Goal: Task Accomplishment & Management: Manage account settings

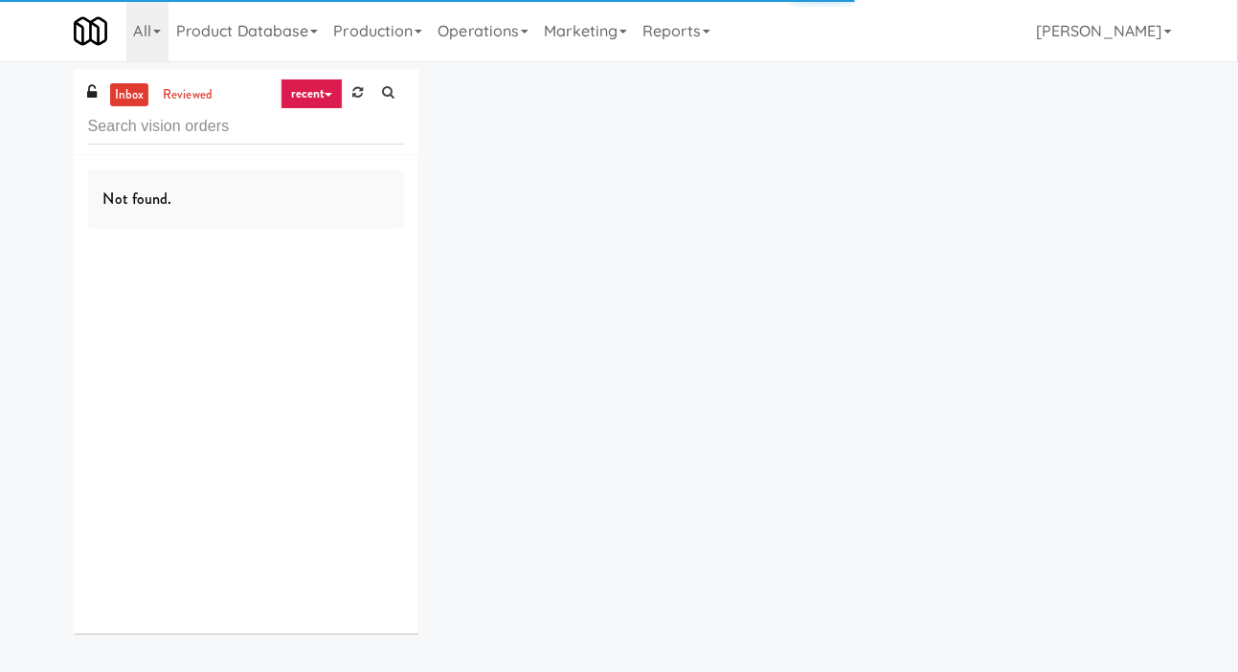
click at [14, 228] on div "inbox reviewed recent all unclear take inventory issue suspicious failed recent…" at bounding box center [619, 358] width 1238 height 579
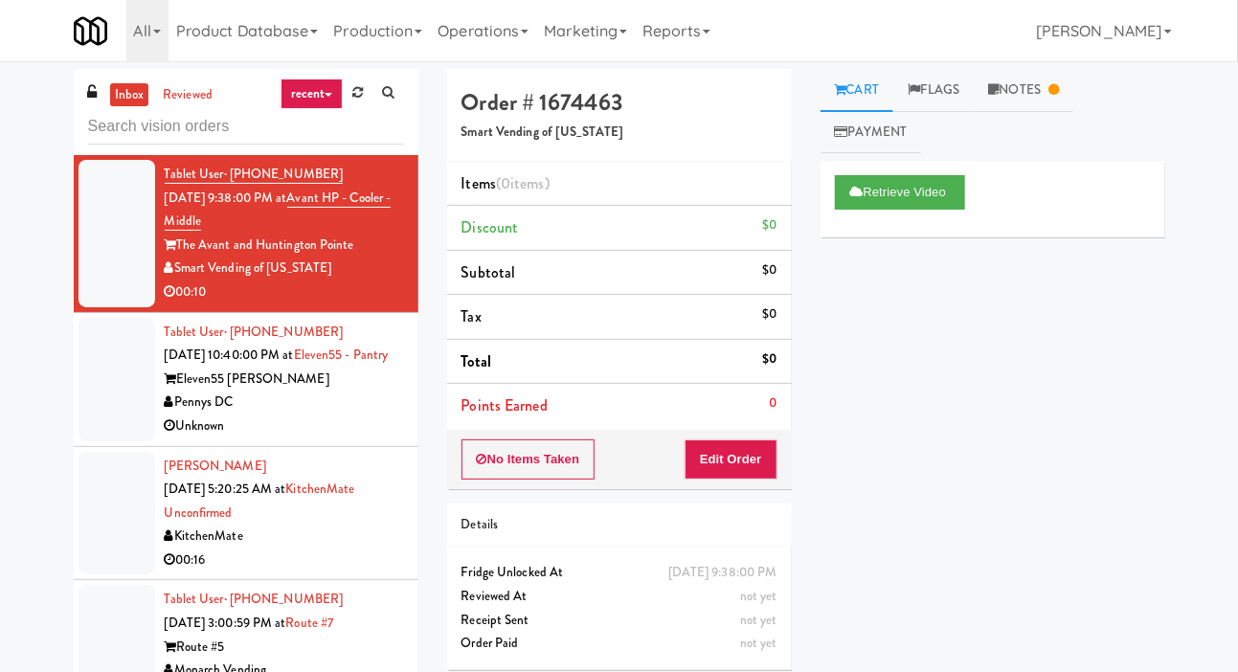
click at [108, 400] on div at bounding box center [117, 380] width 77 height 124
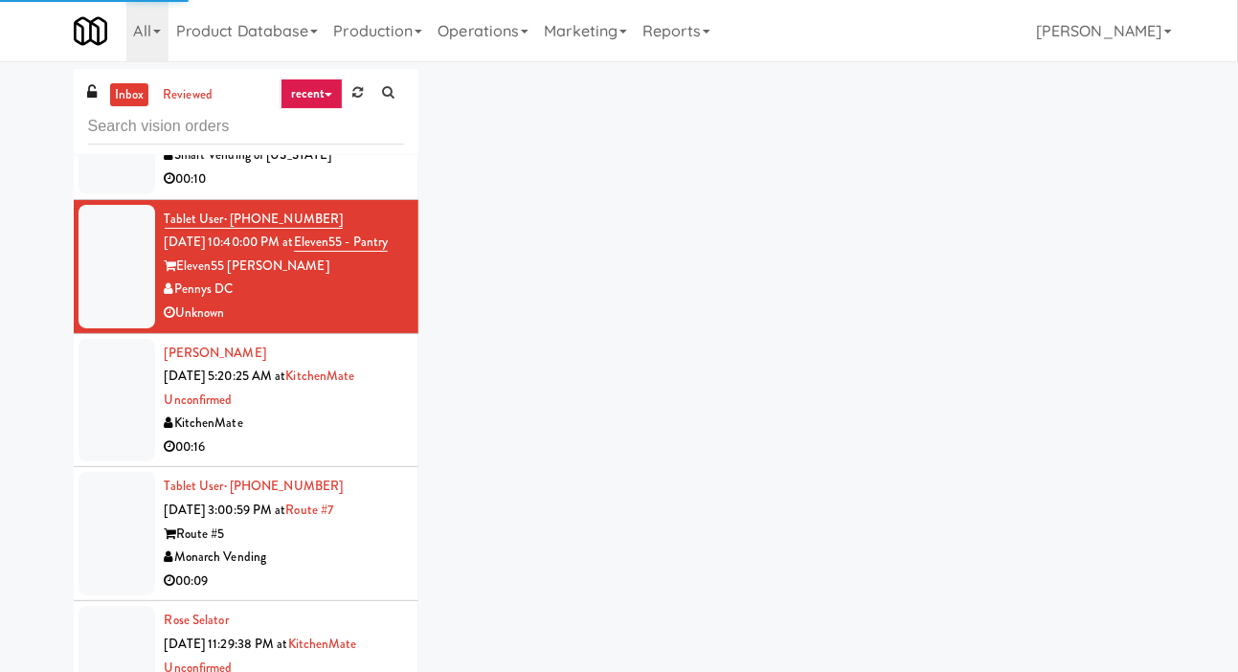
scroll to position [115, 0]
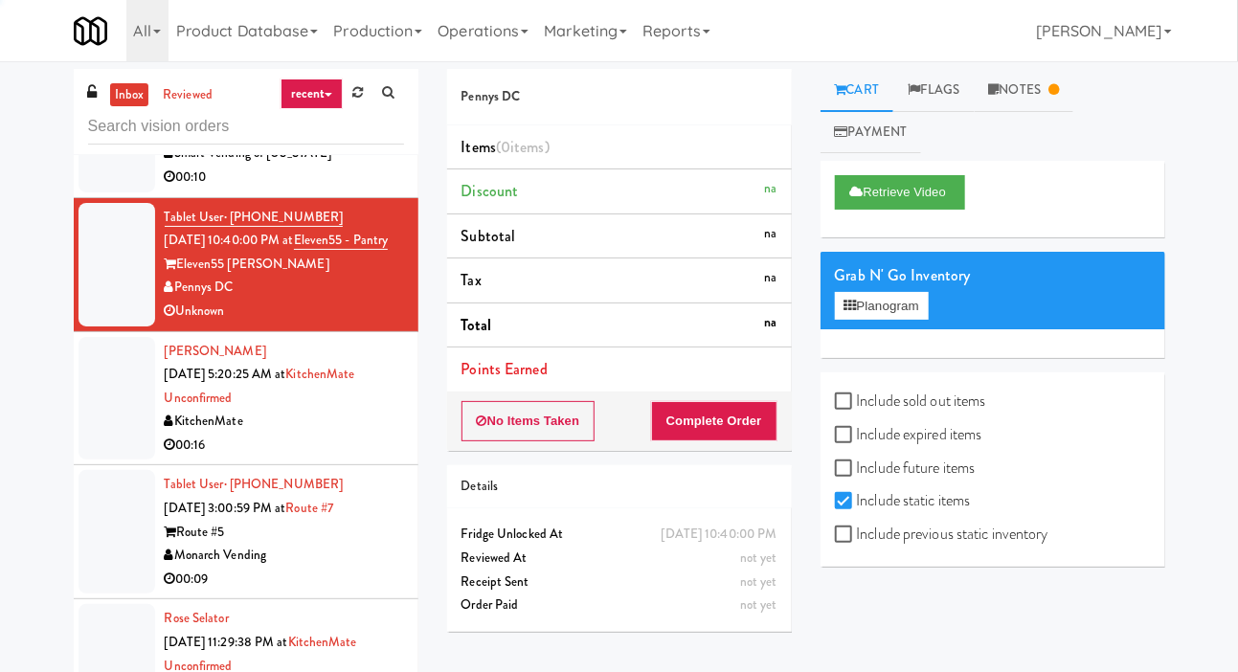
click at [104, 444] on div at bounding box center [117, 399] width 77 height 124
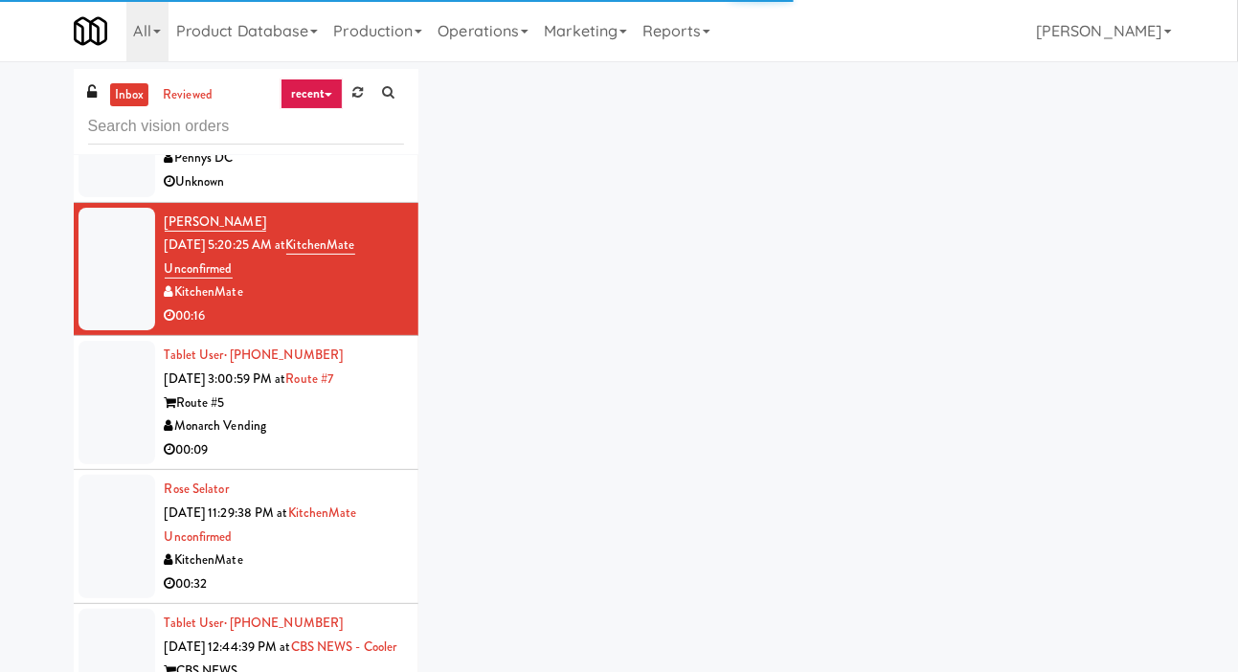
click at [105, 460] on div at bounding box center [117, 403] width 77 height 124
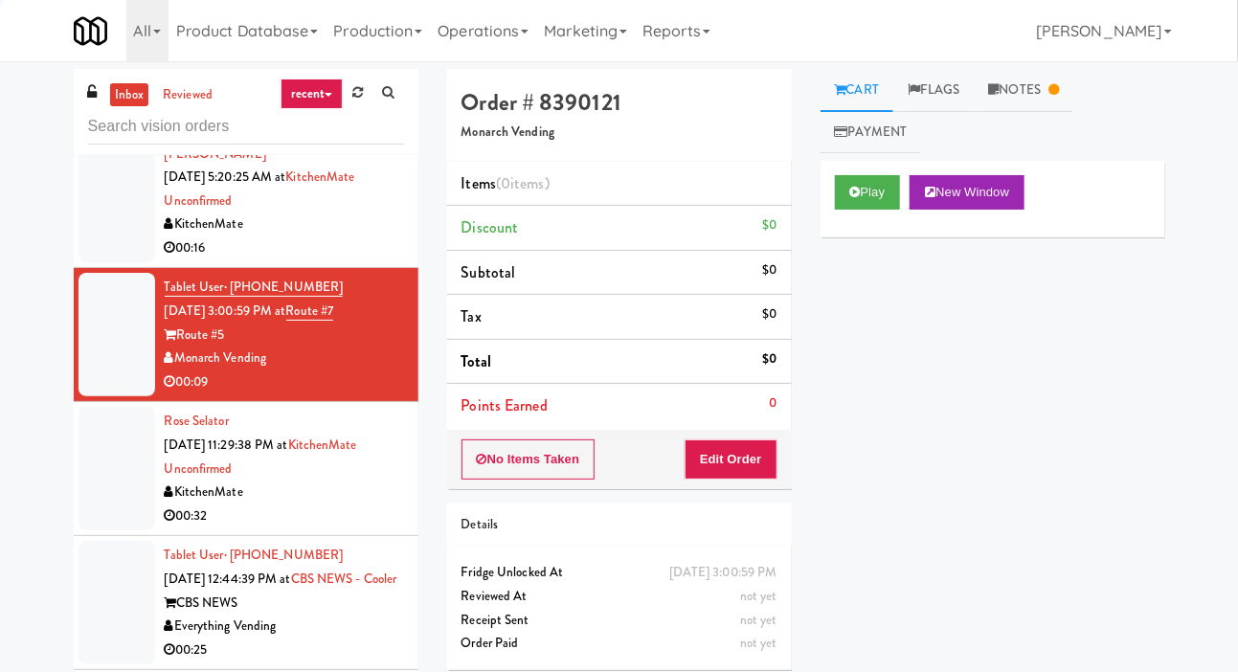
scroll to position [312, 0]
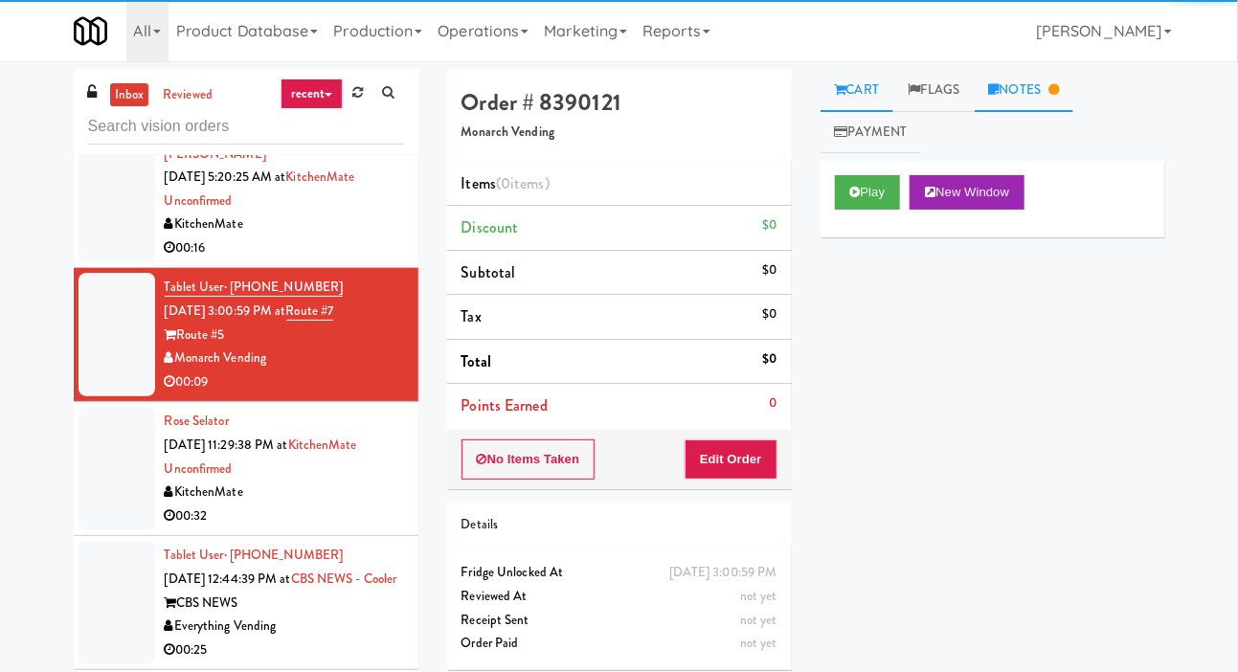
click at [1049, 98] on link "Notes" at bounding box center [1025, 90] width 100 height 43
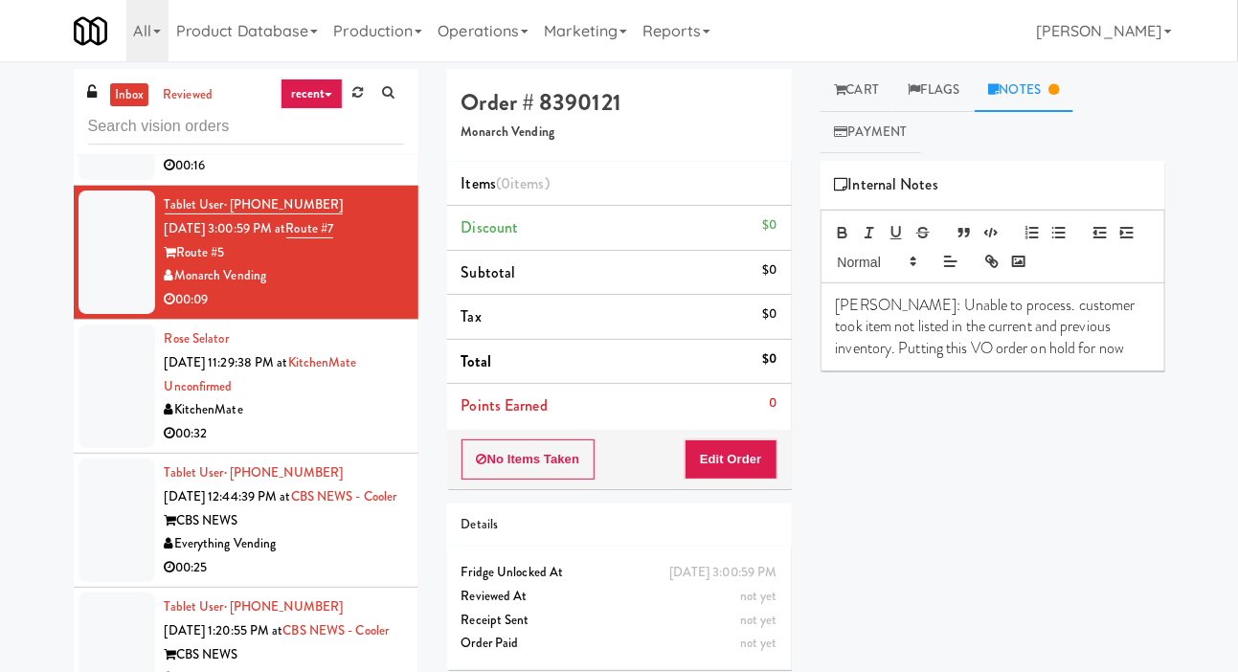
scroll to position [398, 0]
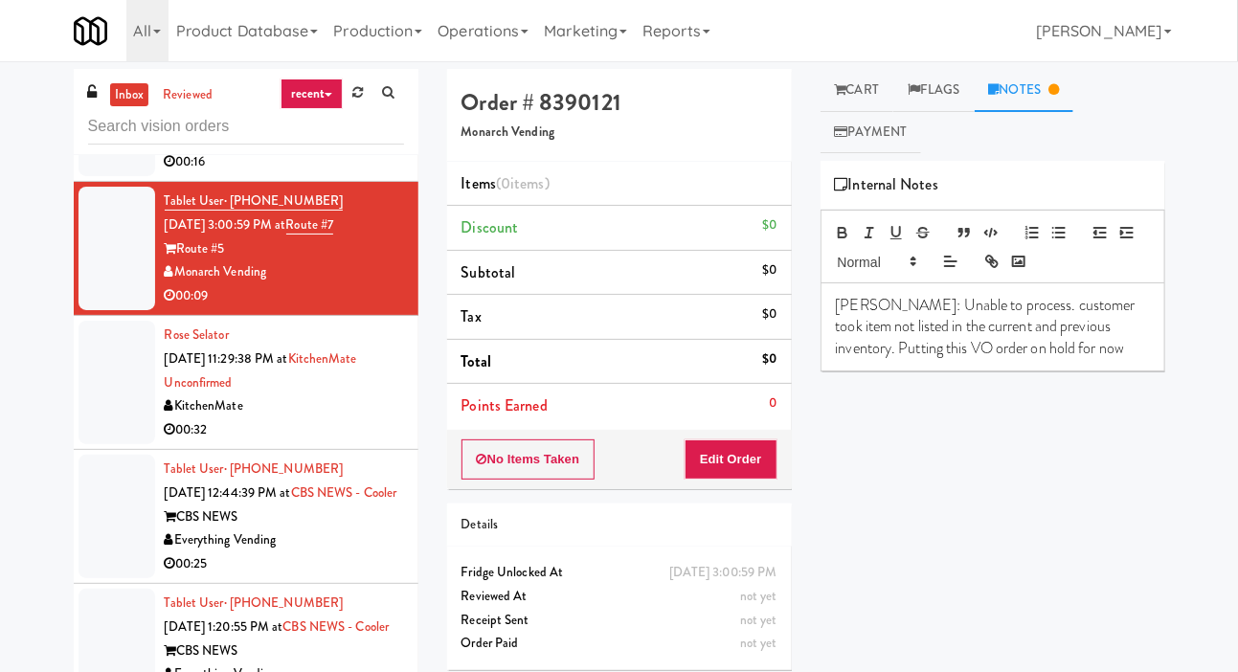
click at [104, 443] on div at bounding box center [117, 383] width 77 height 124
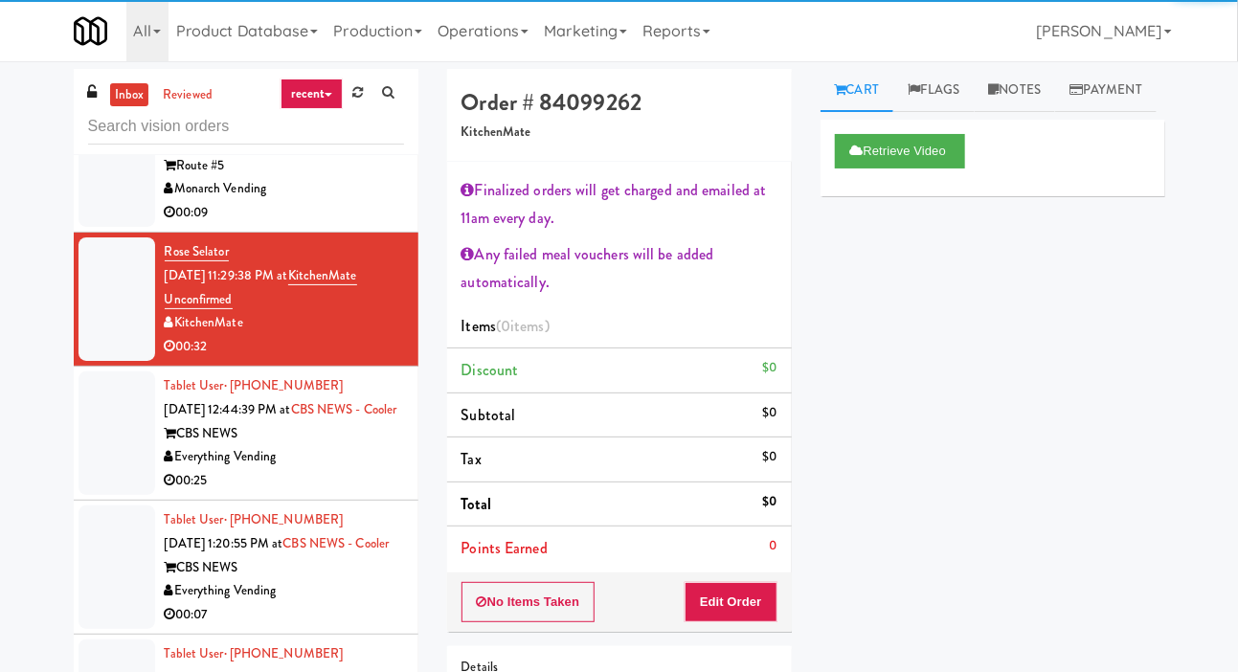
click at [111, 476] on div at bounding box center [117, 433] width 77 height 124
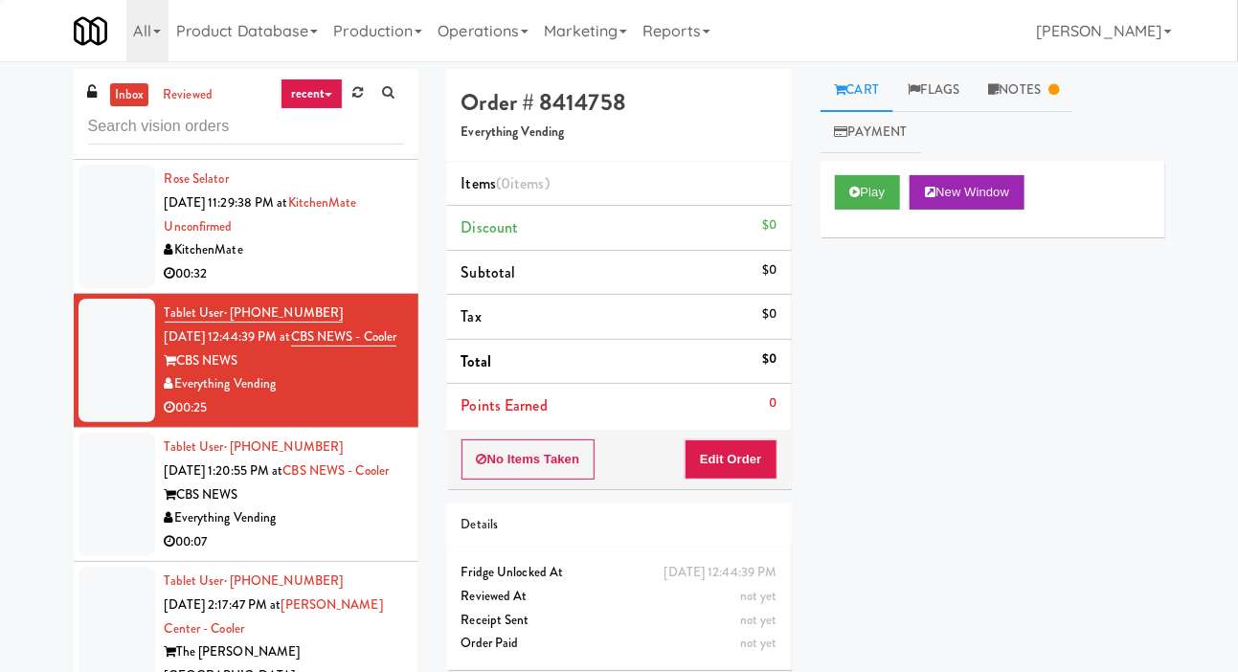
scroll to position [579, 0]
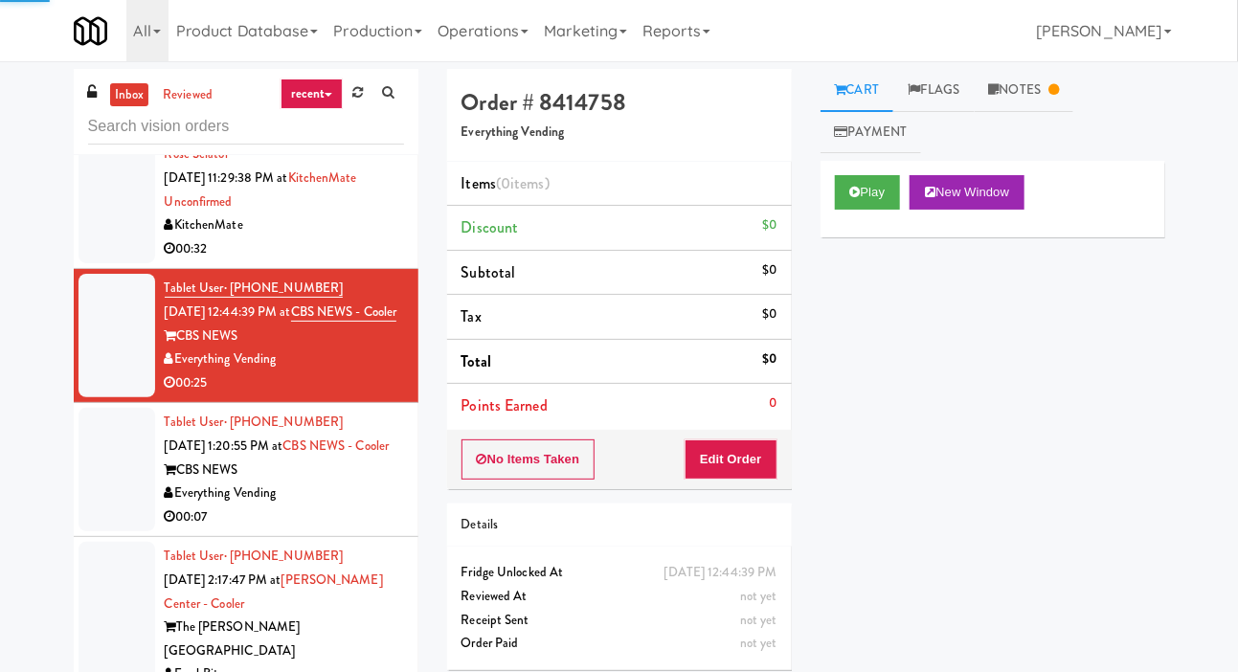
click at [105, 521] on div at bounding box center [117, 470] width 77 height 124
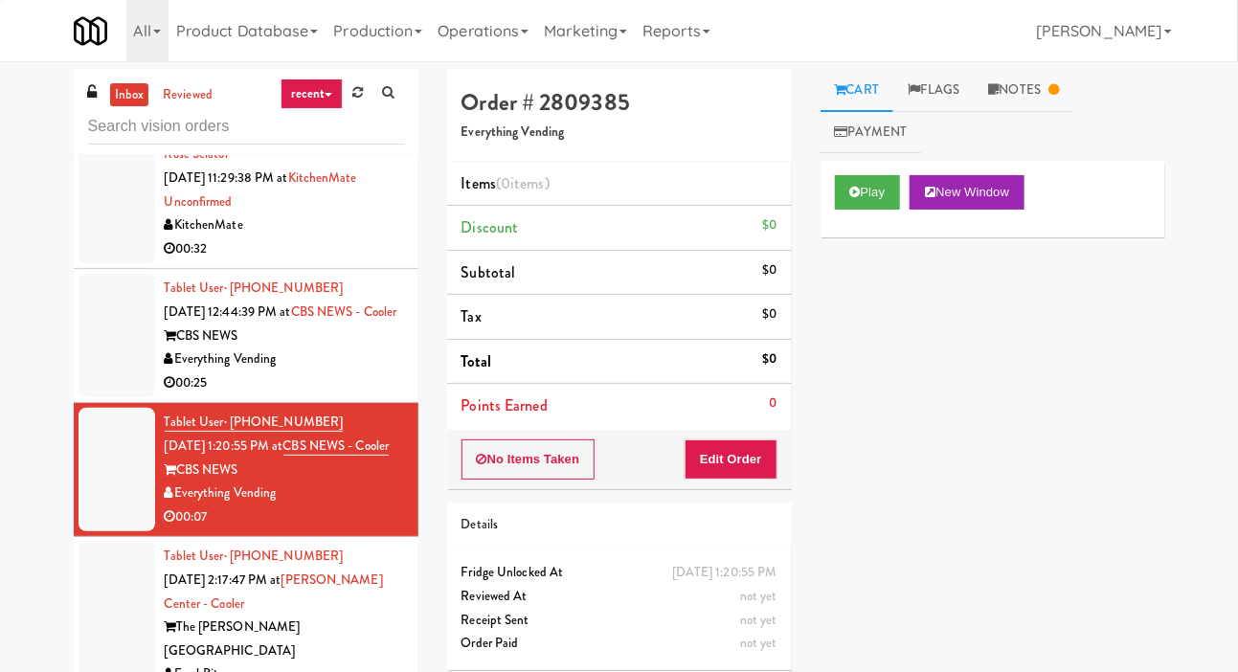
click at [107, 397] on div at bounding box center [117, 336] width 77 height 124
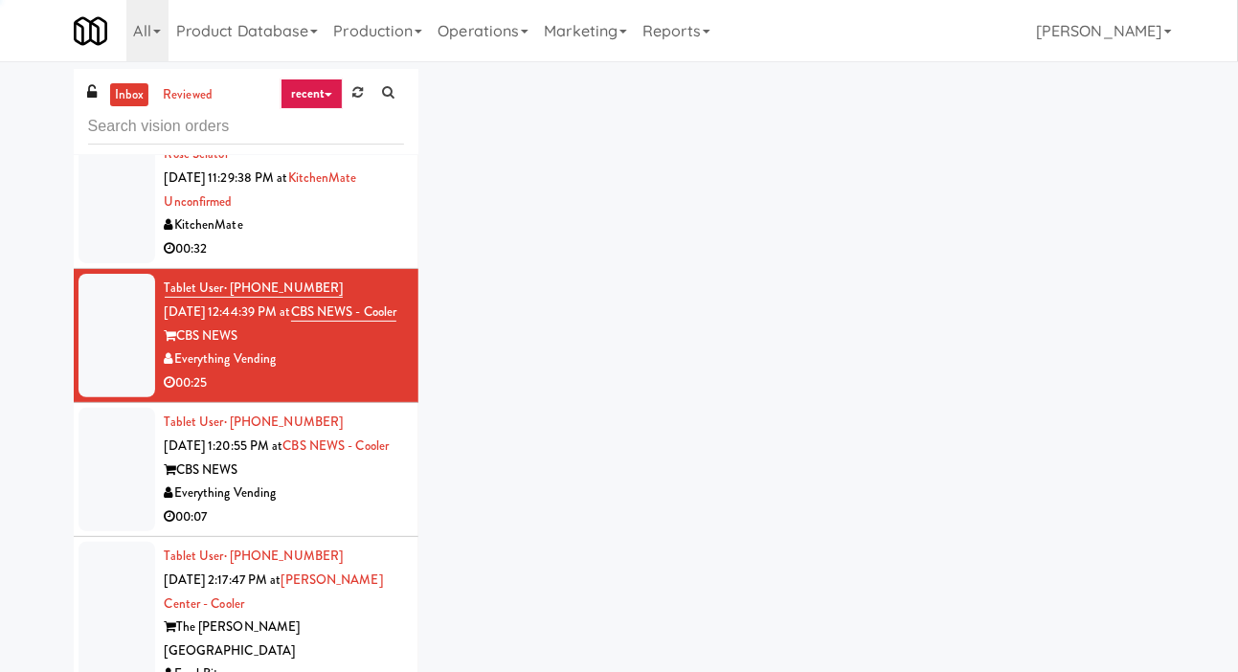
click at [1021, 75] on div "inbox reviewed recent all unclear take inventory issue suspicious failed recent…" at bounding box center [619, 406] width 1120 height 675
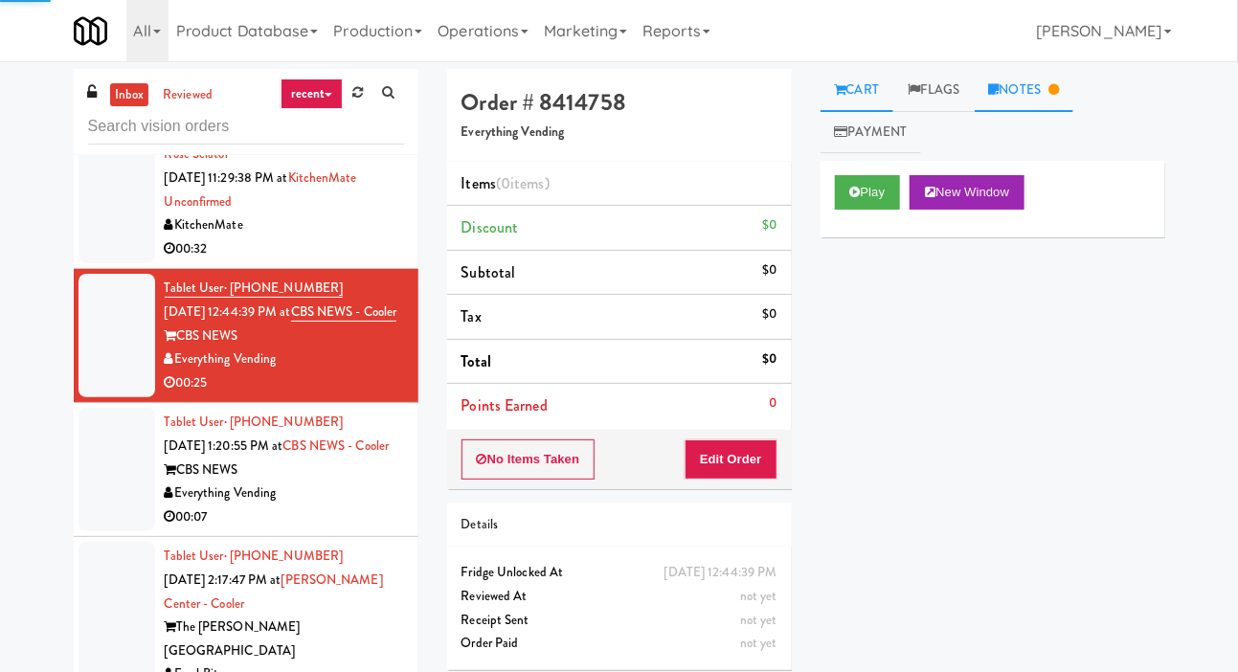
click at [1029, 83] on link "Notes" at bounding box center [1025, 90] width 100 height 43
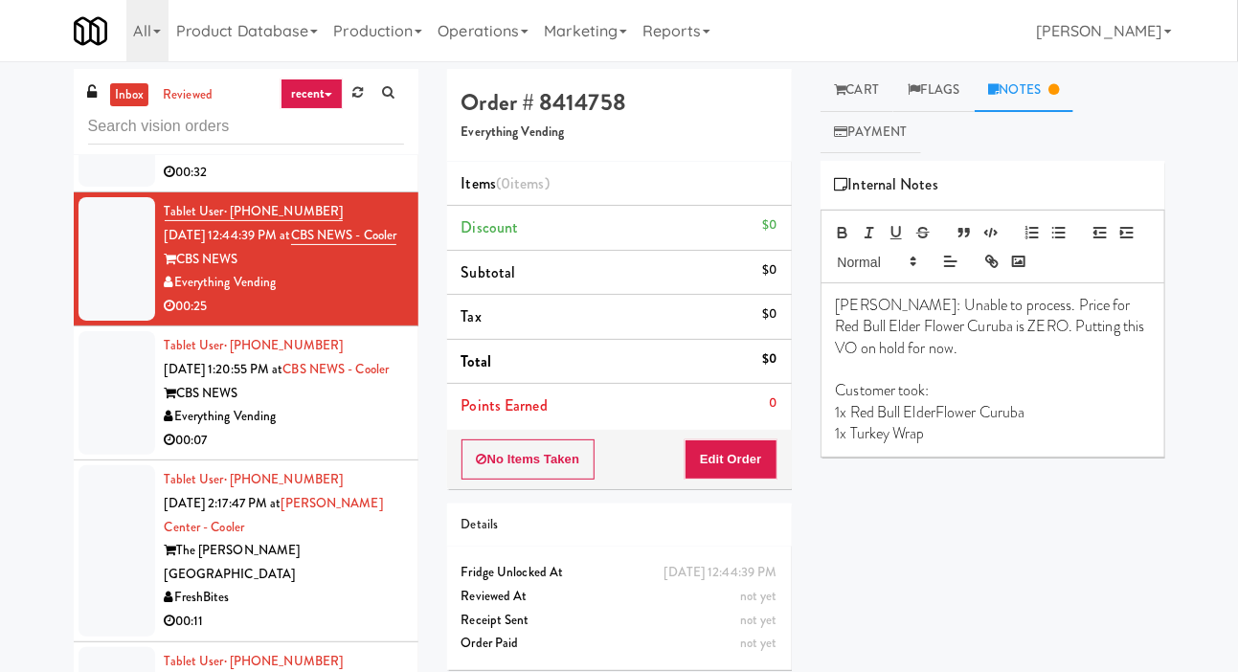
click at [107, 455] on div at bounding box center [117, 393] width 77 height 124
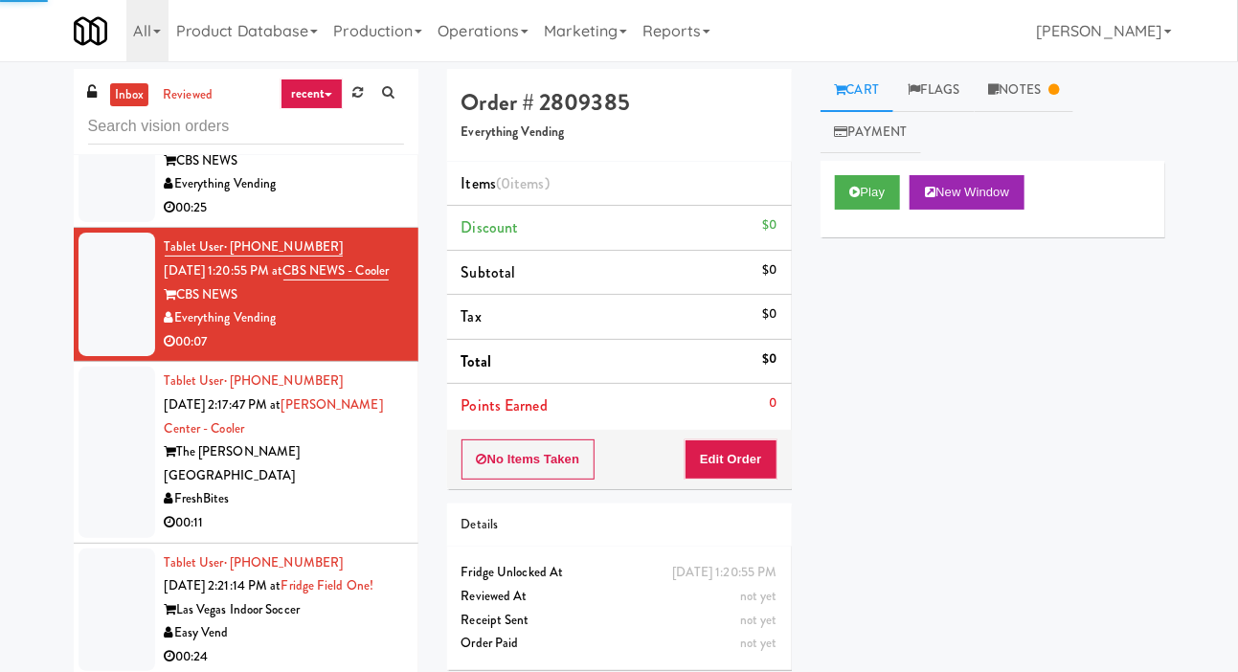
click at [102, 528] on div at bounding box center [117, 452] width 77 height 170
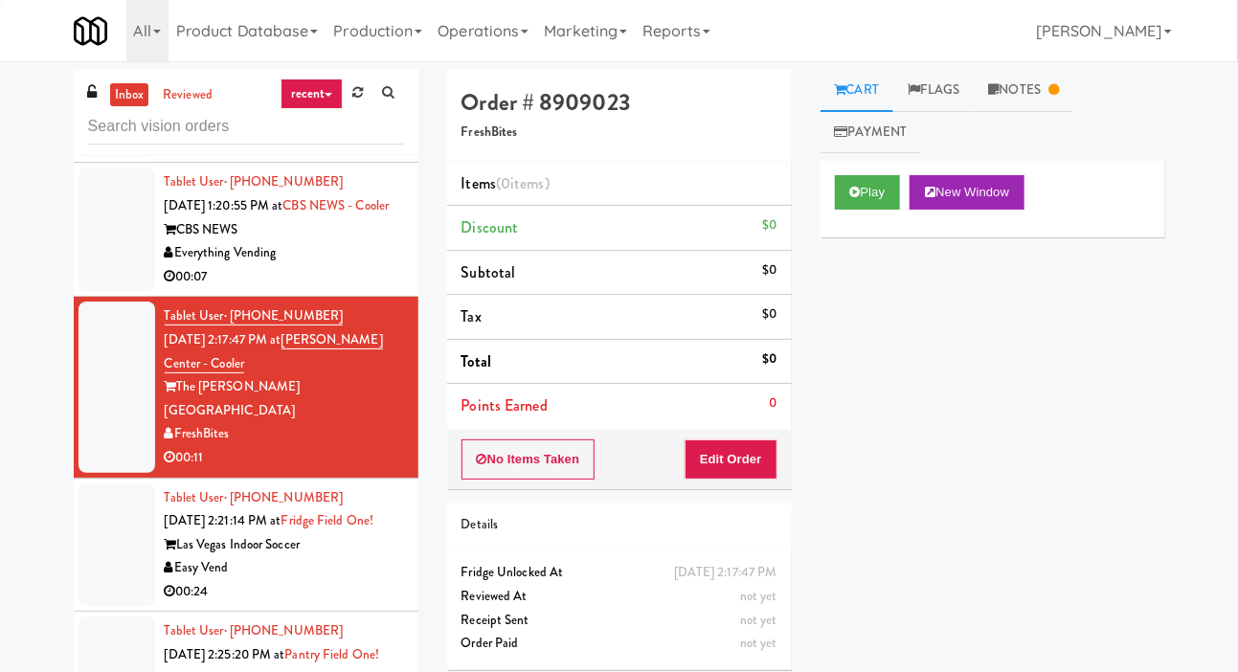
scroll to position [818, 0]
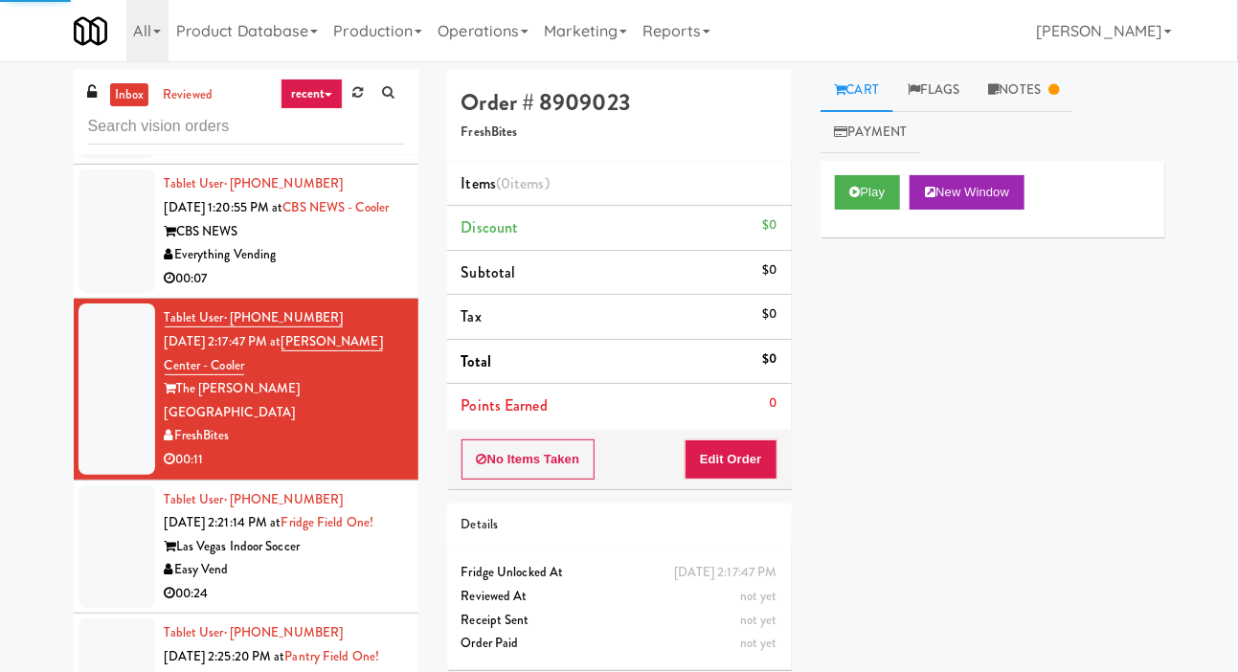
click at [82, 293] on div at bounding box center [117, 231] width 77 height 124
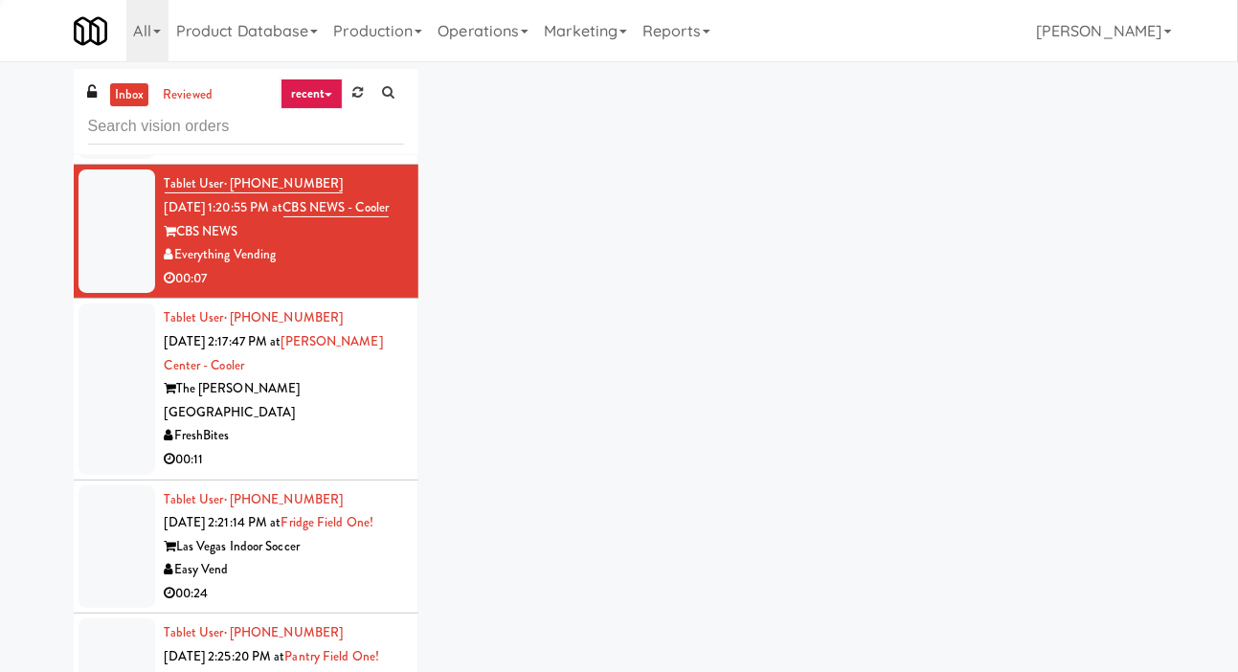
click at [1042, 91] on div "inbox reviewed recent all unclear take inventory issue suspicious failed recent…" at bounding box center [619, 406] width 1120 height 675
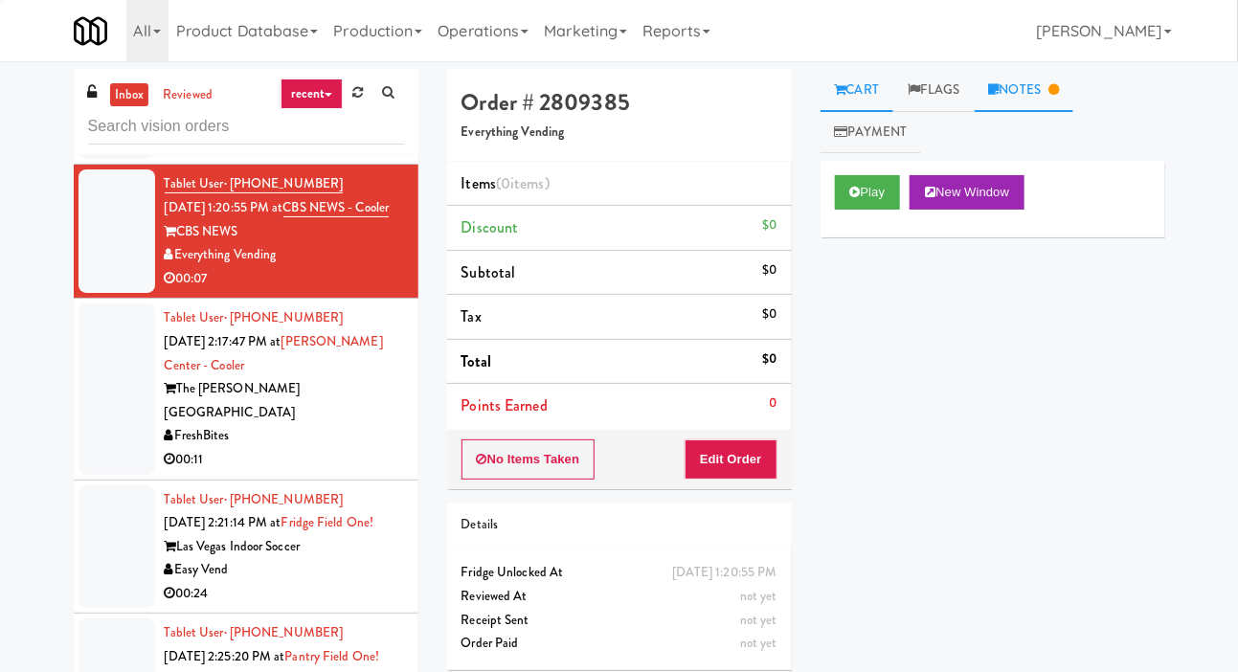
click at [1042, 101] on link "Notes" at bounding box center [1025, 90] width 100 height 43
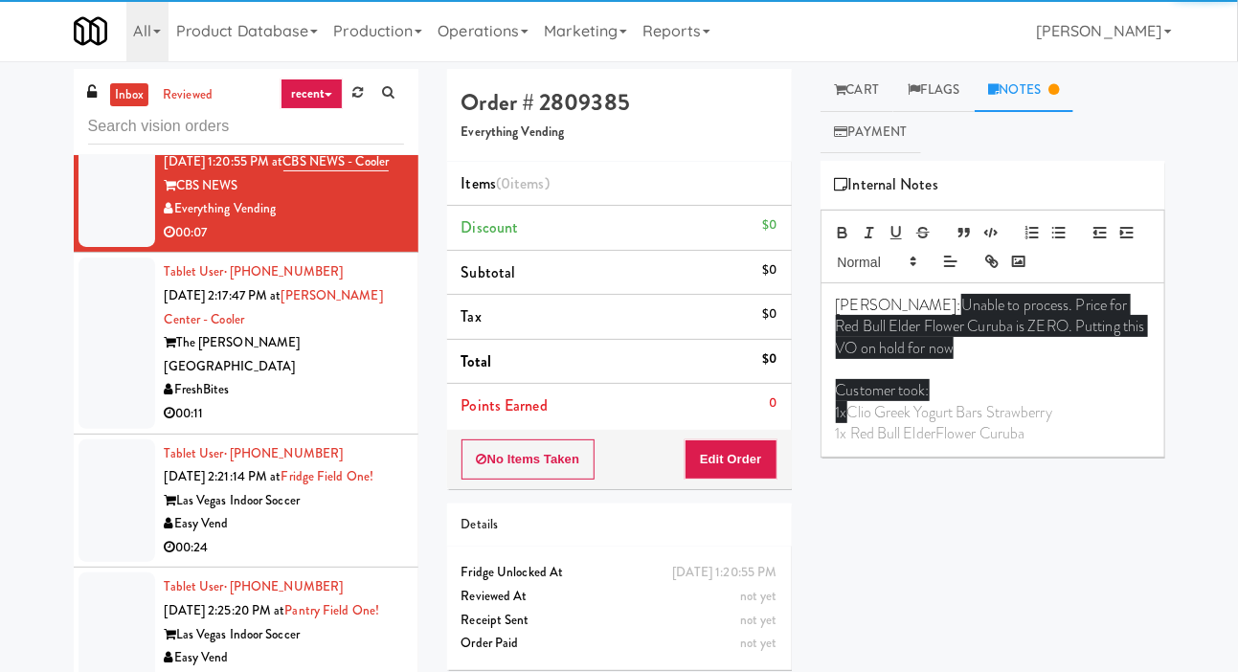
scroll to position [878, 0]
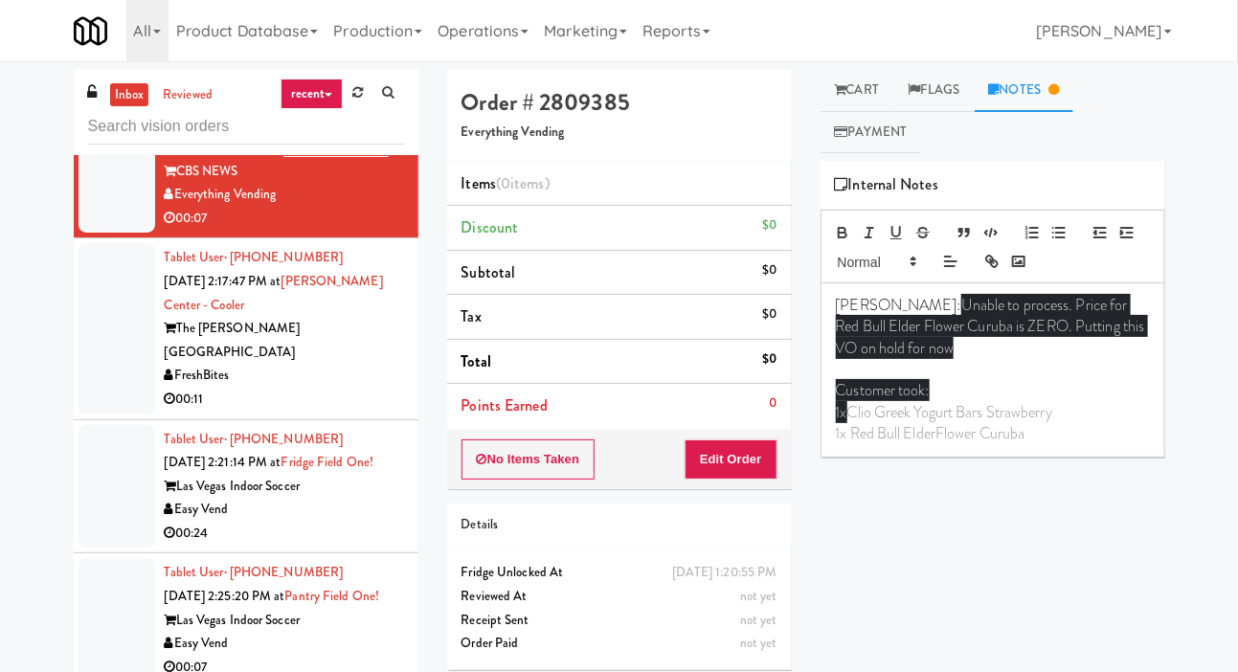
click at [113, 414] on div at bounding box center [117, 328] width 77 height 170
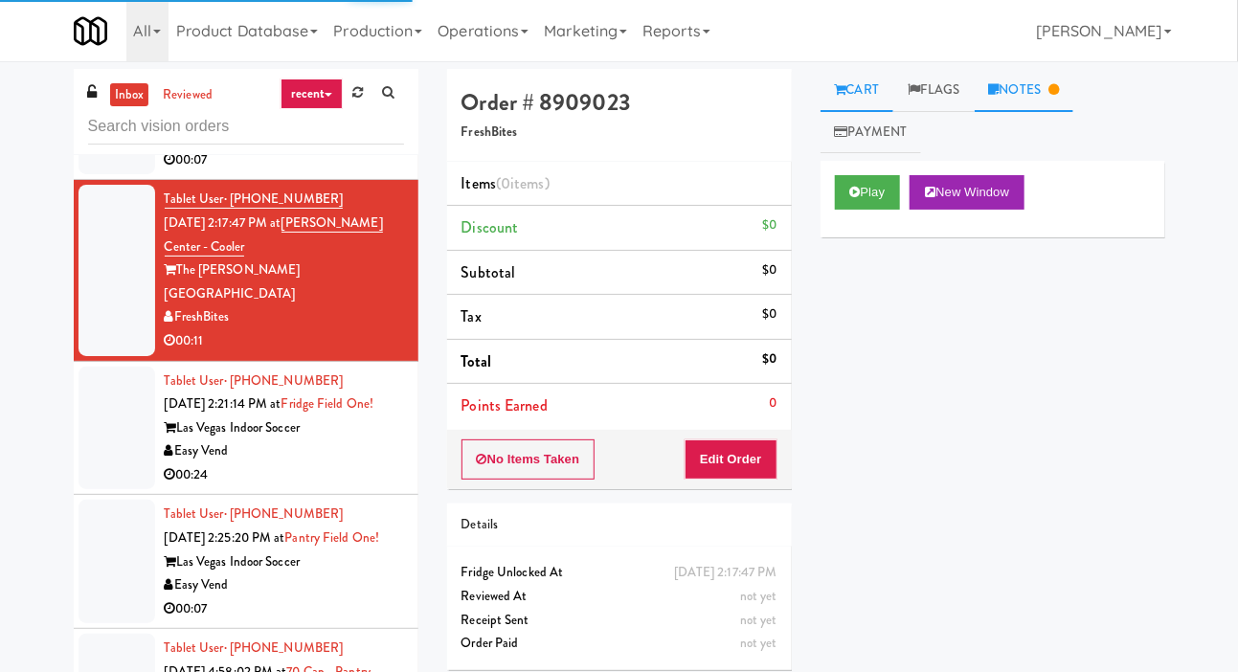
click at [1048, 79] on link "Notes" at bounding box center [1025, 90] width 100 height 43
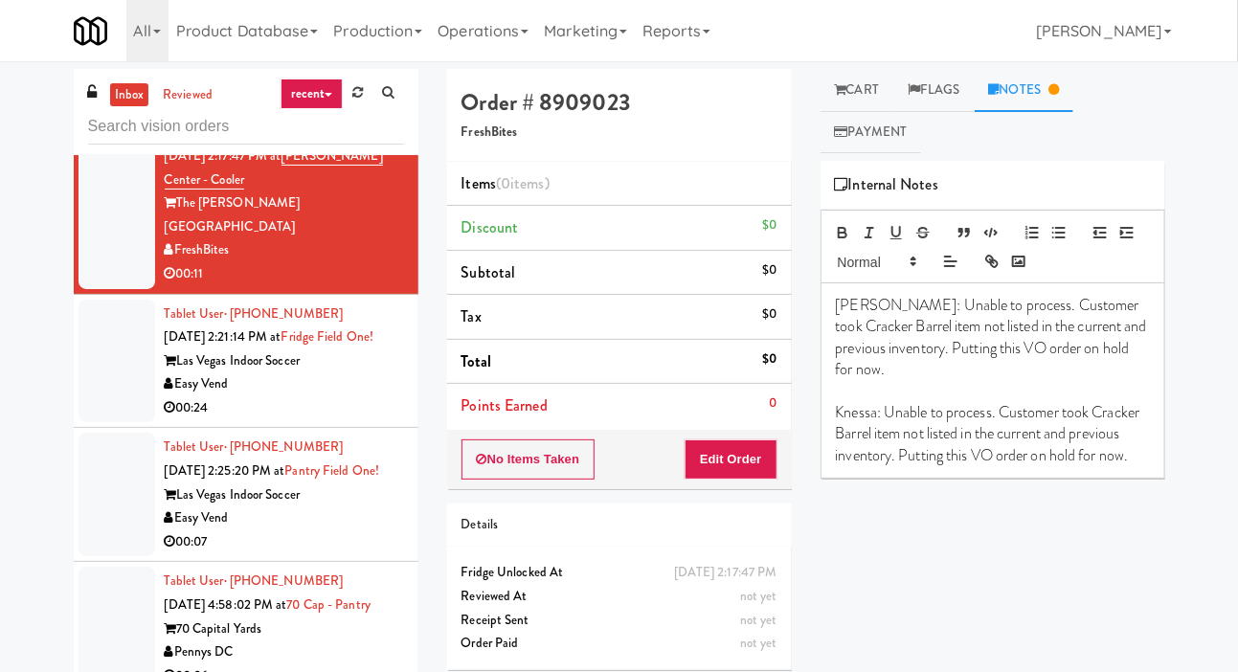
scroll to position [1004, 0]
click at [837, 402] on p "Knessa: Unable to process. Customer took Cracker Barrel item not listed in the …" at bounding box center [993, 434] width 314 height 64
click at [836, 402] on p "Knessa: Unable to process. Customer took Cracker Barrel item not listed in the …" at bounding box center [993, 434] width 314 height 64
click at [1068, 402] on p "Knessa: Unable to process. Customer took Cracker Barrel item not listed in the …" at bounding box center [993, 434] width 314 height 64
click at [844, 402] on p "Knessa: Unable to process. Customer took Cracker Barrel item not listed in the …" at bounding box center [993, 434] width 314 height 64
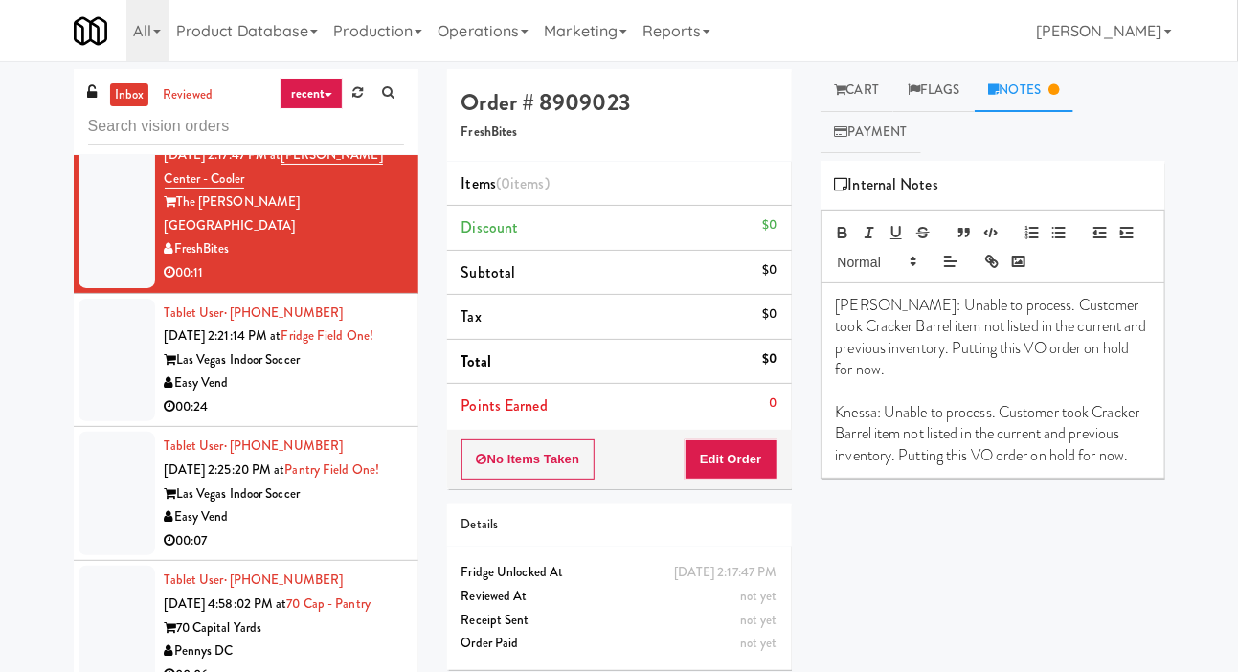
click at [844, 402] on p "Knessa: Unable to process. Customer took Cracker Barrel item not listed in the …" at bounding box center [993, 434] width 314 height 64
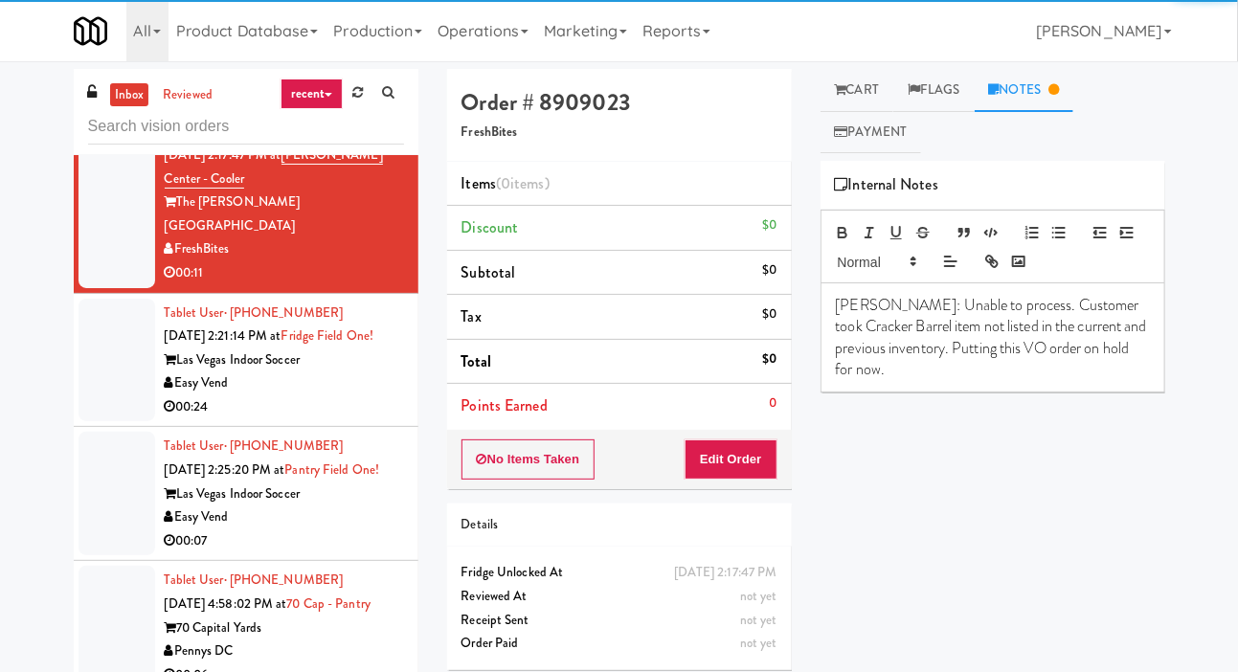
click at [95, 422] on div at bounding box center [117, 361] width 77 height 124
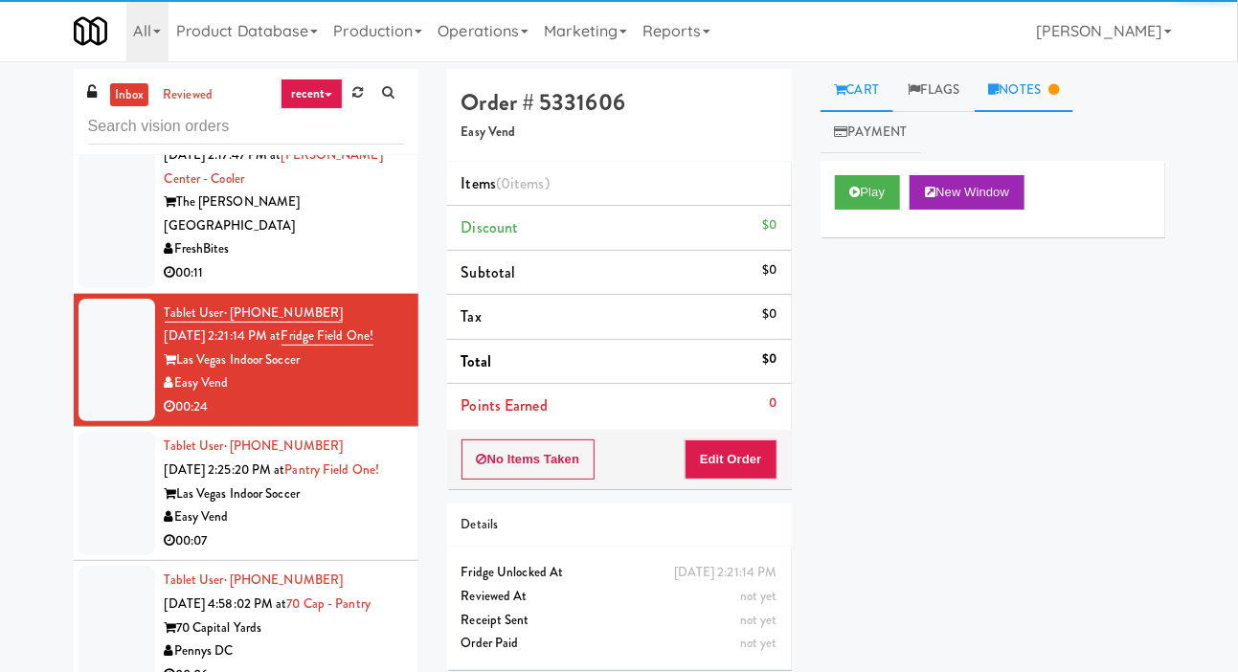
click at [1059, 83] on icon at bounding box center [1053, 89] width 11 height 12
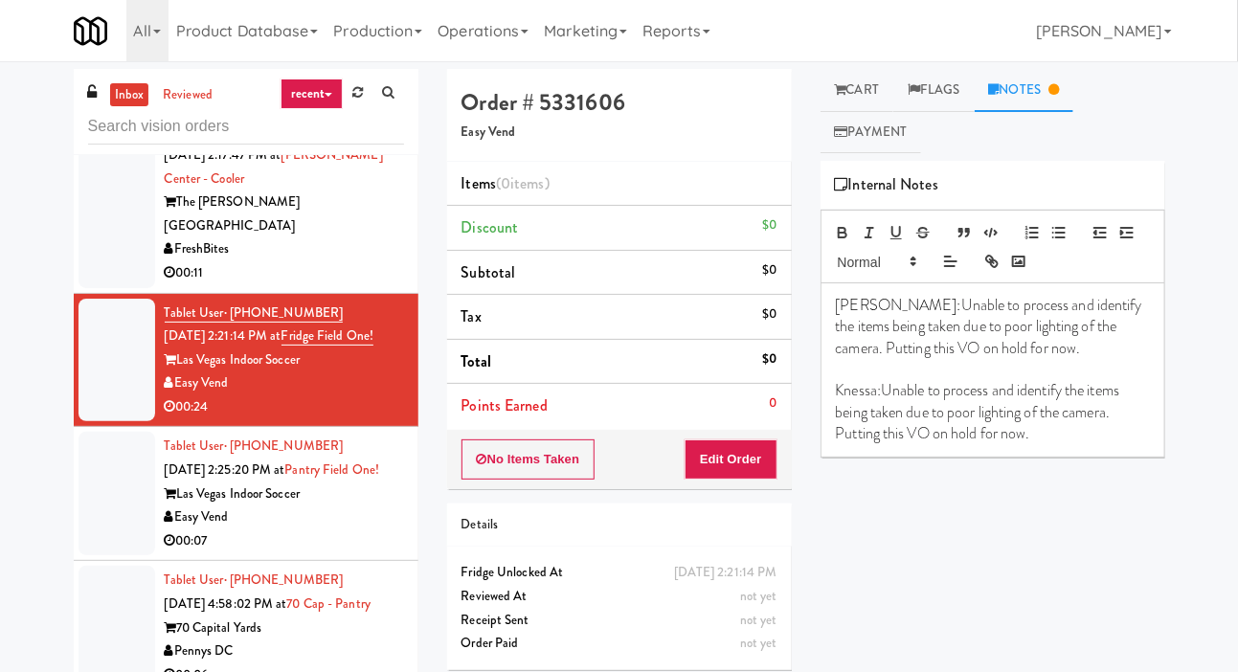
click at [834, 394] on div "Hannah: Unable to process and identify the items being taken due to poor lighti…" at bounding box center [992, 369] width 343 height 173
click at [832, 394] on div "Hannah: Unable to process and identify the items being taken due to poor lighti…" at bounding box center [992, 369] width 343 height 173
click at [962, 428] on span "Unable to process and identify the items being taken due to poor lighting of th…" at bounding box center [979, 411] width 287 height 65
click at [833, 303] on div "Hannah: Unable to process and identify the items being taken due to poor lighti…" at bounding box center [992, 369] width 343 height 173
click at [829, 304] on div "Hannah: Unable to process and identify the items being taken due to poor lighti…" at bounding box center [992, 369] width 343 height 173
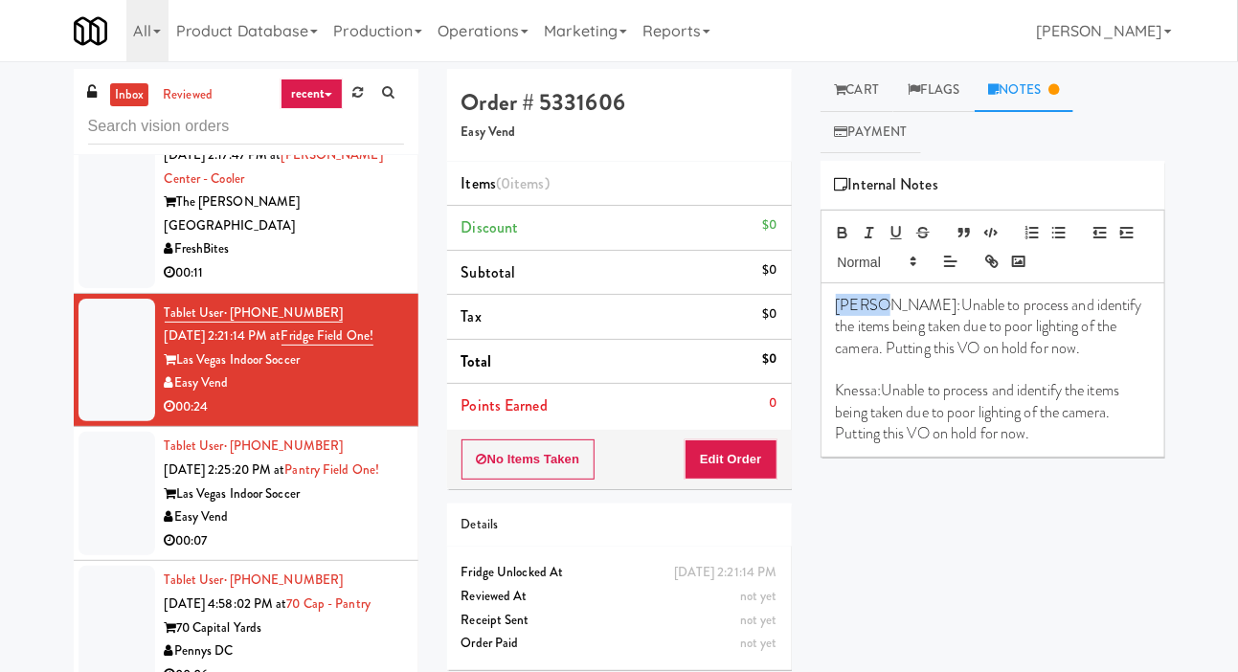
click at [863, 371] on p at bounding box center [993, 369] width 314 height 21
click at [872, 393] on span "Knessa:" at bounding box center [859, 390] width 46 height 22
click at [875, 392] on span "Knessa:" at bounding box center [859, 390] width 46 height 22
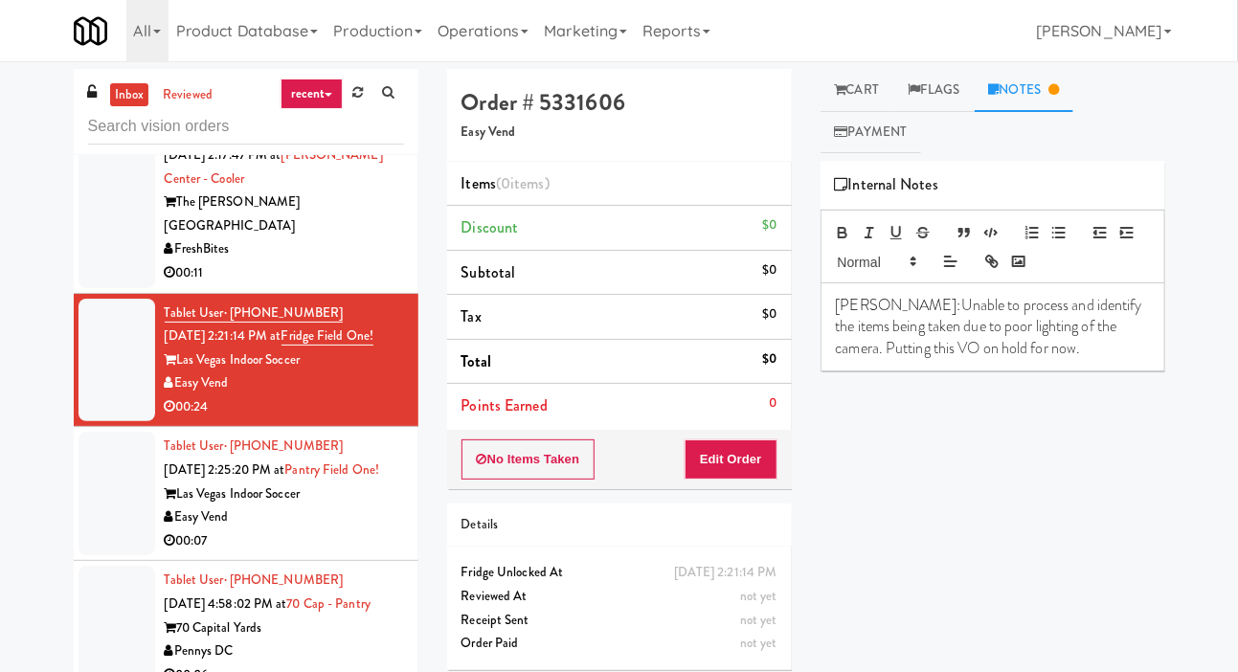
click at [90, 522] on div at bounding box center [117, 494] width 77 height 124
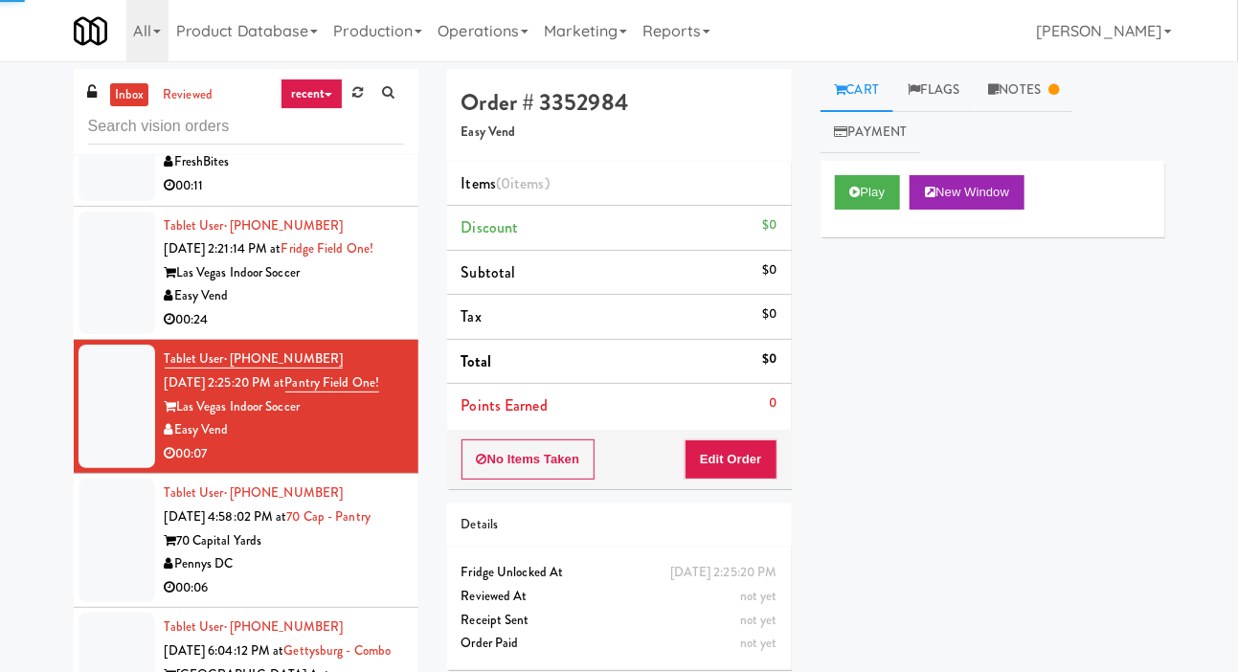
scroll to position [1091, 0]
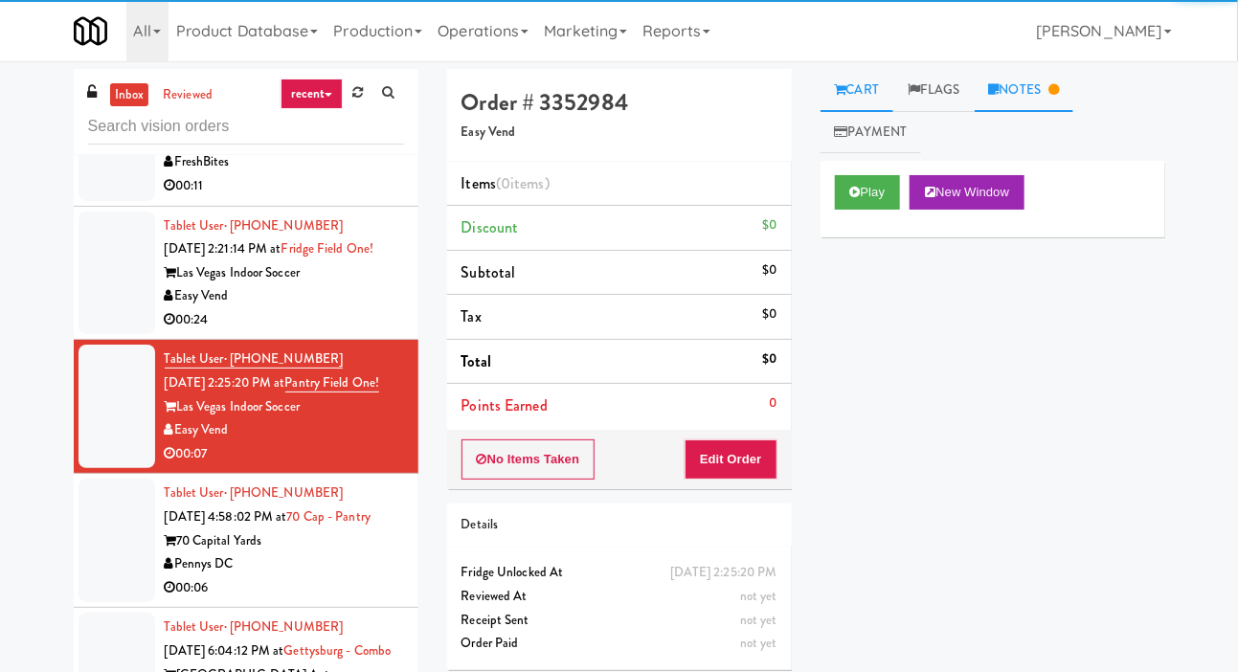
click at [1074, 79] on link "Notes" at bounding box center [1025, 90] width 100 height 43
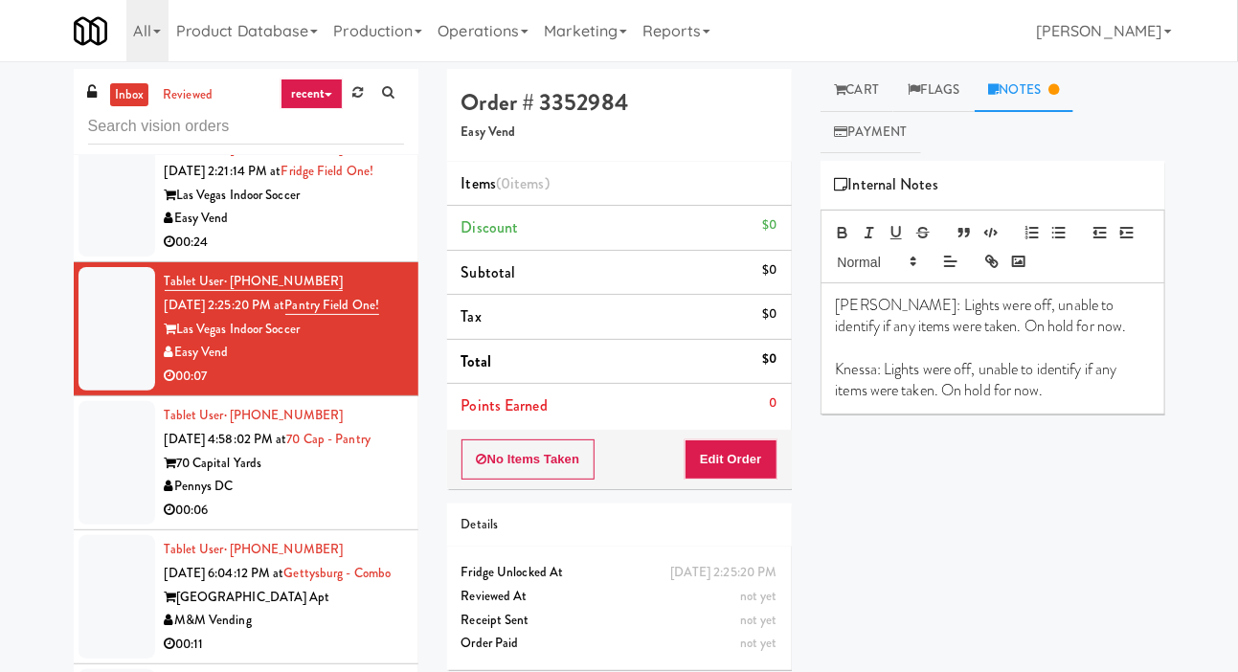
scroll to position [1169, 0]
click at [92, 511] on div at bounding box center [117, 463] width 77 height 124
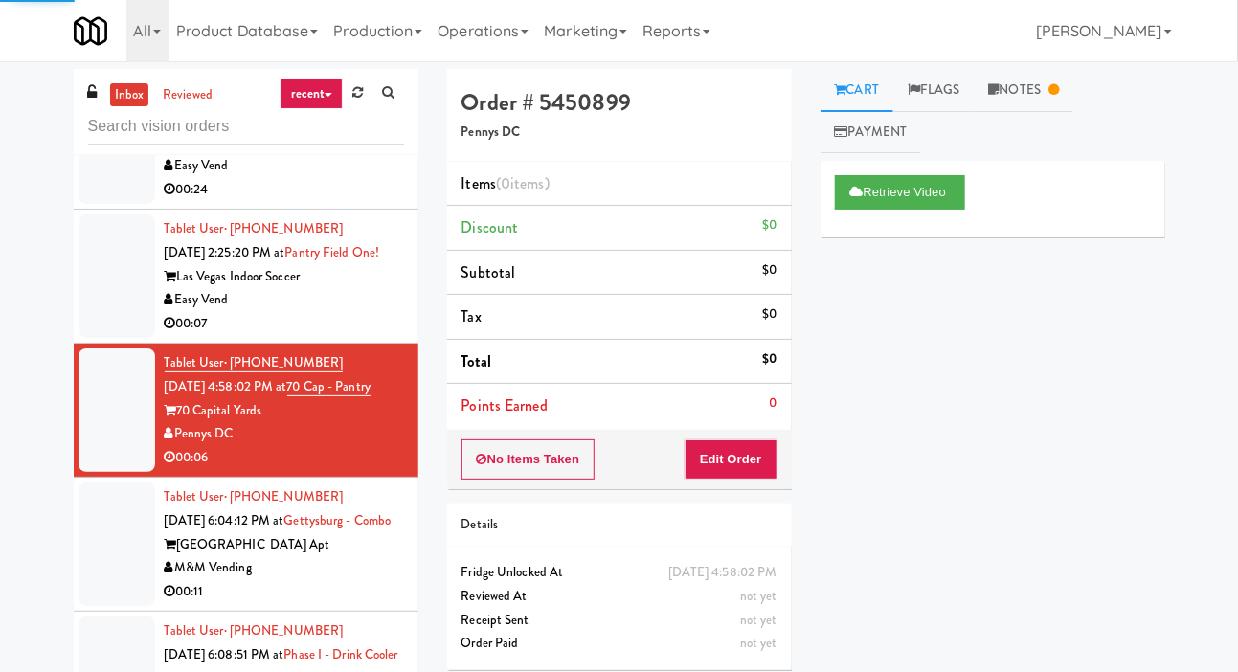
scroll to position [1223, 0]
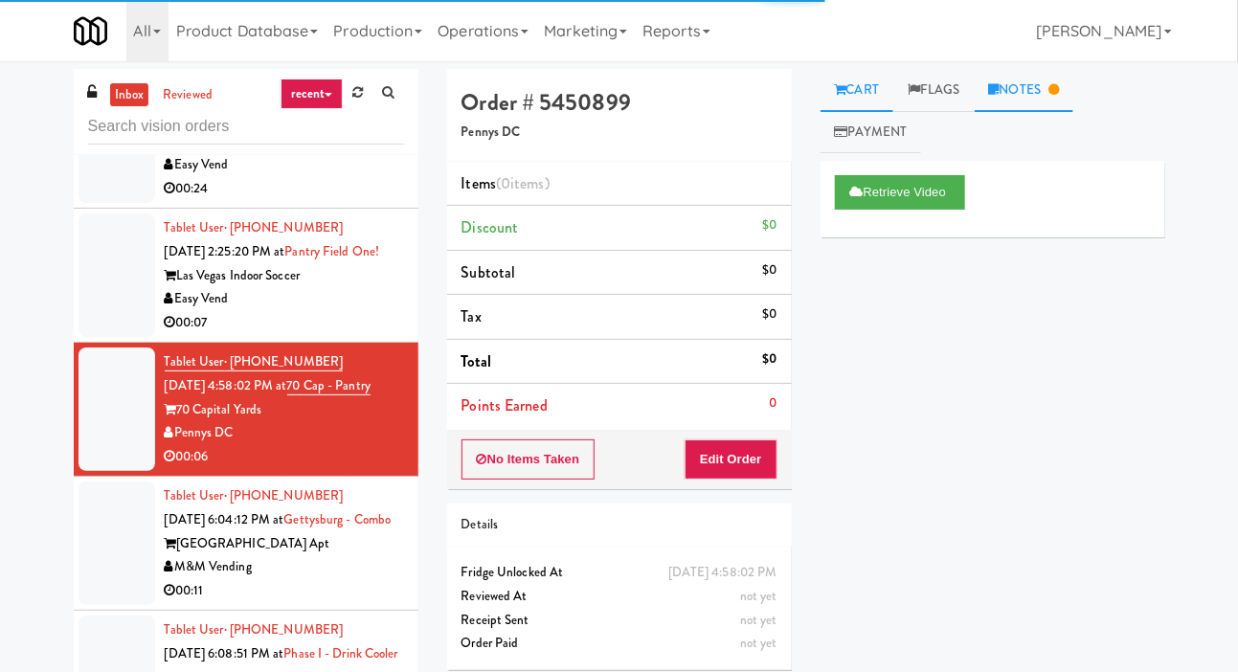
click at [1040, 99] on link "Notes" at bounding box center [1025, 90] width 100 height 43
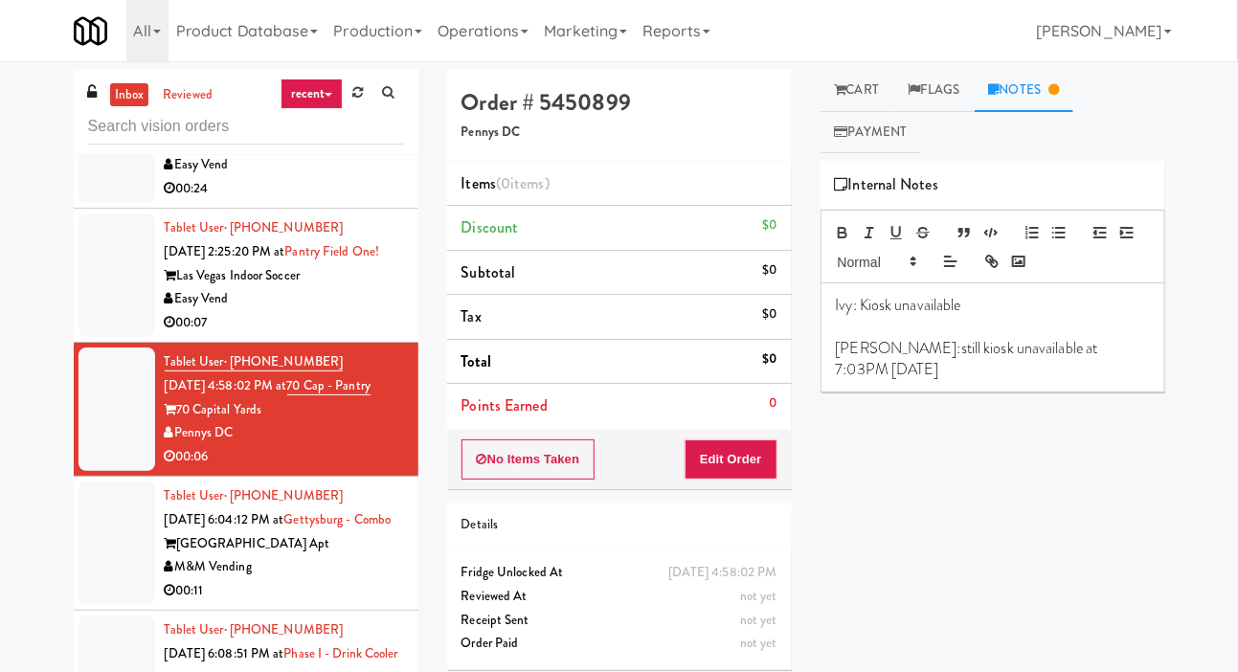
click at [84, 337] on div at bounding box center [117, 276] width 77 height 124
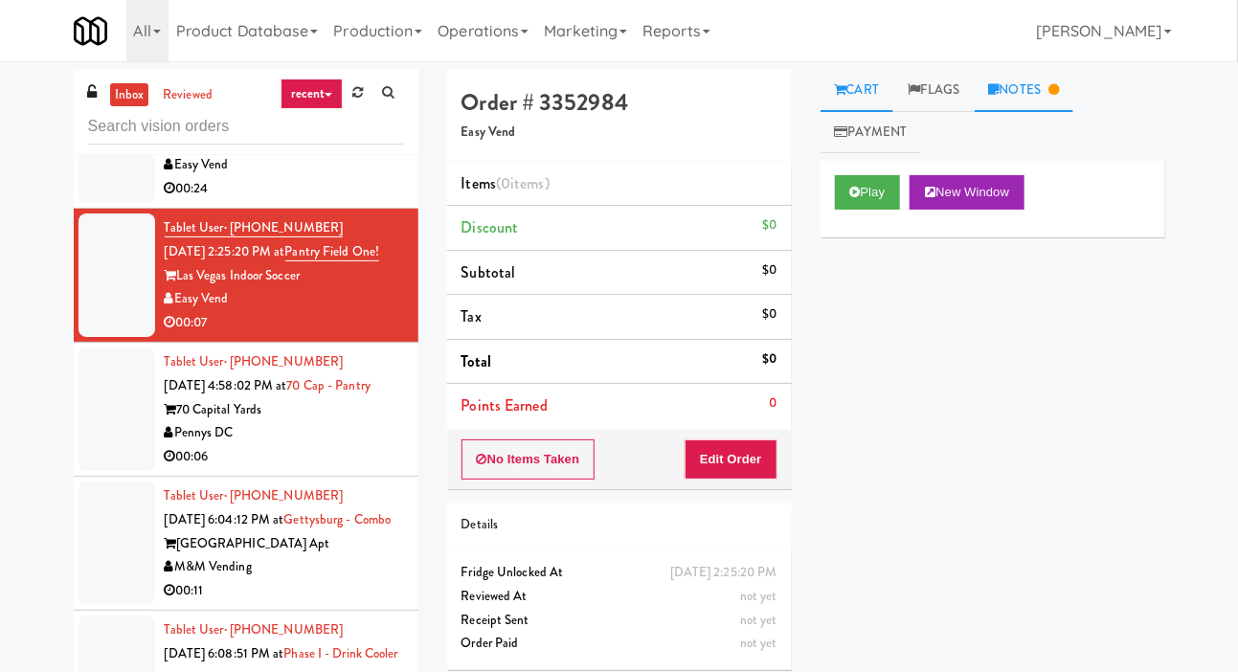
click at [1029, 98] on link "Notes" at bounding box center [1025, 90] width 100 height 43
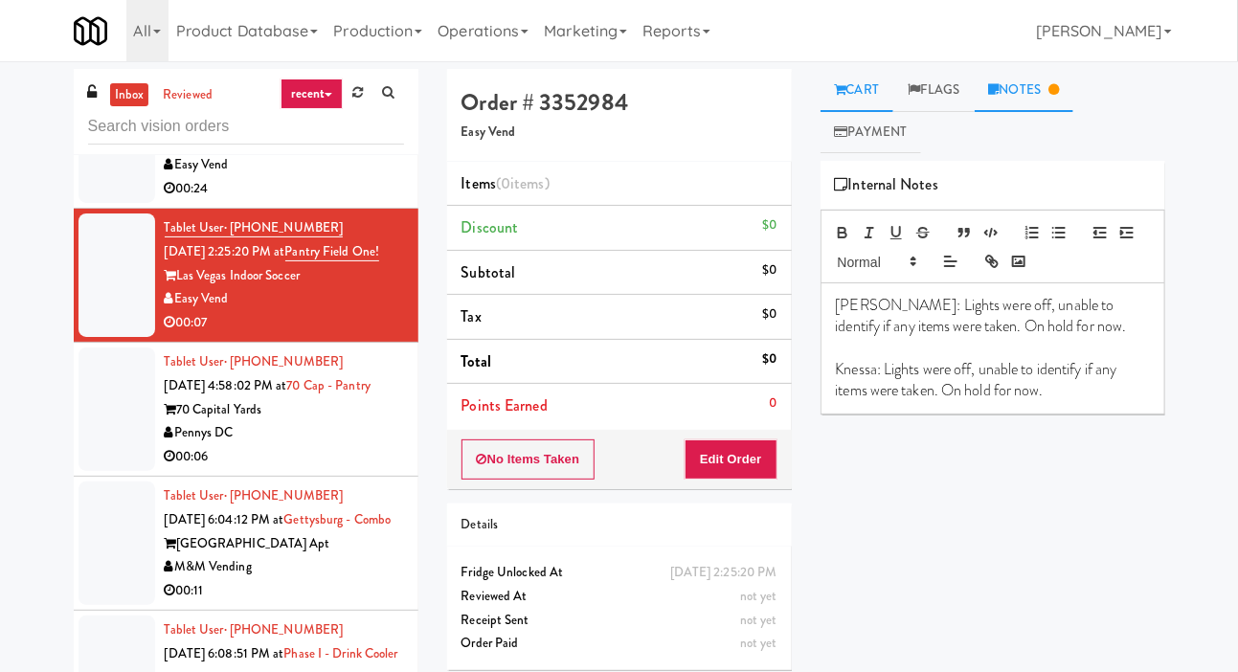
click at [860, 90] on link "Cart" at bounding box center [858, 90] width 74 height 43
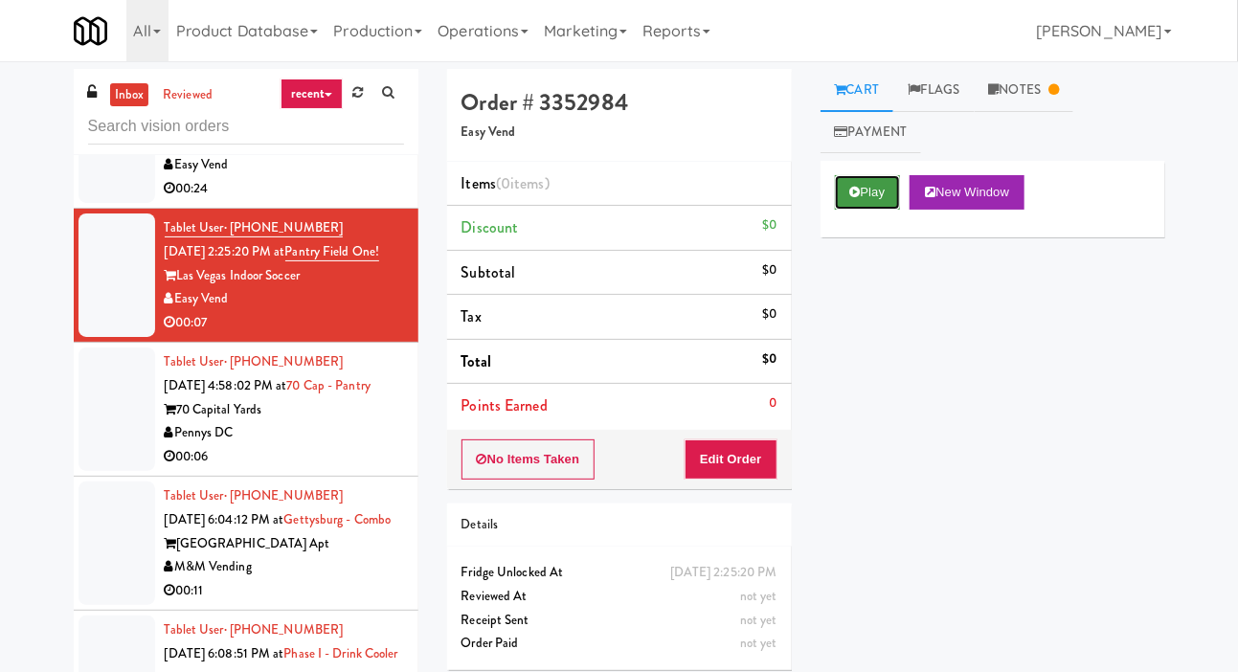
click at [867, 185] on button "Play" at bounding box center [868, 192] width 66 height 34
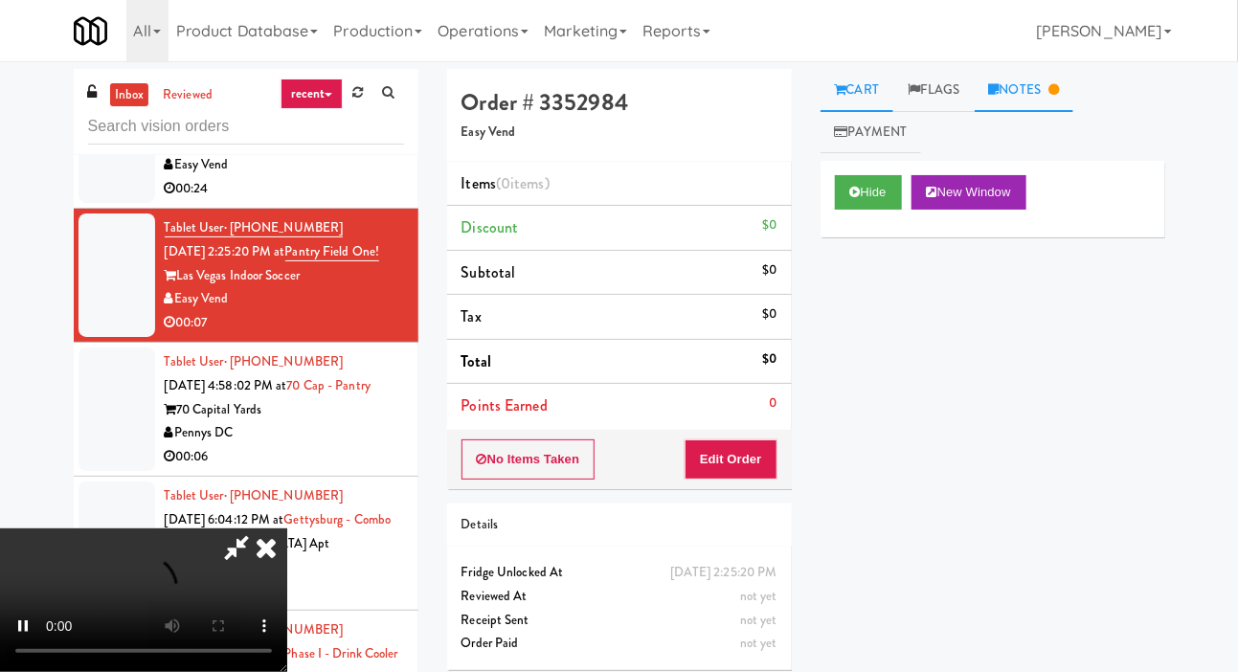
click at [1031, 87] on link "Notes" at bounding box center [1025, 90] width 100 height 43
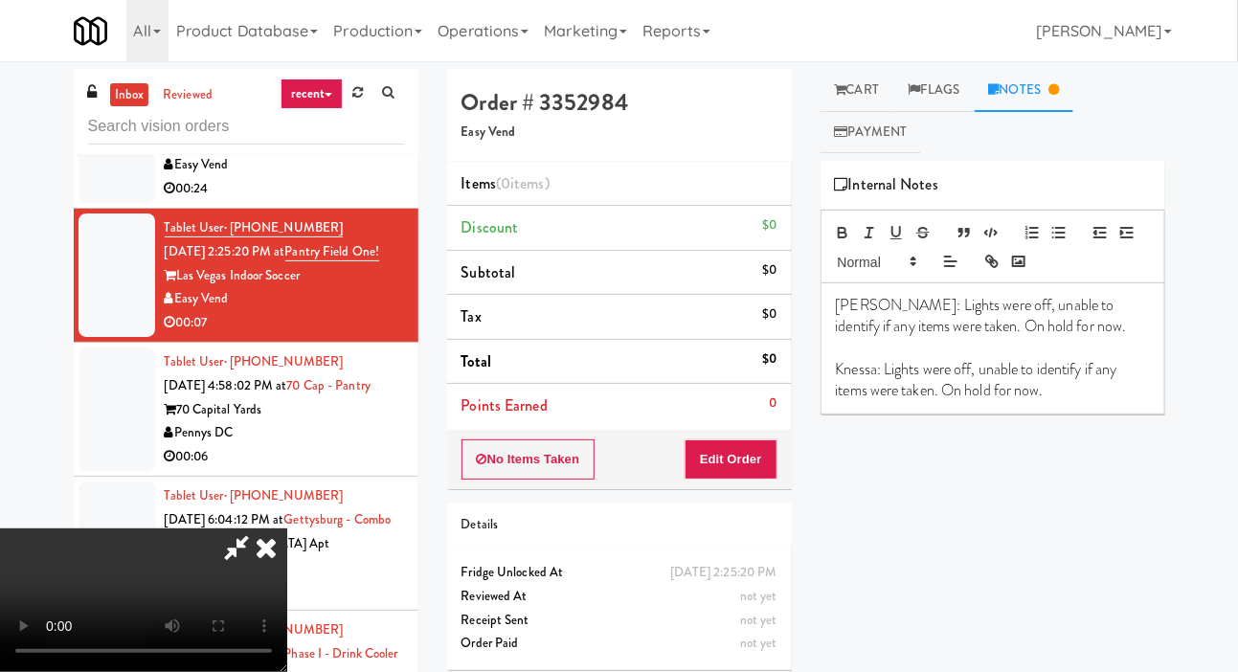
scroll to position [70, 0]
click at [852, 369] on p "Knessa: Lights were off, unable to identify if any items were taken. On hold fo…" at bounding box center [993, 380] width 314 height 43
click at [834, 372] on div "Lyn: Lights were off, unable to identify if any items were taken. On hold for n…" at bounding box center [992, 348] width 343 height 130
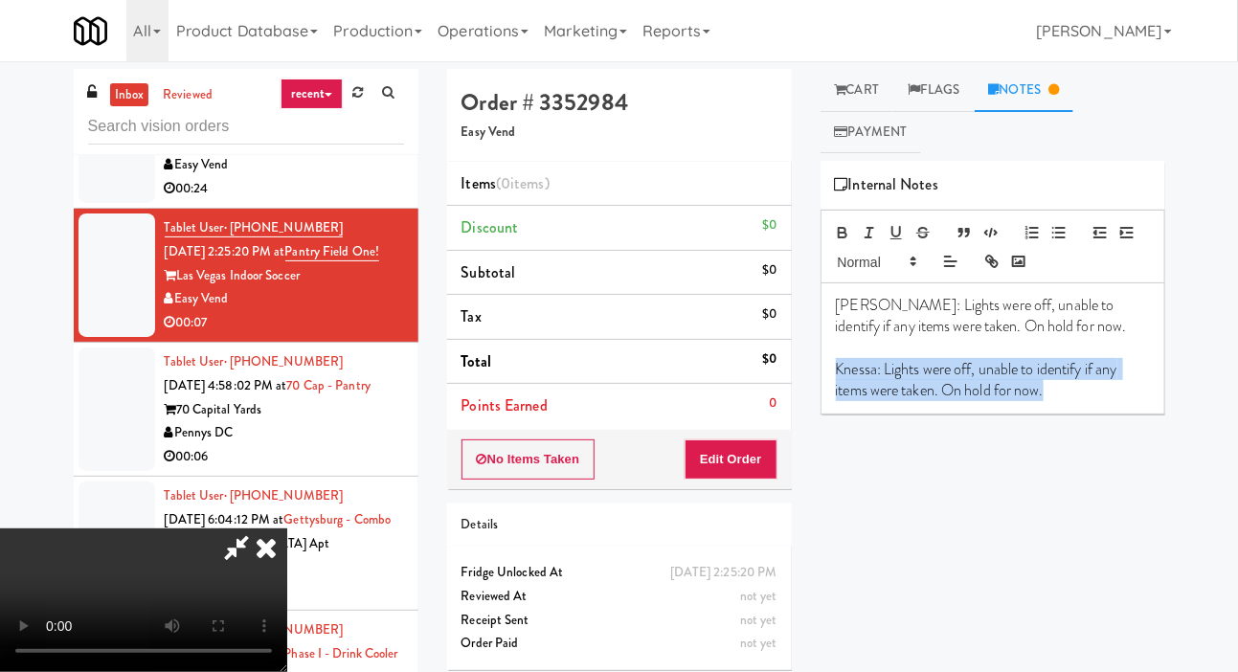
click at [992, 497] on div "Hide New Window Primary Flag Clear Flag if unable to determine what was taken o…" at bounding box center [993, 520] width 345 height 718
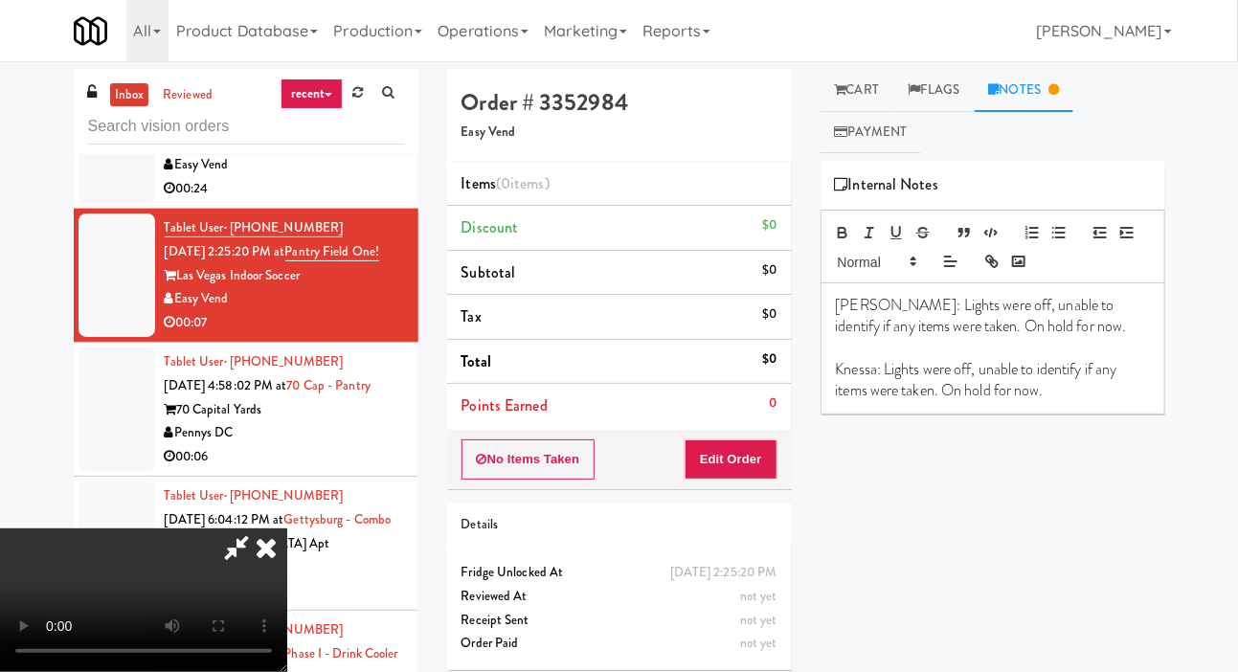
click at [844, 367] on p "Knessa: Lights were off, unable to identify if any items were taken. On hold fo…" at bounding box center [993, 380] width 314 height 43
click at [836, 352] on p at bounding box center [993, 348] width 314 height 21
click at [830, 369] on div "Lyn: Lights were off, unable to identify if any items were taken. On hold for n…" at bounding box center [992, 348] width 343 height 130
click at [837, 365] on p "Knessa: Lights were off, unable to identify if any items were taken. On hold fo…" at bounding box center [993, 380] width 314 height 43
click at [1036, 466] on div "Hide New Window Primary Flag Clear Flag if unable to determine what was taken o…" at bounding box center [993, 520] width 345 height 718
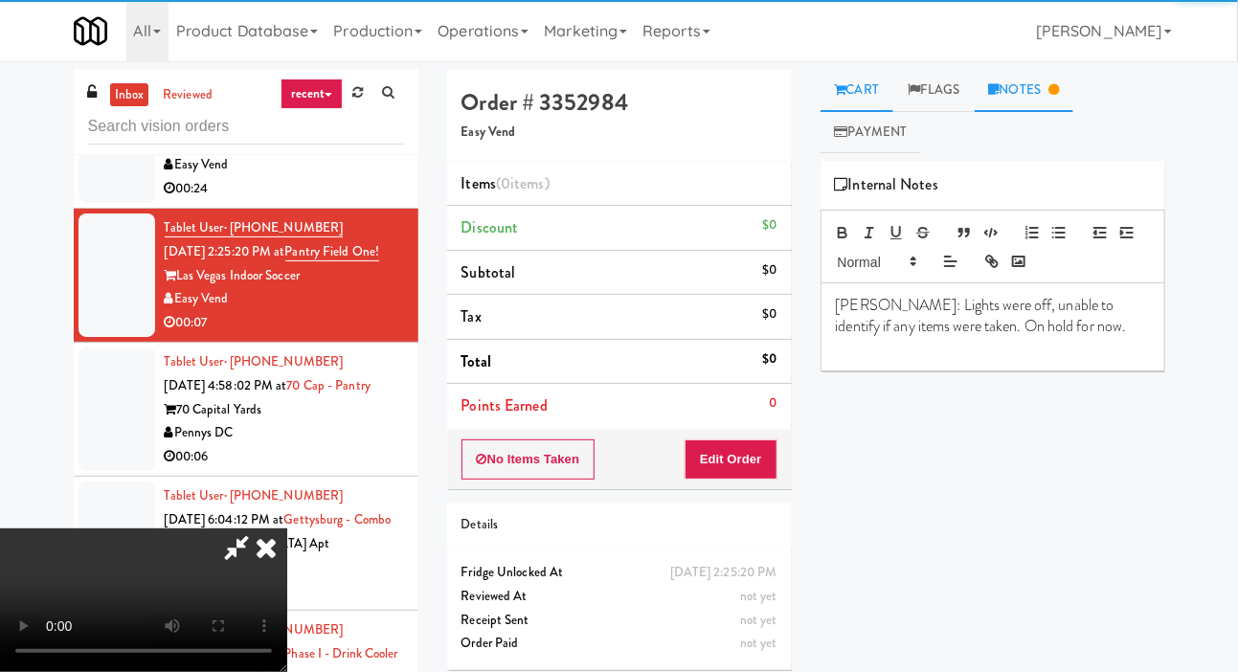
click at [866, 71] on link "Cart" at bounding box center [858, 90] width 74 height 43
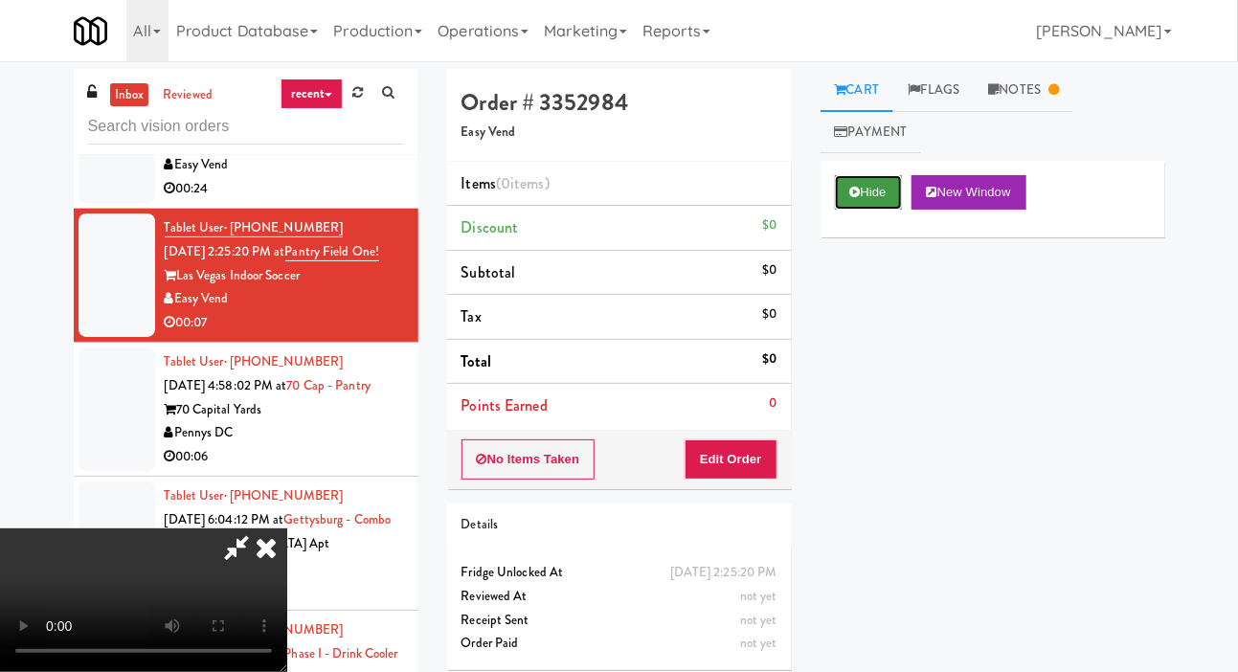
click at [870, 181] on button "Hide" at bounding box center [868, 192] width 67 height 34
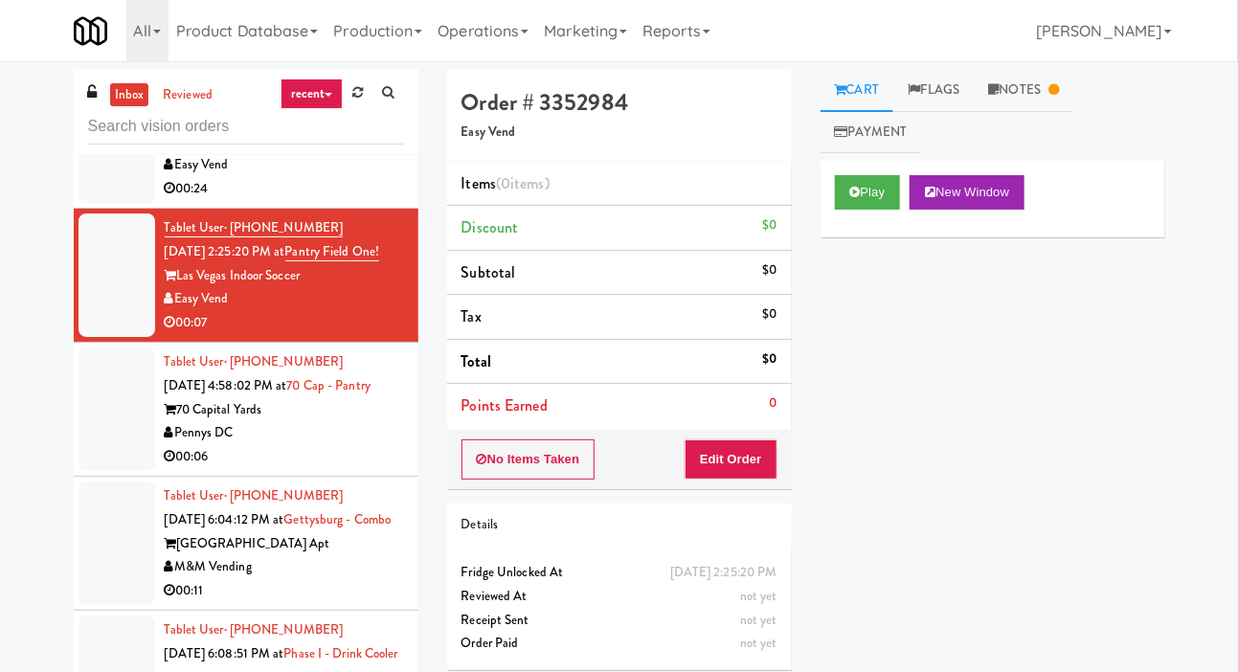
click at [76, 461] on li "Tablet User · (843) 412-8504 [DATE] 4:58:02 PM at 70 Cap - Pantry 70 Capital Ya…" at bounding box center [246, 410] width 345 height 134
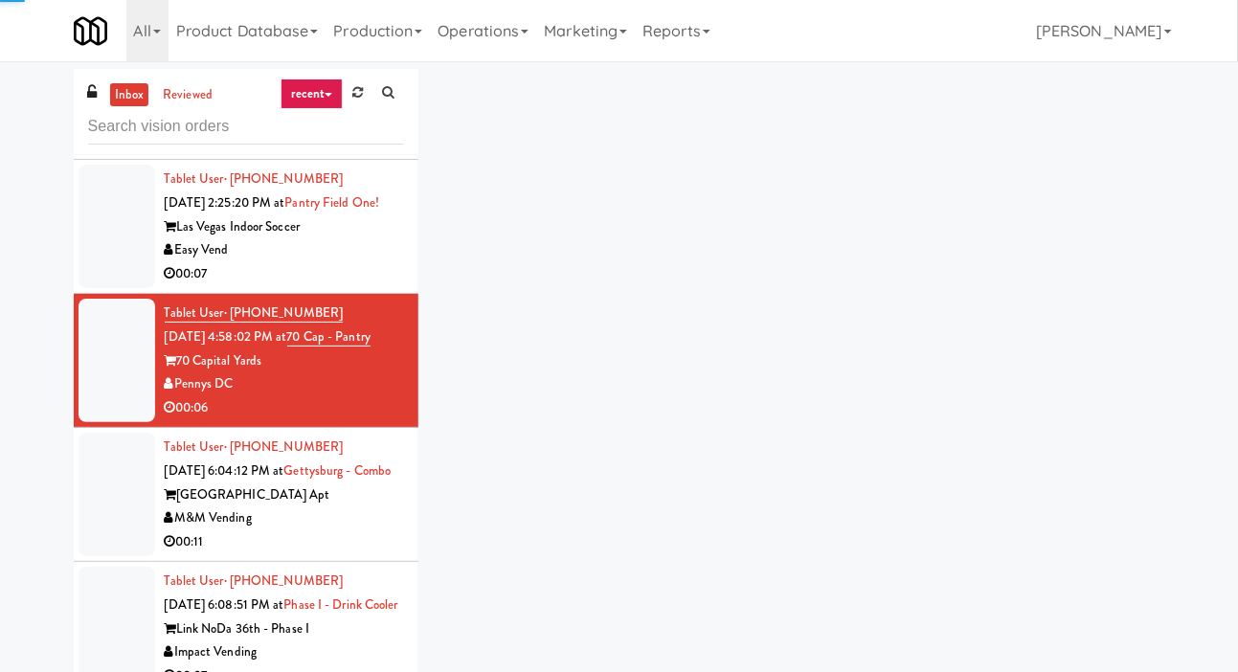
scroll to position [1289, 0]
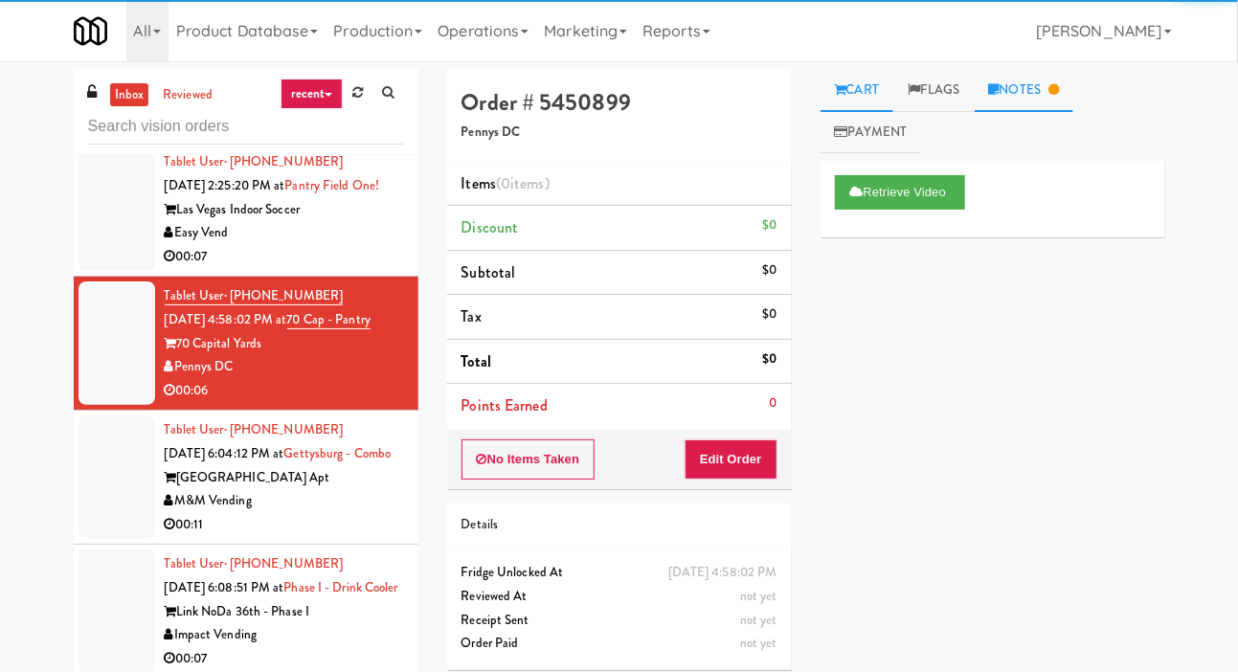
click at [1052, 95] on link "Notes" at bounding box center [1025, 90] width 100 height 43
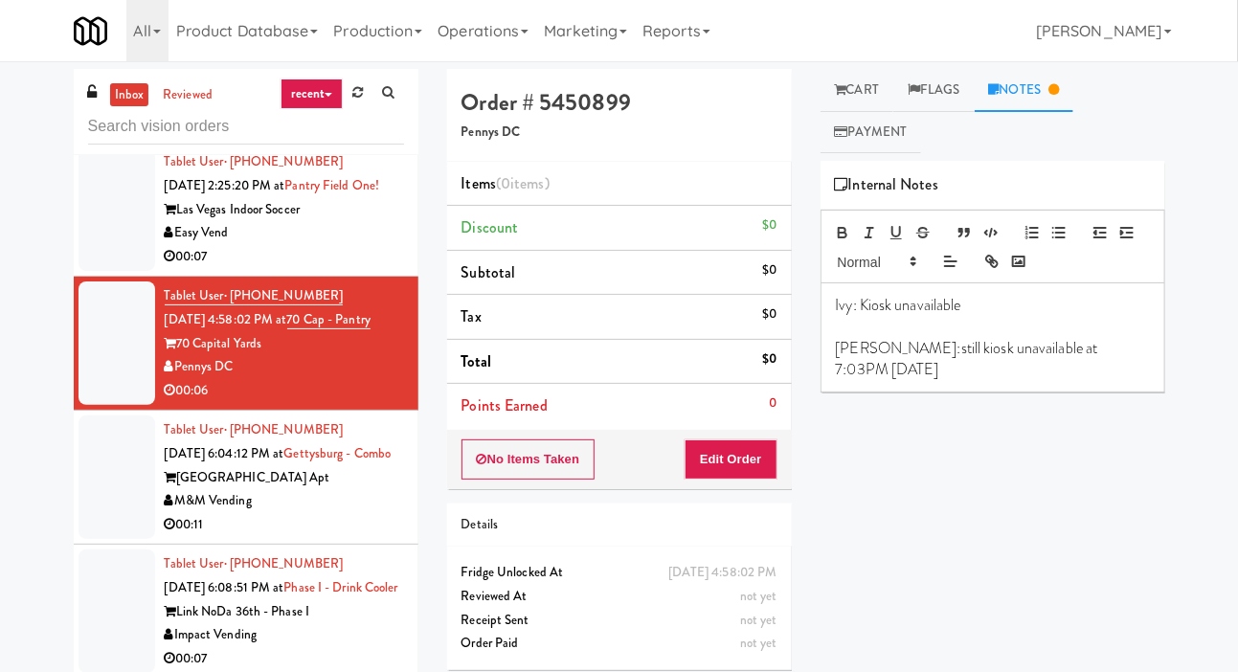
click at [102, 512] on div at bounding box center [117, 478] width 77 height 124
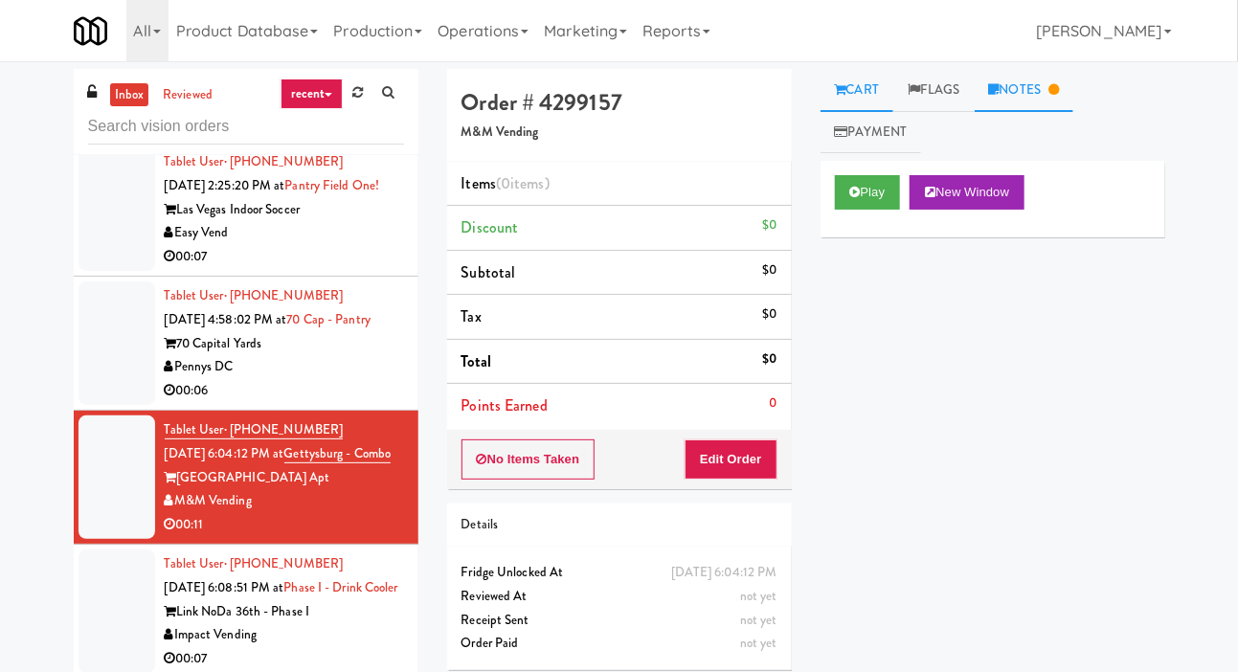
click at [1044, 85] on link "Notes" at bounding box center [1025, 90] width 100 height 43
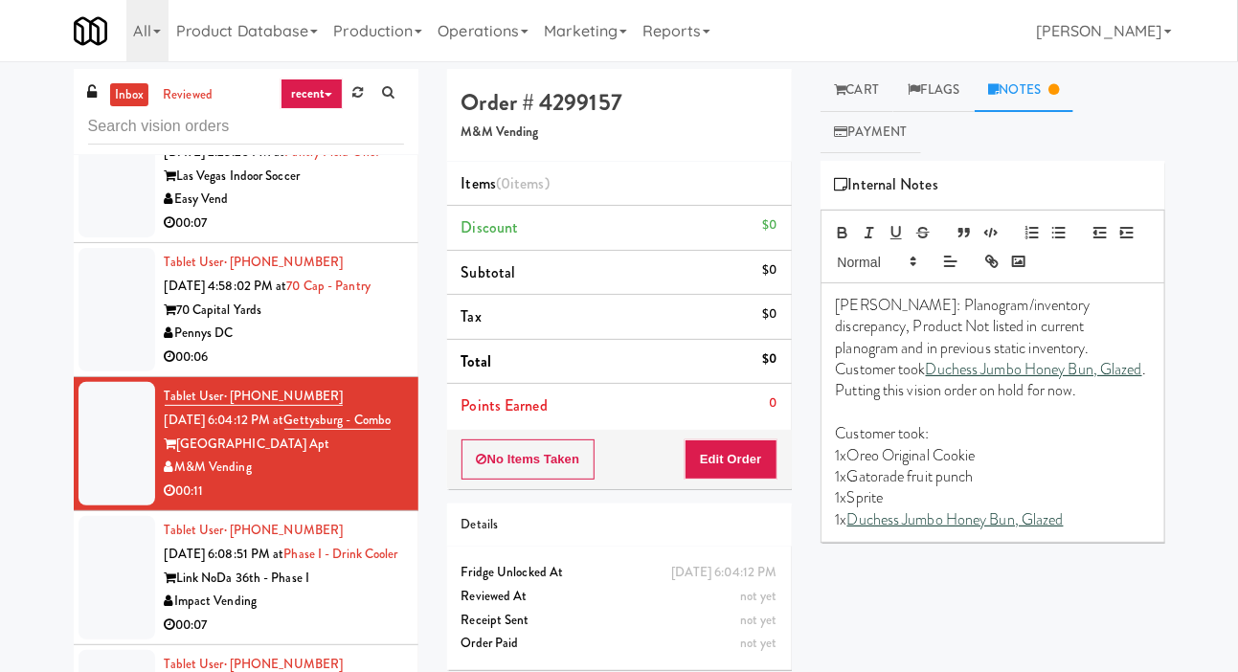
scroll to position [1332, 0]
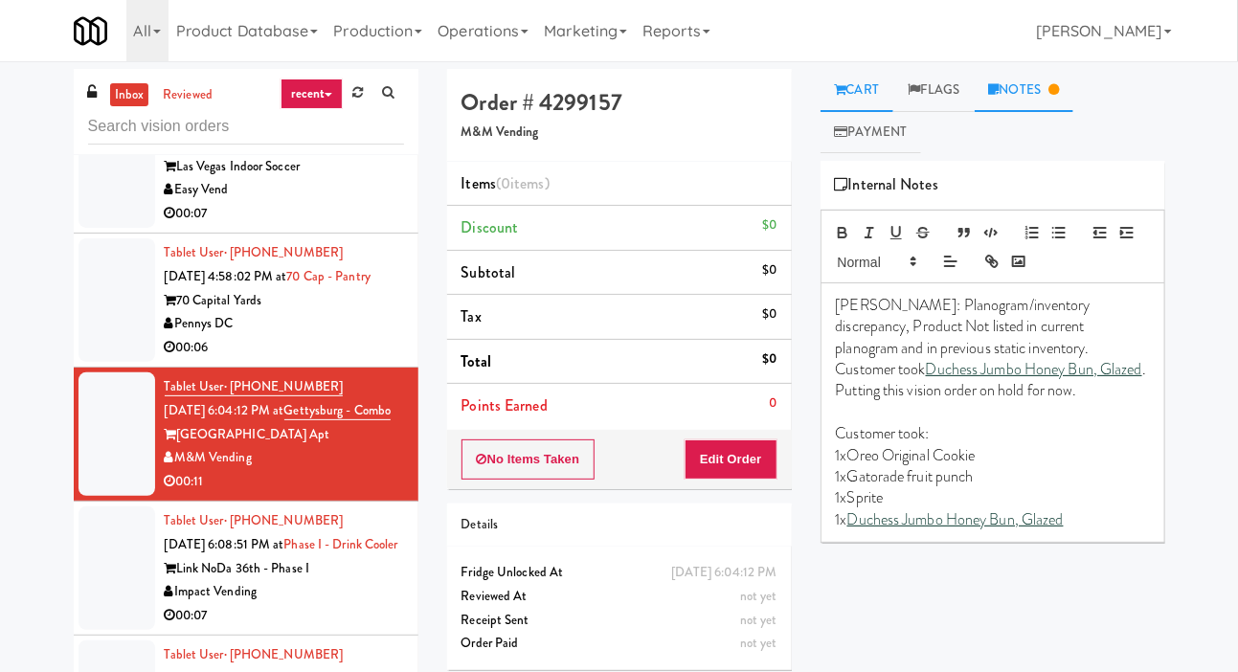
click at [874, 73] on link "Cart" at bounding box center [858, 90] width 74 height 43
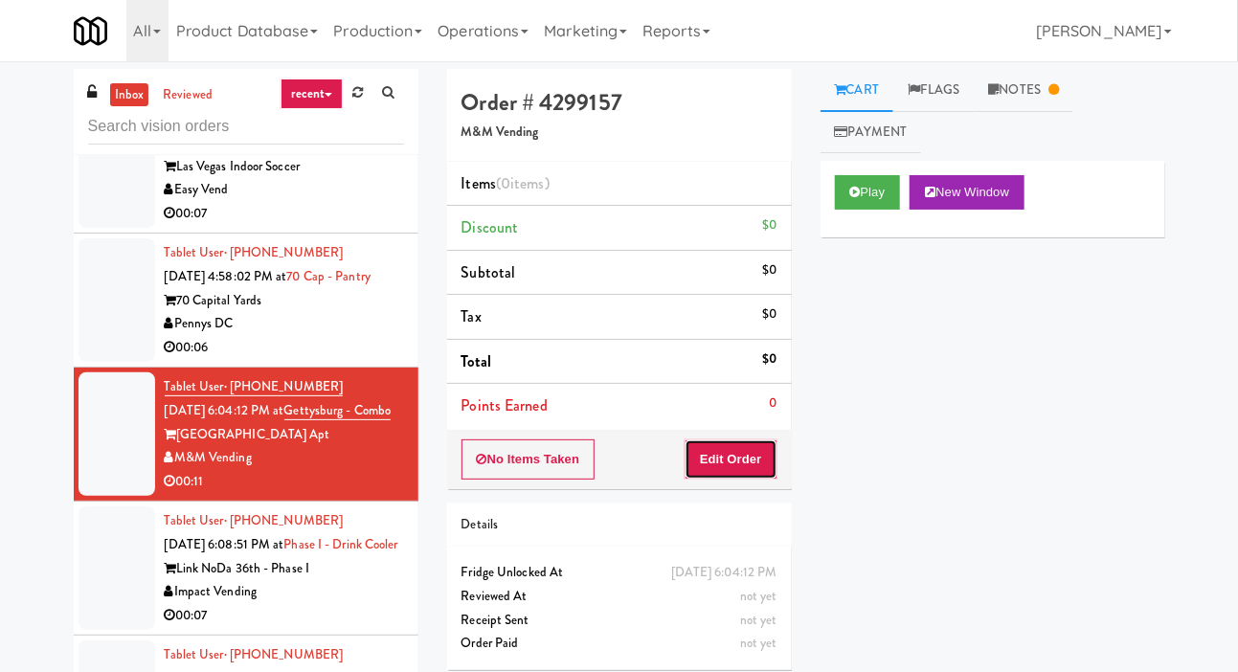
click at [746, 469] on button "Edit Order" at bounding box center [731, 459] width 93 height 40
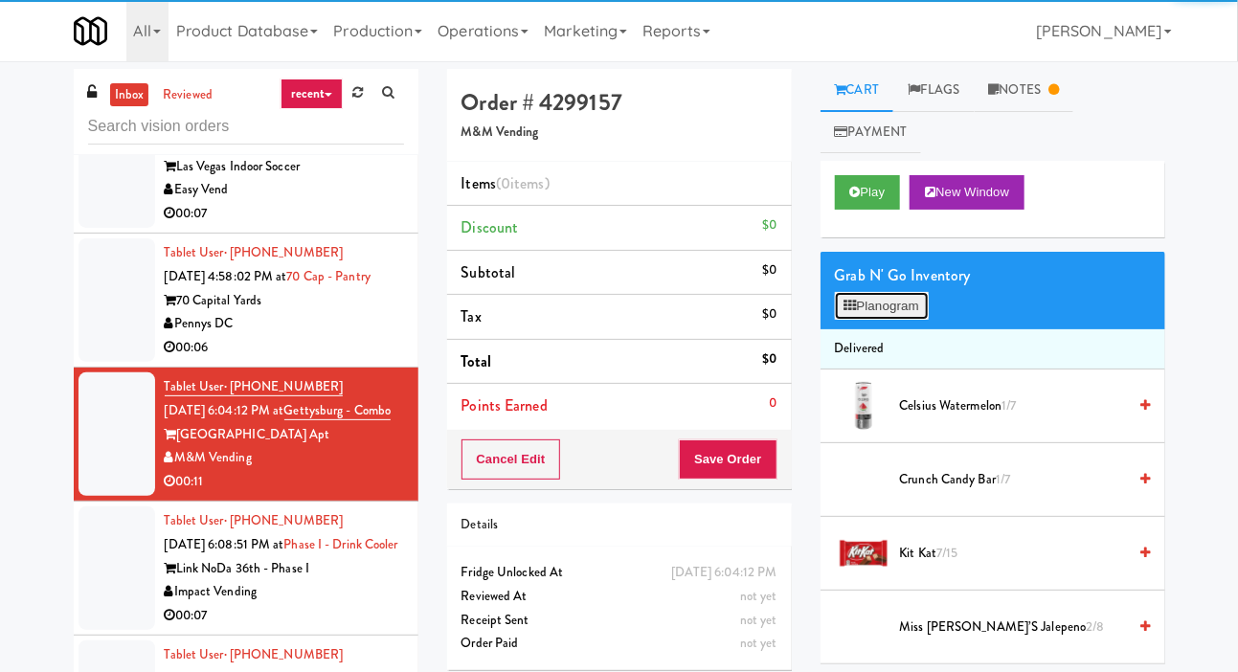
click at [906, 295] on button "Planogram" at bounding box center [882, 306] width 94 height 29
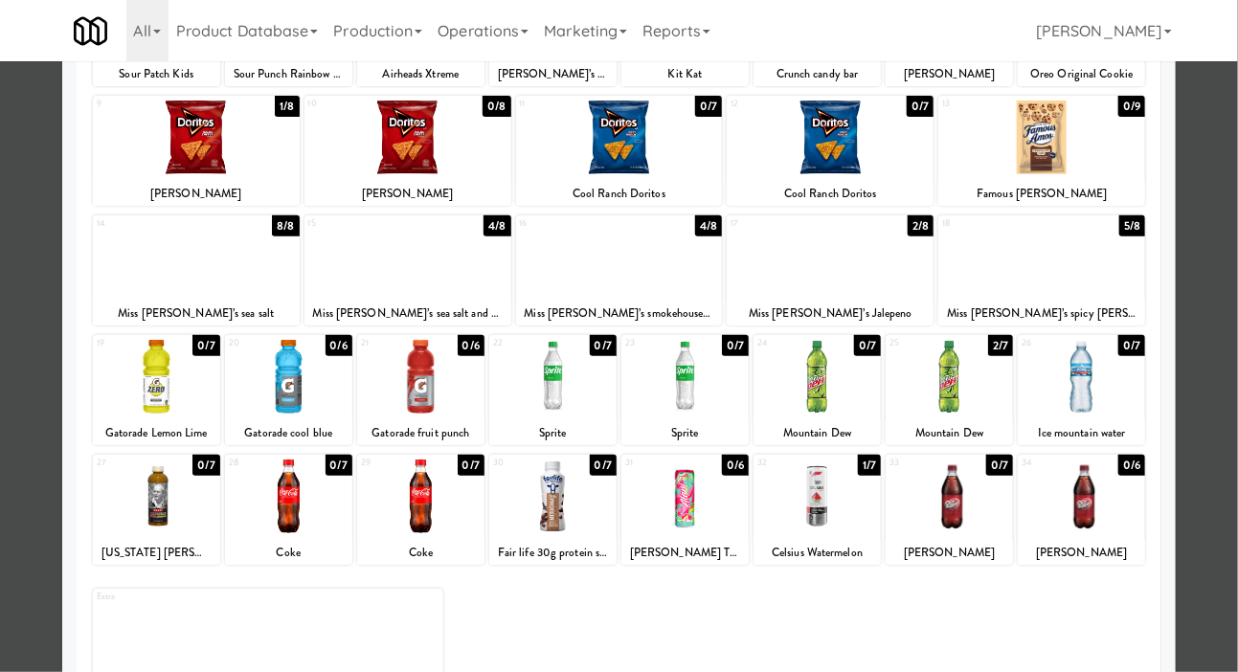
scroll to position [212, 0]
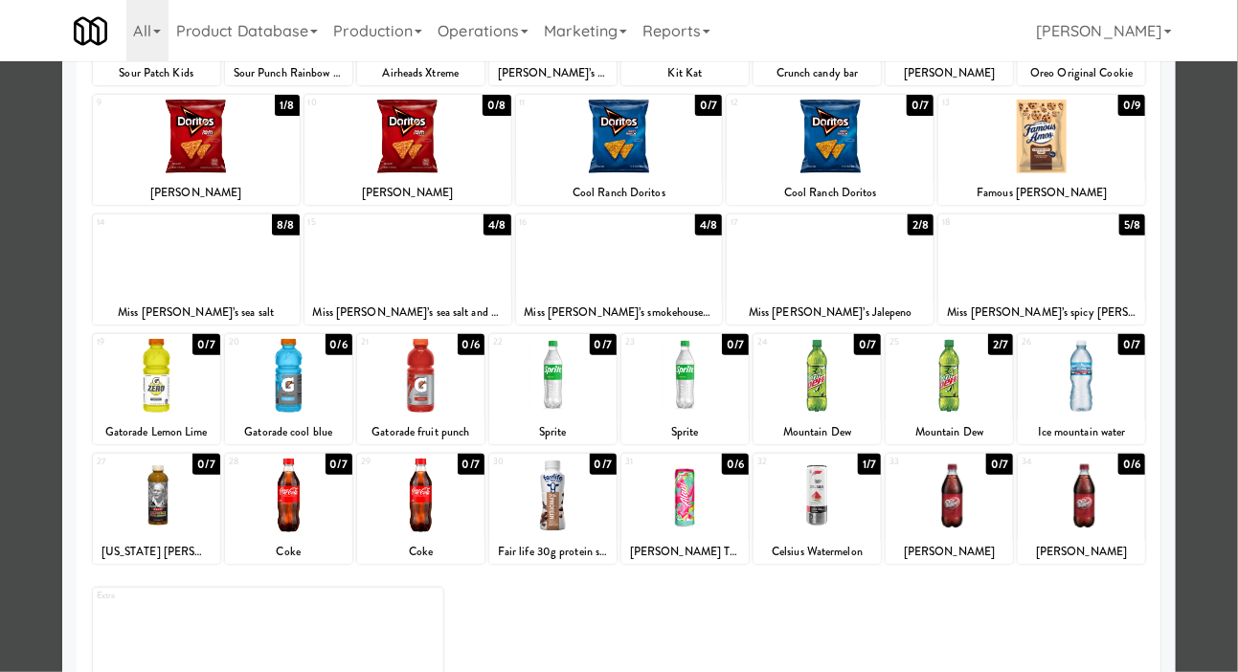
click at [35, 314] on div at bounding box center [619, 336] width 1238 height 672
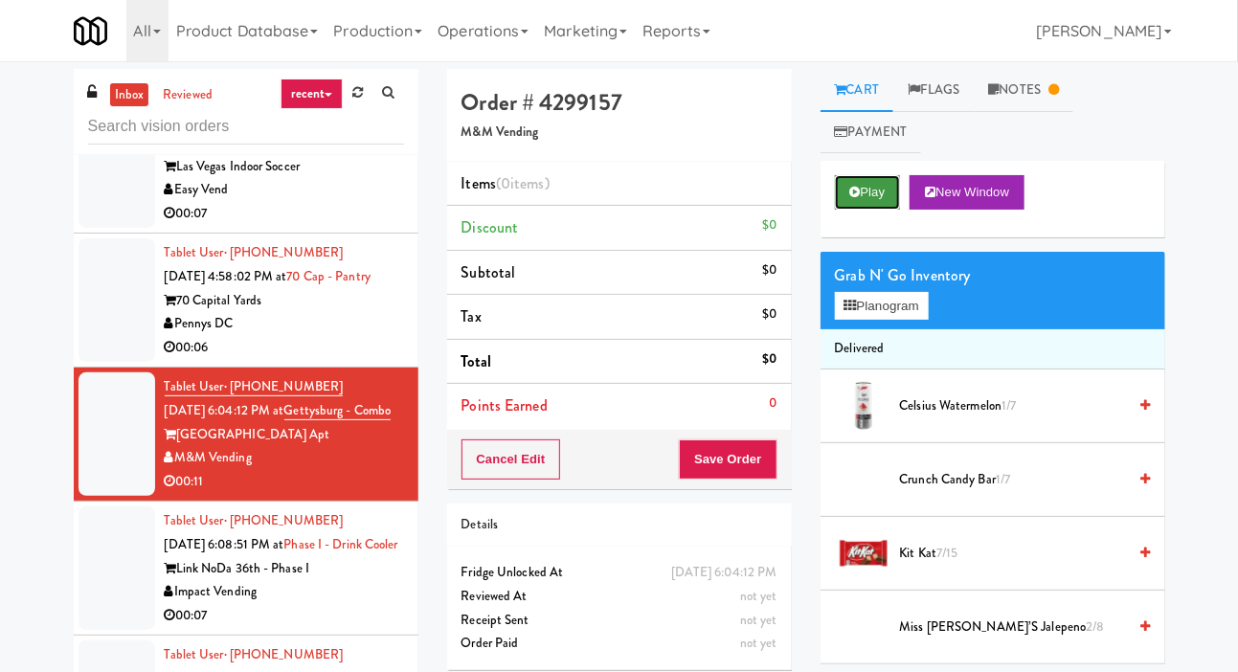
click at [861, 205] on button "Play" at bounding box center [868, 192] width 66 height 34
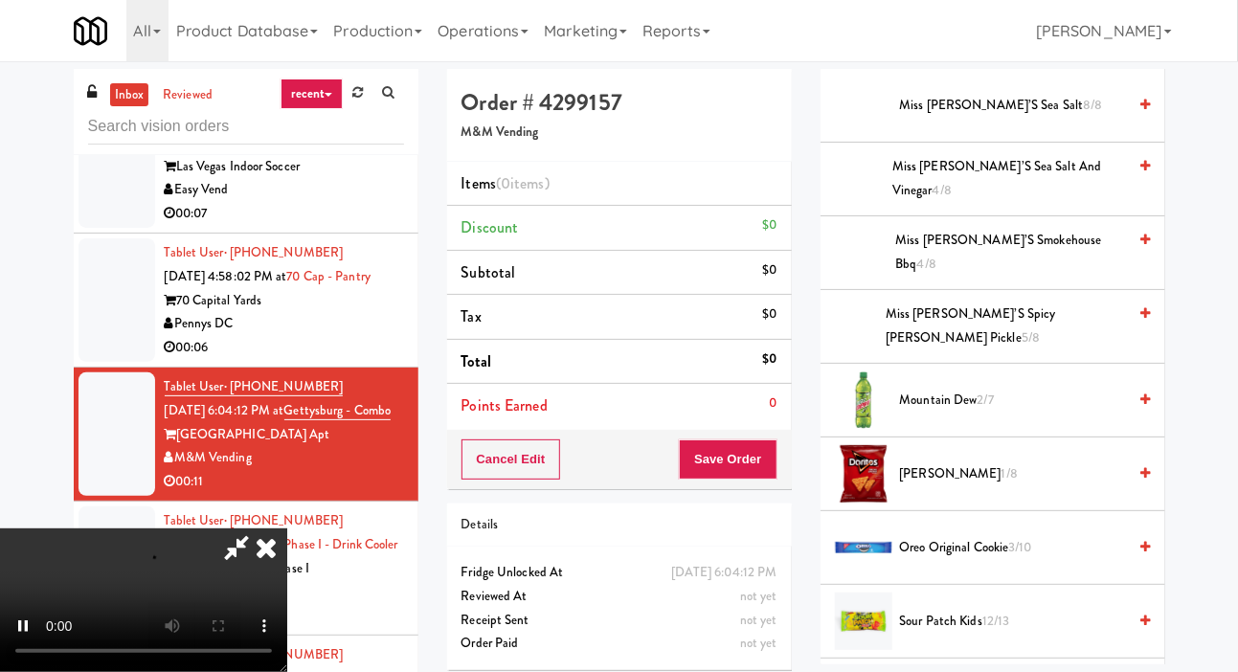
scroll to position [779, 0]
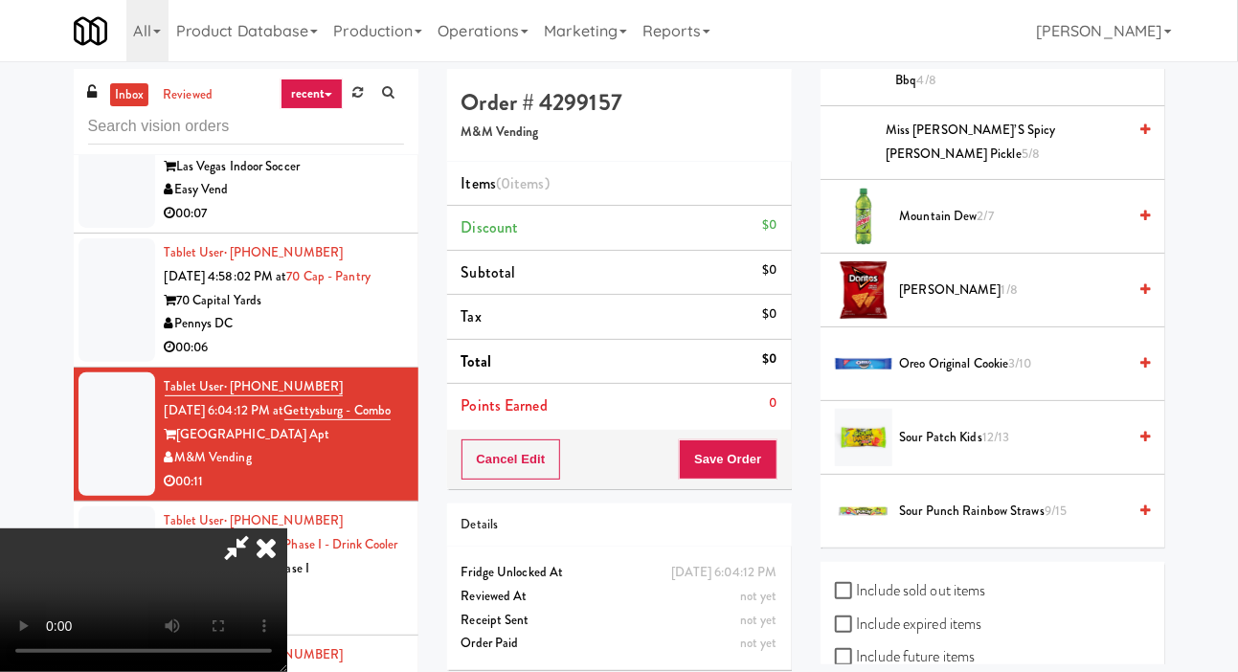
checkbox input "true"
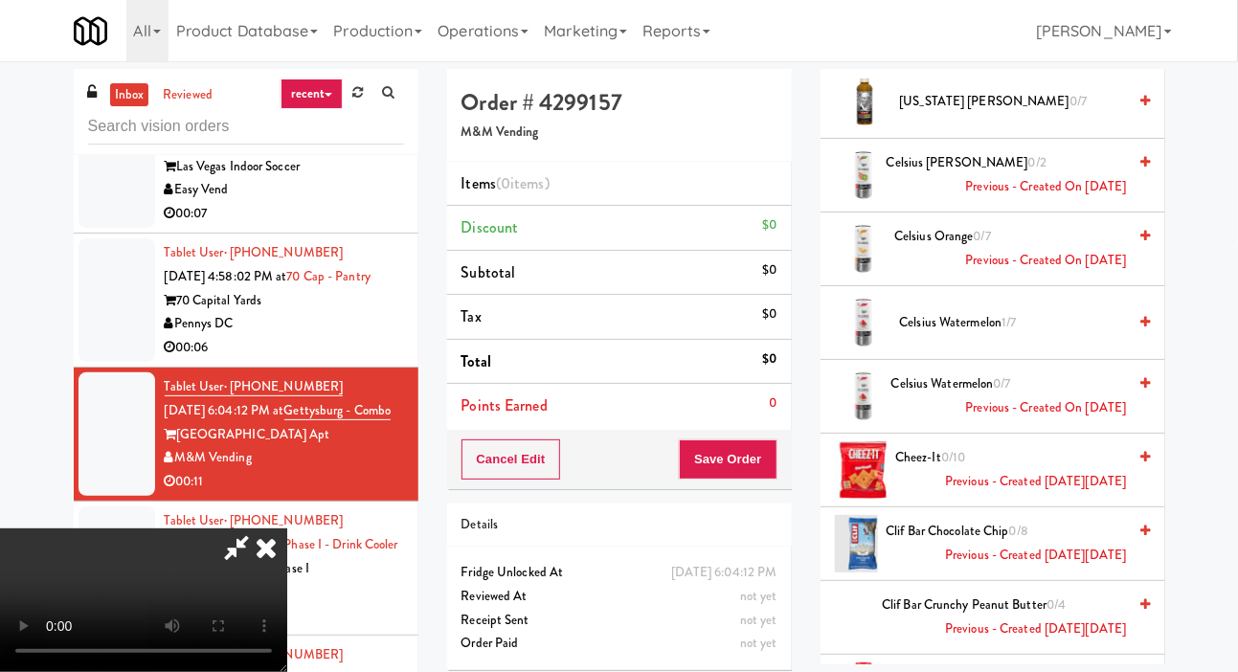
scroll to position [0, 0]
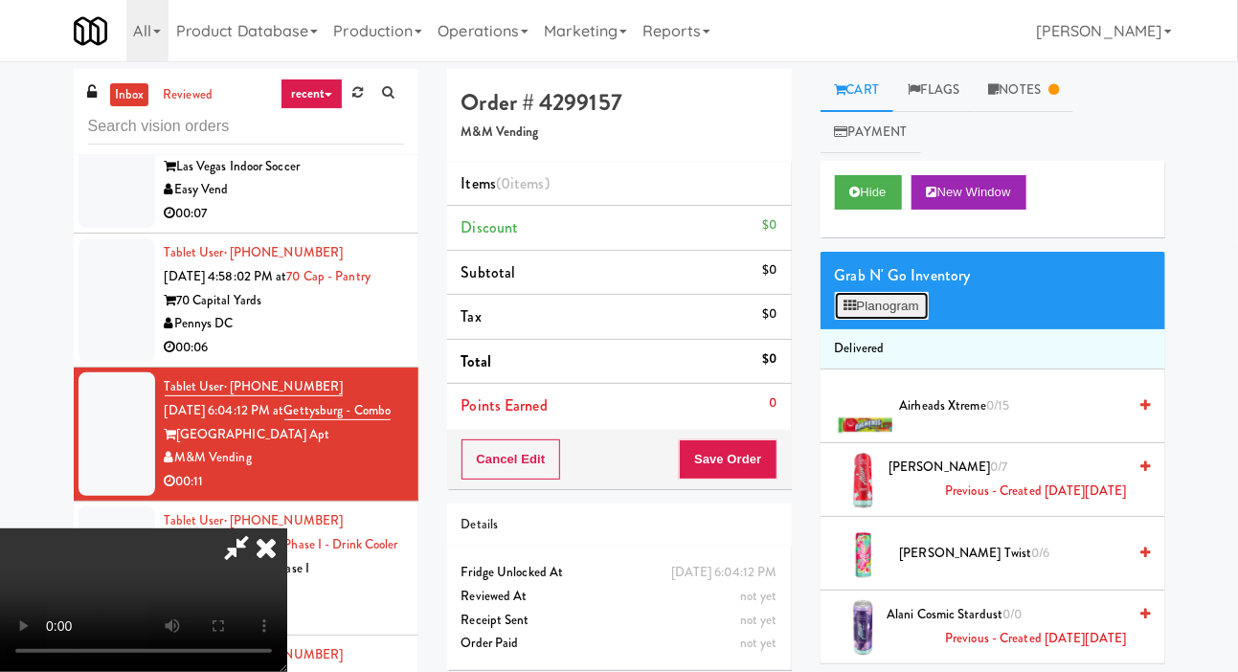
click at [920, 298] on button "Planogram" at bounding box center [882, 306] width 94 height 29
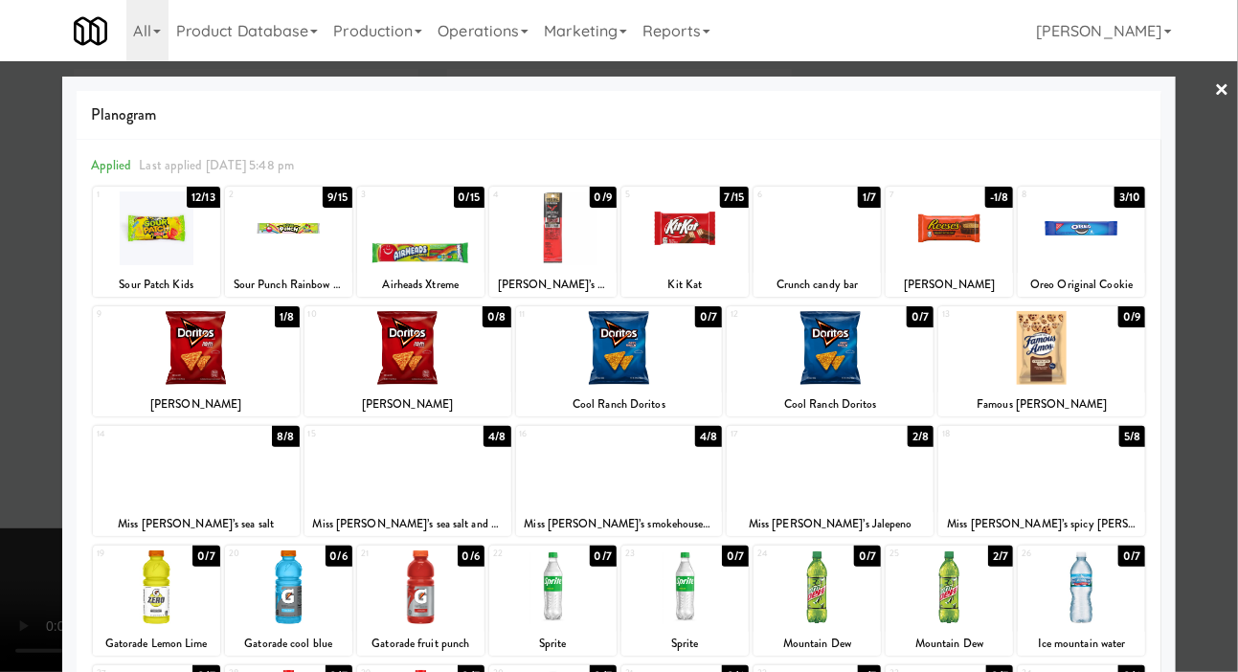
click at [1113, 234] on div at bounding box center [1081, 228] width 127 height 74
click at [25, 530] on div at bounding box center [619, 336] width 1238 height 672
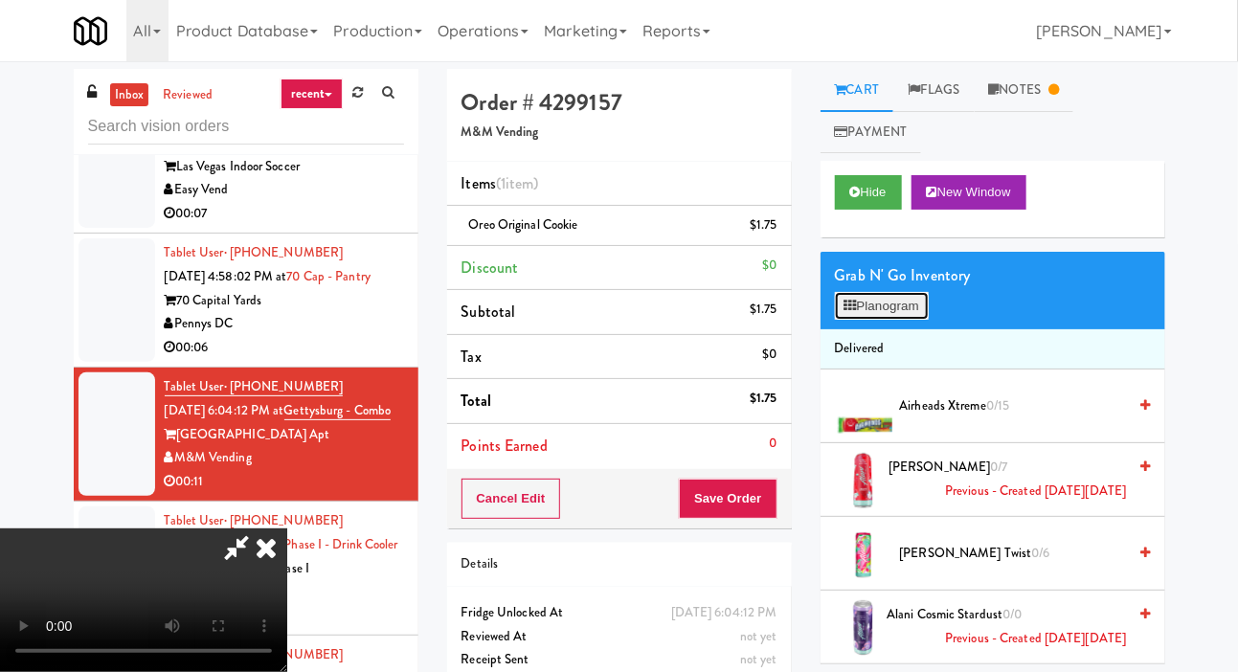
click at [900, 309] on button "Planogram" at bounding box center [882, 306] width 94 height 29
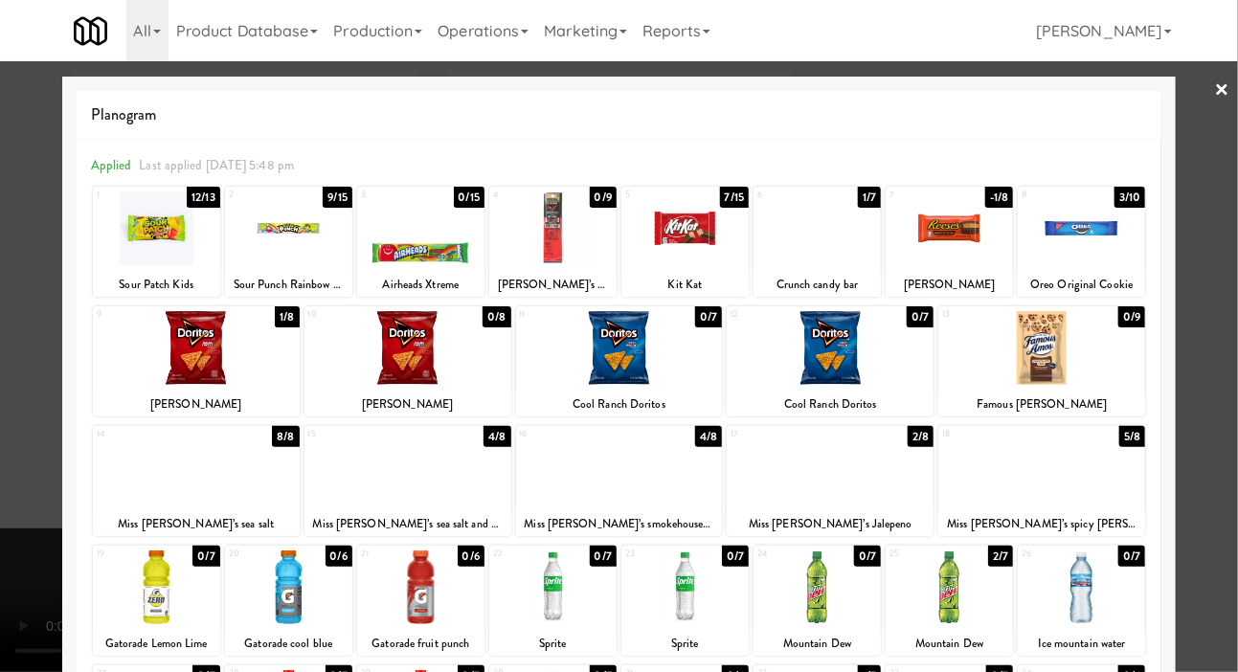
click at [378, 583] on div at bounding box center [420, 588] width 127 height 74
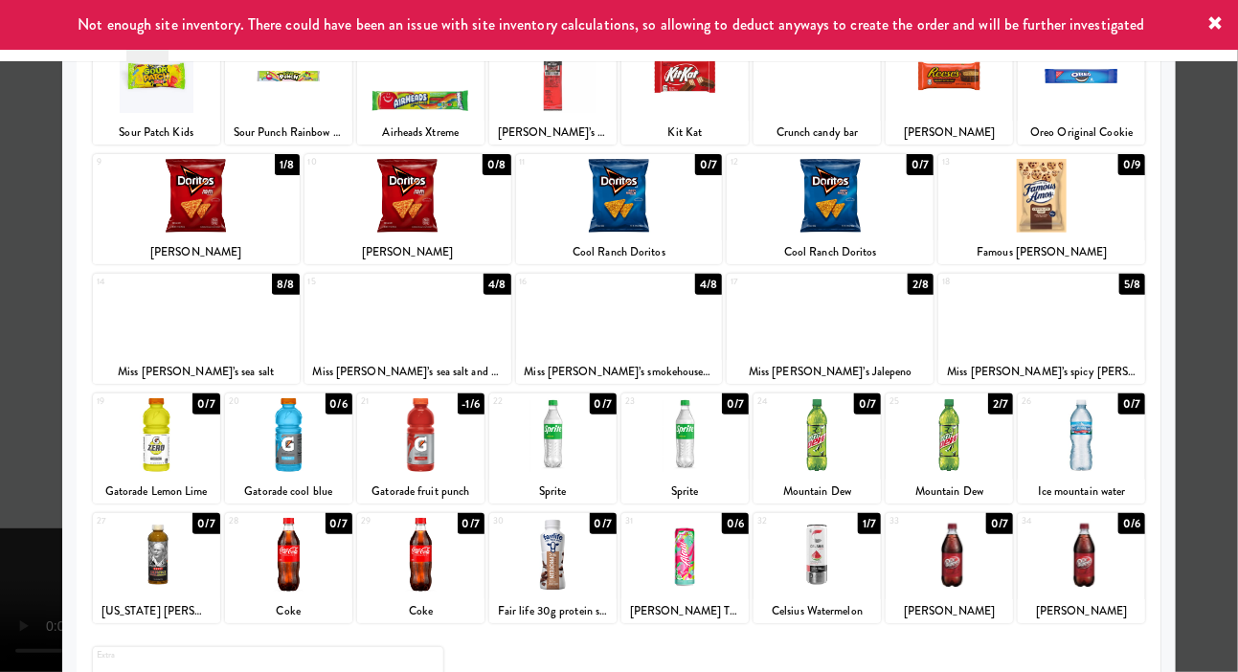
scroll to position [165, 0]
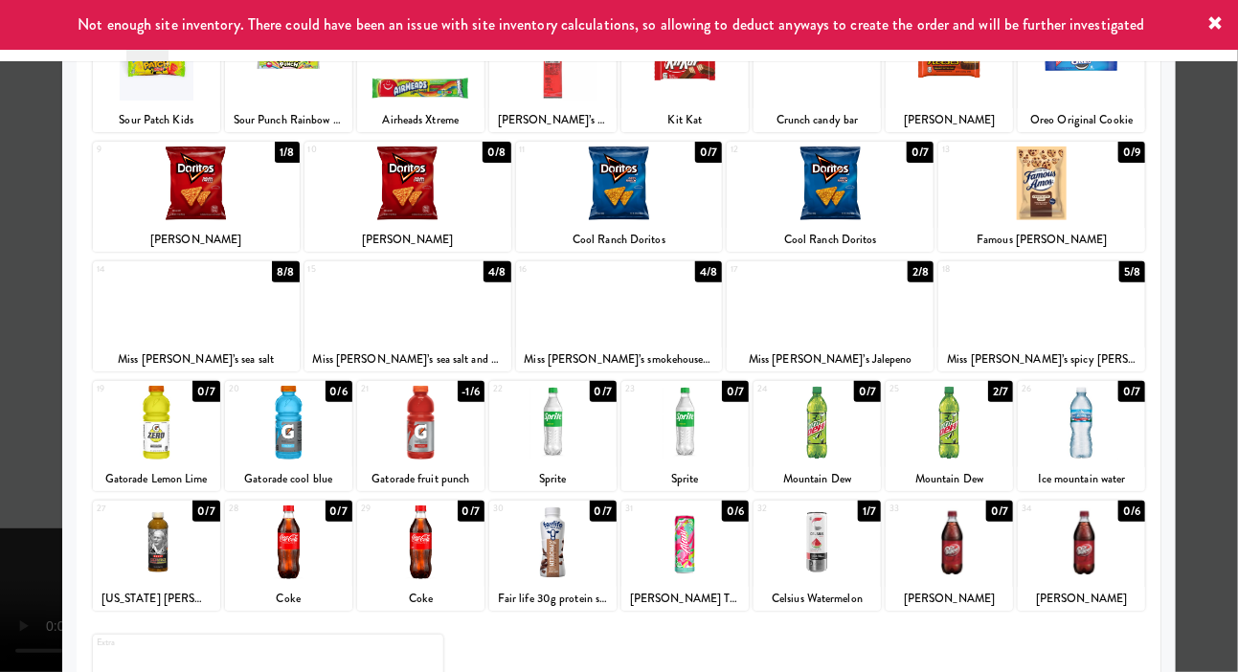
click at [573, 420] on div at bounding box center [552, 423] width 127 height 74
click at [6, 494] on div at bounding box center [619, 336] width 1238 height 672
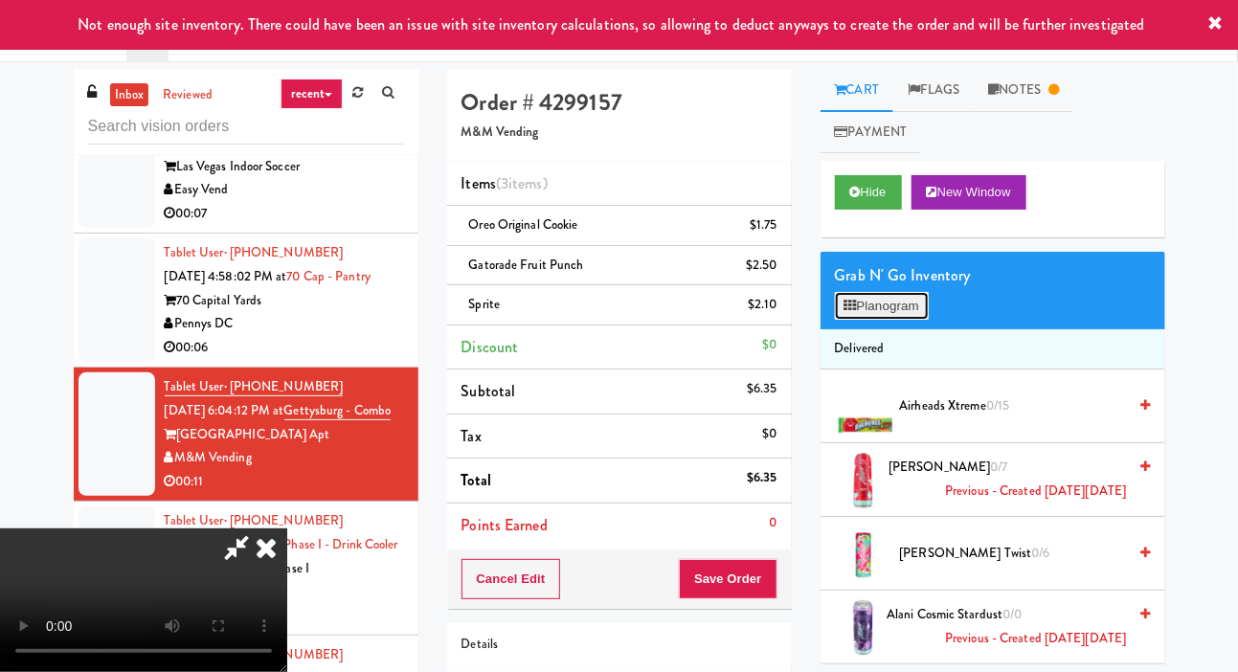
click at [868, 312] on button "Planogram" at bounding box center [882, 306] width 94 height 29
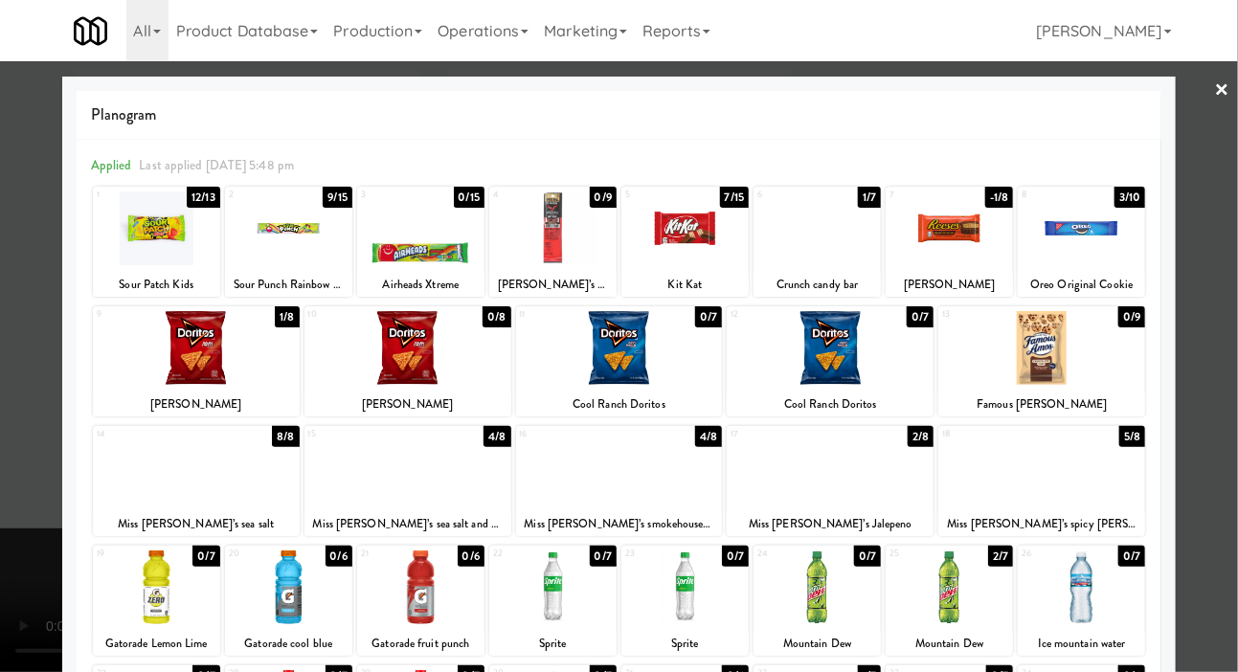
click at [1116, 479] on div at bounding box center [1041, 468] width 207 height 74
click at [10, 550] on div at bounding box center [619, 336] width 1238 height 672
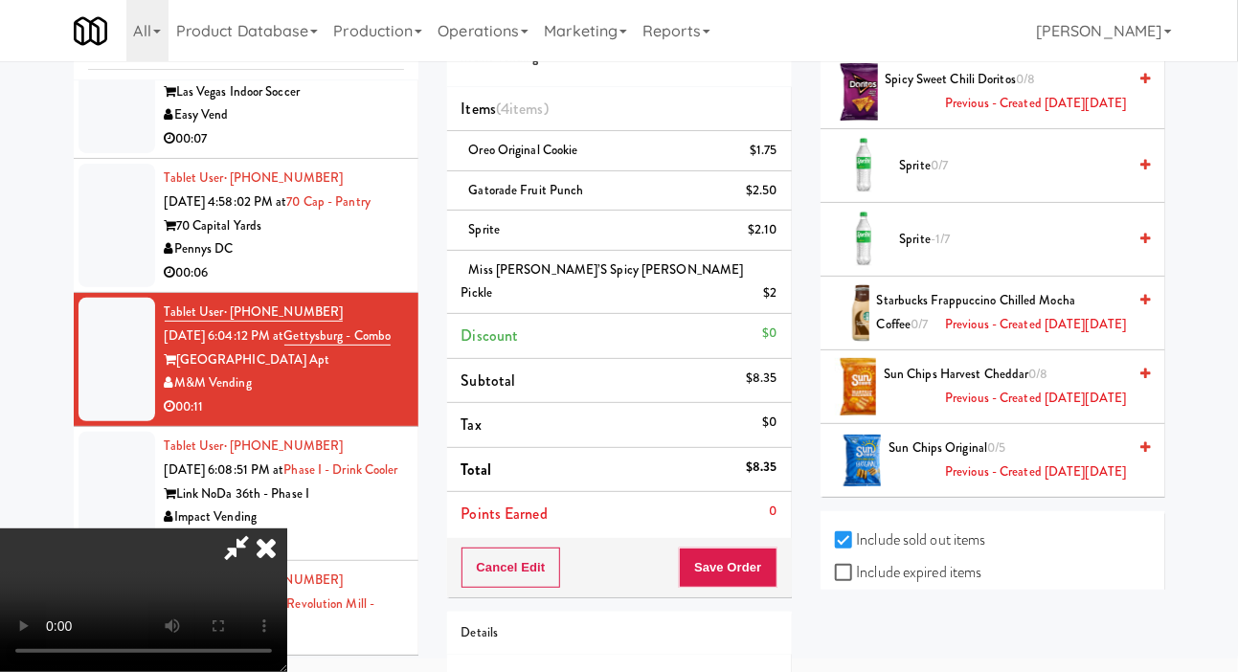
scroll to position [90, 0]
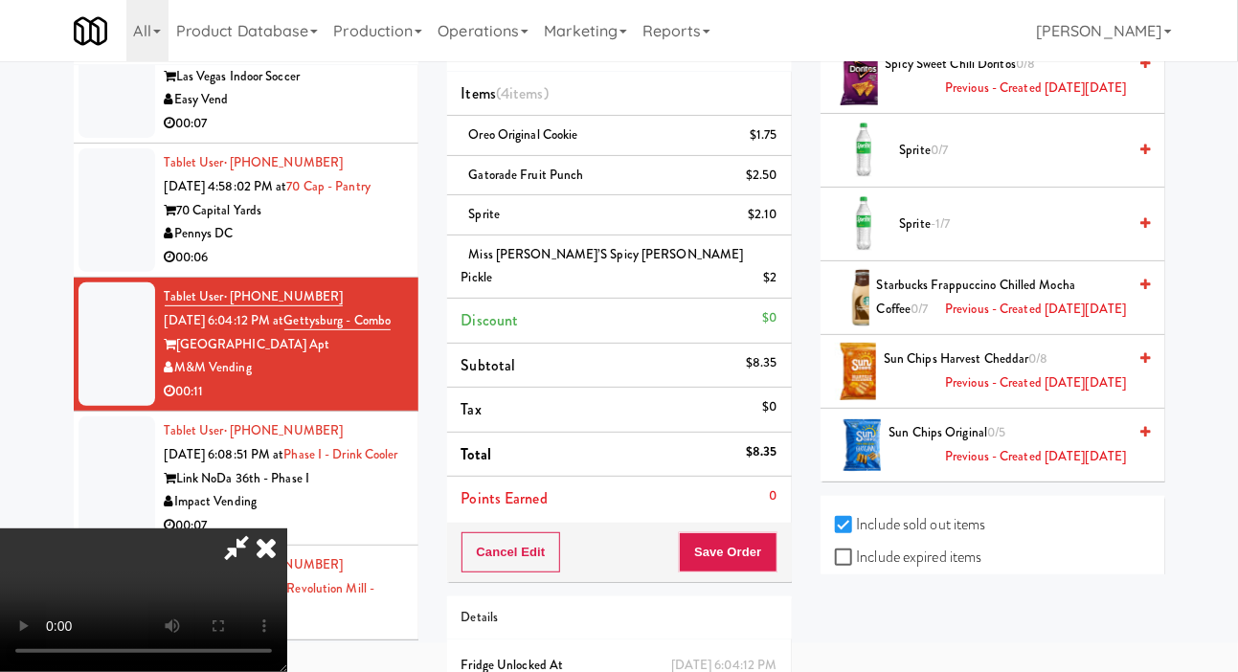
click at [259, 529] on icon at bounding box center [236, 548] width 44 height 38
click at [287, 555] on icon at bounding box center [266, 548] width 42 height 38
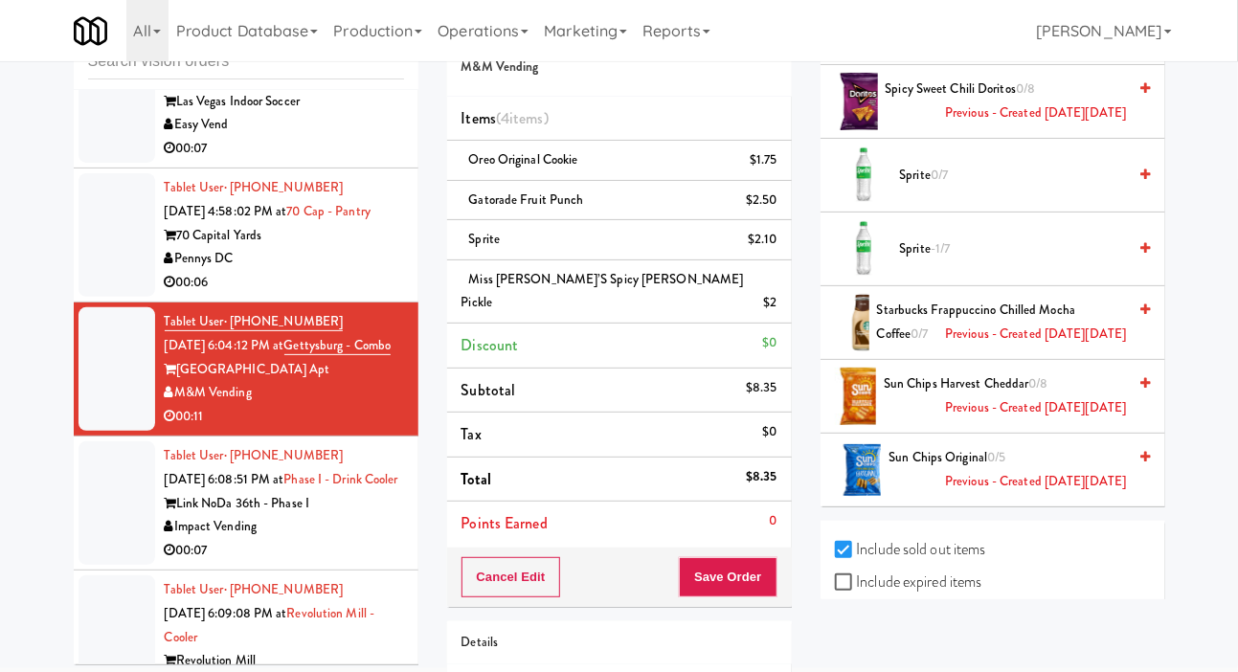
scroll to position [72, 0]
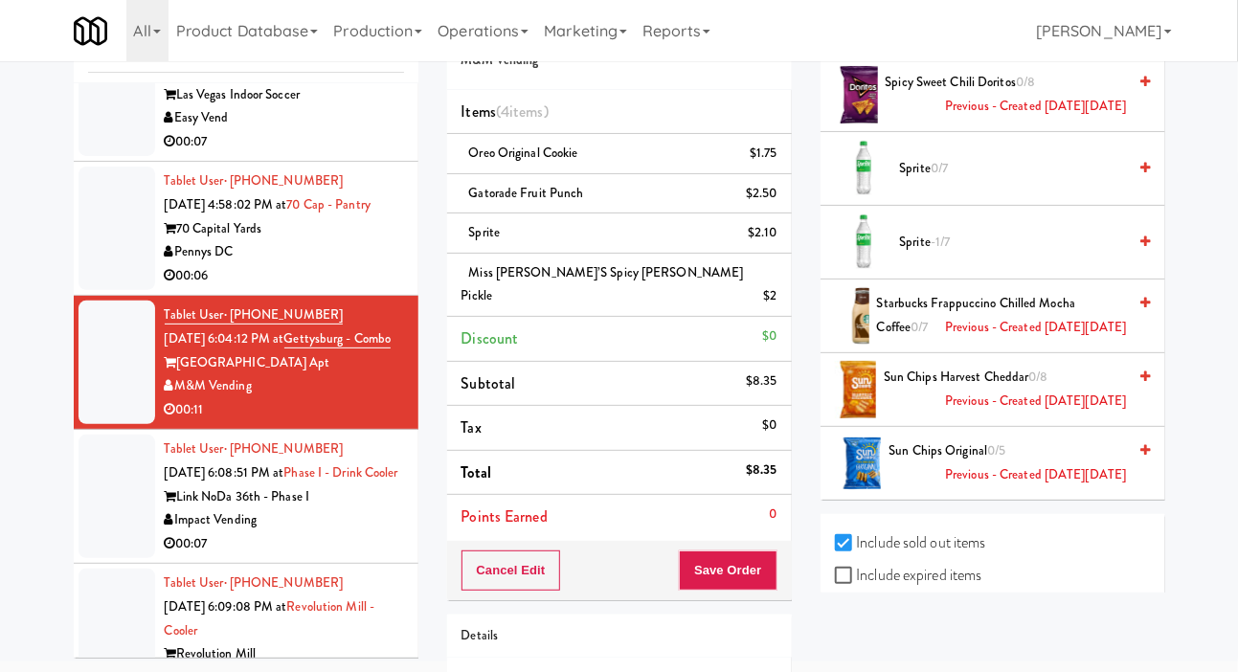
click at [90, 524] on div at bounding box center [117, 497] width 77 height 124
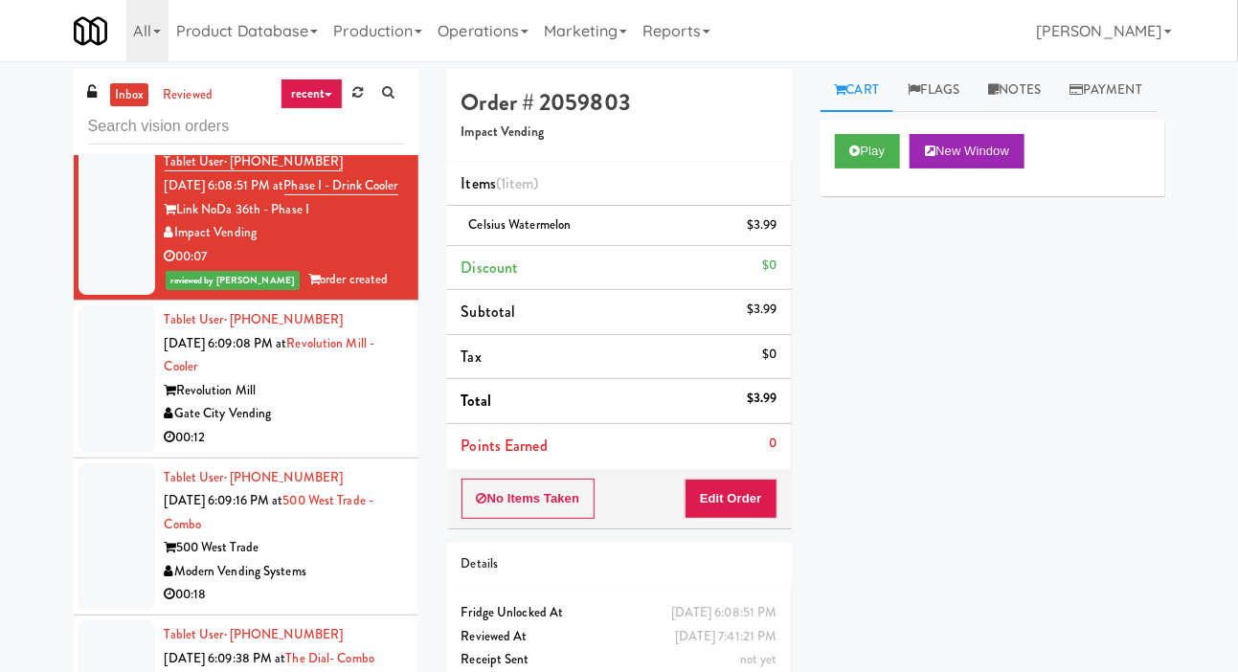
click at [86, 453] on div at bounding box center [117, 378] width 77 height 147
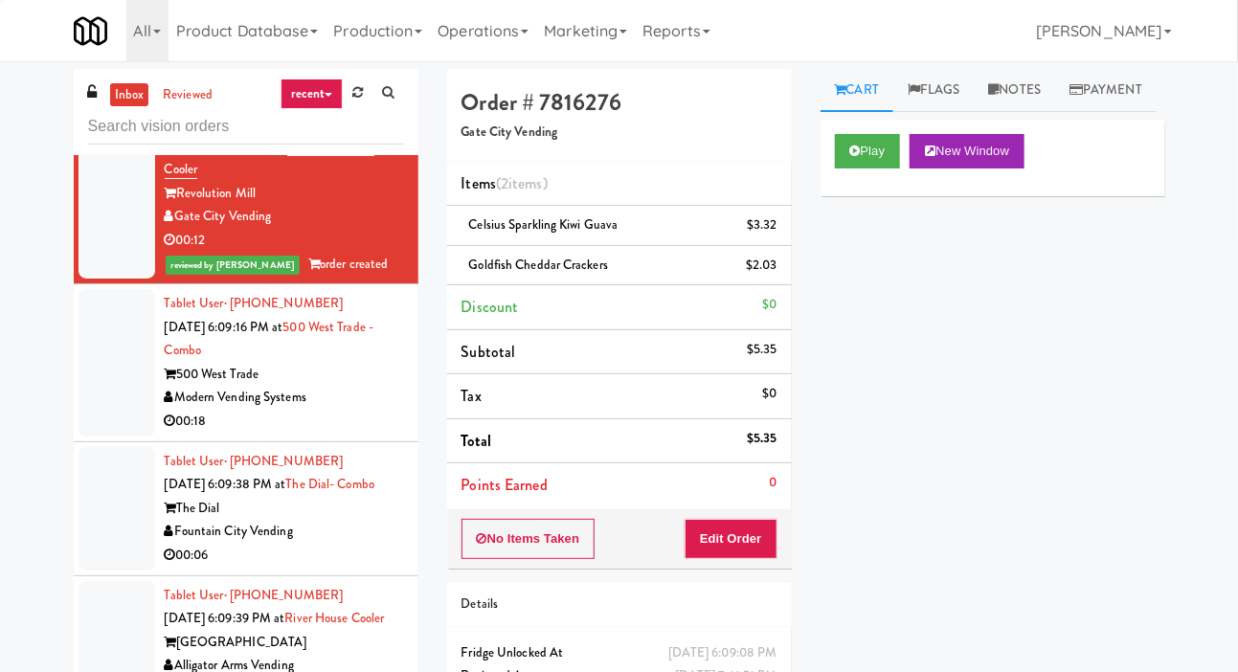
click at [96, 437] on div at bounding box center [117, 362] width 77 height 147
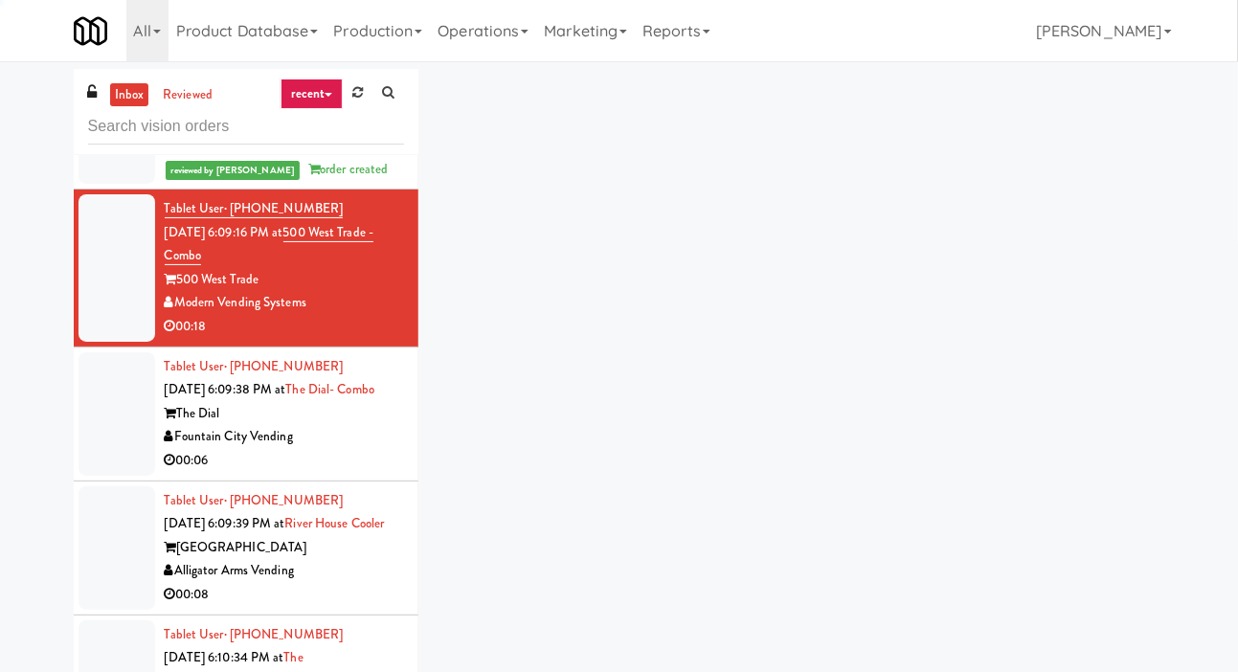
scroll to position [2075, 0]
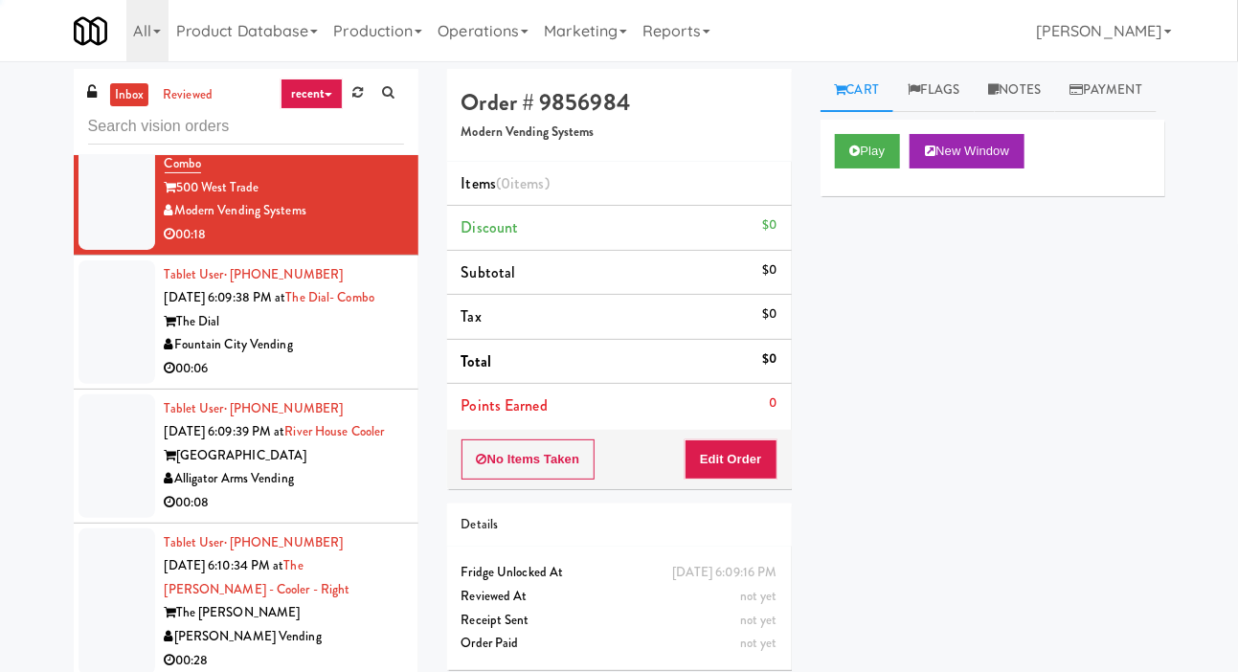
click at [101, 384] on div at bounding box center [117, 322] width 77 height 124
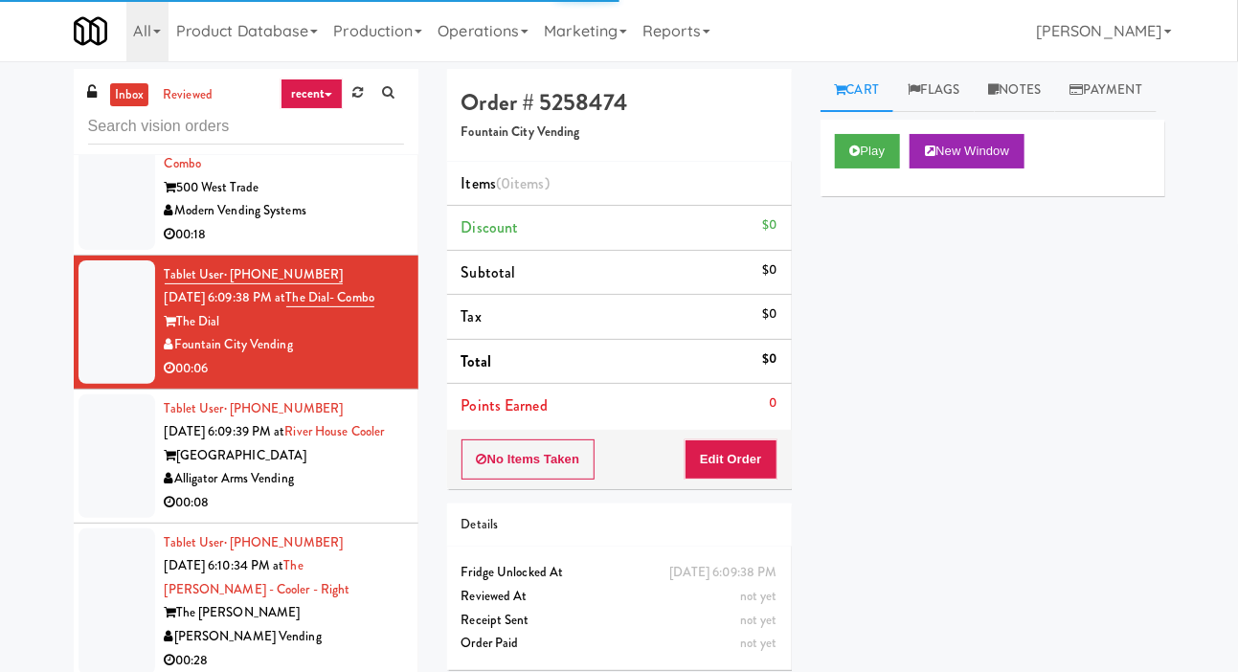
click at [104, 250] on div at bounding box center [117, 175] width 77 height 147
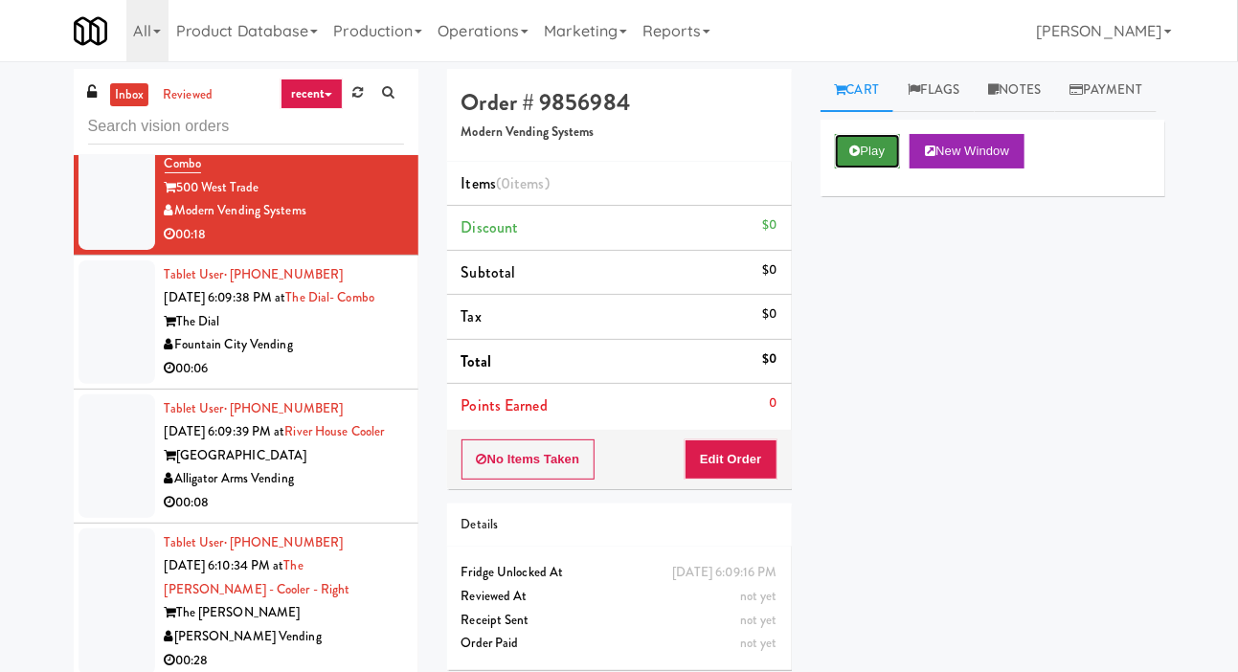
click at [884, 169] on button "Play" at bounding box center [868, 151] width 66 height 34
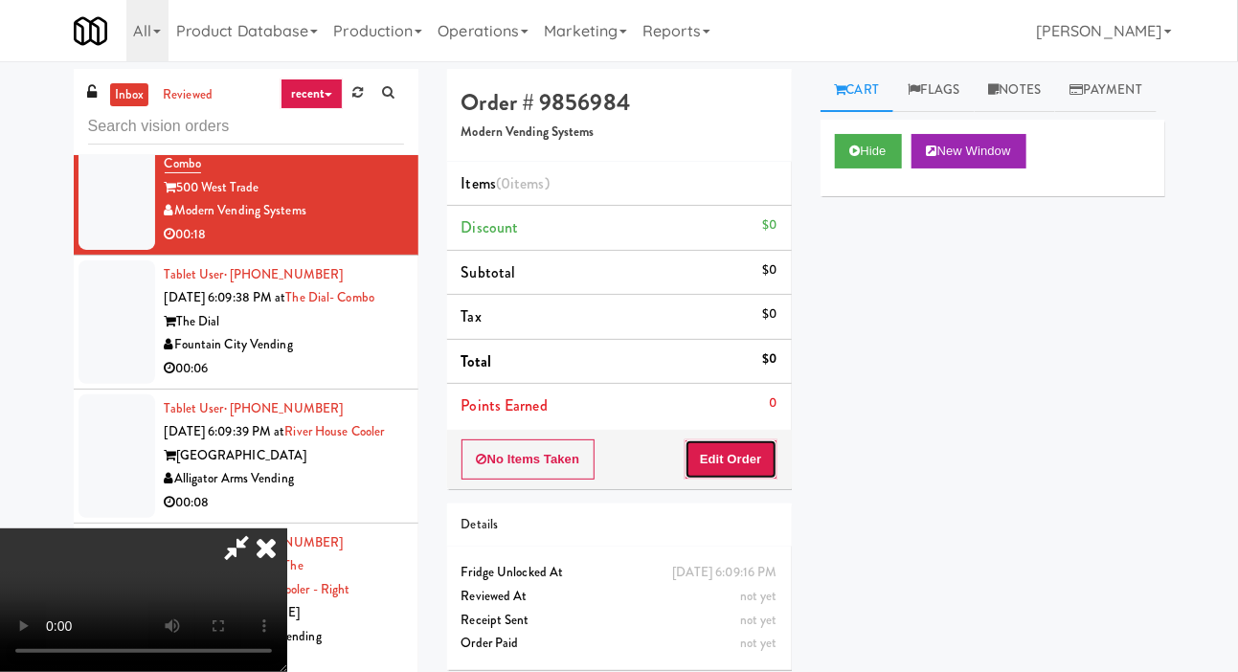
click at [752, 449] on button "Edit Order" at bounding box center [731, 459] width 93 height 40
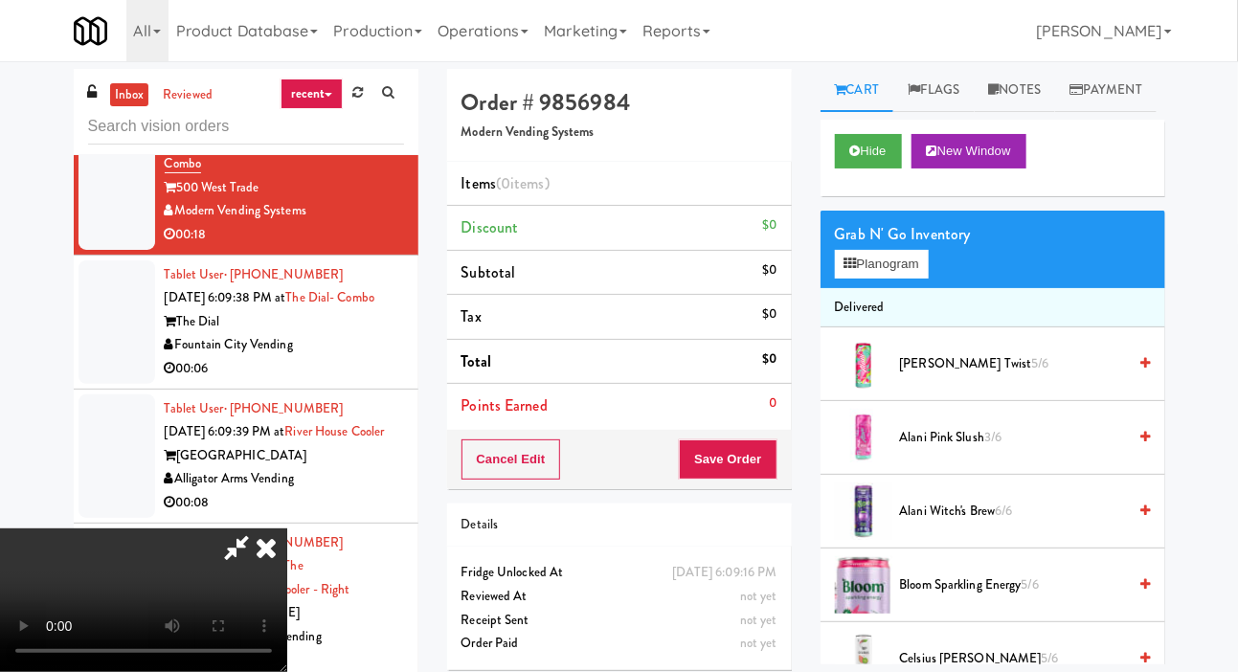
click at [92, 384] on div at bounding box center [117, 322] width 77 height 124
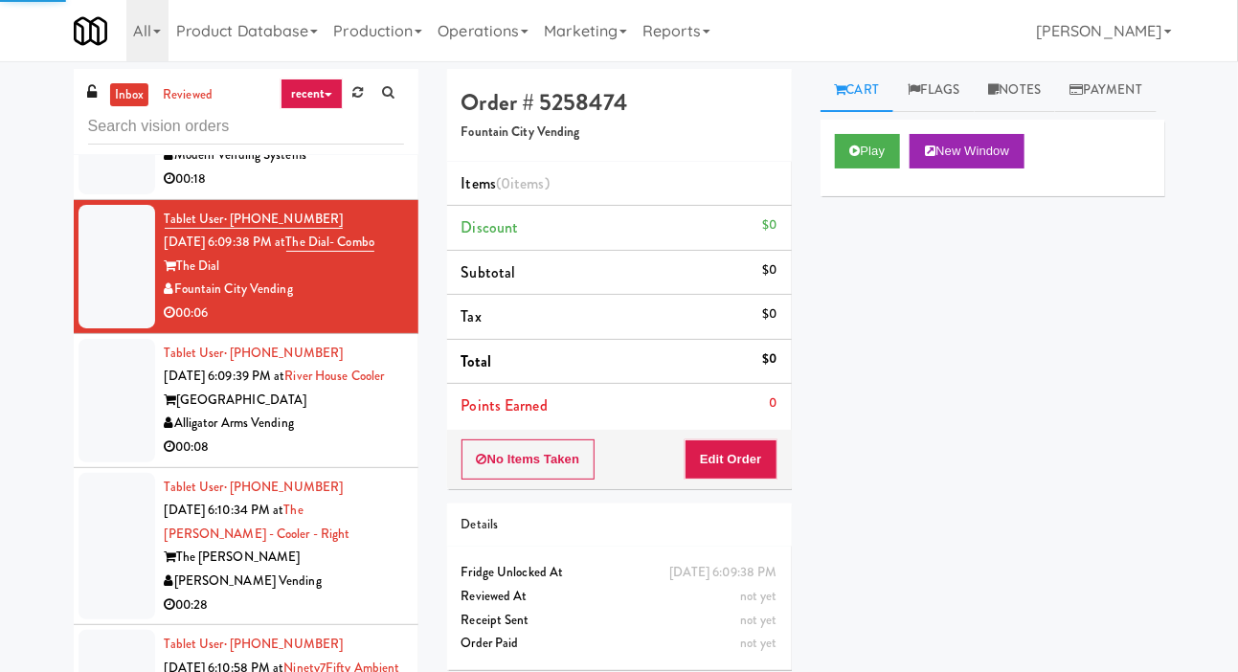
scroll to position [2130, 0]
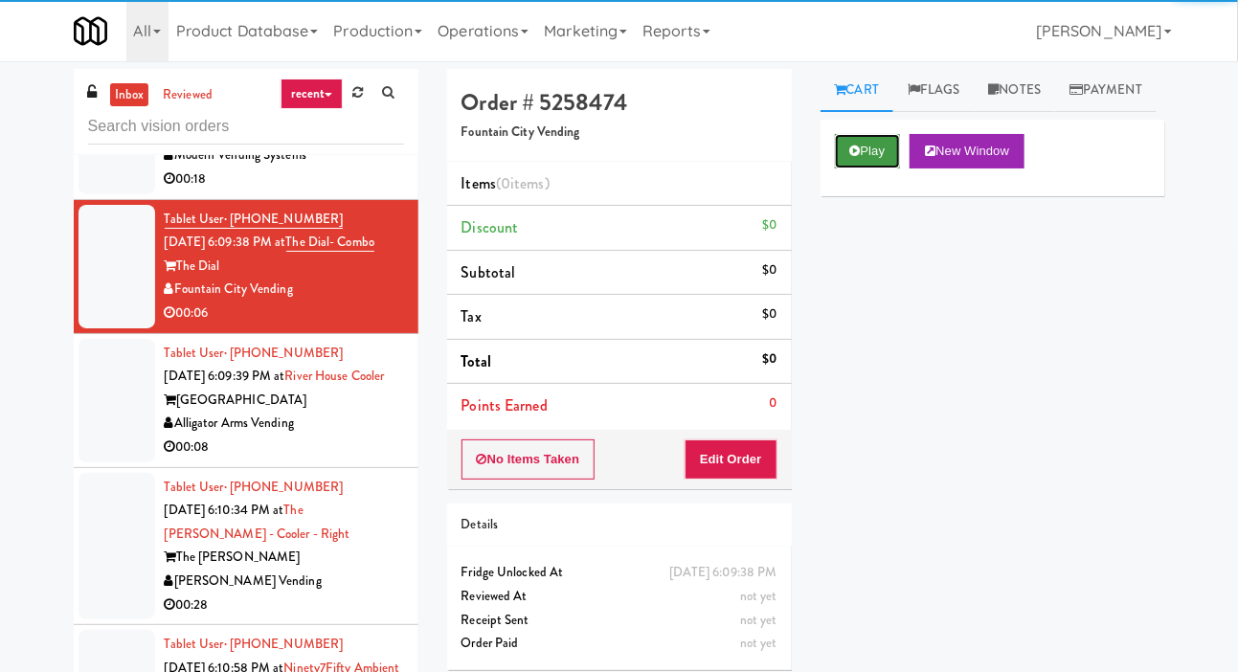
click at [873, 169] on button "Play" at bounding box center [868, 151] width 66 height 34
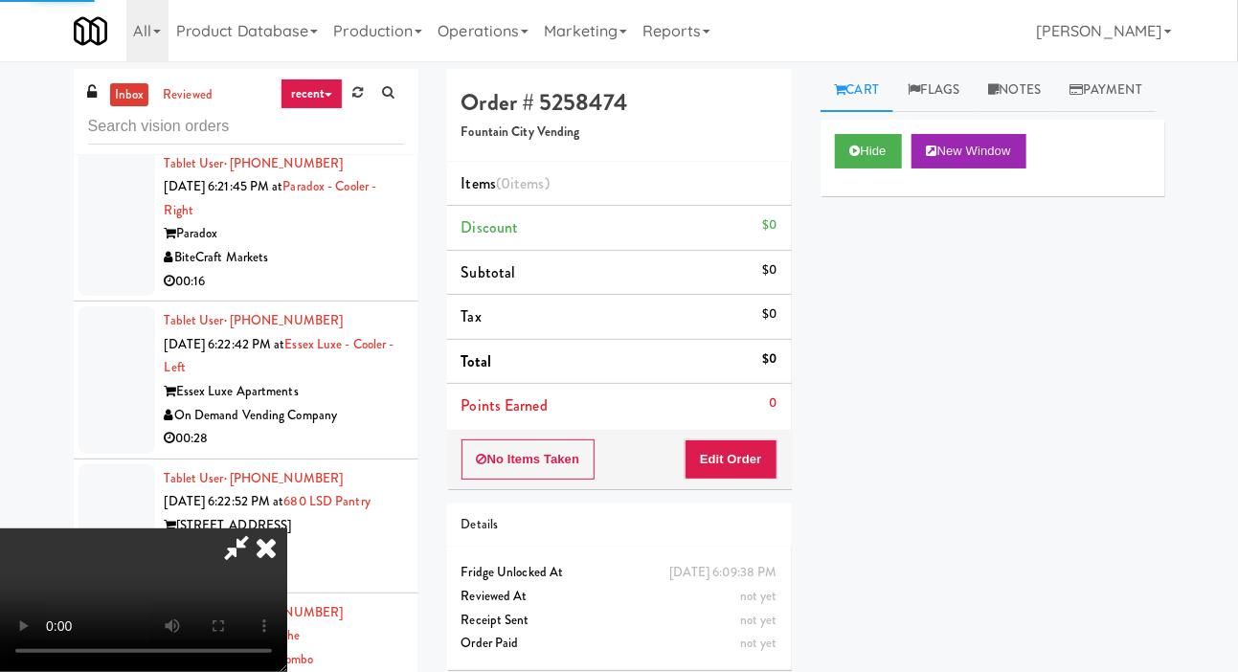
click at [90, 139] on div at bounding box center [117, 77] width 77 height 124
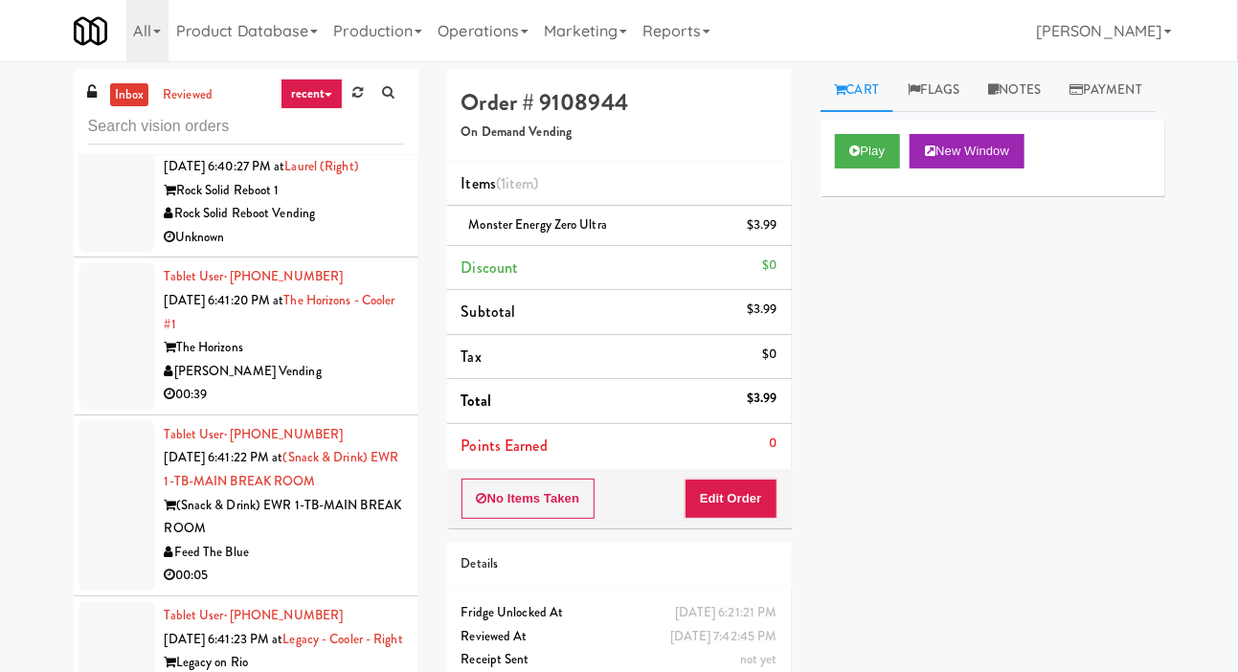
click at [93, 252] on div at bounding box center [117, 190] width 77 height 124
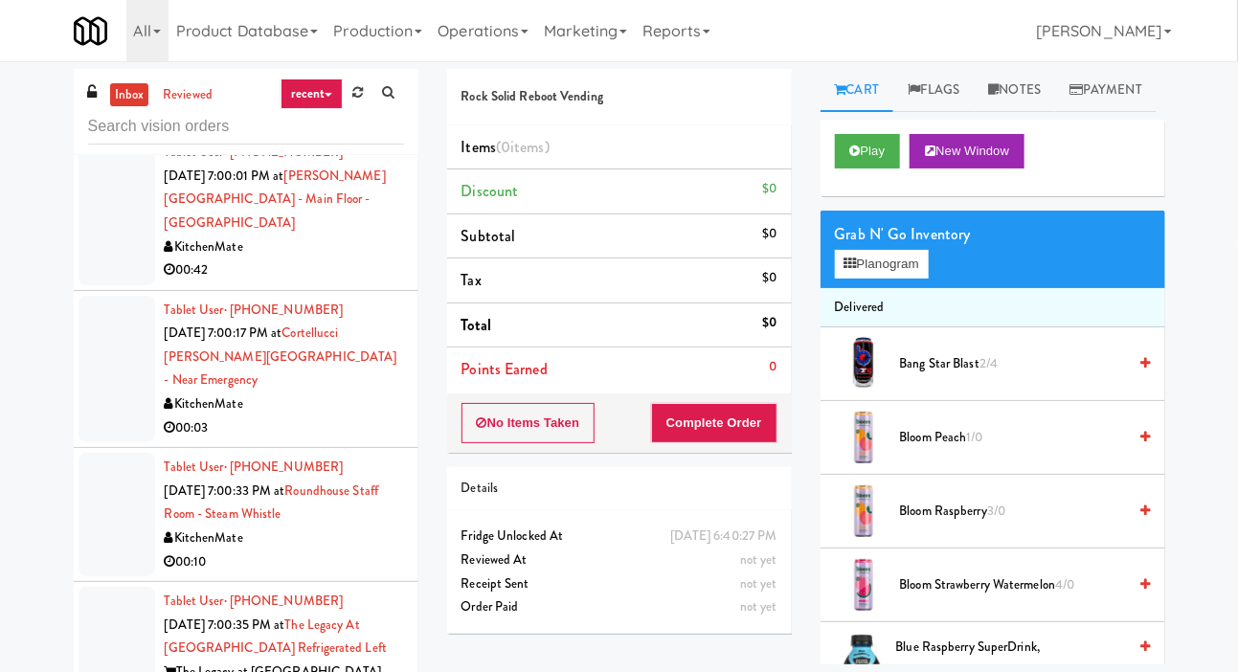
scroll to position [21353, 0]
click at [113, 126] on div at bounding box center [117, 65] width 77 height 124
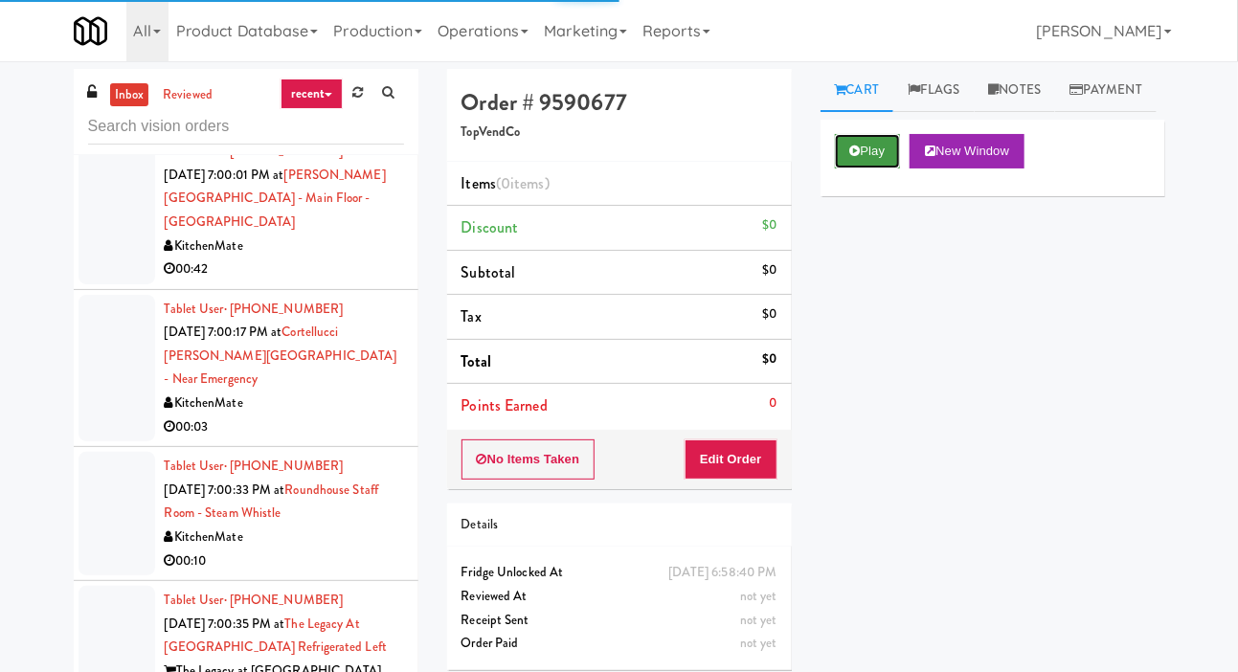
click at [860, 169] on button "Play" at bounding box center [868, 151] width 66 height 34
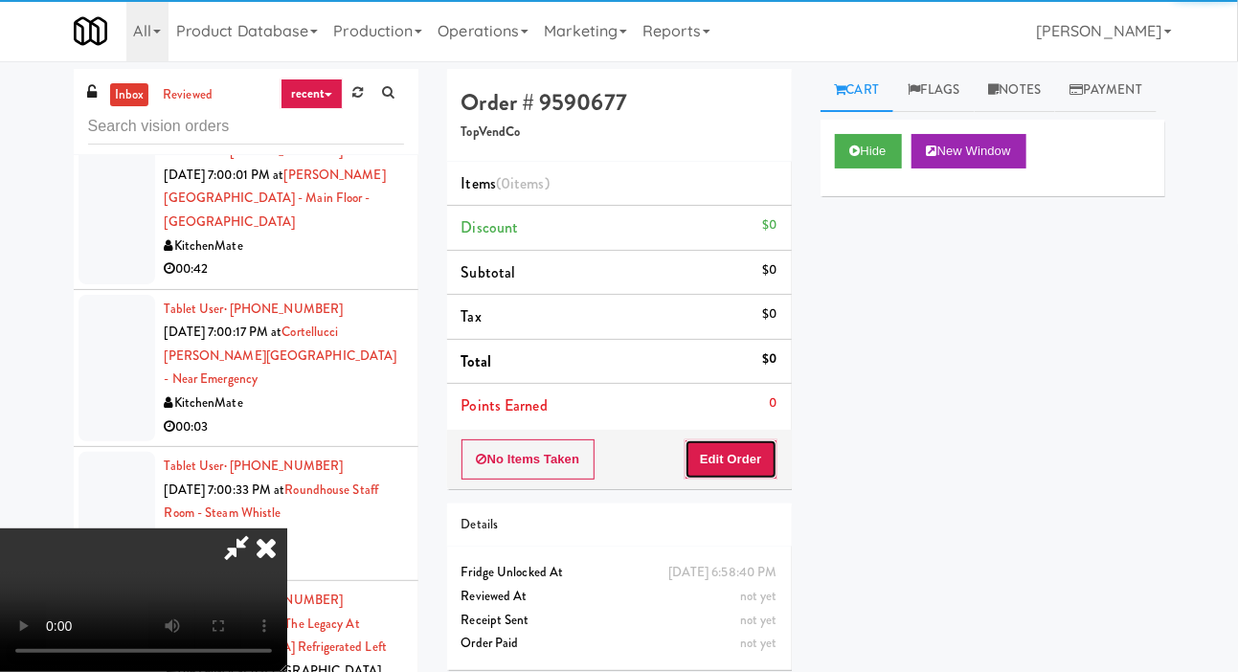
click at [755, 439] on button "Edit Order" at bounding box center [731, 459] width 93 height 40
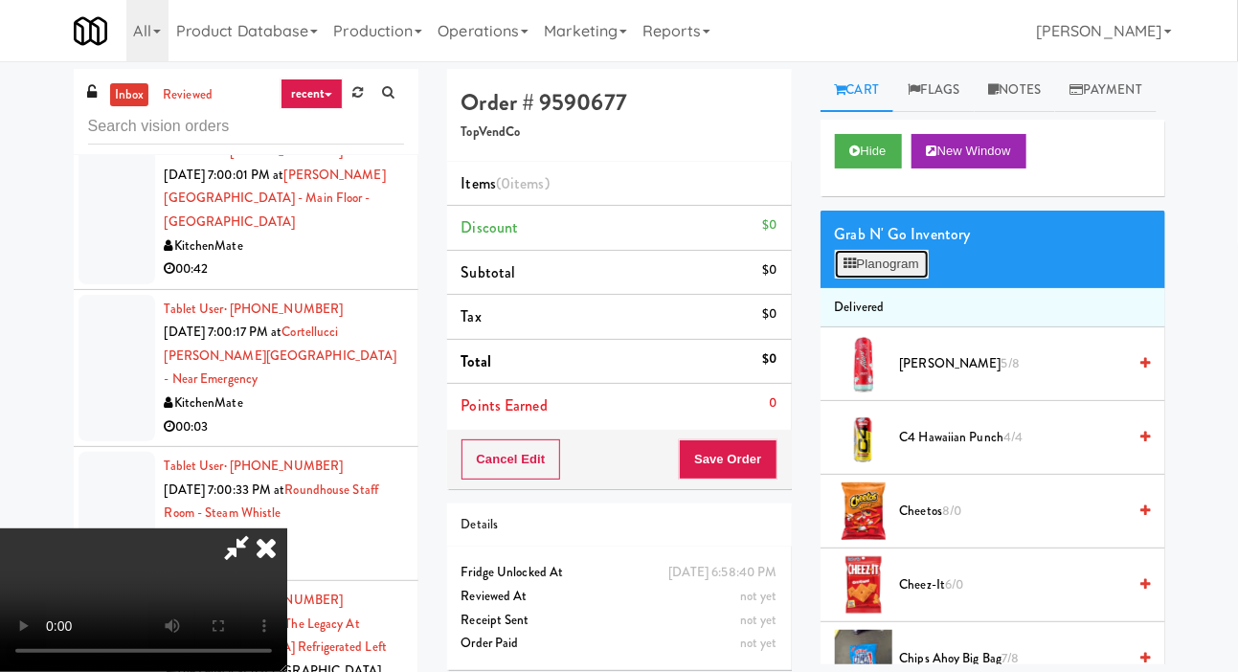
click at [876, 279] on button "Planogram" at bounding box center [882, 264] width 94 height 29
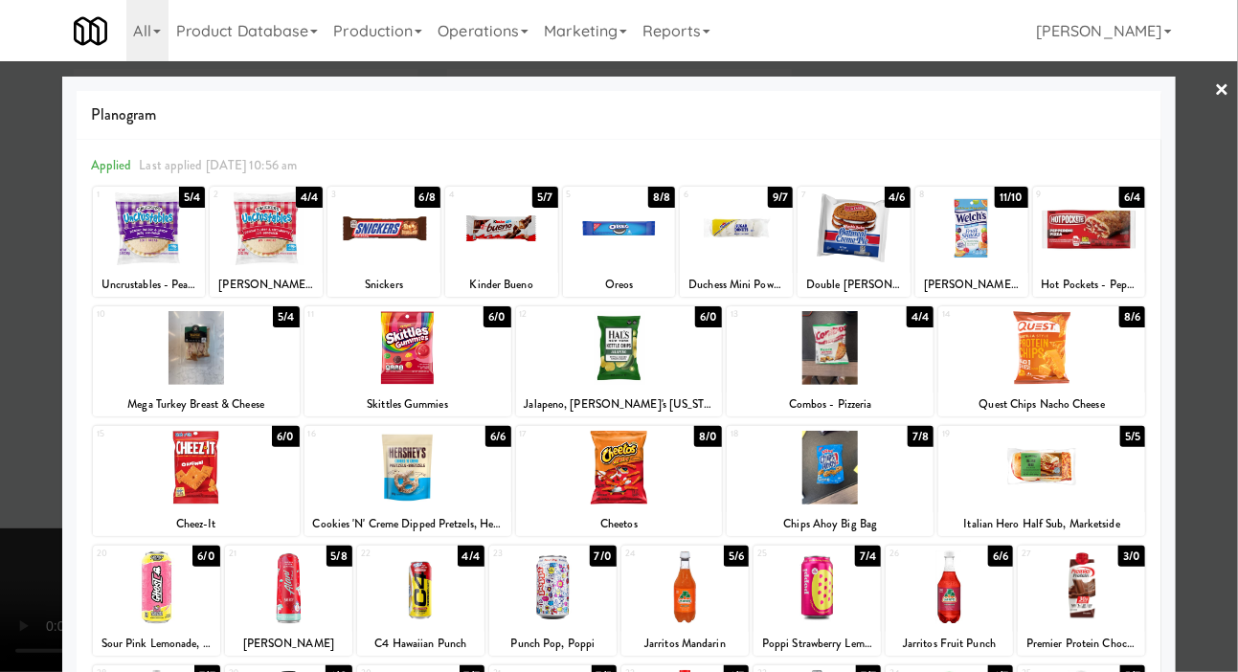
click at [884, 216] on div at bounding box center [854, 228] width 113 height 74
click at [889, 237] on div at bounding box center [854, 228] width 113 height 74
click at [878, 222] on div at bounding box center [854, 228] width 113 height 74
click at [30, 411] on div at bounding box center [619, 336] width 1238 height 672
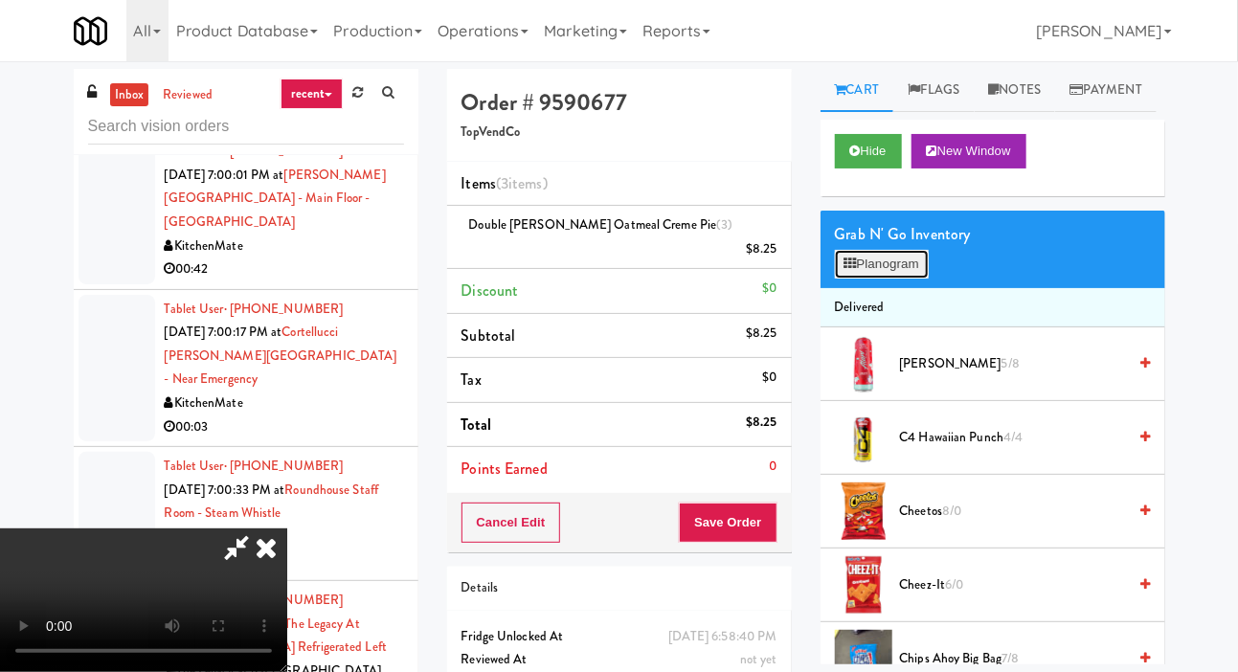
click at [893, 279] on button "Planogram" at bounding box center [882, 264] width 94 height 29
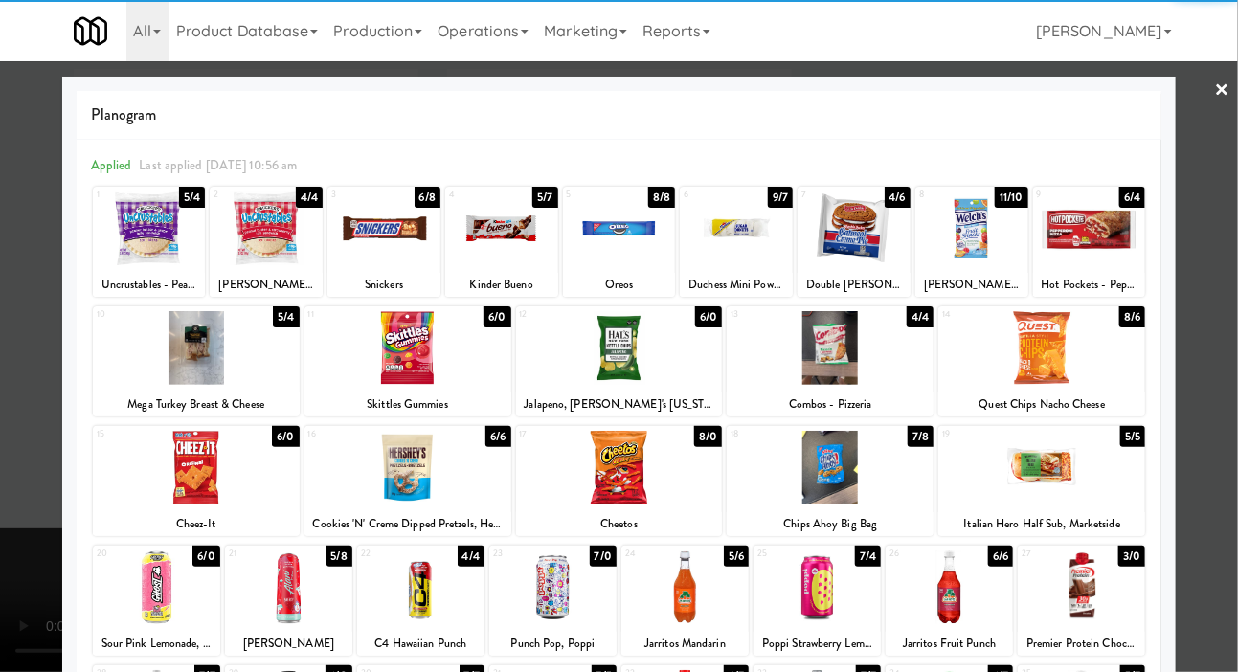
scroll to position [165, 0]
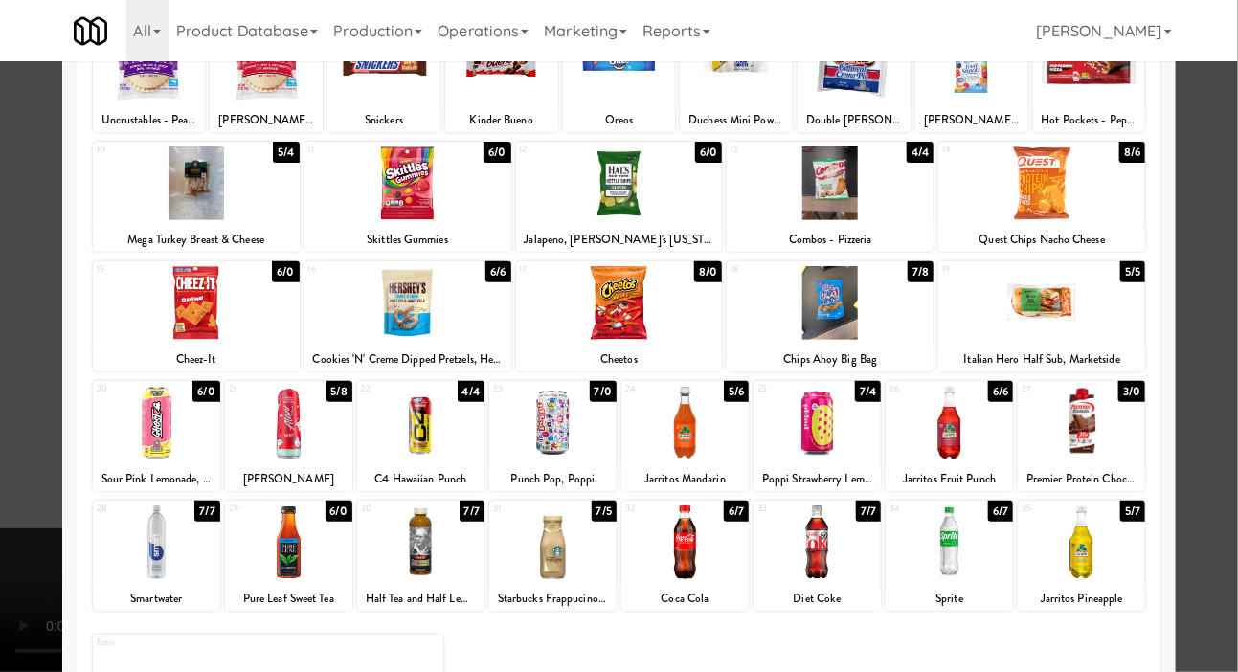
click at [1104, 429] on div at bounding box center [1081, 423] width 127 height 74
click at [1227, 351] on div at bounding box center [619, 336] width 1238 height 672
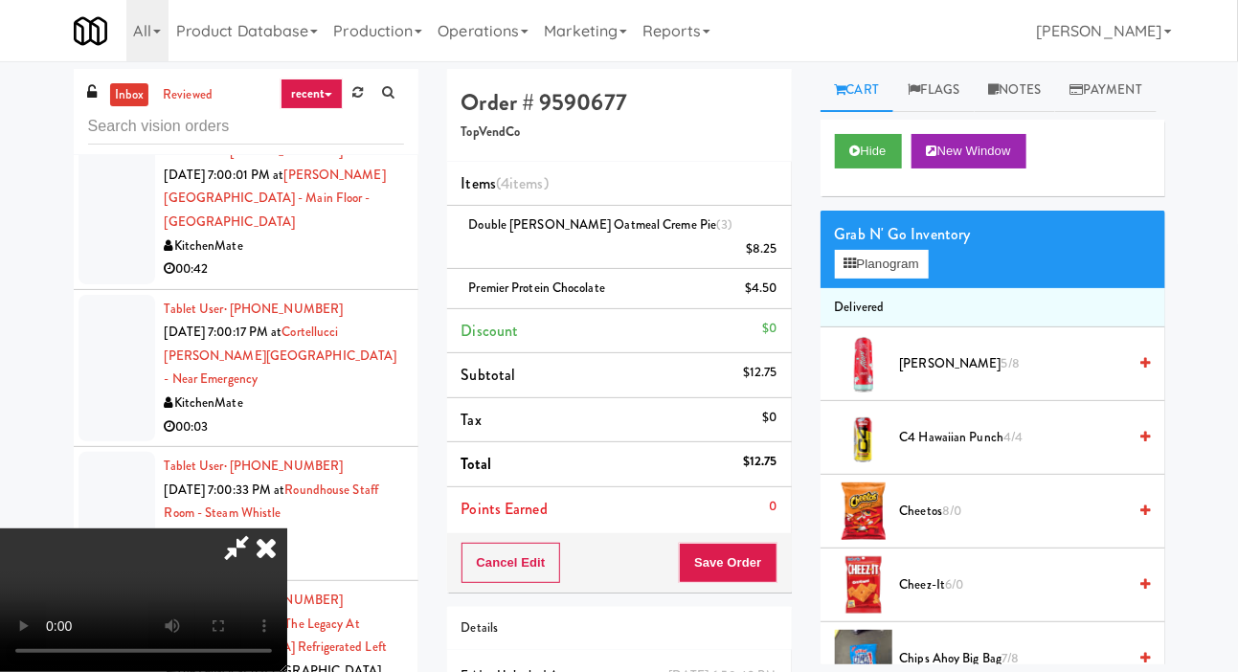
scroll to position [70, 0]
click at [882, 279] on button "Planogram" at bounding box center [882, 264] width 94 height 29
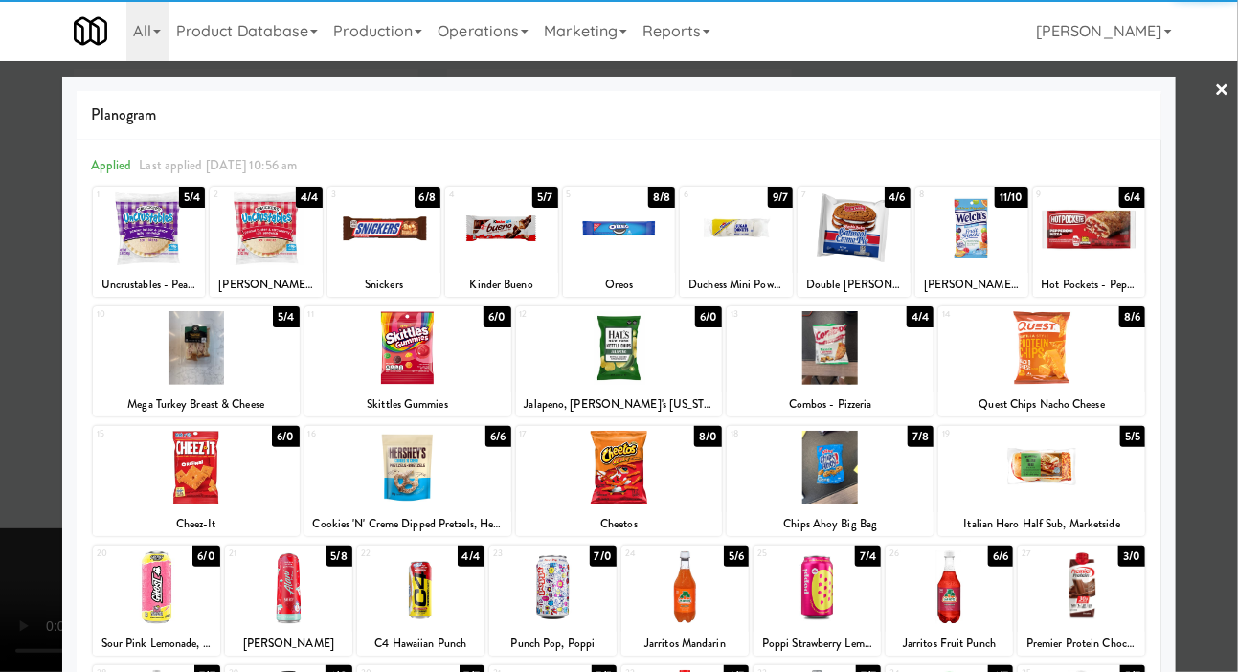
click at [576, 593] on div at bounding box center [552, 588] width 127 height 74
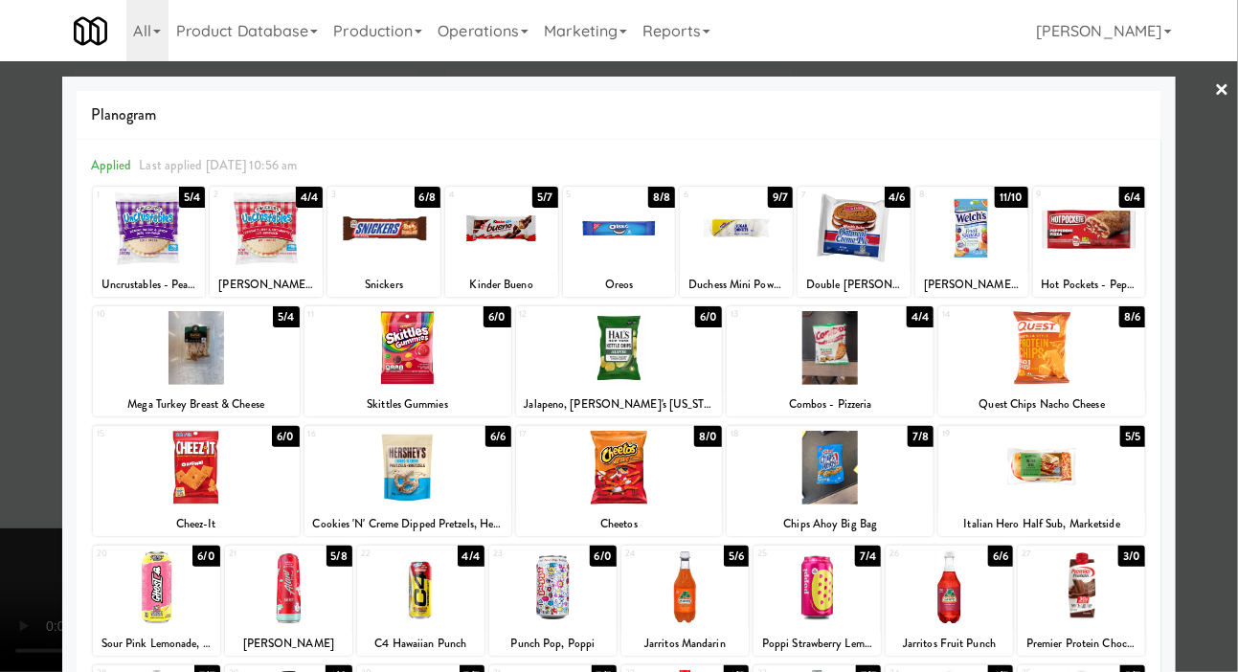
click at [2, 436] on div at bounding box center [619, 336] width 1238 height 672
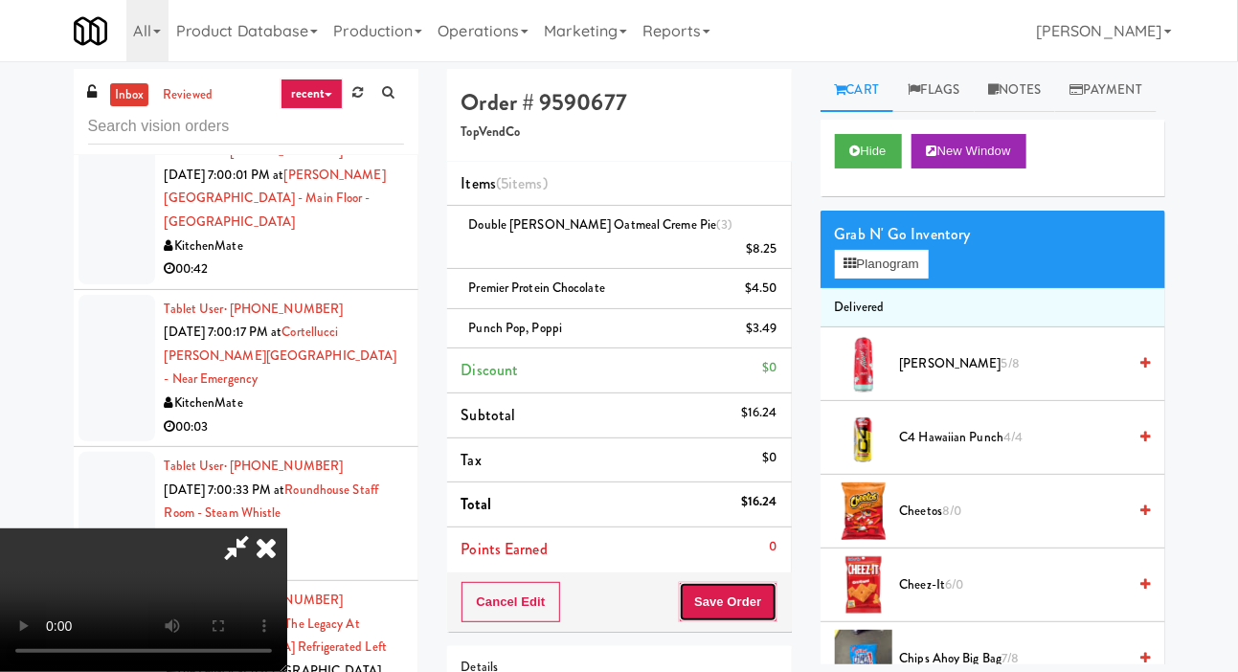
click at [773, 582] on button "Save Order" at bounding box center [728, 602] width 98 height 40
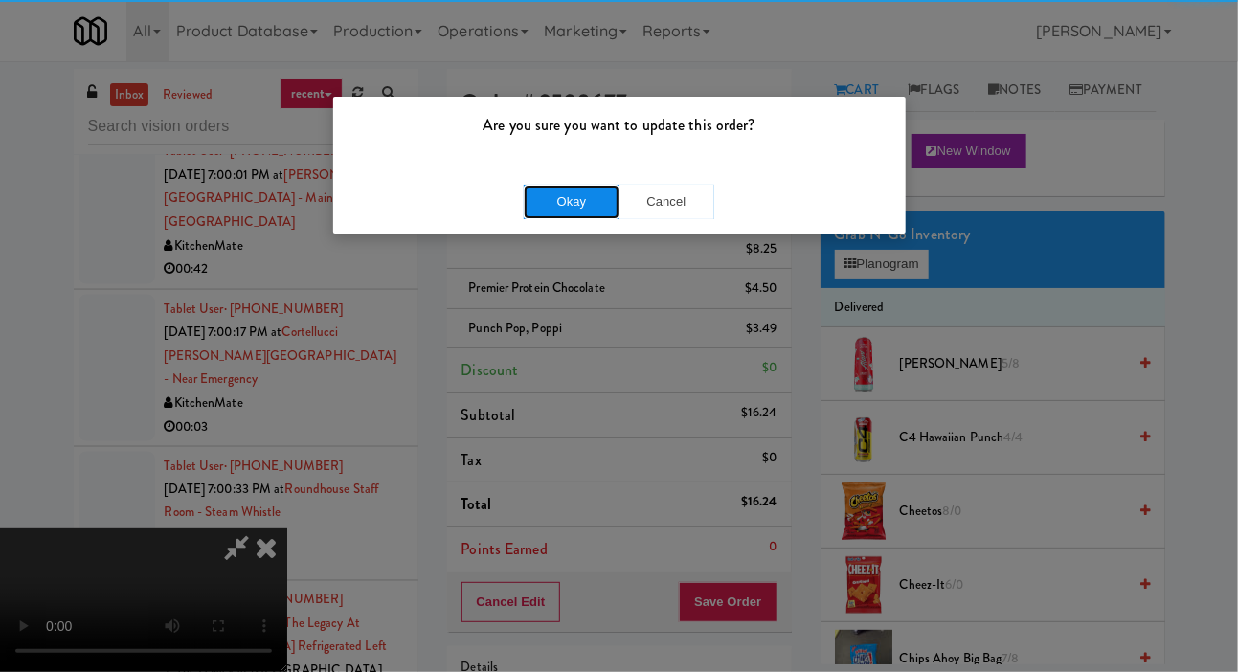
click at [586, 209] on button "Okay" at bounding box center [572, 202] width 96 height 34
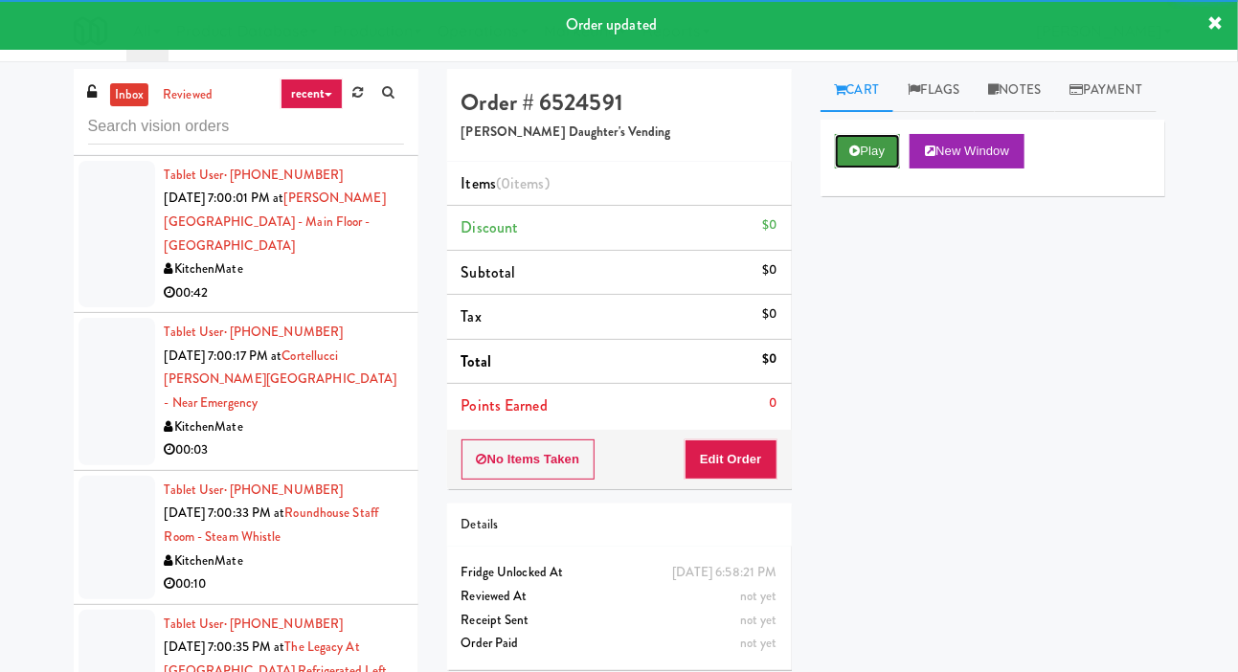
click at [858, 169] on button "Play" at bounding box center [868, 151] width 66 height 34
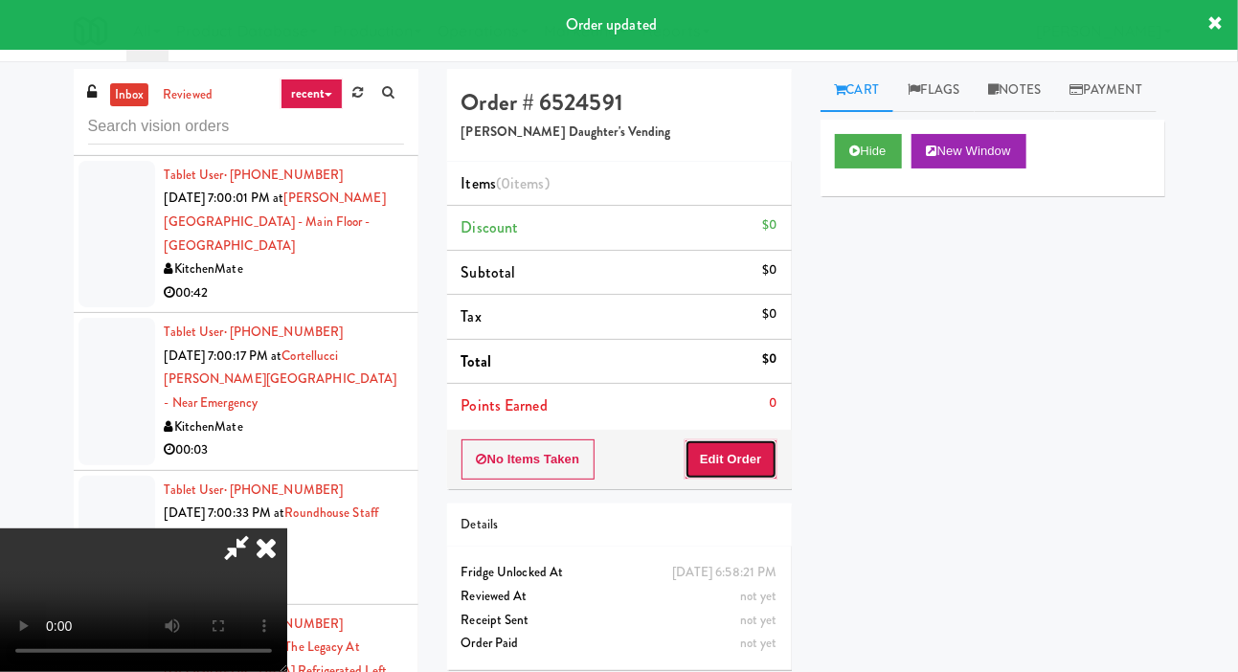
click at [740, 456] on button "Edit Order" at bounding box center [731, 459] width 93 height 40
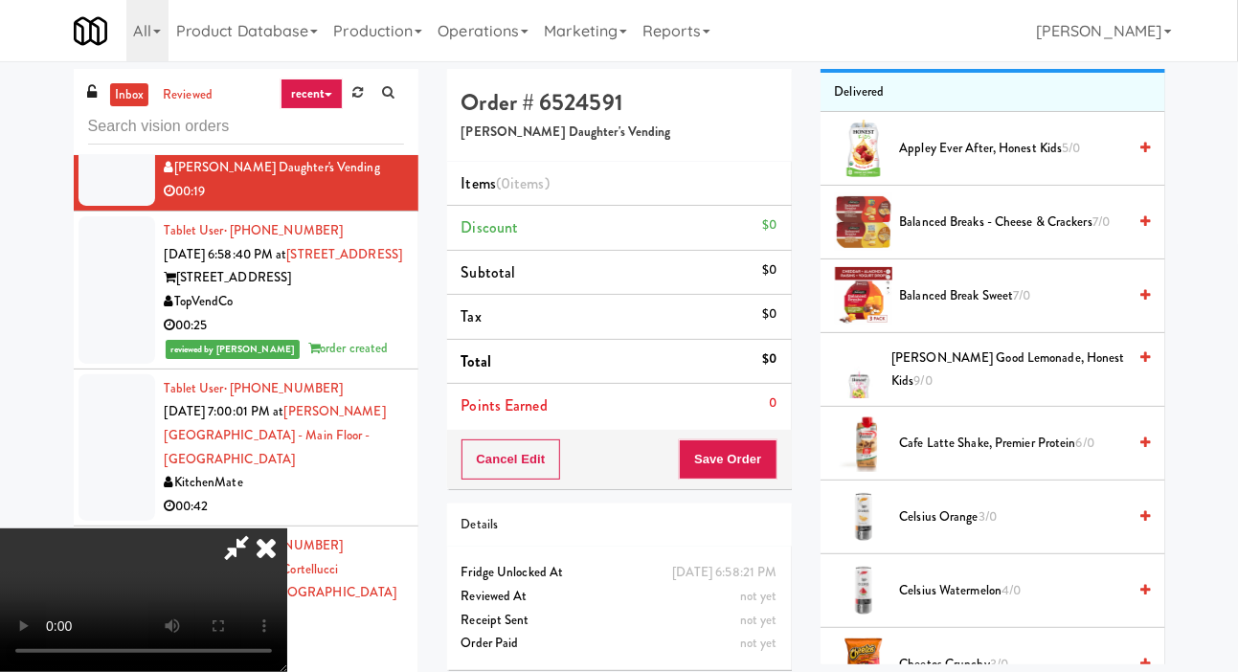
scroll to position [252, 0]
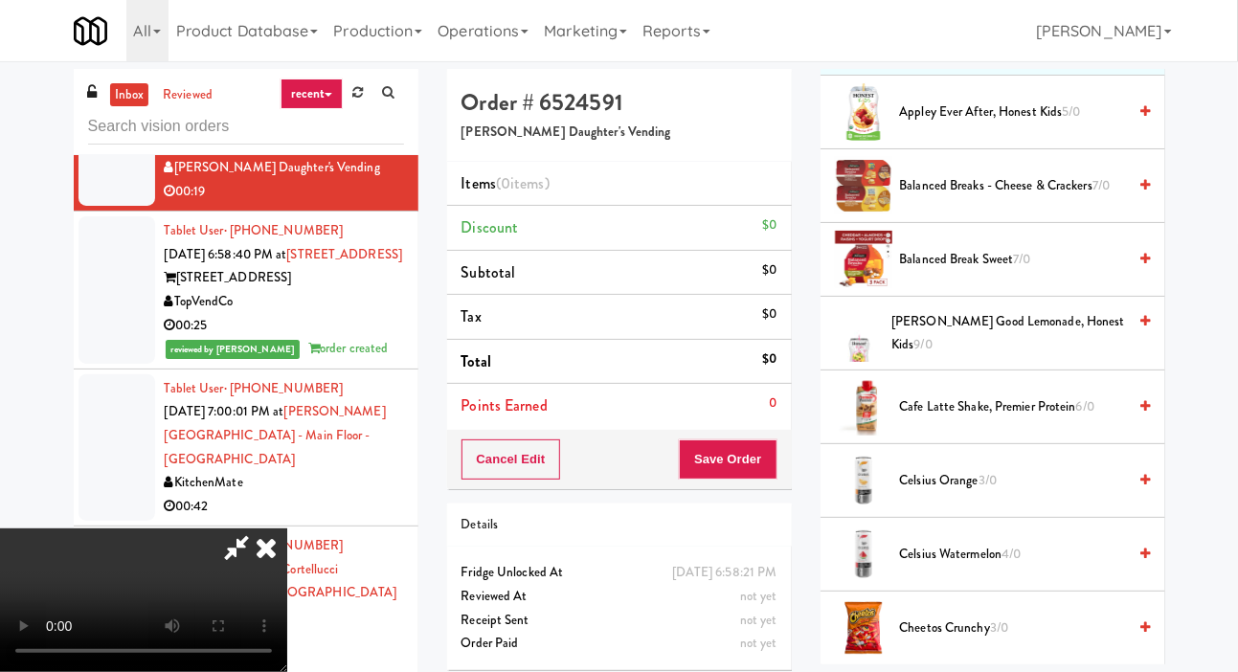
click at [1047, 567] on span "Celsius Watermelon 4/0" at bounding box center [1013, 555] width 227 height 24
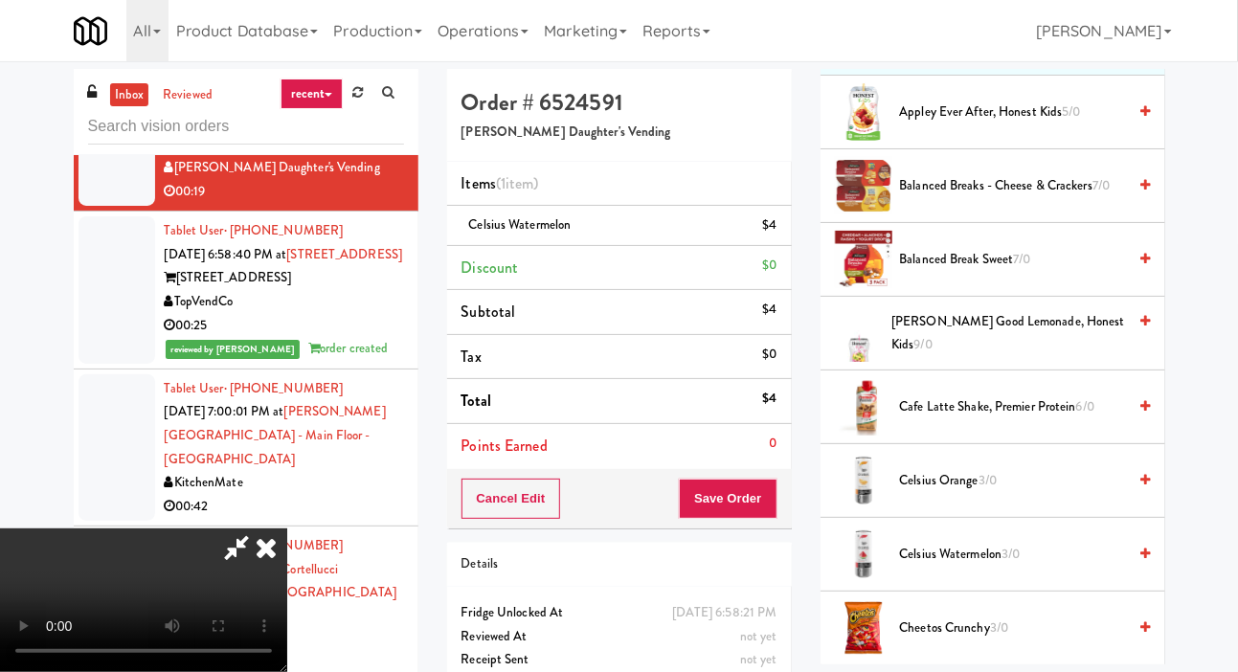
click at [1034, 567] on span "Celsius Watermelon 3/0" at bounding box center [1013, 555] width 227 height 24
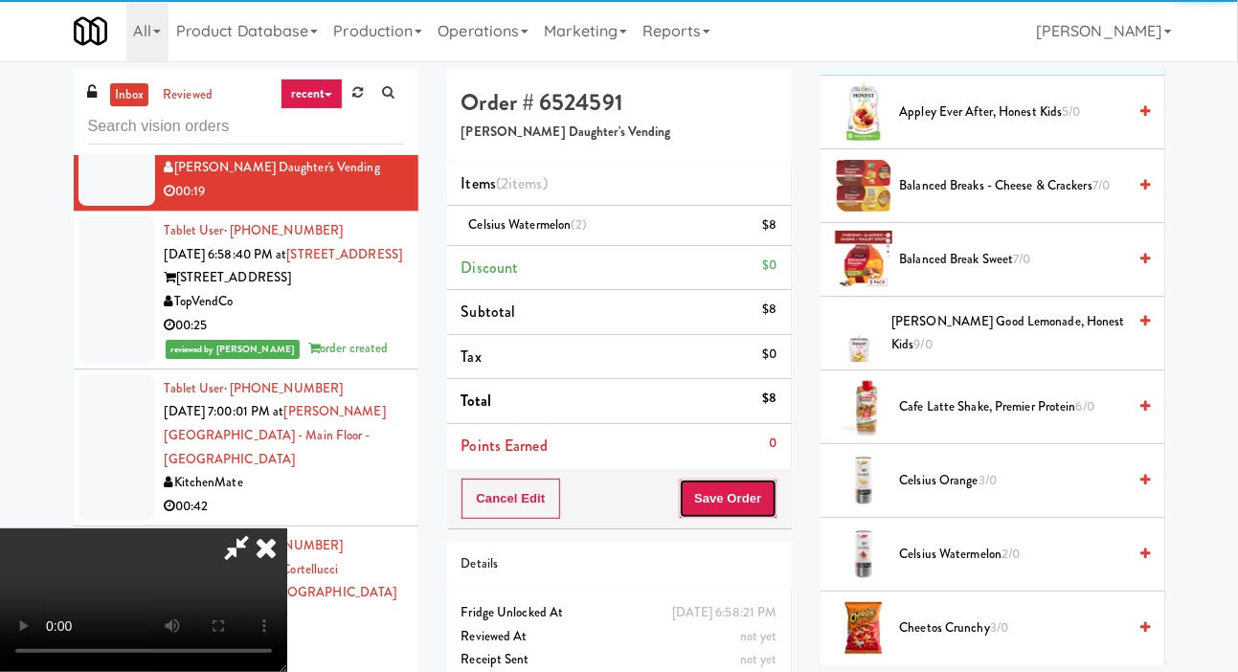
click at [765, 506] on button "Save Order" at bounding box center [728, 499] width 98 height 40
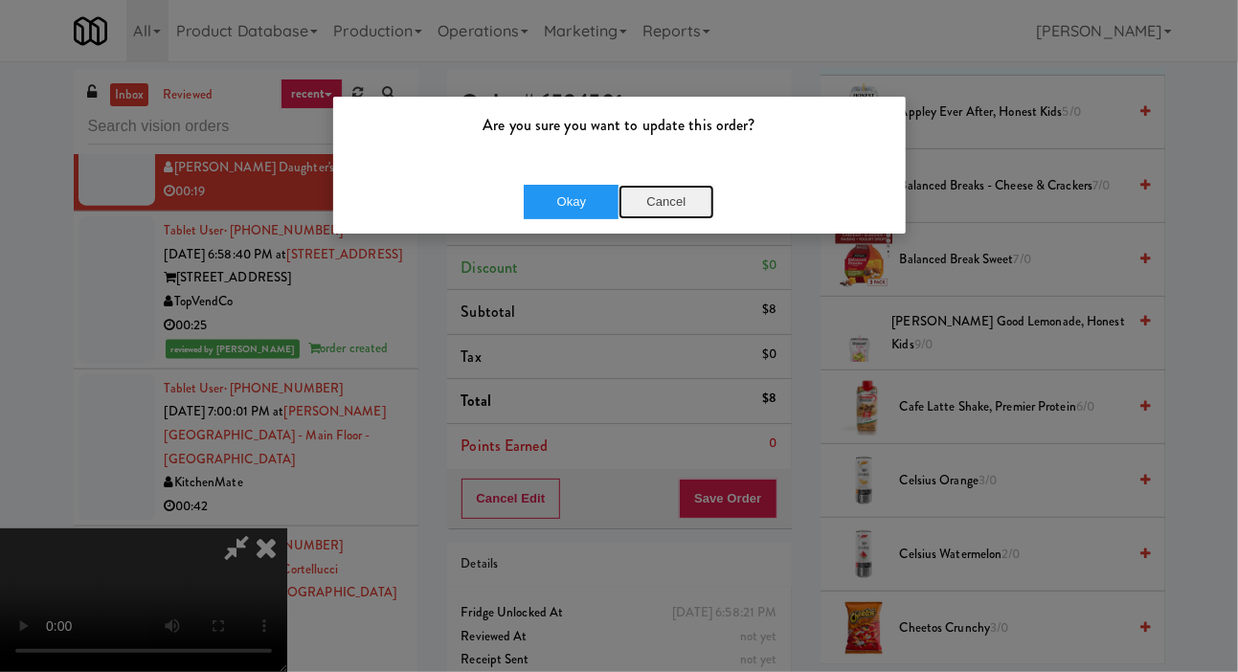
click at [686, 214] on button "Cancel" at bounding box center [667, 202] width 96 height 34
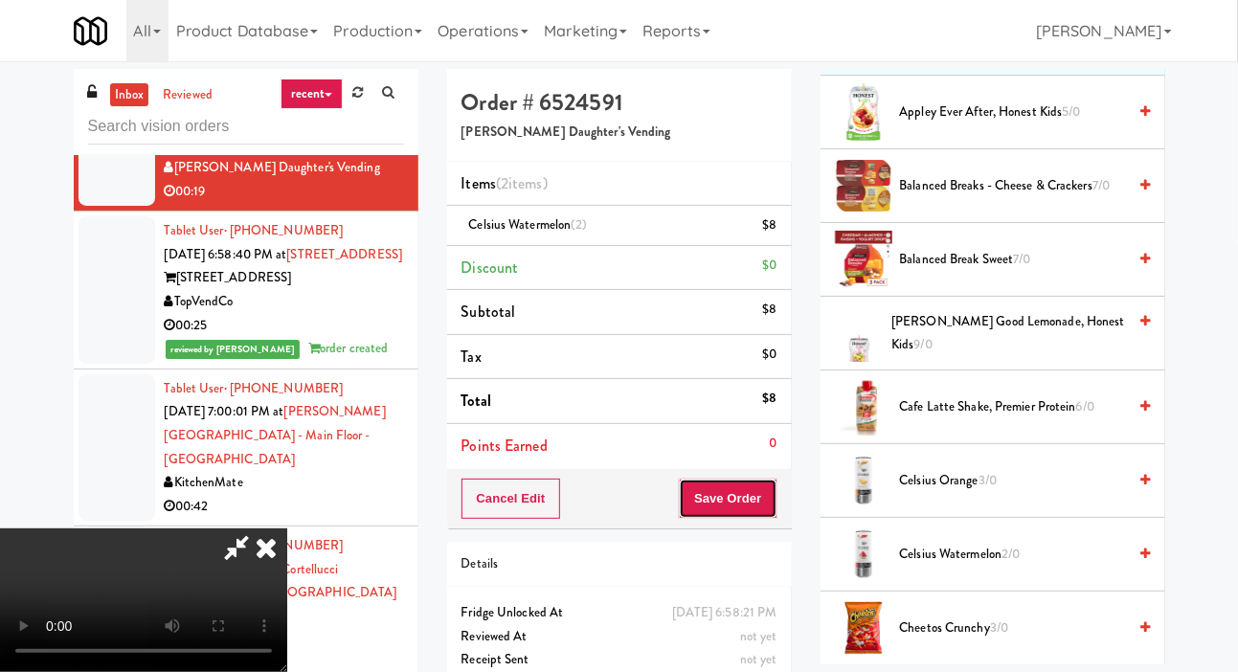
click at [770, 494] on button "Save Order" at bounding box center [728, 499] width 98 height 40
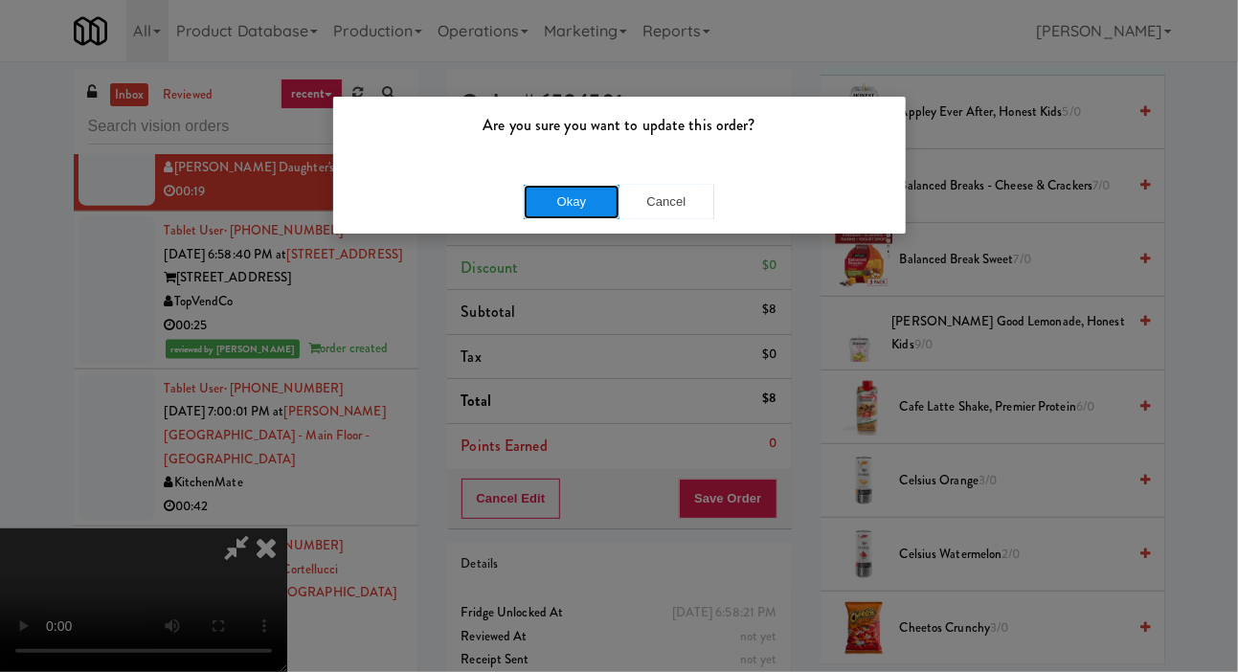
click at [597, 212] on button "Okay" at bounding box center [572, 202] width 96 height 34
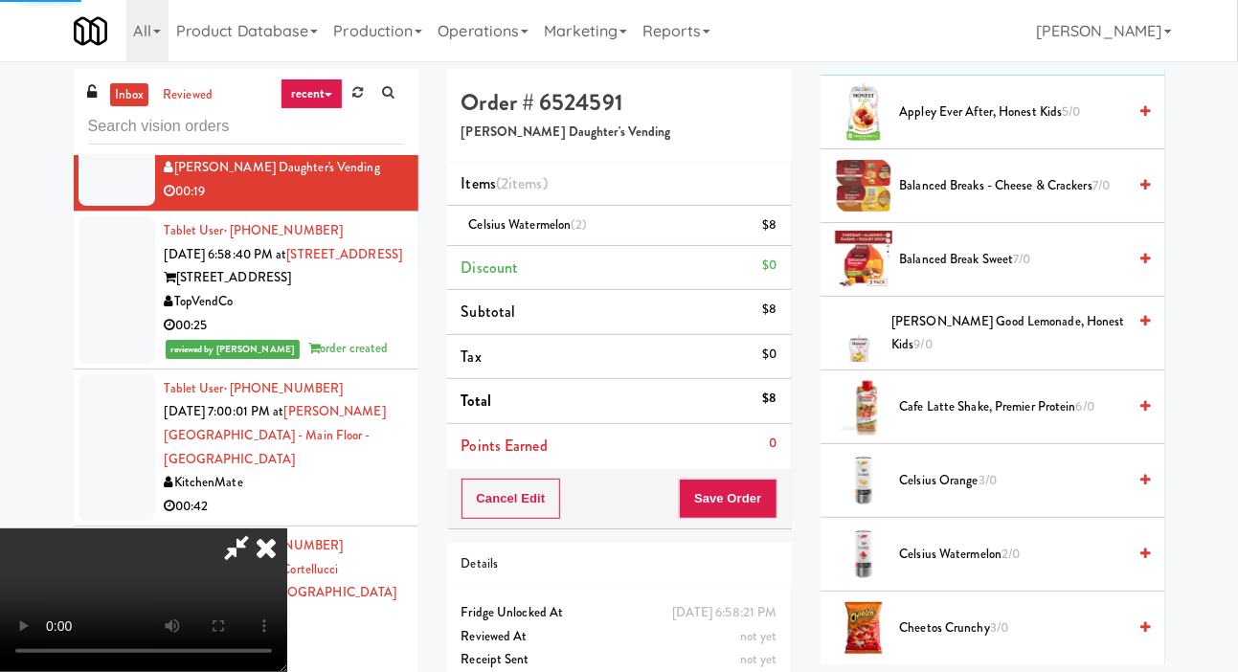
scroll to position [111, 0]
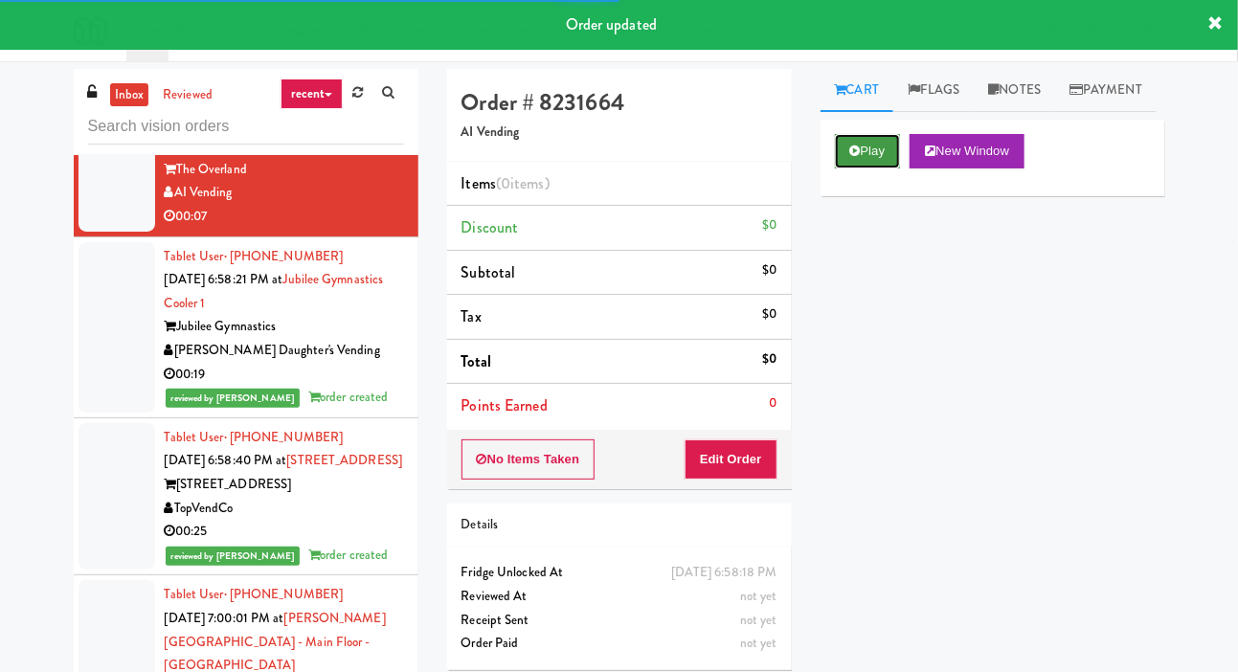
click at [864, 169] on button "Play" at bounding box center [868, 151] width 66 height 34
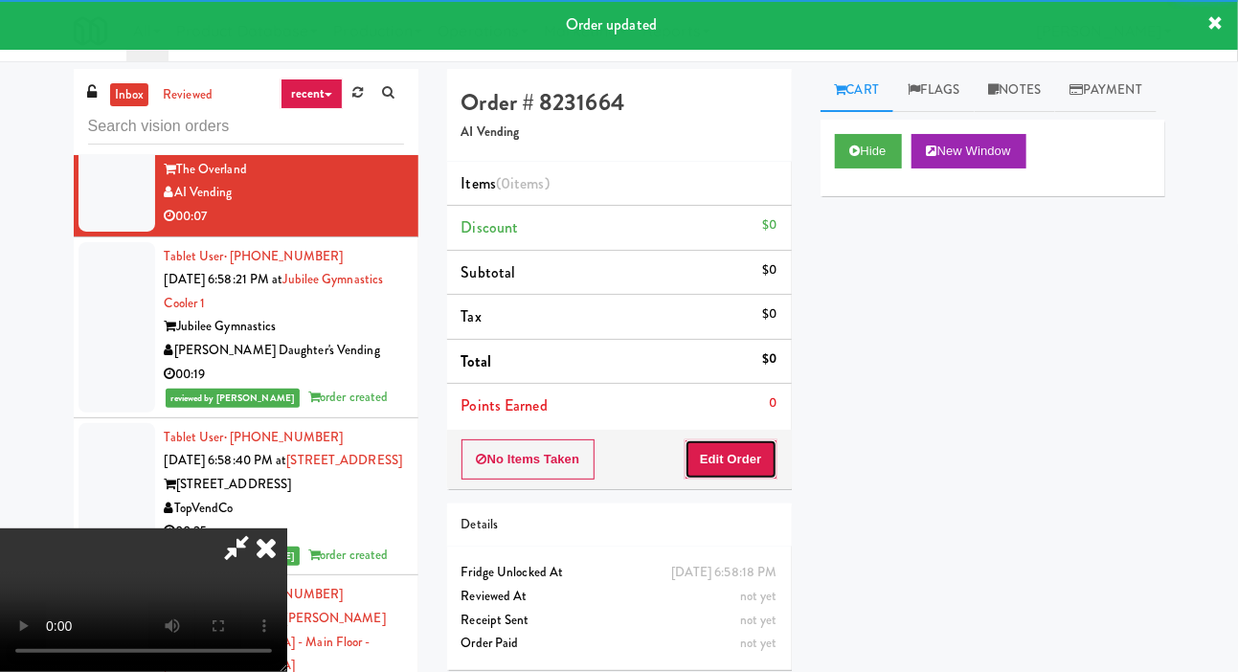
click at [750, 468] on button "Edit Order" at bounding box center [731, 459] width 93 height 40
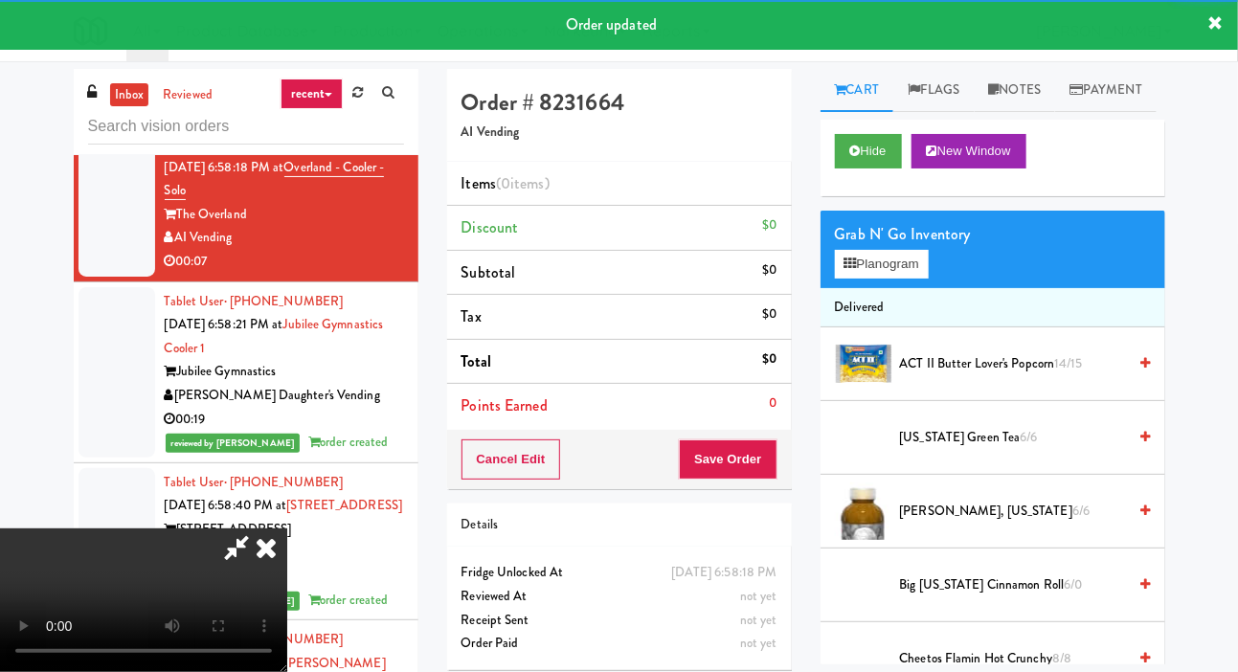
scroll to position [20892, 0]
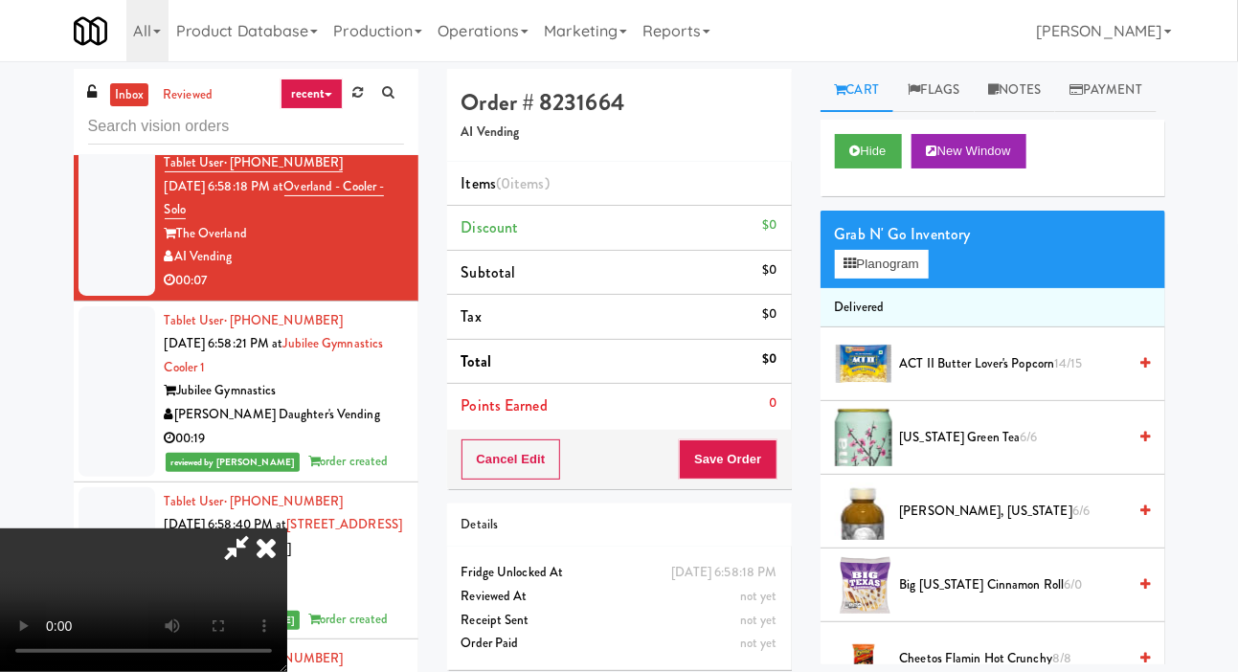
click at [101, 138] on div at bounding box center [117, 63] width 77 height 147
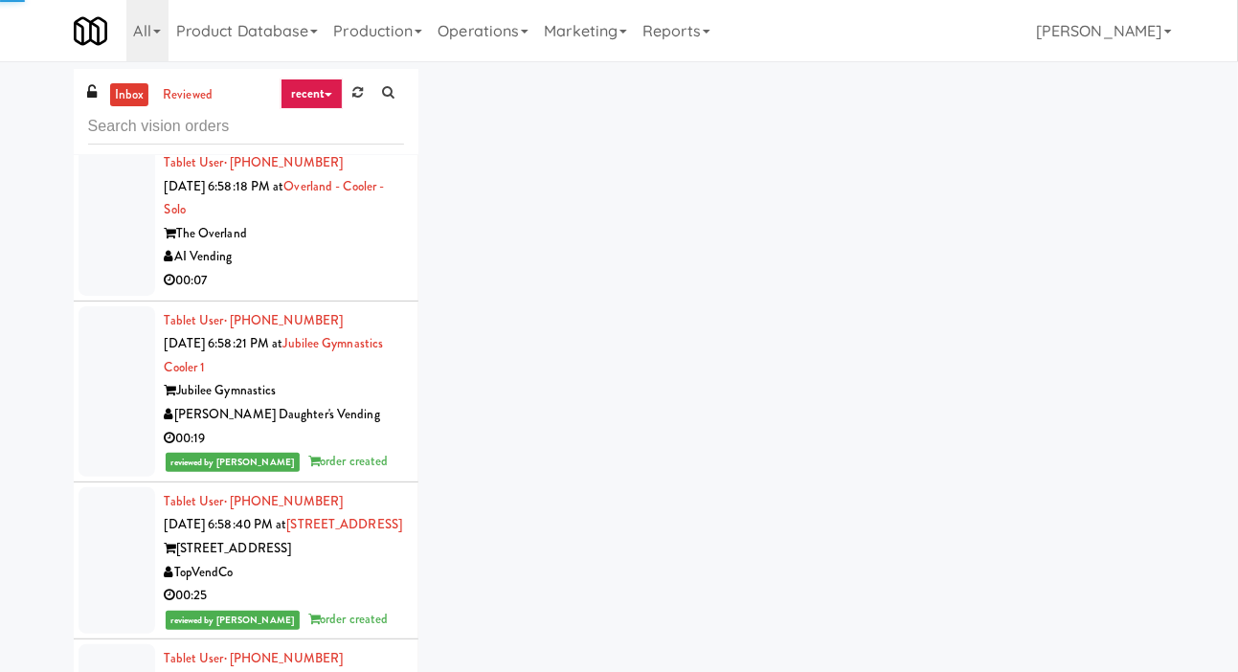
click at [103, 296] on div at bounding box center [117, 221] width 77 height 147
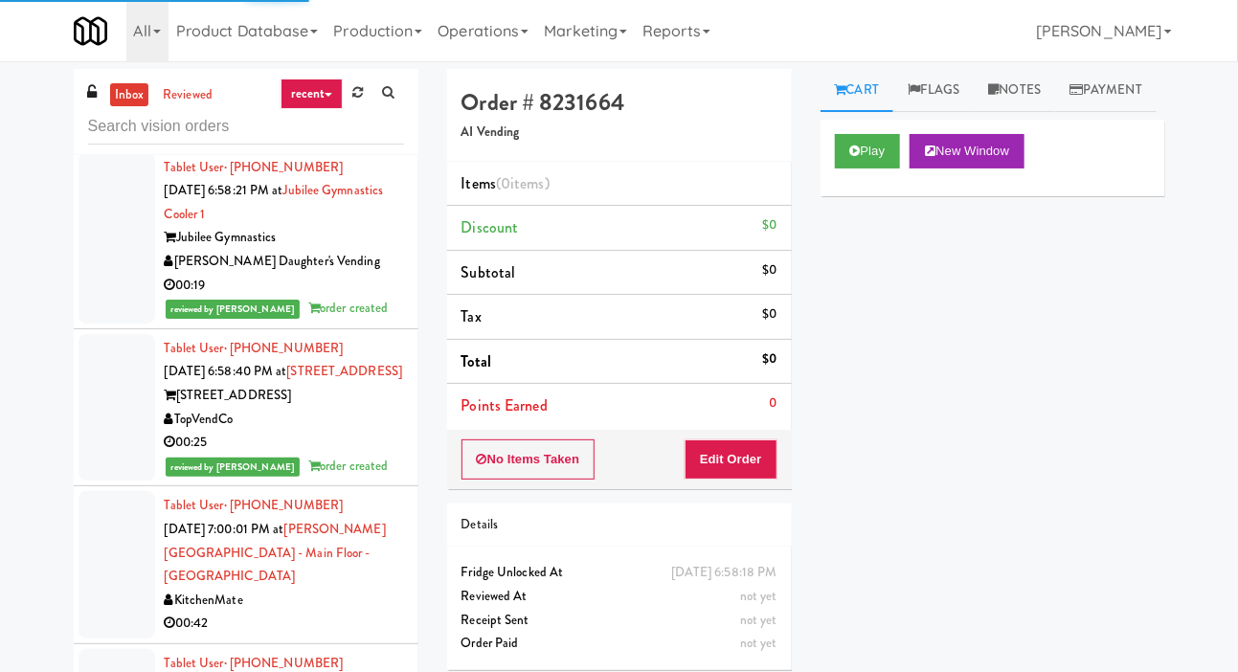
scroll to position [21062, 0]
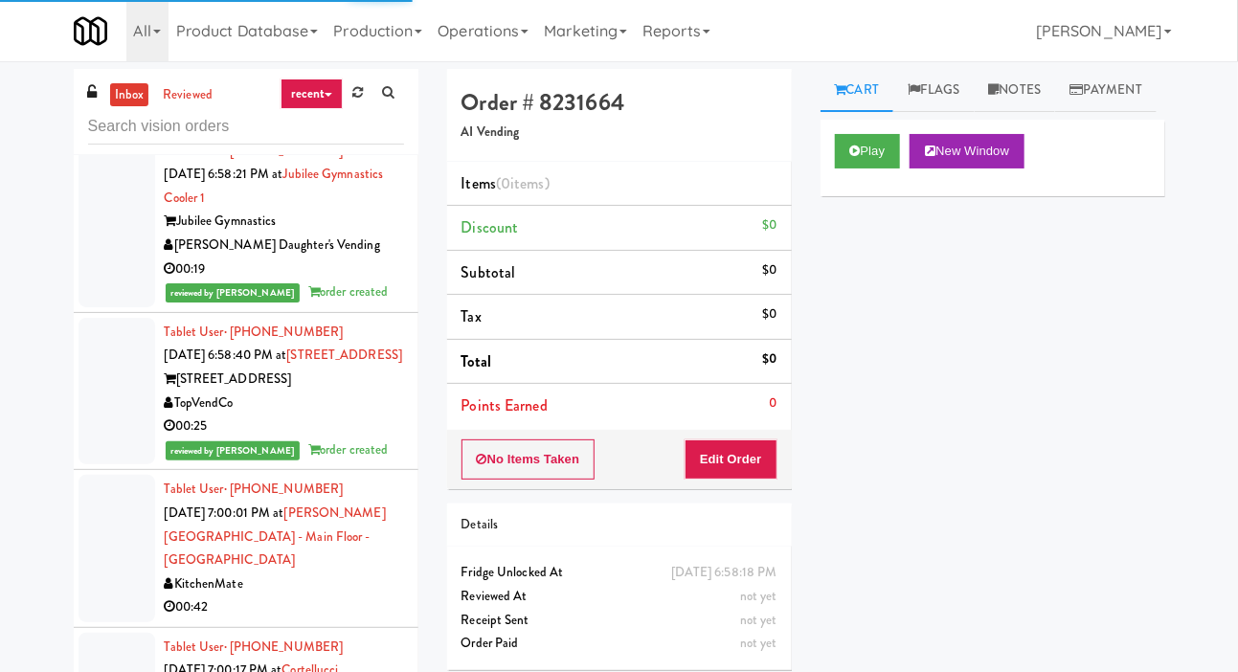
click at [108, 126] on div at bounding box center [117, 52] width 77 height 147
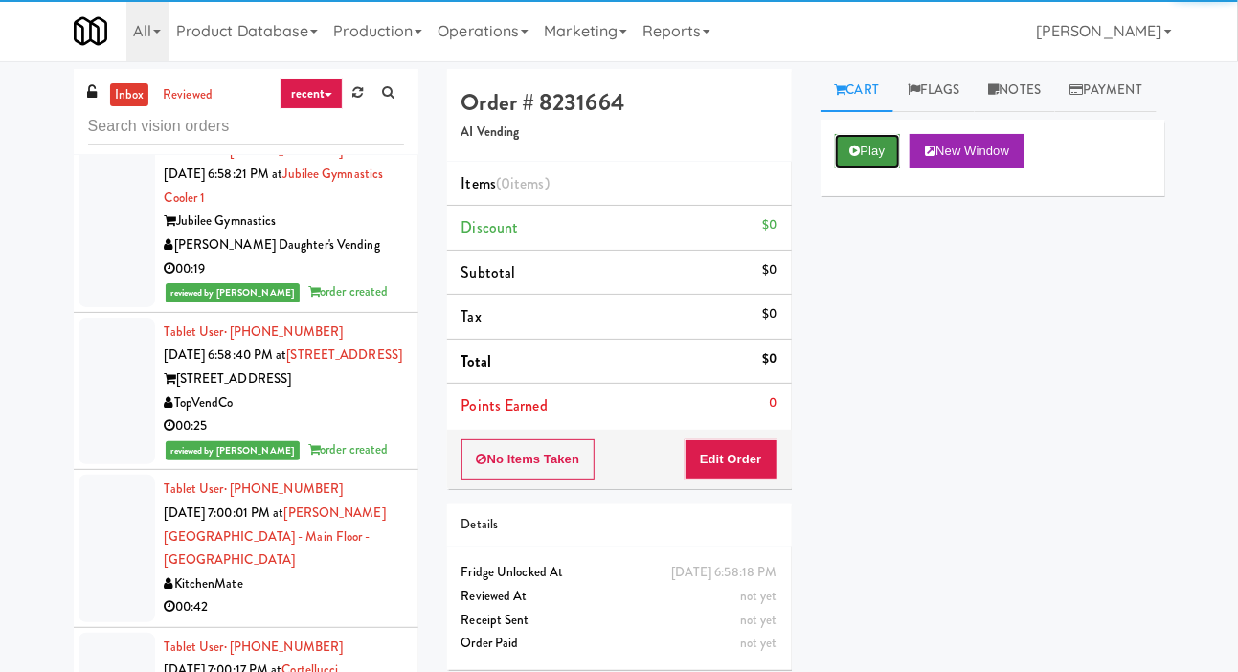
click at [881, 169] on button "Play" at bounding box center [868, 151] width 66 height 34
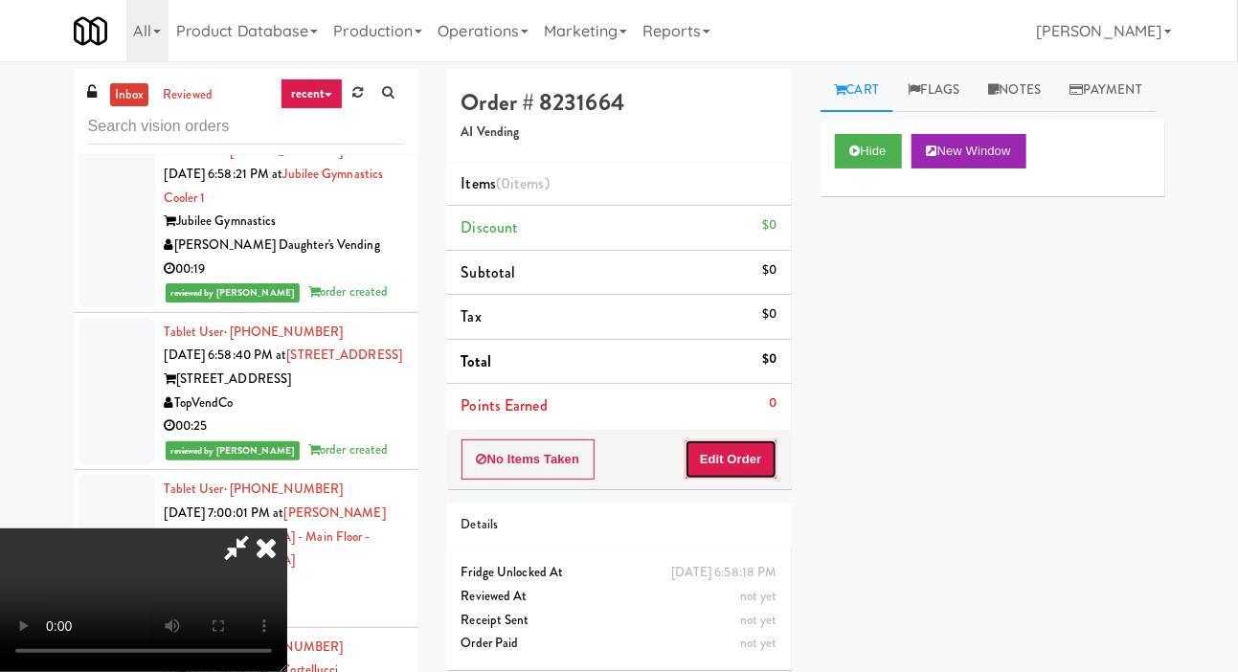
click at [750, 439] on button "Edit Order" at bounding box center [731, 459] width 93 height 40
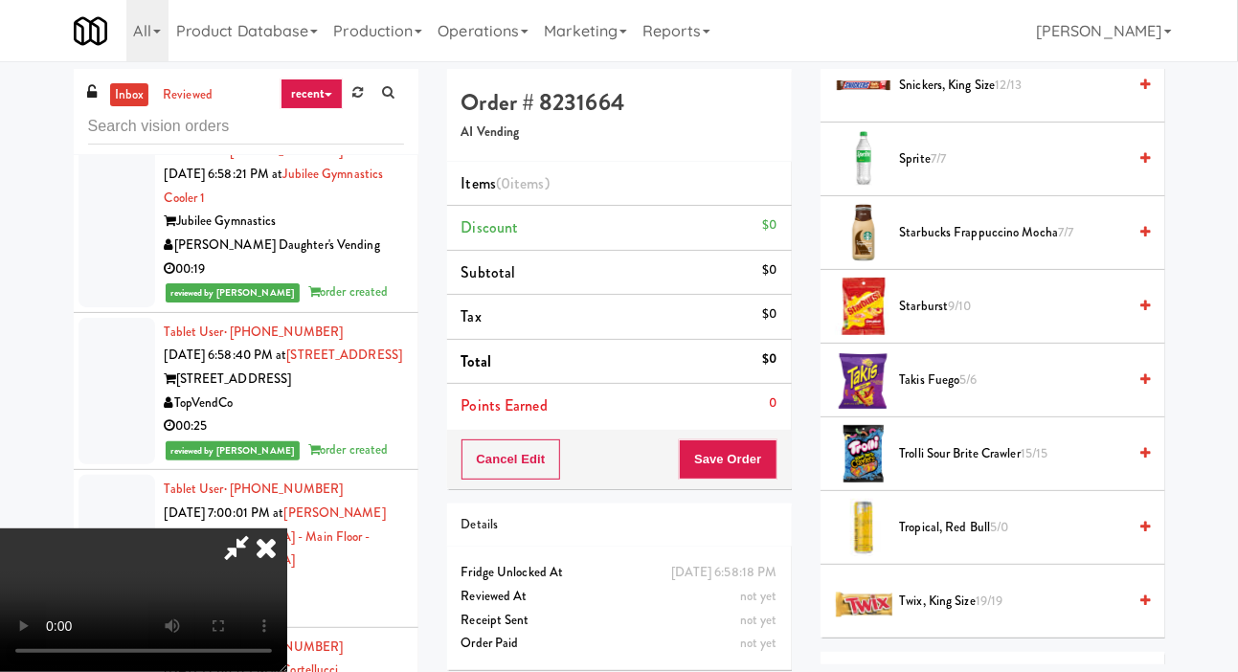
scroll to position [2261, 0]
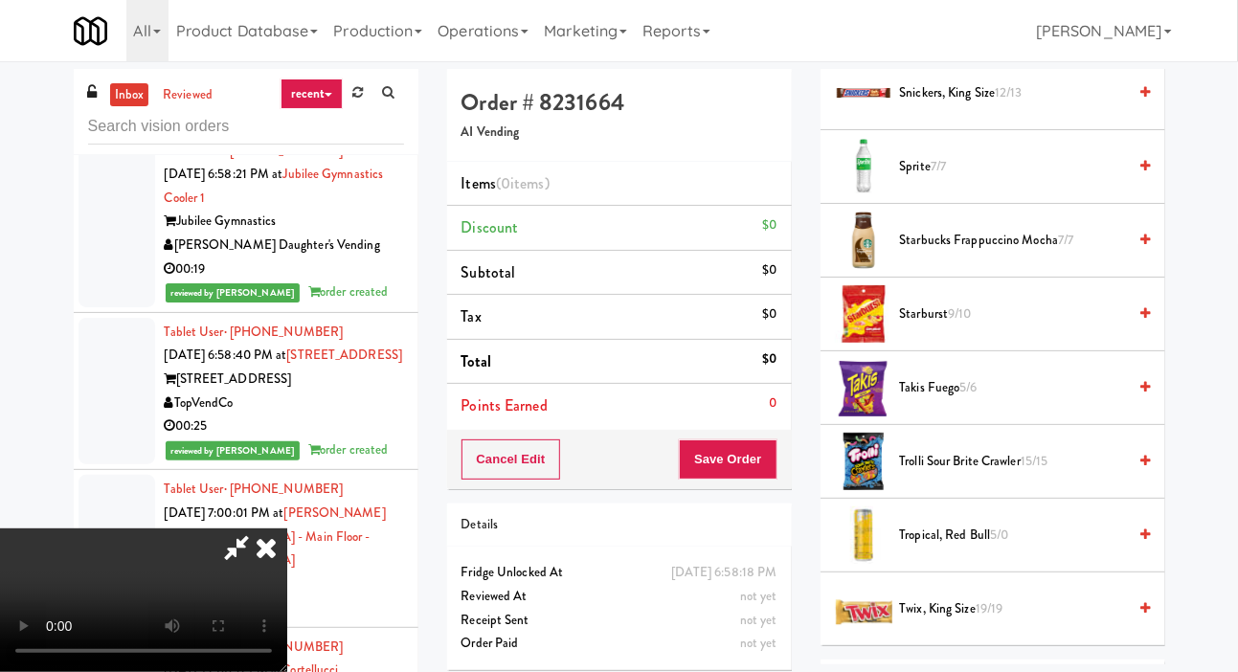
click at [913, 179] on span "Sprite 7/7" at bounding box center [1013, 167] width 227 height 24
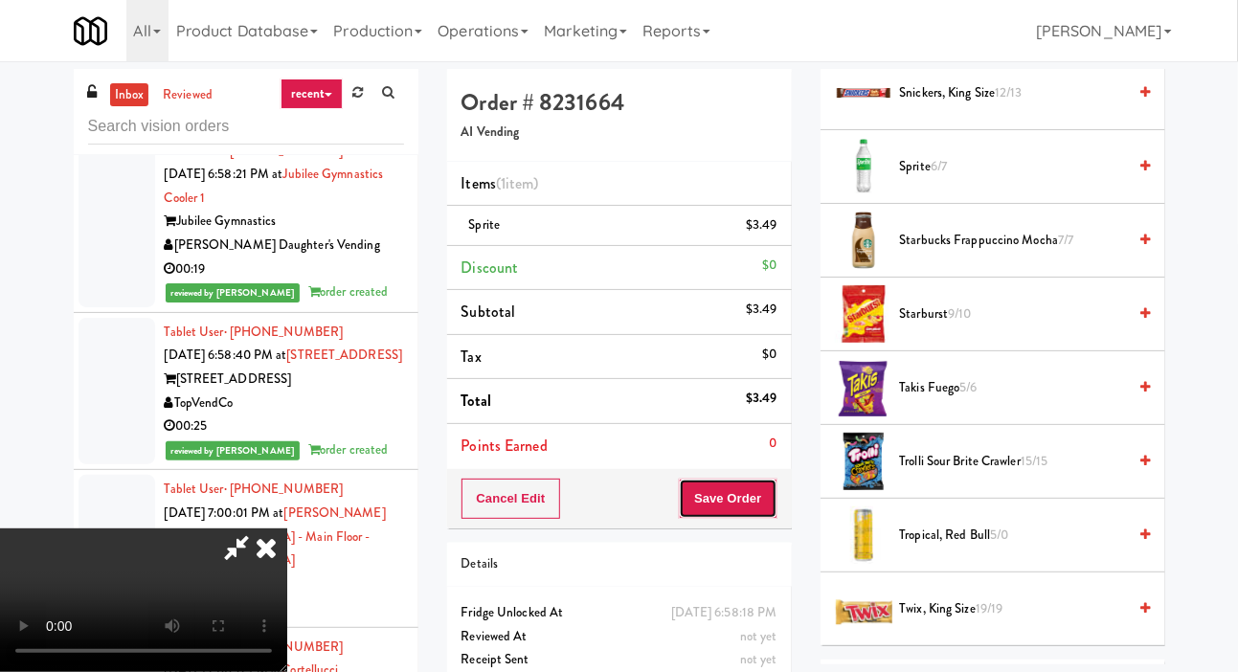
click at [751, 497] on button "Save Order" at bounding box center [728, 499] width 98 height 40
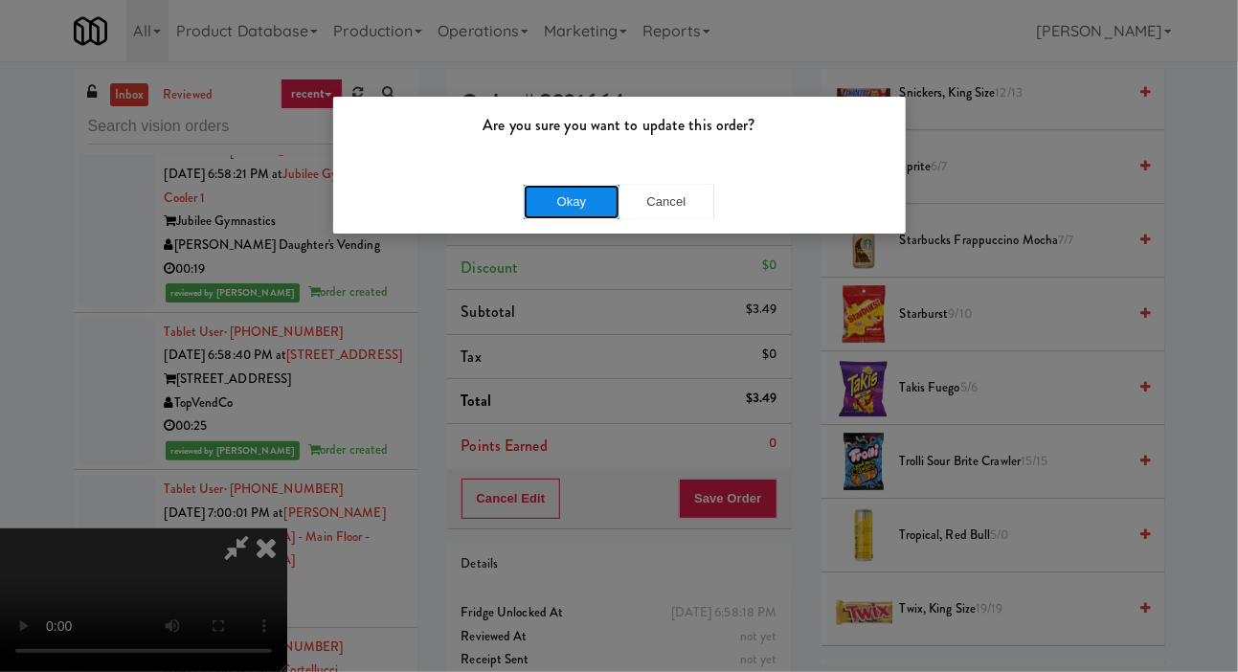
click at [558, 204] on button "Okay" at bounding box center [572, 202] width 96 height 34
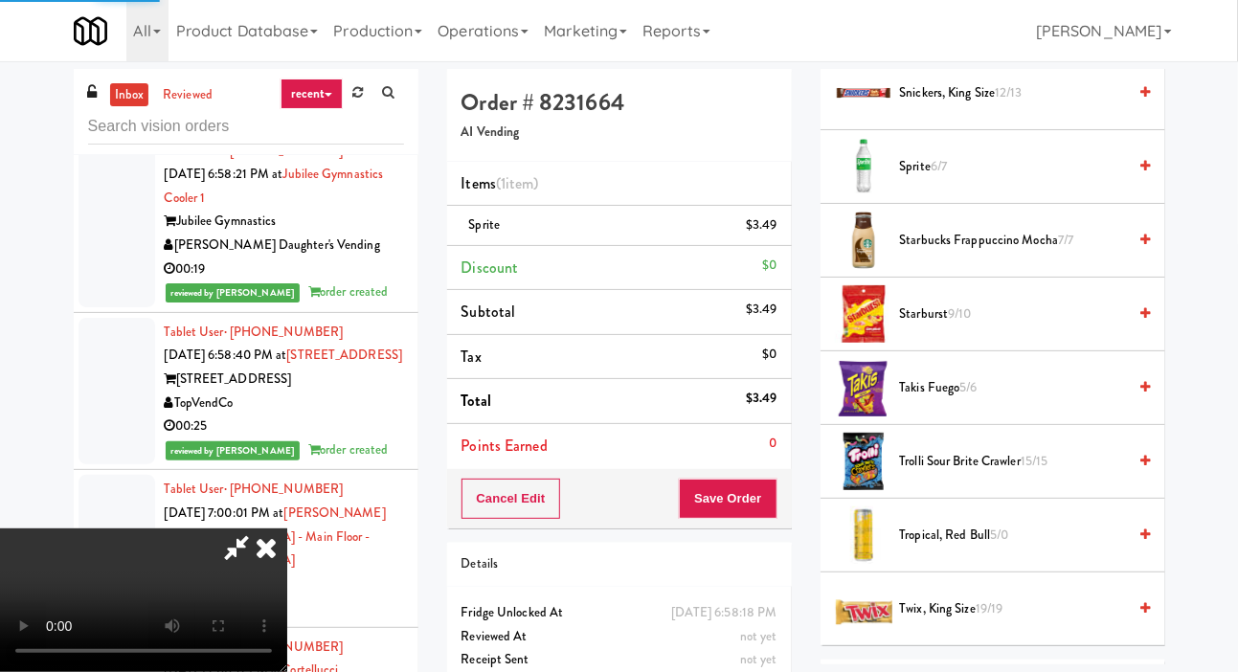
scroll to position [111, 0]
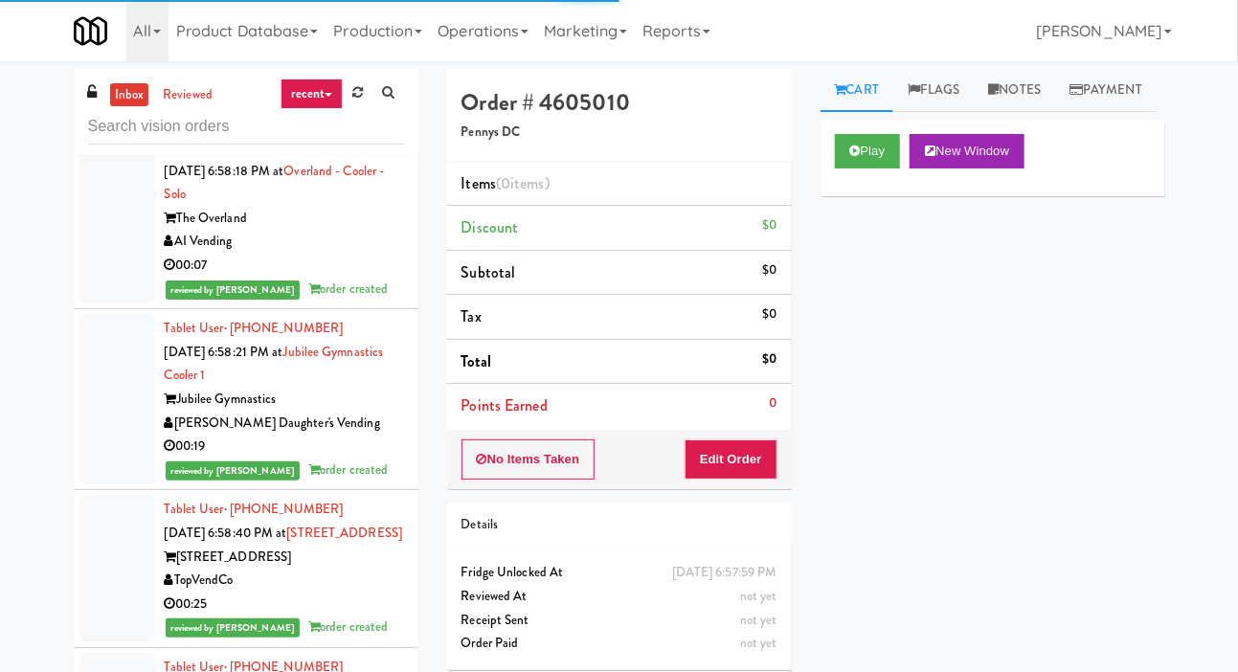
scroll to position [20908, 0]
click at [863, 169] on button "Play" at bounding box center [868, 151] width 66 height 34
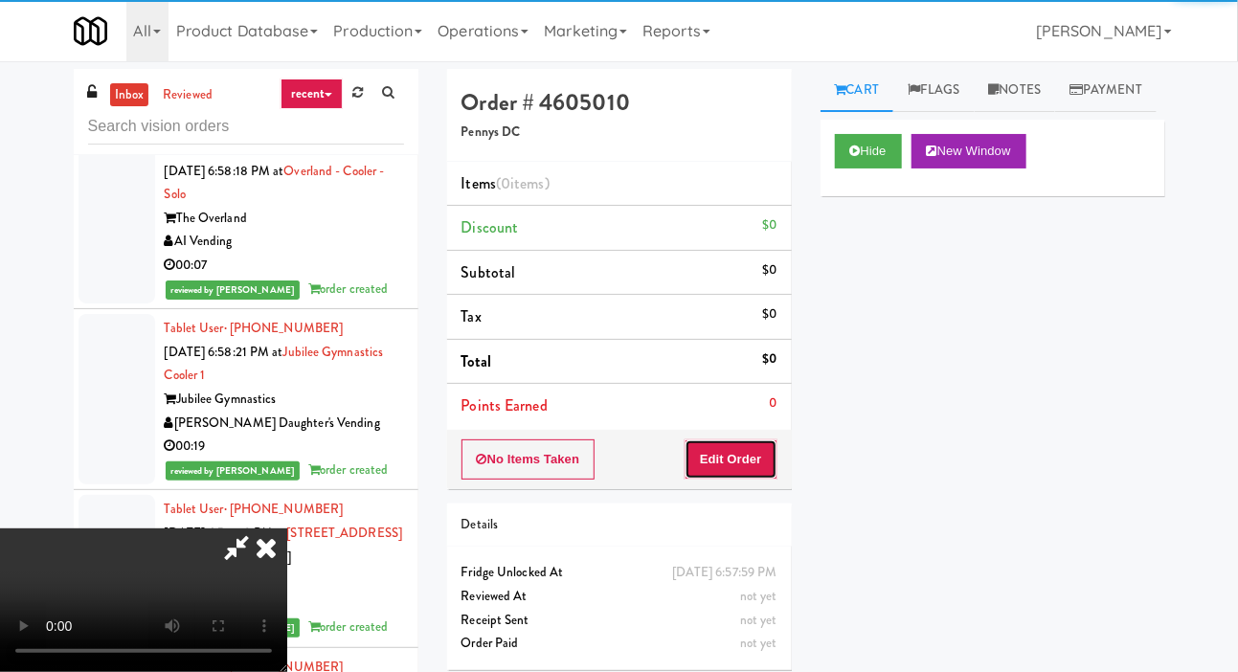
click at [731, 473] on button "Edit Order" at bounding box center [731, 459] width 93 height 40
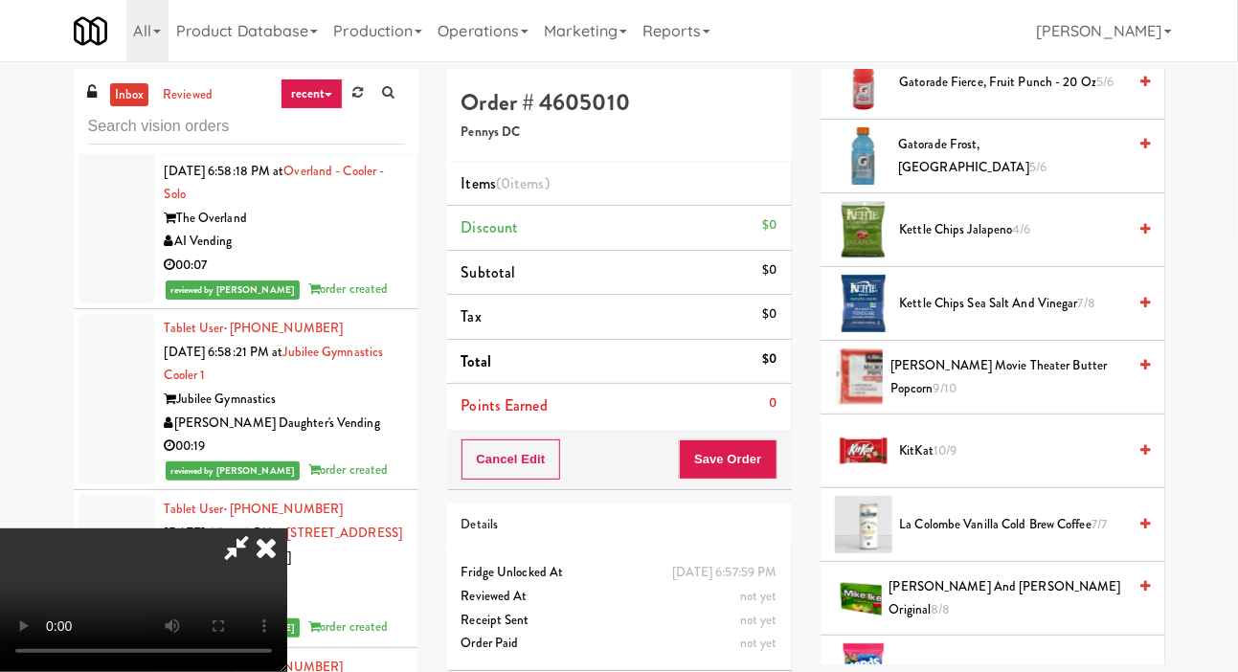
scroll to position [955, 0]
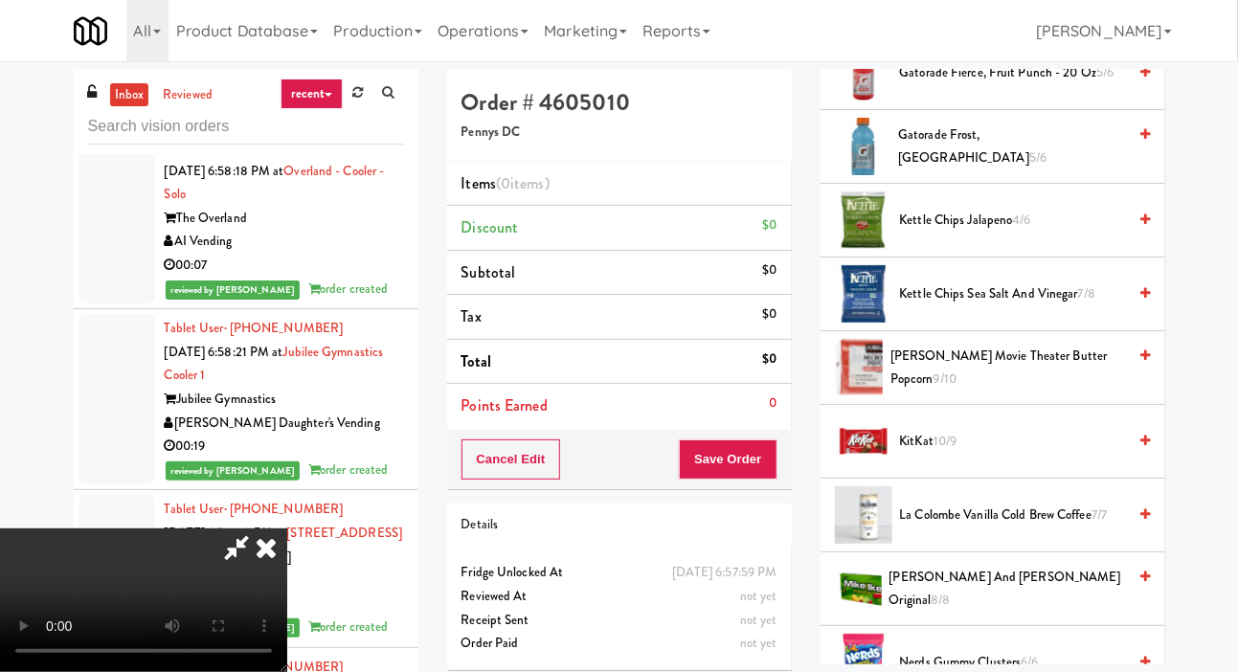
click at [1000, 306] on span "Kettle Chips Sea Salt and Vinegar 7/8" at bounding box center [1013, 294] width 227 height 24
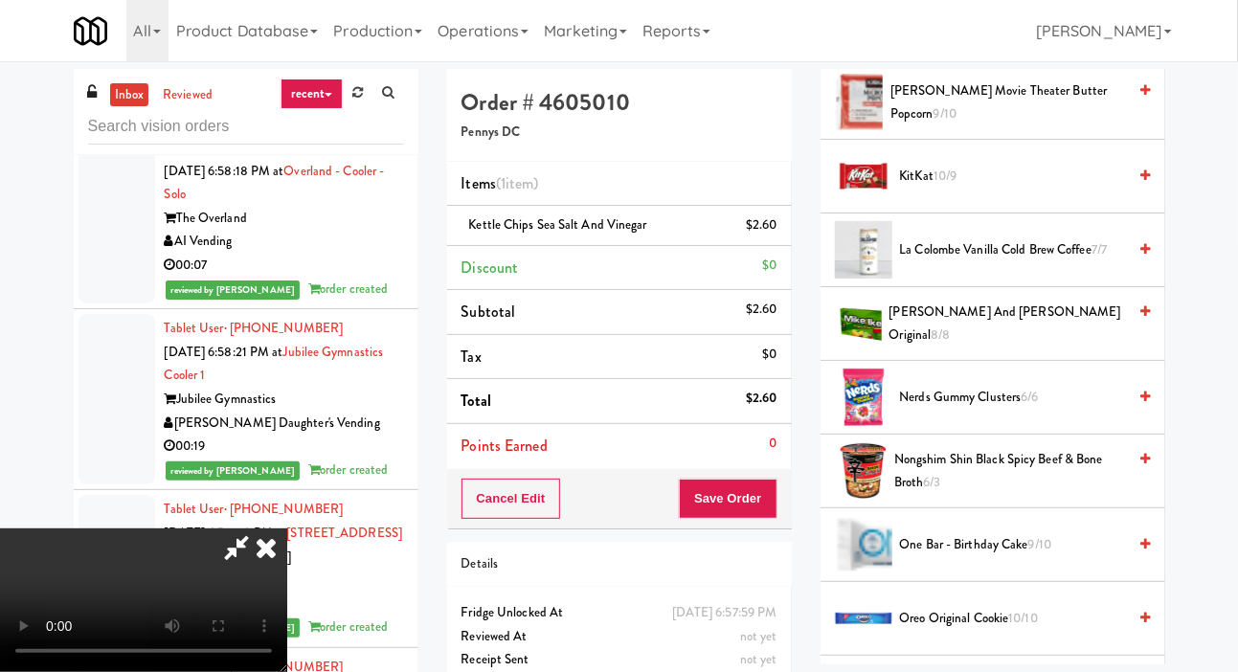
scroll to position [1225, 0]
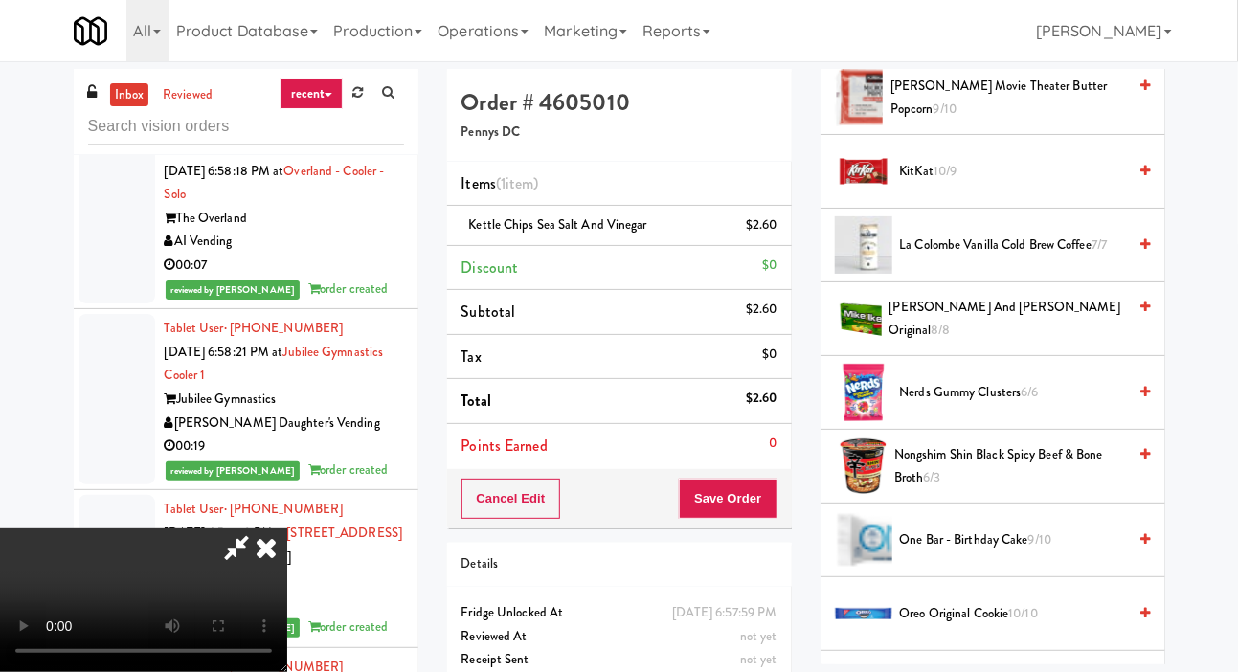
click at [984, 405] on span "Nerds Gummy Clusters 6/6" at bounding box center [1013, 393] width 227 height 24
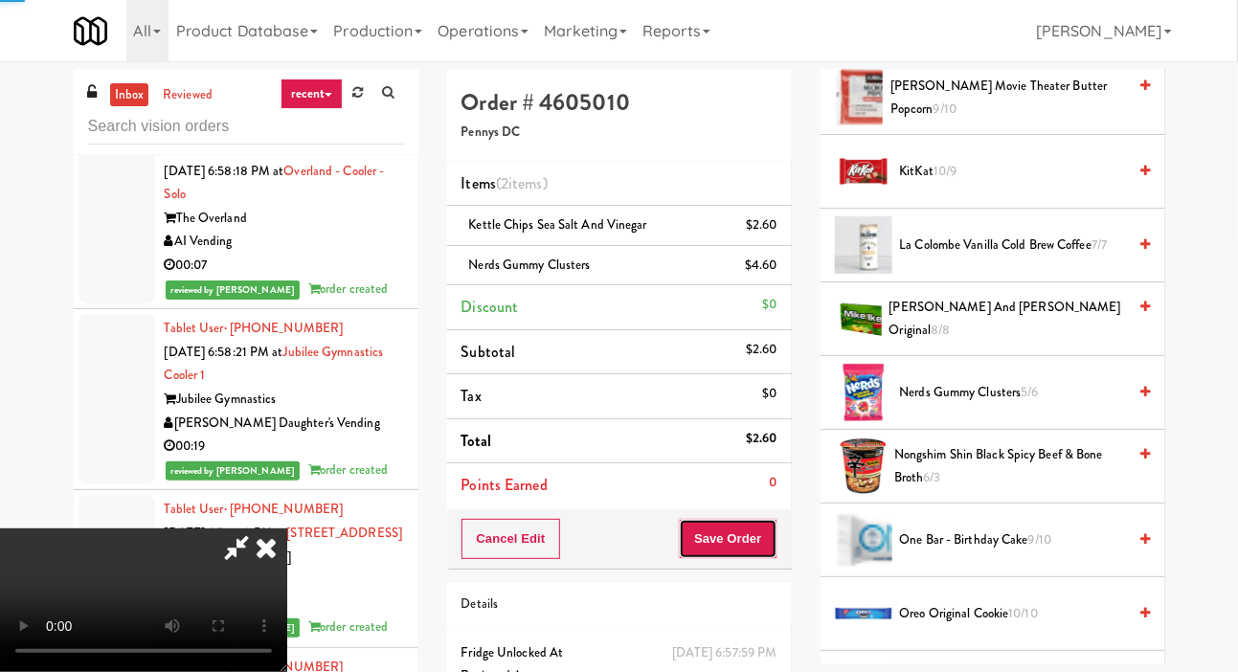
click at [766, 521] on button "Save Order" at bounding box center [728, 539] width 98 height 40
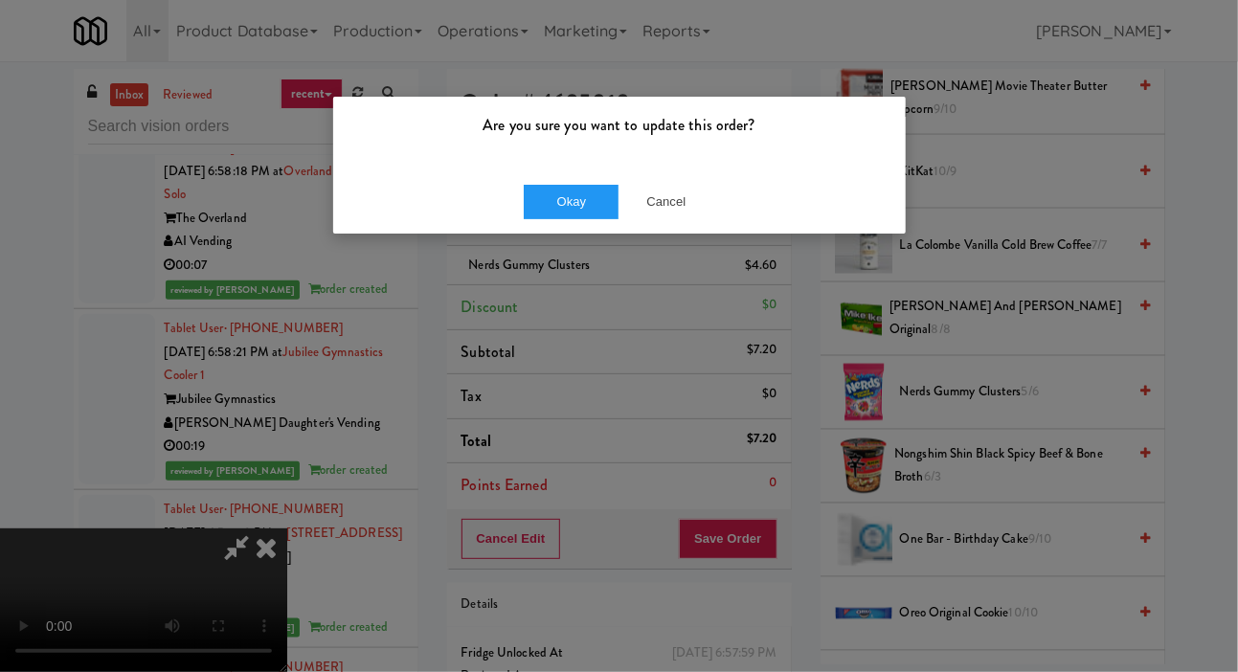
click at [564, 245] on div "Are you sure you want to update this order? Okay Cancel" at bounding box center [619, 336] width 1238 height 672
click at [541, 211] on button "Okay" at bounding box center [572, 202] width 96 height 34
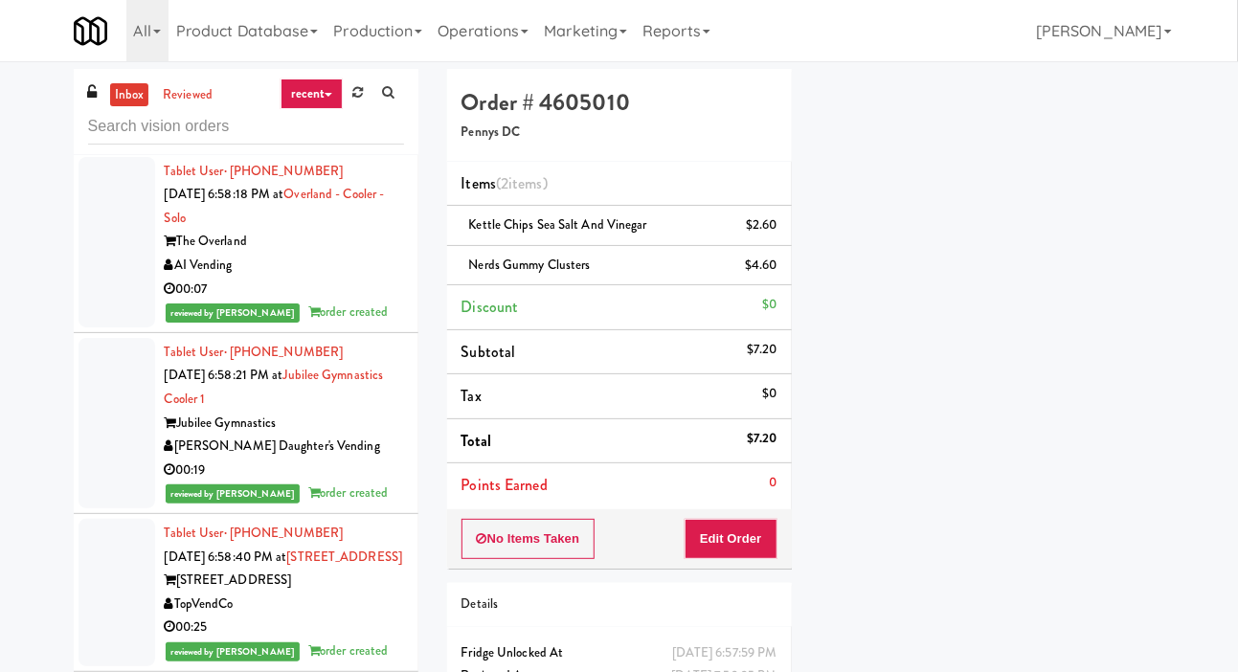
scroll to position [111, 0]
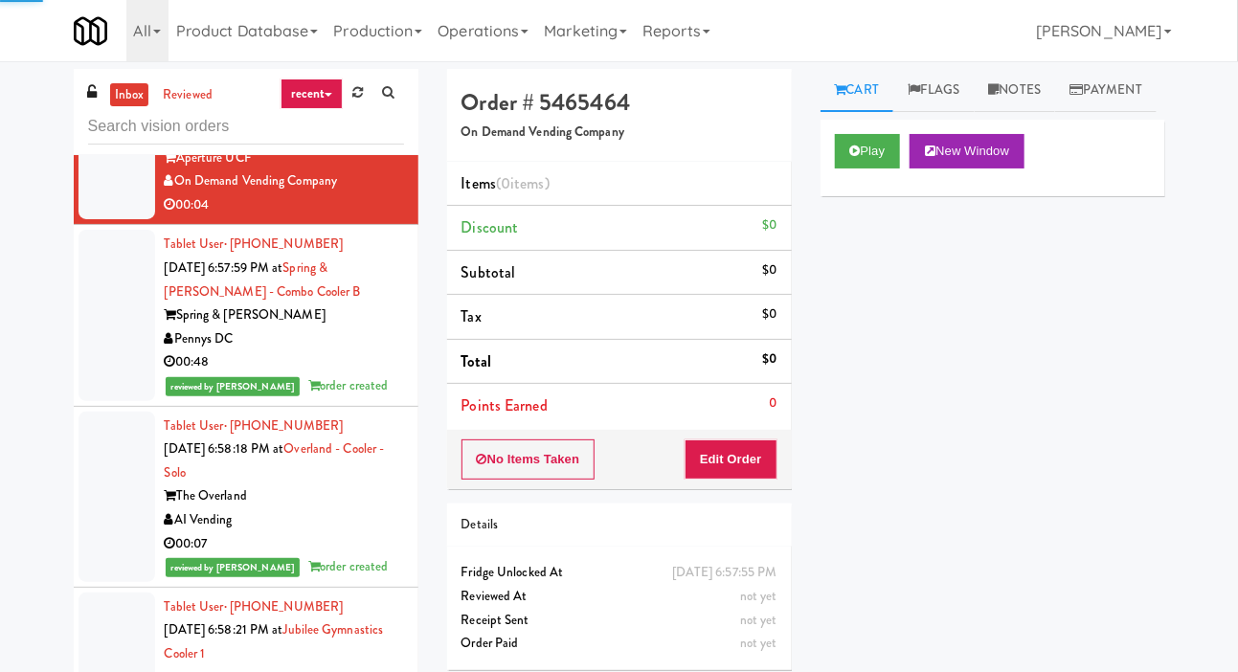
scroll to position [20651, 0]
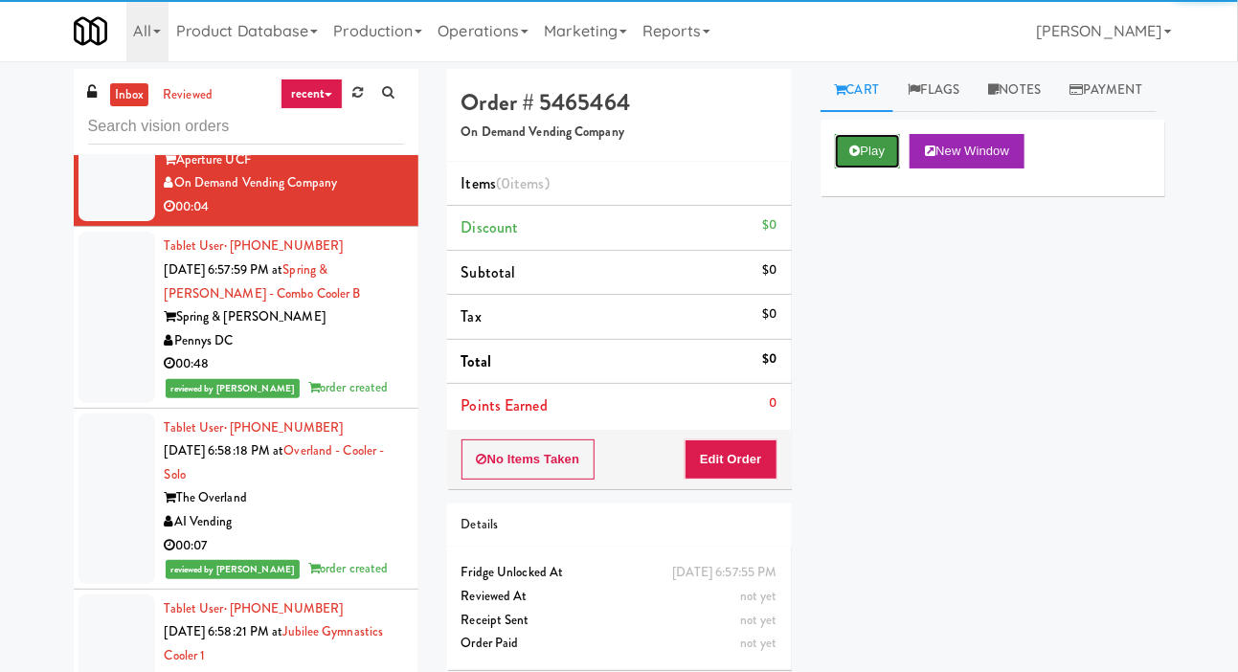
click at [878, 169] on button "Play" at bounding box center [868, 151] width 66 height 34
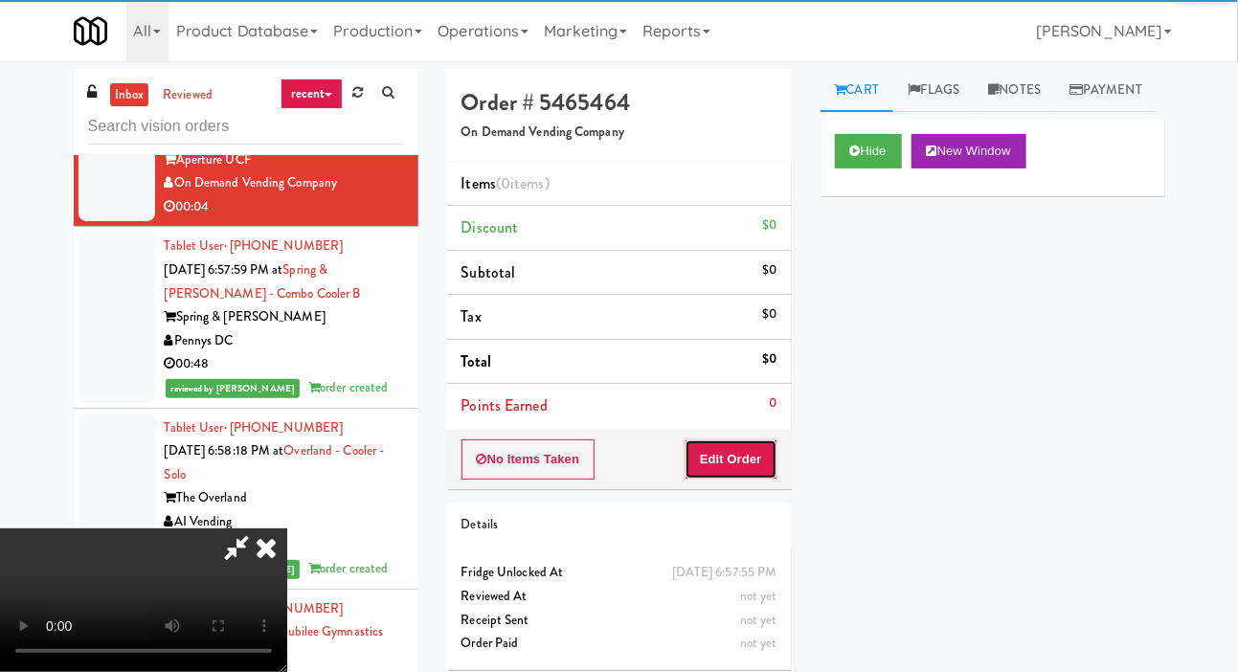
click at [771, 459] on button "Edit Order" at bounding box center [731, 459] width 93 height 40
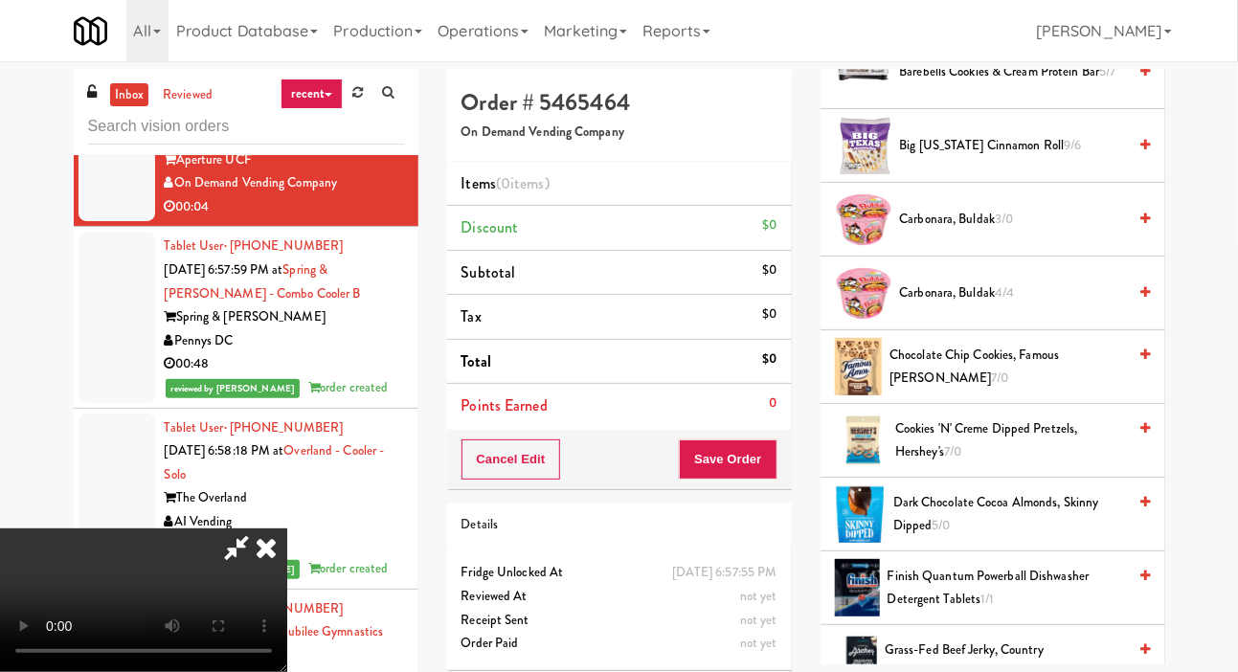
scroll to position [513, 0]
click at [1029, 232] on span "Carbonara, Buldak 3/0" at bounding box center [1013, 220] width 227 height 24
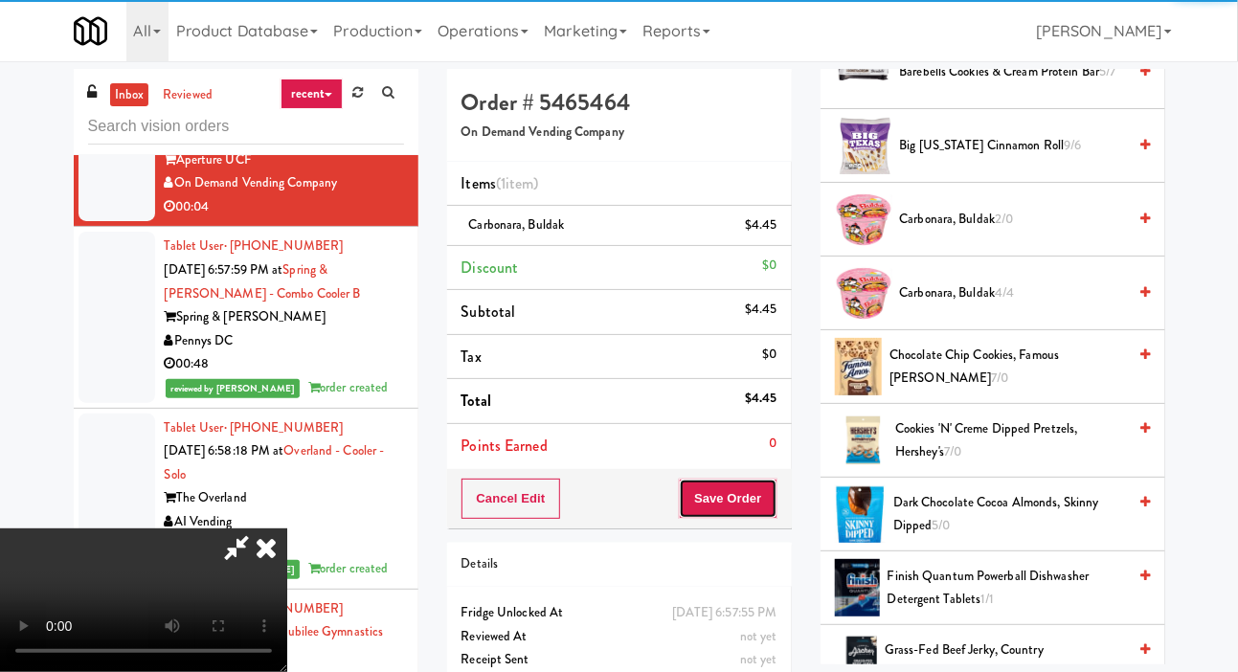
click at [764, 490] on button "Save Order" at bounding box center [728, 499] width 98 height 40
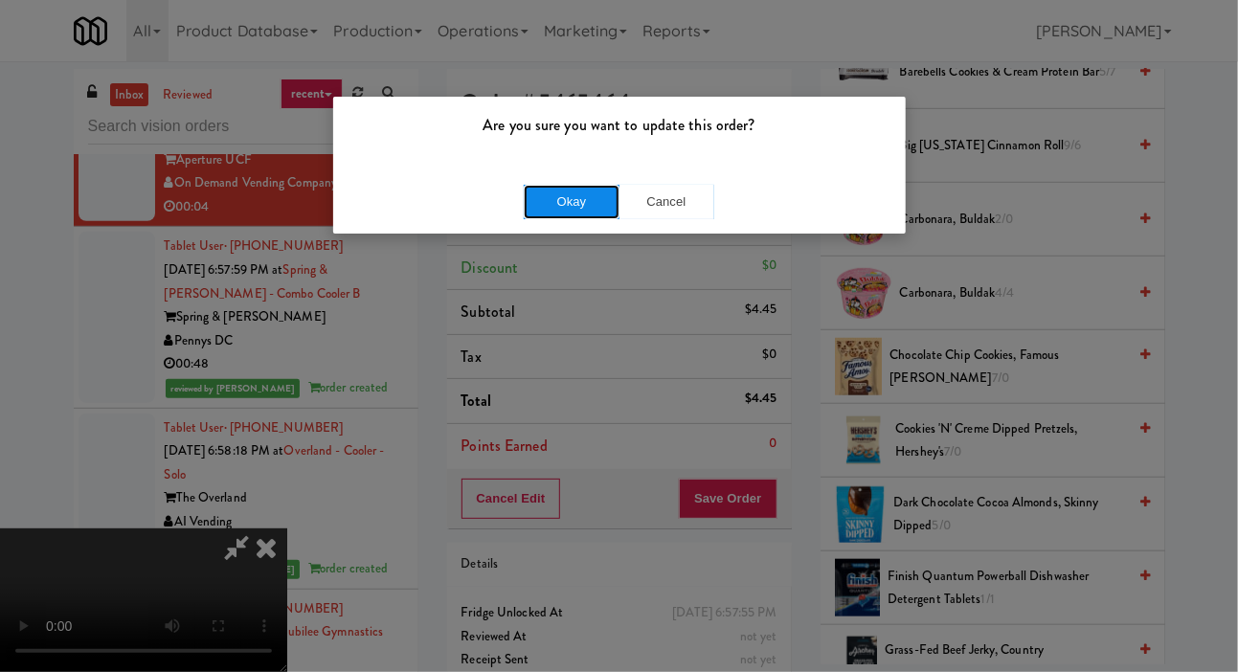
click at [575, 190] on button "Okay" at bounding box center [572, 202] width 96 height 34
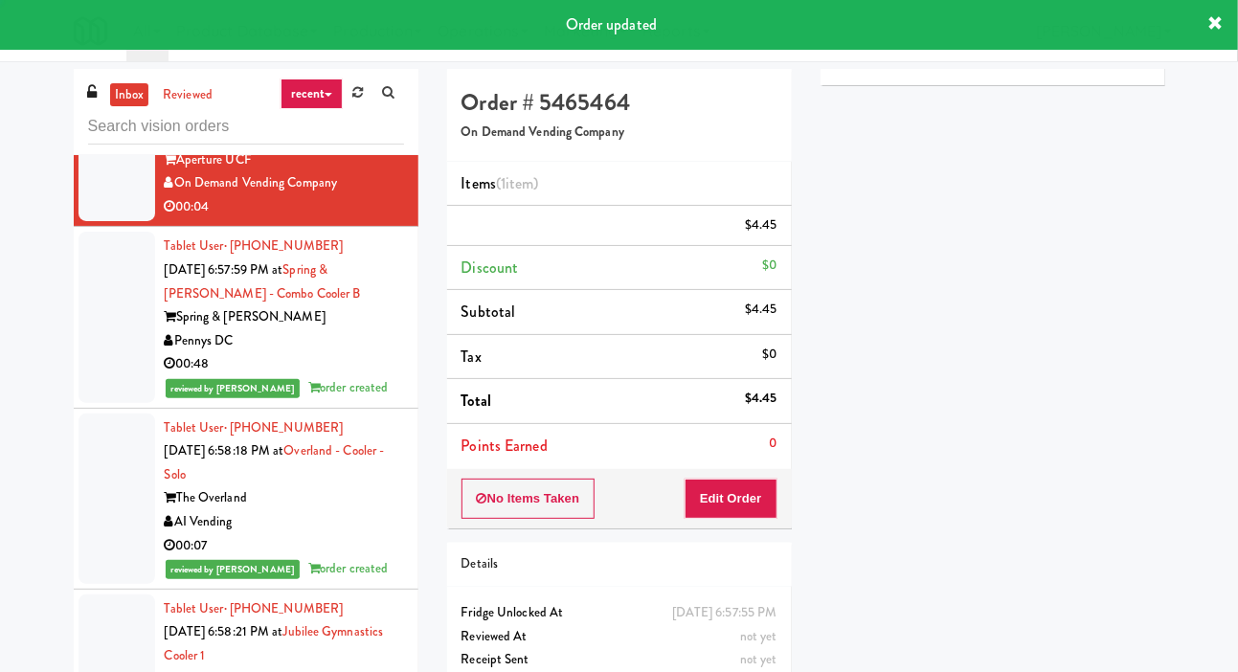
scroll to position [0, 0]
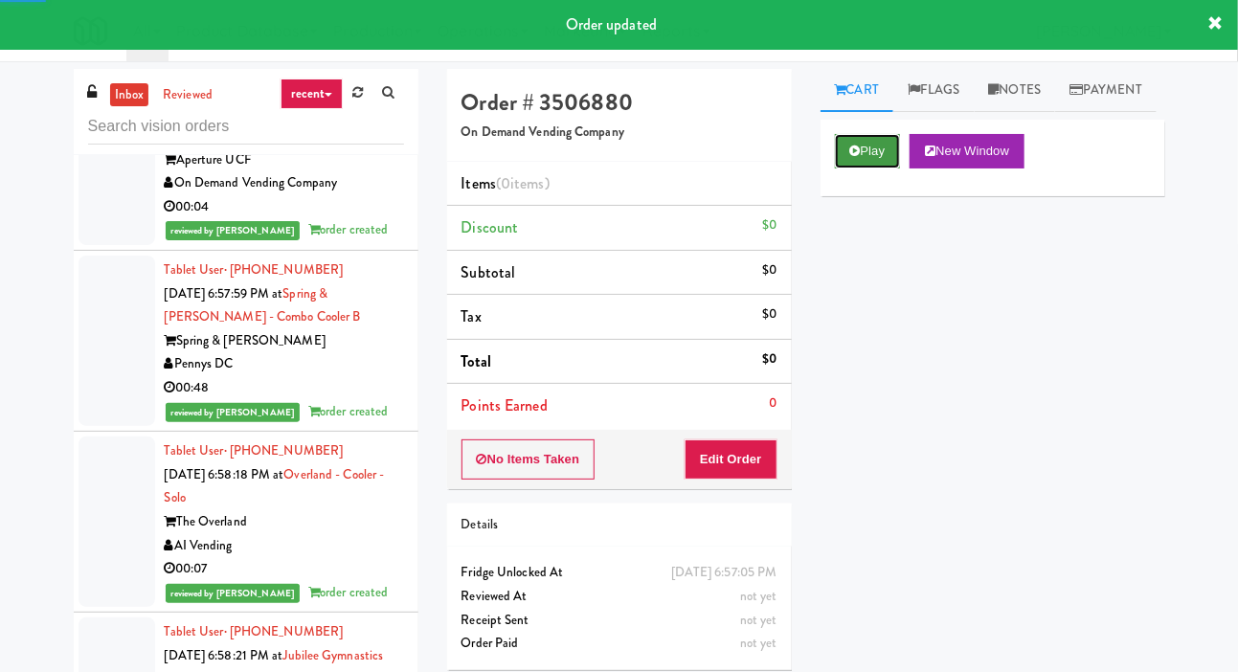
click at [867, 169] on button "Play" at bounding box center [868, 151] width 66 height 34
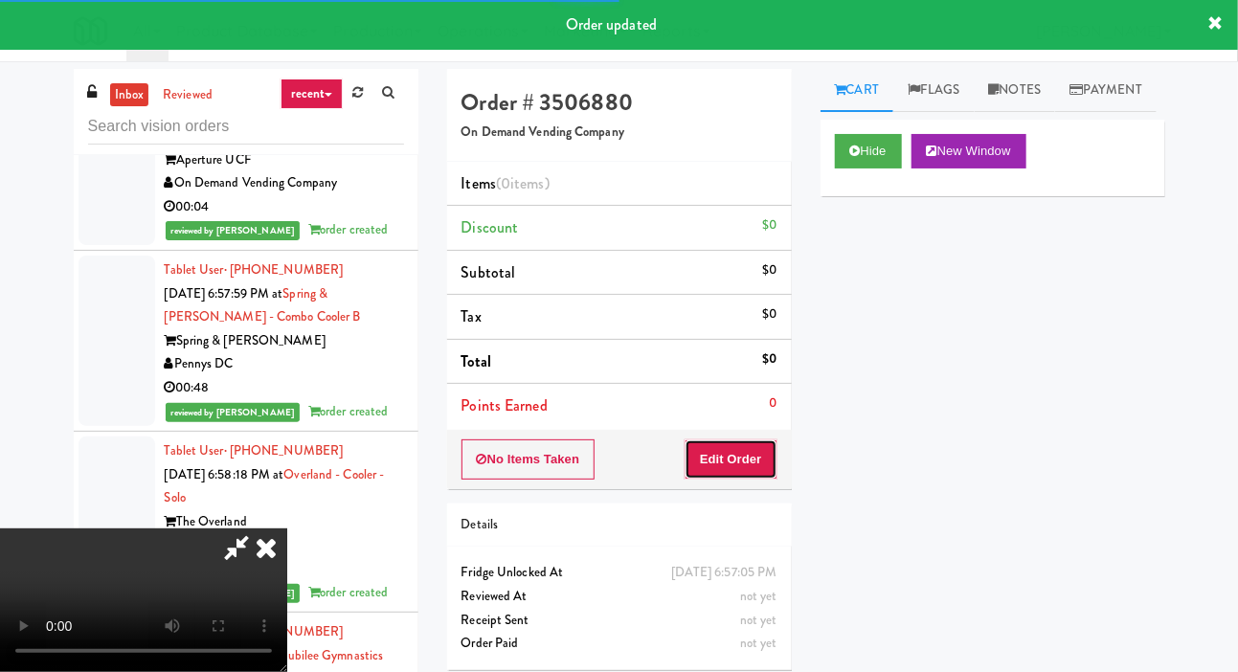
click at [757, 477] on button "Edit Order" at bounding box center [731, 459] width 93 height 40
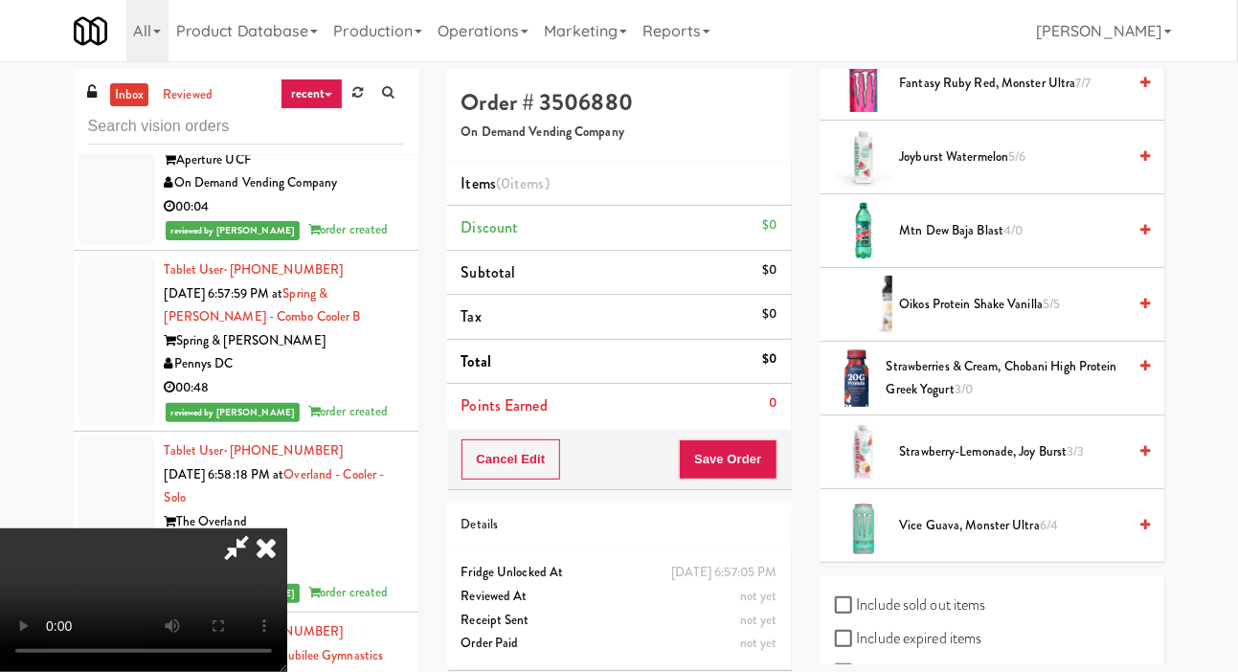
scroll to position [632, 0]
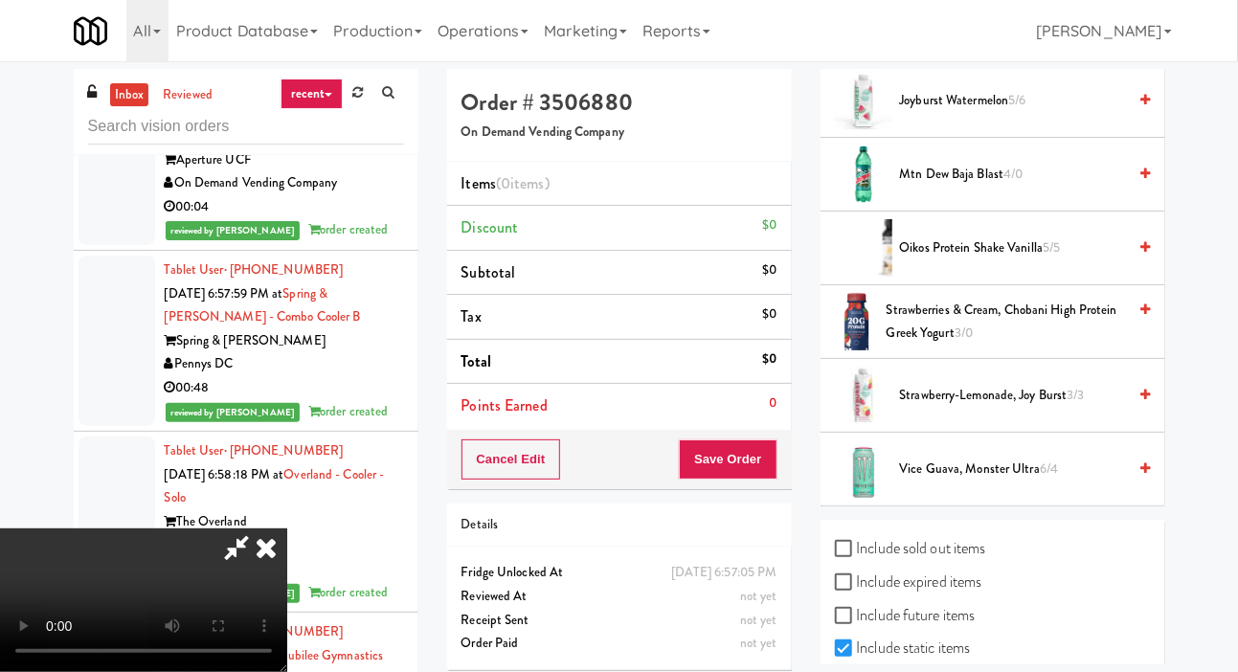
click at [955, 671] on label "Include previous static inventory" at bounding box center [942, 681] width 214 height 29
click at [857, 671] on input "Include previous static inventory" at bounding box center [846, 682] width 22 height 15
checkbox input "true"
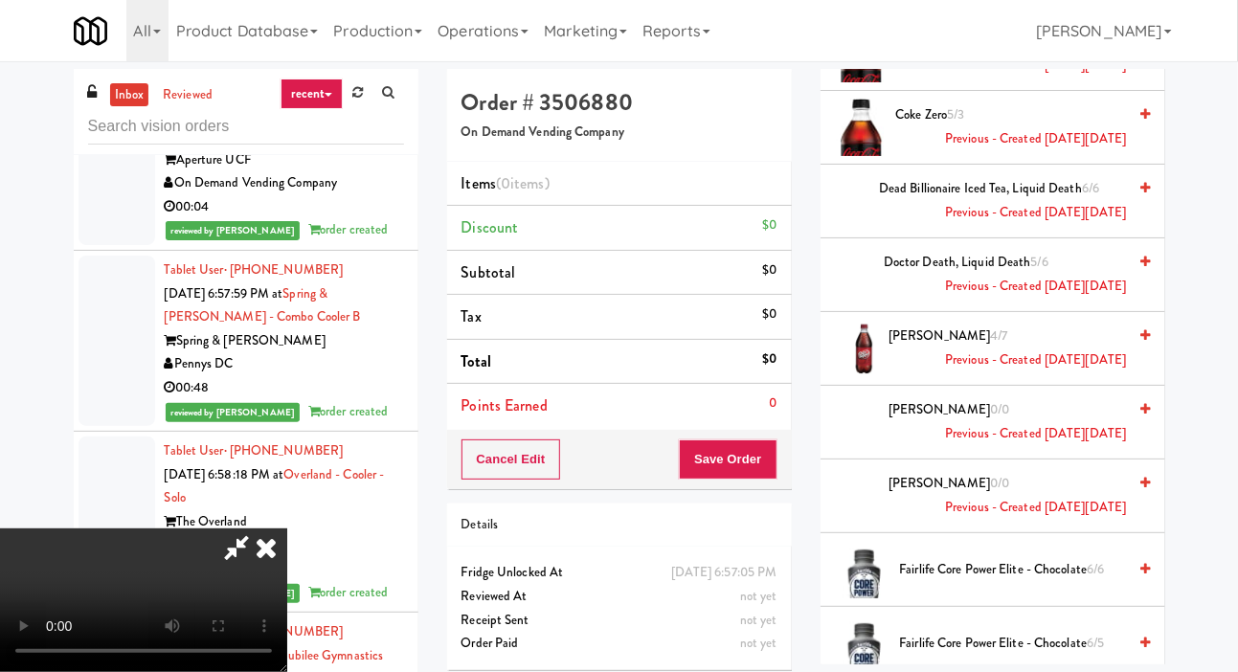
scroll to position [2267, 0]
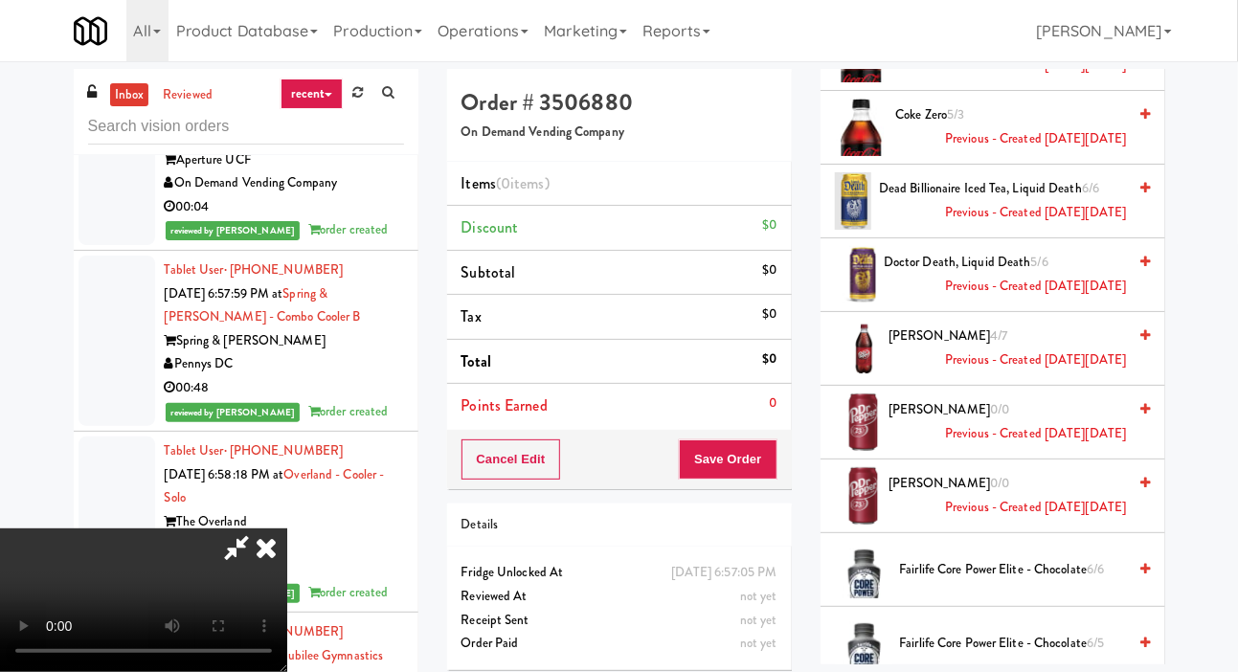
click at [1001, 359] on span "Dr Pepper 4/7 Previous - Created on Mon, Aug 11th 2025" at bounding box center [1007, 348] width 237 height 47
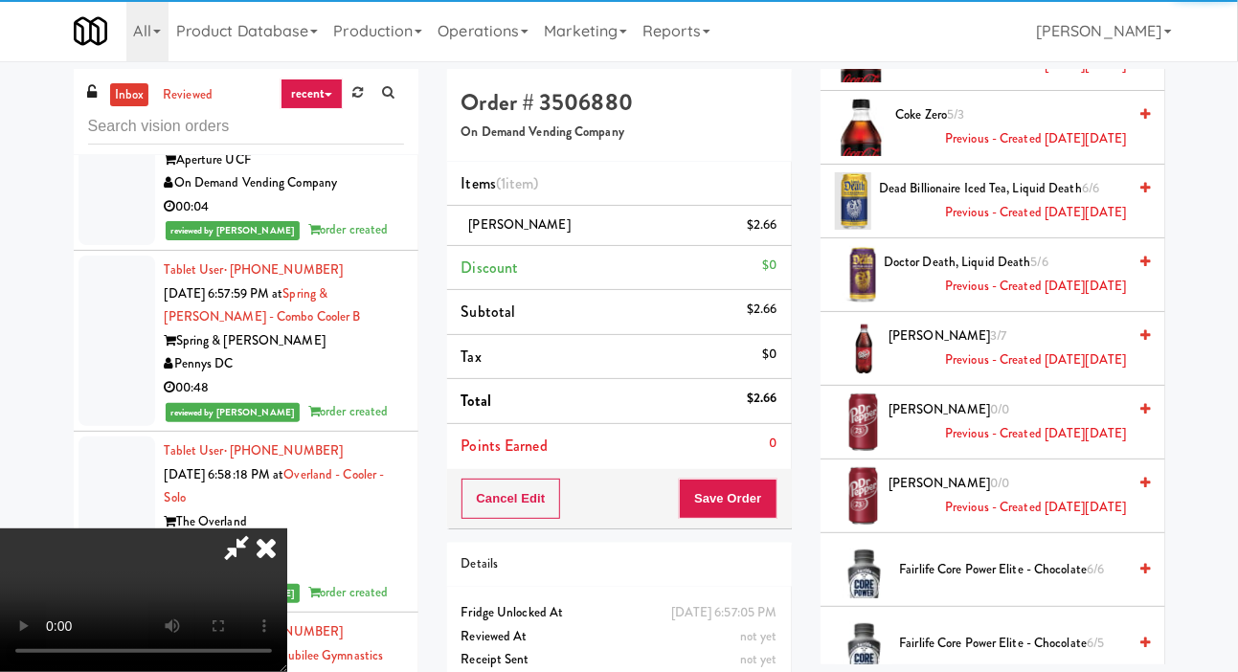
click at [1003, 368] on span "Dr Pepper 3/7 Previous - Created on Mon, Aug 11th 2025" at bounding box center [1007, 348] width 237 height 47
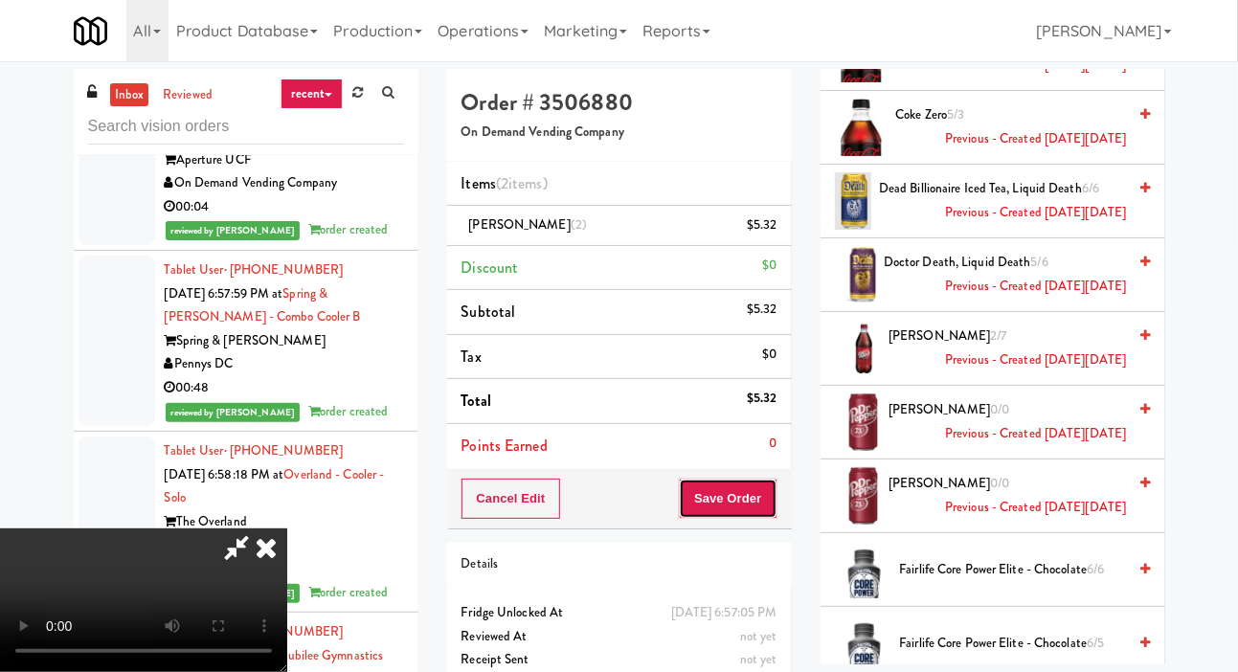
click at [771, 500] on button "Save Order" at bounding box center [728, 499] width 98 height 40
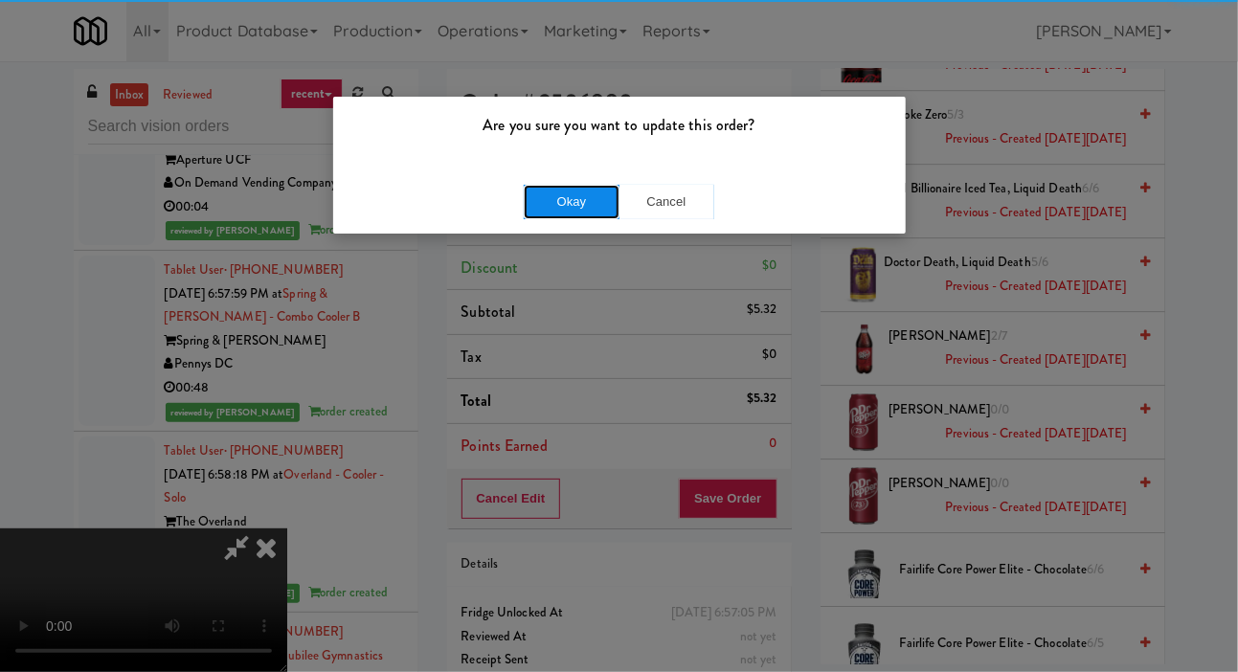
click at [581, 210] on button "Okay" at bounding box center [572, 202] width 96 height 34
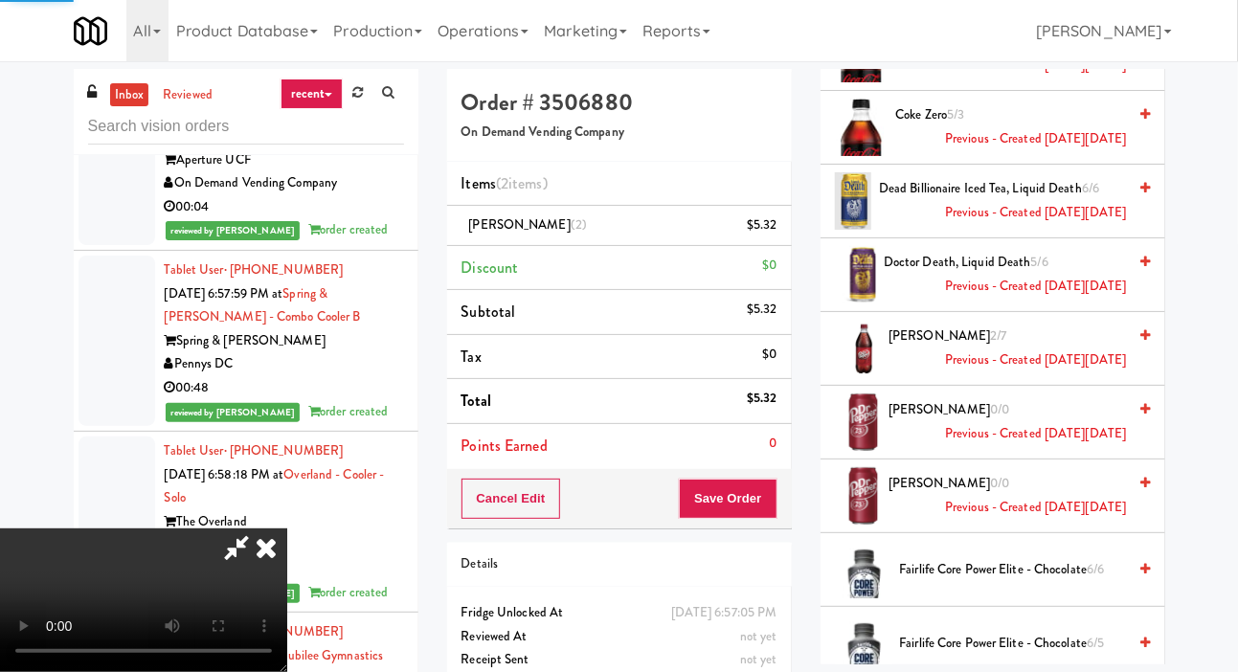
scroll to position [111, 0]
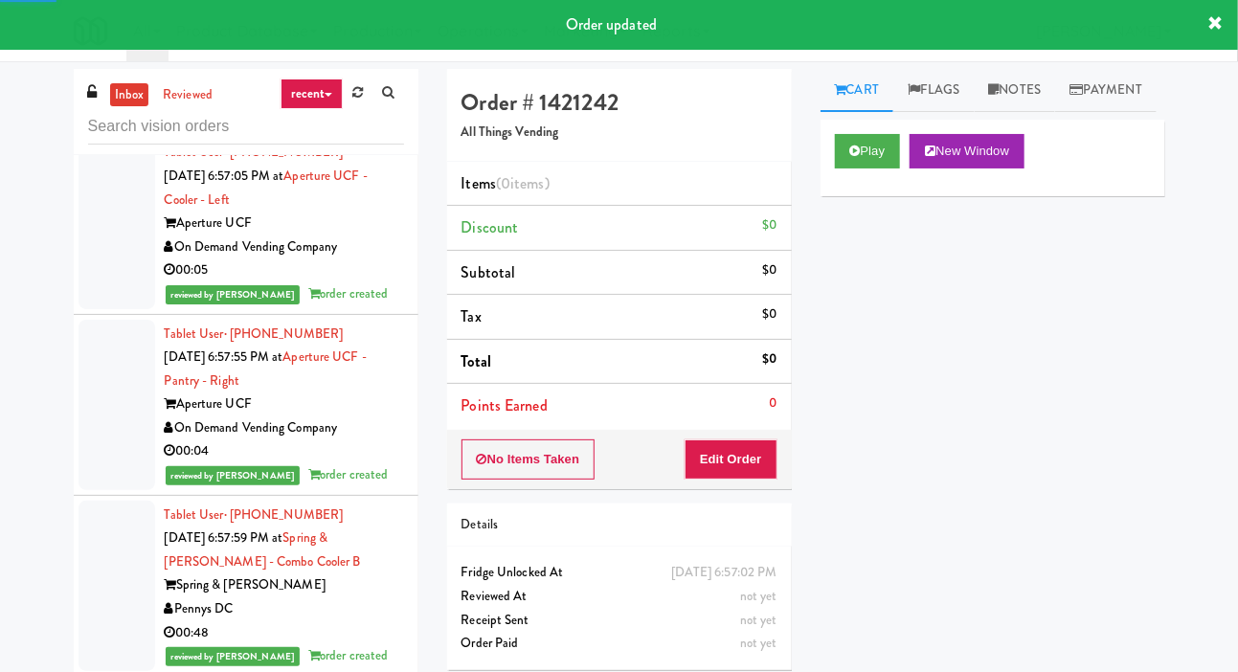
scroll to position [20404, 0]
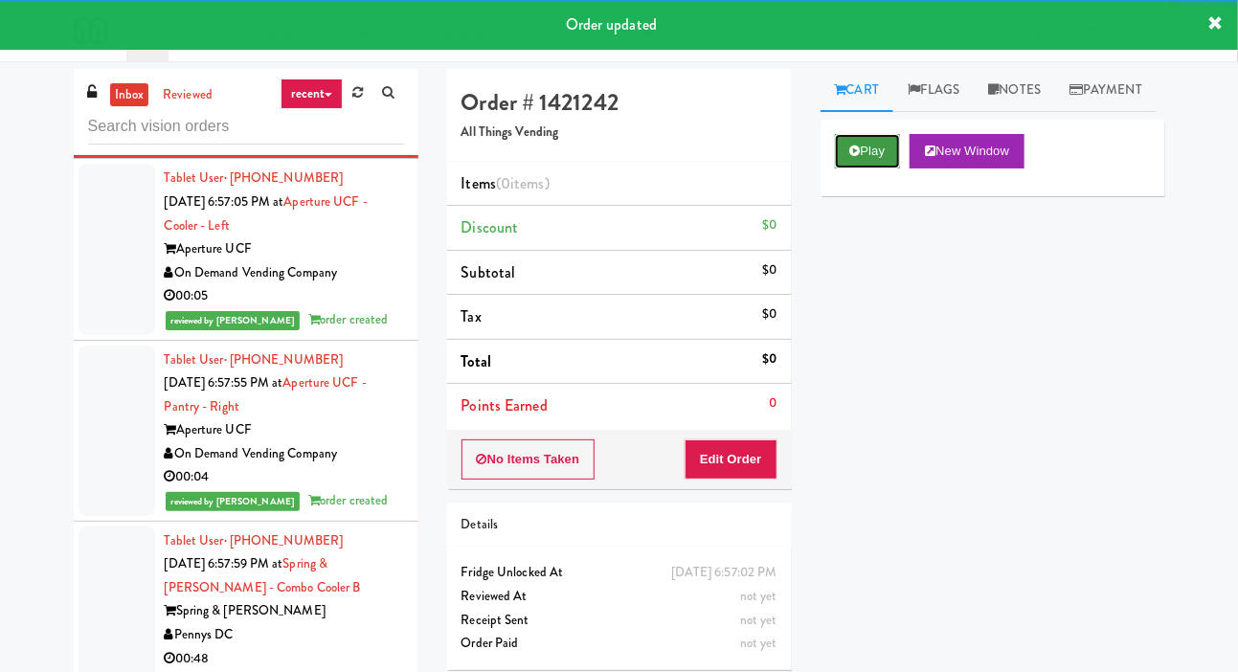
click at [858, 169] on button "Play" at bounding box center [868, 151] width 66 height 34
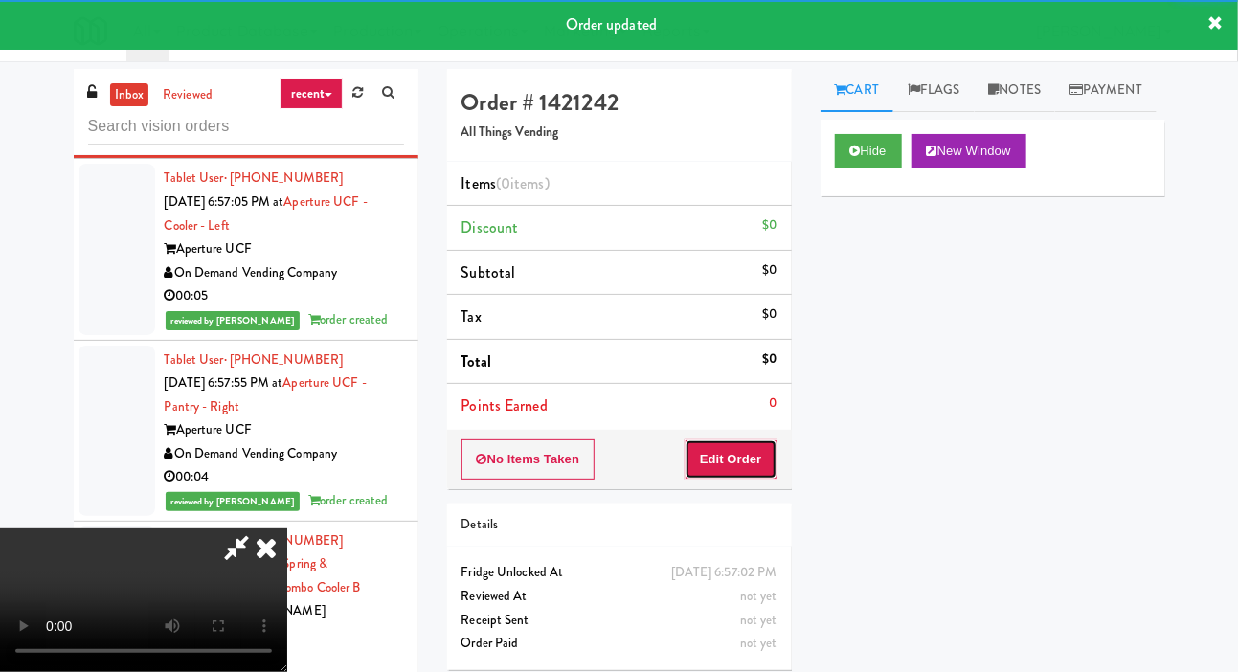
click at [744, 453] on button "Edit Order" at bounding box center [731, 459] width 93 height 40
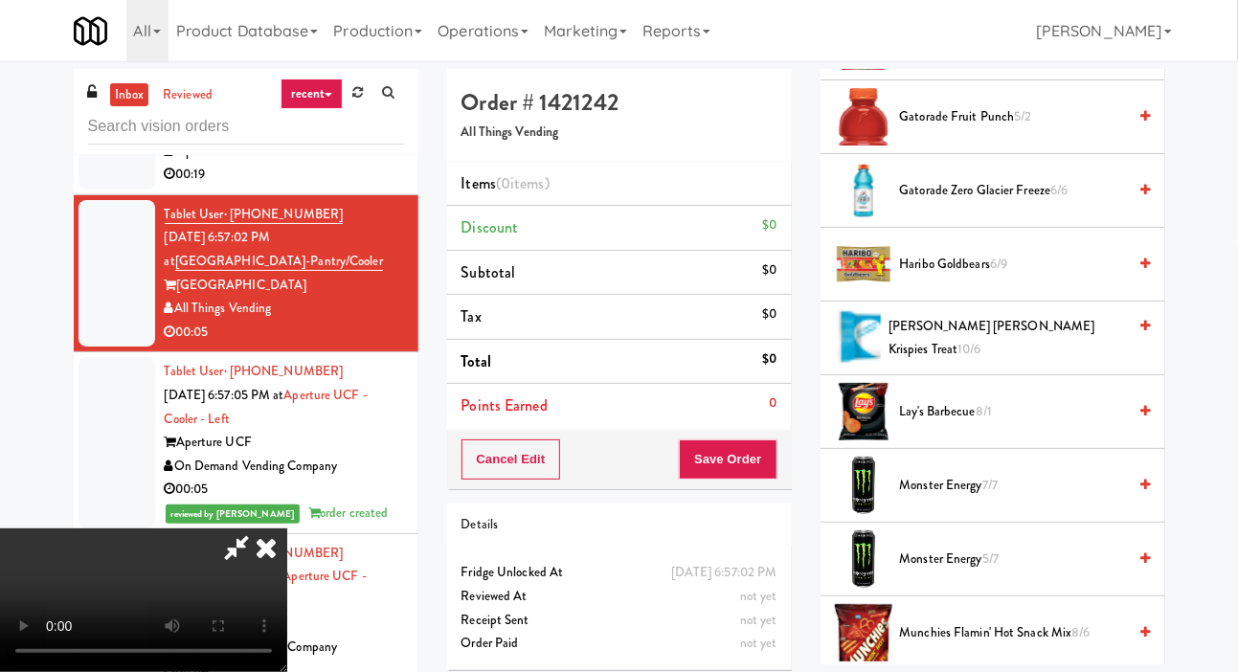
scroll to position [1496, 0]
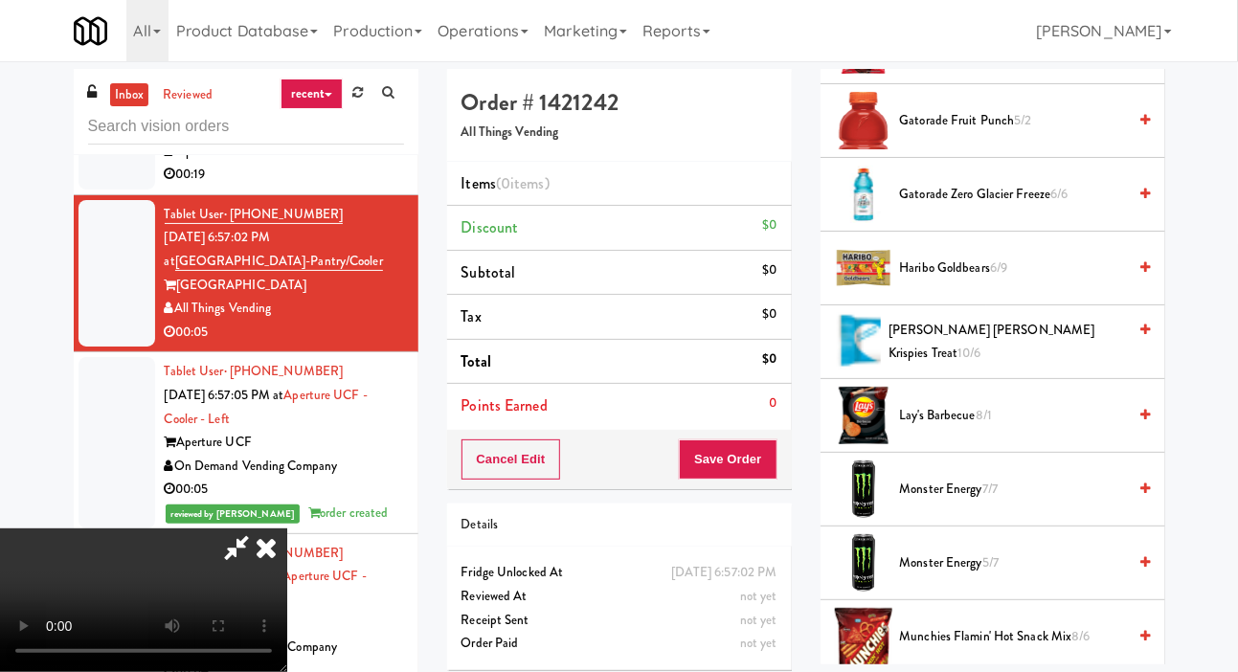
click at [1023, 207] on span "Gatorade Zero Glacier Freeze 6/6" at bounding box center [1013, 195] width 227 height 24
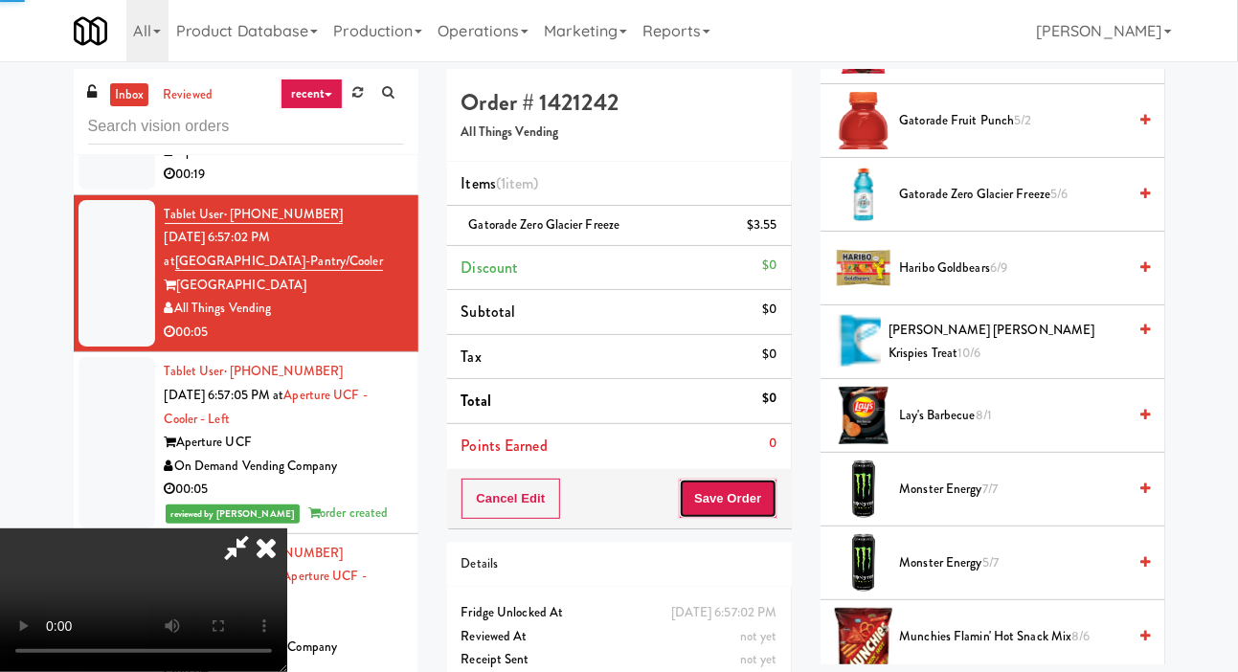
click at [776, 488] on button "Save Order" at bounding box center [728, 499] width 98 height 40
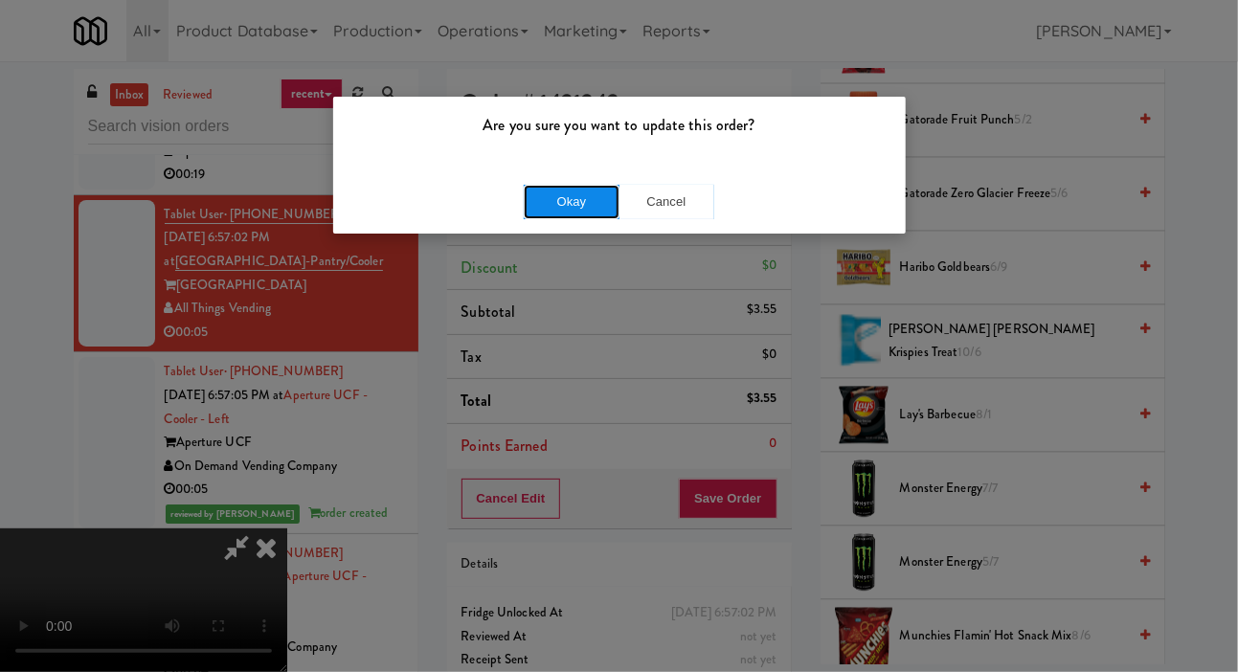
click at [584, 204] on button "Okay" at bounding box center [572, 202] width 96 height 34
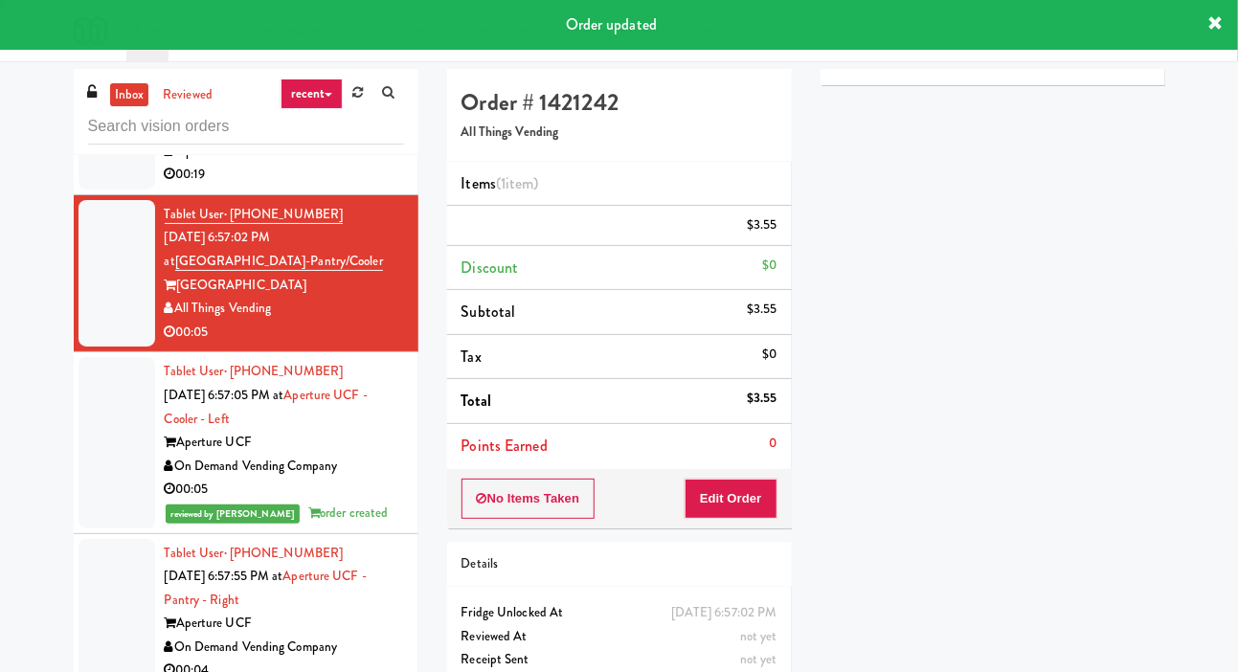
scroll to position [0, 0]
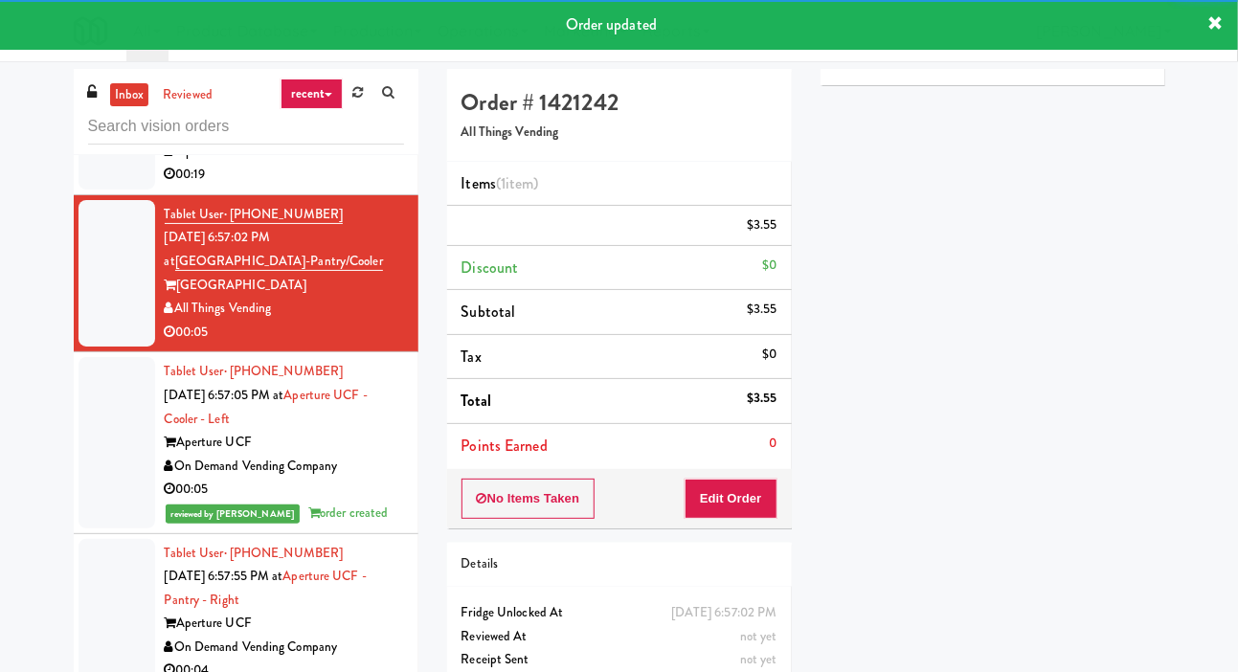
click at [93, 190] on div at bounding box center [117, 115] width 77 height 147
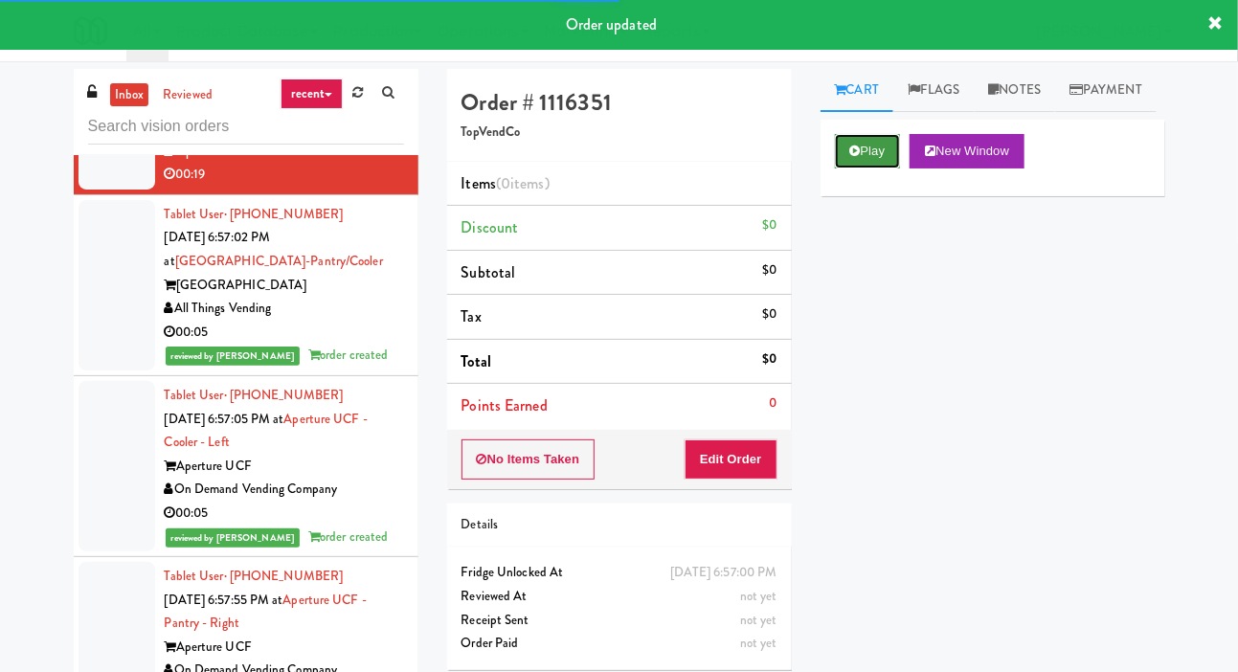
click at [865, 169] on button "Play" at bounding box center [868, 151] width 66 height 34
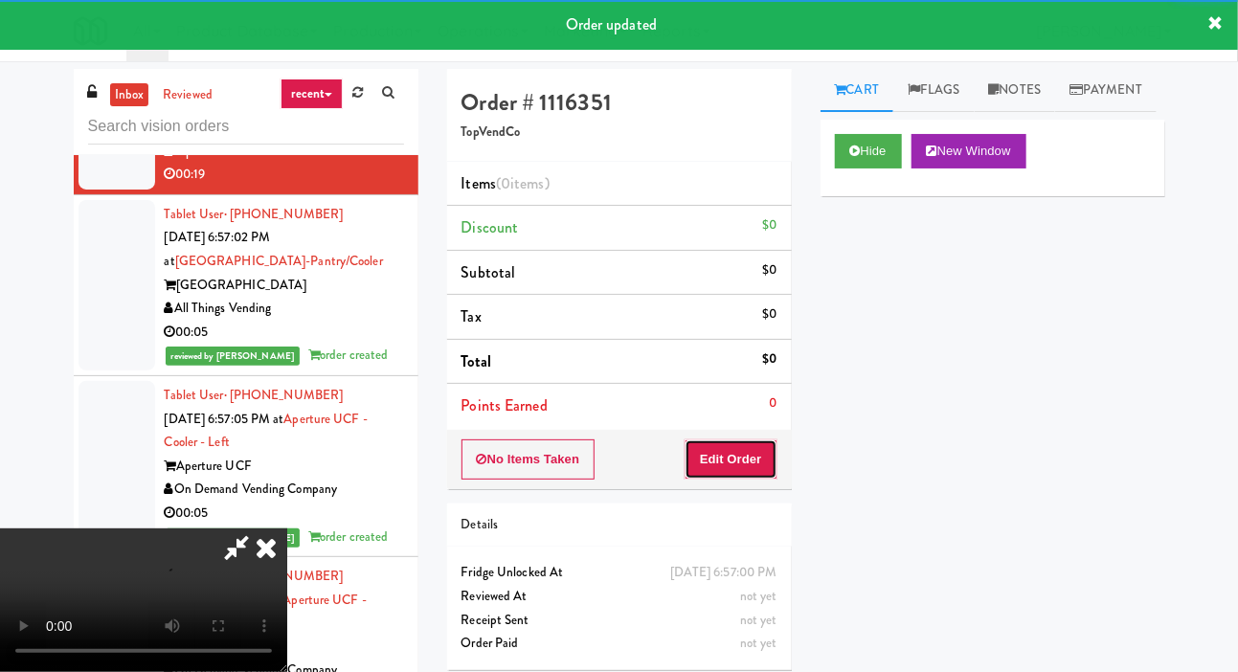
click at [741, 472] on button "Edit Order" at bounding box center [731, 459] width 93 height 40
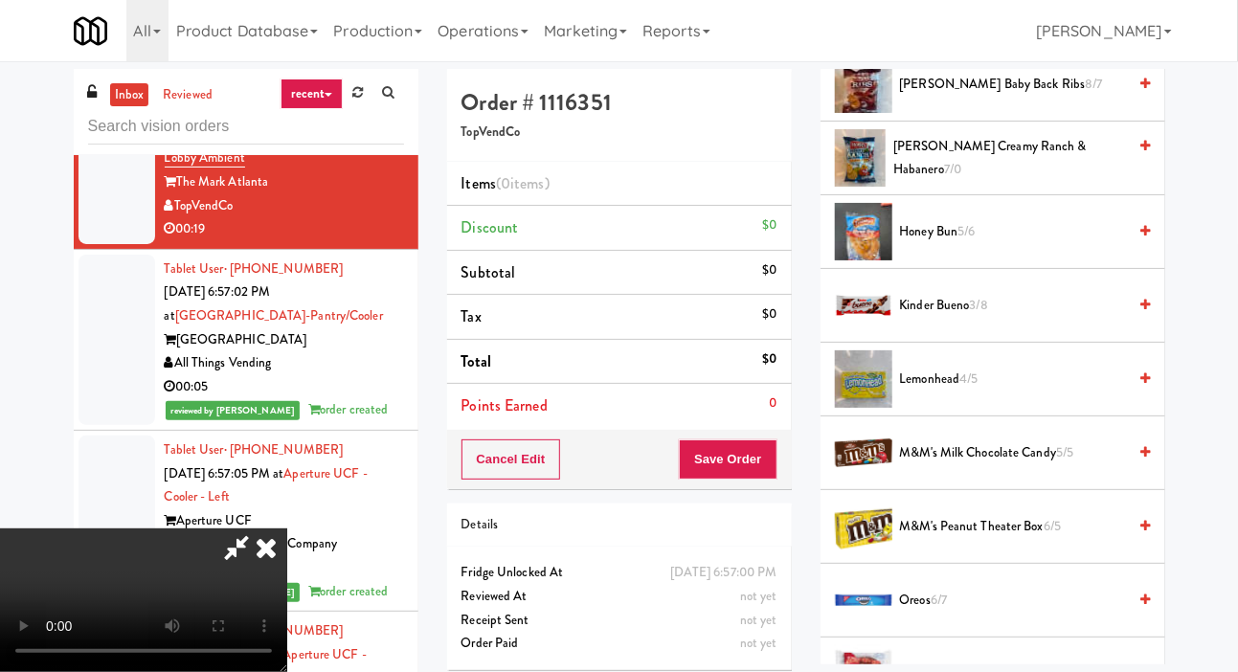
scroll to position [1023, 0]
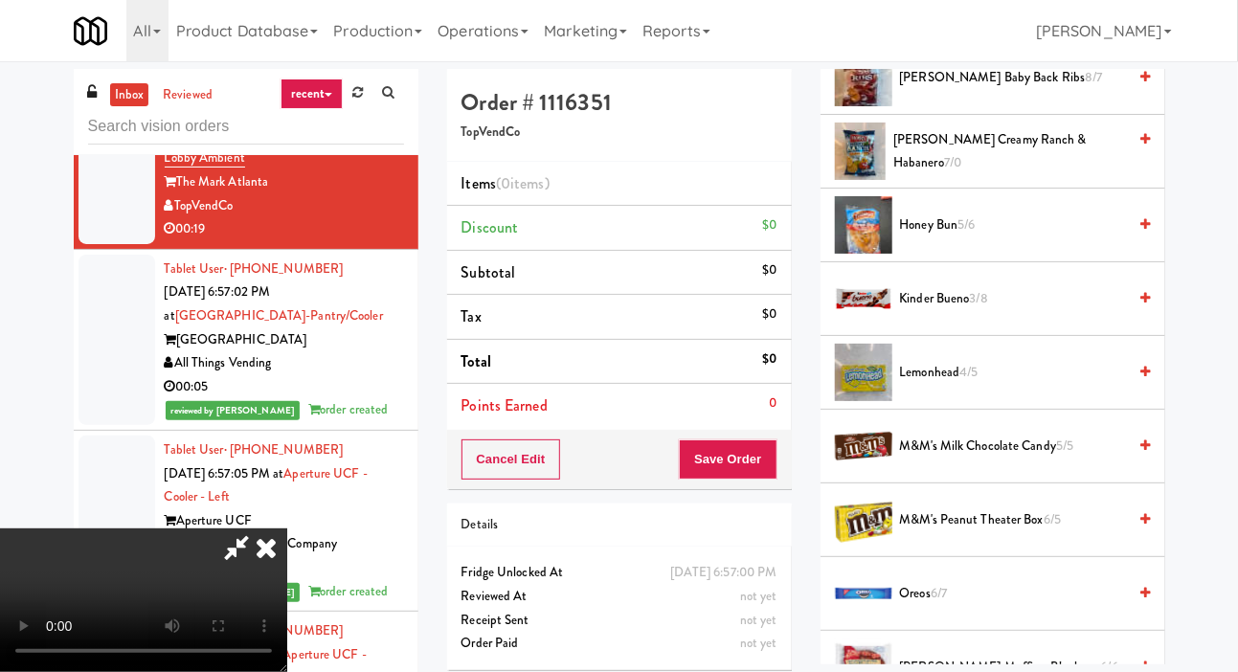
click at [1046, 529] on span "6/5" at bounding box center [1052, 519] width 17 height 18
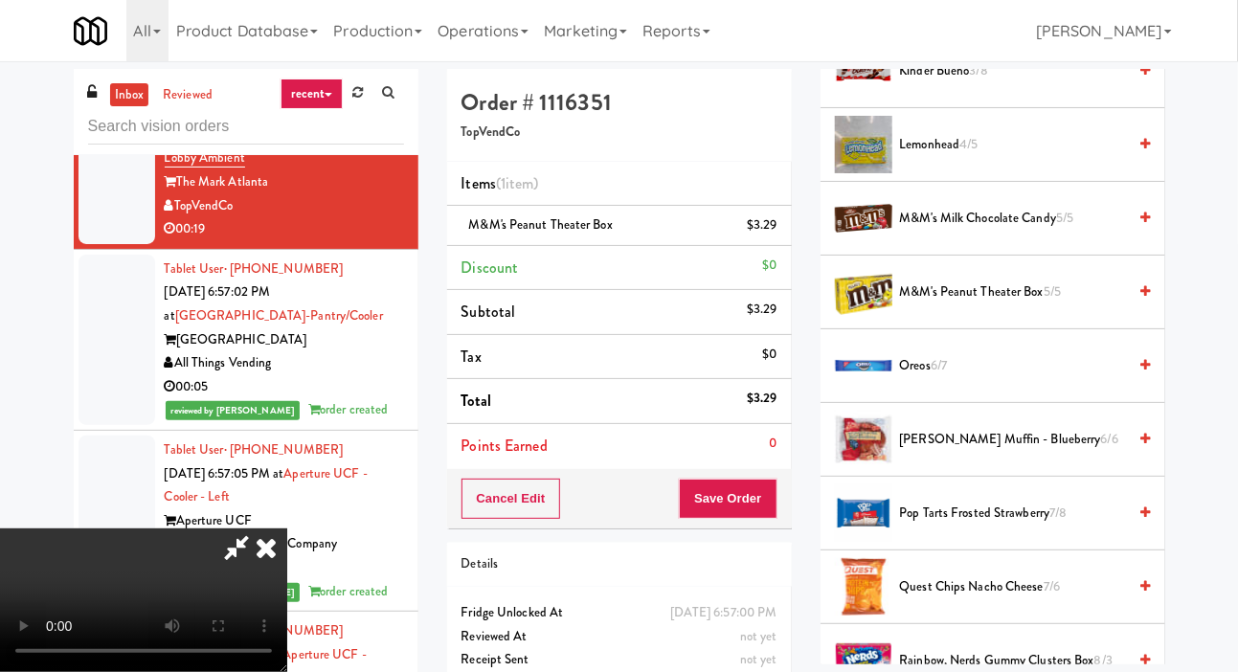
scroll to position [1255, 0]
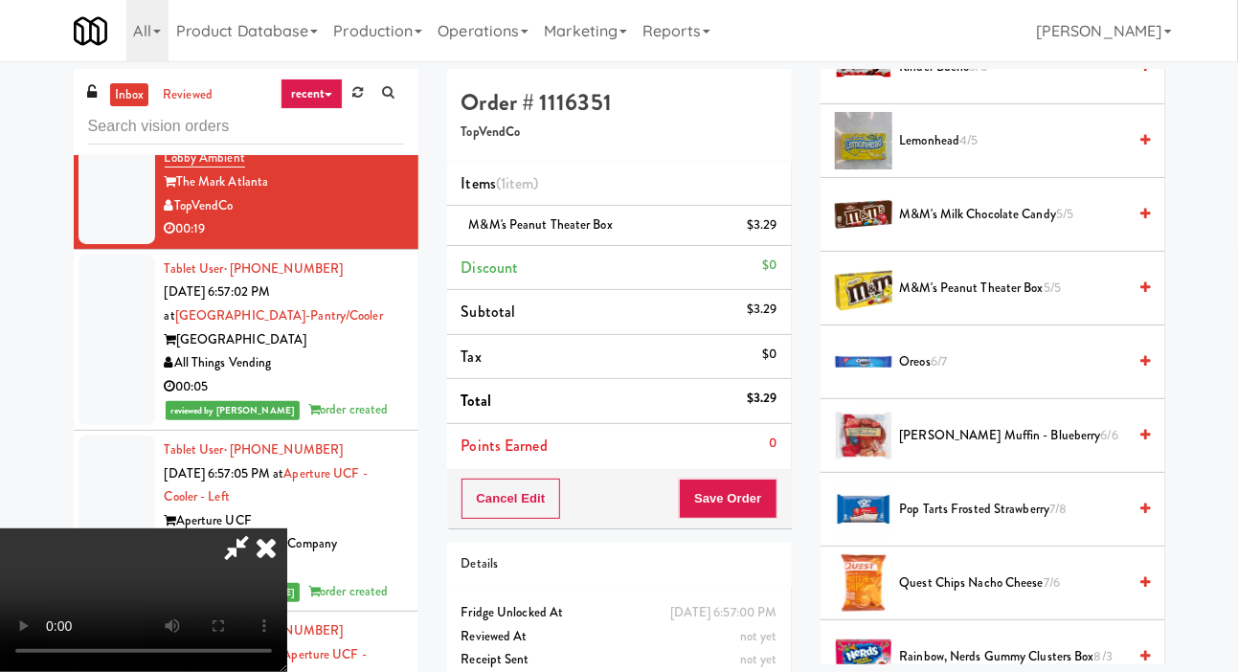
click at [1031, 522] on span "Pop Tarts Frosted Strawberry 7/8" at bounding box center [1013, 510] width 227 height 24
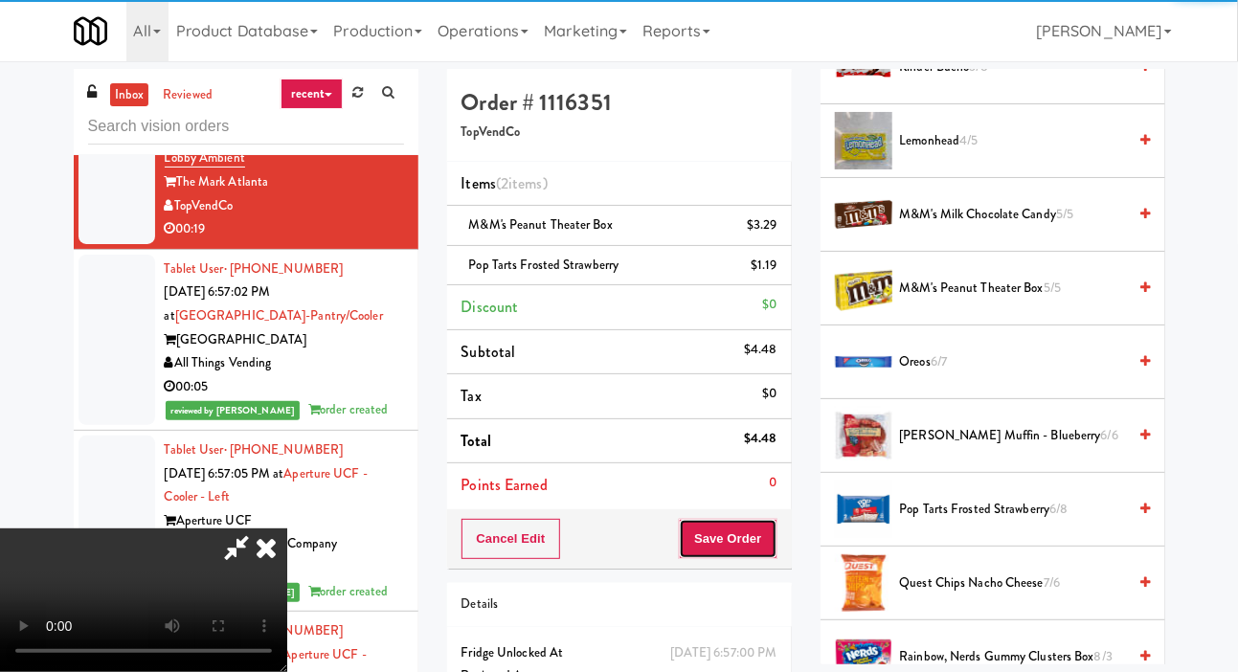
click at [758, 551] on button "Save Order" at bounding box center [728, 539] width 98 height 40
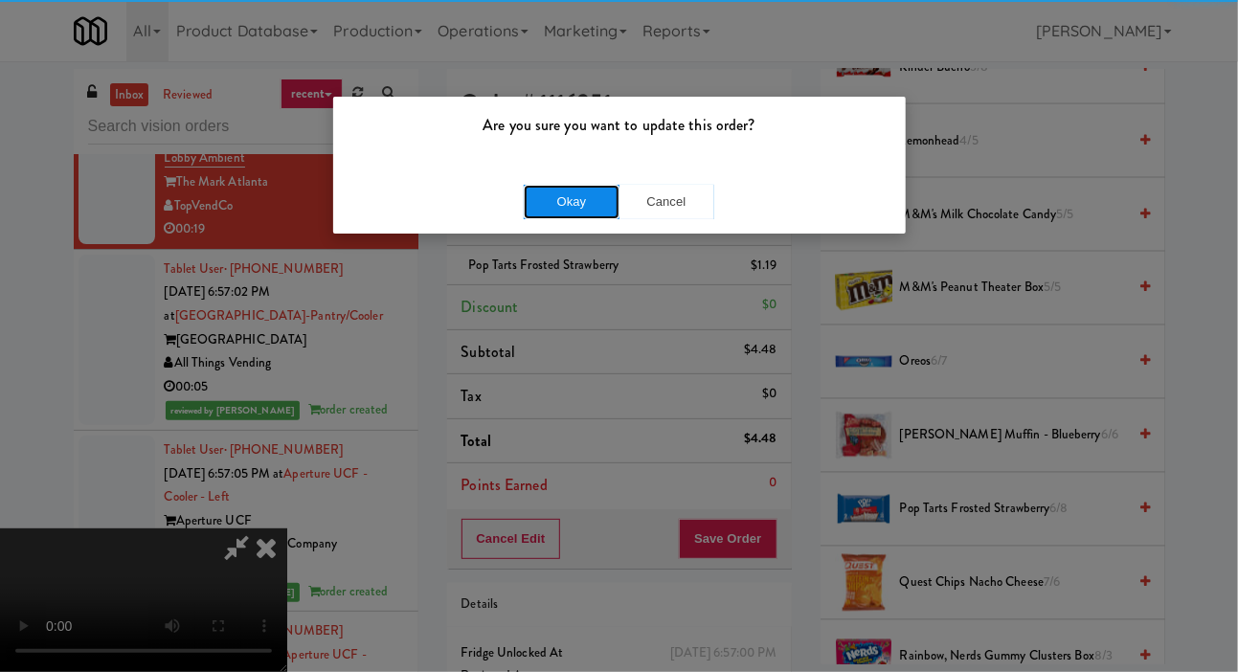
click at [574, 217] on button "Okay" at bounding box center [572, 202] width 96 height 34
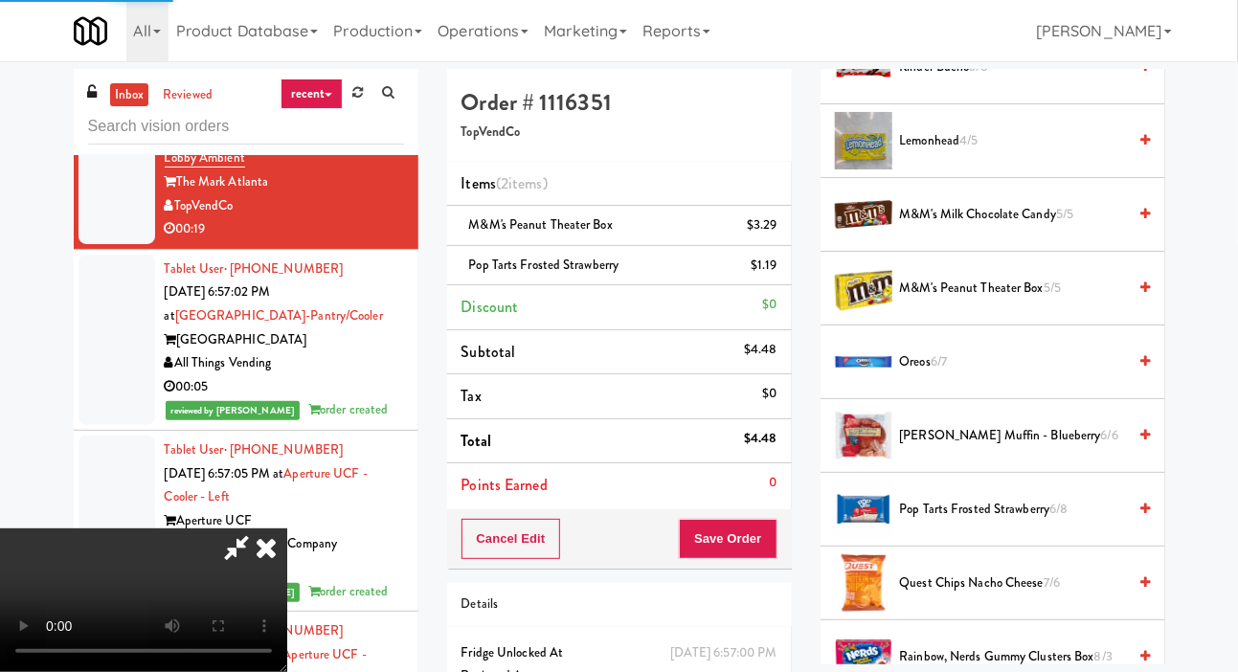
scroll to position [111, 0]
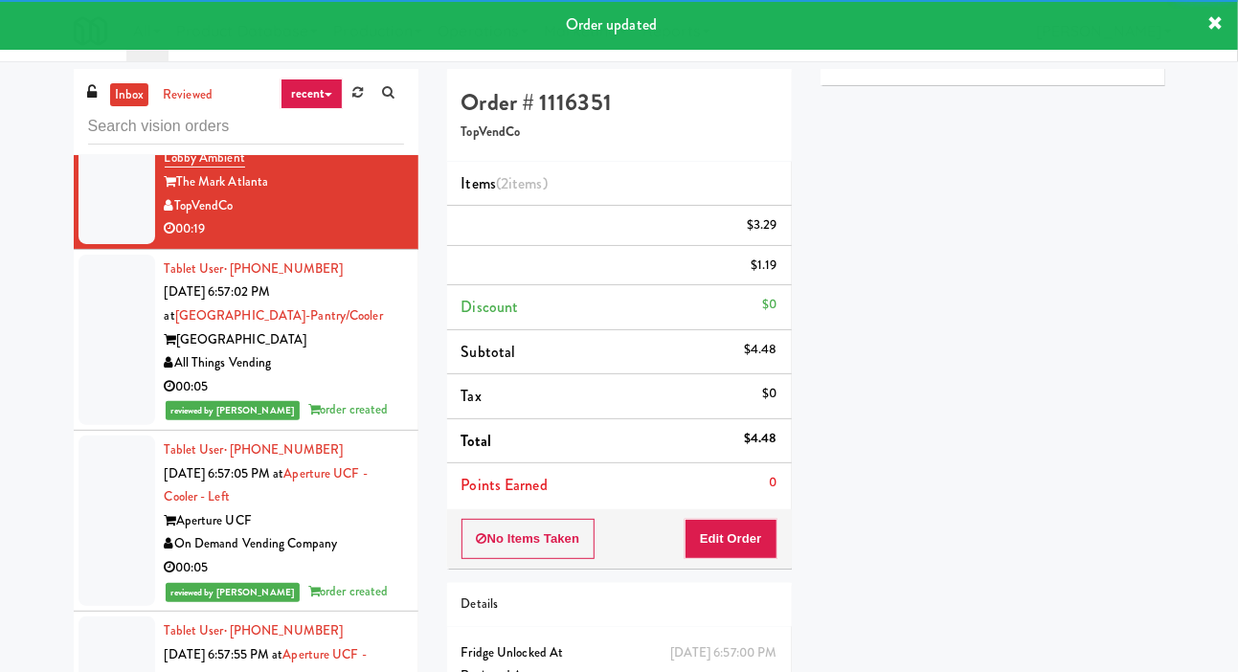
click at [102, 86] on div at bounding box center [117, 1] width 77 height 170
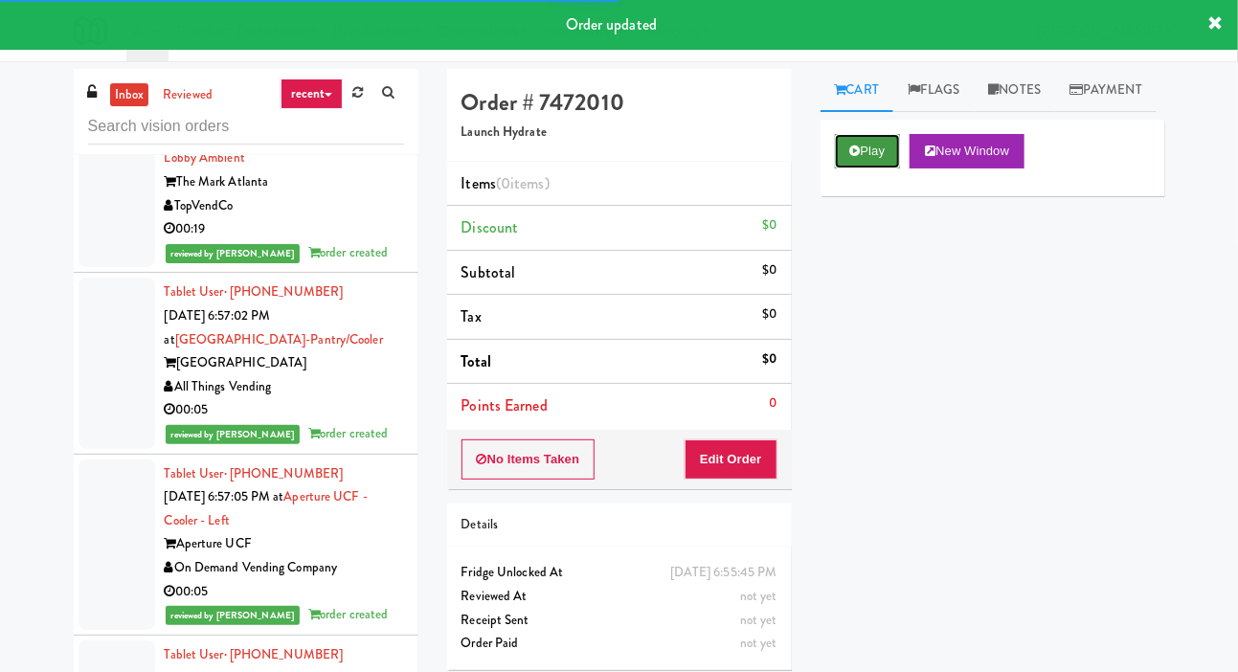
click at [867, 169] on button "Play" at bounding box center [868, 151] width 66 height 34
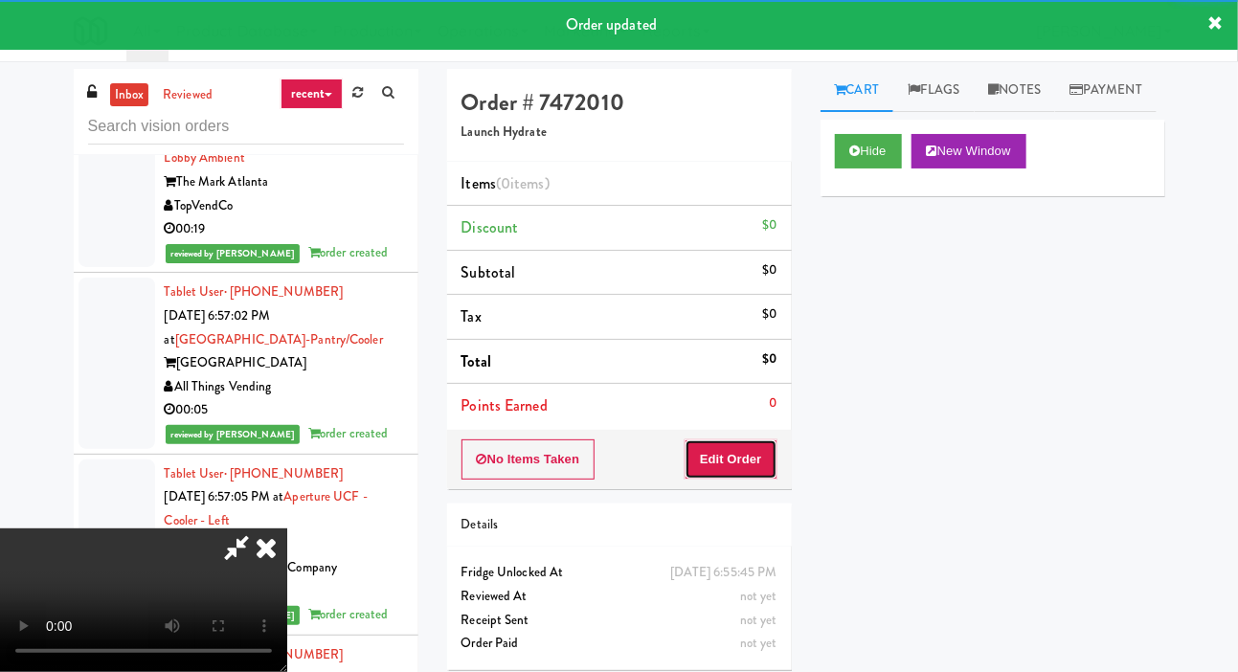
click at [751, 463] on button "Edit Order" at bounding box center [731, 459] width 93 height 40
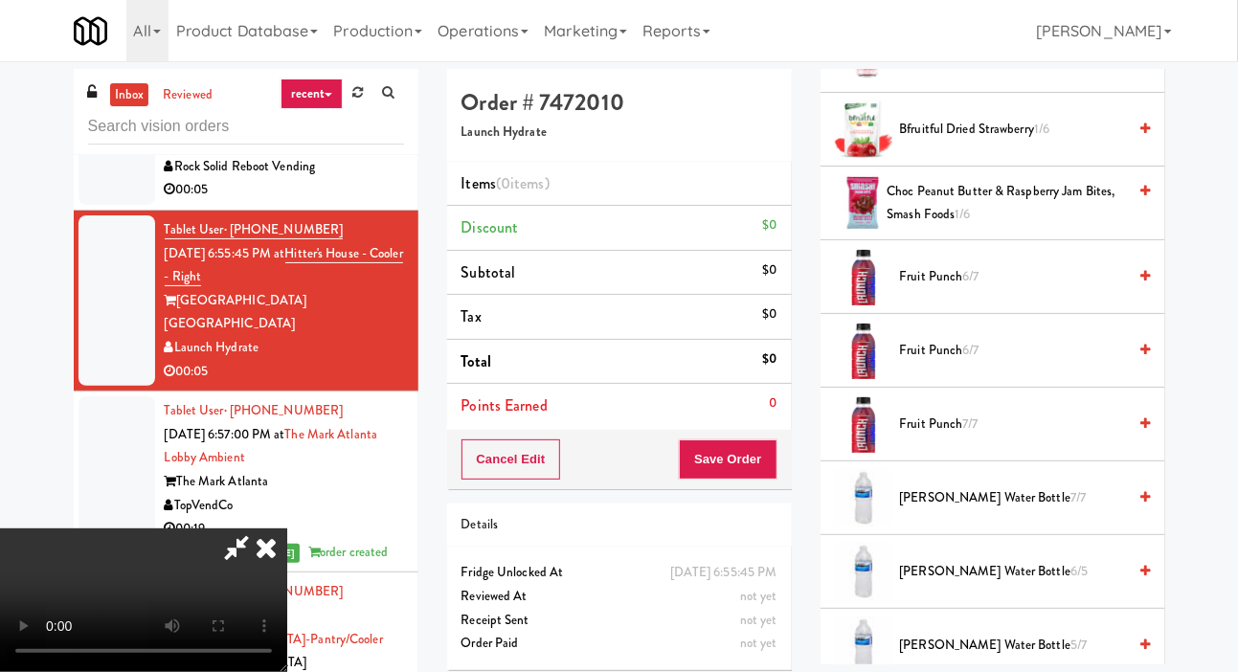
scroll to position [1038, 0]
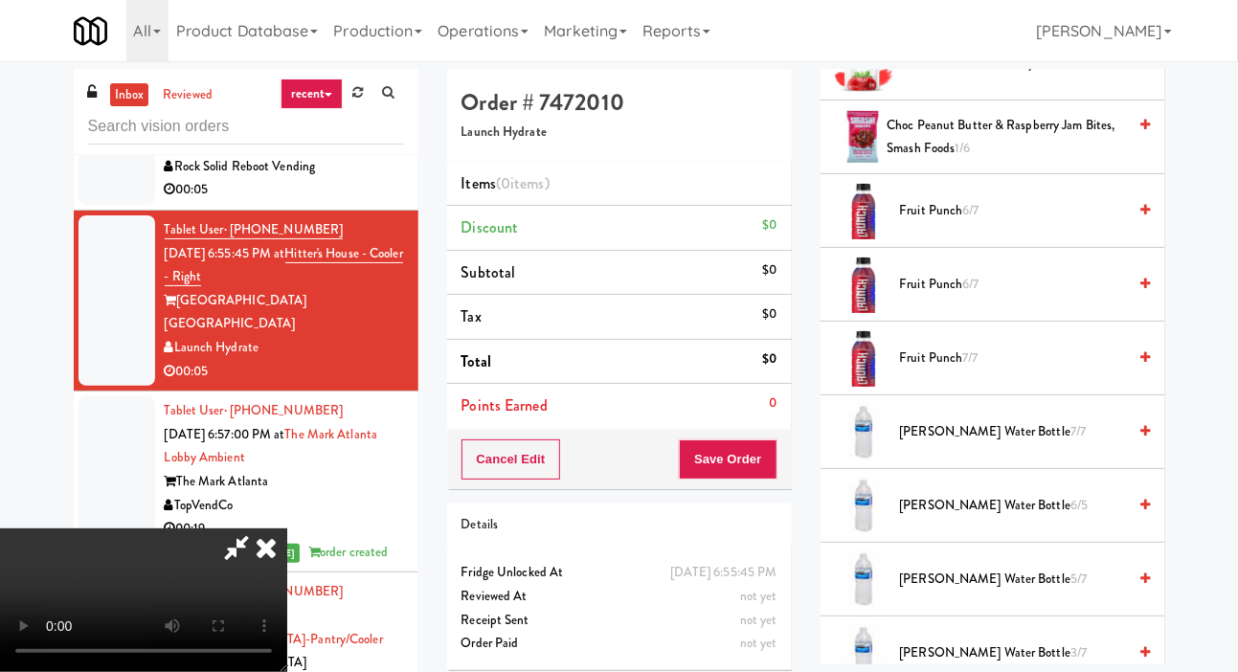
click at [997, 444] on span "Kirkland Water Bottle 7/7" at bounding box center [1013, 432] width 227 height 24
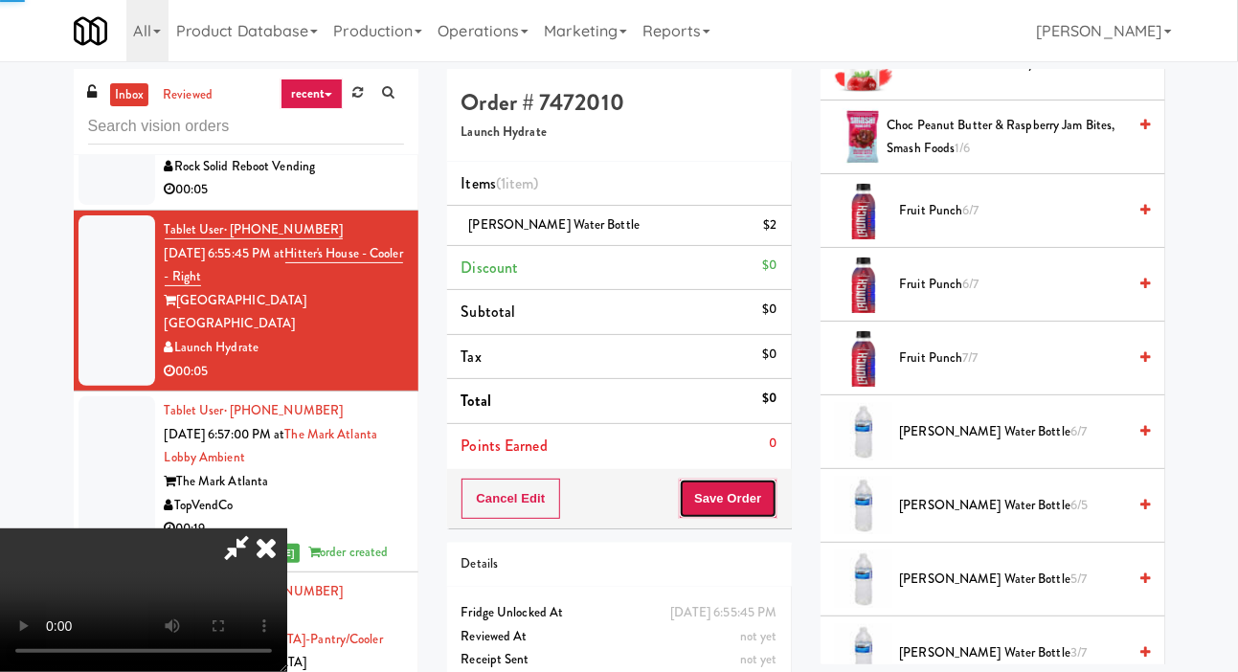
click at [765, 490] on button "Save Order" at bounding box center [728, 499] width 98 height 40
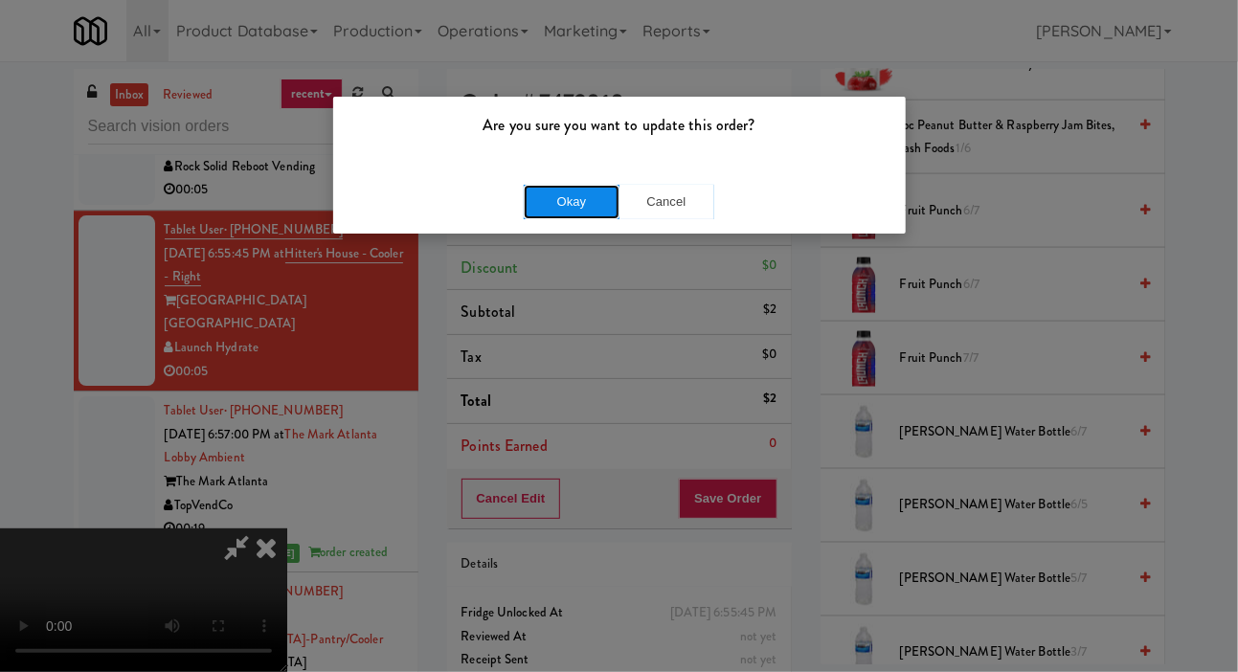
click at [590, 204] on button "Okay" at bounding box center [572, 202] width 96 height 34
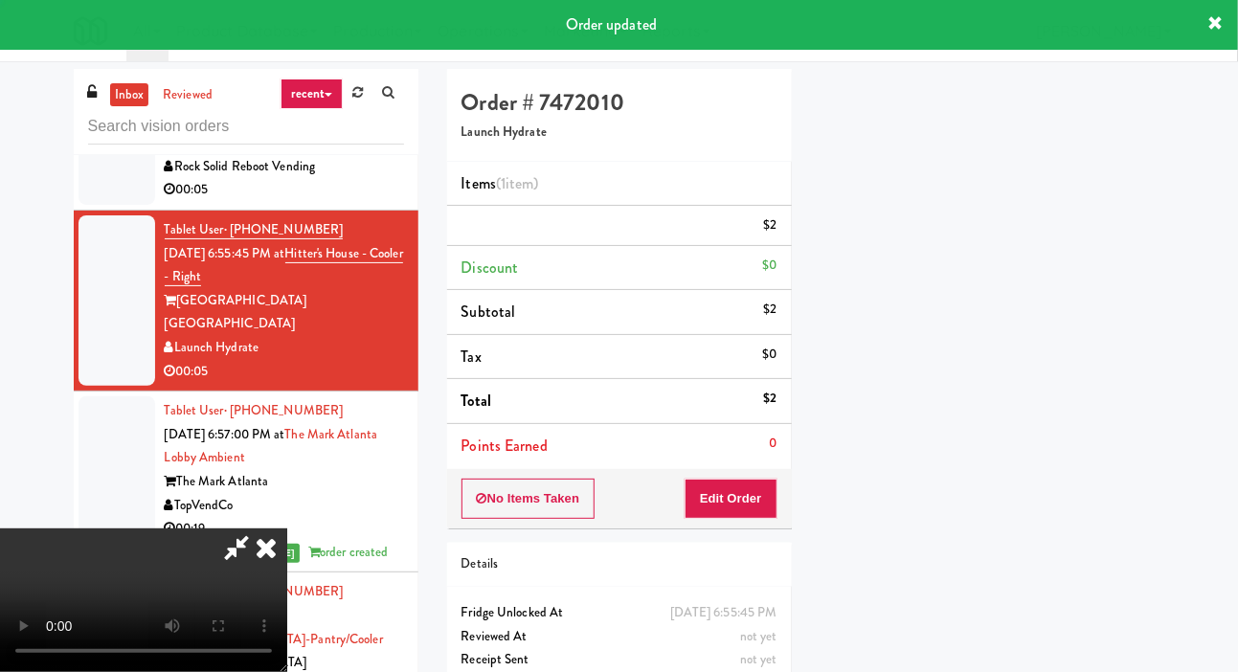
scroll to position [111, 0]
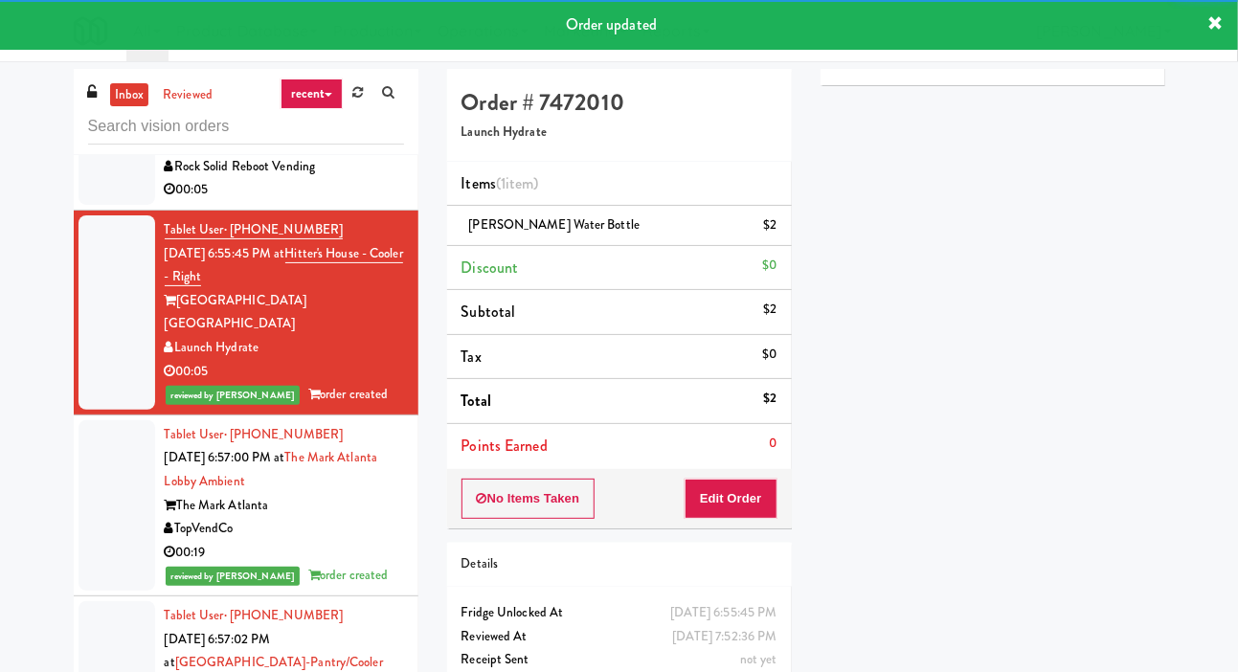
click at [80, 205] on div at bounding box center [117, 143] width 77 height 124
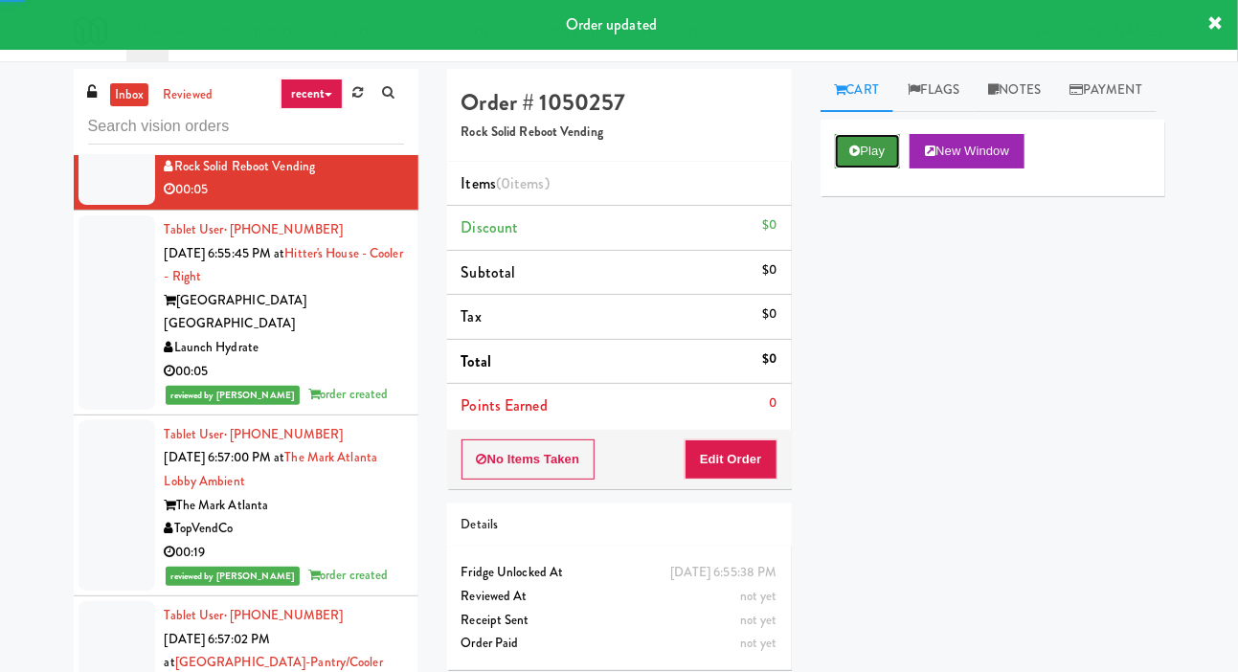
click at [847, 169] on button "Play" at bounding box center [868, 151] width 66 height 34
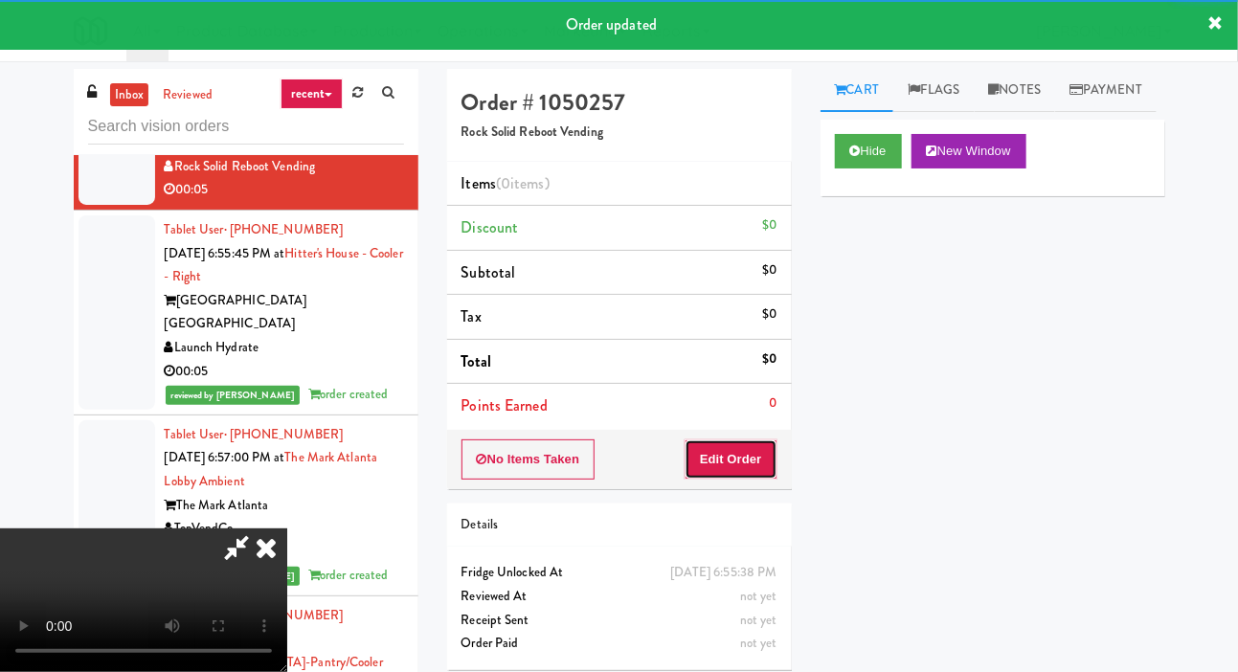
click at [747, 450] on button "Edit Order" at bounding box center [731, 459] width 93 height 40
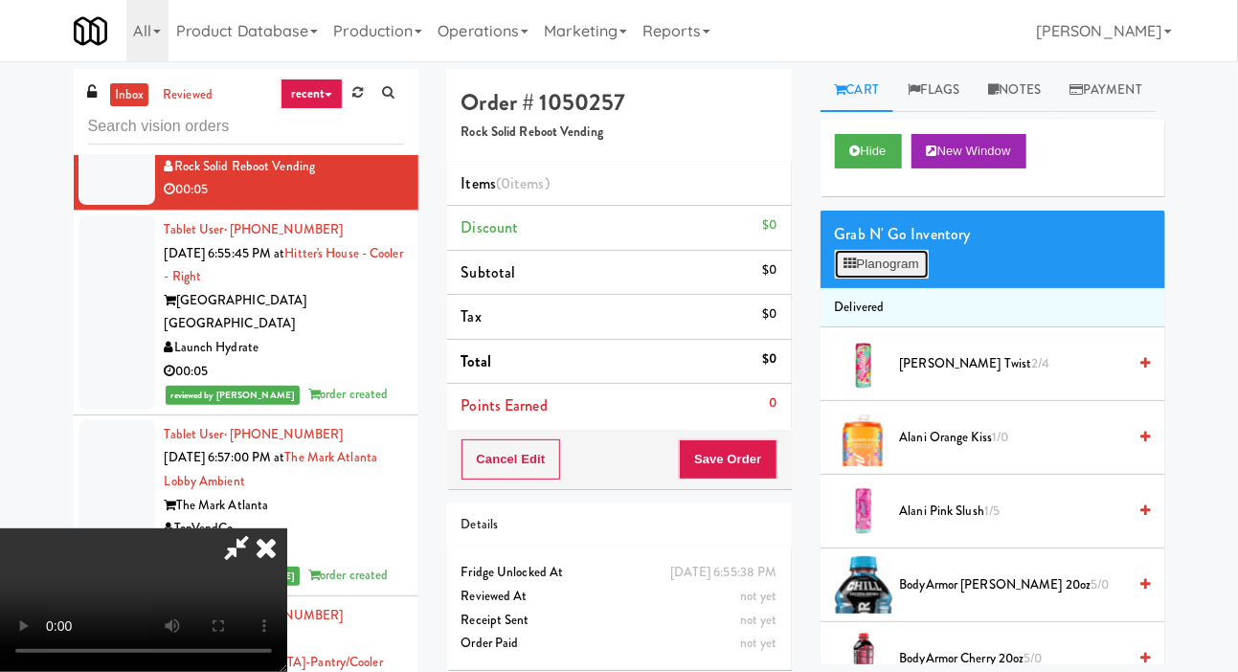
click at [871, 279] on button "Planogram" at bounding box center [882, 264] width 94 height 29
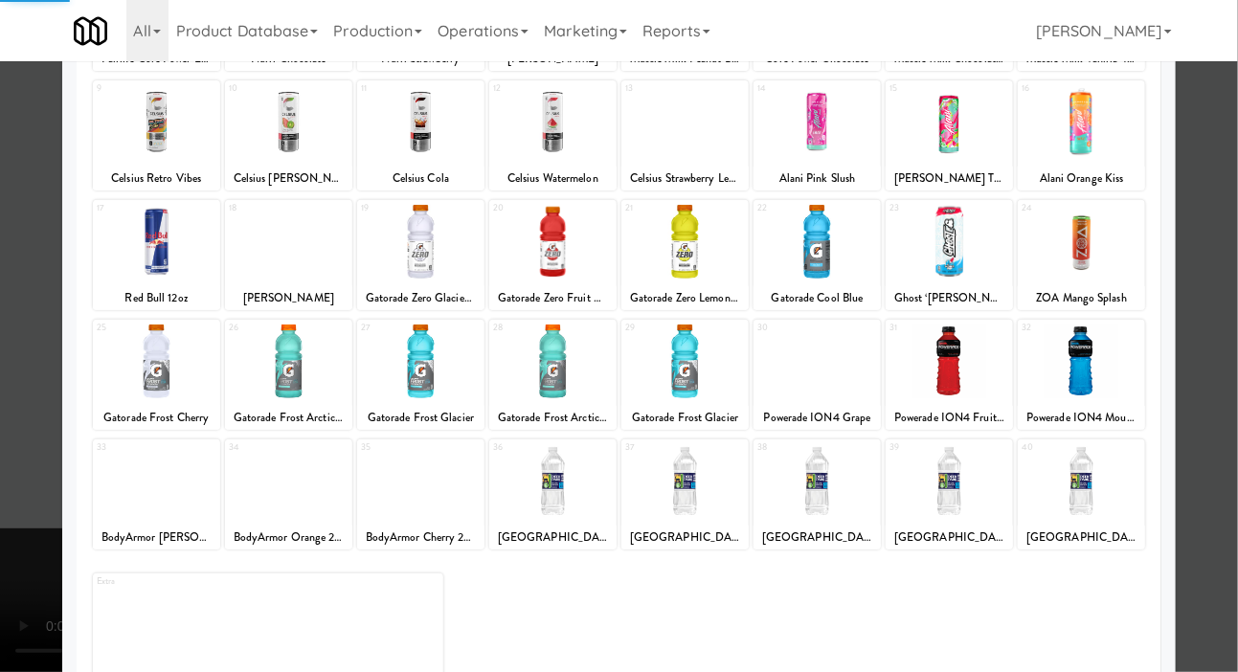
scroll to position [267, 0]
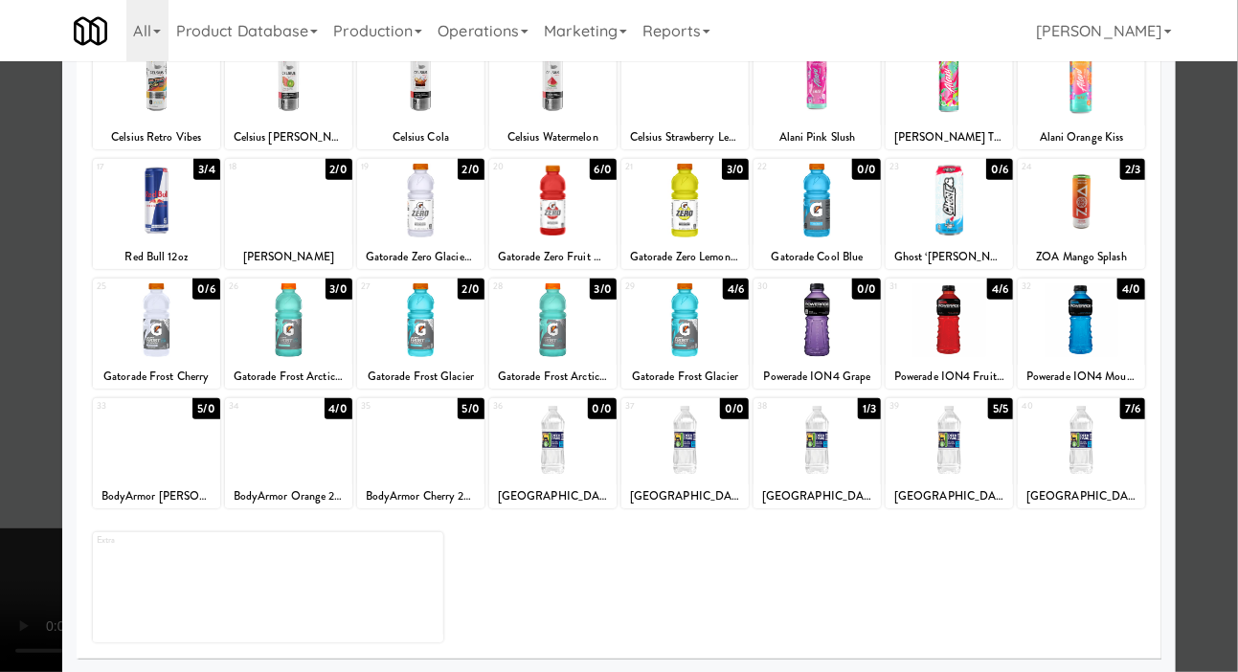
click at [1107, 436] on div at bounding box center [1081, 440] width 127 height 74
click at [1205, 349] on div at bounding box center [619, 336] width 1238 height 672
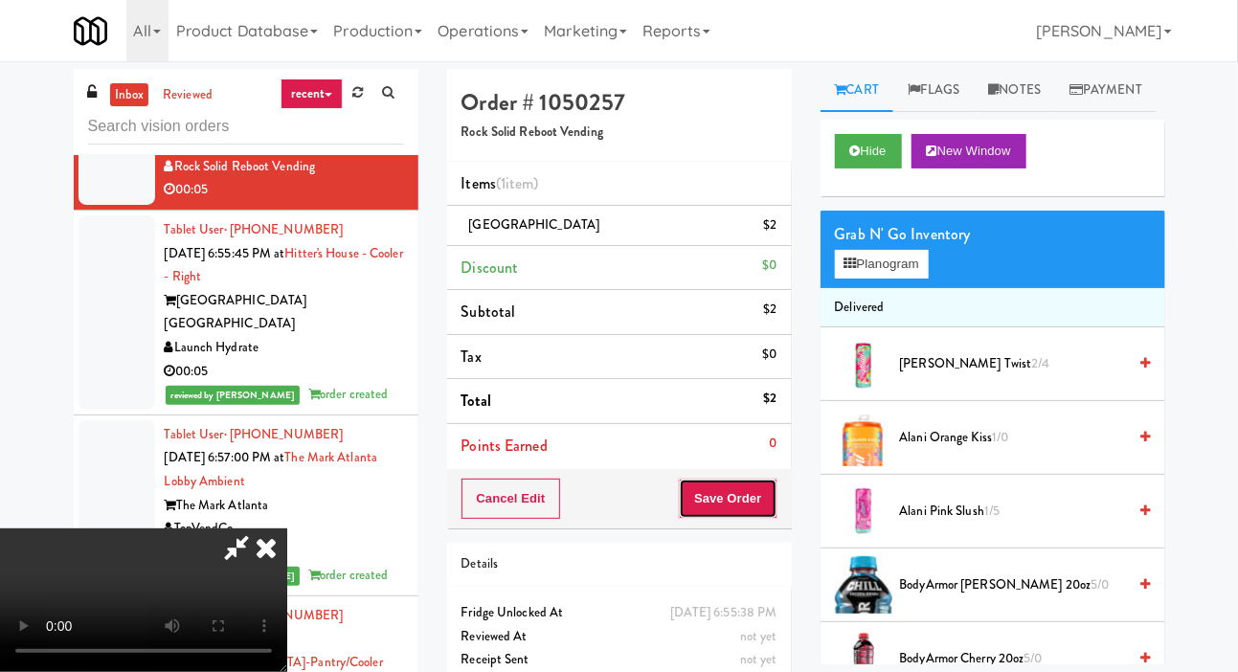
click at [774, 484] on button "Save Order" at bounding box center [728, 499] width 98 height 40
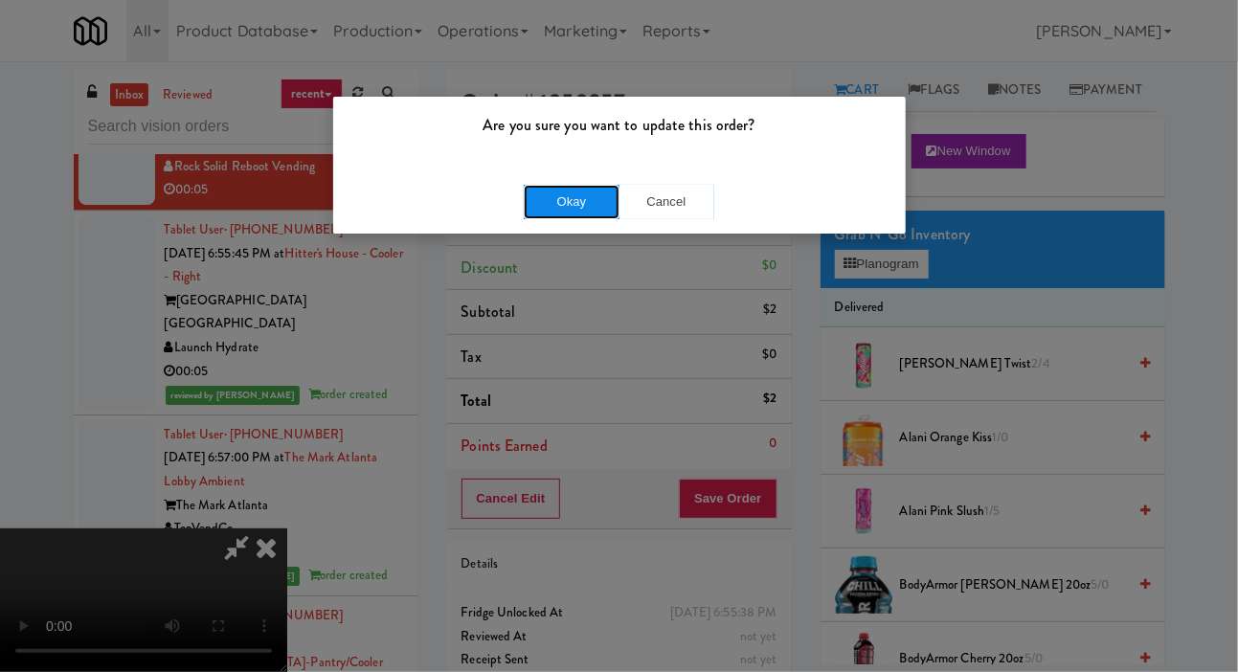
click at [578, 215] on button "Okay" at bounding box center [572, 202] width 96 height 34
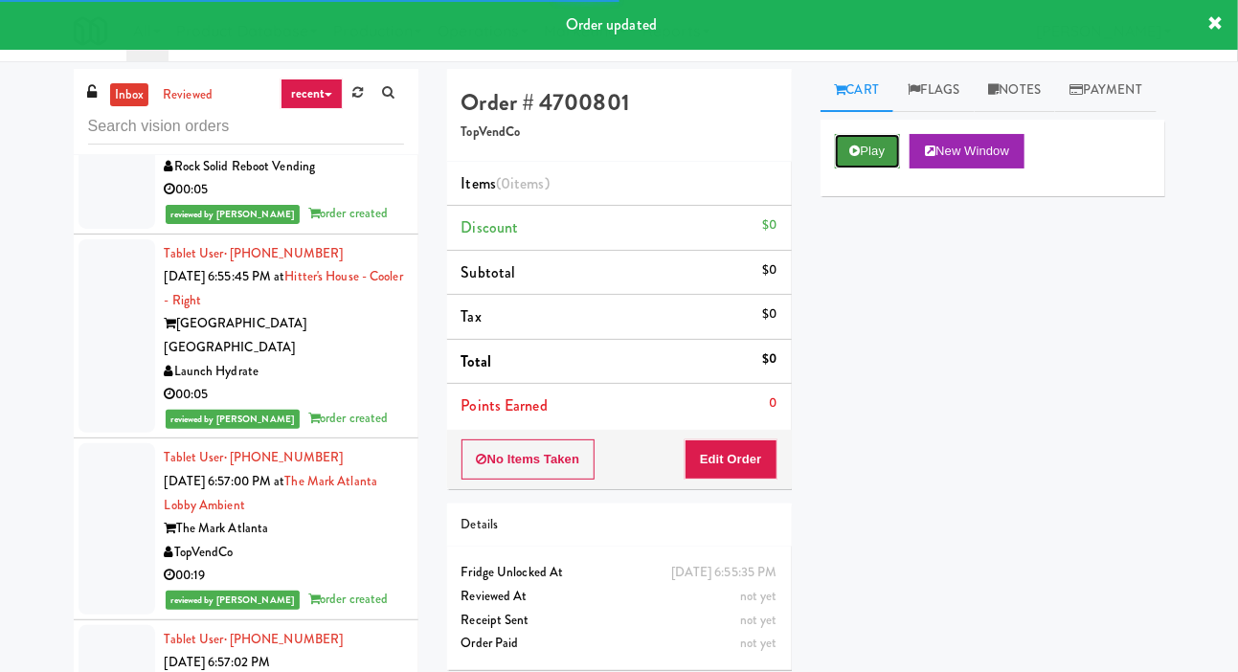
click at [841, 169] on button "Play" at bounding box center [868, 151] width 66 height 34
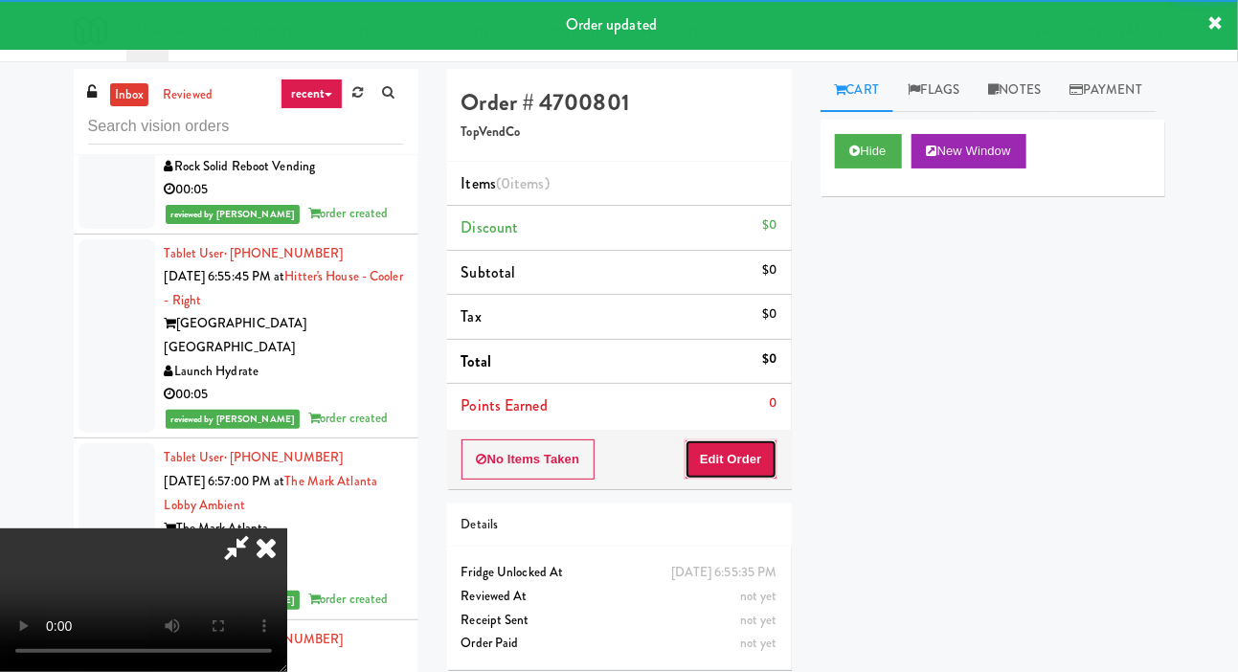
click at [749, 441] on button "Edit Order" at bounding box center [731, 459] width 93 height 40
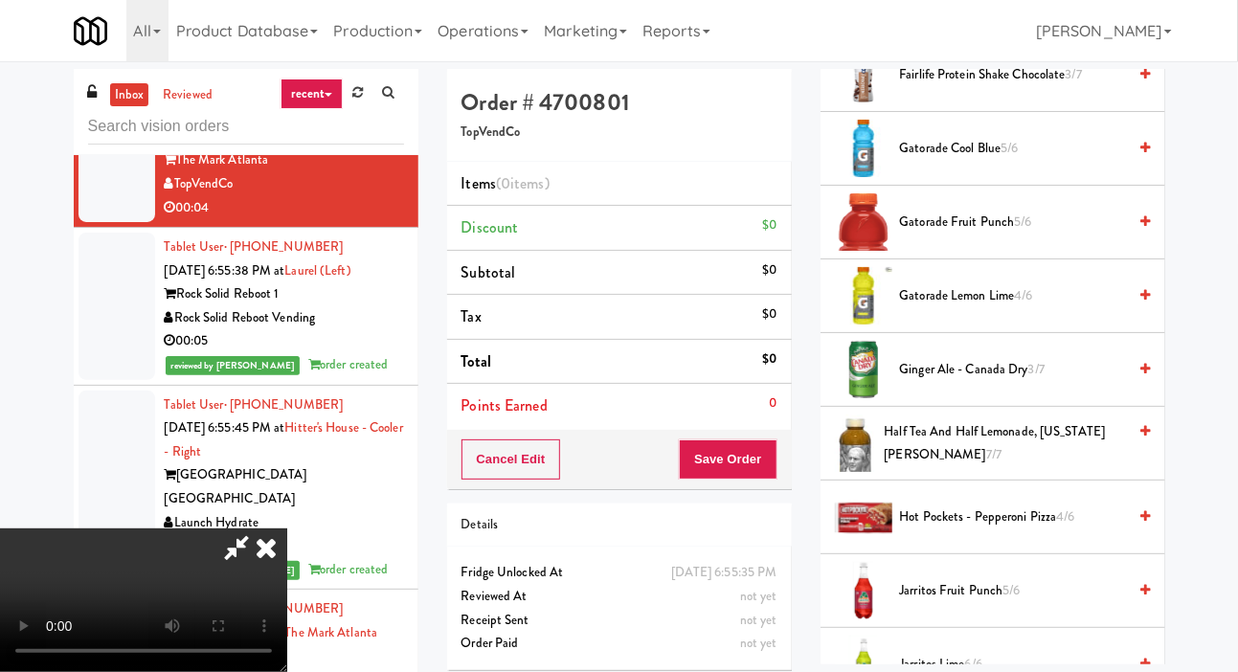
scroll to position [1062, 0]
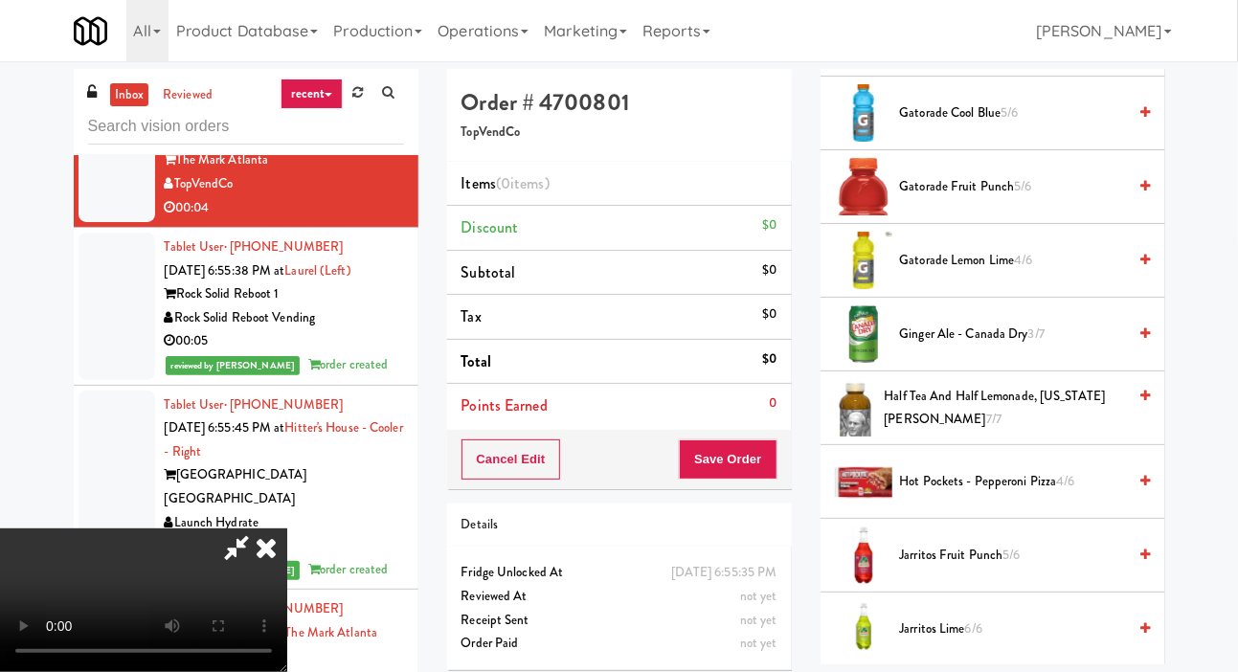
click at [1016, 195] on span "5/6" at bounding box center [1023, 186] width 17 height 18
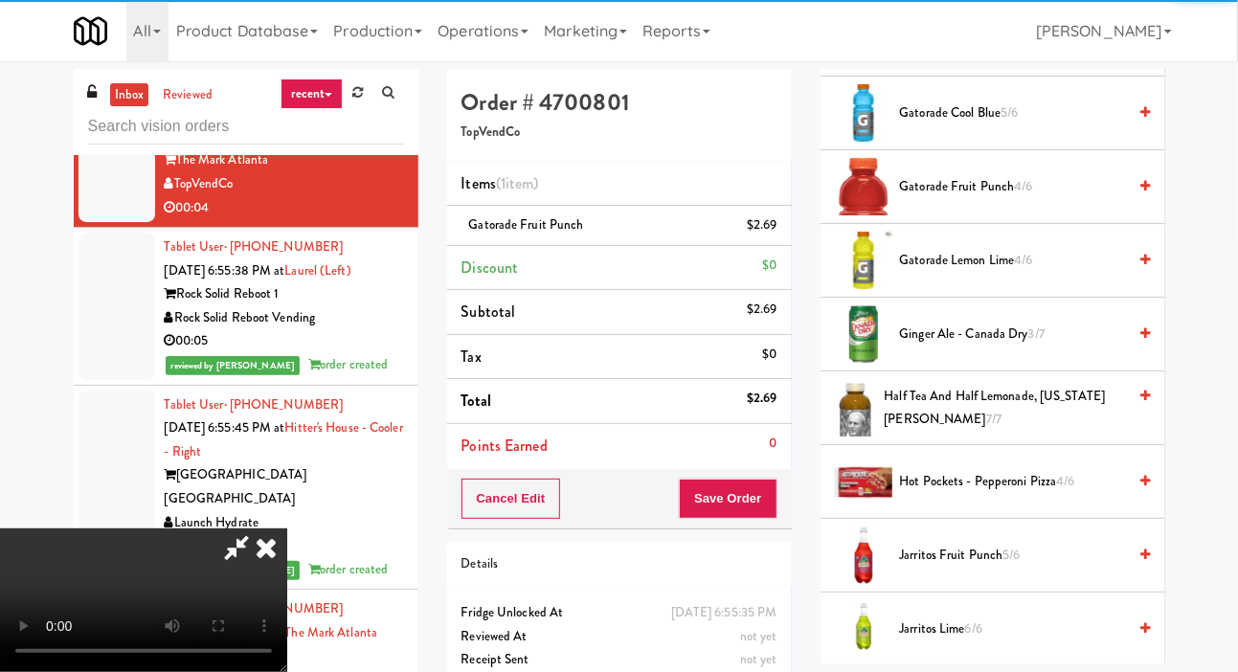
click at [792, 499] on div "Order # 4700801 TopVendCo Items (1 item ) Gatorade Fruit Punch $2.69 Discount $…" at bounding box center [619, 396] width 373 height 655
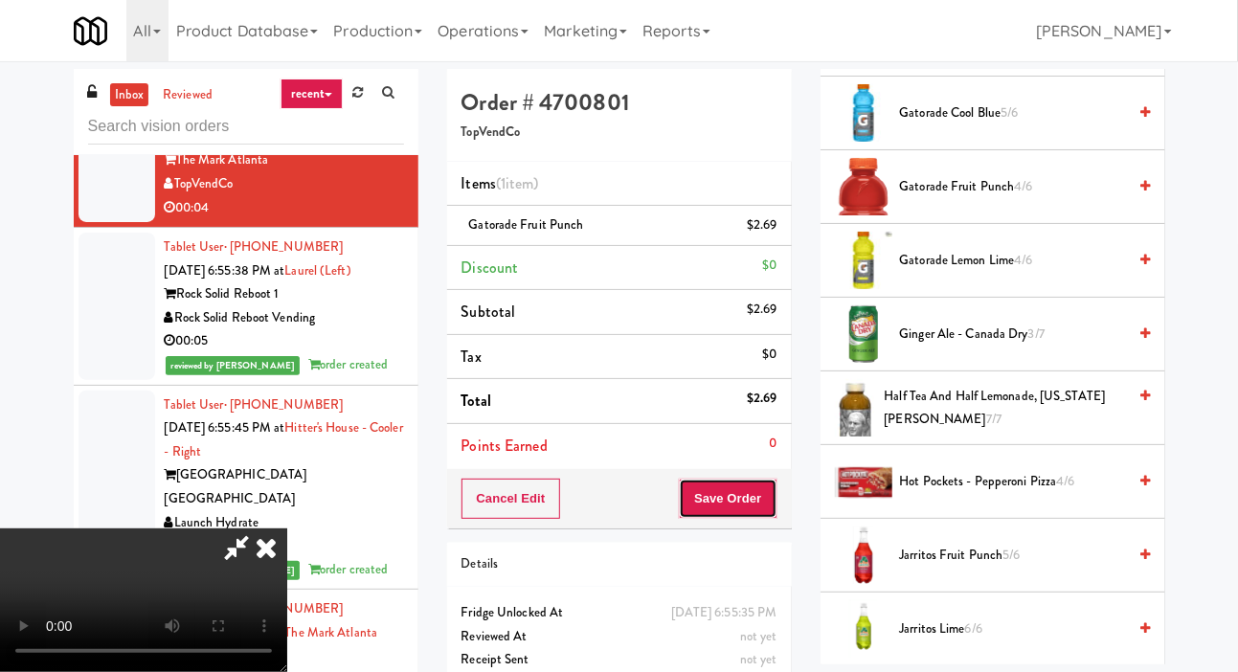
click at [756, 495] on button "Save Order" at bounding box center [728, 499] width 98 height 40
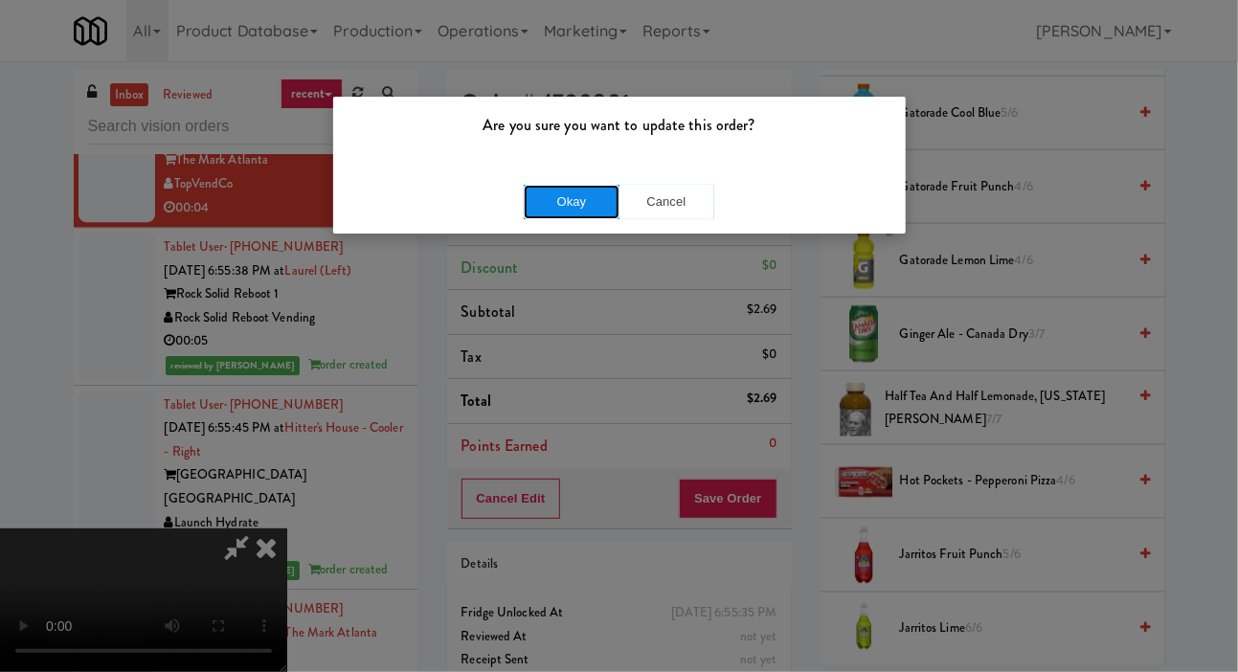
click at [574, 208] on button "Okay" at bounding box center [572, 202] width 96 height 34
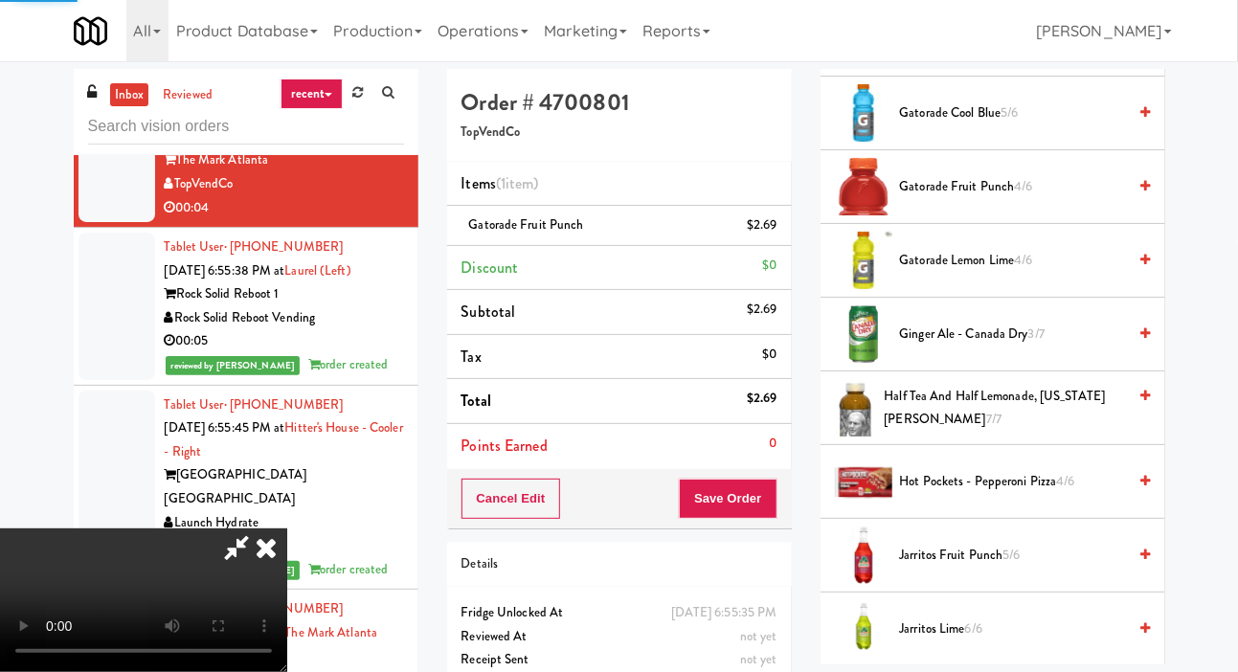
scroll to position [111, 0]
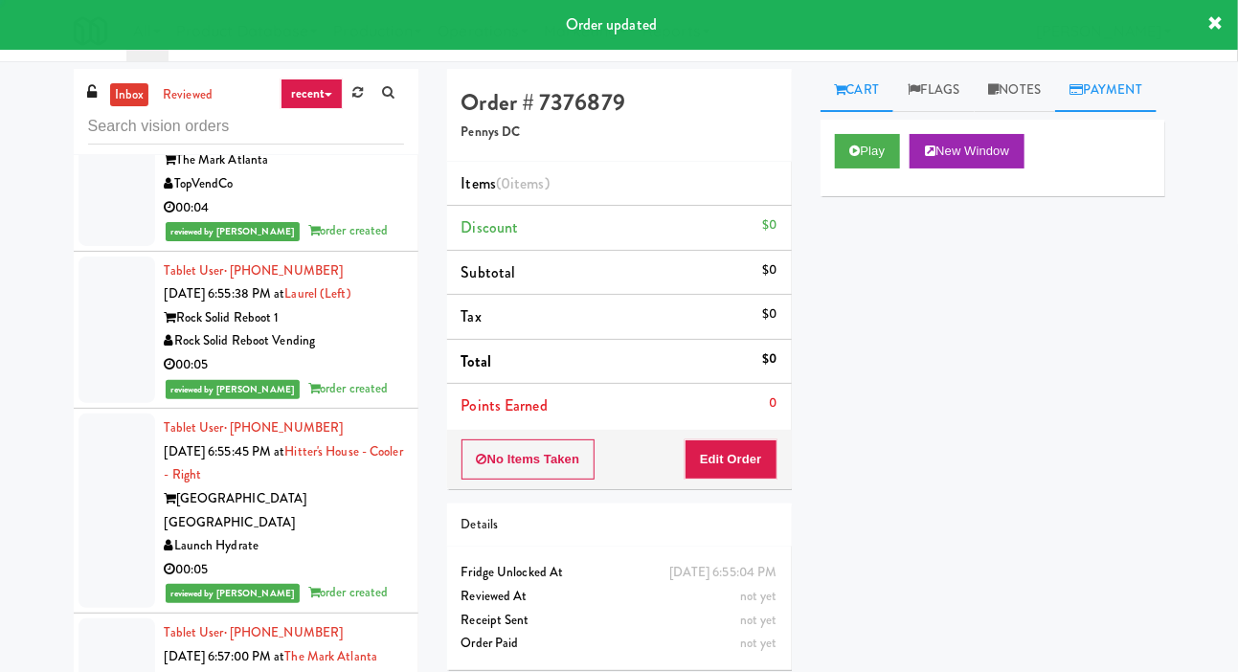
click at [1055, 112] on link "Payment" at bounding box center [1105, 90] width 101 height 43
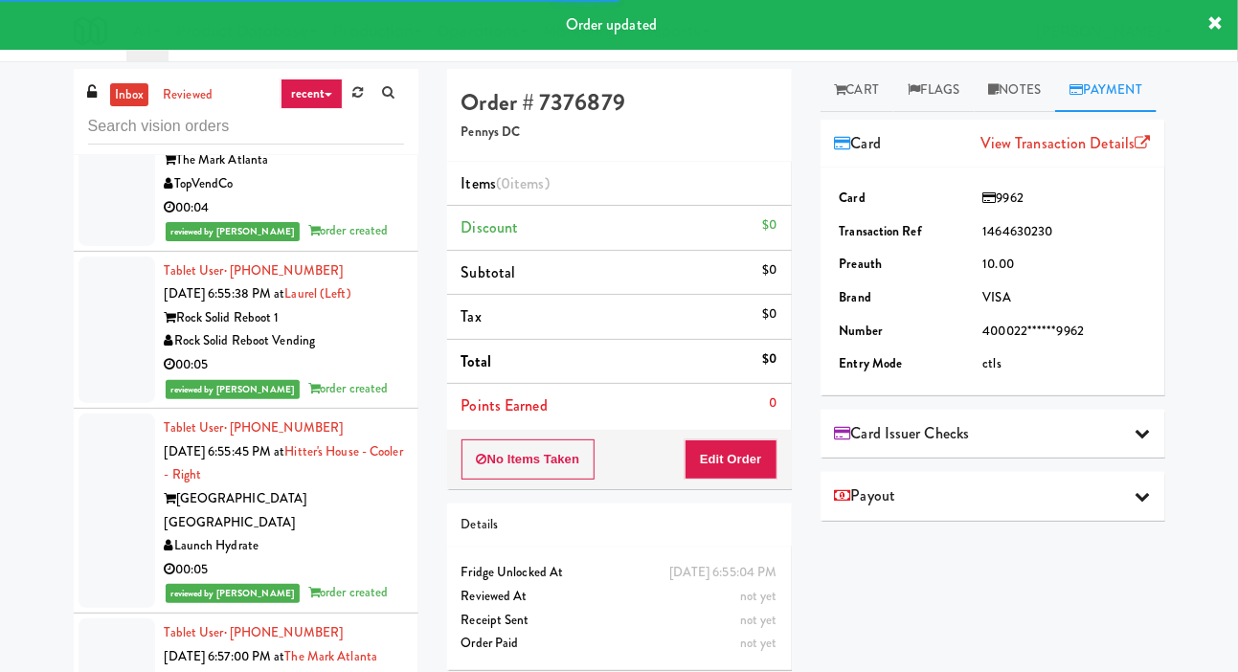
click at [868, 158] on span "Card" at bounding box center [858, 143] width 47 height 29
click at [875, 90] on link "Cart" at bounding box center [858, 90] width 74 height 43
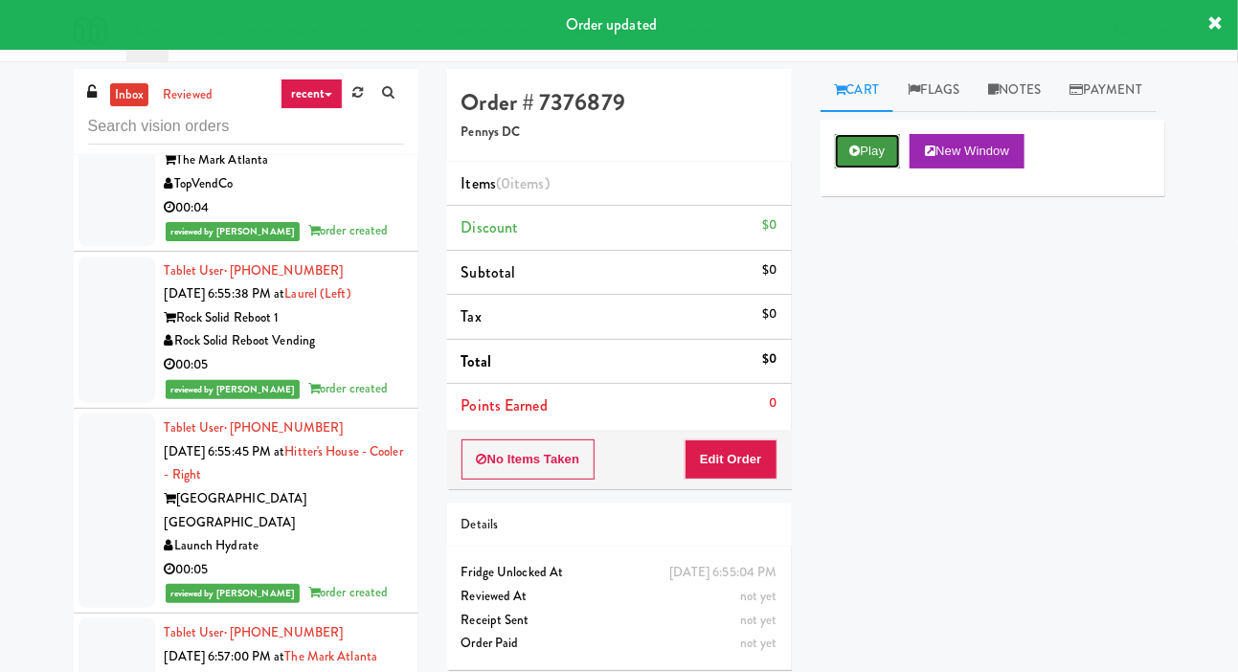
click at [870, 169] on button "Play" at bounding box center [868, 151] width 66 height 34
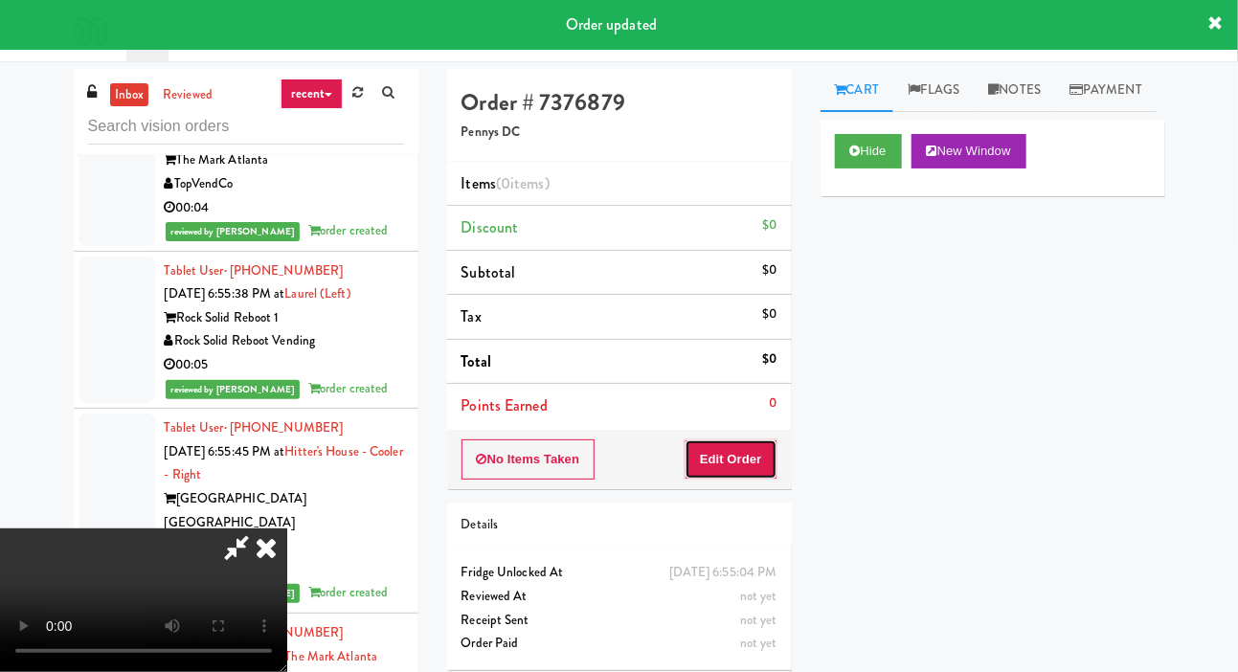
click at [761, 457] on button "Edit Order" at bounding box center [731, 459] width 93 height 40
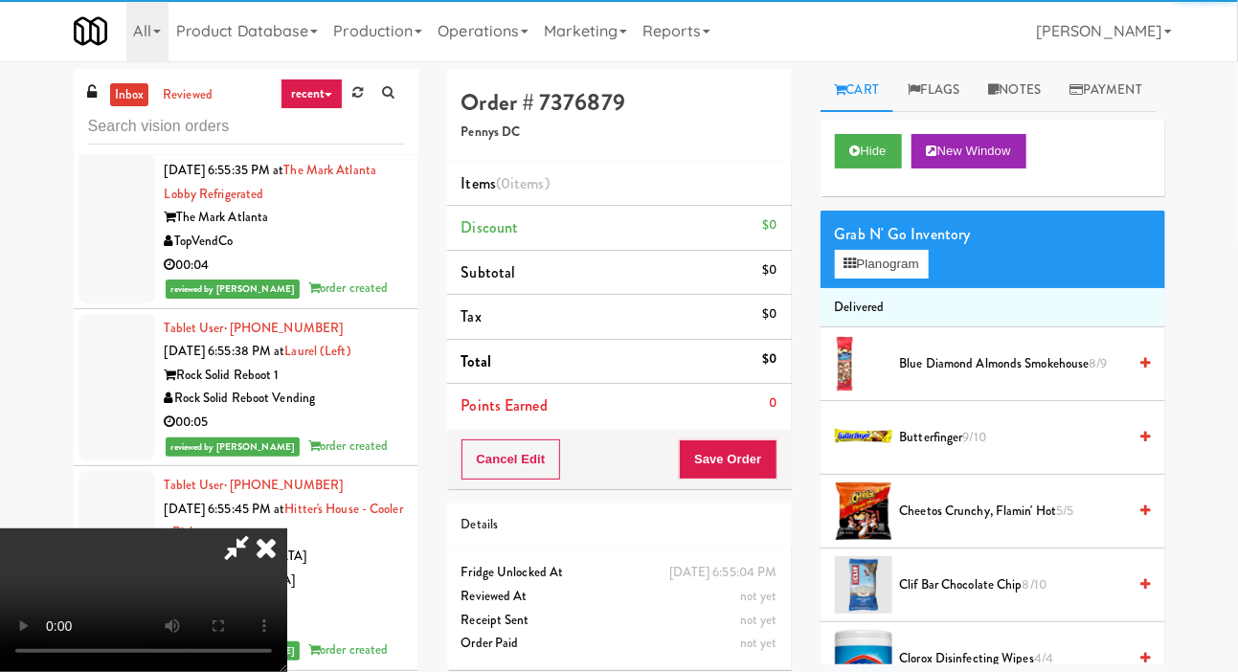
scroll to position [19606, 0]
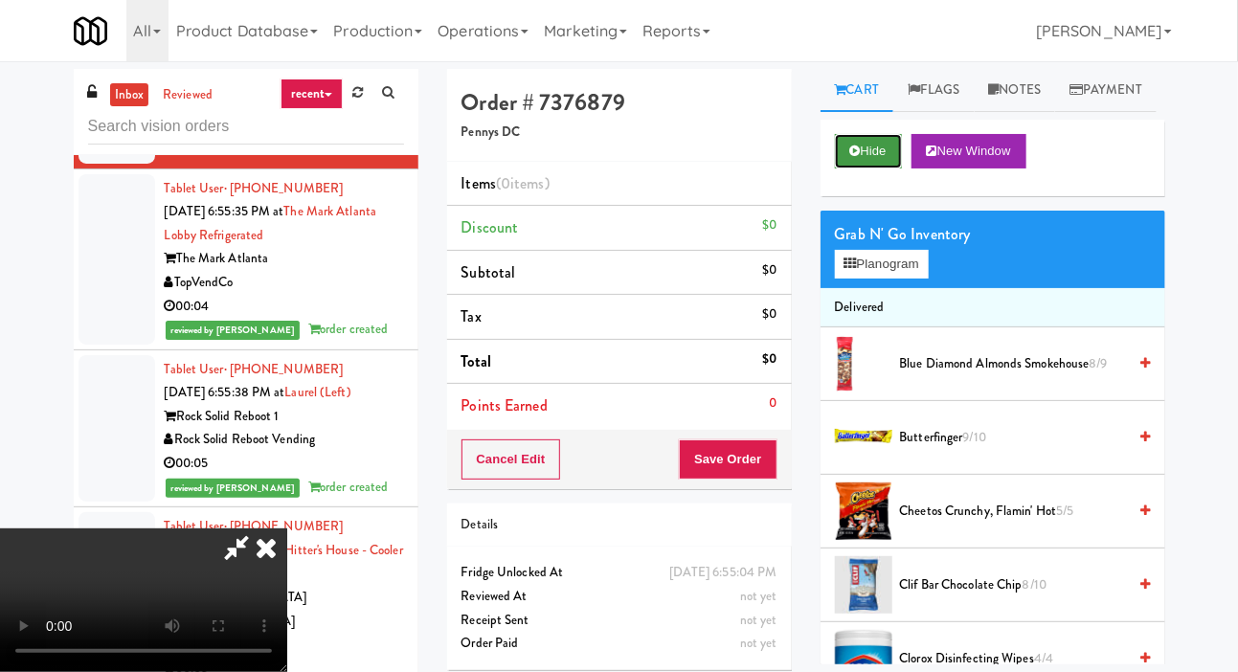
click at [876, 169] on button "Hide" at bounding box center [868, 151] width 67 height 34
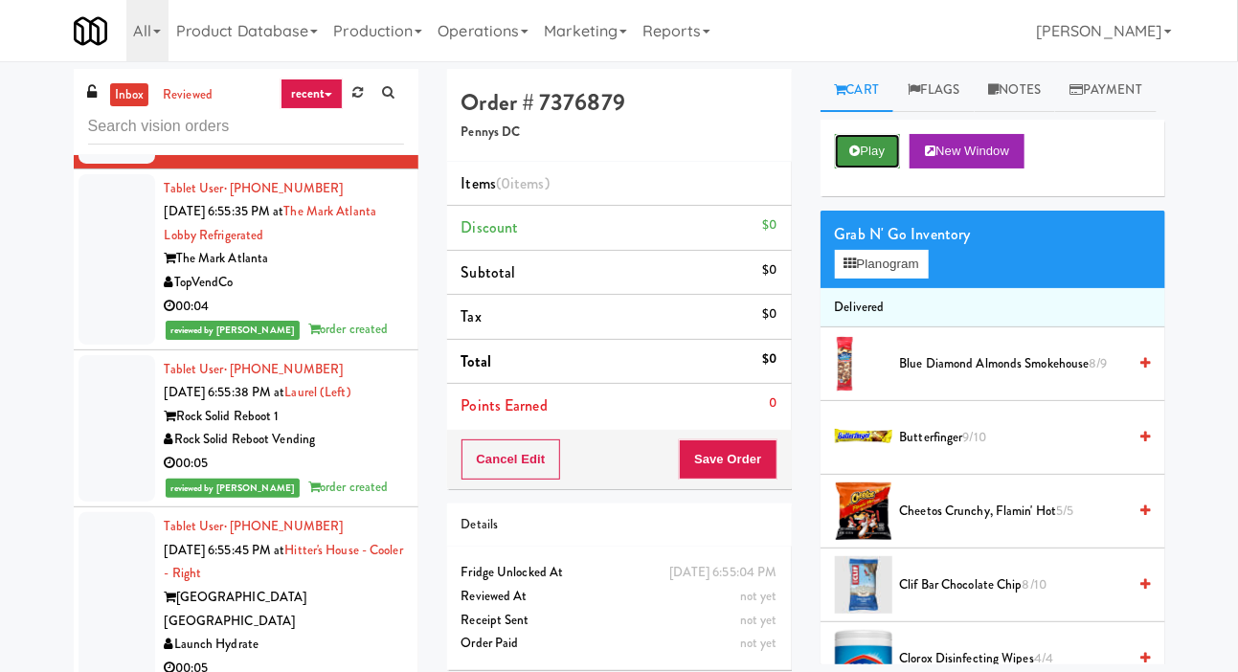
click at [873, 169] on button "Play" at bounding box center [868, 151] width 66 height 34
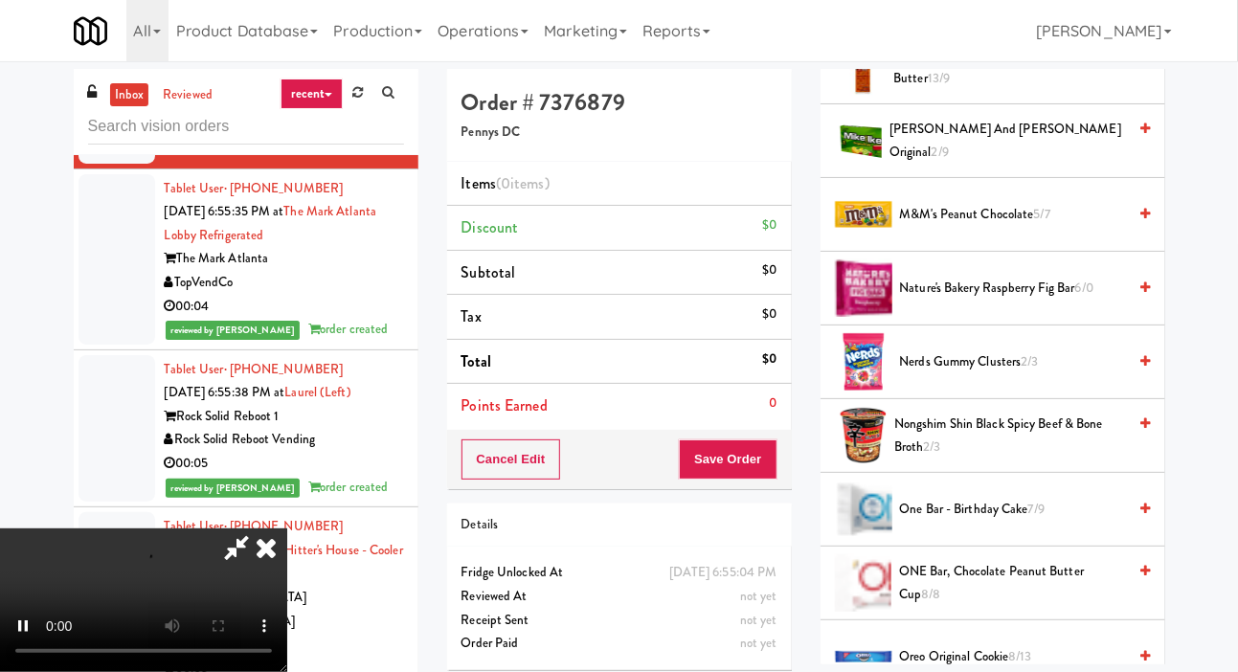
scroll to position [1182, 0]
click at [949, 160] on span "2/9" at bounding box center [940, 151] width 17 height 18
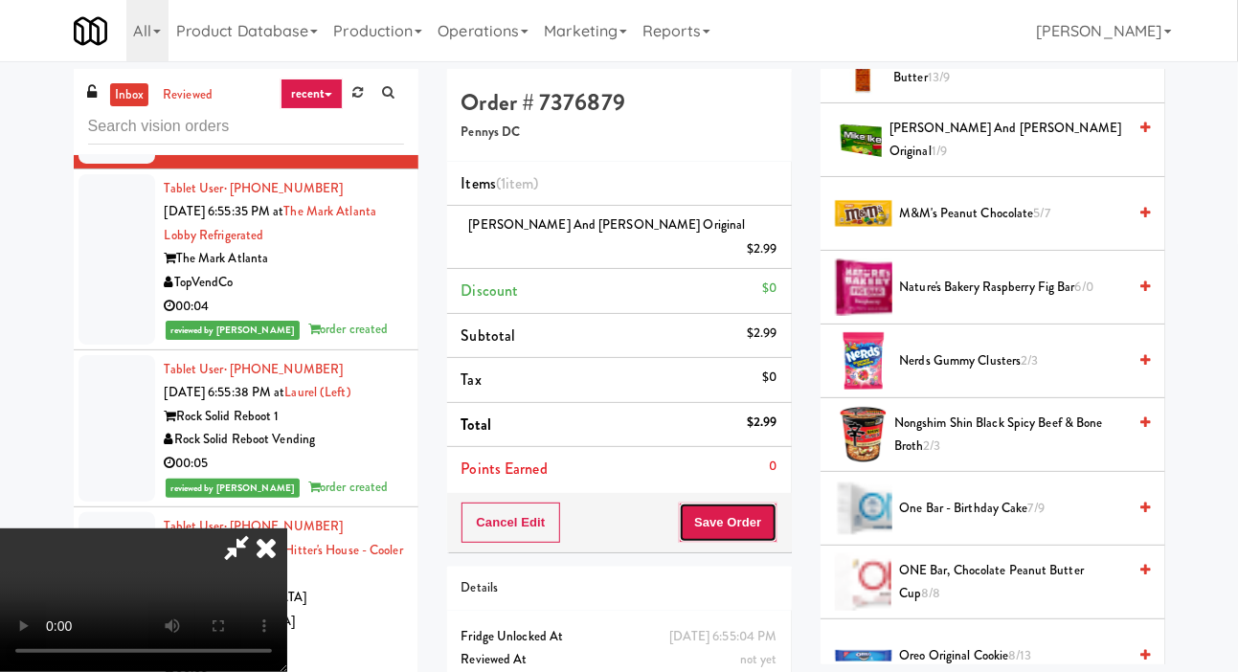
click at [761, 503] on button "Save Order" at bounding box center [728, 523] width 98 height 40
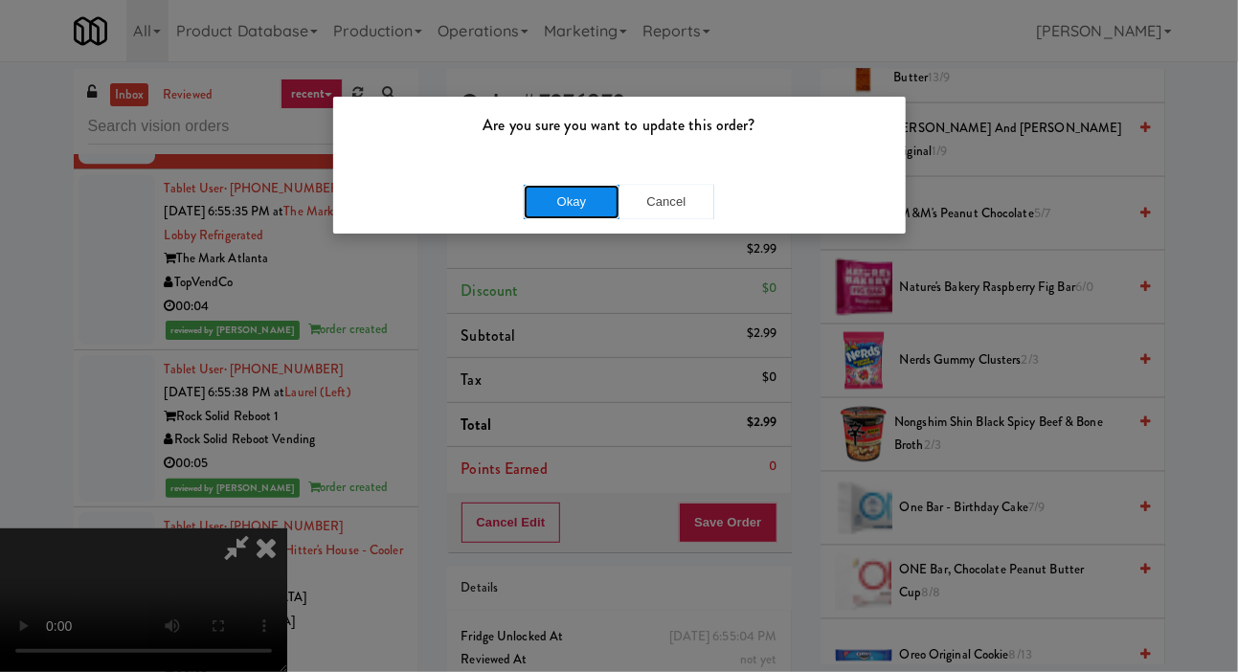
click at [574, 213] on button "Okay" at bounding box center [572, 202] width 96 height 34
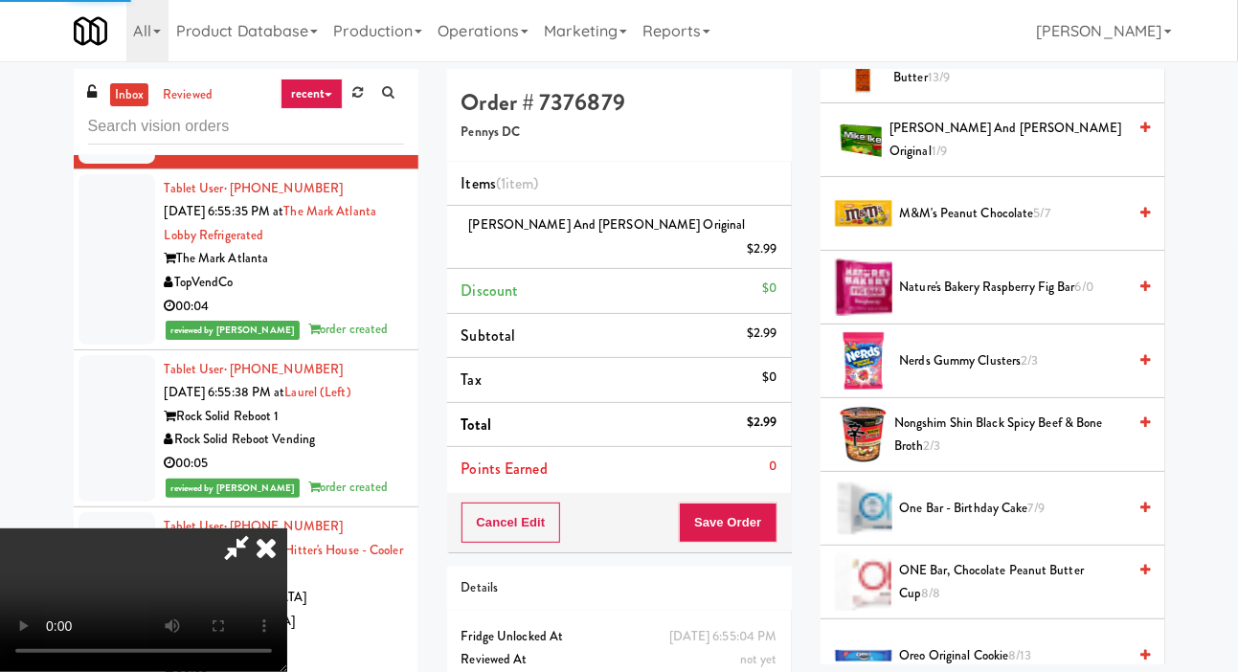
scroll to position [111, 0]
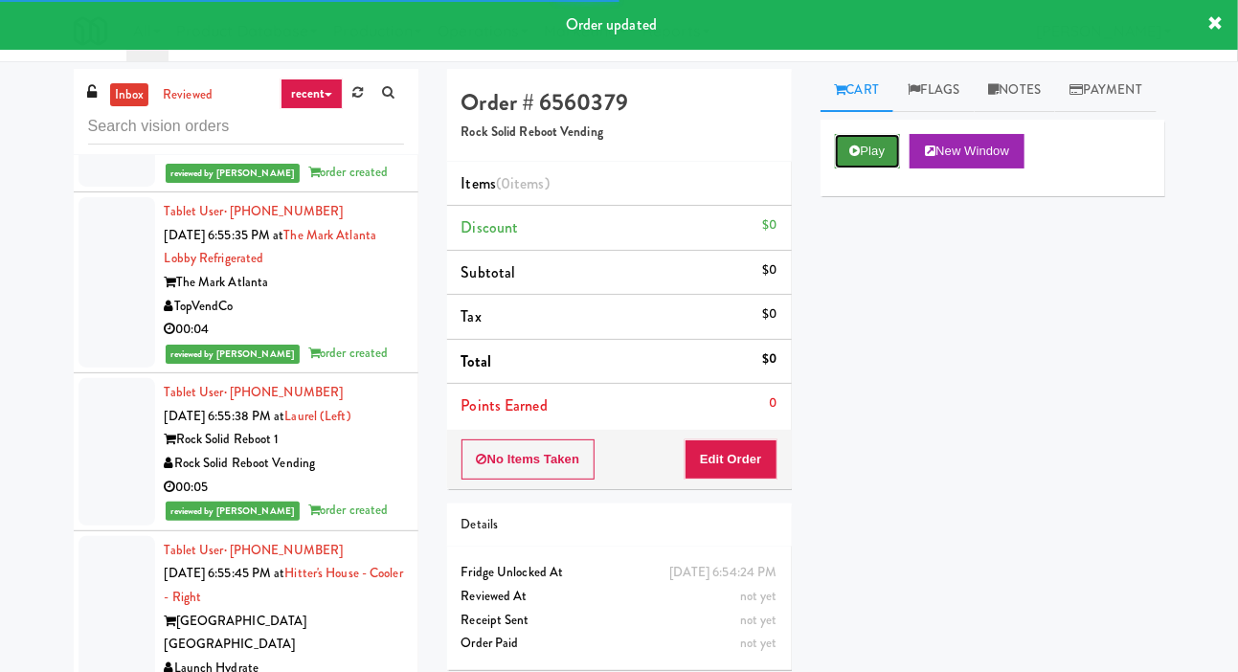
click at [862, 169] on button "Play" at bounding box center [868, 151] width 66 height 34
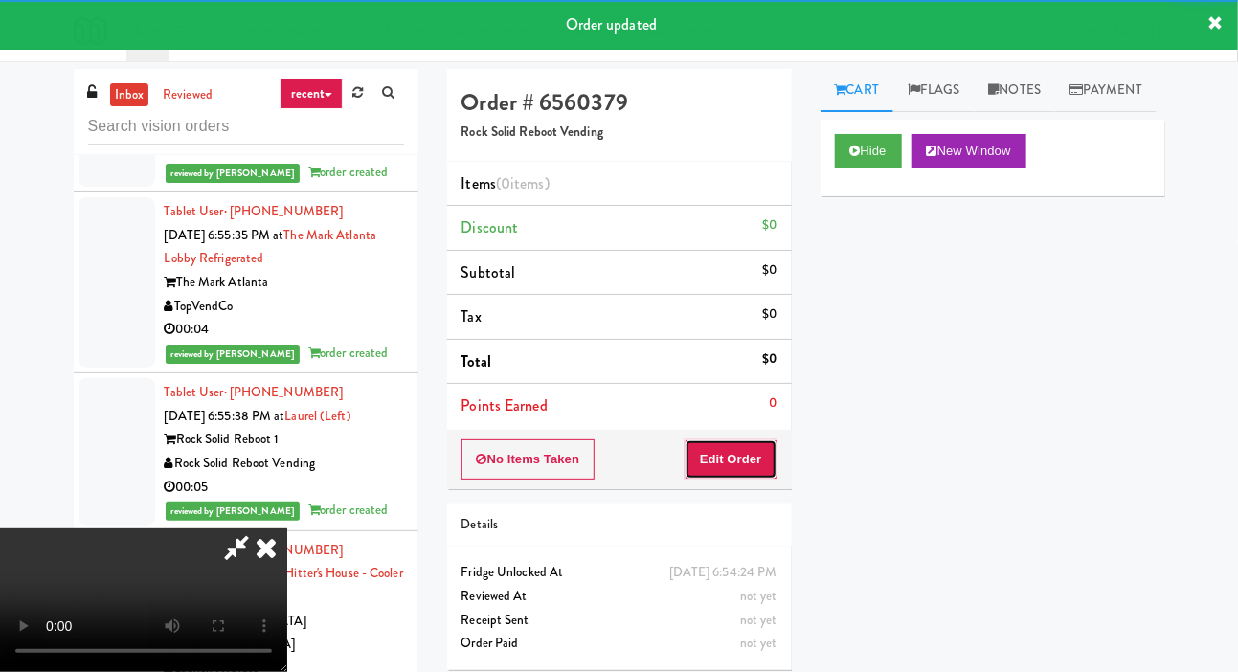
click at [754, 454] on button "Edit Order" at bounding box center [731, 459] width 93 height 40
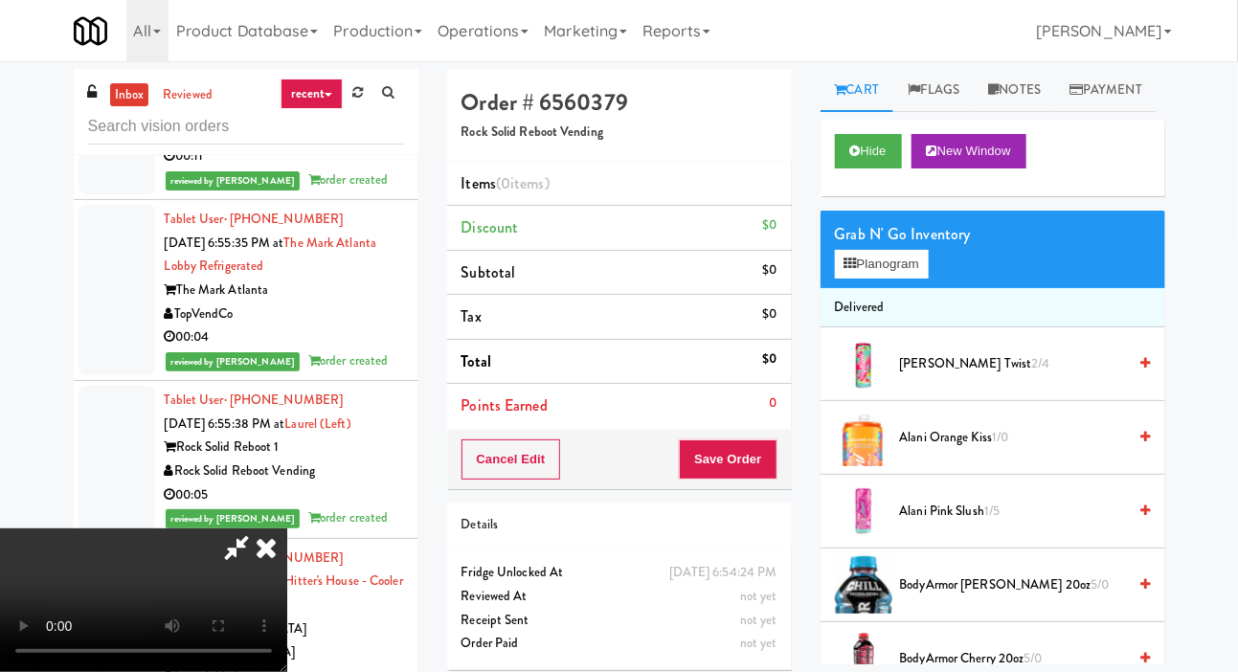
scroll to position [19579, 0]
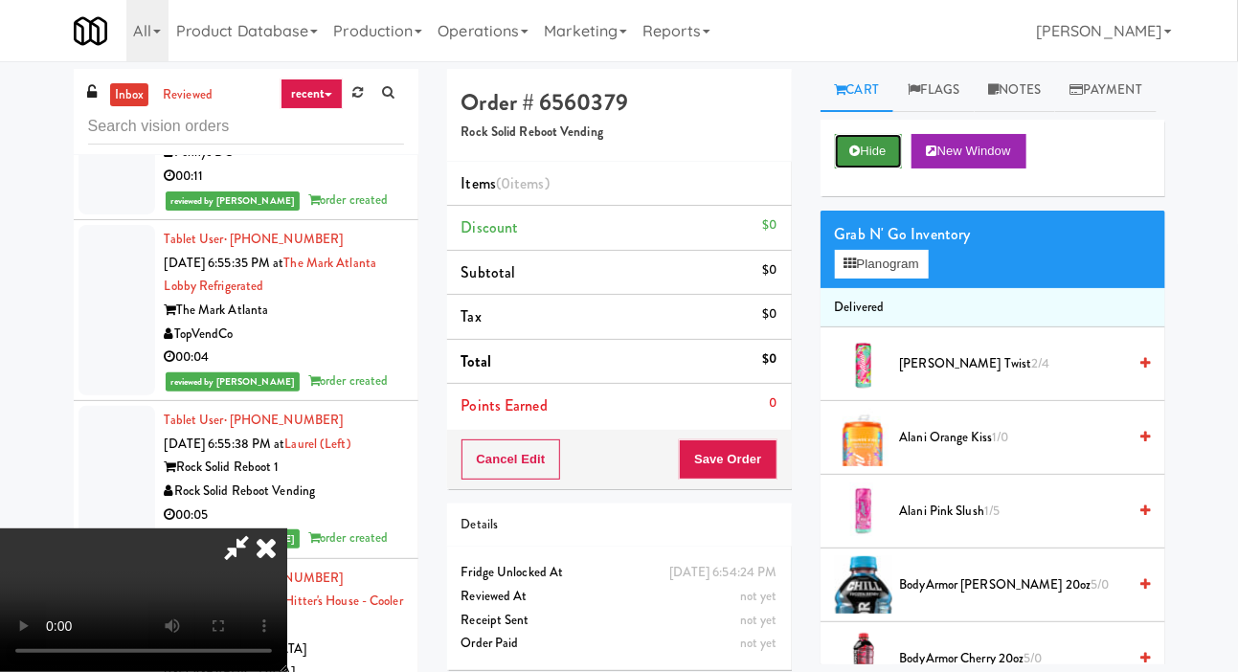
click at [871, 169] on button "Hide" at bounding box center [868, 151] width 67 height 34
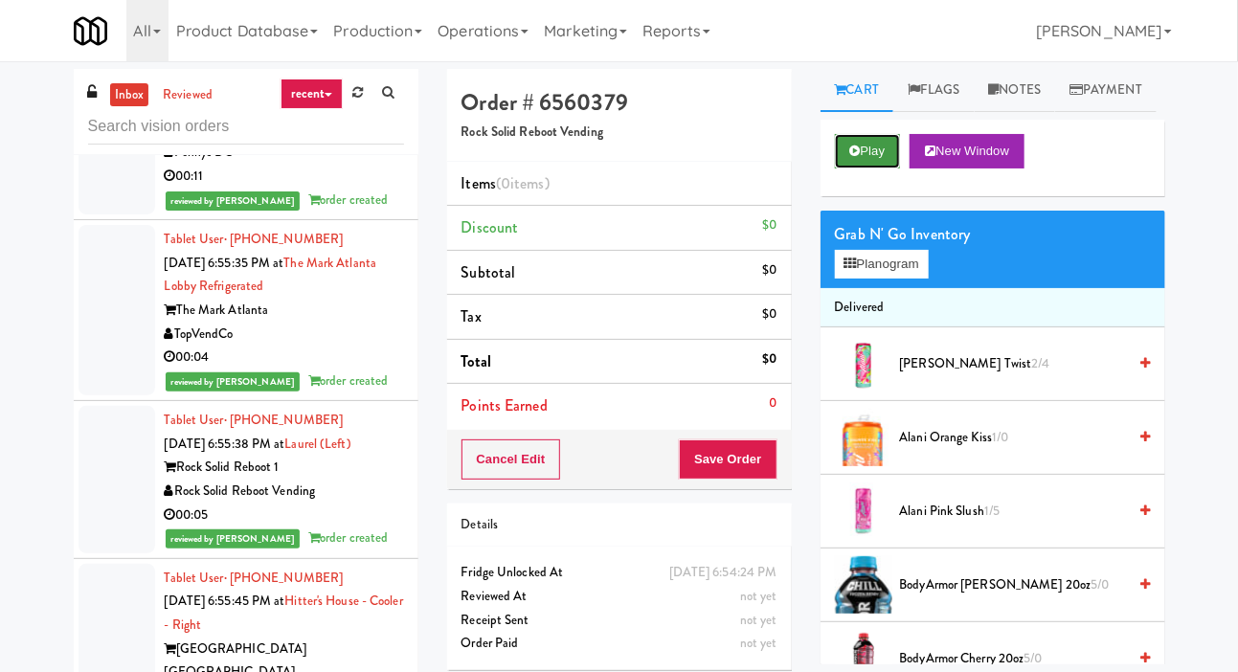
click at [878, 169] on button "Play" at bounding box center [868, 151] width 66 height 34
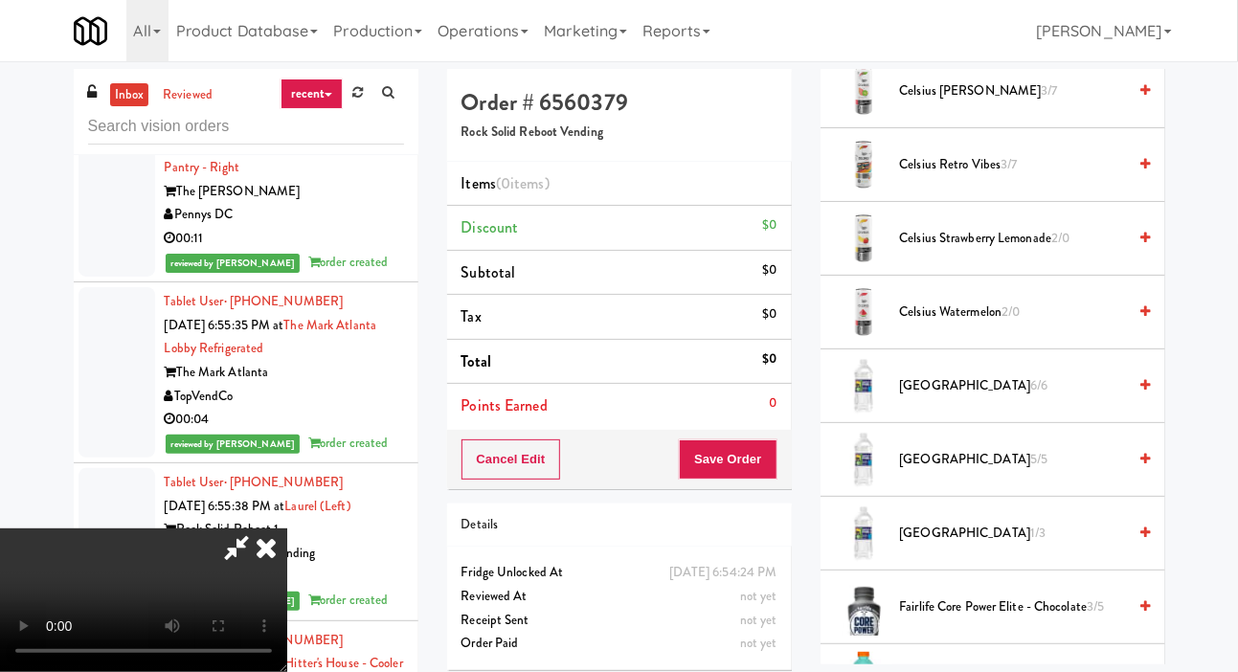
scroll to position [792, 0]
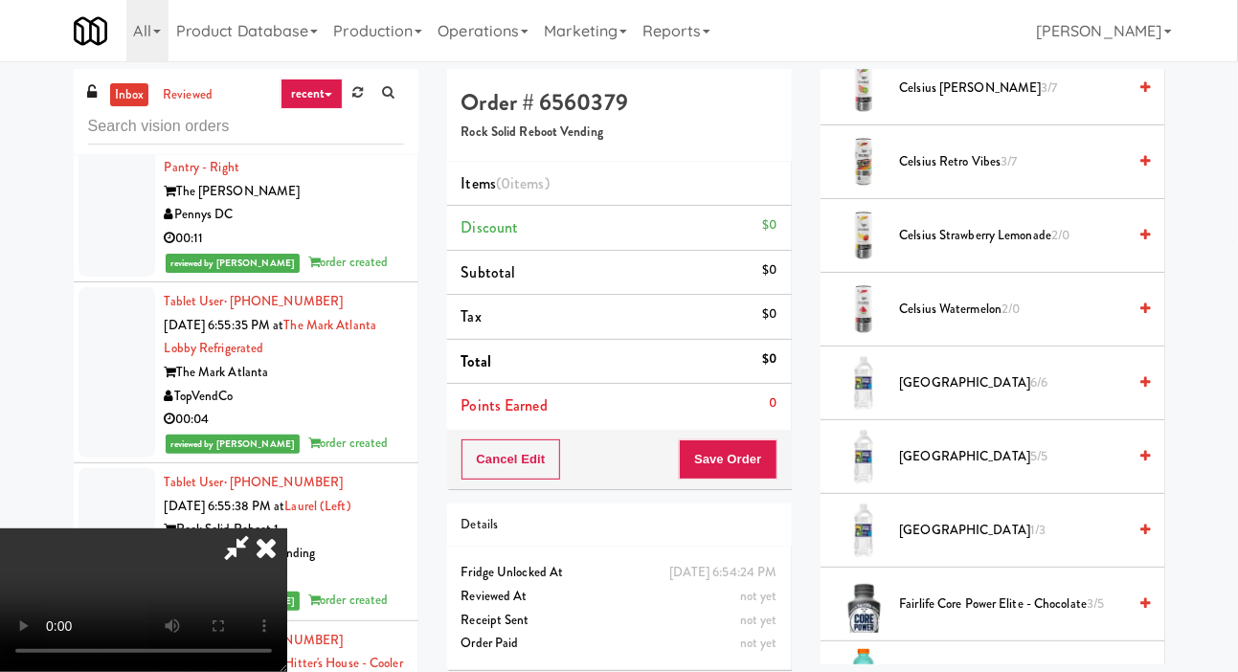
click at [978, 395] on span "Deer Park 6/6" at bounding box center [1013, 383] width 227 height 24
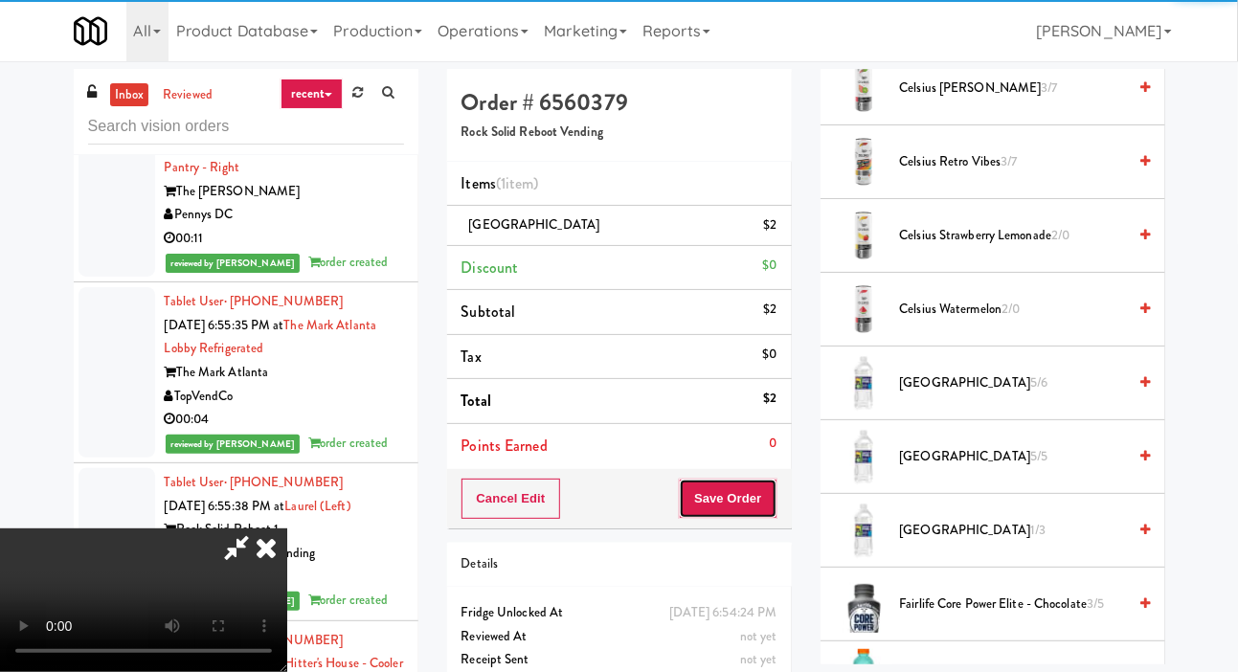
click at [769, 504] on button "Save Order" at bounding box center [728, 499] width 98 height 40
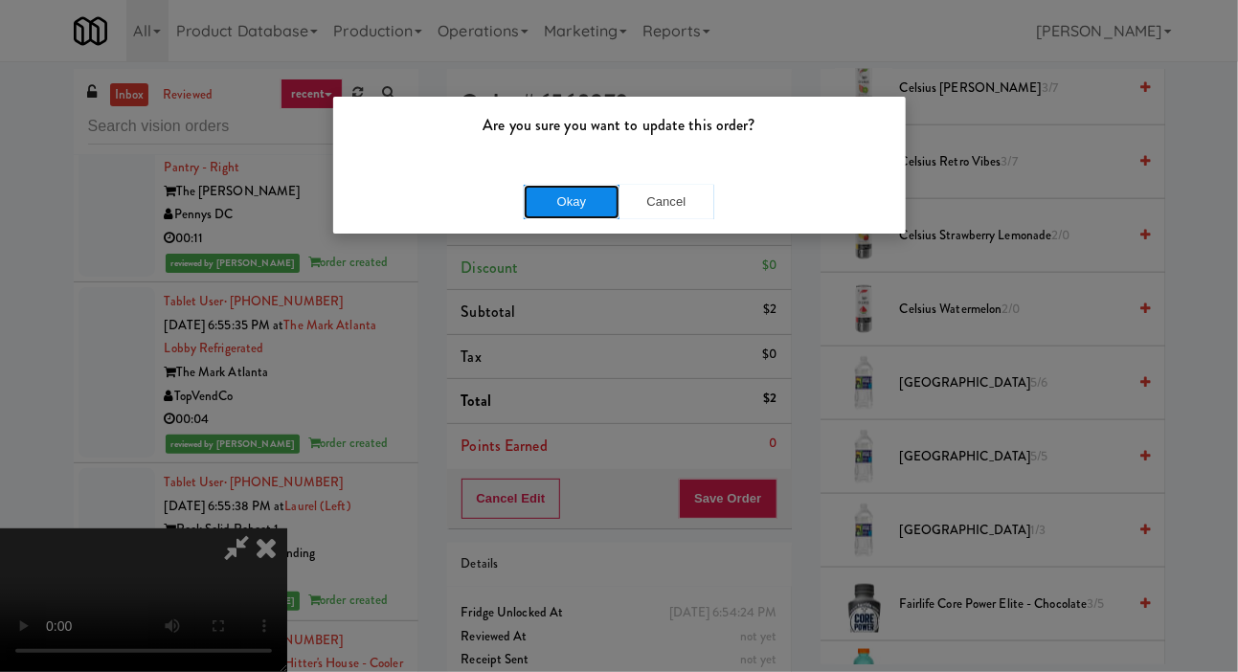
click at [591, 200] on button "Okay" at bounding box center [572, 202] width 96 height 34
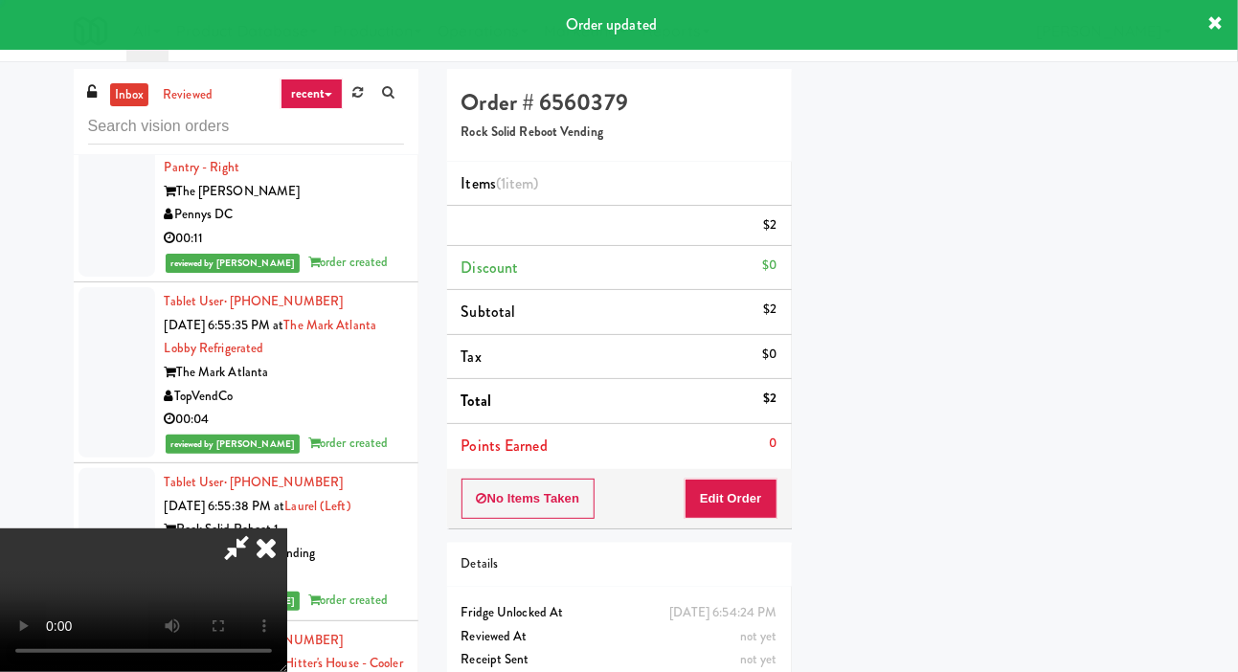
scroll to position [111, 0]
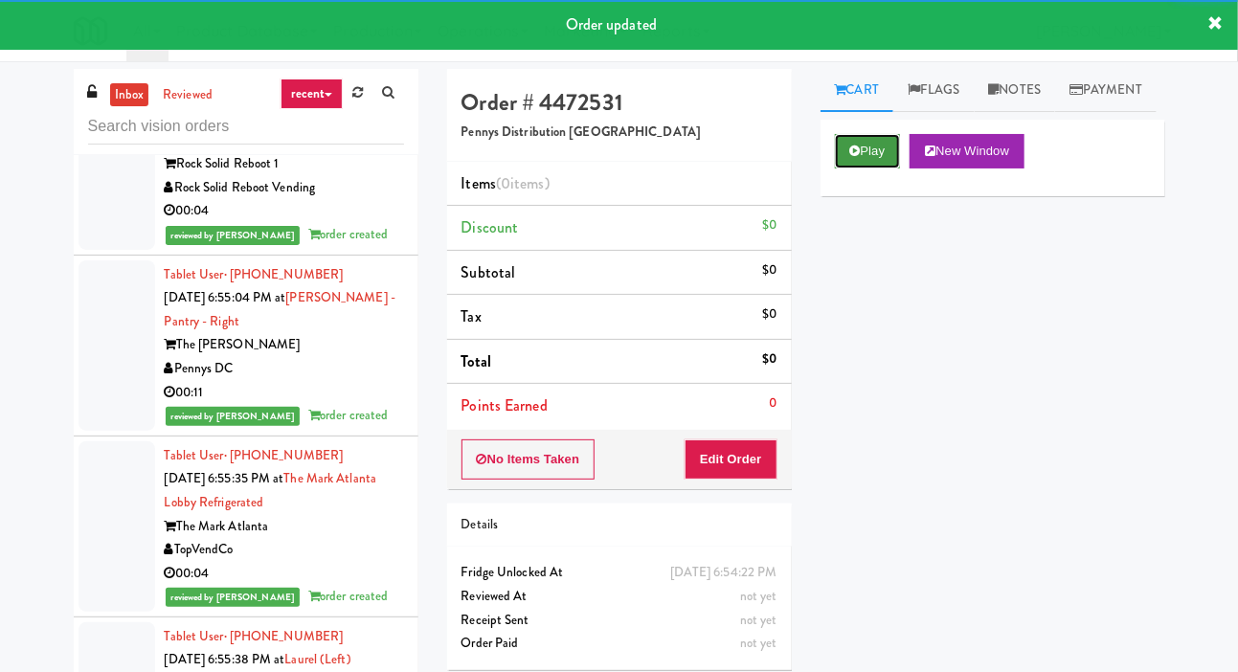
click at [869, 169] on button "Play" at bounding box center [868, 151] width 66 height 34
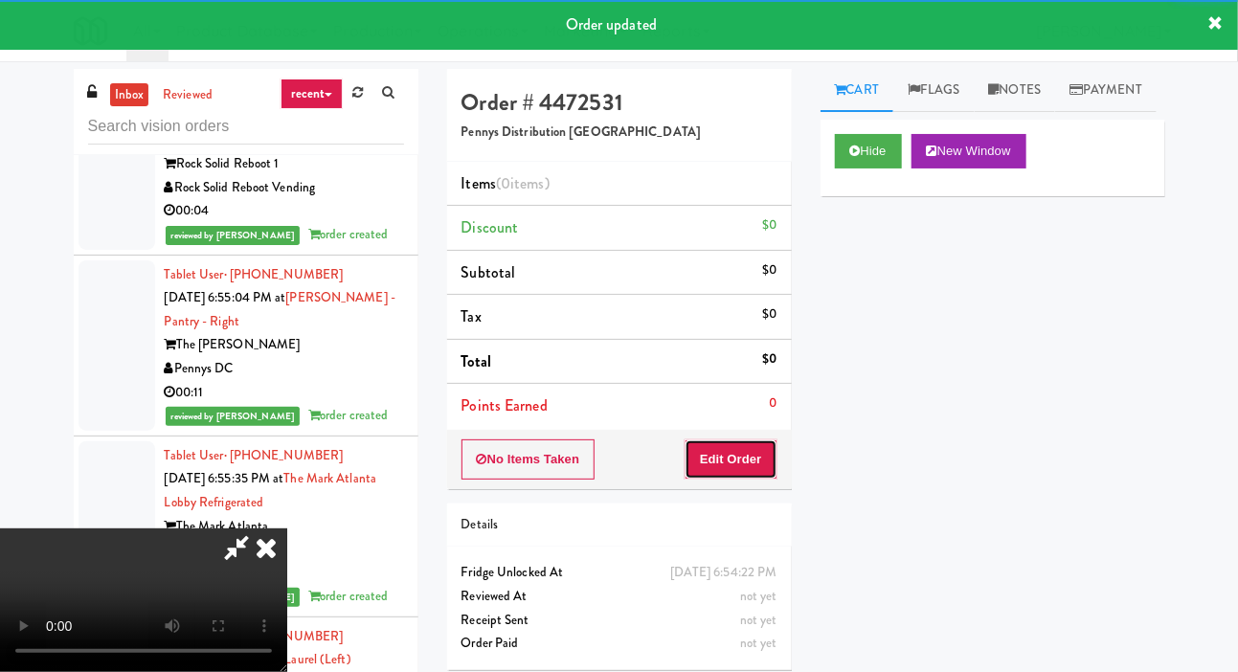
click at [755, 460] on button "Edit Order" at bounding box center [731, 459] width 93 height 40
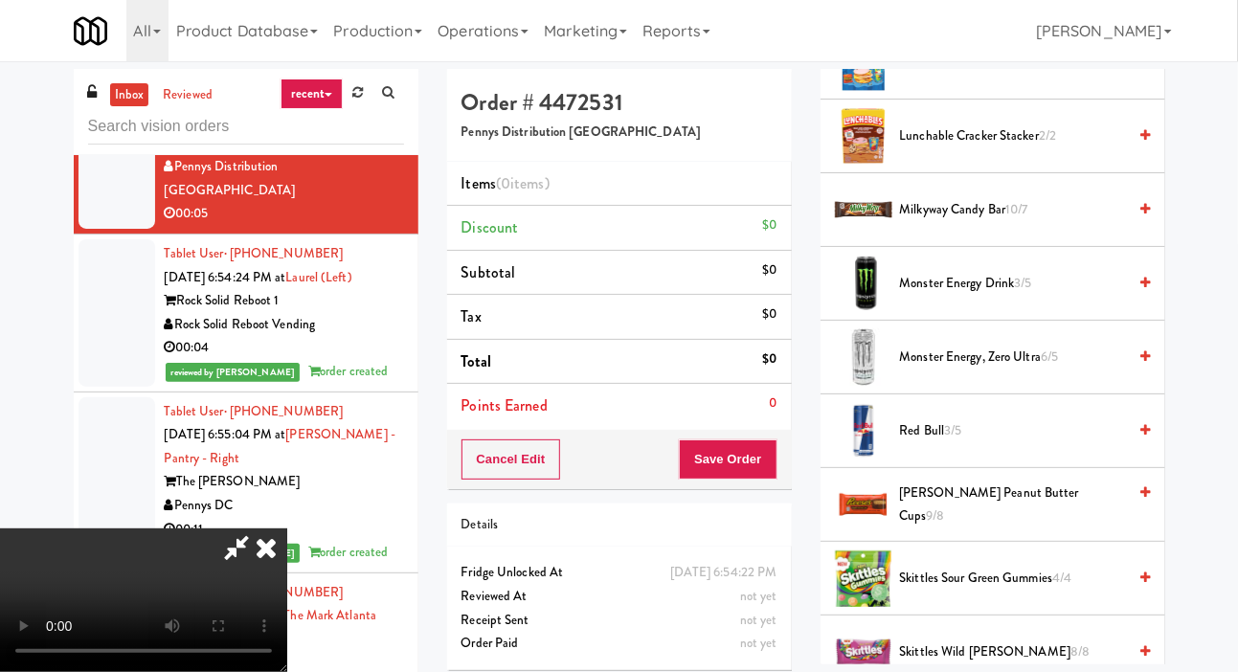
scroll to position [1591, 0]
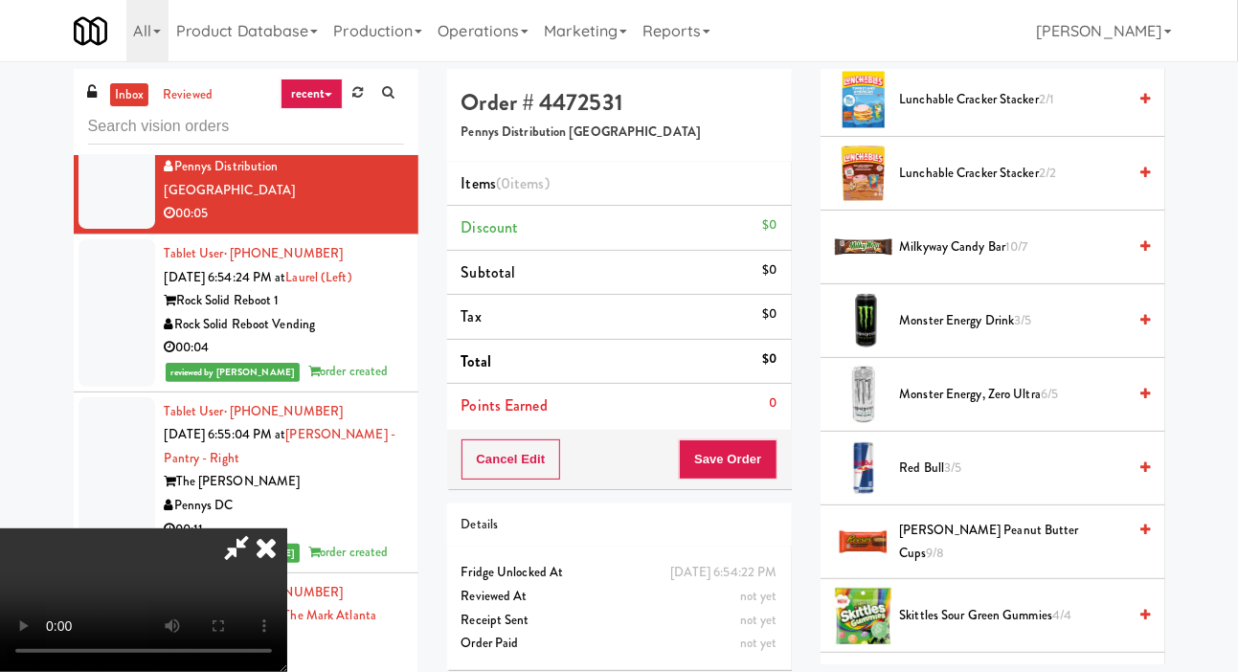
click at [998, 566] on span "Reese's Peanut Butter Cups 9/8" at bounding box center [1012, 542] width 227 height 47
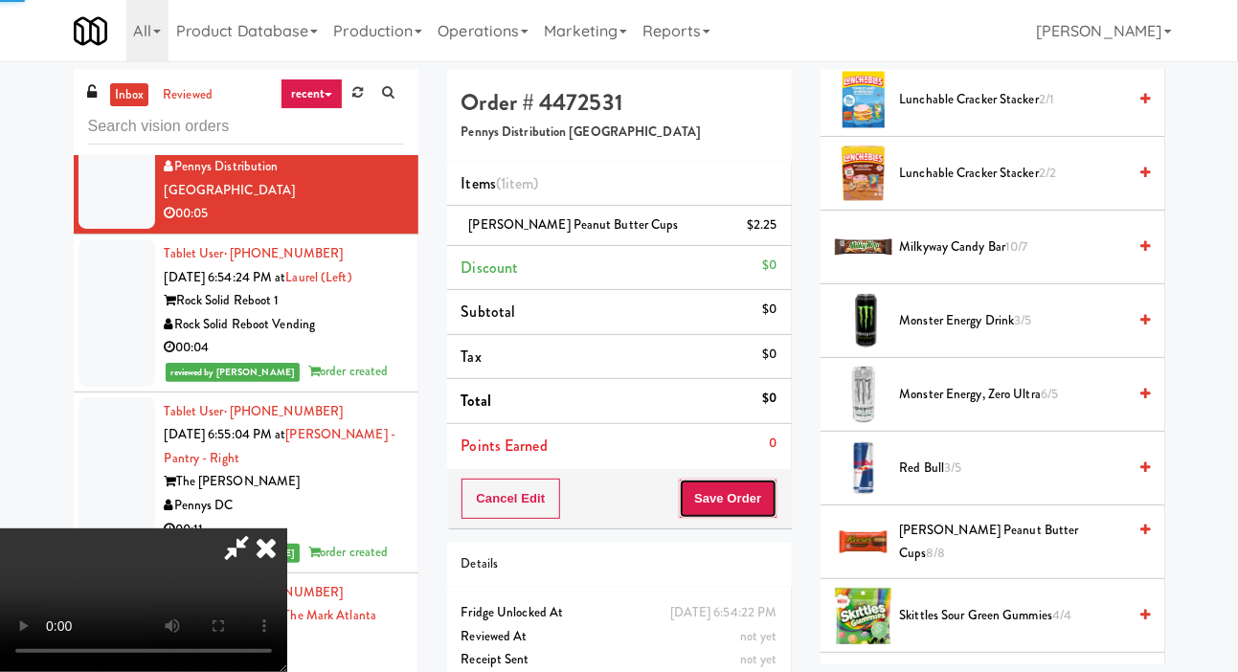
click at [774, 506] on button "Save Order" at bounding box center [728, 499] width 98 height 40
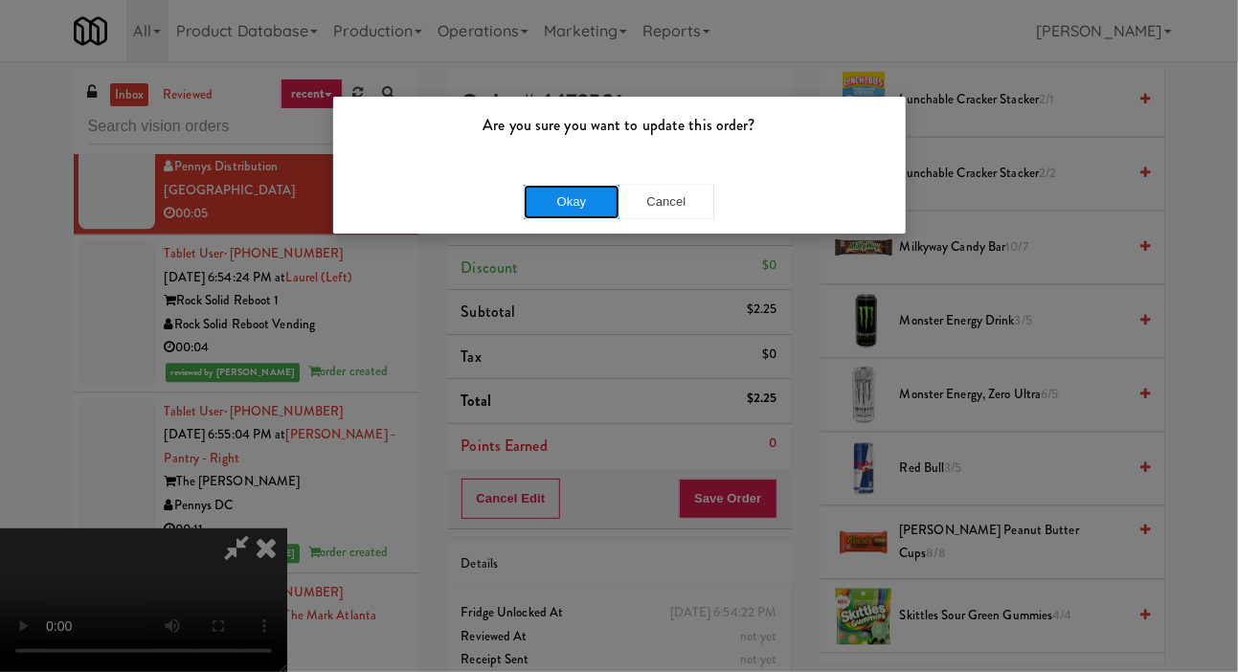
click at [588, 204] on button "Okay" at bounding box center [572, 202] width 96 height 34
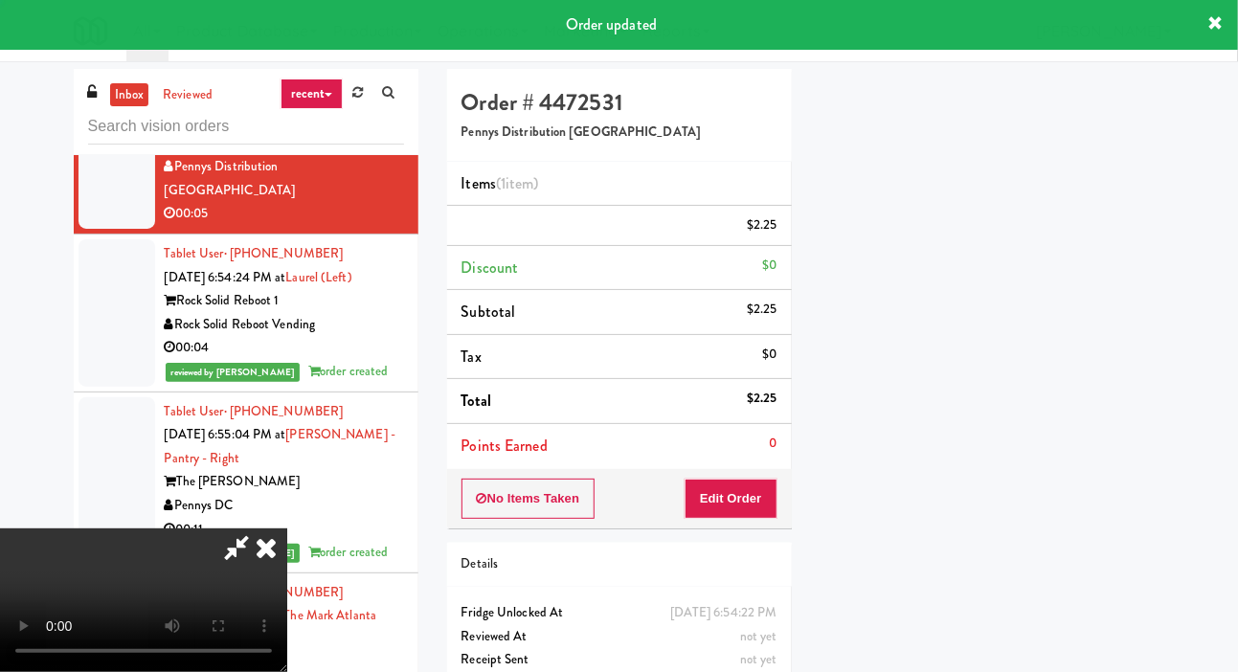
scroll to position [111, 0]
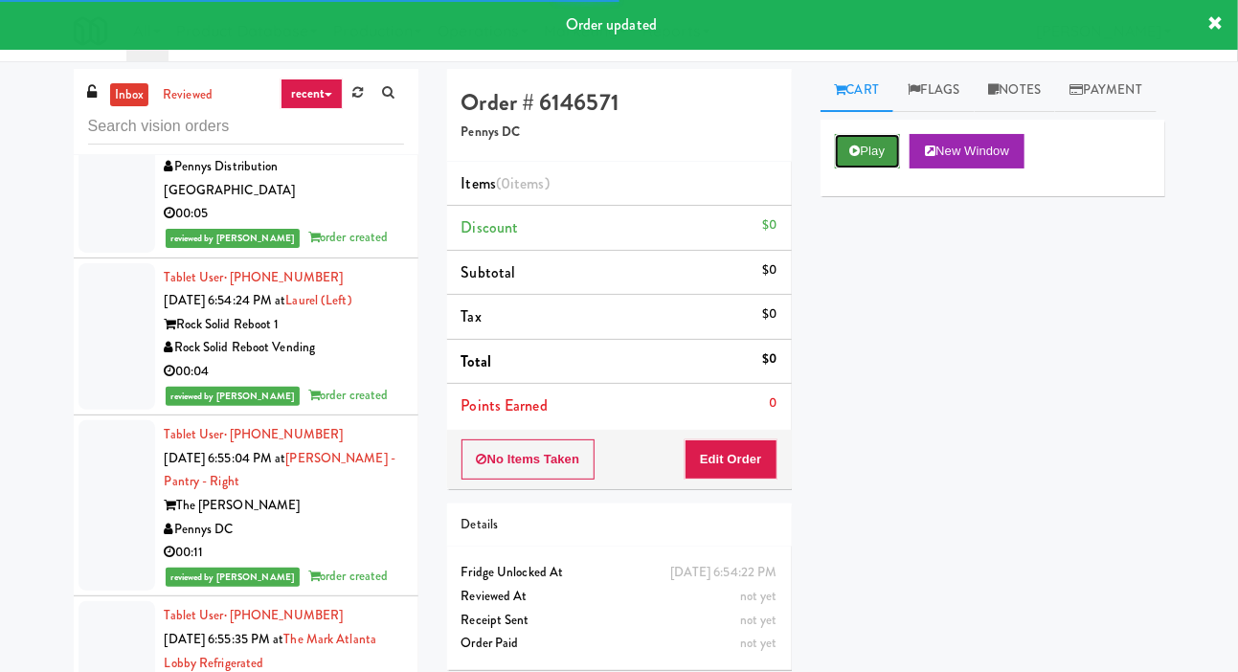
click at [864, 169] on button "Play" at bounding box center [868, 151] width 66 height 34
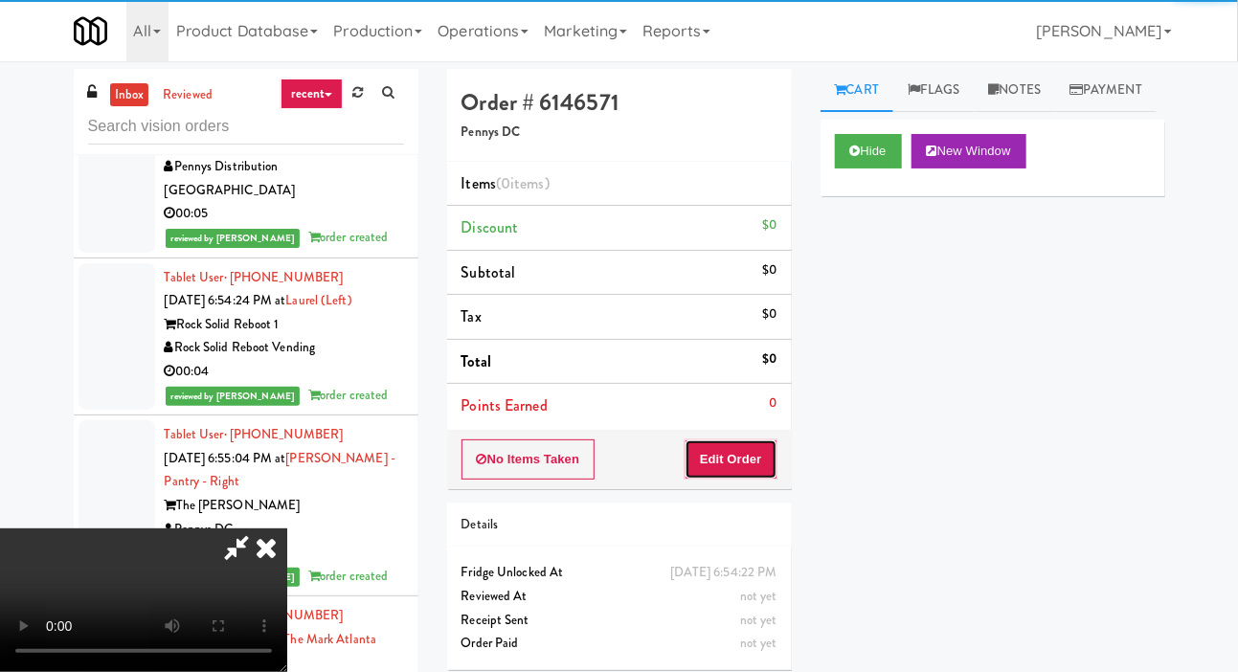
click at [747, 455] on button "Edit Order" at bounding box center [731, 459] width 93 height 40
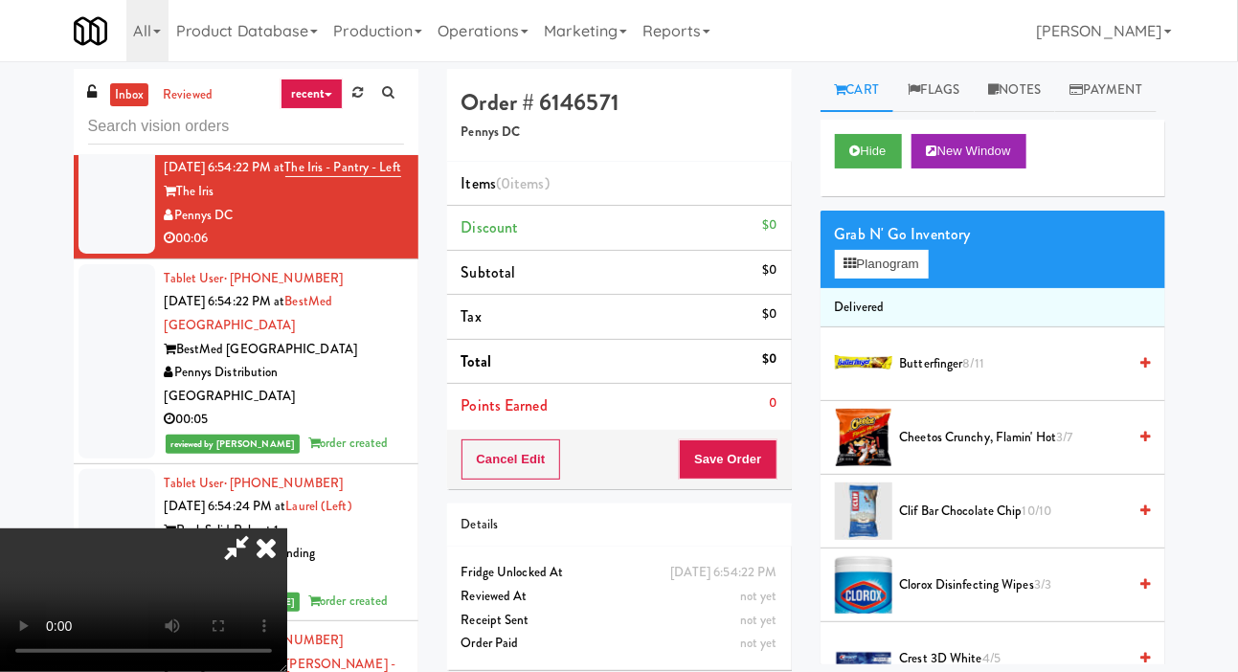
scroll to position [19021, 0]
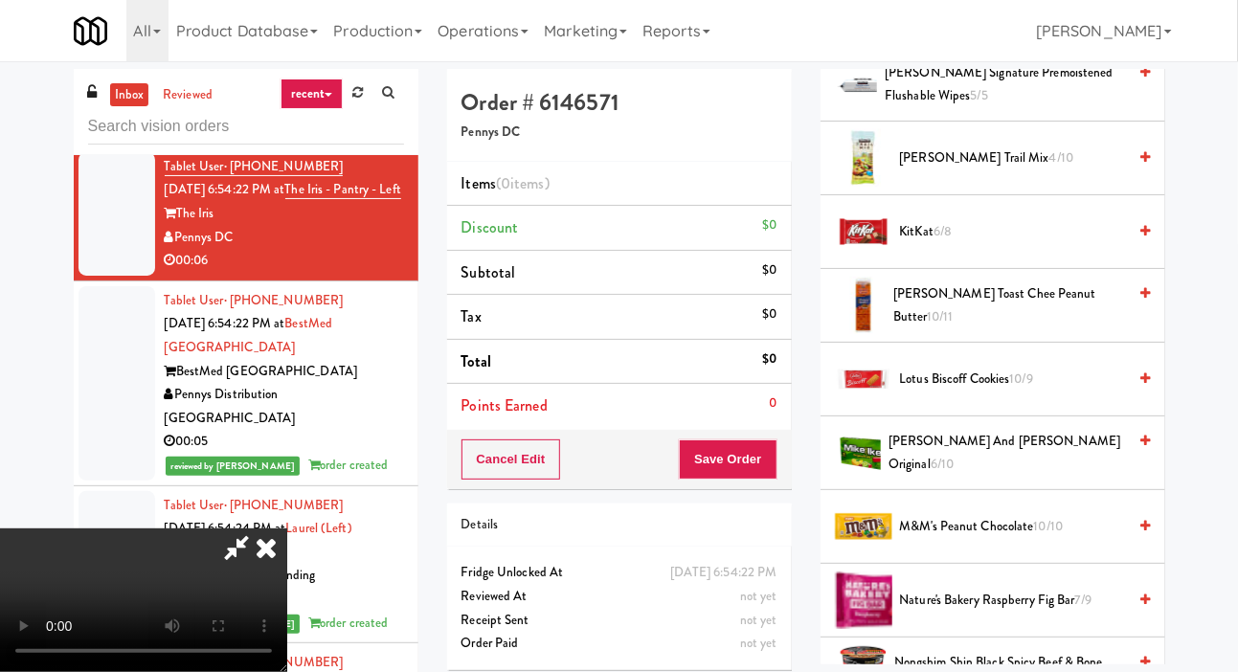
click at [1098, 244] on span "KitKat 6/8" at bounding box center [1013, 232] width 227 height 24
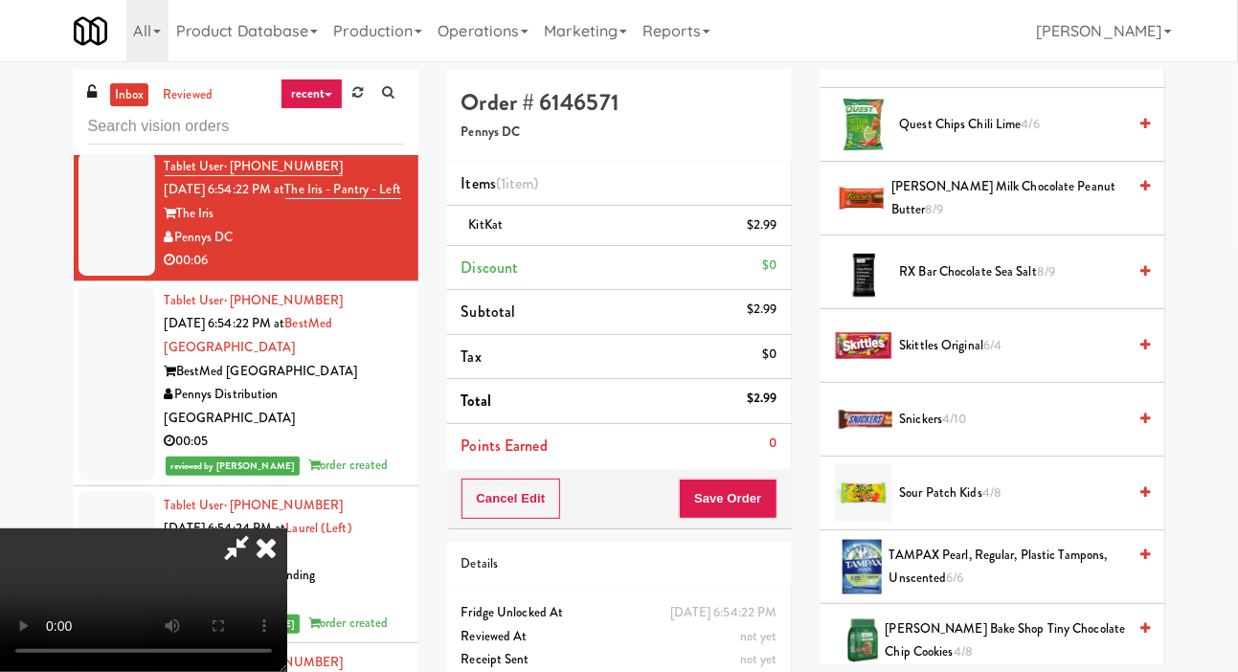
scroll to position [2010, 0]
click at [1032, 505] on span "Sour Patch Kids 4/8" at bounding box center [1013, 493] width 227 height 24
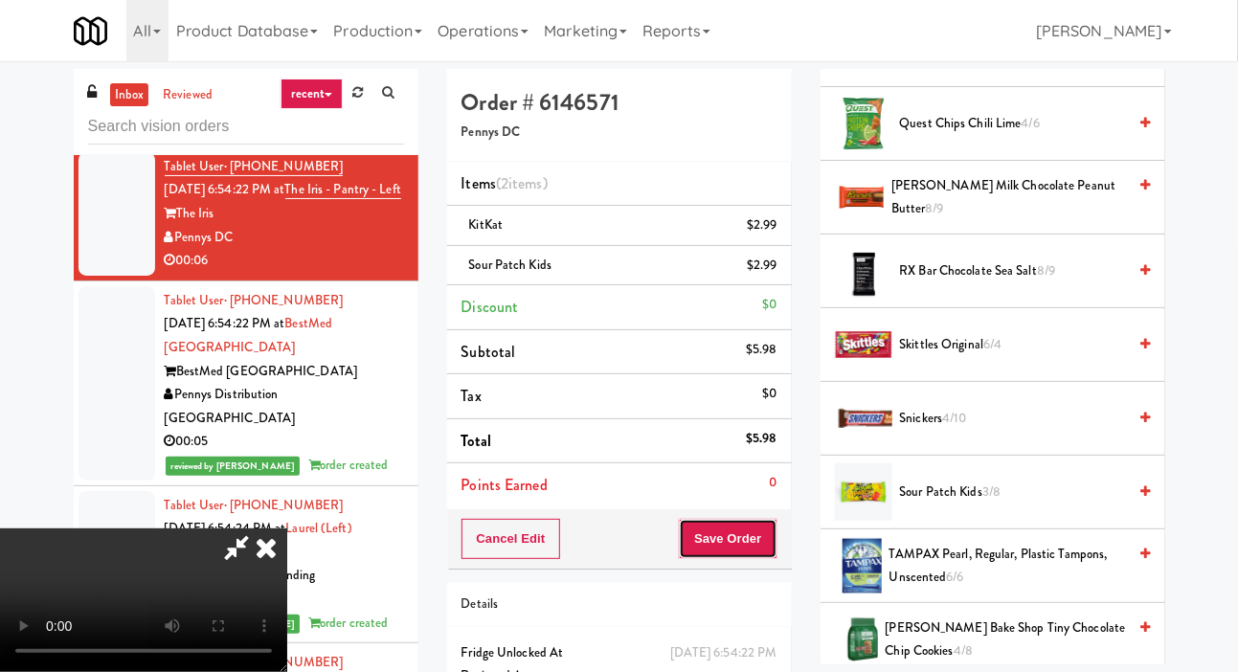
click at [769, 530] on button "Save Order" at bounding box center [728, 539] width 98 height 40
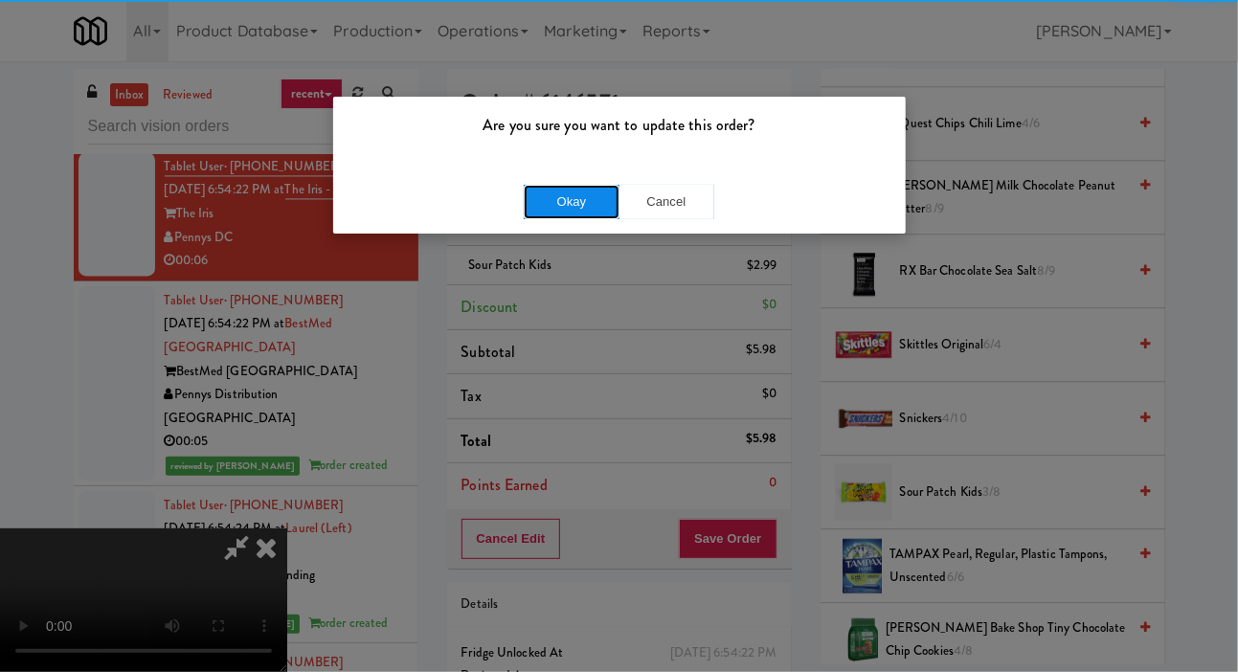
click at [583, 202] on button "Okay" at bounding box center [572, 202] width 96 height 34
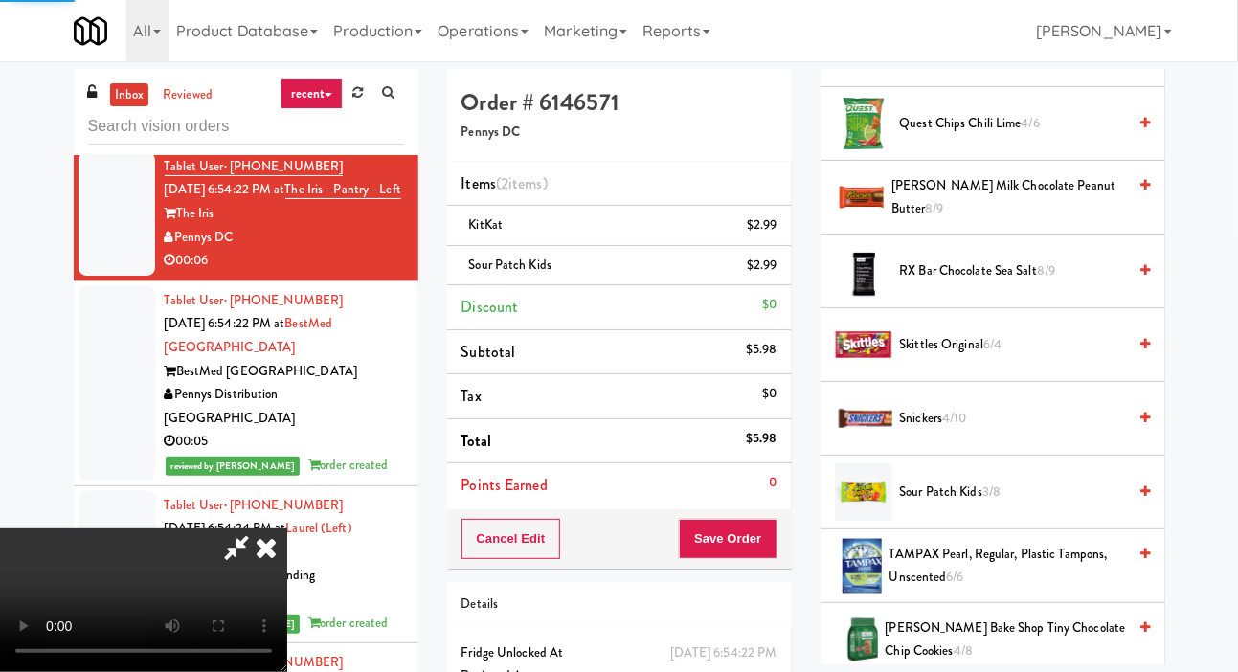
scroll to position [111, 0]
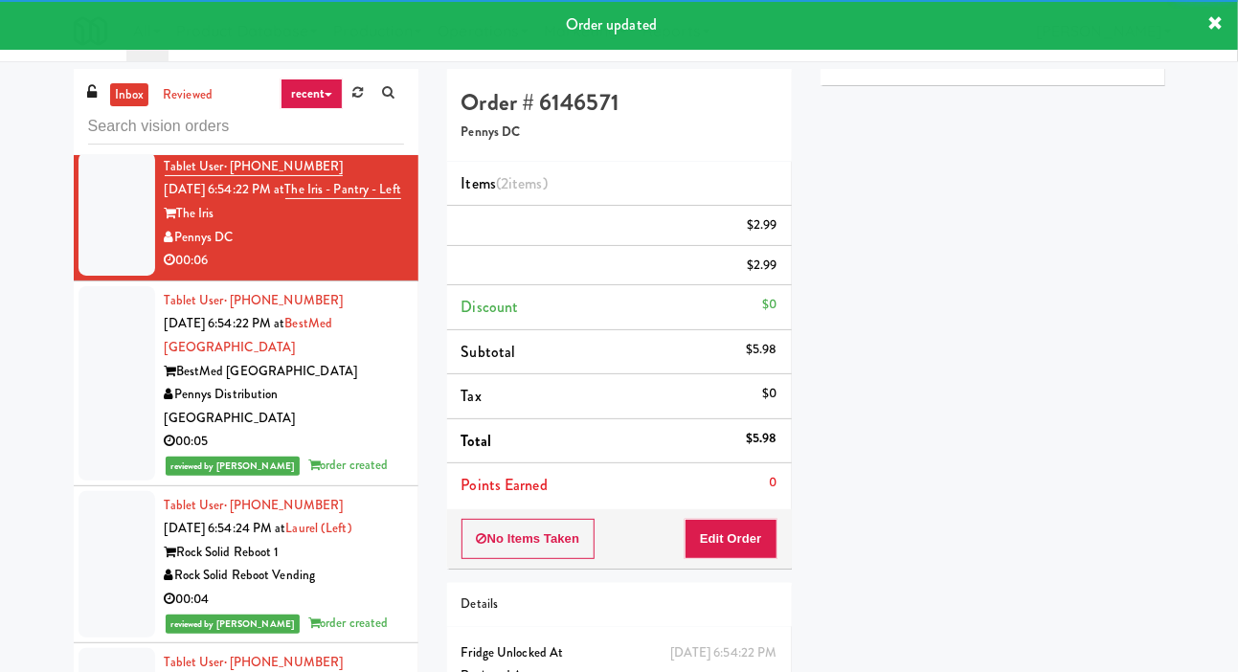
click at [88, 142] on div at bounding box center [117, 67] width 77 height 147
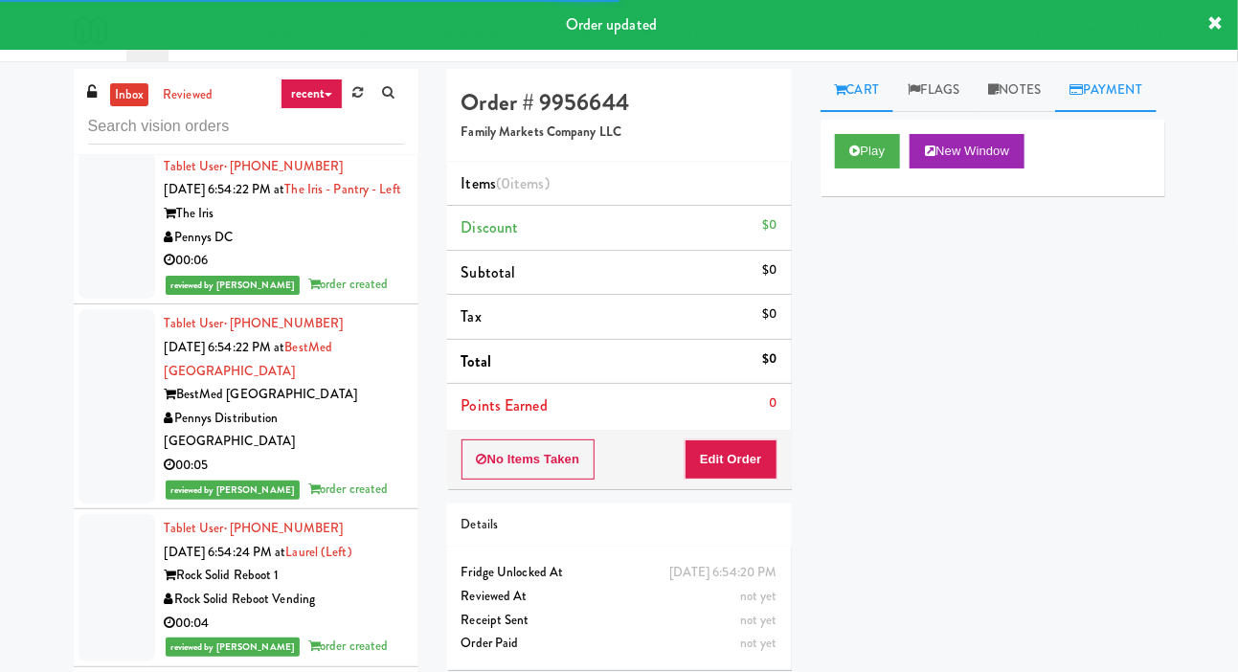
click at [1055, 112] on link "Payment" at bounding box center [1105, 90] width 101 height 43
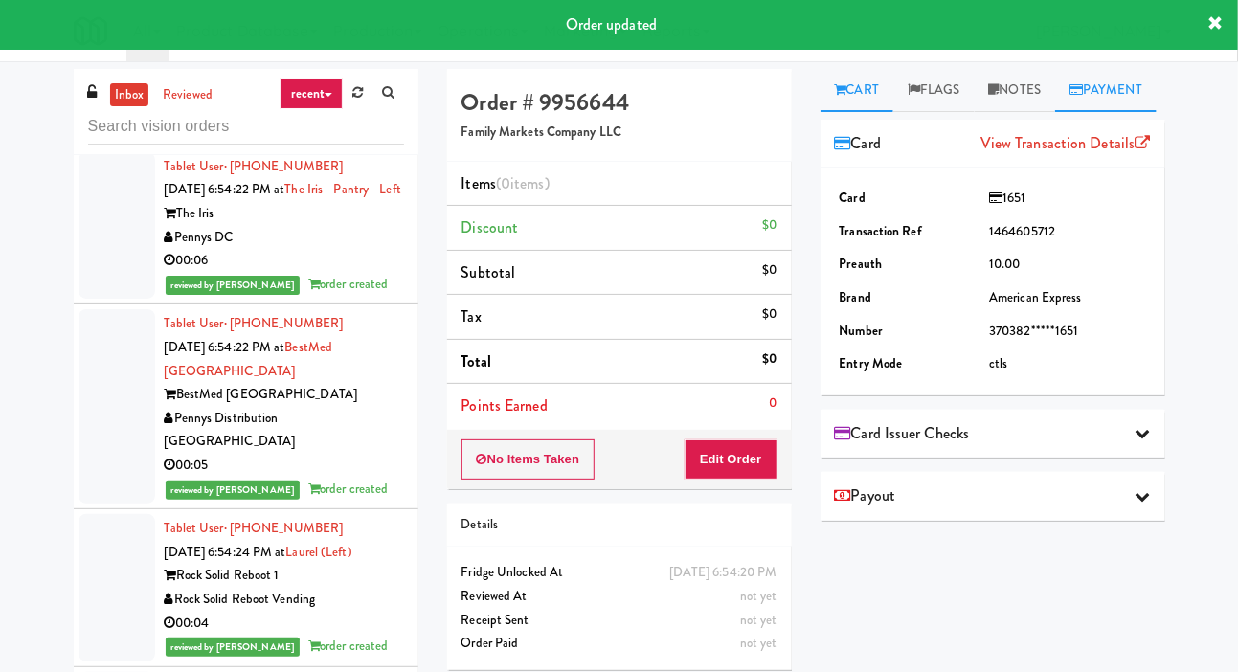
click at [868, 100] on link "Cart" at bounding box center [858, 90] width 74 height 43
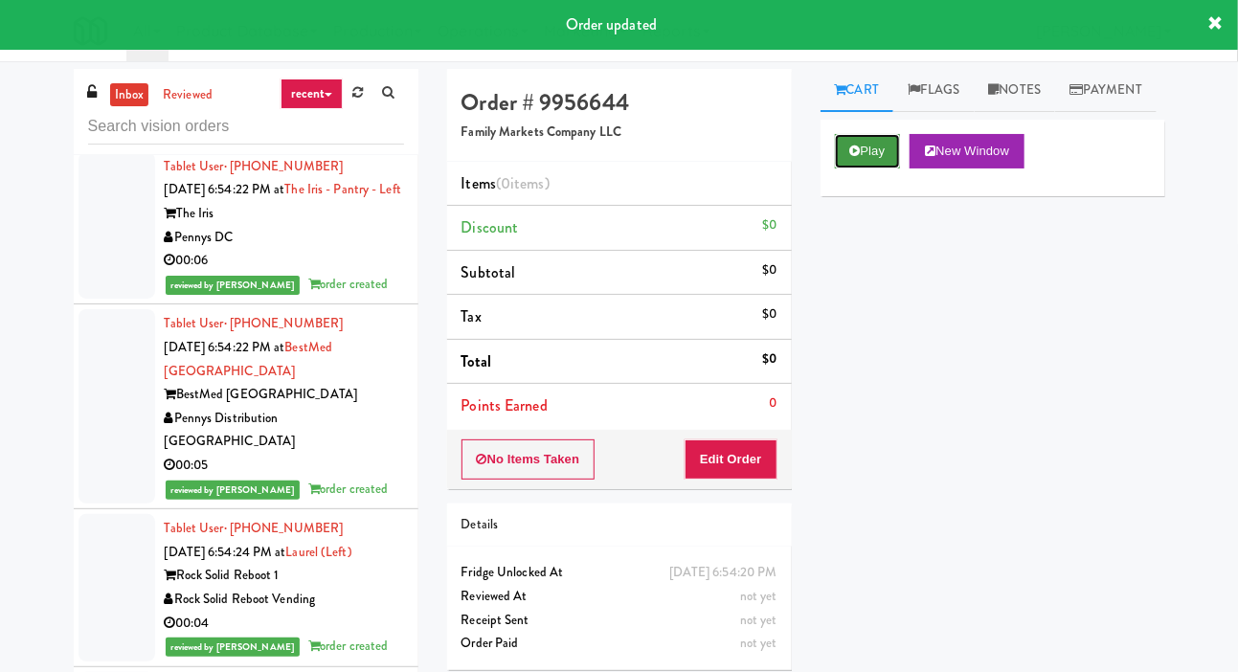
click at [864, 169] on button "Play" at bounding box center [868, 151] width 66 height 34
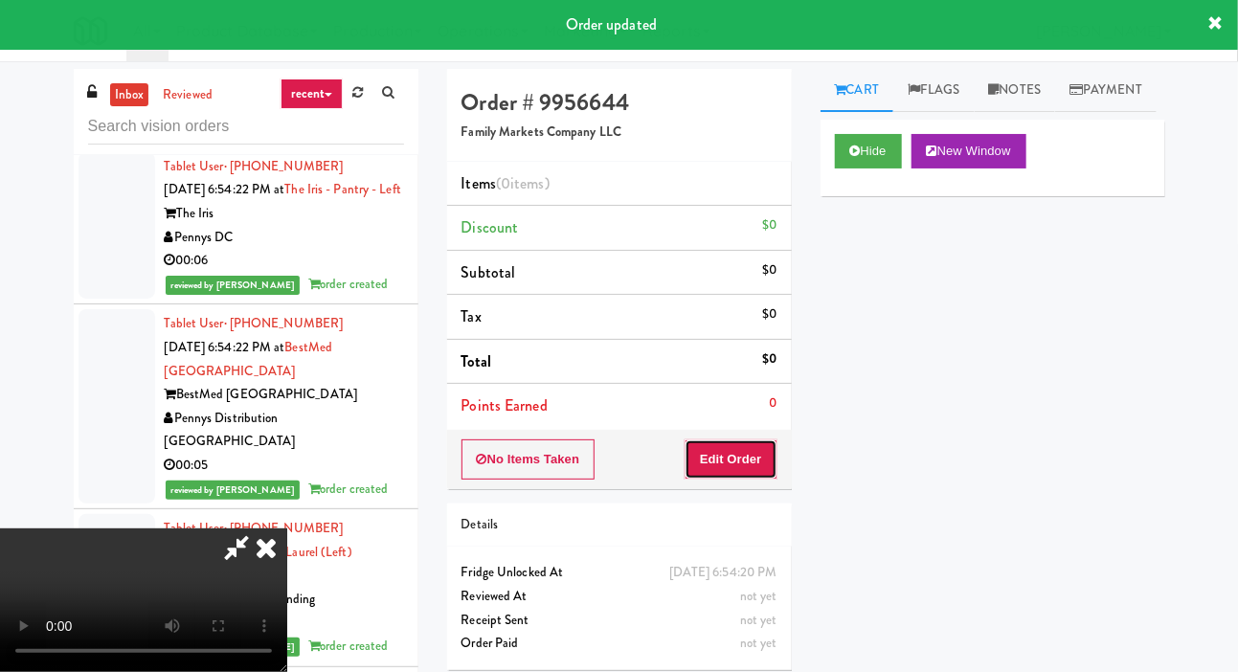
click at [744, 475] on button "Edit Order" at bounding box center [731, 459] width 93 height 40
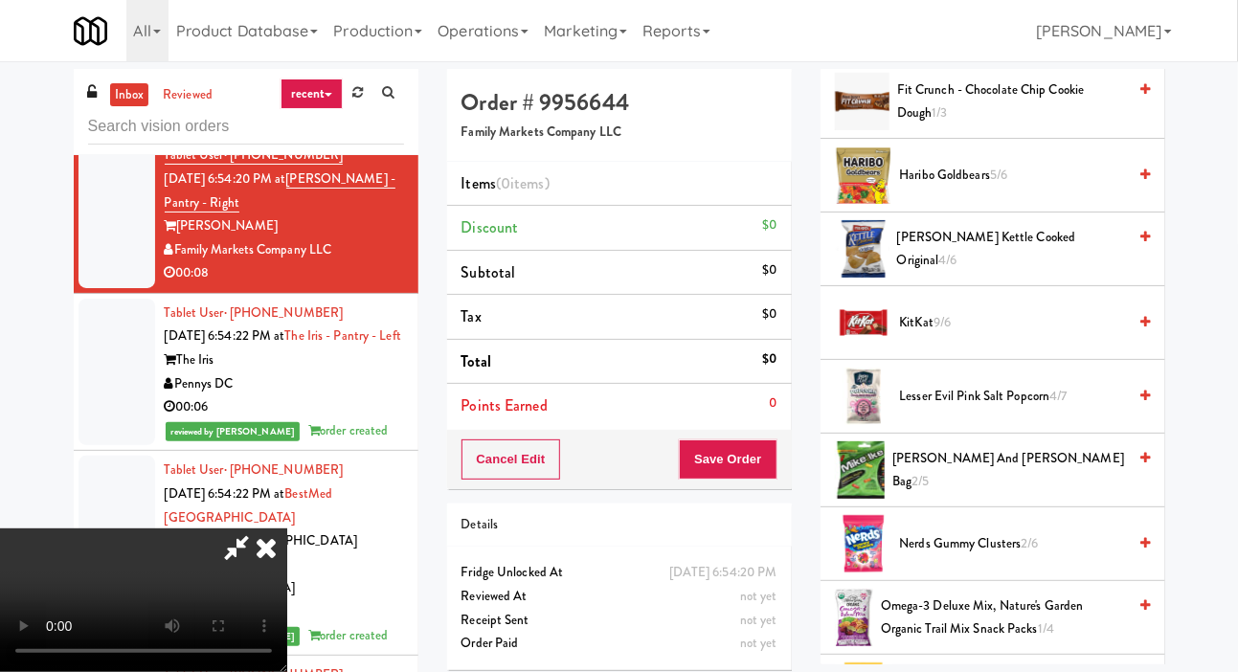
scroll to position [928, 0]
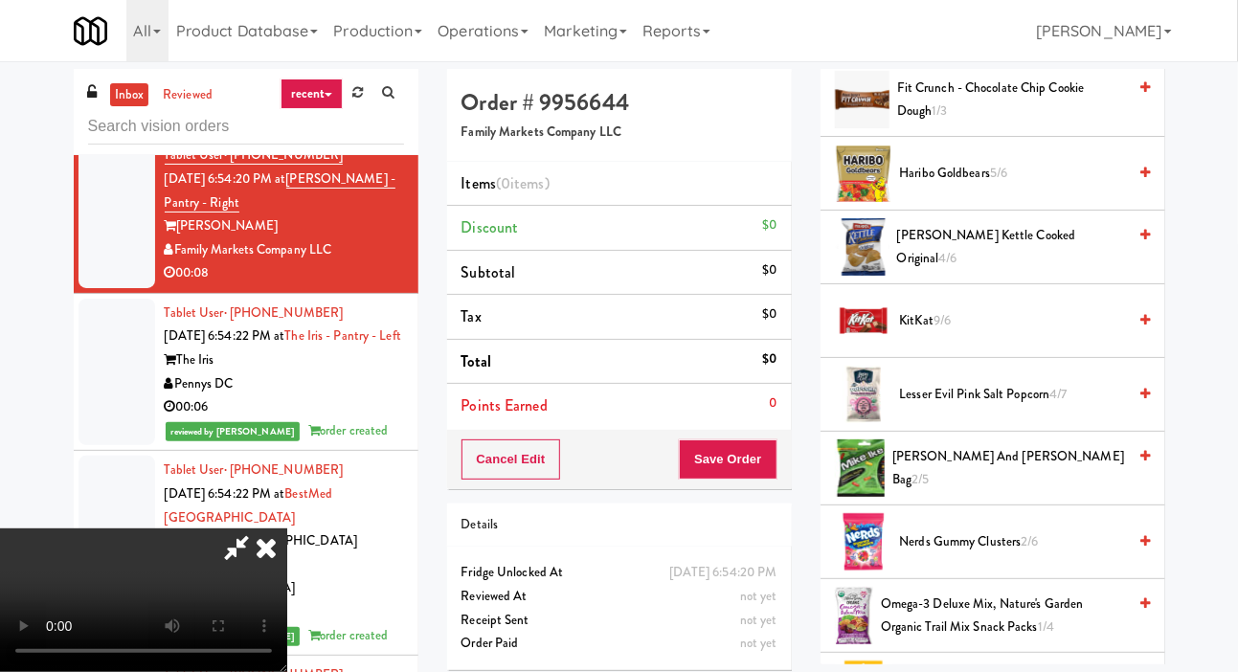
click at [1054, 333] on span "KitKat 9/6" at bounding box center [1013, 321] width 227 height 24
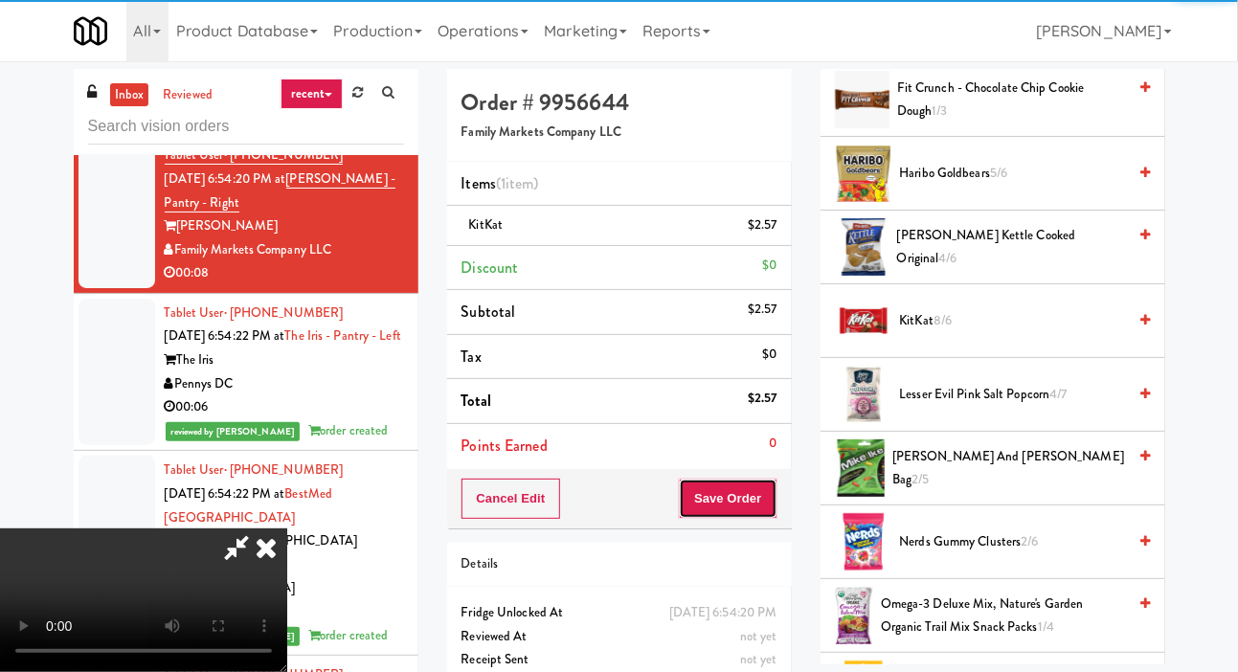
click at [765, 514] on button "Save Order" at bounding box center [728, 499] width 98 height 40
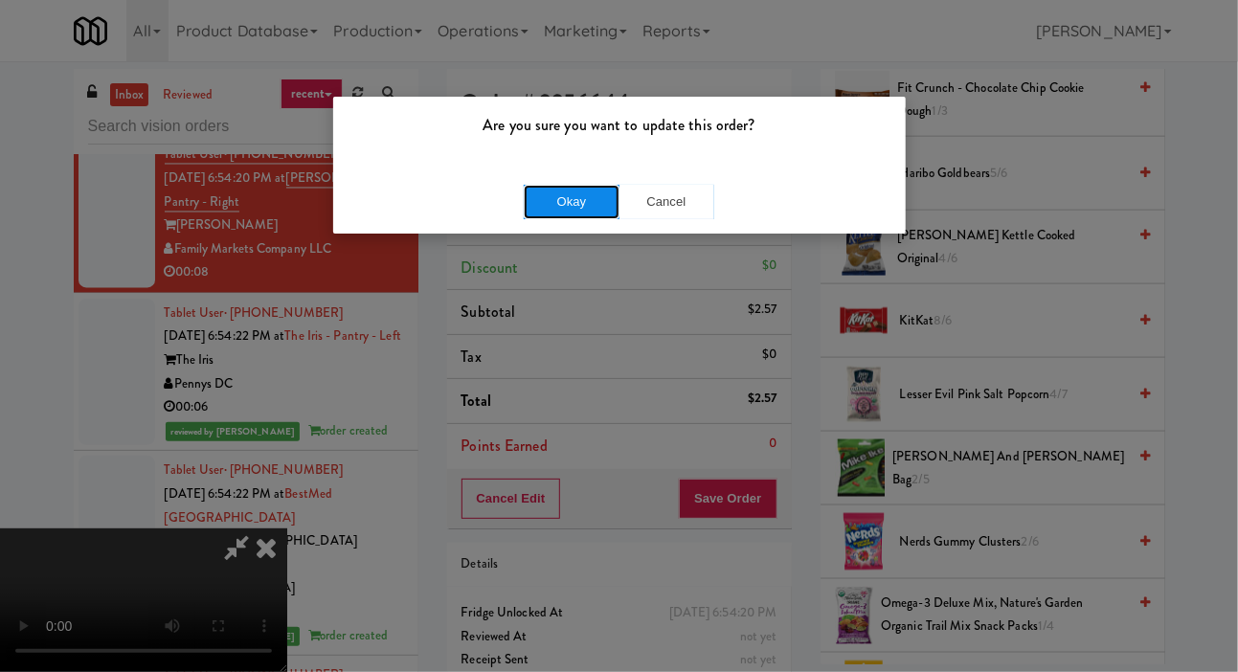
click at [536, 215] on button "Okay" at bounding box center [572, 202] width 96 height 34
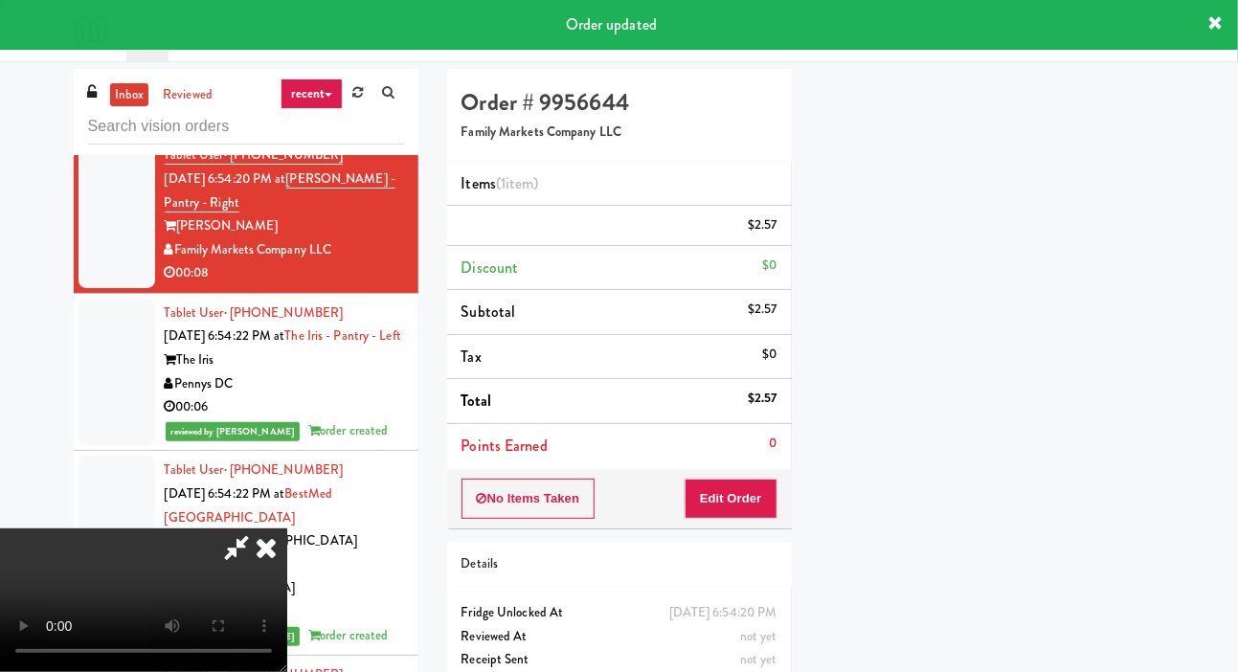
scroll to position [111, 0]
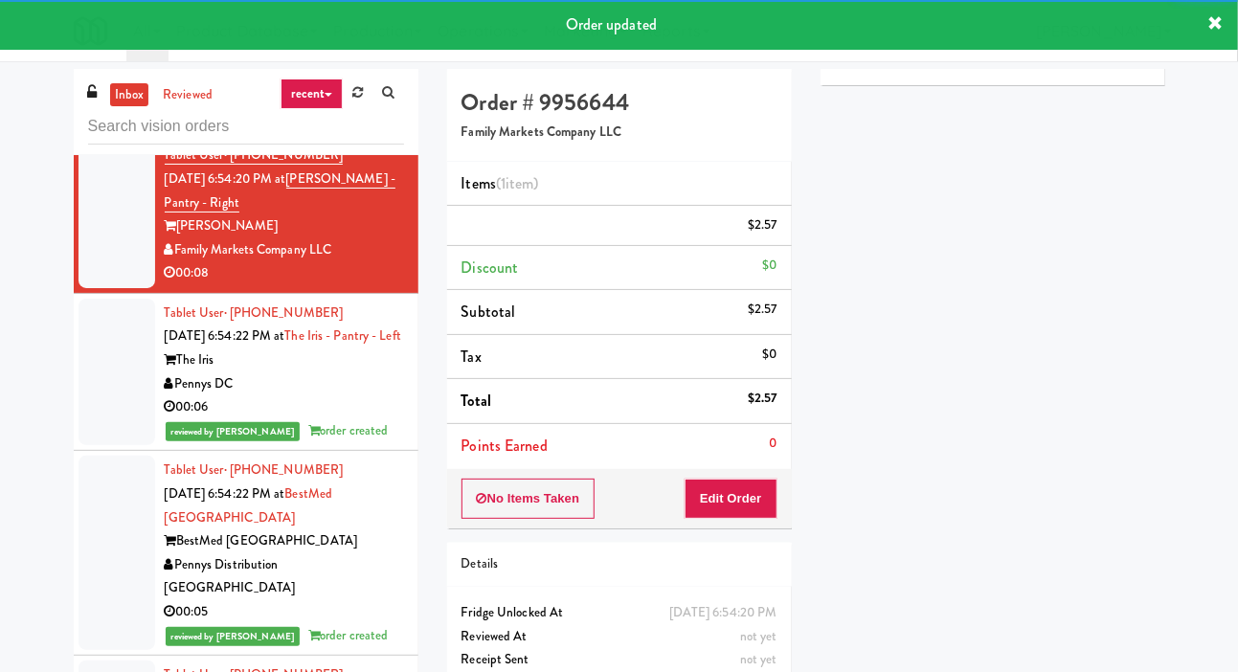
click at [87, 131] on div at bounding box center [117, 57] width 77 height 147
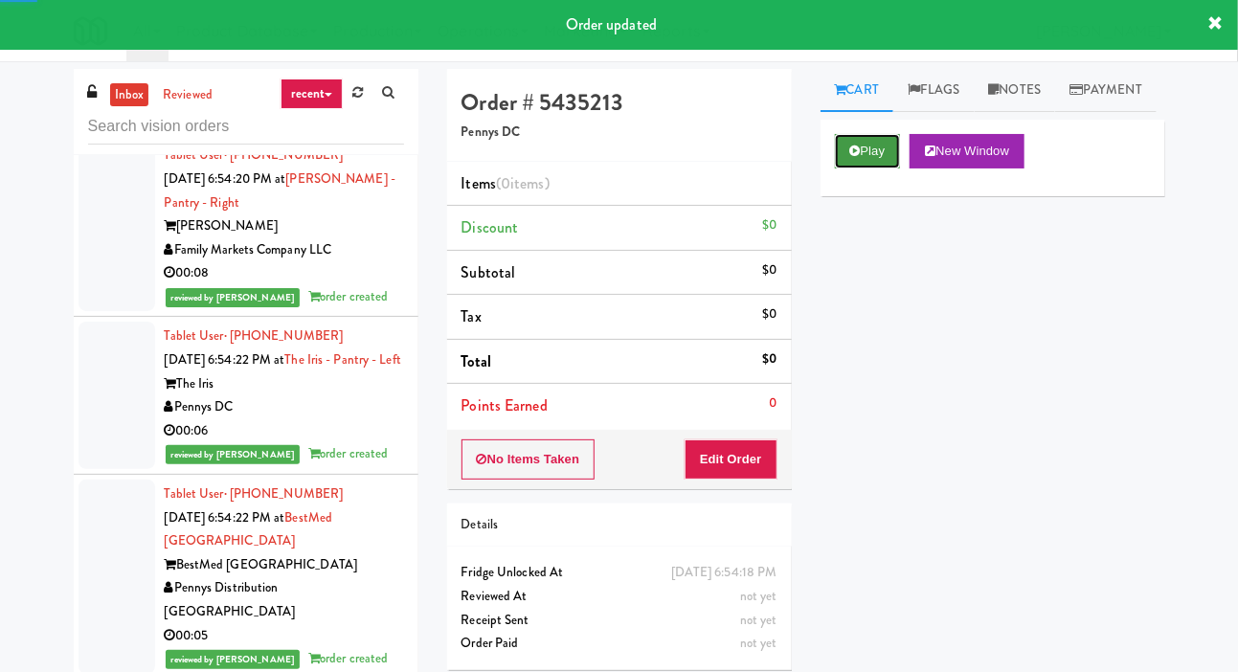
click at [836, 169] on button "Play" at bounding box center [868, 151] width 66 height 34
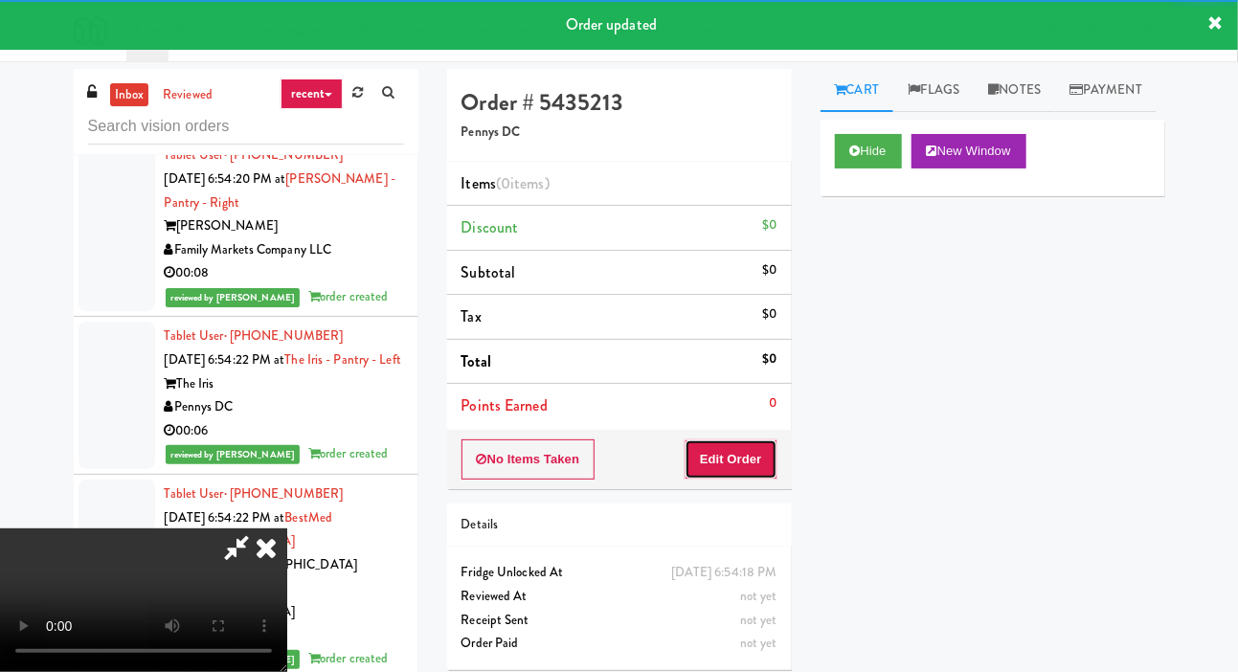
click at [770, 449] on button "Edit Order" at bounding box center [731, 459] width 93 height 40
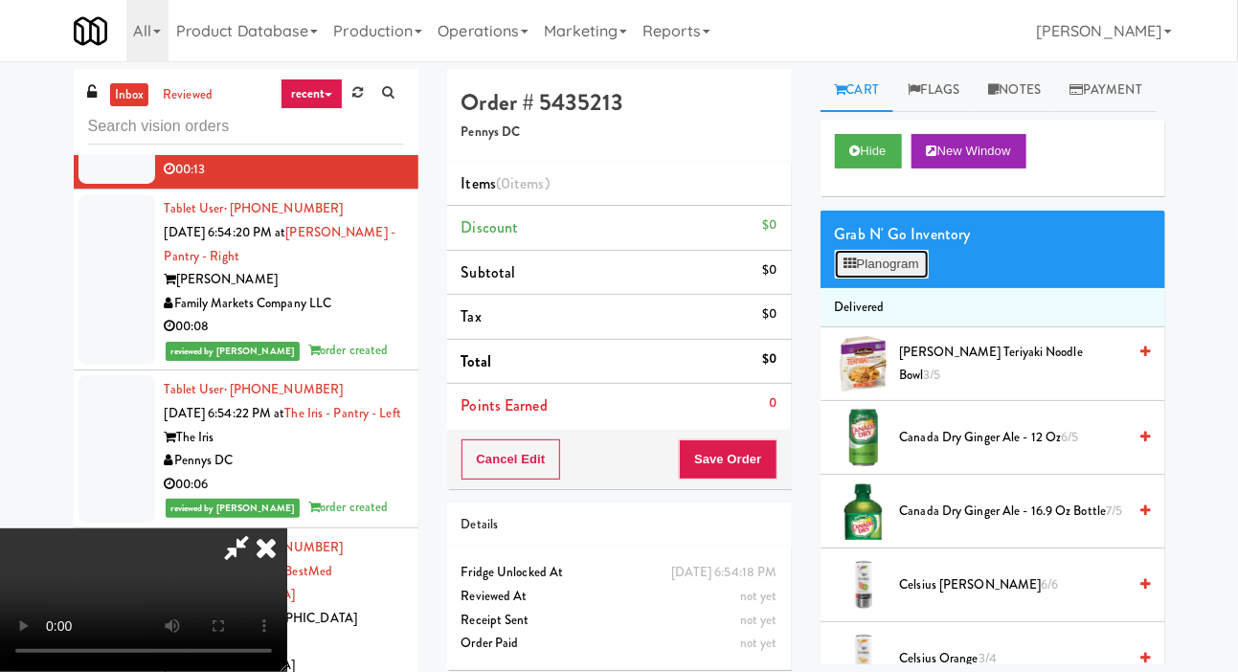
click at [874, 279] on button "Planogram" at bounding box center [882, 264] width 94 height 29
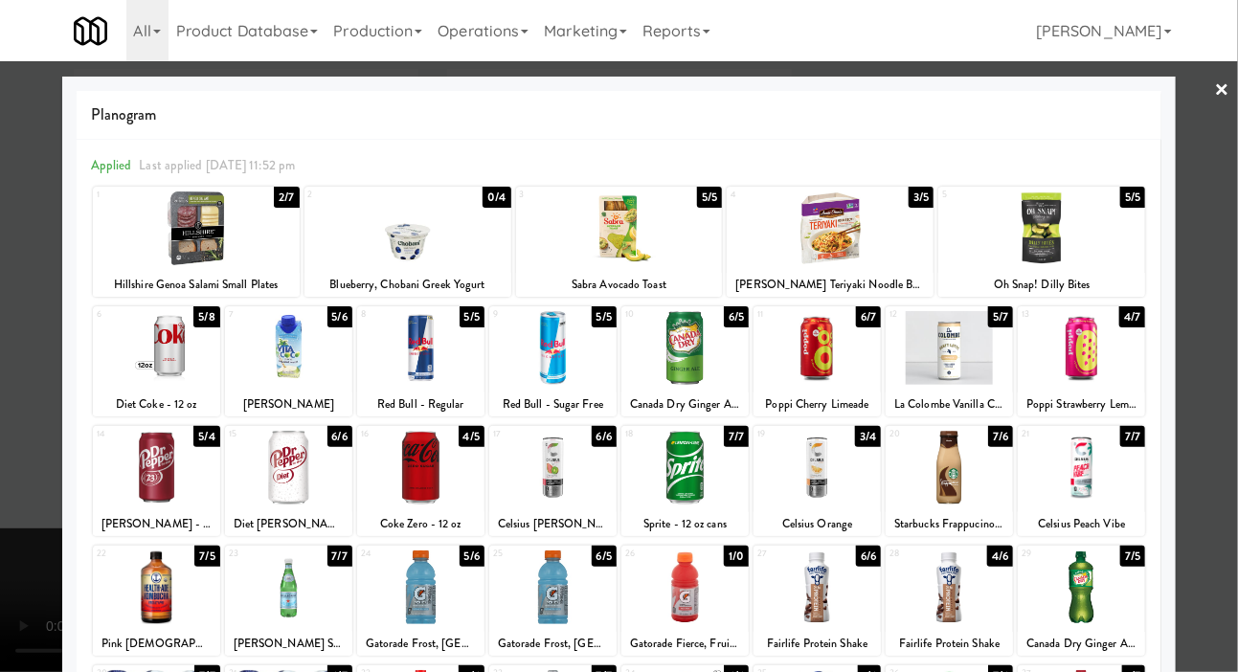
click at [847, 368] on div at bounding box center [817, 348] width 127 height 74
click at [38, 375] on div at bounding box center [619, 336] width 1238 height 672
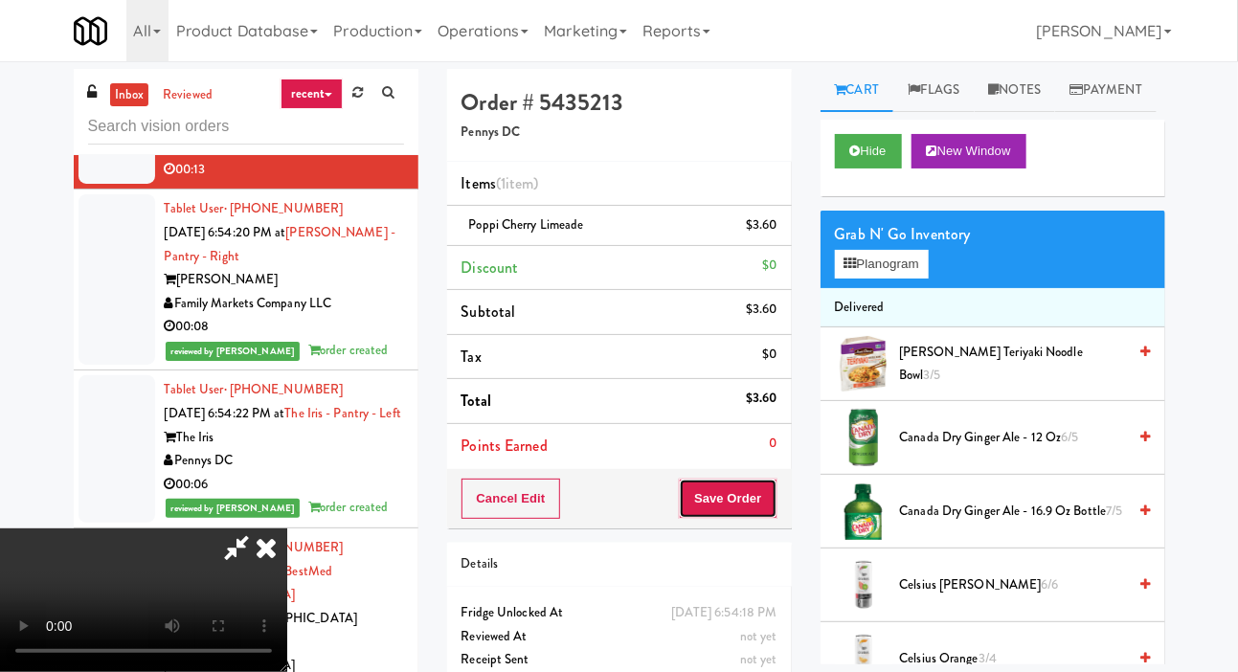
click at [772, 498] on button "Save Order" at bounding box center [728, 499] width 98 height 40
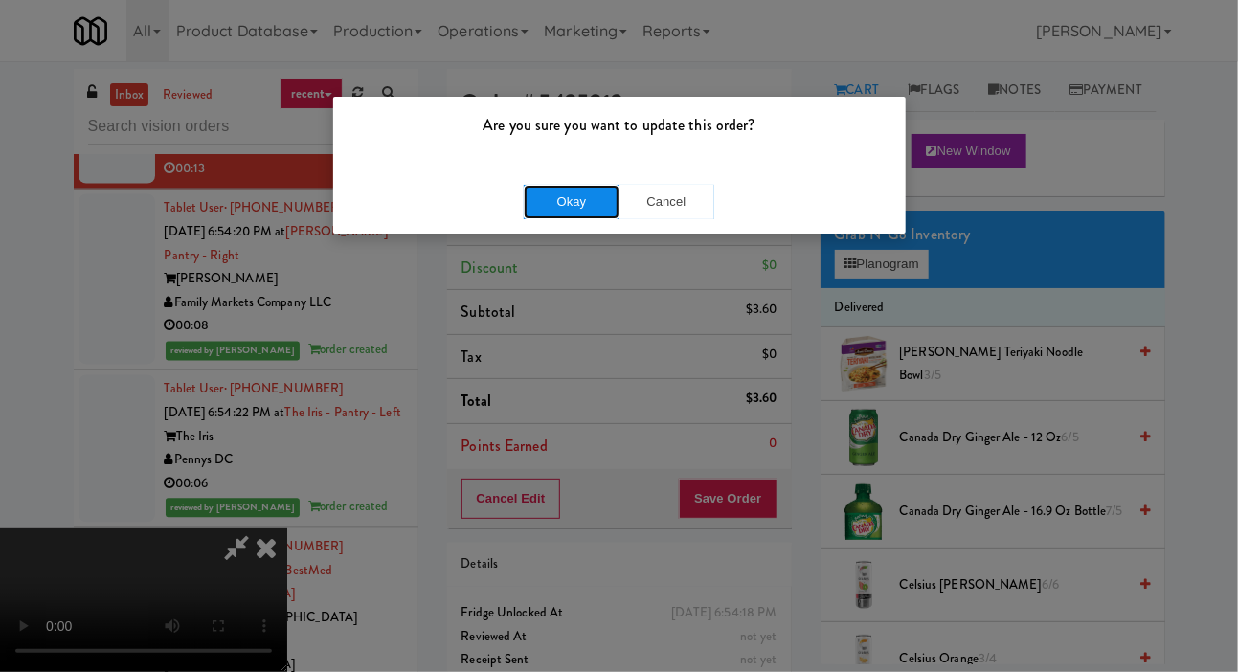
click at [579, 208] on button "Okay" at bounding box center [572, 202] width 96 height 34
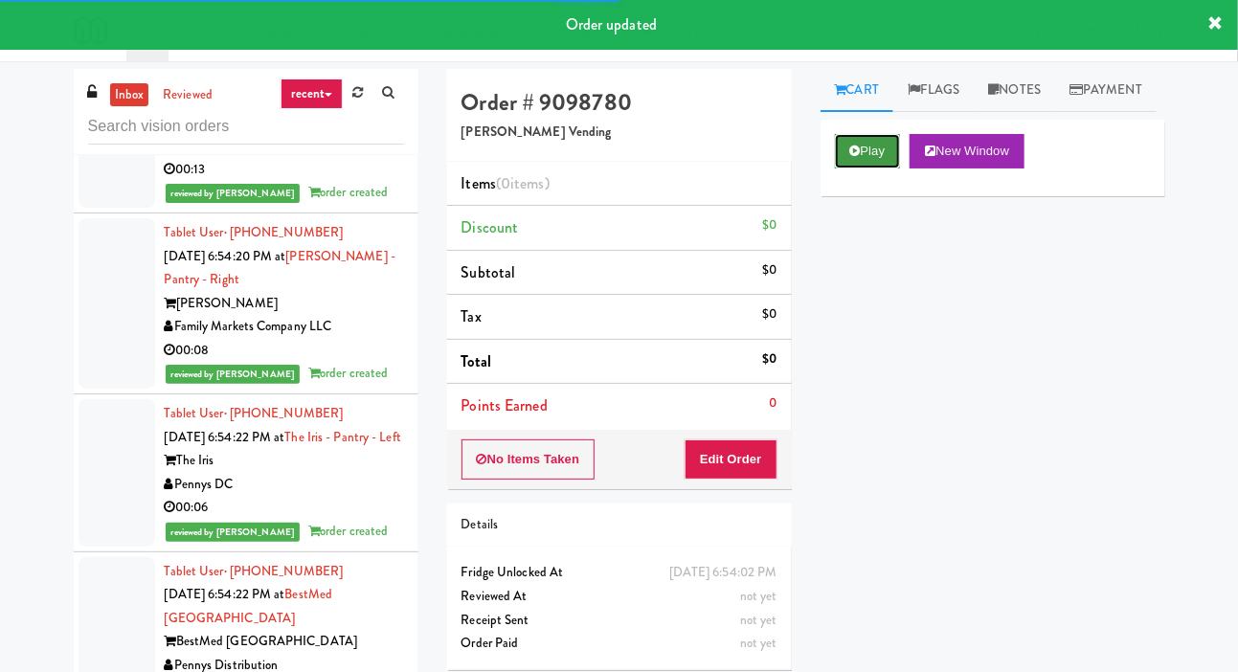
click at [857, 157] on icon at bounding box center [855, 151] width 11 height 12
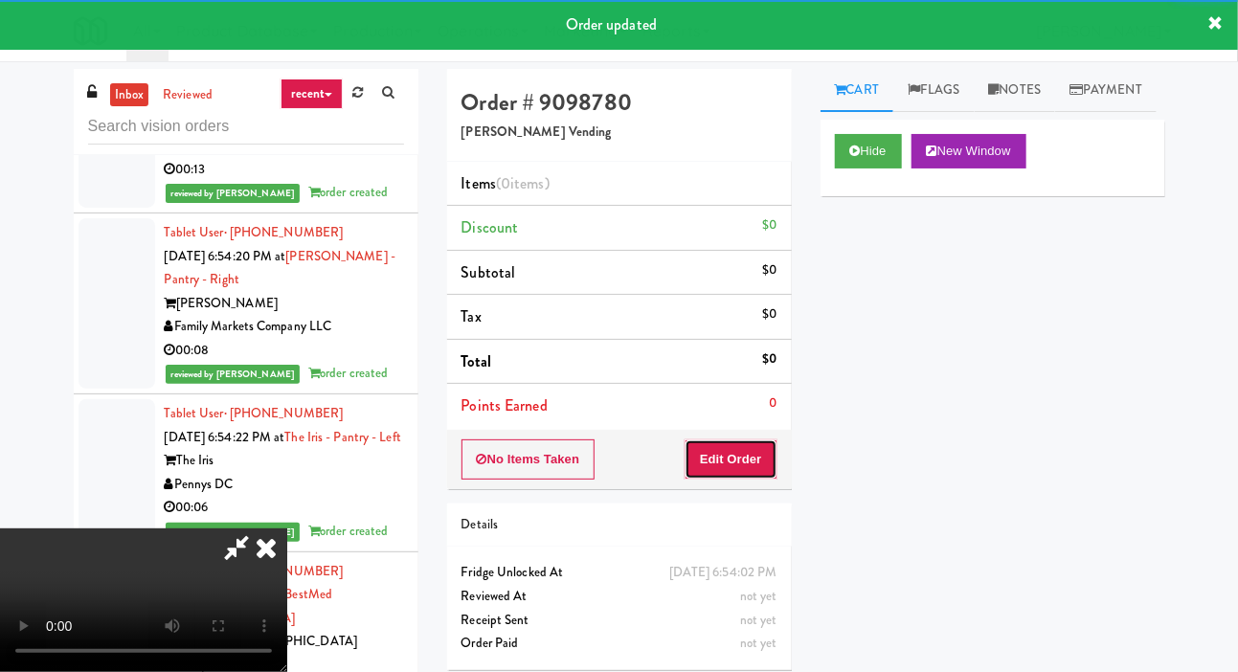
click at [743, 439] on button "Edit Order" at bounding box center [731, 459] width 93 height 40
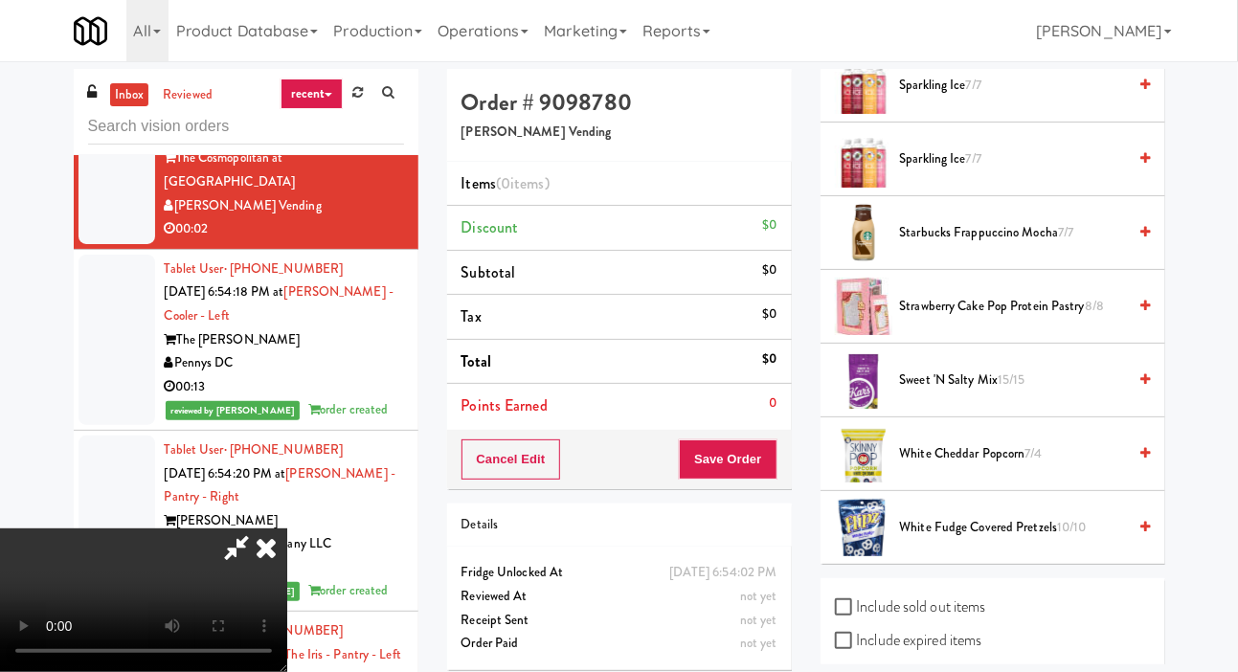
scroll to position [2250, 0]
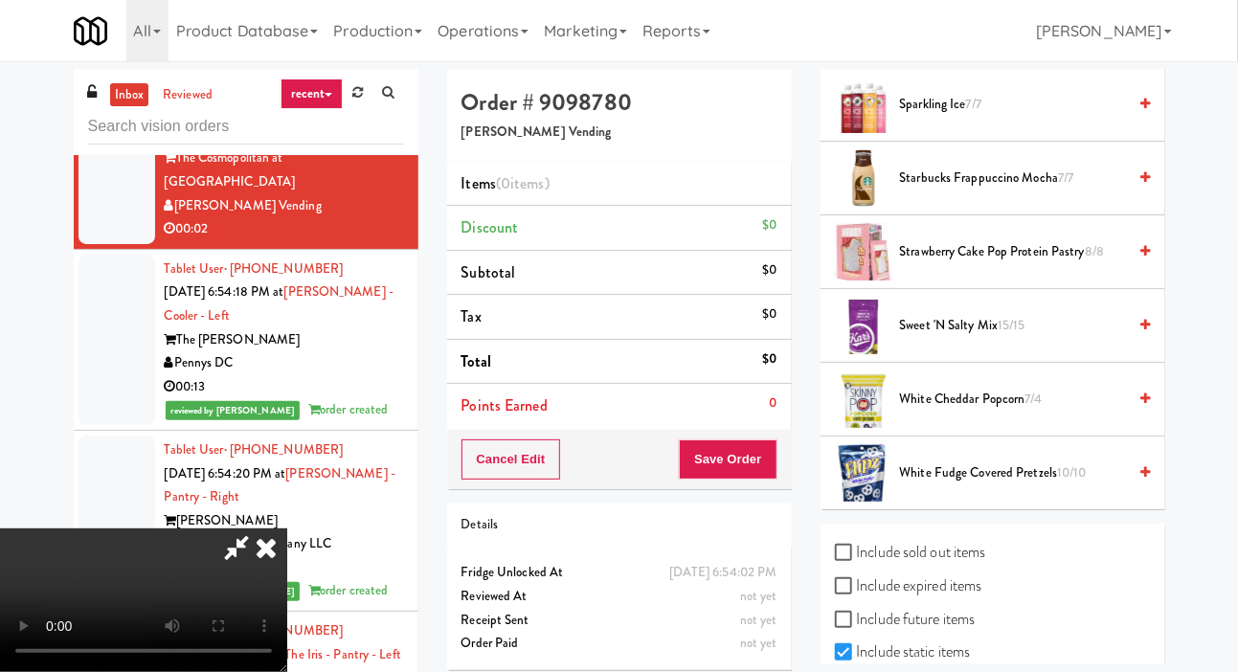
click at [935, 567] on label "Include sold out items" at bounding box center [910, 552] width 151 height 29
click at [857, 561] on input "Include sold out items" at bounding box center [846, 553] width 22 height 15
checkbox input "true"
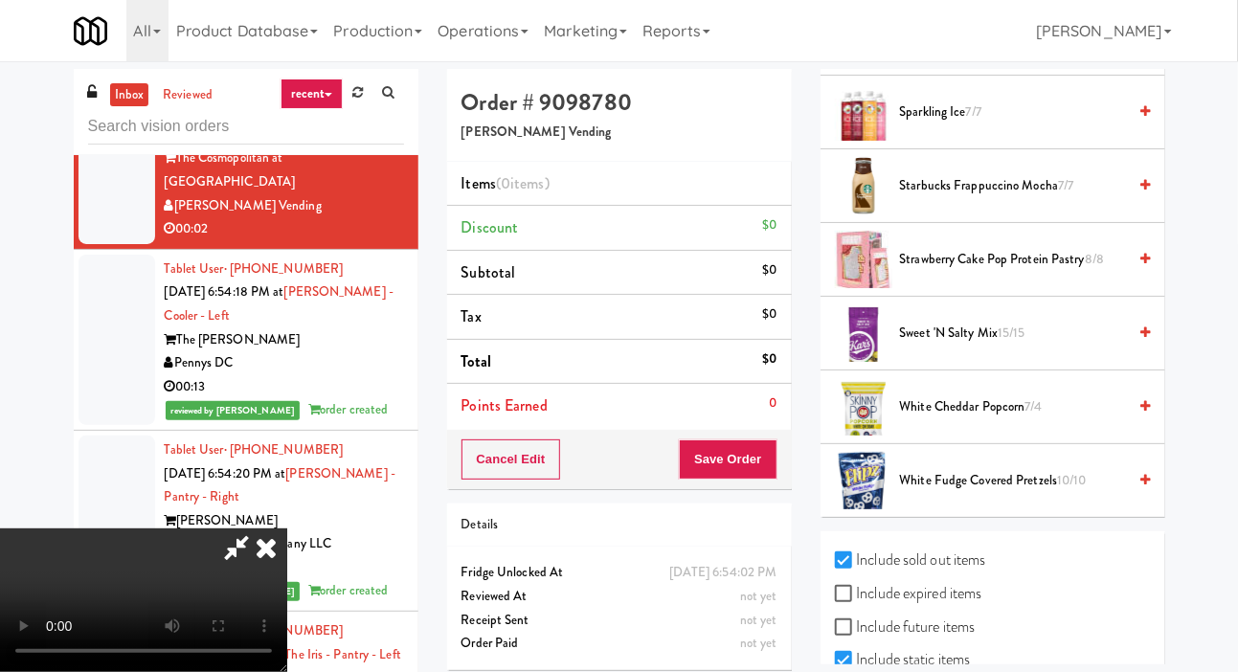
scroll to position [2324, 0]
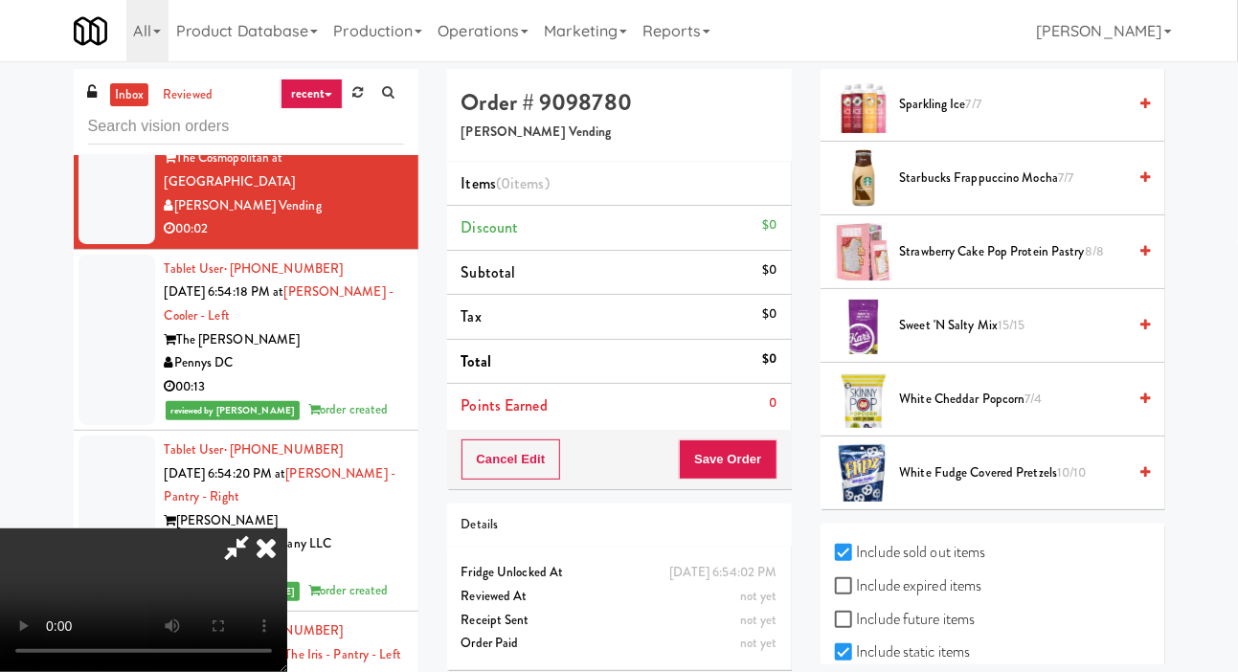
click at [993, 412] on span "White Cheddar Popcorn 7/4" at bounding box center [1013, 400] width 227 height 24
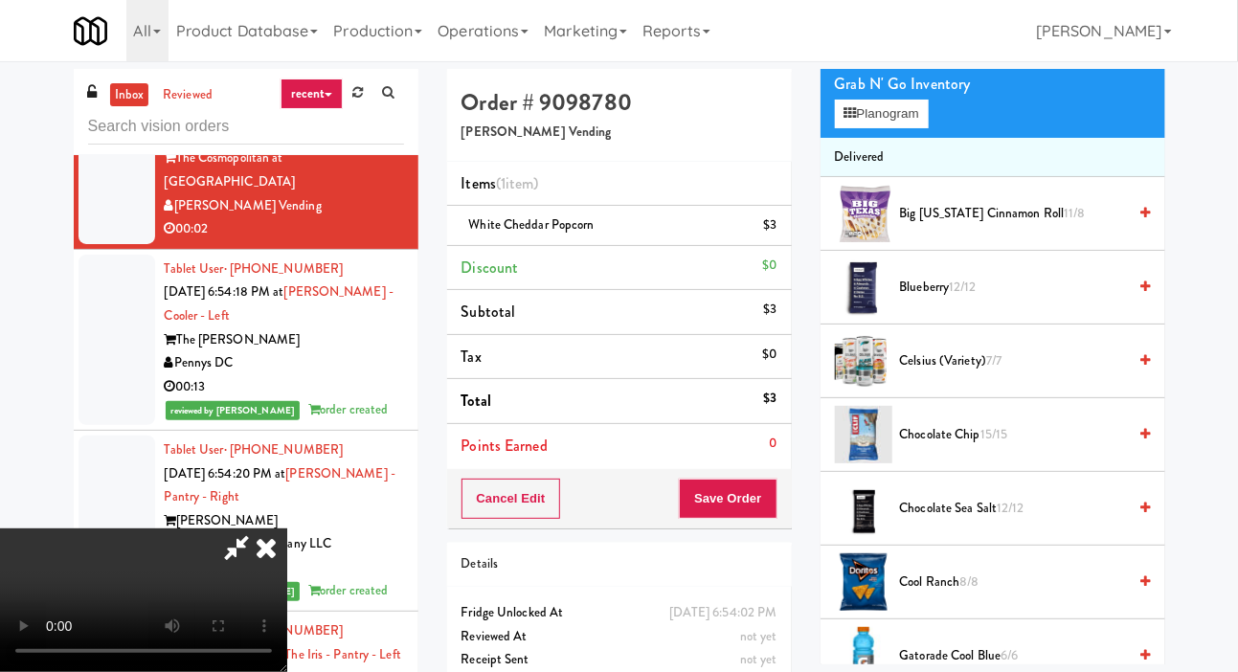
scroll to position [0, 0]
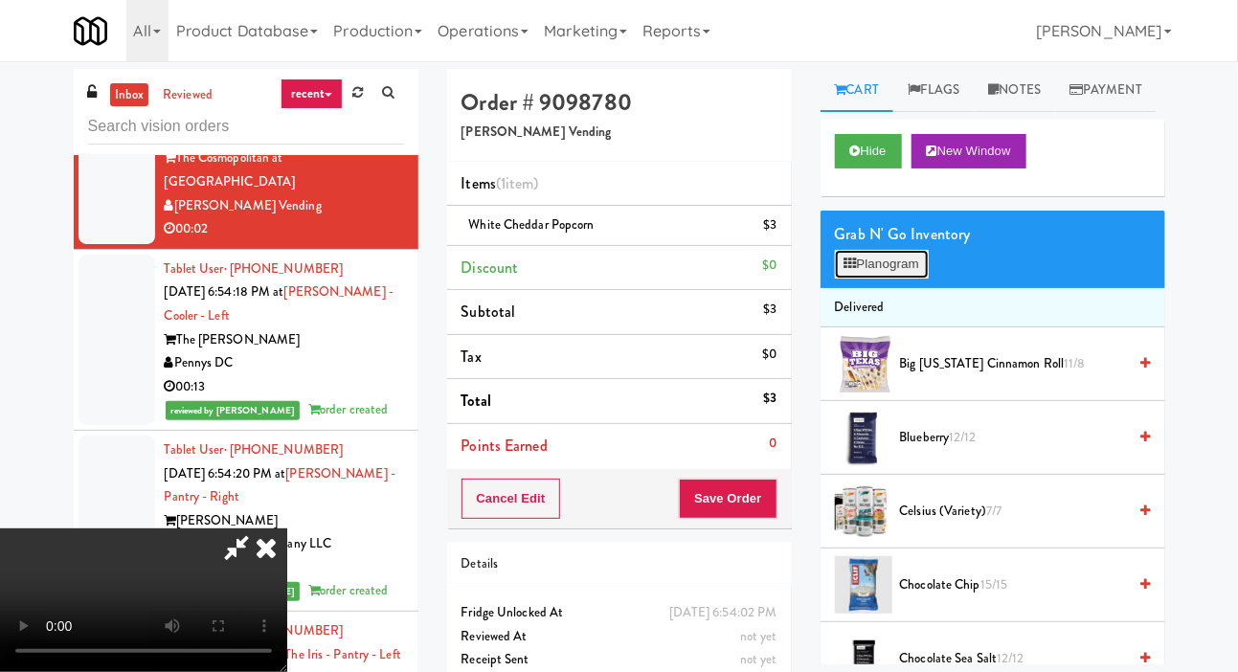
click at [887, 279] on button "Planogram" at bounding box center [882, 264] width 94 height 29
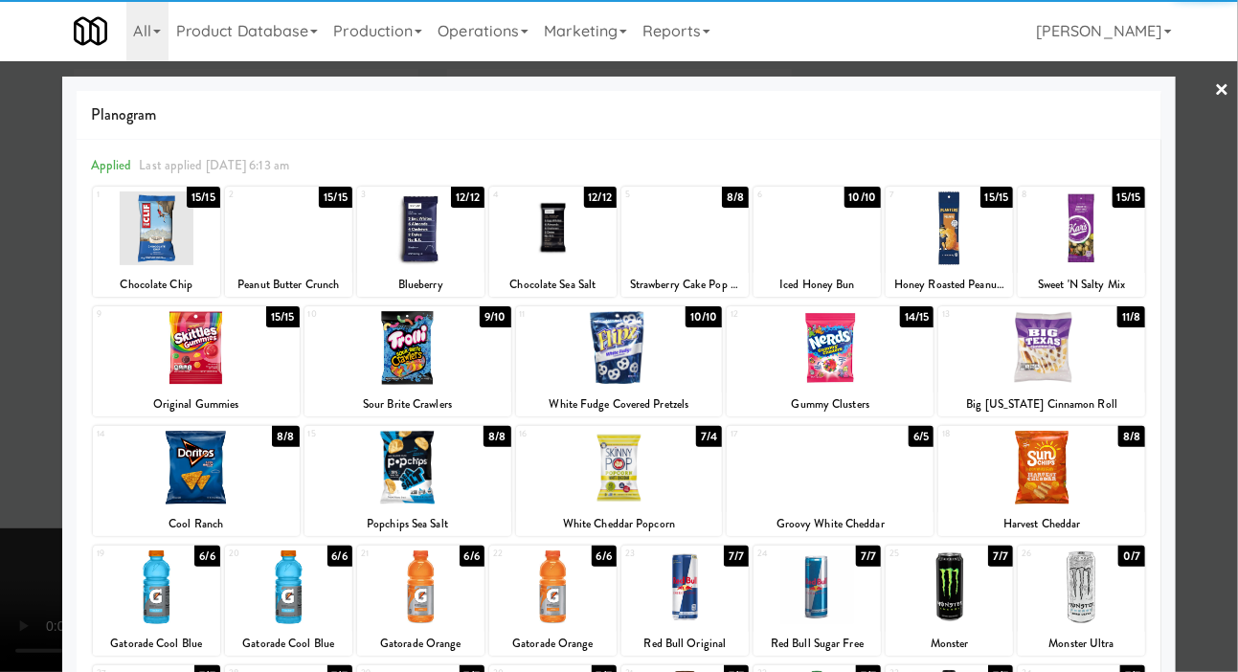
click at [18, 353] on div at bounding box center [619, 336] width 1238 height 672
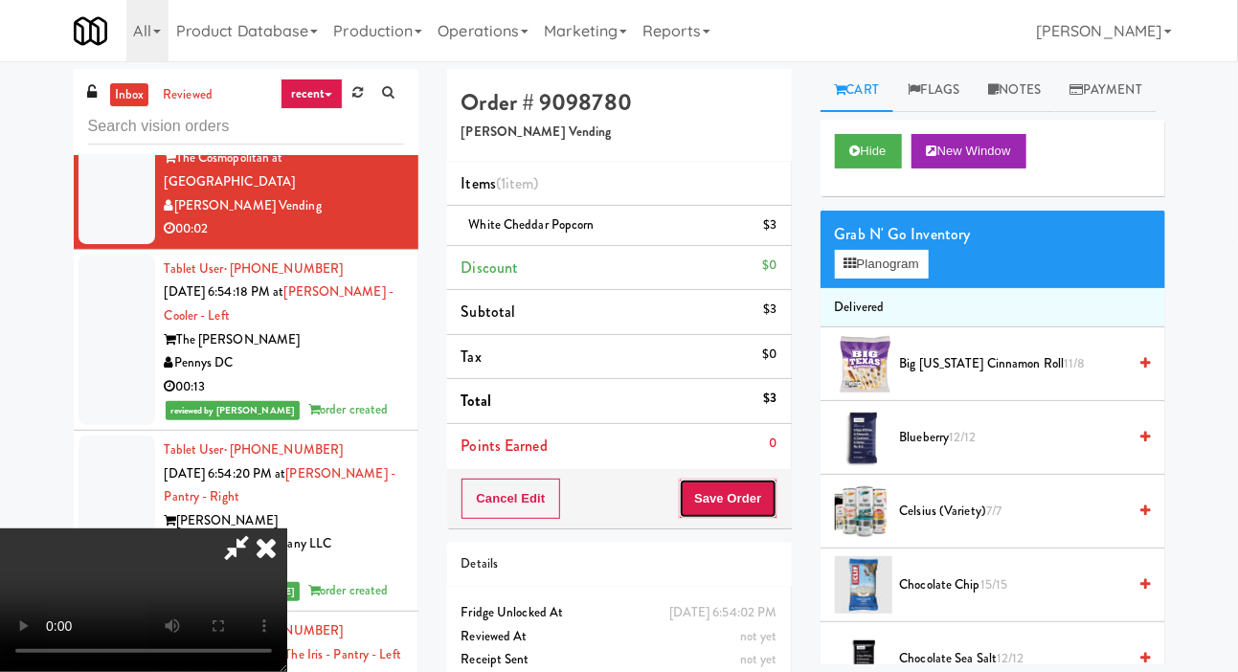
click at [776, 495] on button "Save Order" at bounding box center [728, 499] width 98 height 40
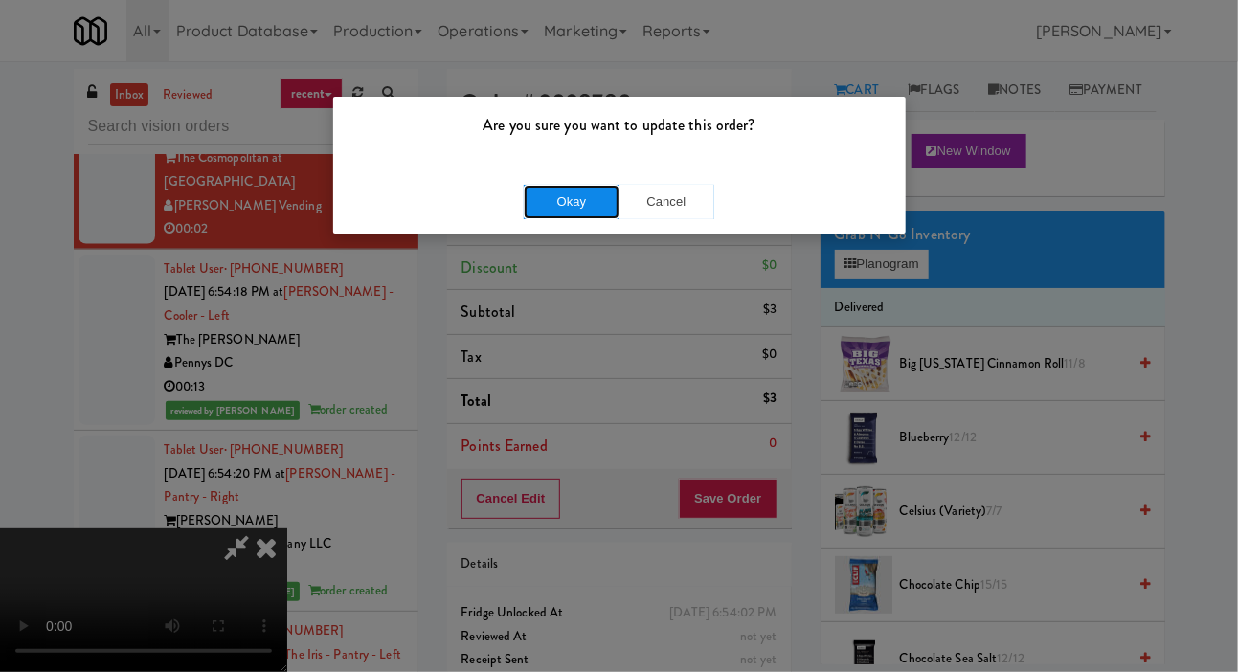
click at [568, 214] on button "Okay" at bounding box center [572, 202] width 96 height 34
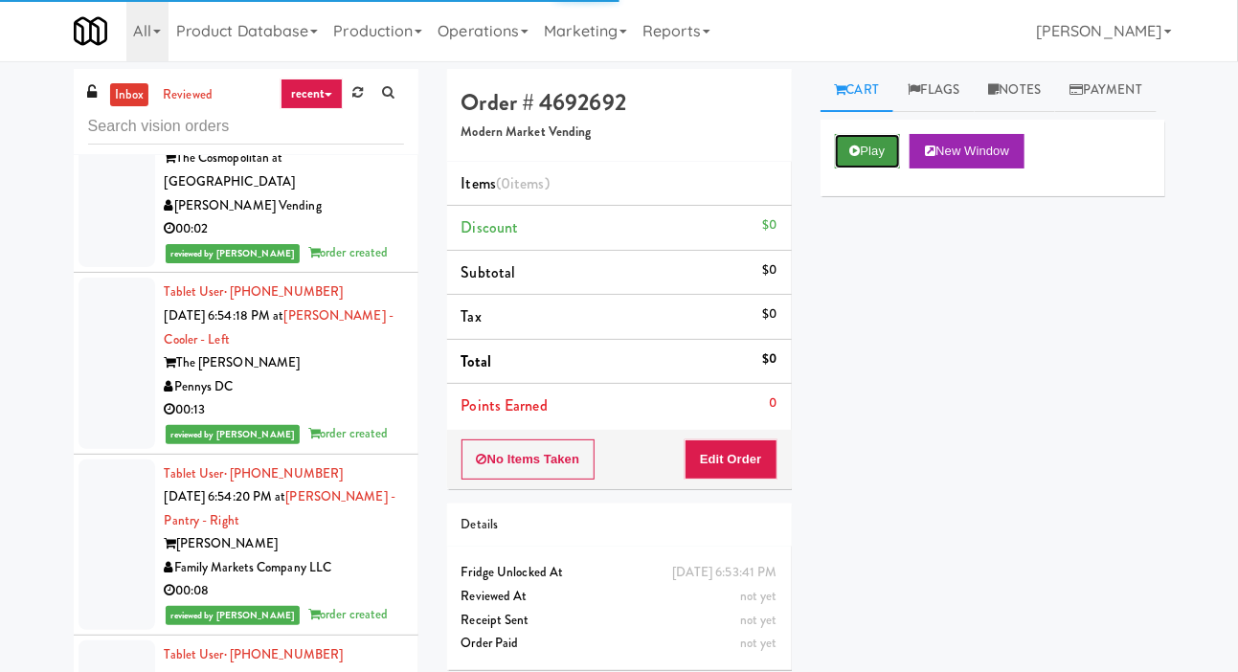
click at [873, 169] on button "Play" at bounding box center [868, 151] width 66 height 34
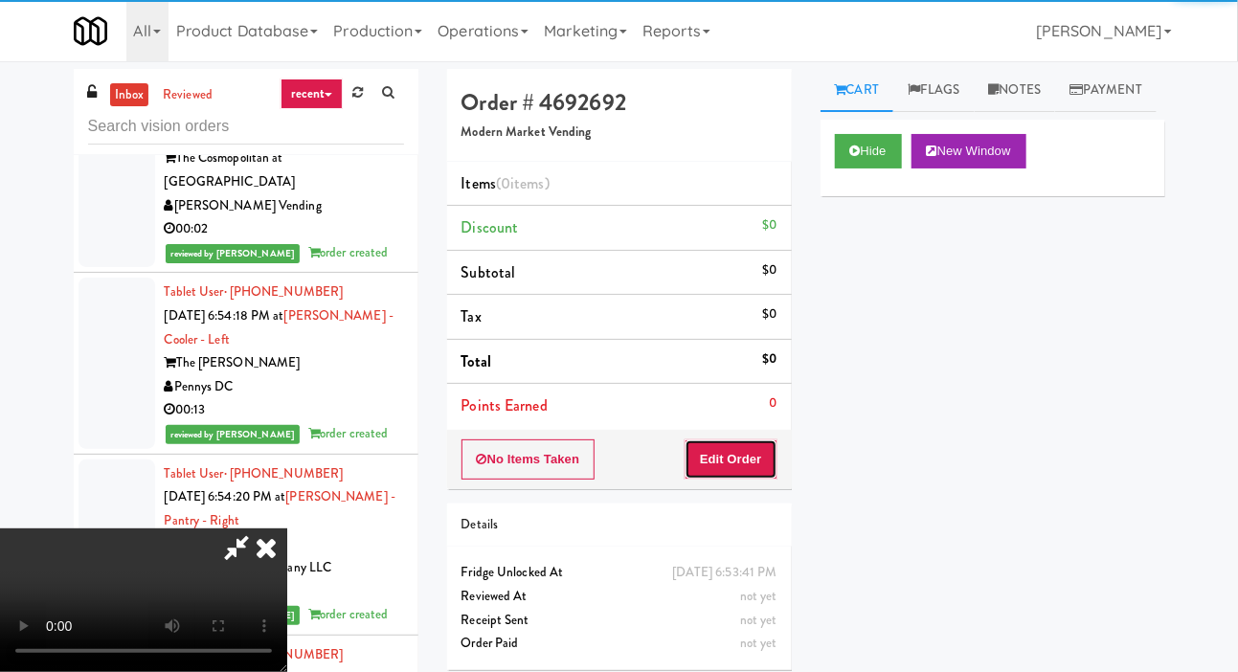
click at [761, 439] on button "Edit Order" at bounding box center [731, 459] width 93 height 40
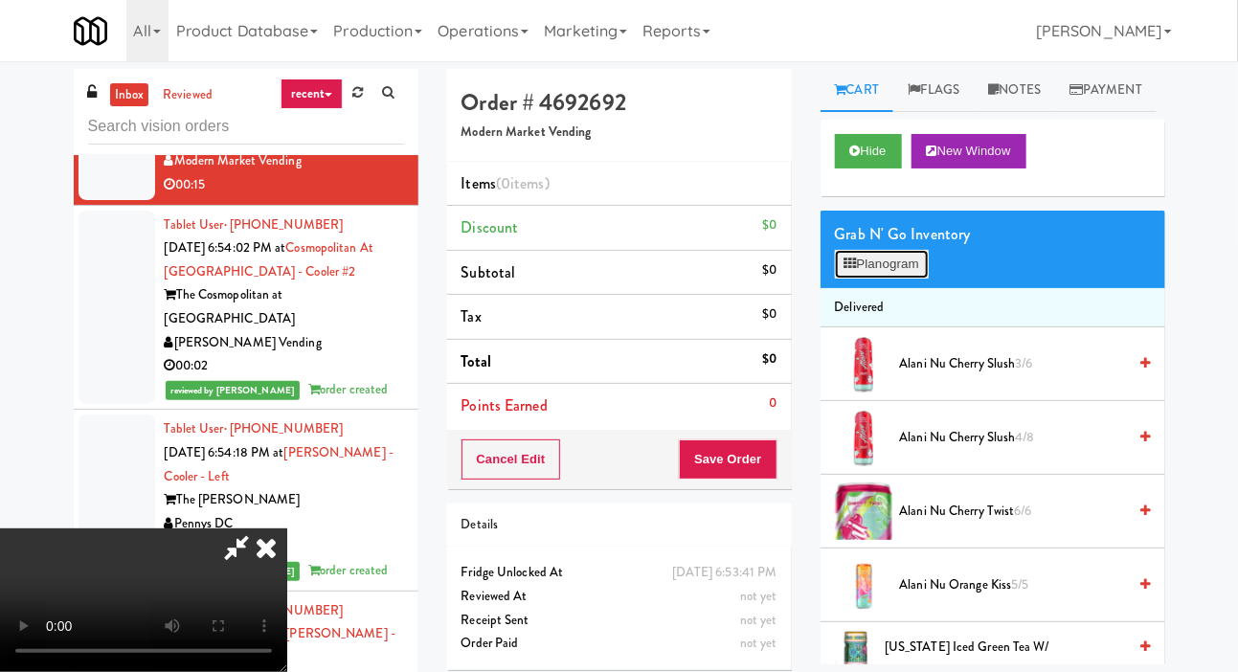
click at [886, 279] on button "Planogram" at bounding box center [882, 264] width 94 height 29
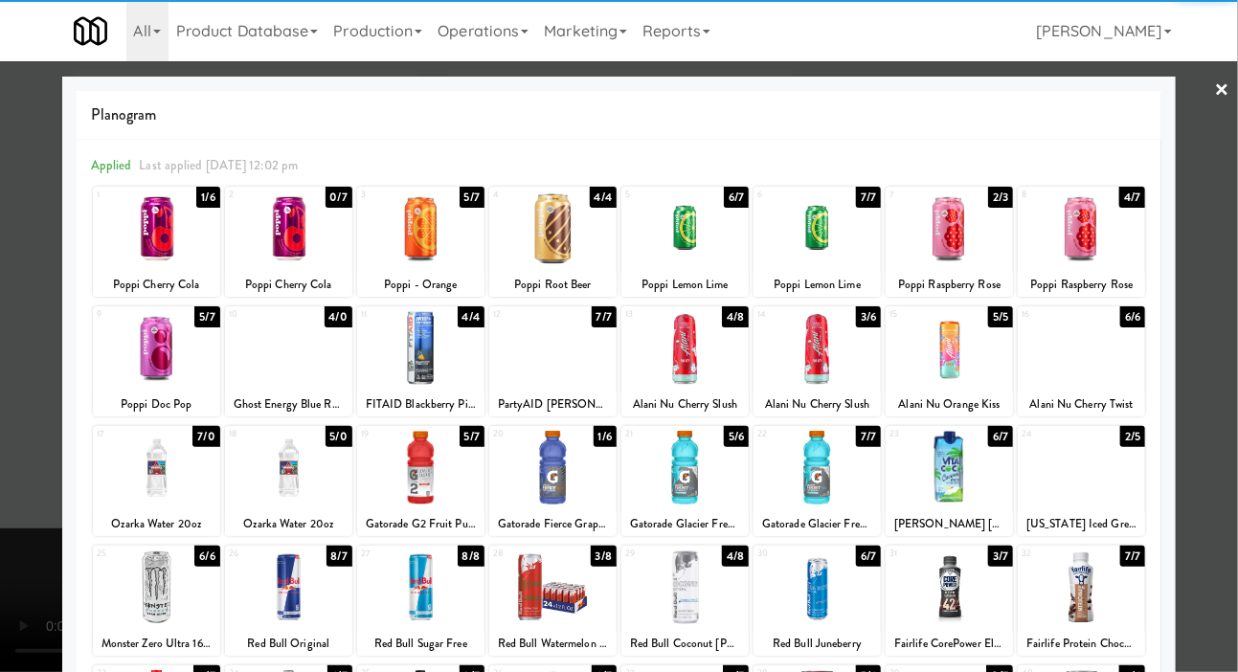
click at [852, 472] on div at bounding box center [817, 468] width 127 height 74
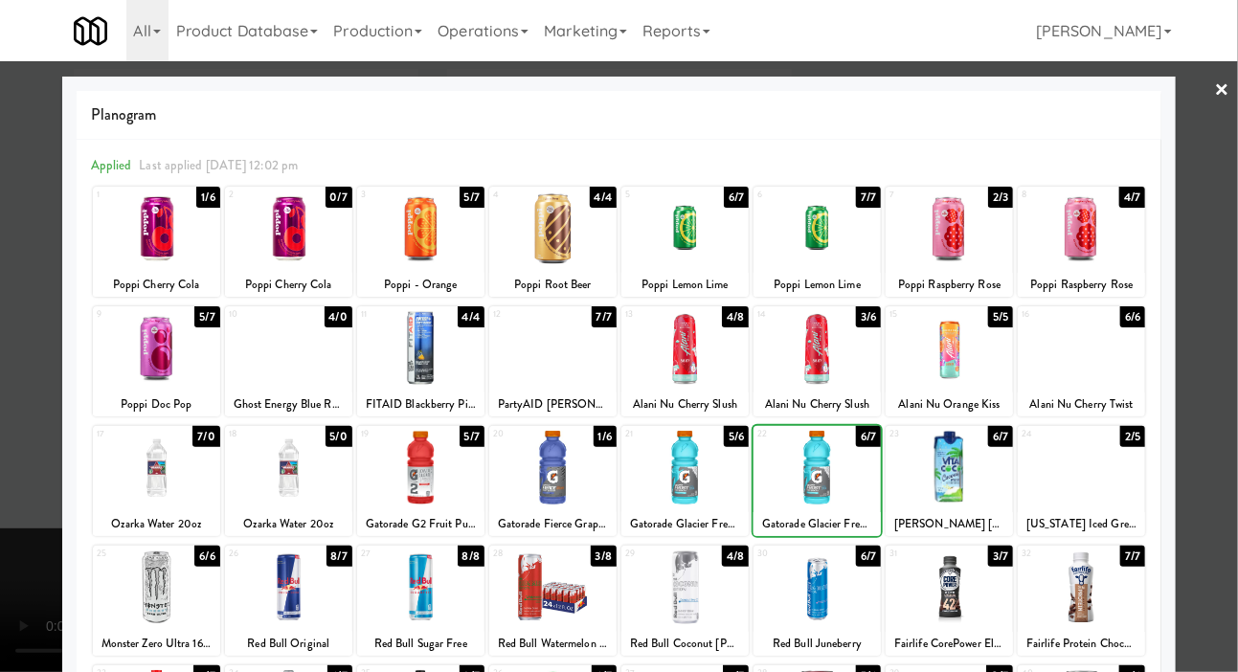
click at [978, 450] on div at bounding box center [949, 468] width 127 height 74
click at [25, 421] on div at bounding box center [619, 336] width 1238 height 672
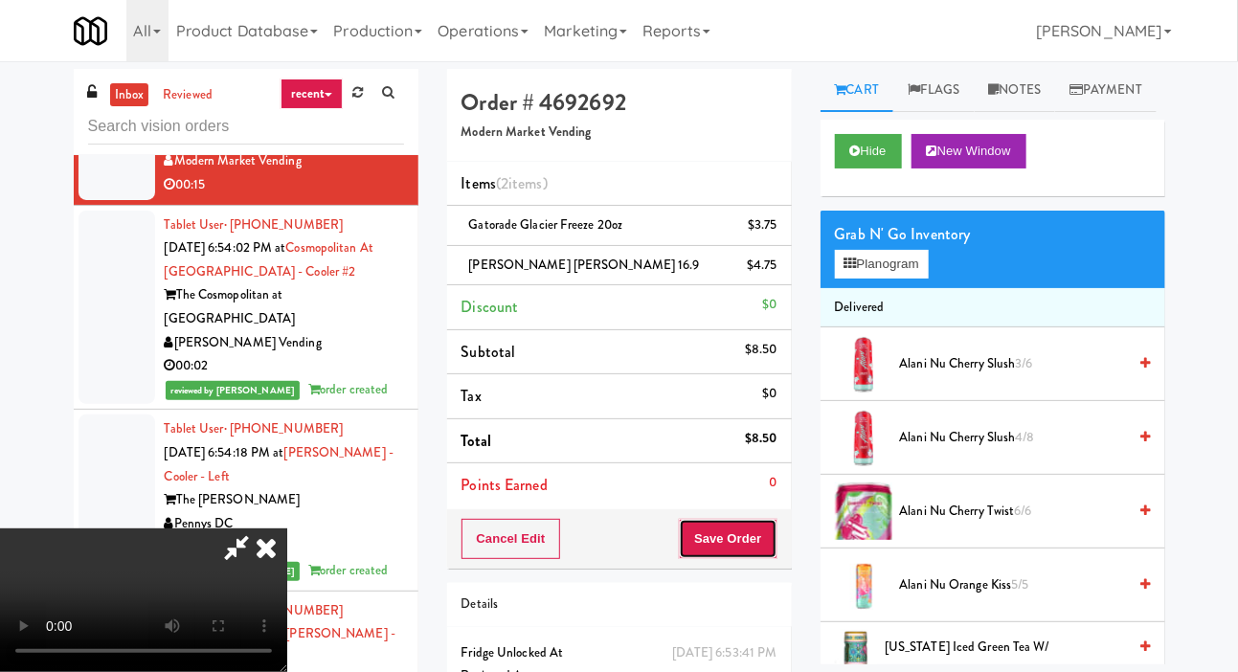
click at [769, 527] on button "Save Order" at bounding box center [728, 539] width 98 height 40
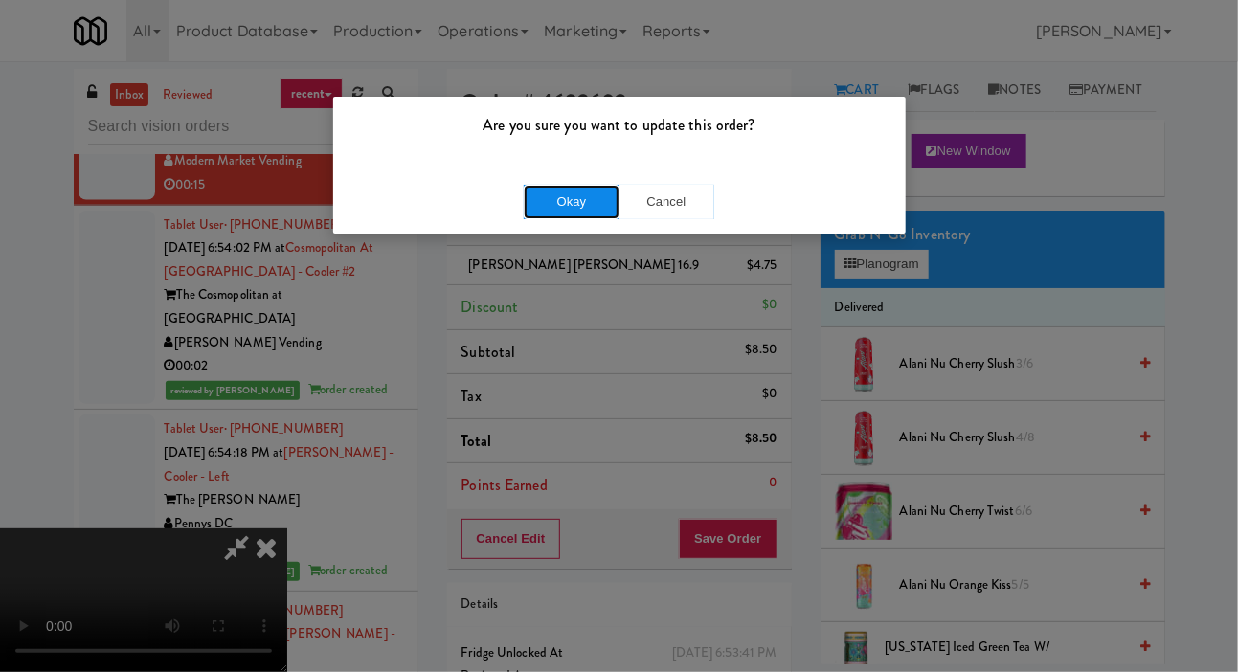
click at [587, 209] on button "Okay" at bounding box center [572, 202] width 96 height 34
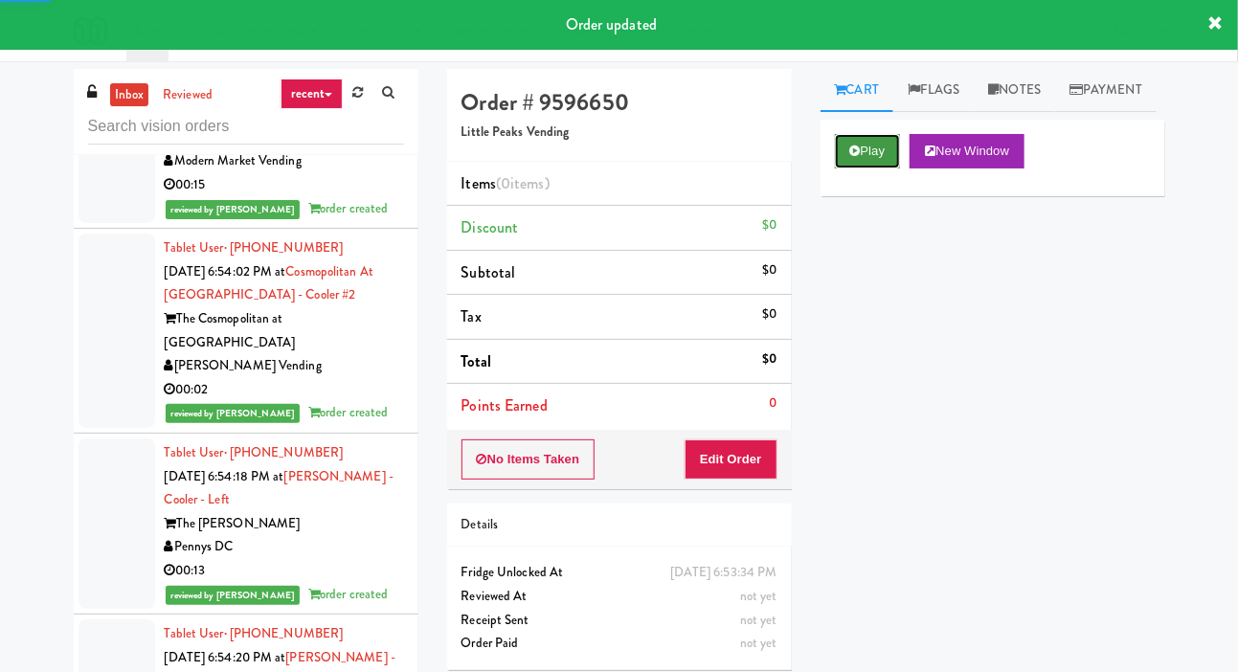
click at [864, 169] on button "Play" at bounding box center [868, 151] width 66 height 34
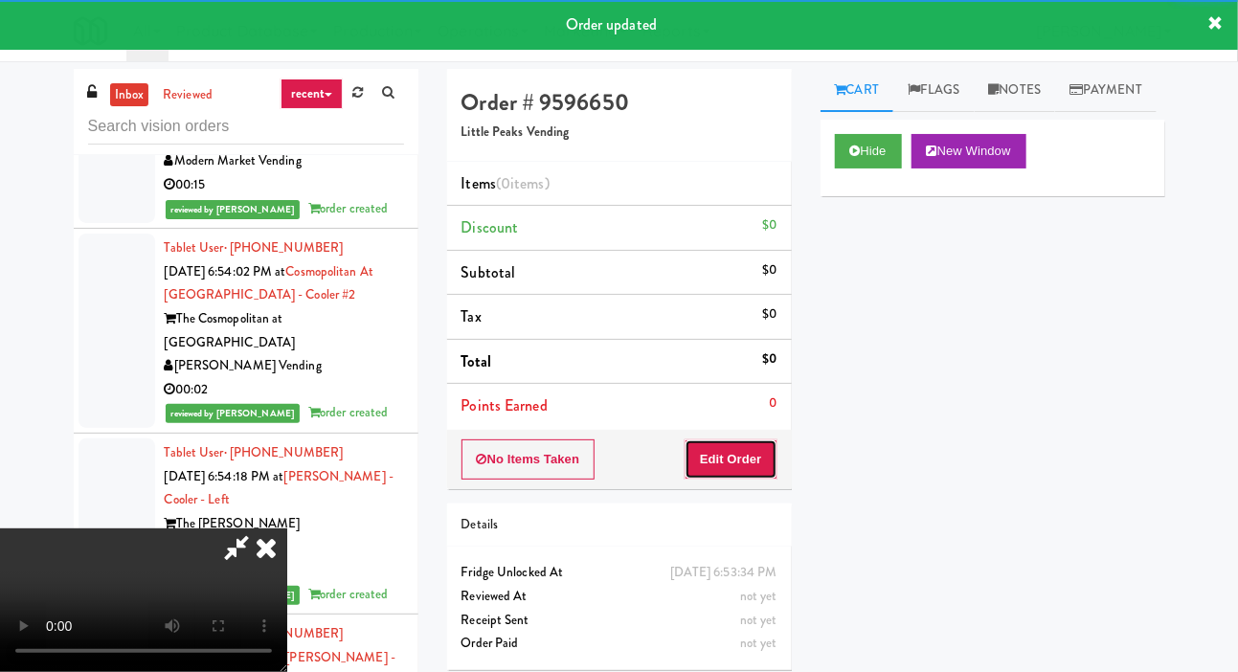
click at [753, 451] on button "Edit Order" at bounding box center [731, 459] width 93 height 40
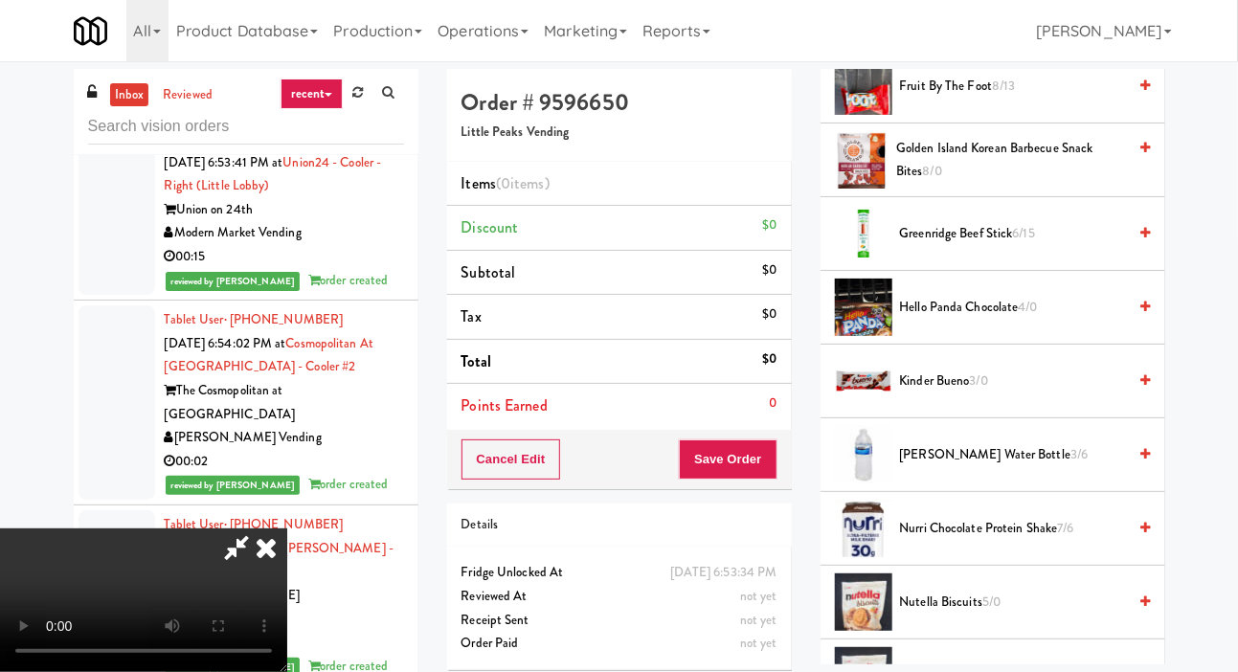
scroll to position [1091, 0]
click at [1004, 392] on span "Kinder Bueno 3/0" at bounding box center [1013, 380] width 227 height 24
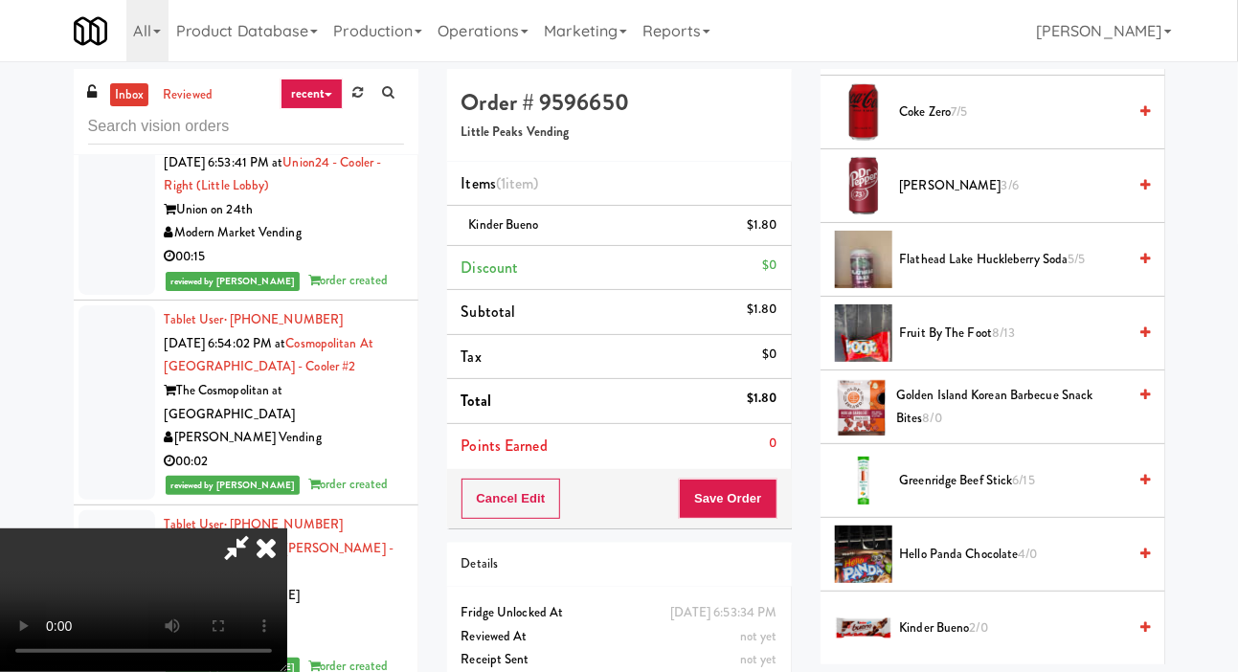
scroll to position [0, 0]
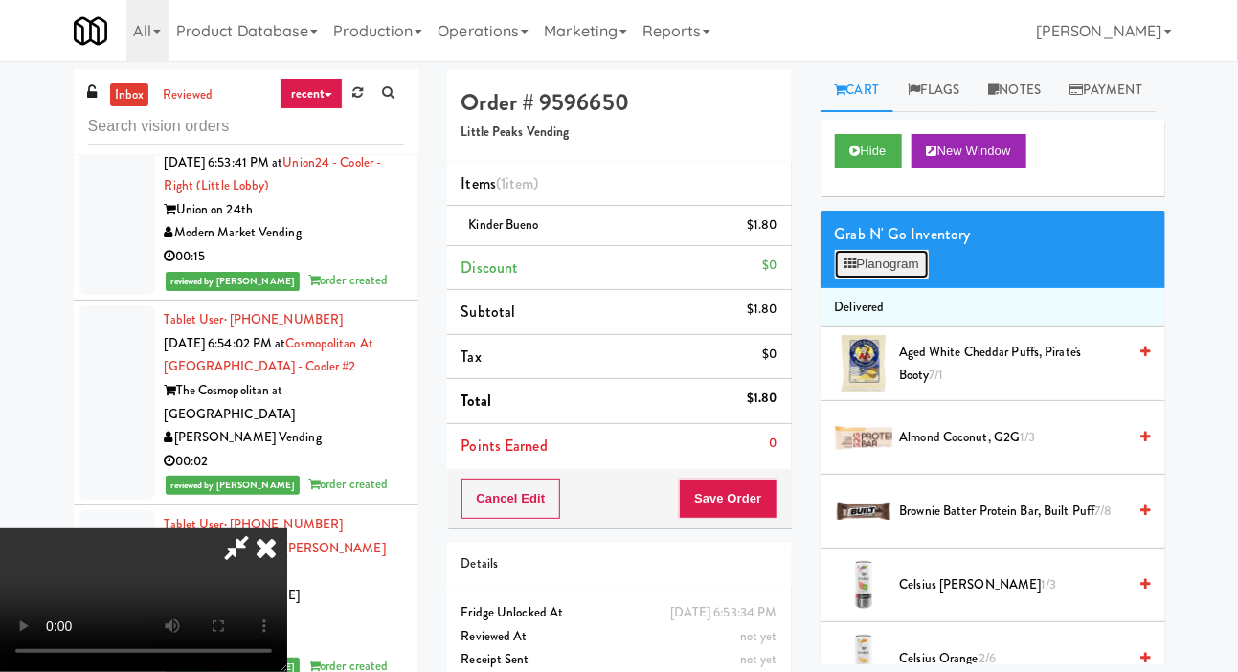
click at [881, 279] on button "Planogram" at bounding box center [882, 264] width 94 height 29
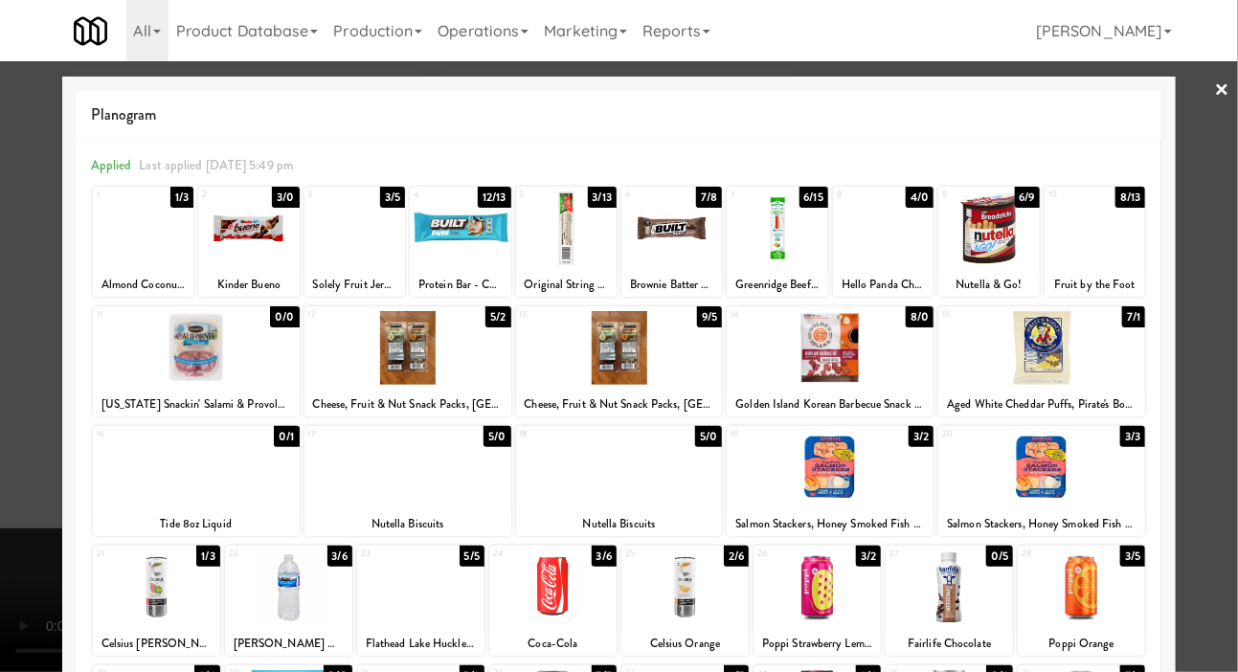
click at [34, 376] on div at bounding box center [619, 336] width 1238 height 672
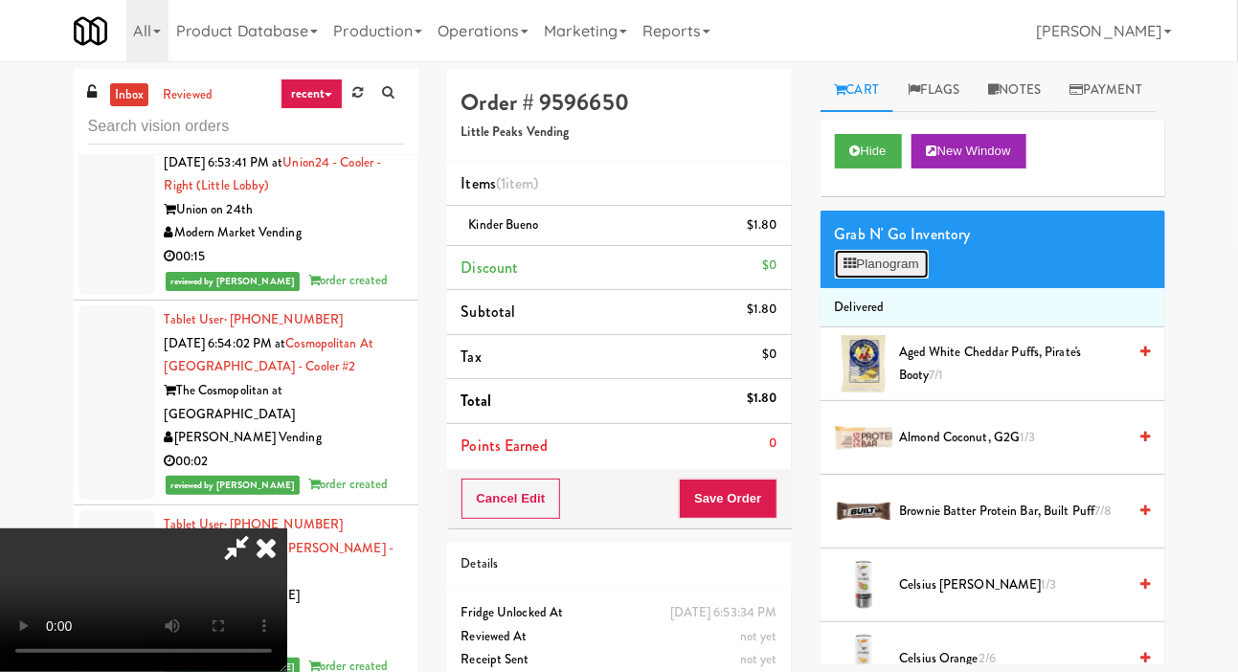
click at [883, 279] on button "Planogram" at bounding box center [882, 264] width 94 height 29
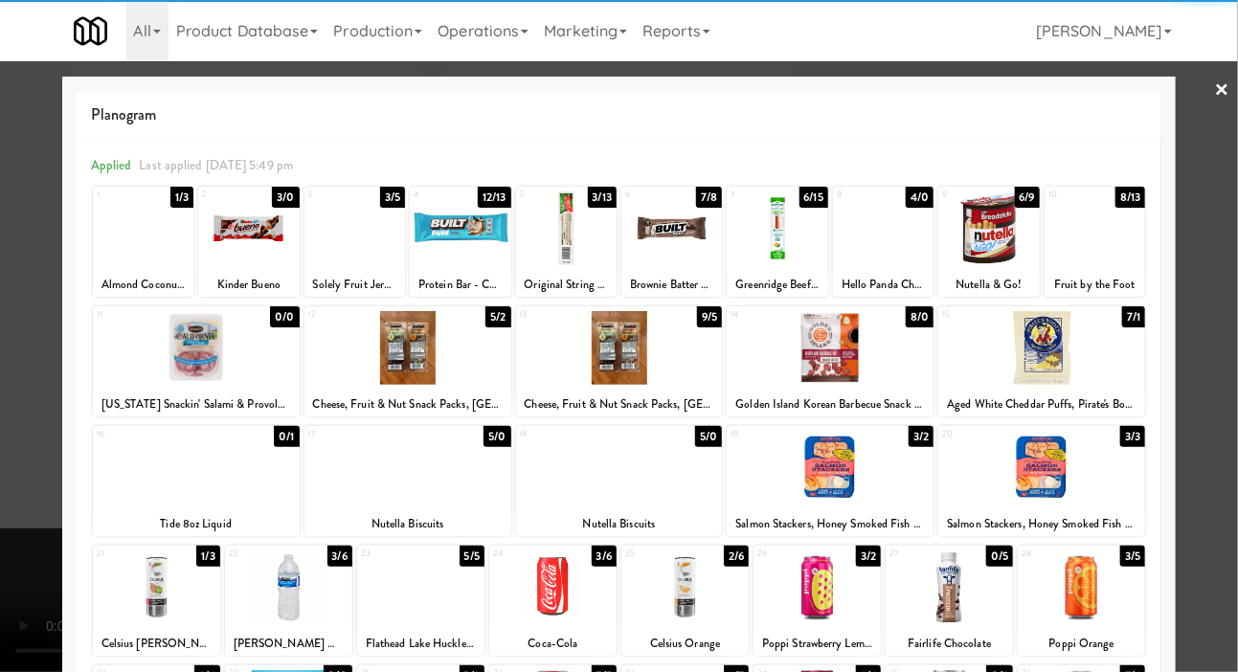
click at [792, 226] on div at bounding box center [777, 228] width 101 height 74
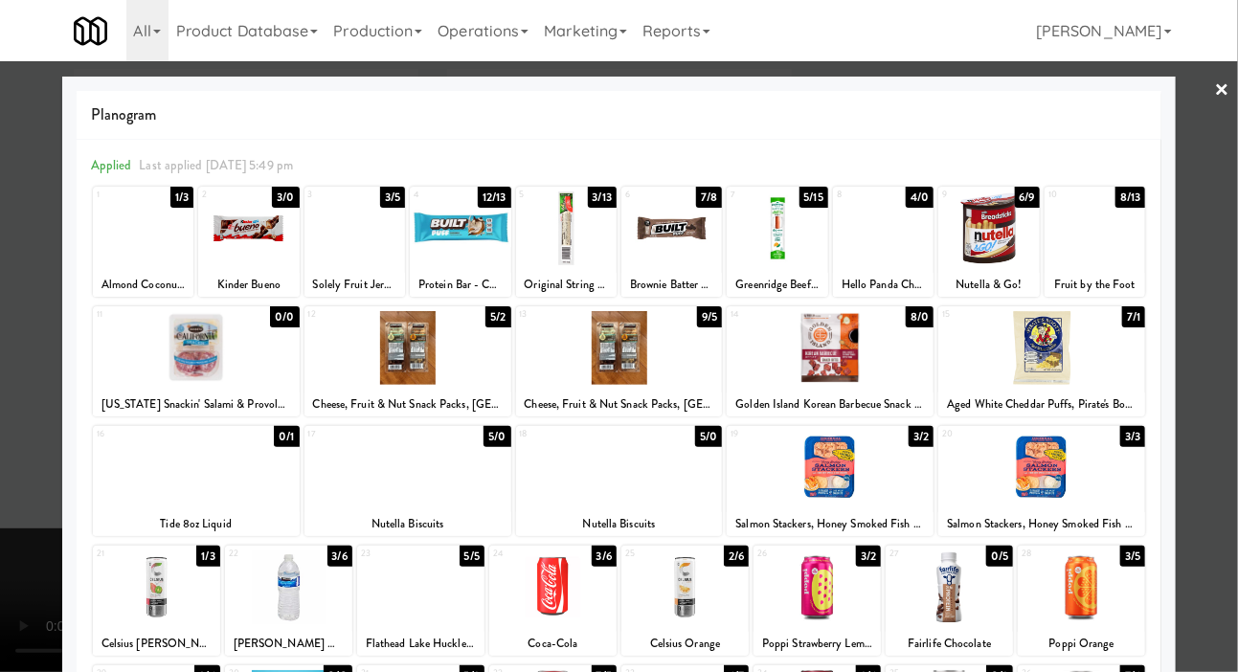
click at [34, 371] on div at bounding box center [619, 336] width 1238 height 672
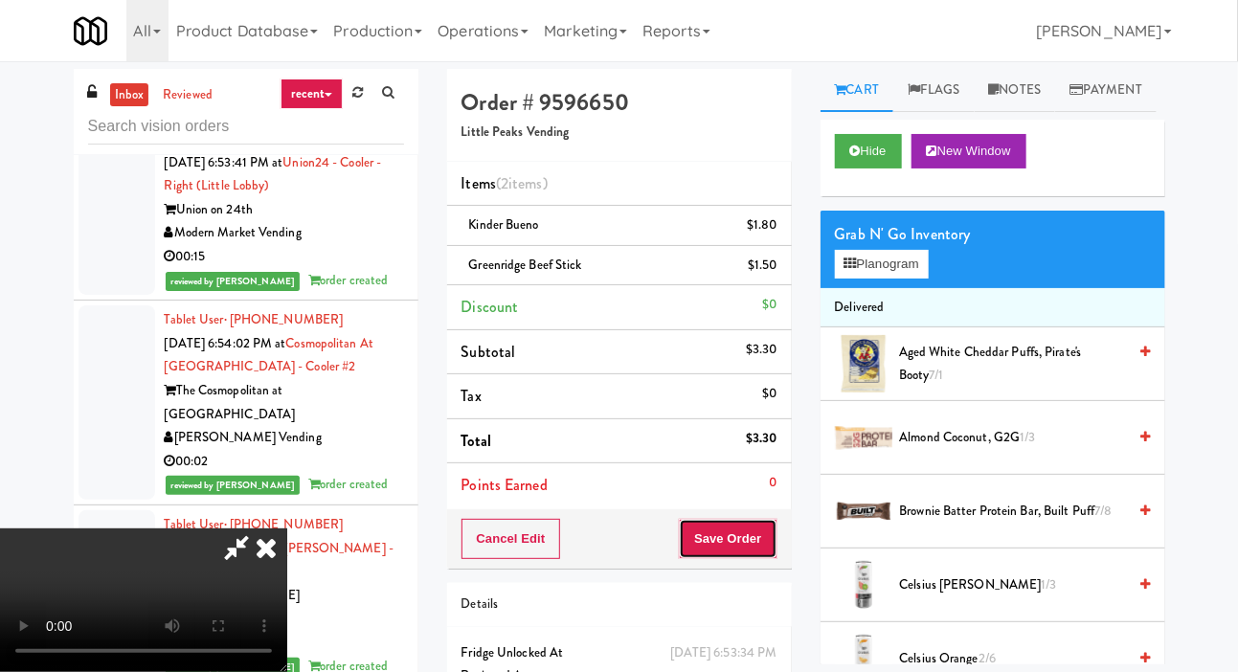
click at [759, 544] on button "Save Order" at bounding box center [728, 539] width 98 height 40
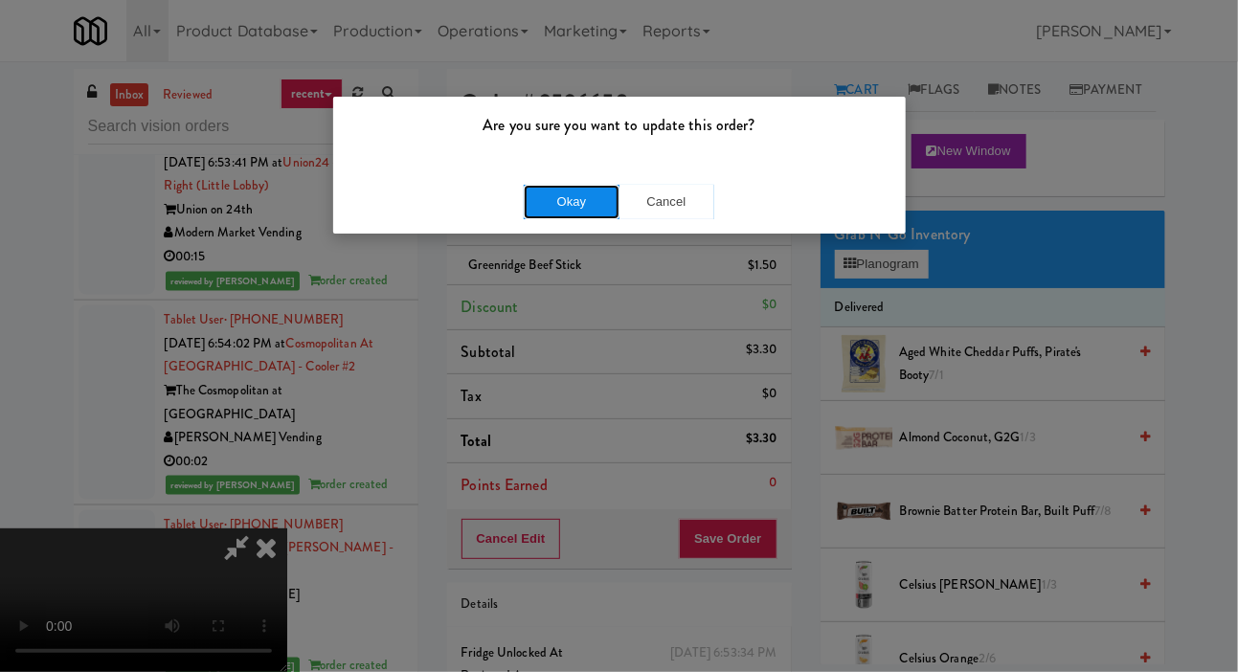
click at [585, 214] on button "Okay" at bounding box center [572, 202] width 96 height 34
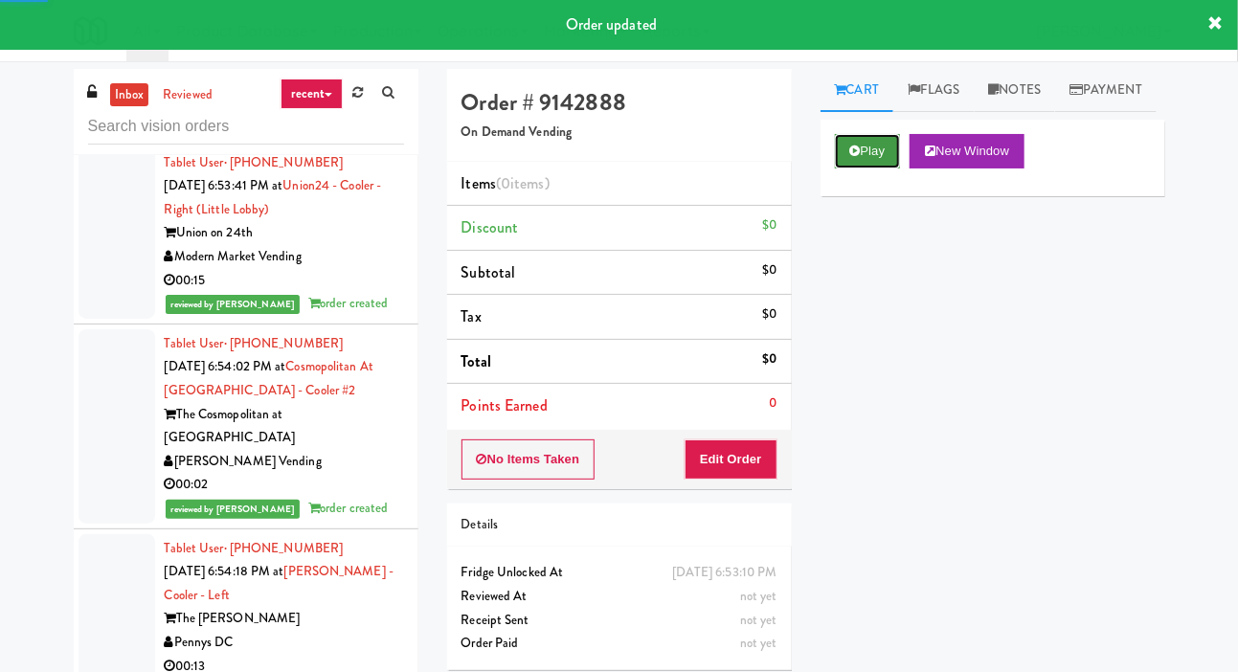
click at [870, 169] on button "Play" at bounding box center [868, 151] width 66 height 34
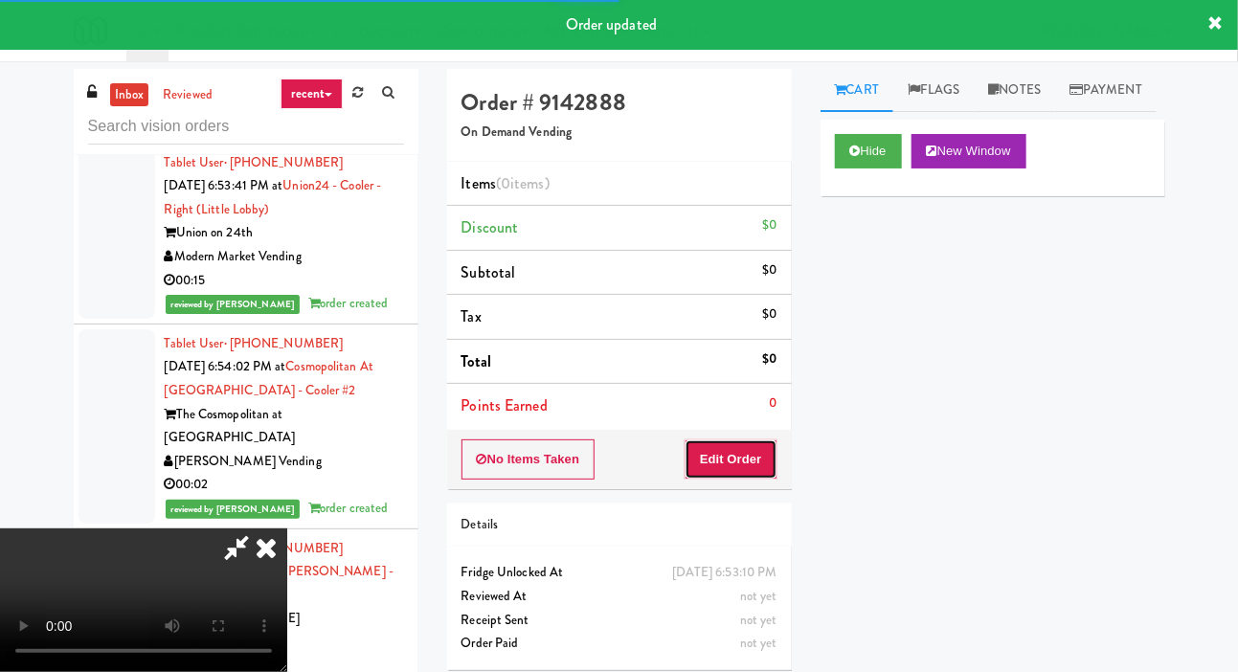
click at [767, 440] on button "Edit Order" at bounding box center [731, 459] width 93 height 40
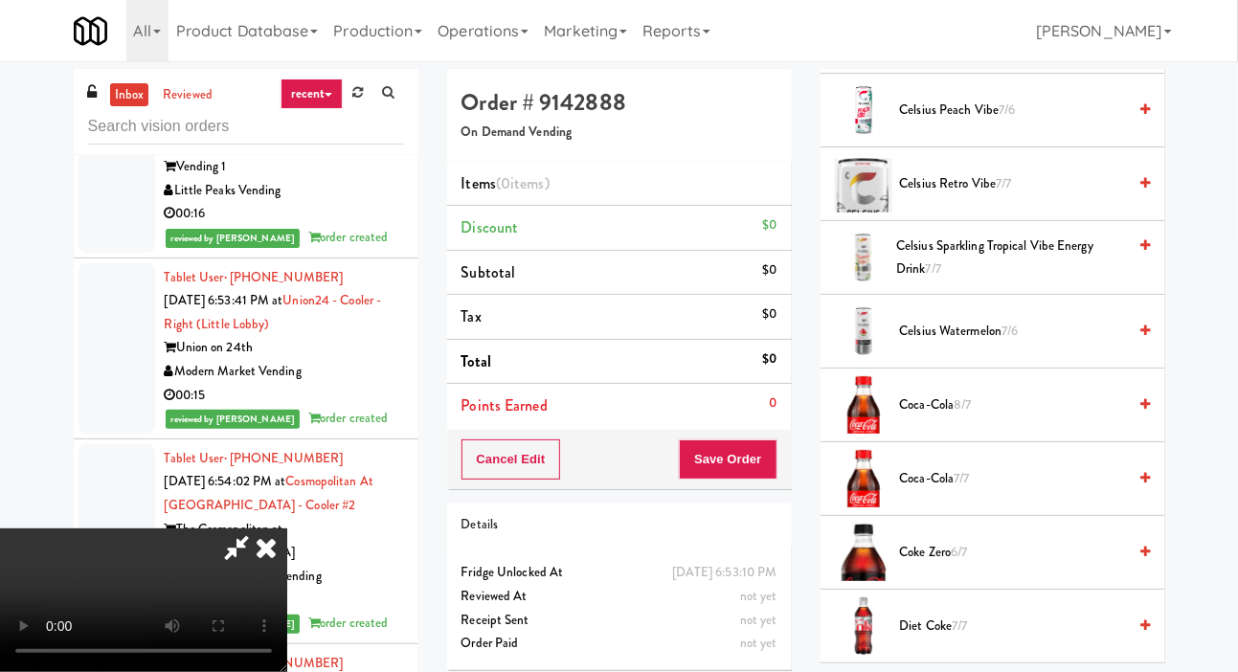
scroll to position [866, 0]
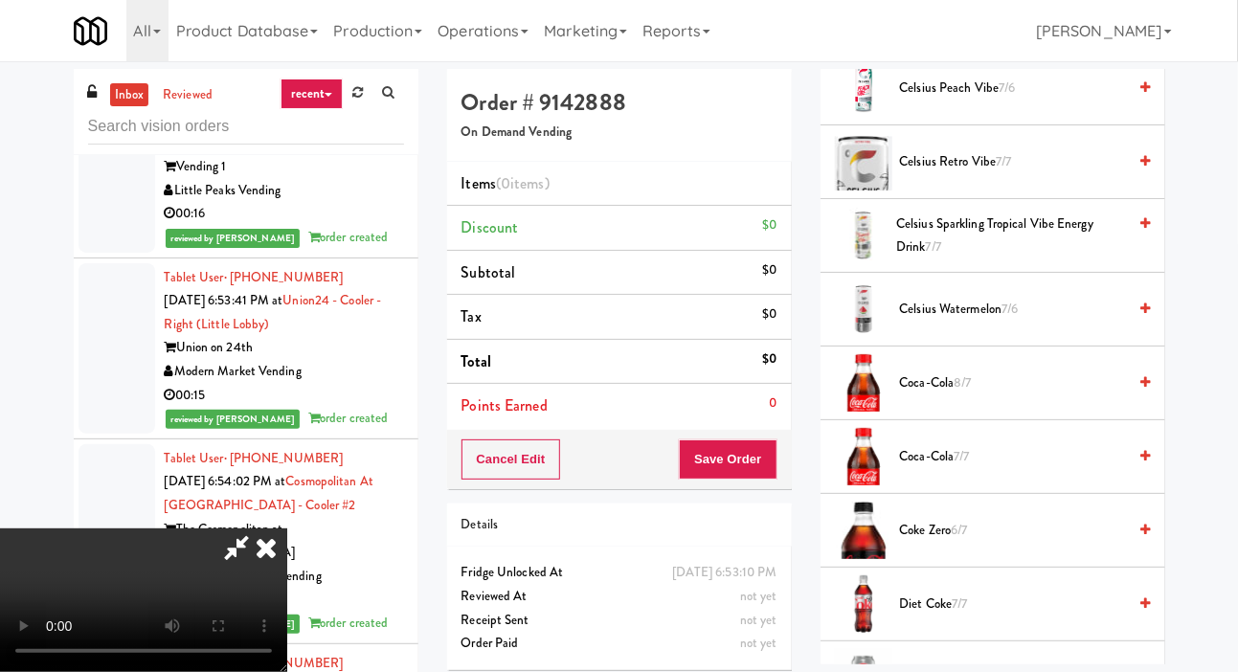
click at [1005, 395] on span "Coca-Cola 8/7" at bounding box center [1013, 383] width 227 height 24
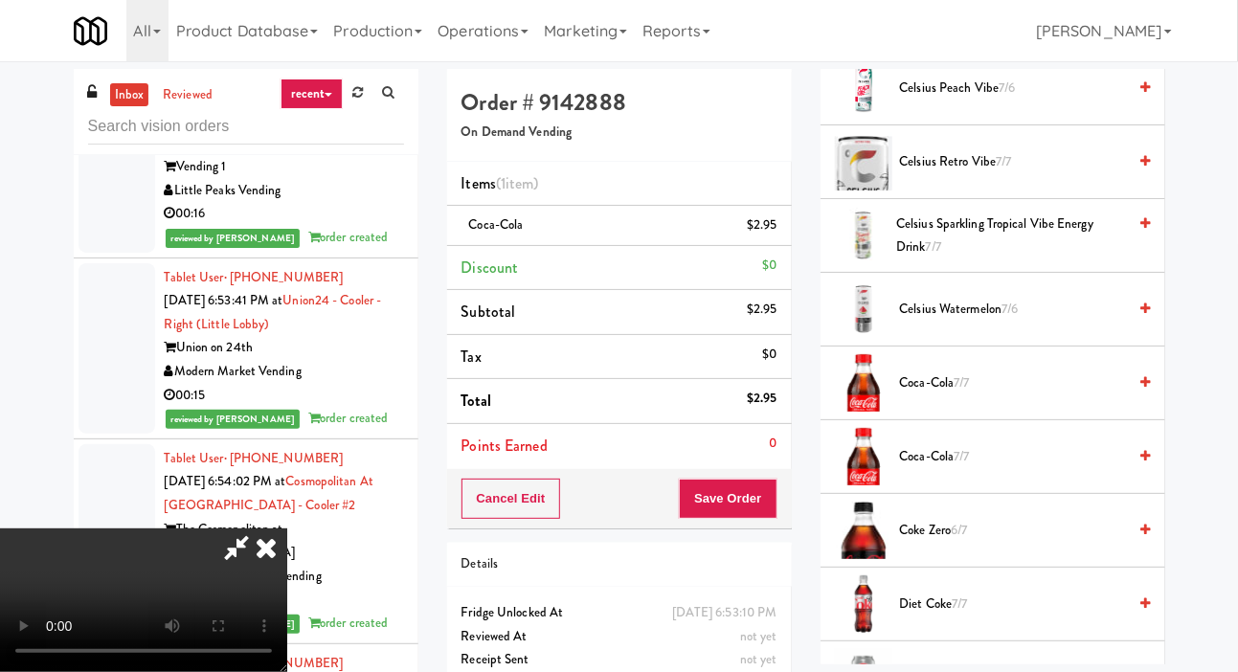
click at [978, 395] on span "Coca-Cola 7/7" at bounding box center [1013, 383] width 227 height 24
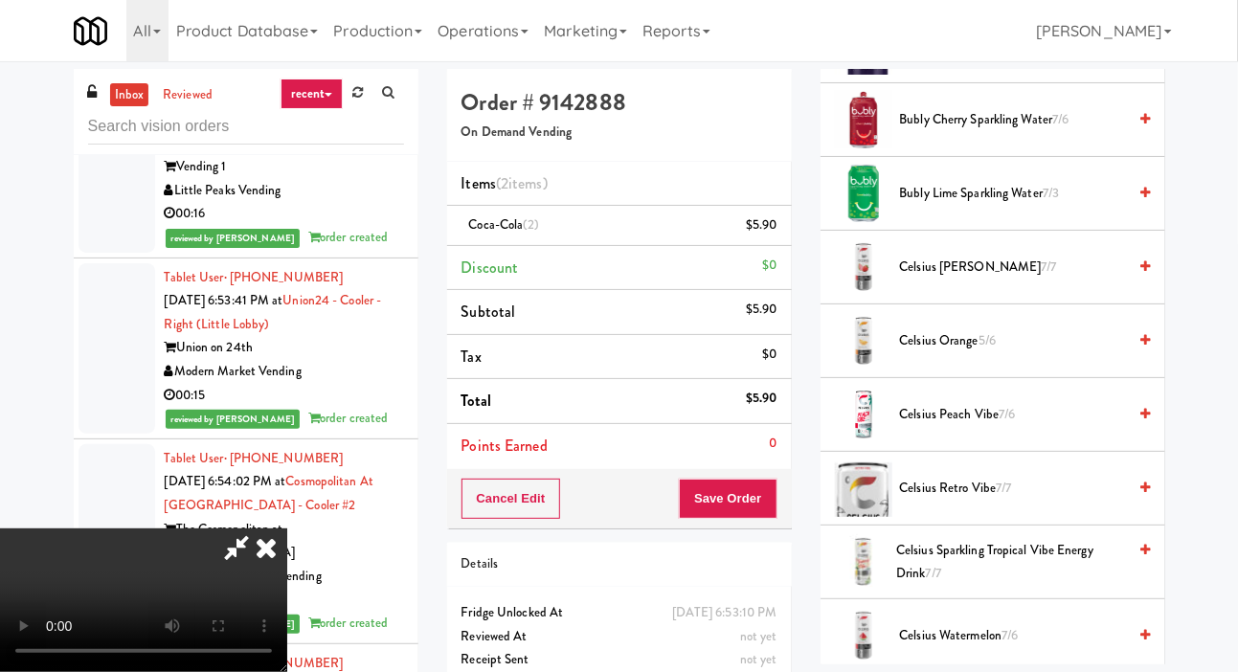
scroll to position [539, 0]
click at [1041, 132] on span "Bubly Cherry Sparkling Water 7/6" at bounding box center [1013, 120] width 227 height 24
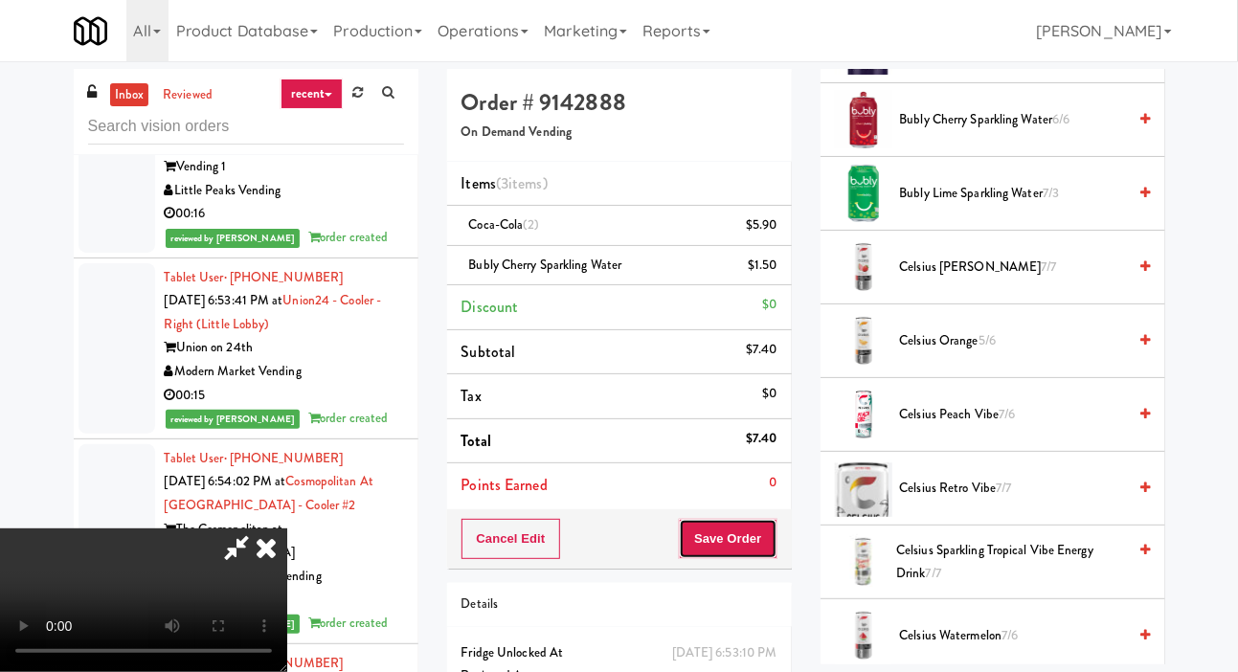
click at [774, 537] on button "Save Order" at bounding box center [728, 539] width 98 height 40
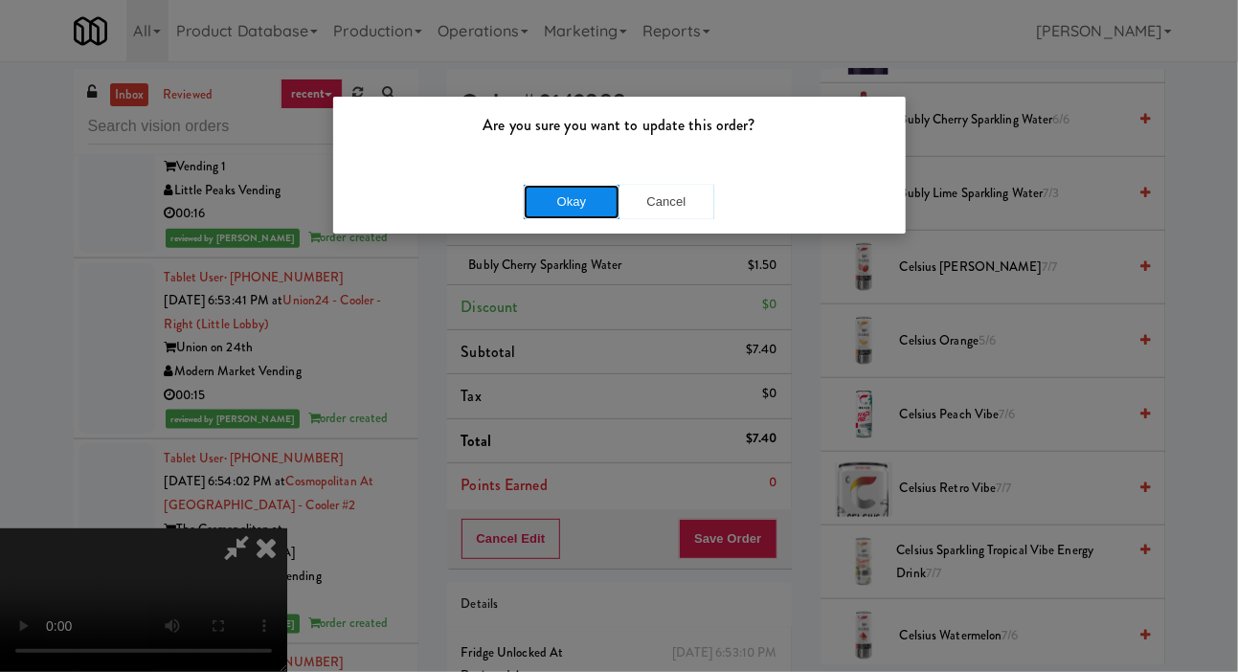
click at [590, 204] on button "Okay" at bounding box center [572, 202] width 96 height 34
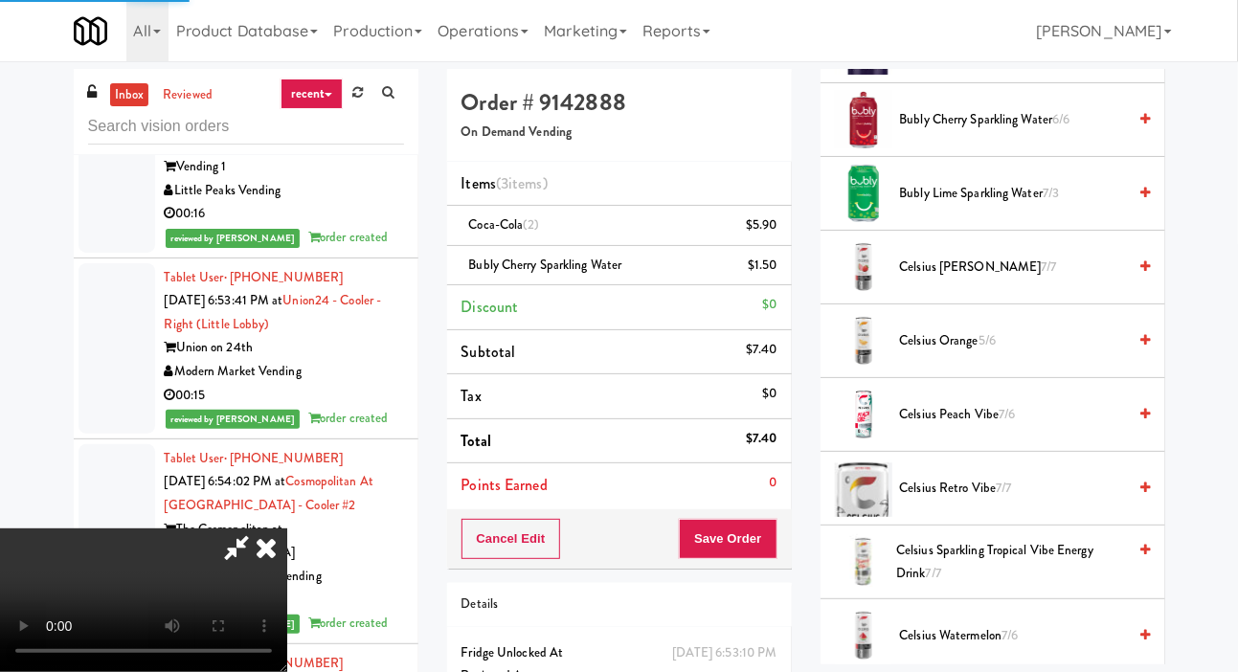
scroll to position [111, 0]
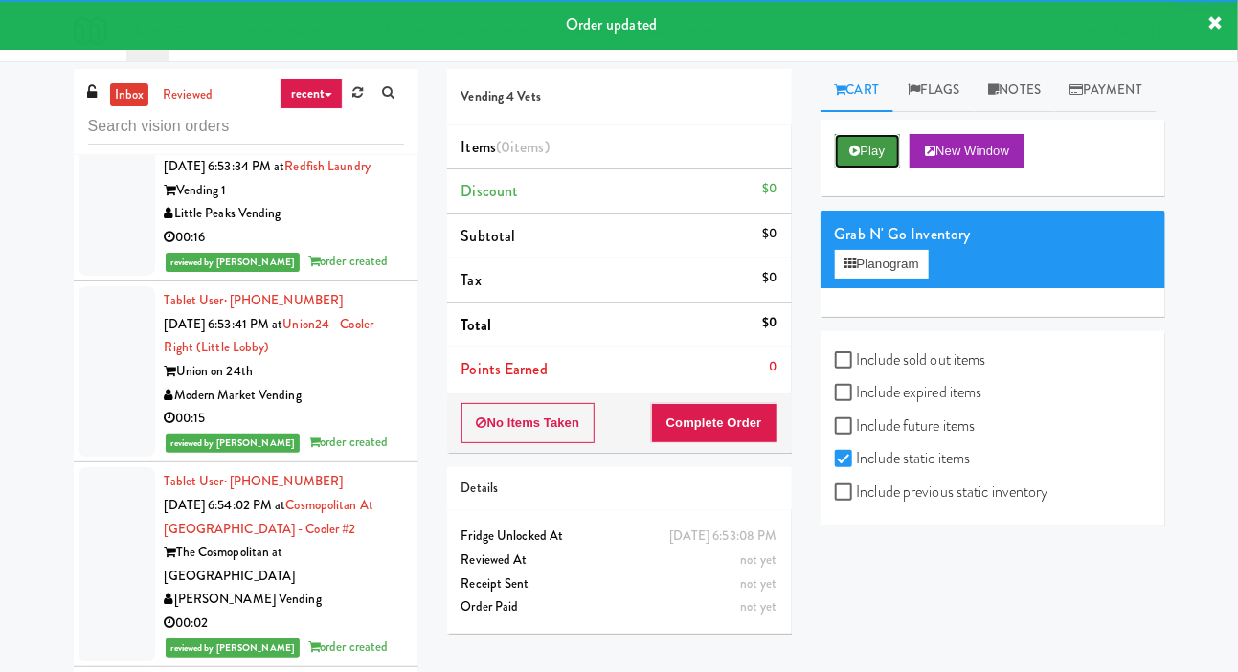
click at [863, 169] on button "Play" at bounding box center [868, 151] width 66 height 34
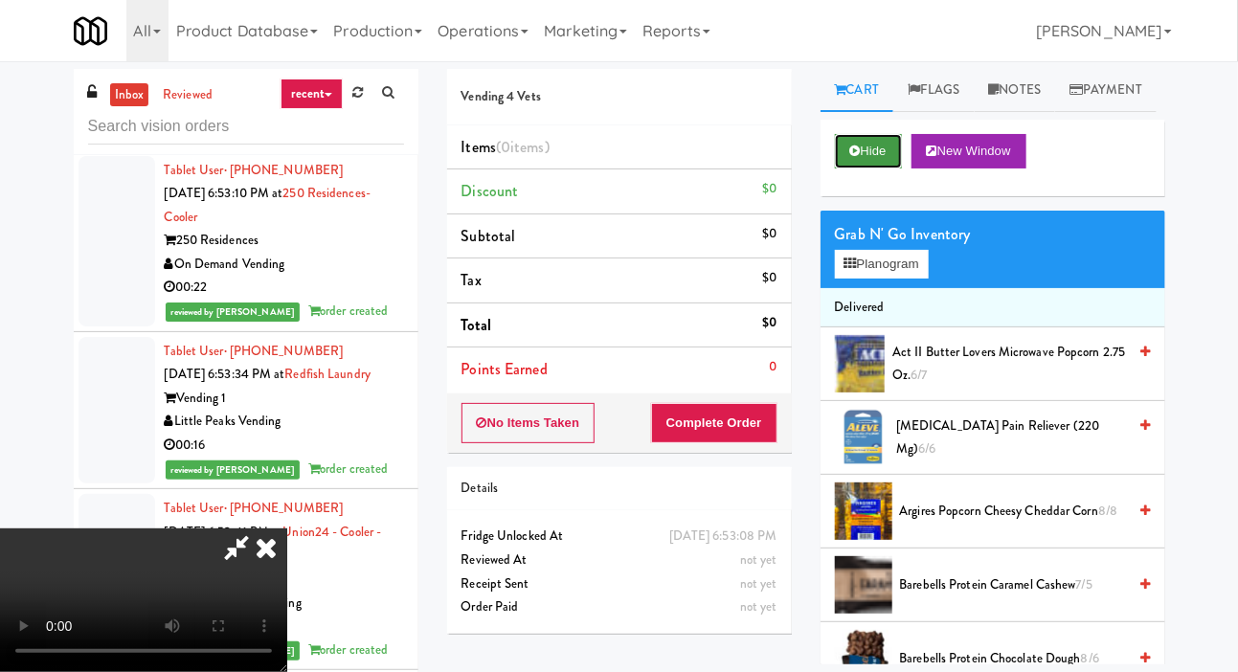
click at [856, 157] on icon at bounding box center [855, 151] width 11 height 12
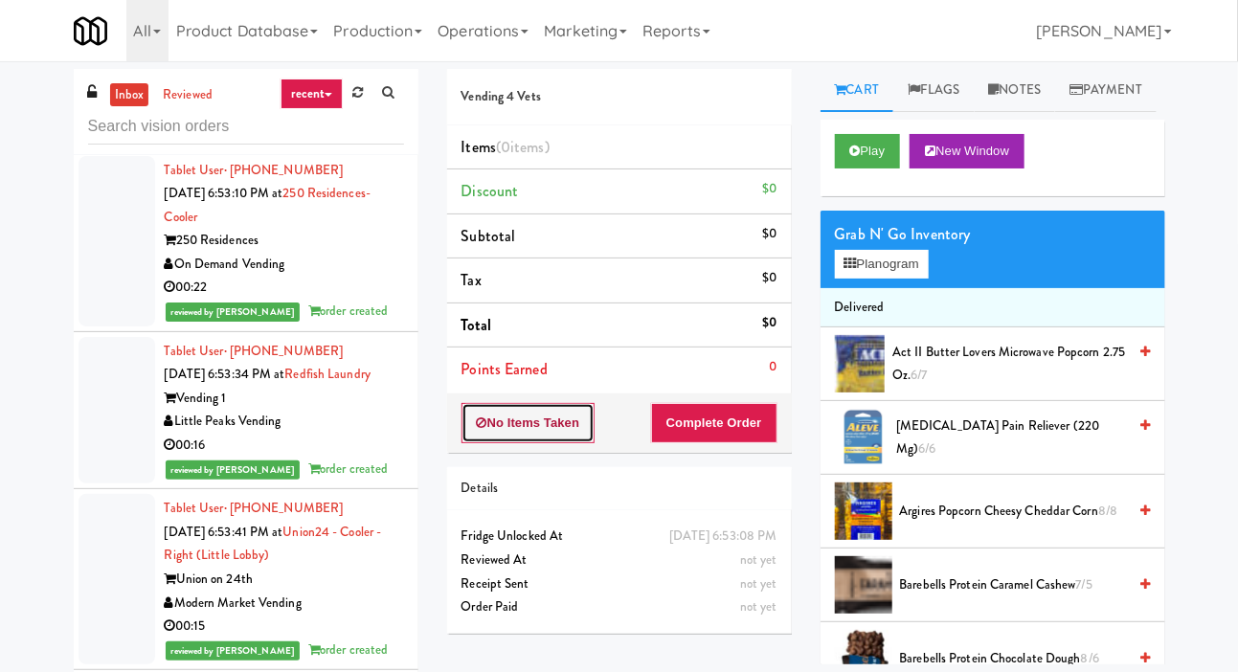
click at [537, 439] on button "No Items Taken" at bounding box center [528, 423] width 134 height 40
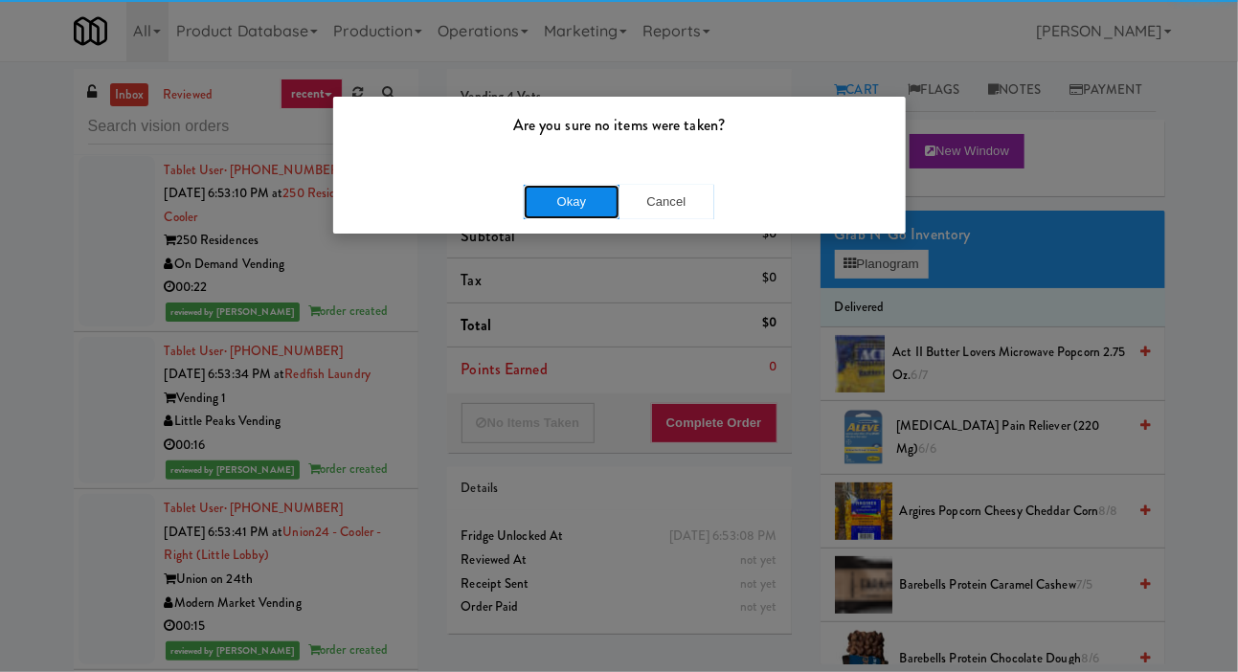
click at [567, 207] on button "Okay" at bounding box center [572, 202] width 96 height 34
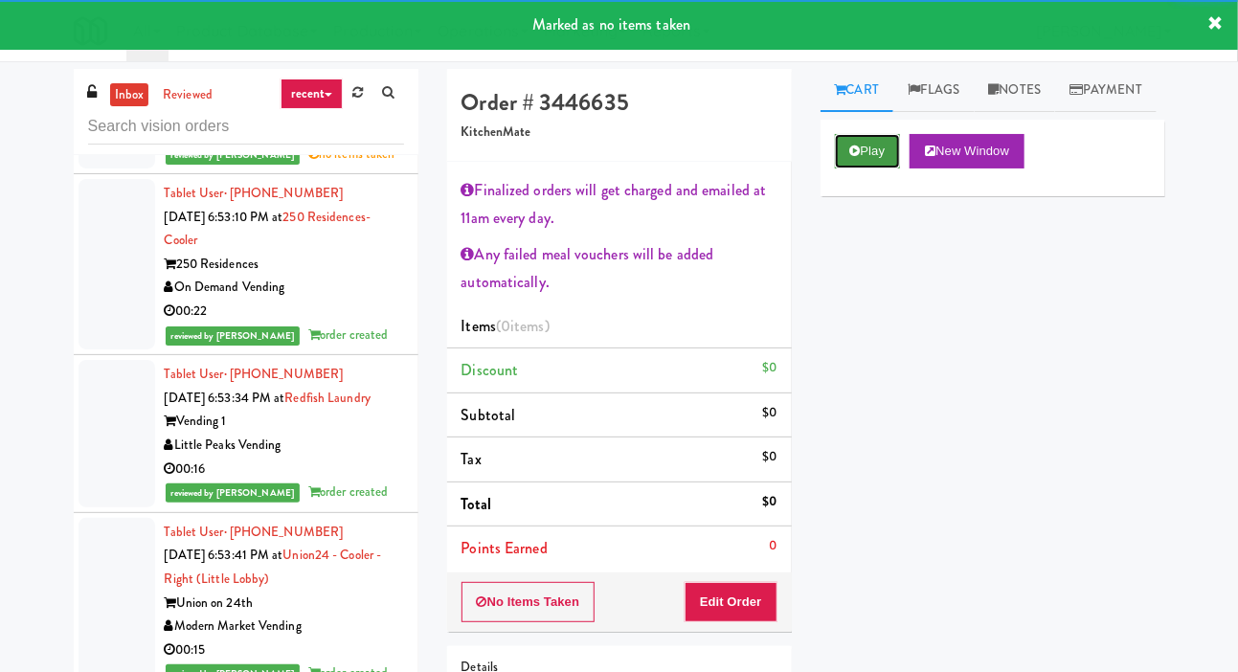
click at [869, 169] on button "Play" at bounding box center [868, 151] width 66 height 34
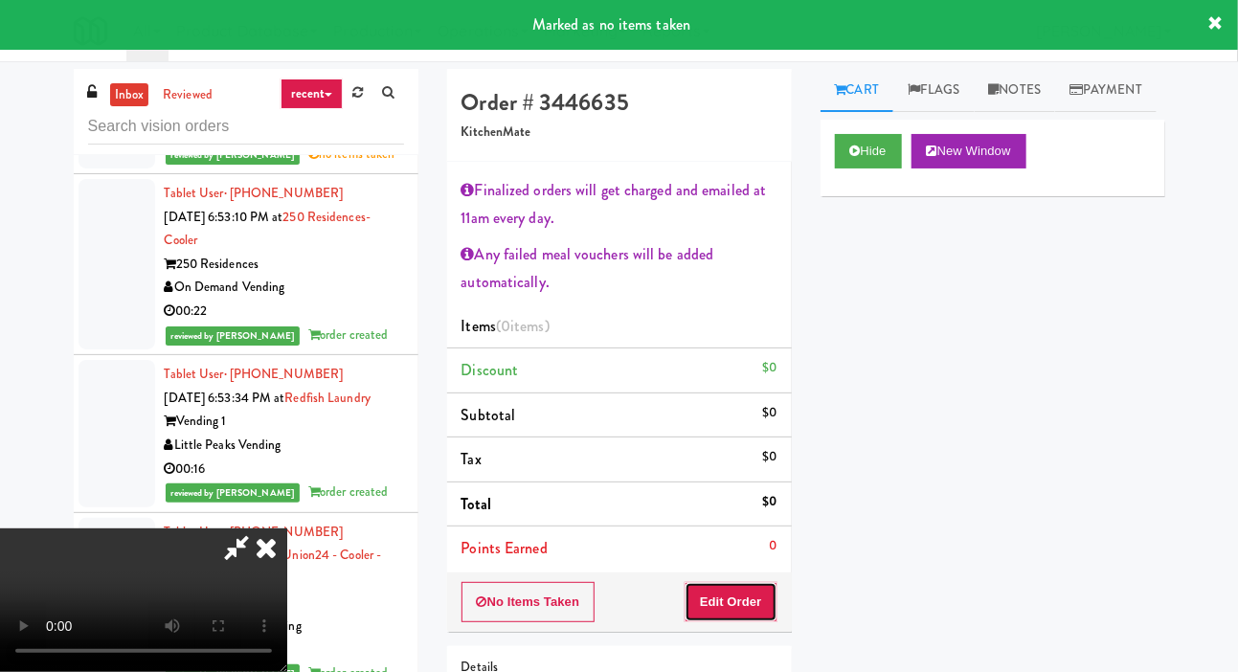
click at [739, 582] on button "Edit Order" at bounding box center [731, 602] width 93 height 40
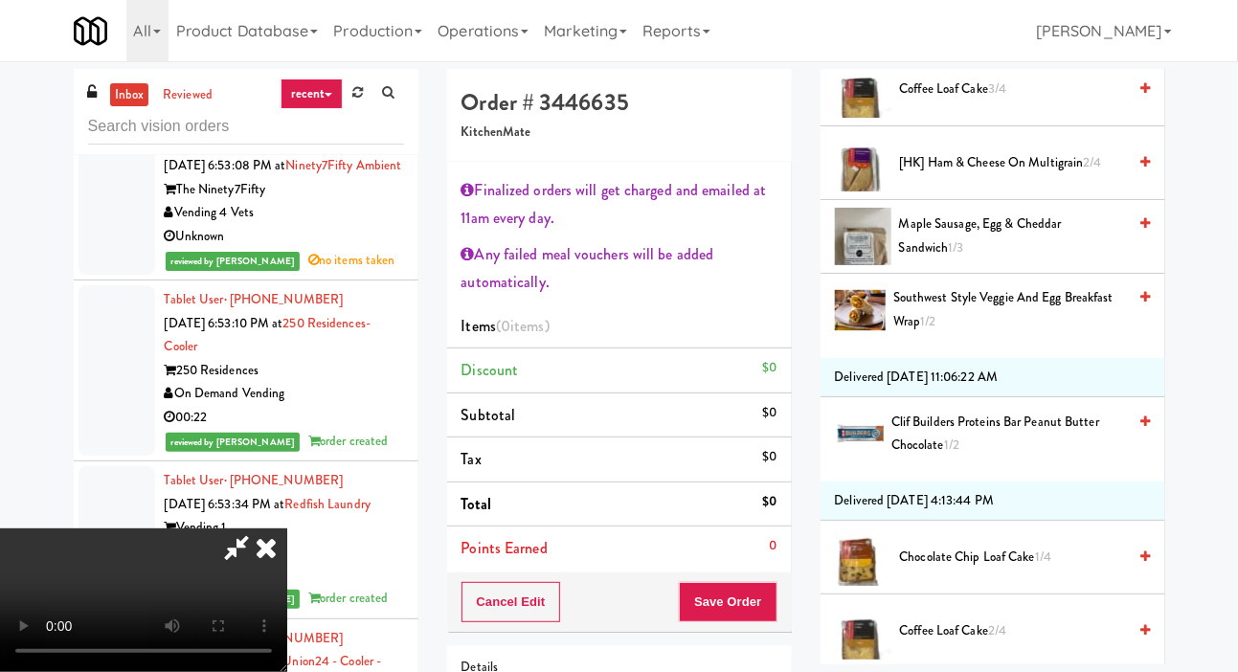
scroll to position [596, 0]
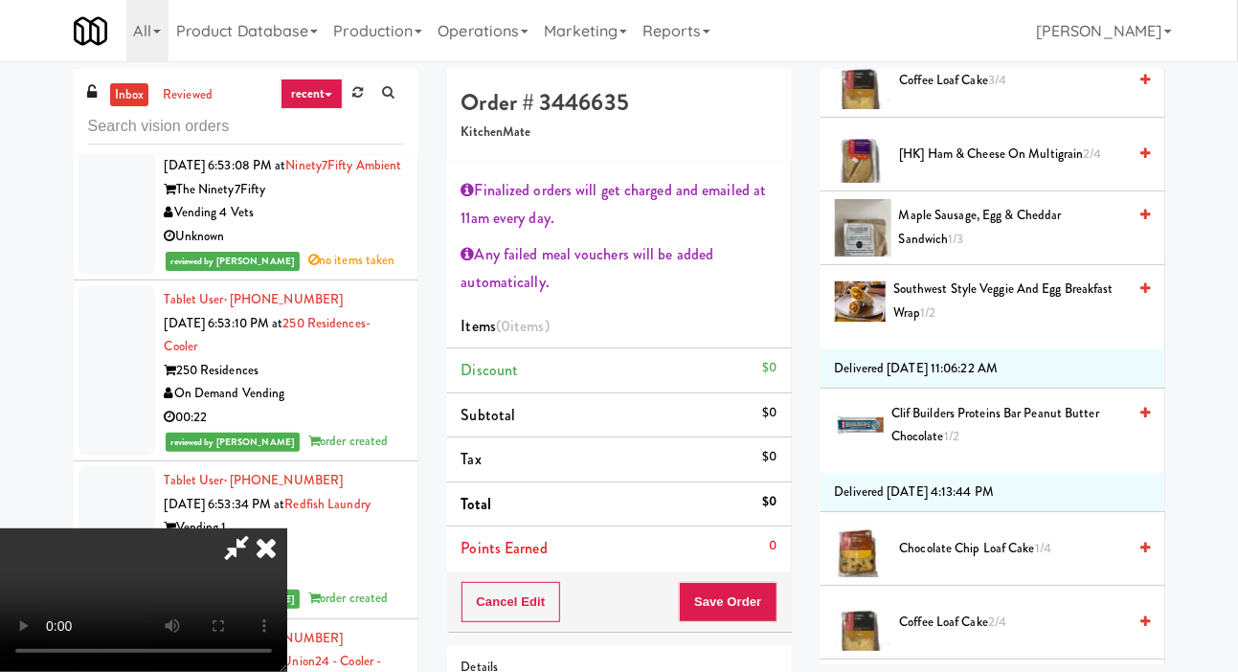
click at [996, 325] on span "Southwest Style Veggie and Egg Breakfast Wrap 1/2" at bounding box center [1010, 301] width 234 height 47
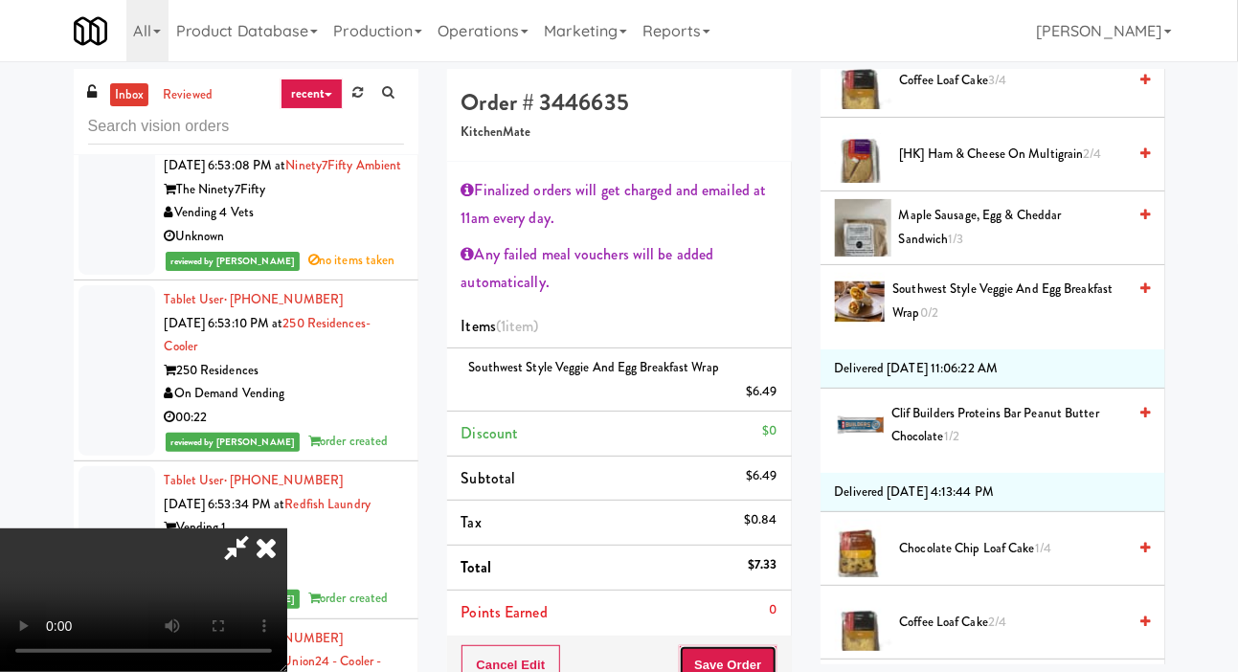
click at [765, 653] on button "Save Order" at bounding box center [728, 665] width 98 height 40
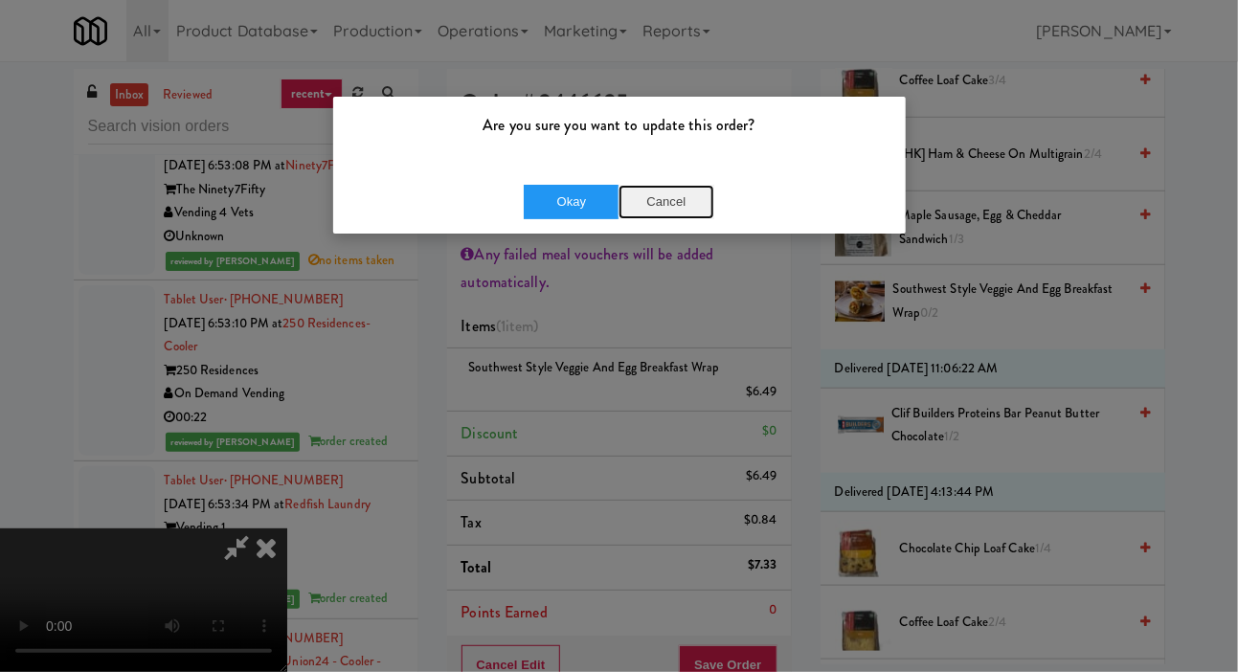
click at [675, 202] on button "Cancel" at bounding box center [667, 202] width 96 height 34
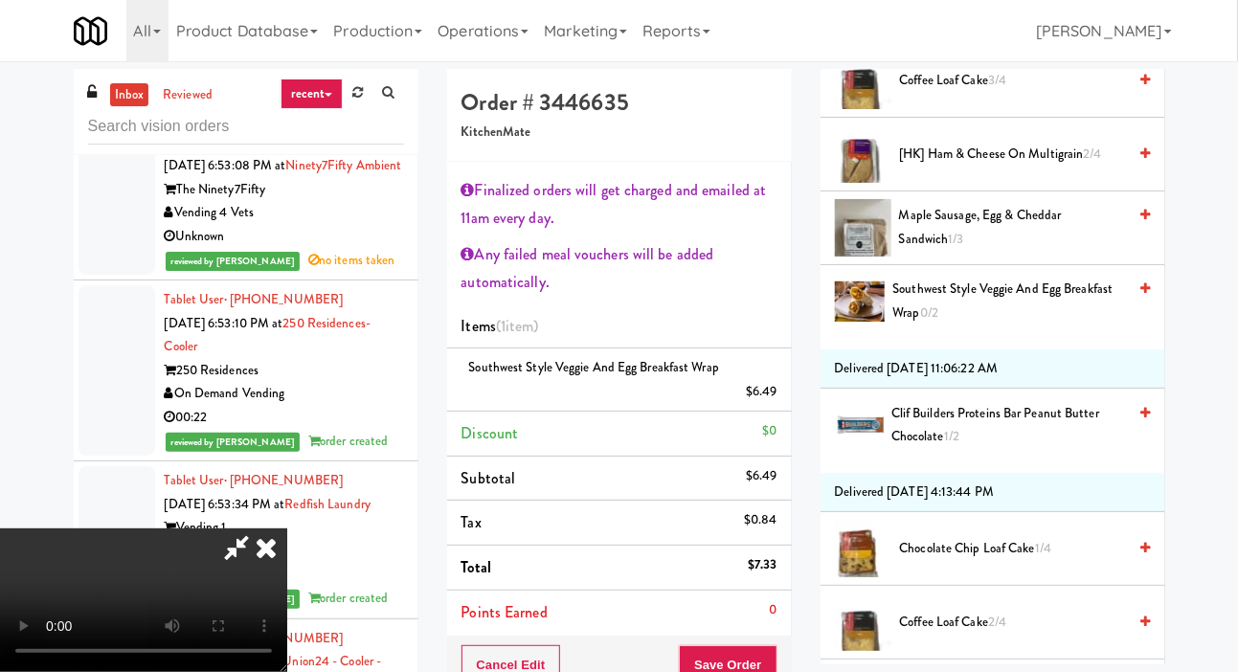
scroll to position [0, 0]
click at [762, 656] on button "Save Order" at bounding box center [728, 665] width 98 height 40
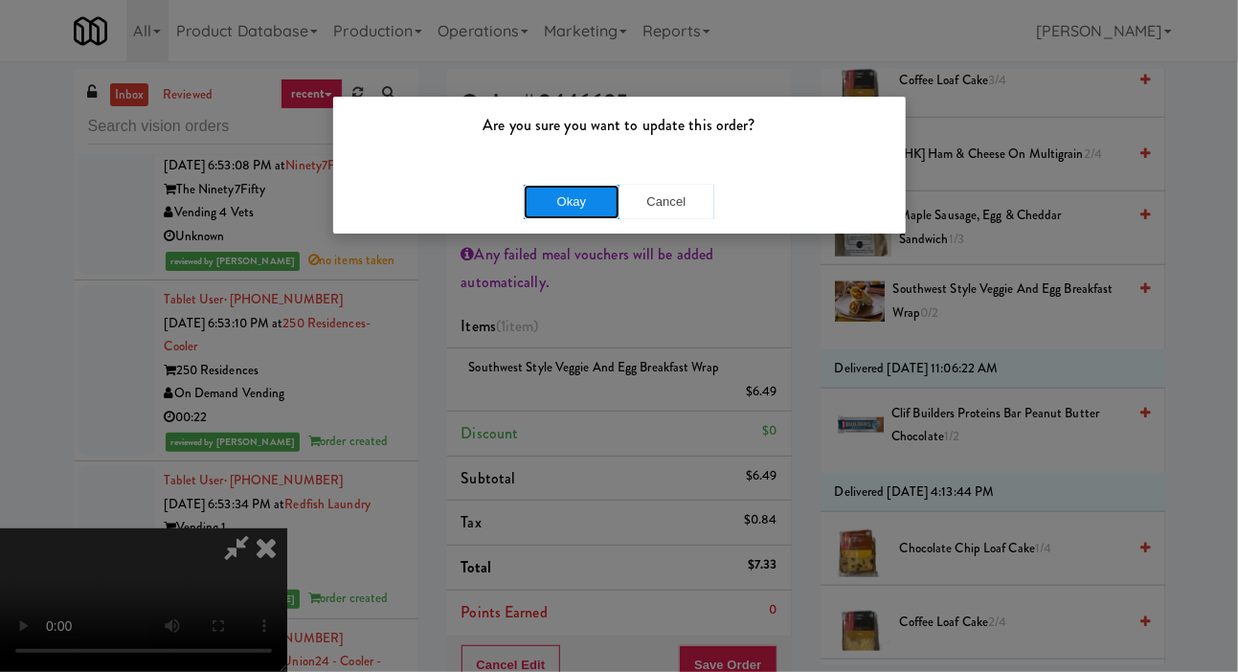
click at [563, 216] on button "Okay" at bounding box center [572, 202] width 96 height 34
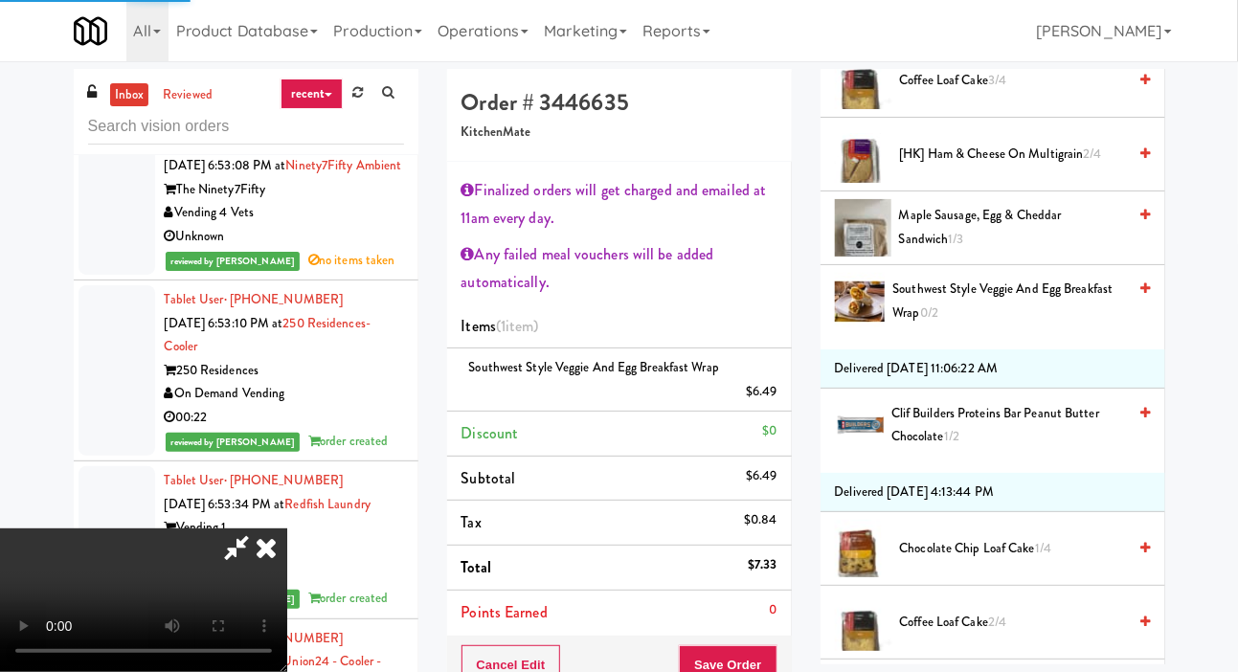
scroll to position [111, 0]
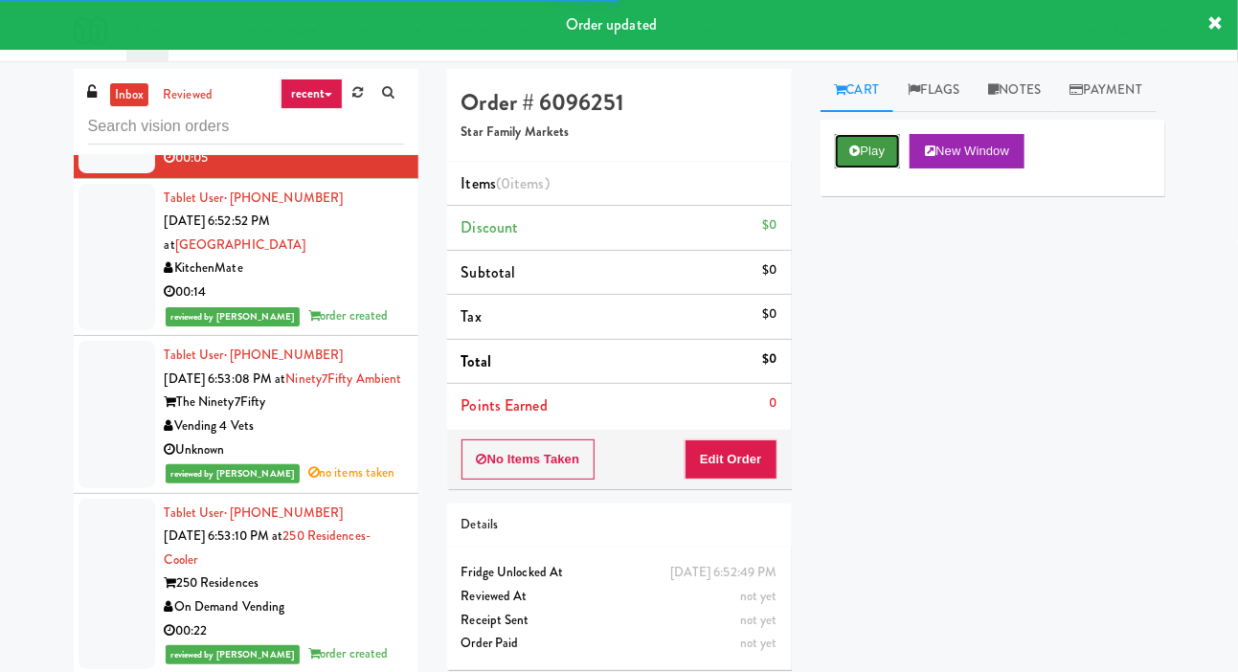
click at [864, 169] on button "Play" at bounding box center [868, 151] width 66 height 34
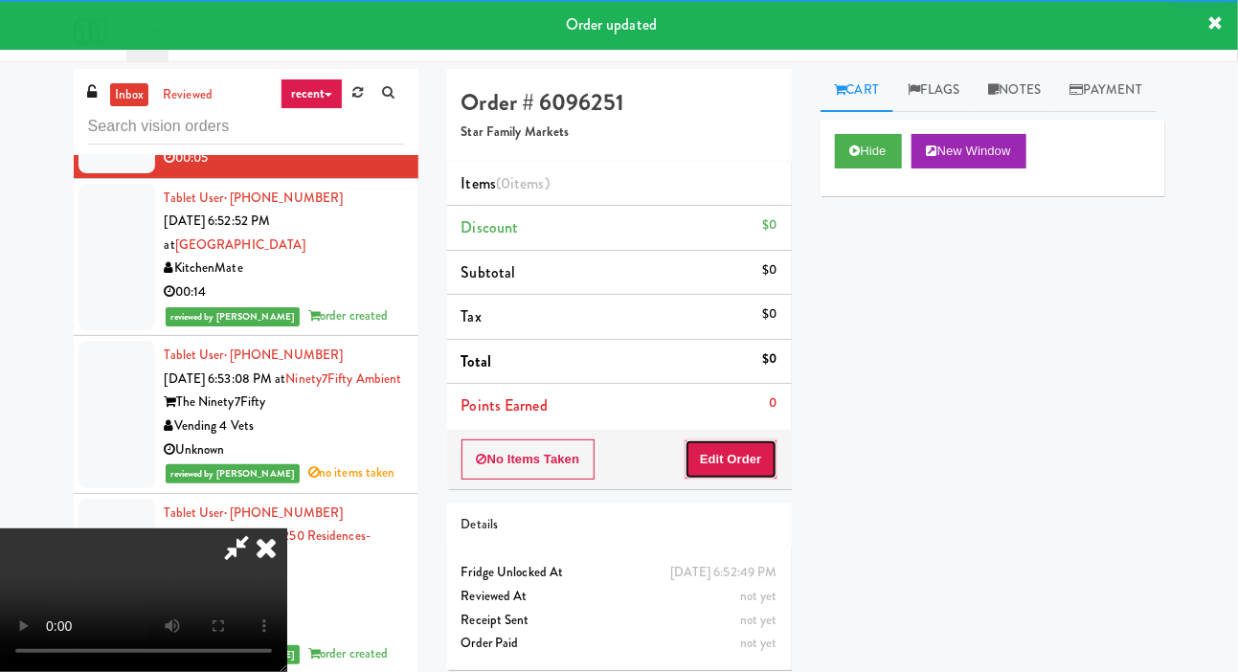
click at [741, 457] on button "Edit Order" at bounding box center [731, 459] width 93 height 40
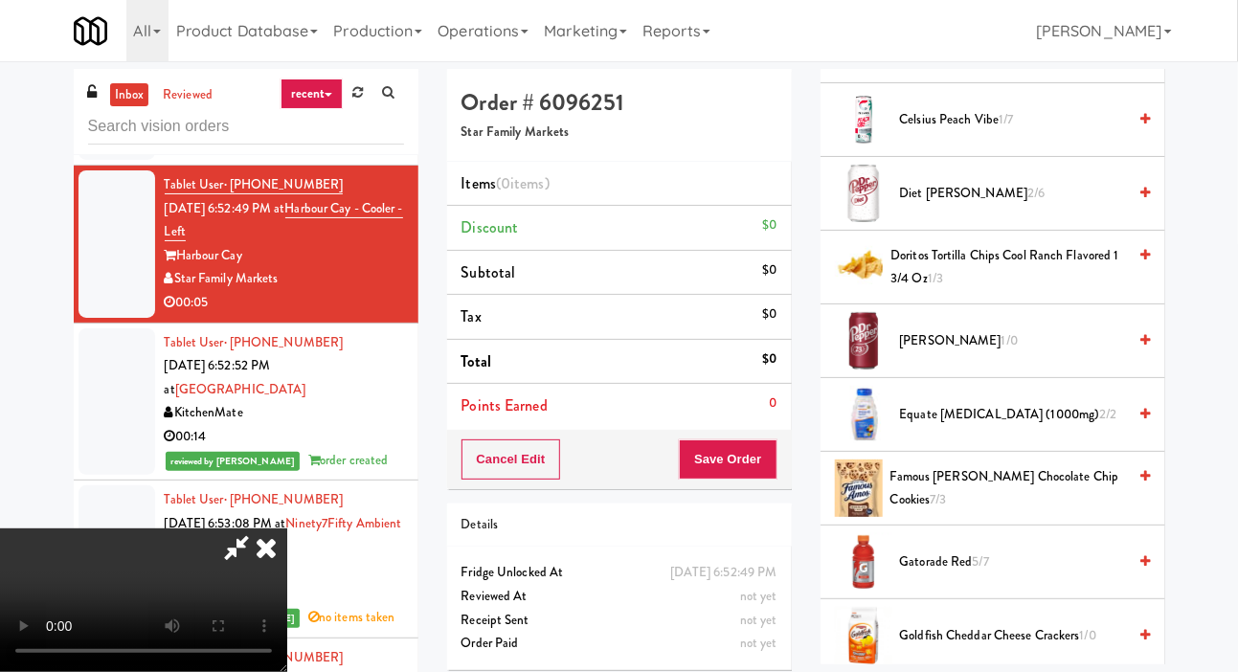
scroll to position [469, 0]
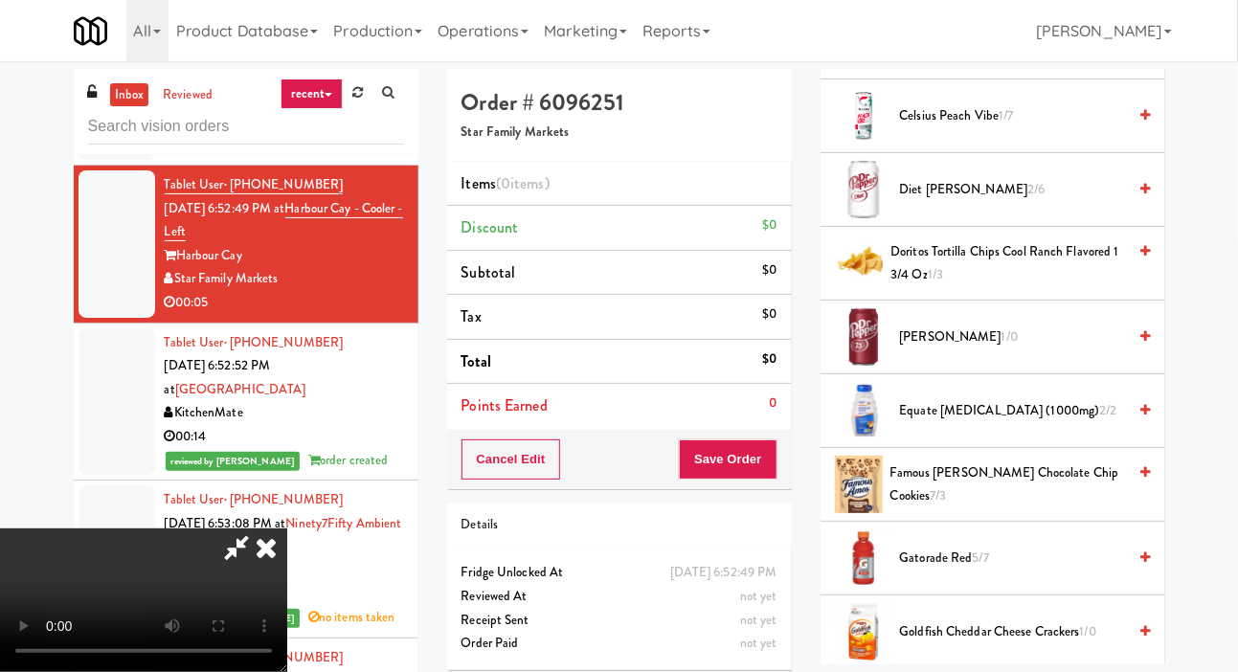
click at [1001, 346] on span "1/0" at bounding box center [1009, 336] width 16 height 18
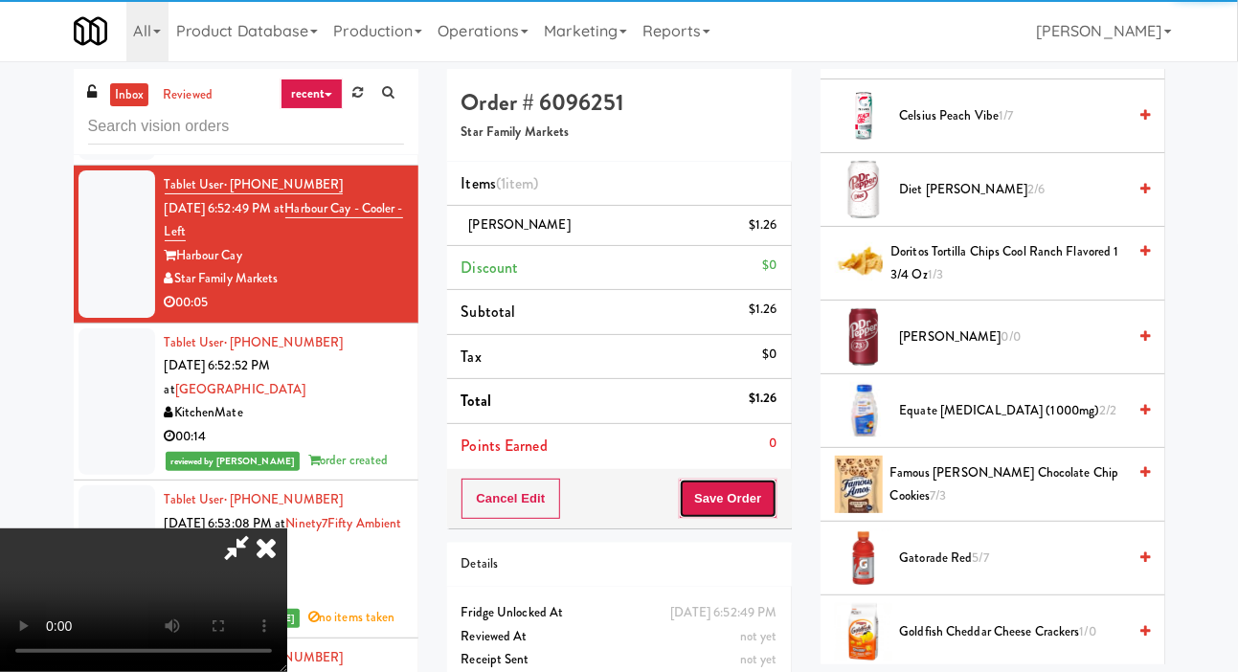
click at [768, 486] on button "Save Order" at bounding box center [728, 499] width 98 height 40
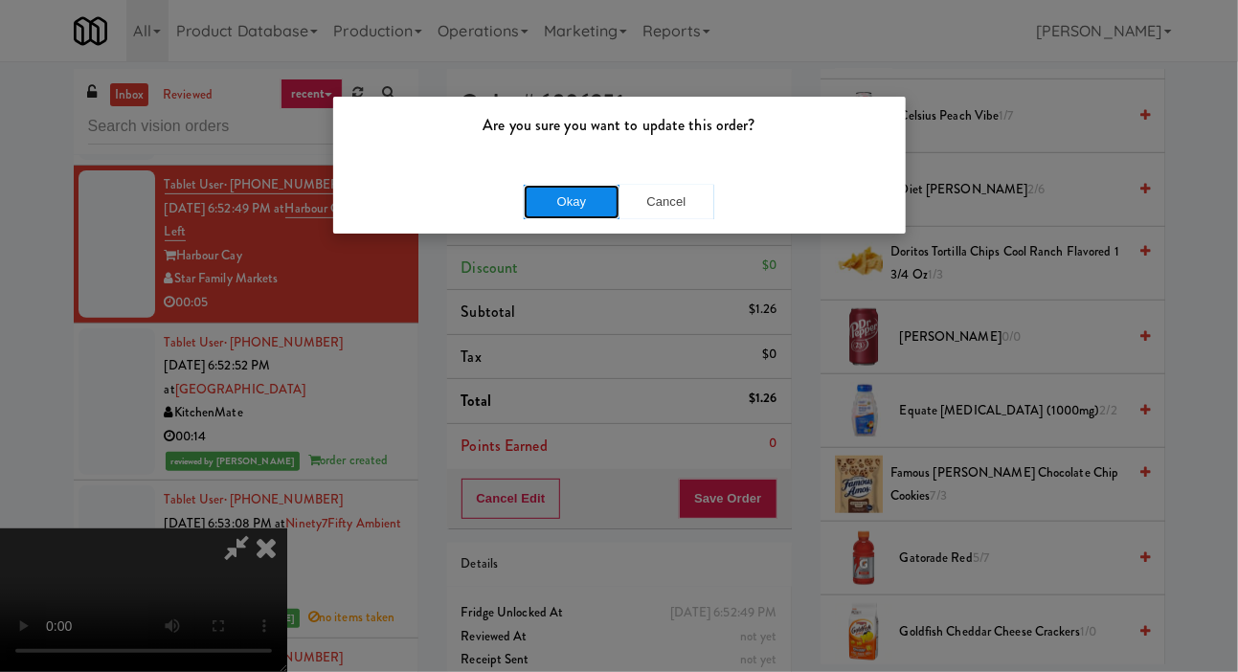
click at [561, 206] on button "Okay" at bounding box center [572, 202] width 96 height 34
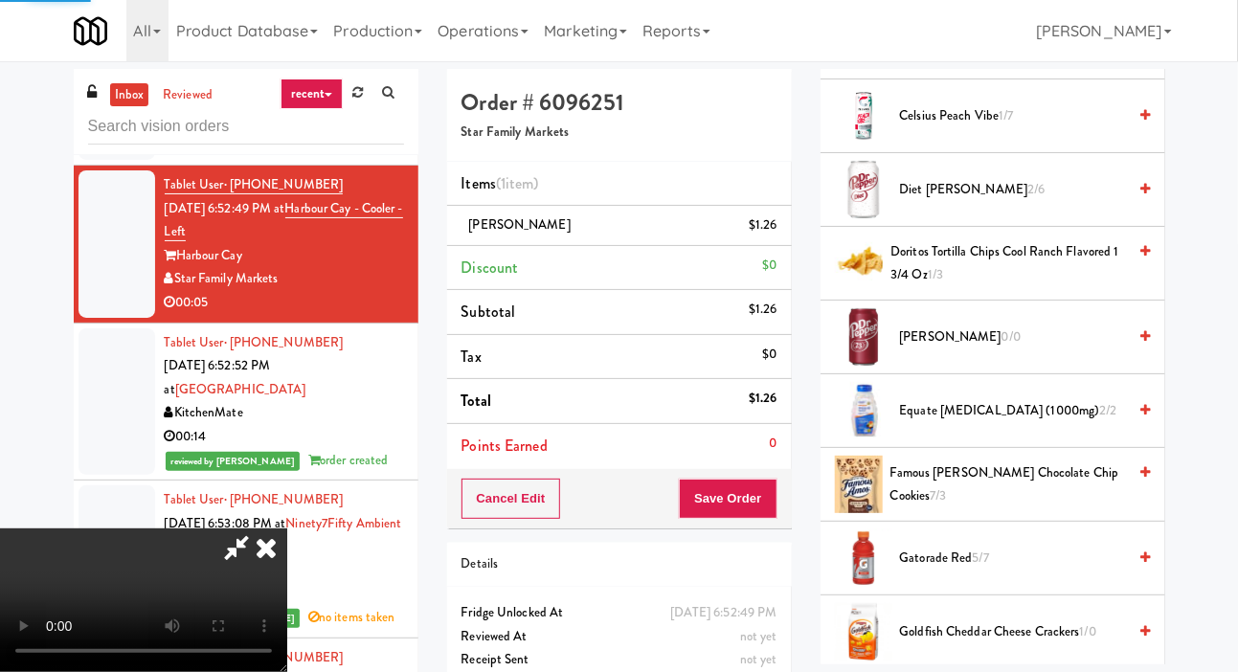
scroll to position [111, 0]
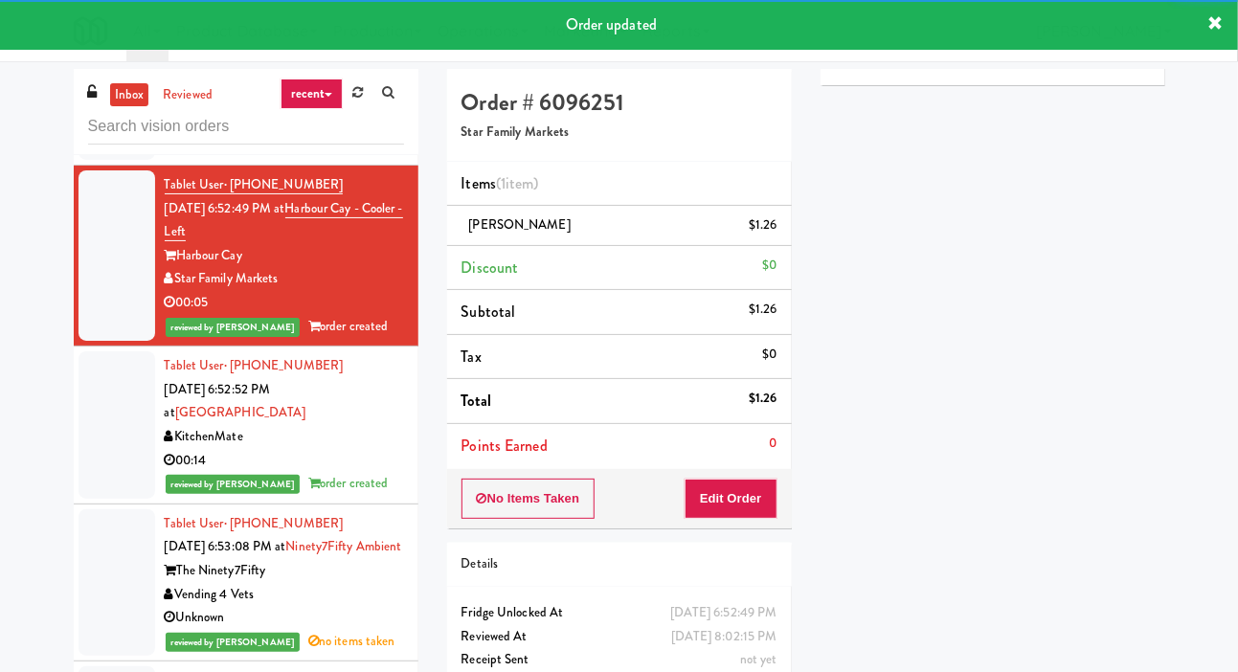
click at [94, 160] on div at bounding box center [117, 98] width 77 height 124
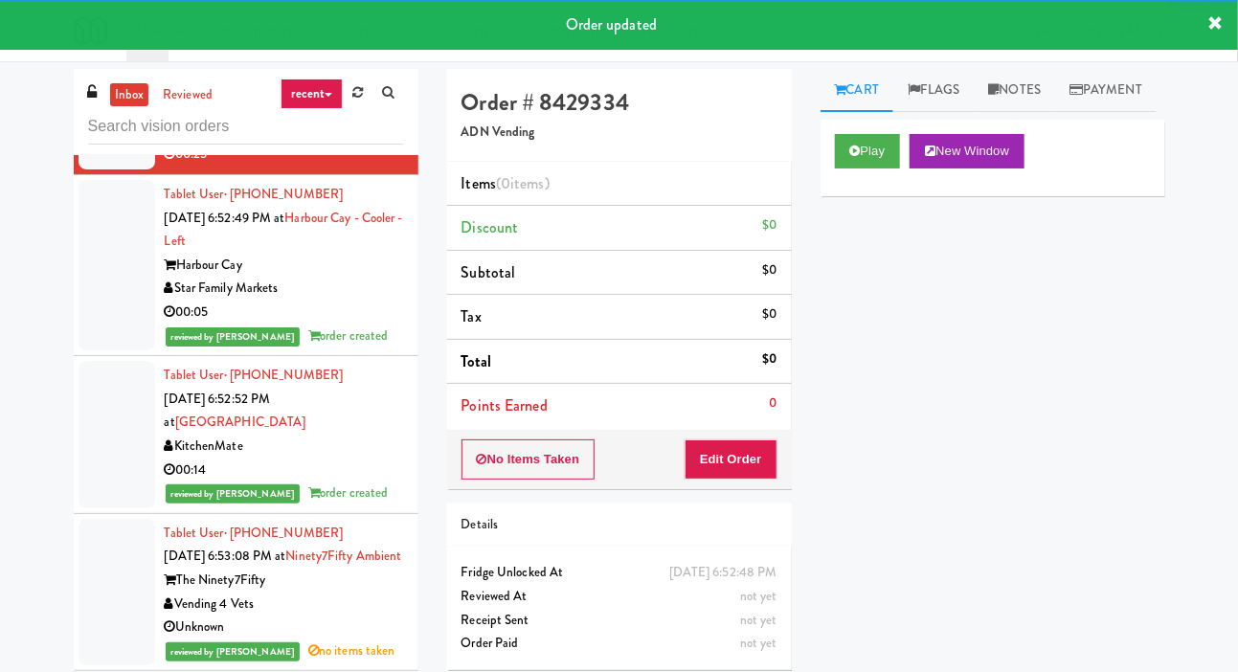
scroll to position [17626, 0]
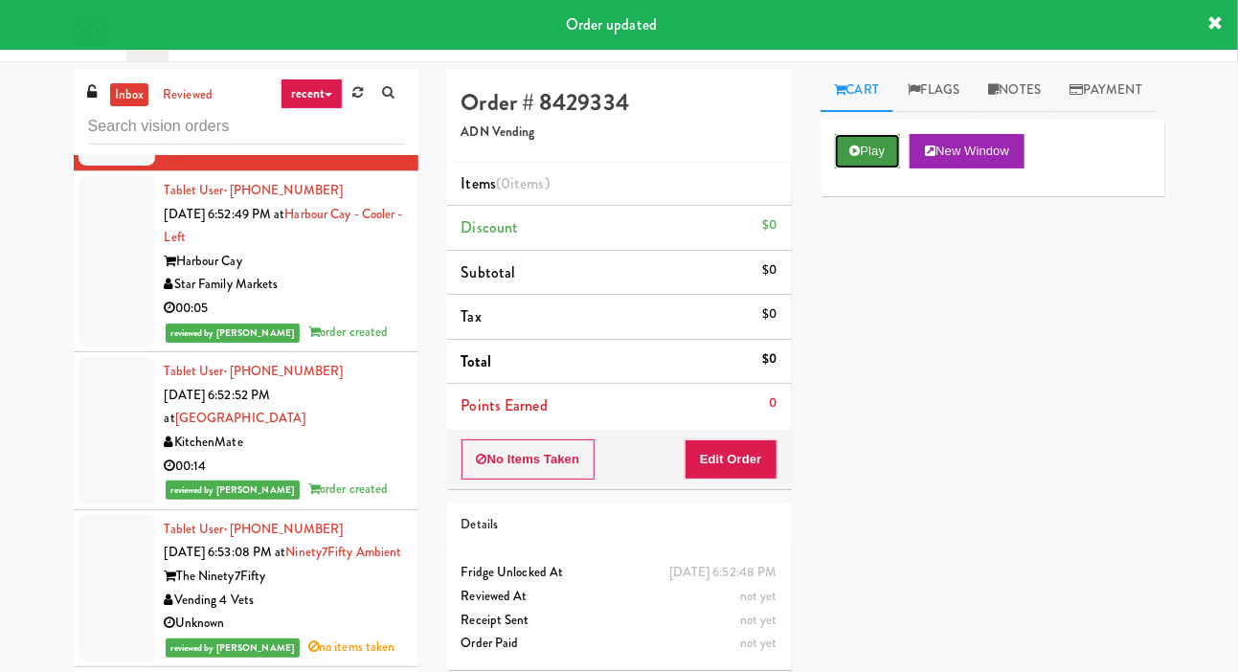
click at [857, 169] on button "Play" at bounding box center [868, 151] width 66 height 34
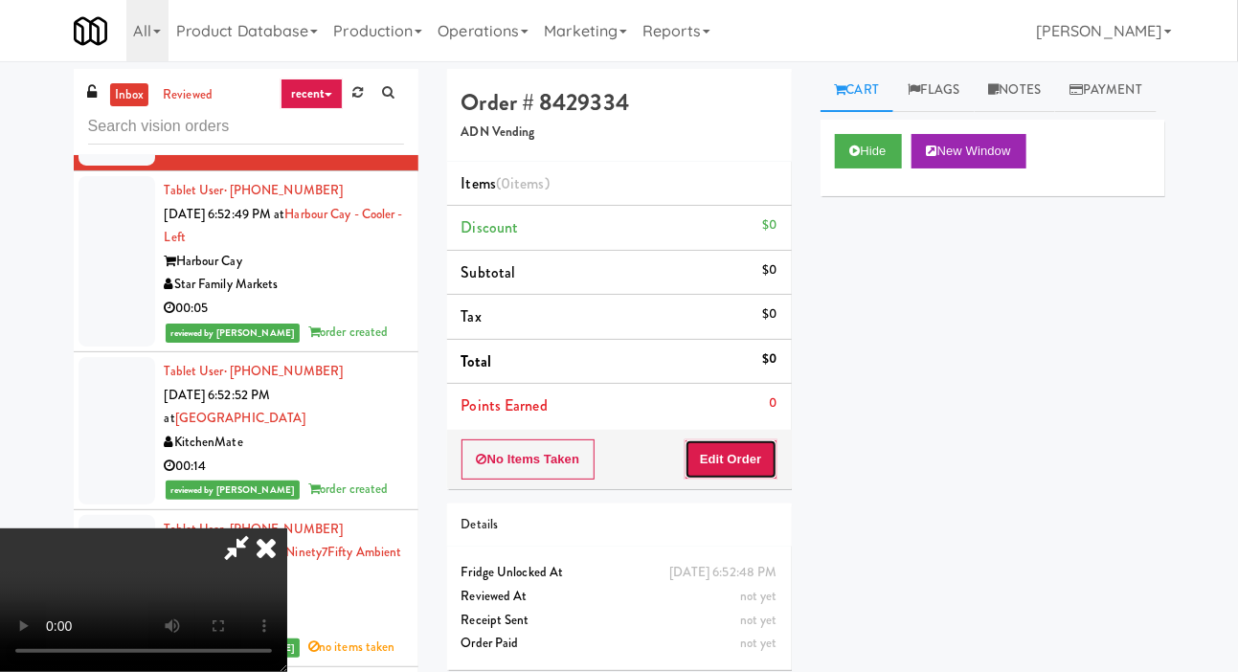
click at [750, 448] on button "Edit Order" at bounding box center [731, 459] width 93 height 40
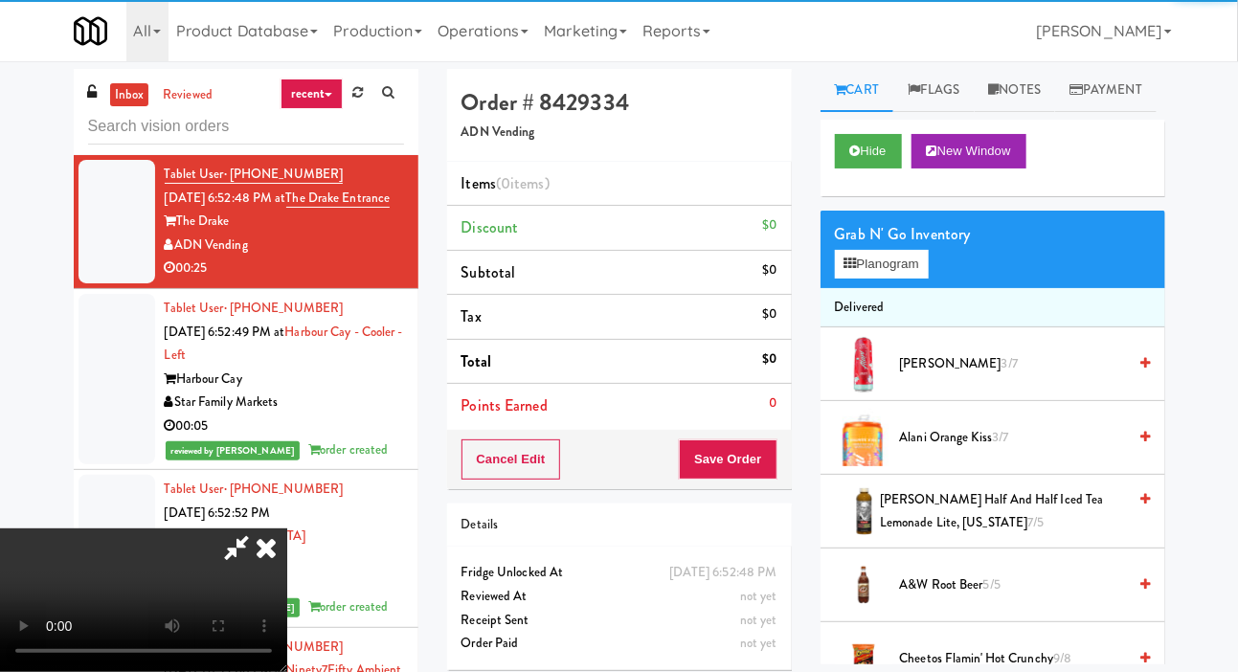
scroll to position [17508, 0]
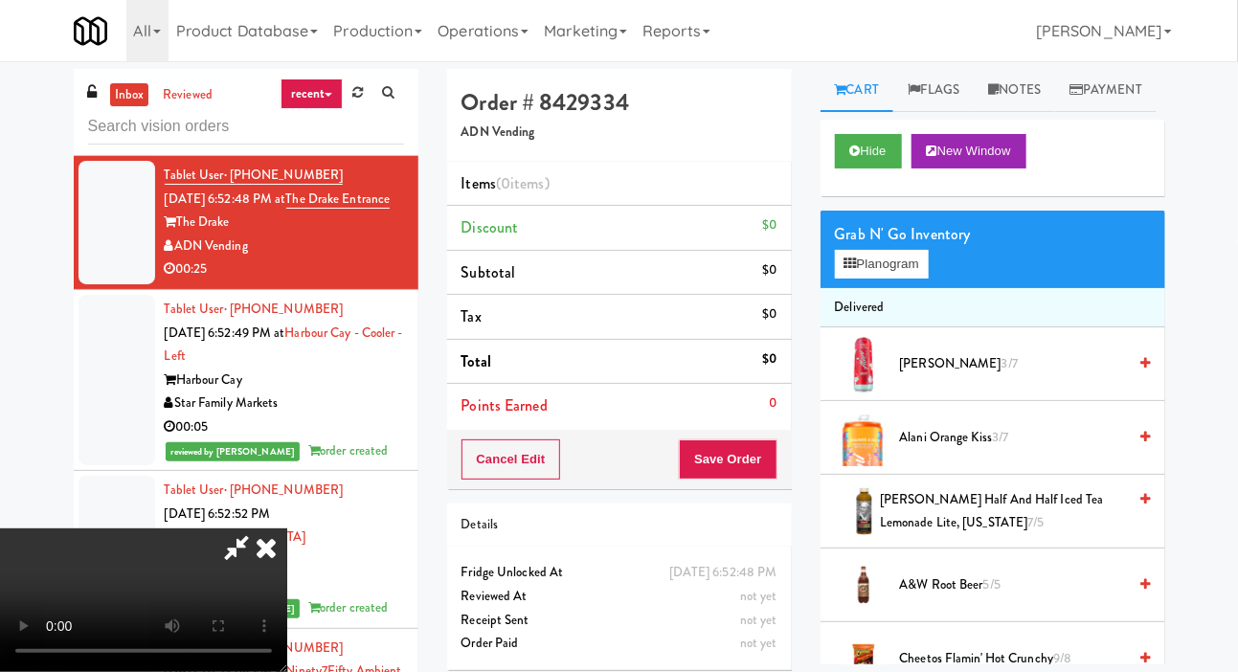
click at [1157, 196] on div "Hide New Window" at bounding box center [993, 158] width 345 height 77
click at [270, 556] on icon at bounding box center [266, 548] width 42 height 38
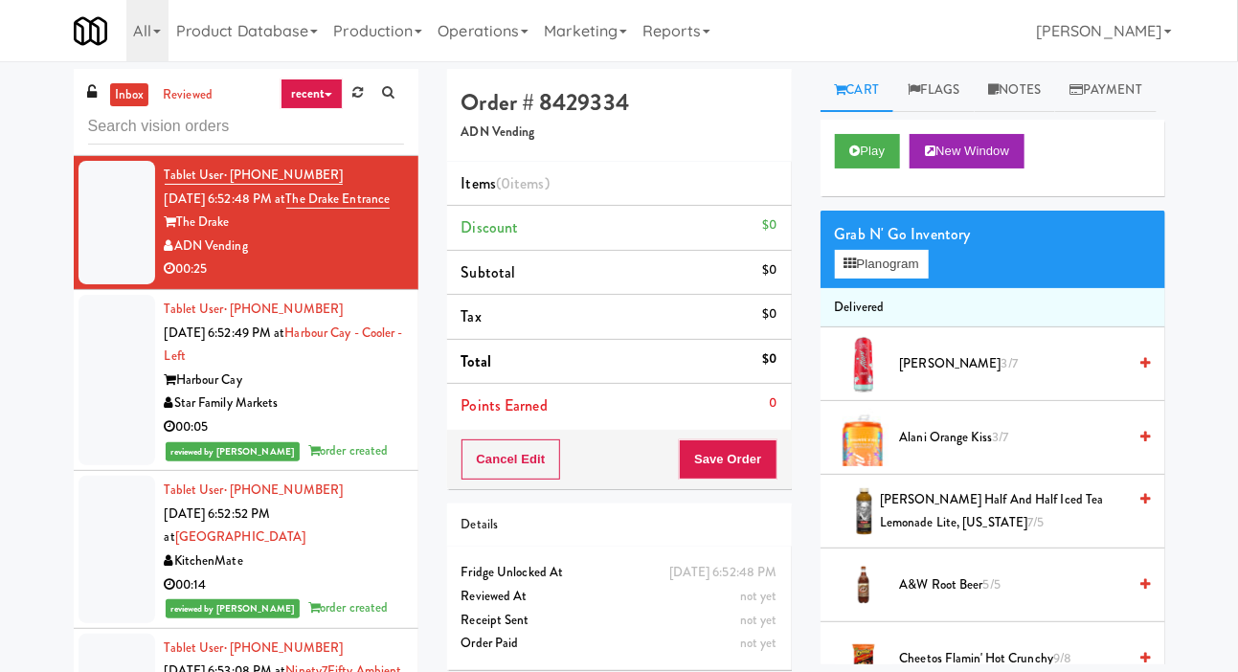
click at [108, 284] on div at bounding box center [117, 223] width 77 height 124
click at [855, 169] on button "Play" at bounding box center [868, 151] width 66 height 34
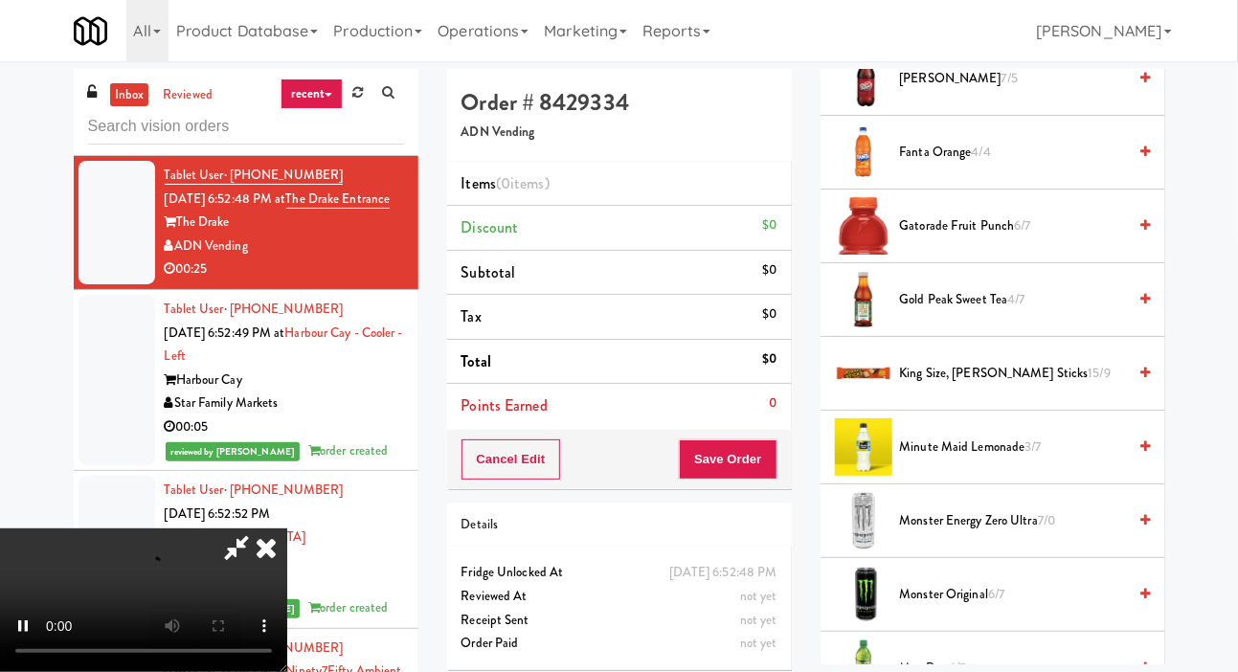
scroll to position [932, 0]
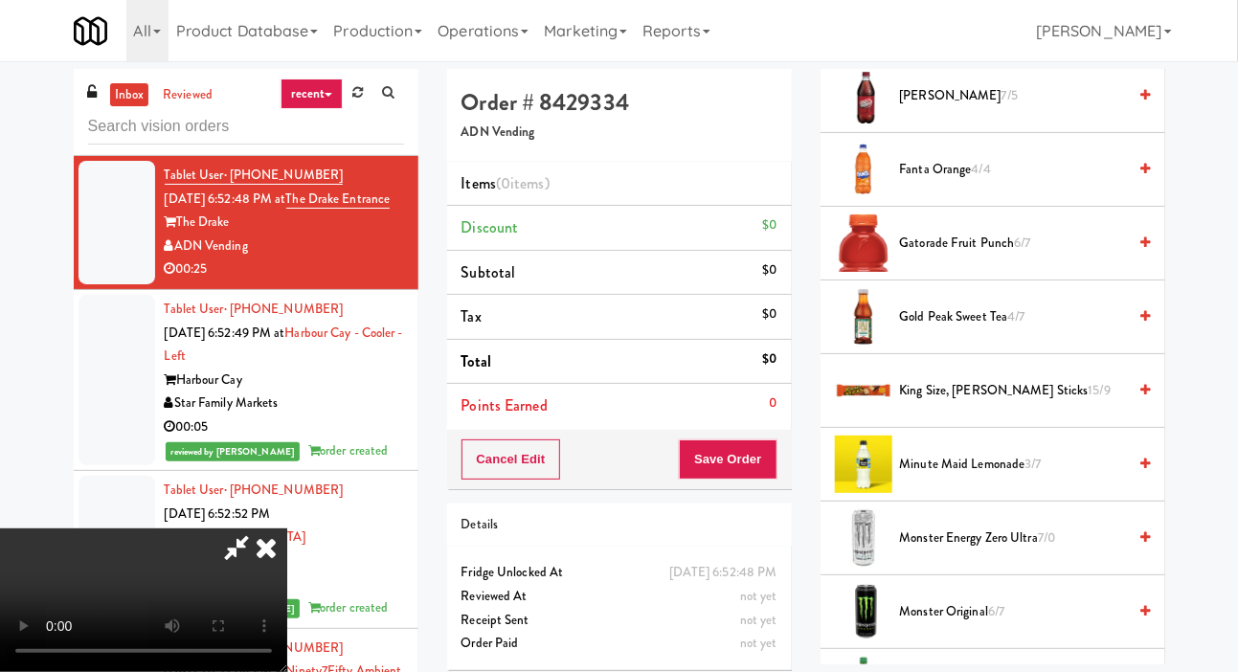
click at [934, 256] on span "Gatorade Fruit Punch 6/7" at bounding box center [1013, 244] width 227 height 24
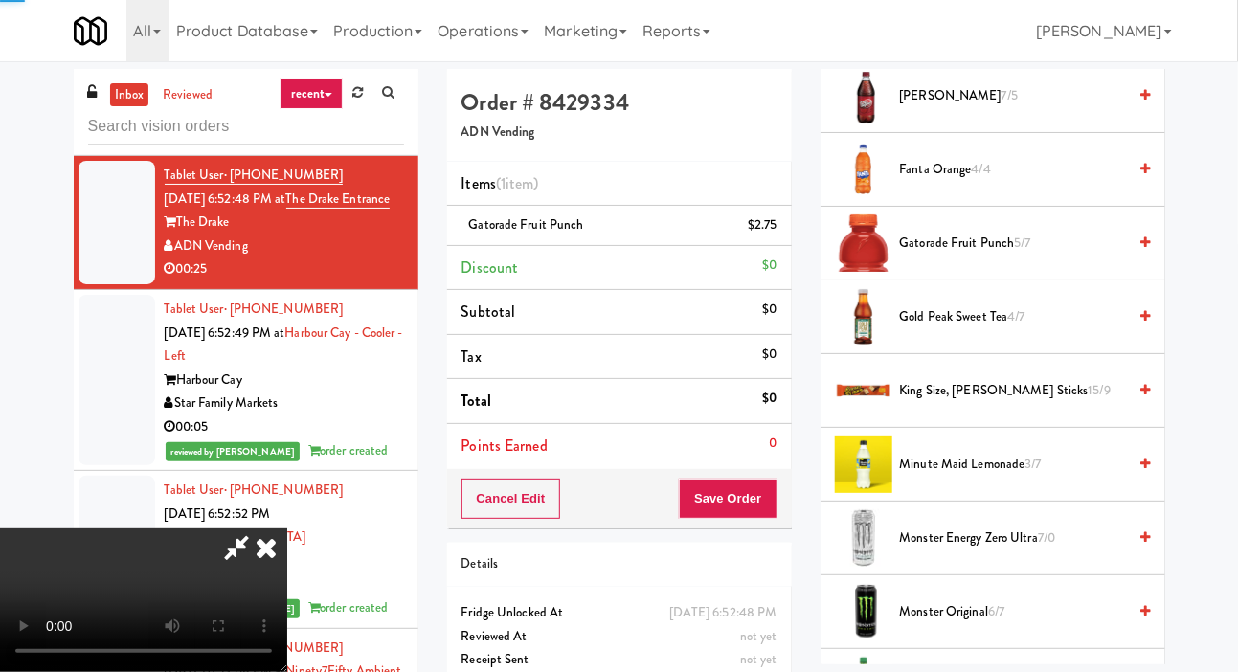
click at [935, 256] on span "Gatorade Fruit Punch 5/7" at bounding box center [1013, 244] width 227 height 24
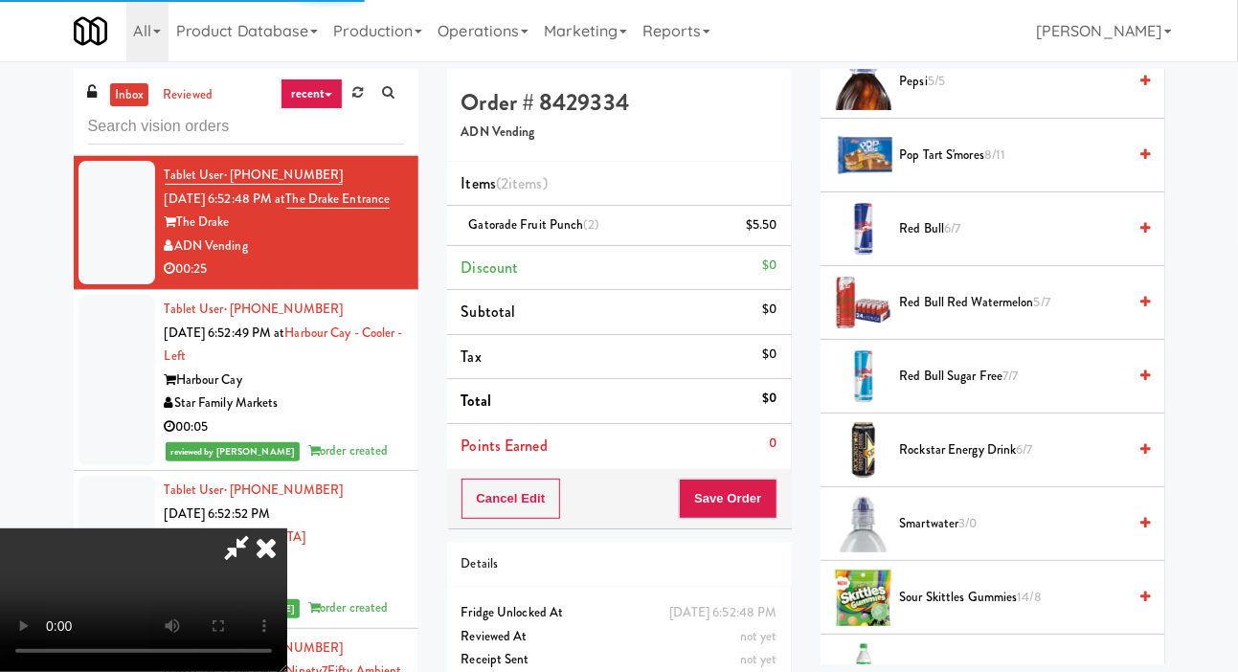
scroll to position [1908, 0]
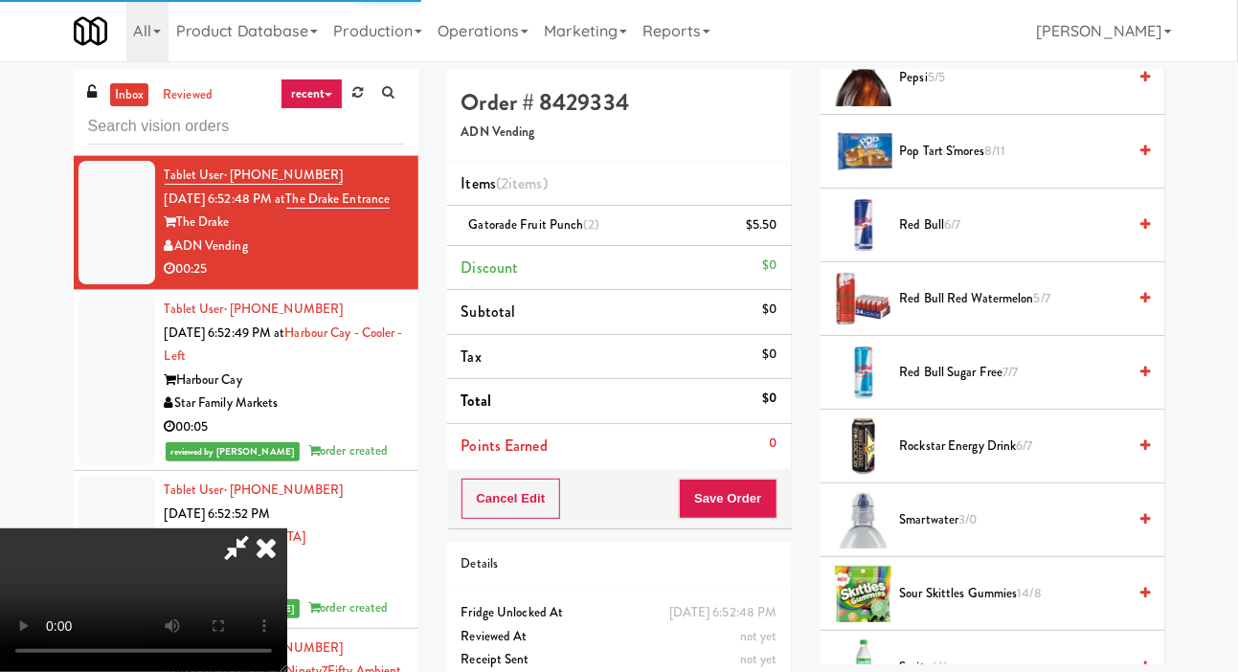
click at [933, 532] on span "Smartwater 3/0" at bounding box center [1013, 520] width 227 height 24
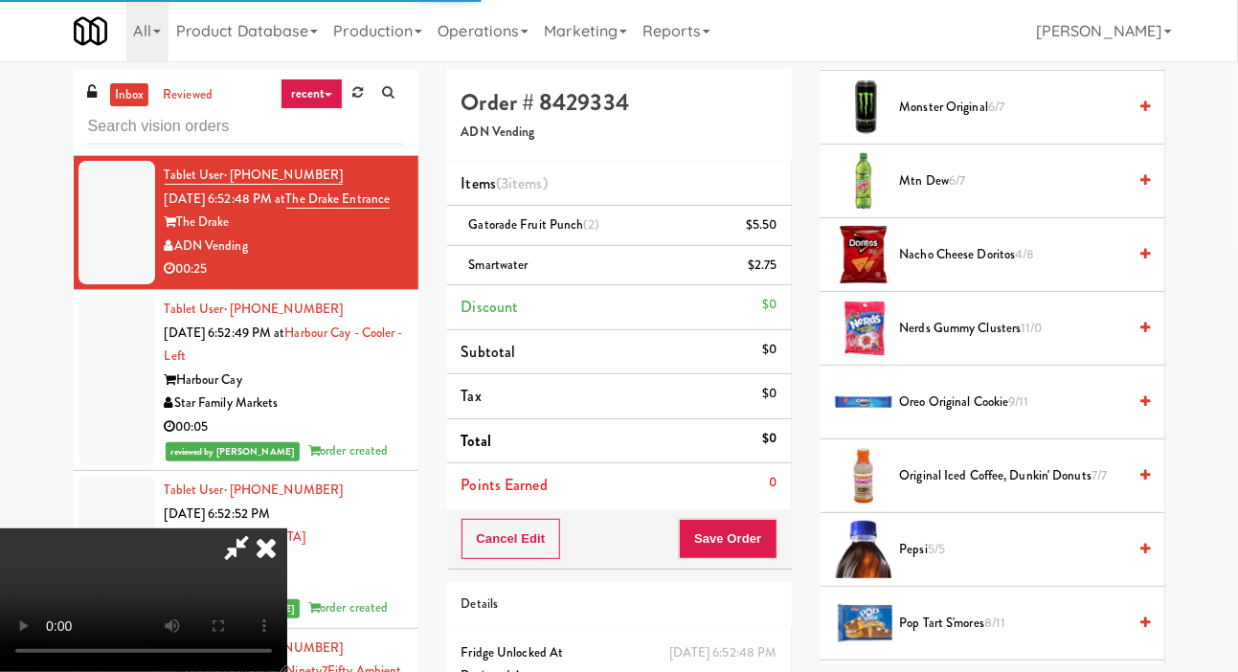
scroll to position [1451, 0]
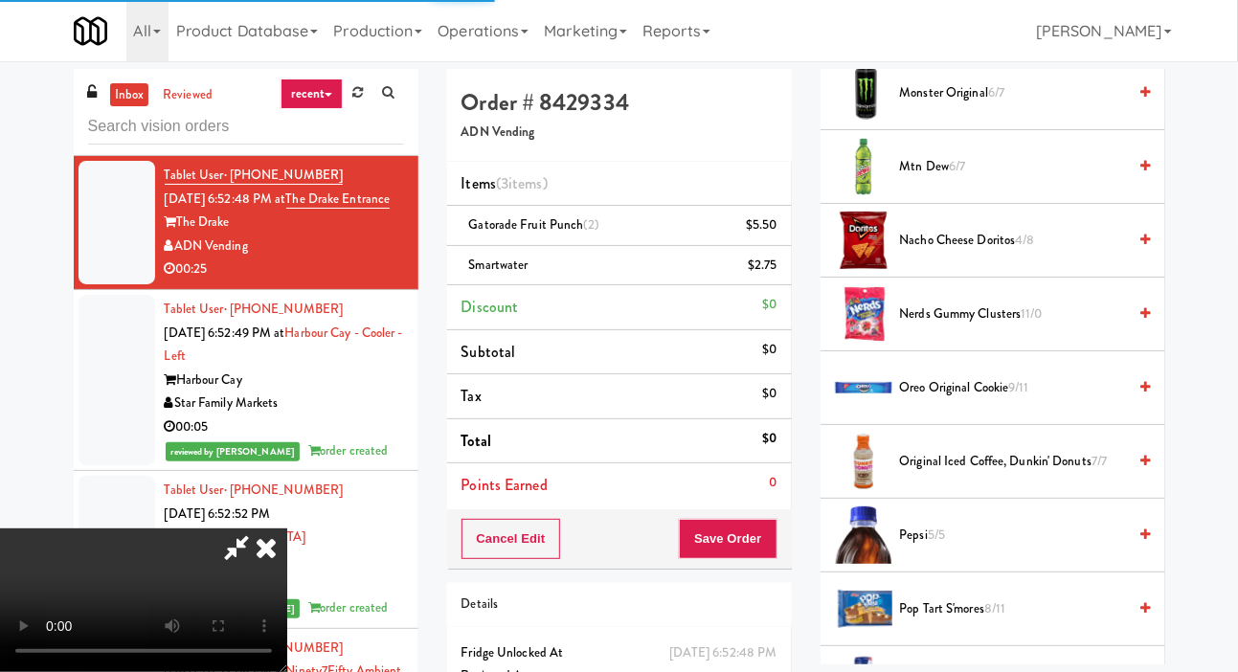
click at [945, 253] on span "Nacho Cheese Doritos 4/8" at bounding box center [1013, 241] width 227 height 24
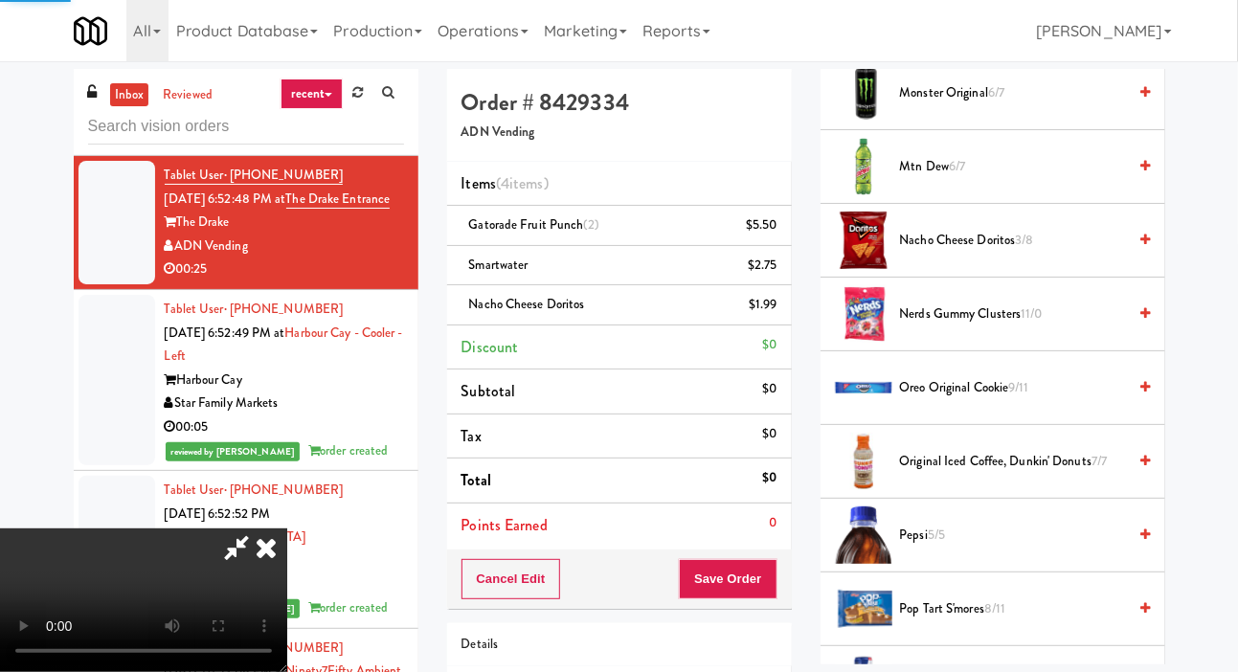
click at [950, 253] on span "Nacho Cheese Doritos 3/8" at bounding box center [1013, 241] width 227 height 24
click at [744, 591] on button "Save Order" at bounding box center [728, 579] width 98 height 40
click at [762, 562] on button "Save Order" at bounding box center [728, 579] width 98 height 40
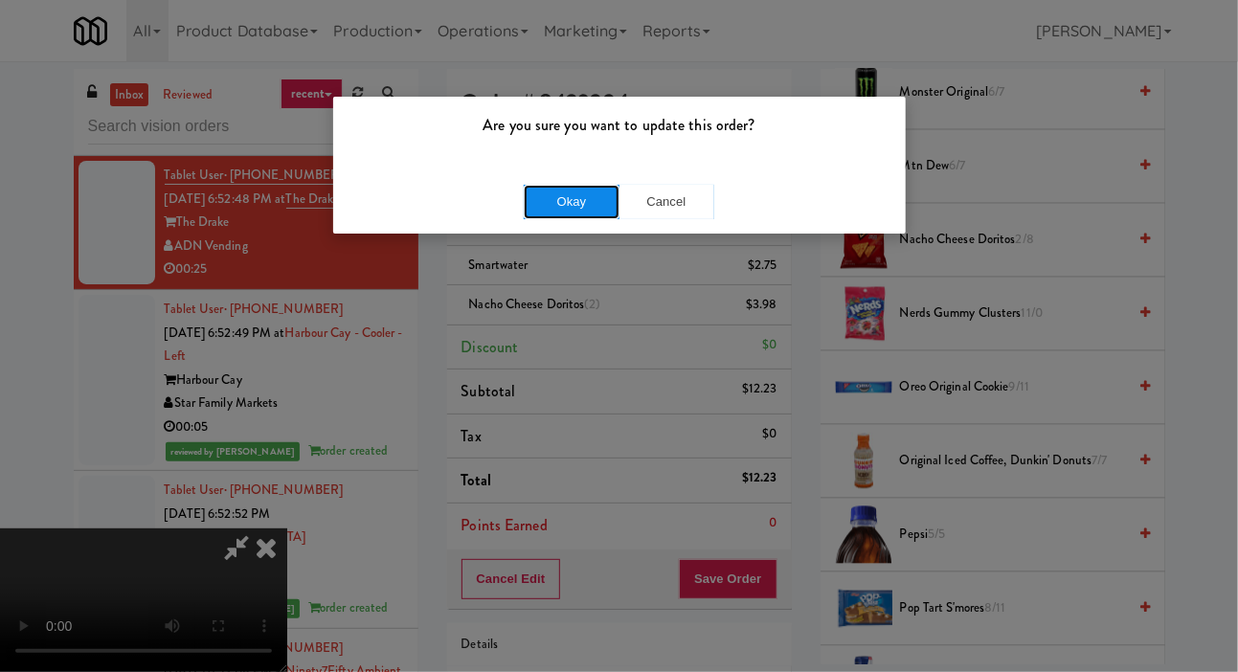
click at [570, 201] on button "Okay" at bounding box center [572, 202] width 96 height 34
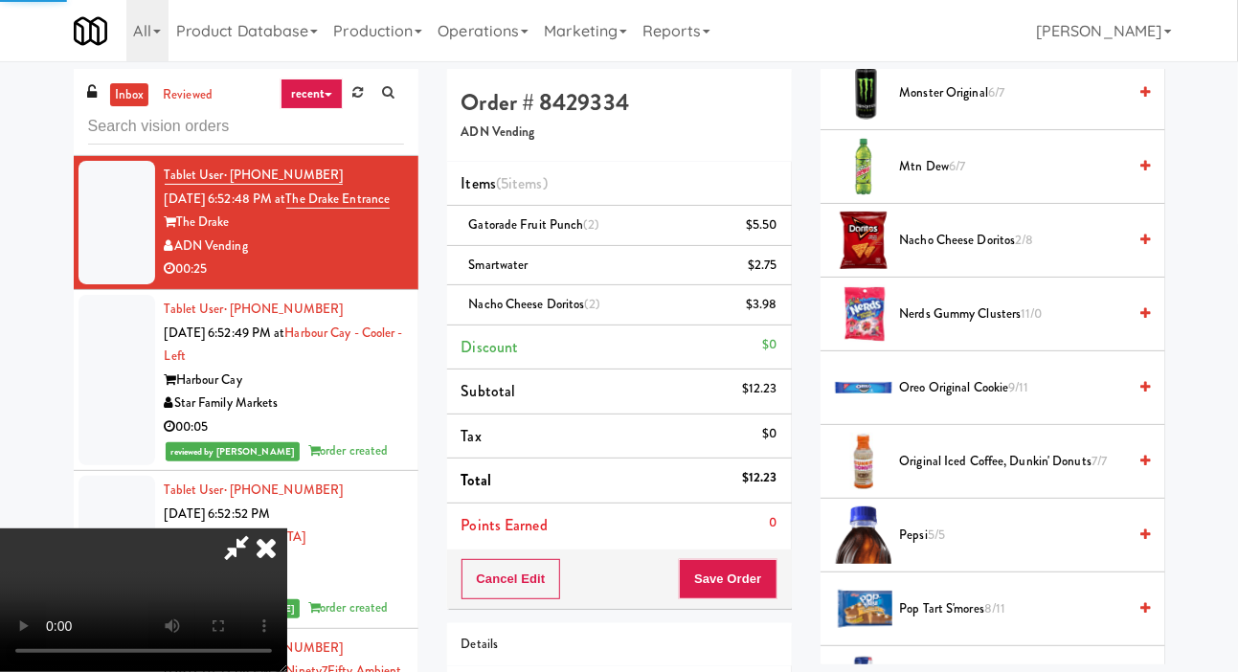
scroll to position [111, 0]
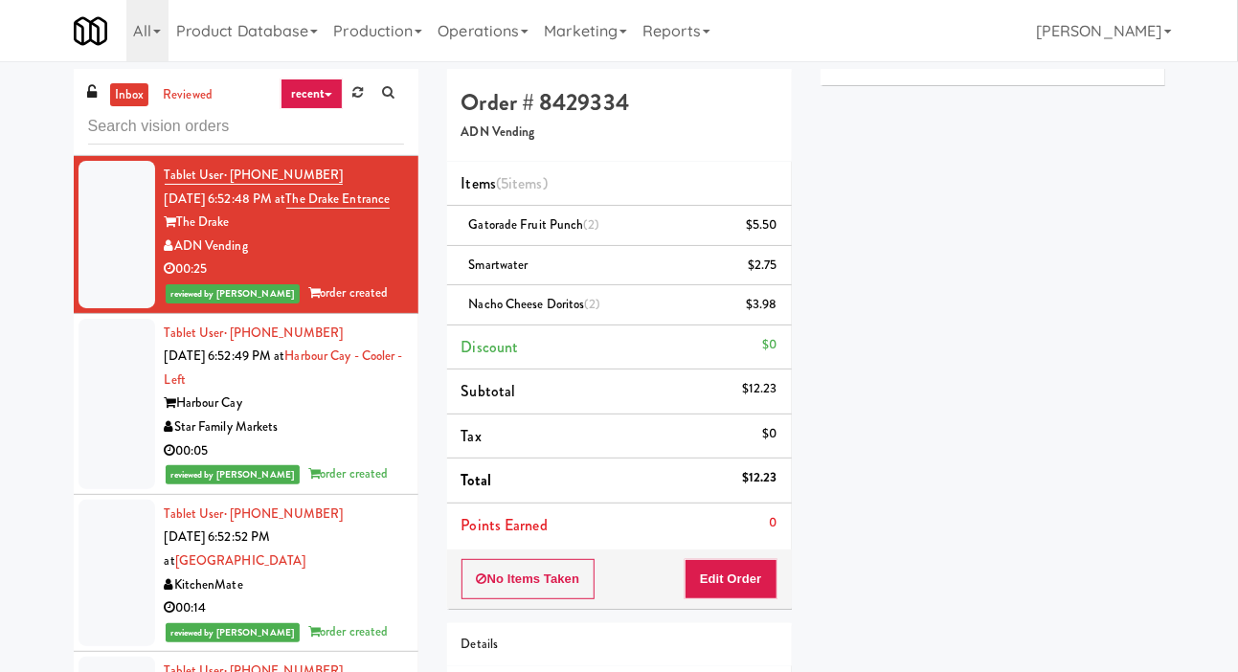
click at [110, 150] on div at bounding box center [117, 65] width 77 height 170
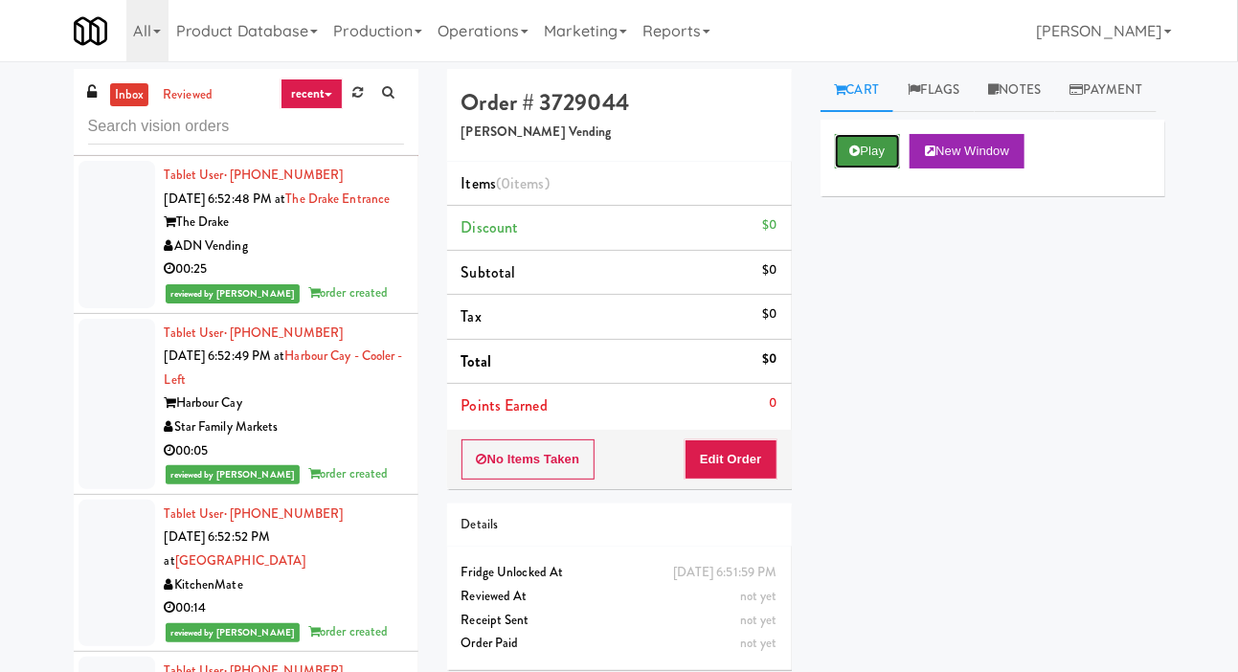
click at [847, 169] on button "Play" at bounding box center [868, 151] width 66 height 34
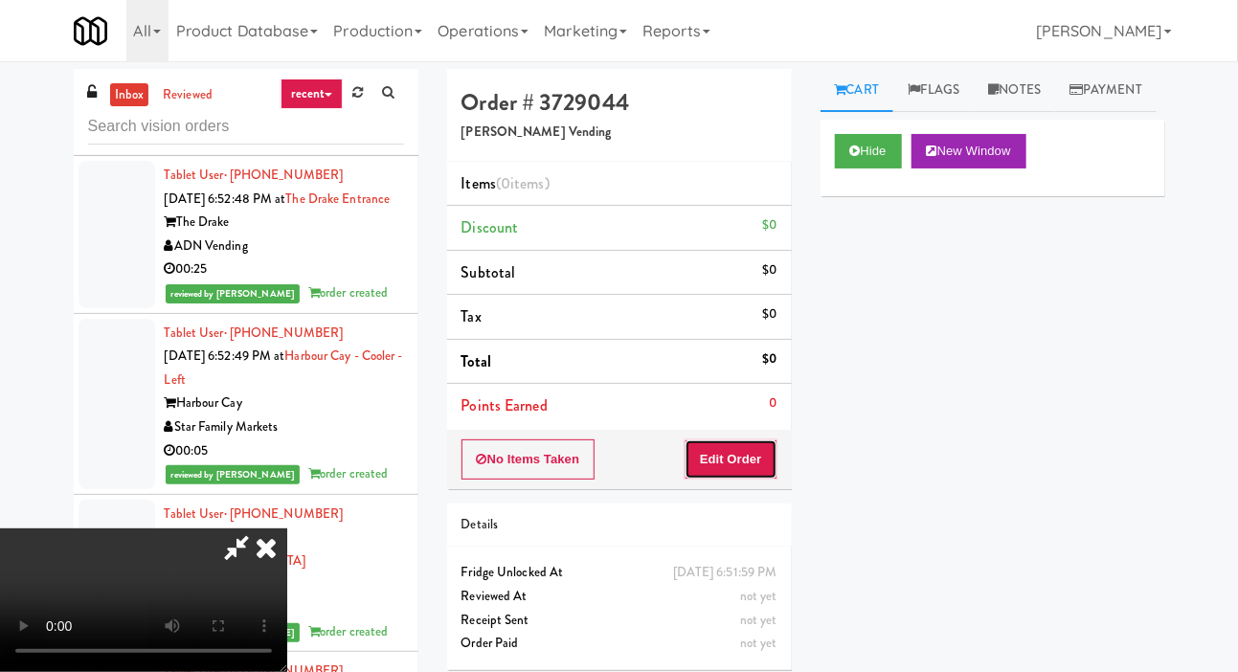
click at [736, 442] on button "Edit Order" at bounding box center [731, 459] width 93 height 40
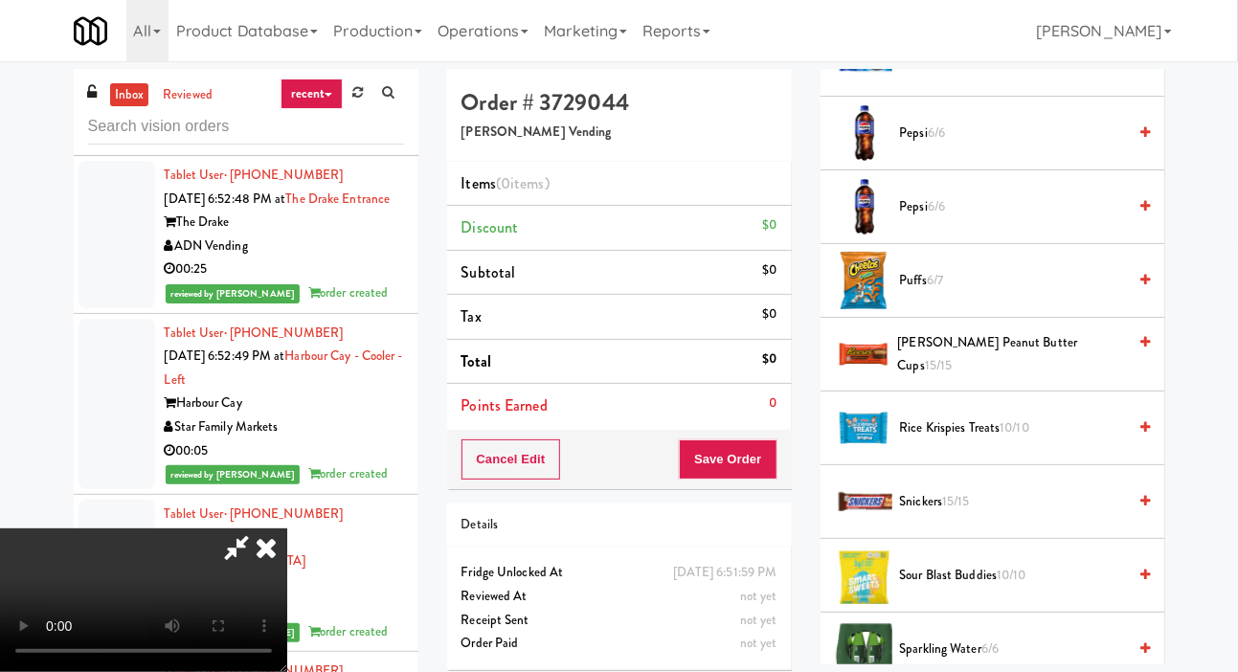
scroll to position [1780, 0]
click at [1013, 292] on span "Puffs 6/7" at bounding box center [1013, 280] width 227 height 24
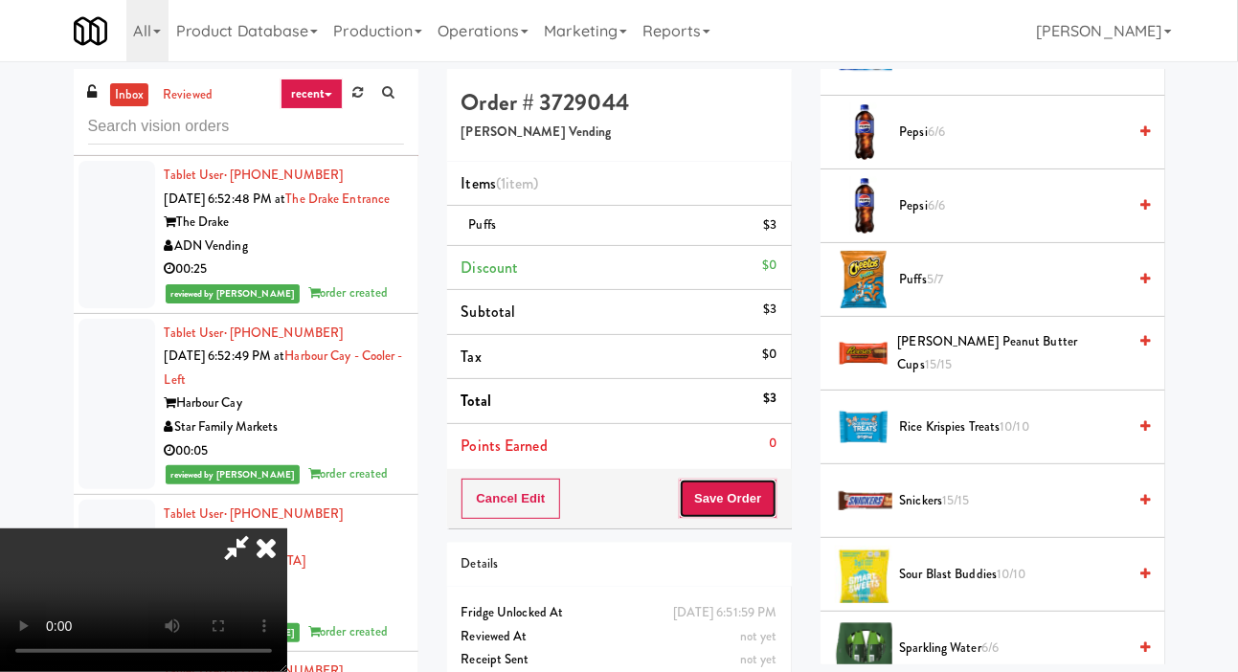
click at [763, 492] on button "Save Order" at bounding box center [728, 499] width 98 height 40
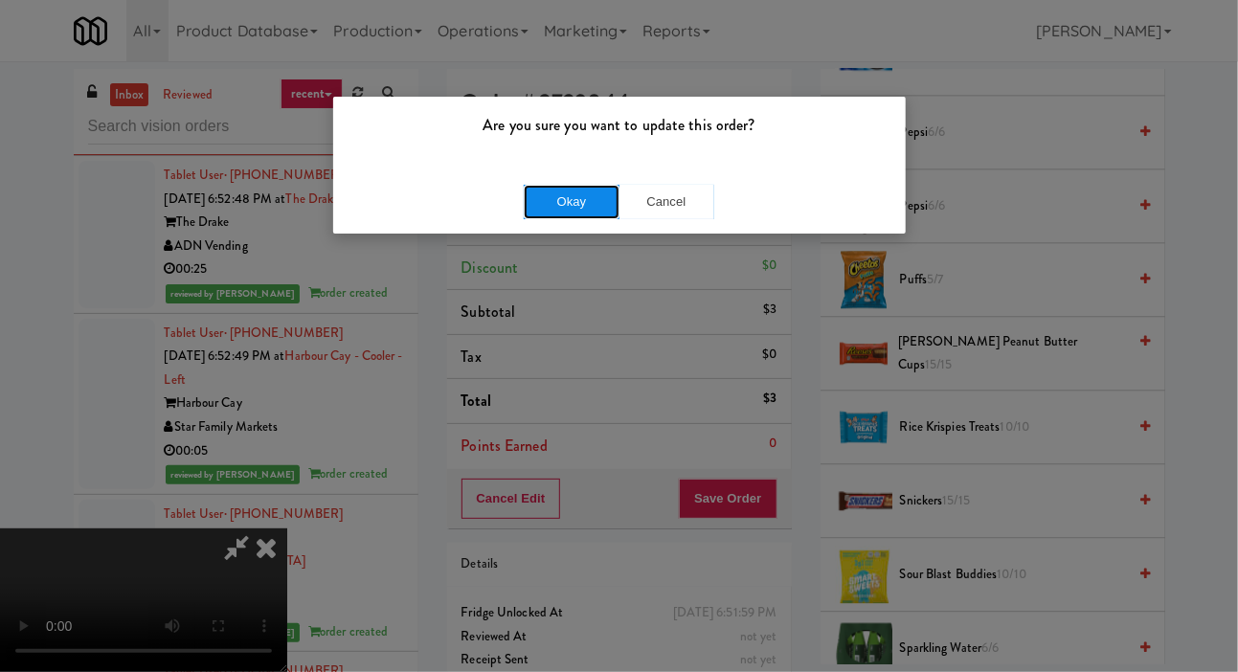
click at [535, 187] on button "Okay" at bounding box center [572, 202] width 96 height 34
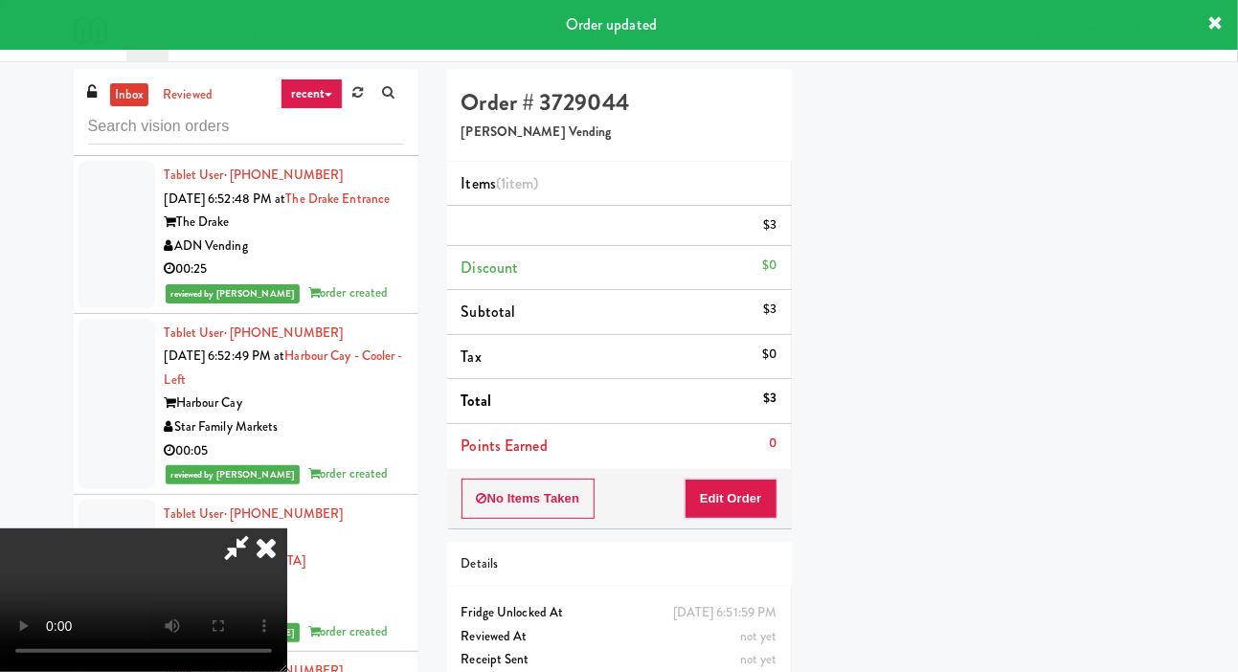
scroll to position [111, 0]
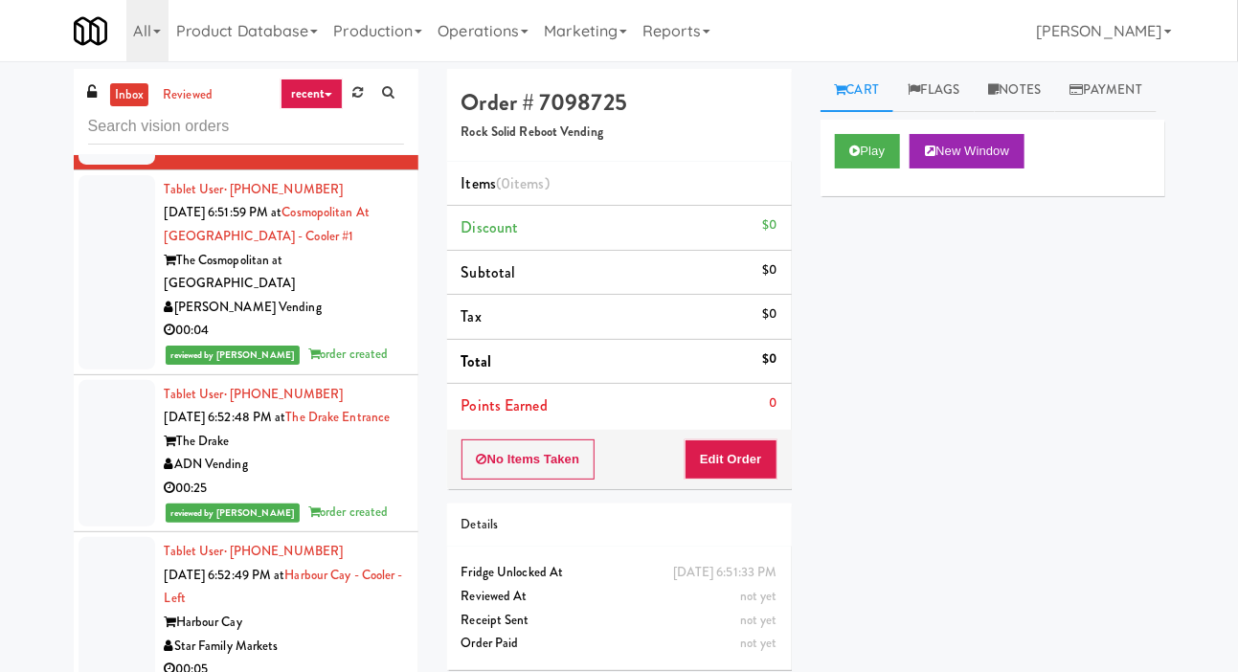
scroll to position [17312, 0]
click at [853, 157] on icon at bounding box center [855, 151] width 11 height 12
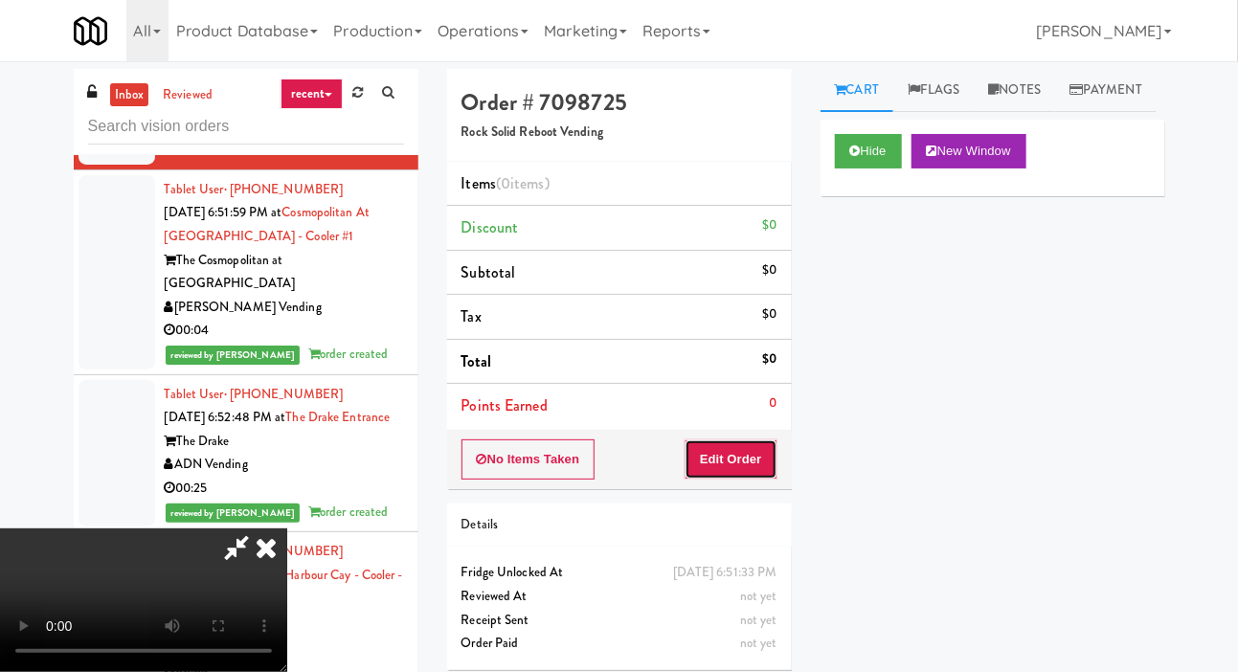
click at [707, 470] on button "Edit Order" at bounding box center [731, 459] width 93 height 40
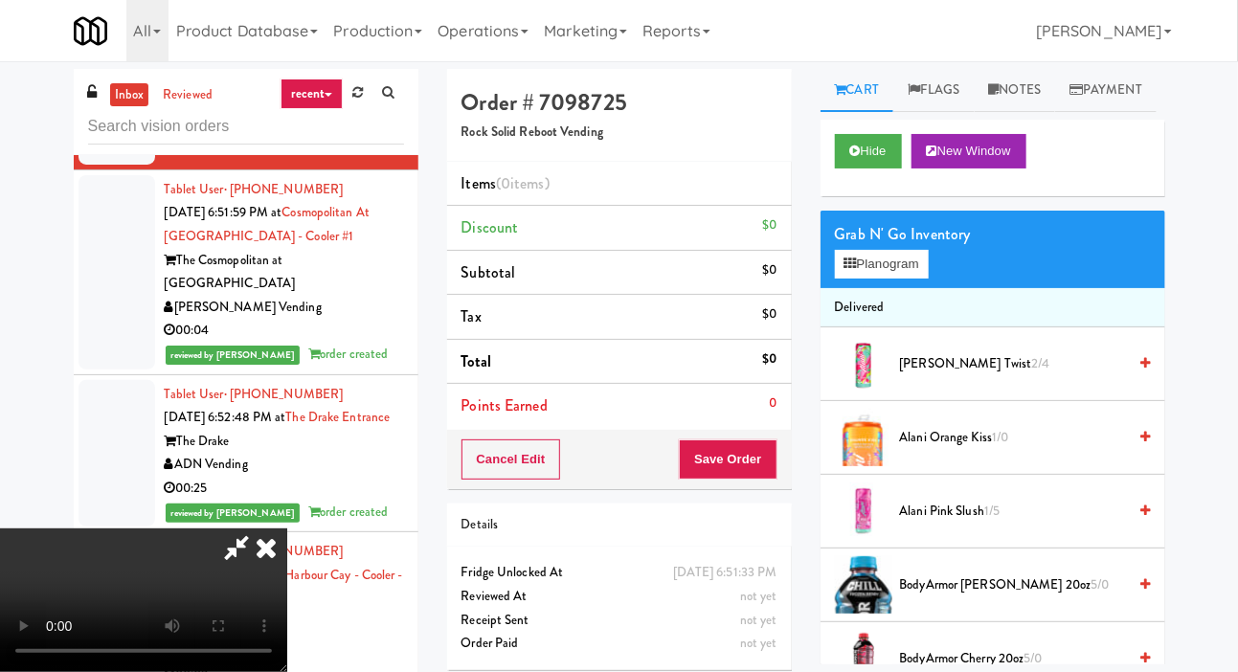
scroll to position [70, 0]
click at [862, 169] on button "Hide" at bounding box center [868, 151] width 67 height 34
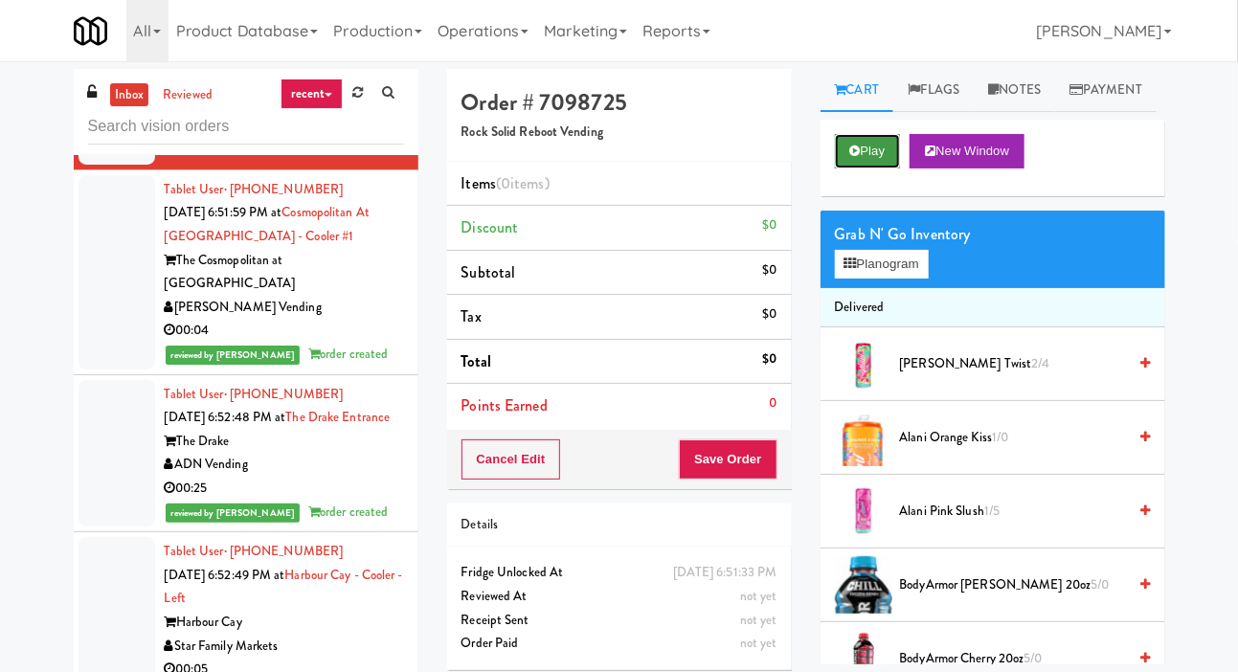
click at [861, 169] on button "Play" at bounding box center [868, 151] width 66 height 34
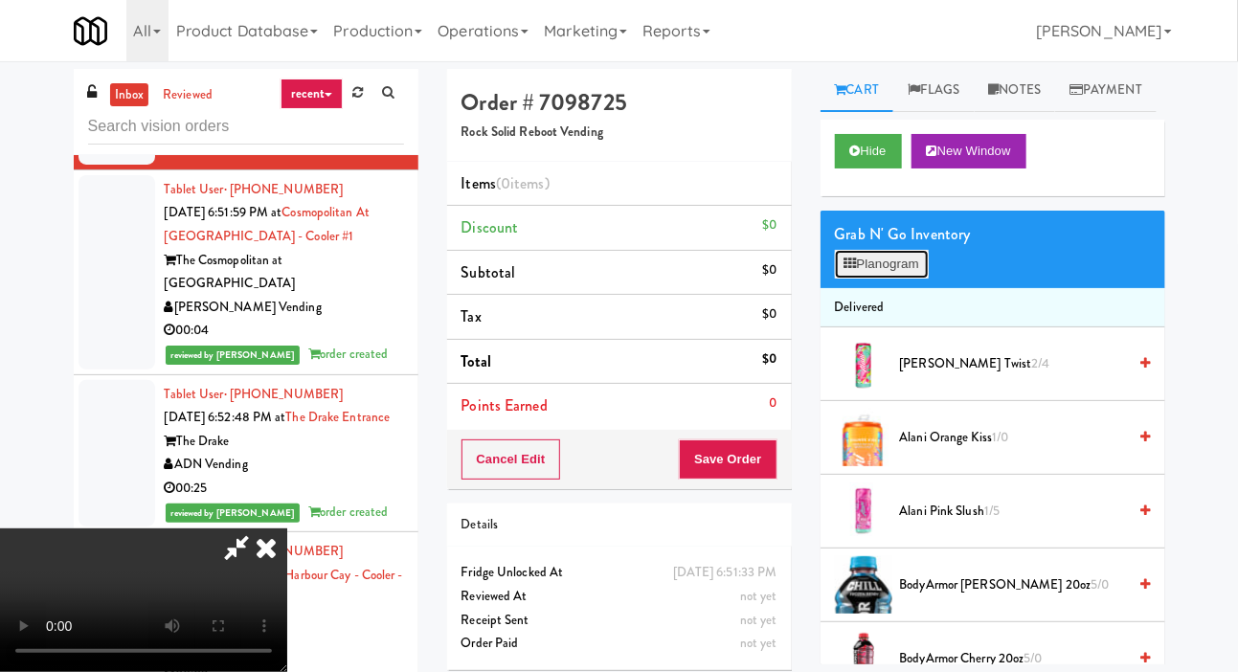
click at [893, 279] on button "Planogram" at bounding box center [882, 264] width 94 height 29
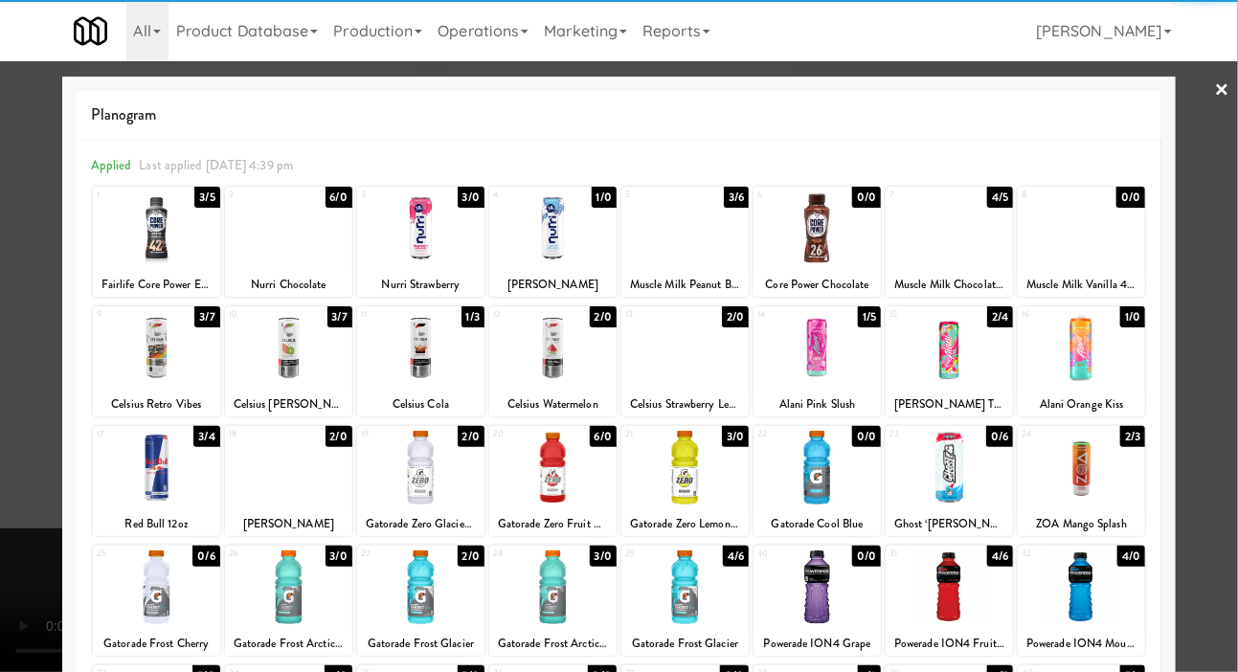
click at [398, 235] on div at bounding box center [420, 228] width 127 height 74
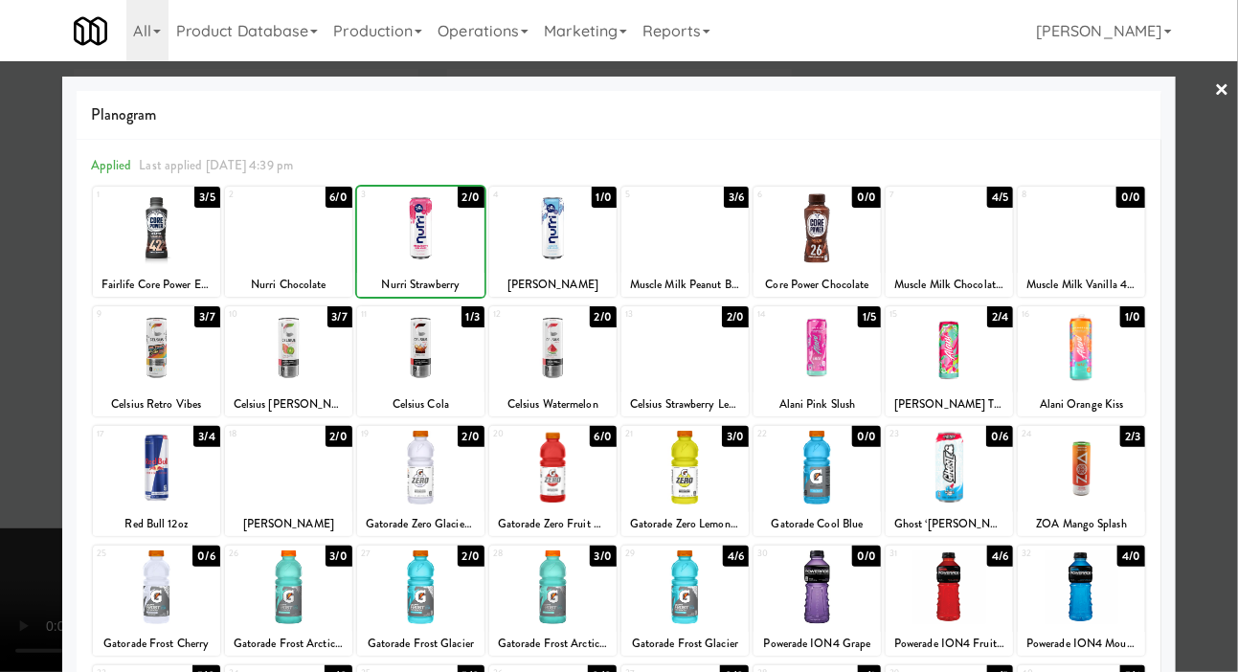
click at [29, 310] on div at bounding box center [619, 336] width 1238 height 672
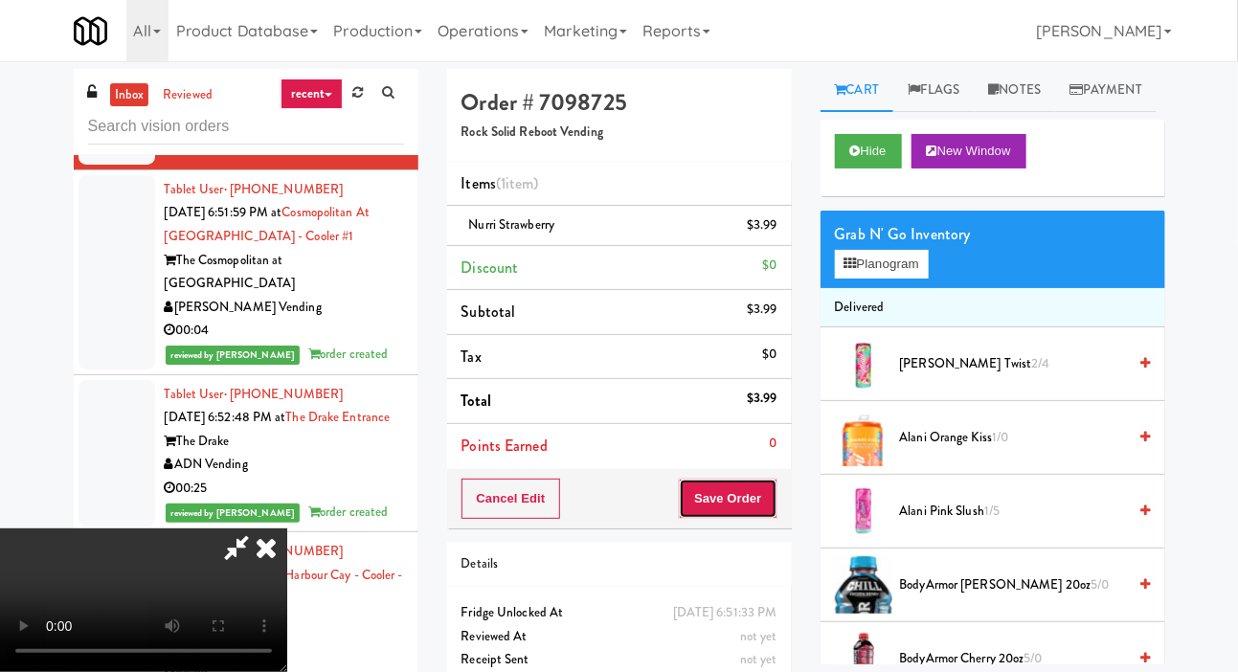
click at [753, 492] on button "Save Order" at bounding box center [728, 499] width 98 height 40
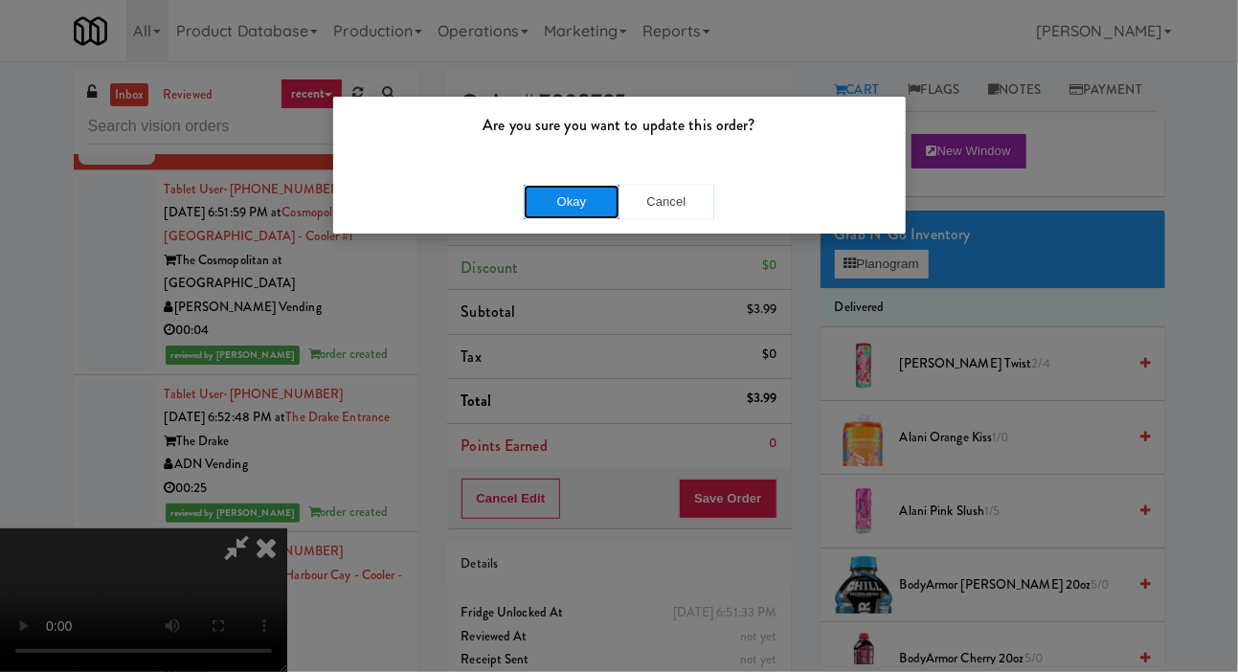
click at [559, 216] on button "Okay" at bounding box center [572, 202] width 96 height 34
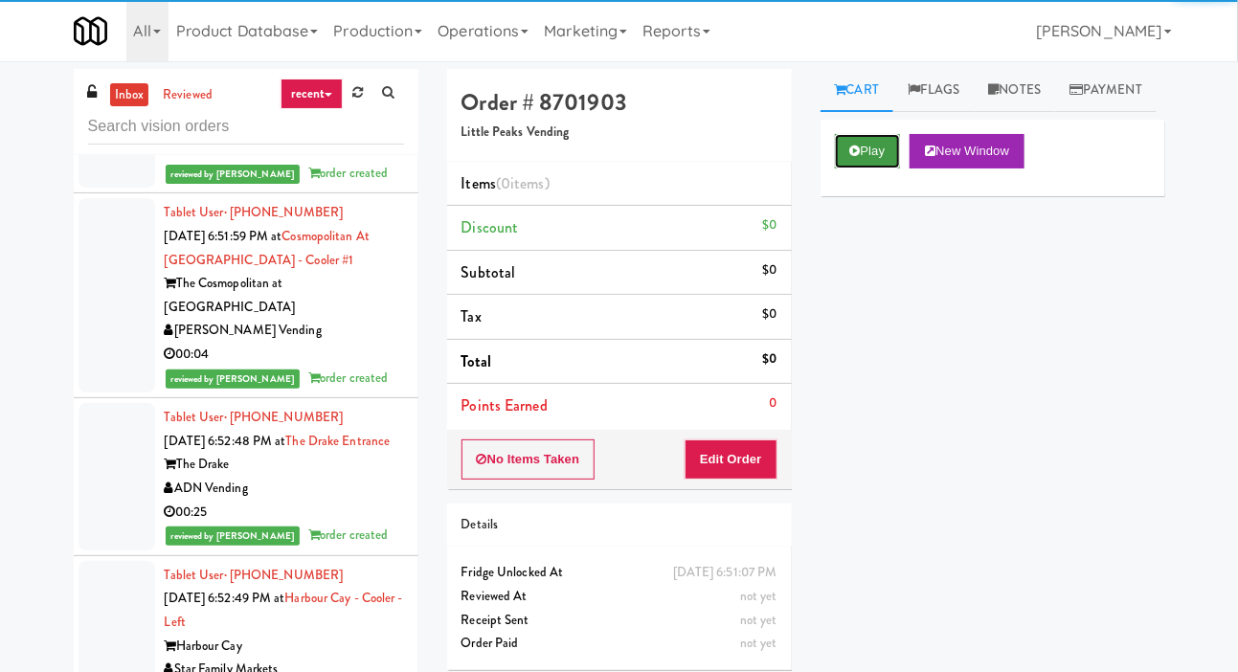
click at [843, 169] on button "Play" at bounding box center [868, 151] width 66 height 34
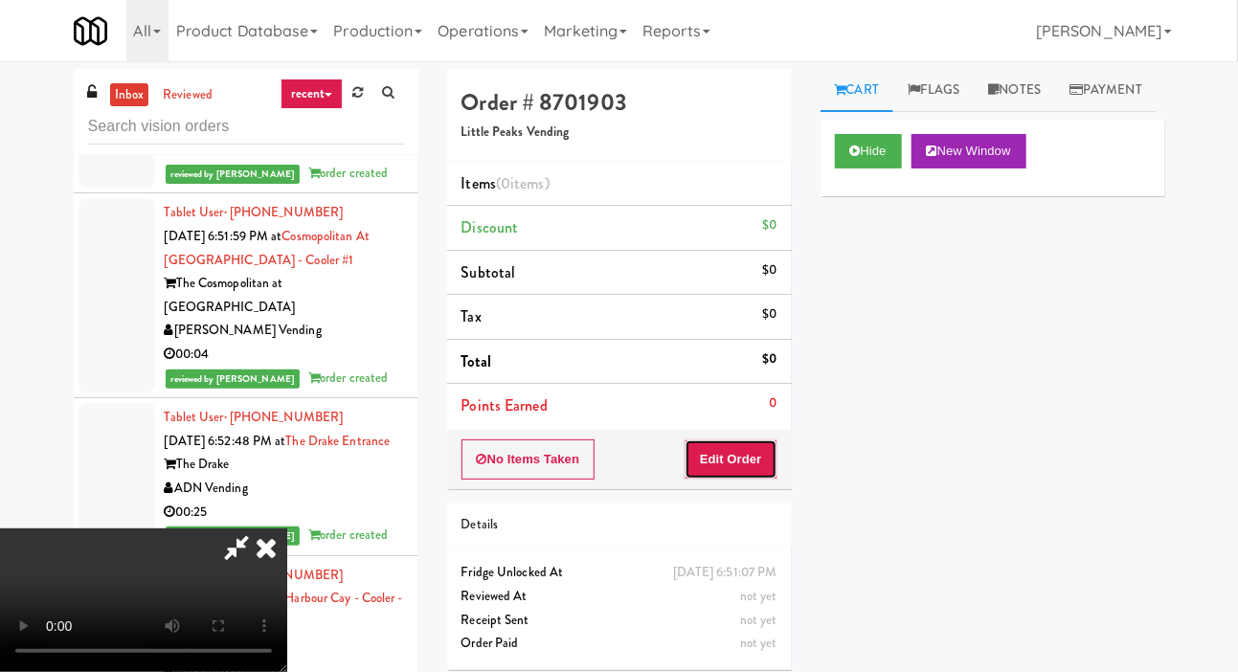
click at [724, 439] on button "Edit Order" at bounding box center [731, 459] width 93 height 40
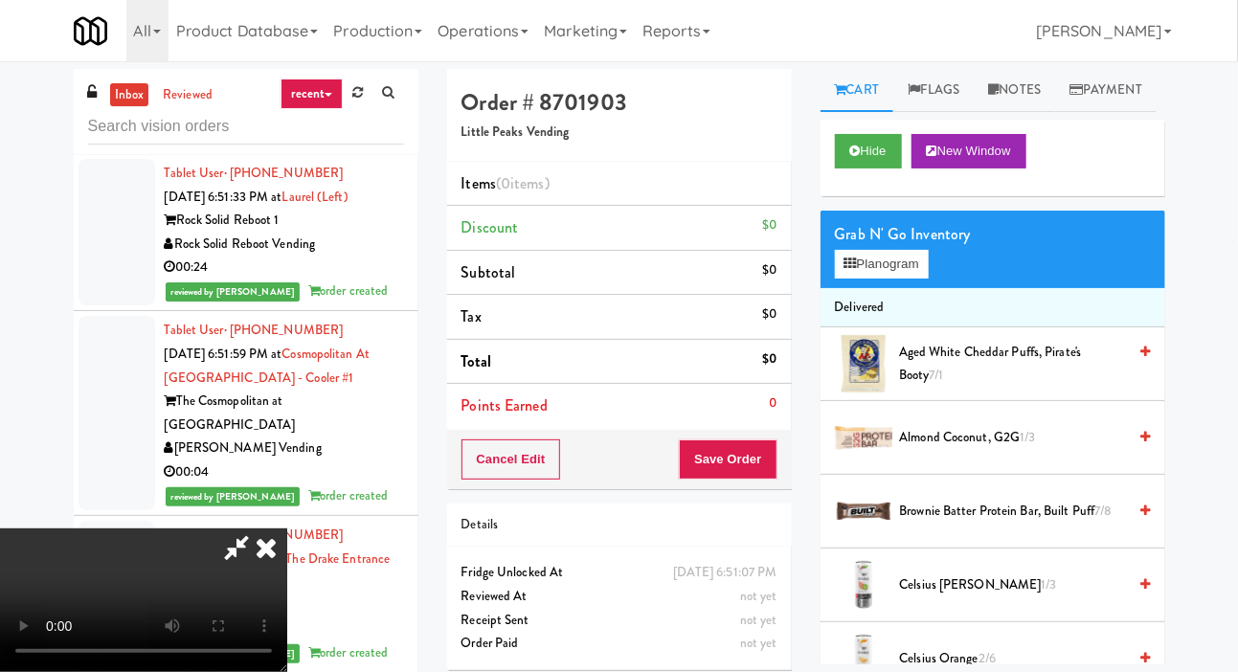
scroll to position [17195, 0]
click at [849, 169] on button "Hide" at bounding box center [868, 151] width 67 height 34
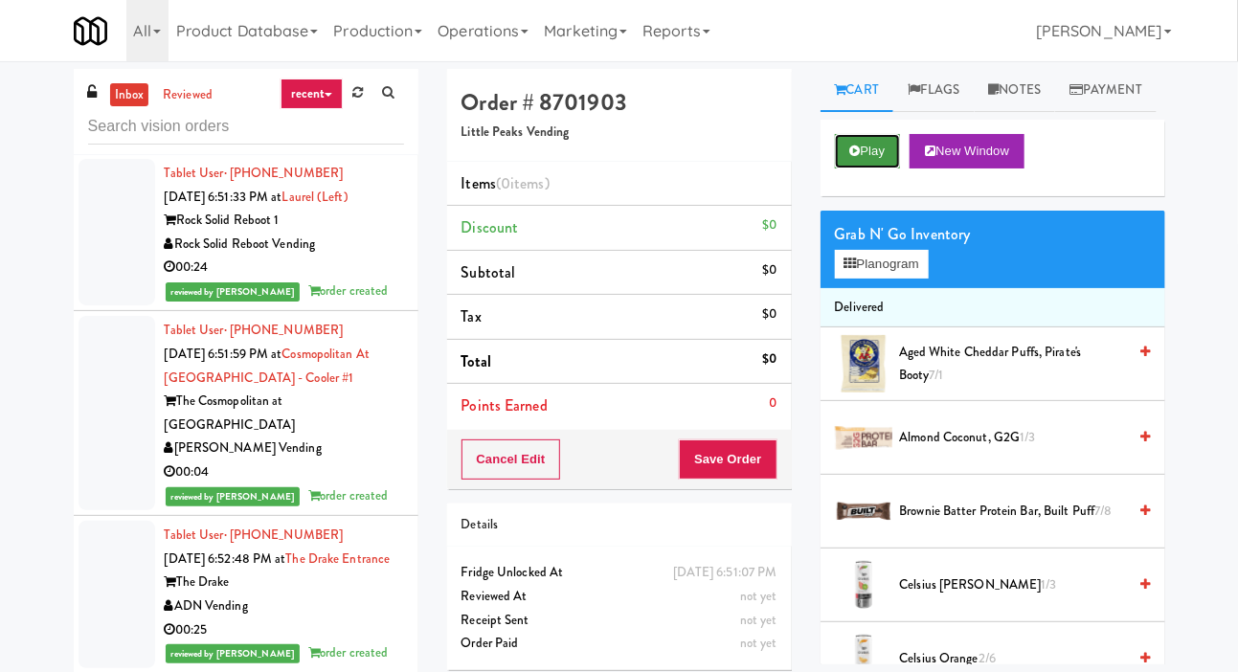
click at [860, 169] on button "Play" at bounding box center [868, 151] width 66 height 34
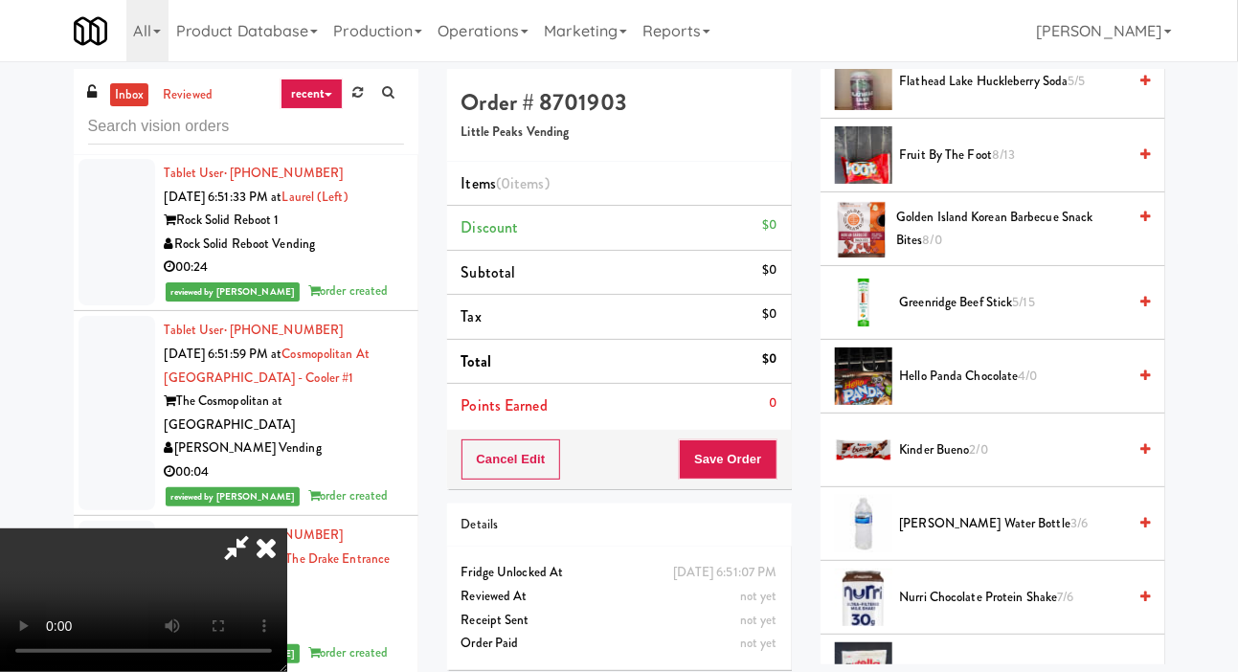
scroll to position [1060, 0]
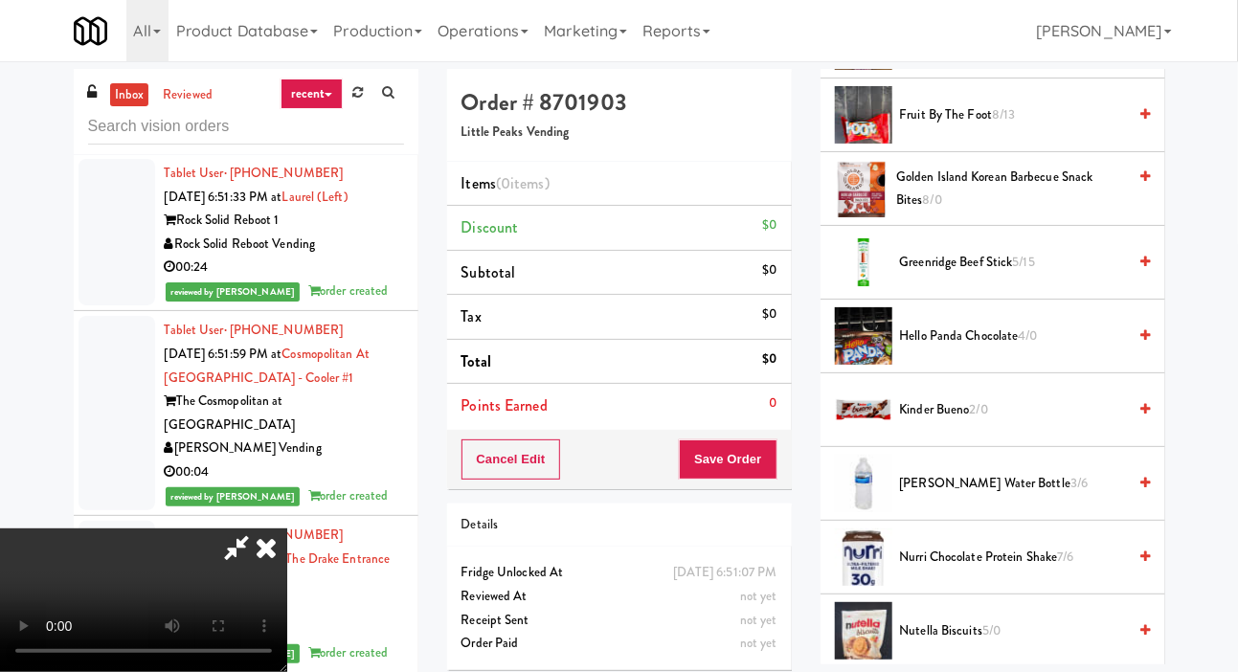
click at [925, 422] on span "Kinder Bueno 2/0" at bounding box center [1013, 410] width 227 height 24
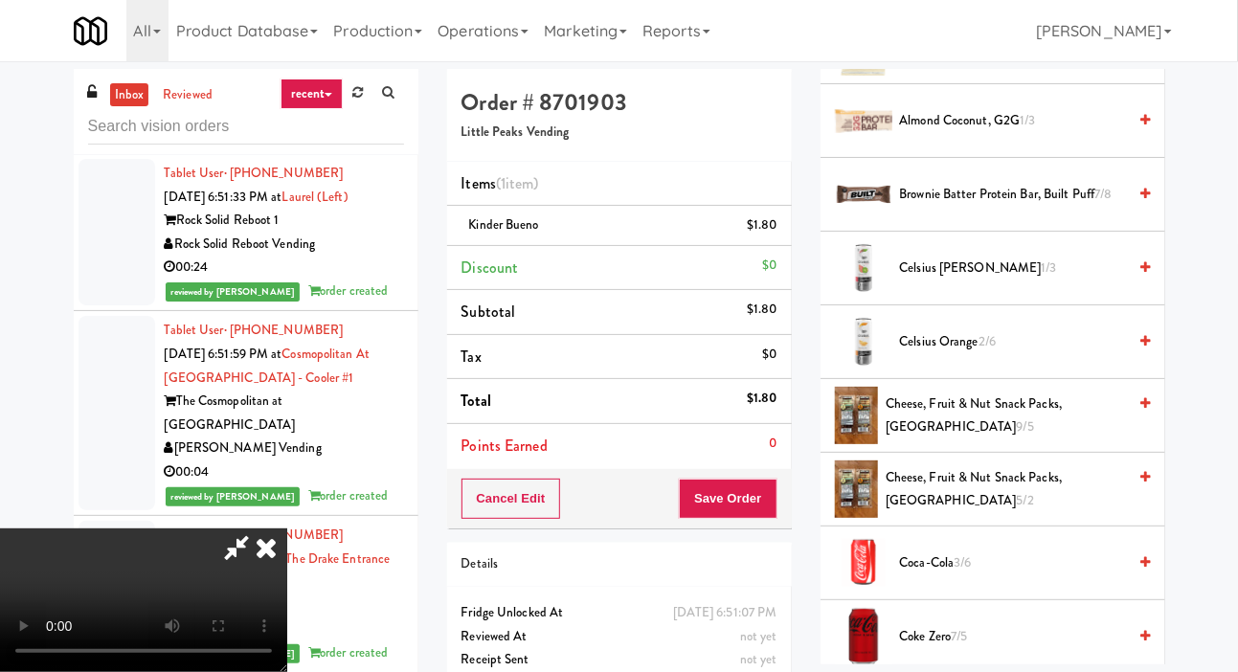
scroll to position [0, 0]
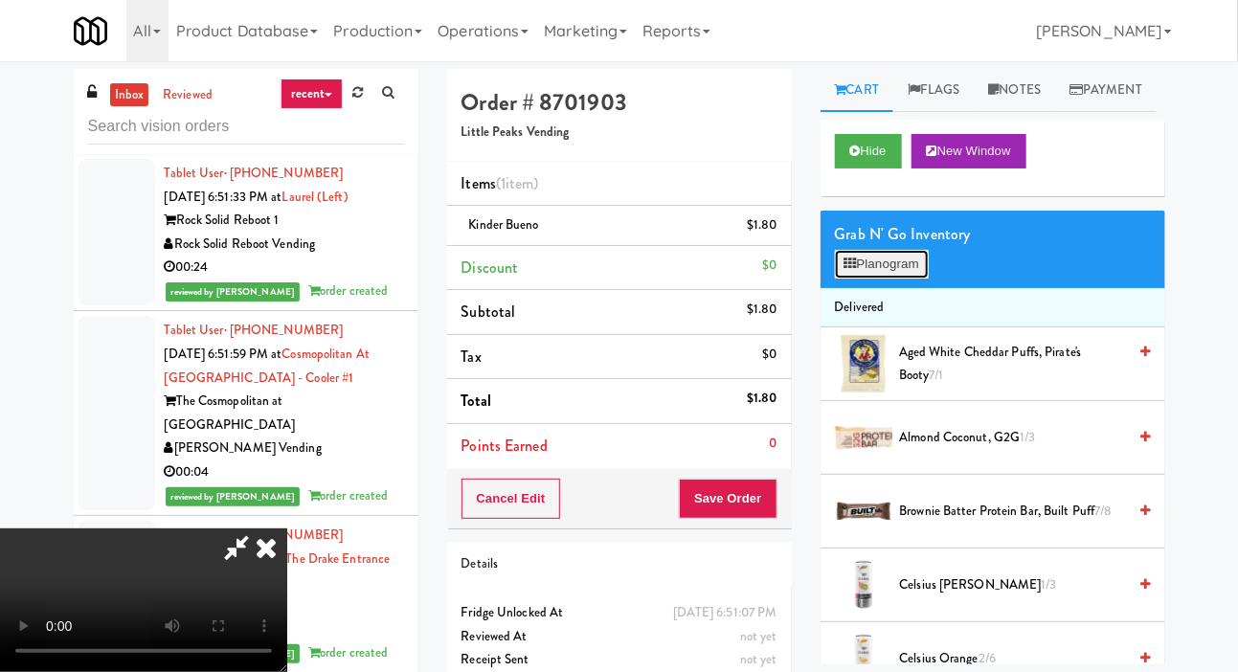
click at [859, 279] on button "Planogram" at bounding box center [882, 264] width 94 height 29
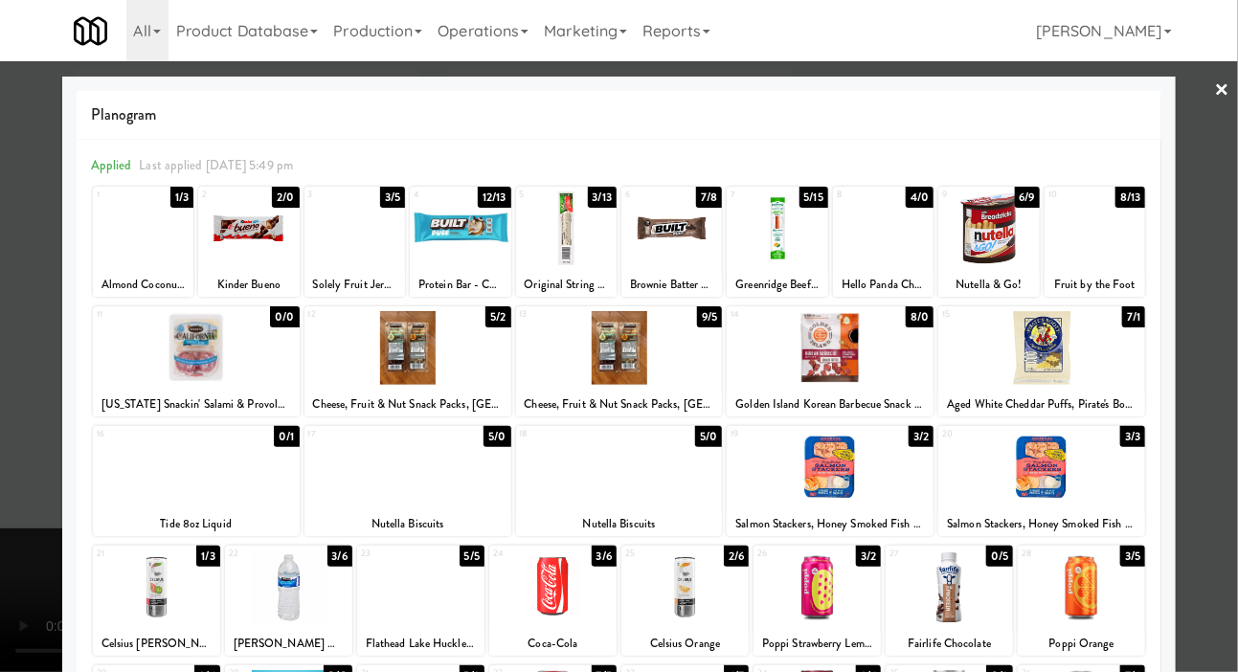
click at [562, 235] on div at bounding box center [566, 228] width 101 height 74
click at [32, 301] on div at bounding box center [619, 336] width 1238 height 672
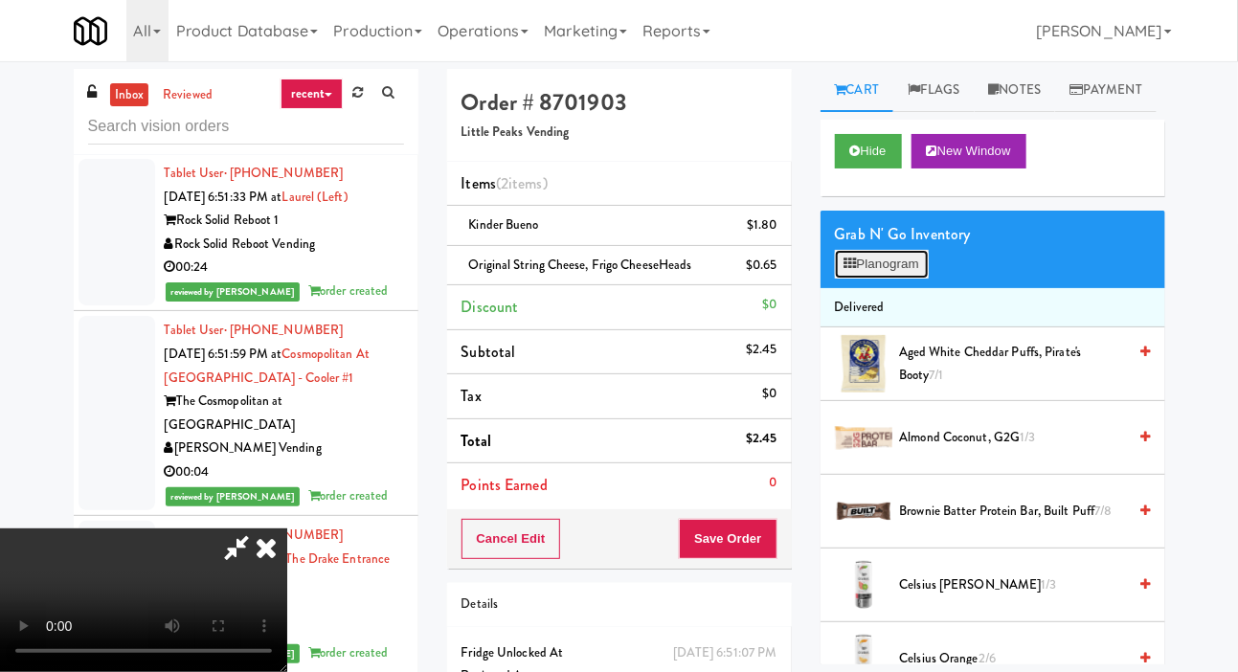
click at [836, 279] on button "Planogram" at bounding box center [882, 264] width 94 height 29
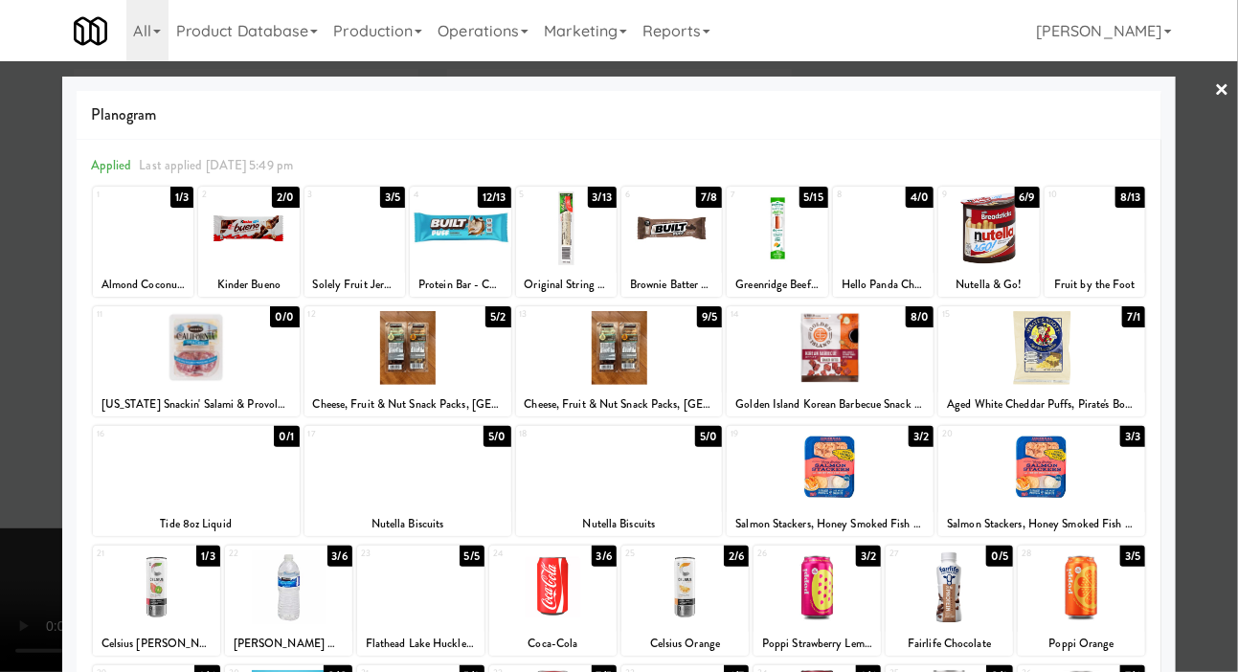
click at [769, 230] on div at bounding box center [777, 228] width 101 height 74
click at [20, 367] on div at bounding box center [619, 336] width 1238 height 672
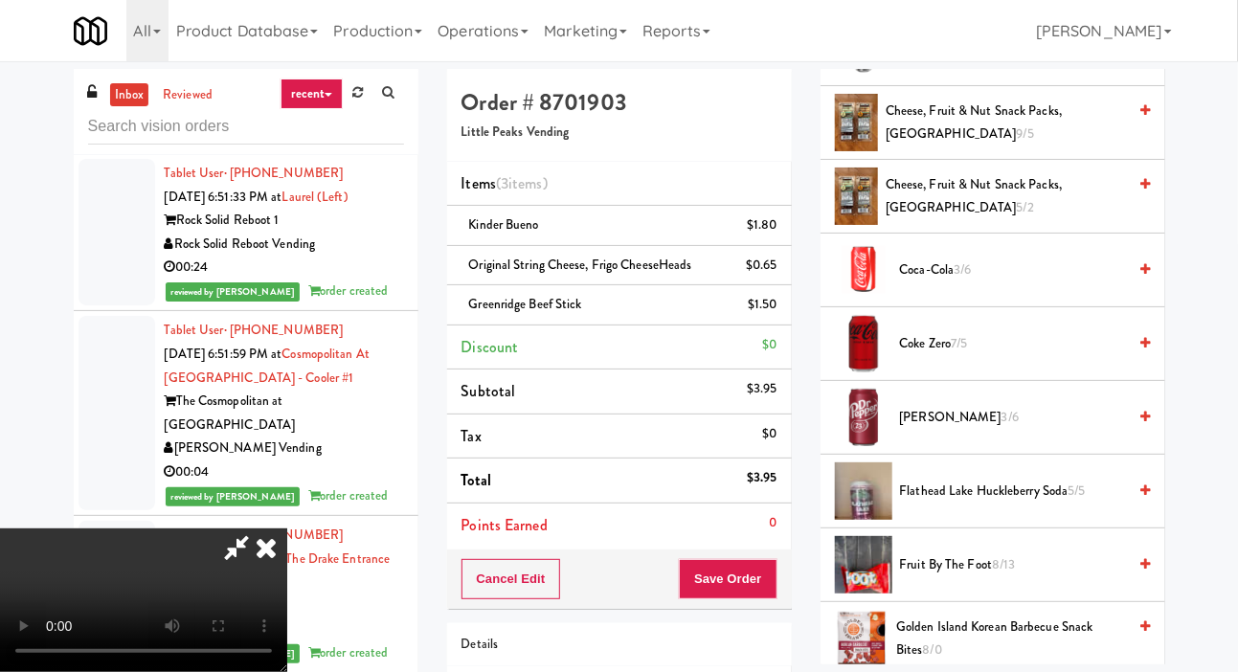
scroll to position [608, 0]
click at [927, 432] on span "Dr Pepper 3/6" at bounding box center [1013, 420] width 227 height 24
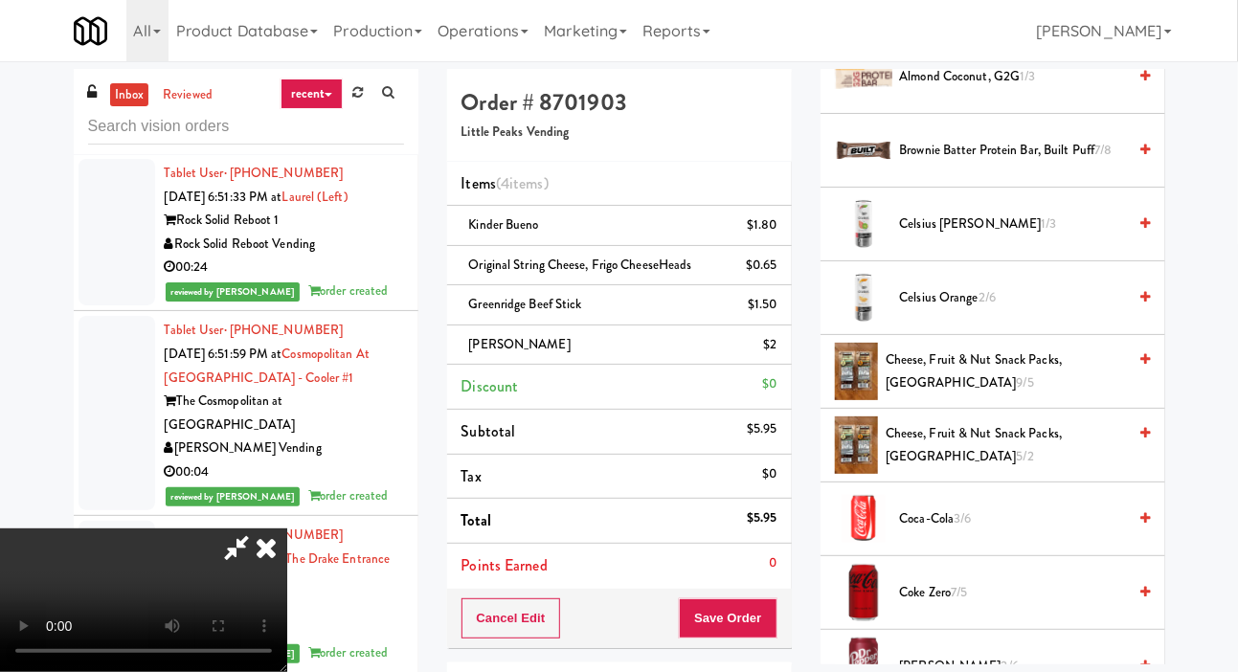
scroll to position [0, 0]
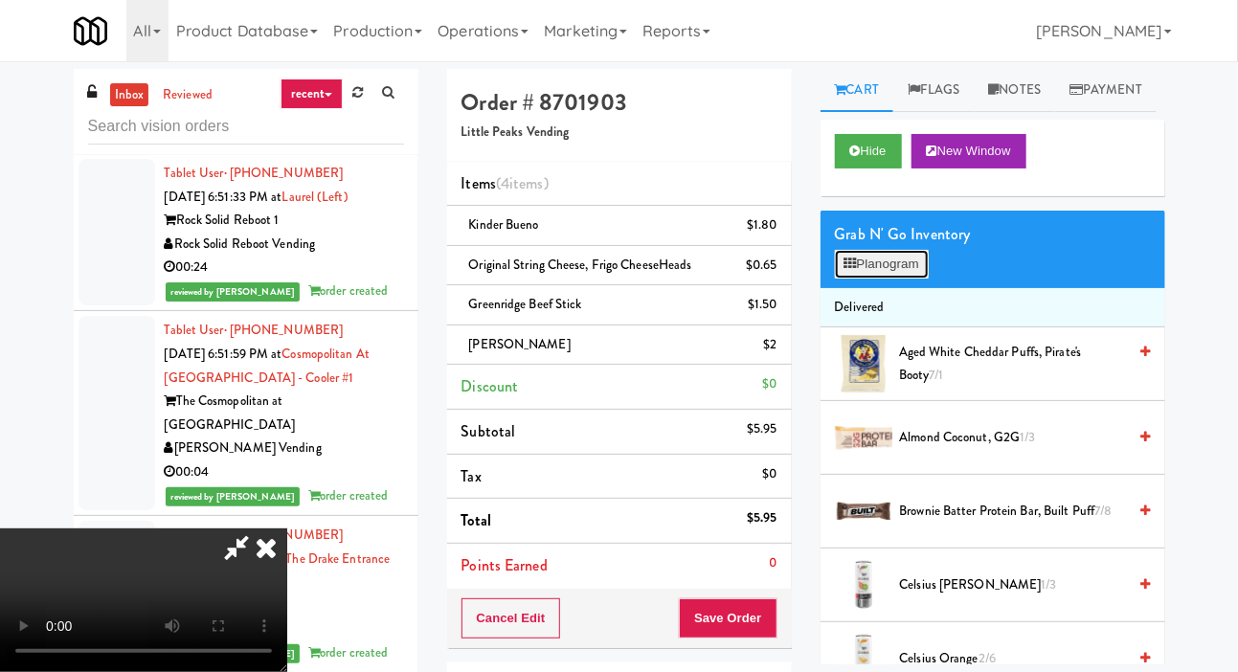
click at [881, 279] on button "Planogram" at bounding box center [882, 264] width 94 height 29
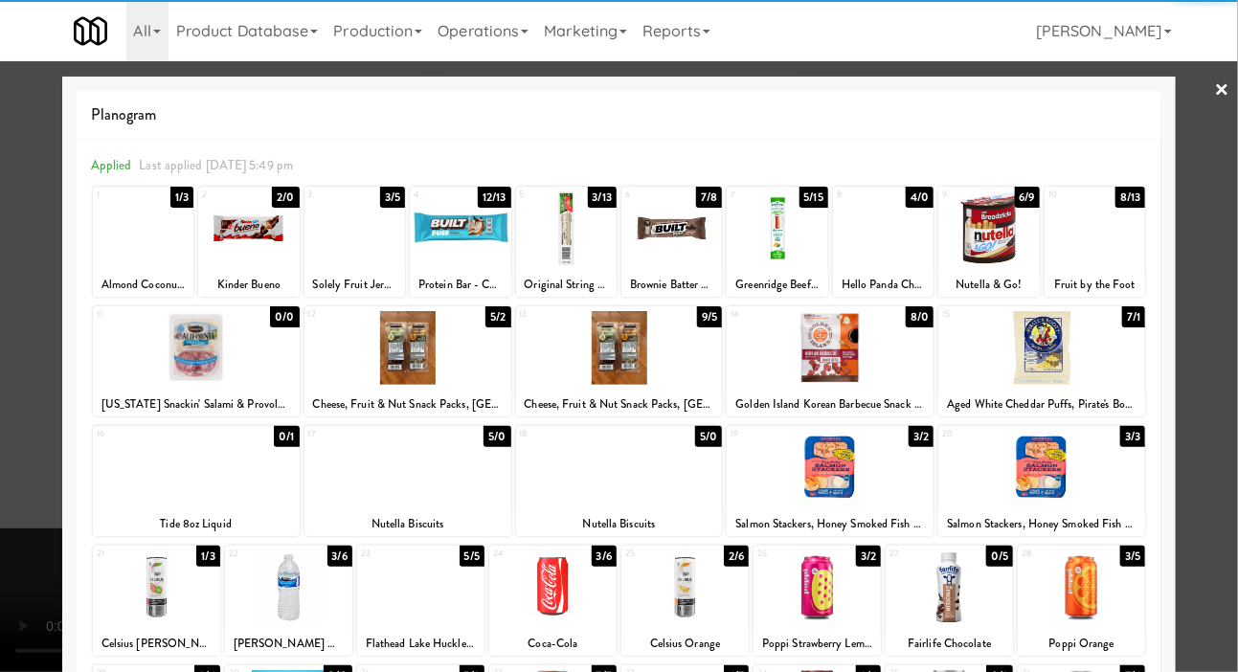
click at [841, 454] on div at bounding box center [830, 468] width 207 height 74
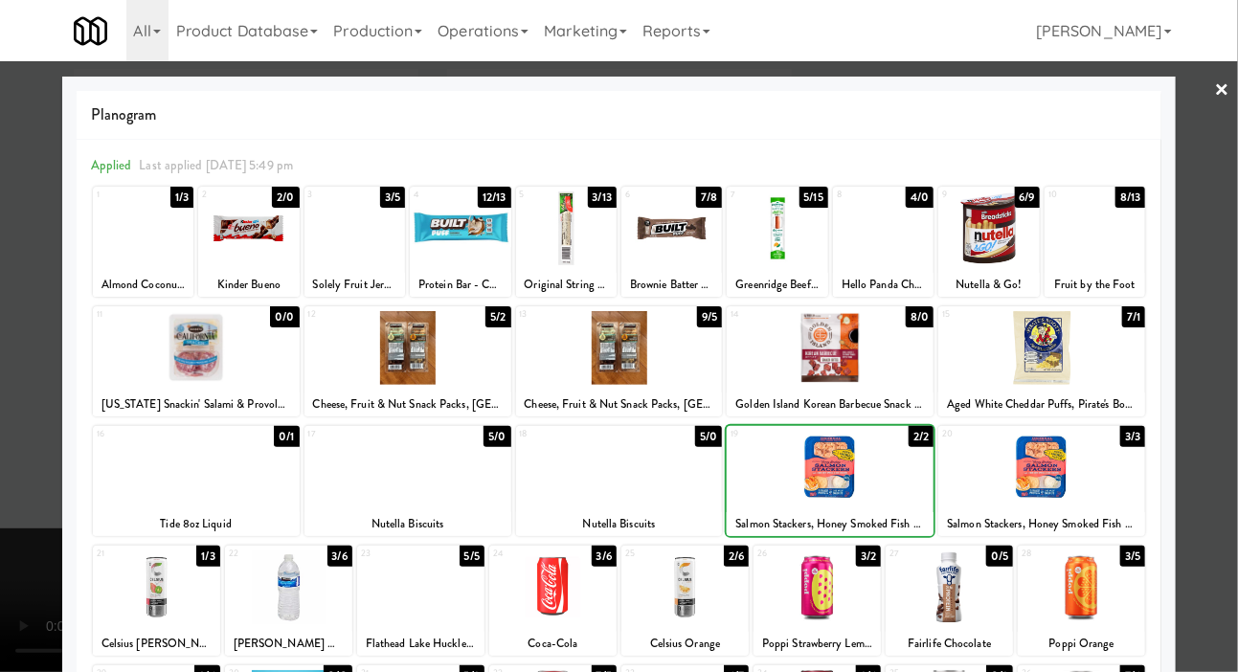
click at [1095, 221] on div at bounding box center [1095, 228] width 101 height 74
click at [1205, 242] on div at bounding box center [619, 336] width 1238 height 672
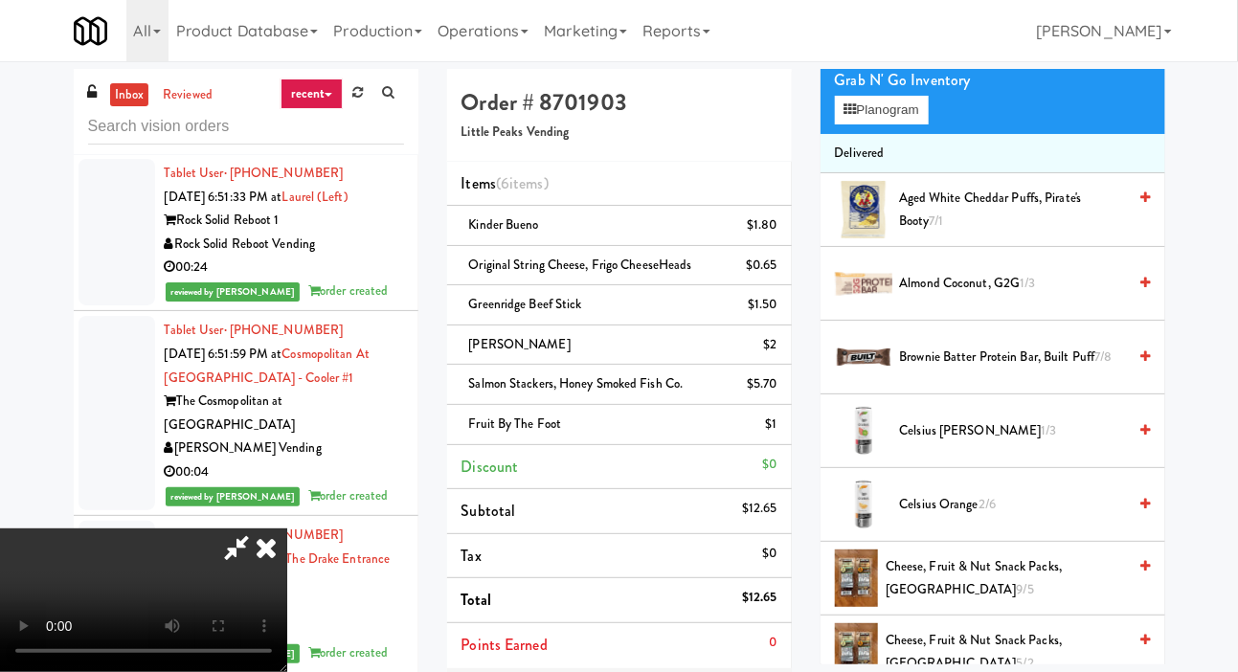
scroll to position [157, 0]
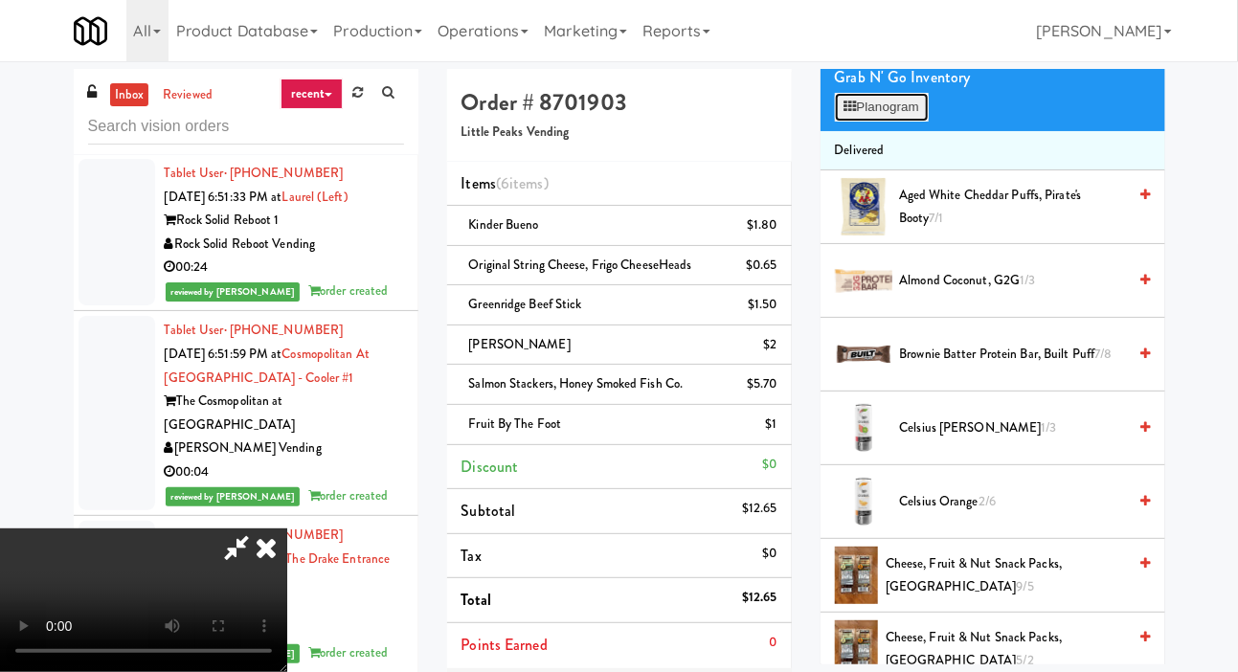
click at [872, 122] on button "Planogram" at bounding box center [882, 107] width 94 height 29
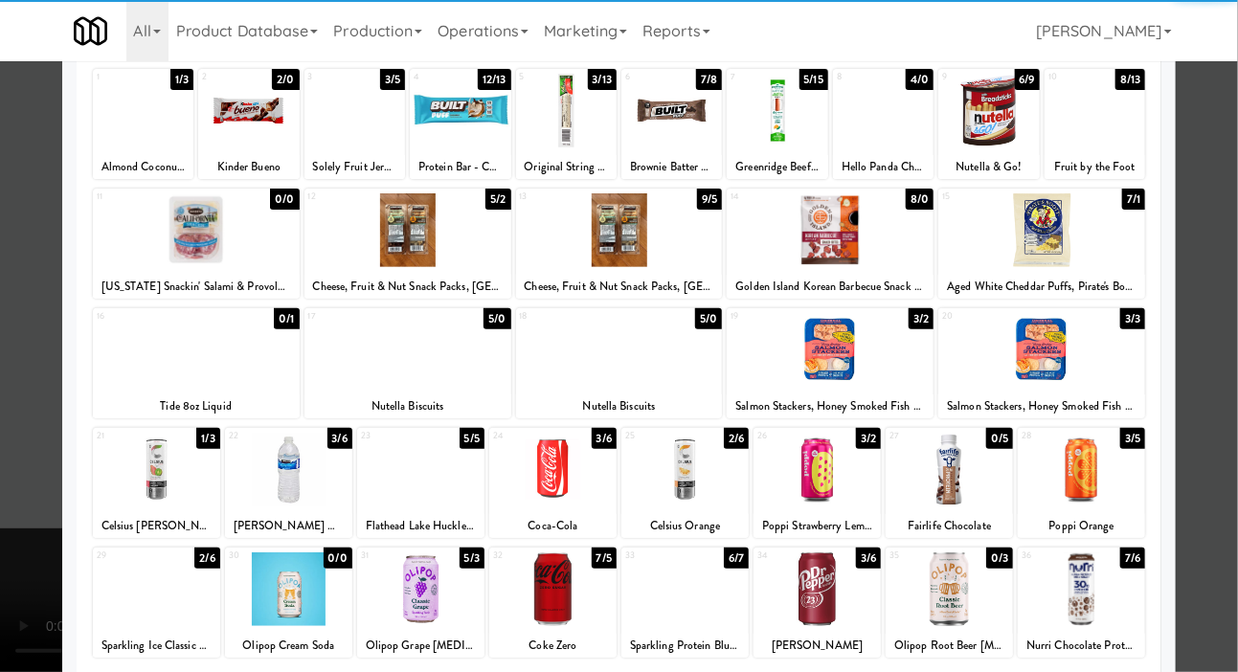
scroll to position [107, 0]
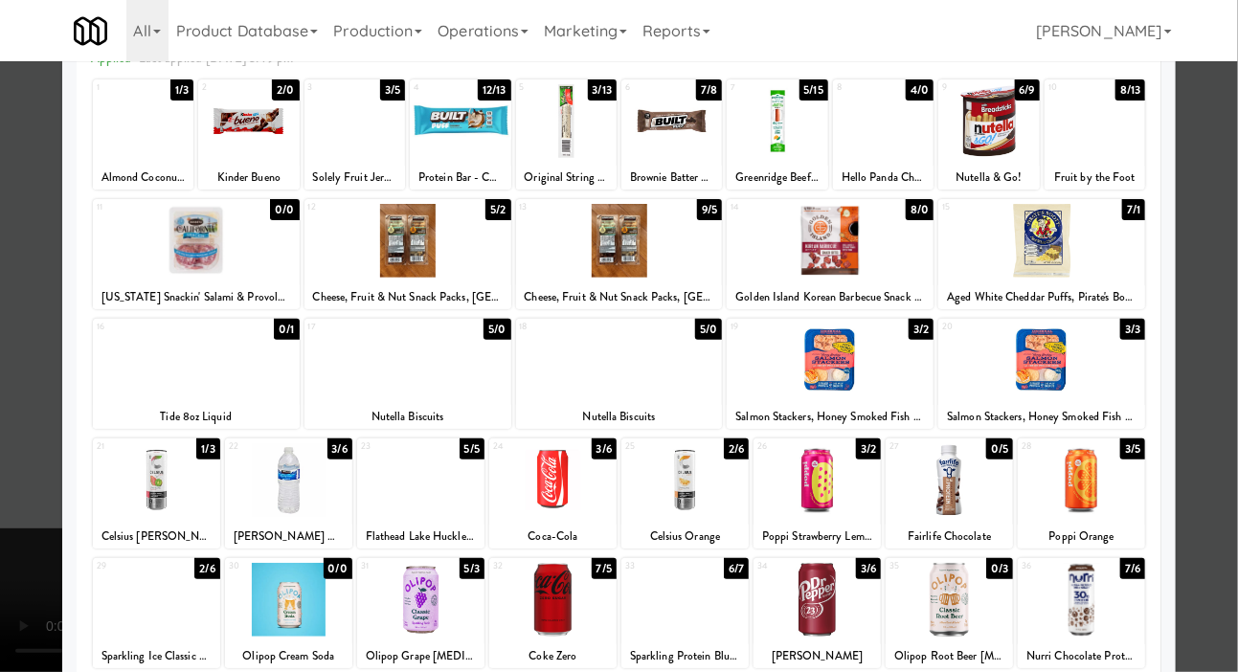
click at [133, 483] on div at bounding box center [156, 480] width 127 height 74
click at [20, 441] on div at bounding box center [619, 336] width 1238 height 672
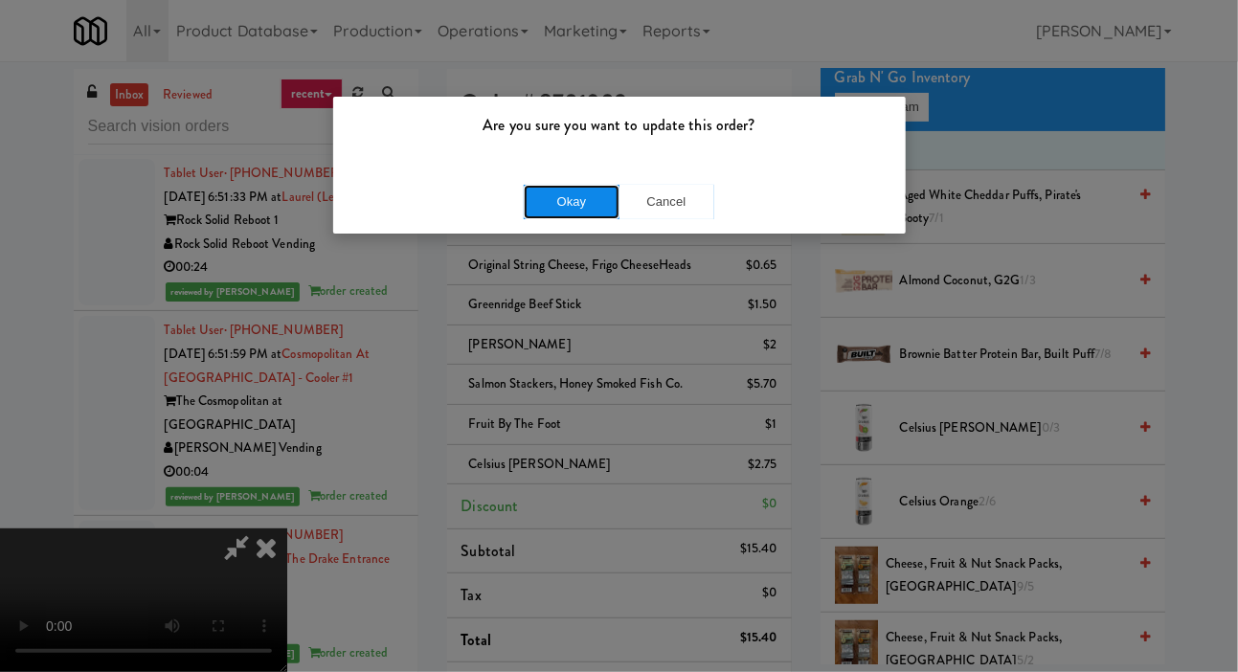
click at [544, 209] on button "Okay" at bounding box center [572, 202] width 96 height 34
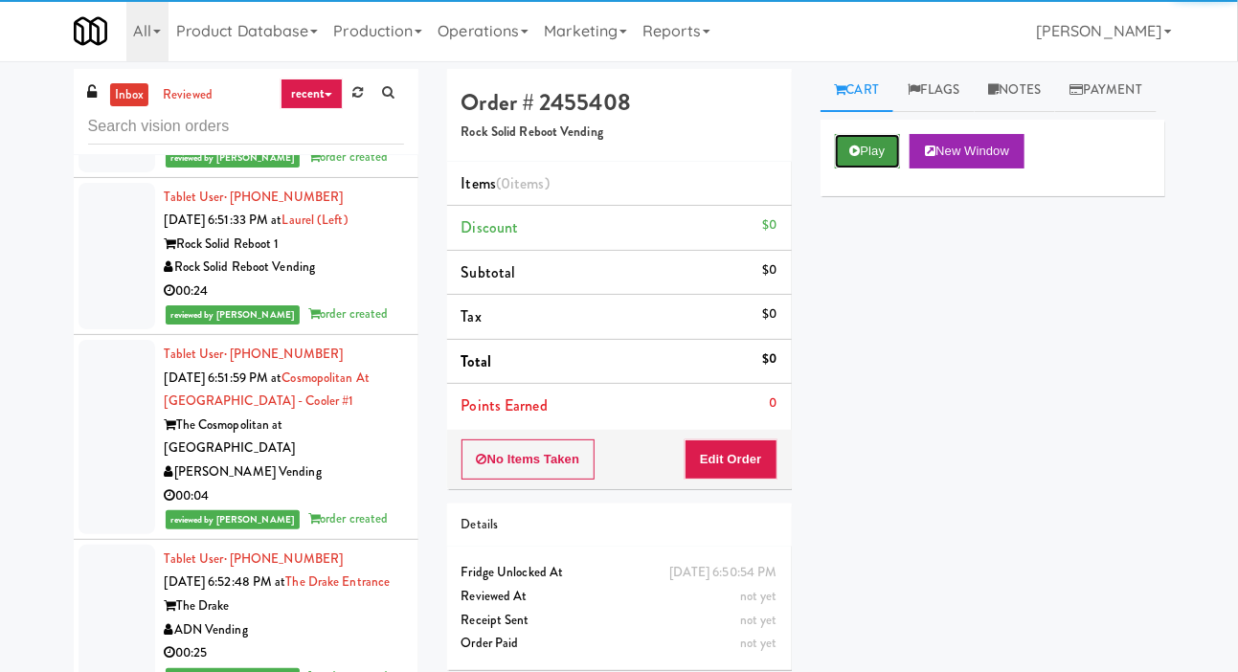
click at [872, 169] on button "Play" at bounding box center [868, 151] width 66 height 34
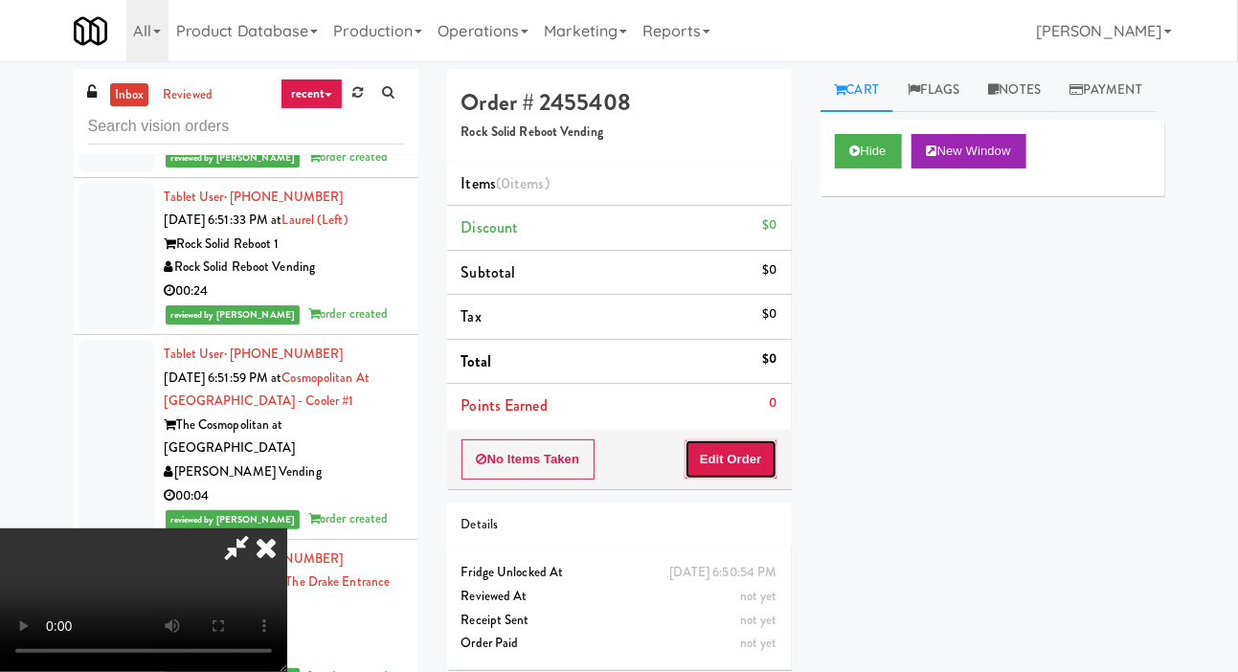
click at [741, 456] on button "Edit Order" at bounding box center [731, 459] width 93 height 40
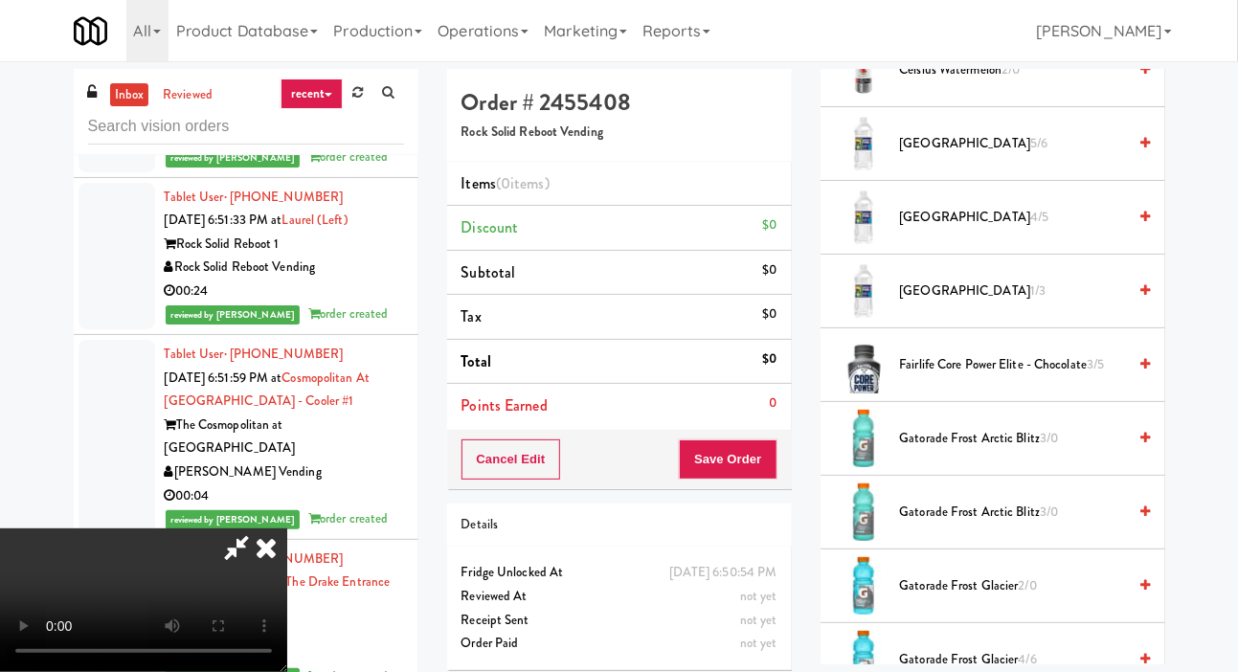
scroll to position [1035, 0]
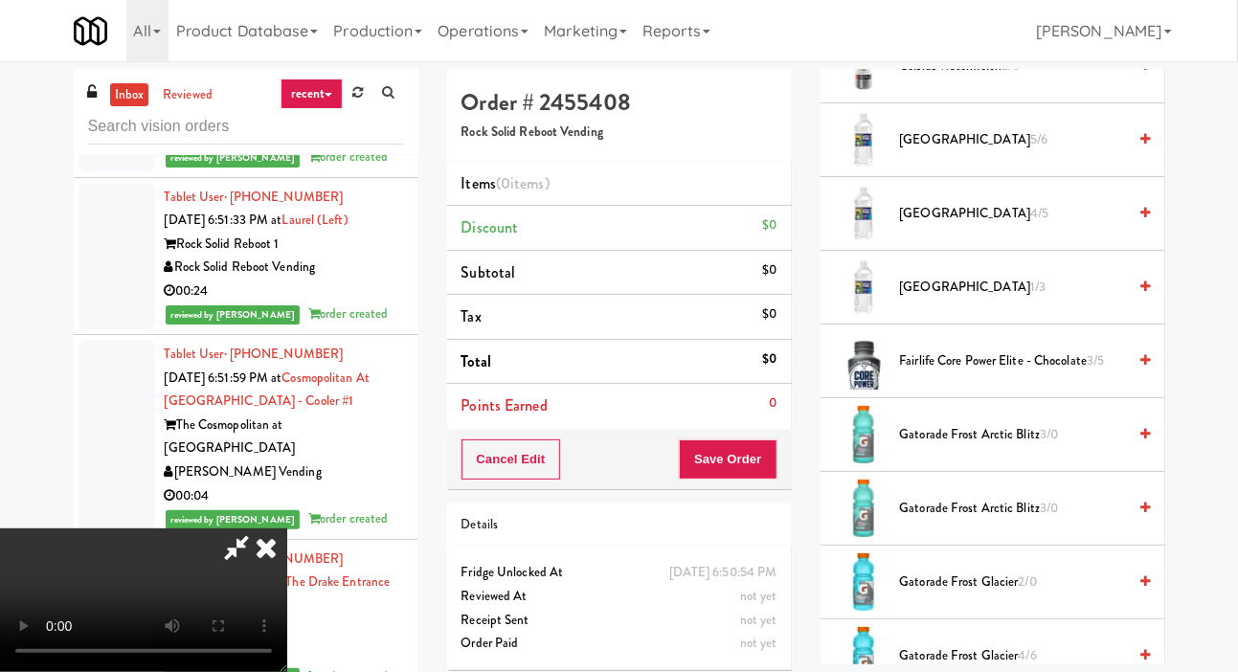
click at [1051, 398] on li "Fairlife Core Power Elite - Chocolate 3/5" at bounding box center [993, 362] width 345 height 74
click at [1079, 373] on span "Fairlife Core Power Elite - Chocolate 3/5" at bounding box center [1013, 361] width 227 height 24
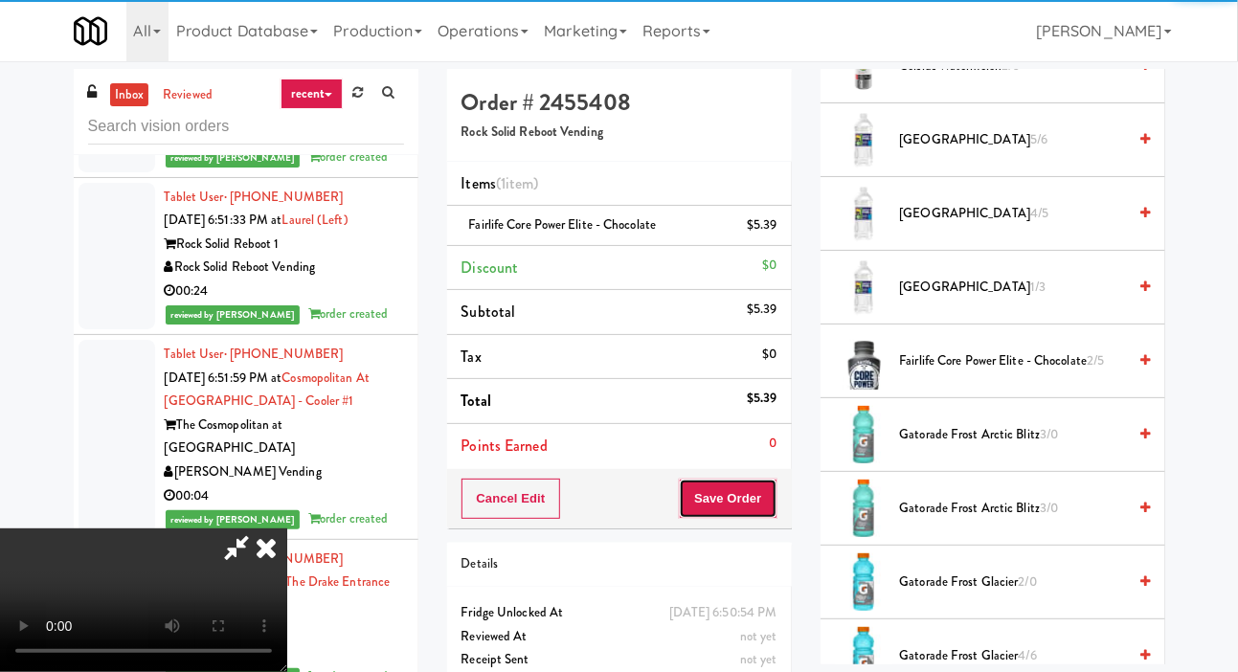
click at [756, 490] on button "Save Order" at bounding box center [728, 499] width 98 height 40
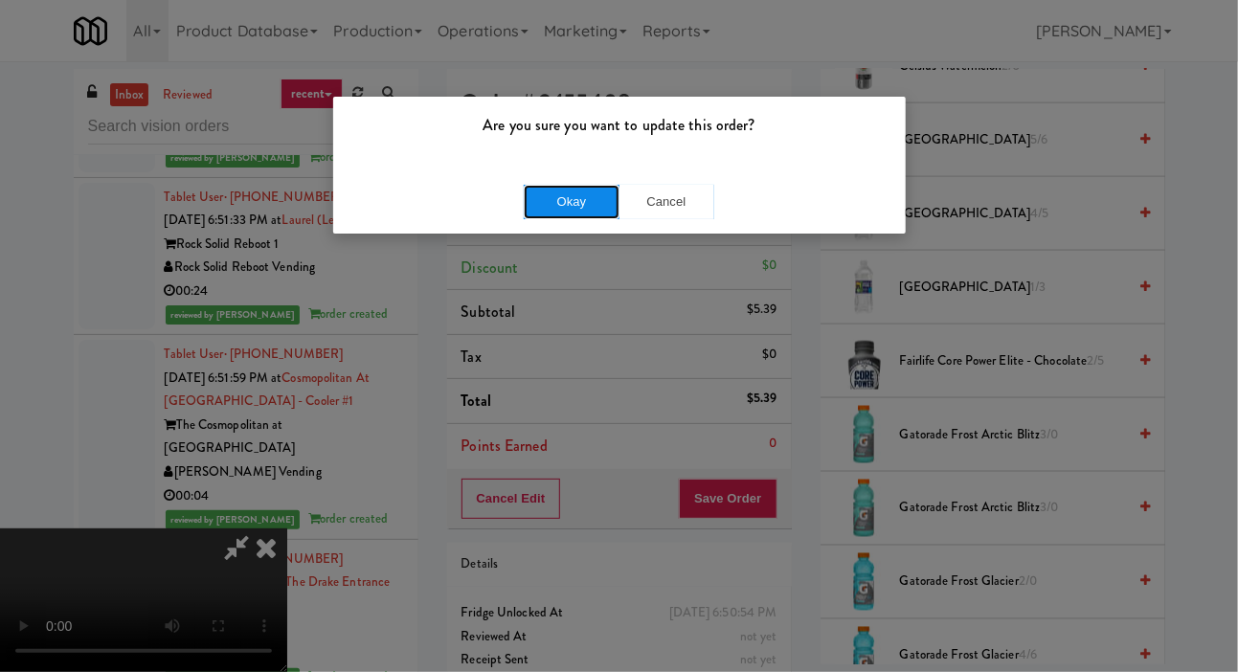
click at [537, 195] on button "Okay" at bounding box center [572, 202] width 96 height 34
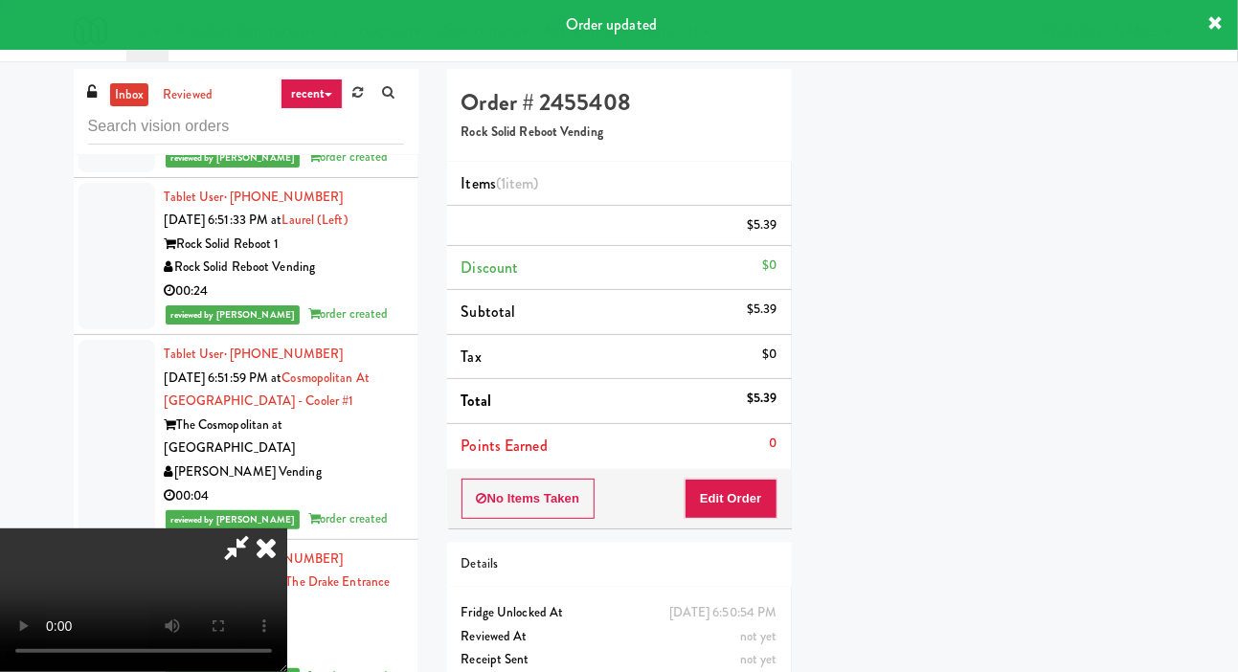
scroll to position [111, 0]
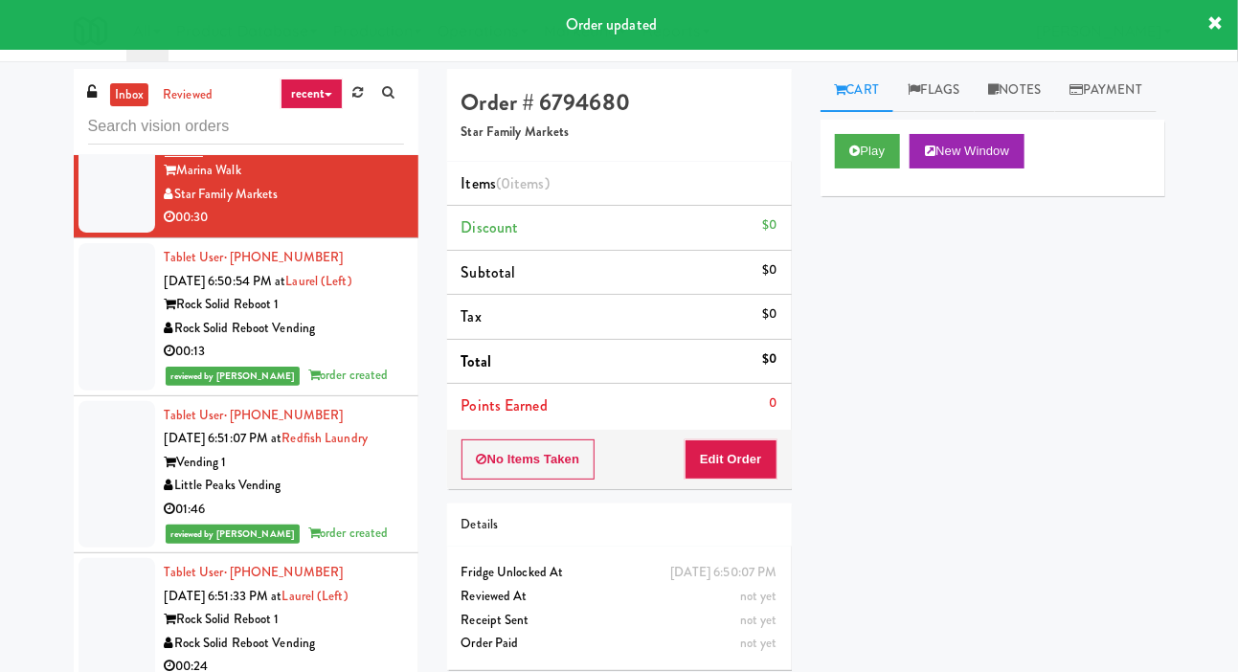
scroll to position [16840, 0]
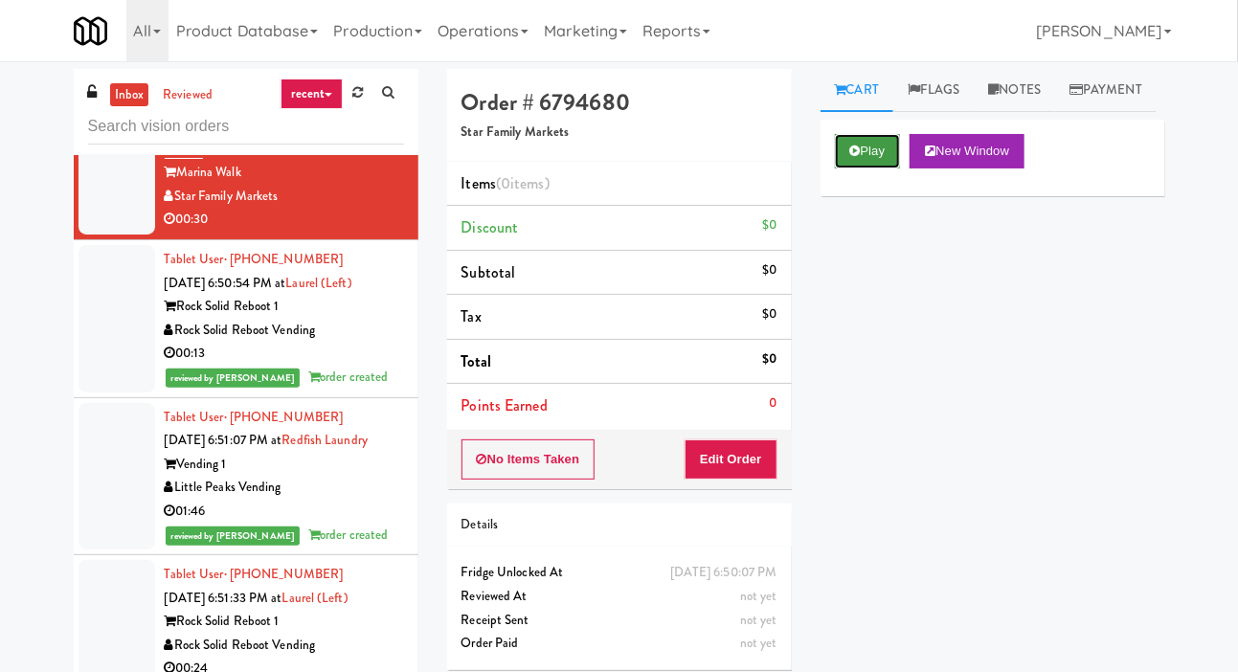
click at [852, 169] on button "Play" at bounding box center [868, 151] width 66 height 34
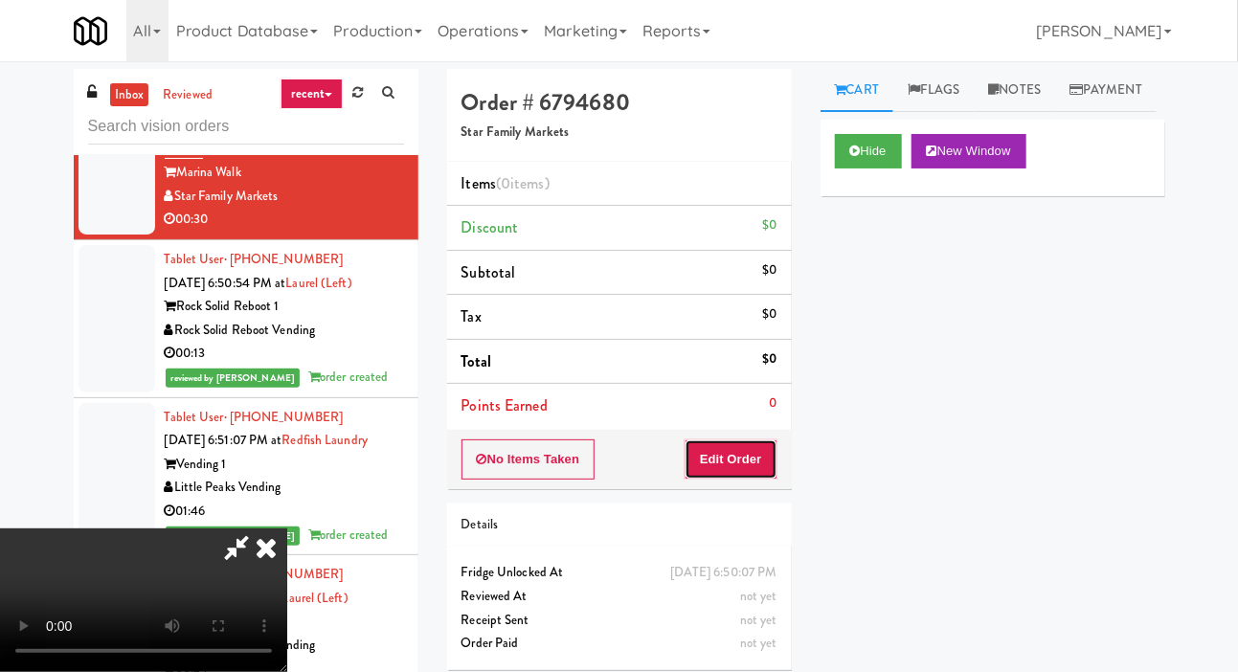
click at [706, 458] on button "Edit Order" at bounding box center [731, 459] width 93 height 40
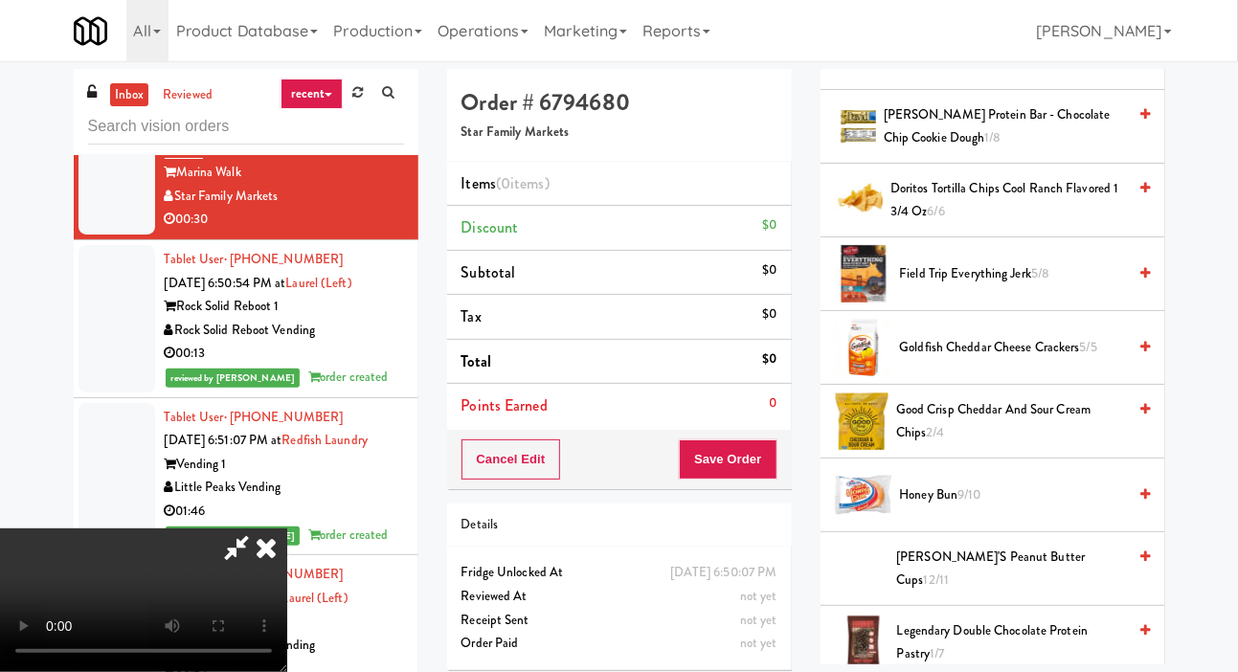
scroll to position [406, 0]
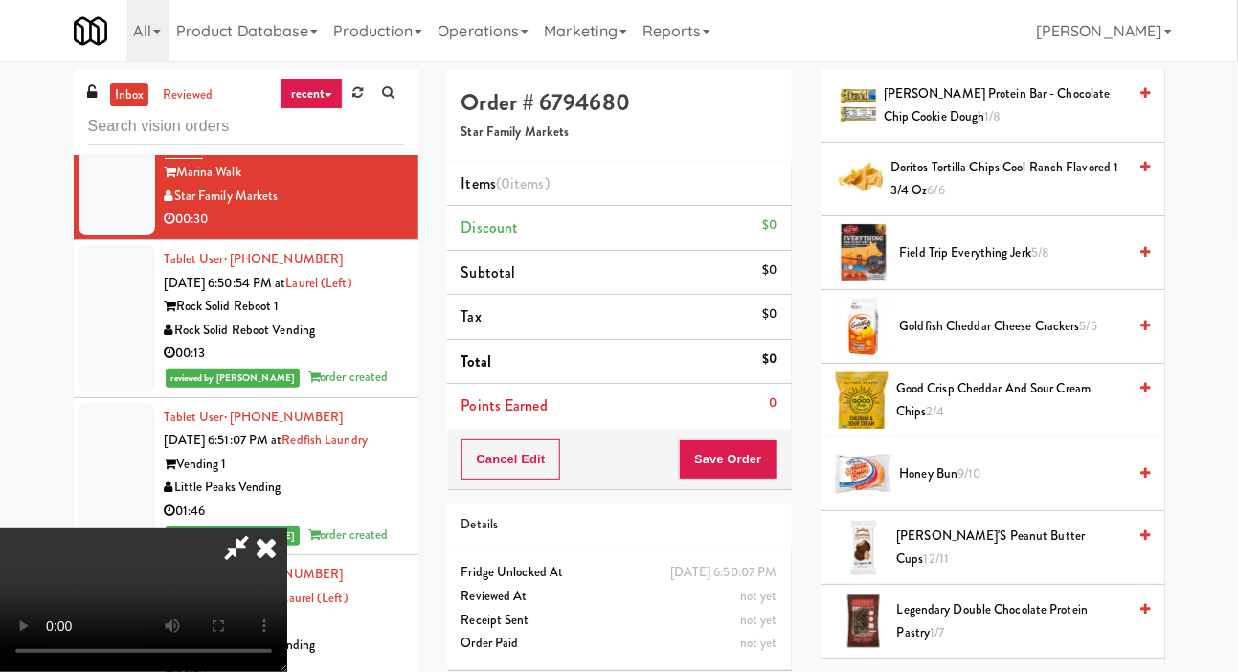
click at [925, 486] on span "Honey Bun 9/10" at bounding box center [1013, 474] width 227 height 24
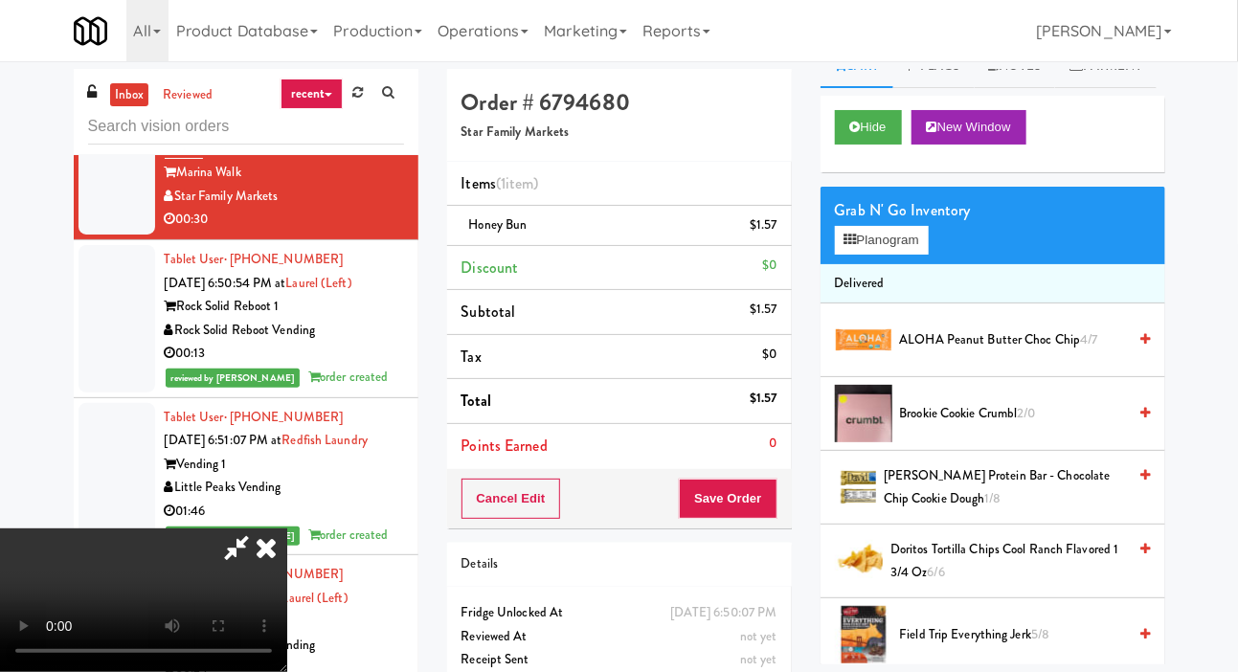
scroll to position [0, 0]
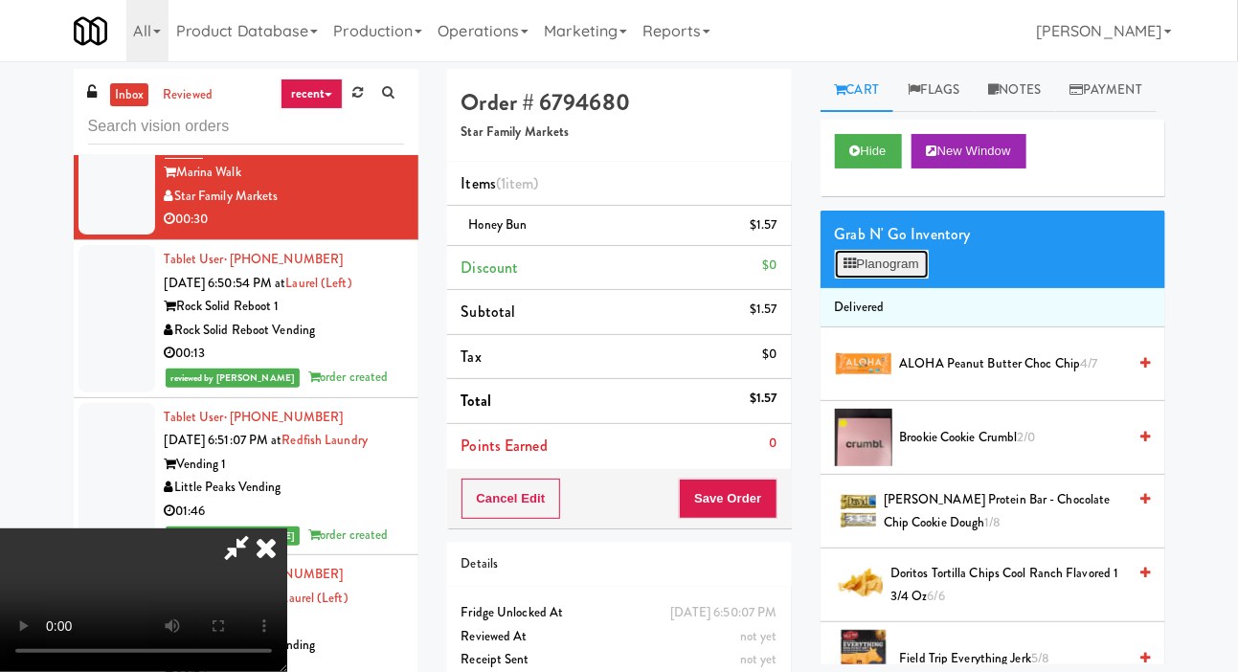
click at [876, 279] on button "Planogram" at bounding box center [882, 264] width 94 height 29
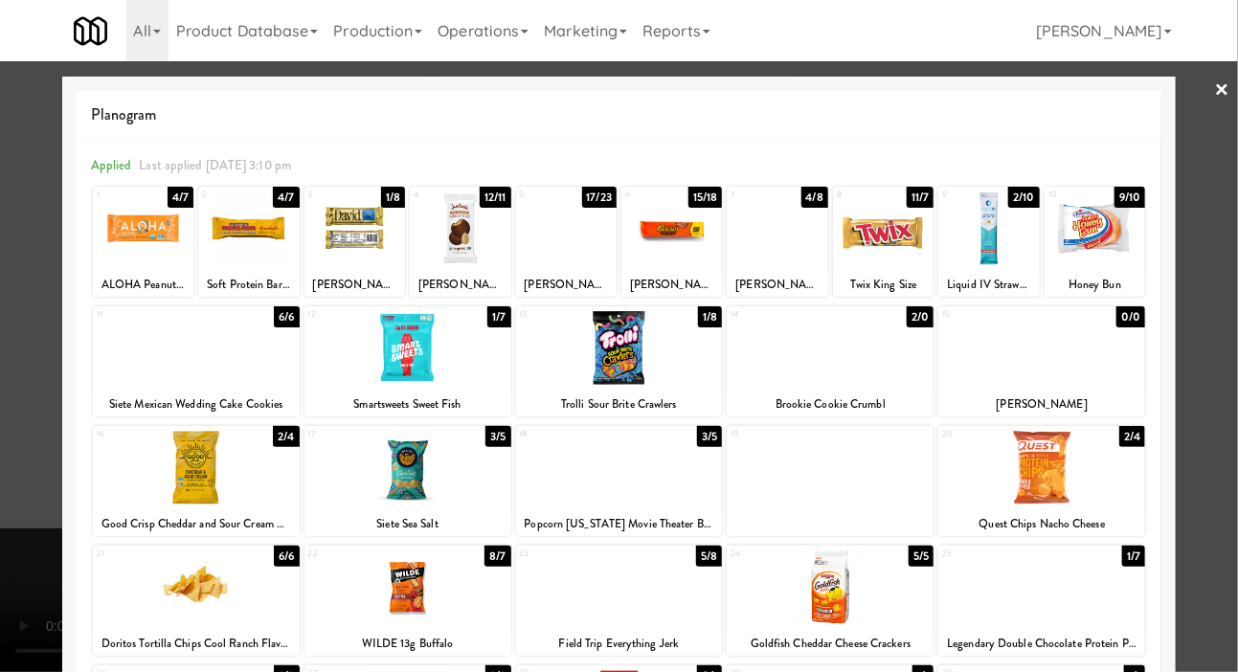
click at [553, 223] on div at bounding box center [566, 228] width 101 height 74
click at [469, 229] on div at bounding box center [460, 228] width 101 height 74
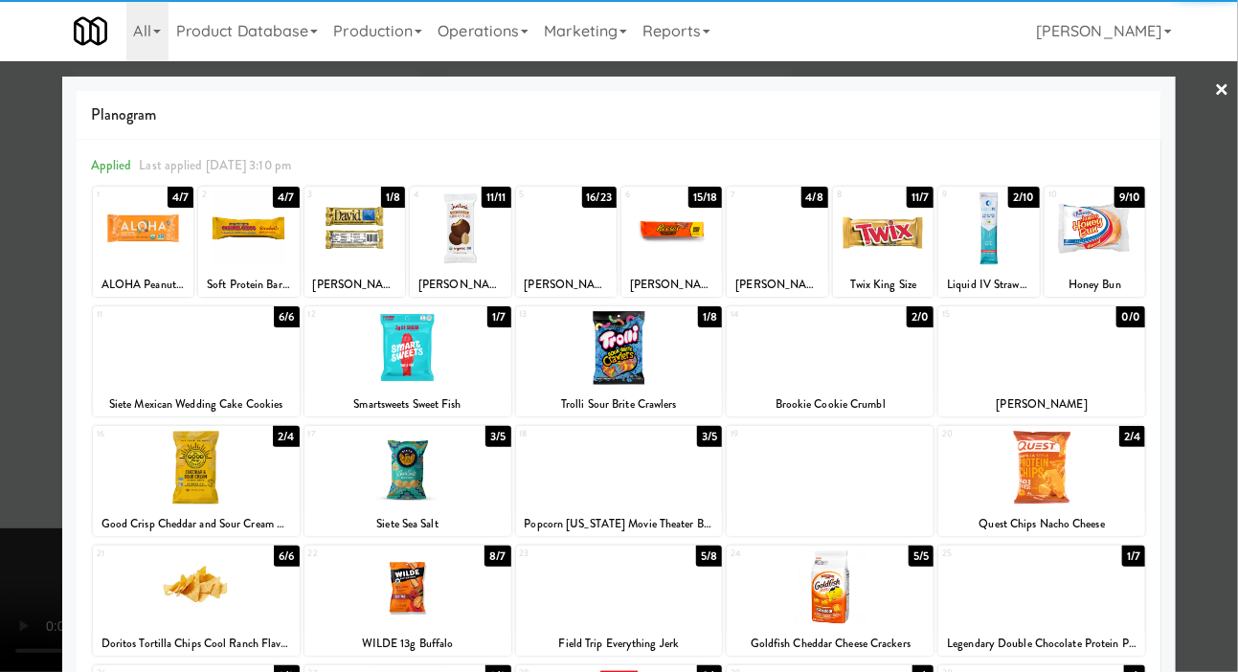
click at [20, 277] on div at bounding box center [619, 336] width 1238 height 672
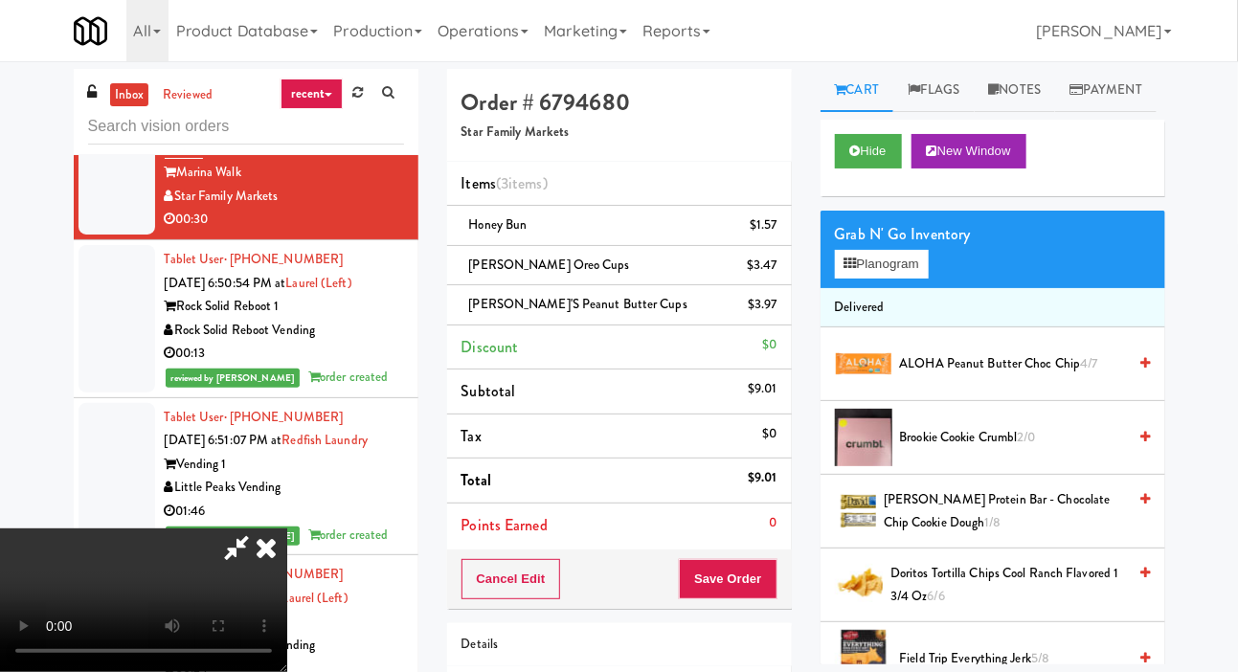
click at [796, 566] on div "Order # 6794680 Star Family Markets Items (3 items ) Honey Bun $1.57 Reese's Or…" at bounding box center [619, 436] width 373 height 735
click at [767, 582] on button "Save Order" at bounding box center [728, 579] width 98 height 40
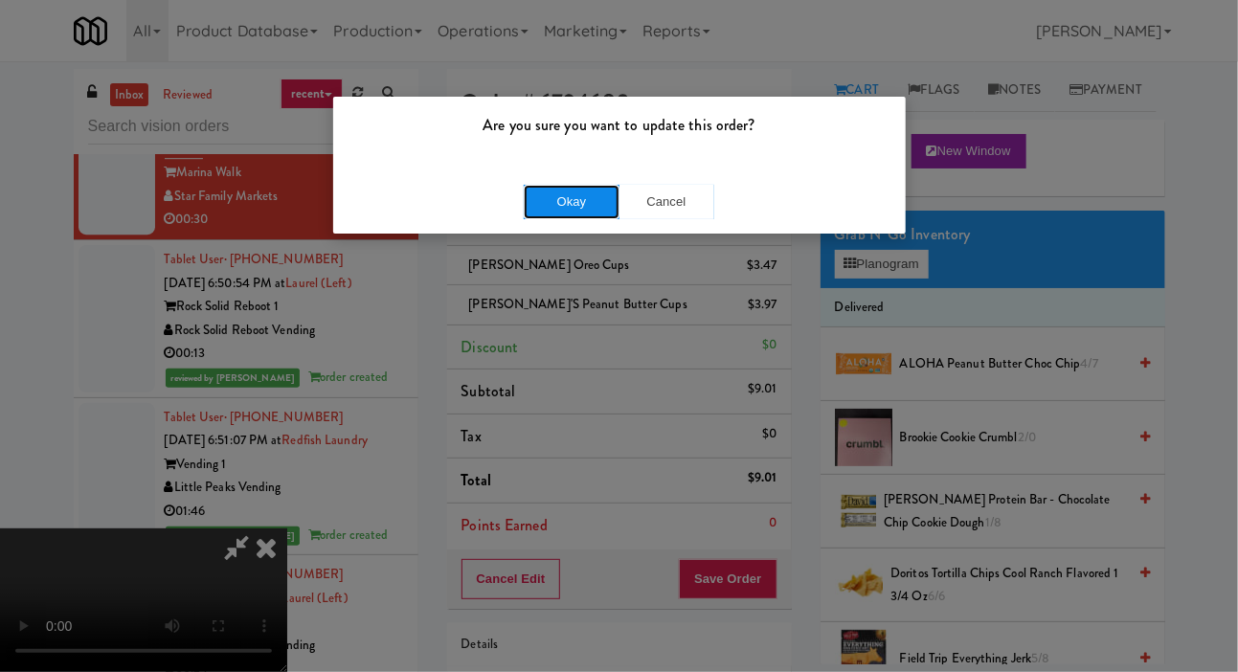
click at [546, 212] on button "Okay" at bounding box center [572, 202] width 96 height 34
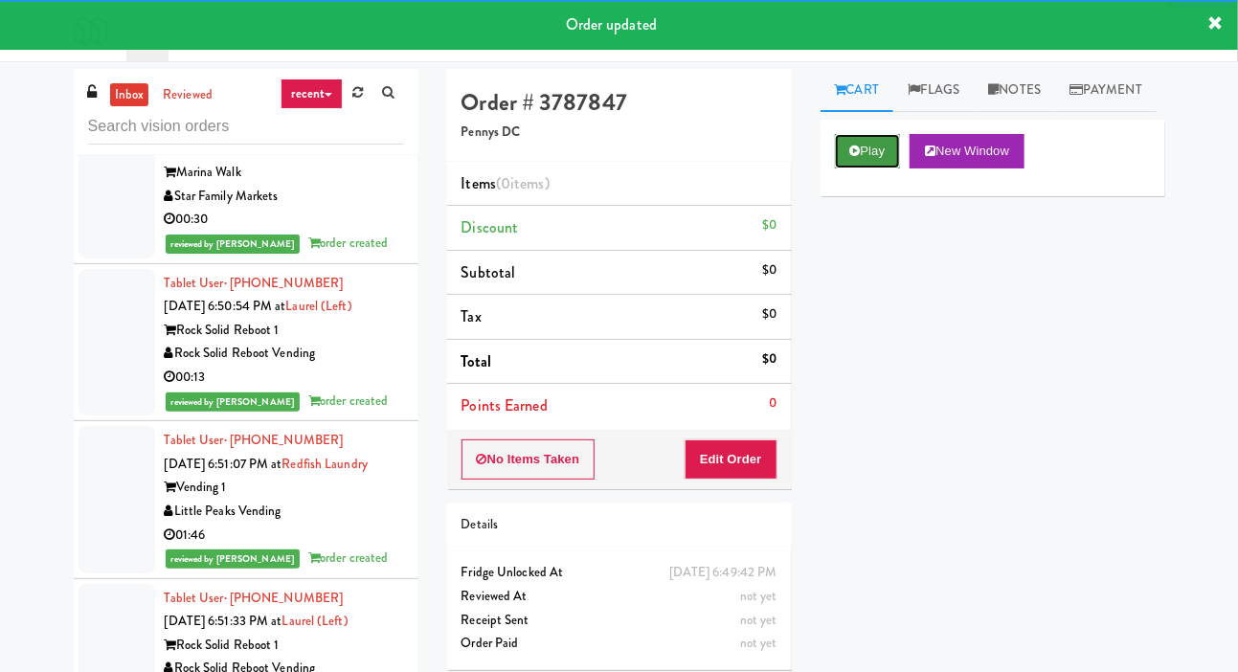
click at [865, 169] on button "Play" at bounding box center [868, 151] width 66 height 34
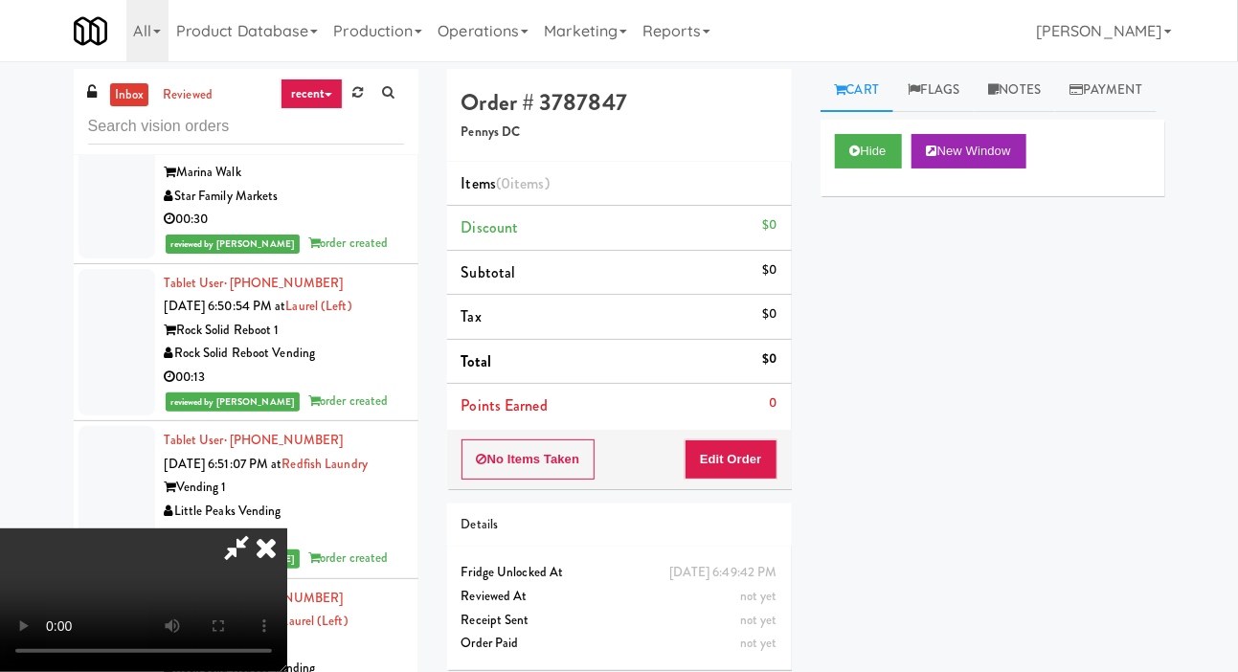
click at [699, 488] on div "Order # 3787847 Pennys DC Items (0 items ) Discount $0 Subtotal $0 Tax $0 Total…" at bounding box center [619, 377] width 373 height 616
click at [720, 464] on button "Edit Order" at bounding box center [731, 459] width 93 height 40
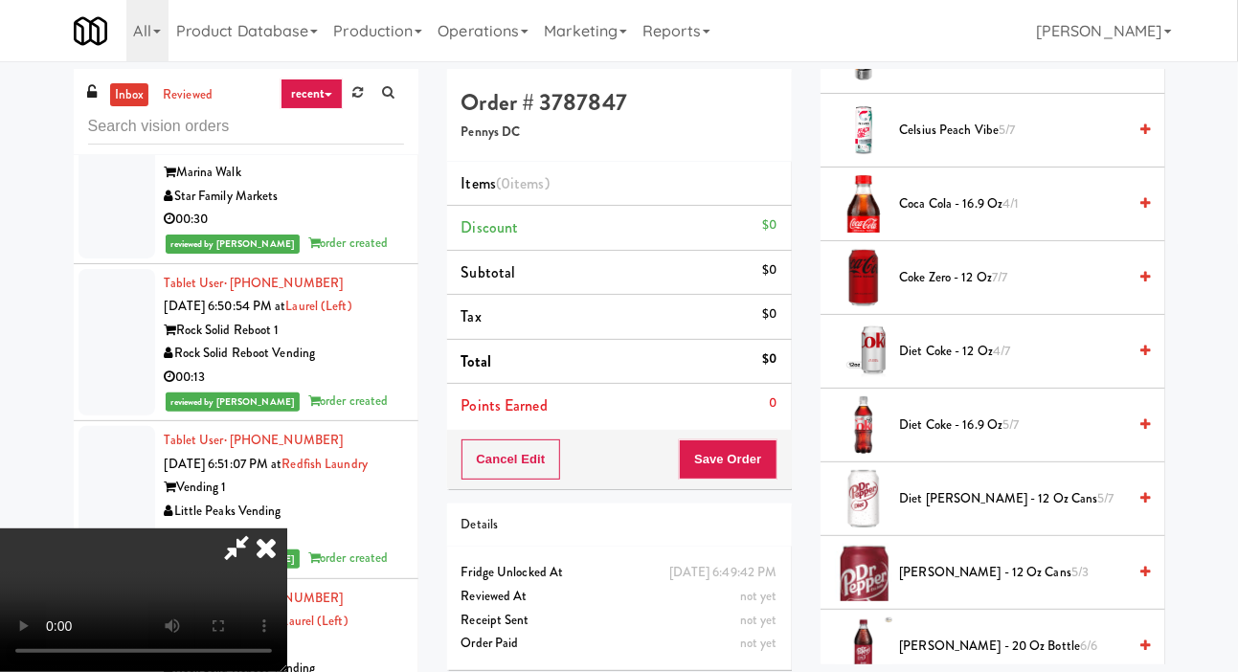
scroll to position [461, 0]
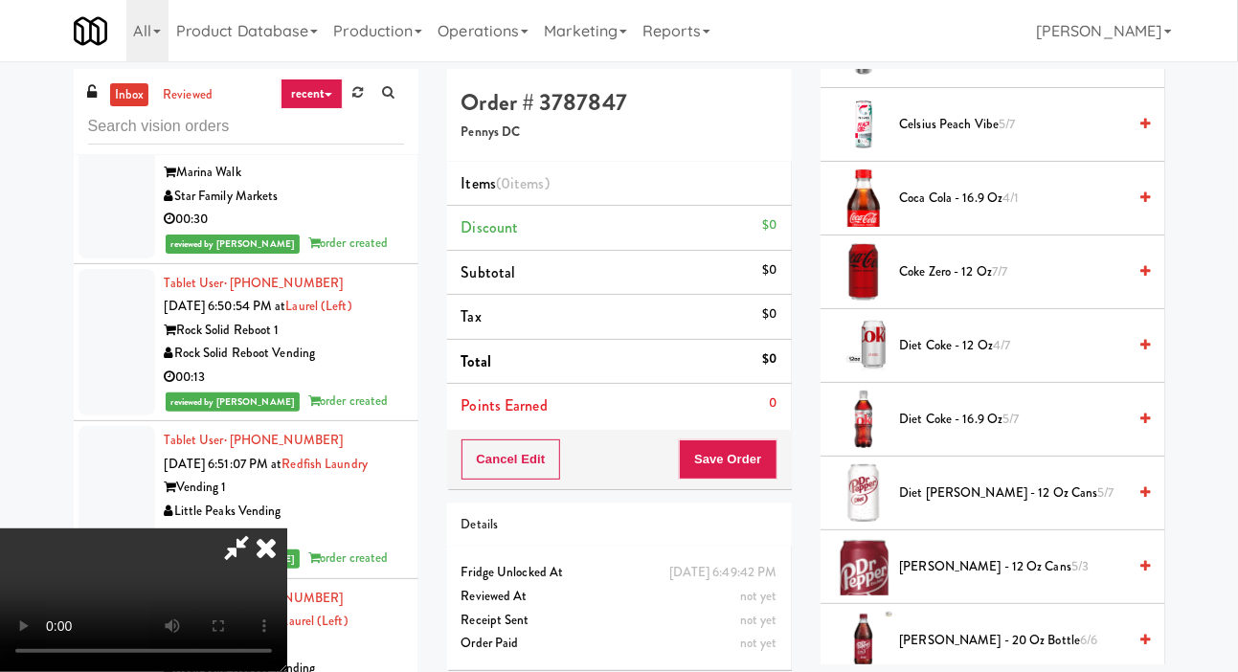
click at [937, 432] on span "Diet Coke - 16.9 oz 5/7" at bounding box center [1013, 420] width 227 height 24
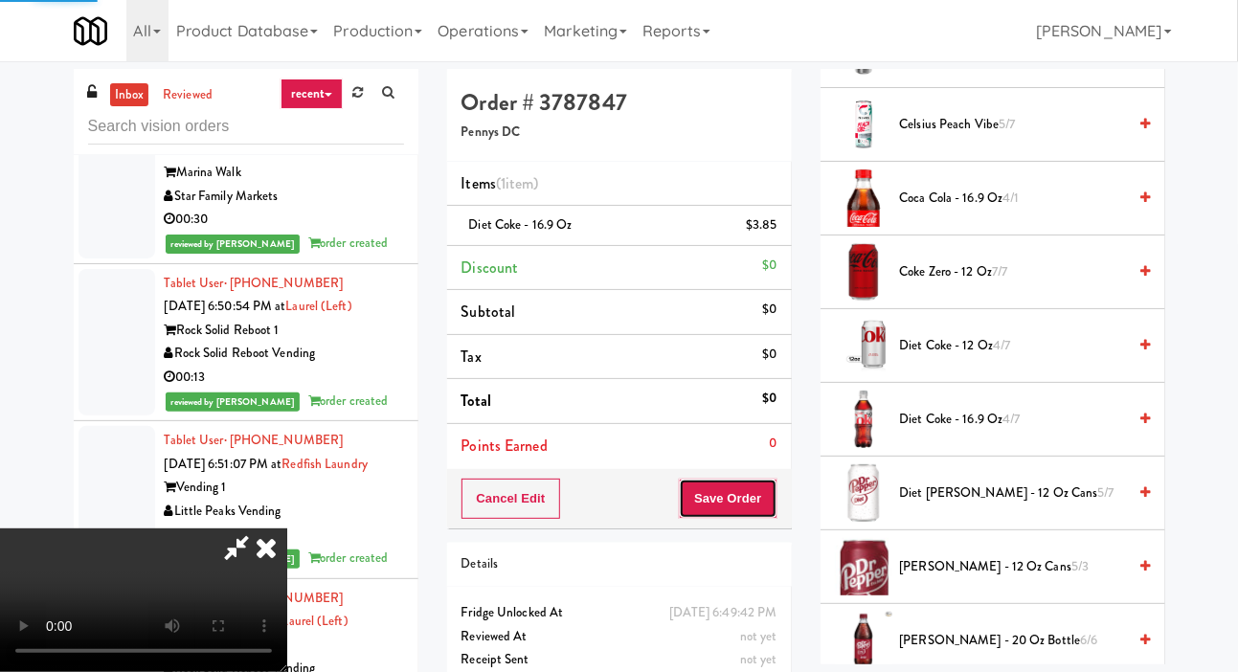
click at [763, 491] on button "Save Order" at bounding box center [728, 499] width 98 height 40
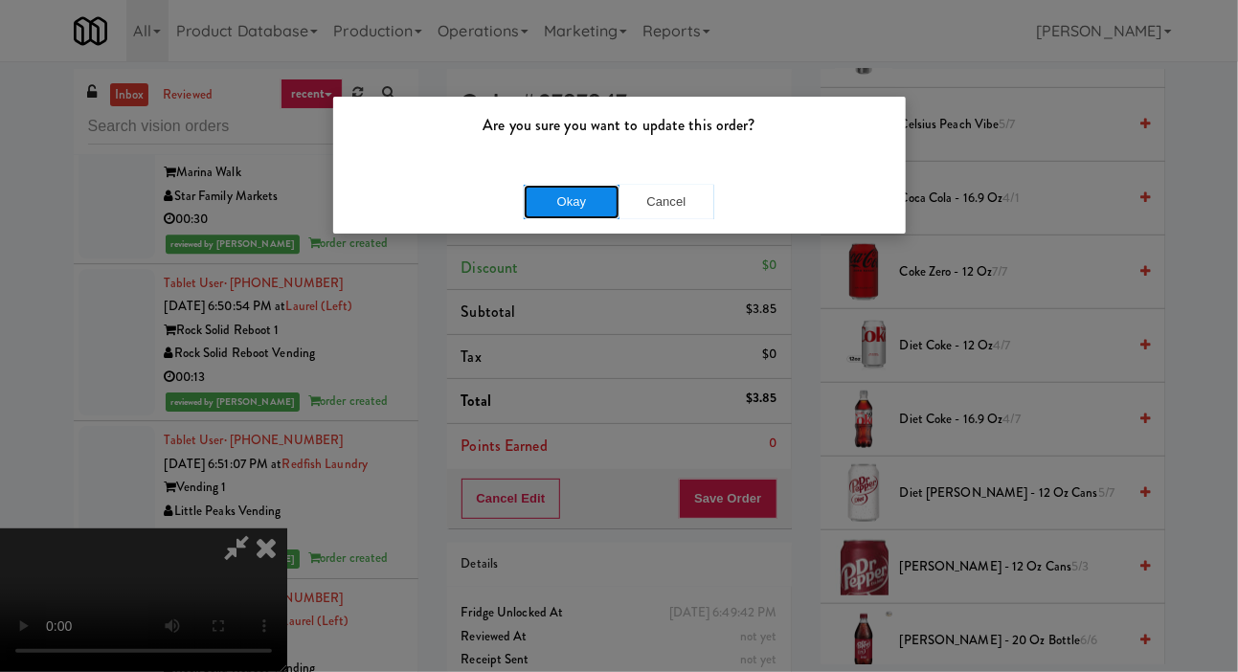
click at [563, 204] on button "Okay" at bounding box center [572, 202] width 96 height 34
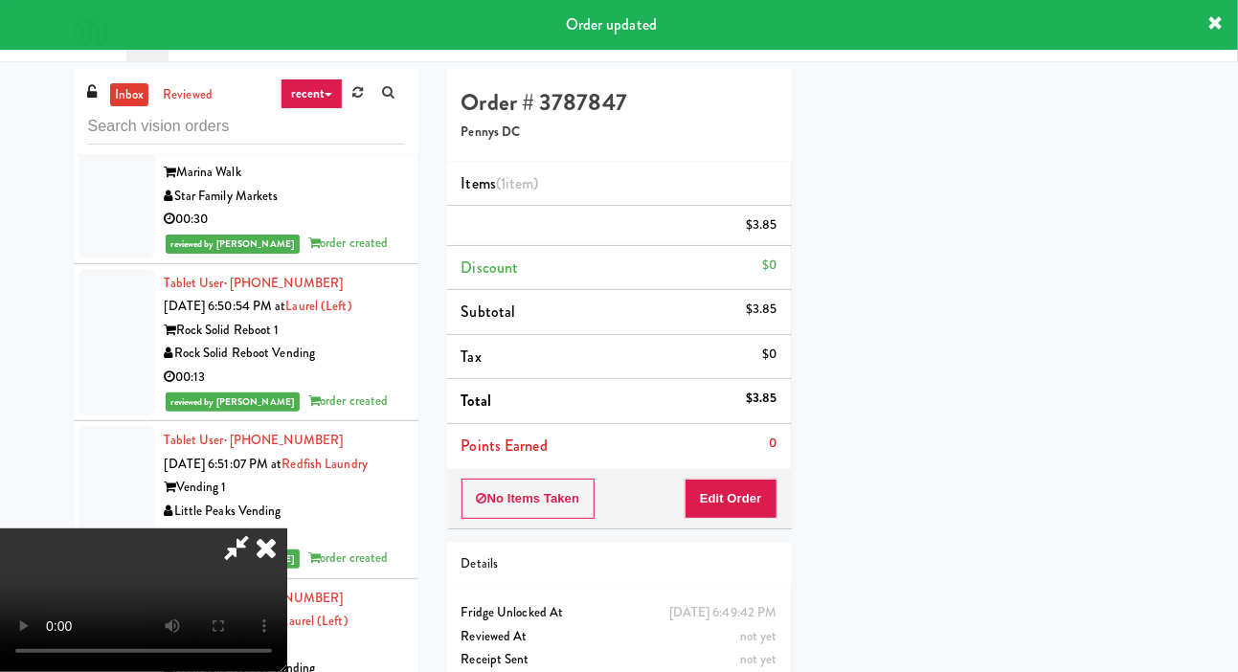
scroll to position [111, 0]
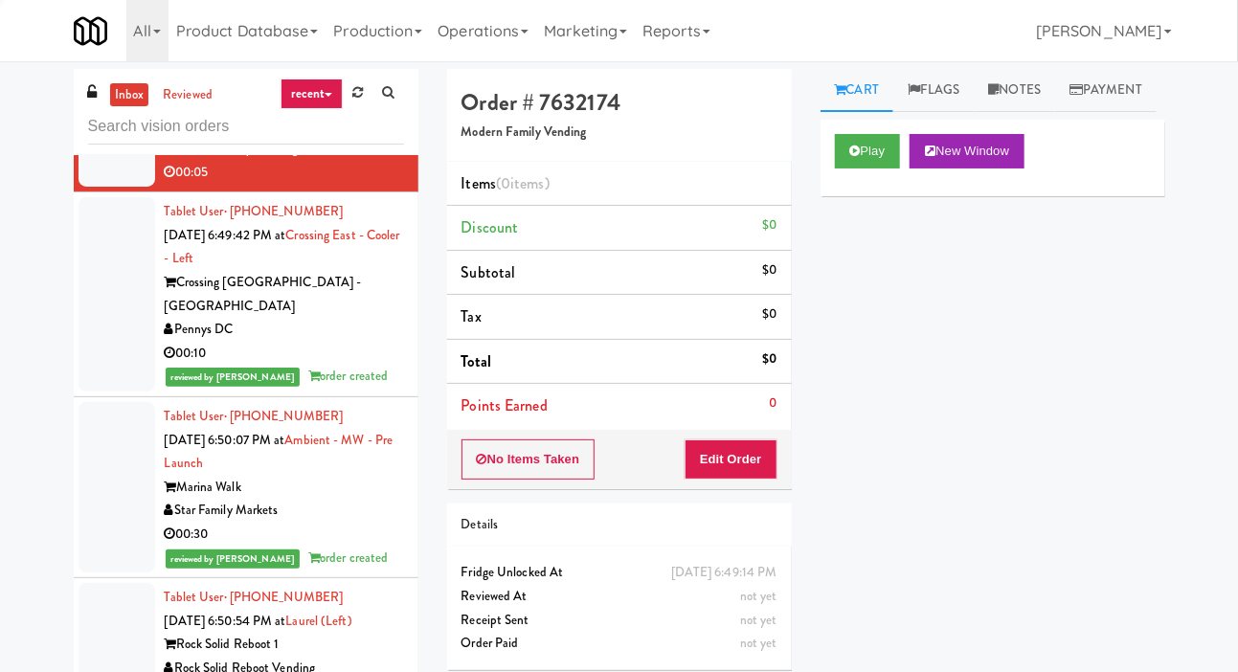
scroll to position [16547, 0]
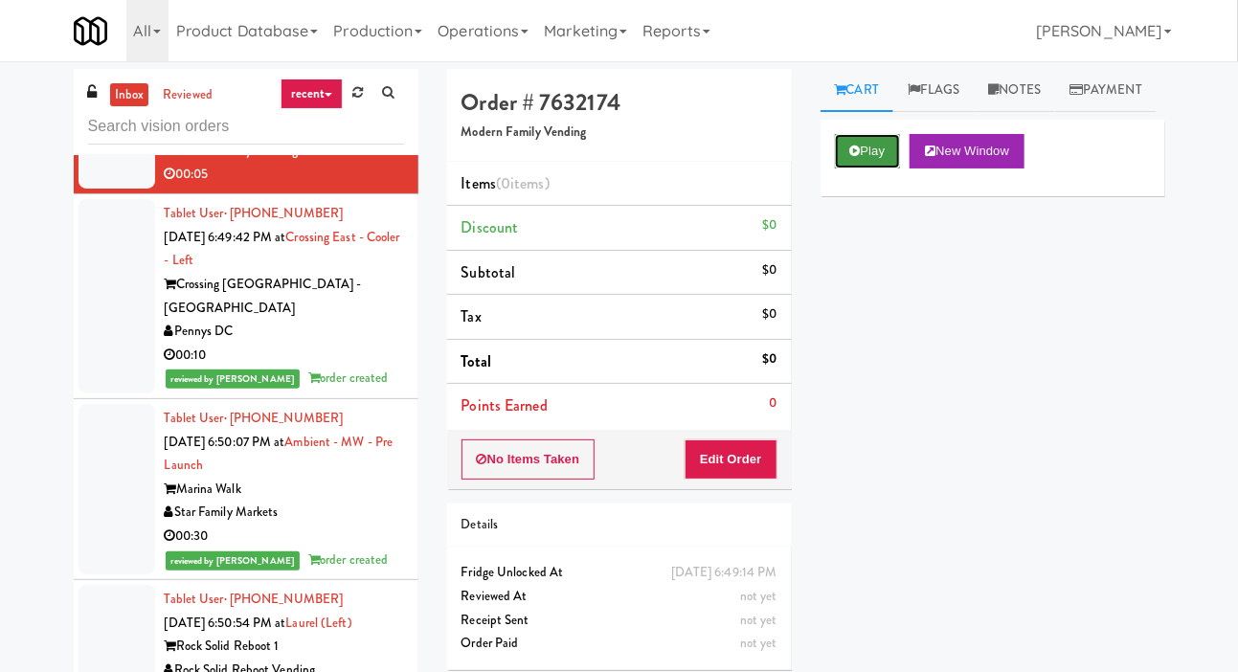
click at [866, 169] on button "Play" at bounding box center [868, 151] width 66 height 34
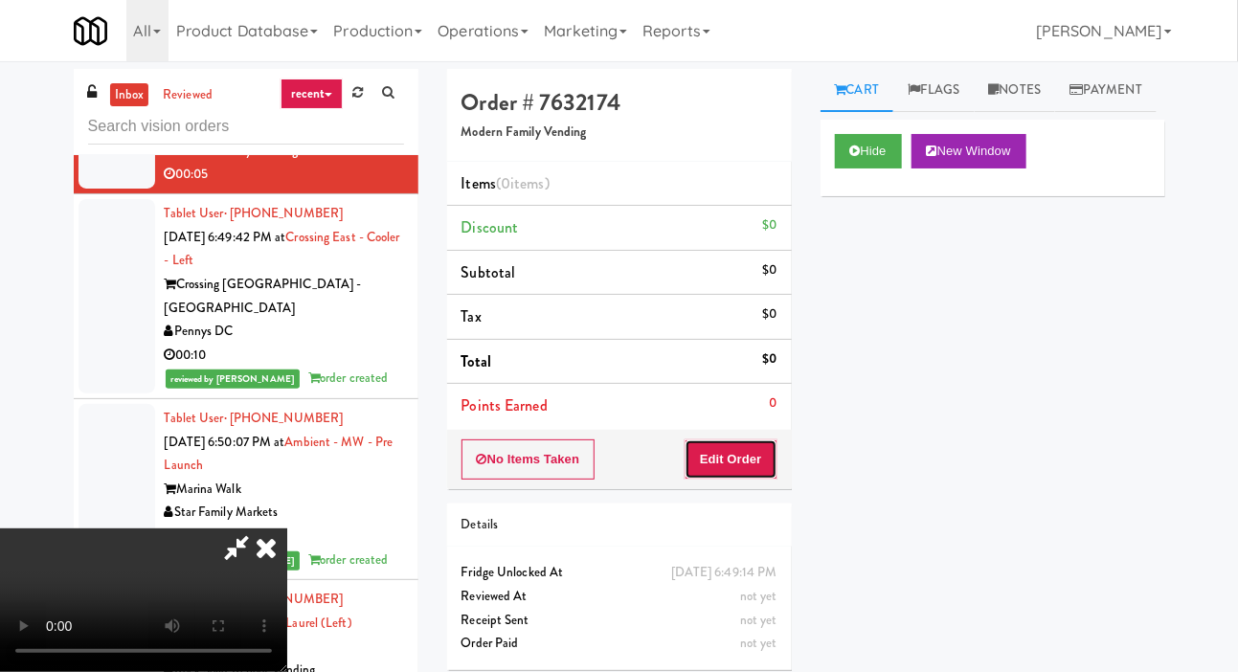
click at [715, 468] on button "Edit Order" at bounding box center [731, 459] width 93 height 40
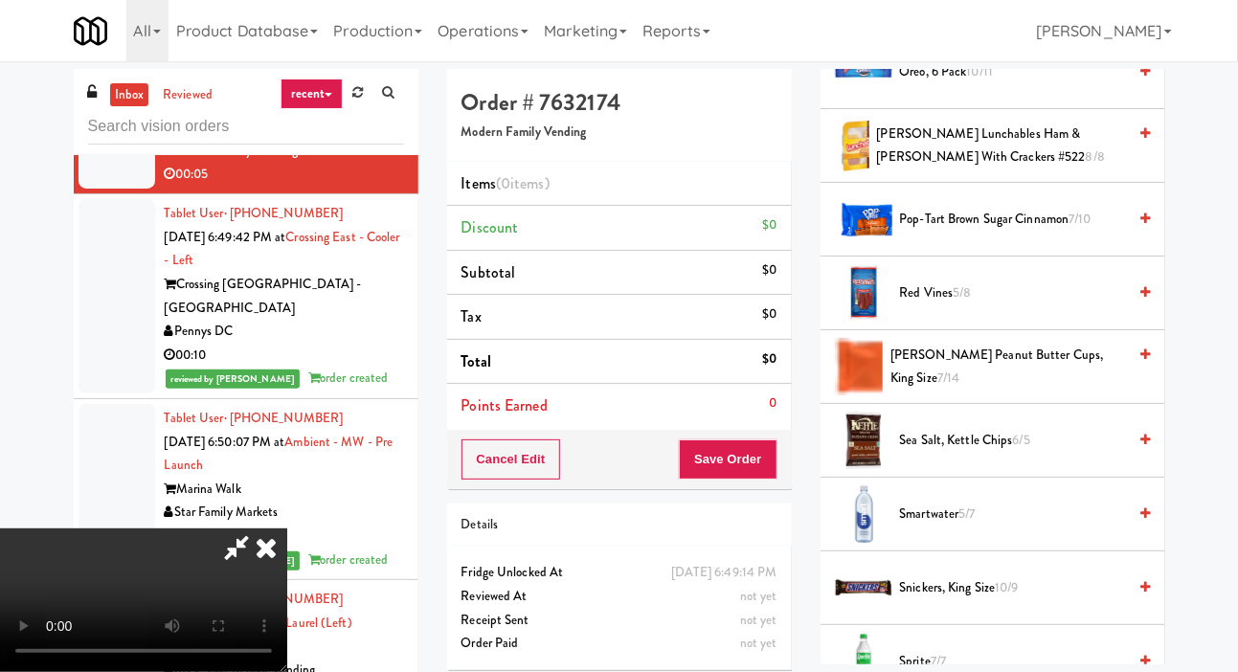
scroll to position [1943, 0]
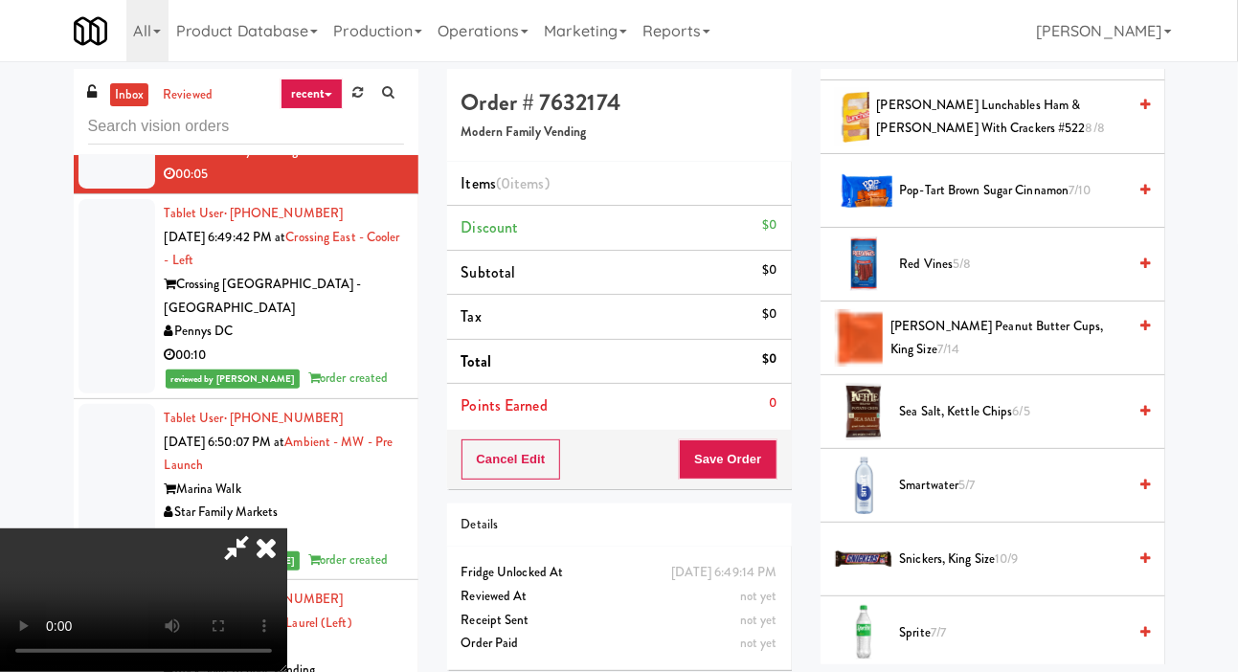
click at [933, 362] on span "Reese’s Peanut Butter Cups, King Size 7/14" at bounding box center [1008, 338] width 236 height 47
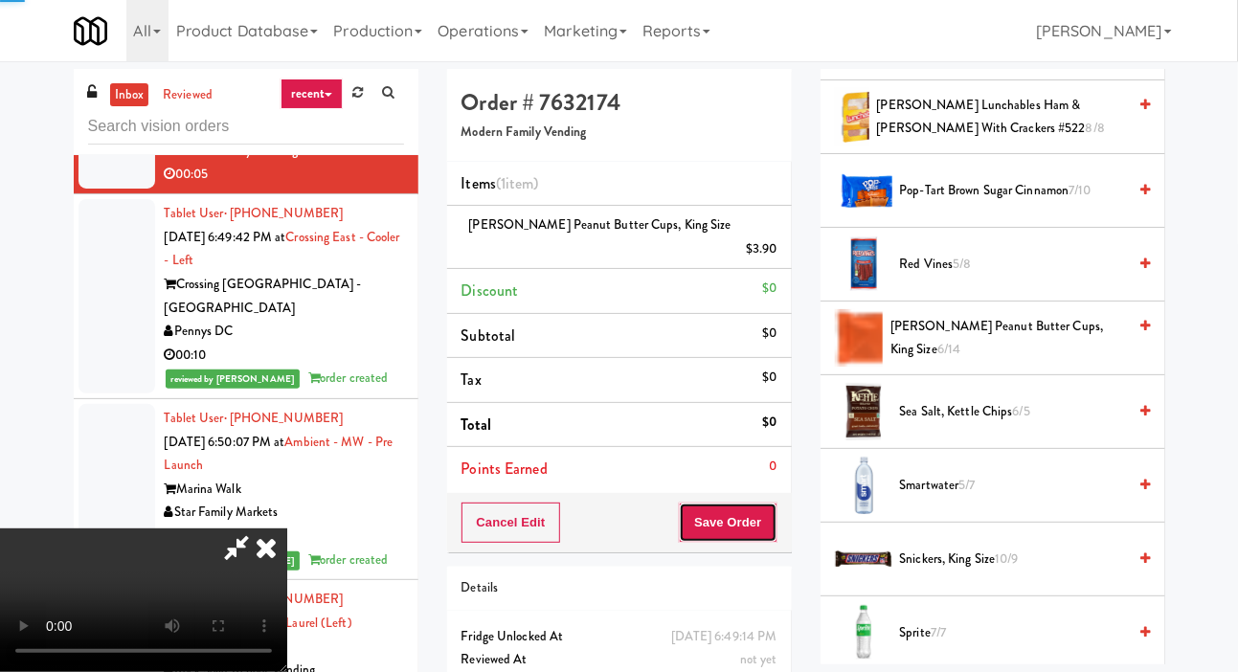
click at [756, 503] on button "Save Order" at bounding box center [728, 523] width 98 height 40
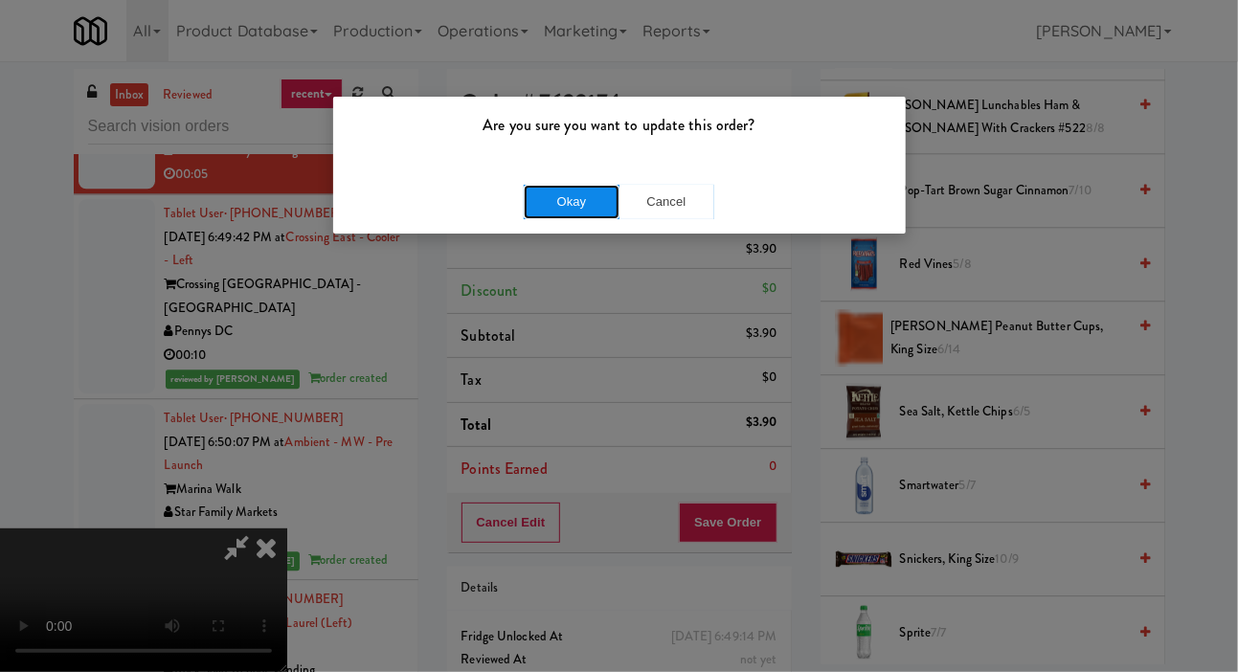
click at [540, 208] on button "Okay" at bounding box center [572, 202] width 96 height 34
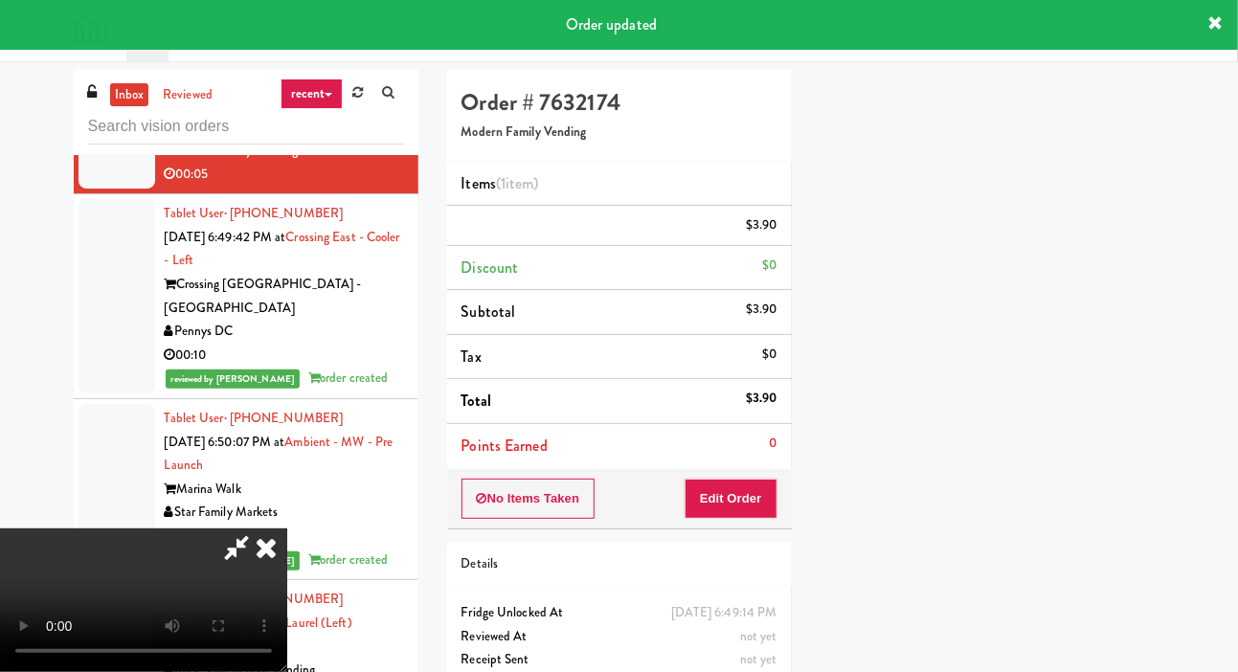
scroll to position [111, 0]
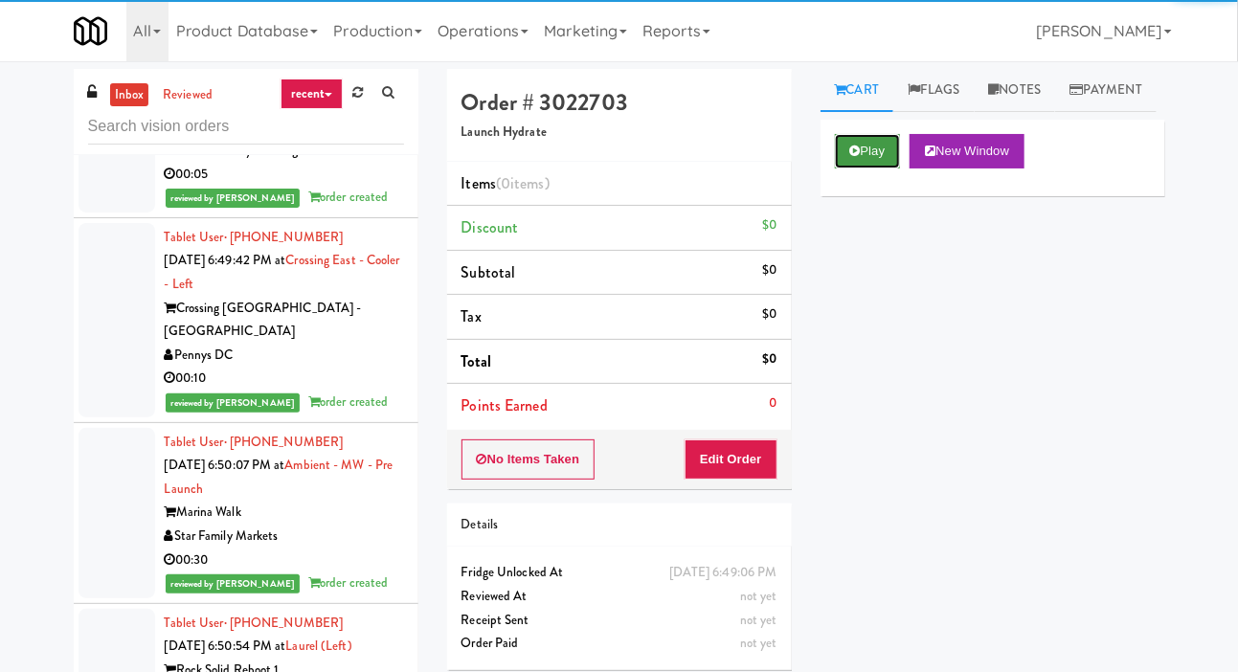
click at [865, 169] on button "Play" at bounding box center [868, 151] width 66 height 34
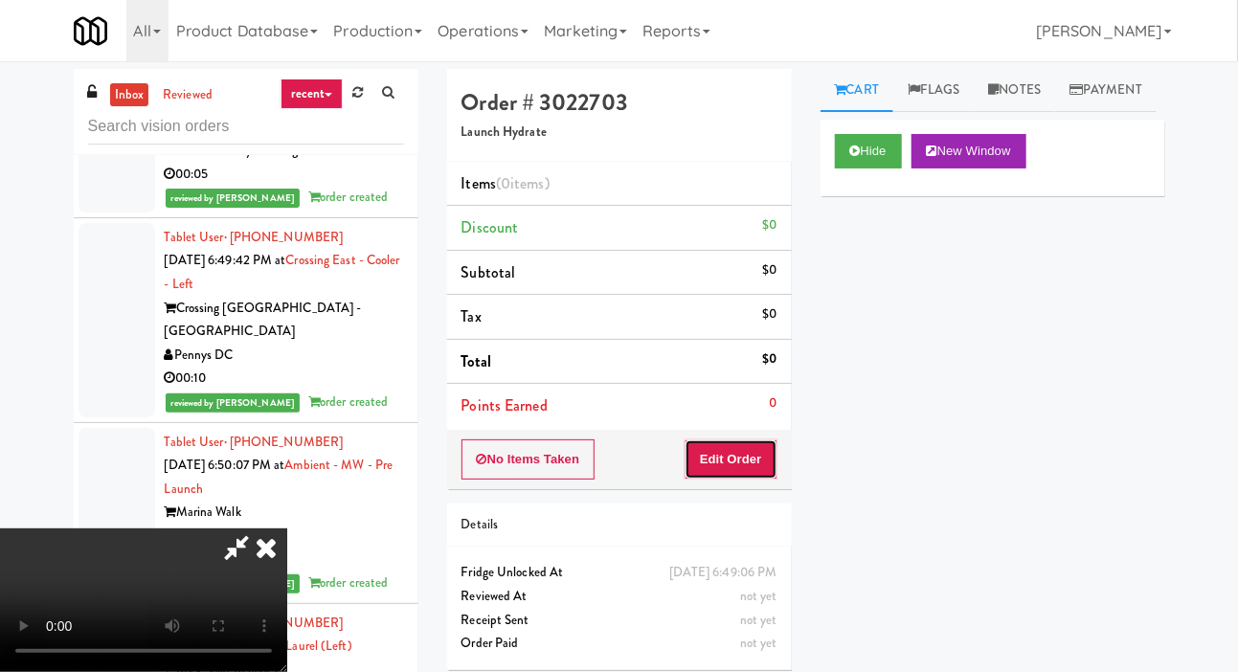
click at [731, 452] on button "Edit Order" at bounding box center [731, 459] width 93 height 40
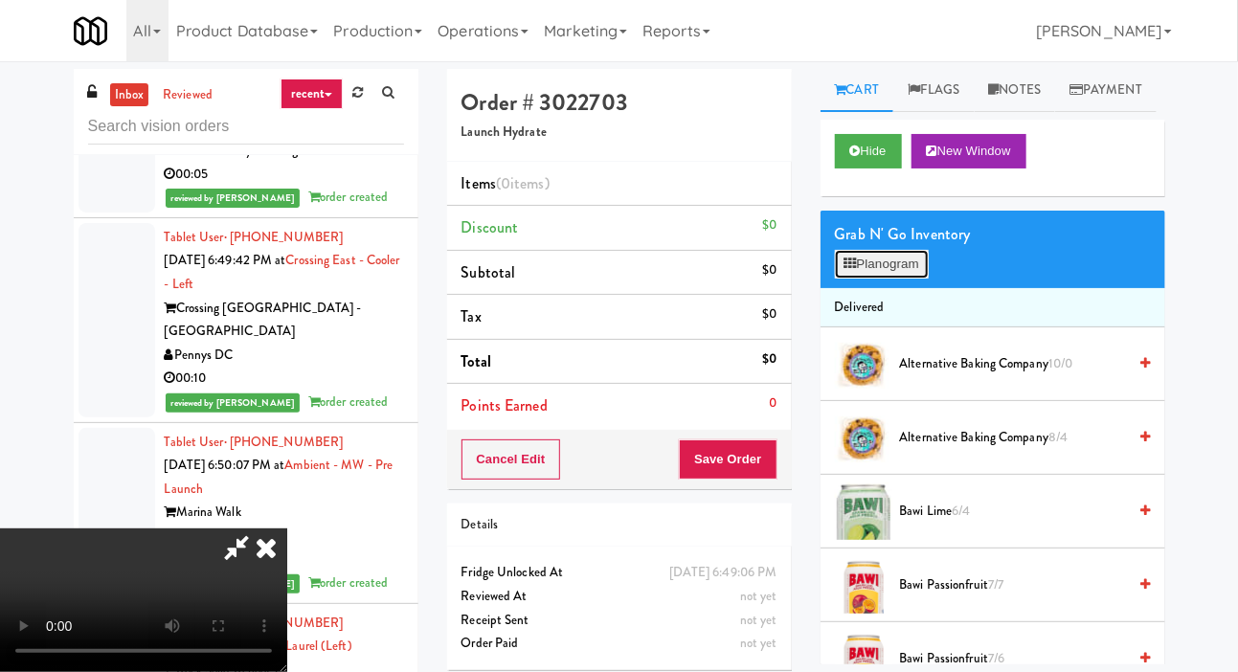
click at [876, 279] on button "Planogram" at bounding box center [882, 264] width 94 height 29
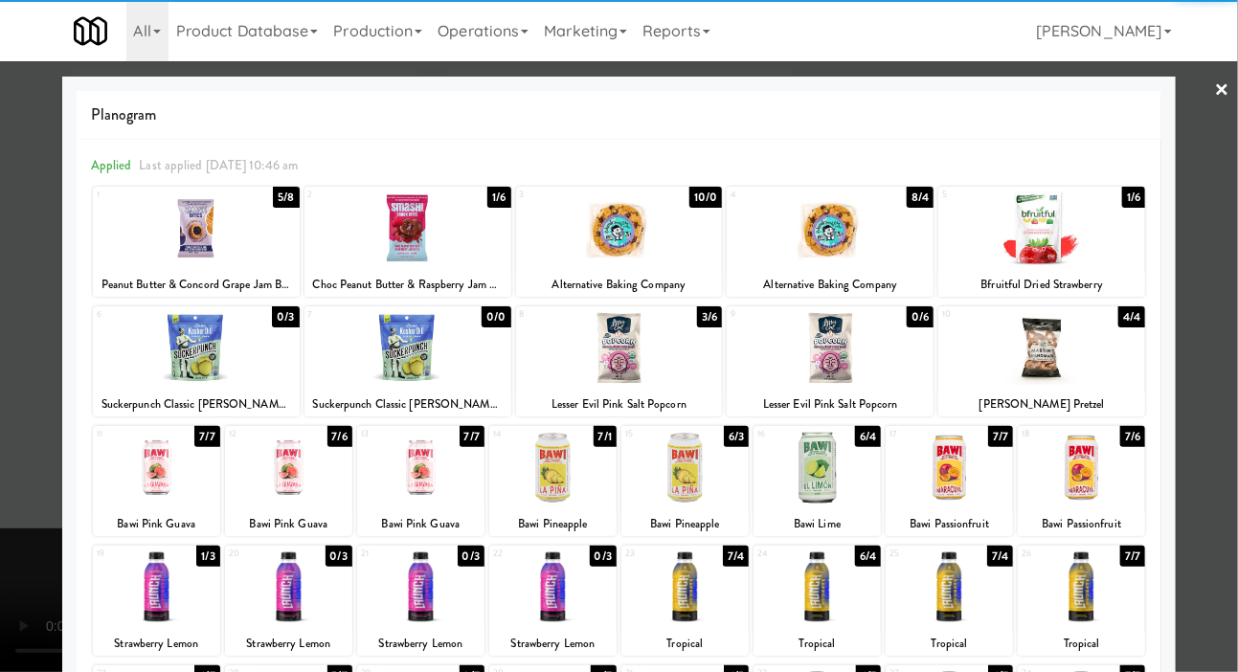
click at [1001, 328] on div at bounding box center [1041, 348] width 207 height 74
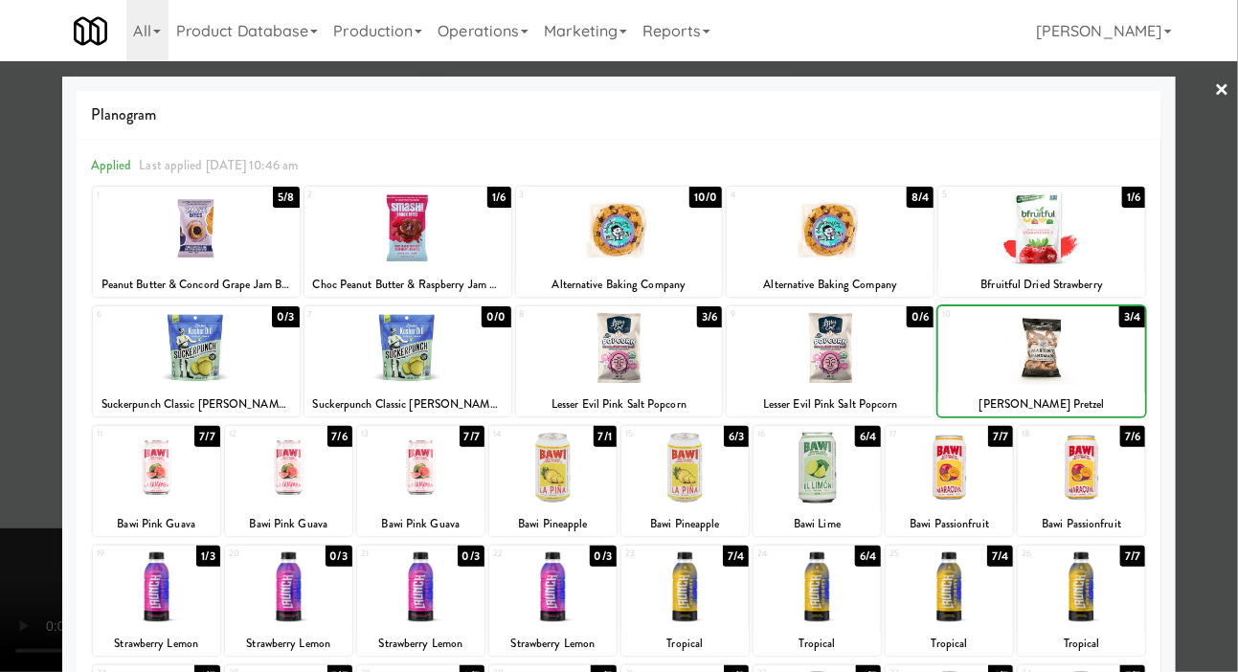
click at [1214, 285] on div at bounding box center [619, 336] width 1238 height 672
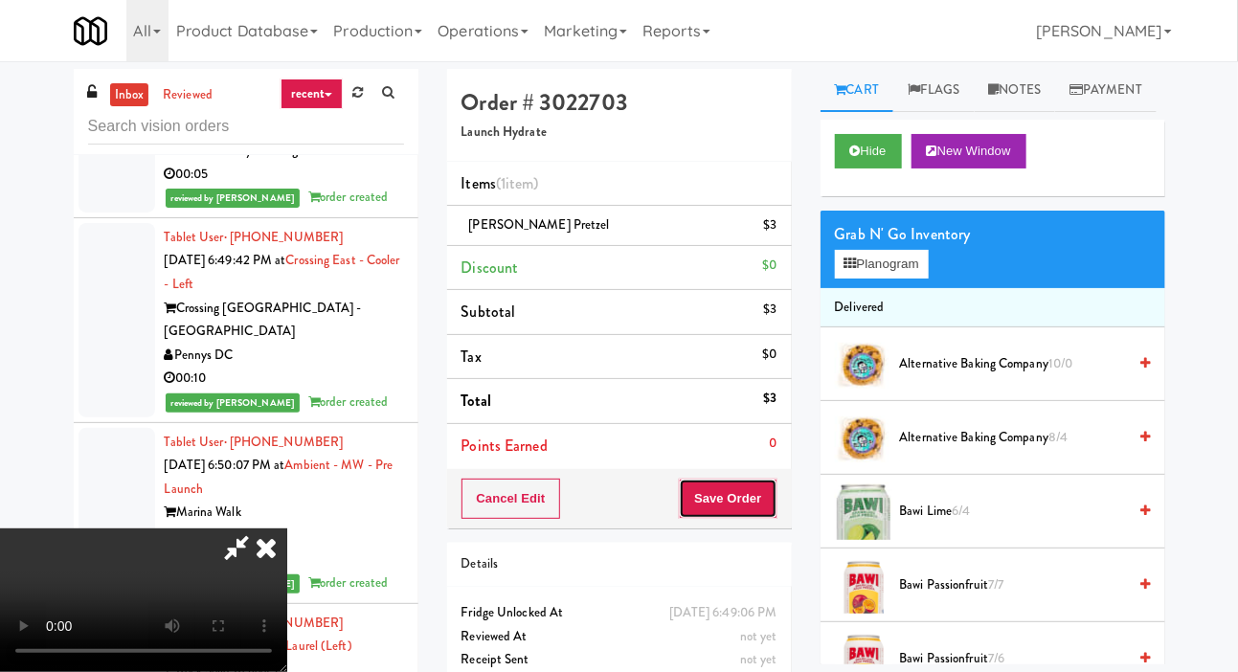
click at [763, 489] on button "Save Order" at bounding box center [728, 499] width 98 height 40
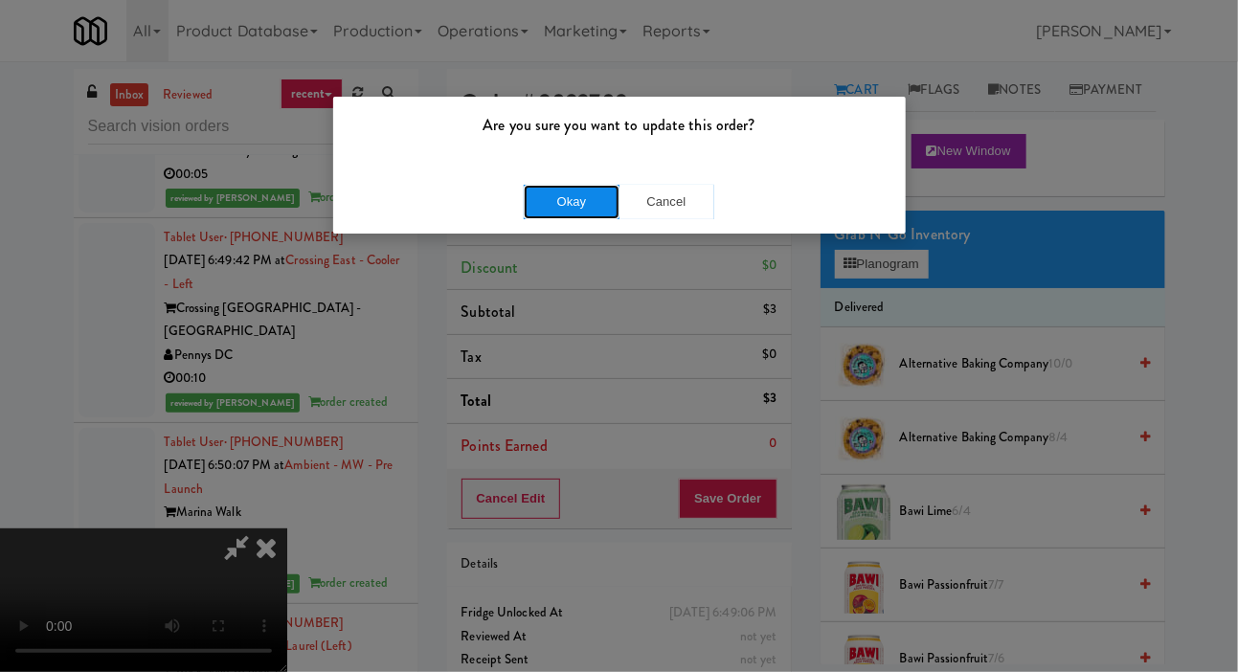
click at [534, 208] on button "Okay" at bounding box center [572, 202] width 96 height 34
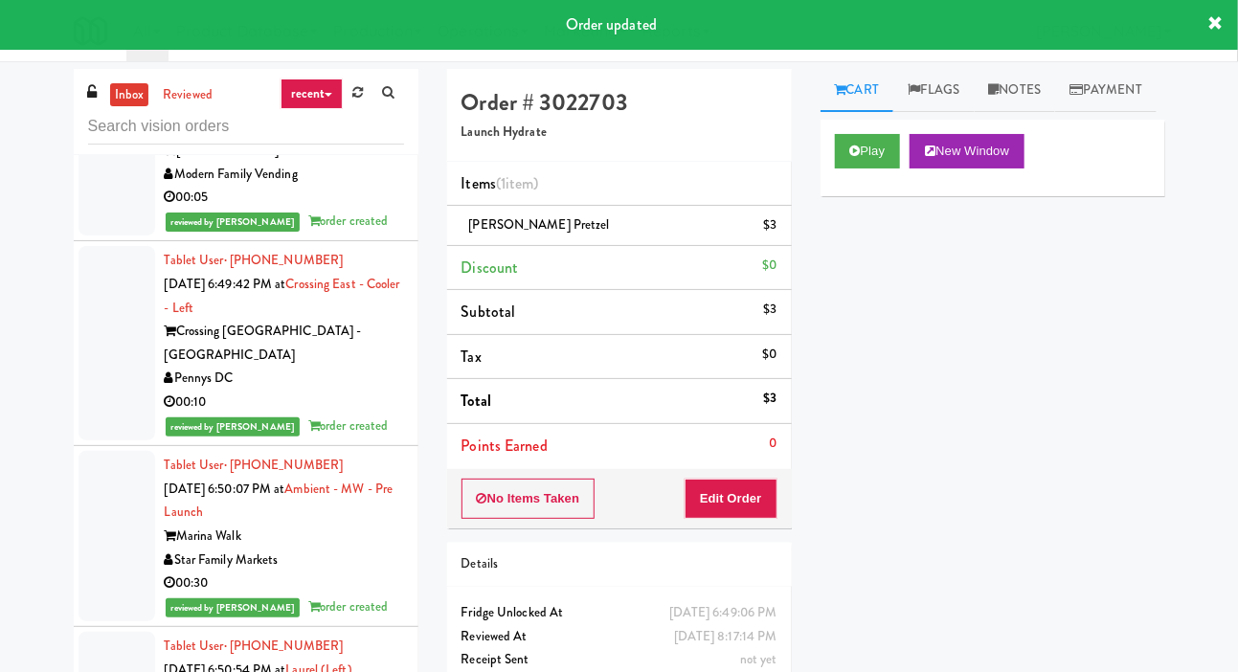
click at [75, 241] on li "Tablet User · (206) 566-8060 Oct 8, 2025 6:49:14 PM at MUSE - Main Floor MUSE M…" at bounding box center [246, 150] width 345 height 181
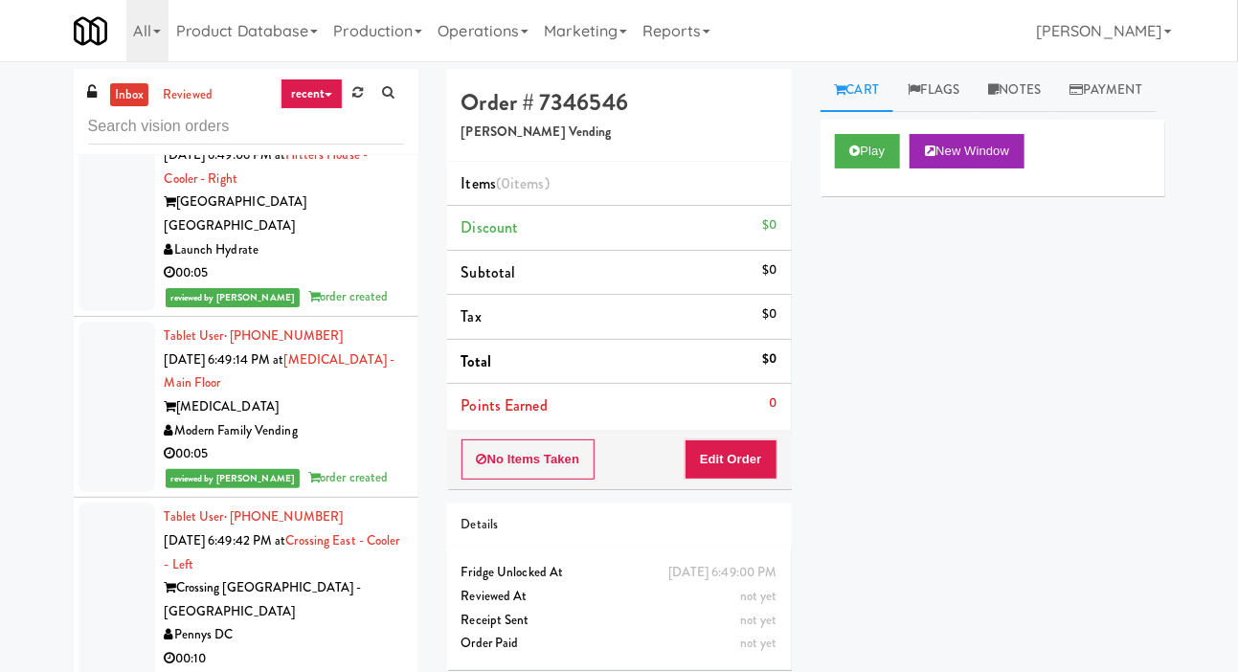
scroll to position [16285, 0]
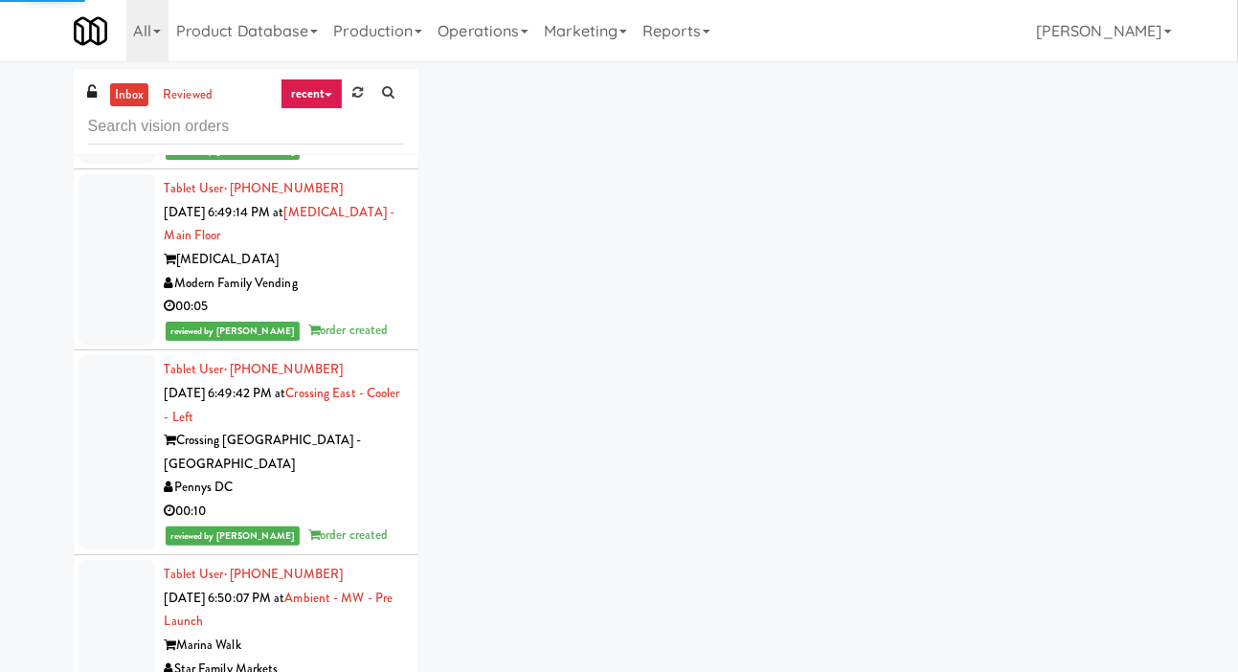
scroll to position [16443, 0]
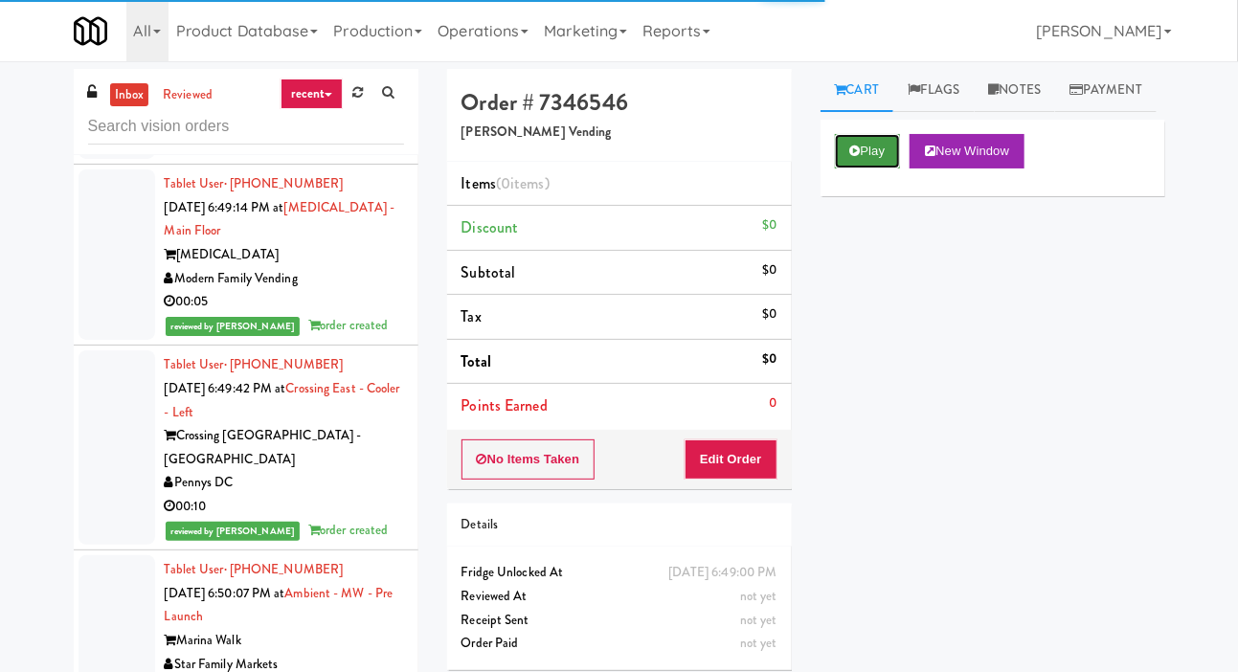
click at [863, 169] on button "Play" at bounding box center [868, 151] width 66 height 34
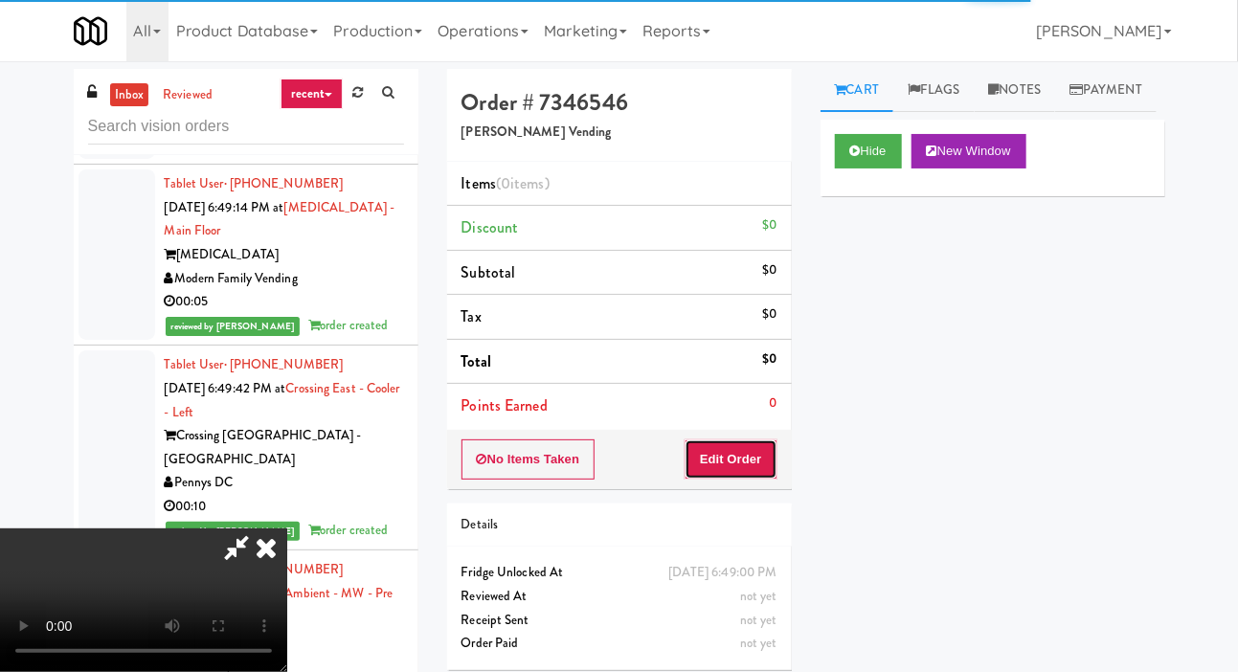
click at [735, 472] on button "Edit Order" at bounding box center [731, 459] width 93 height 40
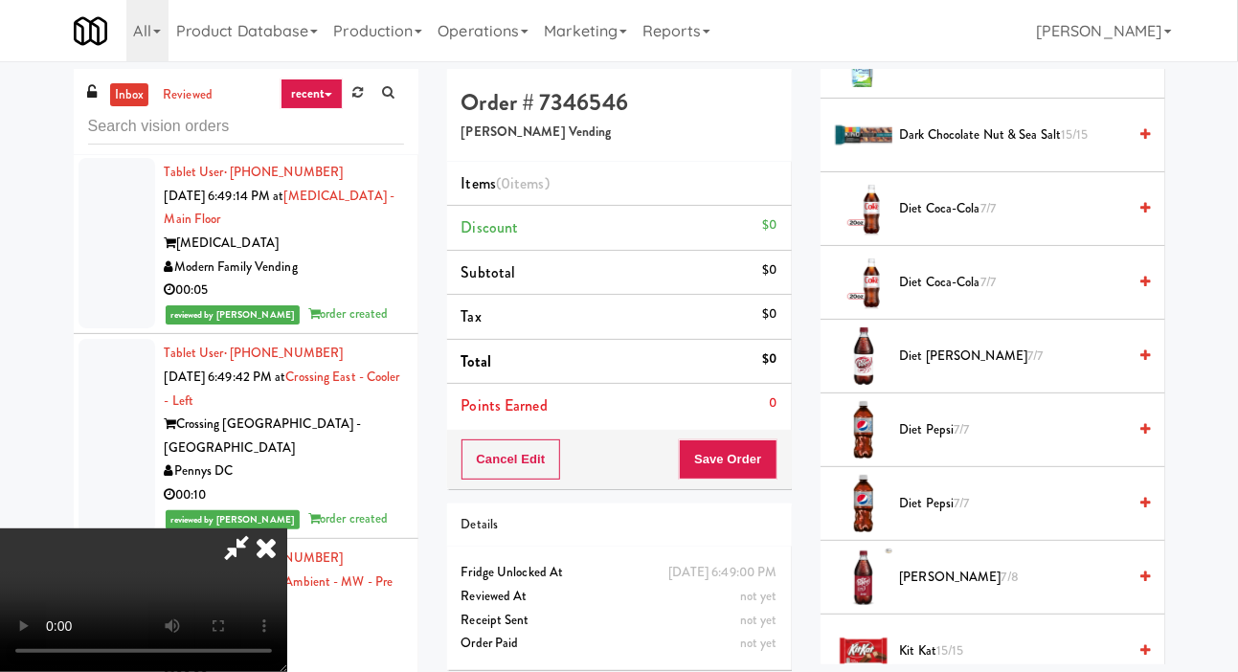
scroll to position [973, 0]
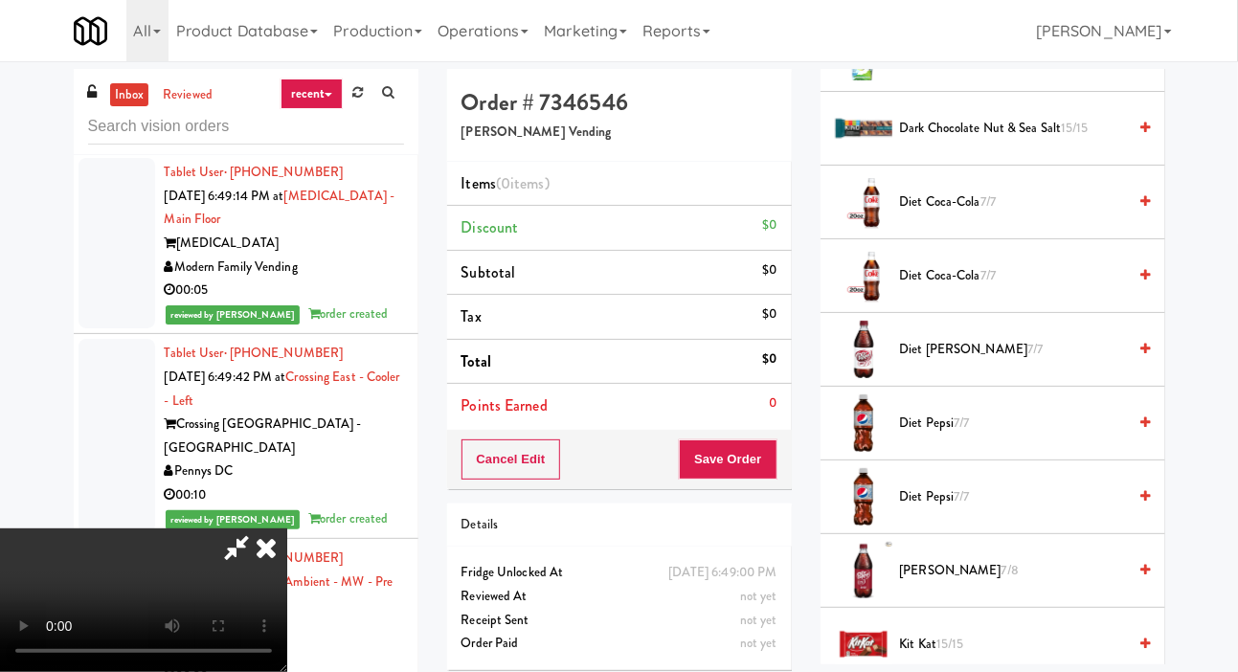
click at [971, 362] on span "Diet Dr Pepper 7/7" at bounding box center [1013, 350] width 227 height 24
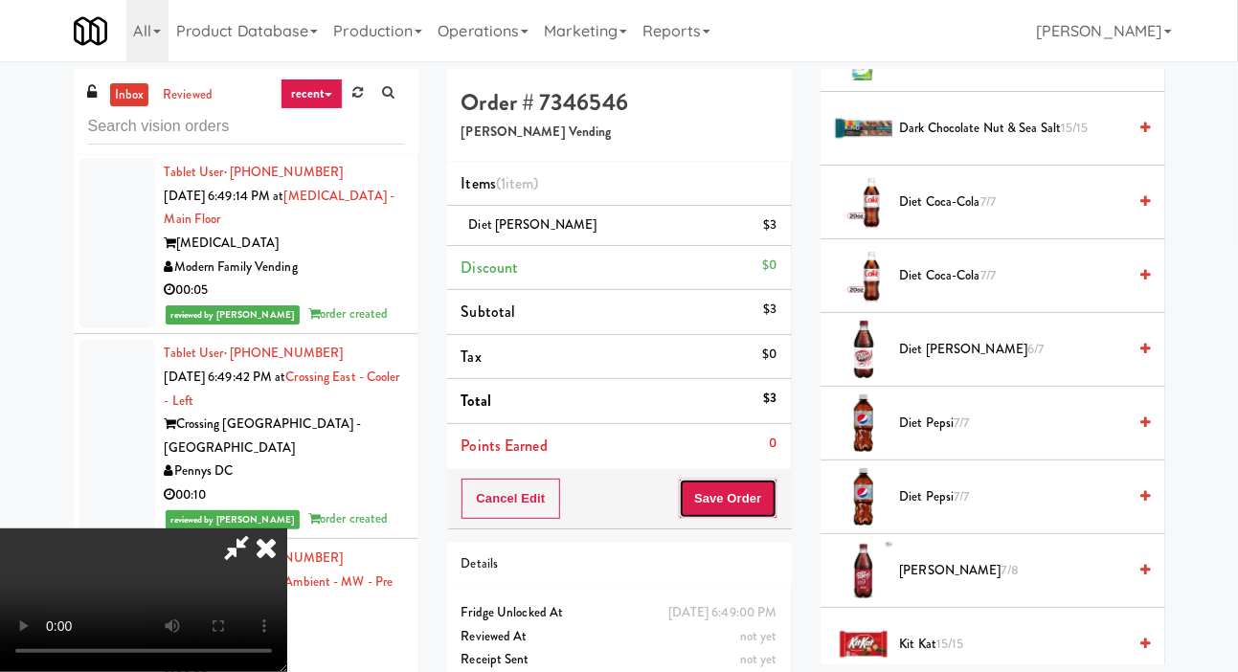
click at [759, 483] on button "Save Order" at bounding box center [728, 499] width 98 height 40
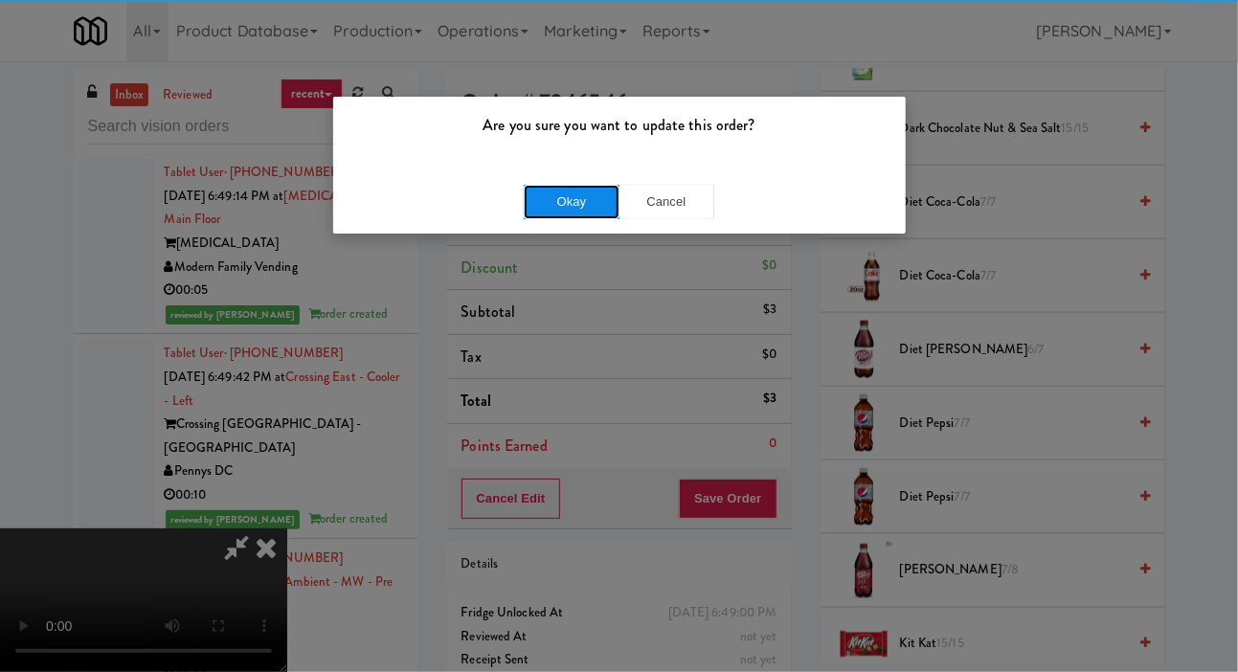
click at [603, 189] on button "Okay" at bounding box center [572, 202] width 96 height 34
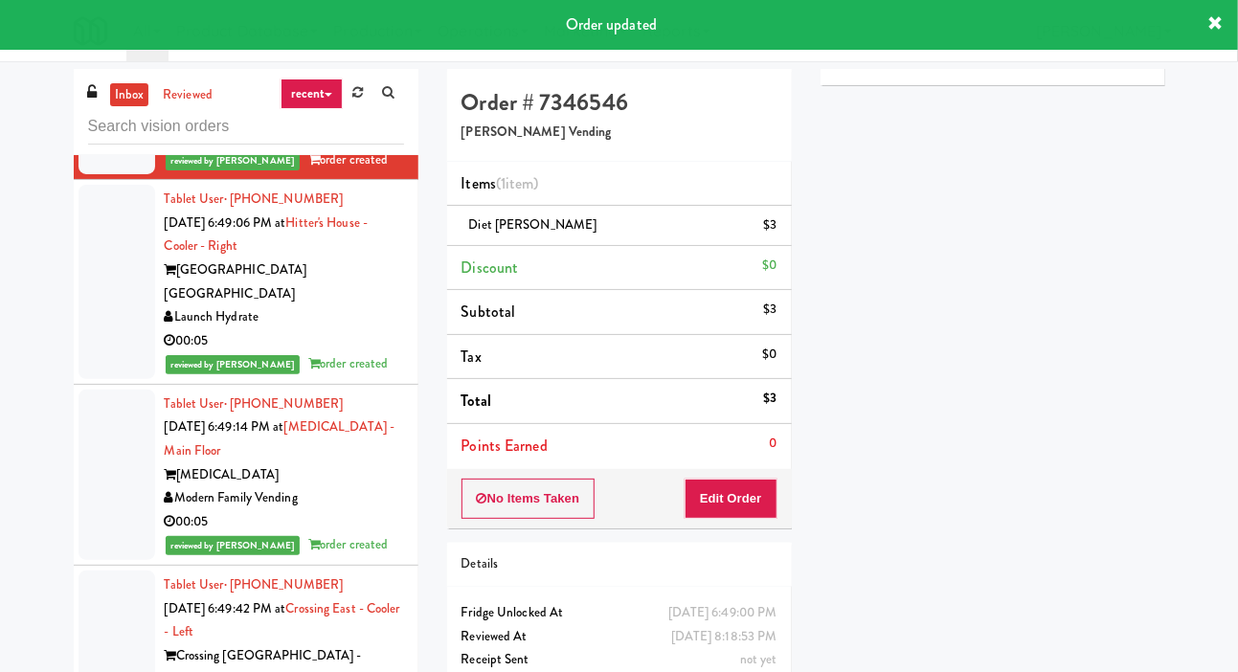
scroll to position [16248, 0]
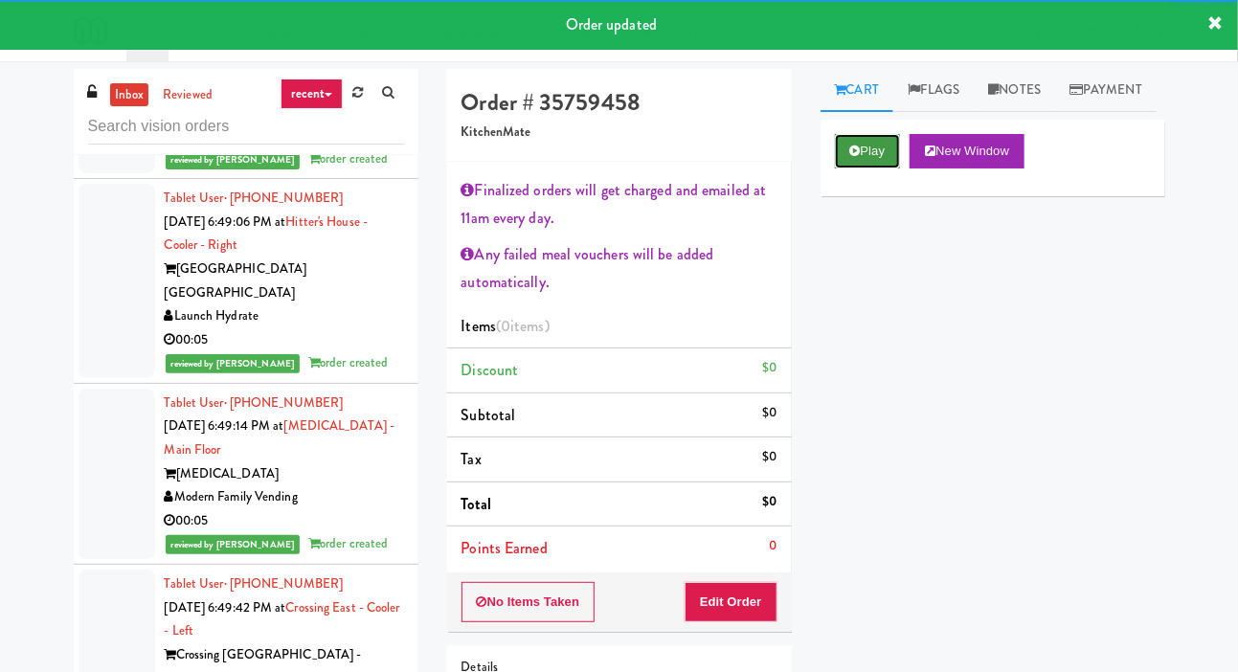
click at [850, 169] on button "Play" at bounding box center [868, 151] width 66 height 34
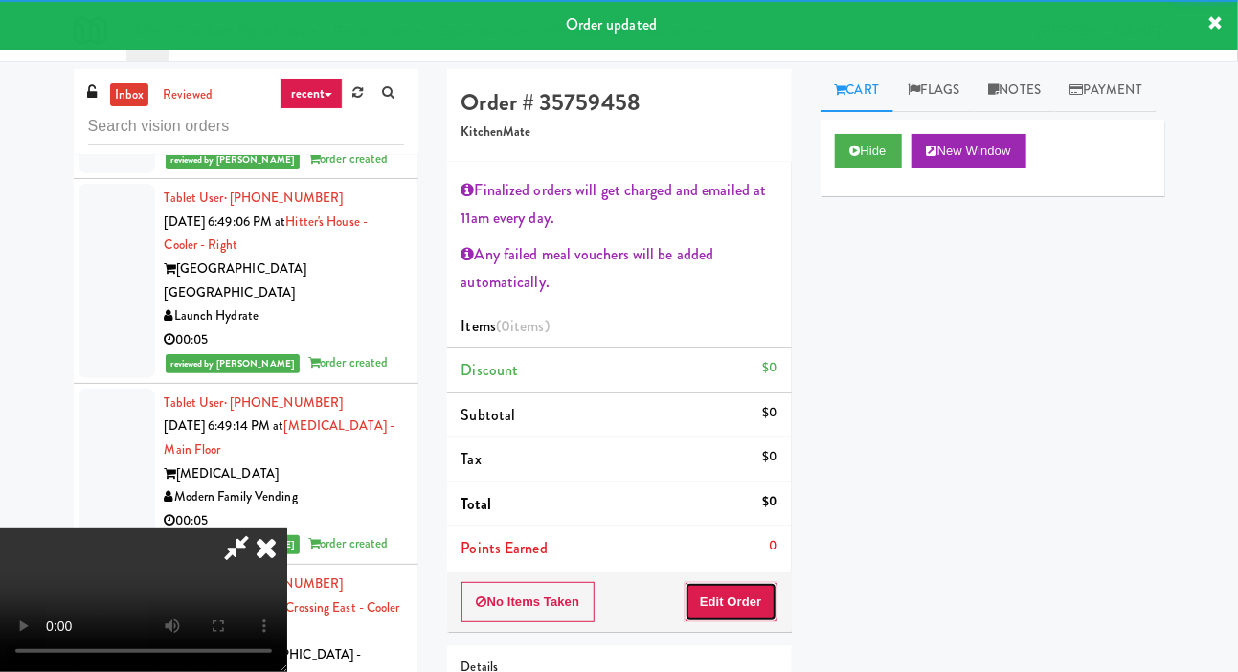
click at [739, 584] on button "Edit Order" at bounding box center [731, 602] width 93 height 40
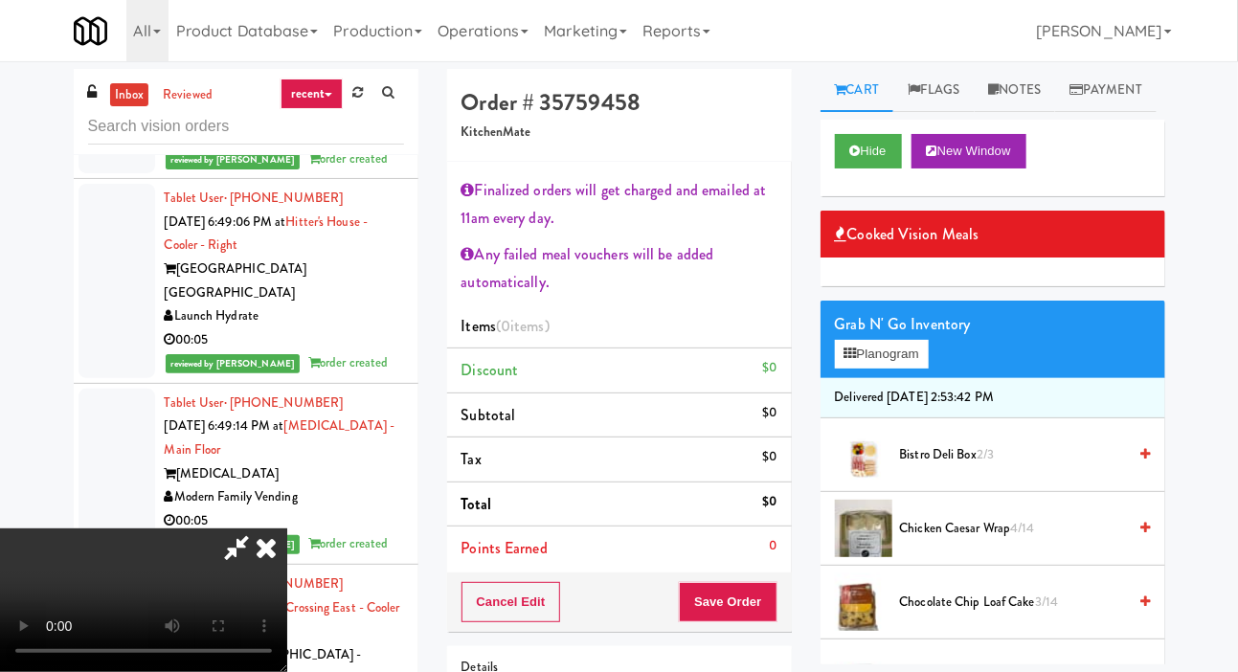
scroll to position [122, 0]
click at [1040, 541] on span "Chicken Caesar Wrap 4/14" at bounding box center [1013, 529] width 227 height 24
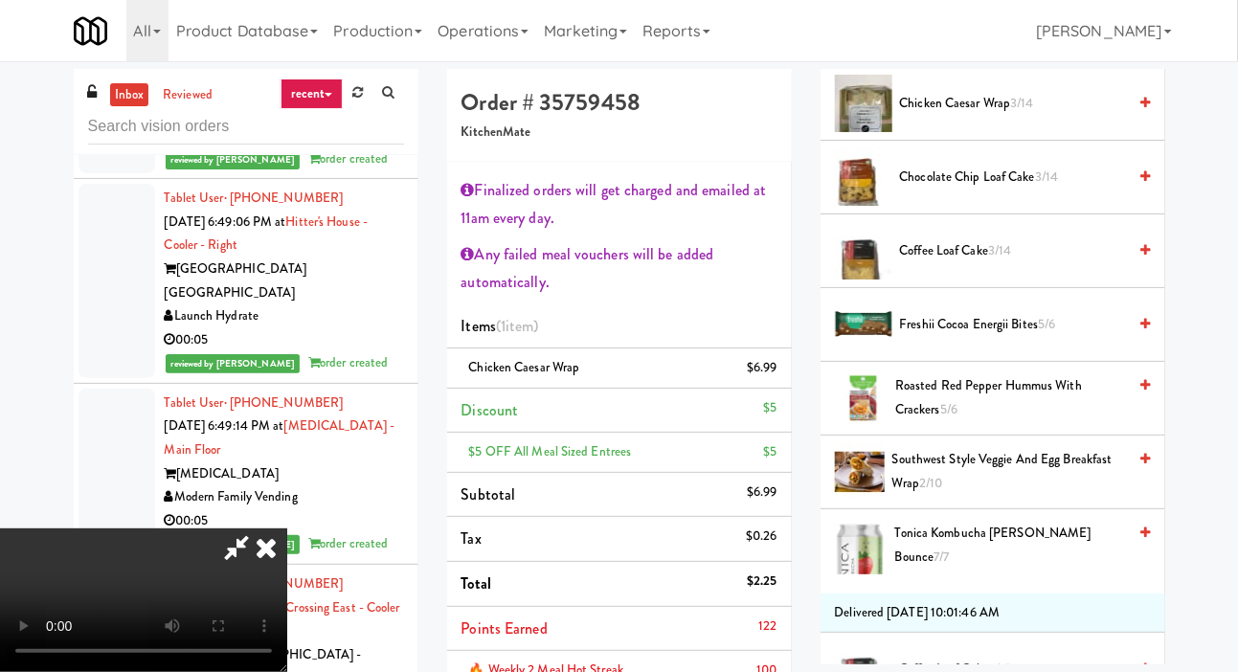
scroll to position [427, 0]
click at [994, 258] on span "3/14" at bounding box center [999, 248] width 23 height 18
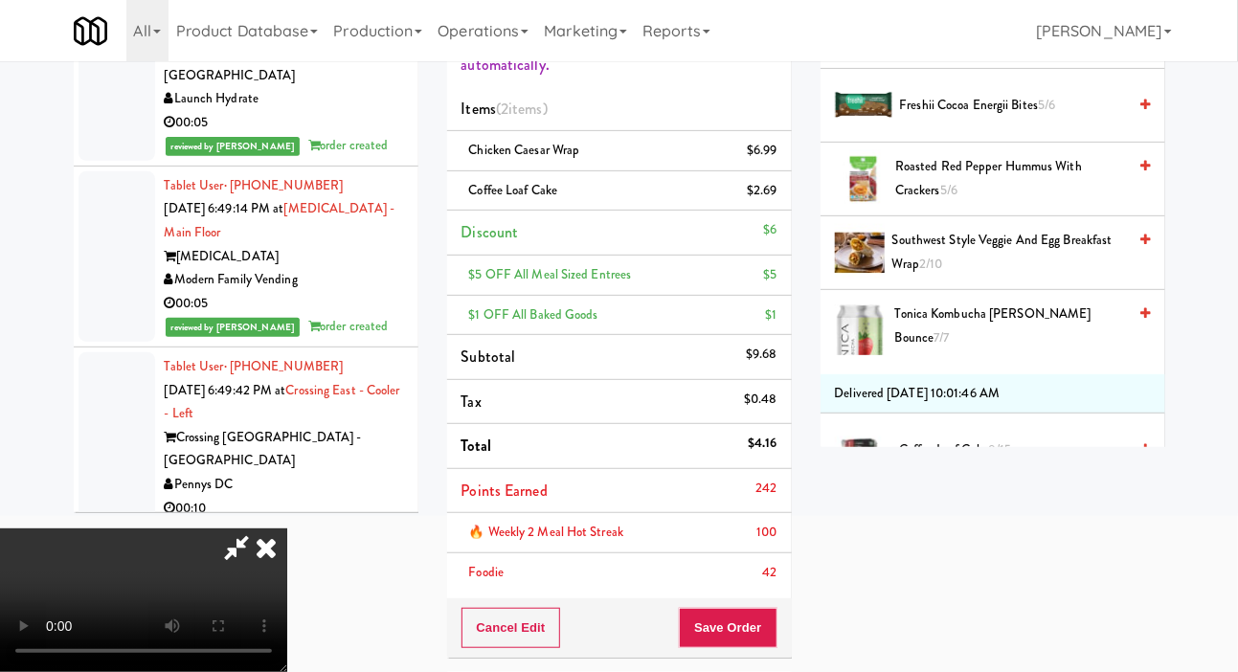
scroll to position [217, 0]
click at [771, 623] on button "Save Order" at bounding box center [728, 628] width 98 height 40
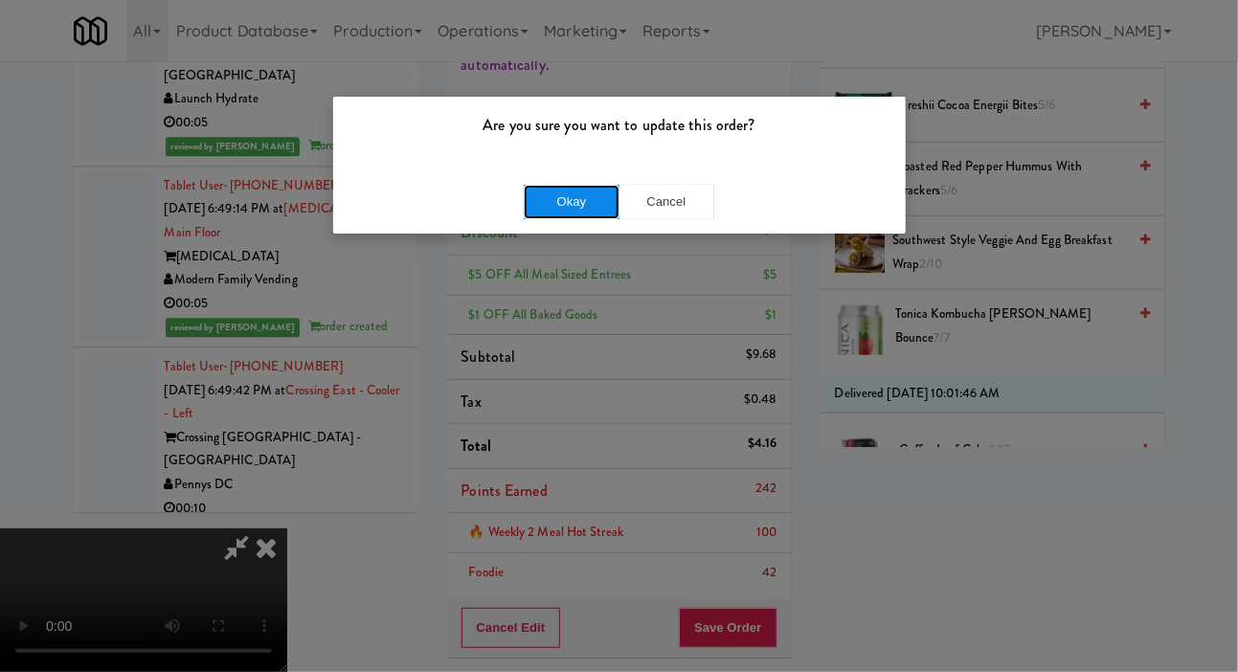
click at [568, 217] on button "Okay" at bounding box center [572, 202] width 96 height 34
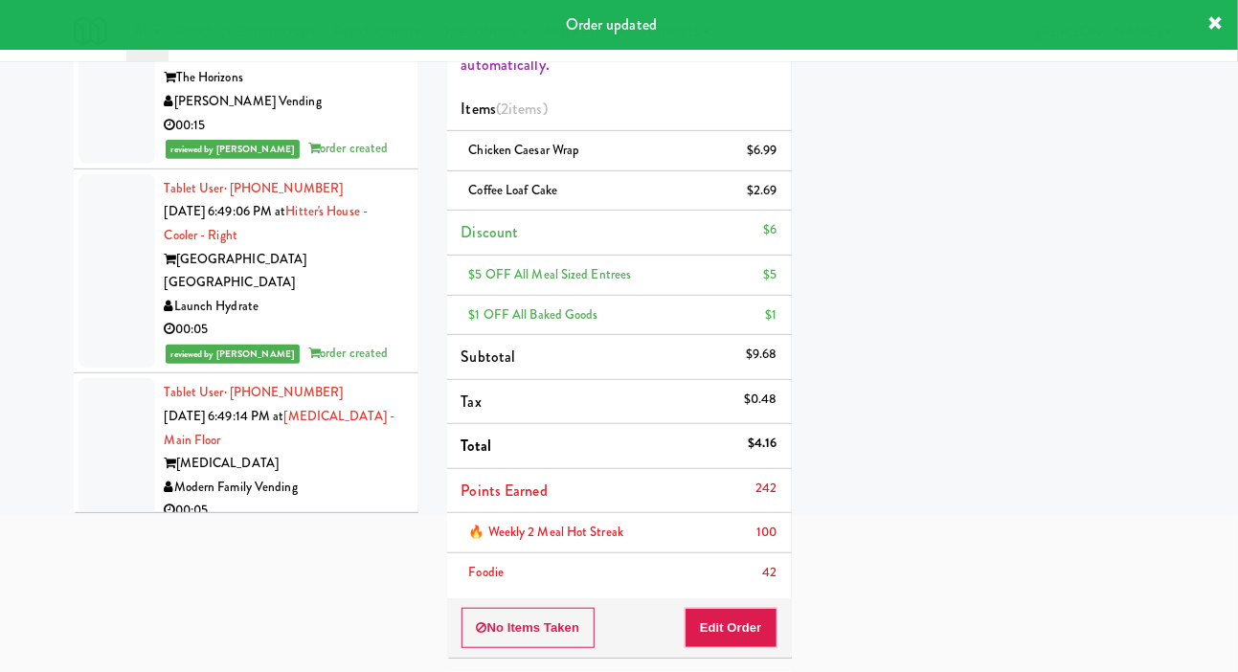
scroll to position [16060, 0]
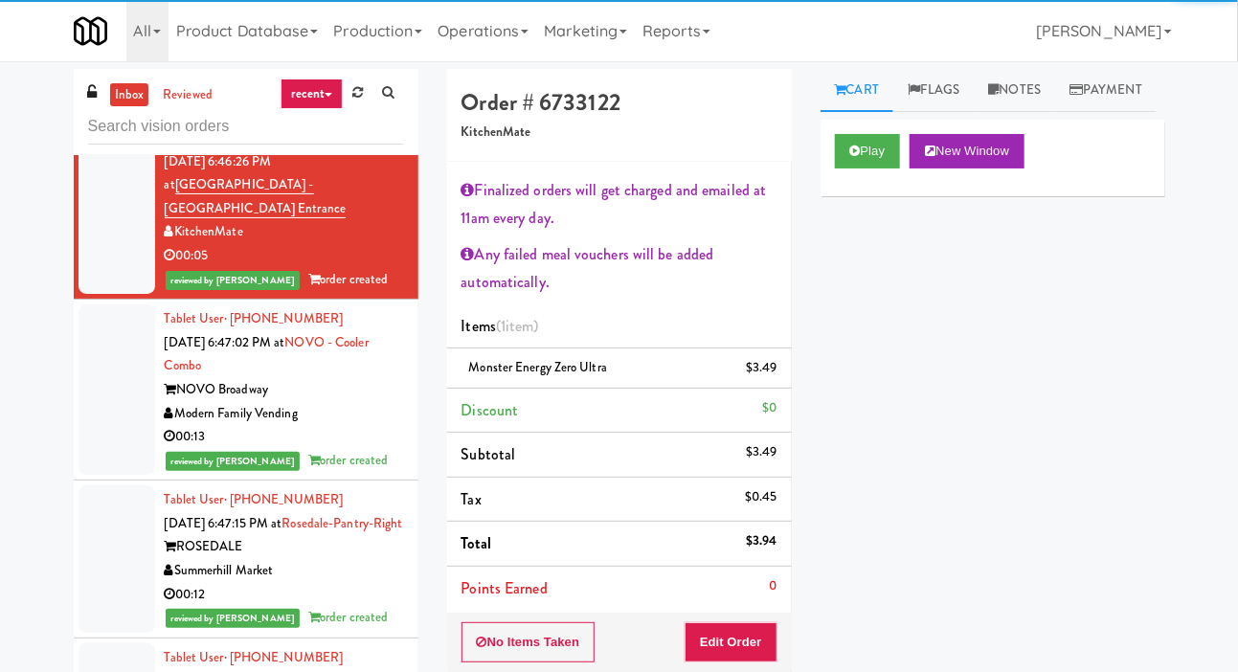
scroll to position [15247, 0]
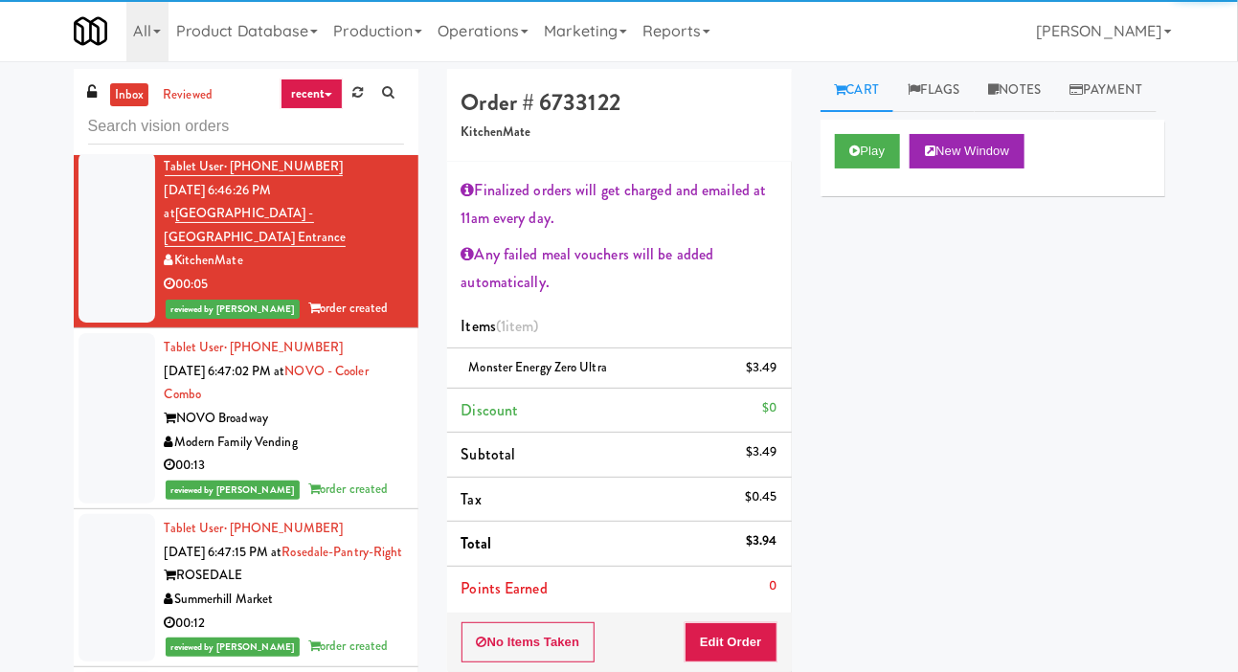
click at [116, 142] on div at bounding box center [117, 67] width 77 height 147
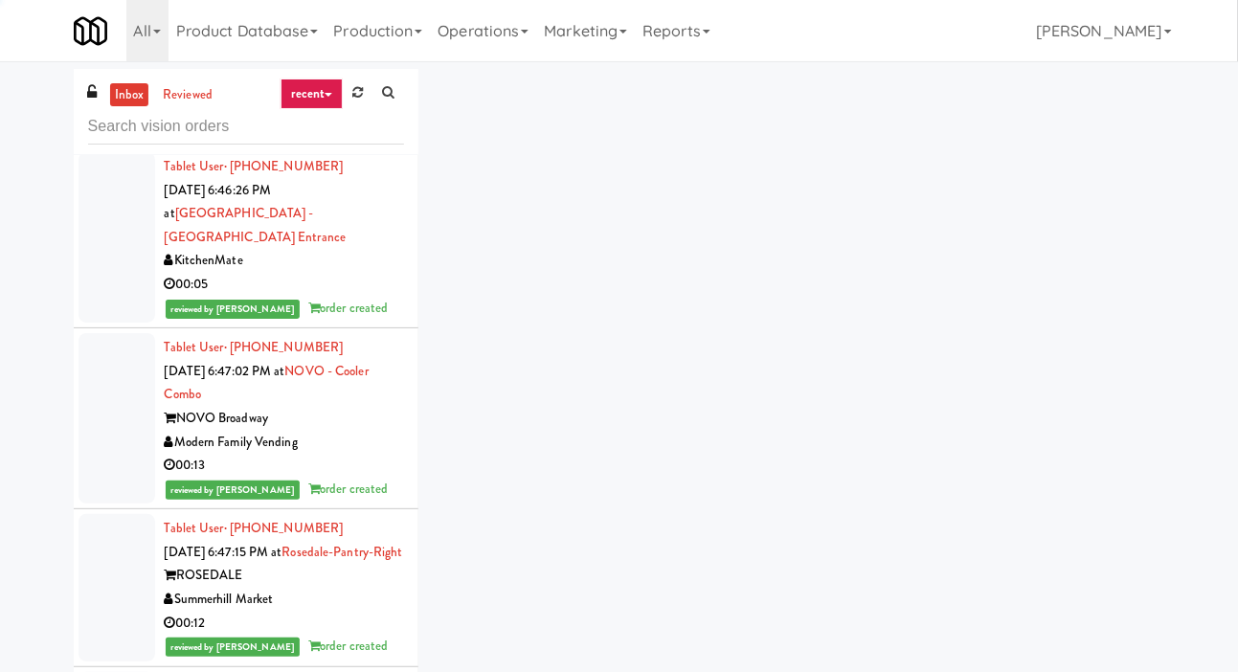
click at [122, 142] on div at bounding box center [117, 67] width 77 height 147
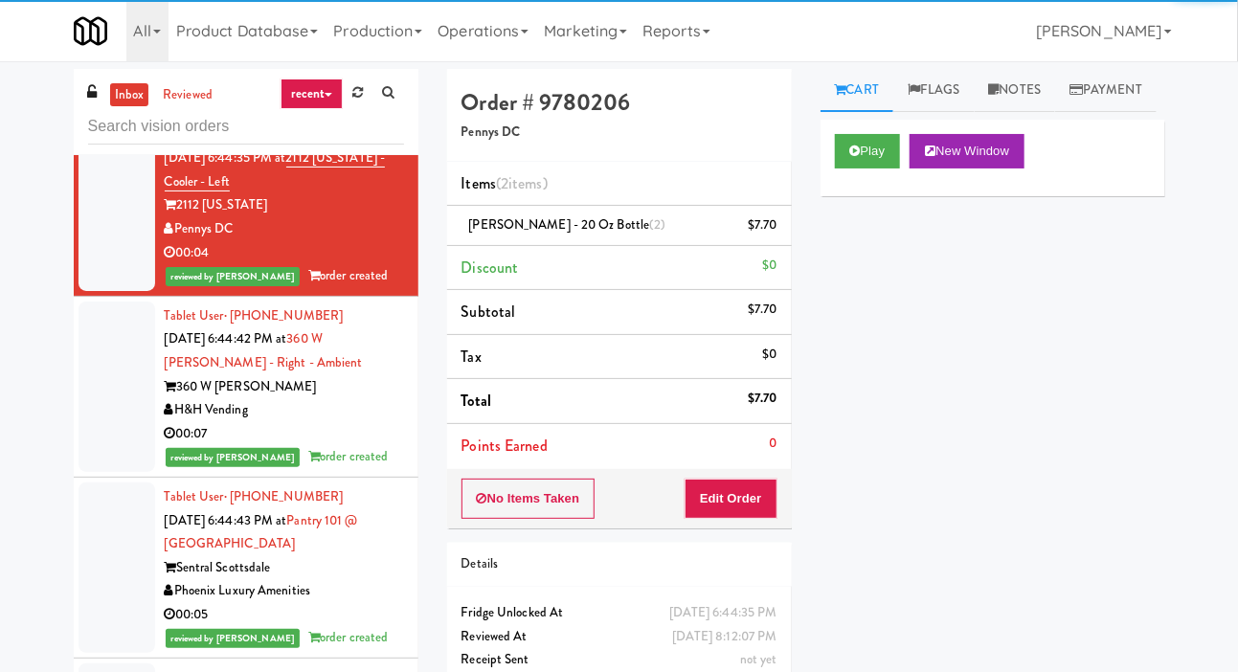
scroll to position [14327, 0]
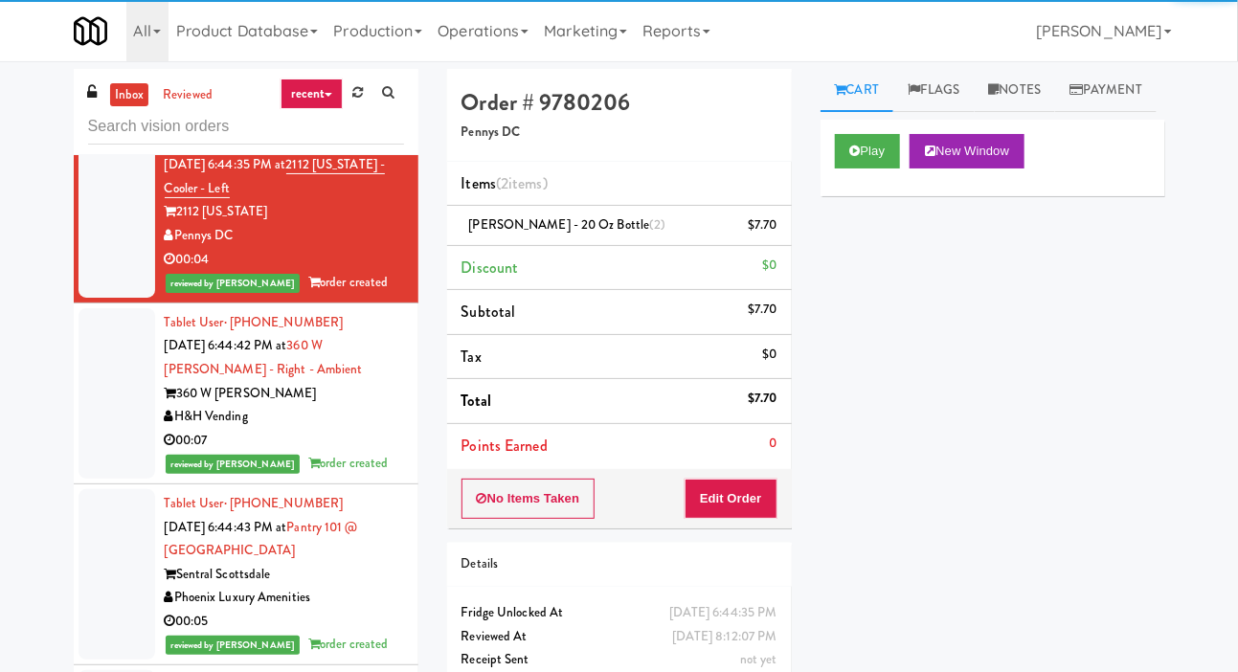
click at [109, 117] on div at bounding box center [117, 55] width 77 height 124
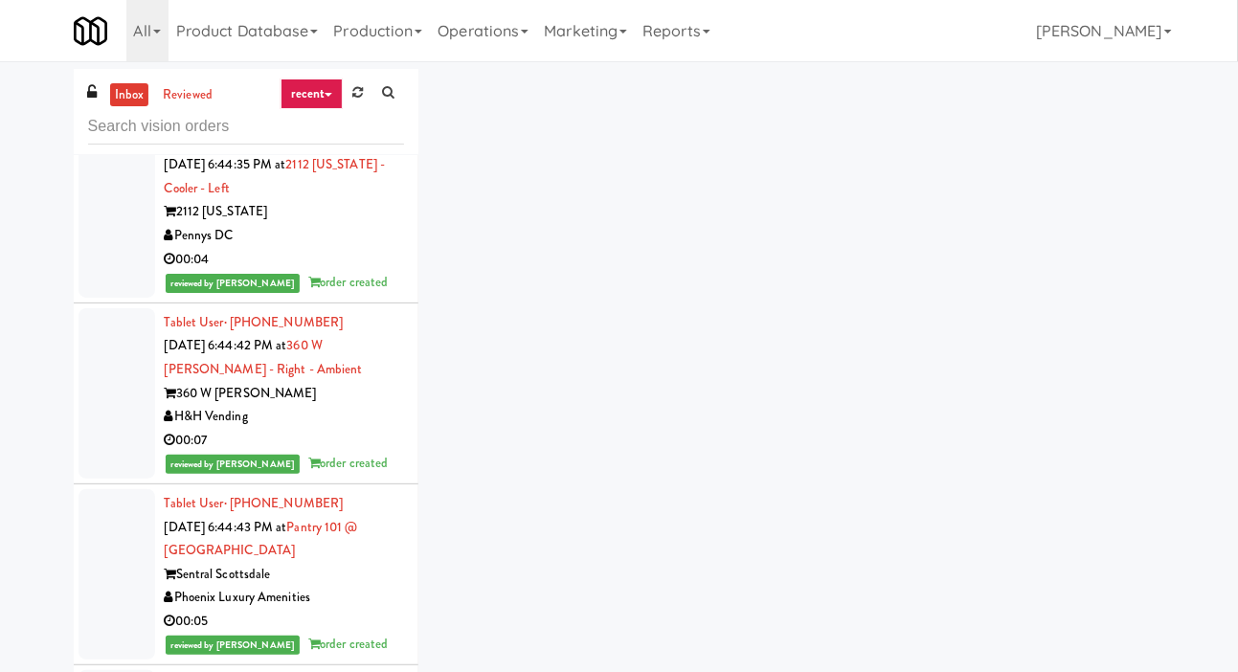
click at [113, 117] on div at bounding box center [117, 55] width 77 height 124
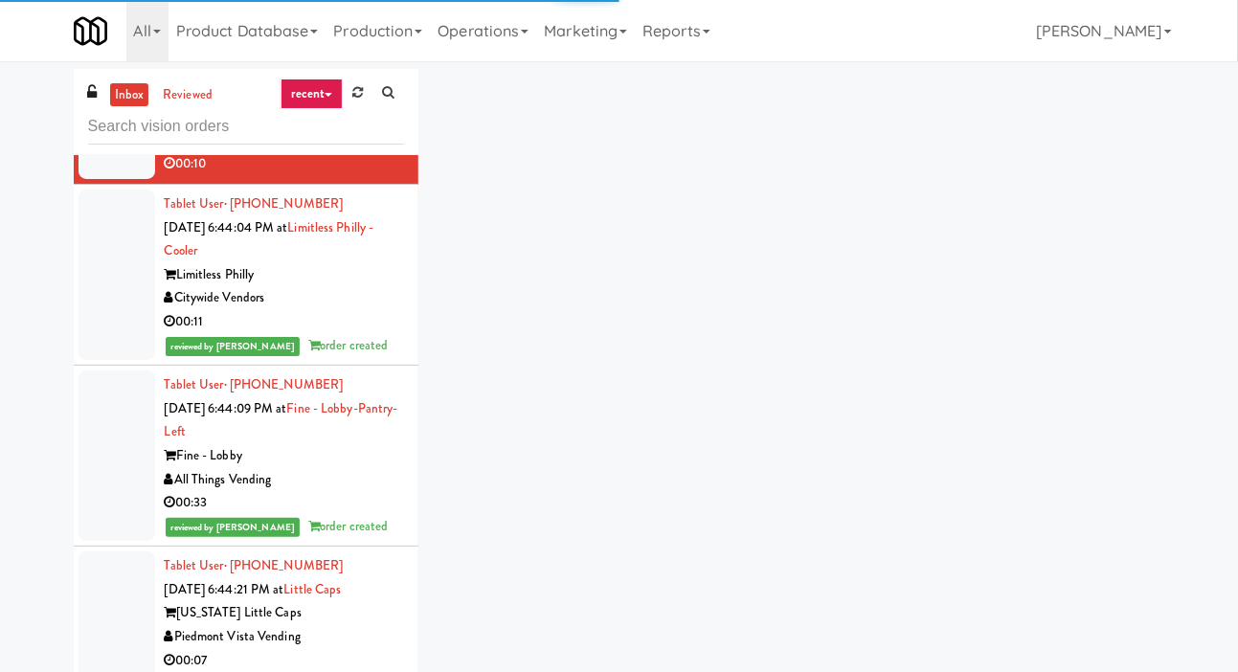
scroll to position [13415, 0]
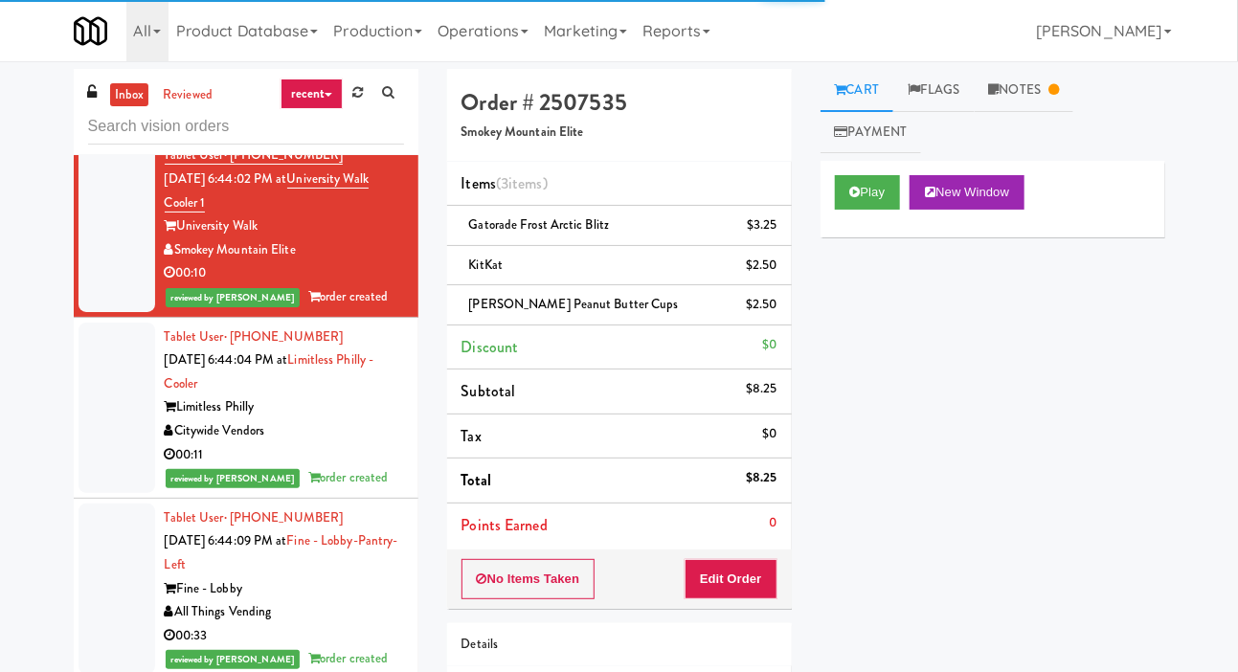
click at [107, 131] on div at bounding box center [117, 57] width 77 height 147
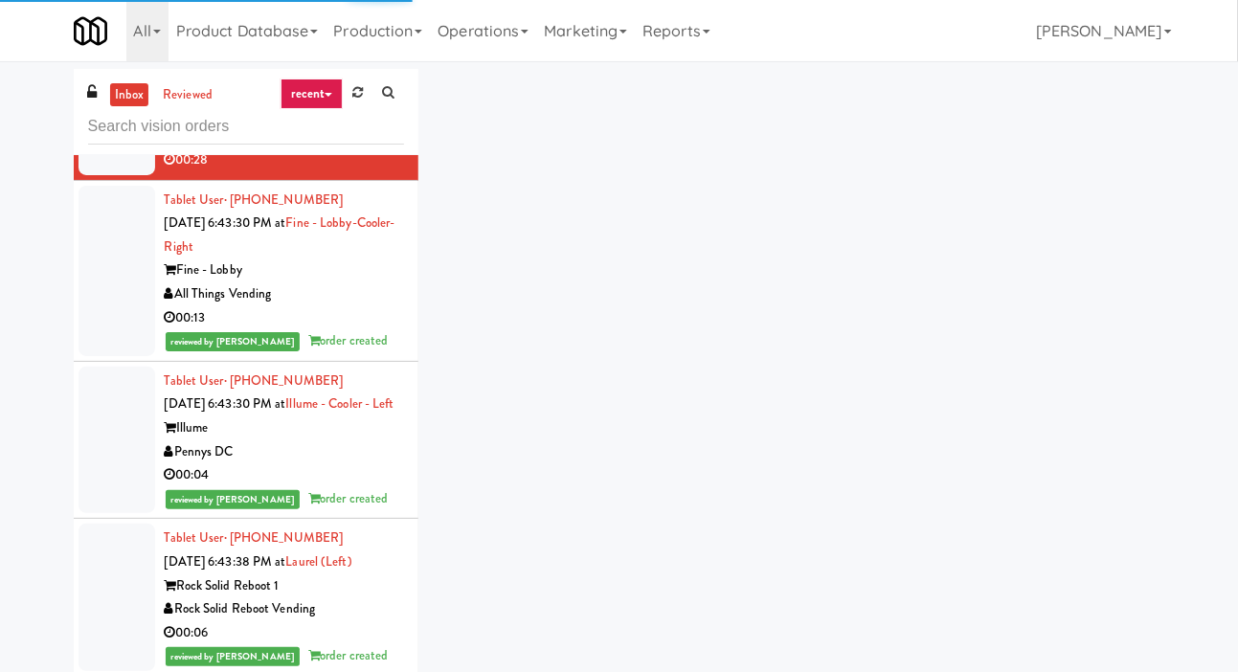
scroll to position [12290, 0]
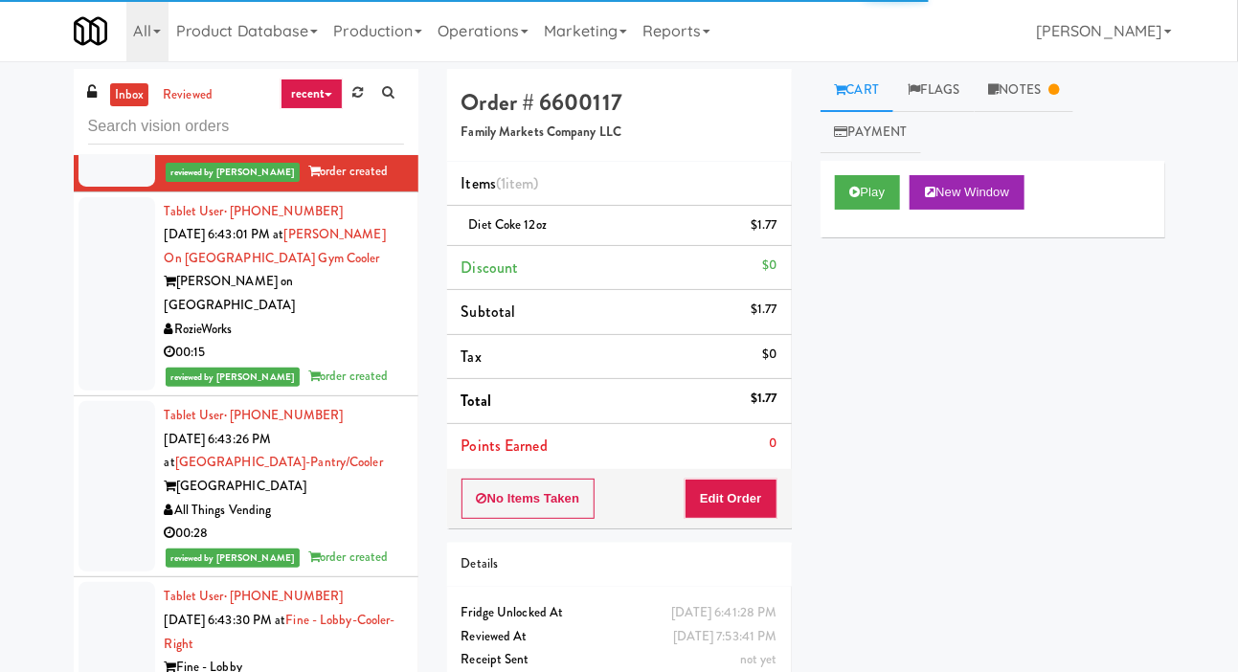
scroll to position [11987, 0]
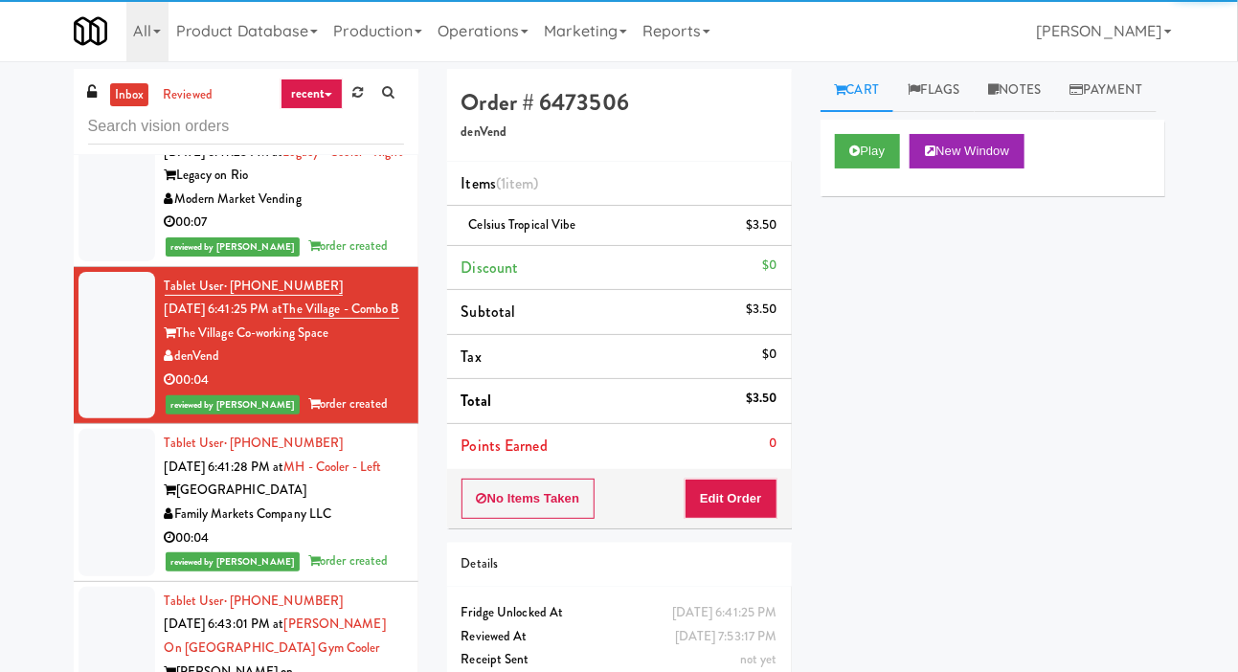
click at [101, 103] on div at bounding box center [117, 18] width 77 height 170
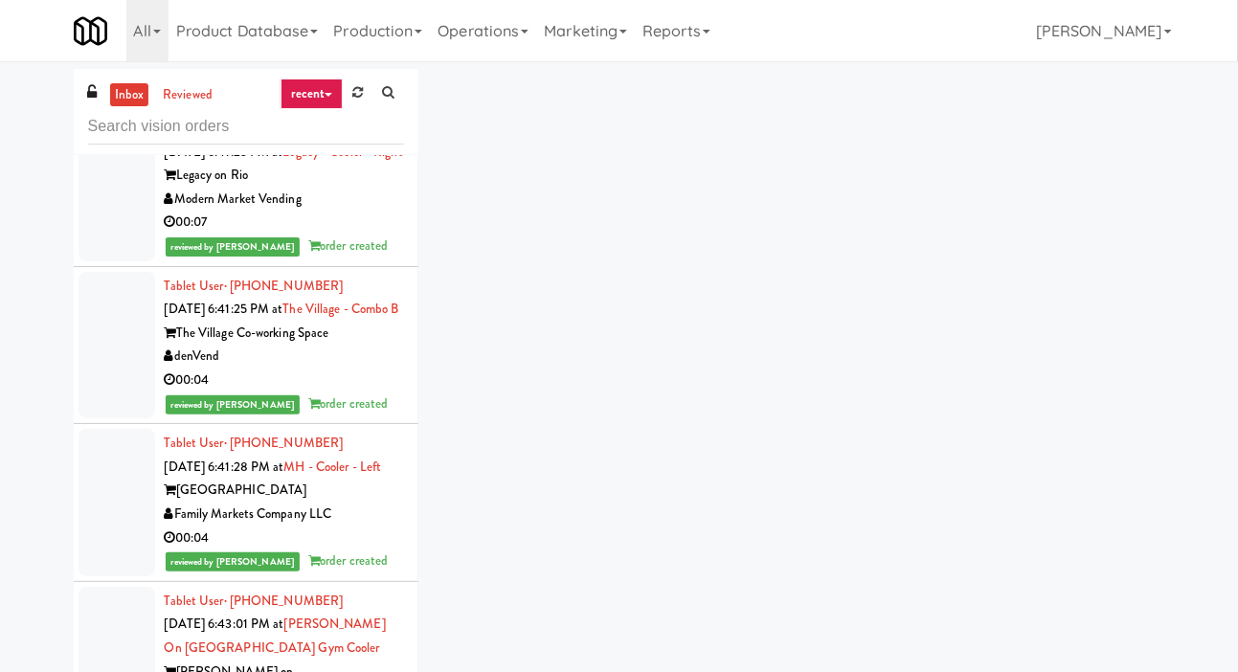
click at [95, 103] on div at bounding box center [117, 18] width 77 height 170
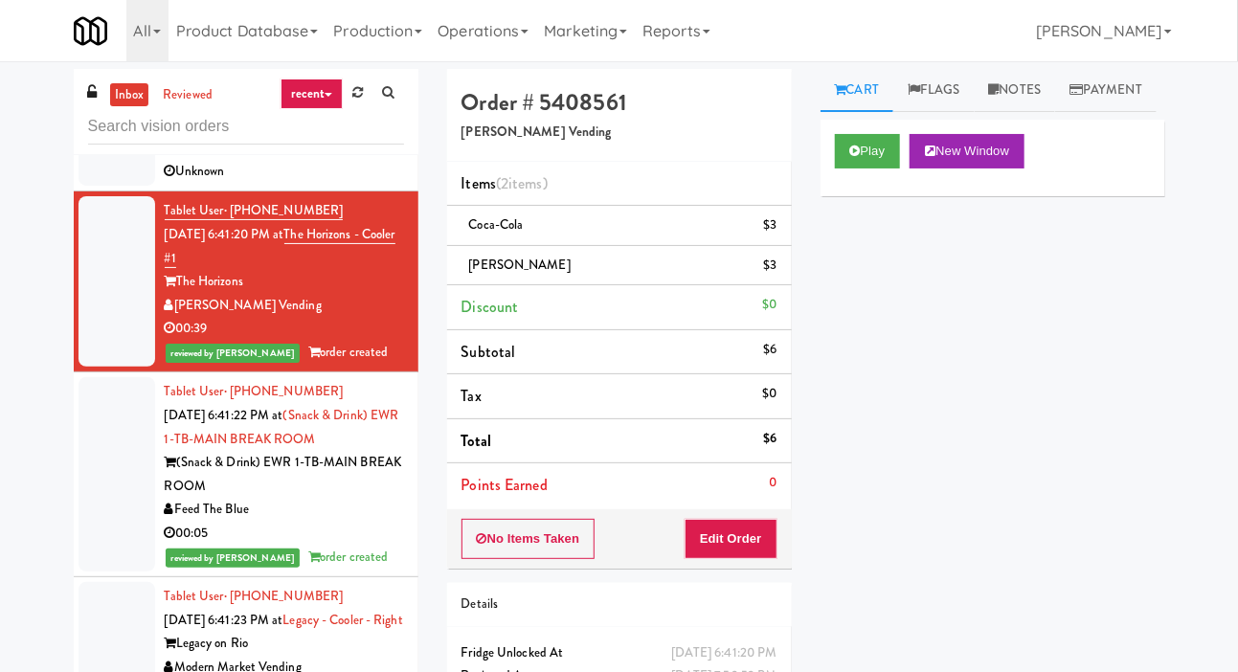
scroll to position [11229, 0]
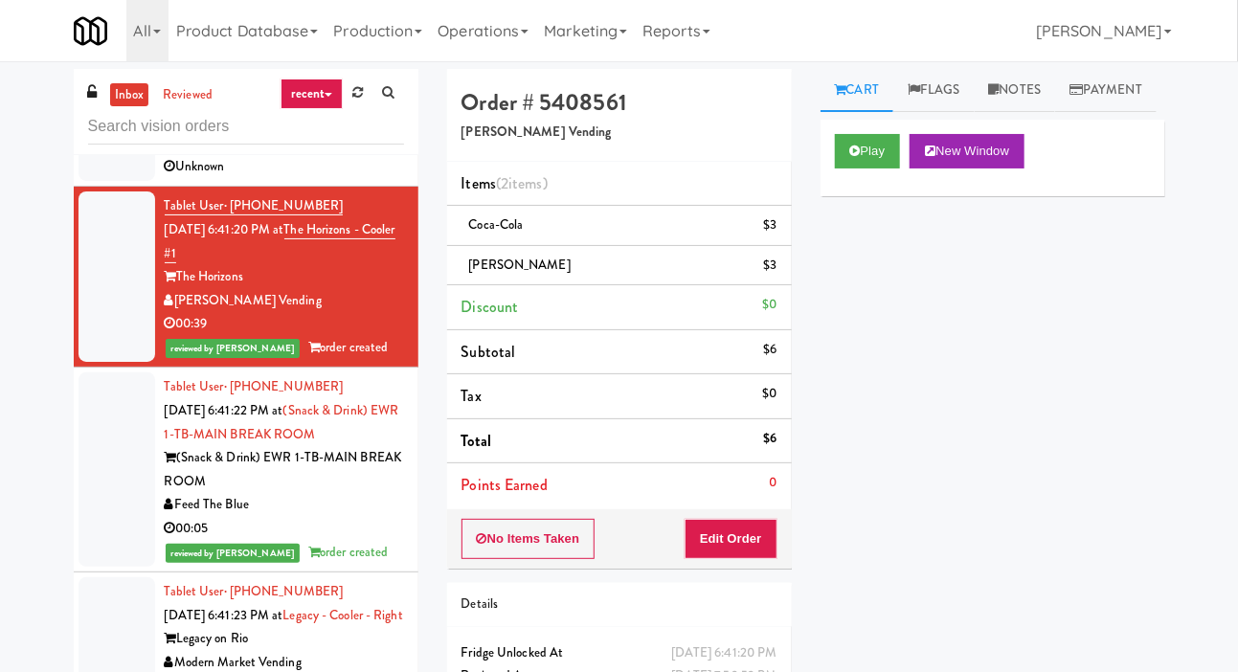
click at [92, 181] on div at bounding box center [117, 119] width 77 height 124
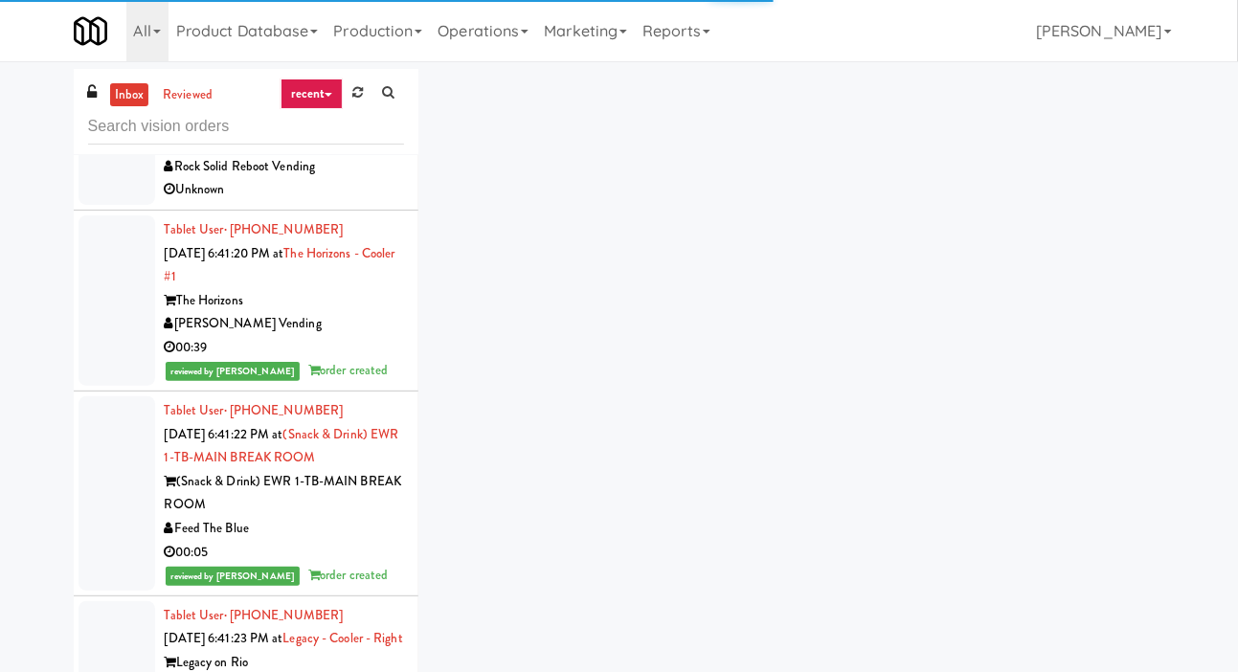
click at [99, 205] on div at bounding box center [117, 143] width 77 height 124
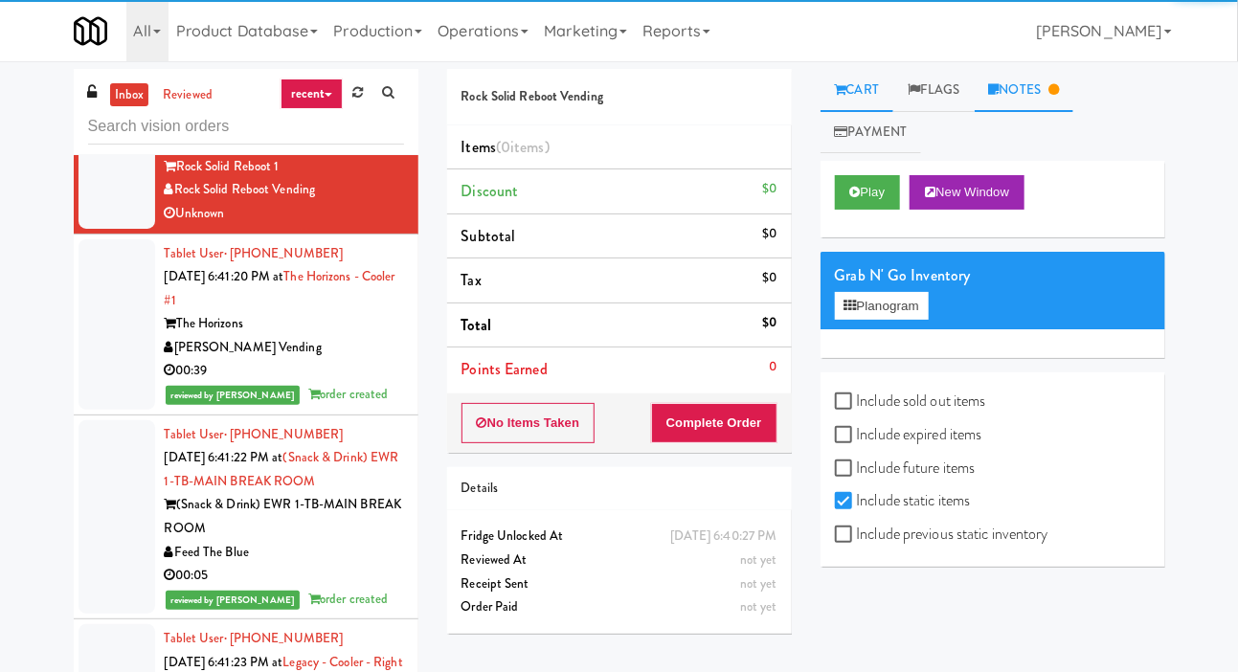
click at [1005, 86] on link "Notes" at bounding box center [1025, 90] width 100 height 43
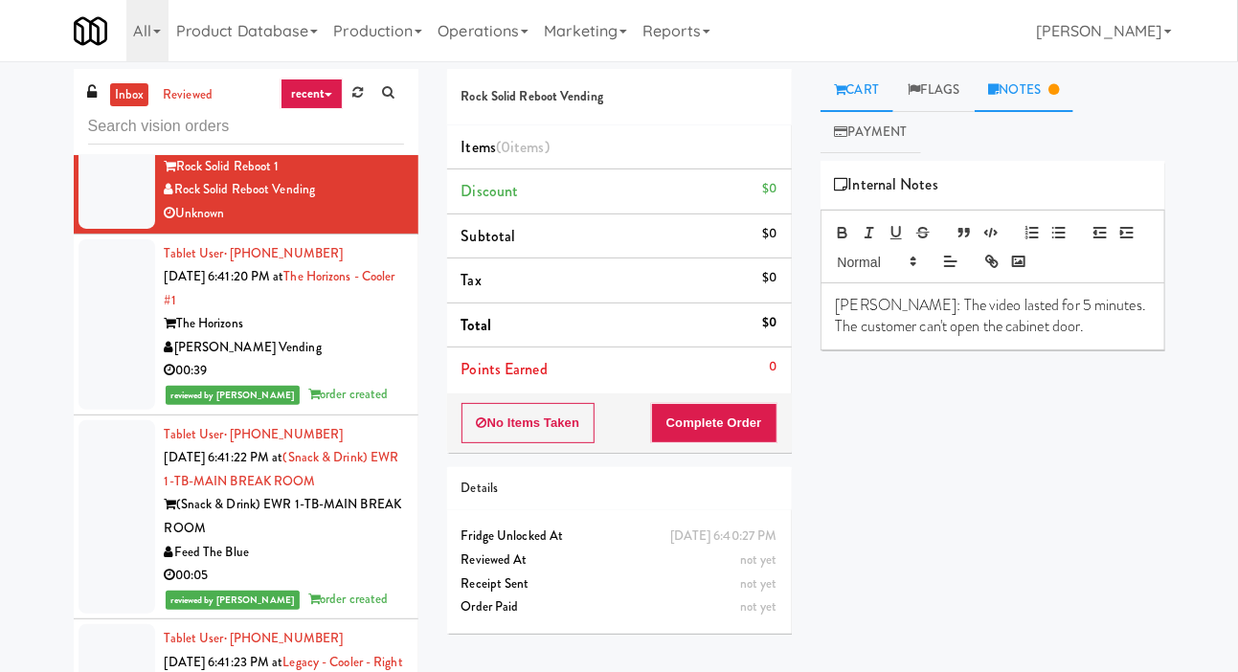
click at [870, 84] on link "Cart" at bounding box center [858, 90] width 74 height 43
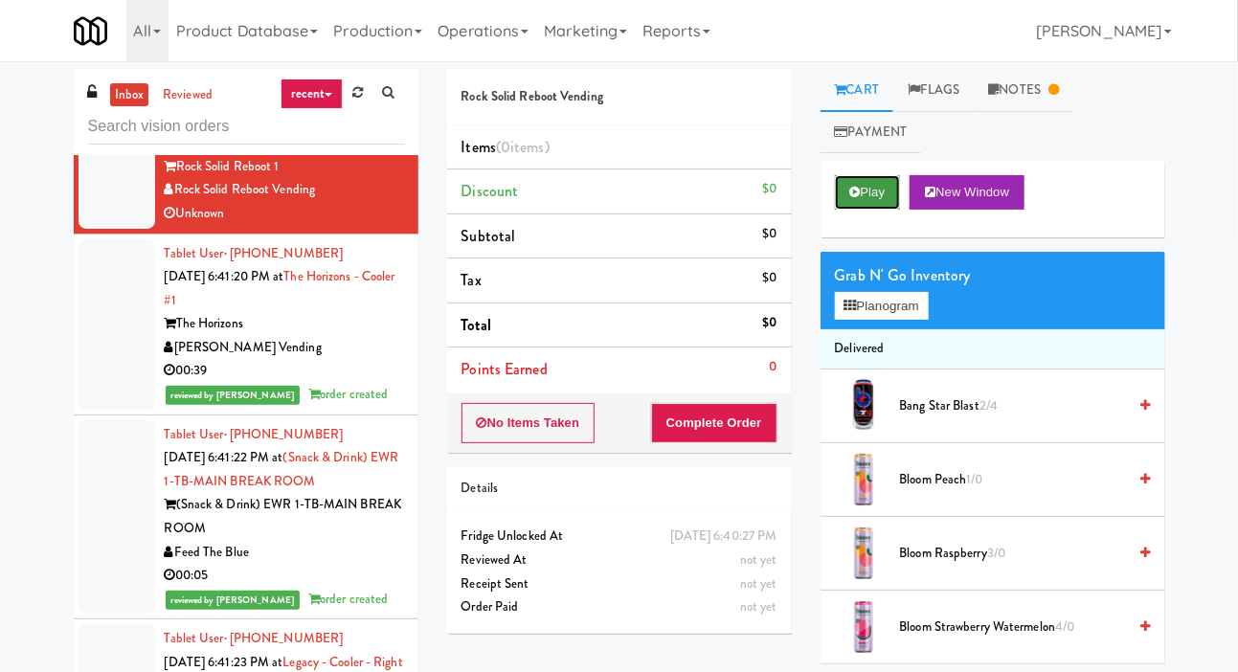
click at [879, 182] on button "Play" at bounding box center [868, 192] width 66 height 34
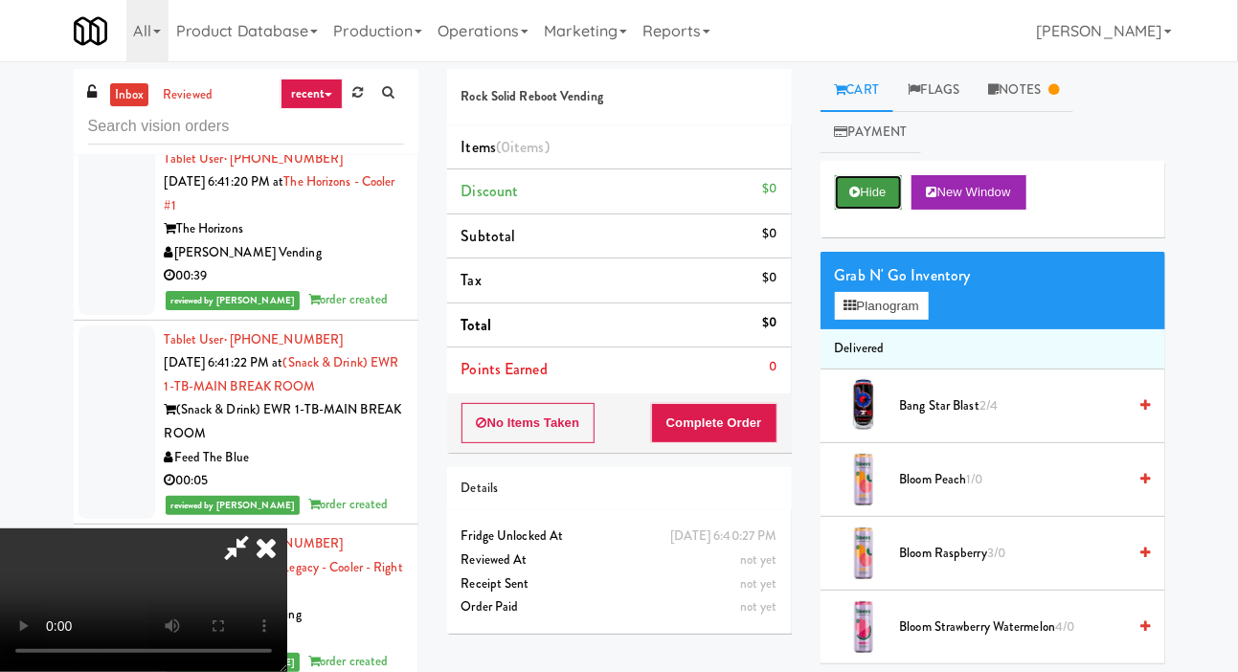
click at [868, 194] on button "Hide" at bounding box center [868, 192] width 67 height 34
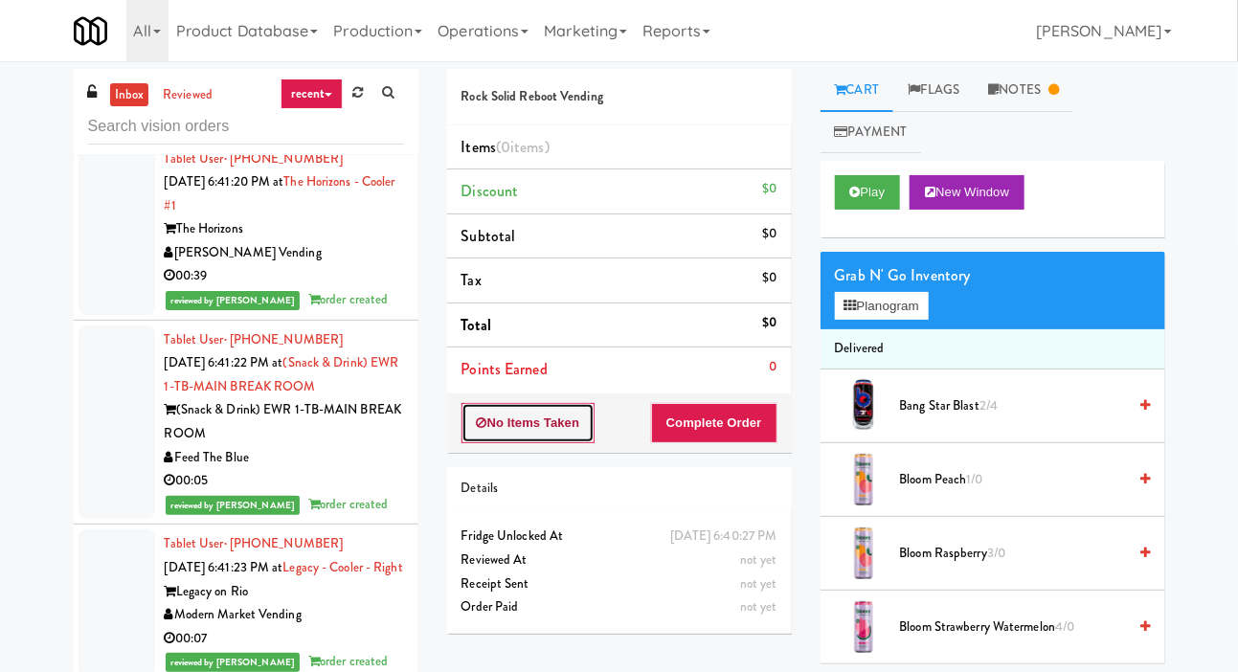
click at [579, 430] on button "No Items Taken" at bounding box center [528, 423] width 134 height 40
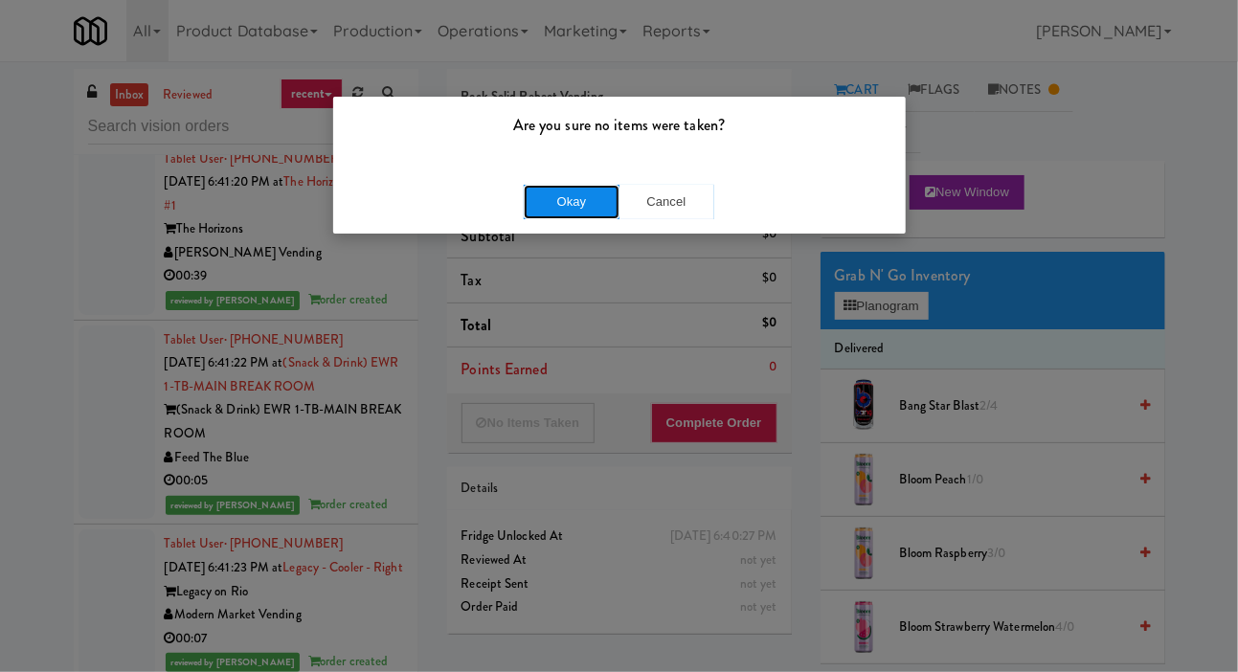
click at [589, 196] on button "Okay" at bounding box center [572, 202] width 96 height 34
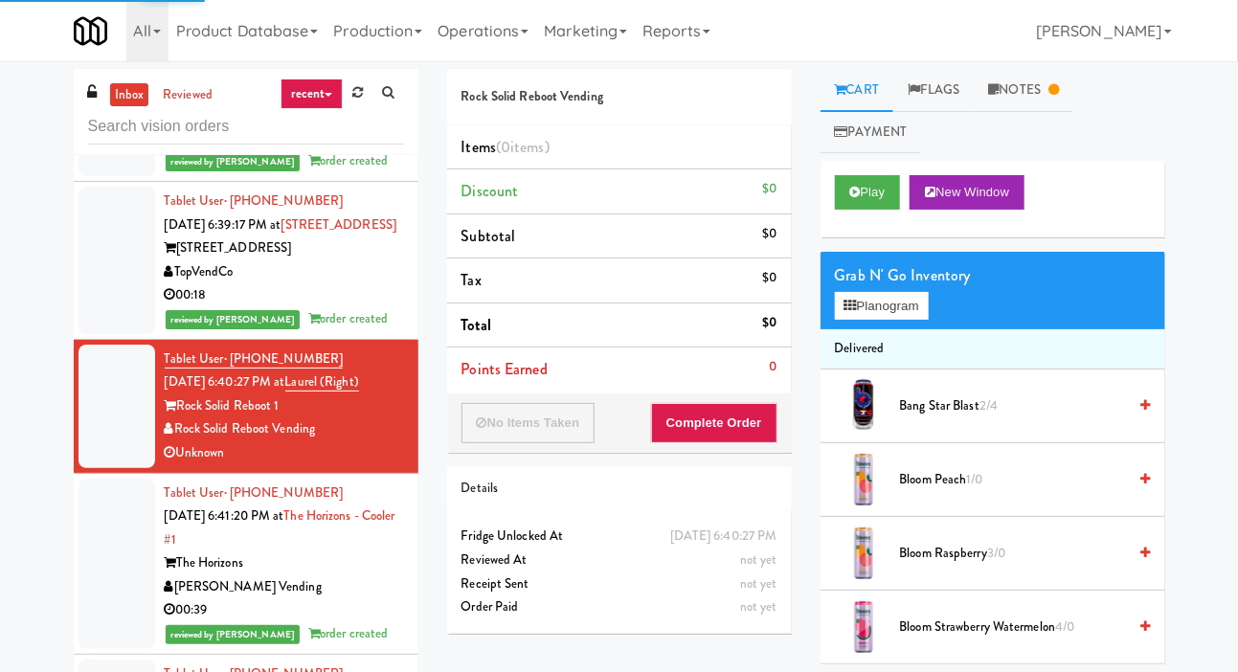
scroll to position [10989, 0]
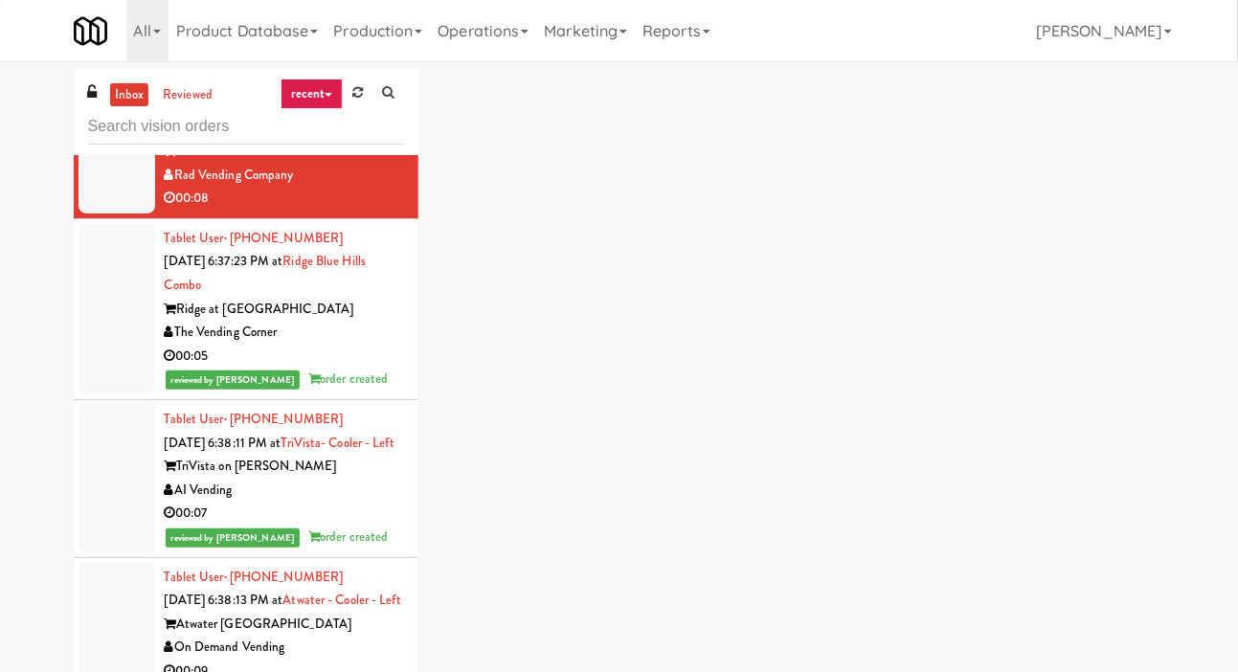
scroll to position [9848, 0]
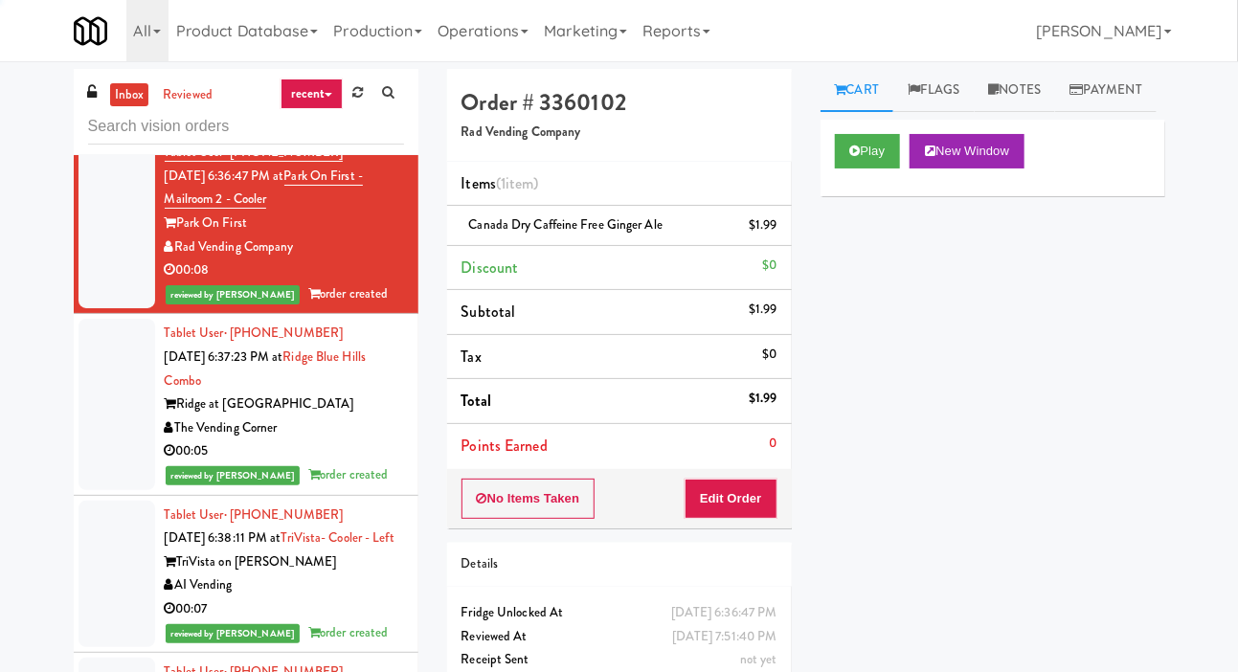
click at [105, 127] on div at bounding box center [117, 66] width 77 height 124
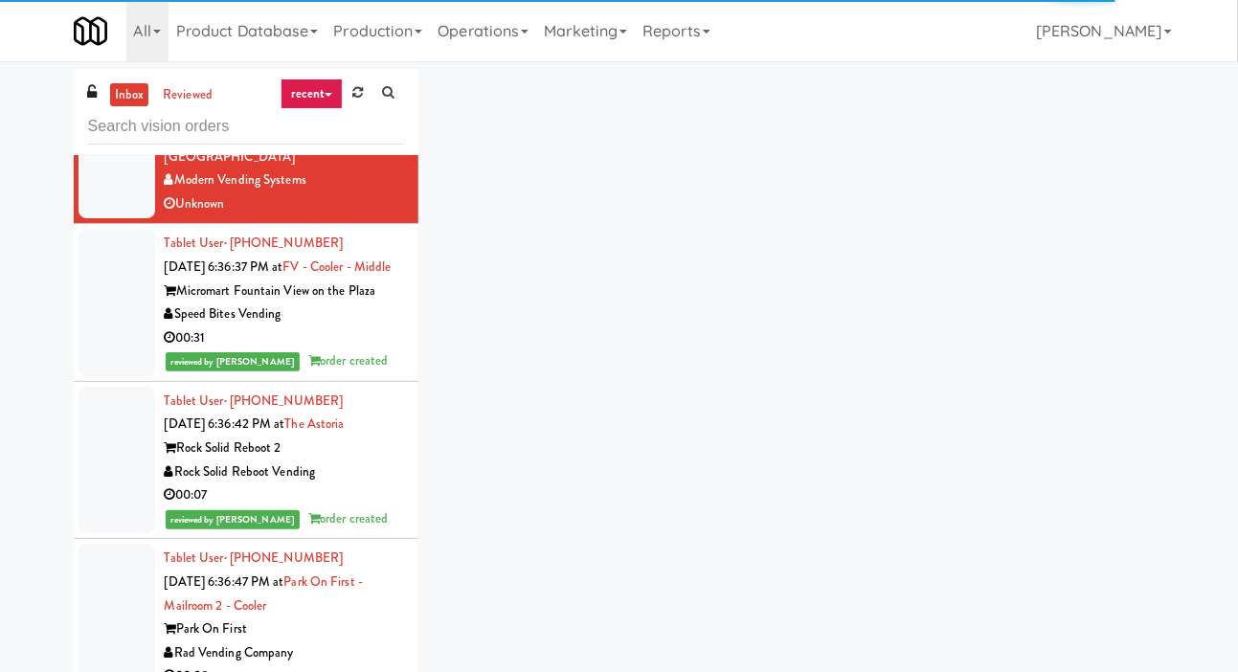
scroll to position [9419, 0]
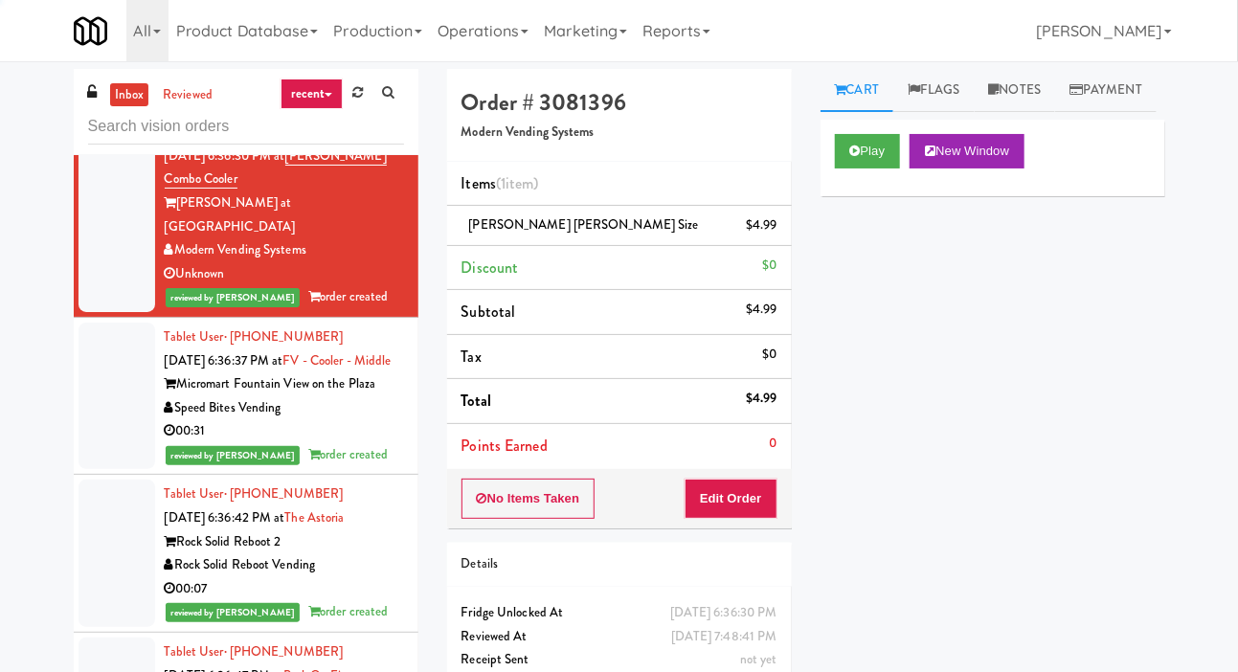
click at [105, 108] on div at bounding box center [117, 34] width 77 height 147
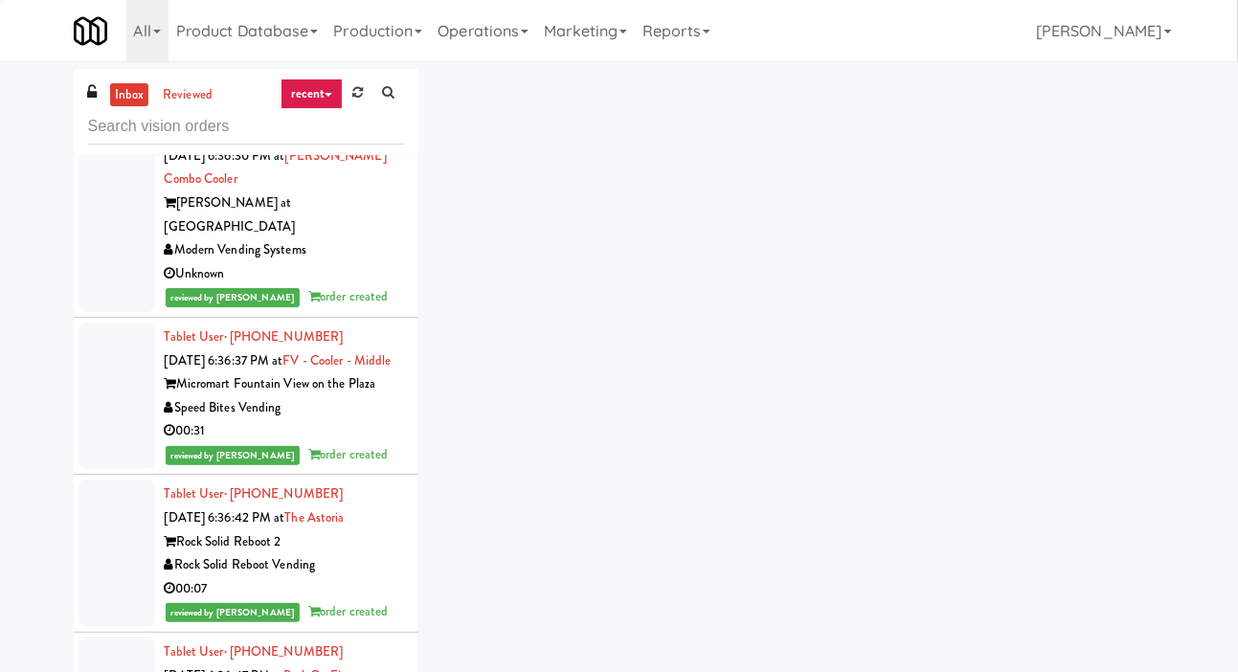
click at [90, 108] on div at bounding box center [117, 34] width 77 height 147
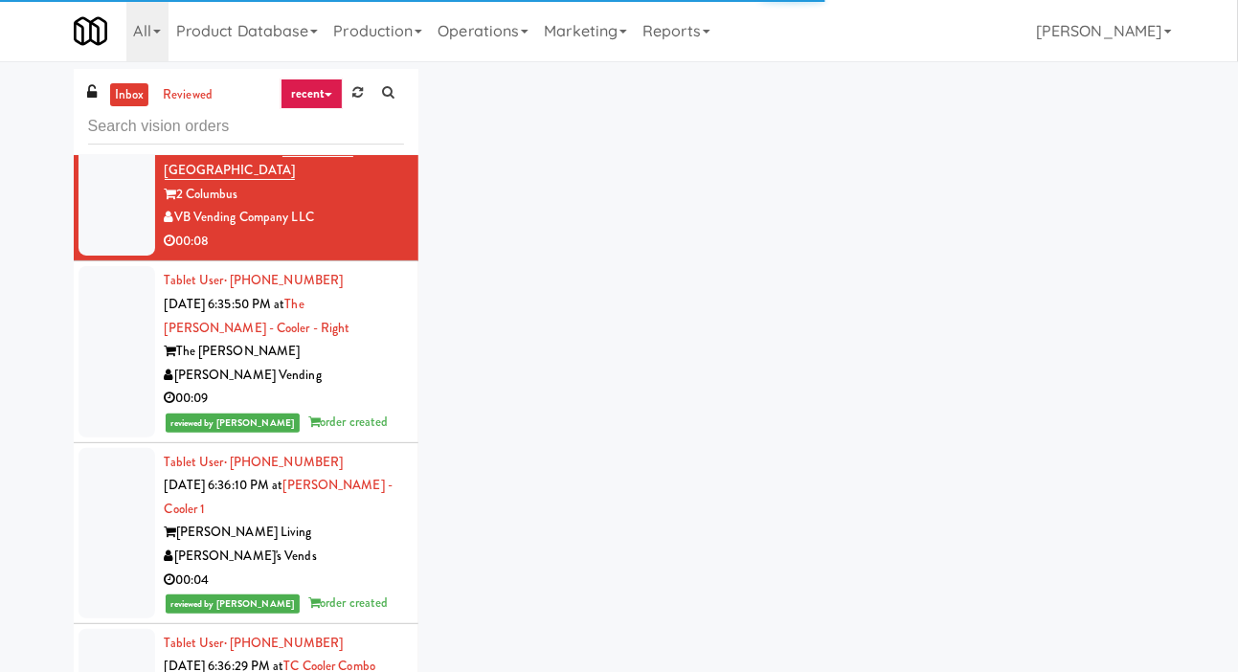
click at [108, 99] on div at bounding box center [117, 13] width 77 height 170
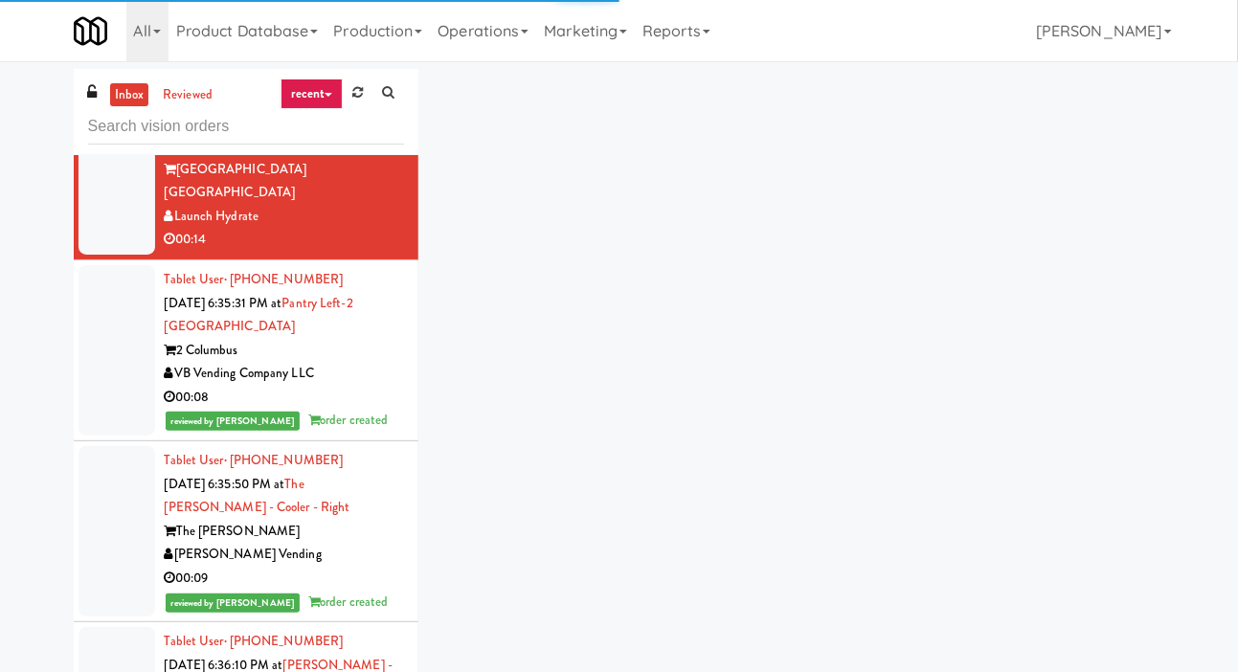
scroll to position [8605, 0]
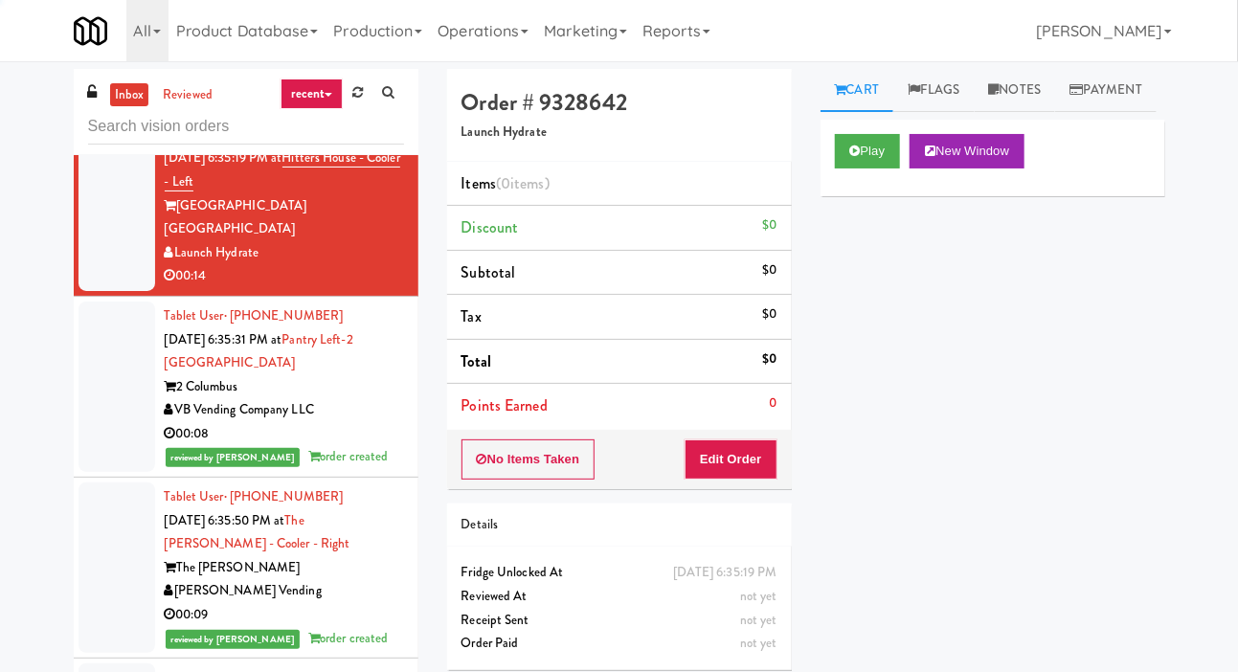
click at [101, 110] on div at bounding box center [117, 36] width 77 height 147
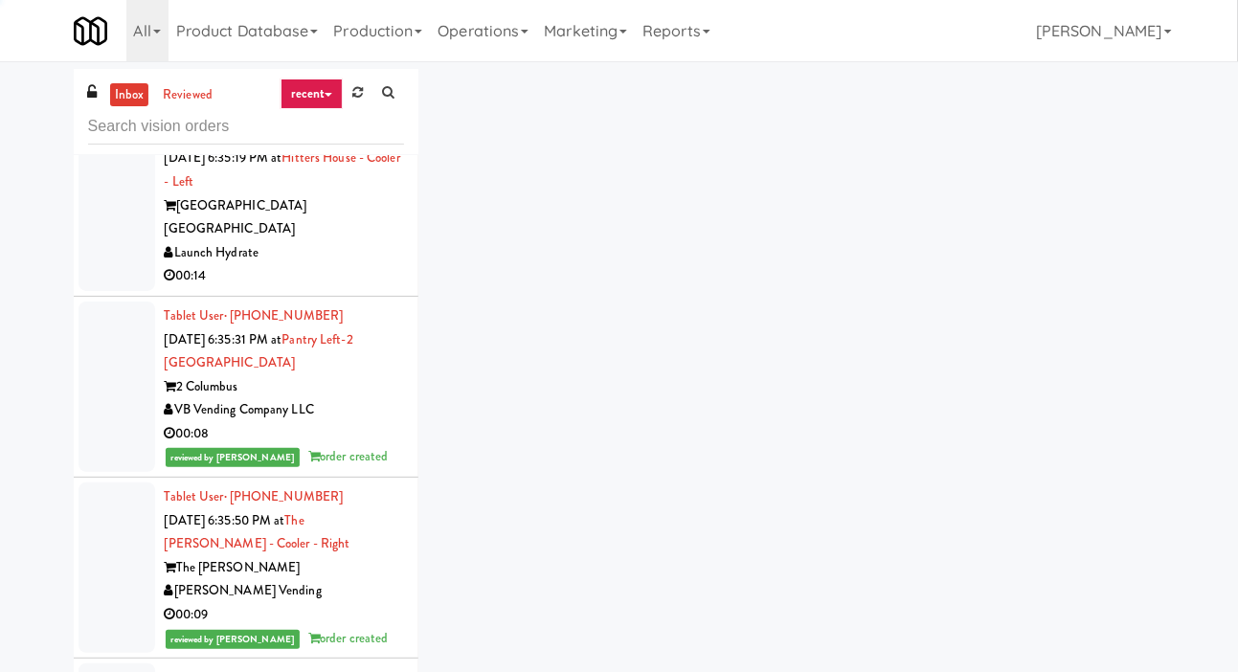
click at [96, 110] on div at bounding box center [117, 36] width 77 height 147
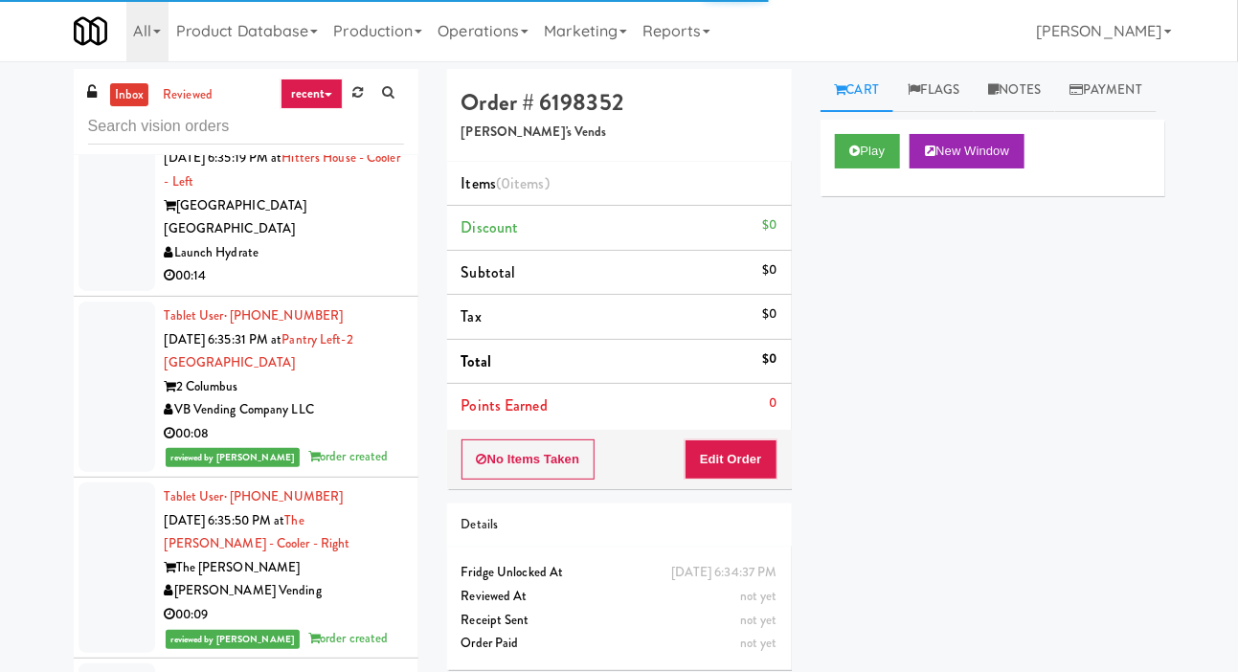
click at [99, 291] on div at bounding box center [117, 206] width 77 height 170
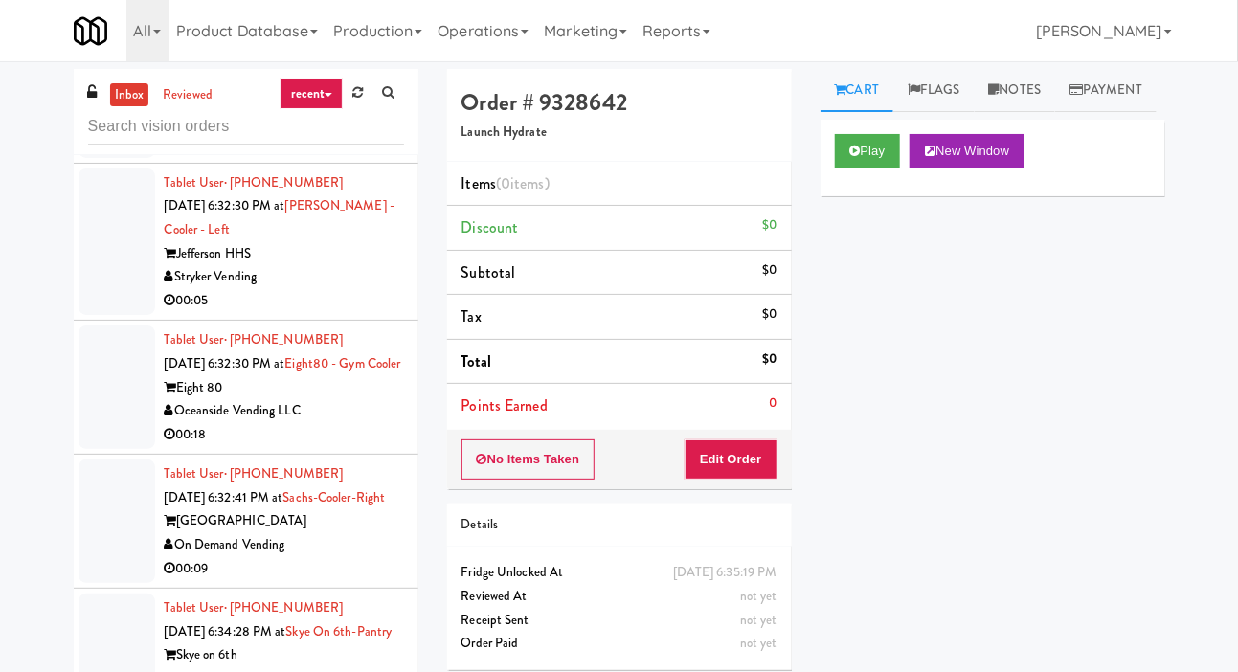
click at [101, 158] on div at bounding box center [117, 96] width 77 height 124
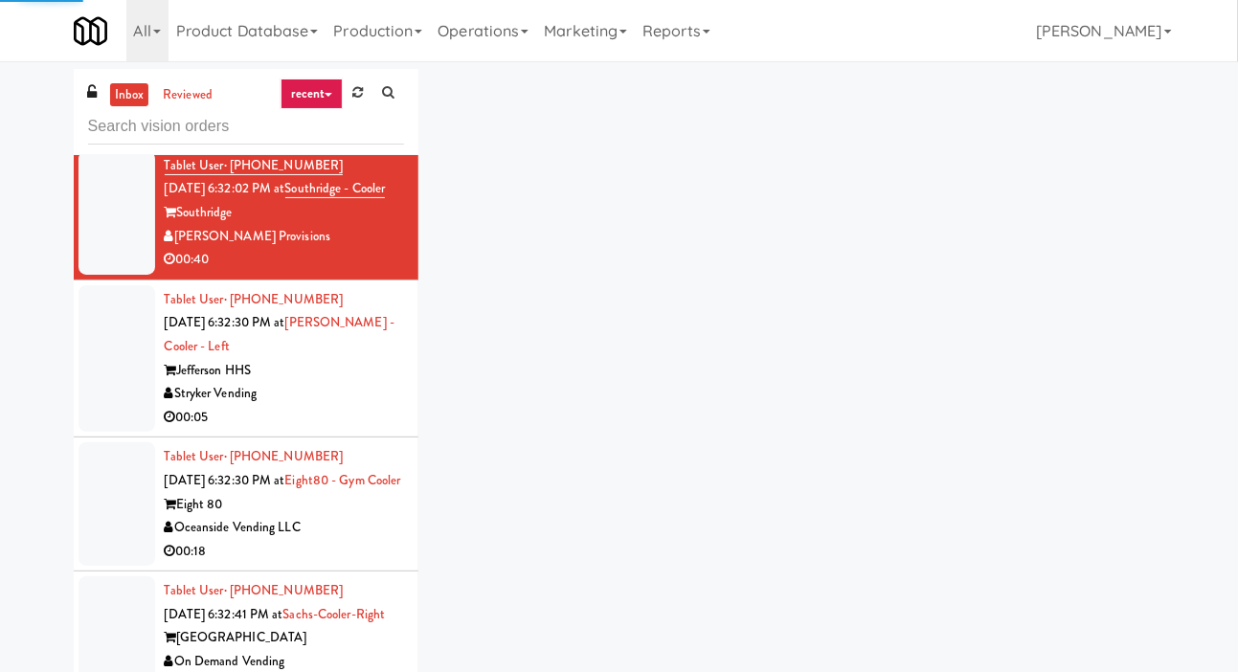
click at [106, 141] on div at bounding box center [117, 79] width 77 height 124
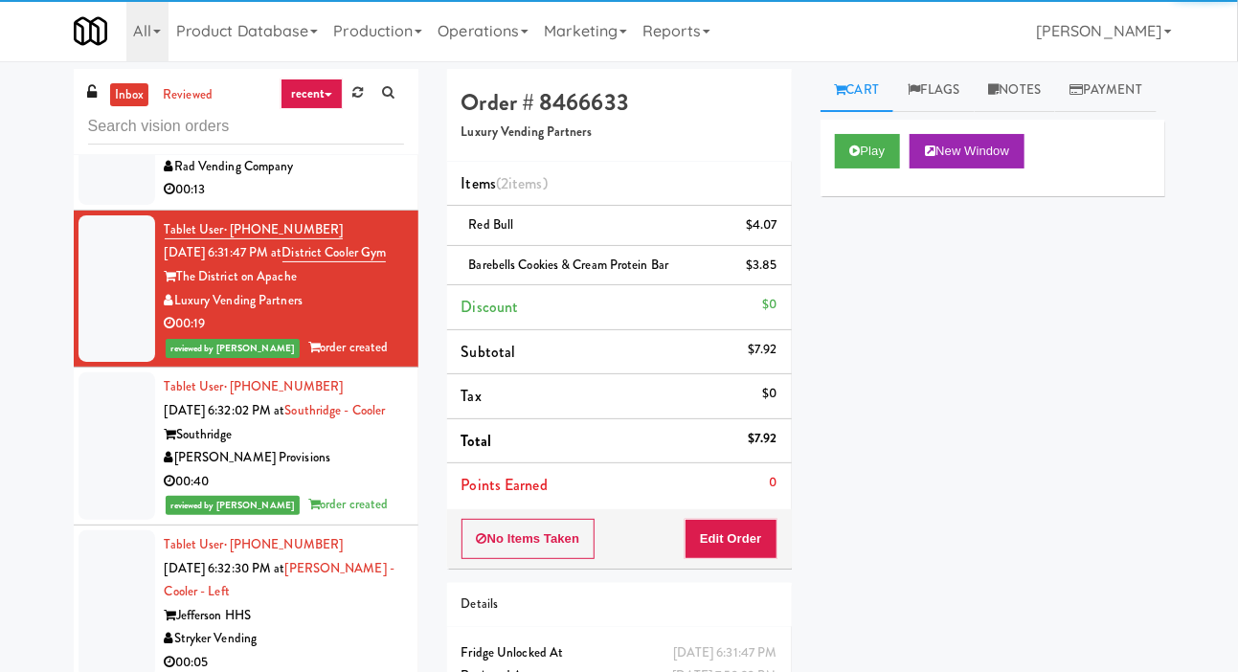
click at [117, 205] on div at bounding box center [117, 130] width 77 height 147
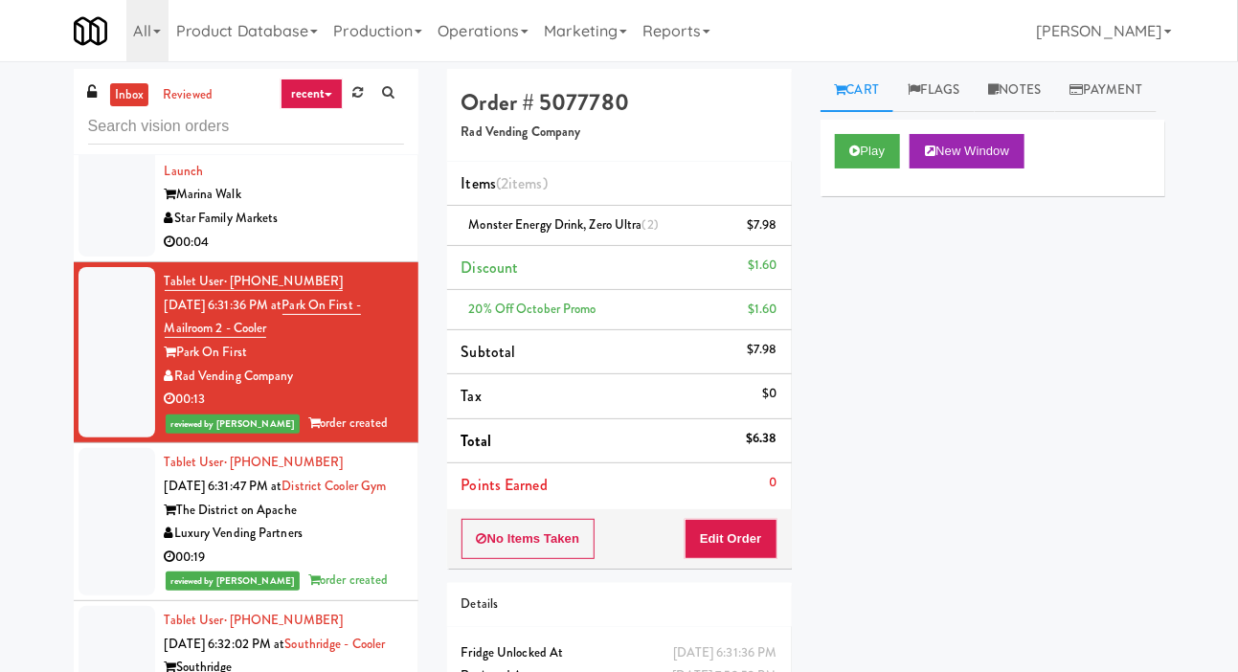
click at [116, 258] on div at bounding box center [117, 183] width 77 height 147
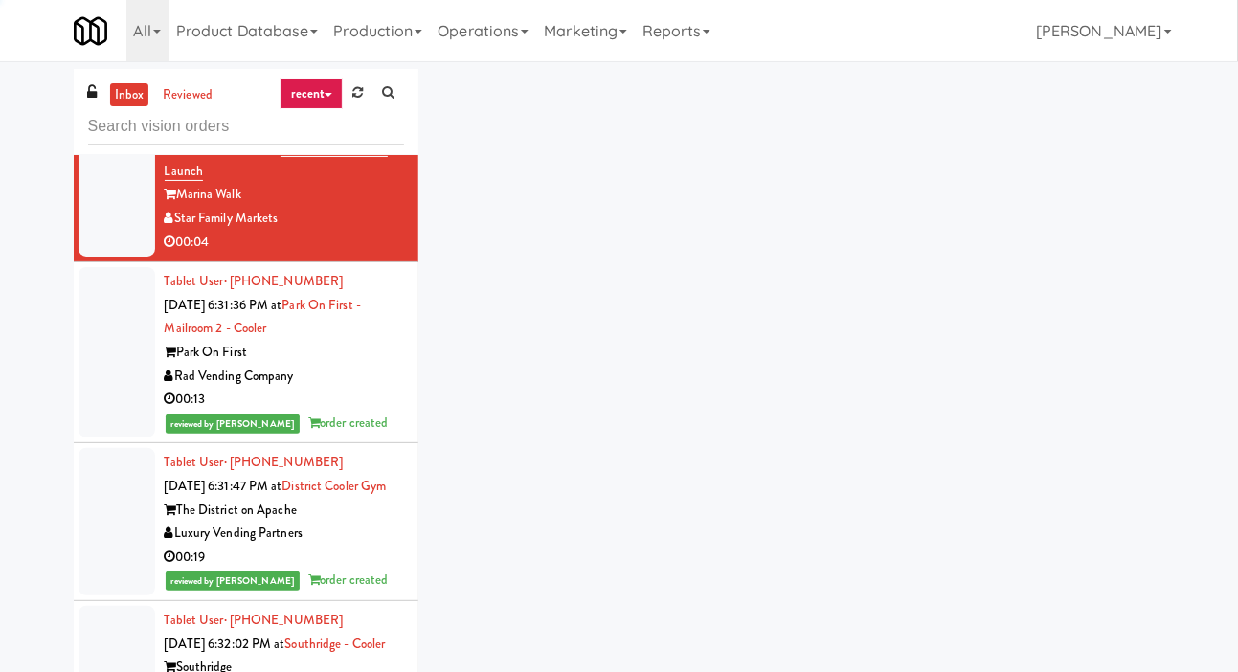
click at [103, 100] on div at bounding box center [117, 25] width 77 height 147
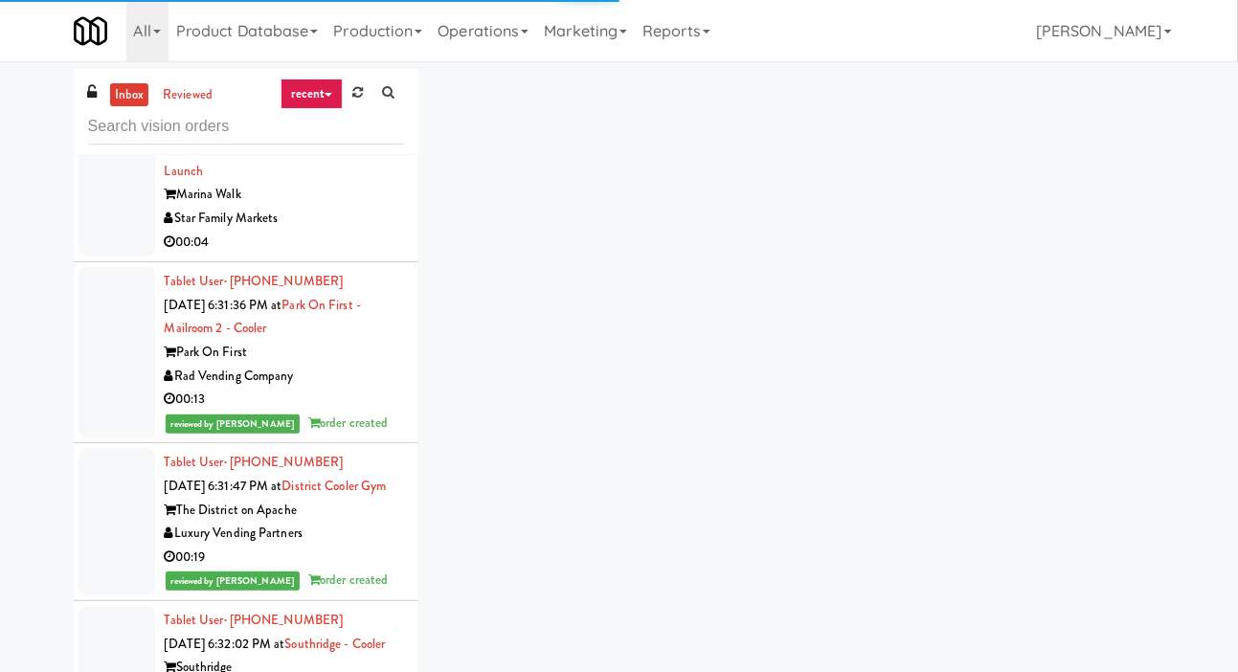
click at [86, 100] on div at bounding box center [117, 25] width 77 height 147
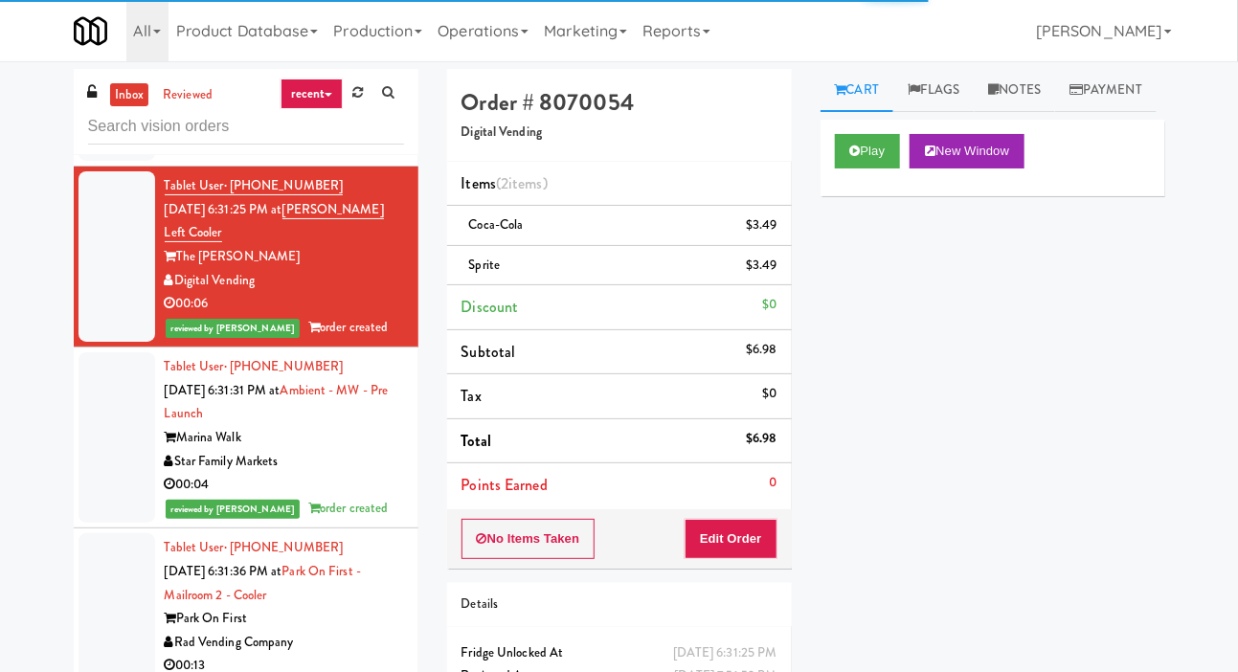
click at [107, 161] on div at bounding box center [117, 99] width 77 height 124
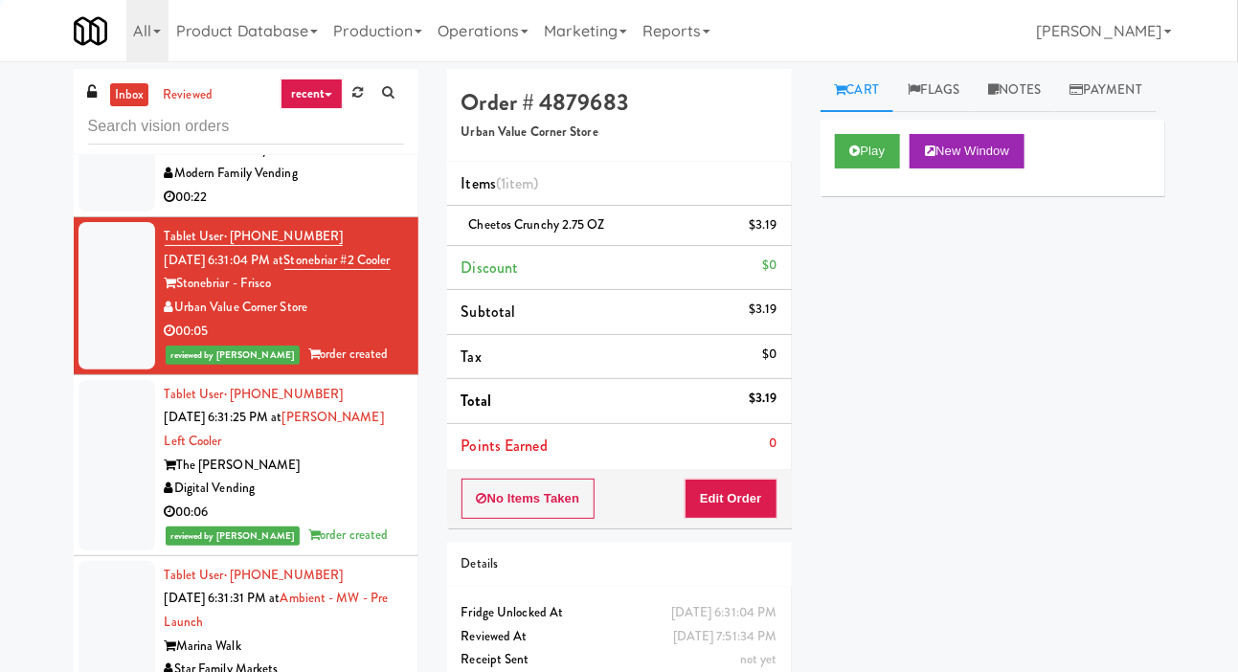
click at [110, 213] on div at bounding box center [117, 138] width 77 height 147
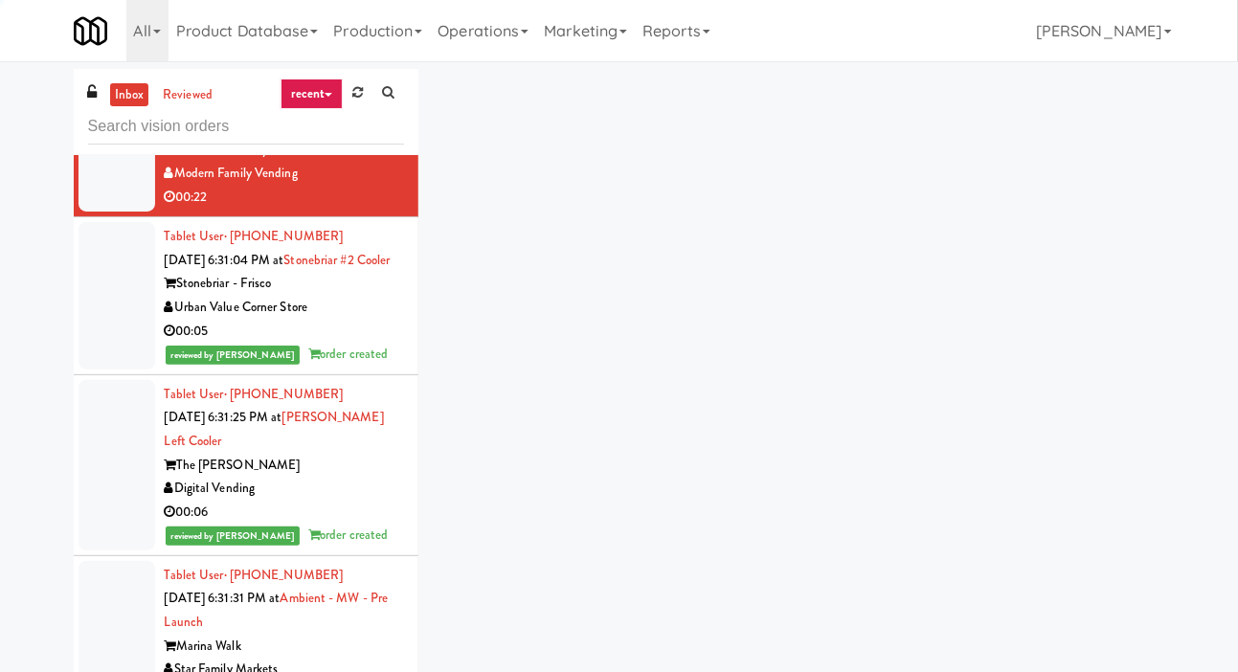
click at [107, 213] on div at bounding box center [117, 138] width 77 height 147
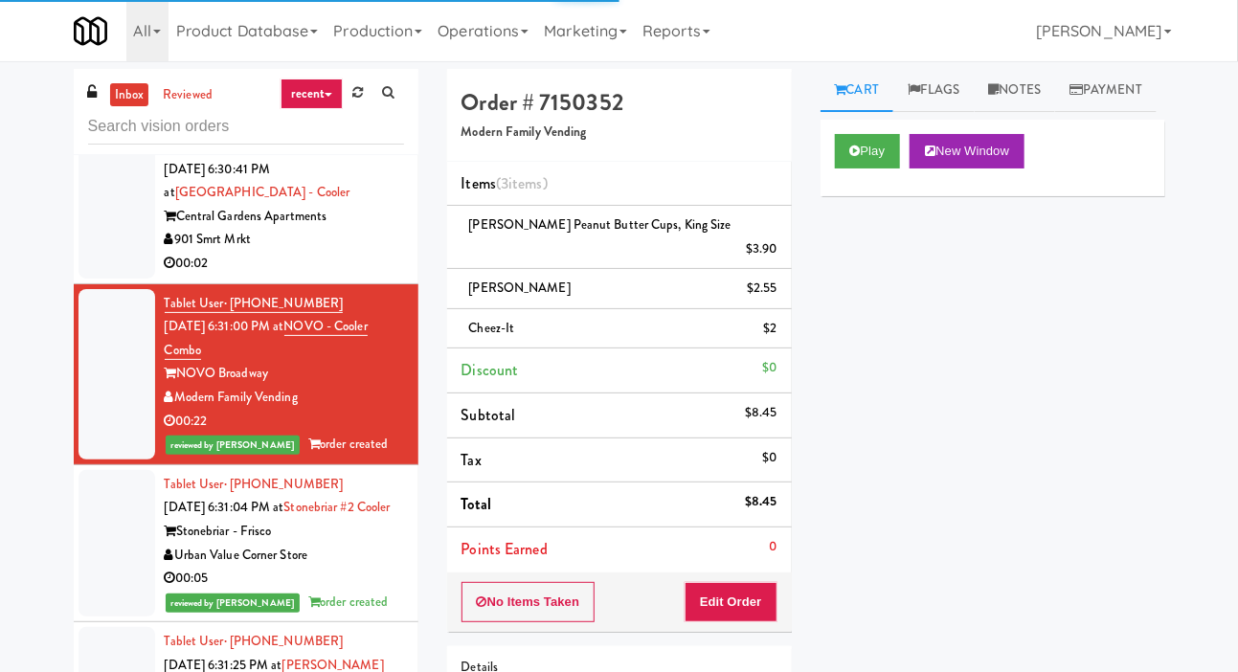
scroll to position [6556, 0]
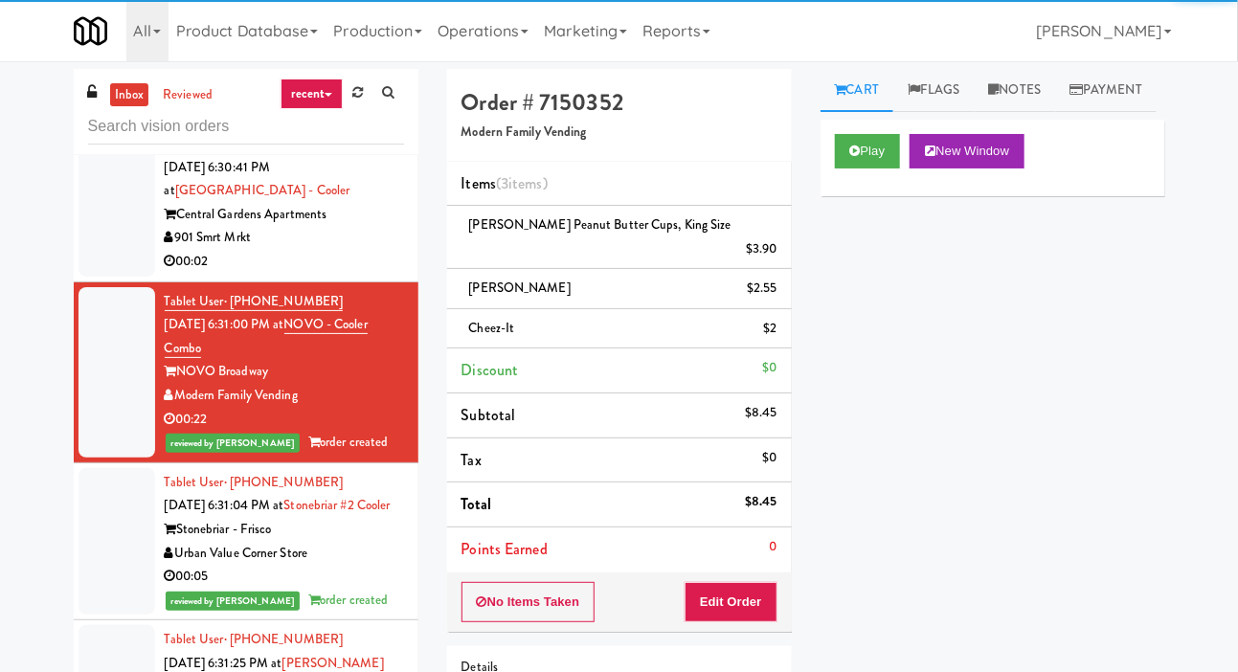
click at [77, 124] on li "Tablet User · (908) 432-6060 [DATE] 6:28:35 PM at [PERSON_NAME][GEOGRAPHIC_DATA…" at bounding box center [246, 45] width 345 height 158
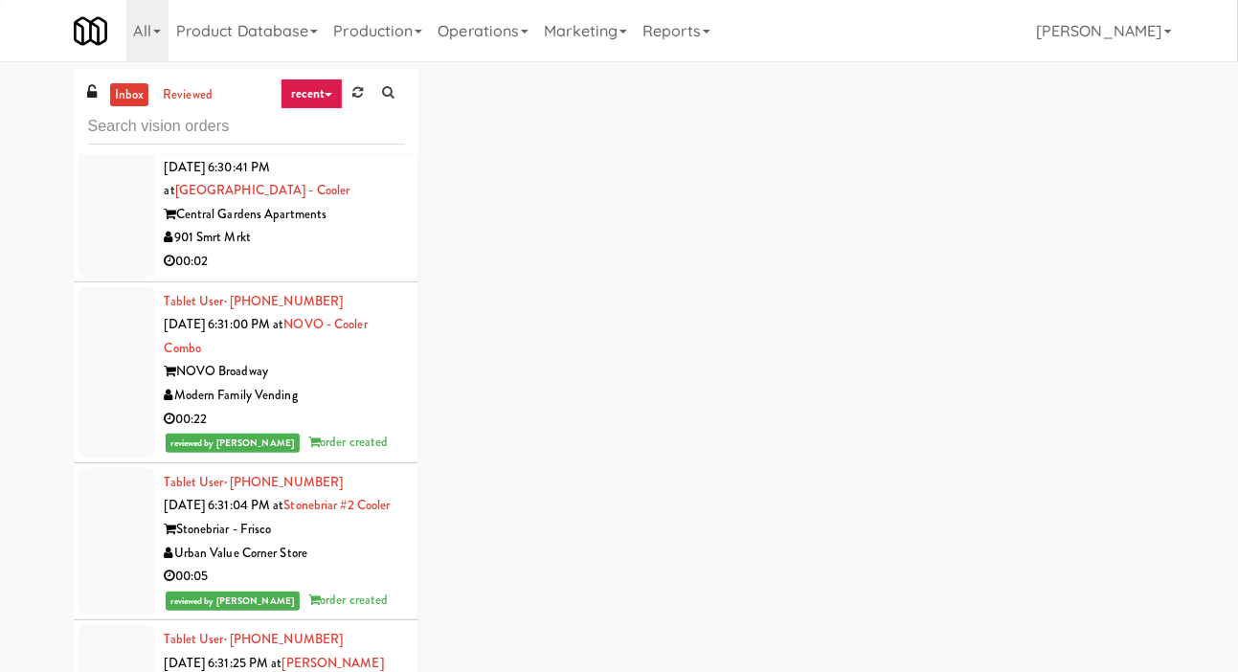
click at [105, 277] on div at bounding box center [117, 202] width 77 height 147
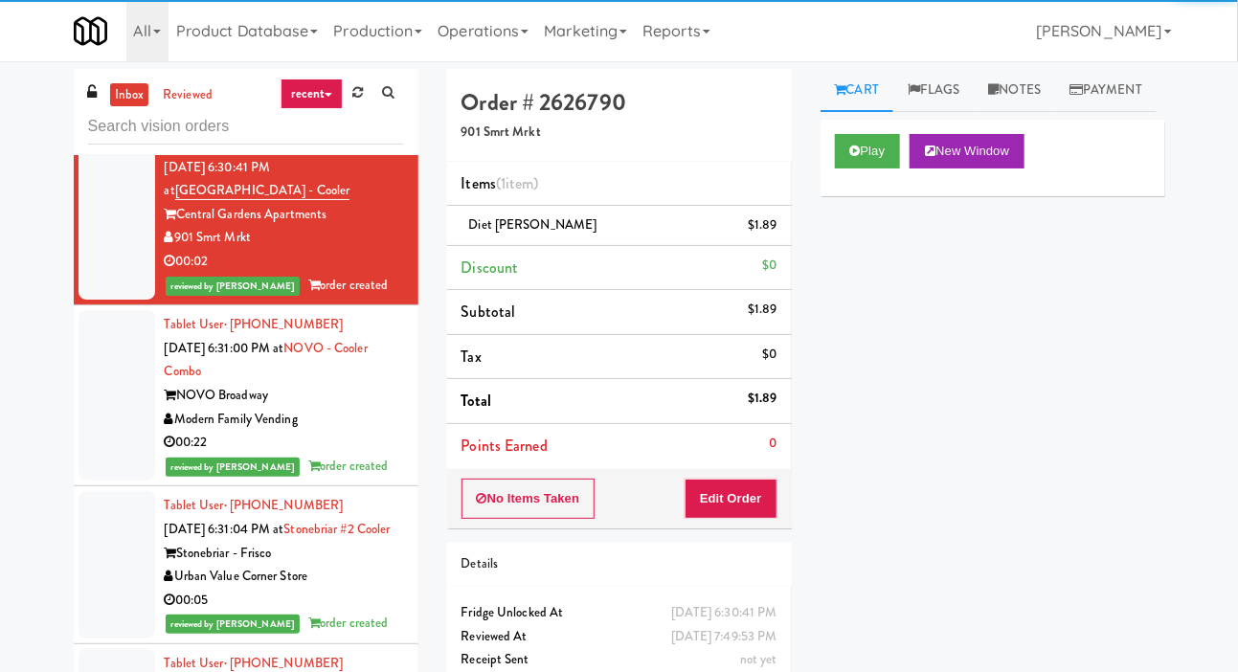
click at [97, 119] on div at bounding box center [117, 44] width 77 height 147
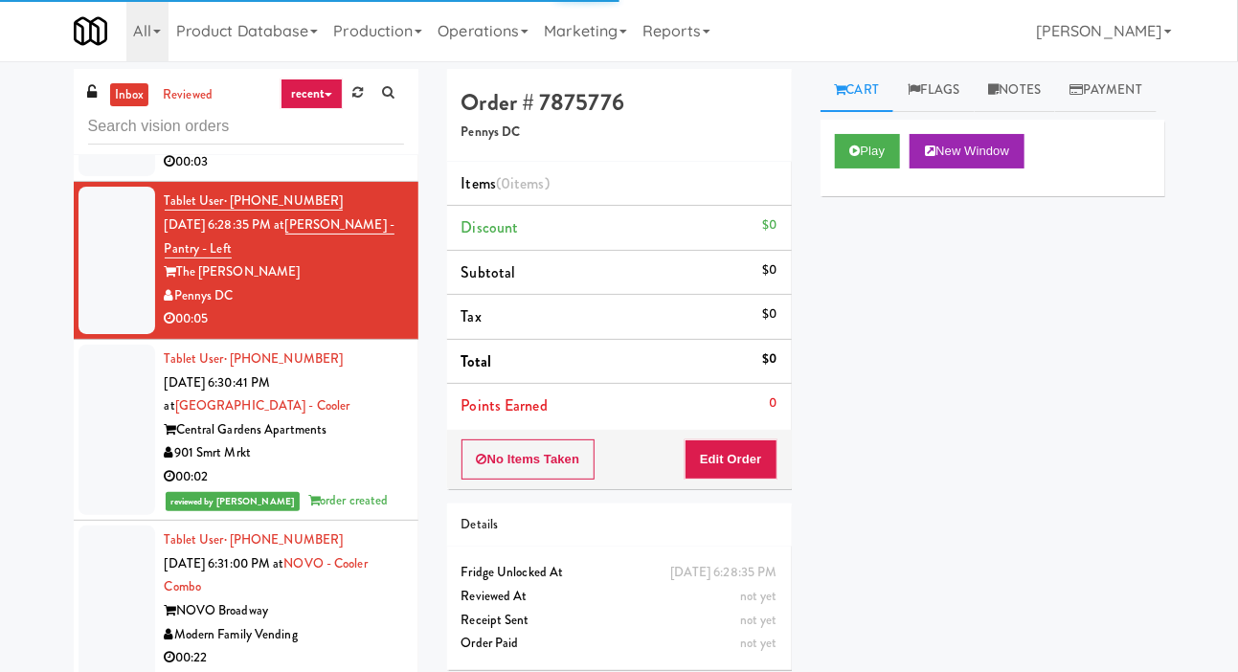
click at [111, 177] on div at bounding box center [117, 103] width 77 height 147
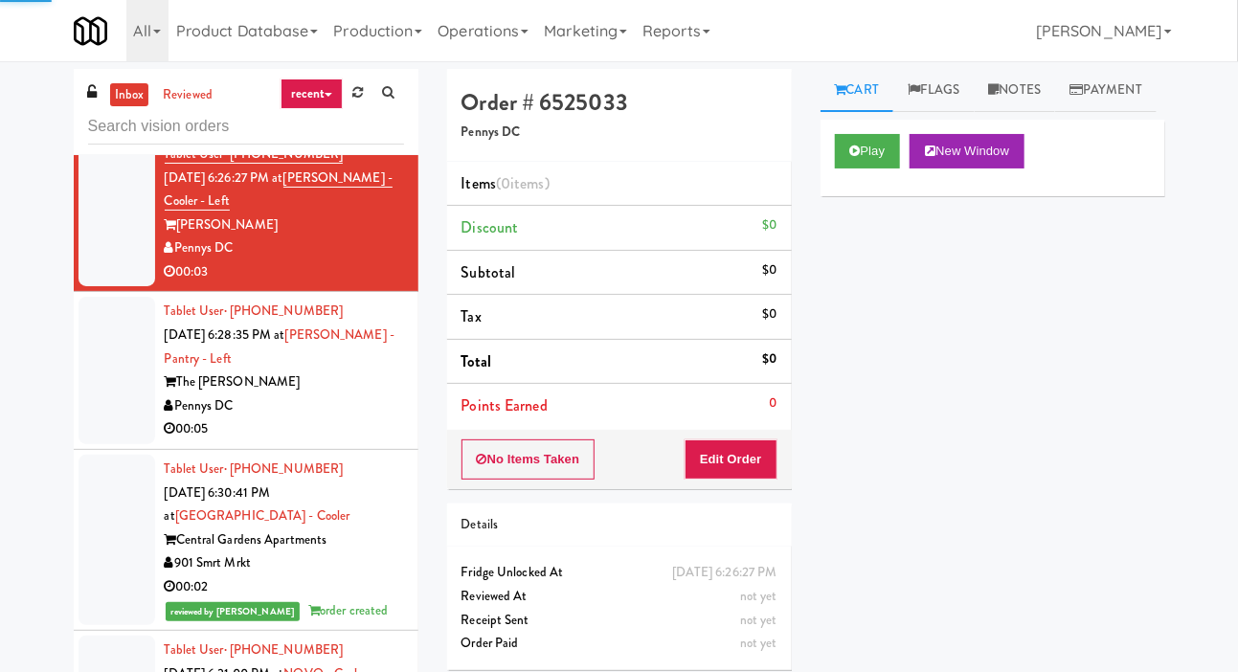
click at [101, 129] on div at bounding box center [117, 55] width 77 height 147
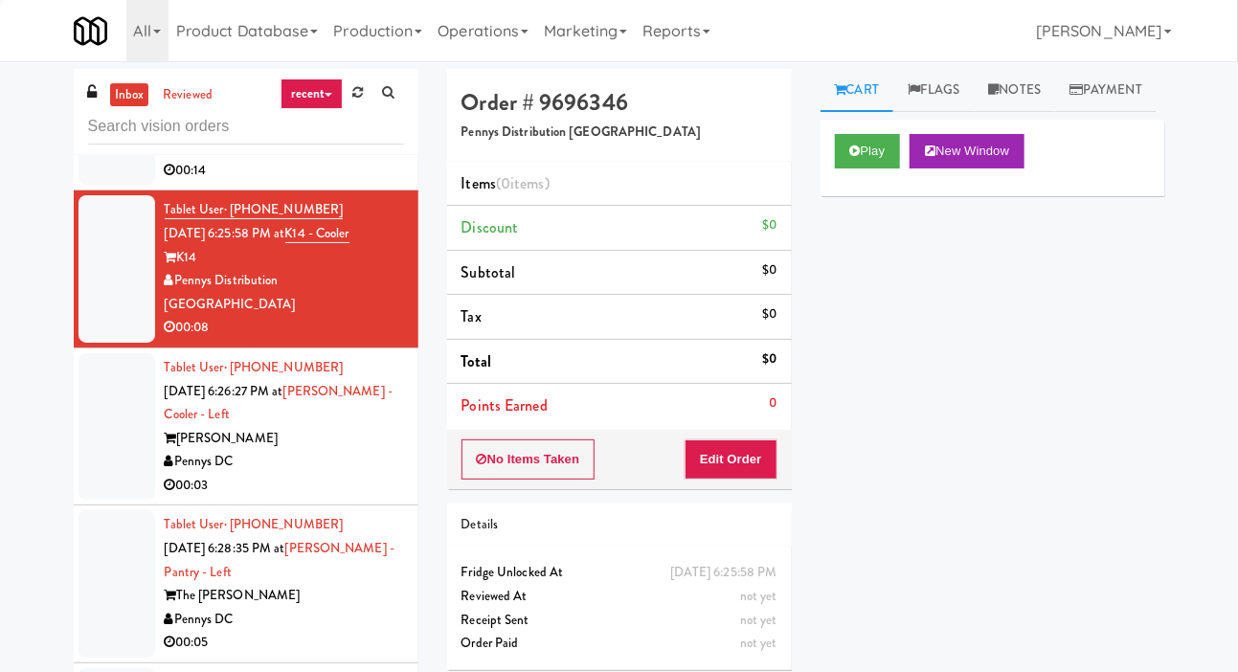
click at [106, 186] on div at bounding box center [117, 111] width 77 height 147
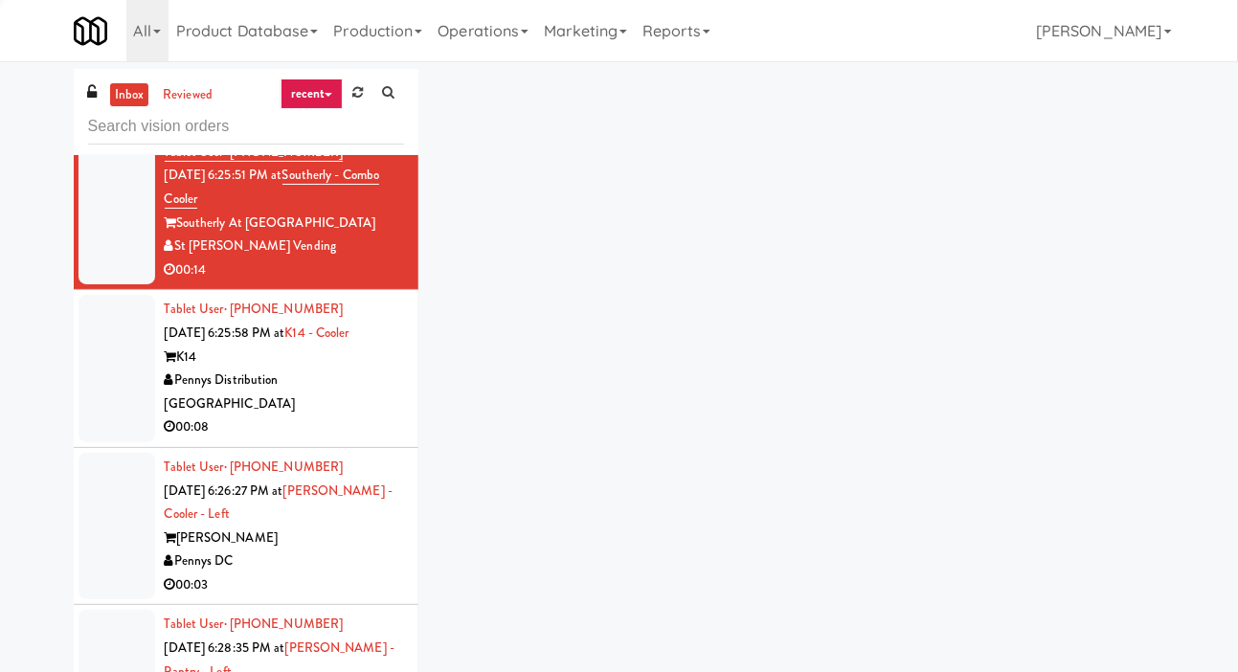
scroll to position [5860, 0]
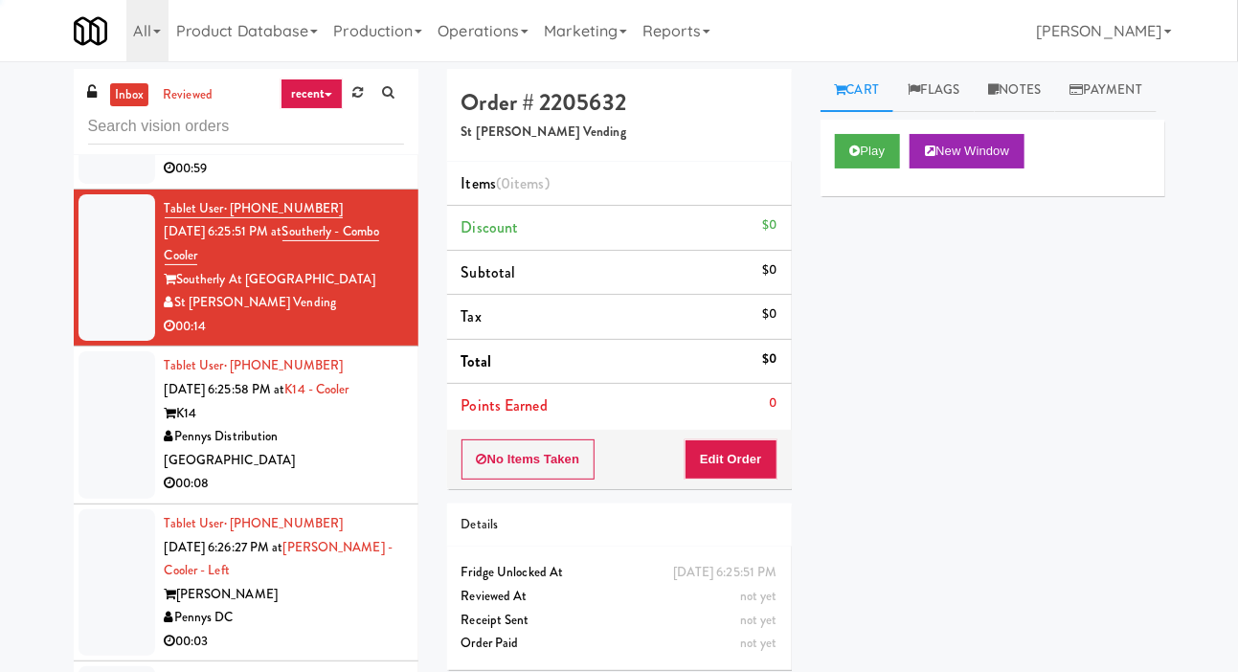
click at [108, 184] on div at bounding box center [117, 122] width 77 height 124
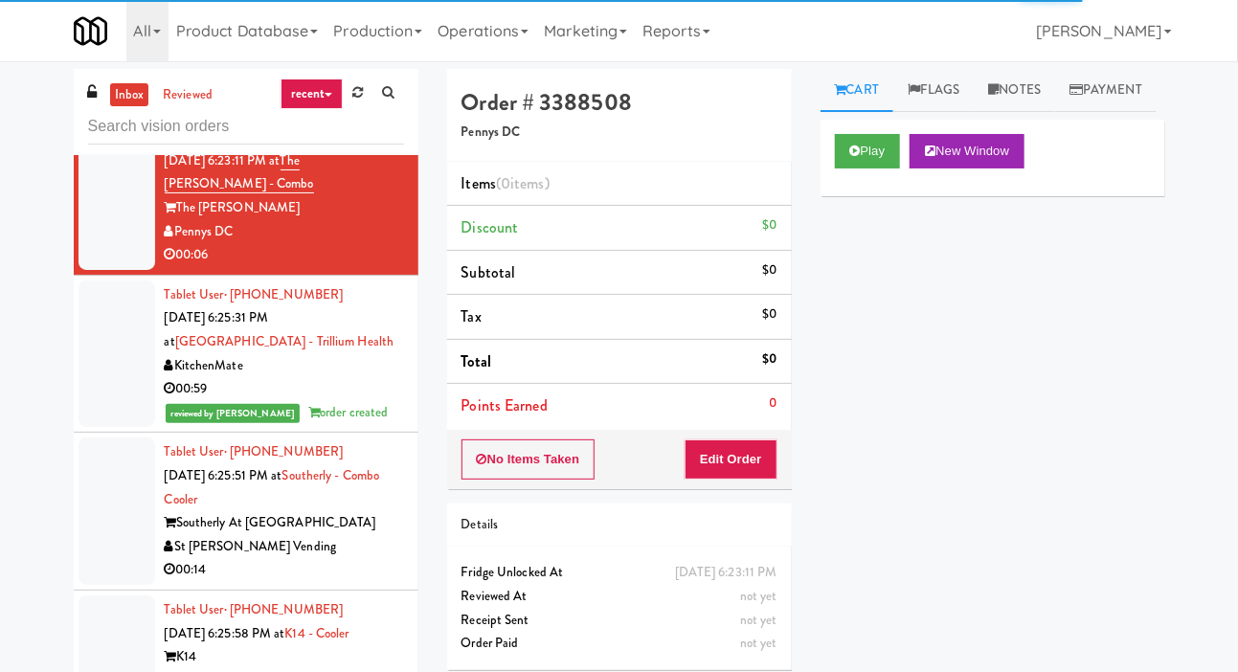
click at [95, 112] on div at bounding box center [117, 51] width 77 height 124
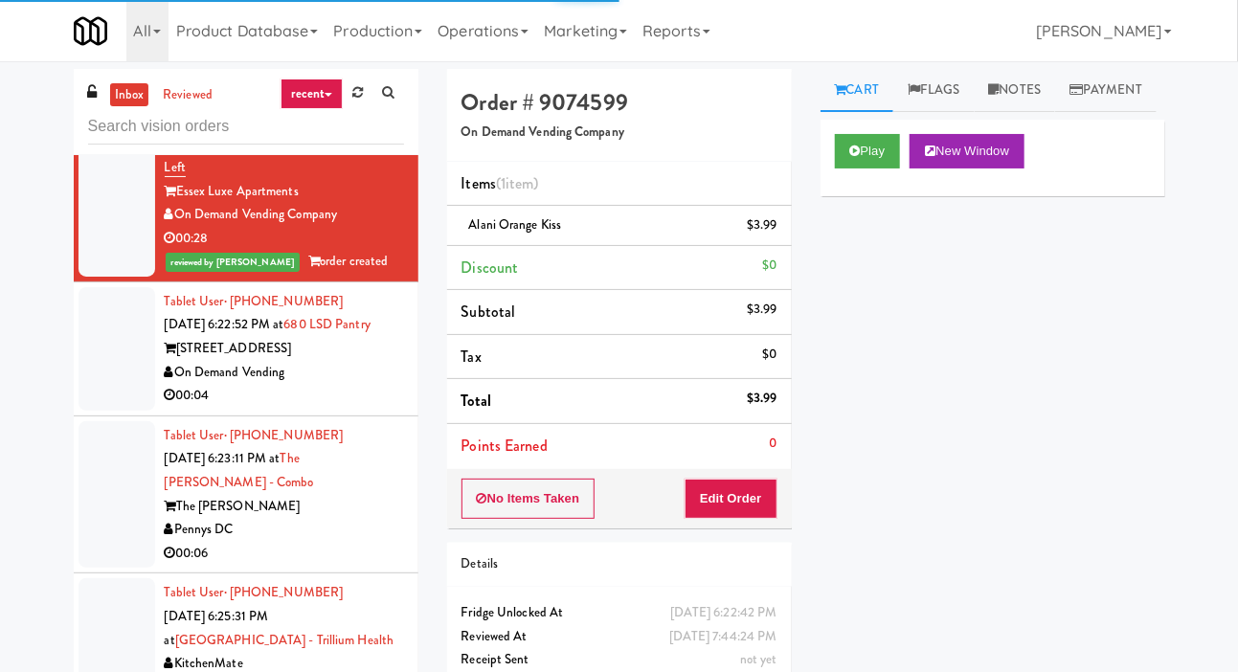
click at [108, 96] on div at bounding box center [117, 21] width 77 height 147
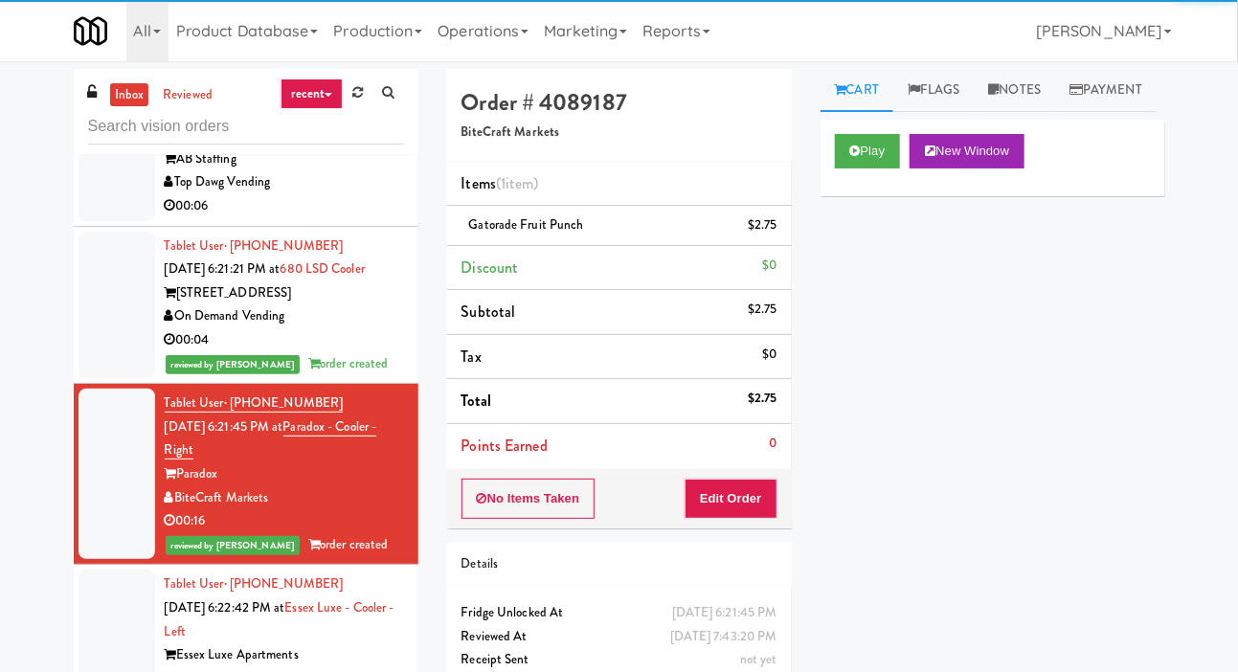
scroll to position [4926, 0]
click at [114, 220] on div at bounding box center [117, 159] width 77 height 124
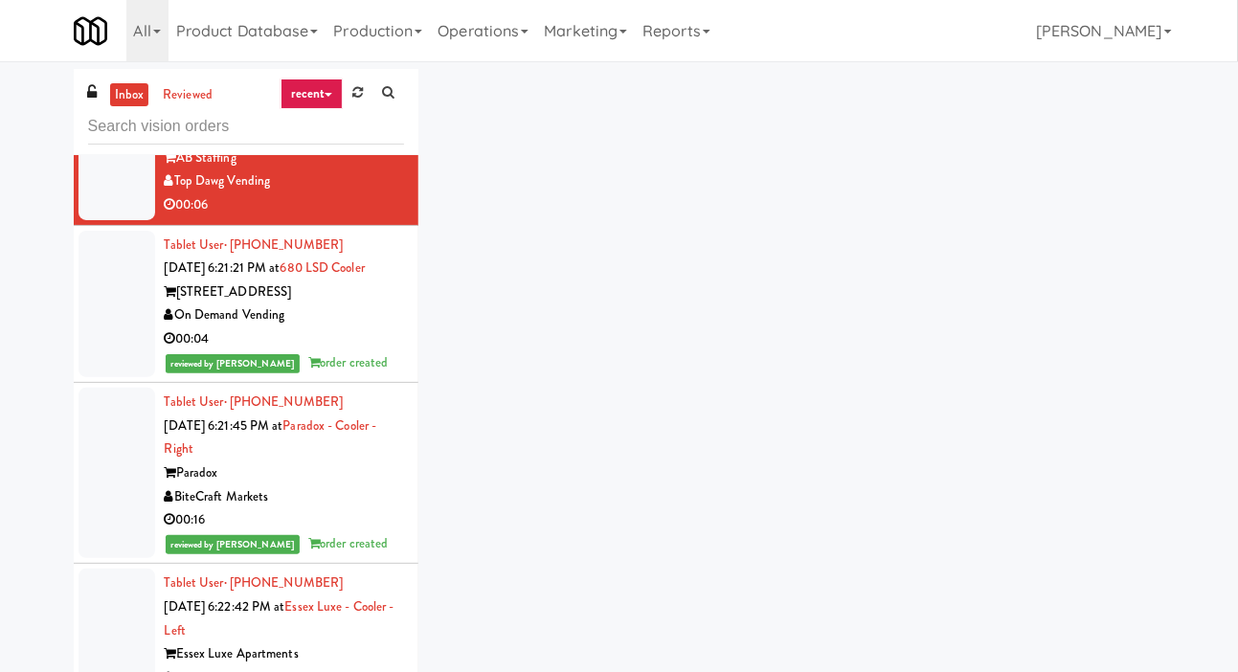
click at [114, 220] on div at bounding box center [117, 159] width 77 height 124
click at [99, 86] on div at bounding box center [117, 25] width 77 height 124
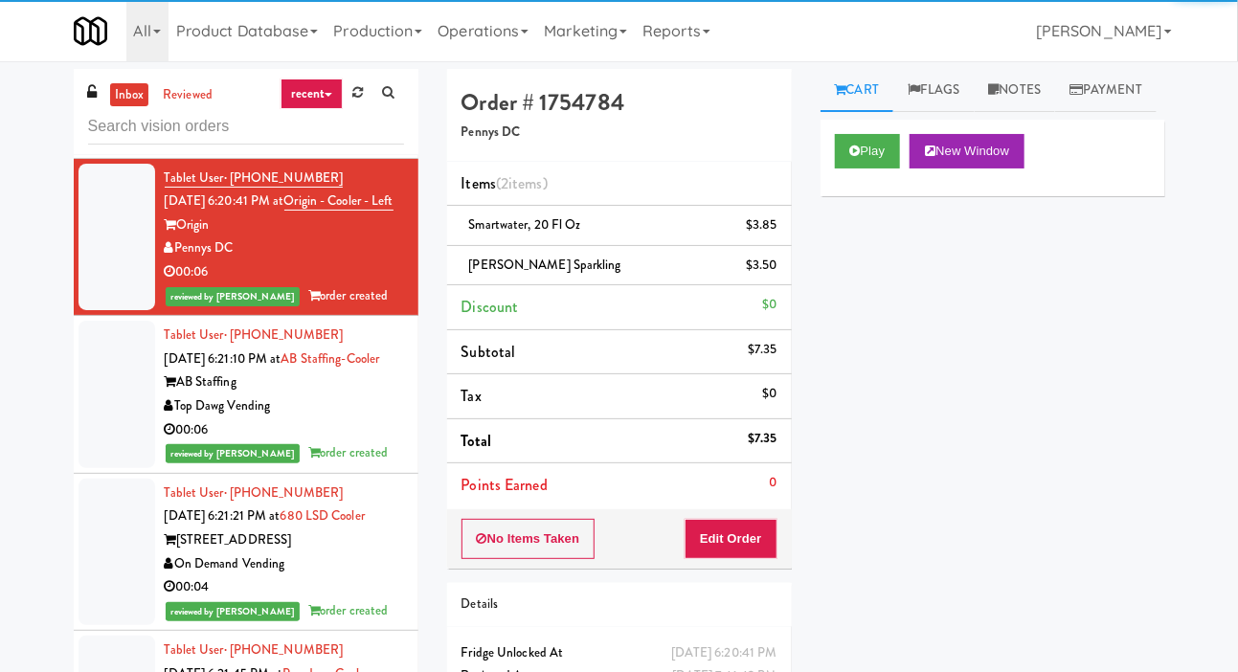
click at [100, 153] on div at bounding box center [117, 92] width 77 height 124
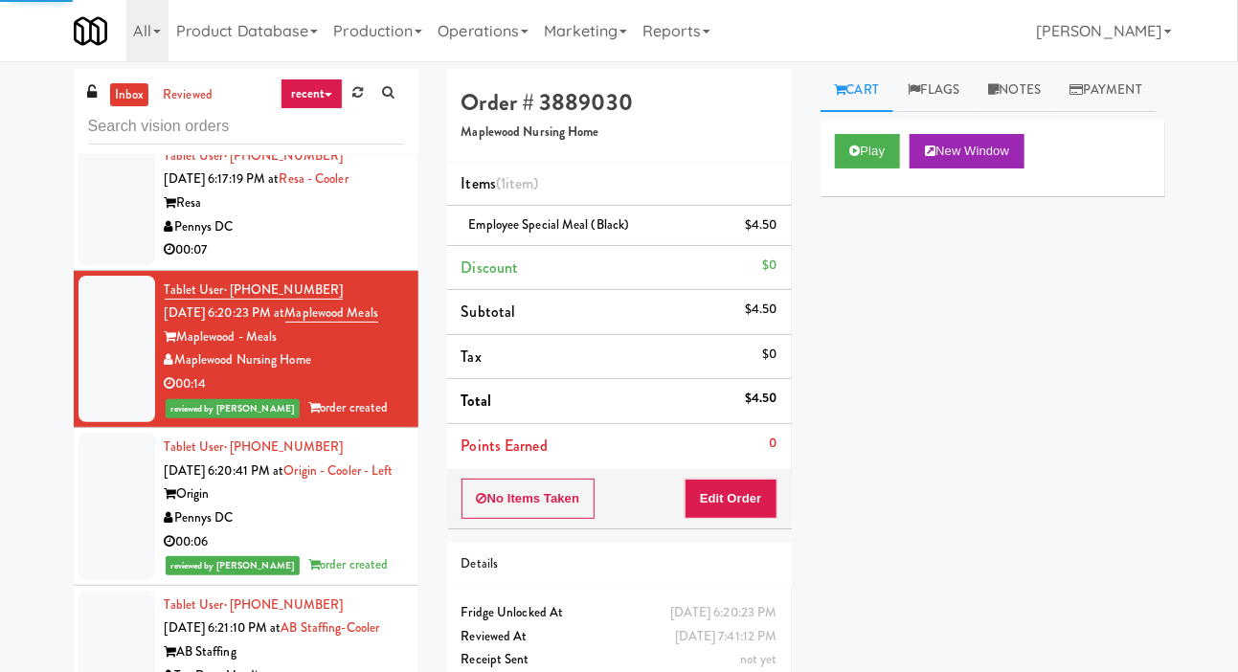
click at [111, 265] on div at bounding box center [117, 204] width 77 height 124
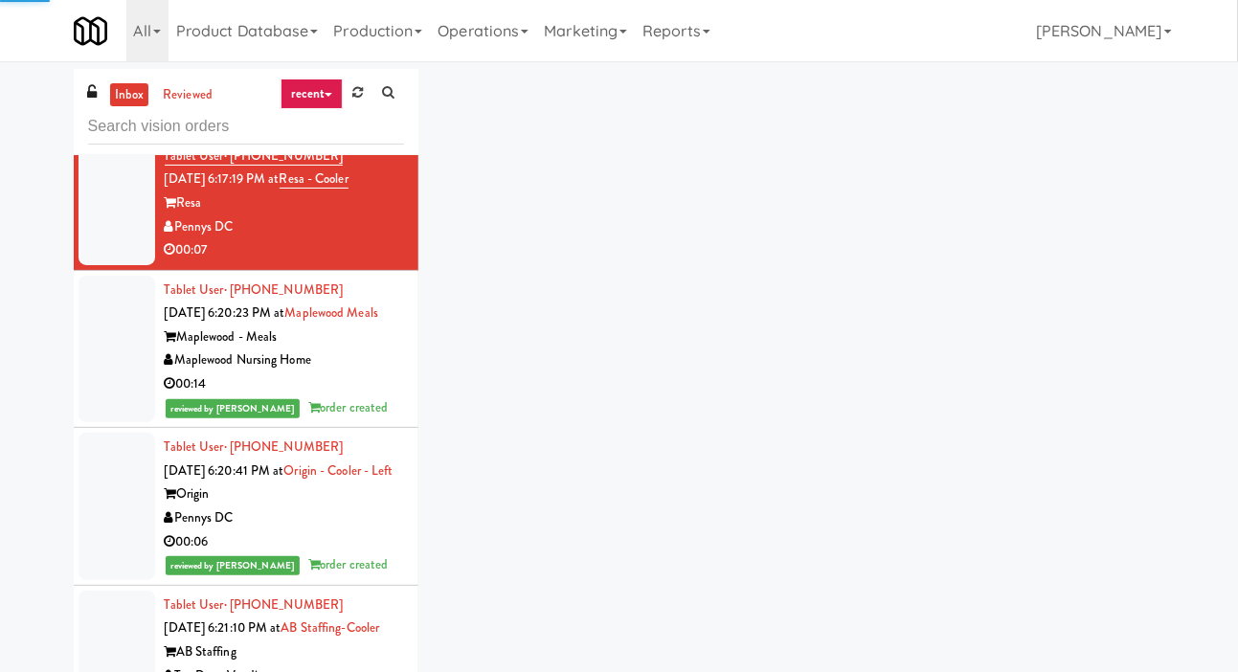
click at [95, 131] on div at bounding box center [117, 70] width 77 height 124
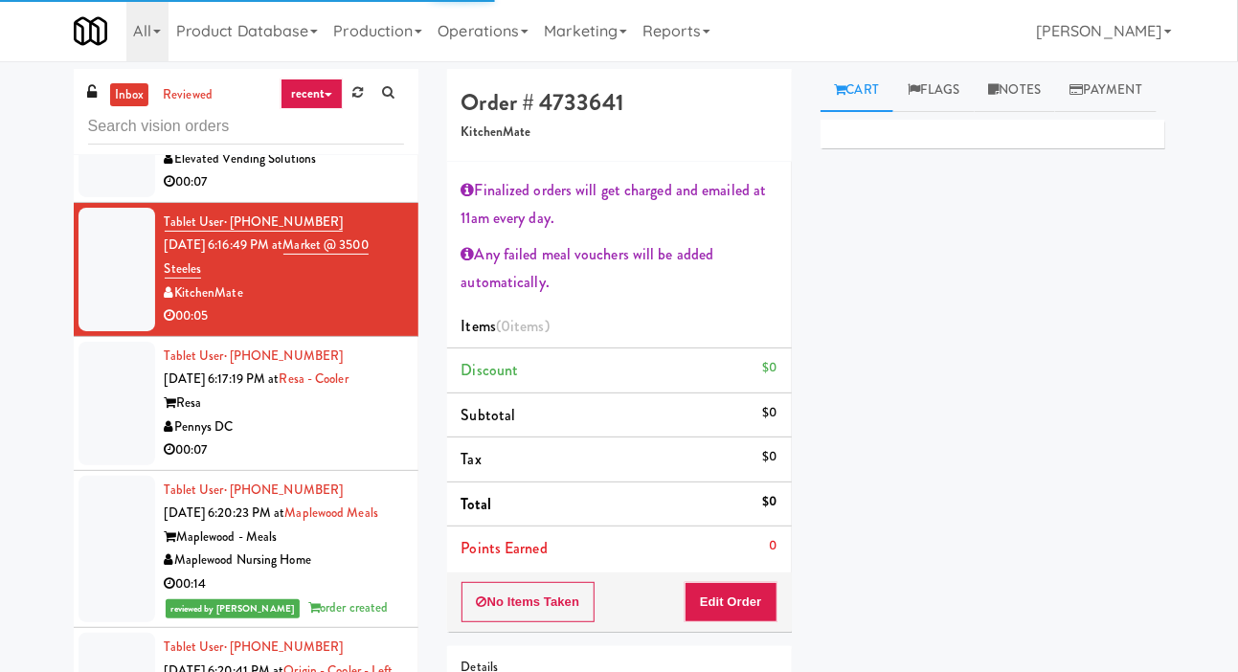
scroll to position [4282, 0]
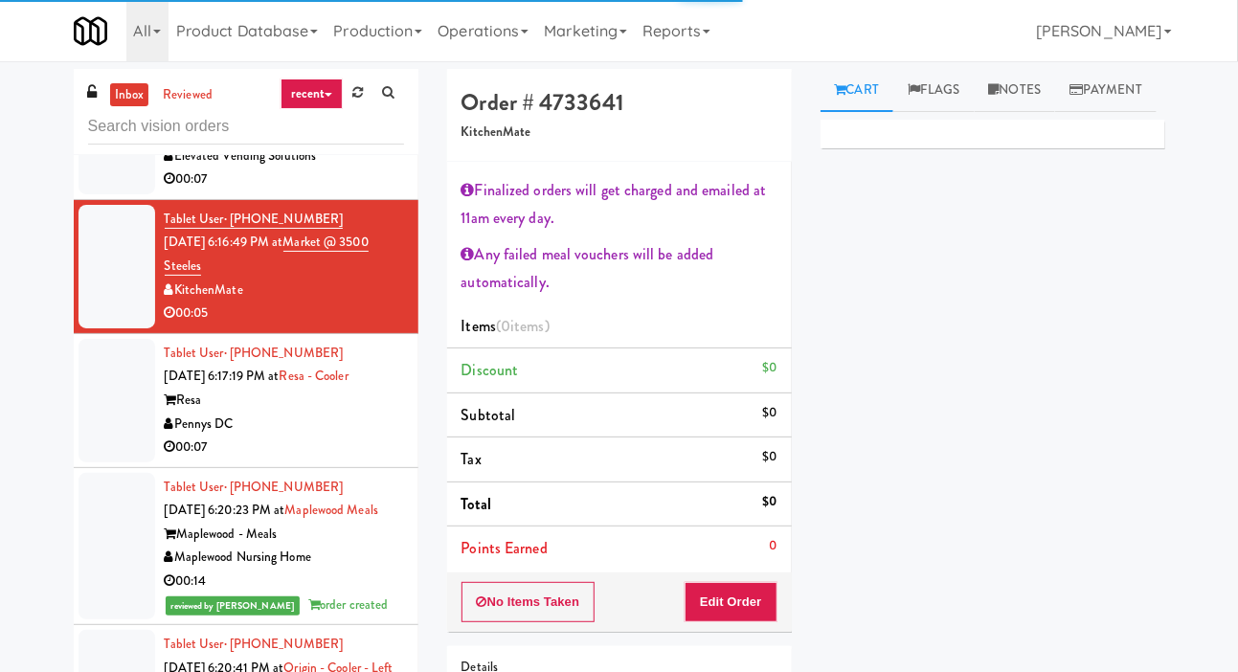
click at [101, 194] on div at bounding box center [117, 120] width 77 height 147
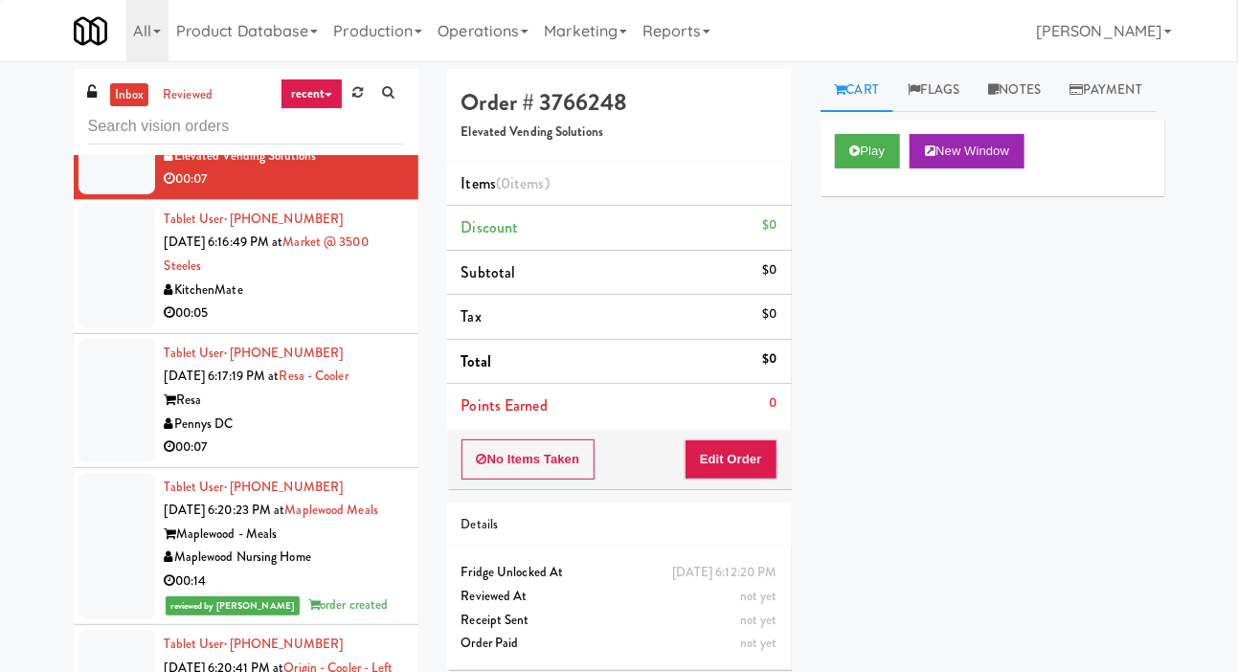
click at [102, 462] on div at bounding box center [117, 401] width 77 height 124
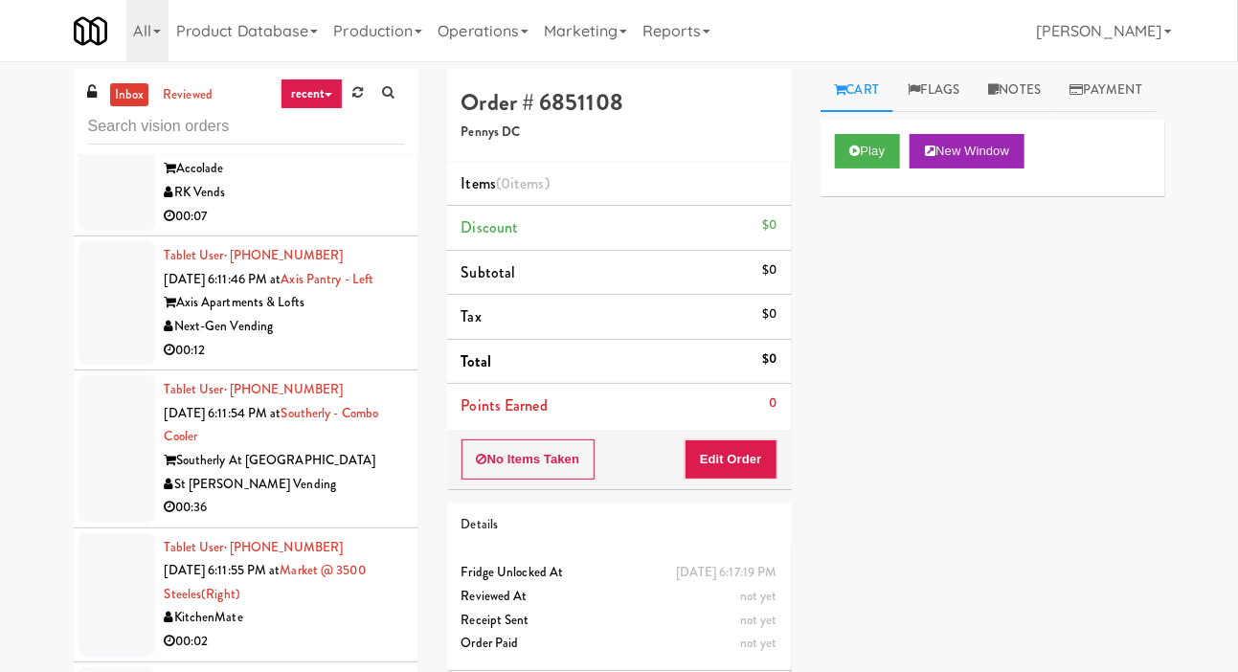
click at [96, 231] on div at bounding box center [117, 169] width 77 height 124
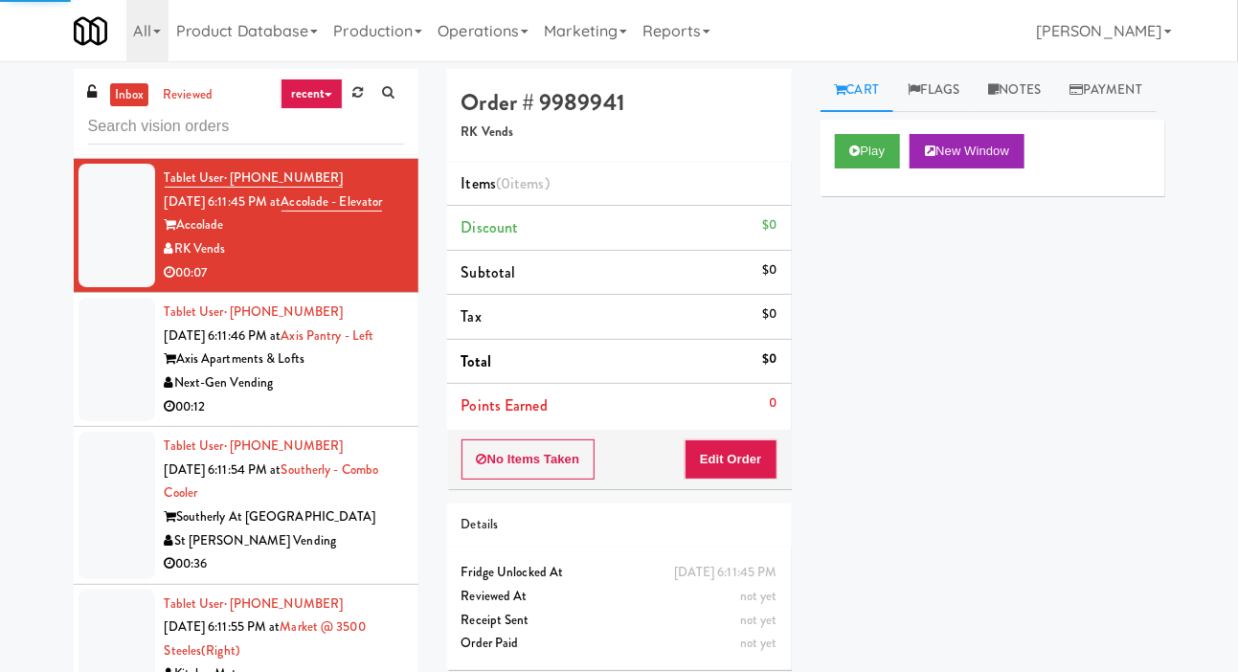
click at [94, 153] on div at bounding box center [117, 92] width 77 height 124
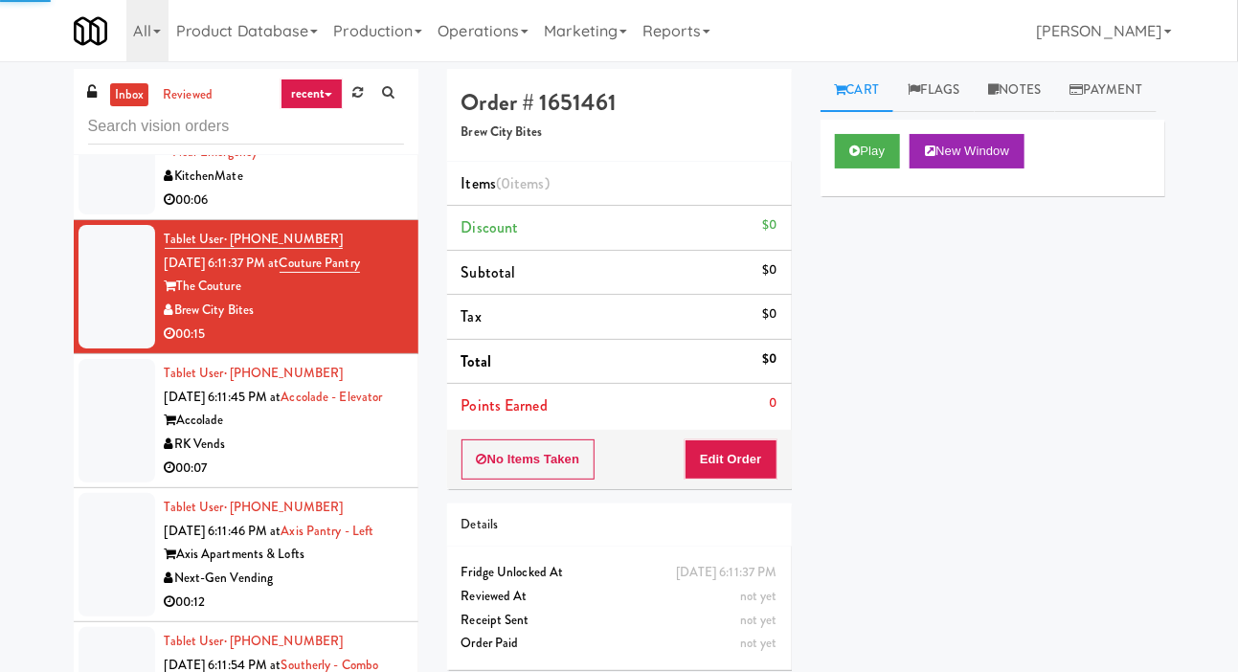
click at [97, 215] on div at bounding box center [117, 141] width 77 height 147
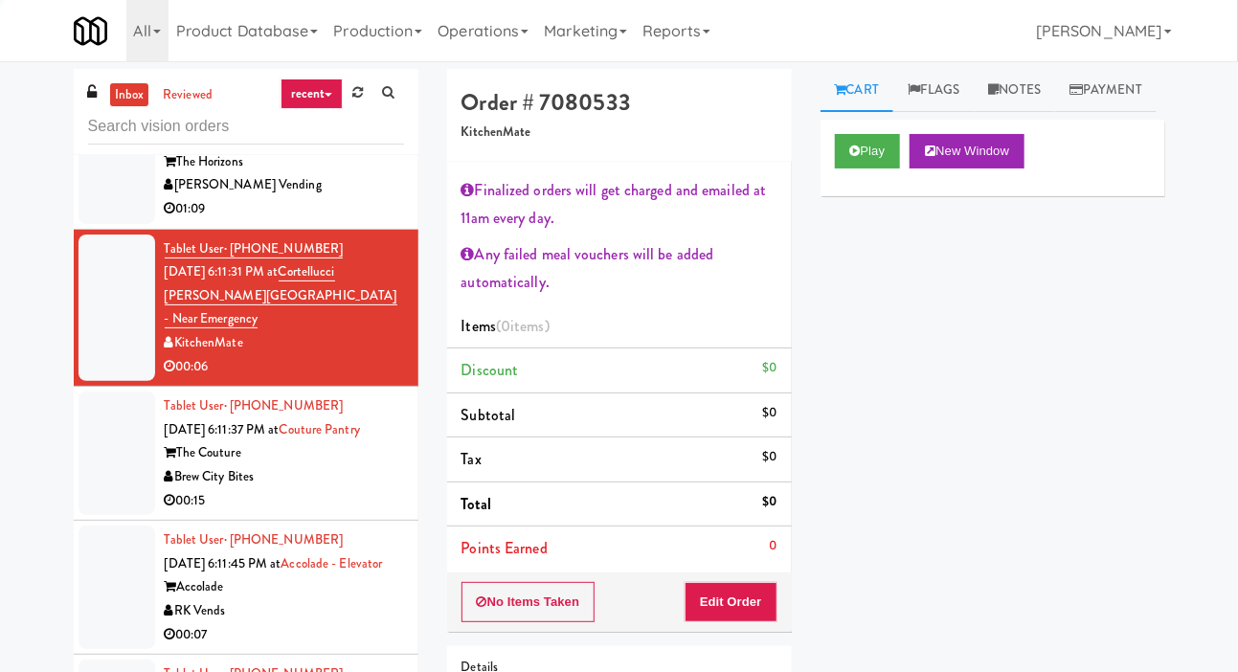
click at [98, 224] on div at bounding box center [117, 150] width 77 height 147
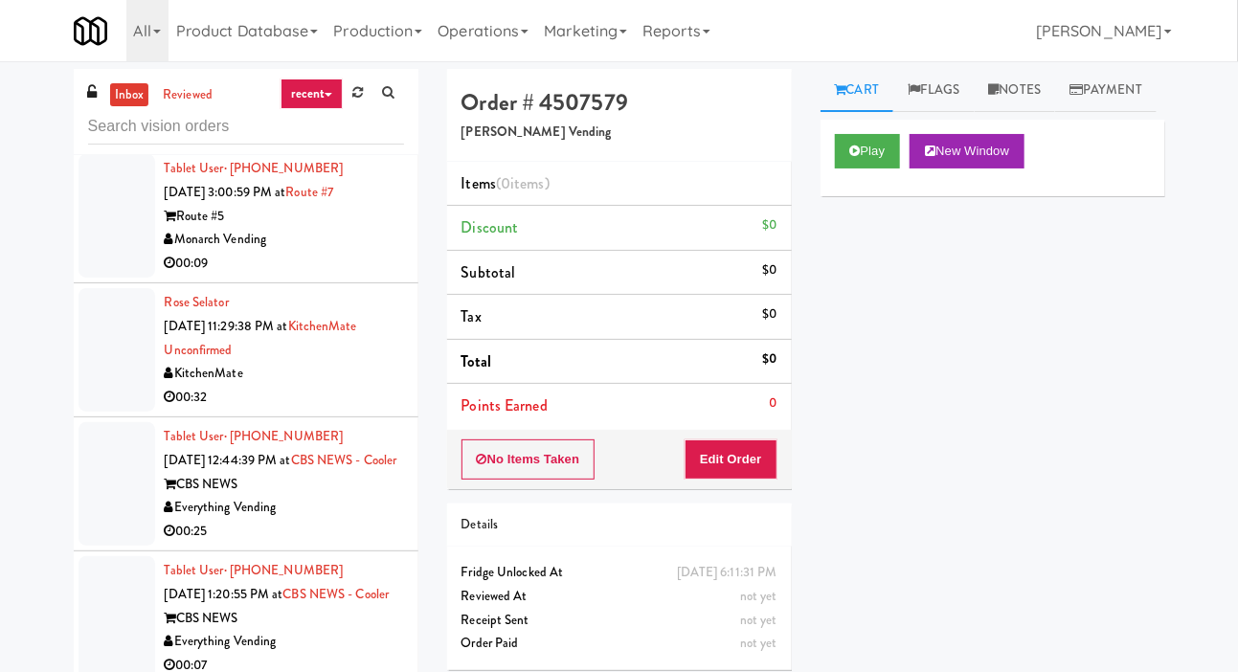
click at [108, 485] on div at bounding box center [117, 484] width 77 height 124
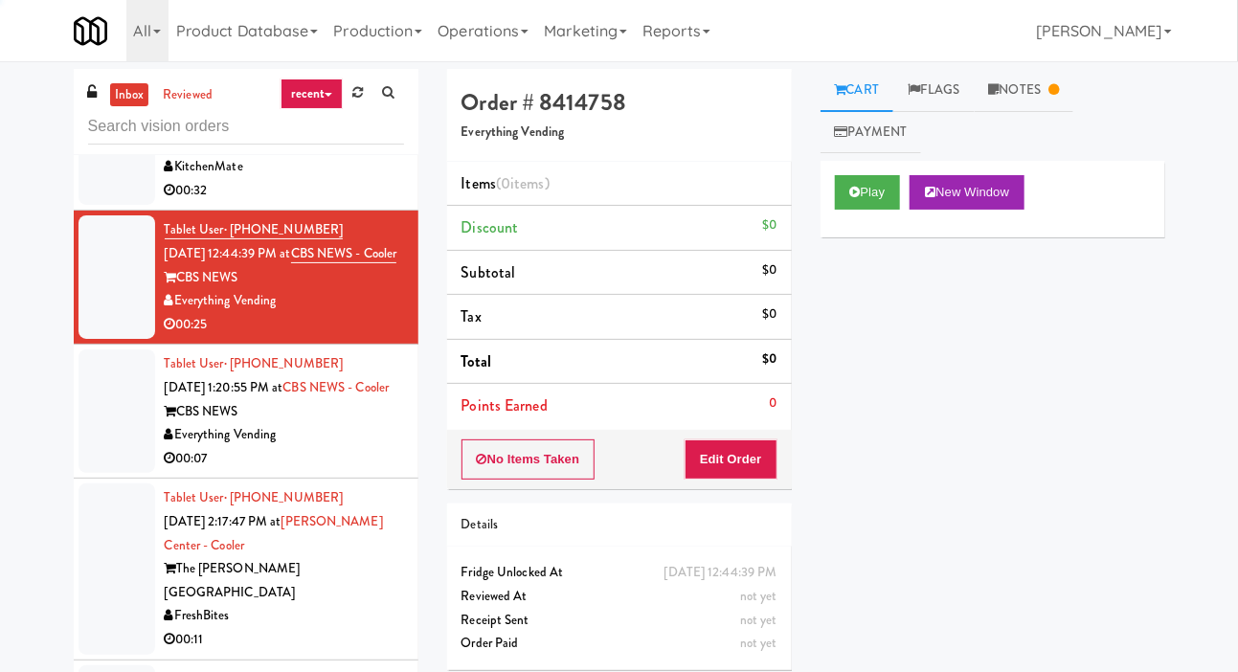
click at [101, 453] on div at bounding box center [117, 411] width 77 height 124
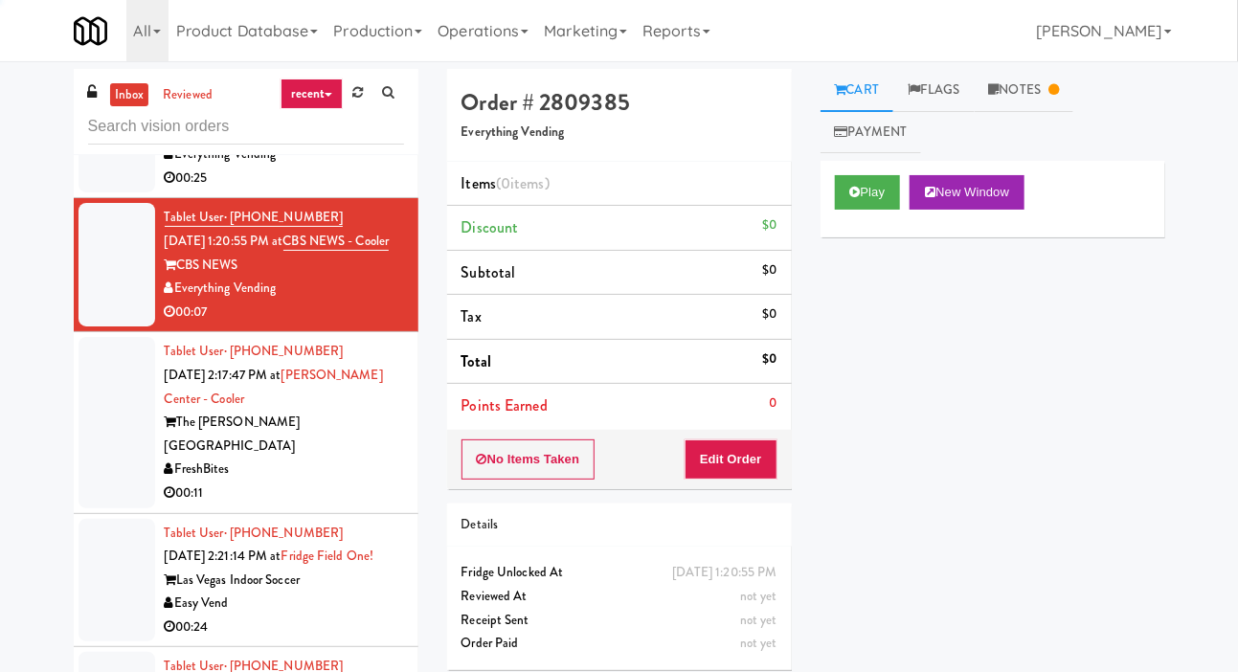
click at [97, 483] on div at bounding box center [117, 422] width 77 height 170
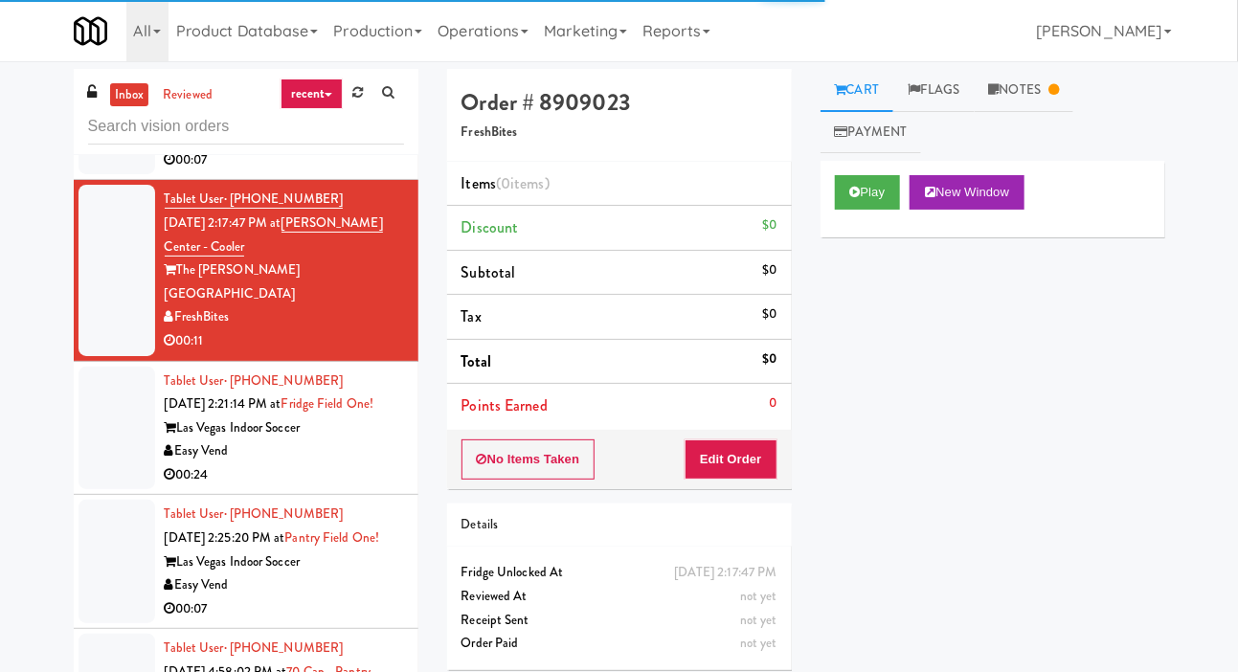
click at [97, 451] on div at bounding box center [117, 429] width 77 height 124
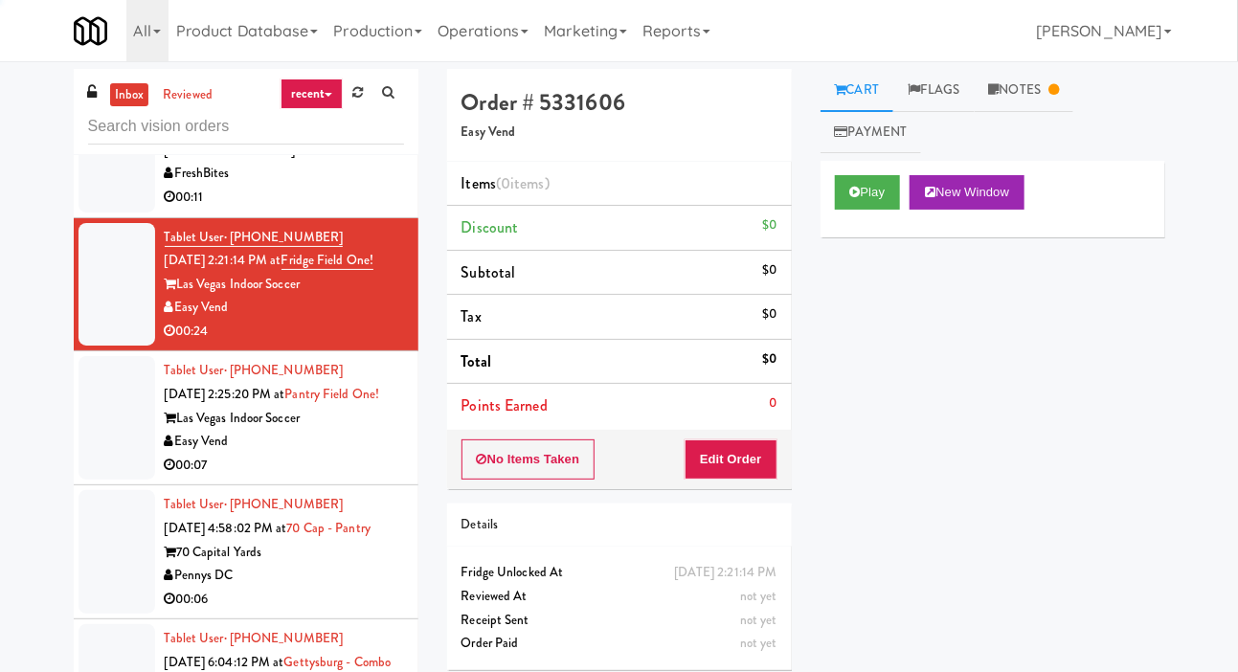
scroll to position [1085, 0]
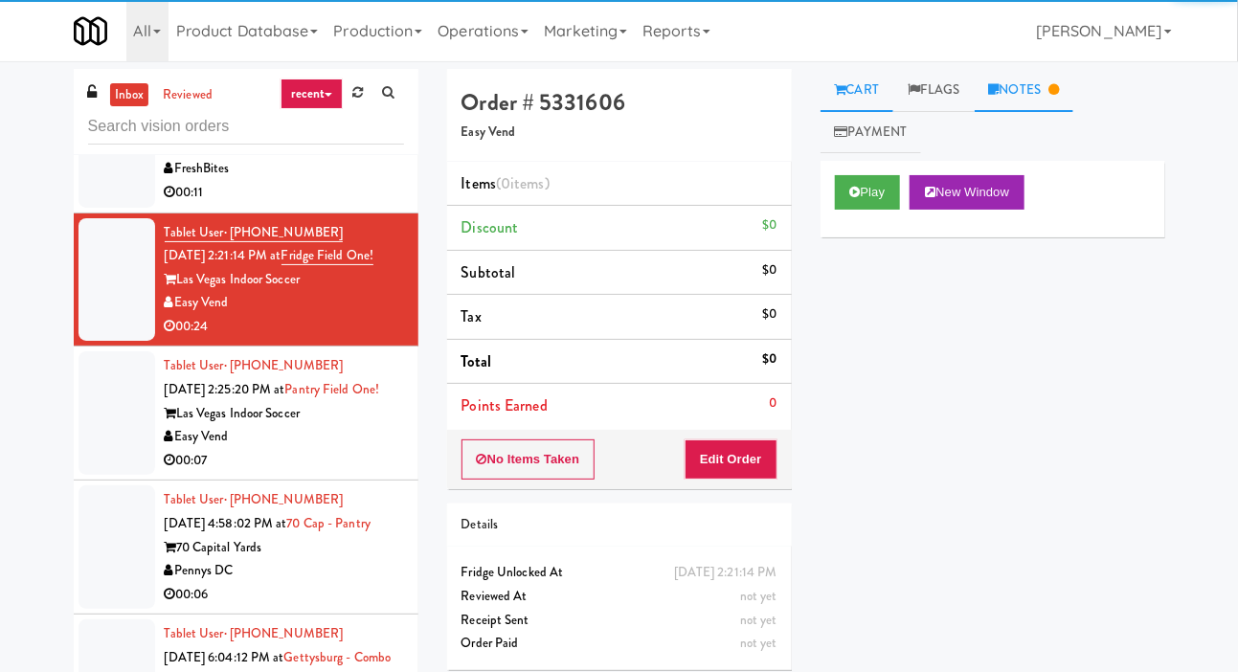
click at [1044, 88] on link "Notes" at bounding box center [1025, 90] width 100 height 43
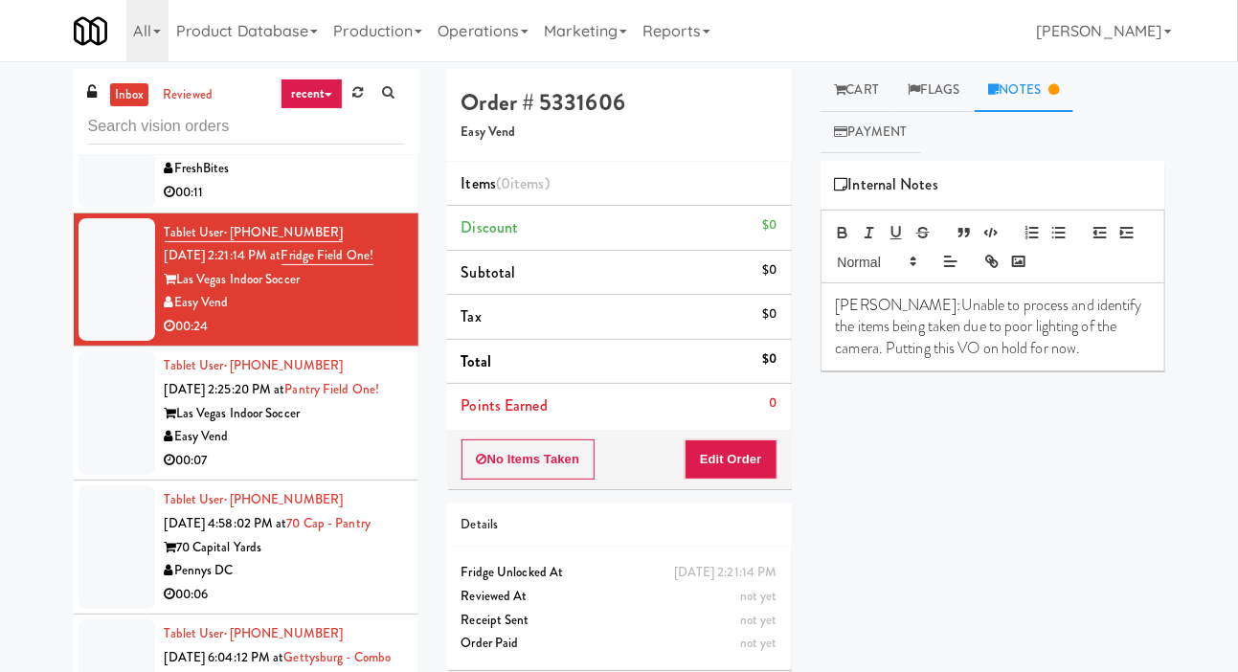
click at [93, 475] on div at bounding box center [117, 413] width 77 height 124
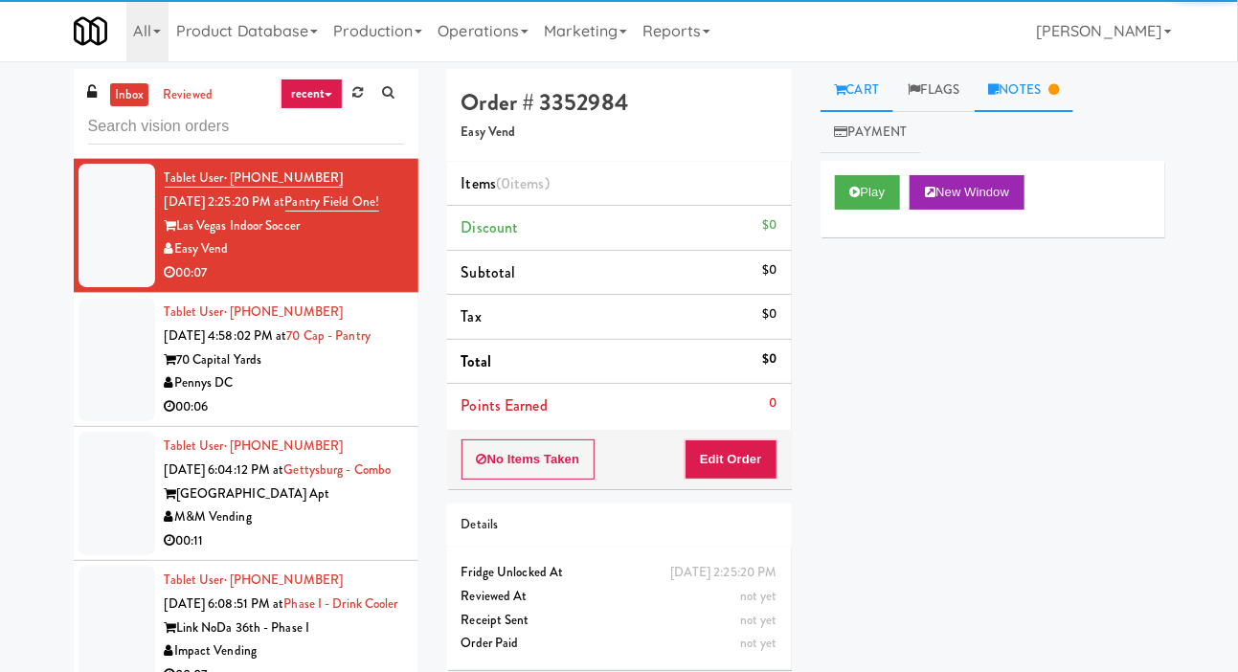
click at [1041, 80] on link "Notes" at bounding box center [1025, 90] width 100 height 43
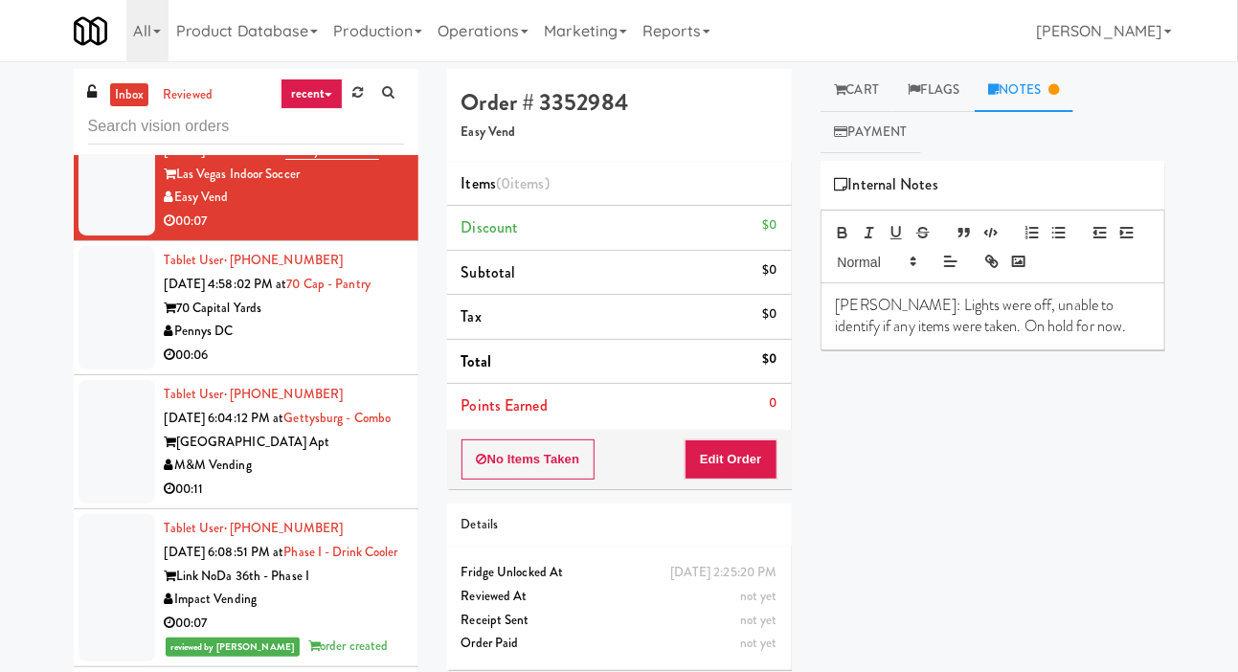
click at [97, 370] on div at bounding box center [117, 308] width 77 height 124
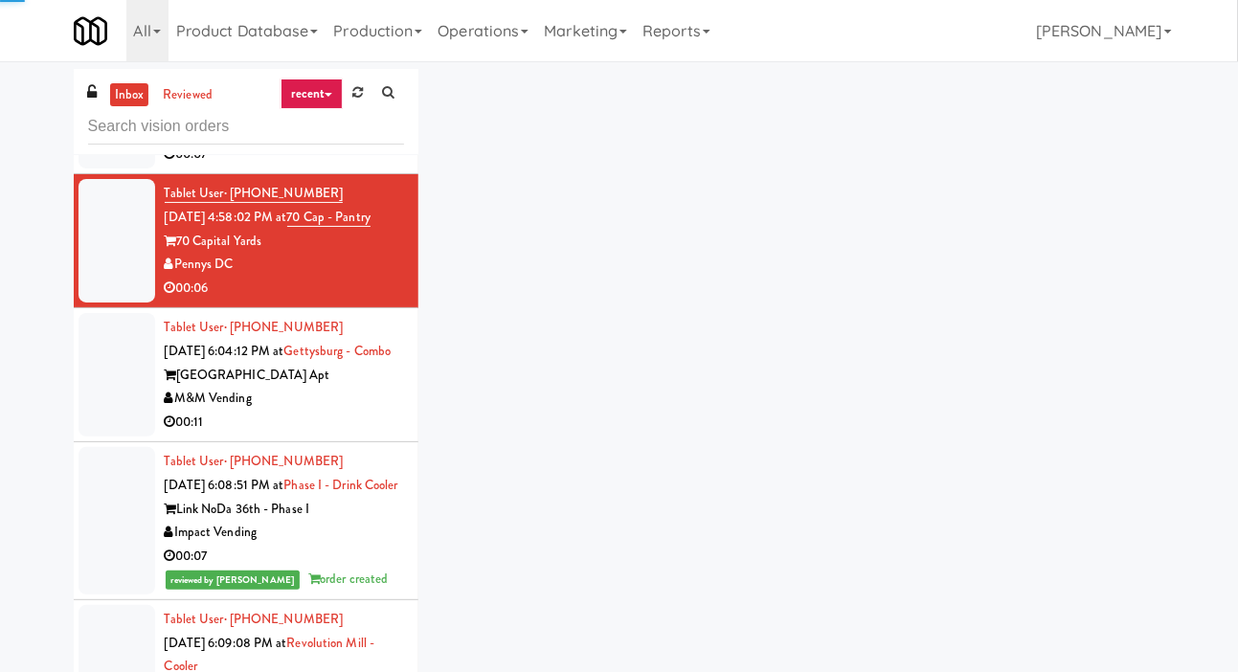
scroll to position [1399, 0]
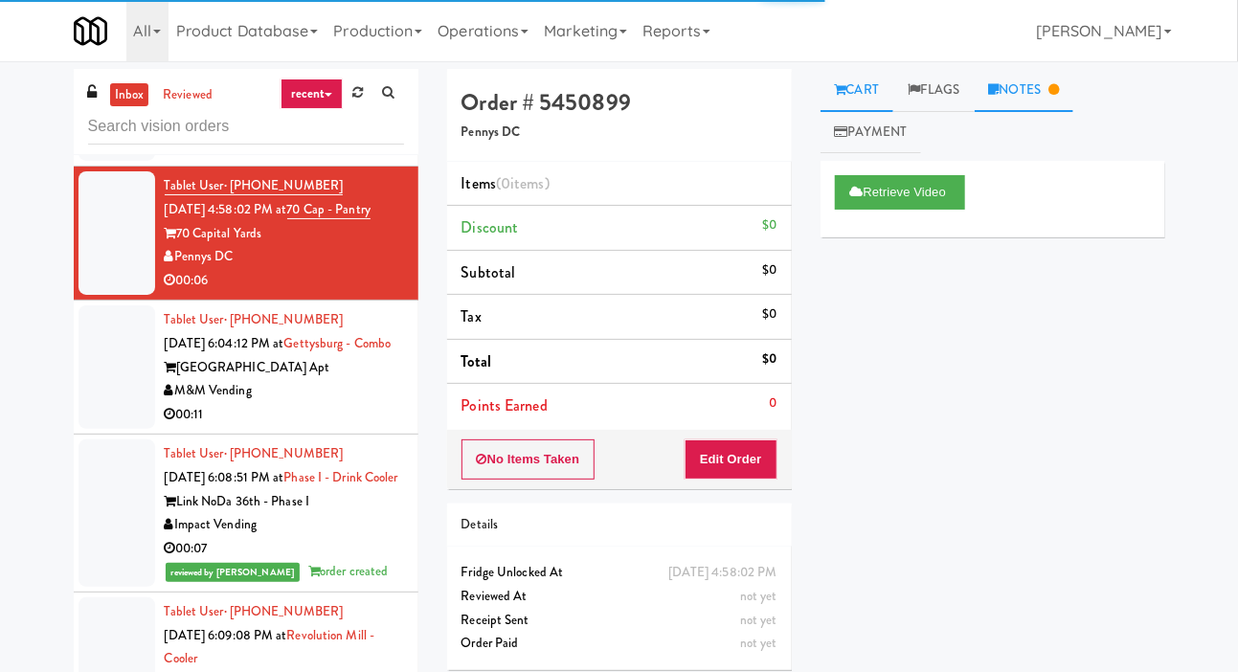
click at [1048, 97] on link "Notes" at bounding box center [1025, 90] width 100 height 43
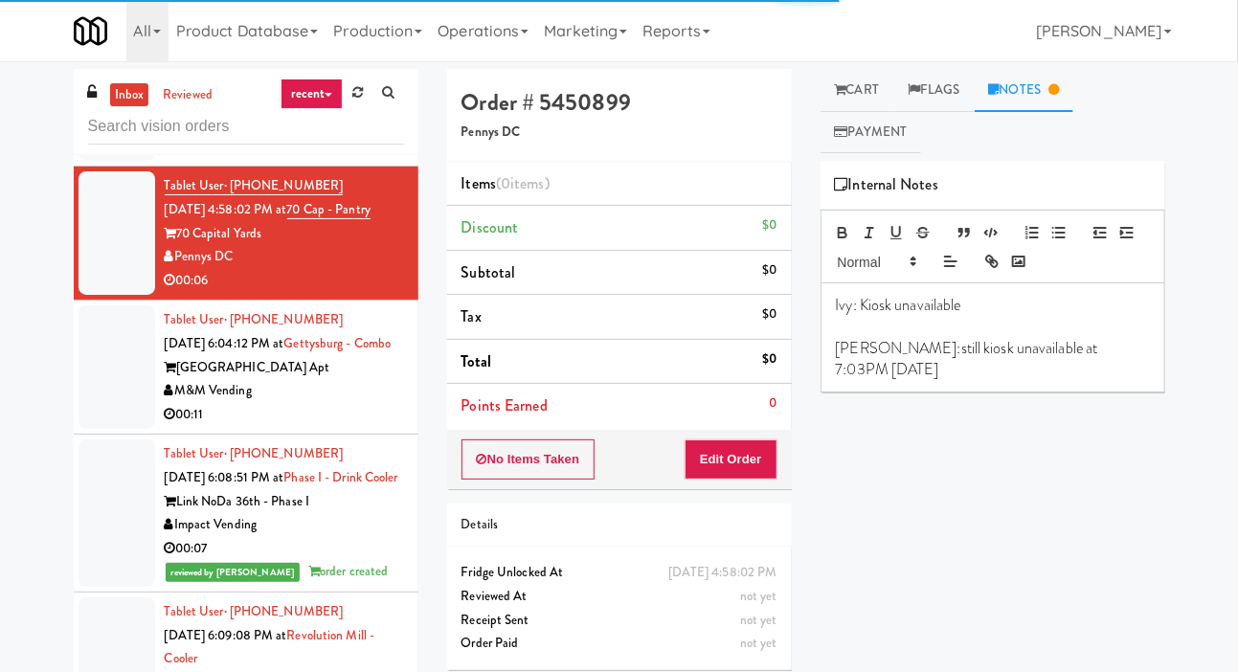
click at [101, 429] on div at bounding box center [117, 367] width 77 height 124
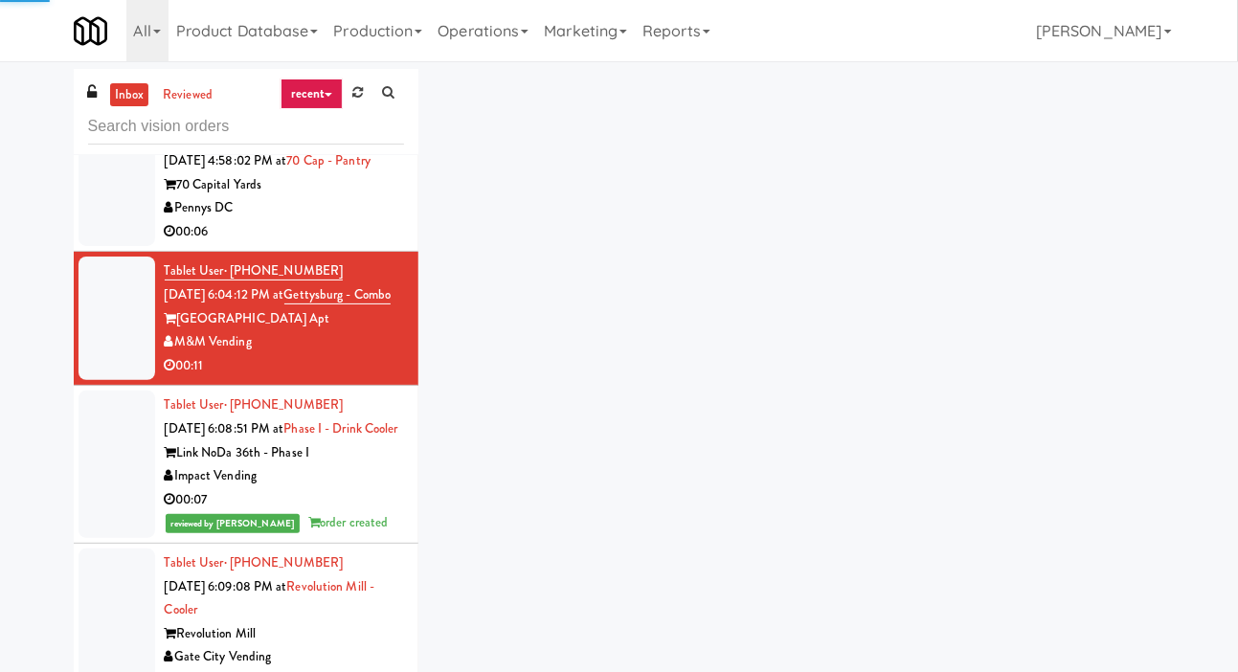
scroll to position [1497, 0]
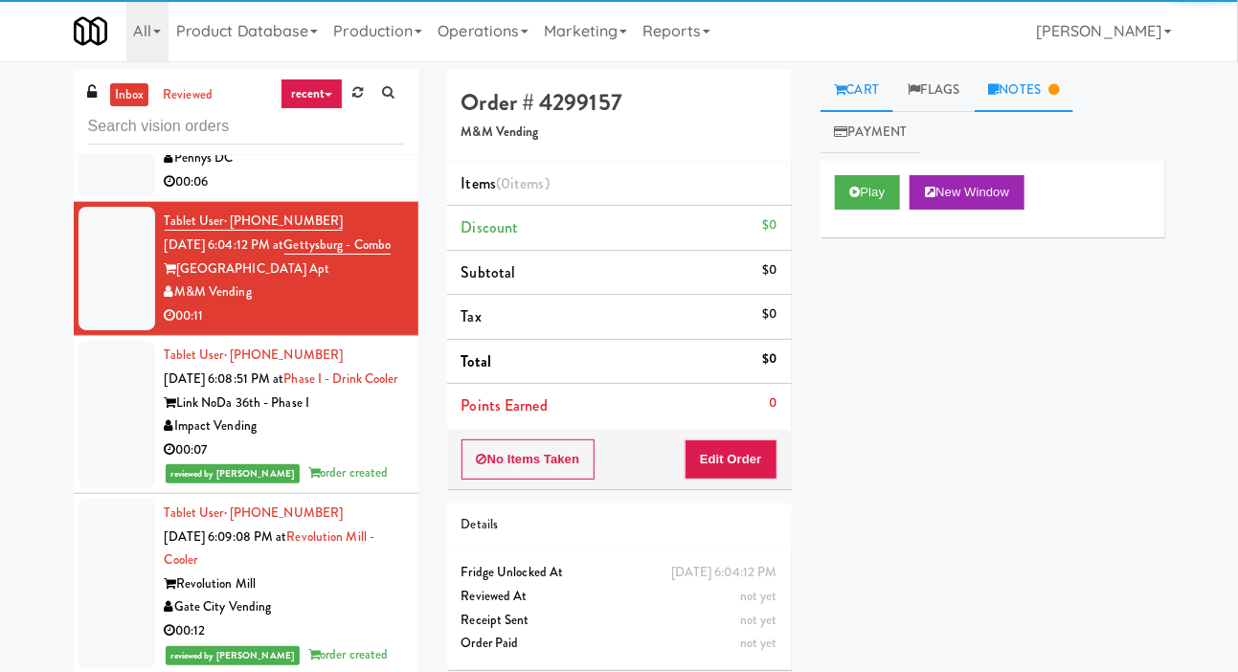
click at [1043, 91] on link "Notes" at bounding box center [1025, 90] width 100 height 43
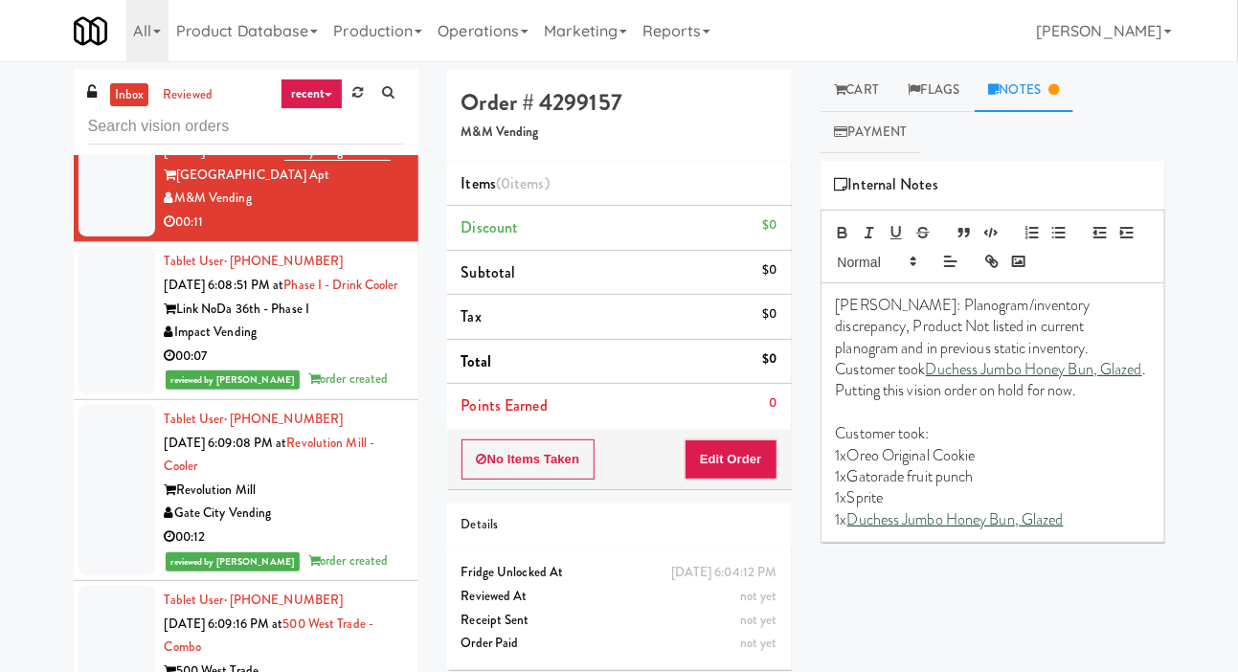
scroll to position [1592, 0]
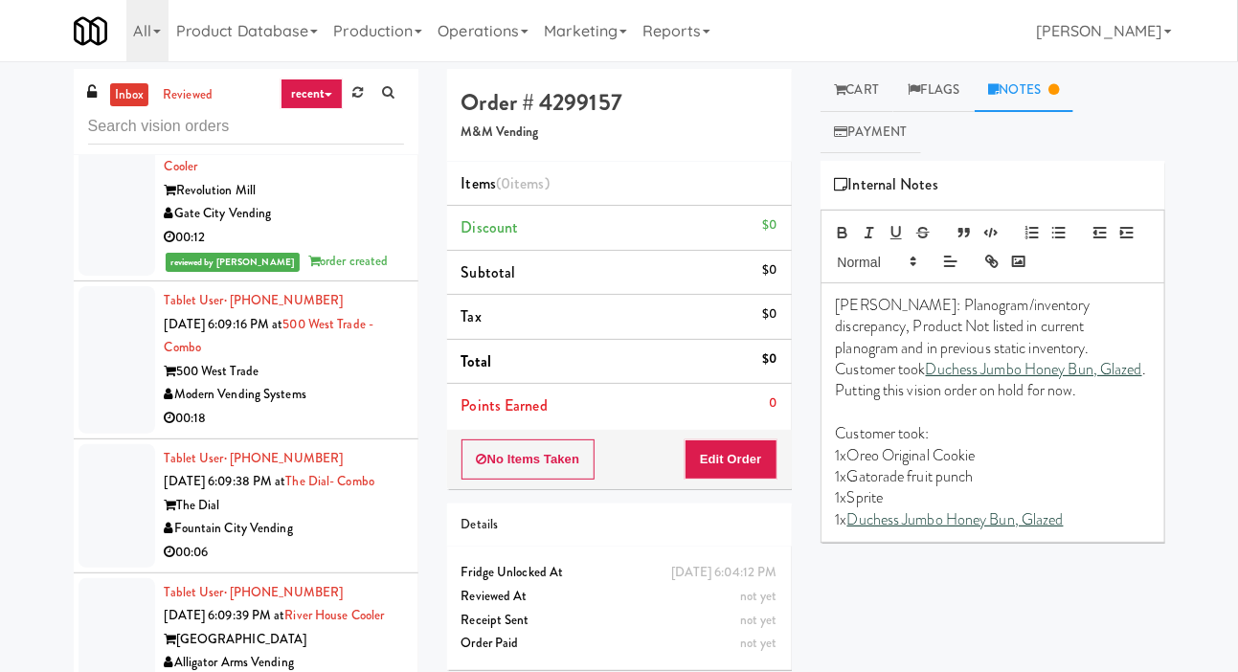
click at [92, 434] on div at bounding box center [117, 359] width 77 height 147
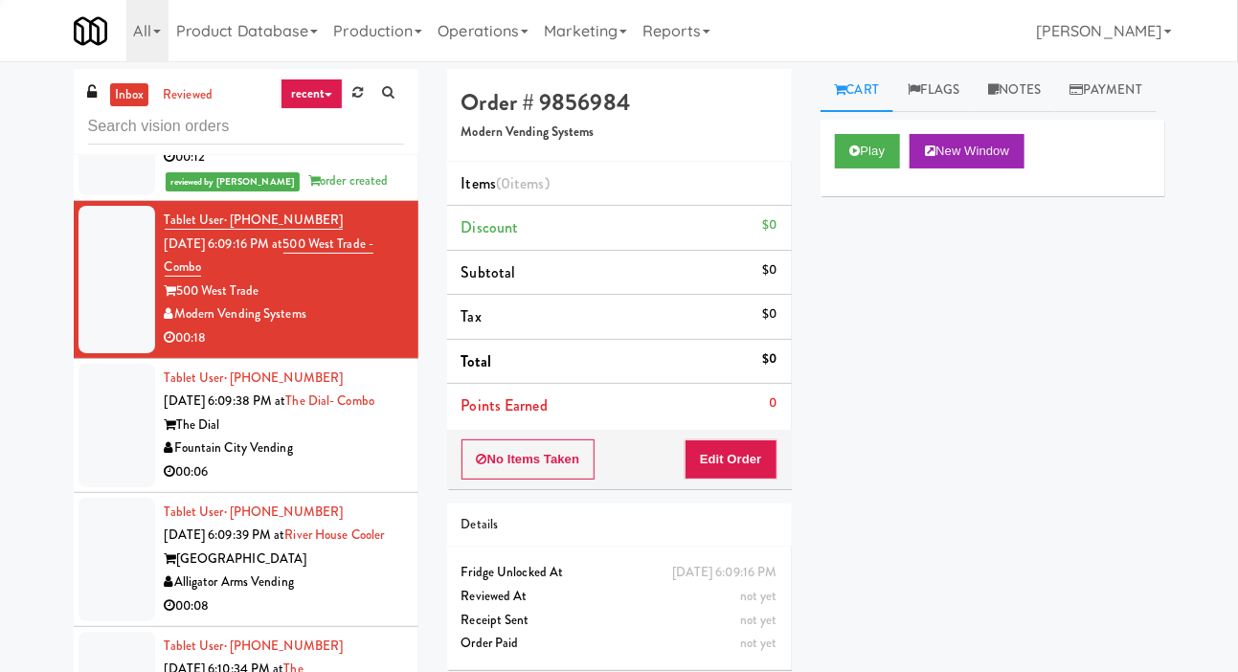
scroll to position [2021, 0]
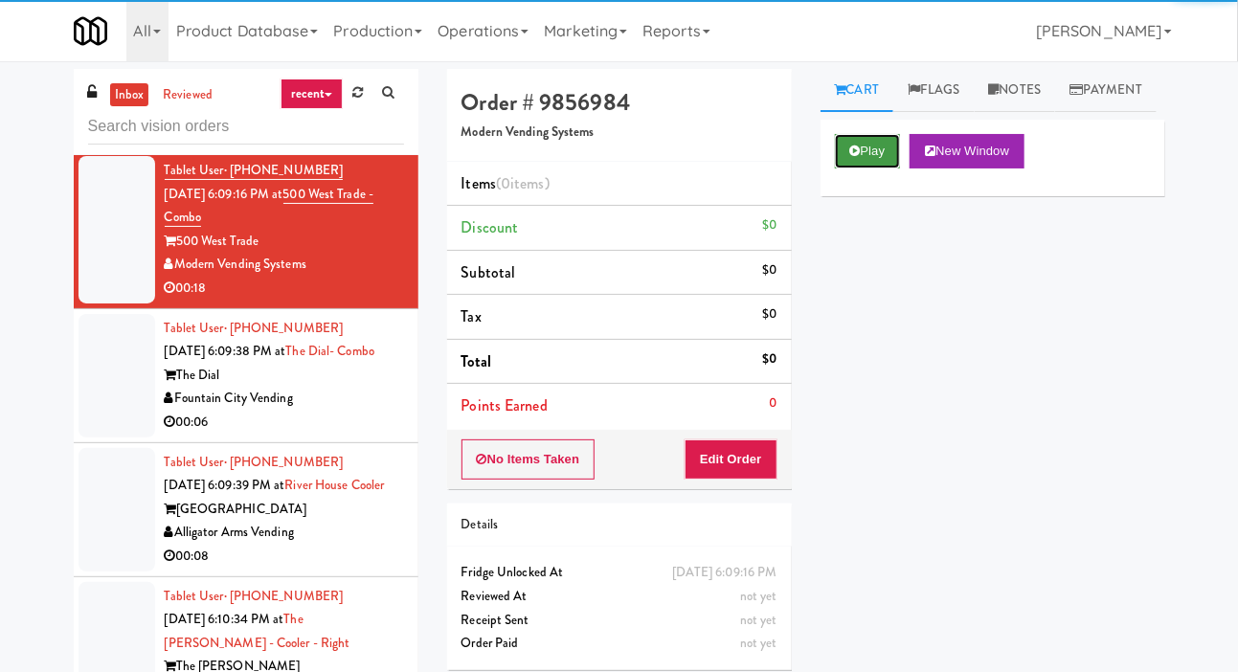
click at [869, 169] on button "Play" at bounding box center [868, 151] width 66 height 34
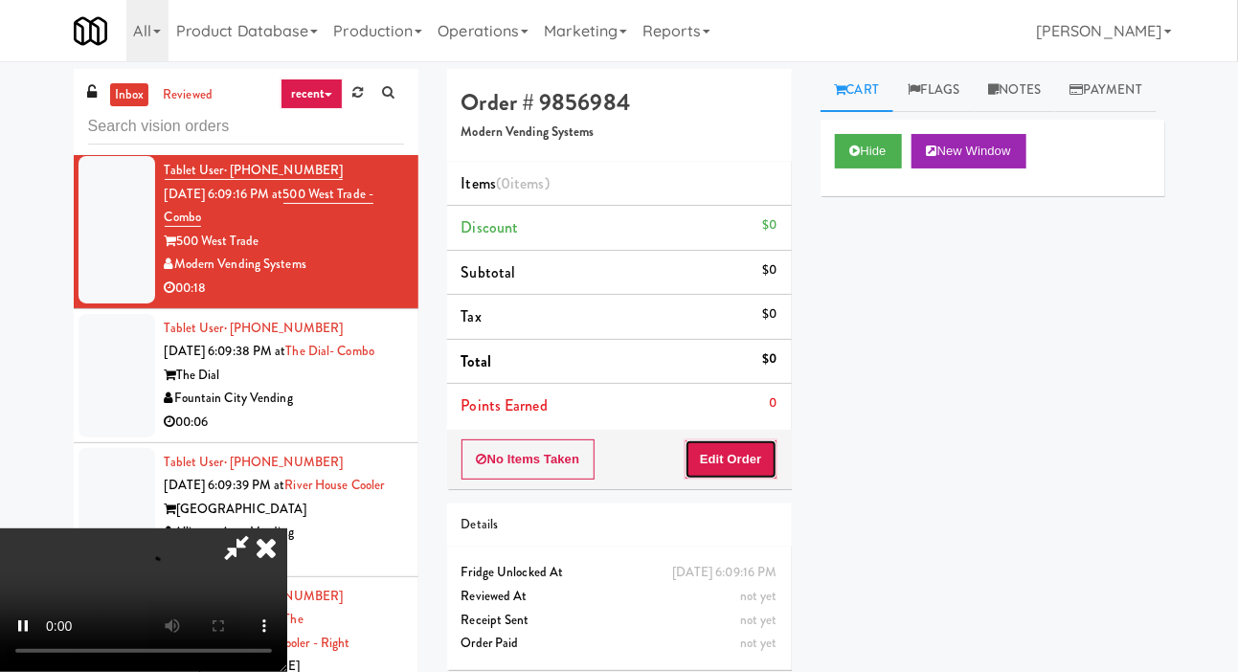
click at [735, 469] on button "Edit Order" at bounding box center [731, 459] width 93 height 40
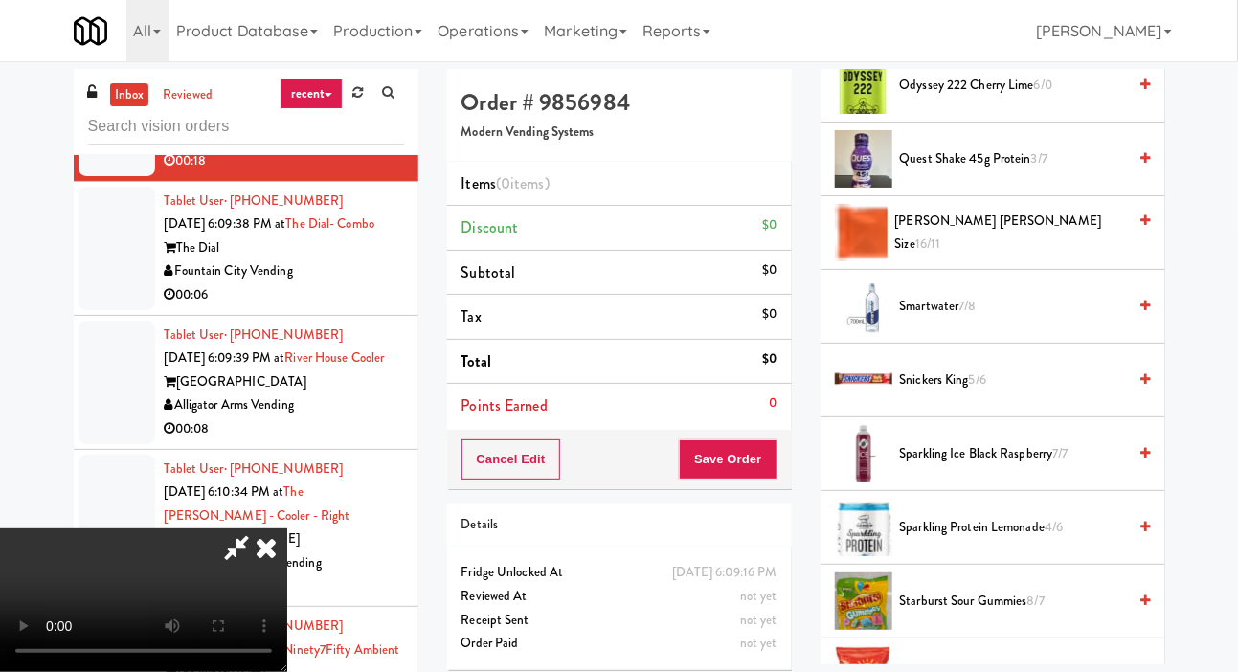
scroll to position [2099, 0]
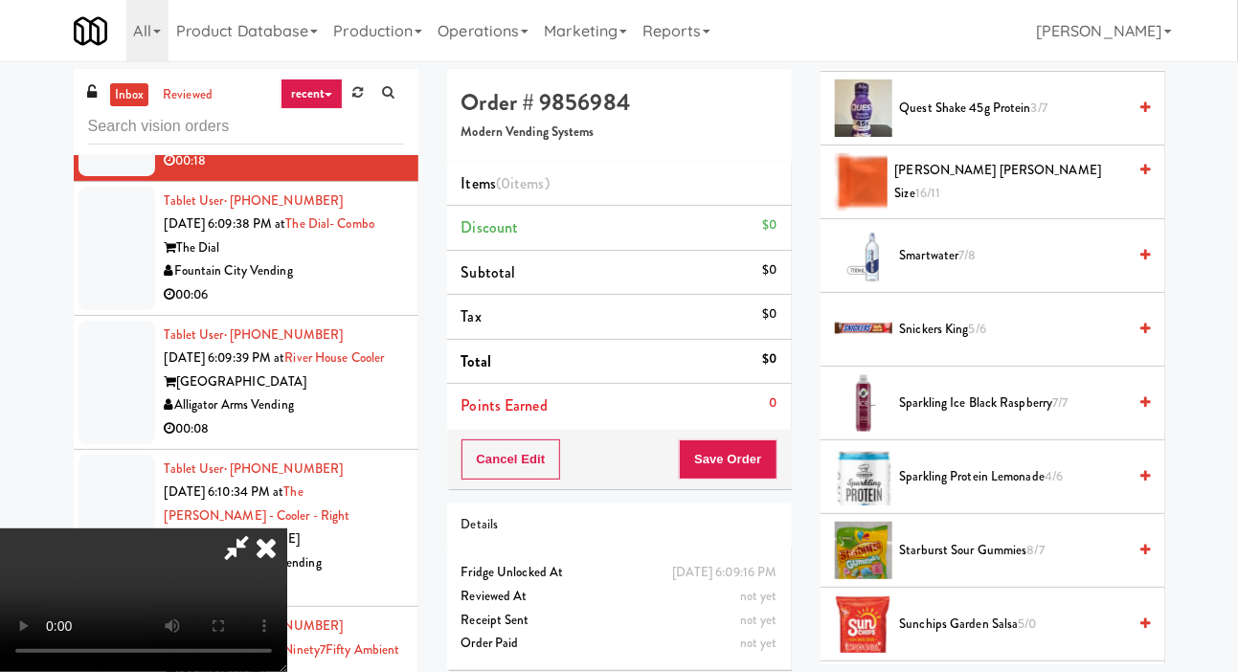
click at [1012, 416] on span "Sparkling Ice Black Raspberry 7/7" at bounding box center [1013, 404] width 227 height 24
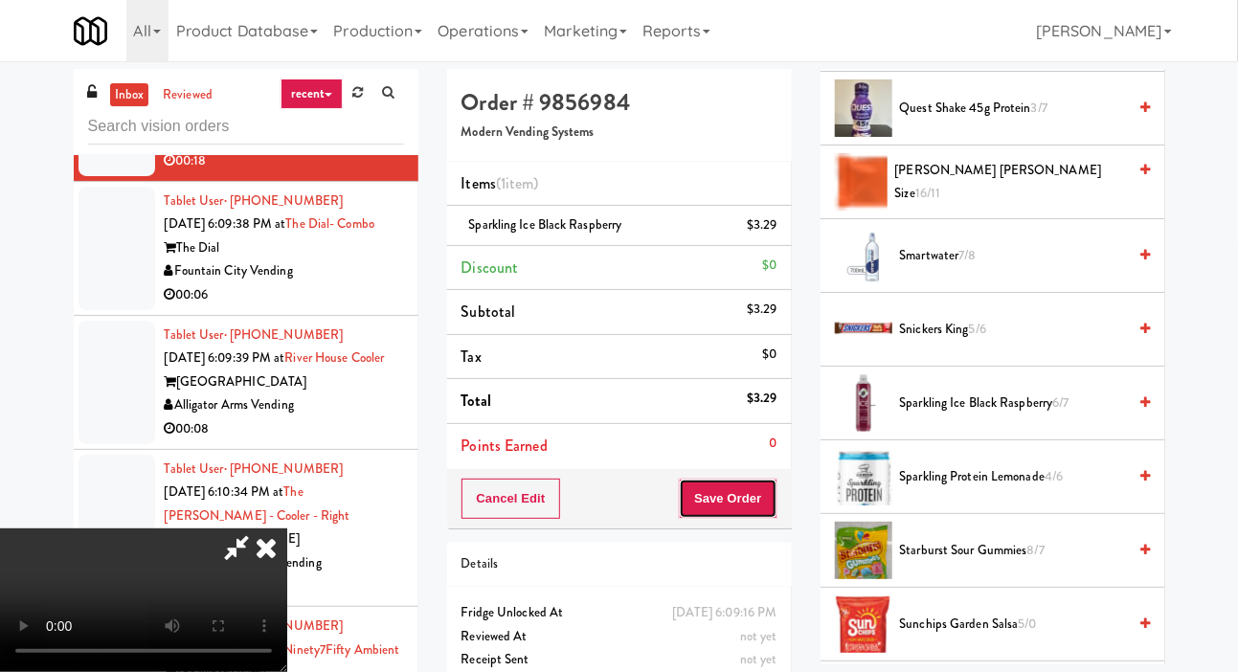
click at [767, 505] on button "Save Order" at bounding box center [728, 499] width 98 height 40
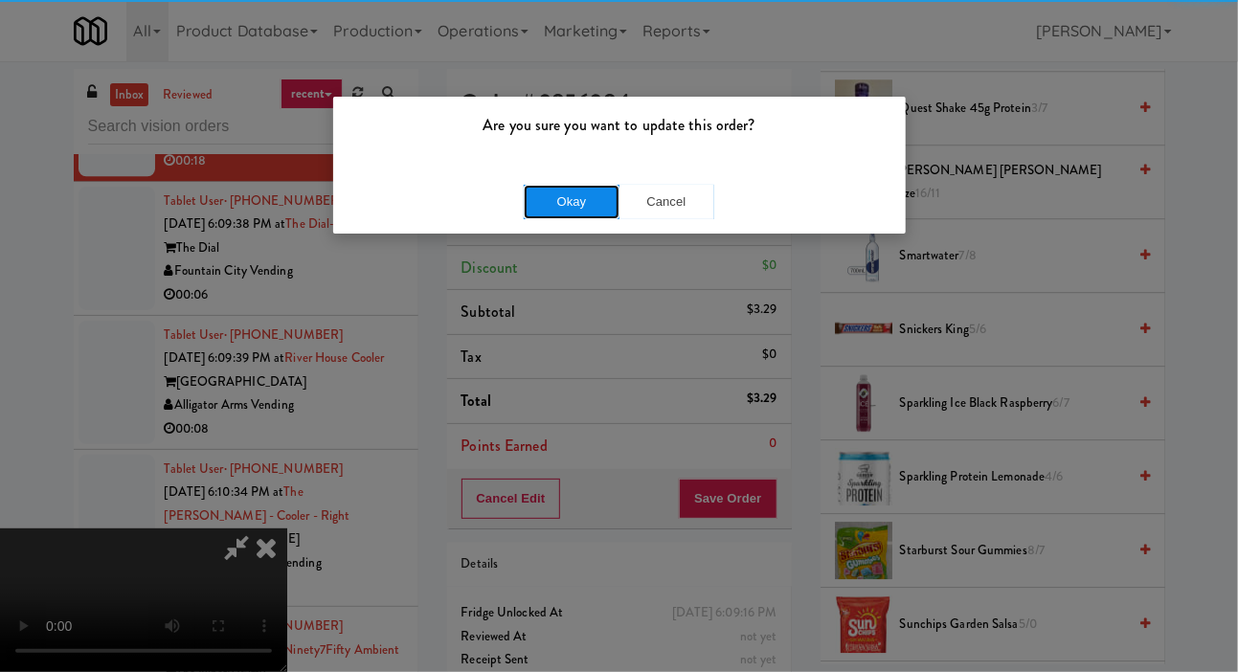
click at [564, 208] on button "Okay" at bounding box center [572, 202] width 96 height 34
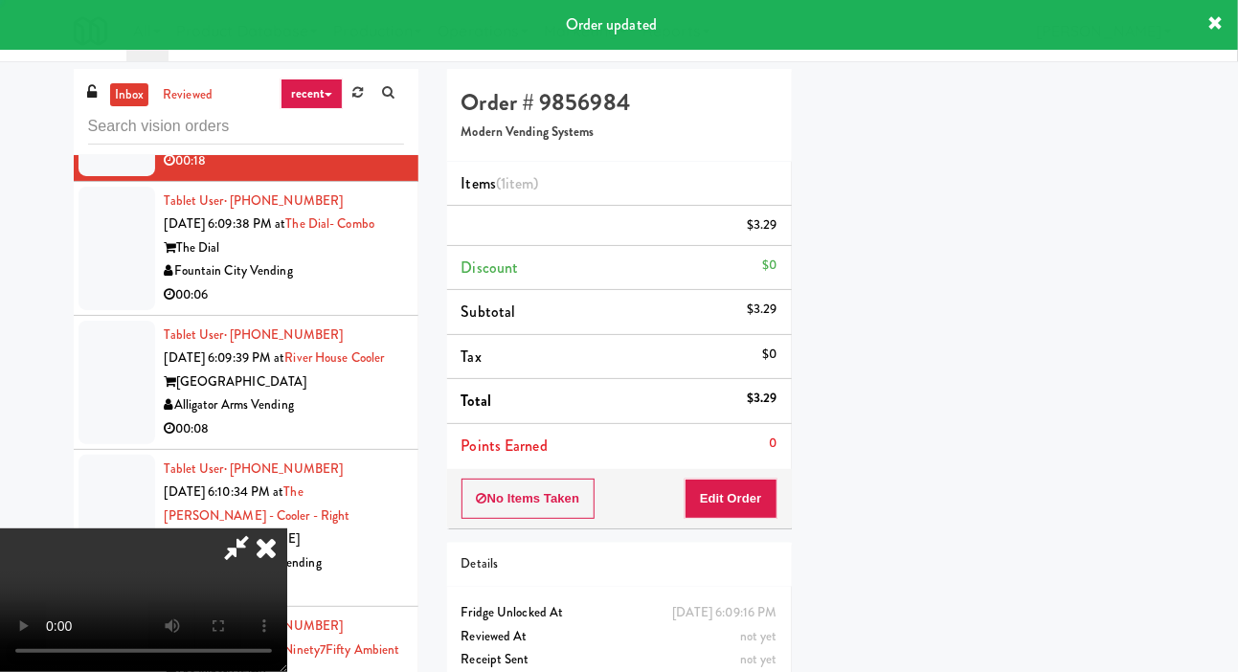
scroll to position [111, 0]
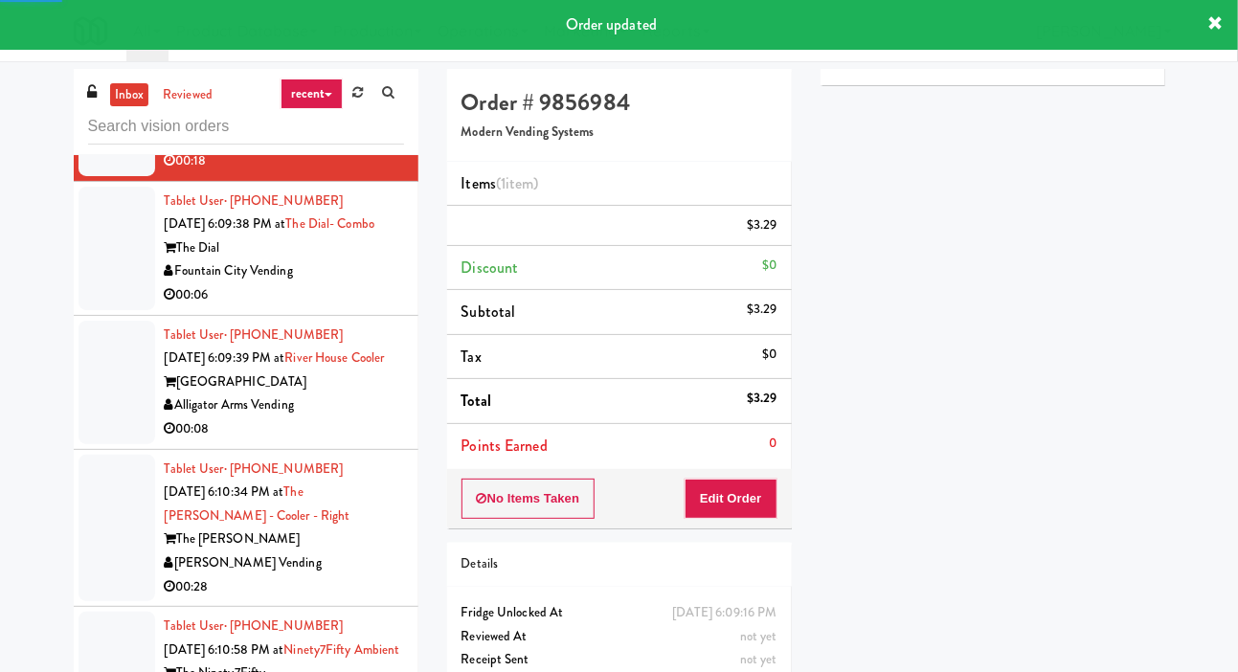
click at [93, 417] on div at bounding box center [117, 383] width 77 height 124
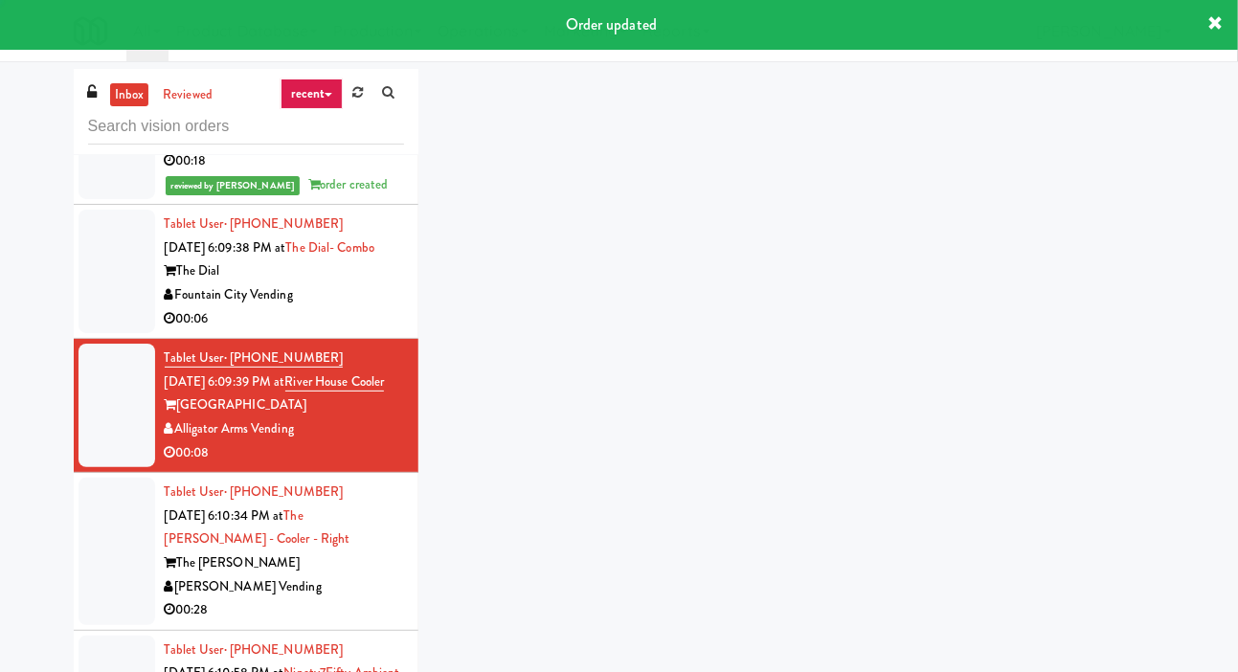
click at [87, 333] on div at bounding box center [117, 272] width 77 height 124
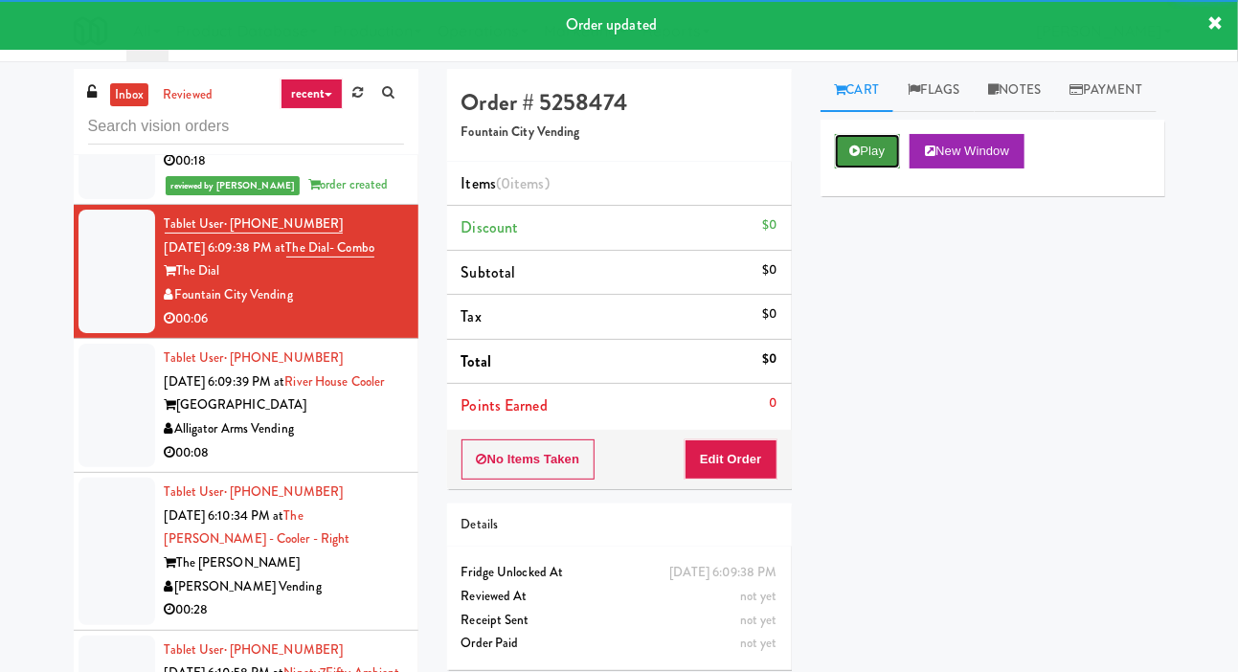
click at [859, 169] on button "Play" at bounding box center [868, 151] width 66 height 34
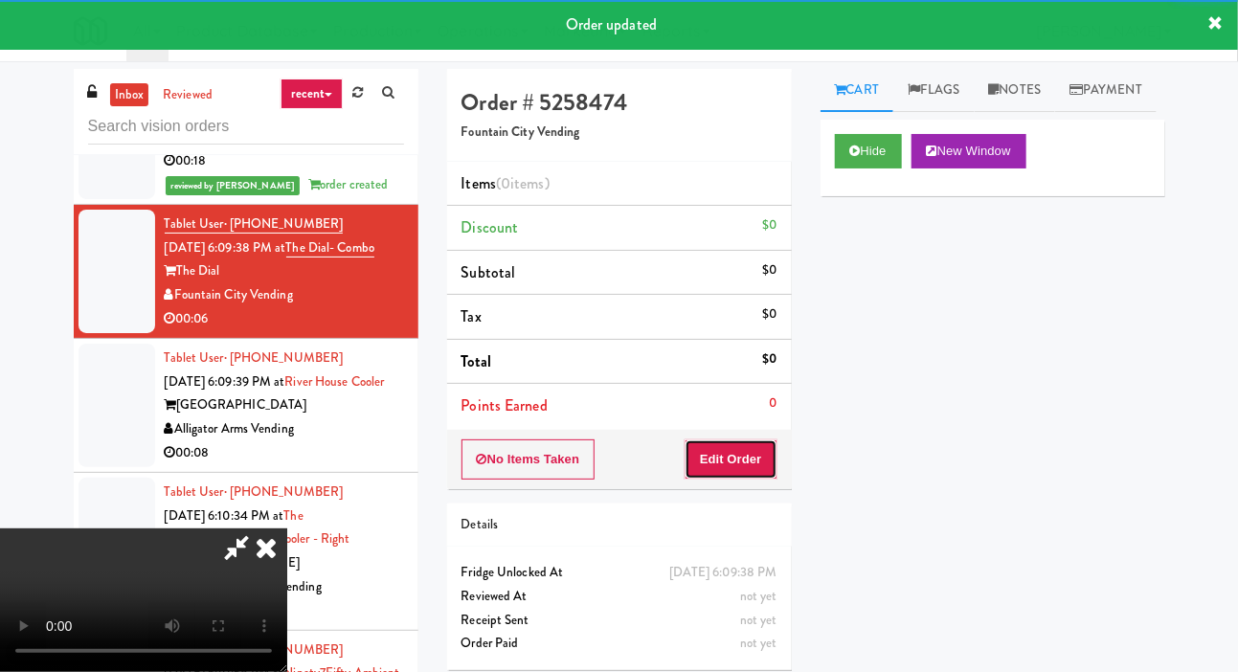
click at [757, 444] on button "Edit Order" at bounding box center [731, 459] width 93 height 40
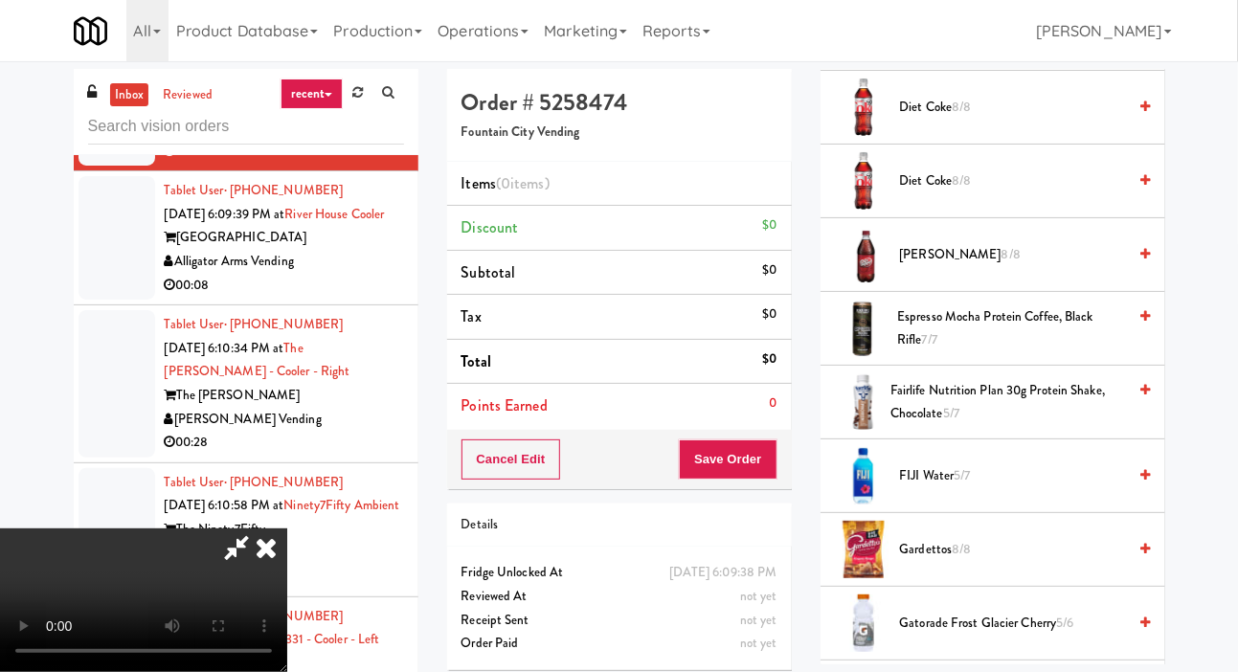
scroll to position [1143, 0]
click at [951, 265] on span "Dr. Pepper 8/8" at bounding box center [1013, 253] width 227 height 24
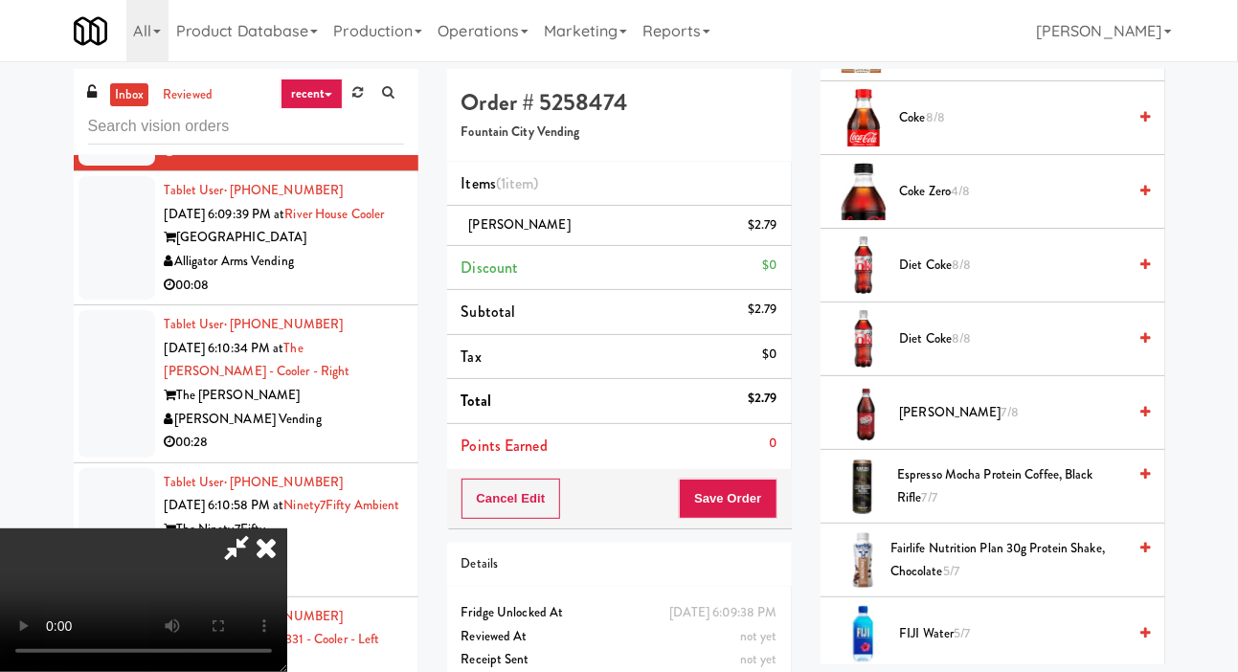
scroll to position [978, 0]
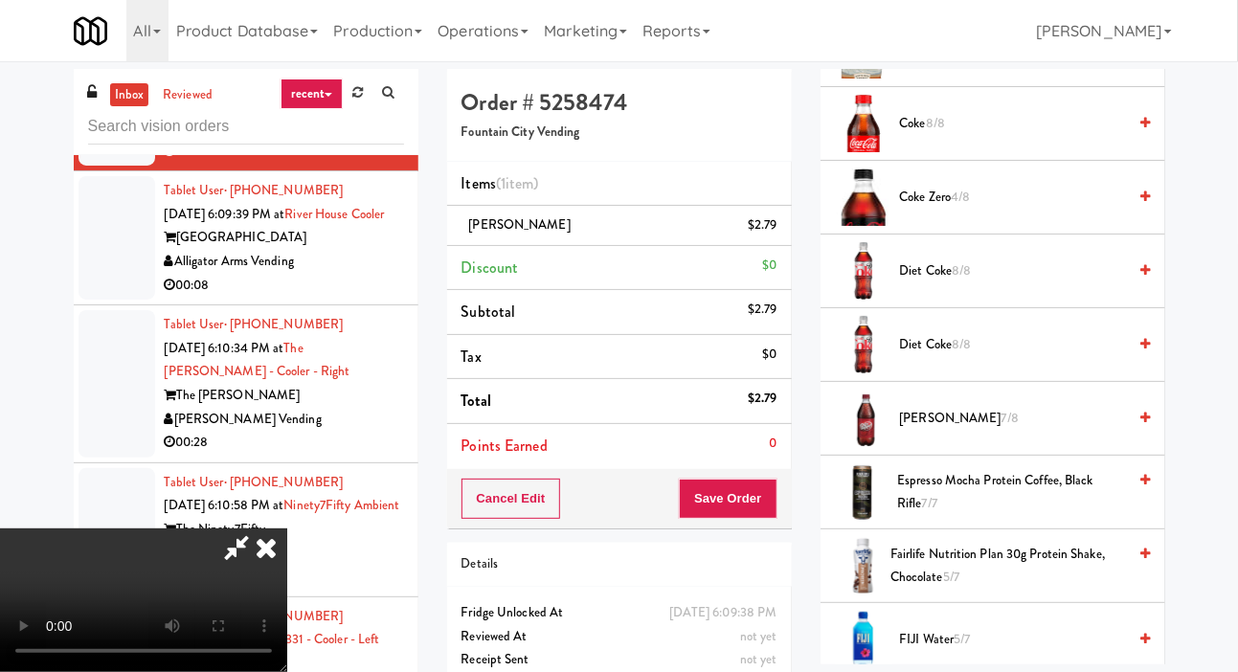
click at [1009, 210] on span "Coke Zero 4/8" at bounding box center [1013, 198] width 227 height 24
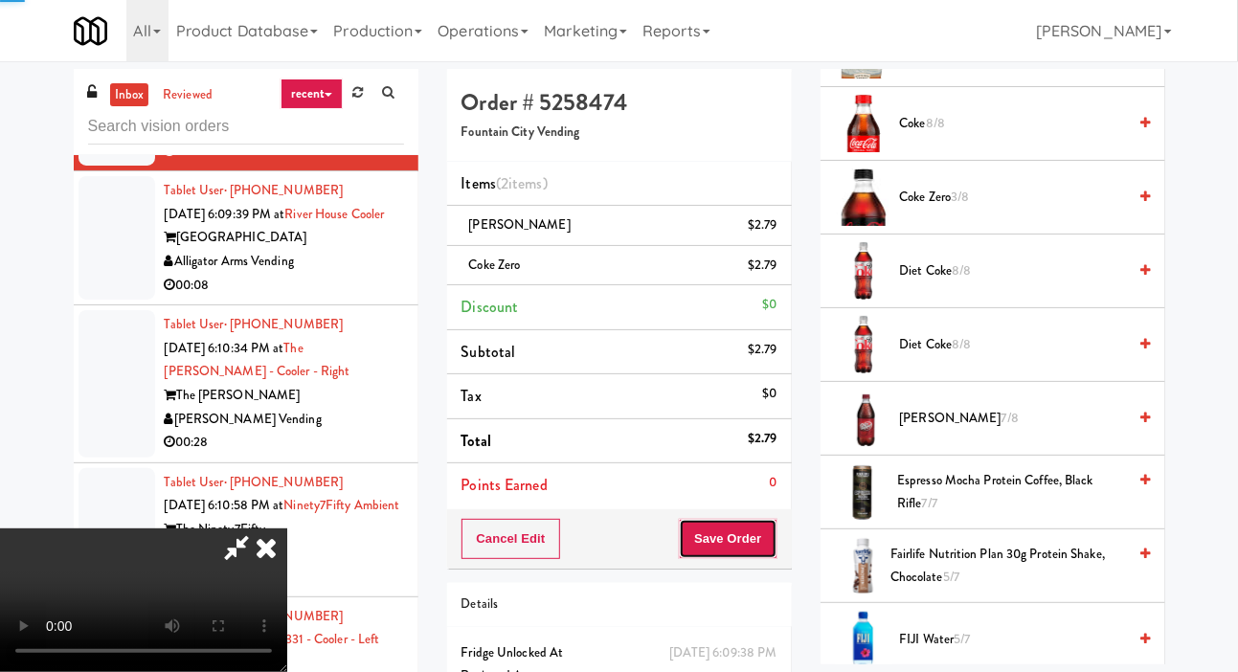
click at [775, 531] on button "Save Order" at bounding box center [728, 539] width 98 height 40
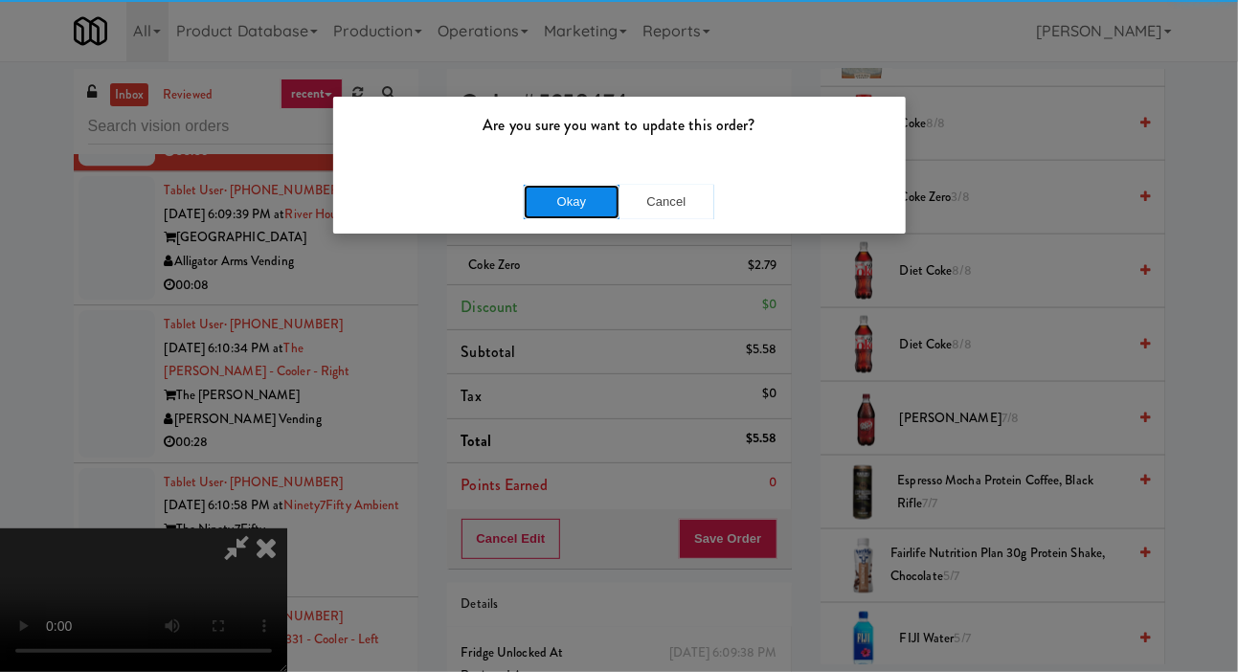
click at [577, 195] on button "Okay" at bounding box center [572, 202] width 96 height 34
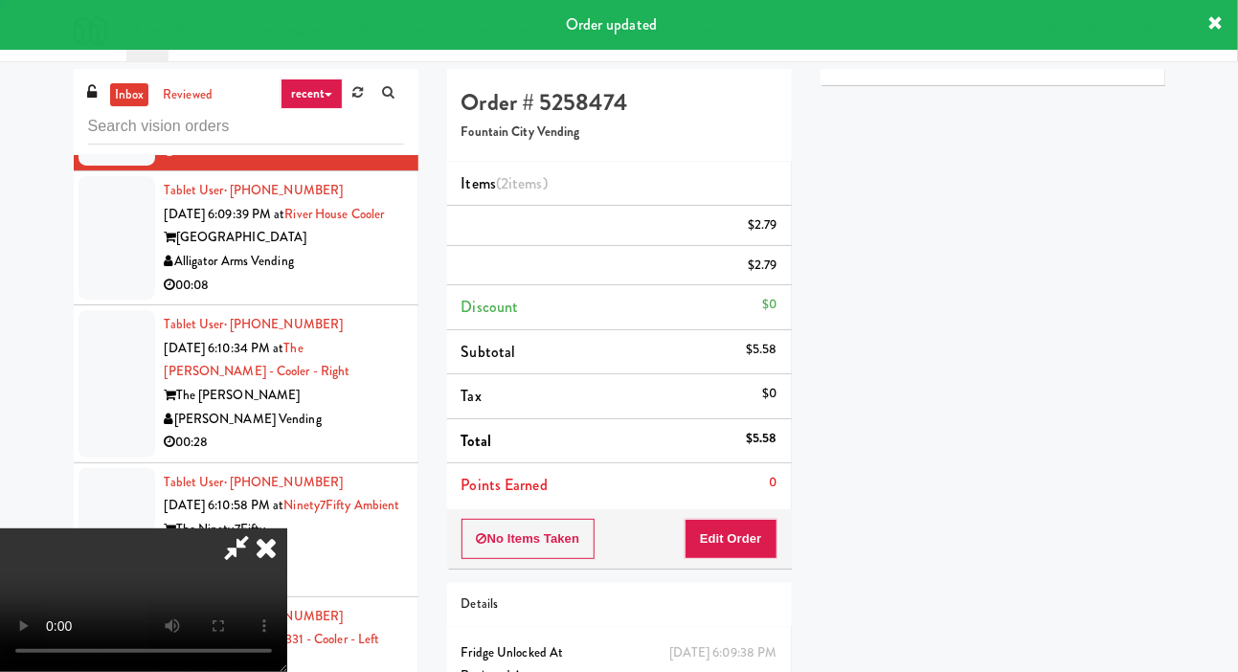
scroll to position [0, 0]
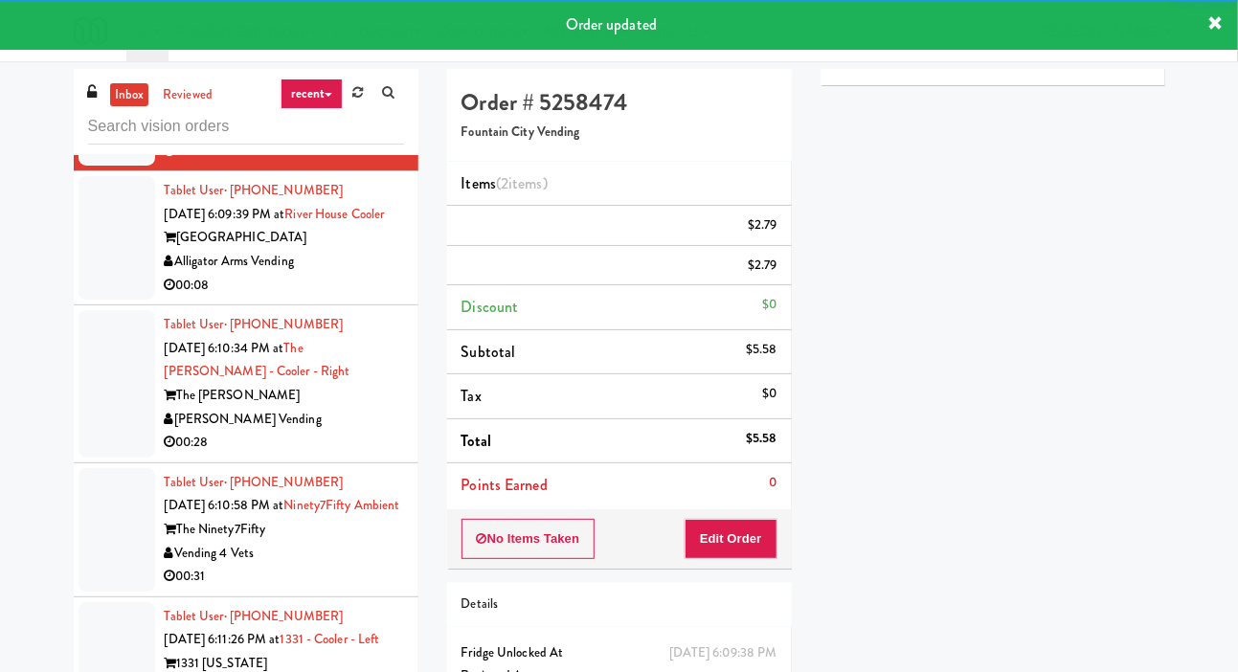
click at [79, 300] on div at bounding box center [117, 238] width 77 height 124
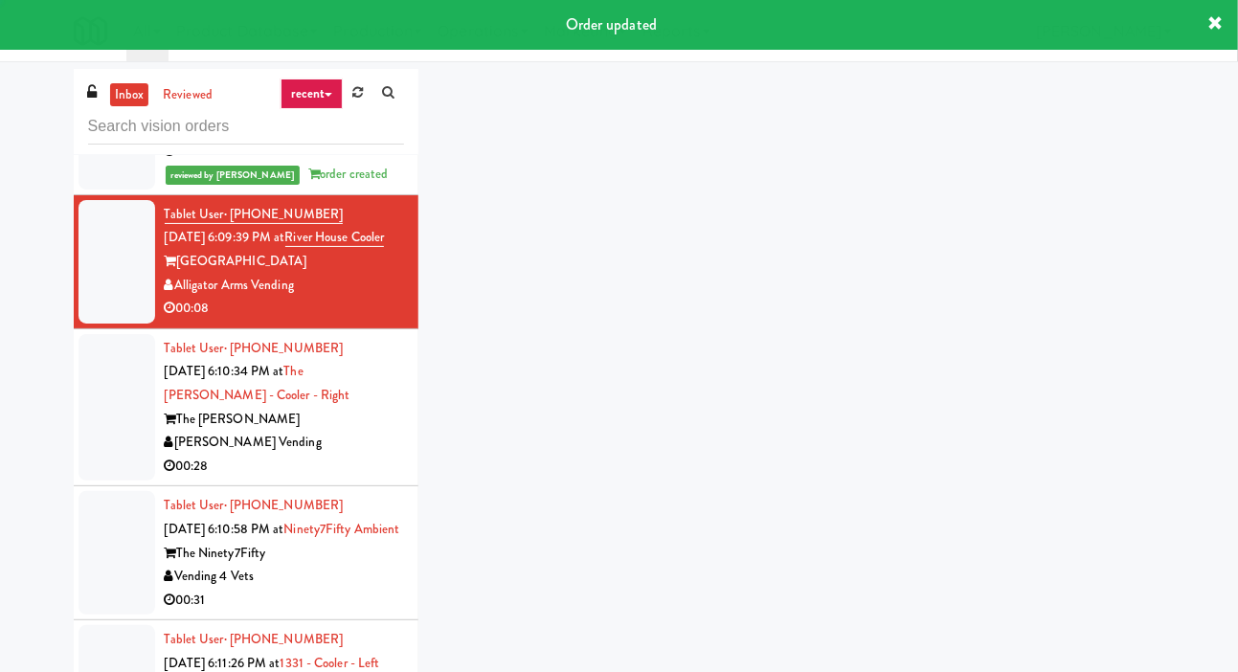
click at [79, 324] on div at bounding box center [117, 262] width 77 height 124
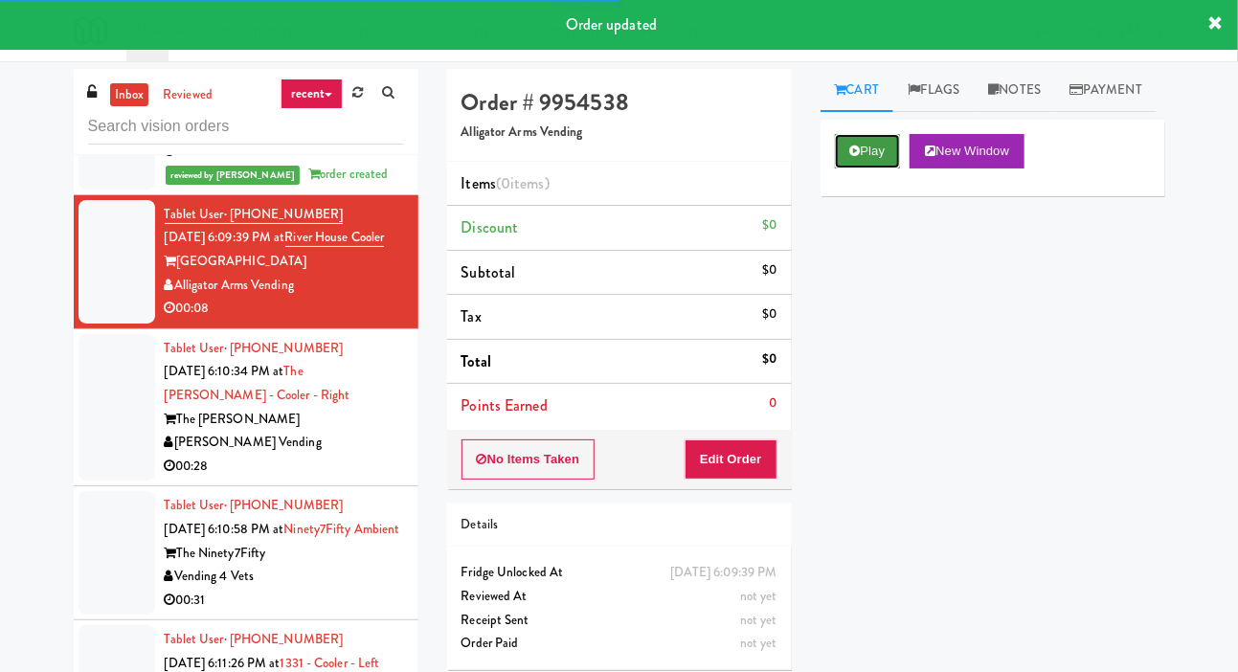
click at [852, 169] on button "Play" at bounding box center [868, 151] width 66 height 34
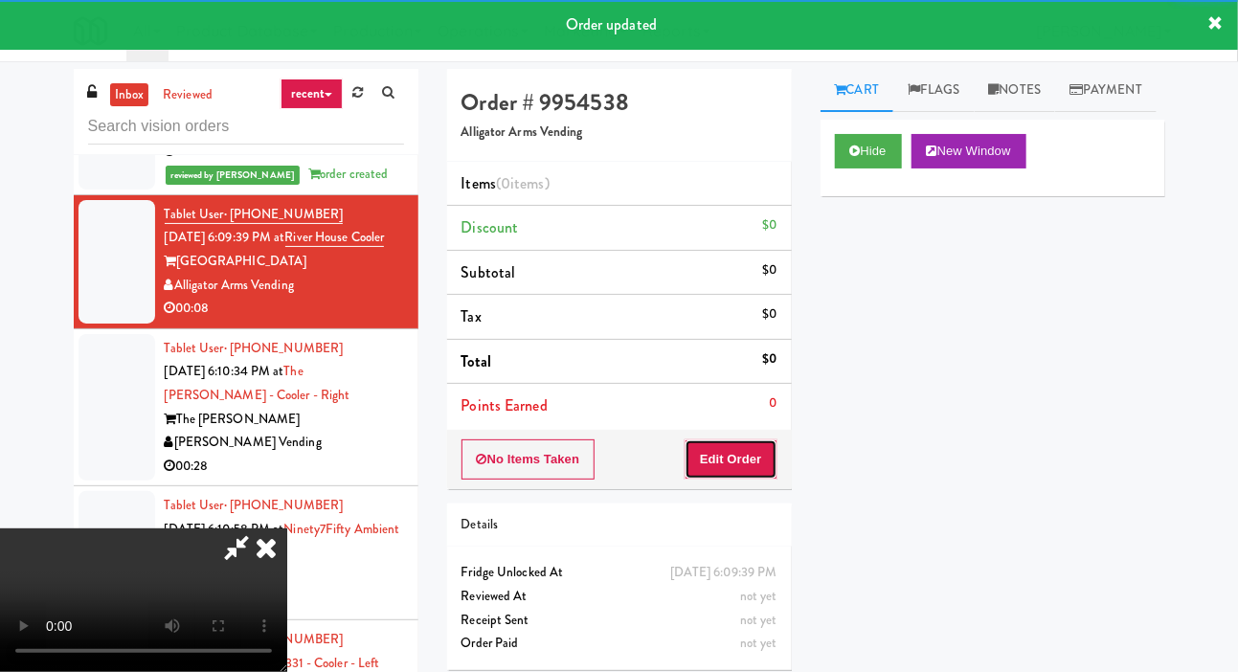
click at [727, 441] on button "Edit Order" at bounding box center [731, 459] width 93 height 40
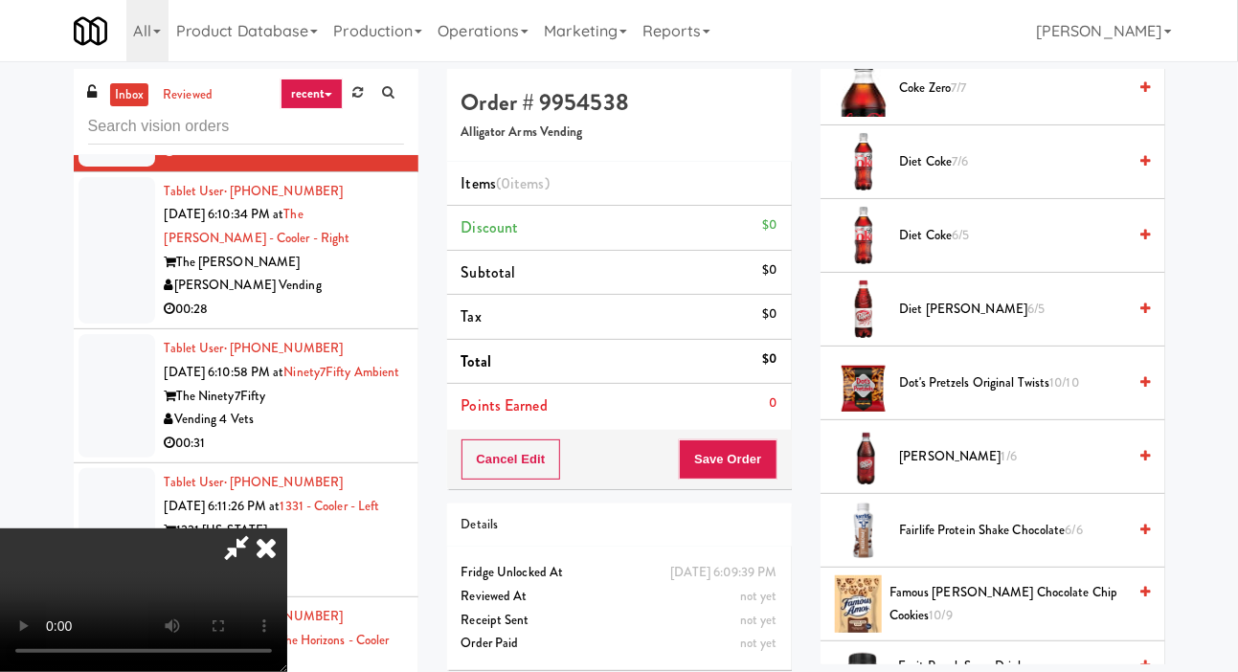
scroll to position [878, 0]
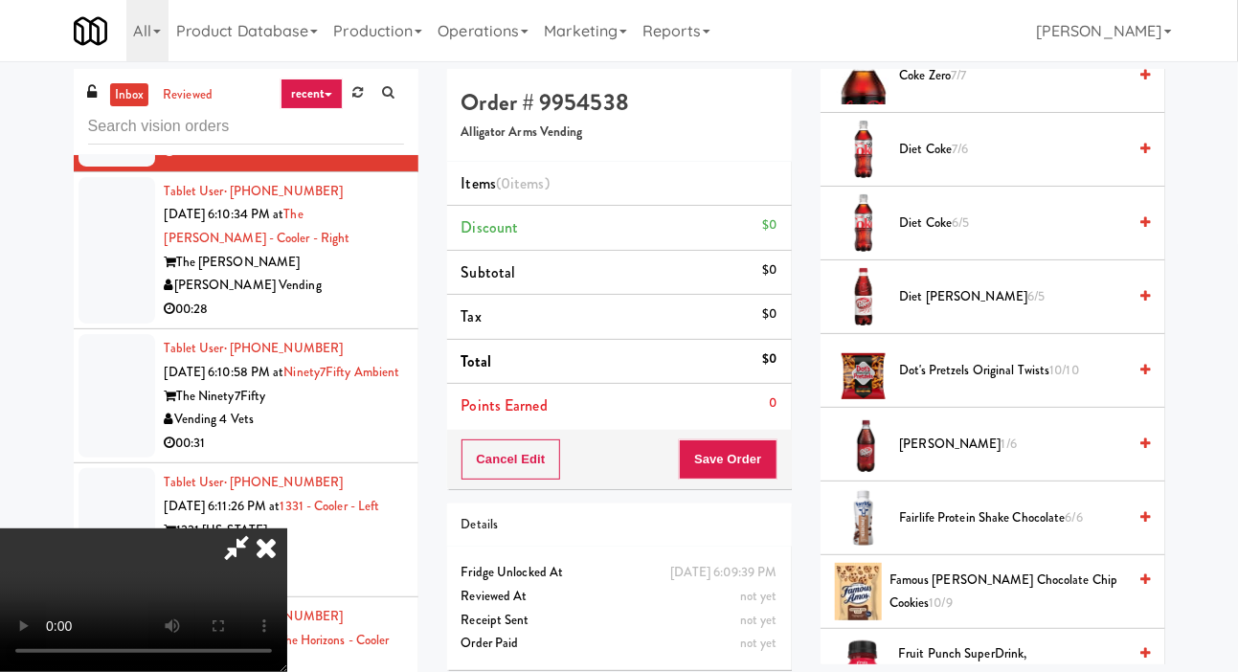
click at [975, 530] on span "Fairlife Protein Shake Chocolate 6/6" at bounding box center [1013, 518] width 227 height 24
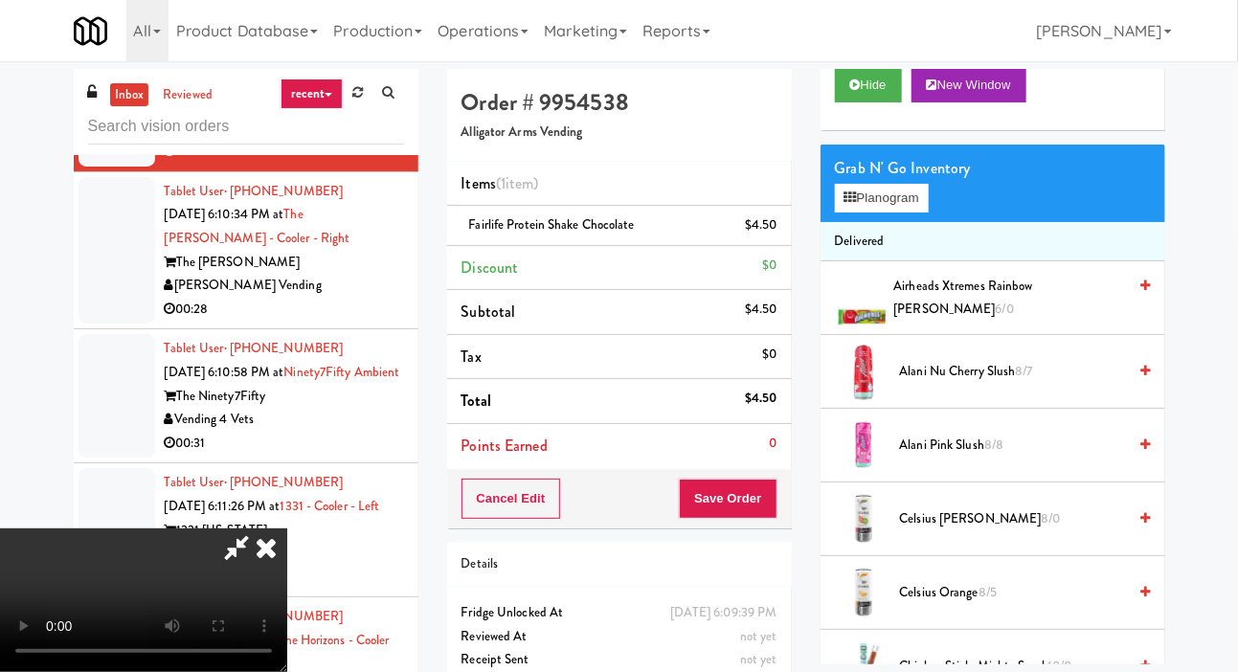
scroll to position [140, 0]
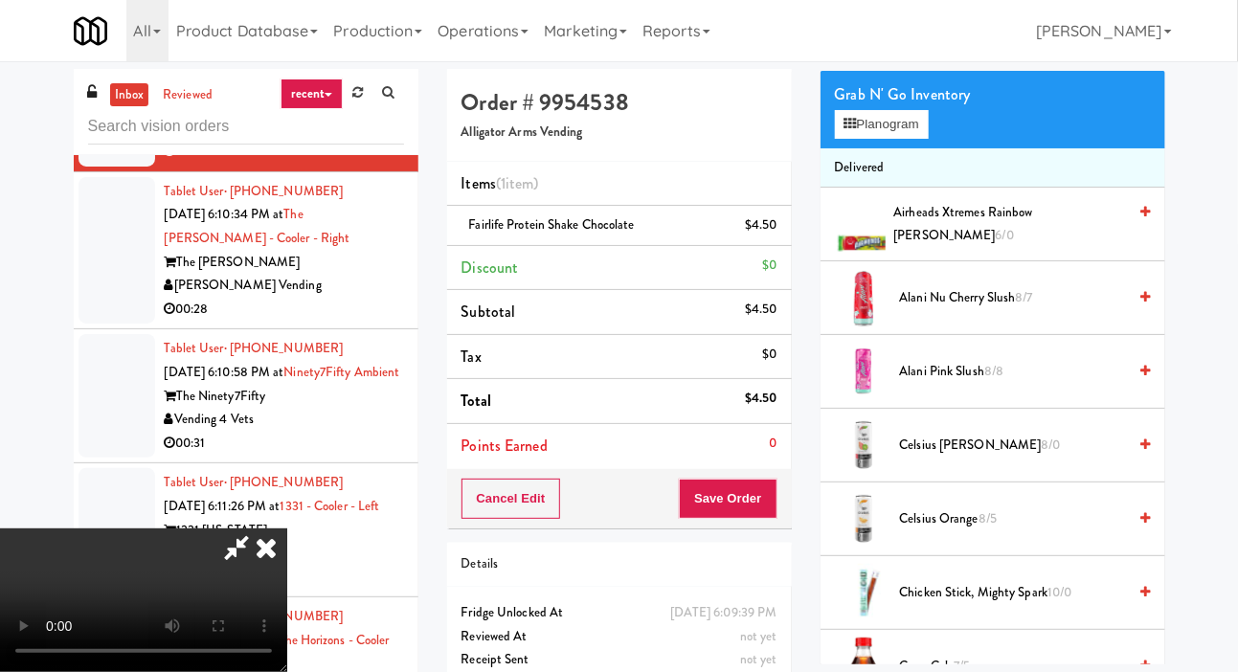
click at [958, 384] on span "Alani Pink Slush 8/8" at bounding box center [1013, 372] width 227 height 24
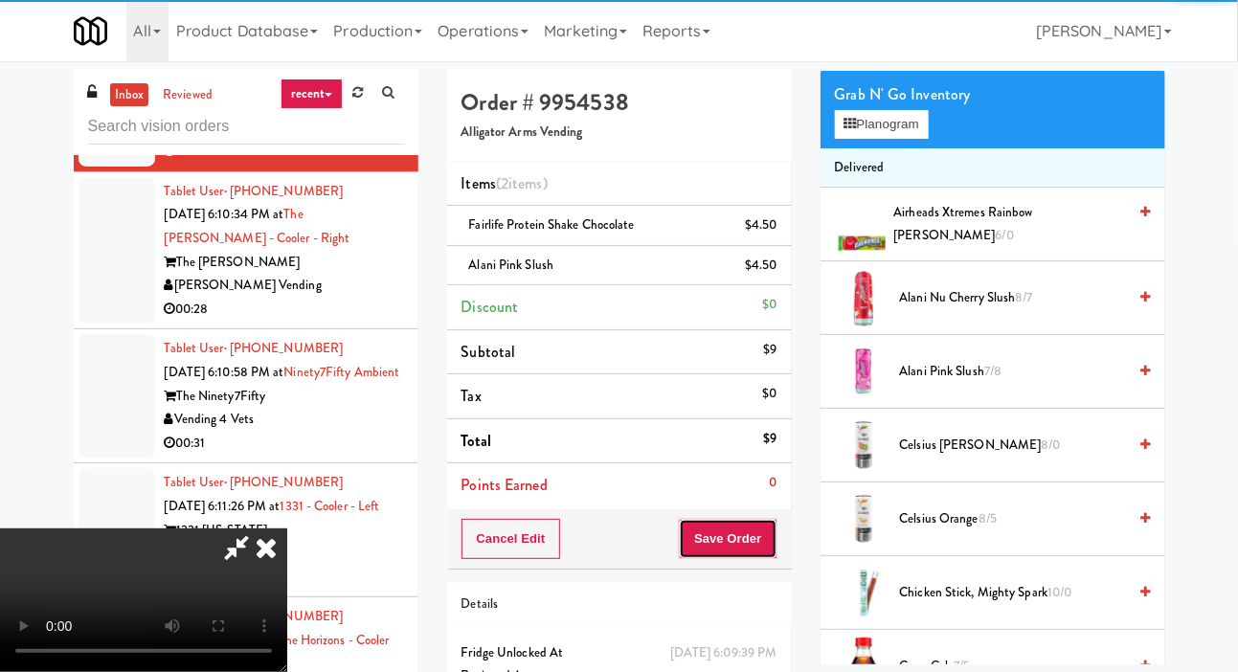
click at [768, 527] on button "Save Order" at bounding box center [728, 539] width 98 height 40
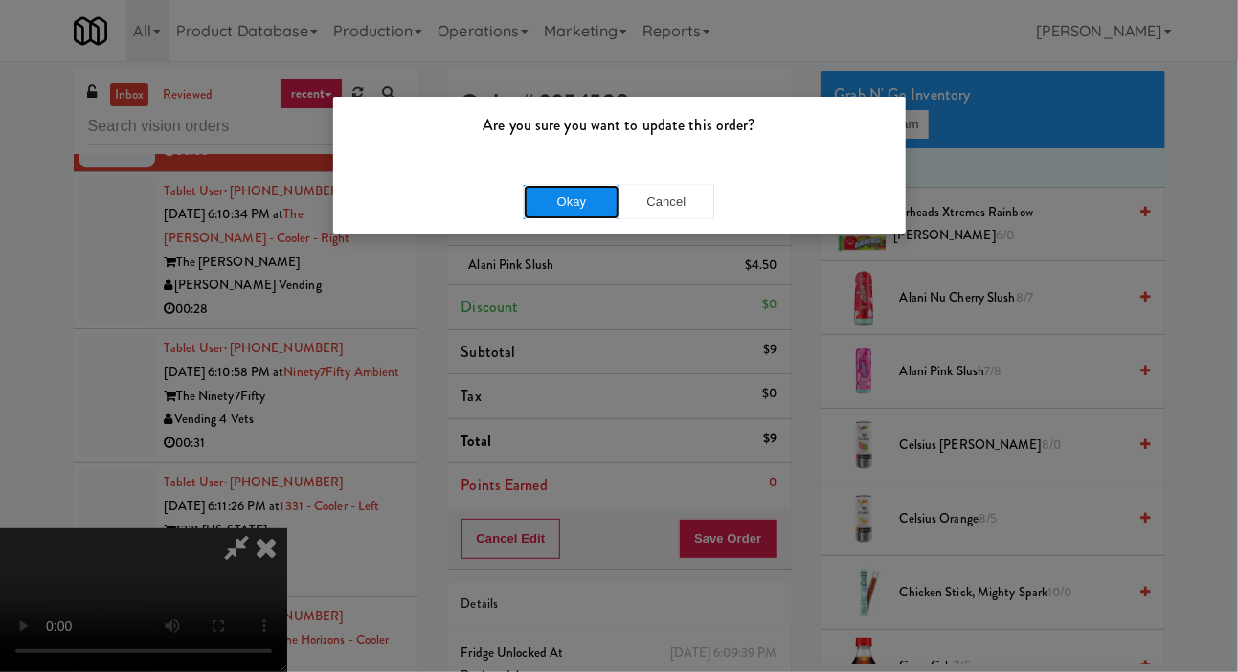
click at [592, 211] on button "Okay" at bounding box center [572, 202] width 96 height 34
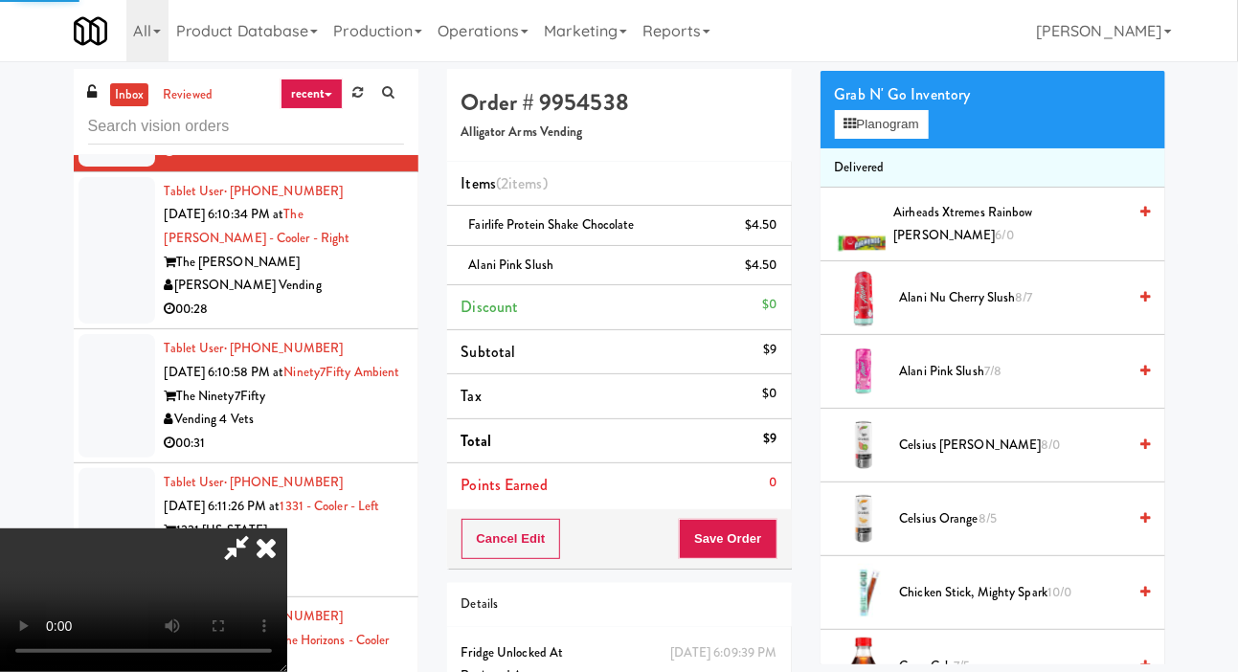
scroll to position [111, 0]
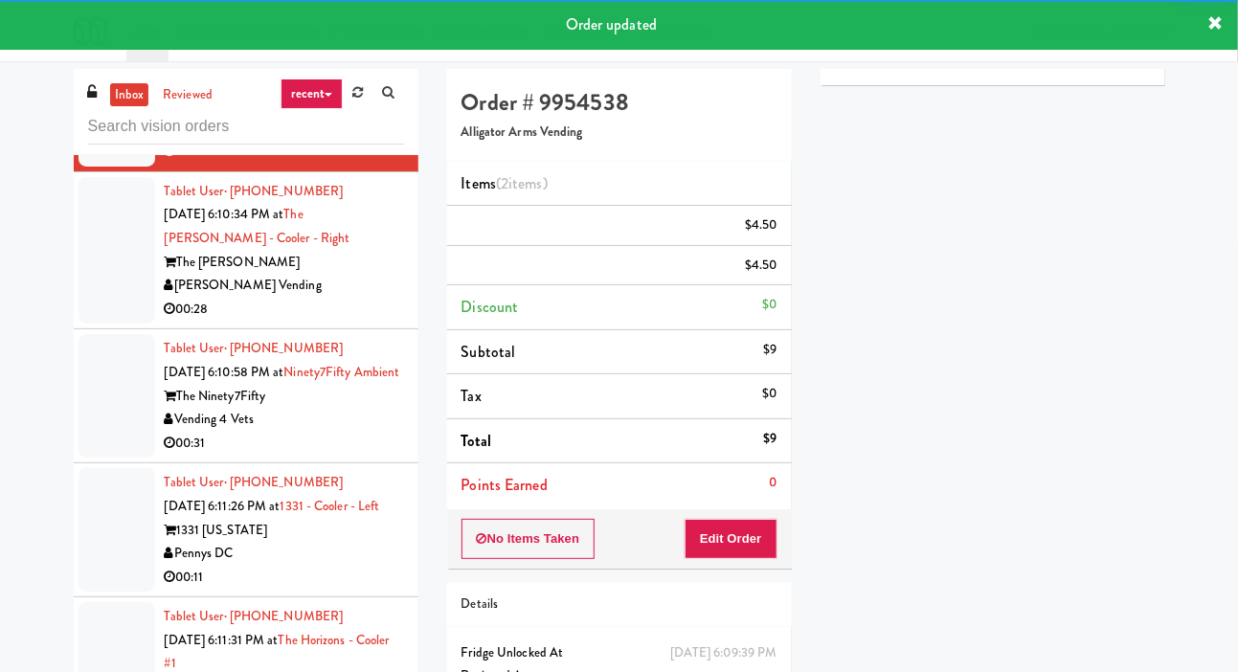
click at [75, 330] on li "Tablet User · (720) 498-6636 Oct 8, 2025 6:10:34 PM at The Glenn - Cooler - Rig…" at bounding box center [246, 251] width 345 height 158
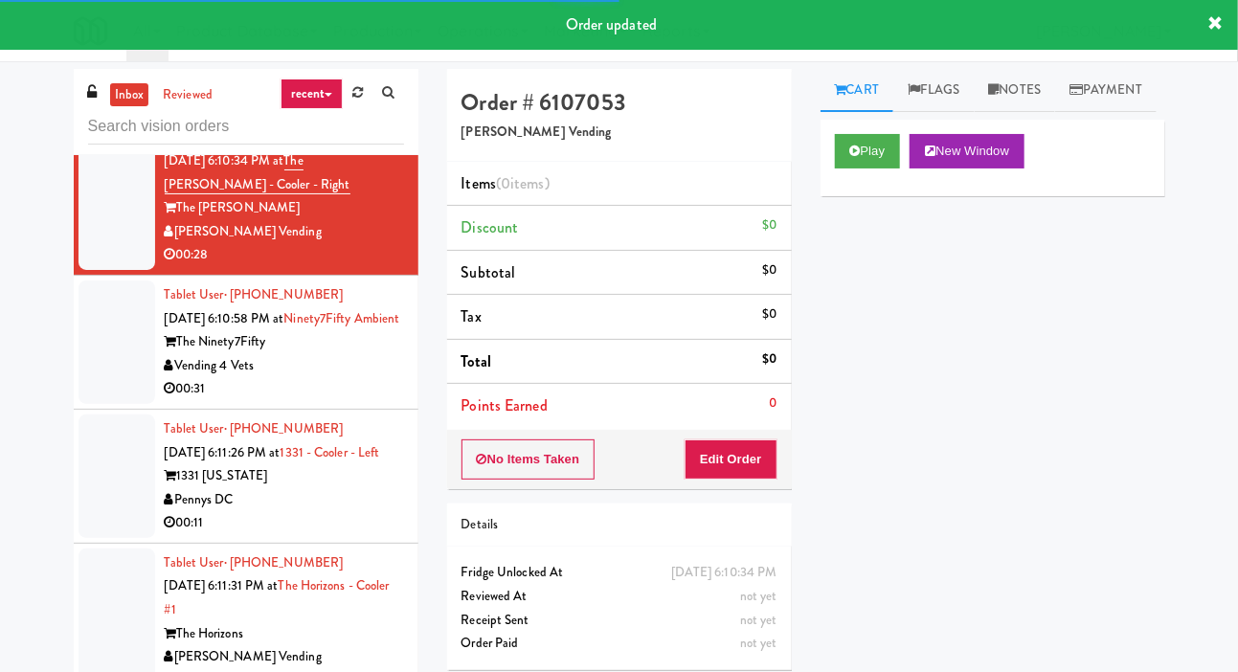
click at [86, 404] on div at bounding box center [117, 343] width 77 height 124
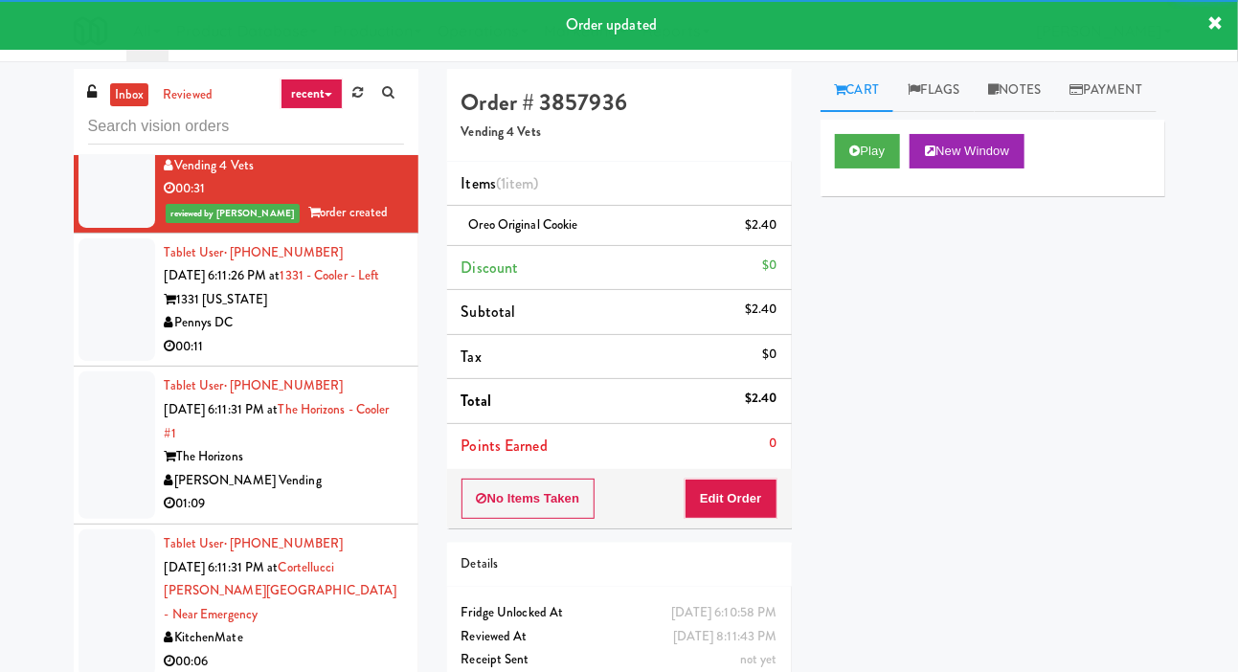
click at [112, 362] on div at bounding box center [117, 300] width 77 height 124
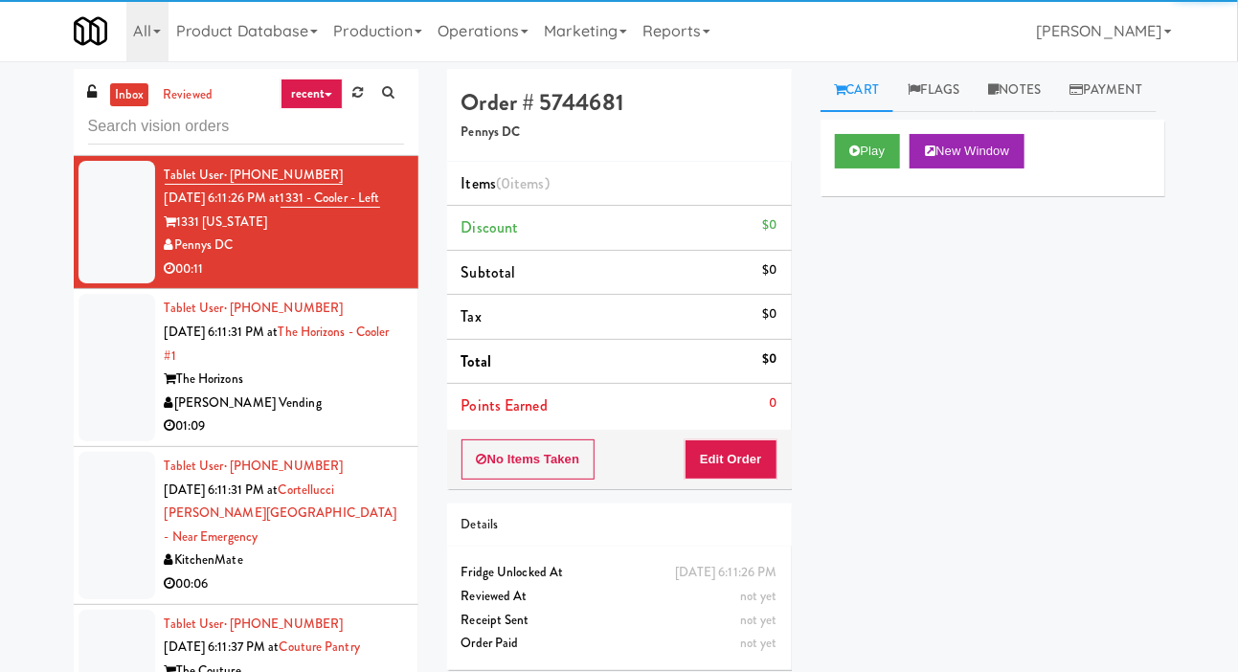
click at [116, 441] on div at bounding box center [117, 367] width 77 height 147
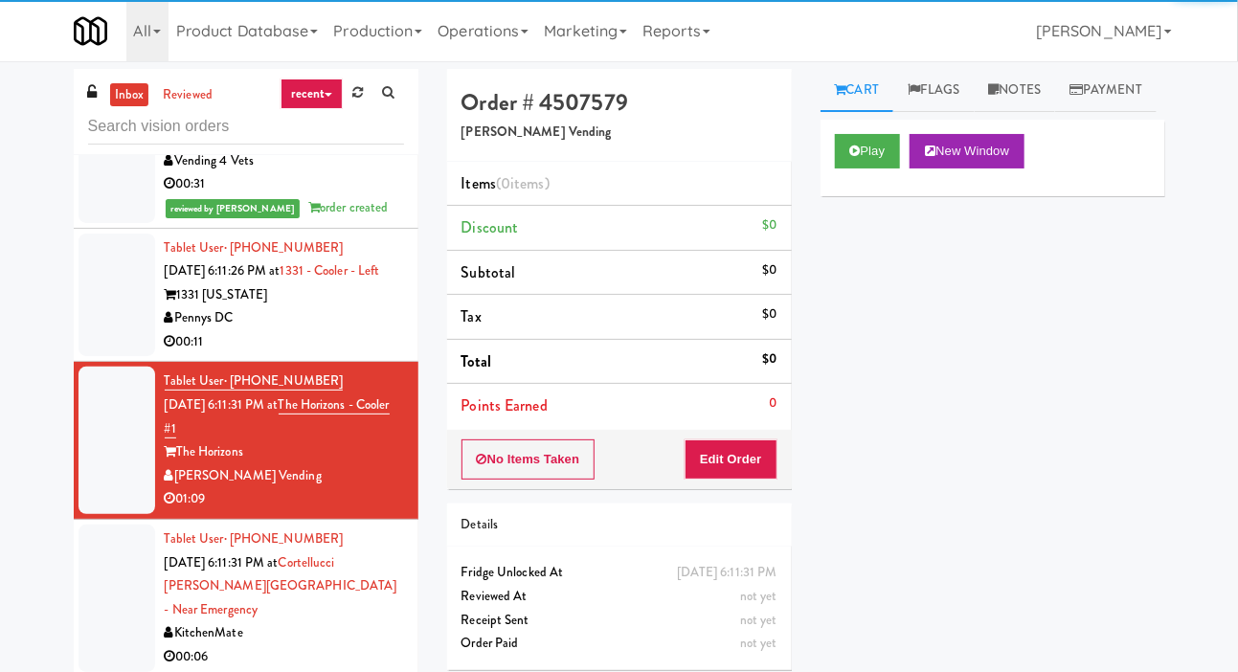
click at [108, 223] on div at bounding box center [117, 149] width 77 height 147
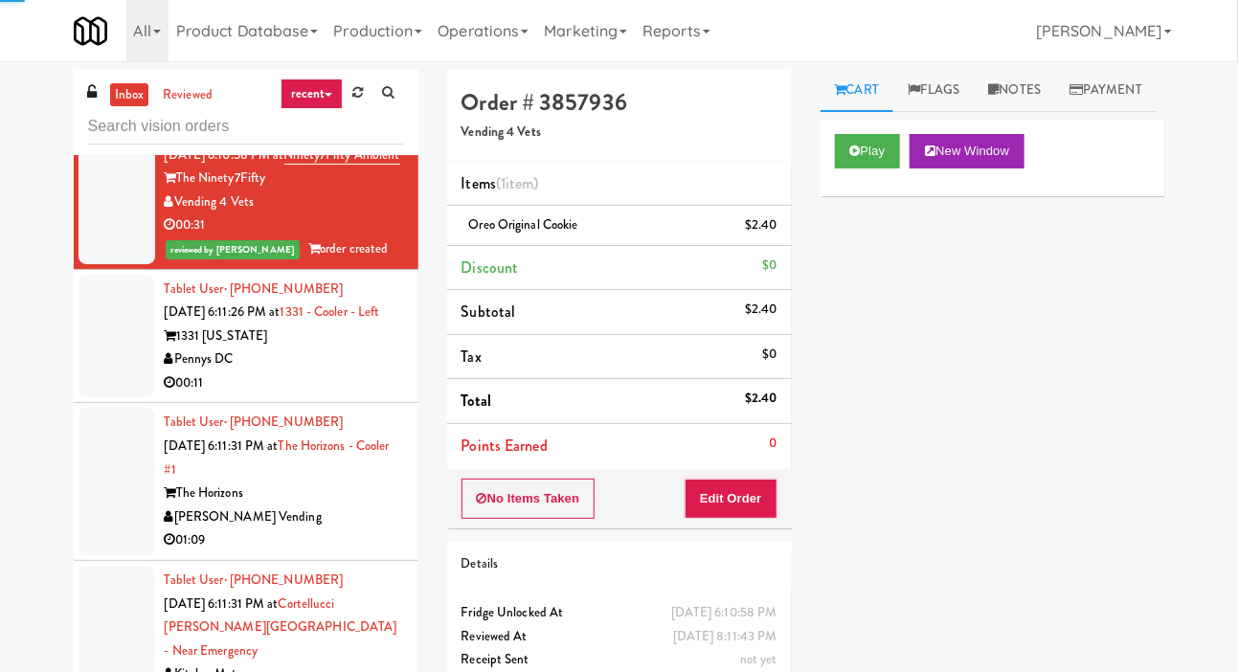
scroll to position [2682, 0]
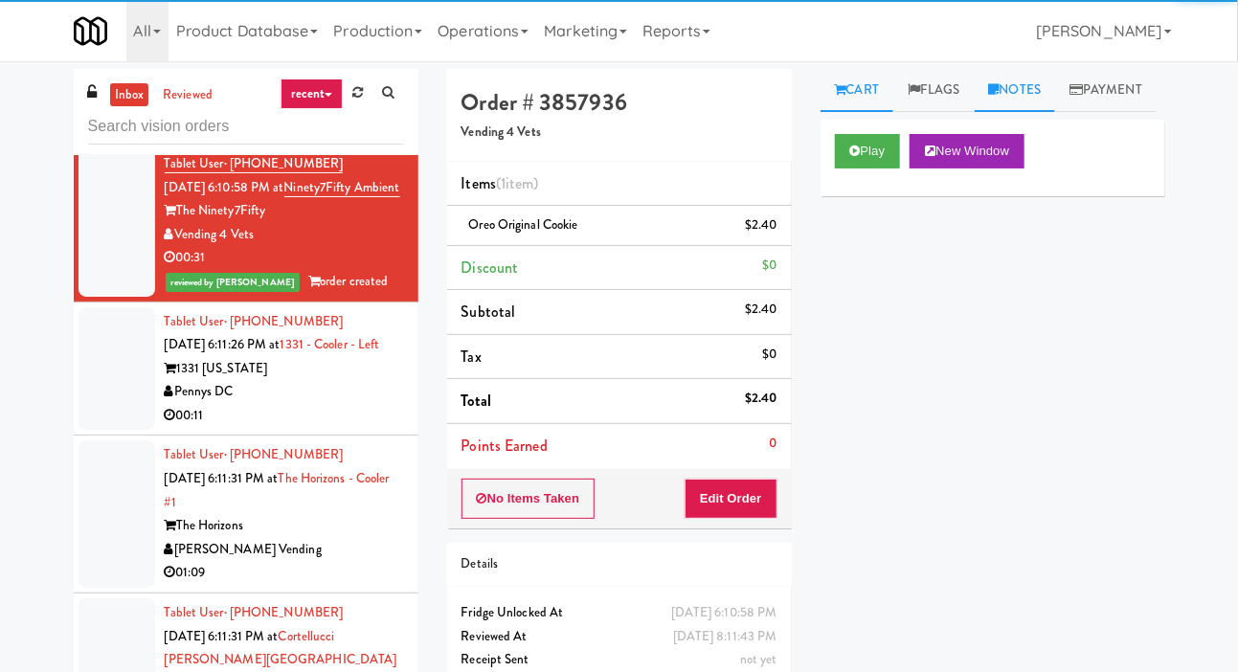
click at [1018, 92] on link "Notes" at bounding box center [1015, 90] width 81 height 43
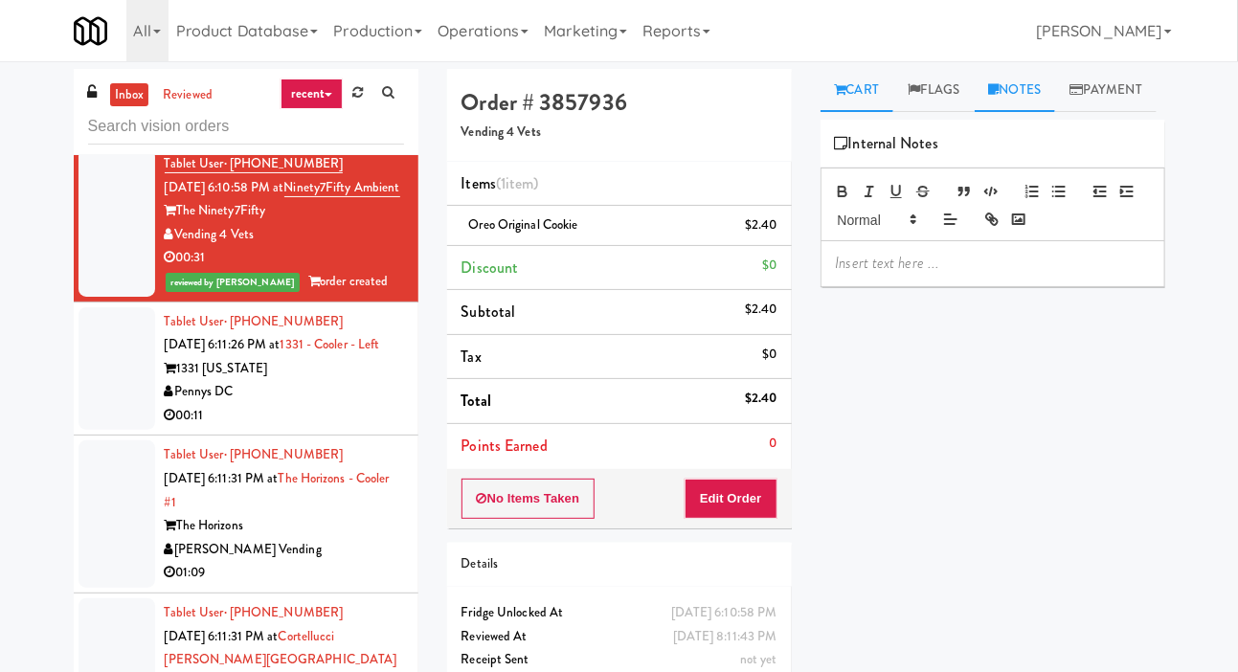
click at [866, 101] on link "Cart" at bounding box center [858, 90] width 74 height 43
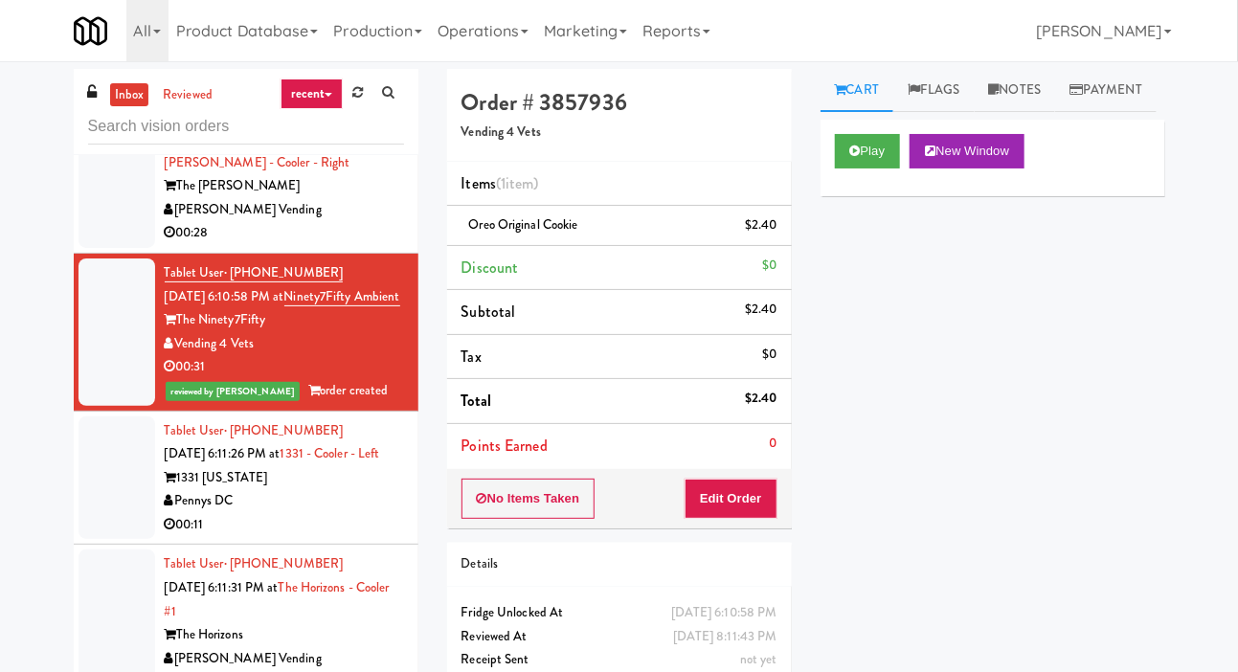
scroll to position [2570, 0]
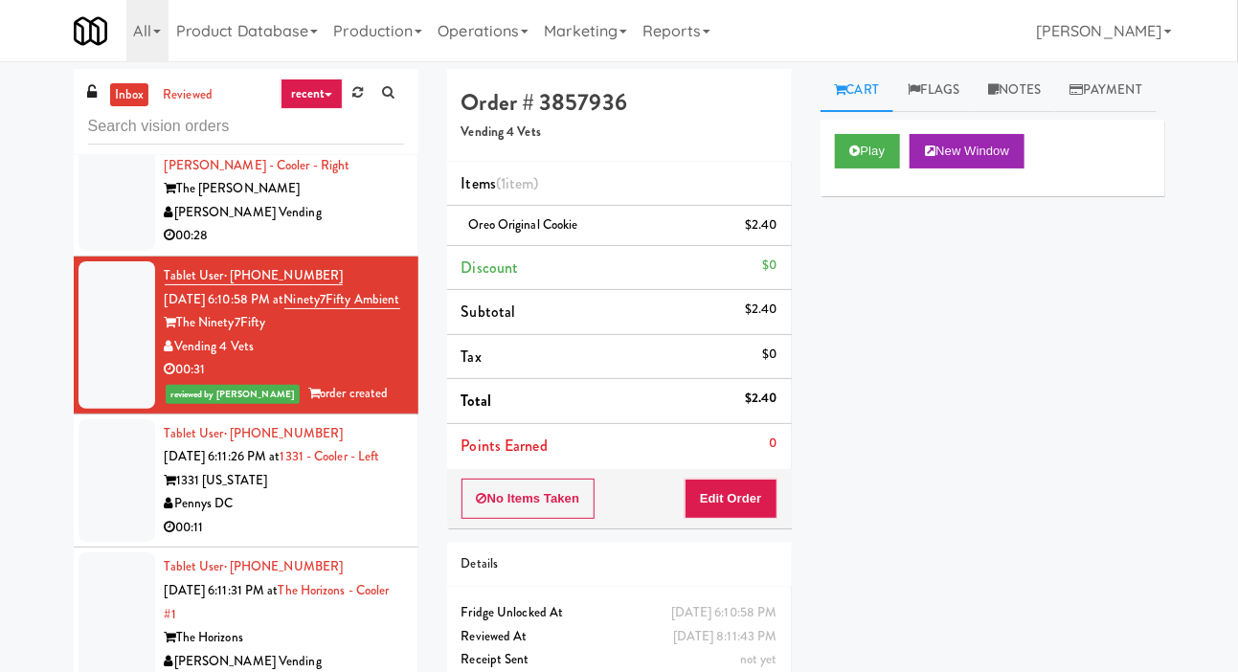
click at [94, 251] on div at bounding box center [117, 176] width 77 height 147
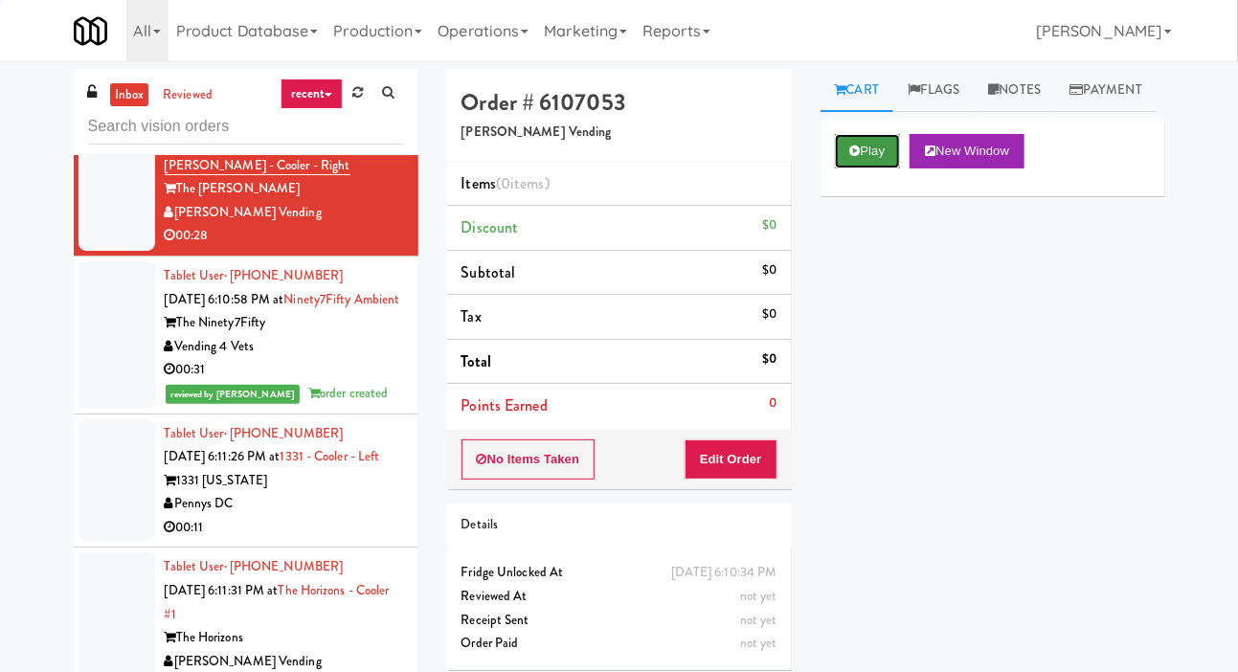
click at [852, 157] on icon at bounding box center [855, 151] width 11 height 12
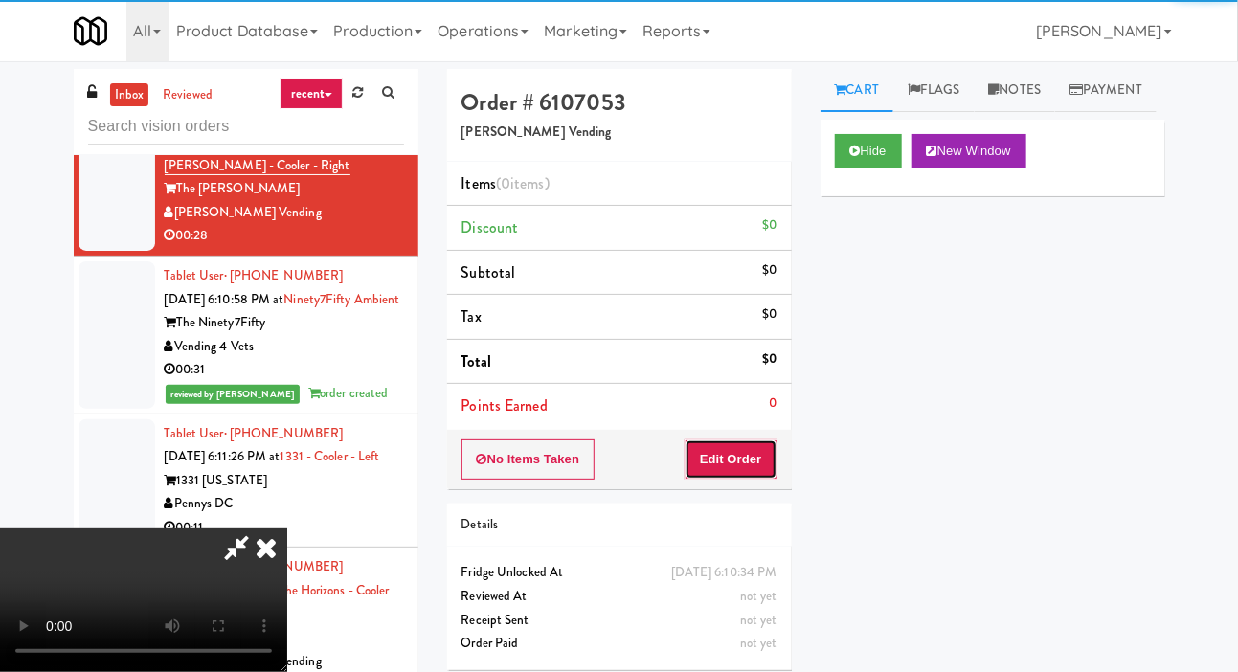
click at [735, 456] on button "Edit Order" at bounding box center [731, 459] width 93 height 40
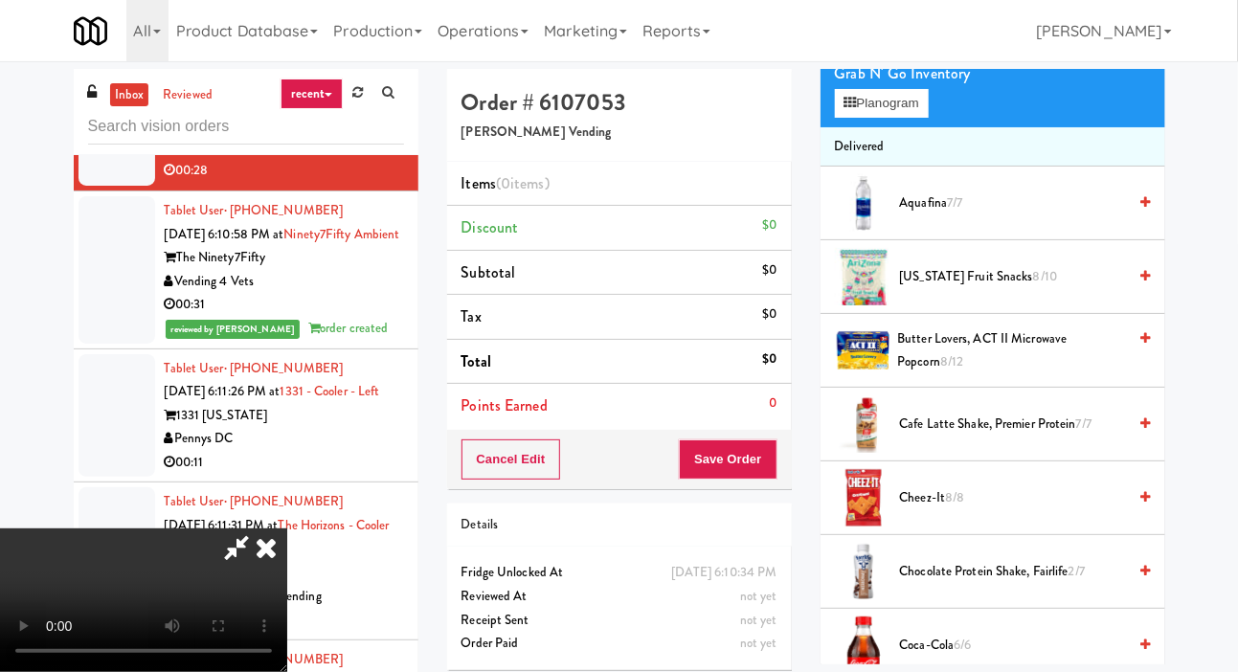
scroll to position [157, 0]
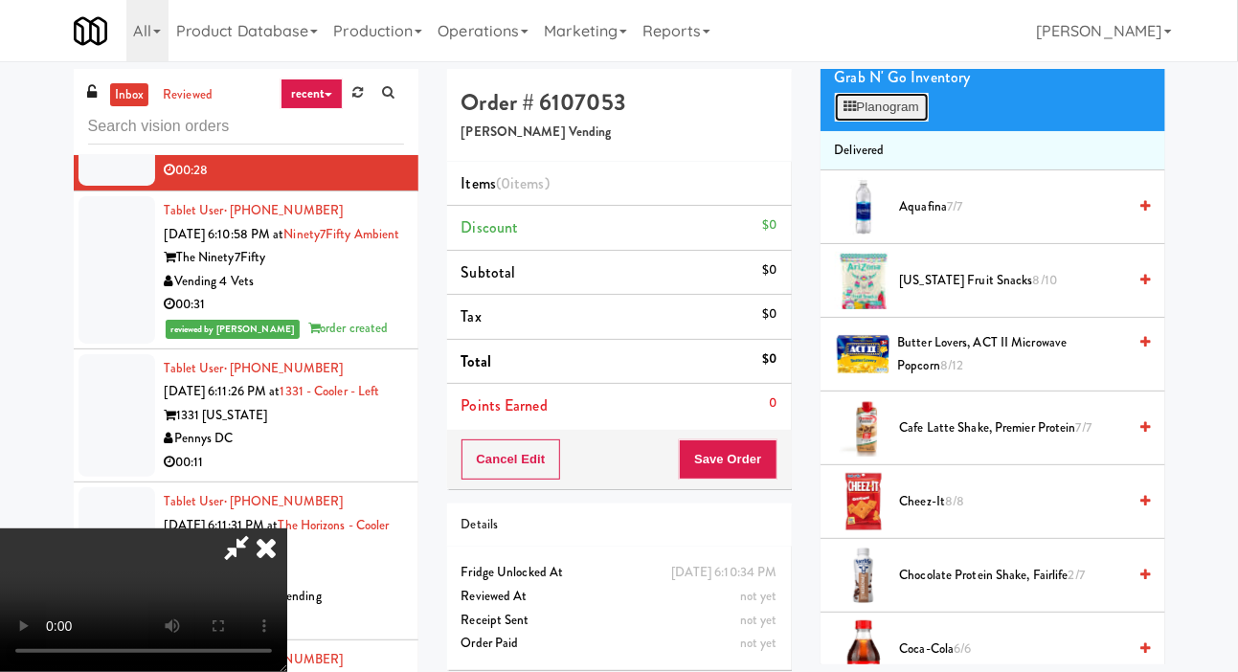
click at [921, 122] on button "Planogram" at bounding box center [882, 107] width 94 height 29
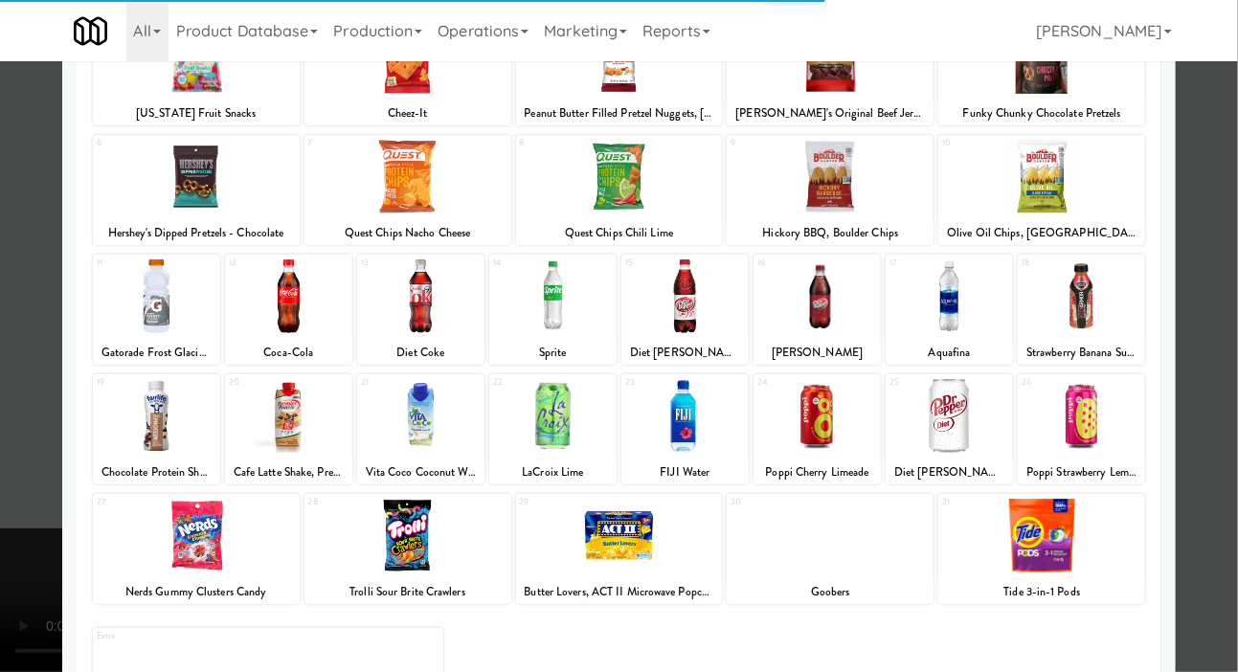
scroll to position [267, 0]
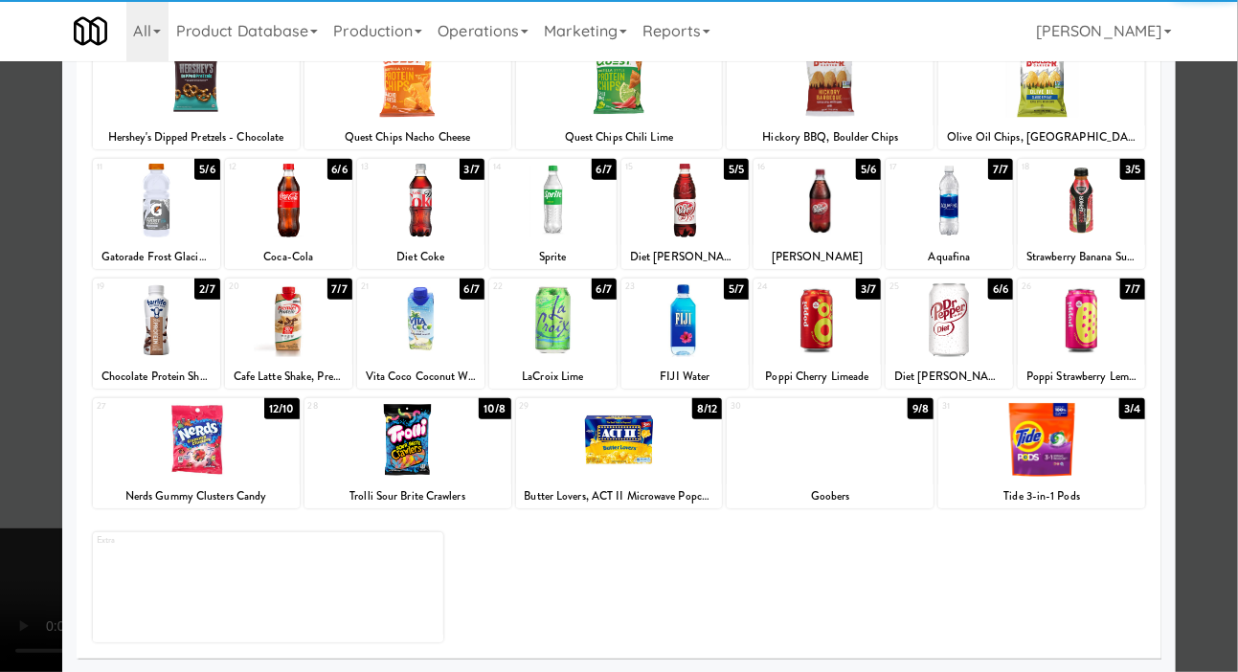
click at [1105, 321] on div at bounding box center [1081, 320] width 127 height 74
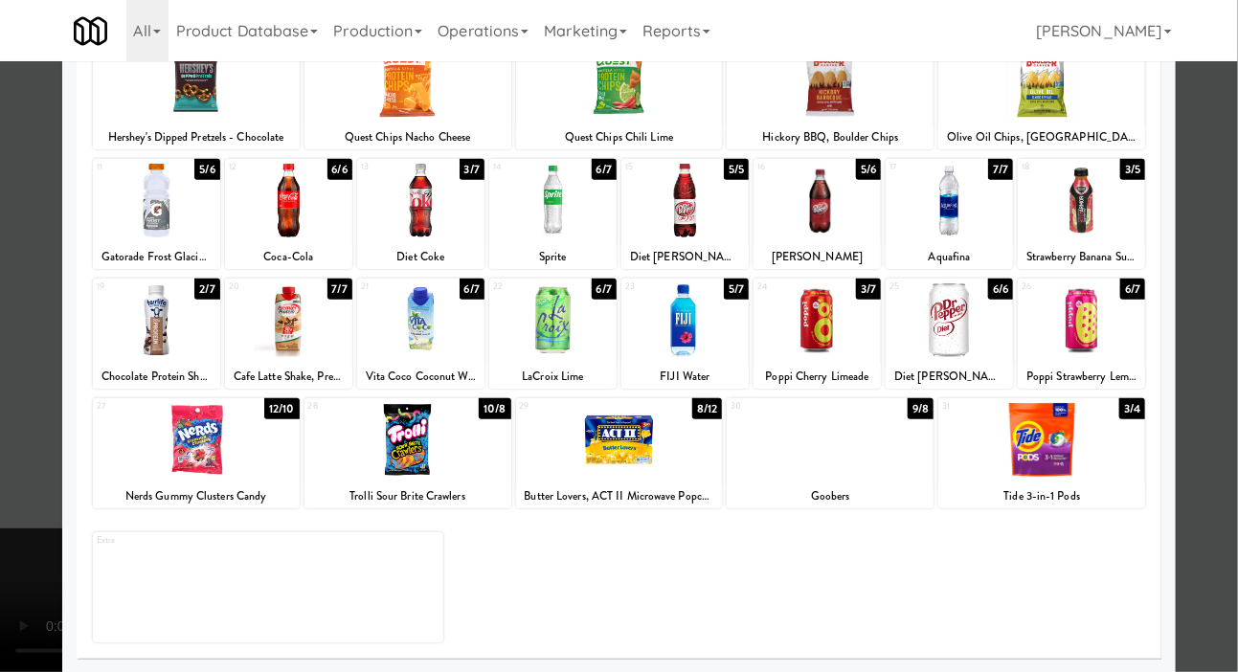
click at [1232, 237] on div at bounding box center [619, 336] width 1238 height 672
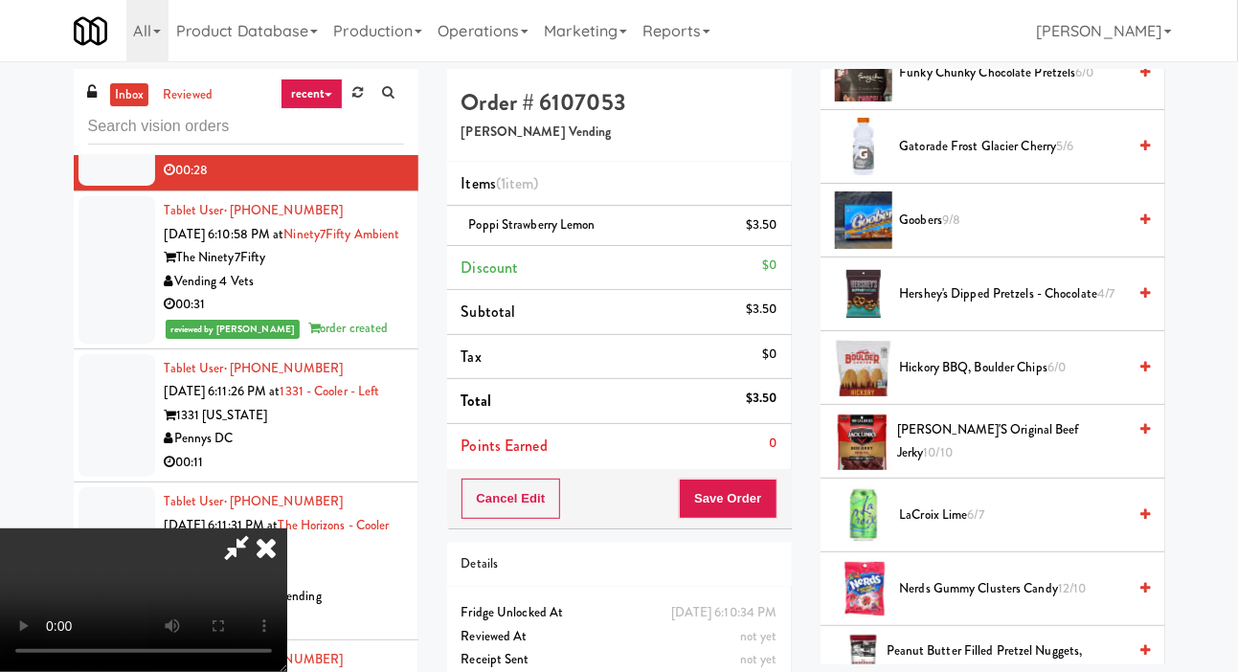
scroll to position [1179, 0]
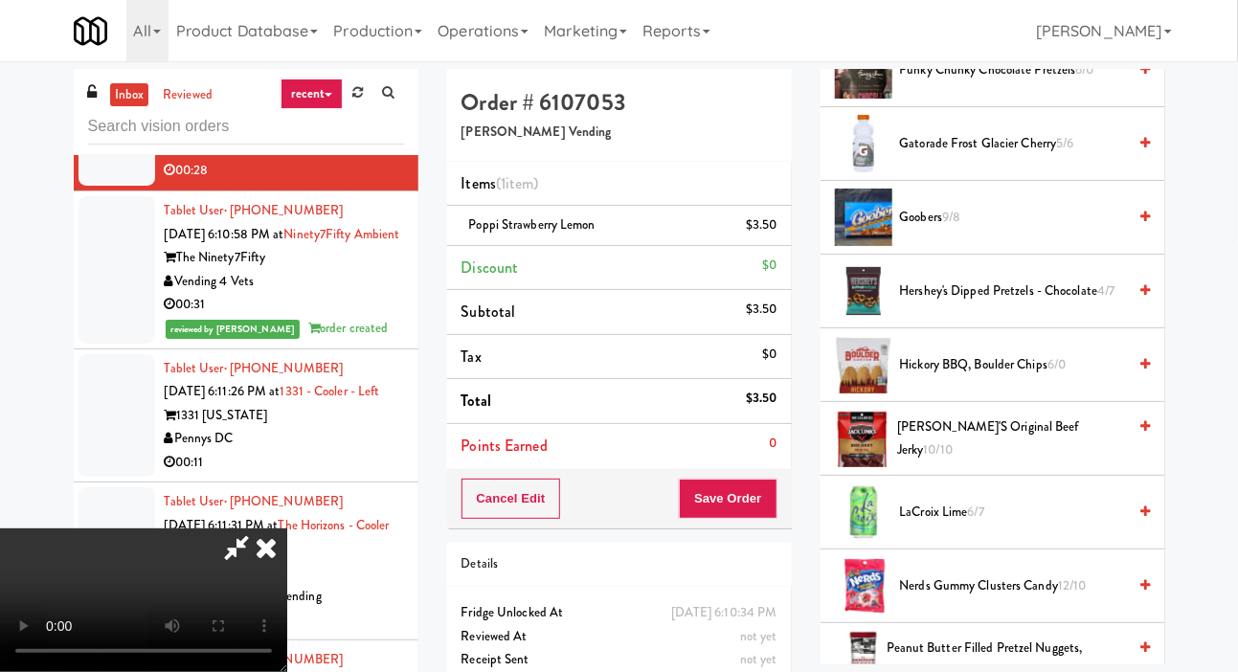
click at [987, 462] on span "Jack Link's Original Beef Jerky 10/10" at bounding box center [1011, 439] width 229 height 47
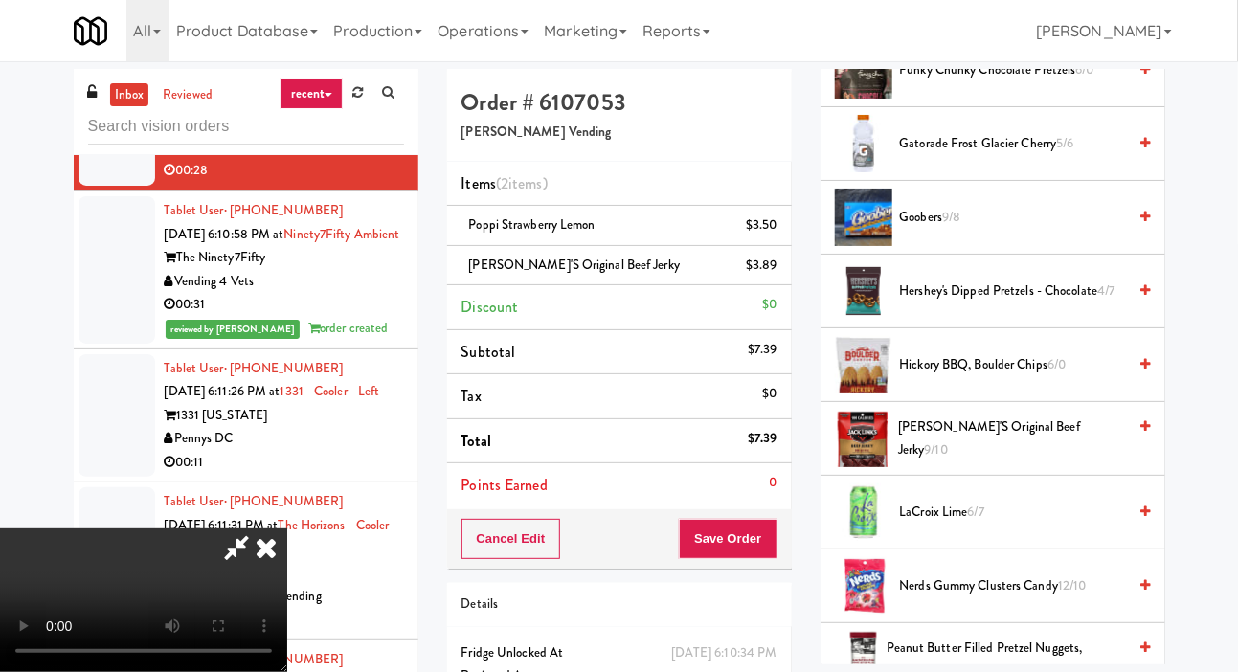
scroll to position [0, 0]
click at [981, 377] on span "Hickory BBQ, Boulder Chips 6/0" at bounding box center [1013, 365] width 227 height 24
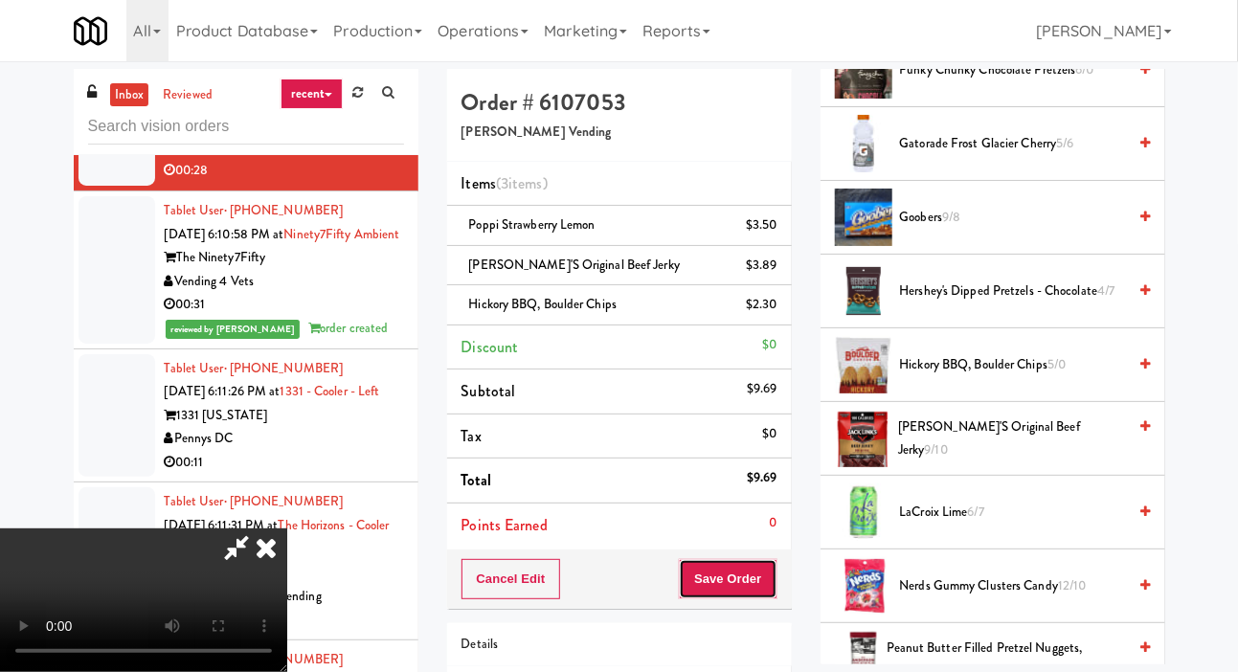
click at [773, 568] on button "Save Order" at bounding box center [728, 579] width 98 height 40
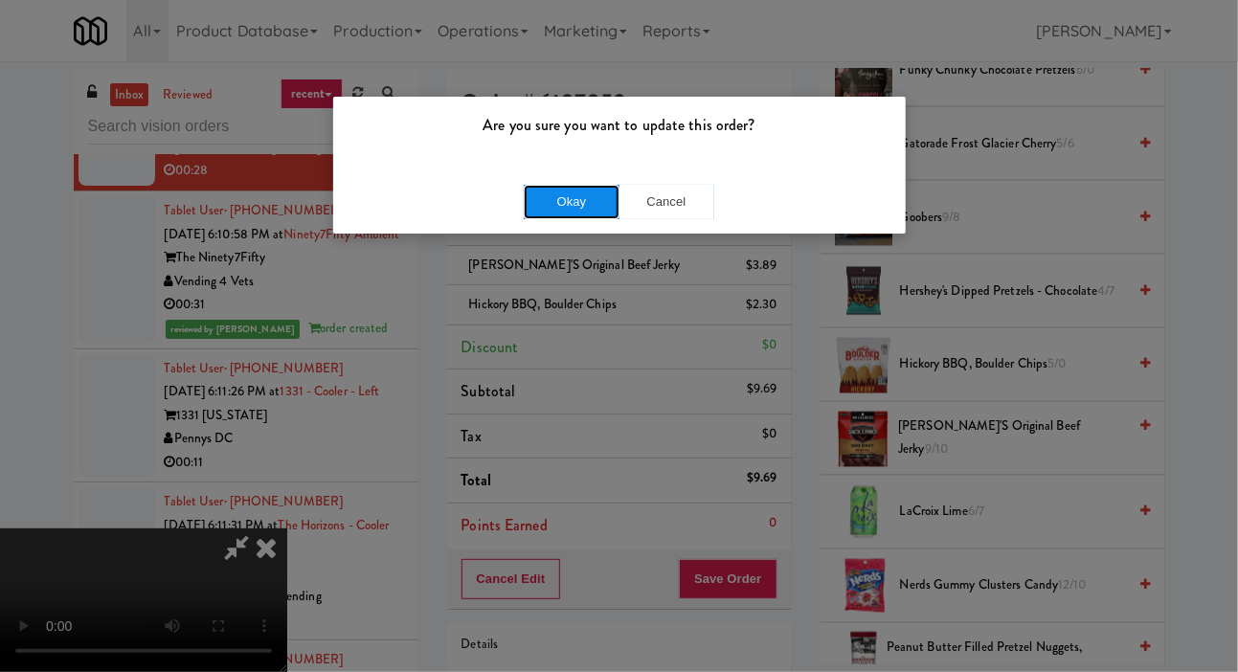
click at [577, 195] on button "Okay" at bounding box center [572, 202] width 96 height 34
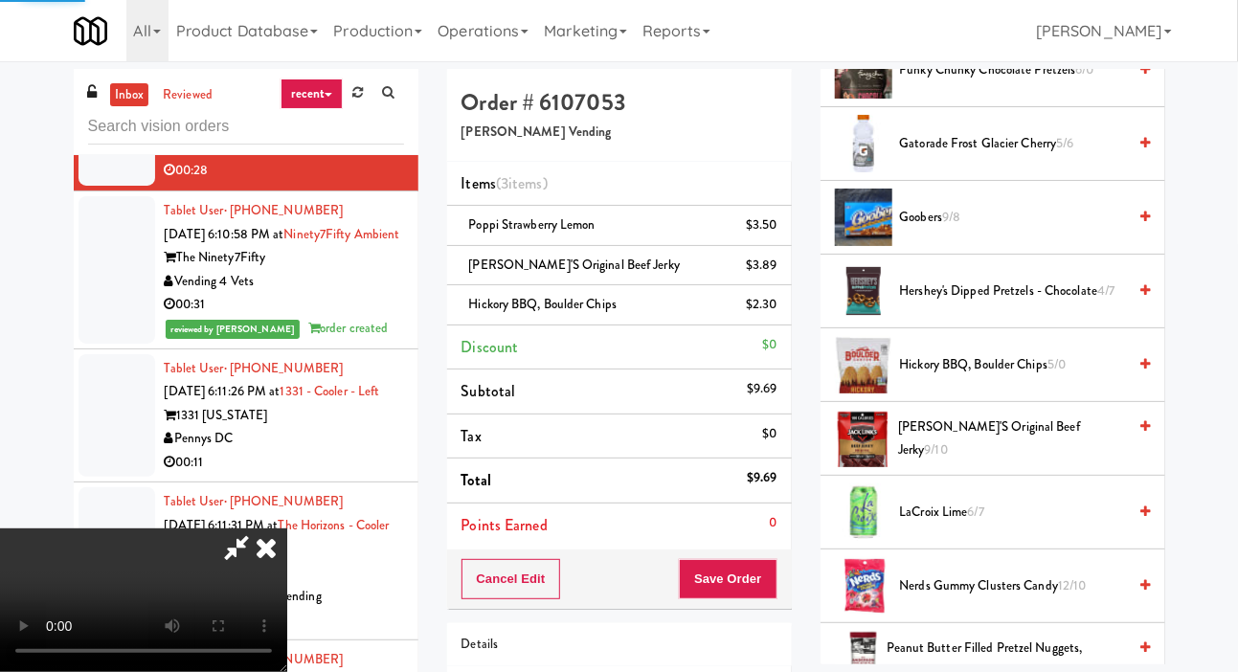
scroll to position [111, 0]
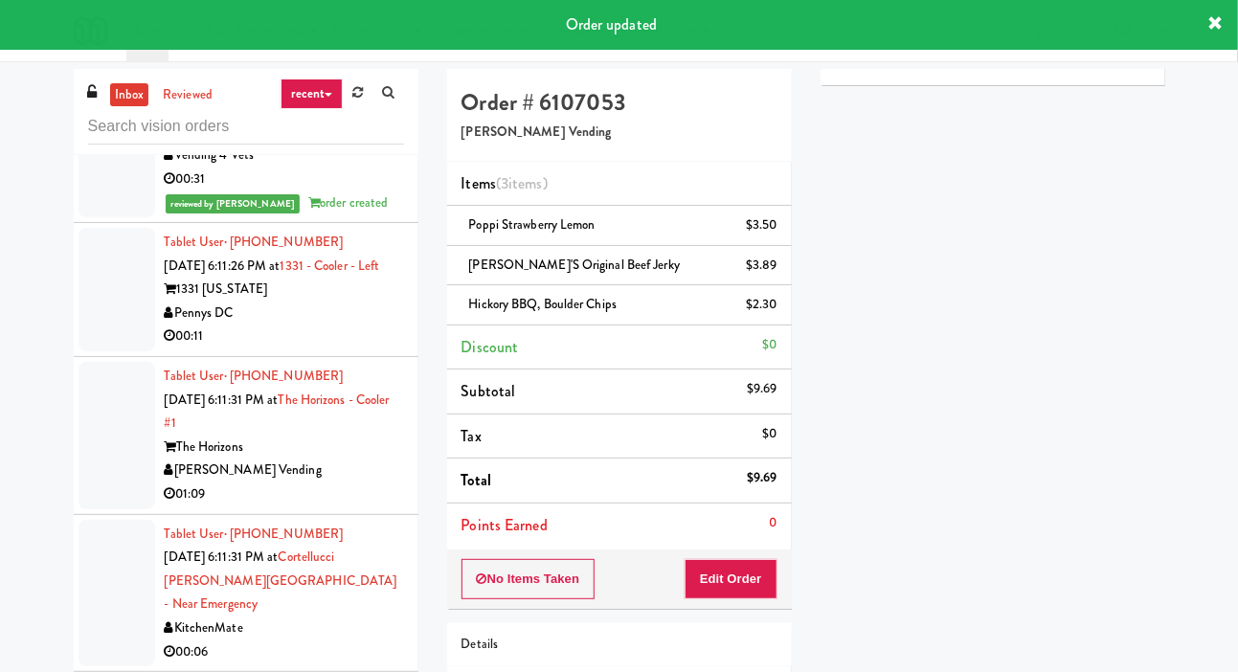
click at [96, 351] on div at bounding box center [117, 290] width 77 height 124
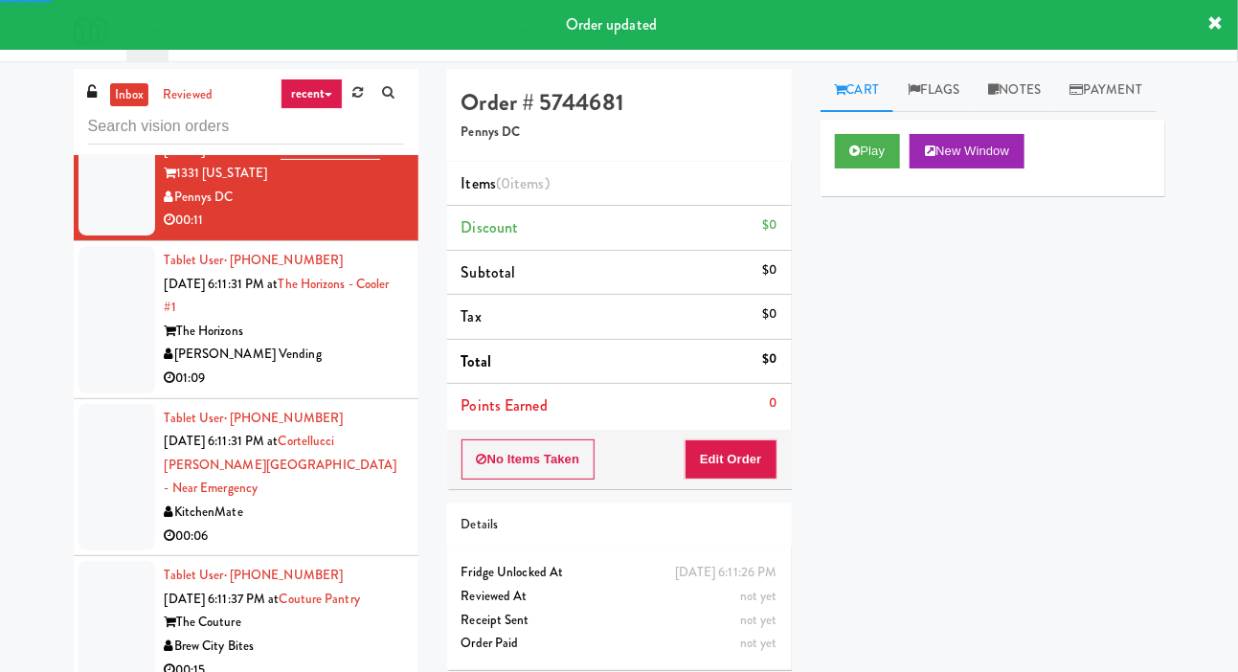
scroll to position [2902, 0]
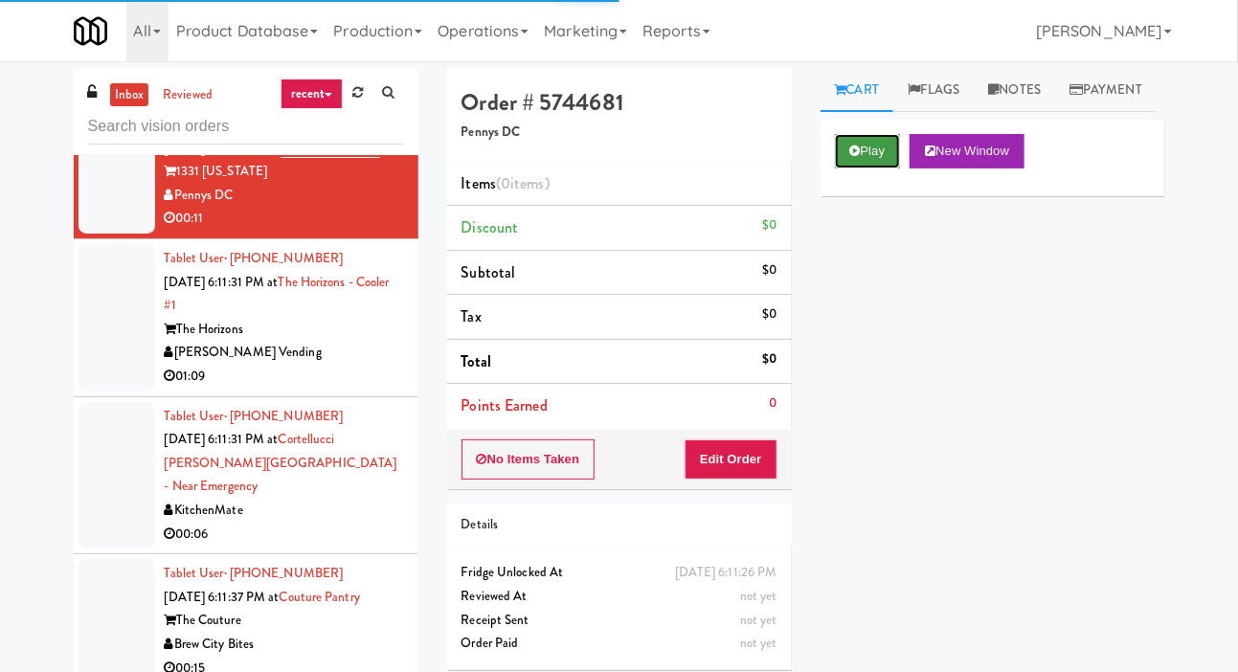
click at [857, 169] on button "Play" at bounding box center [868, 151] width 66 height 34
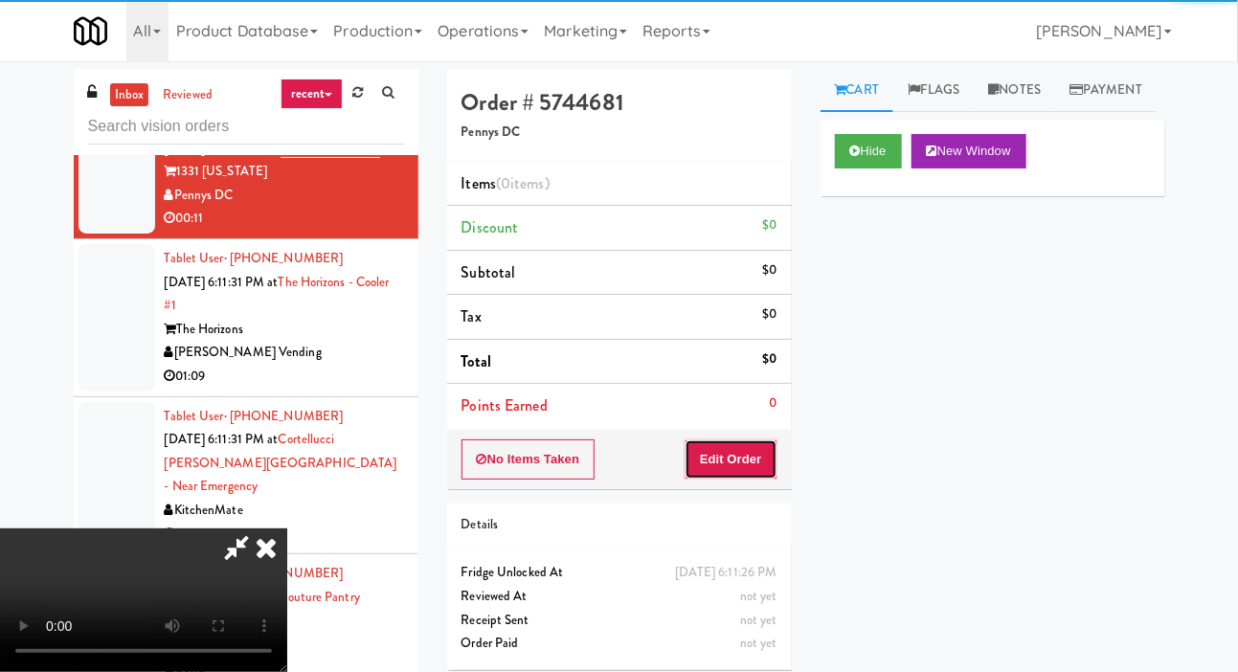
click at [729, 453] on button "Edit Order" at bounding box center [731, 459] width 93 height 40
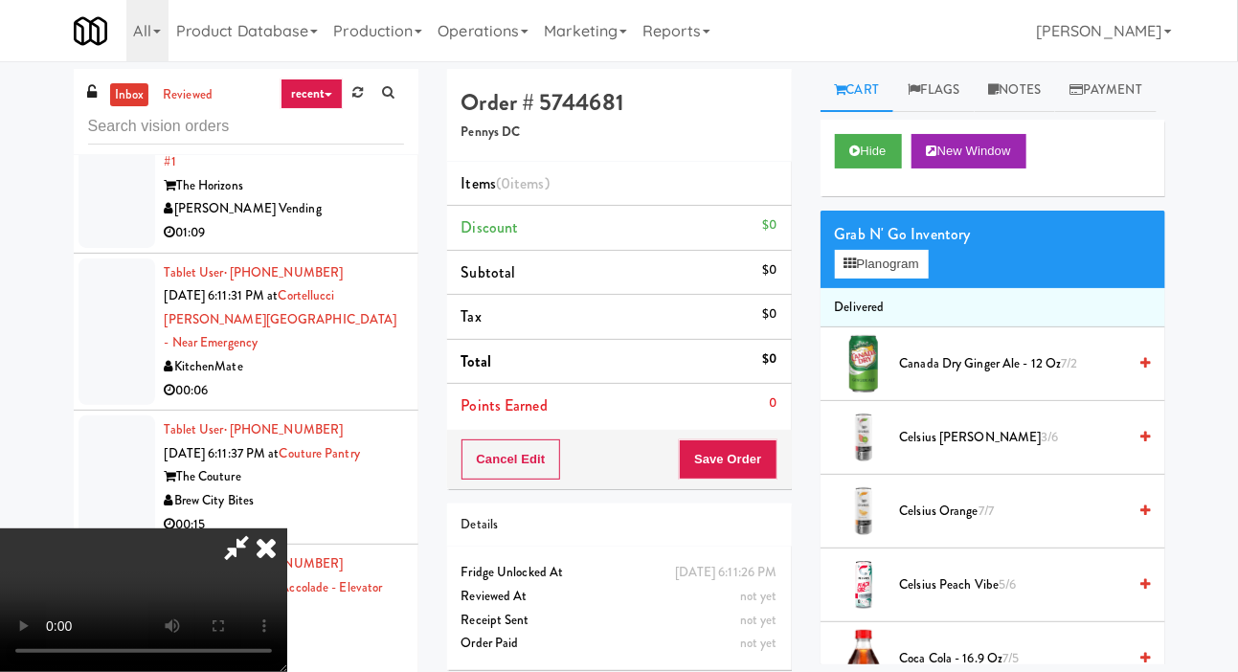
scroll to position [3050, 0]
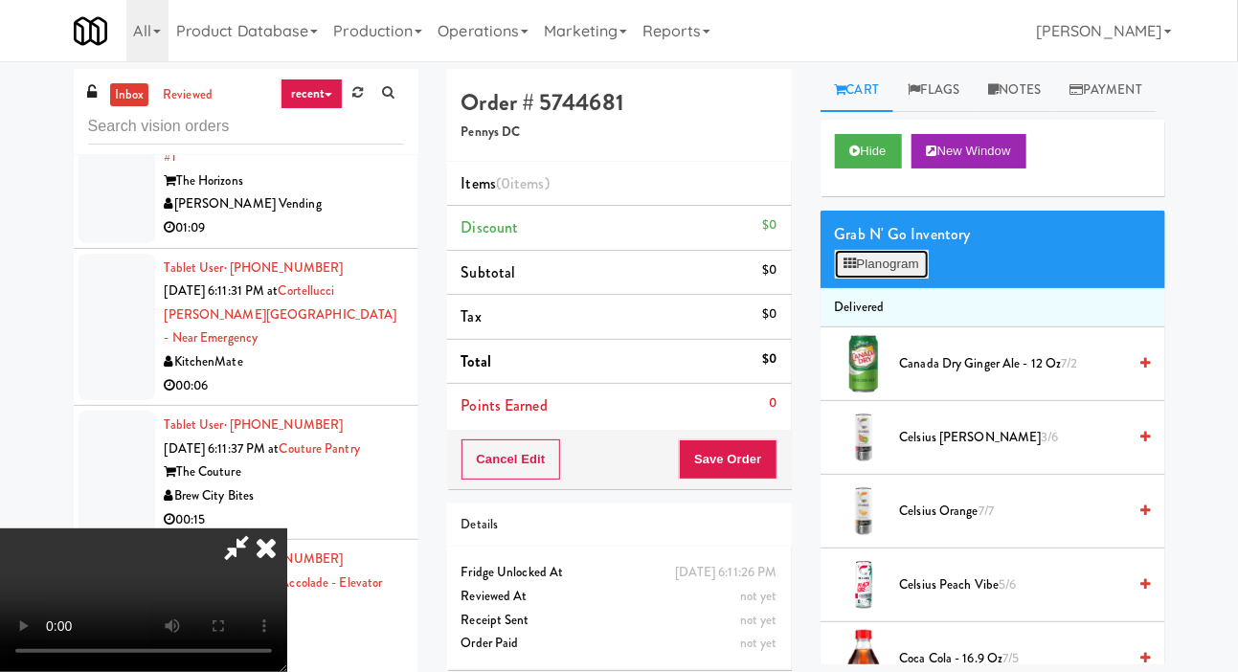
click at [892, 279] on button "Planogram" at bounding box center [882, 264] width 94 height 29
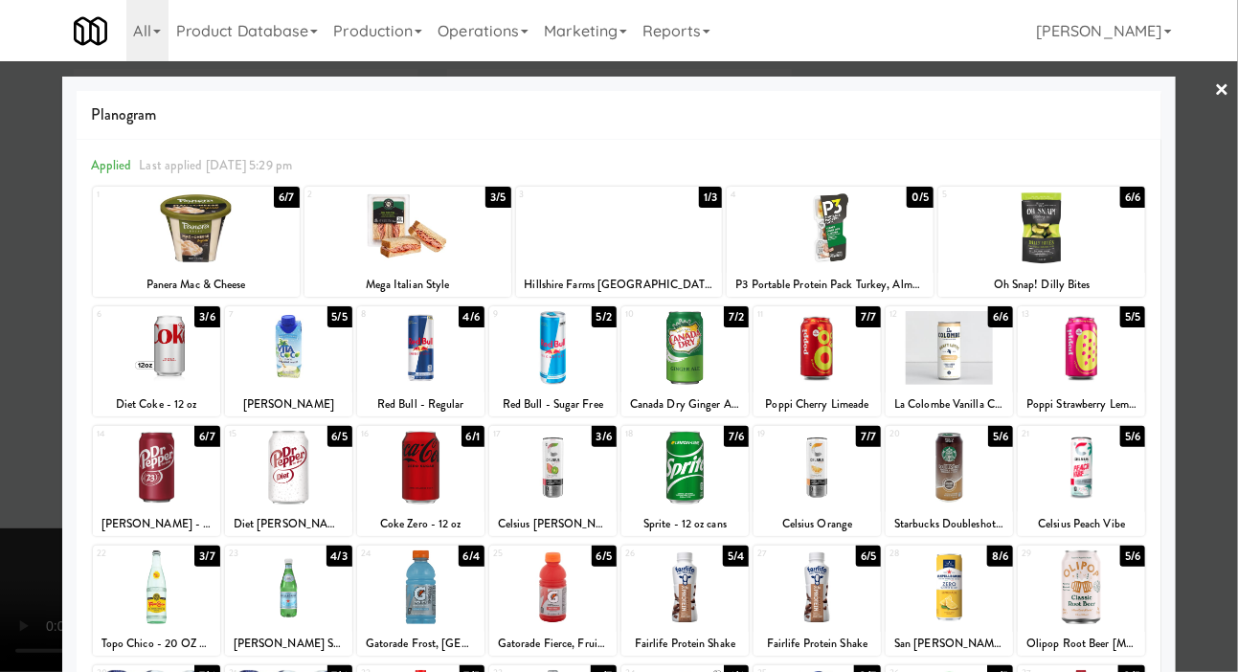
click at [834, 470] on div at bounding box center [817, 468] width 127 height 74
click at [10, 340] on div at bounding box center [619, 336] width 1238 height 672
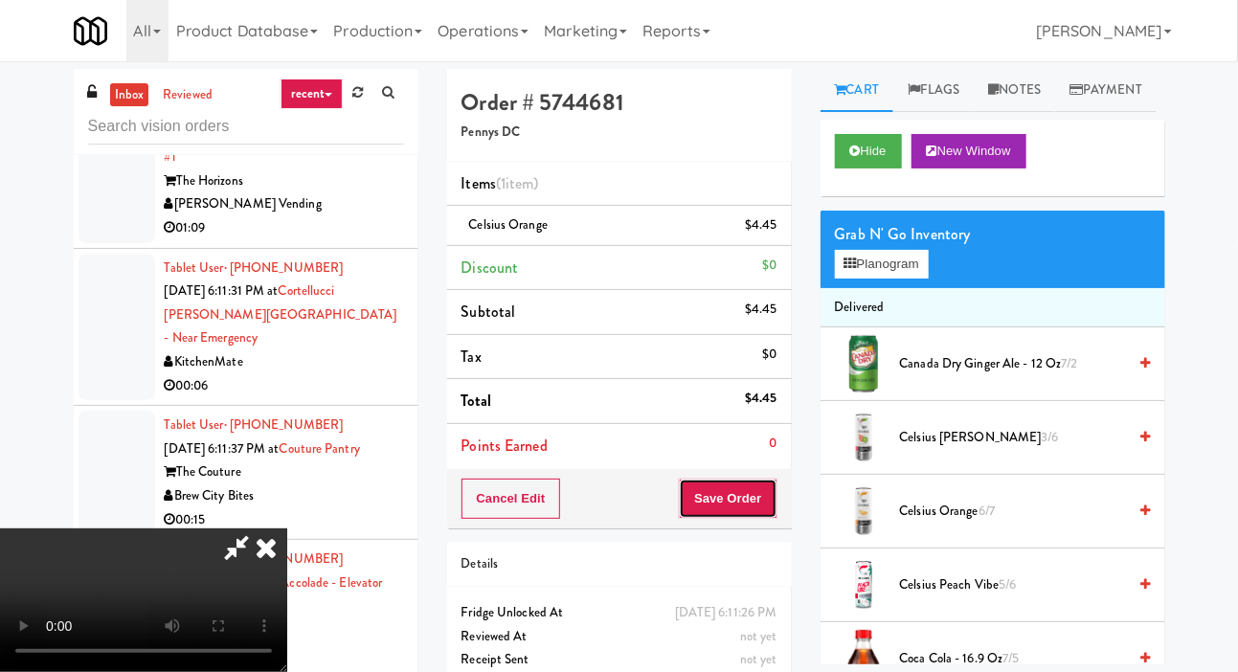
click at [763, 502] on button "Save Order" at bounding box center [728, 499] width 98 height 40
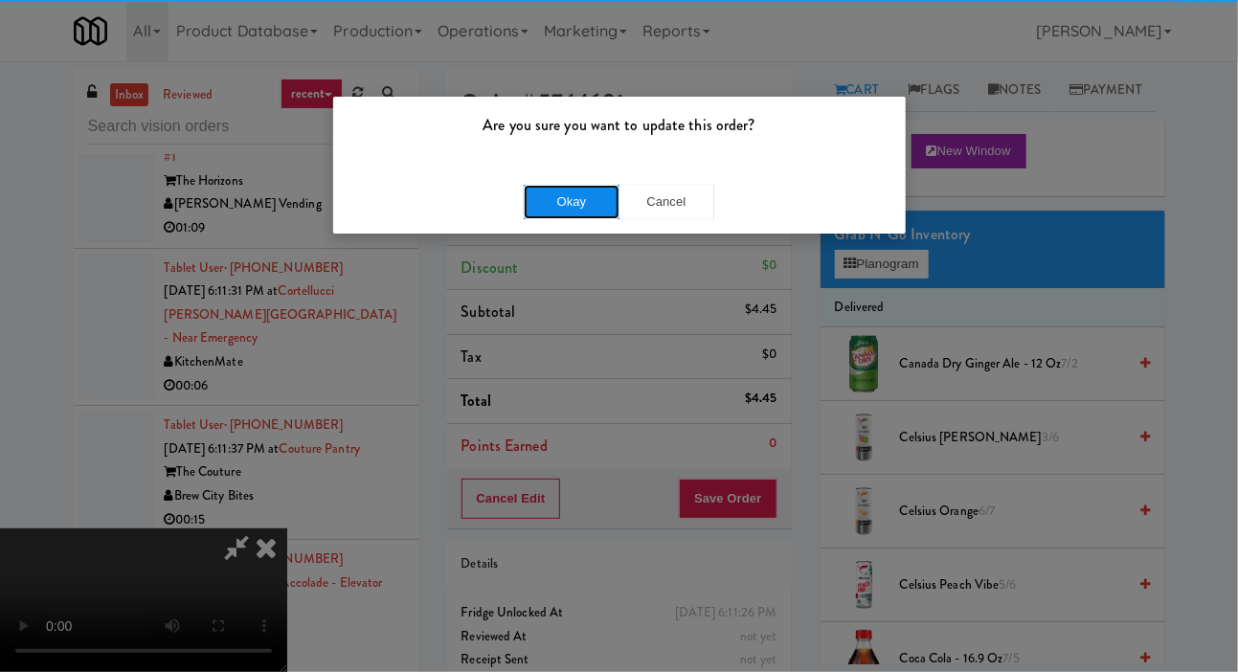
click at [581, 208] on button "Okay" at bounding box center [572, 202] width 96 height 34
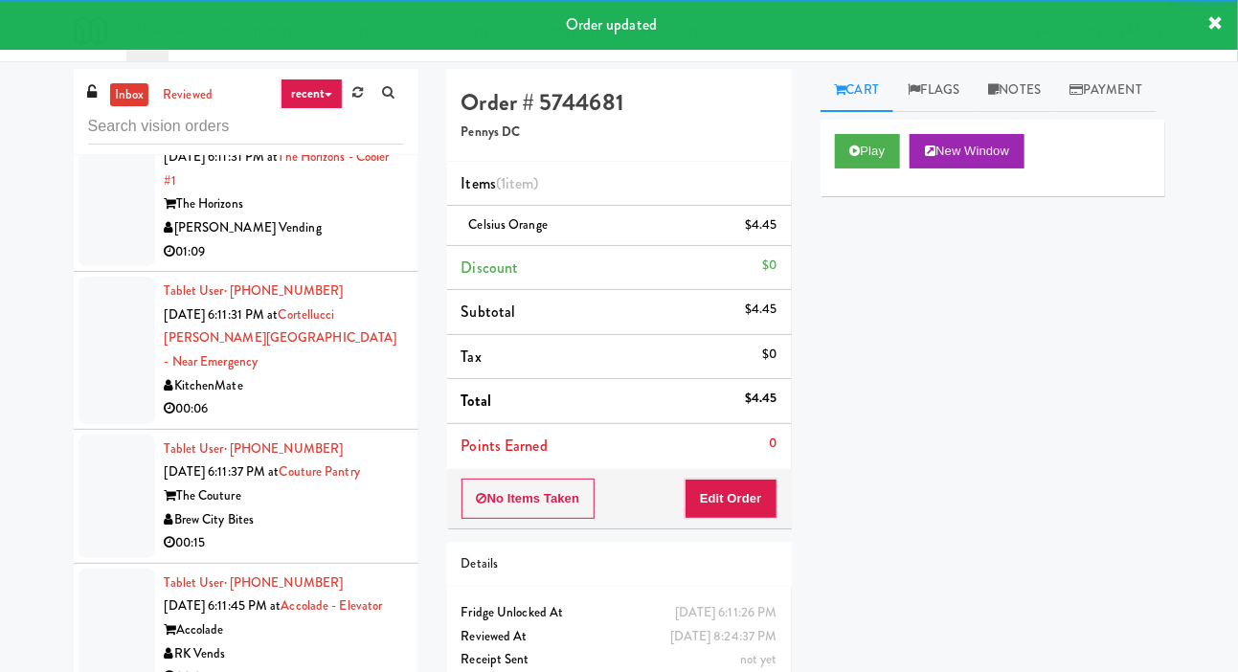
click at [95, 267] on div at bounding box center [117, 193] width 77 height 147
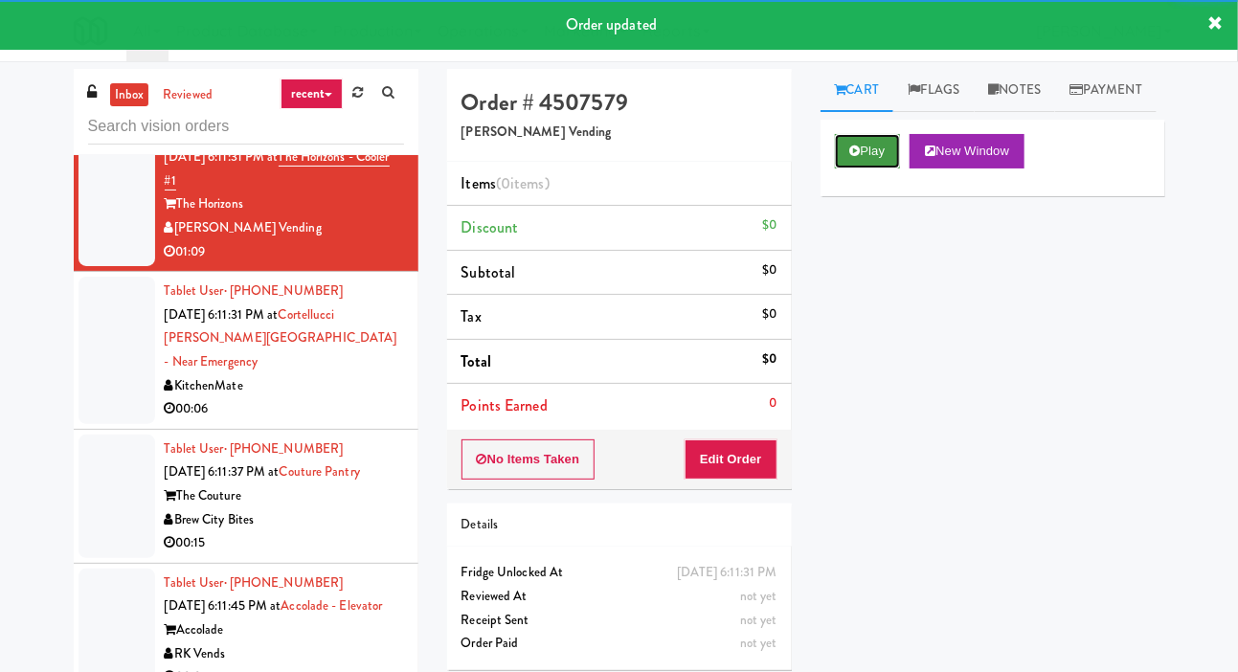
click at [873, 169] on button "Play" at bounding box center [868, 151] width 66 height 34
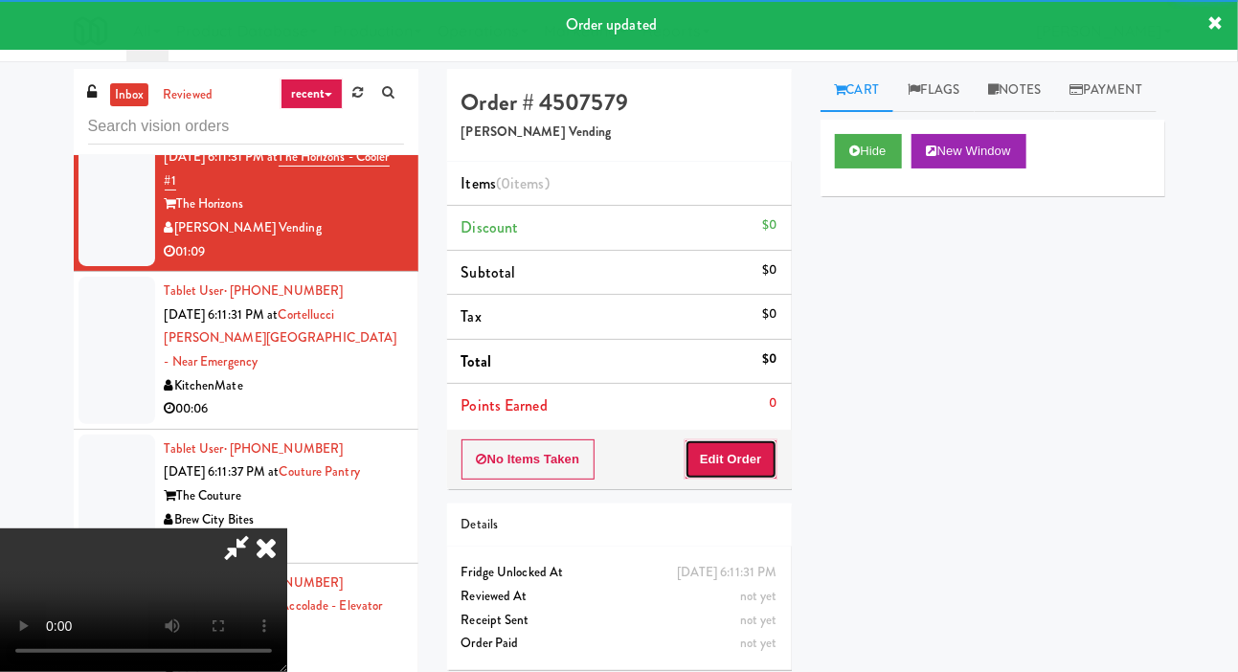
click at [765, 455] on button "Edit Order" at bounding box center [731, 459] width 93 height 40
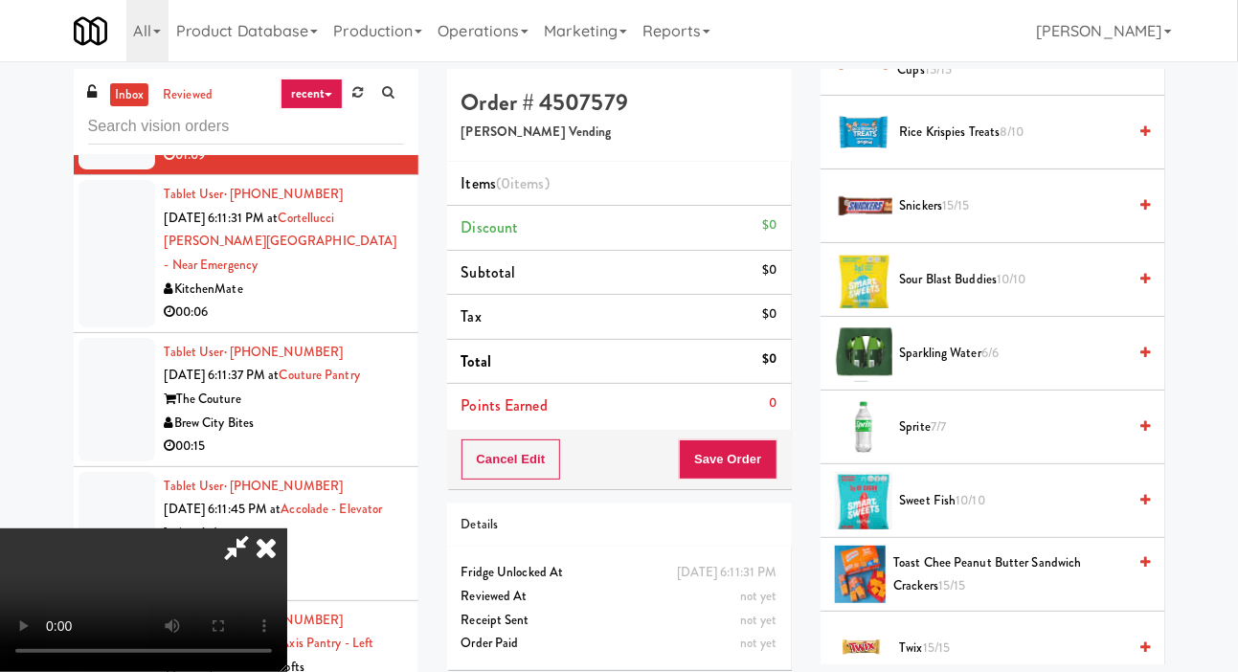
scroll to position [2079, 0]
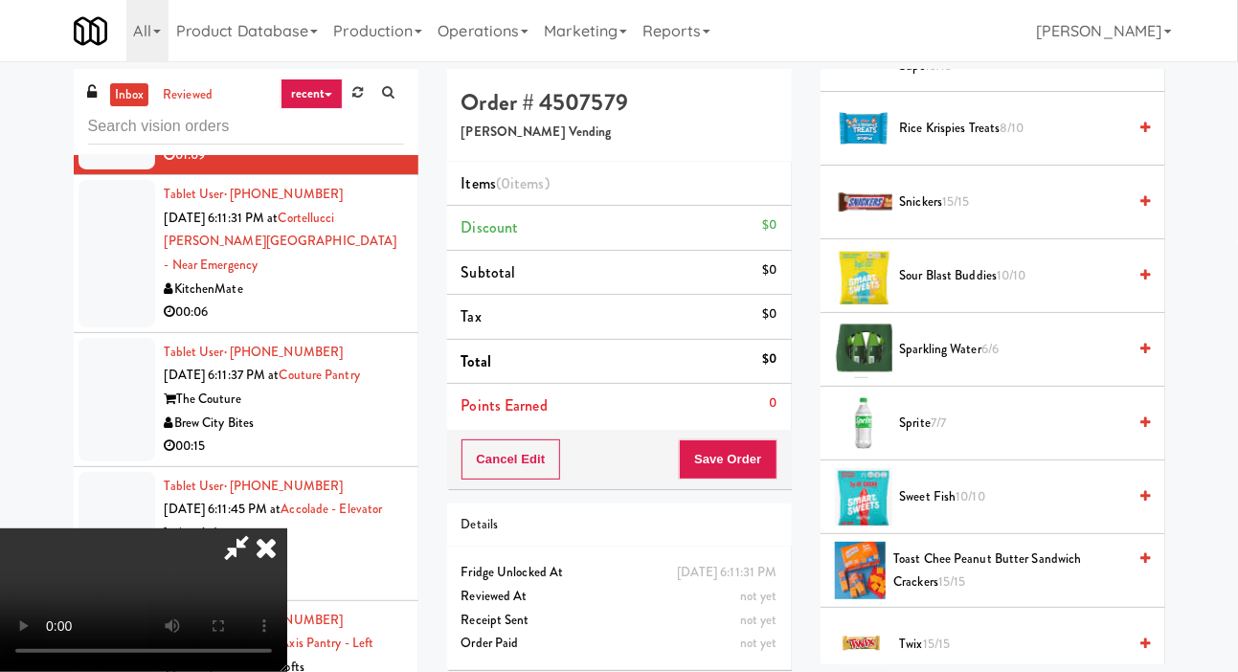
click at [1034, 436] on span "Sprite 7/7" at bounding box center [1013, 424] width 227 height 24
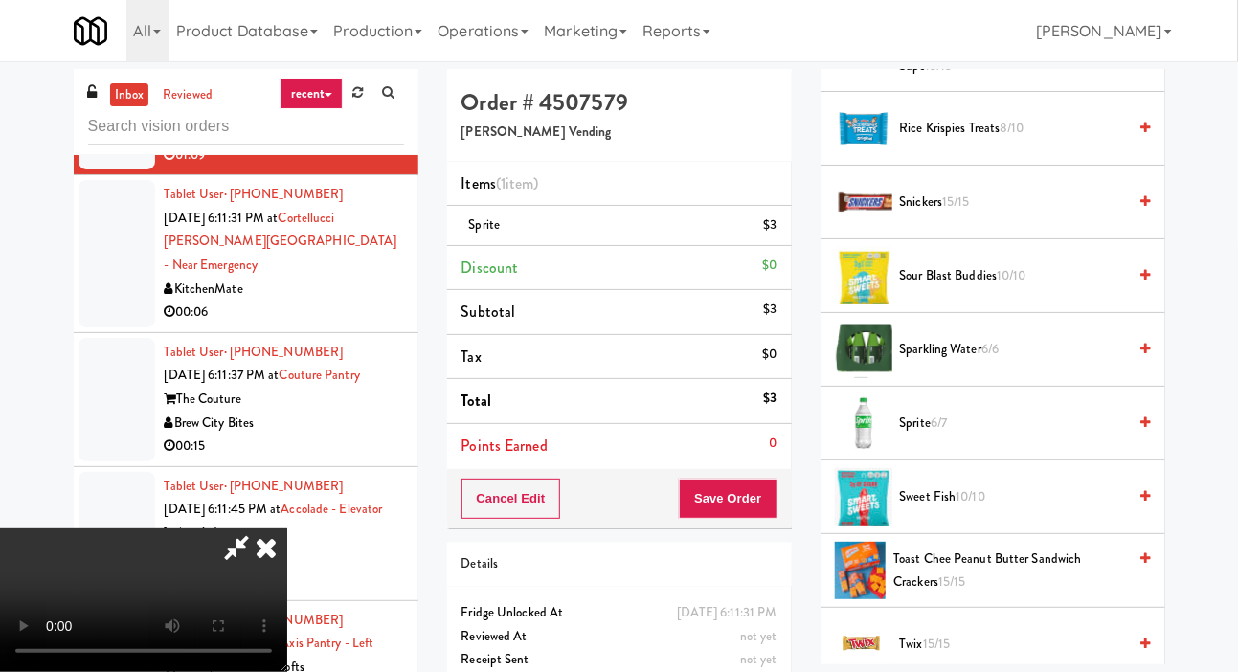
click at [946, 288] on span "Sour Blast Buddies 10/10" at bounding box center [1013, 276] width 227 height 24
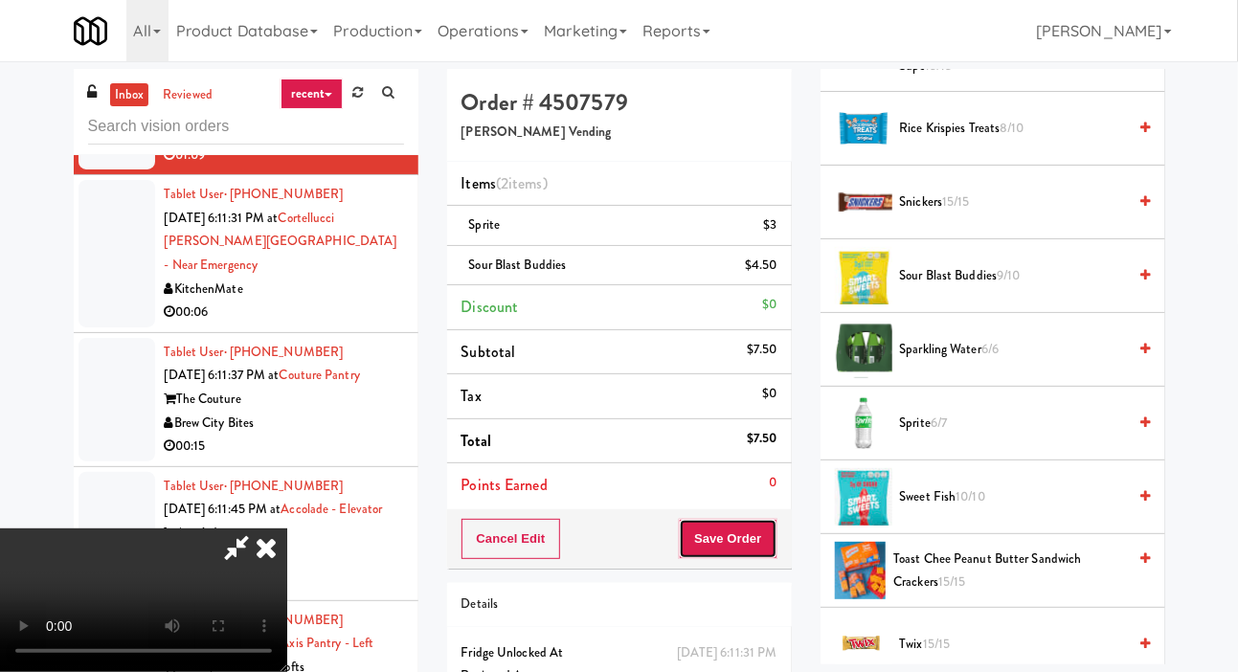
click at [776, 535] on button "Save Order" at bounding box center [728, 539] width 98 height 40
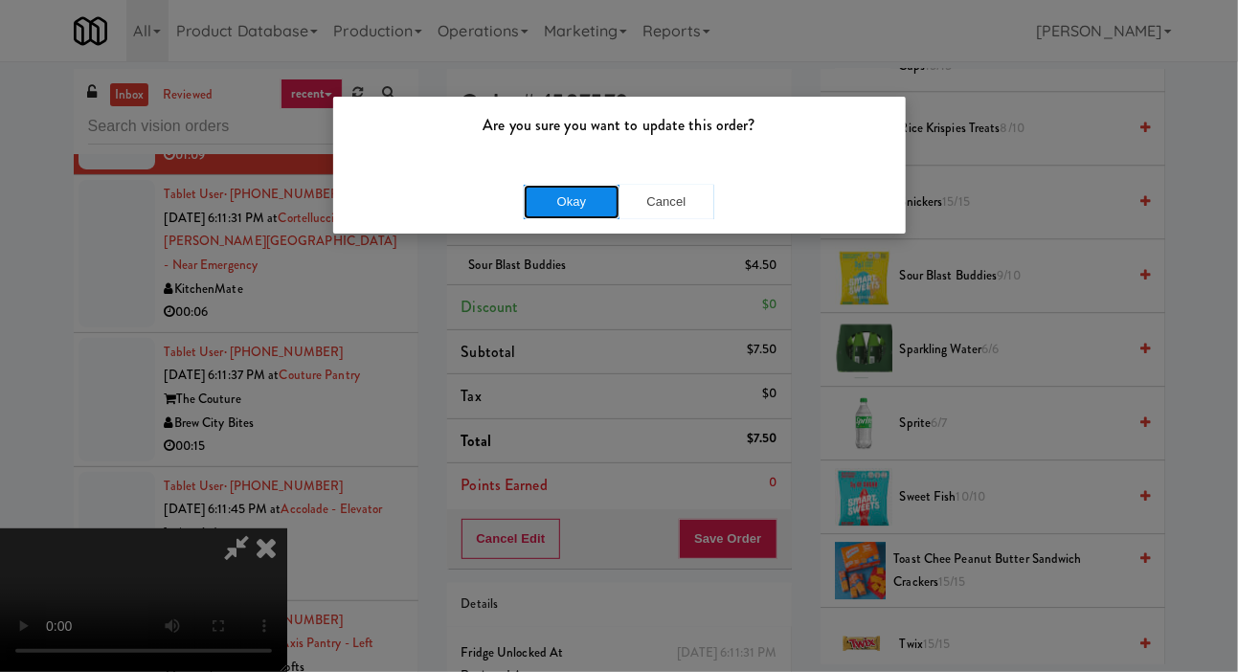
click at [577, 197] on button "Okay" at bounding box center [572, 202] width 96 height 34
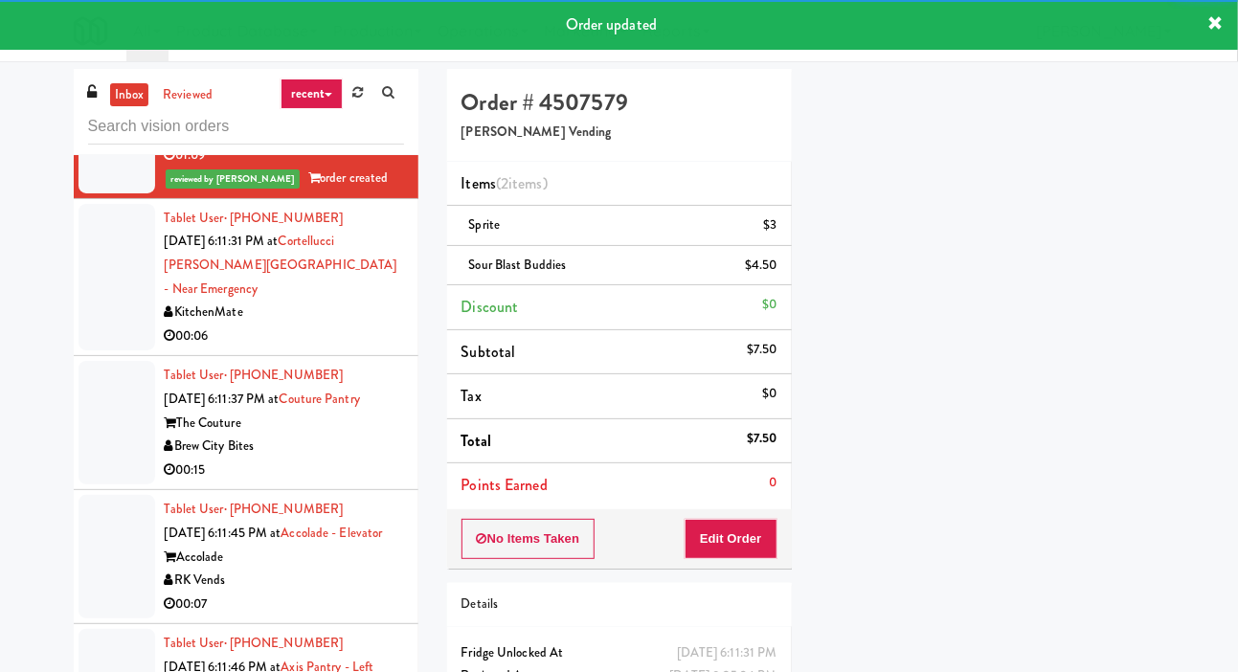
scroll to position [0, 0]
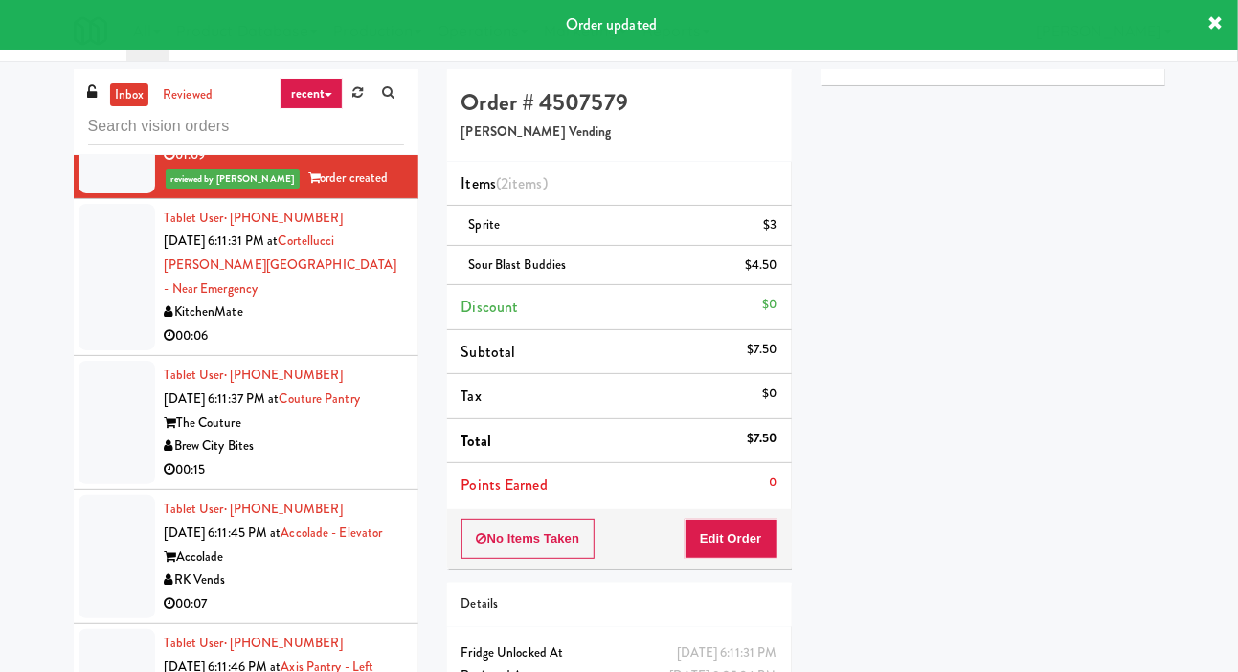
click at [100, 351] on div at bounding box center [117, 277] width 77 height 147
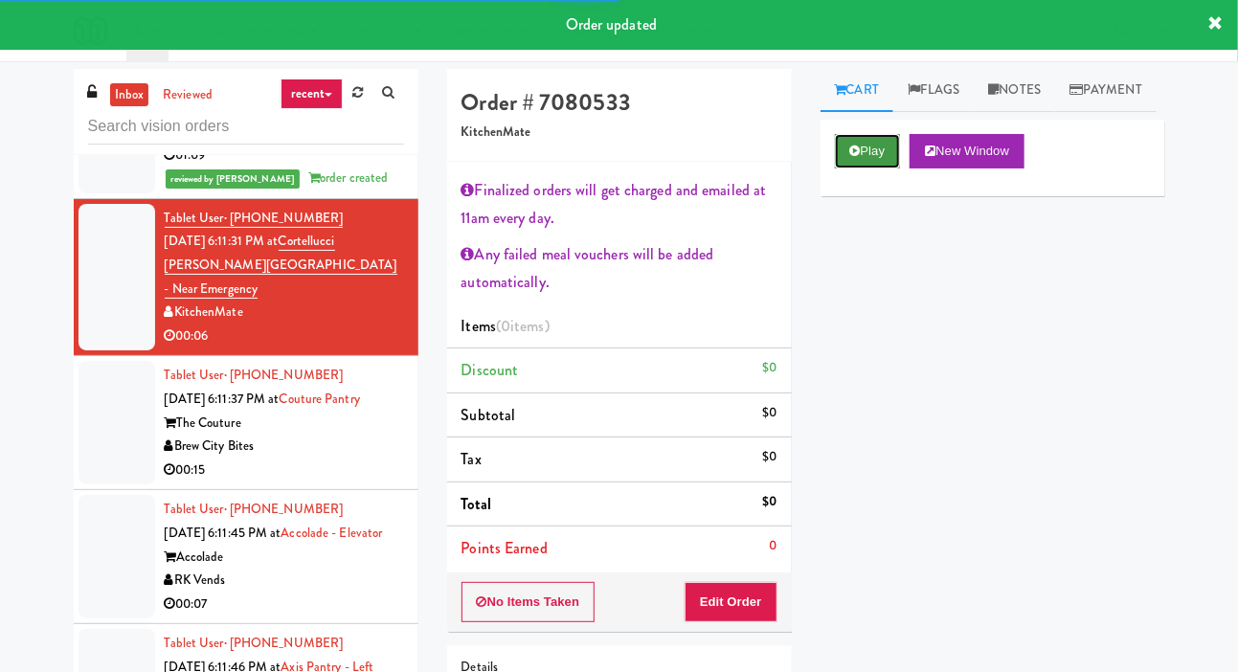
click at [854, 169] on button "Play" at bounding box center [868, 151] width 66 height 34
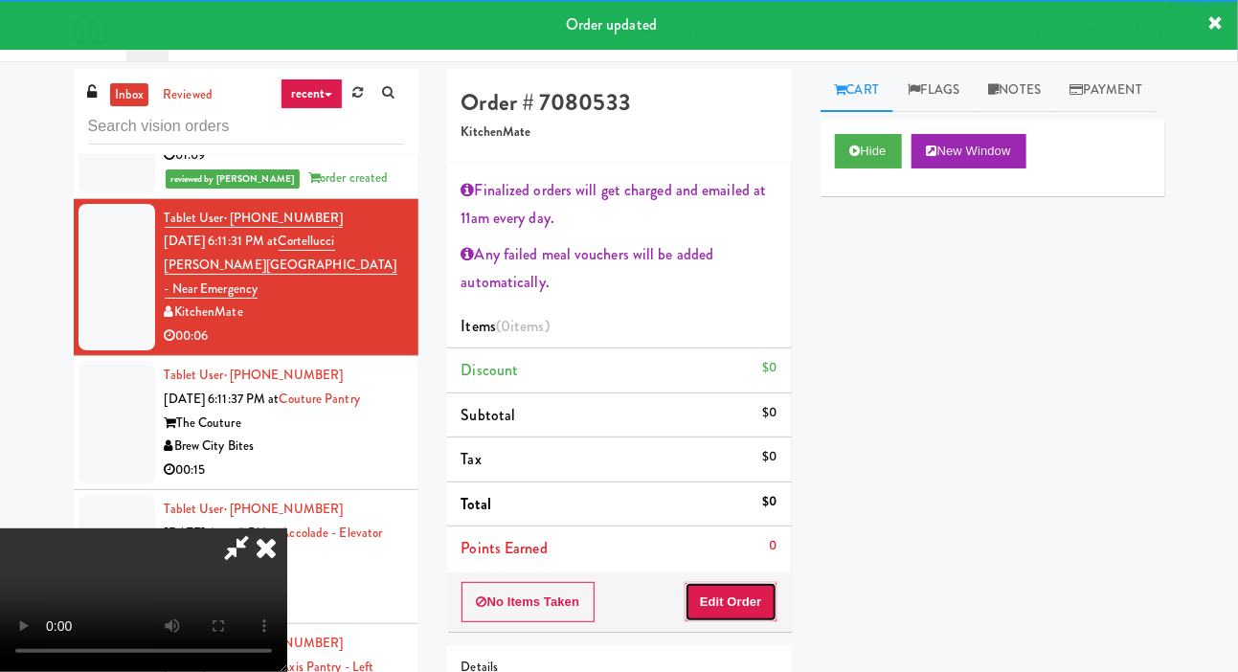
click at [752, 610] on button "Edit Order" at bounding box center [731, 602] width 93 height 40
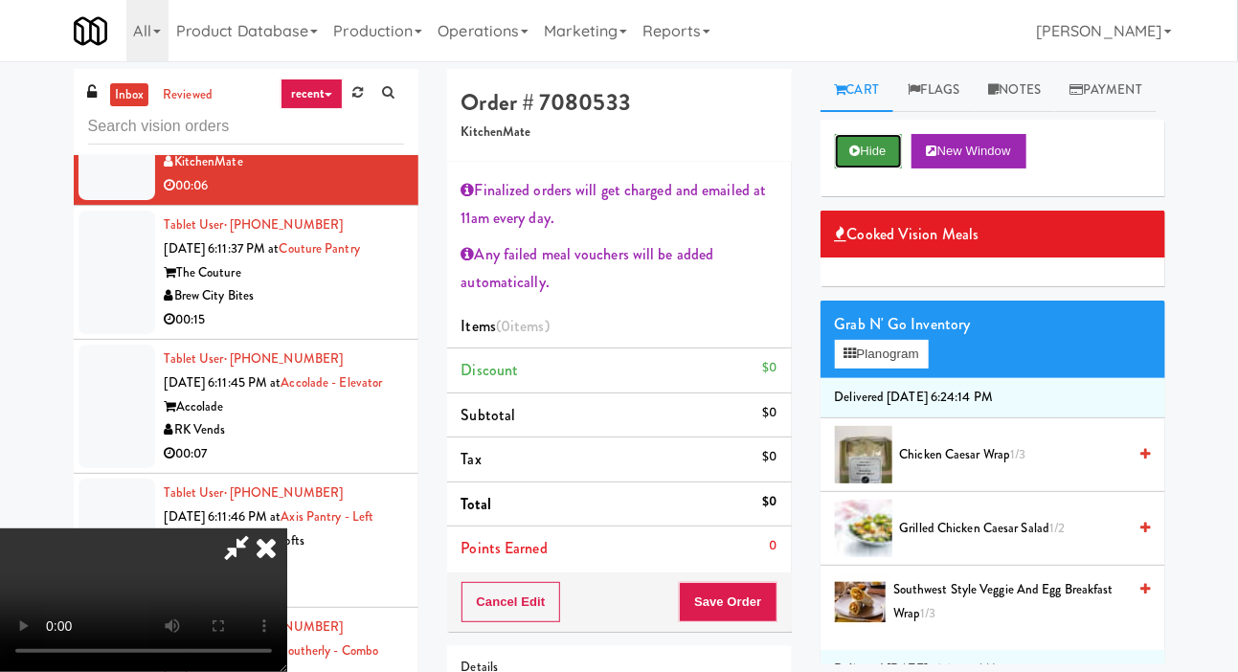
click at [859, 157] on icon at bounding box center [855, 151] width 11 height 12
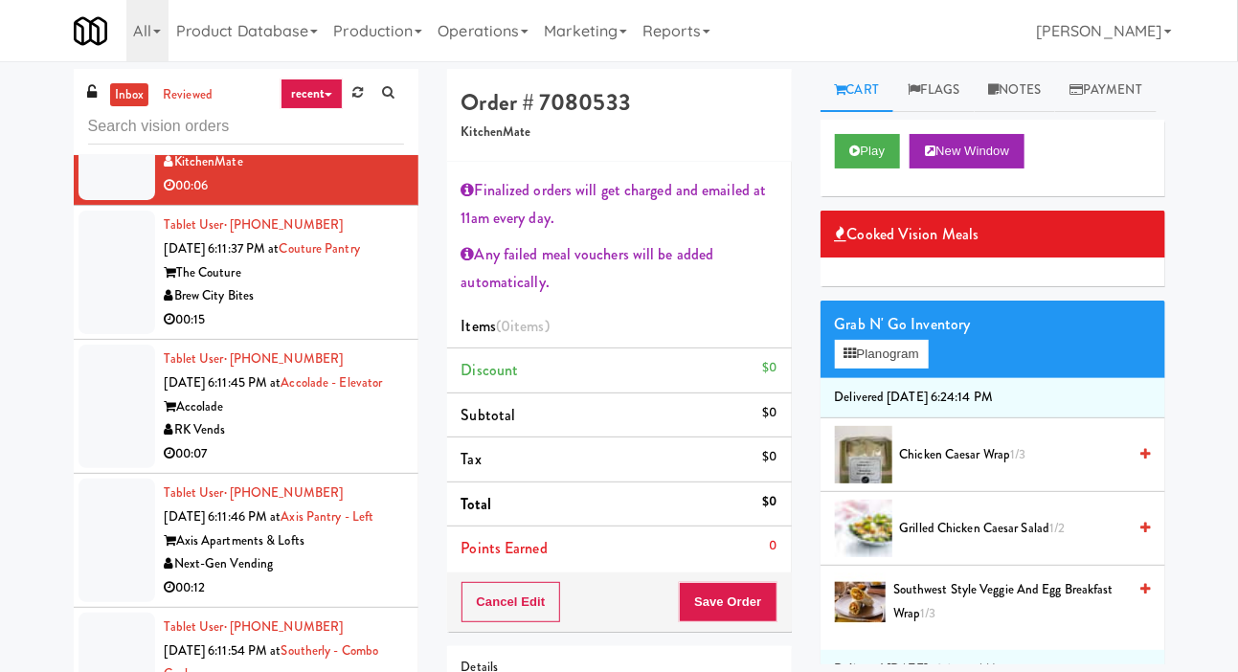
click at [101, 334] on div at bounding box center [117, 273] width 77 height 124
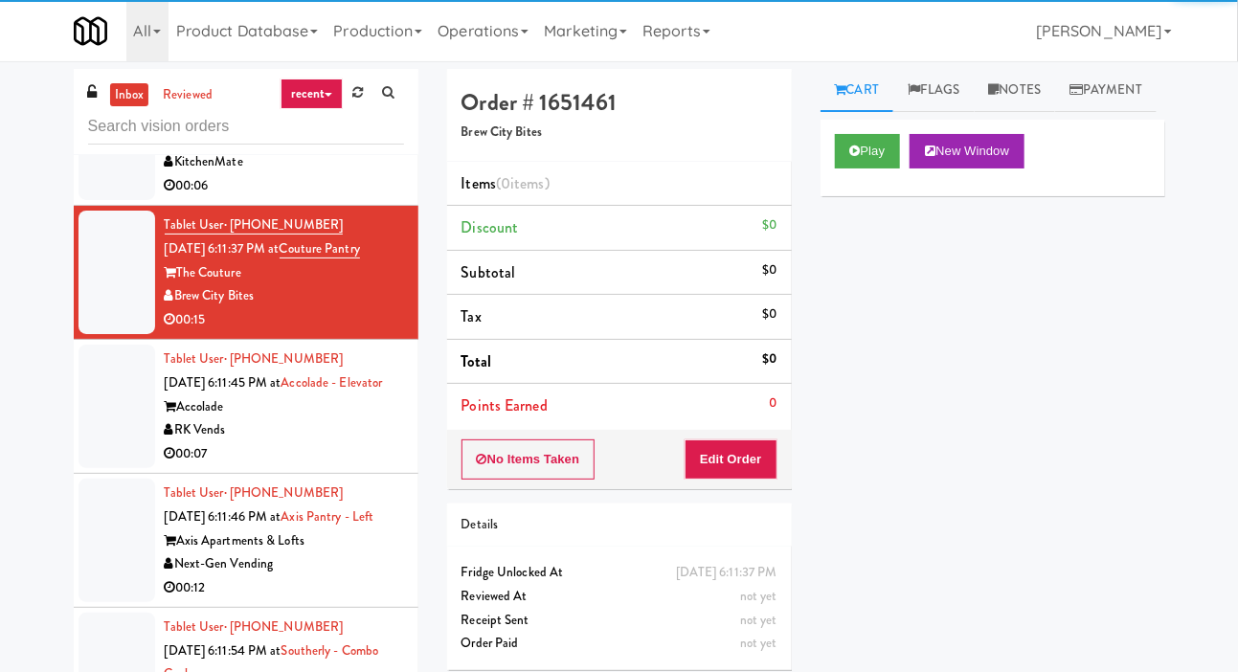
click at [81, 201] on div at bounding box center [117, 127] width 77 height 147
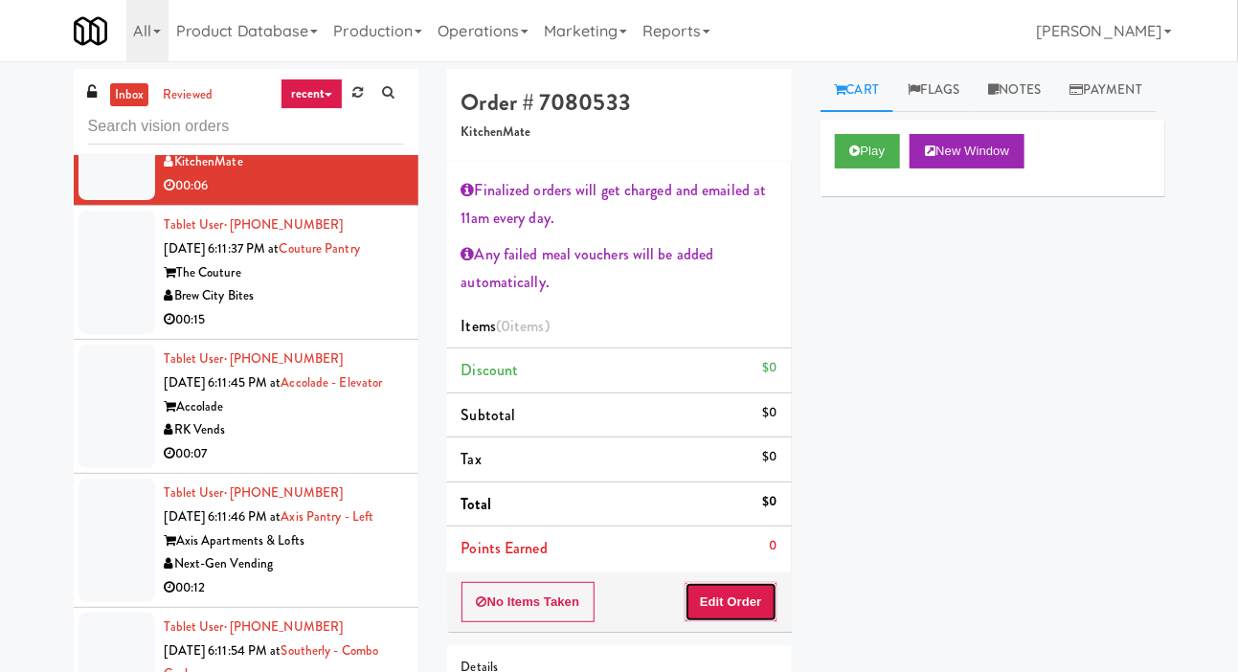
click at [762, 596] on button "Edit Order" at bounding box center [731, 602] width 93 height 40
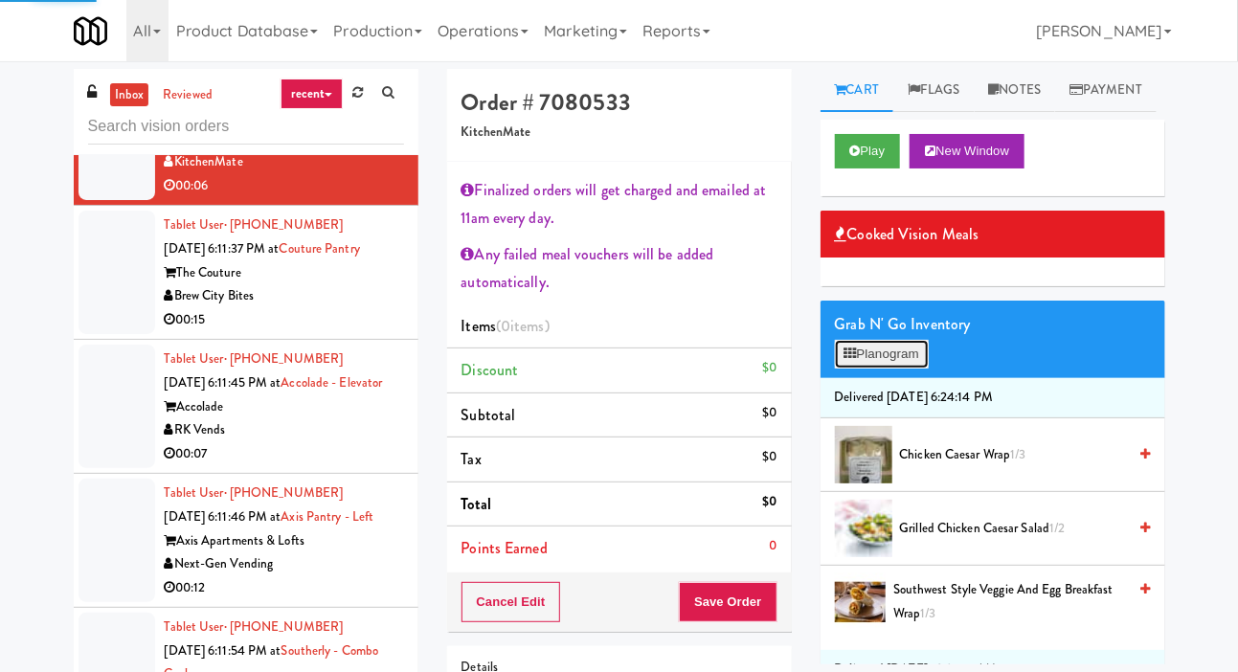
click at [869, 369] on button "Planogram" at bounding box center [882, 354] width 94 height 29
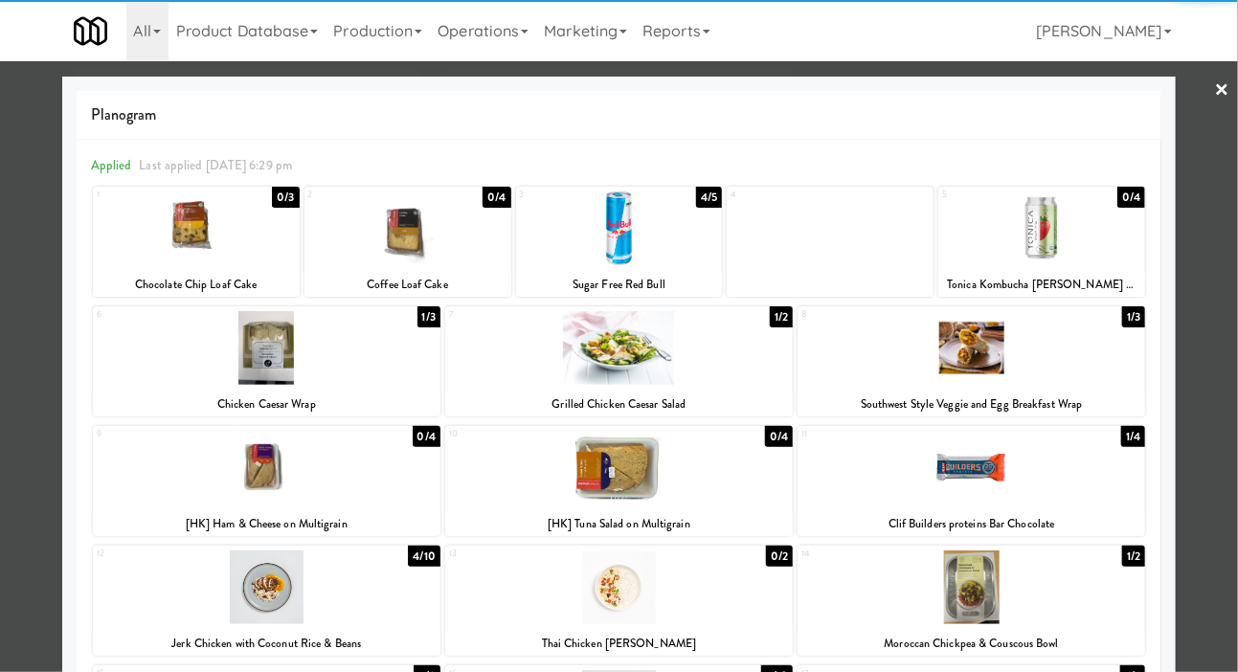
click at [202, 234] on div at bounding box center [196, 228] width 207 height 74
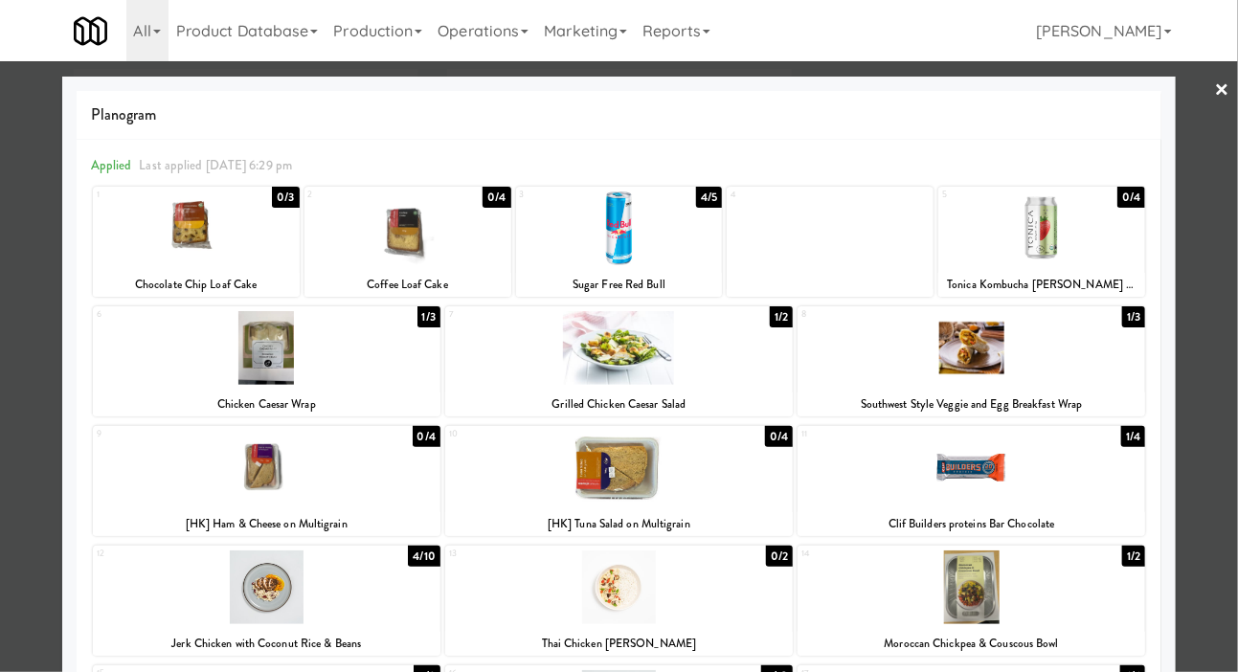
click at [23, 399] on div at bounding box center [619, 336] width 1238 height 672
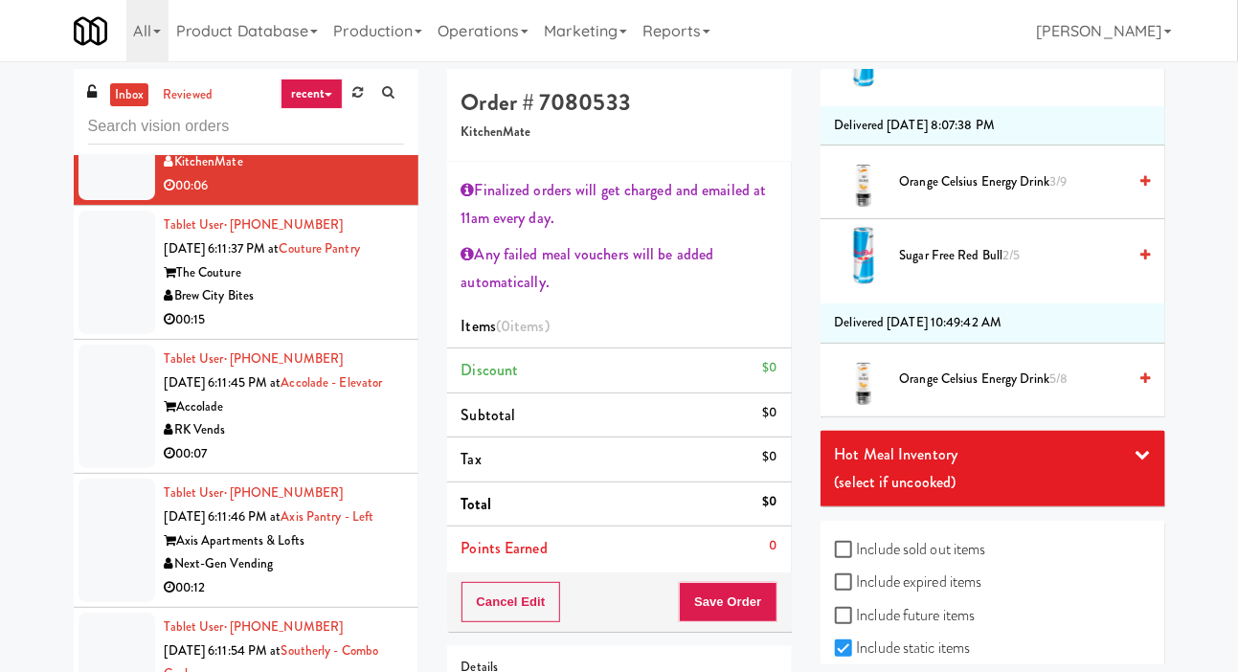
scroll to position [74, 0]
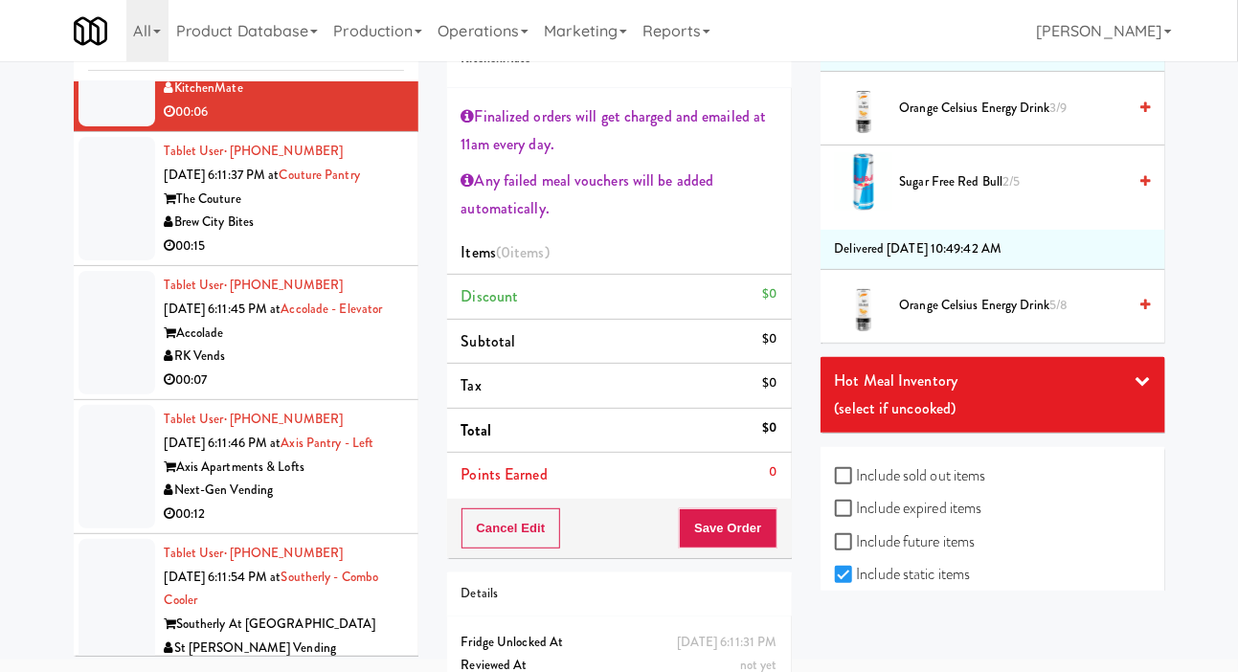
click at [1003, 622] on label "Include previous static inventory" at bounding box center [942, 608] width 214 height 29
click at [857, 617] on input "Include previous static inventory" at bounding box center [846, 608] width 22 height 15
checkbox input "true"
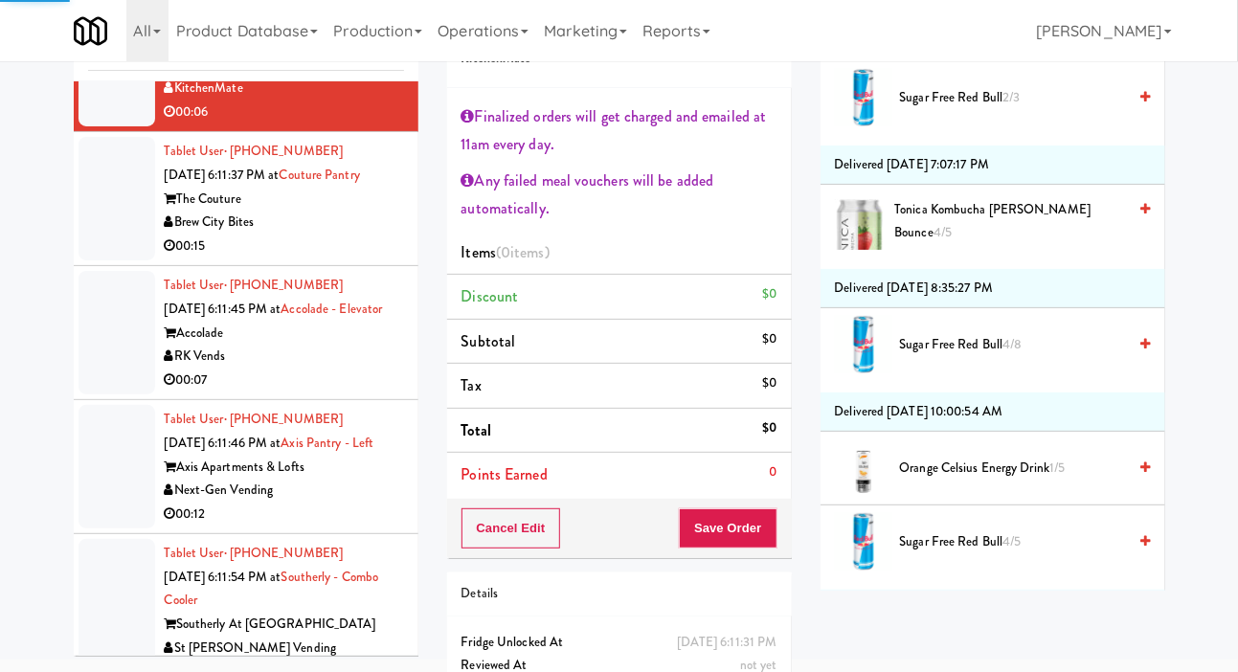
scroll to position [0, 0]
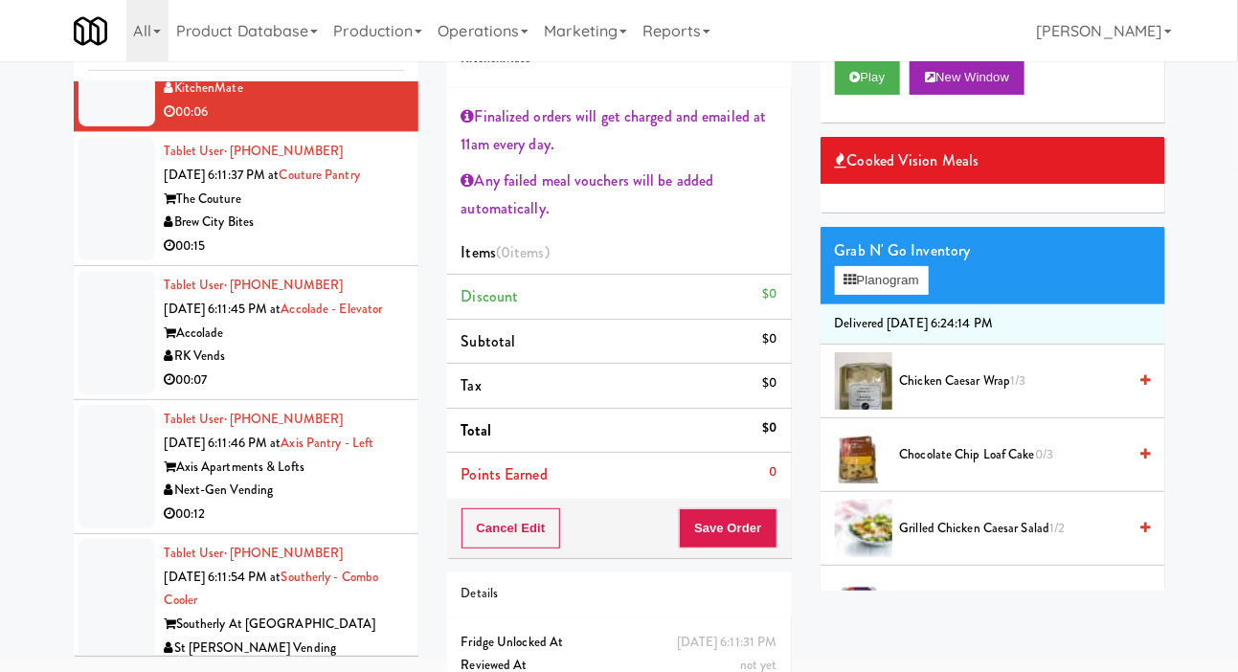
click at [1064, 467] on span "Chocolate Chip Loaf Cake 0/3" at bounding box center [1013, 455] width 227 height 24
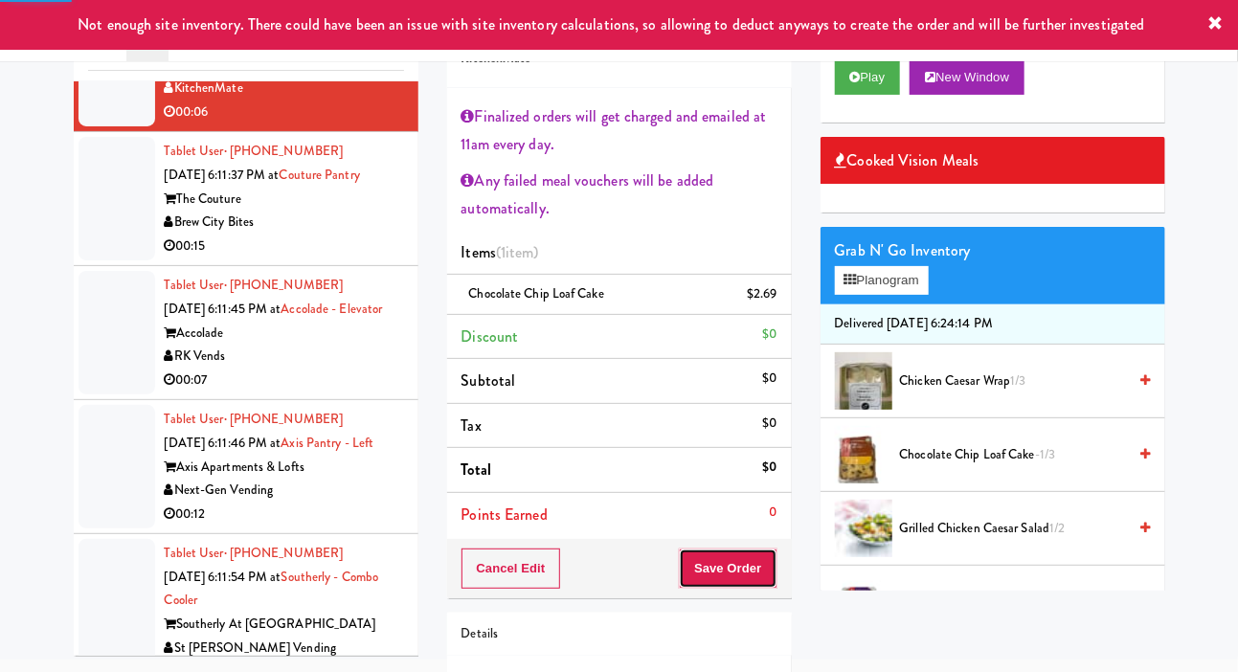
click at [731, 560] on button "Save Order" at bounding box center [728, 569] width 98 height 40
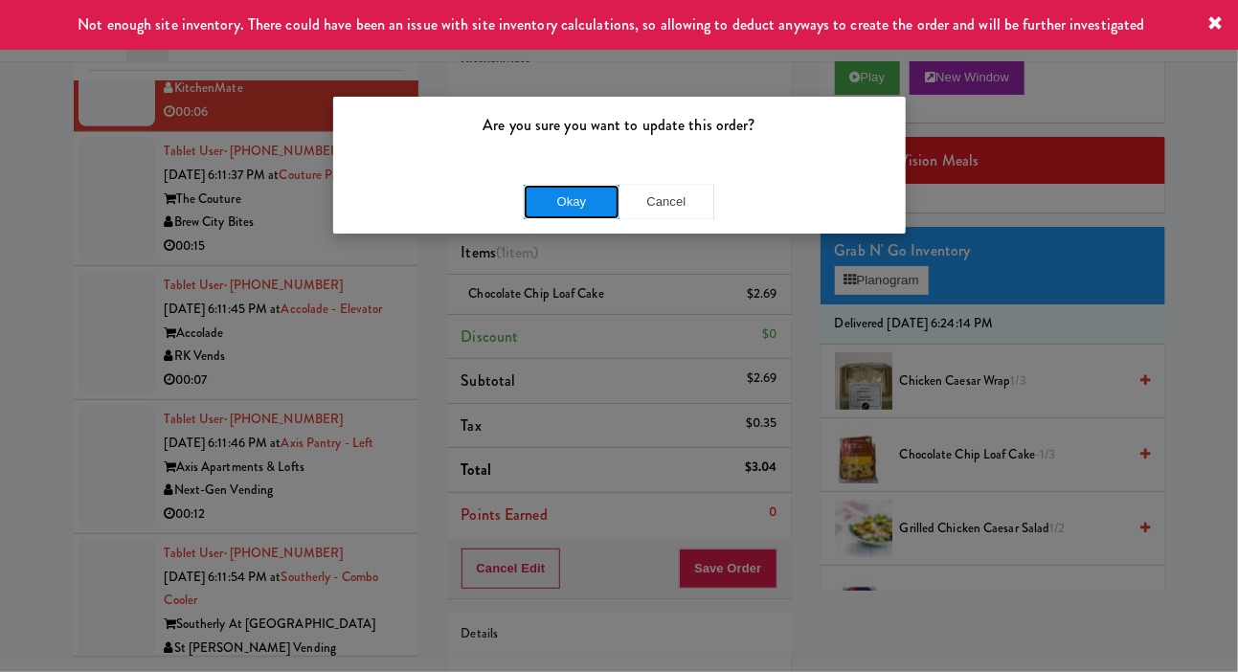
click at [578, 201] on button "Okay" at bounding box center [572, 202] width 96 height 34
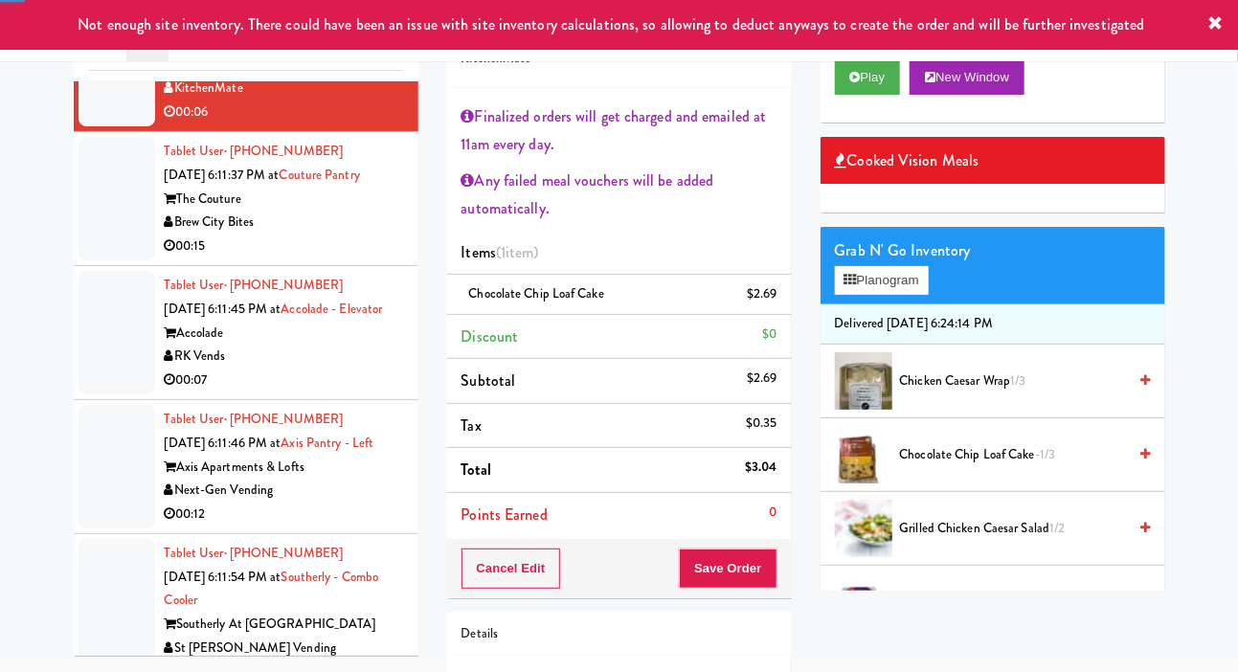
click at [115, 260] on div at bounding box center [117, 199] width 77 height 124
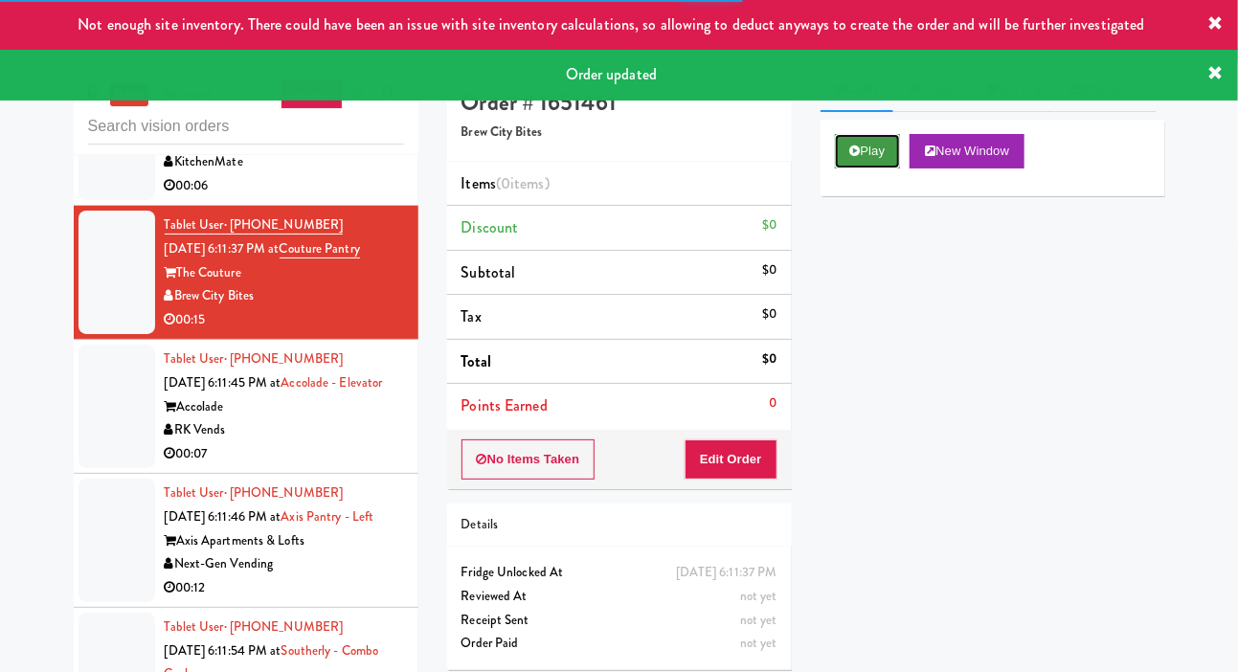
click at [874, 169] on button "Play" at bounding box center [868, 151] width 66 height 34
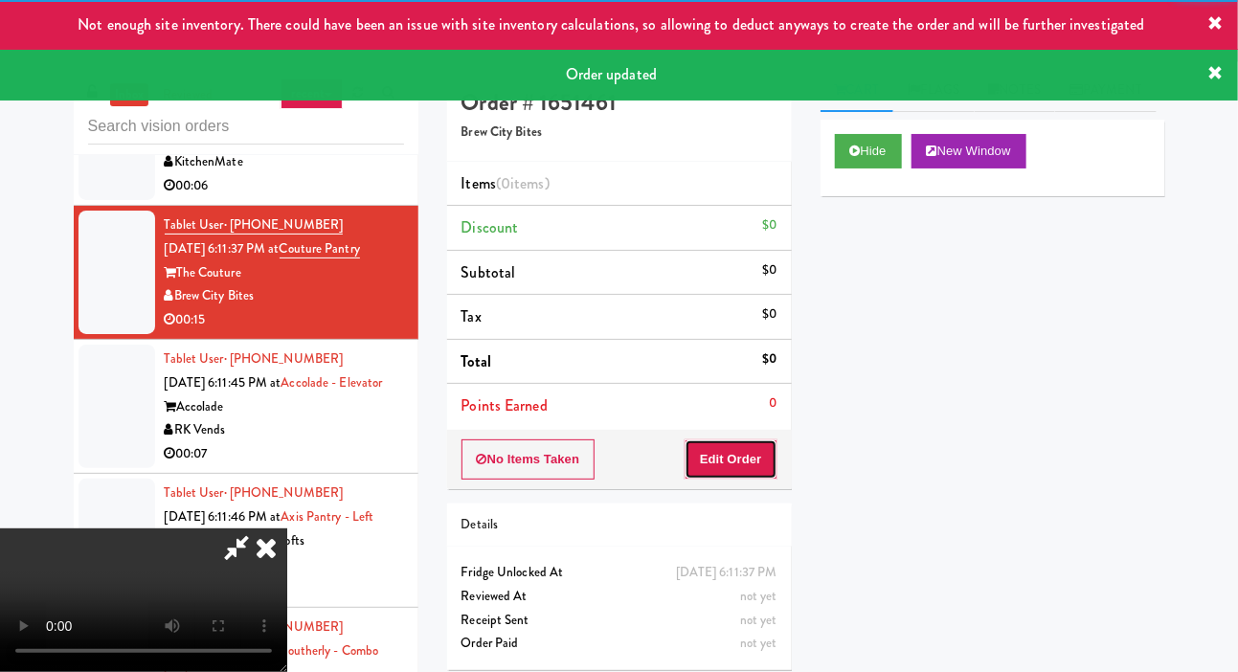
click at [755, 468] on button "Edit Order" at bounding box center [731, 459] width 93 height 40
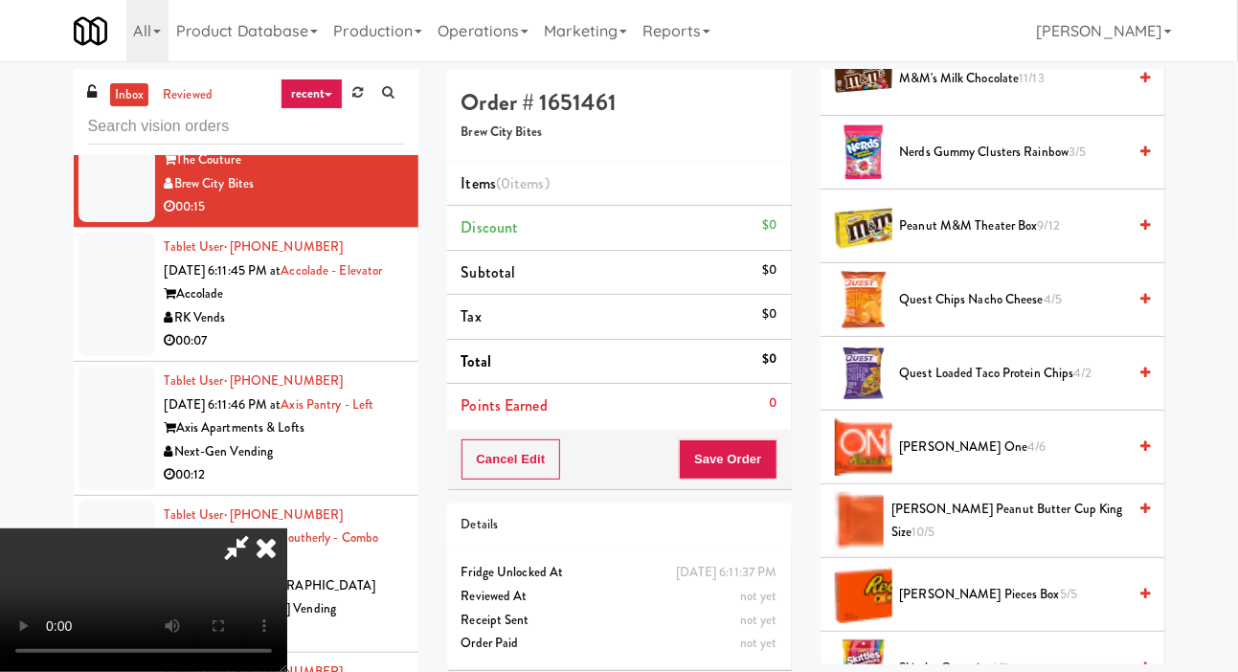
scroll to position [1809, 0]
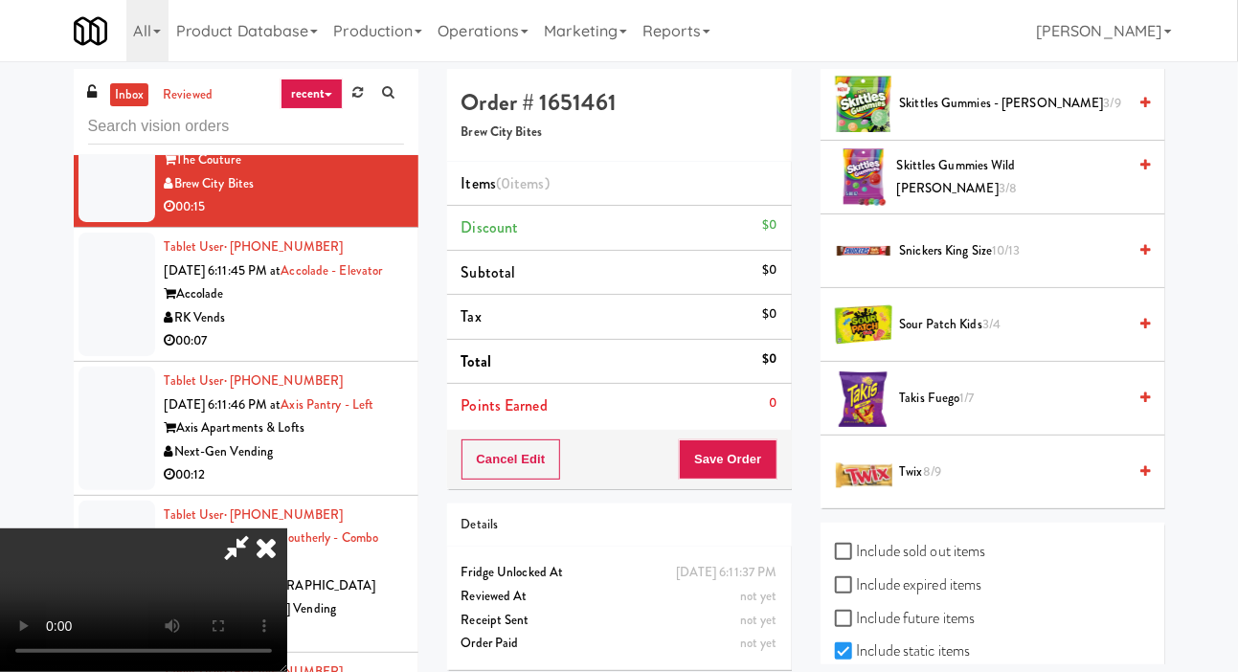
click at [1005, 411] on span "Takis Fuego 1/7" at bounding box center [1013, 399] width 227 height 24
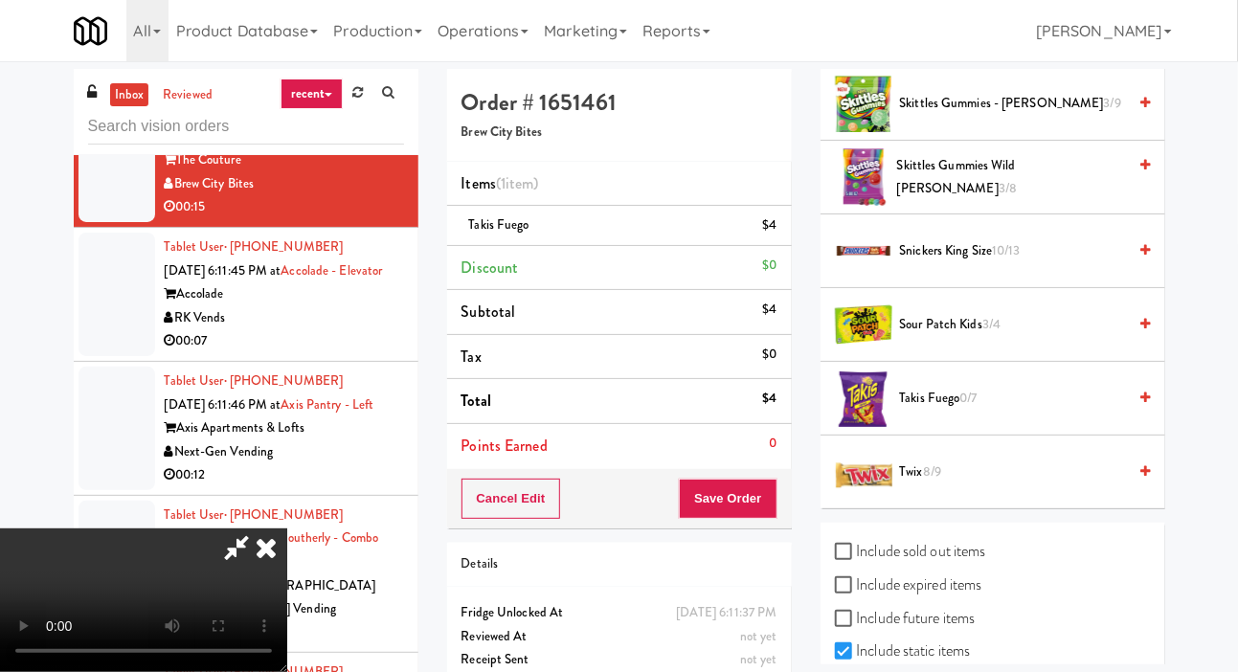
scroll to position [0, 0]
click at [772, 488] on button "Save Order" at bounding box center [728, 499] width 98 height 40
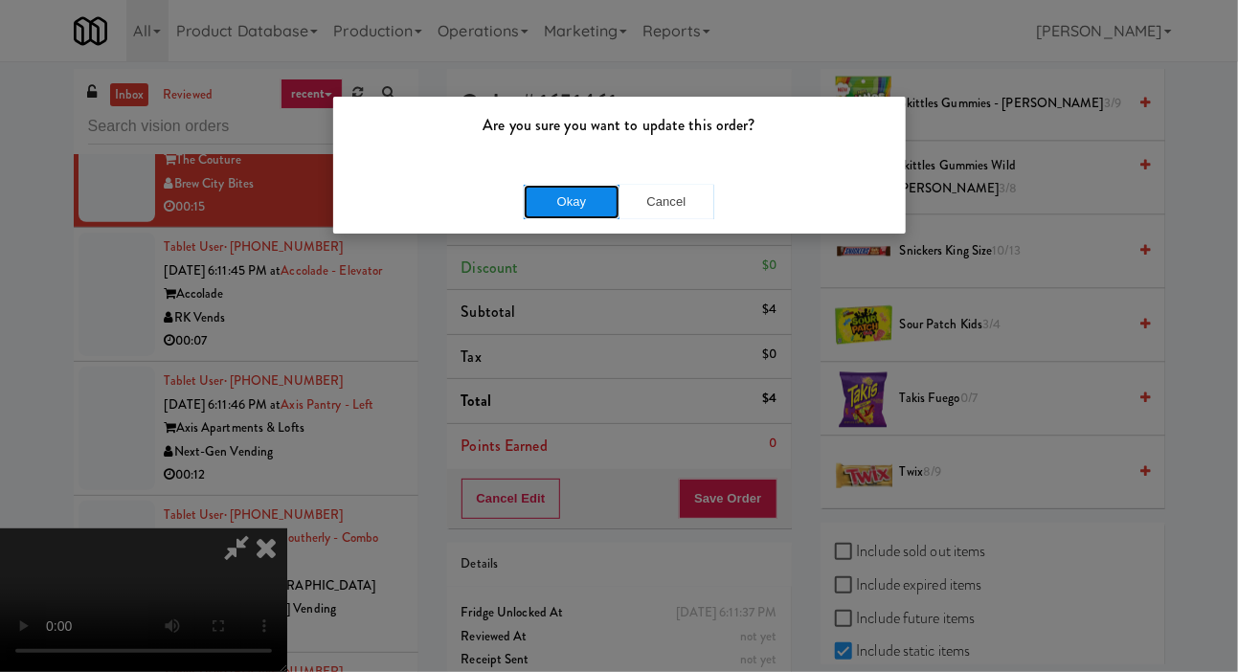
click at [565, 202] on button "Okay" at bounding box center [572, 202] width 96 height 34
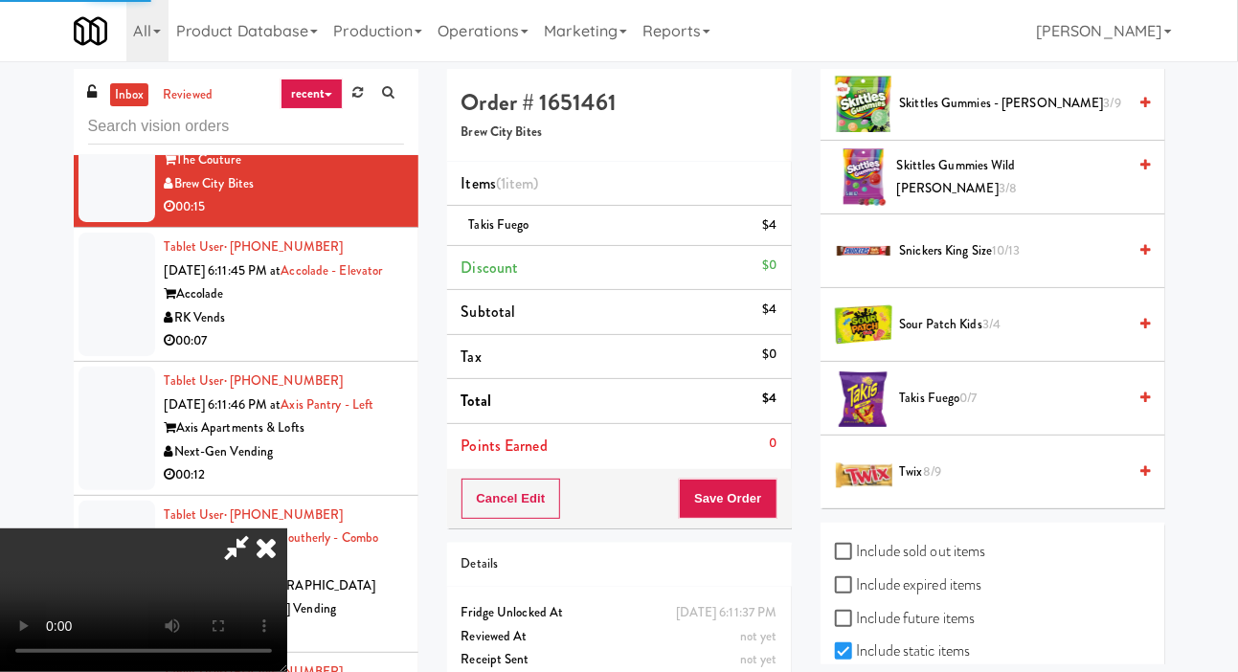
scroll to position [111, 0]
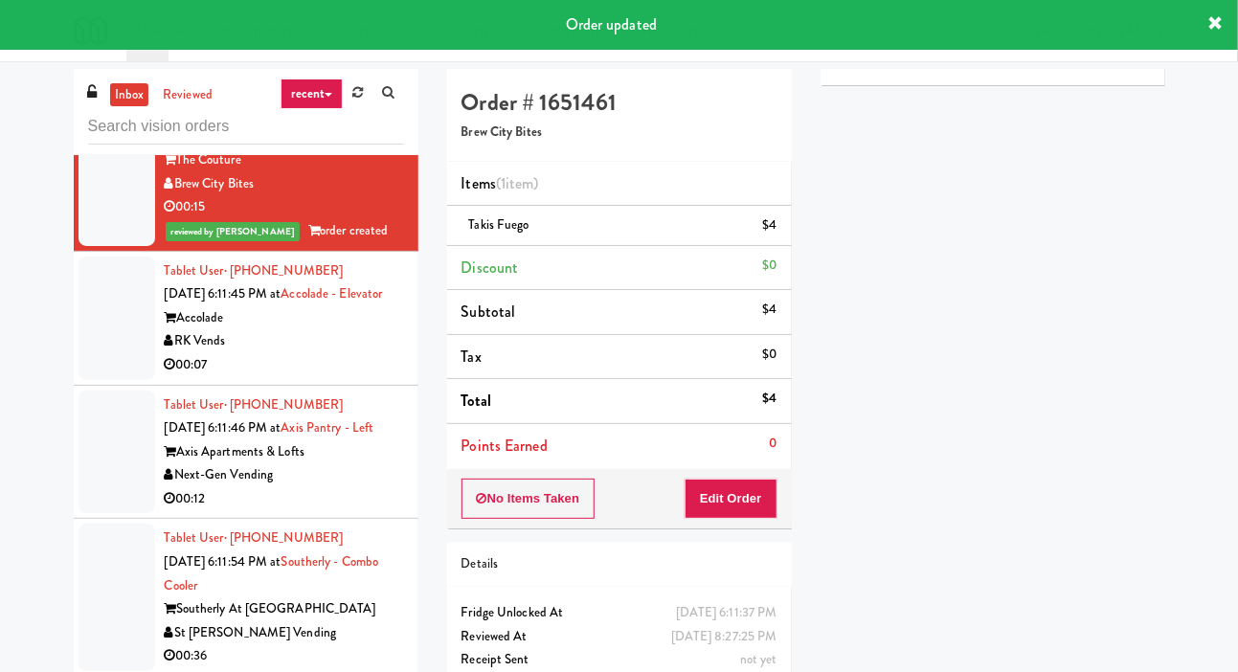
click at [115, 380] on div at bounding box center [117, 319] width 77 height 124
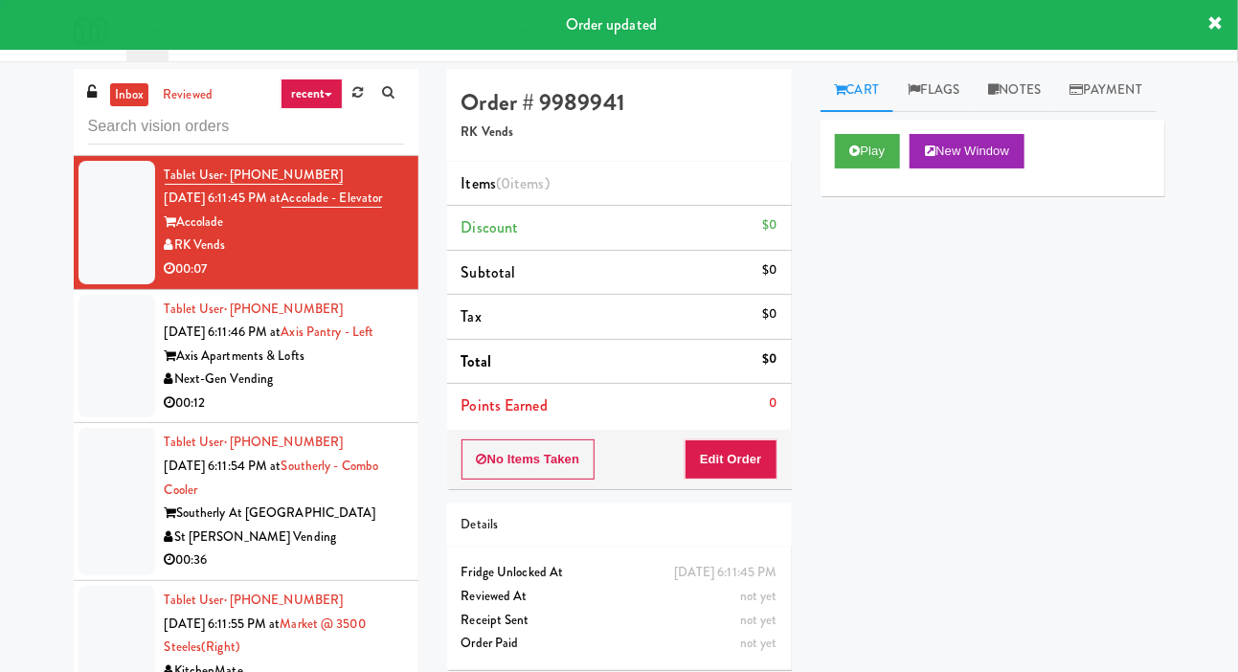
scroll to position [3527, 0]
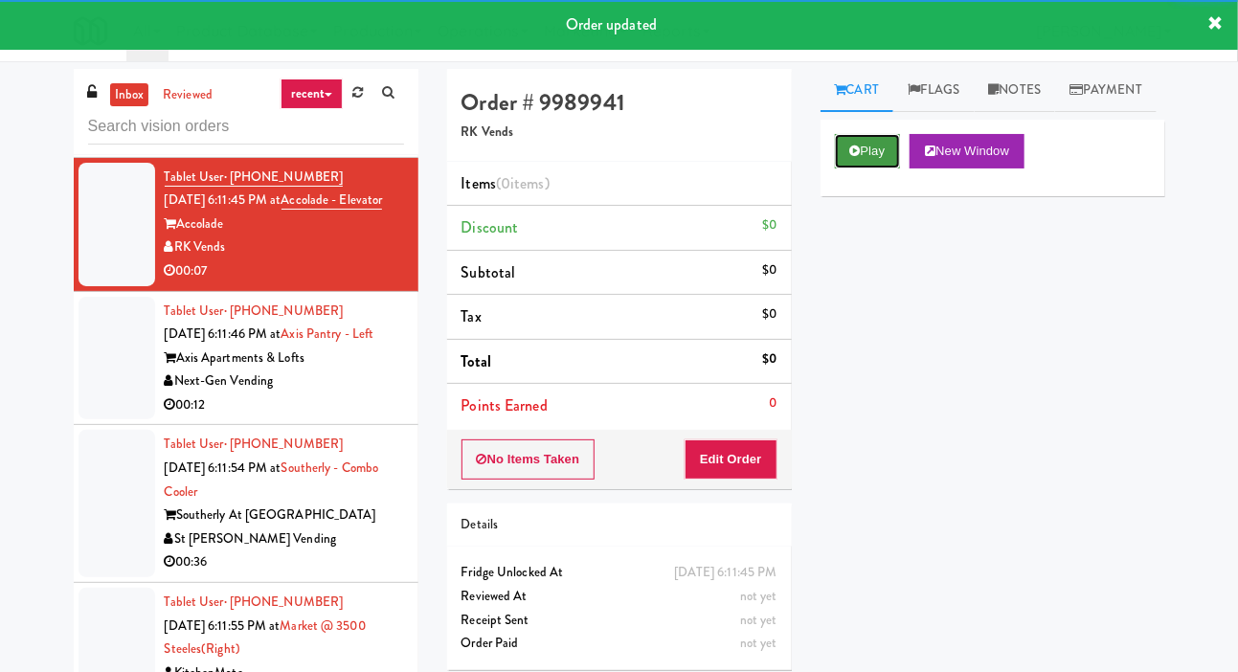
click at [847, 169] on button "Play" at bounding box center [868, 151] width 66 height 34
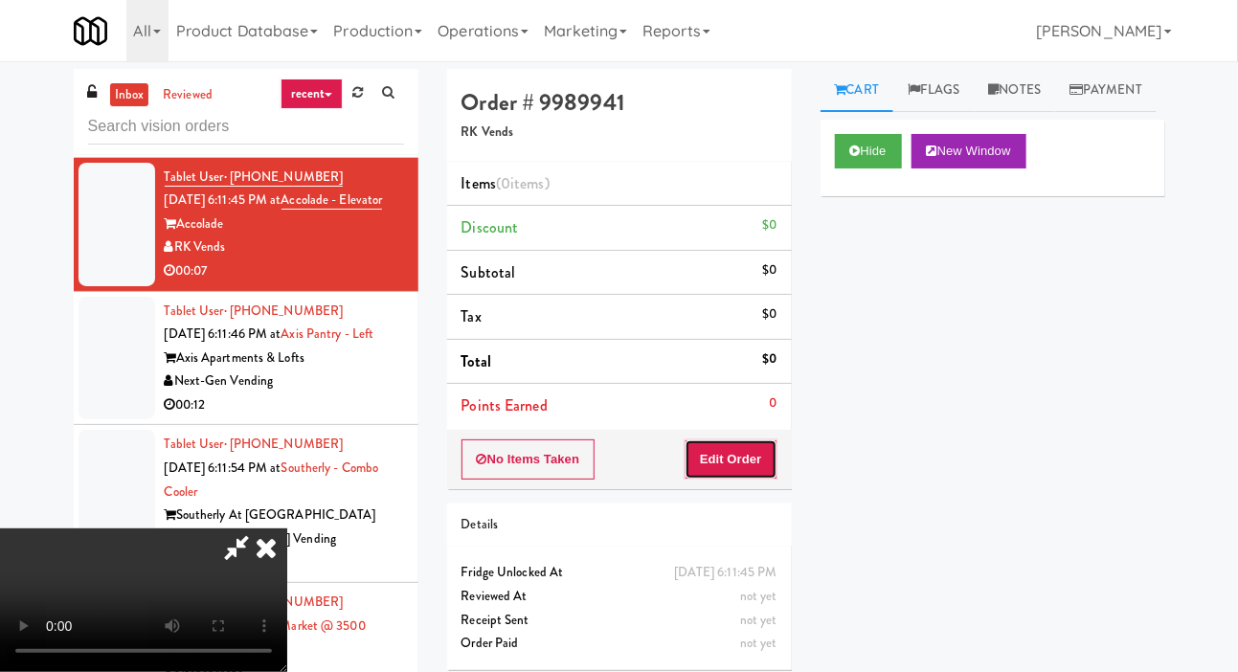
click at [731, 454] on button "Edit Order" at bounding box center [731, 459] width 93 height 40
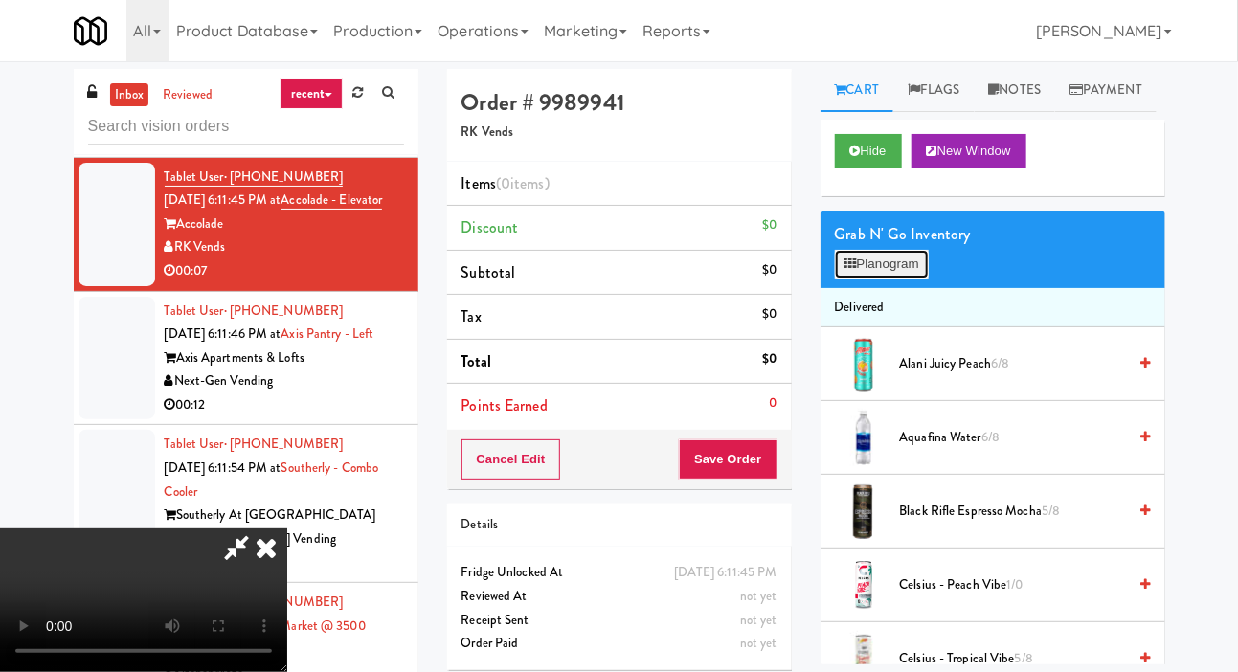
click at [835, 279] on button "Planogram" at bounding box center [882, 264] width 94 height 29
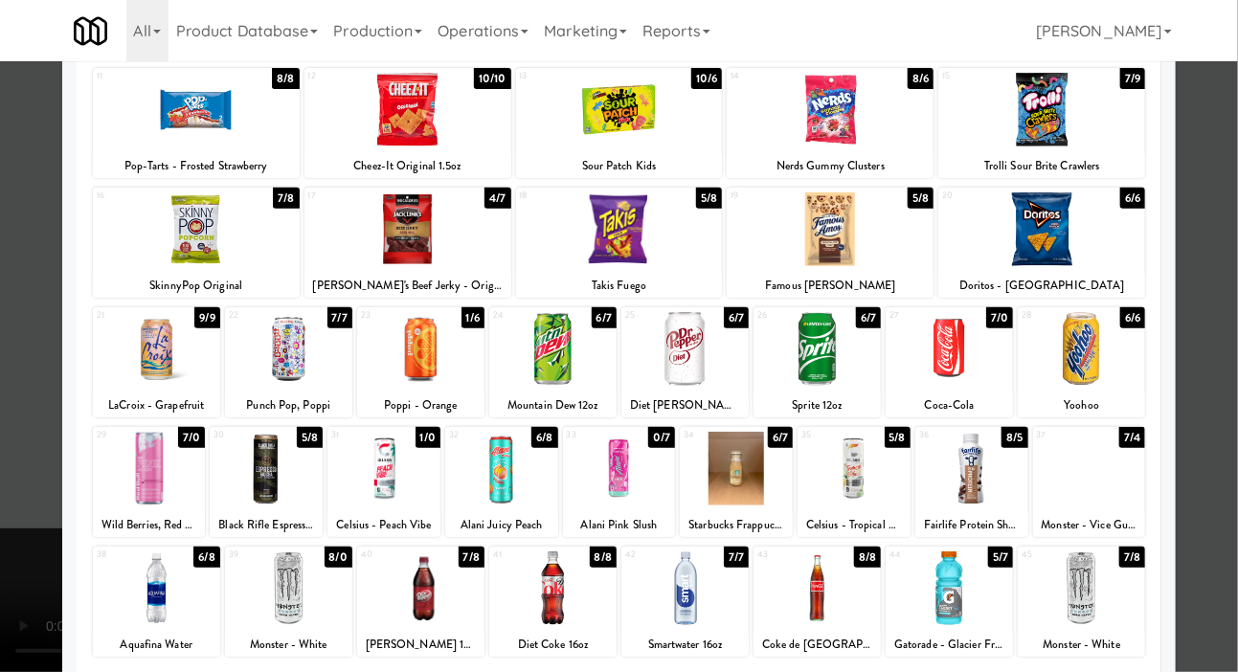
scroll to position [234, 0]
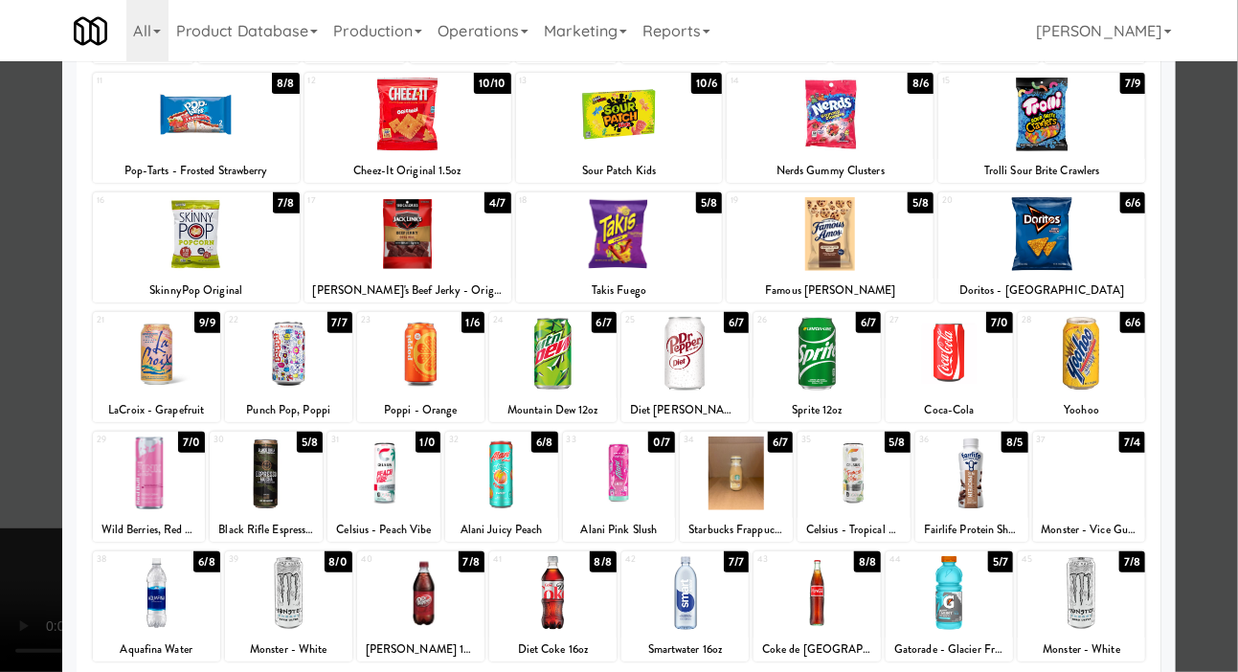
click at [267, 458] on div at bounding box center [266, 474] width 113 height 74
click at [13, 407] on div at bounding box center [619, 336] width 1238 height 672
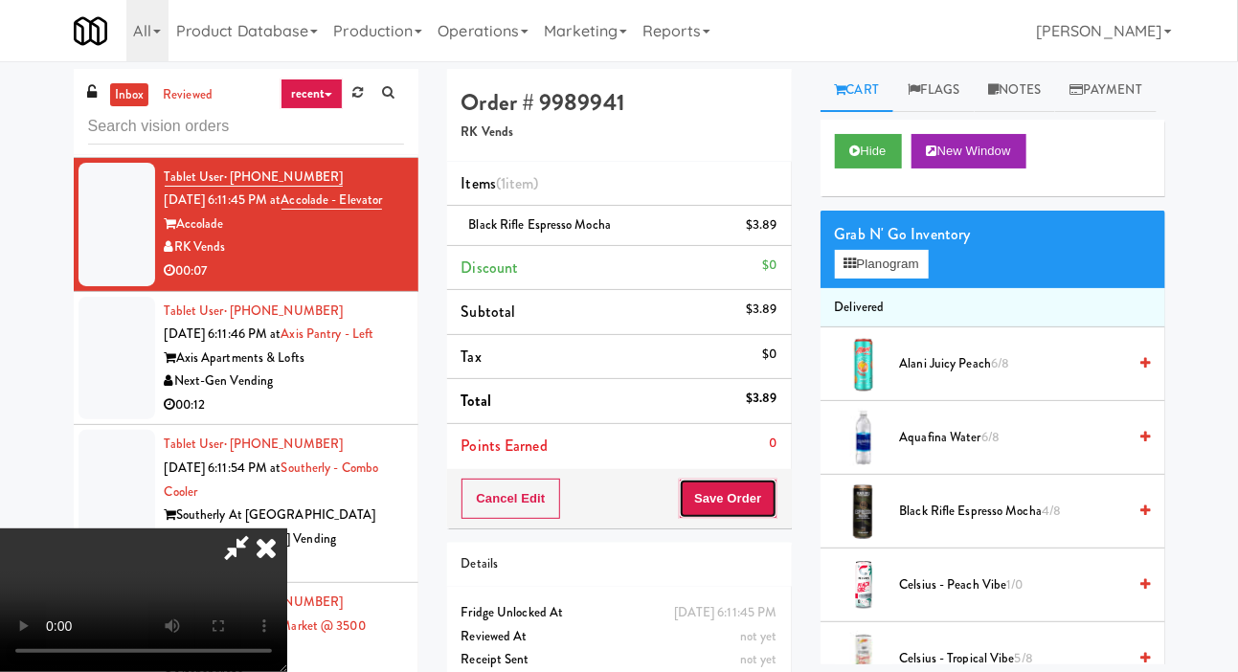
click at [753, 506] on button "Save Order" at bounding box center [728, 499] width 98 height 40
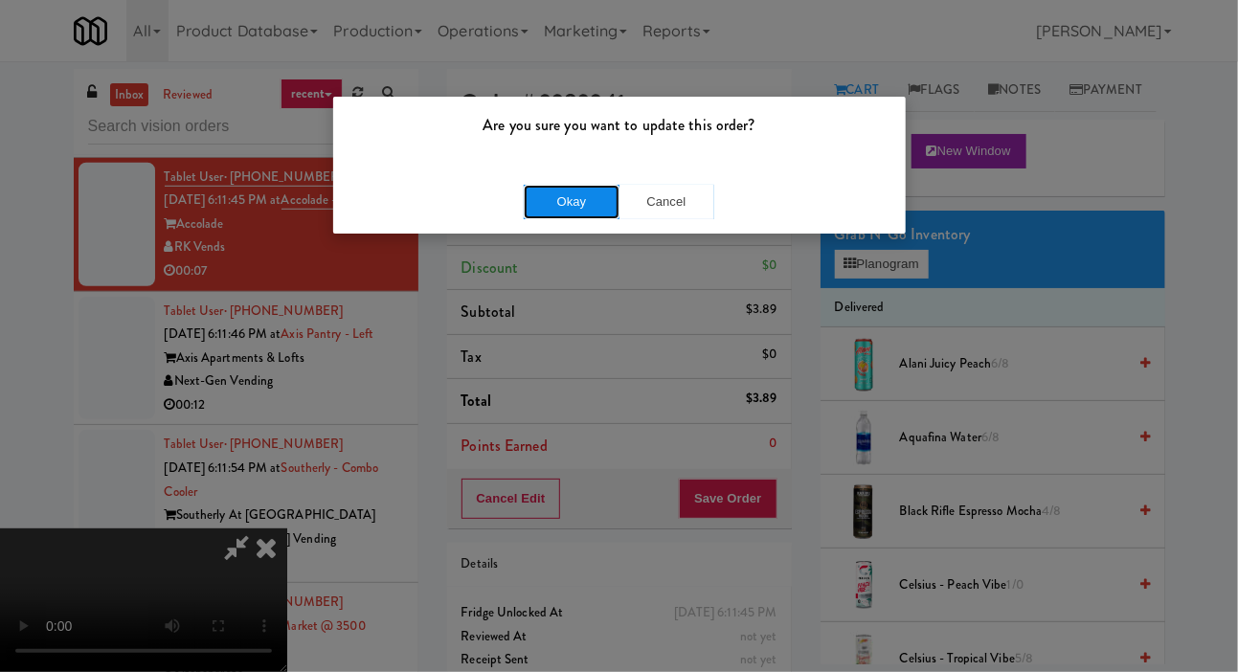
click at [568, 203] on button "Okay" at bounding box center [572, 202] width 96 height 34
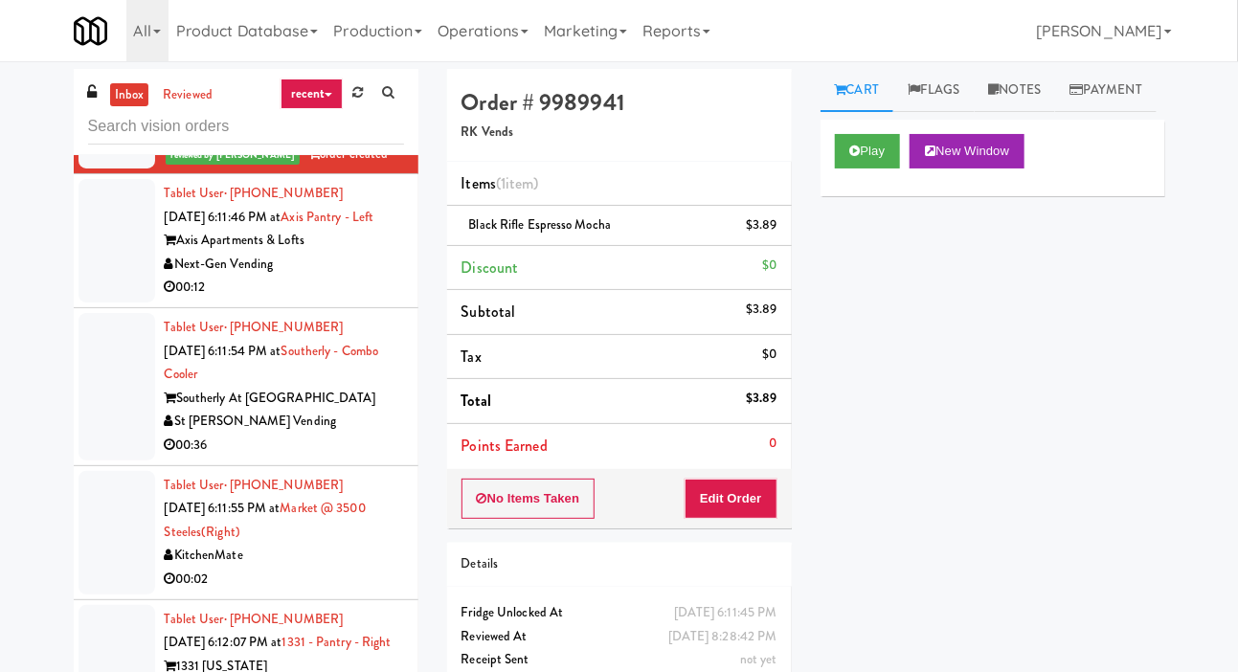
scroll to position [3659, 0]
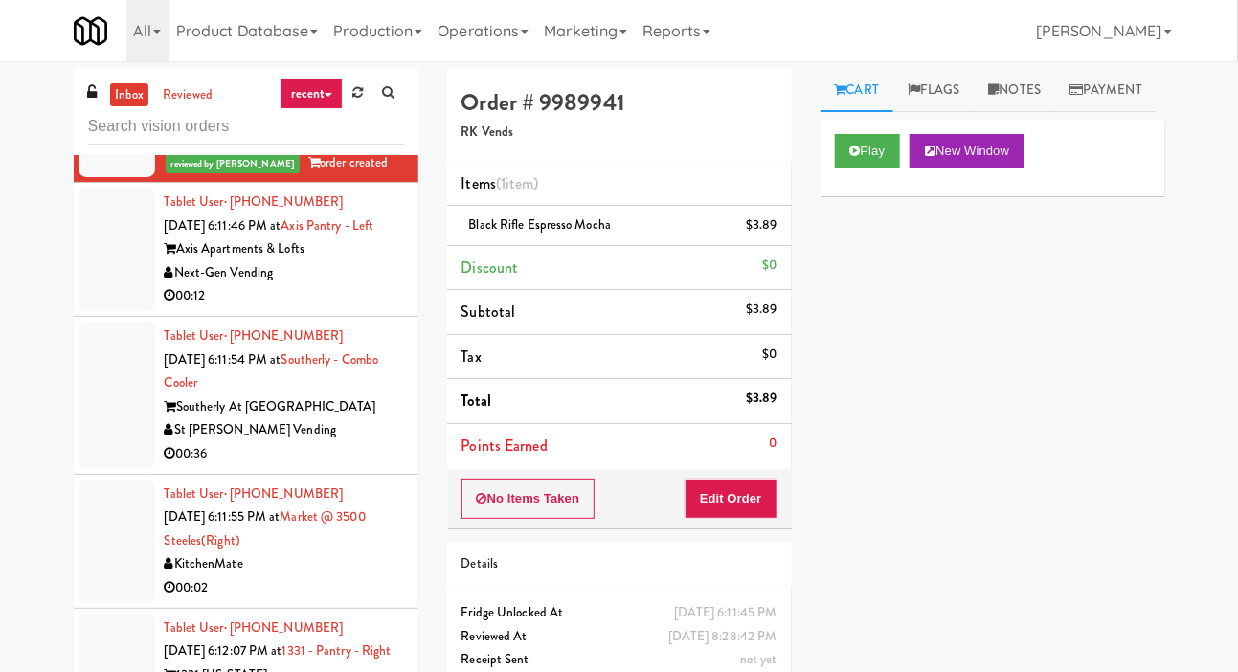
click at [85, 311] on div at bounding box center [117, 250] width 77 height 124
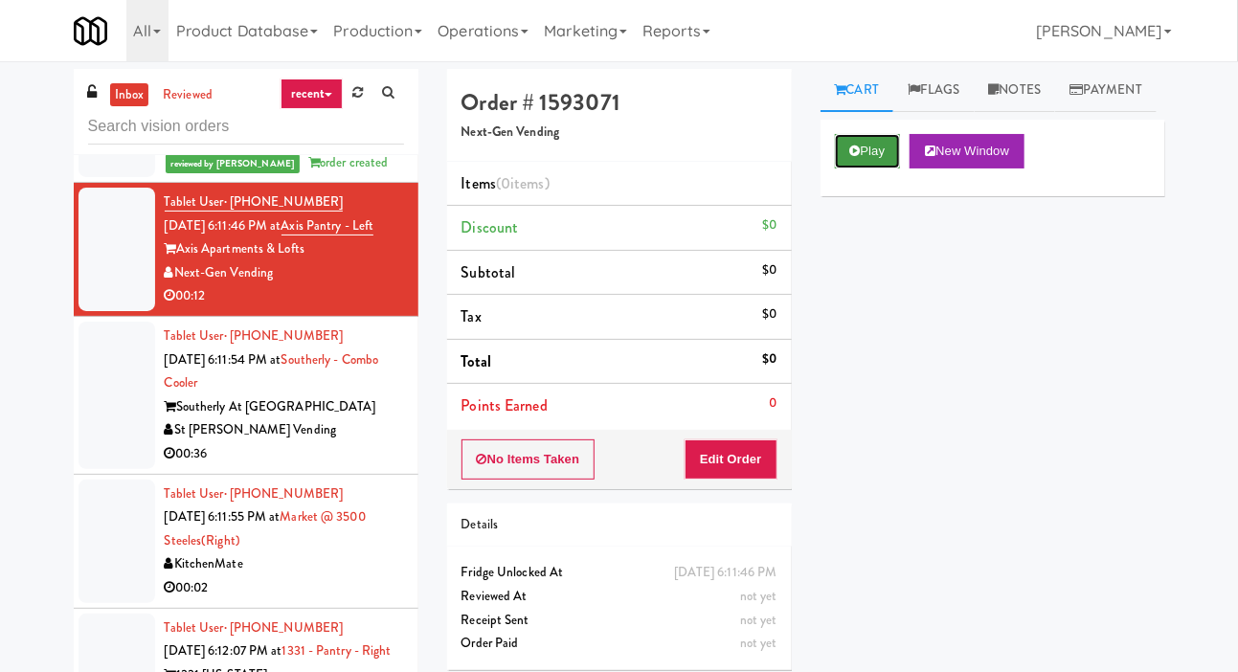
click at [839, 169] on button "Play" at bounding box center [868, 151] width 66 height 34
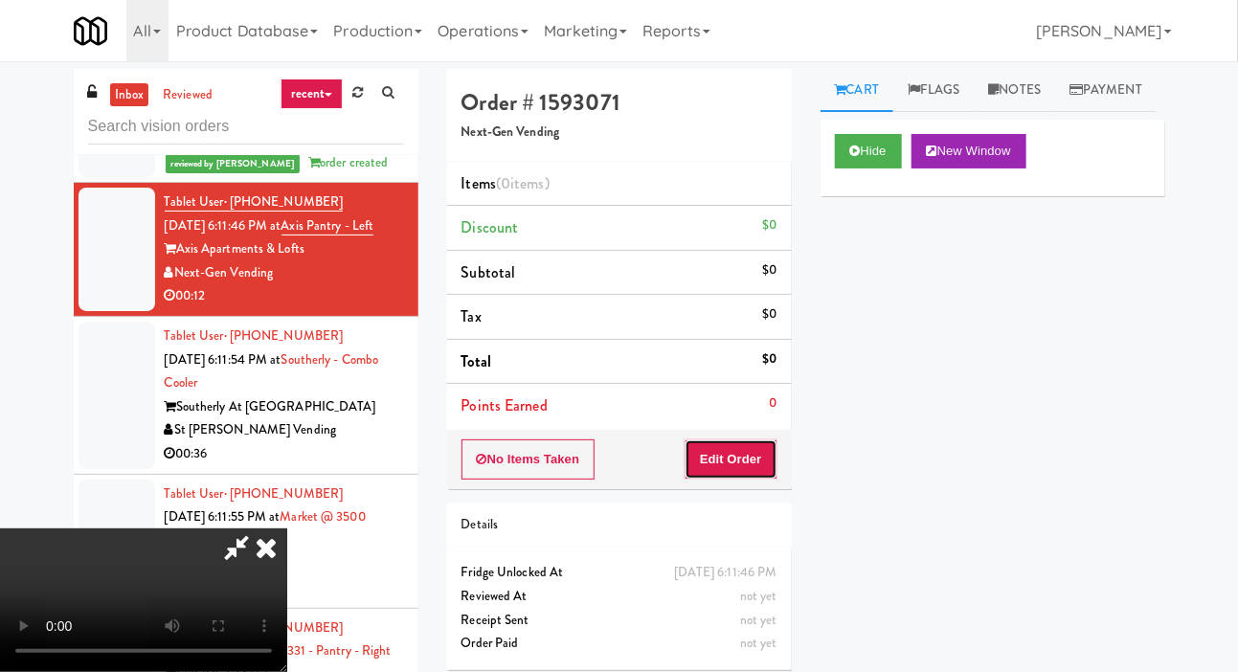
click at [740, 441] on button "Edit Order" at bounding box center [731, 459] width 93 height 40
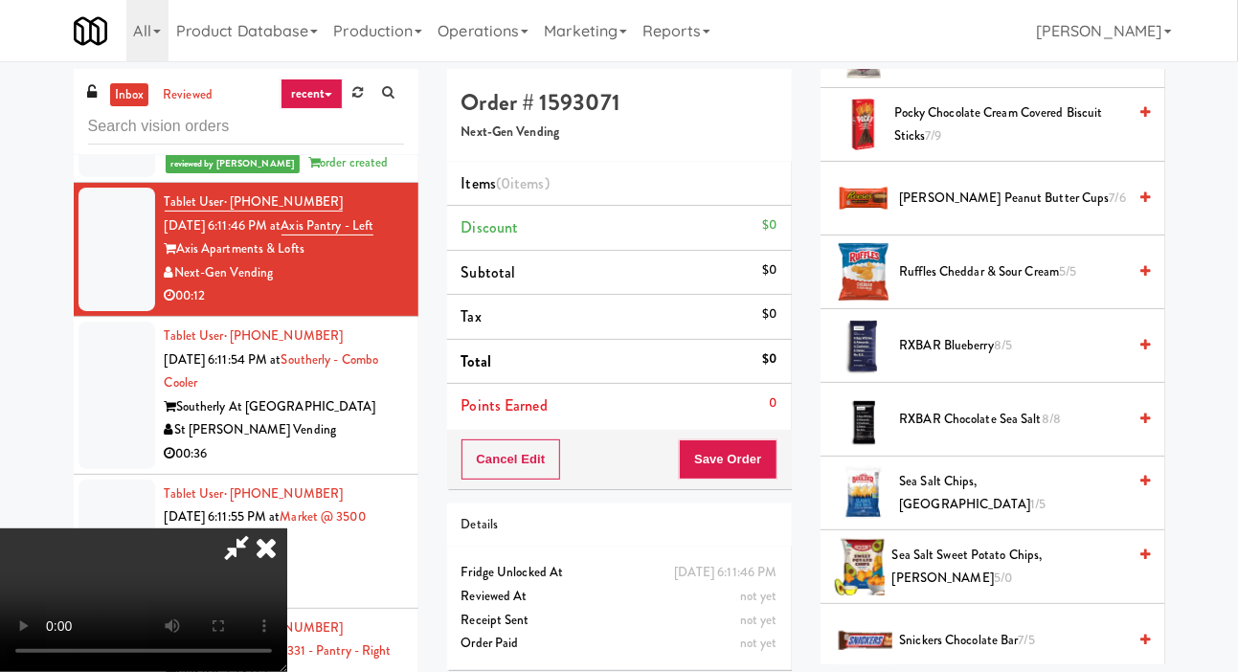
scroll to position [1422, 0]
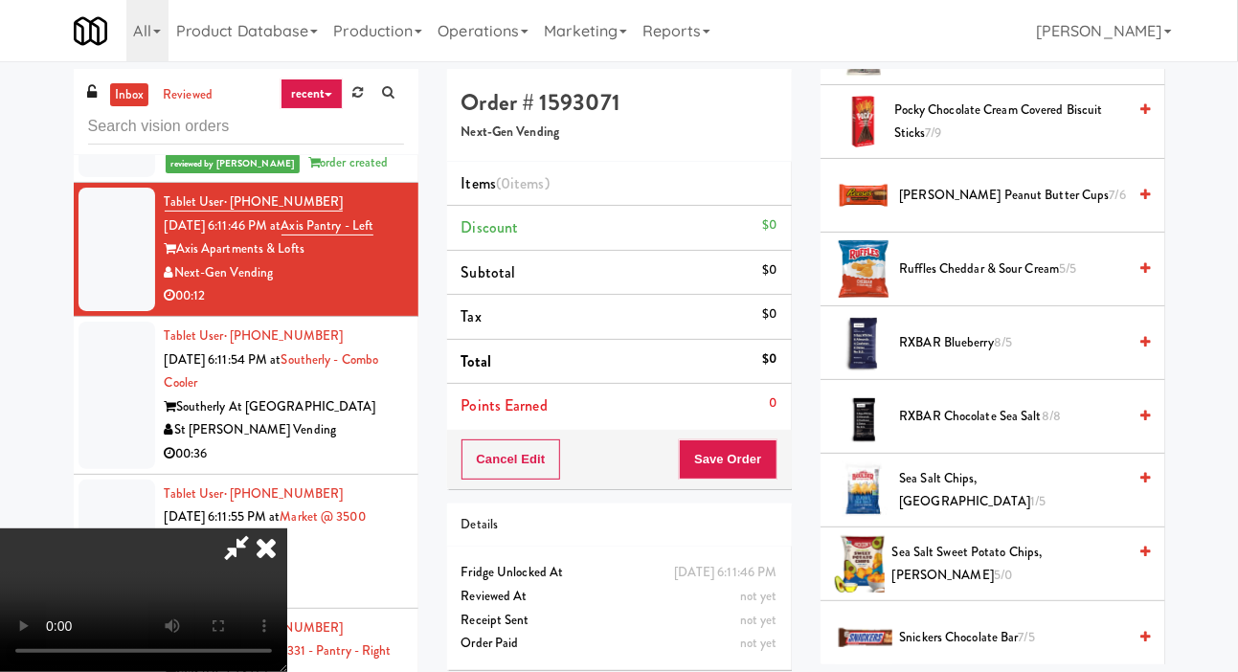
click at [973, 281] on span "Ruffles Cheddar & Sour Cream 5/5" at bounding box center [1013, 270] width 227 height 24
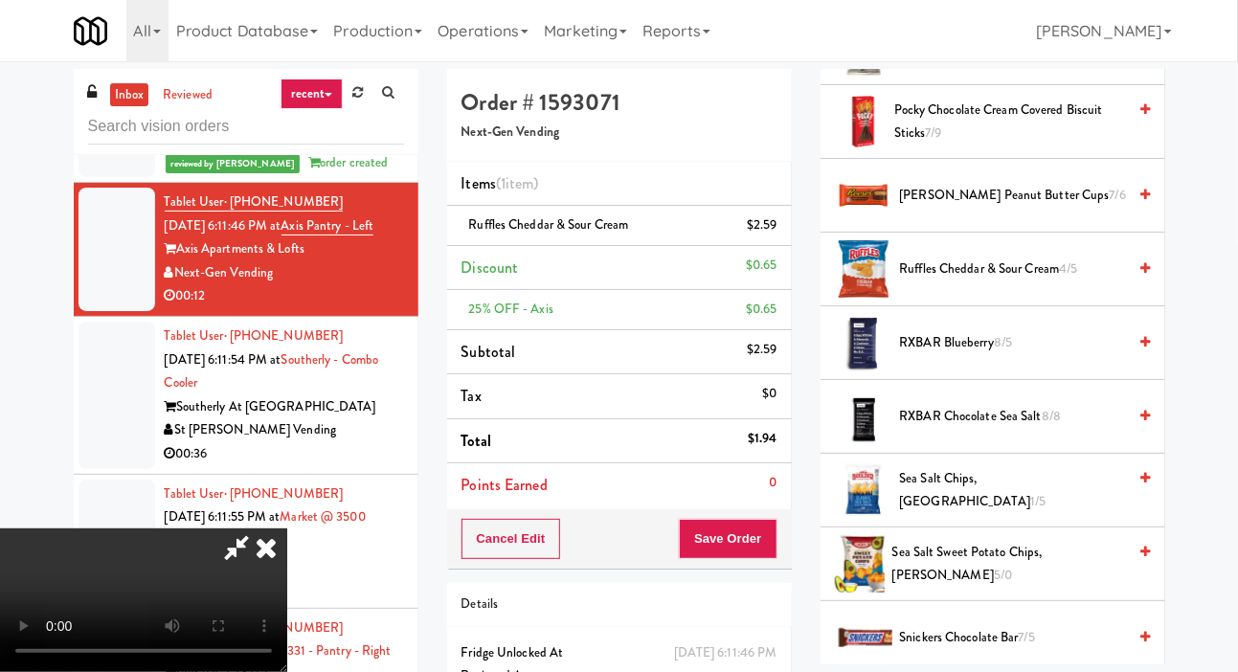
scroll to position [70, 0]
click at [772, 529] on button "Save Order" at bounding box center [728, 539] width 98 height 40
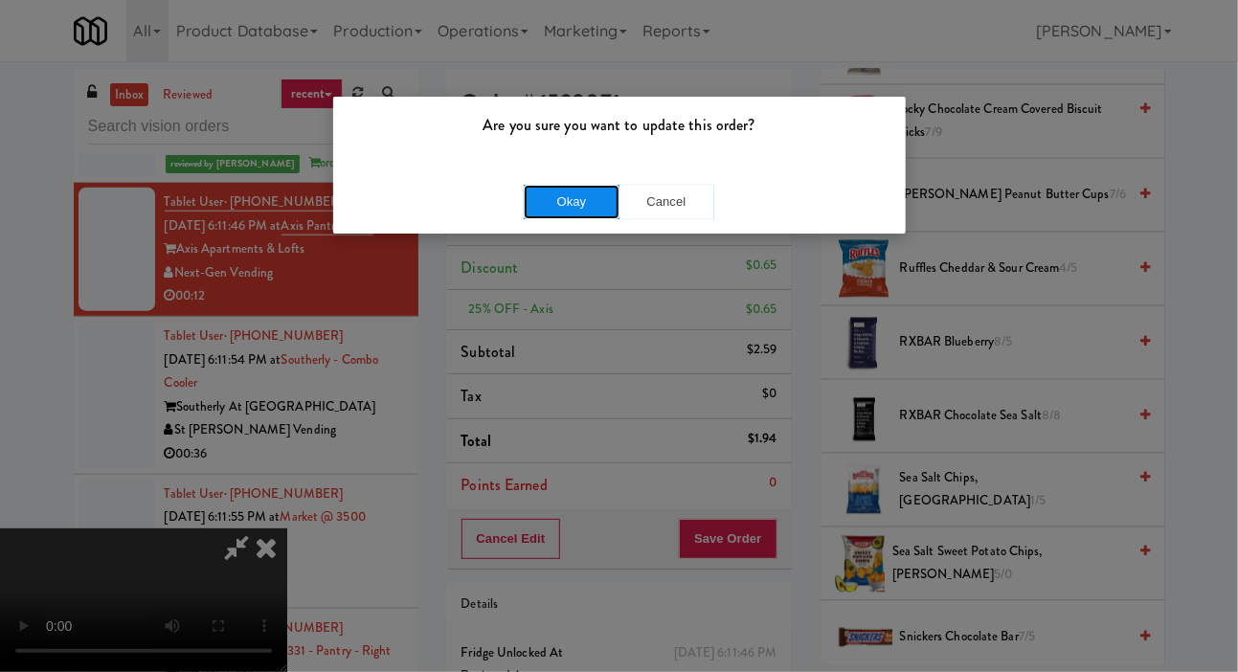
click at [584, 204] on button "Okay" at bounding box center [572, 202] width 96 height 34
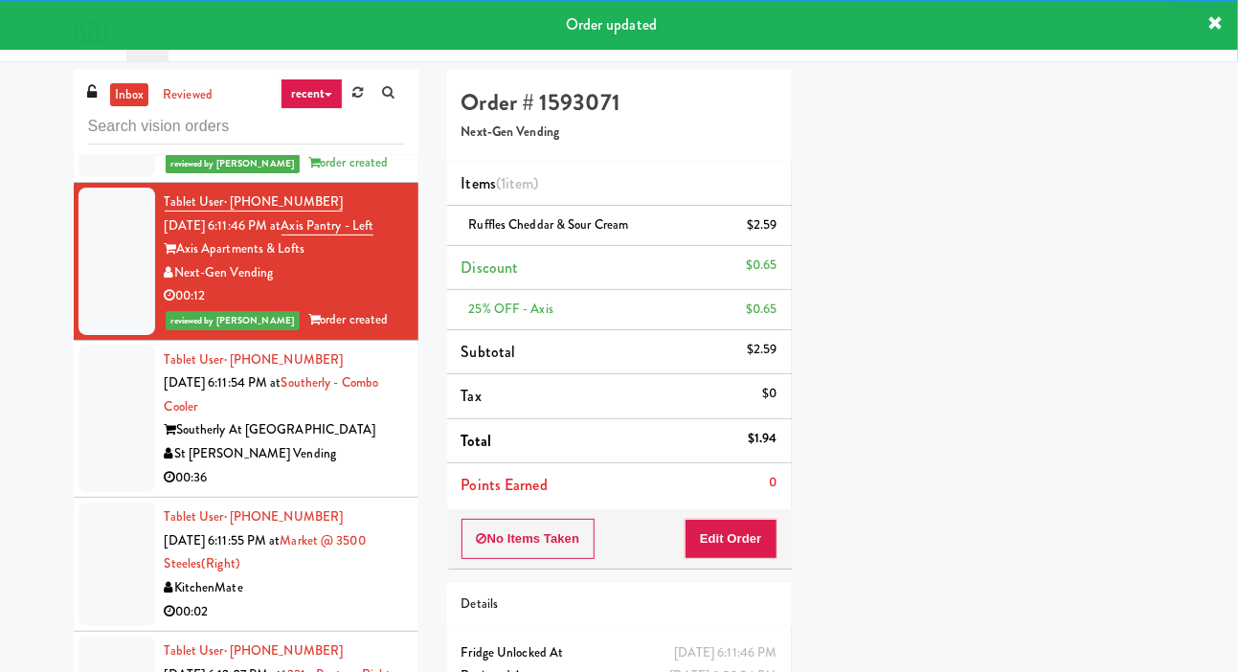
scroll to position [0, 0]
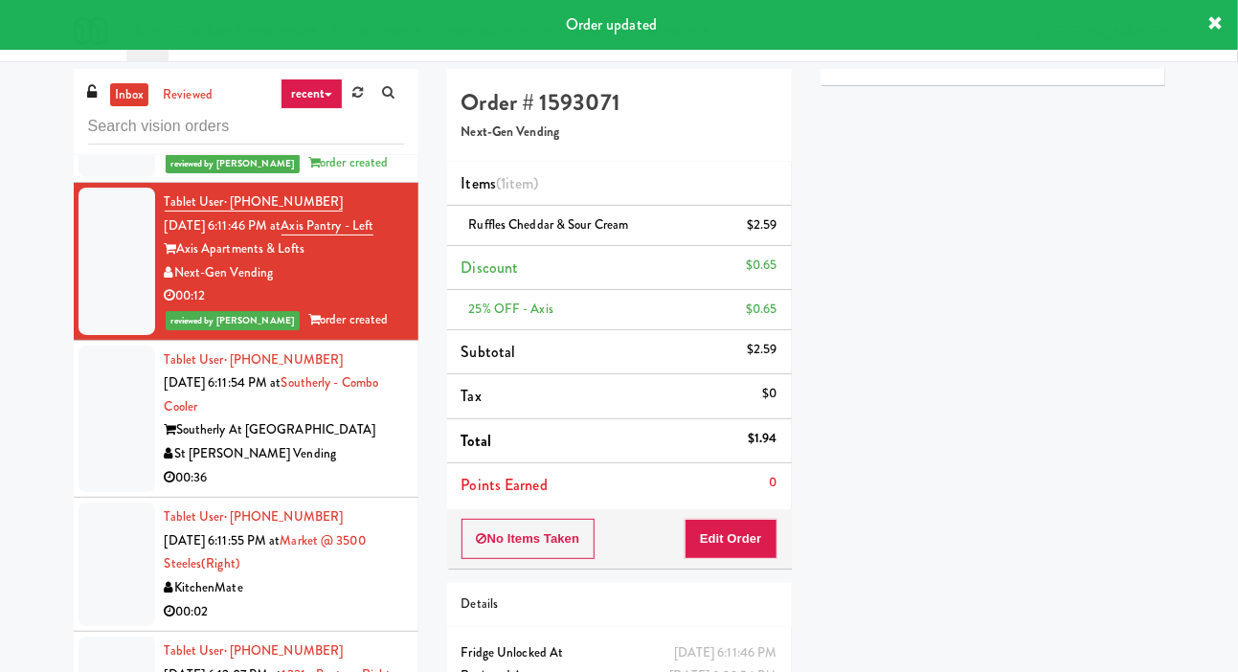
click at [97, 493] on div at bounding box center [117, 419] width 77 height 147
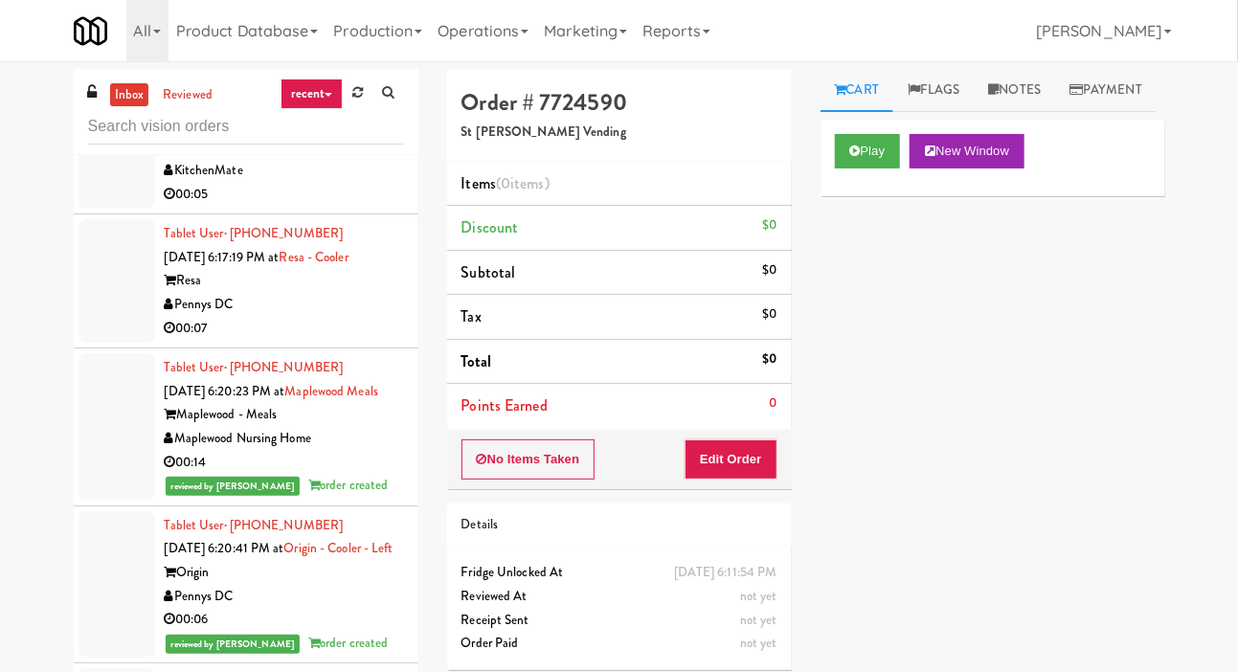
scroll to position [4667, 0]
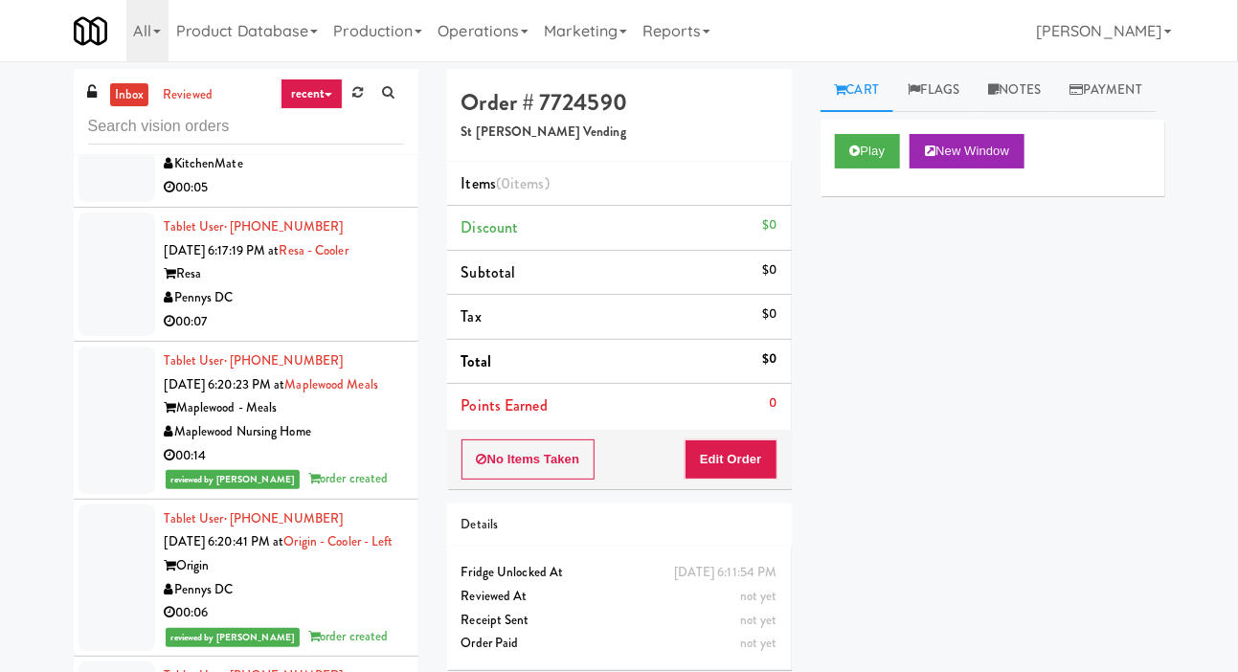
click at [96, 336] on div at bounding box center [117, 275] width 77 height 124
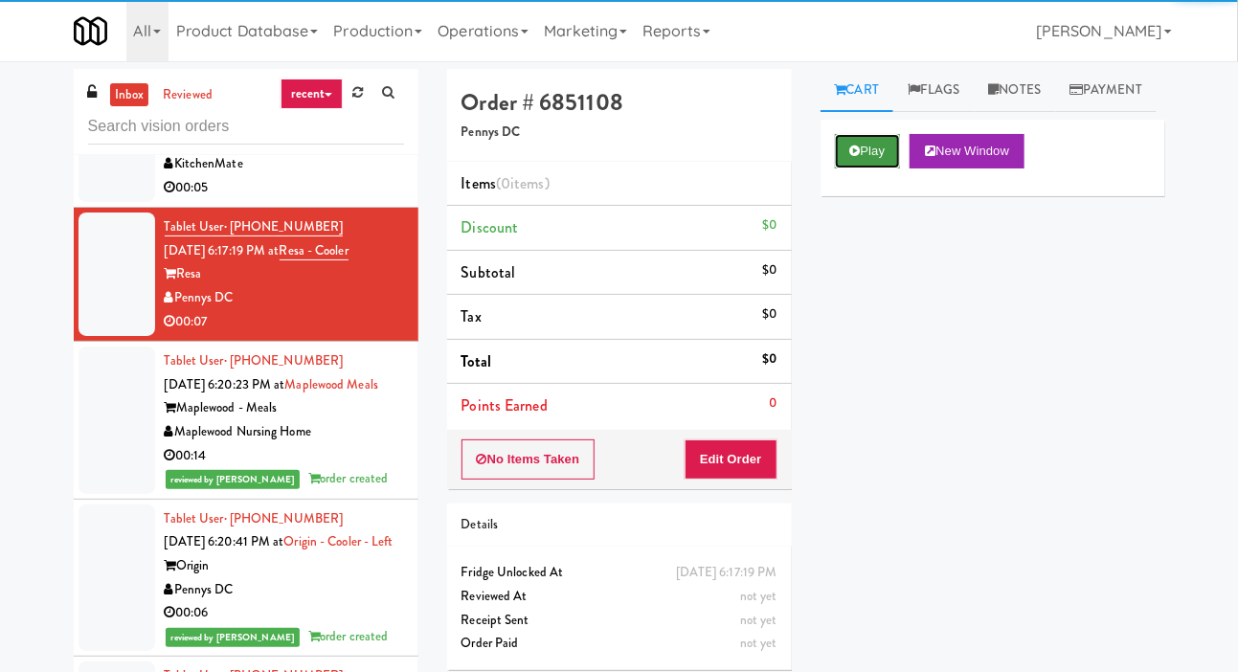
click at [866, 169] on button "Play" at bounding box center [868, 151] width 66 height 34
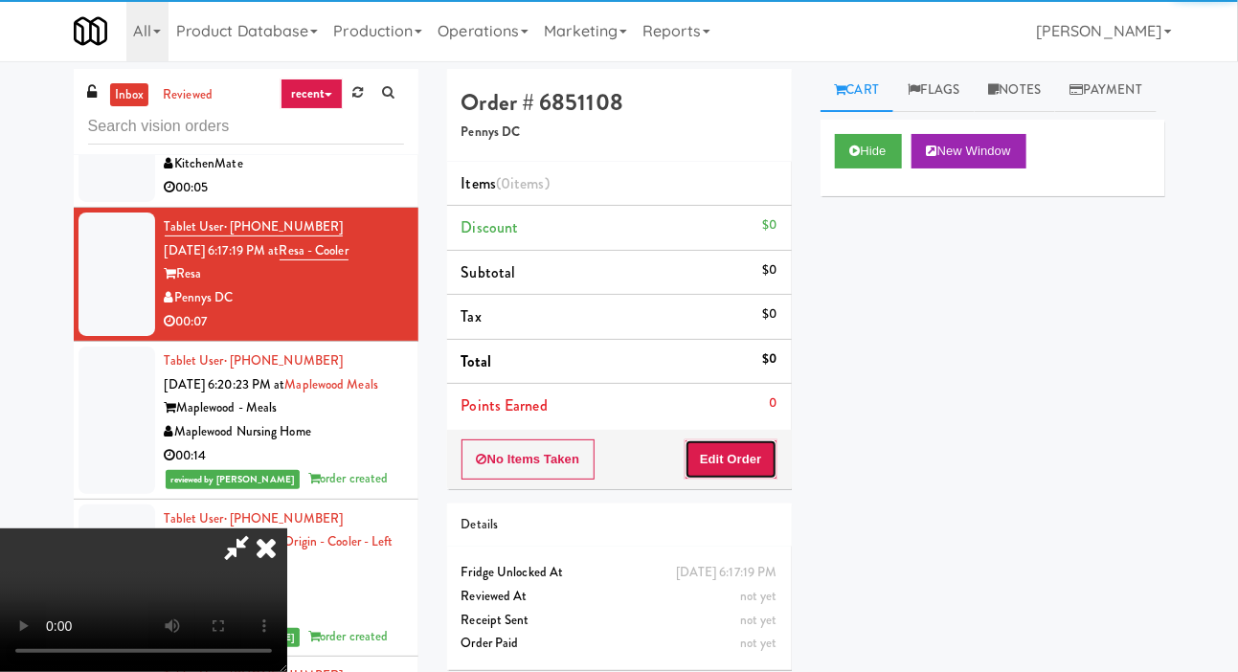
click at [741, 447] on button "Edit Order" at bounding box center [731, 459] width 93 height 40
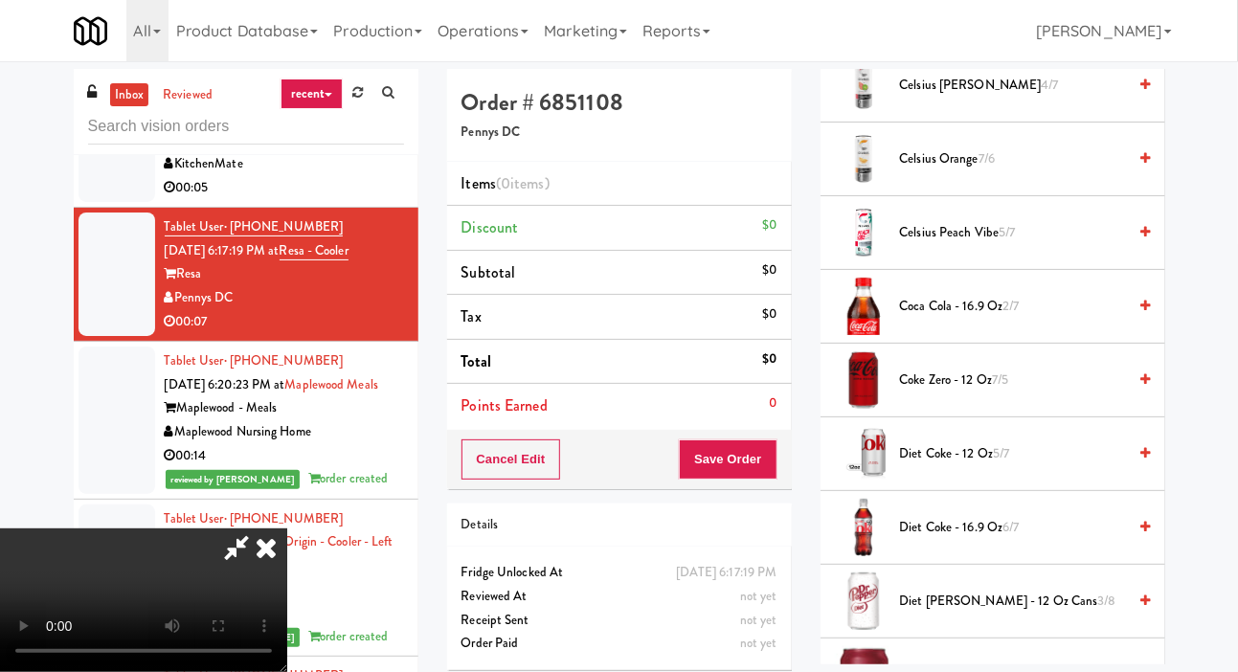
scroll to position [428, 0]
click at [966, 464] on span "Diet Coke - 12 oz 5/7" at bounding box center [1013, 452] width 227 height 24
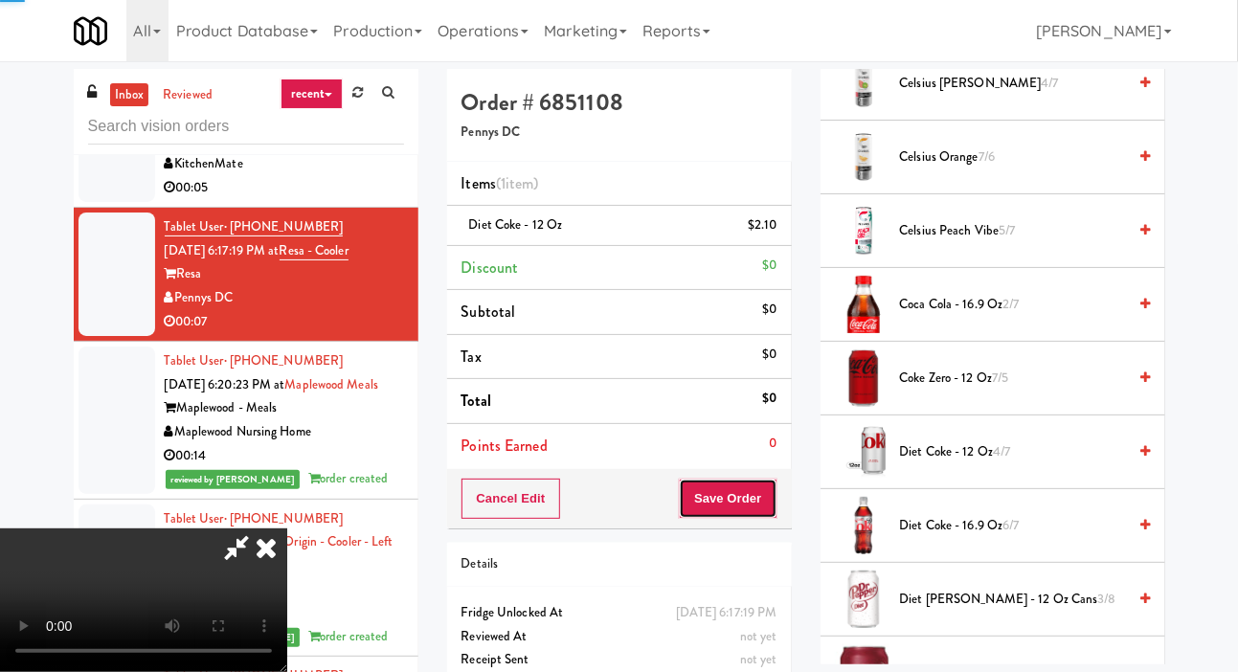
click at [757, 506] on button "Save Order" at bounding box center [728, 499] width 98 height 40
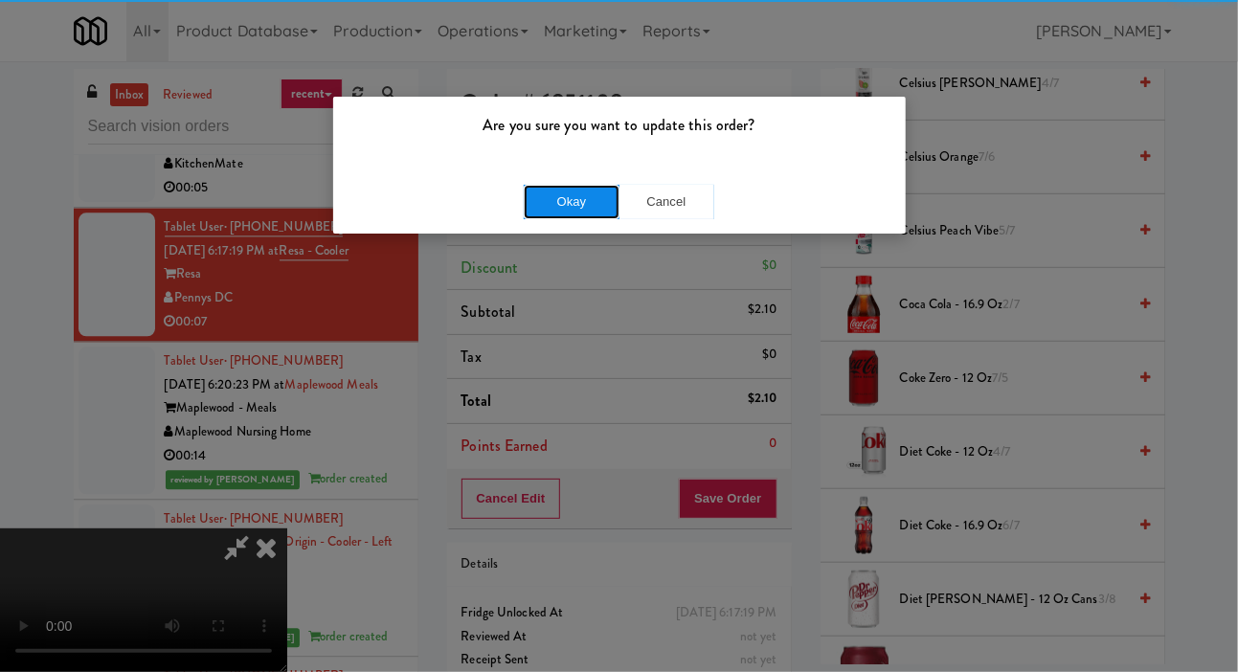
click at [594, 201] on button "Okay" at bounding box center [572, 202] width 96 height 34
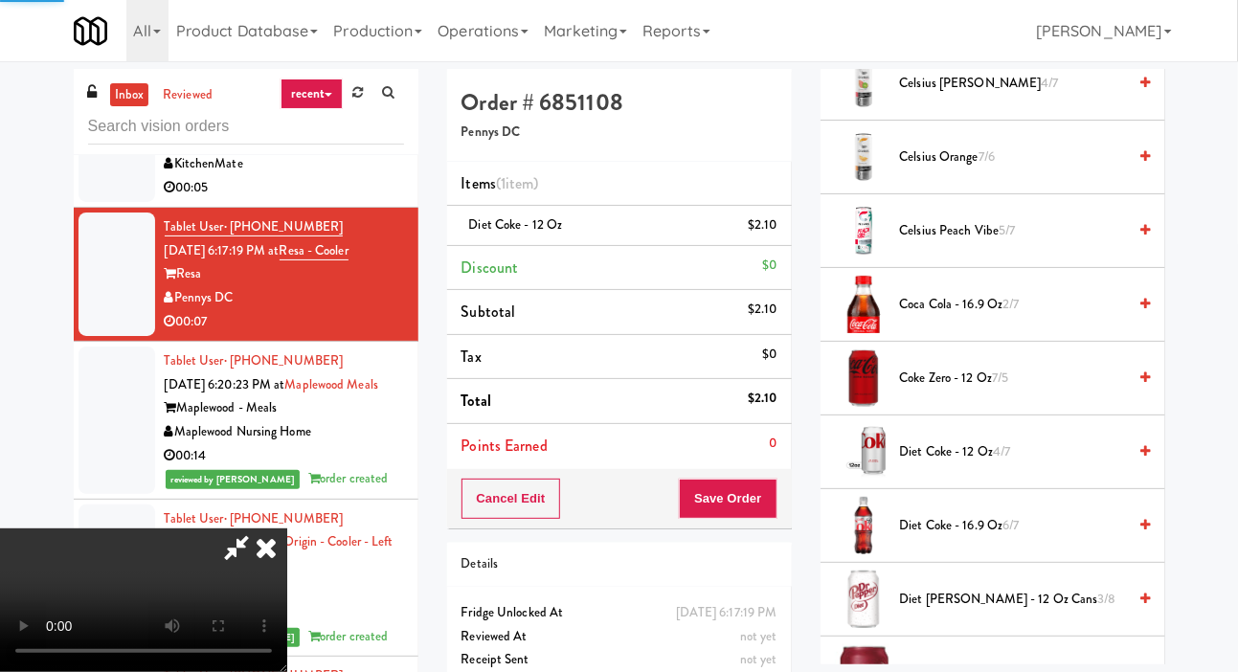
scroll to position [111, 0]
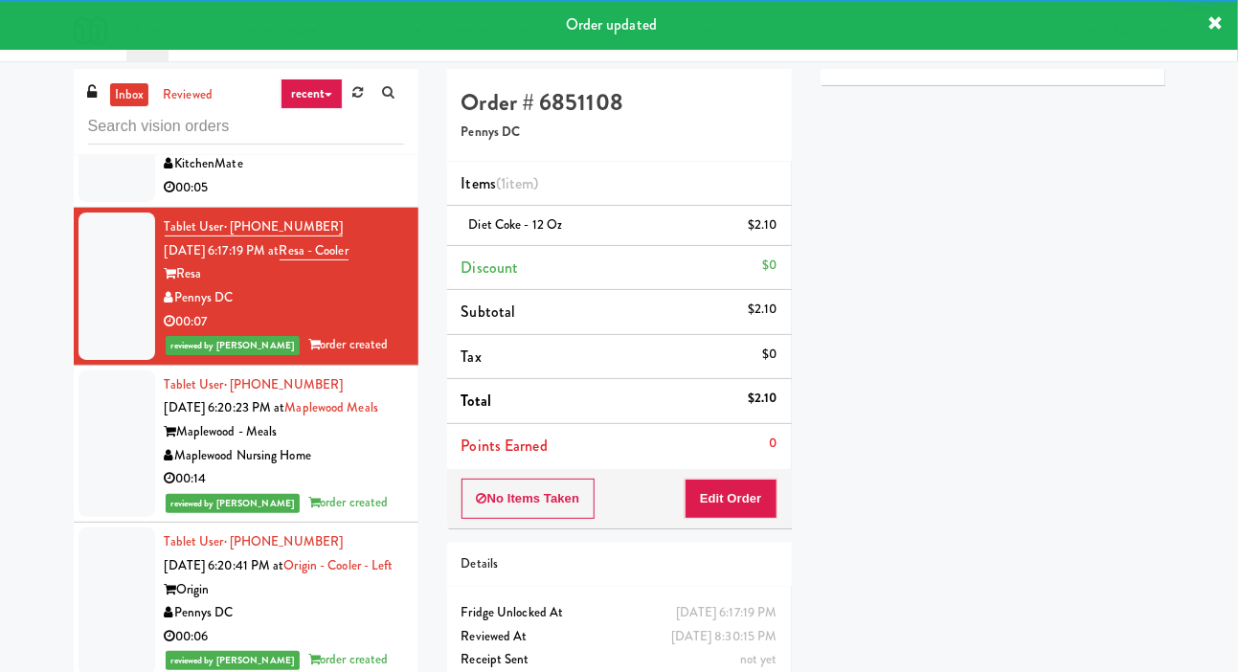
click at [84, 202] on div at bounding box center [117, 141] width 77 height 124
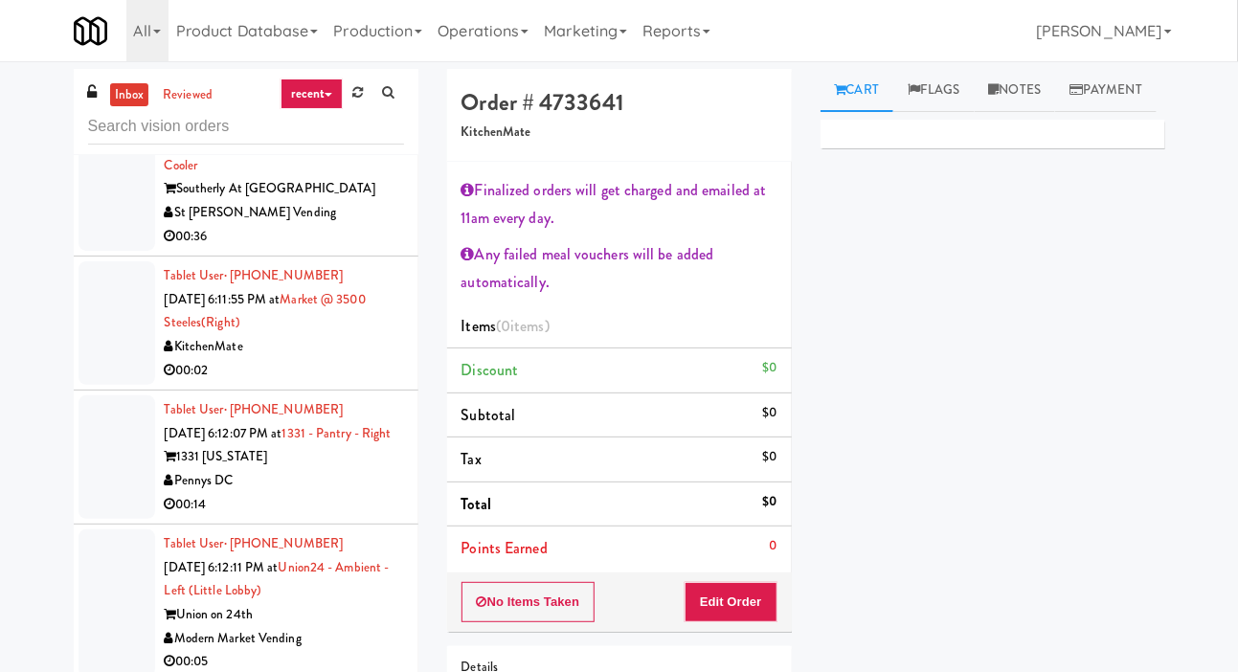
click at [93, 252] on div at bounding box center [117, 177] width 77 height 147
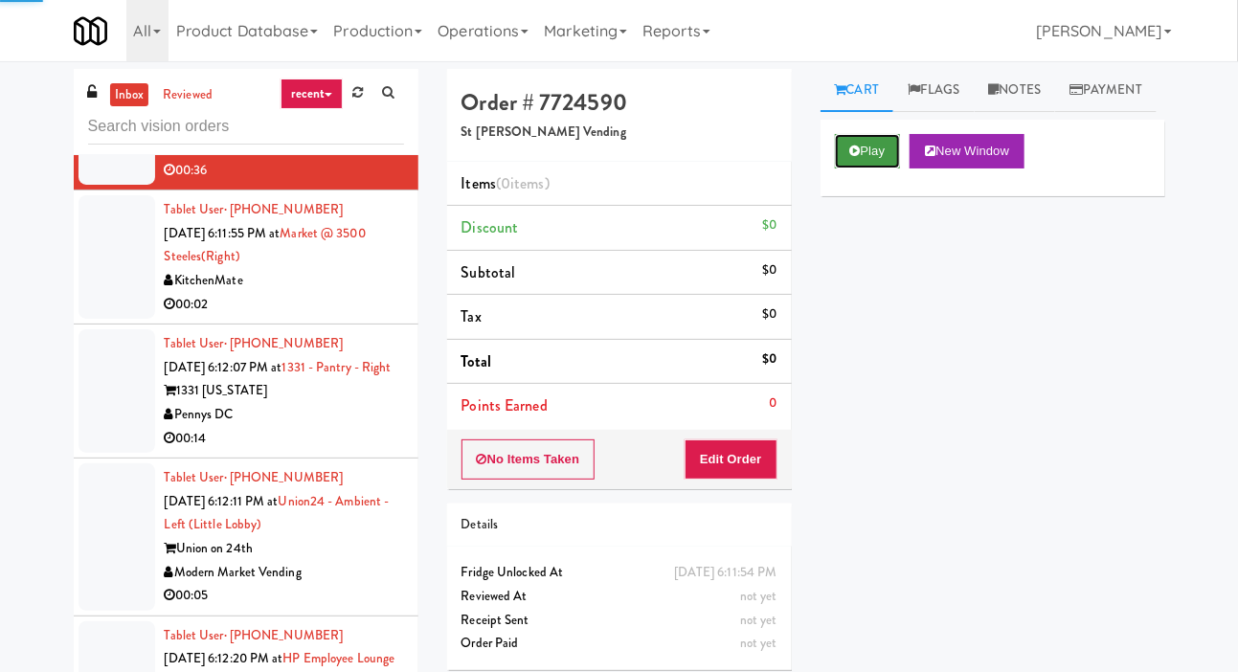
click at [872, 169] on button "Play" at bounding box center [868, 151] width 66 height 34
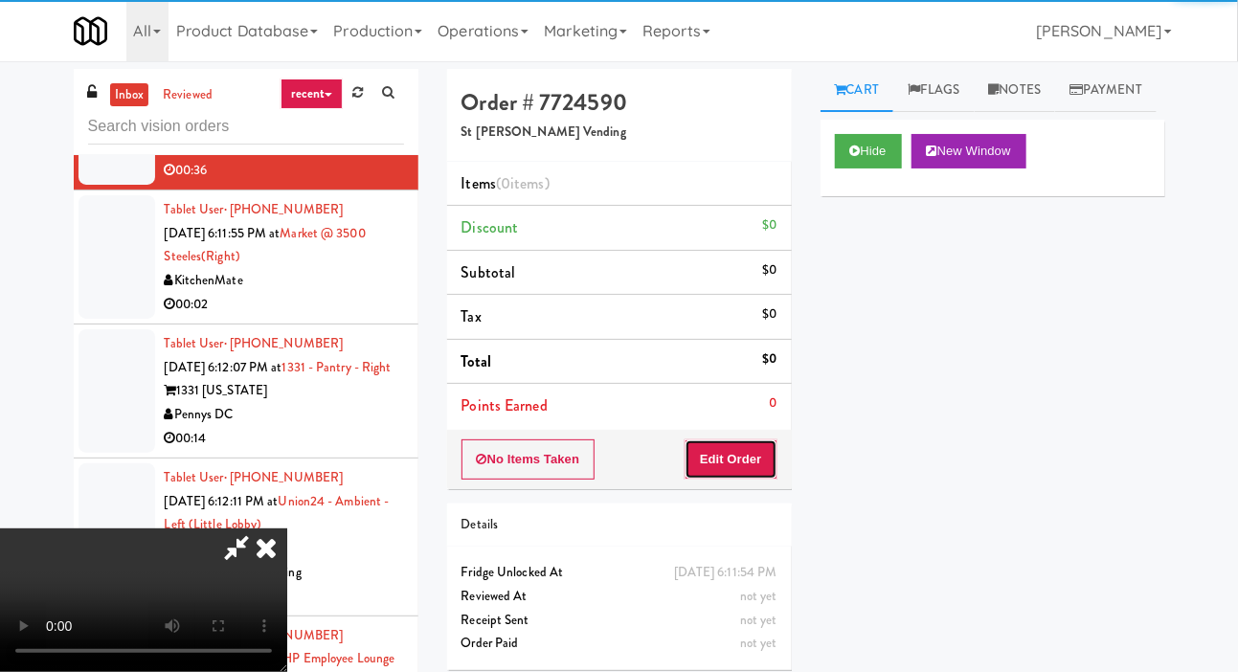
click at [760, 441] on button "Edit Order" at bounding box center [731, 459] width 93 height 40
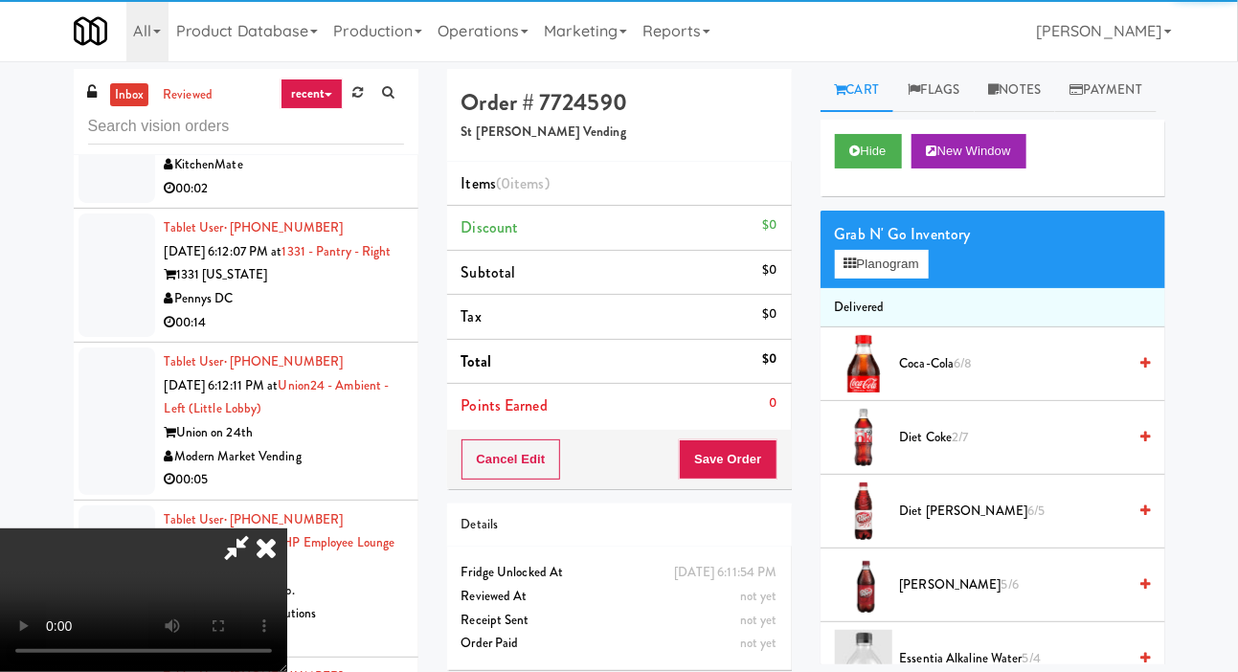
scroll to position [4083, 0]
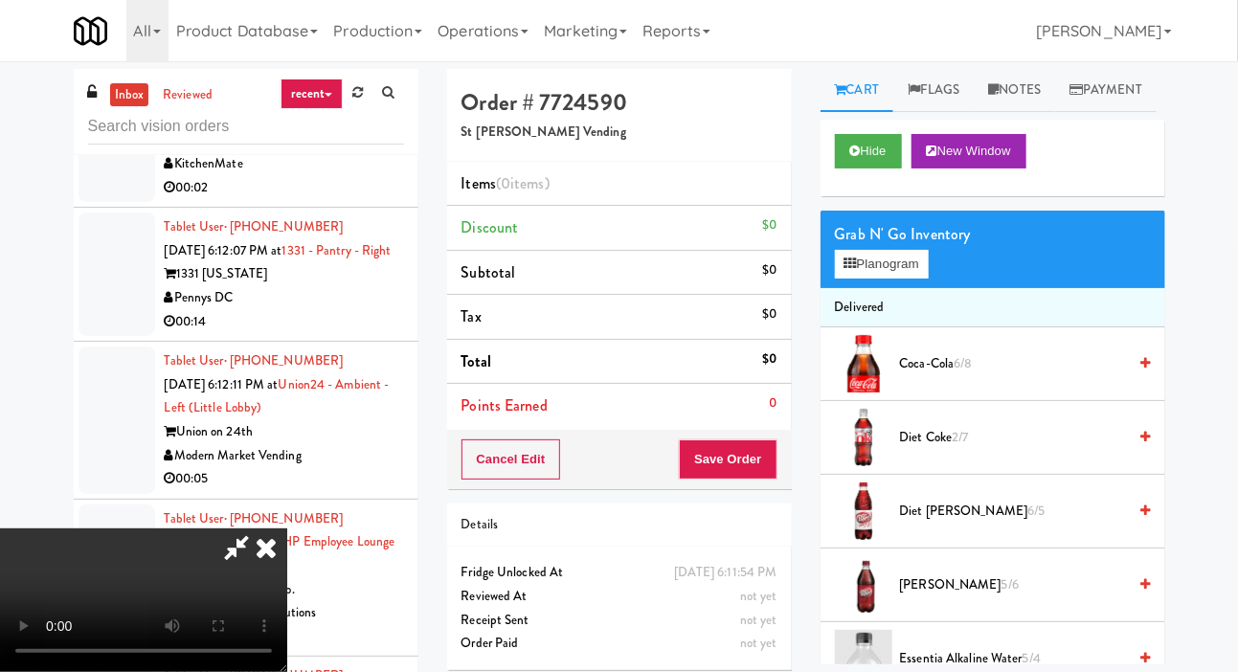
click at [959, 372] on span "6/8" at bounding box center [963, 363] width 18 height 18
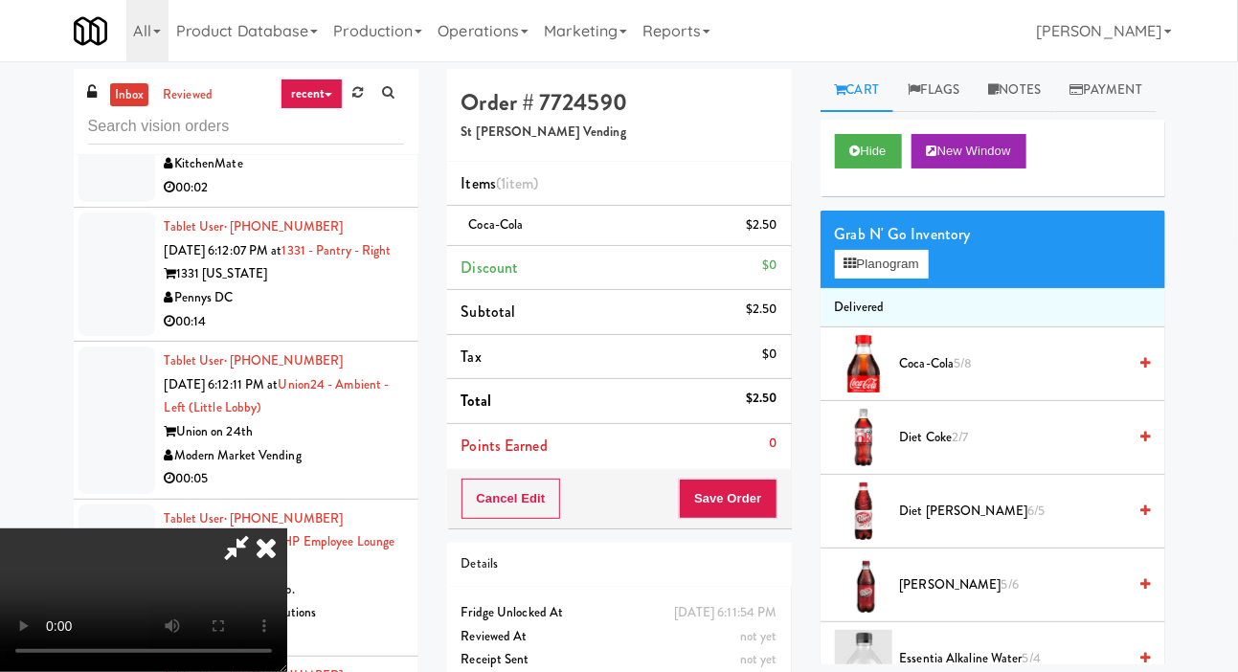
click at [960, 372] on span "5/8" at bounding box center [963, 363] width 18 height 18
click at [761, 490] on button "Save Order" at bounding box center [728, 499] width 98 height 40
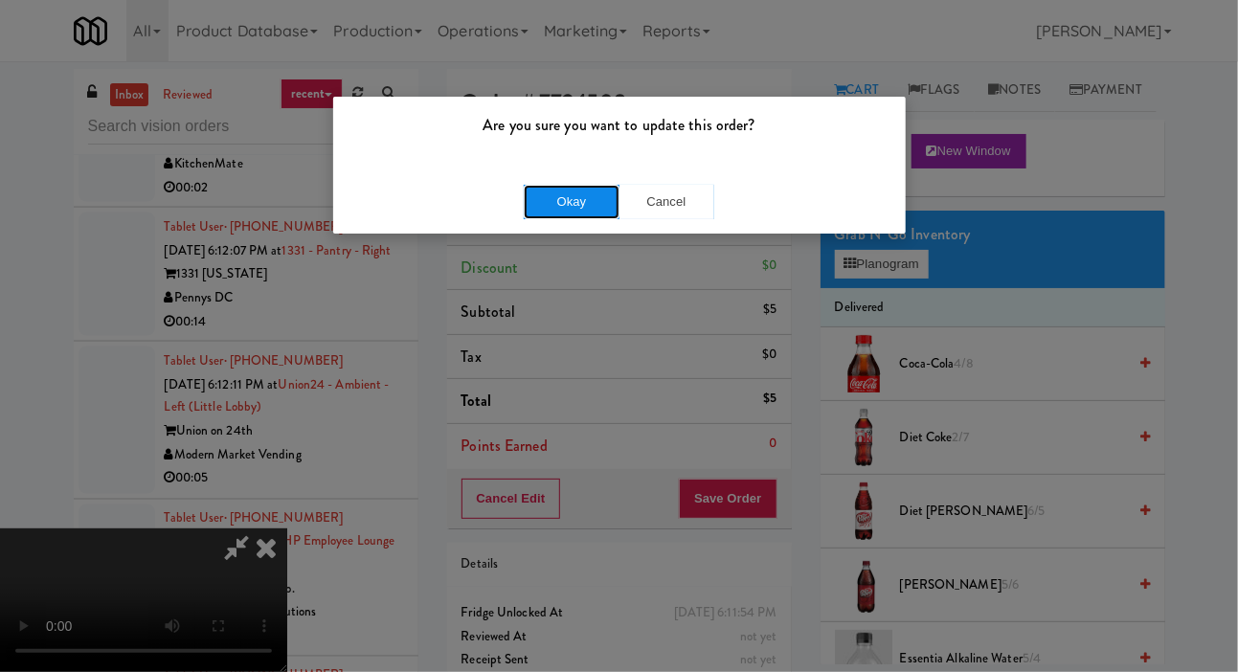
click at [564, 204] on button "Okay" at bounding box center [572, 202] width 96 height 34
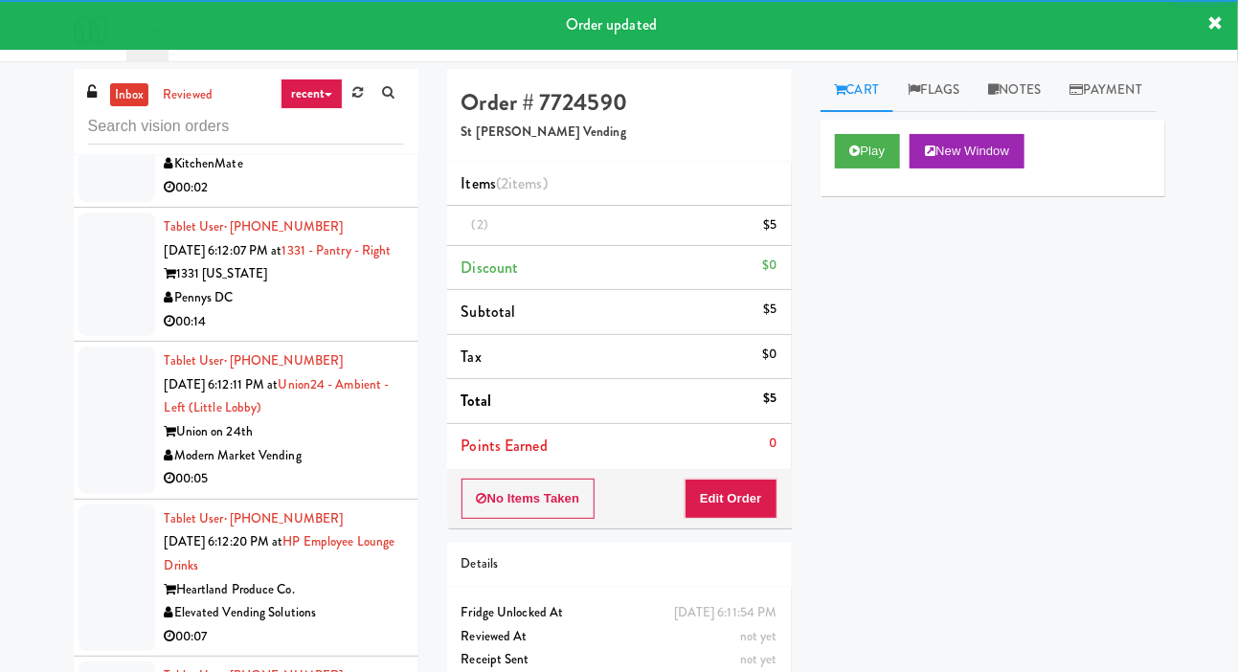
click at [77, 208] on li "Tablet User · (647) 671-1813 Oct 8, 2025 6:11:55 PM at Market @ 3500 Steeles(Ri…" at bounding box center [246, 141] width 345 height 134
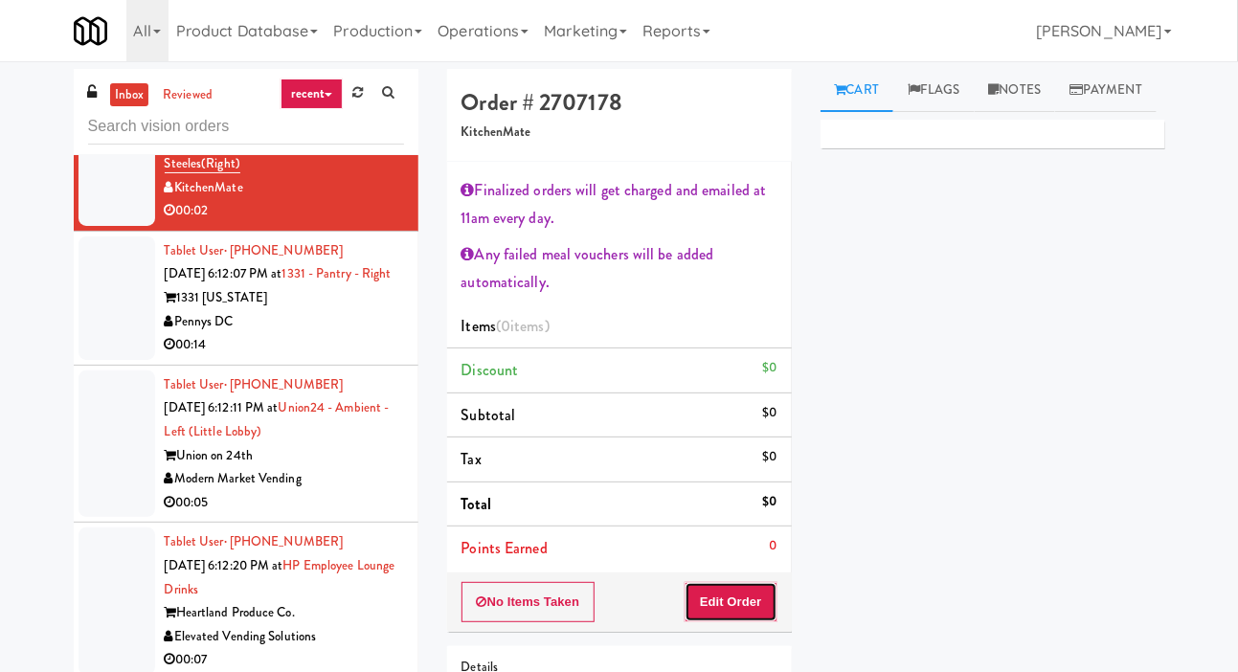
click at [751, 582] on button "Edit Order" at bounding box center [731, 602] width 93 height 40
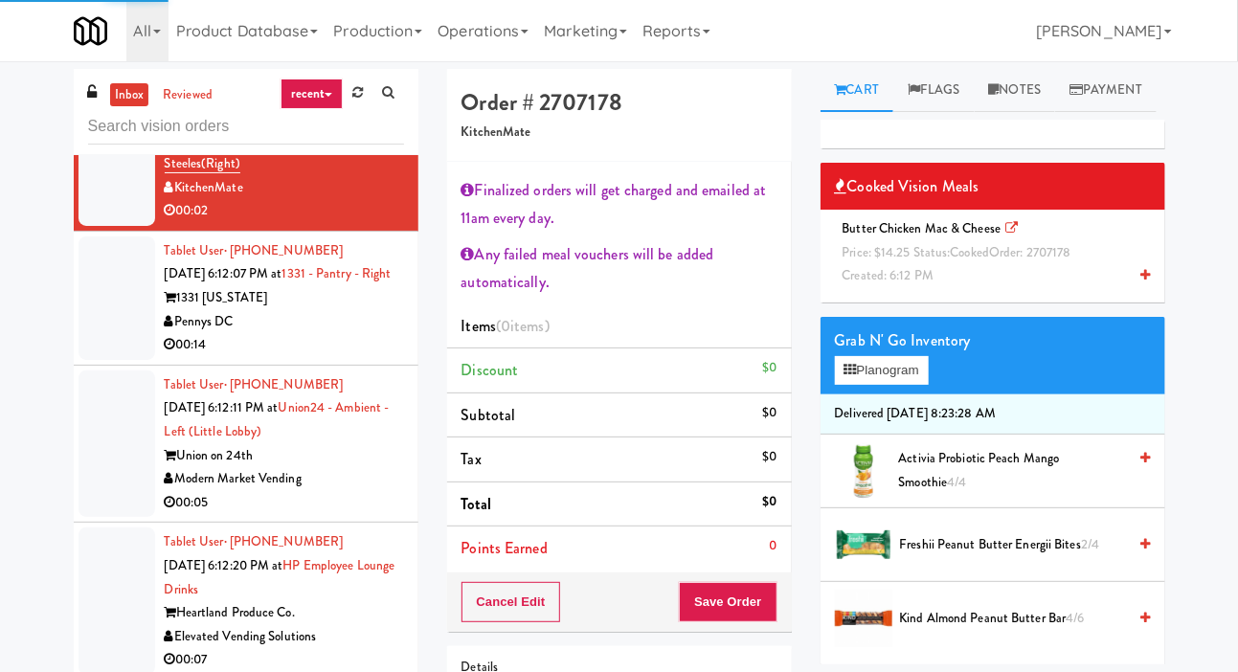
click at [921, 284] on span "Created: 6:12 PM" at bounding box center [889, 275] width 92 height 18
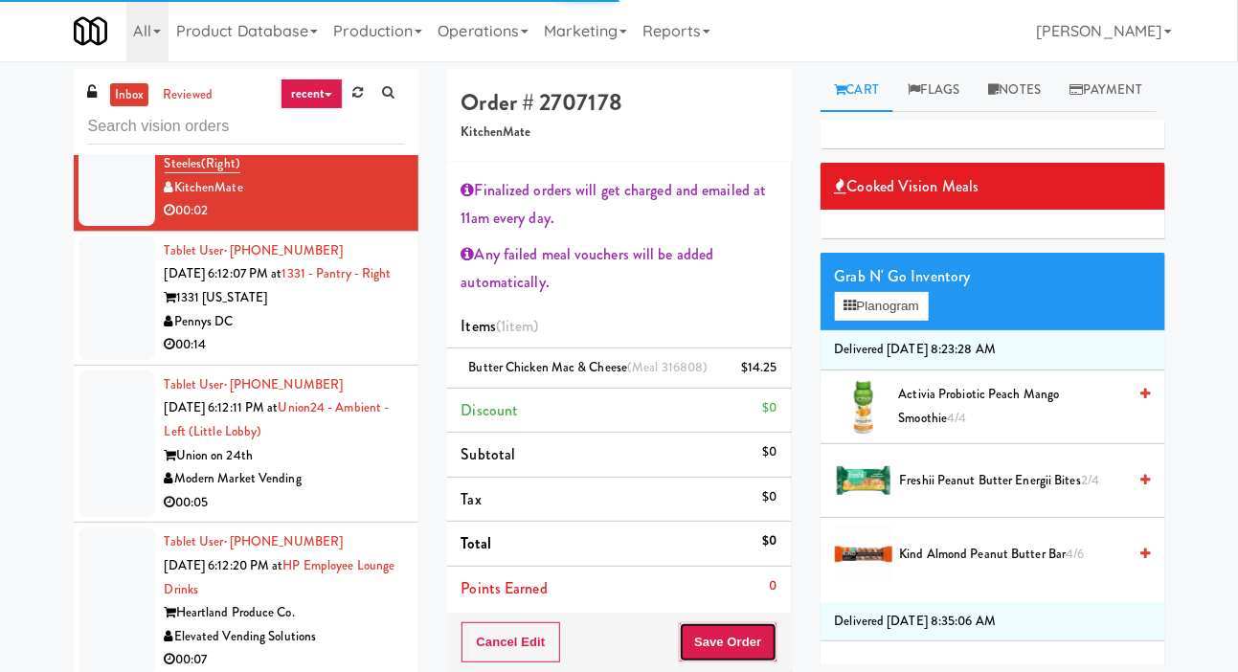
click at [734, 630] on button "Save Order" at bounding box center [728, 642] width 98 height 40
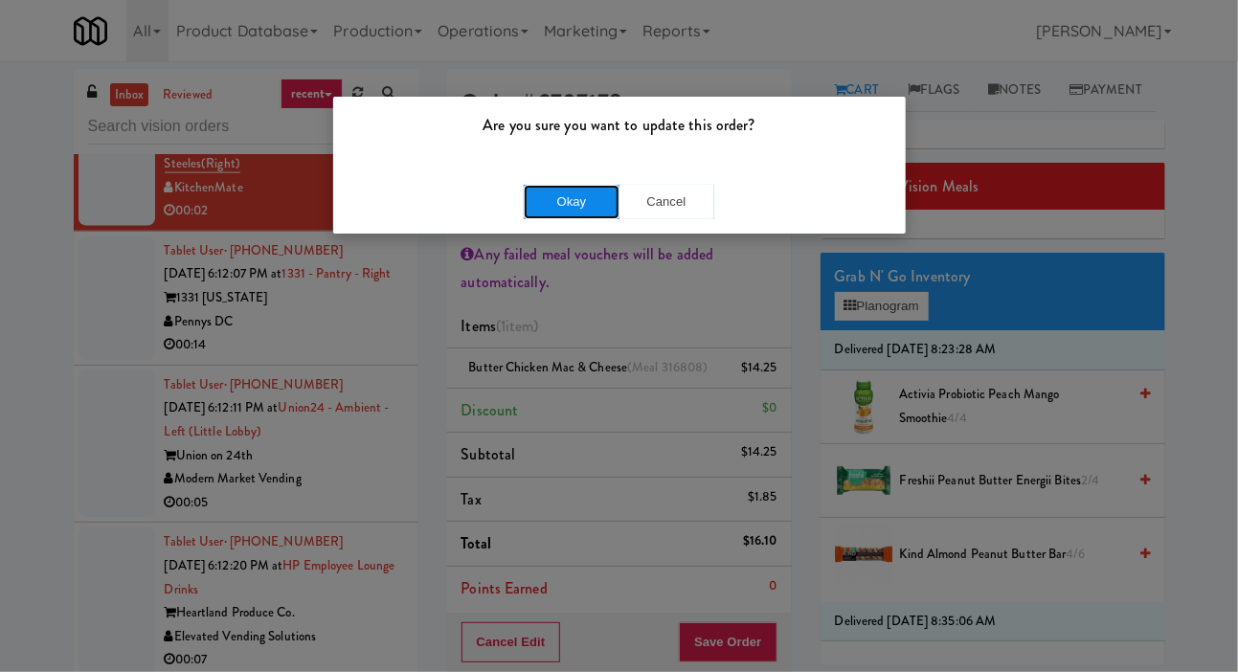
click at [569, 208] on button "Okay" at bounding box center [572, 202] width 96 height 34
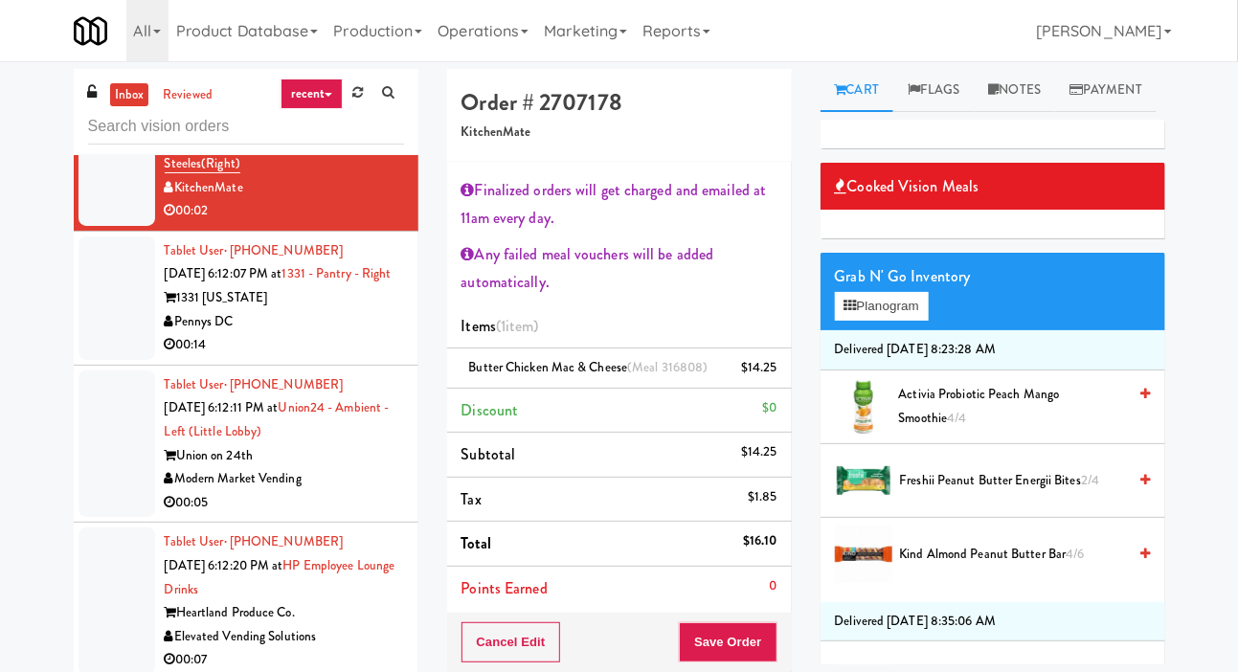
click at [90, 360] on div at bounding box center [117, 298] width 77 height 124
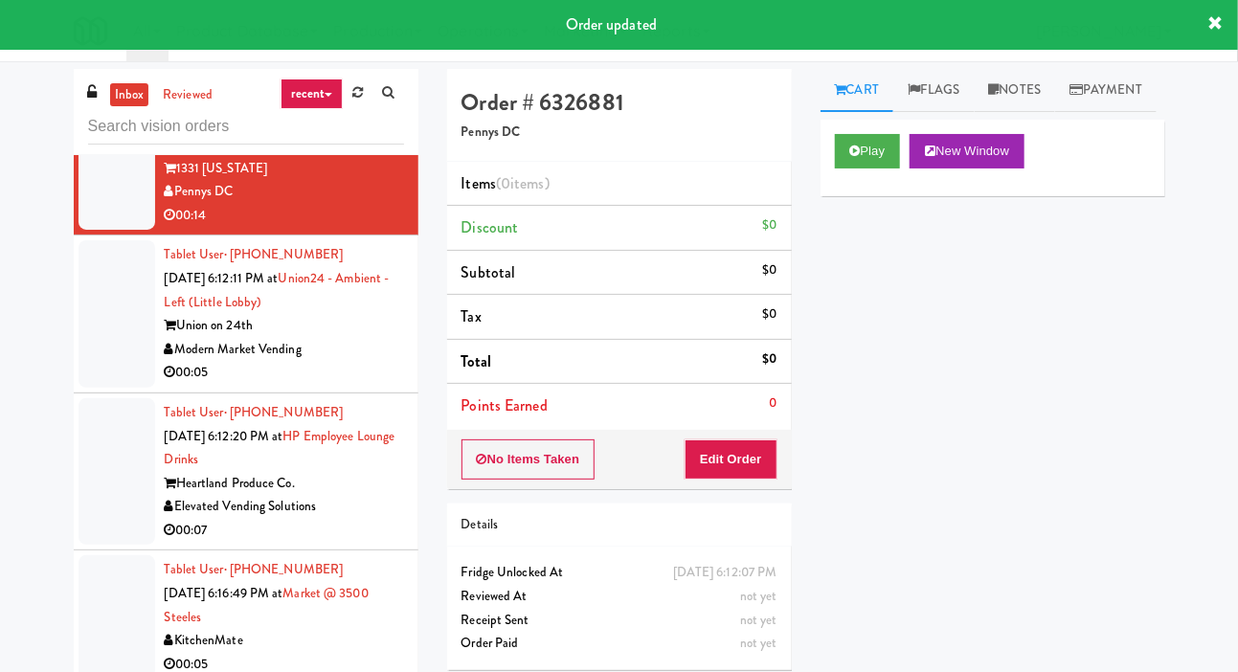
scroll to position [4238, 0]
click at [864, 169] on button "Play" at bounding box center [868, 151] width 66 height 34
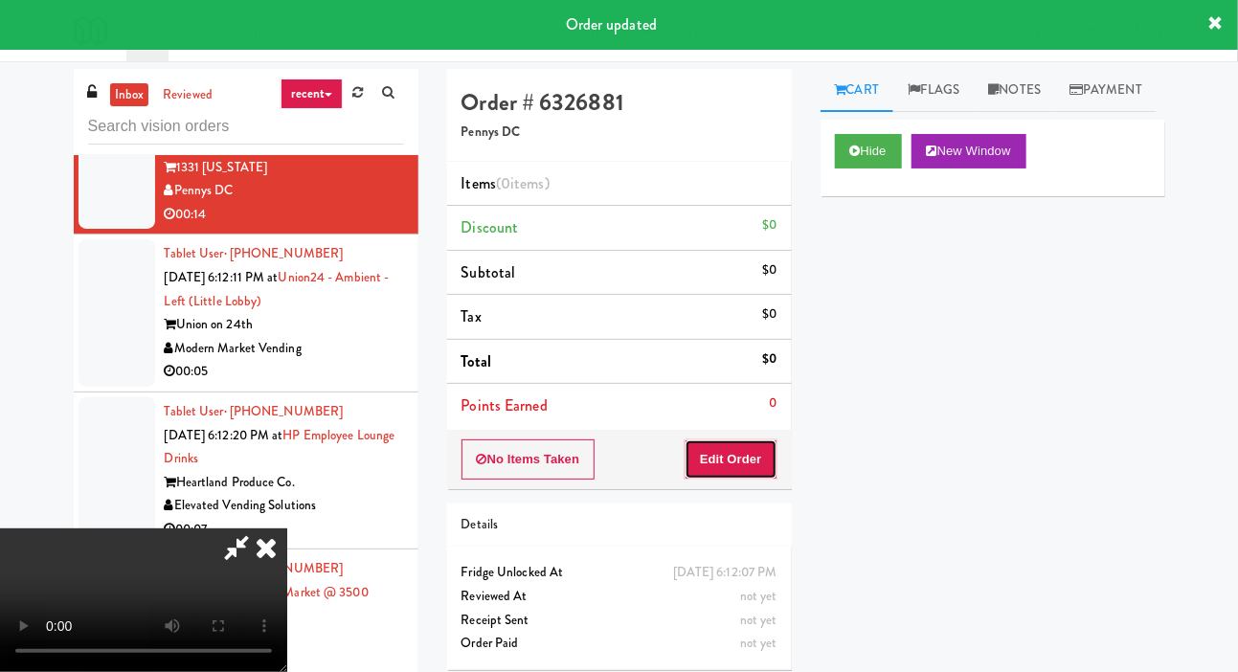
click at [734, 472] on button "Edit Order" at bounding box center [731, 459] width 93 height 40
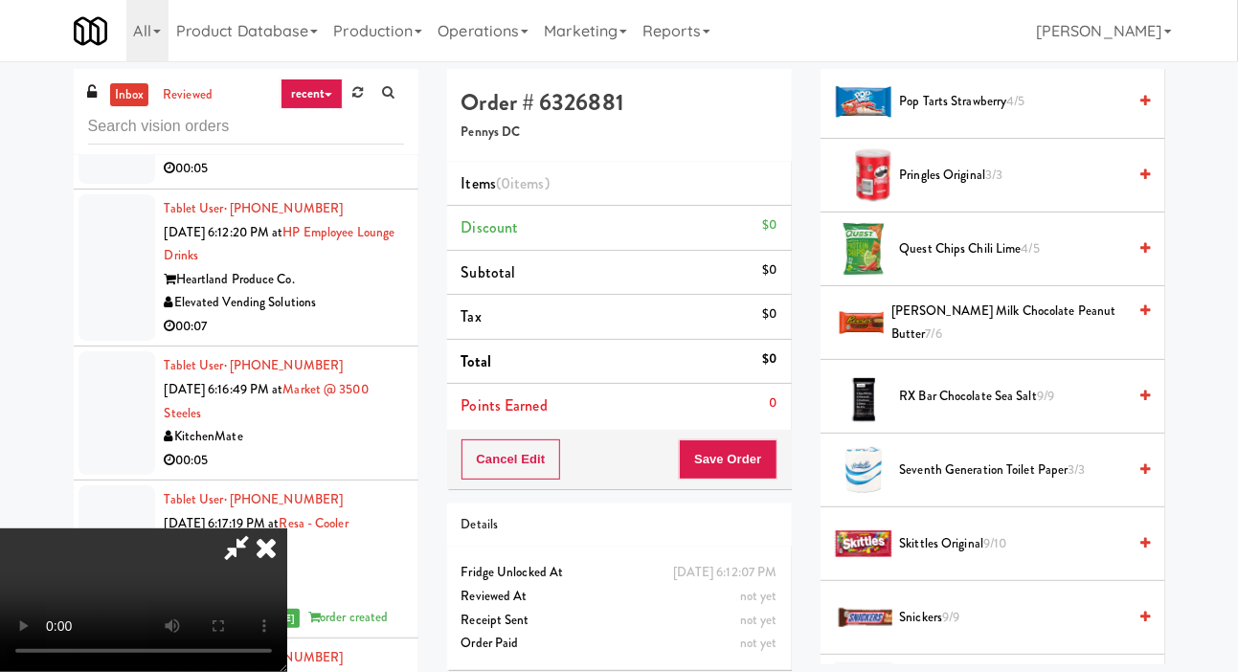
scroll to position [1759, 0]
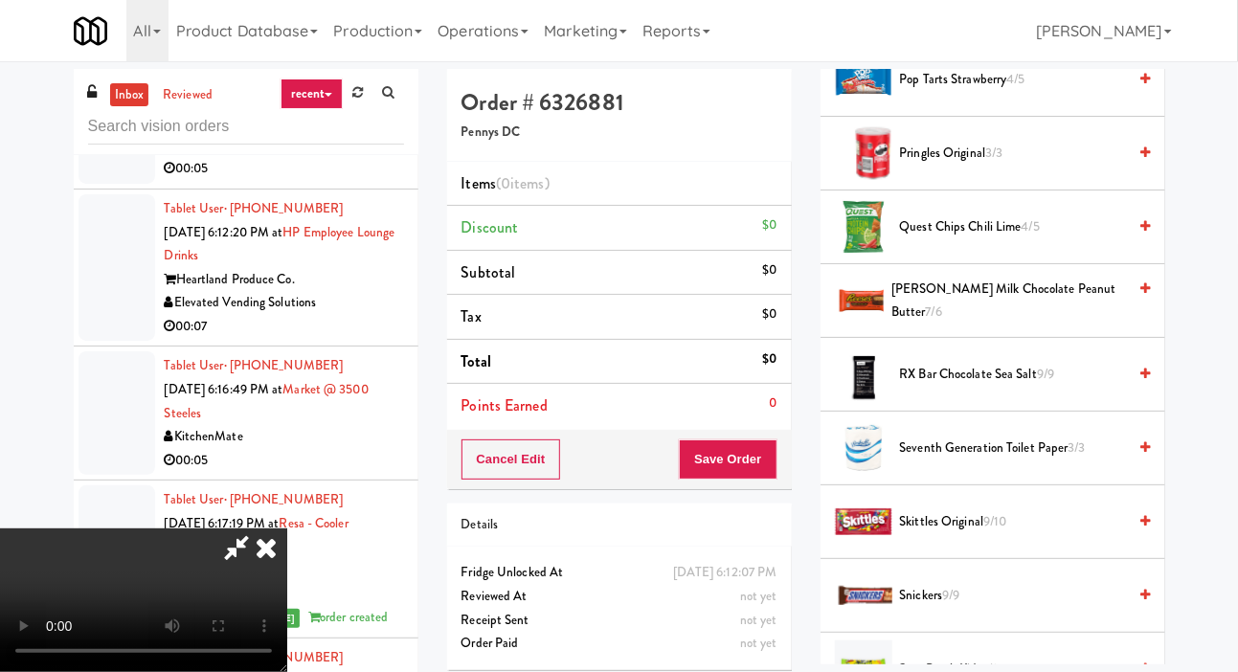
click at [1082, 166] on span "Pringles Original 3/3" at bounding box center [1013, 154] width 227 height 24
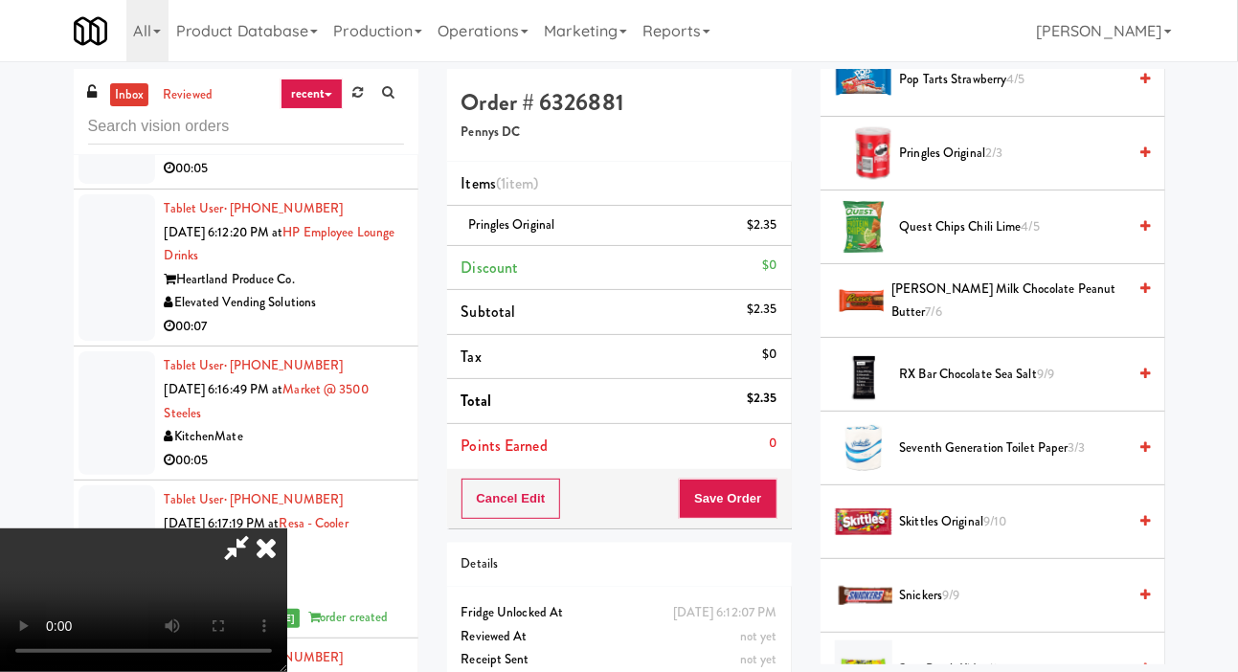
scroll to position [70, 0]
click at [770, 481] on button "Save Order" at bounding box center [728, 499] width 98 height 40
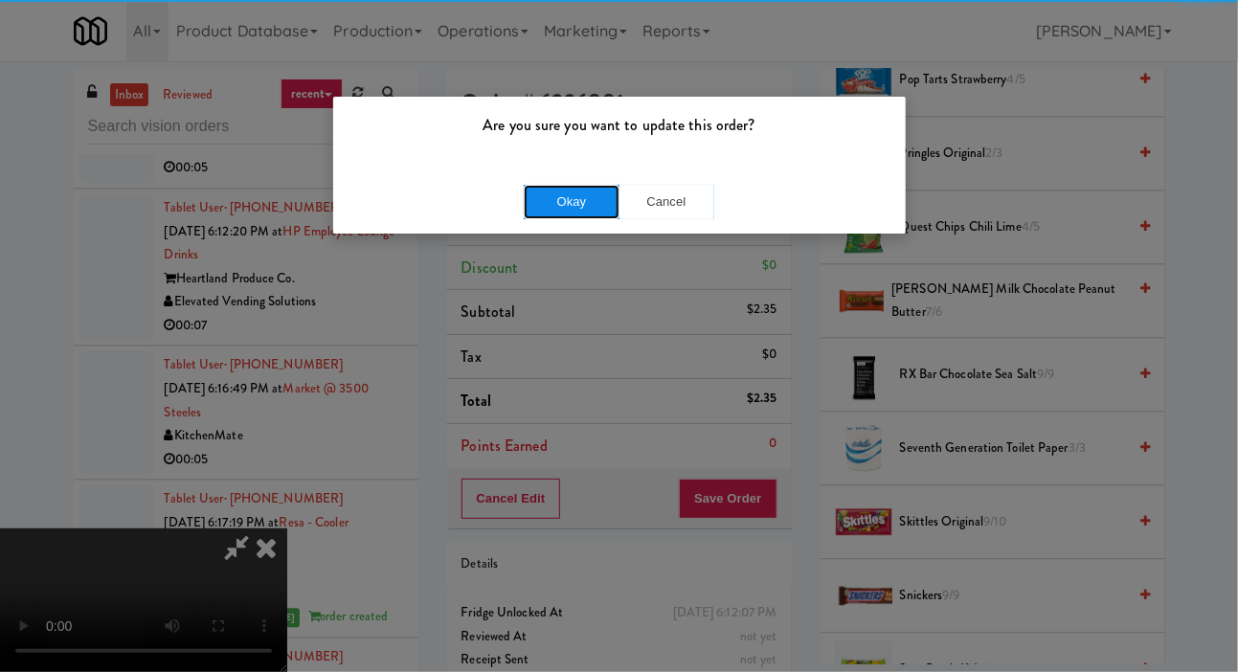
click at [575, 188] on button "Okay" at bounding box center [572, 202] width 96 height 34
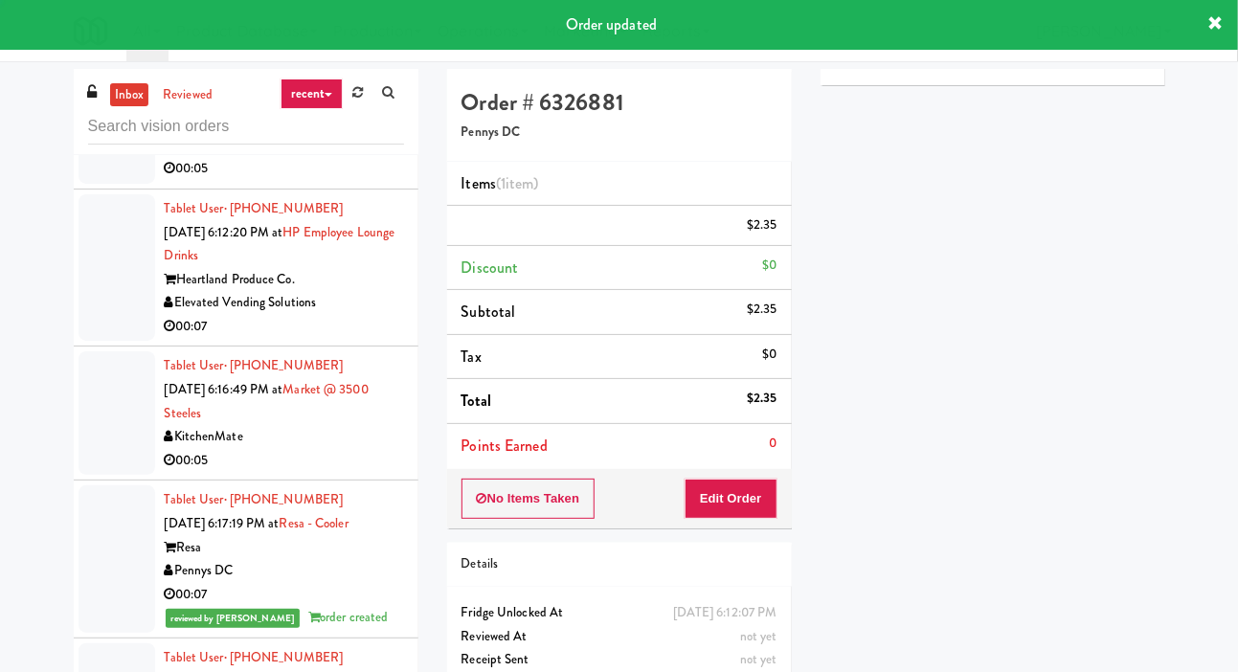
scroll to position [0, 0]
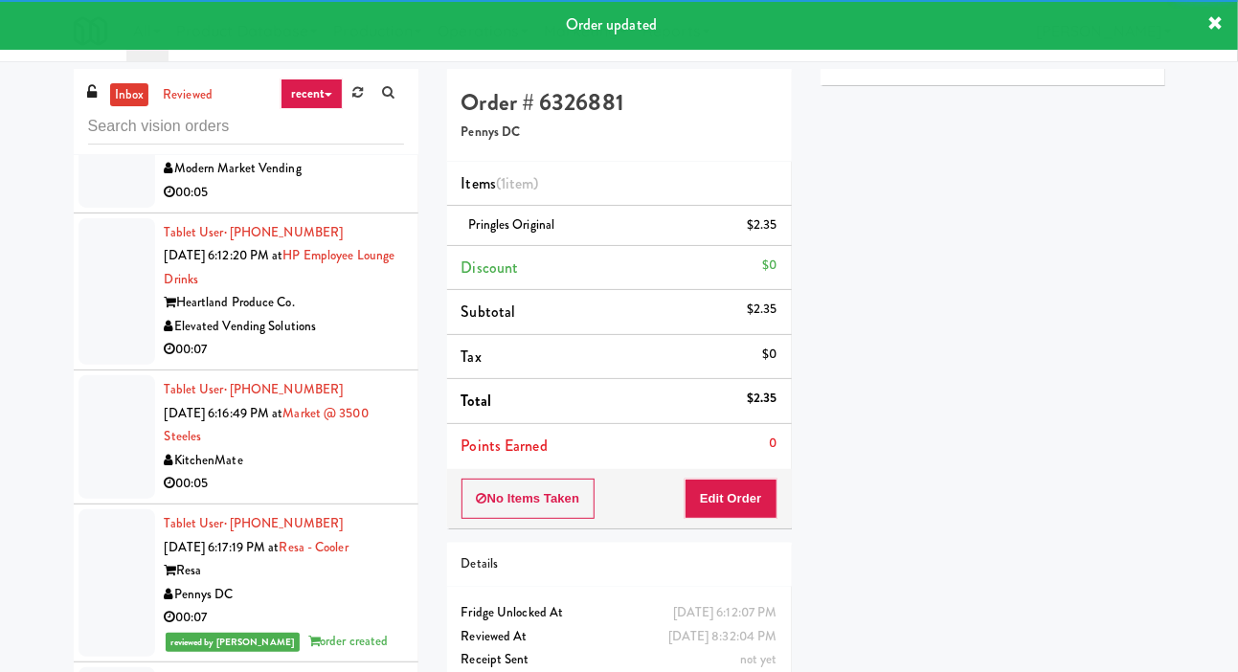
click at [77, 214] on li "Tablet User · (904) 540-9217 Oct 8, 2025 6:12:11 PM at Union24 - Ambient - Left…" at bounding box center [246, 135] width 345 height 158
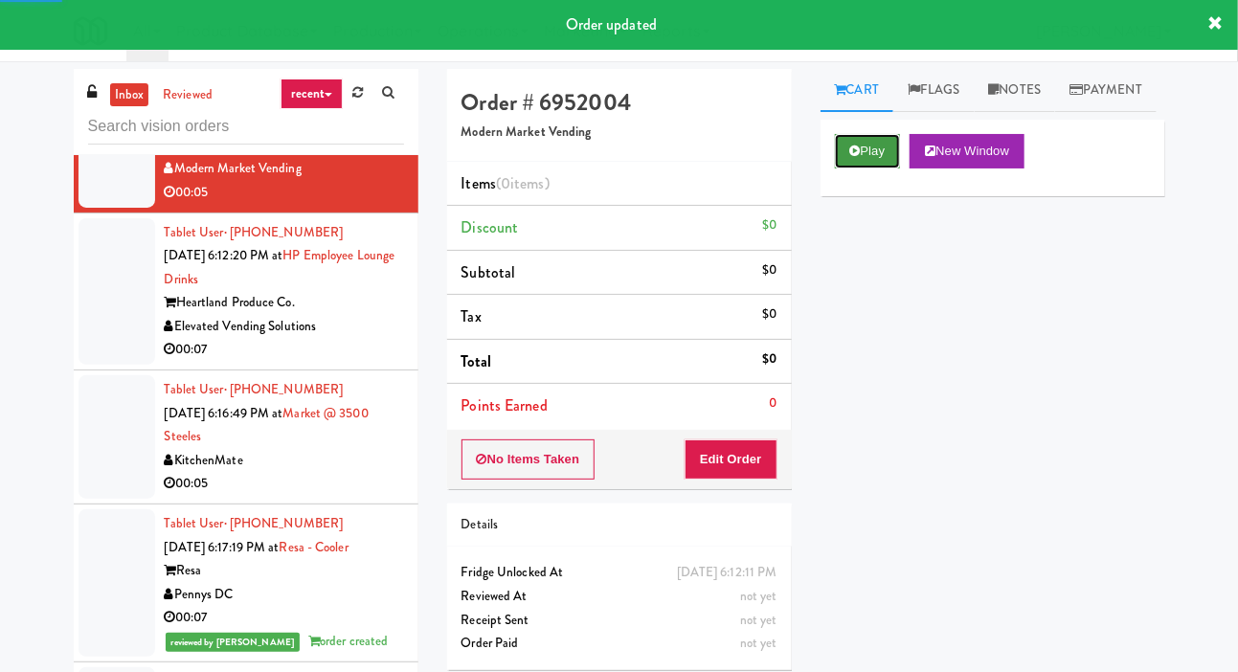
click at [867, 169] on button "Play" at bounding box center [868, 151] width 66 height 34
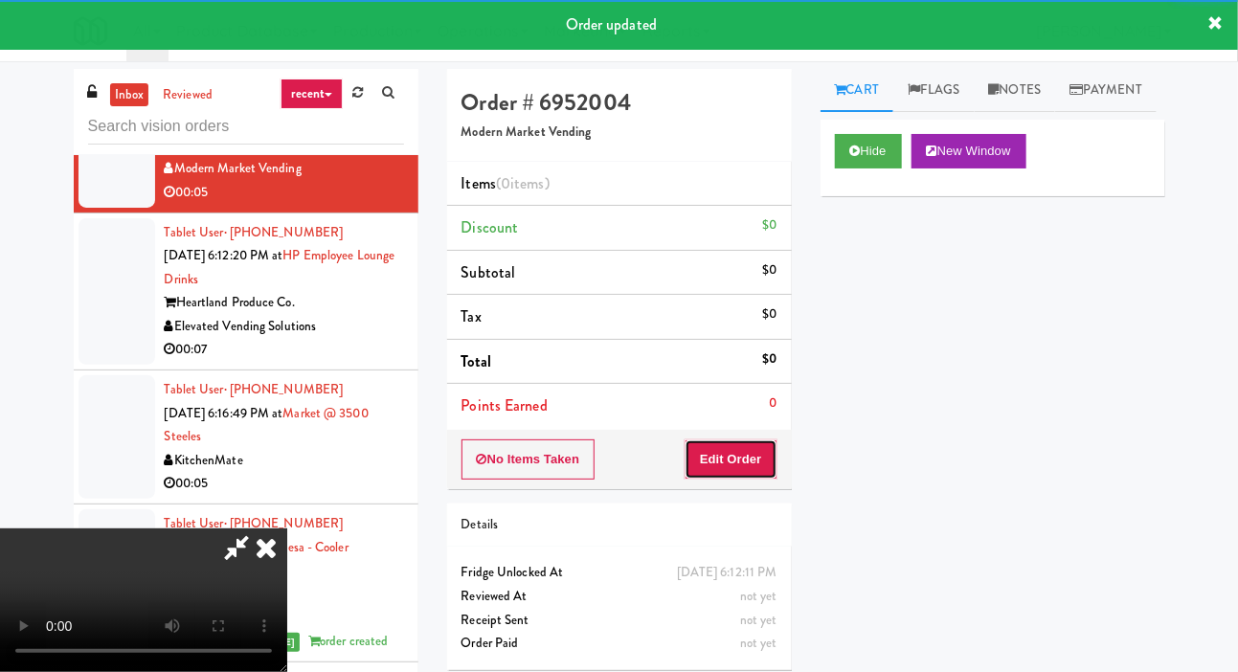
click at [740, 439] on button "Edit Order" at bounding box center [731, 459] width 93 height 40
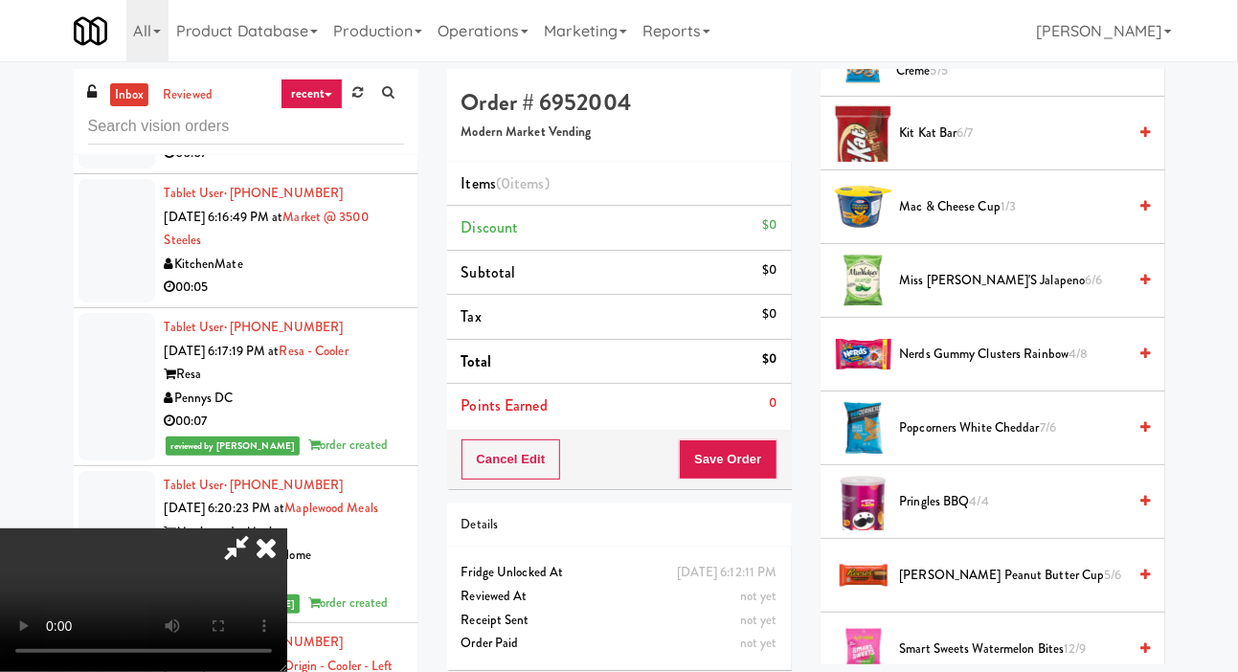
scroll to position [1059, 0]
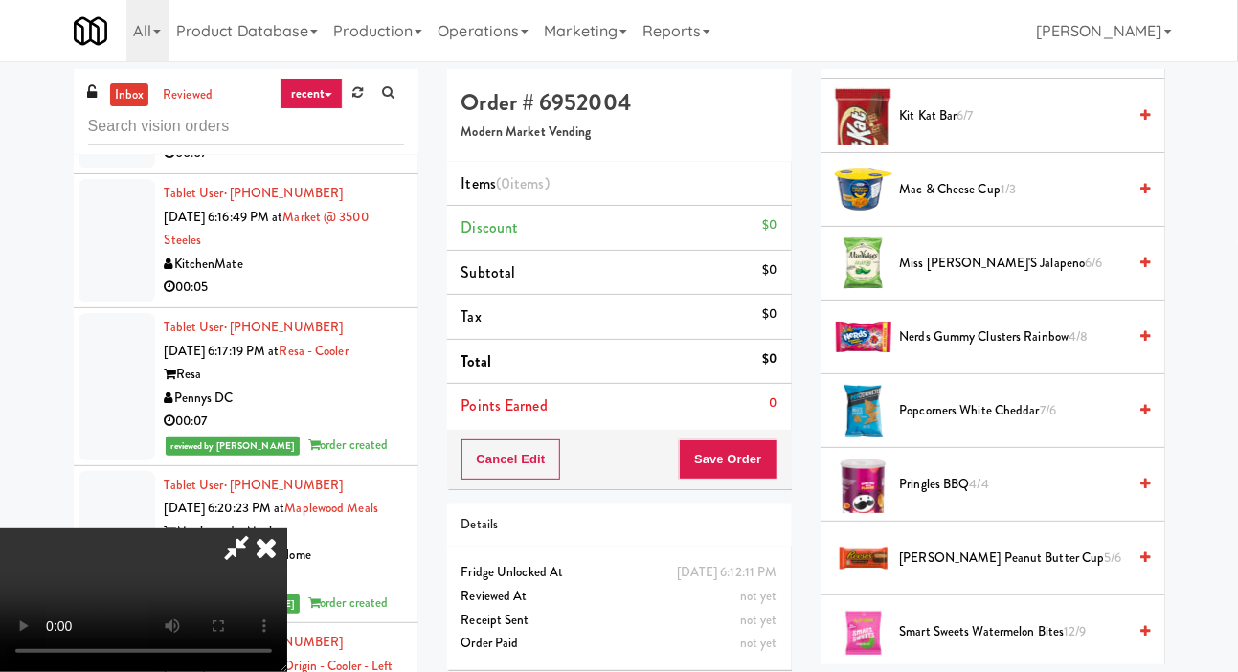
click at [1036, 349] on span "Nerds Gummy Clusters Rainbow 4/8" at bounding box center [1013, 338] width 227 height 24
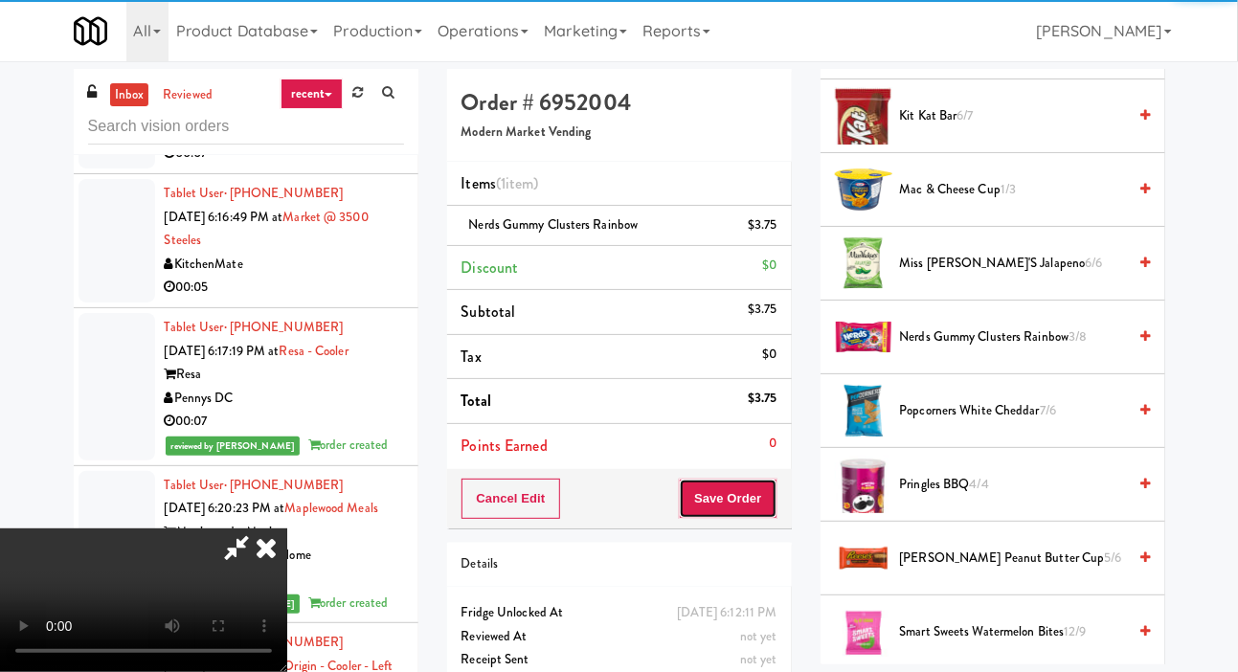
click at [769, 487] on button "Save Order" at bounding box center [728, 499] width 98 height 40
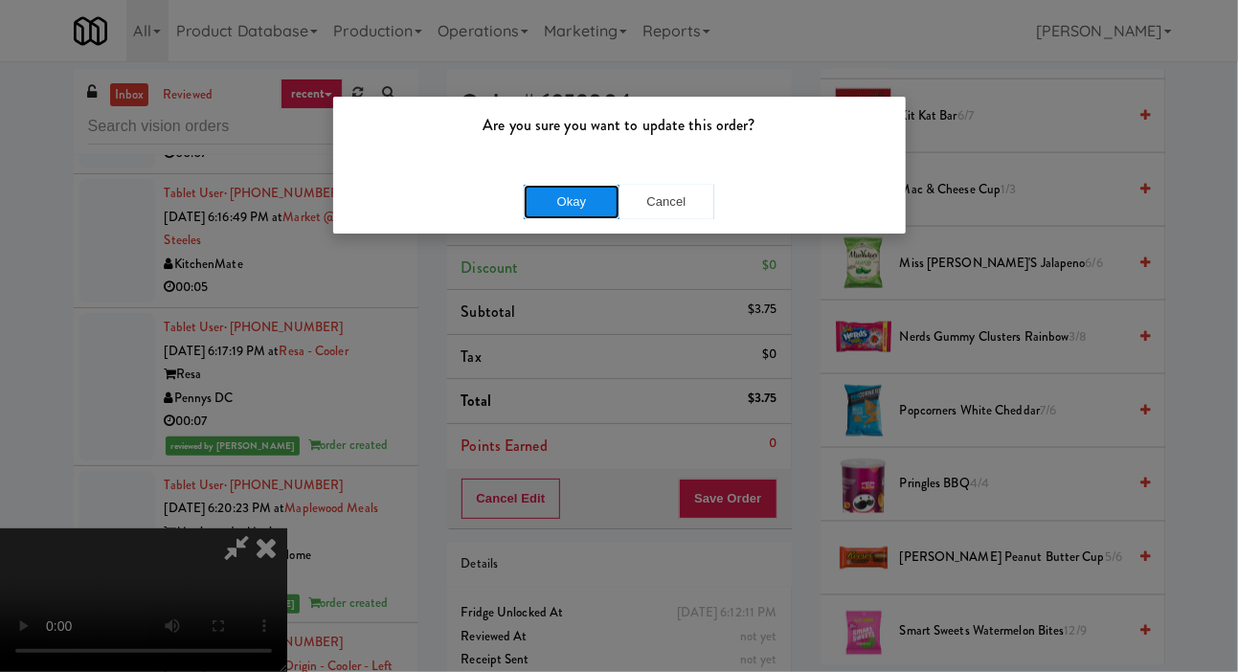
click at [568, 193] on button "Okay" at bounding box center [572, 202] width 96 height 34
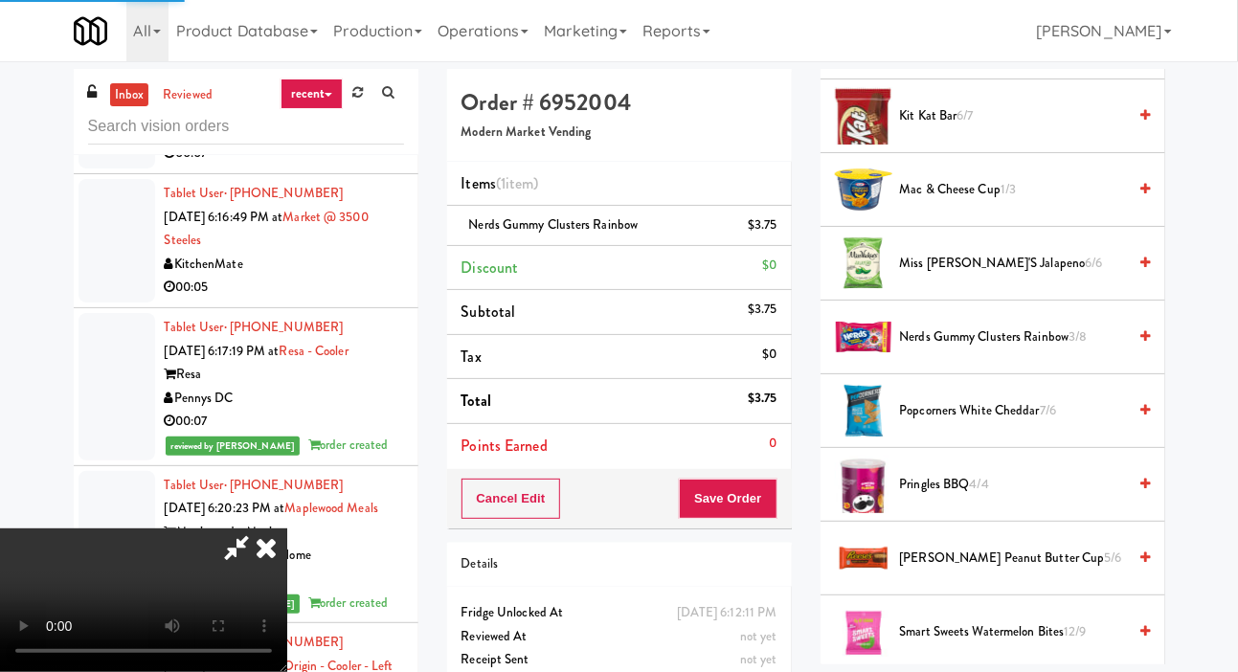
scroll to position [111, 0]
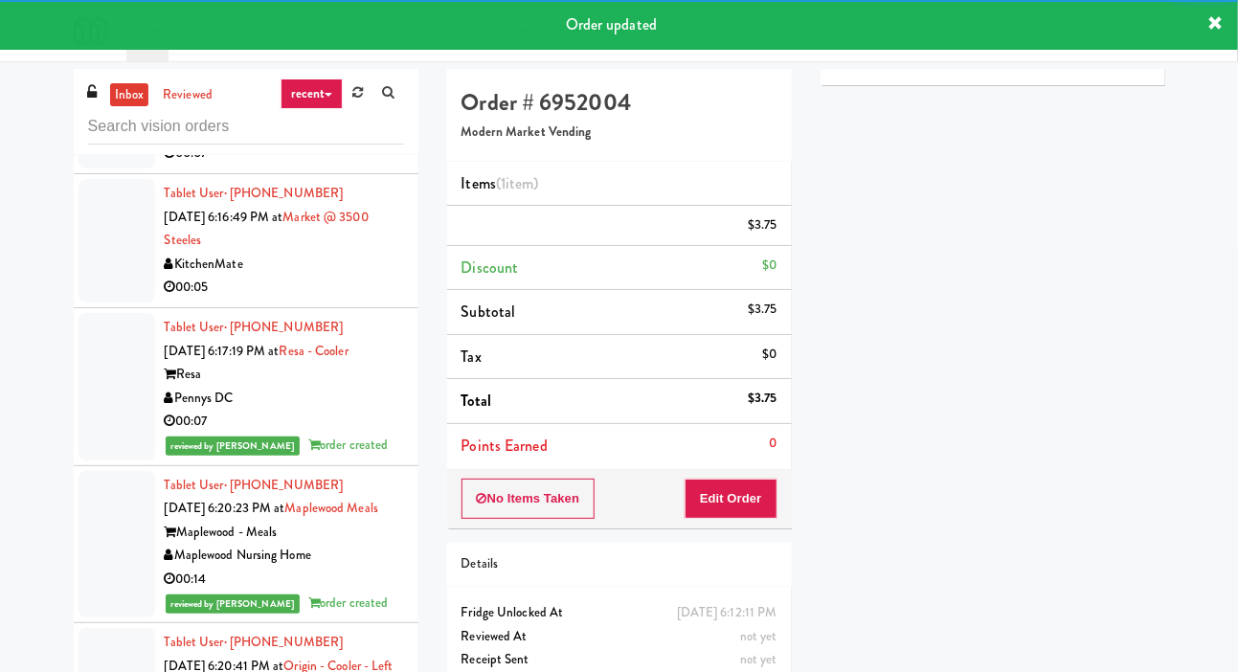
click at [91, 169] on div at bounding box center [117, 95] width 77 height 147
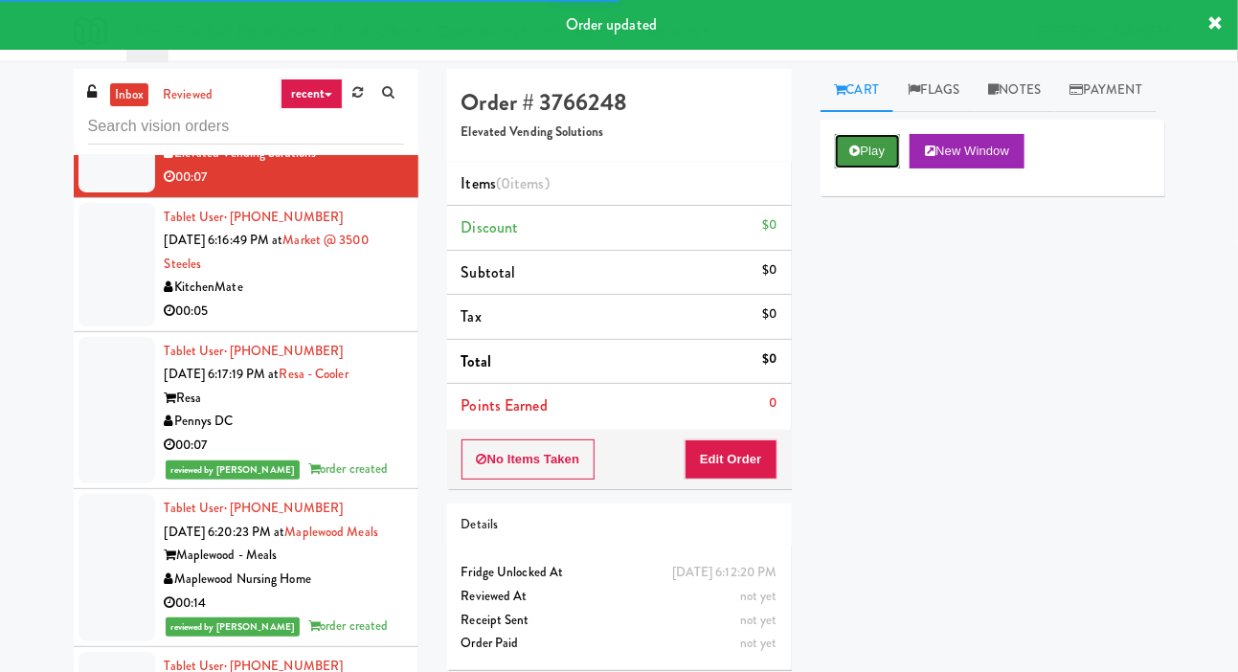
click at [858, 169] on button "Play" at bounding box center [868, 151] width 66 height 34
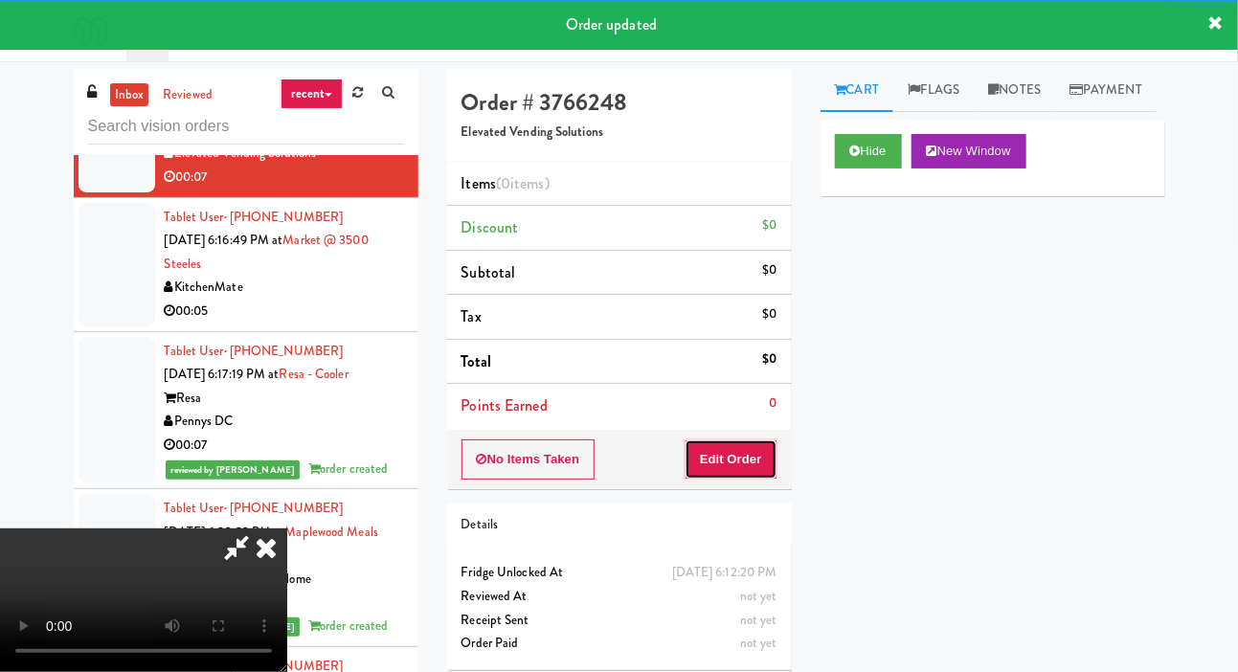
click at [753, 439] on button "Edit Order" at bounding box center [731, 459] width 93 height 40
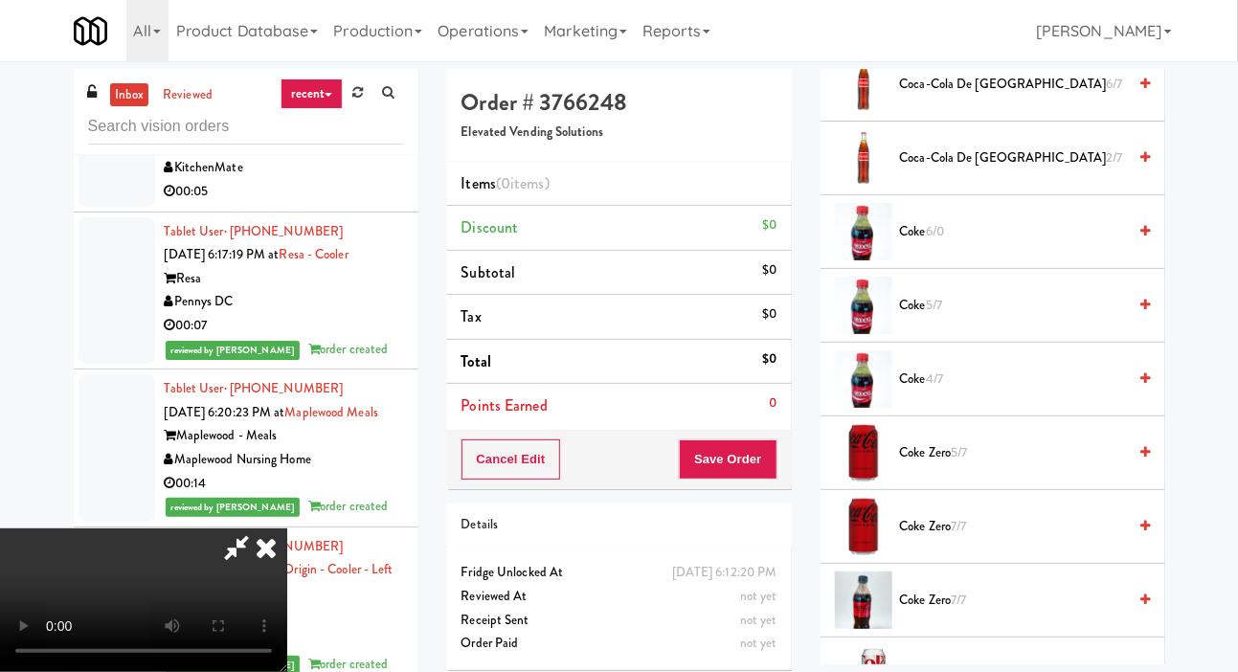
scroll to position [648, 0]
click at [936, 465] on span "Coke Zero 5/7" at bounding box center [1013, 453] width 227 height 24
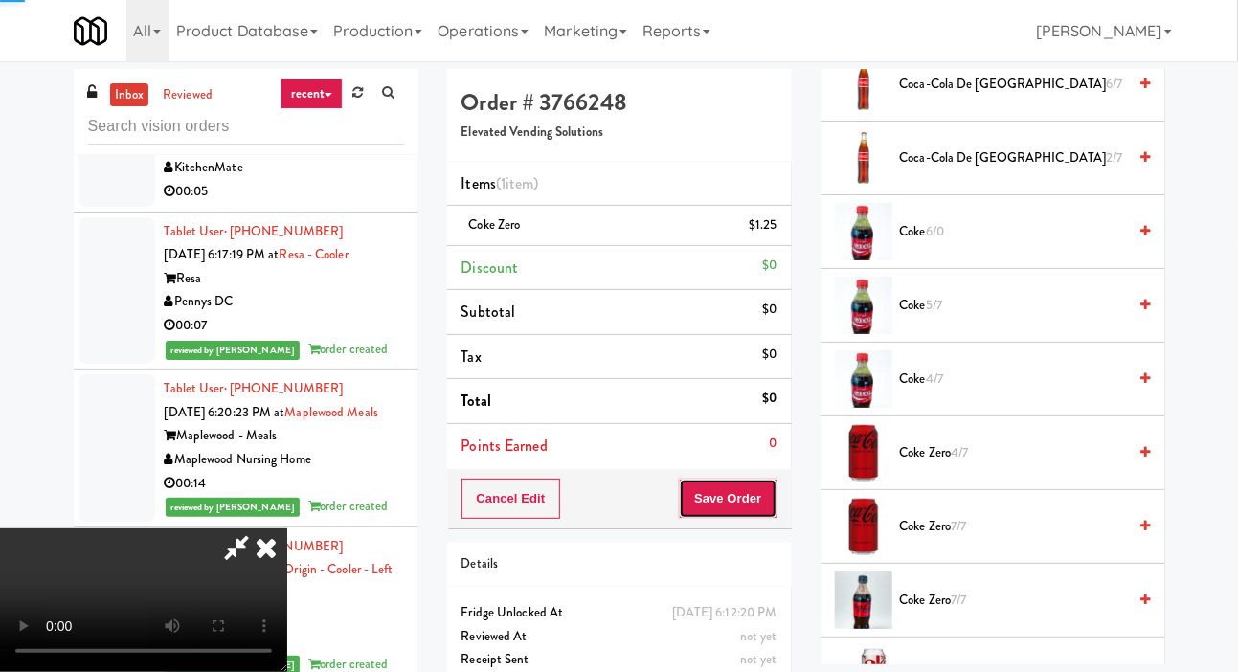
click at [776, 502] on button "Save Order" at bounding box center [728, 499] width 98 height 40
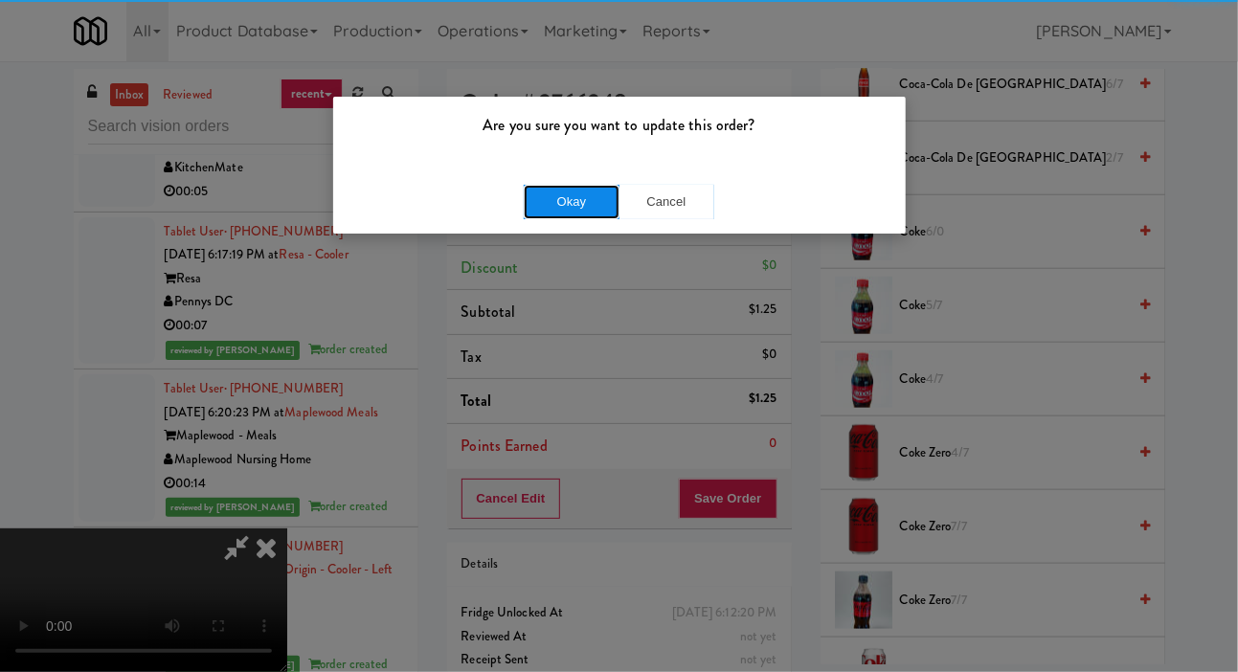
click at [574, 204] on button "Okay" at bounding box center [572, 202] width 96 height 34
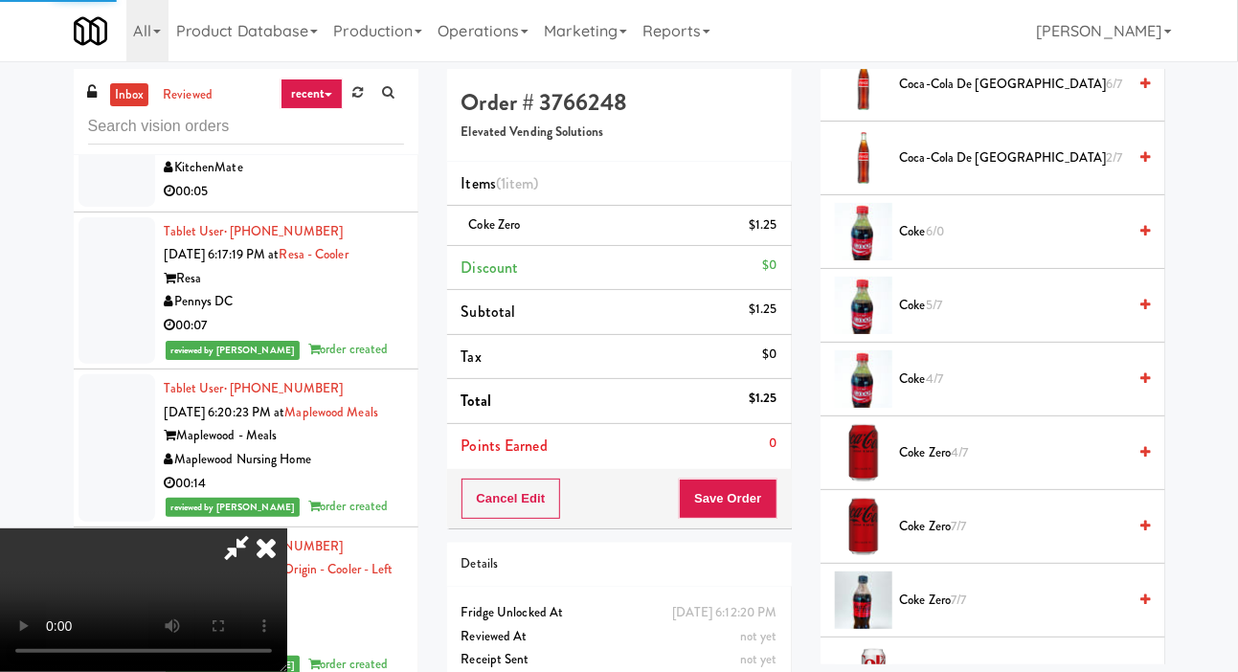
scroll to position [111, 0]
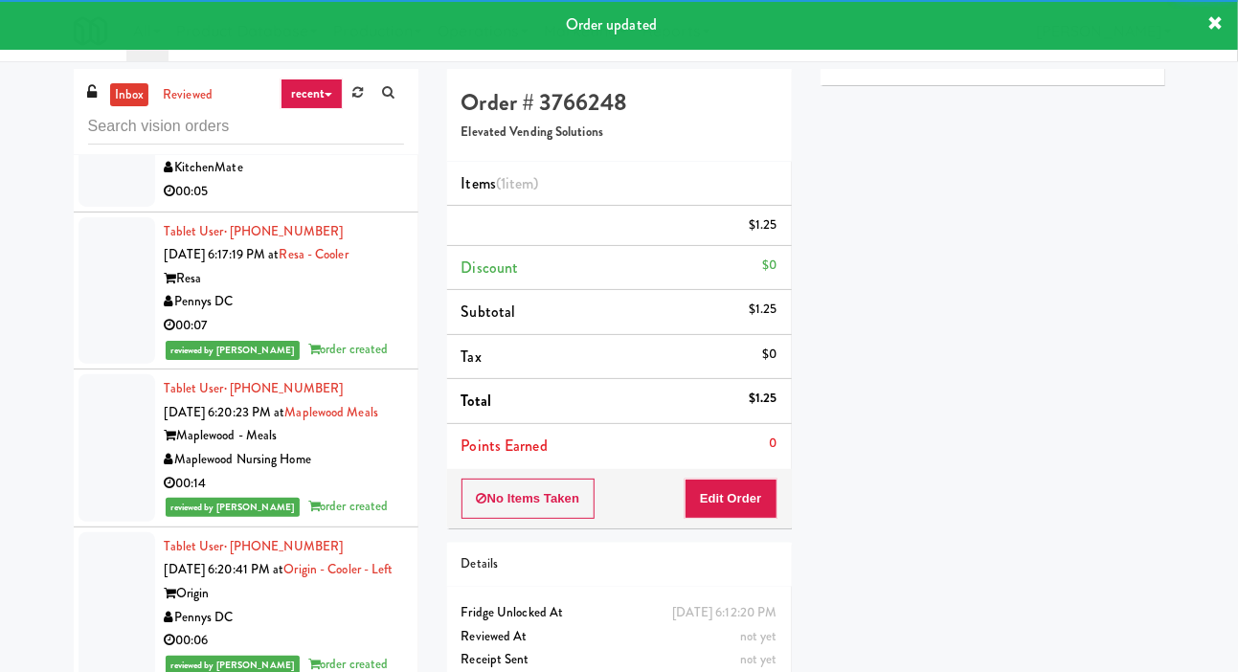
click at [77, 213] on li "Tablet User · (647) 671-1813 Oct 8, 2025 6:16:49 PM at Market @ 3500 Steeles Ki…" at bounding box center [246, 146] width 345 height 134
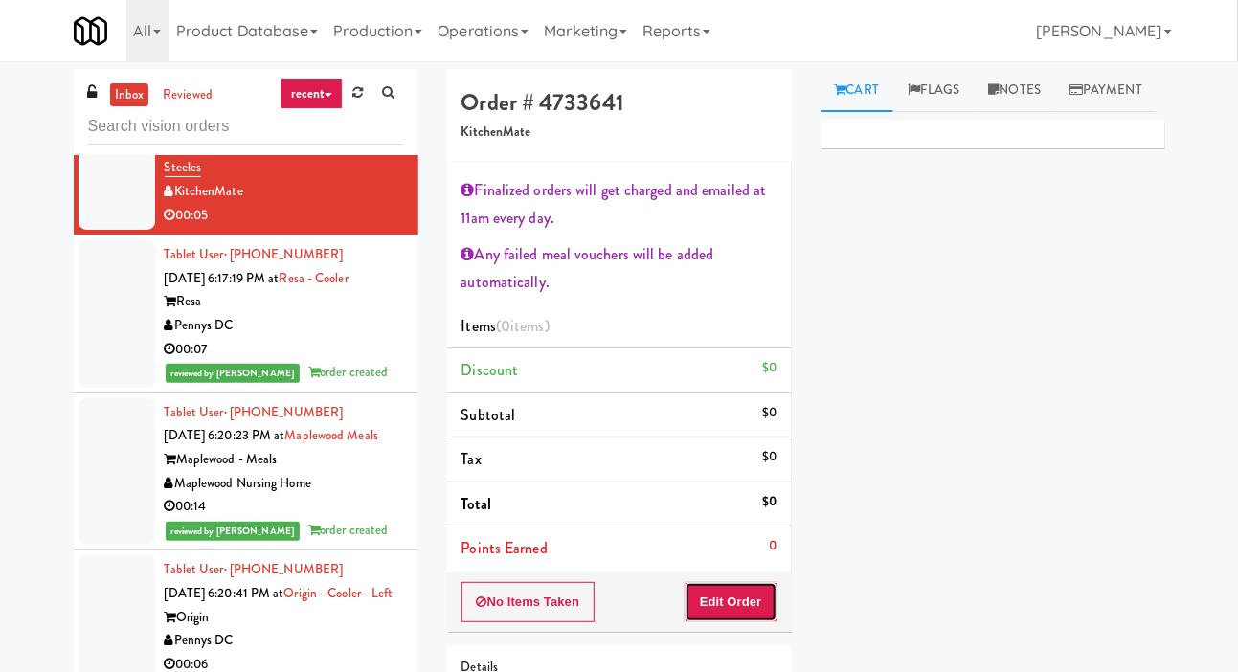
click at [763, 592] on button "Edit Order" at bounding box center [731, 602] width 93 height 40
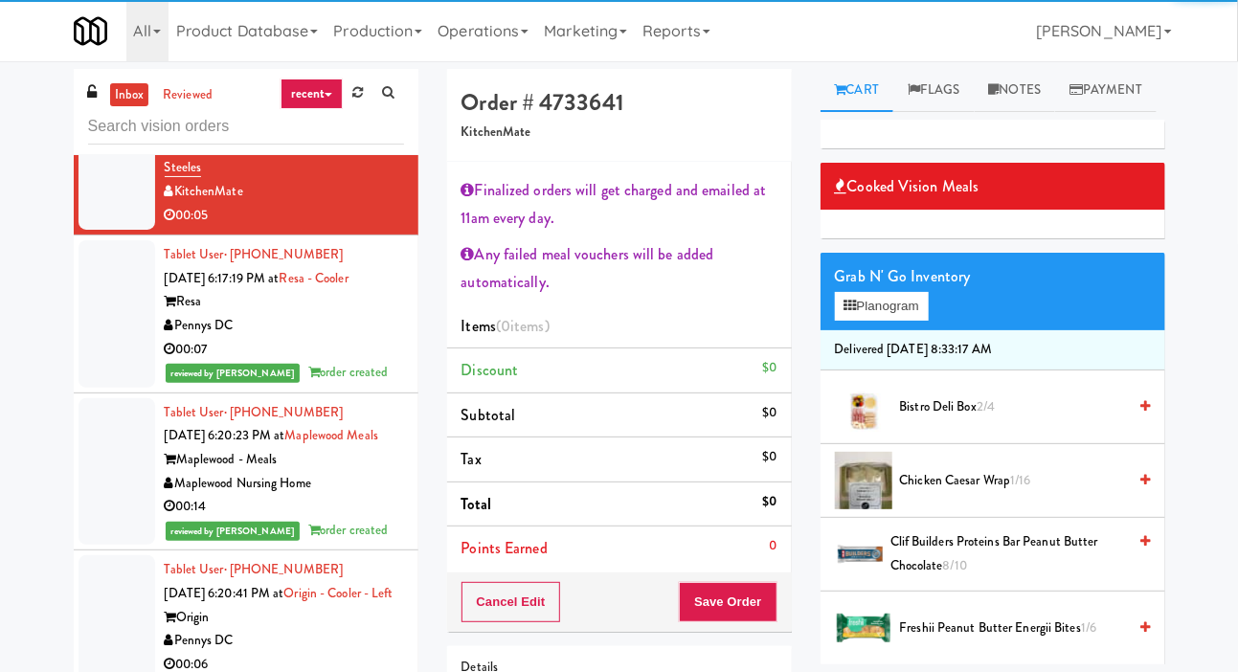
click at [945, 419] on span "Bistro Deli Box 2/4" at bounding box center [1013, 407] width 227 height 24
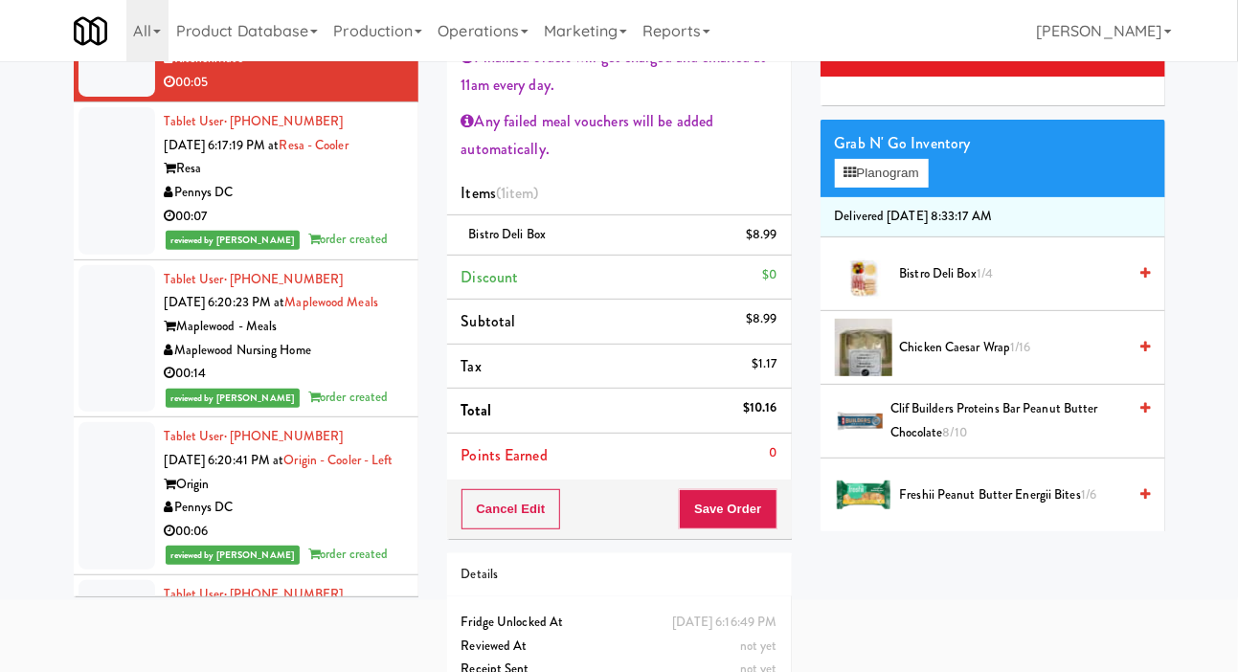
scroll to position [133, 0]
click at [750, 525] on button "Save Order" at bounding box center [728, 509] width 98 height 40
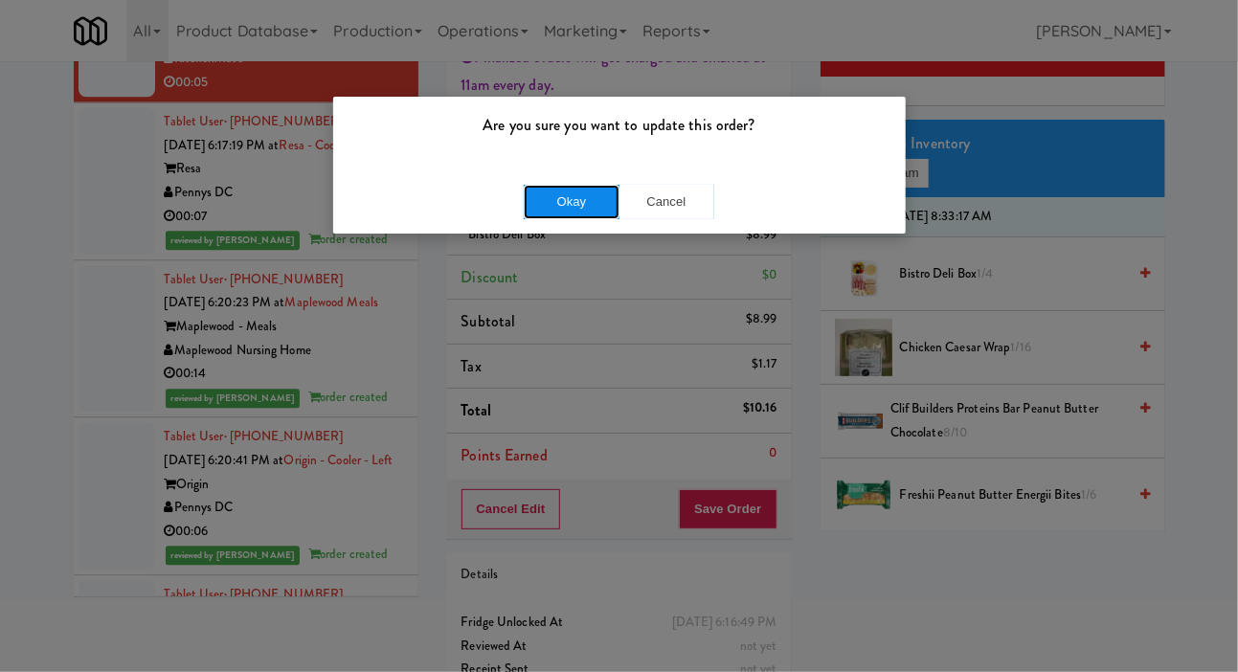
click at [592, 202] on button "Okay" at bounding box center [572, 202] width 96 height 34
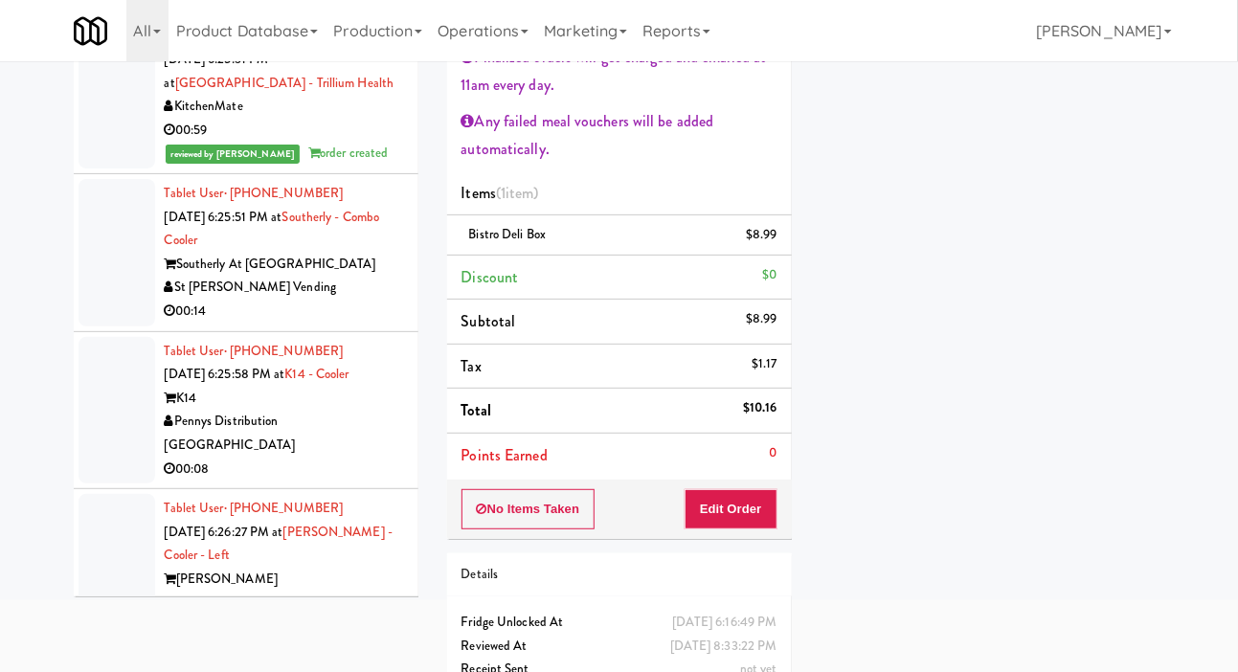
scroll to position [6277, 0]
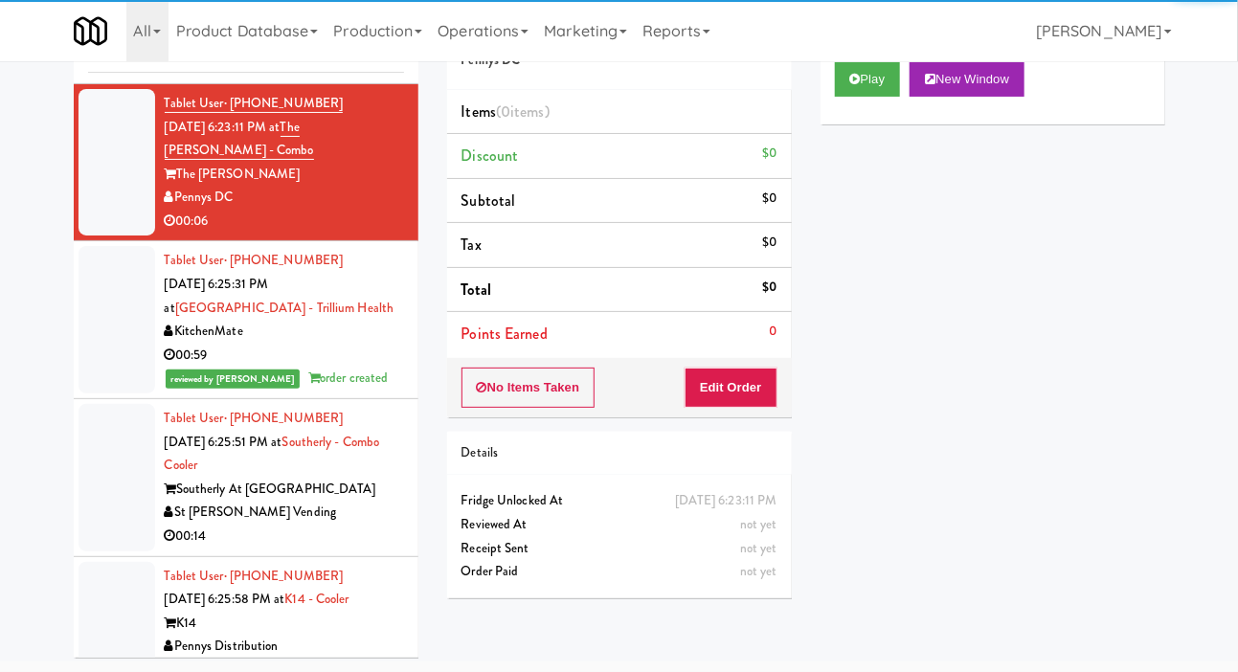
scroll to position [6142, 0]
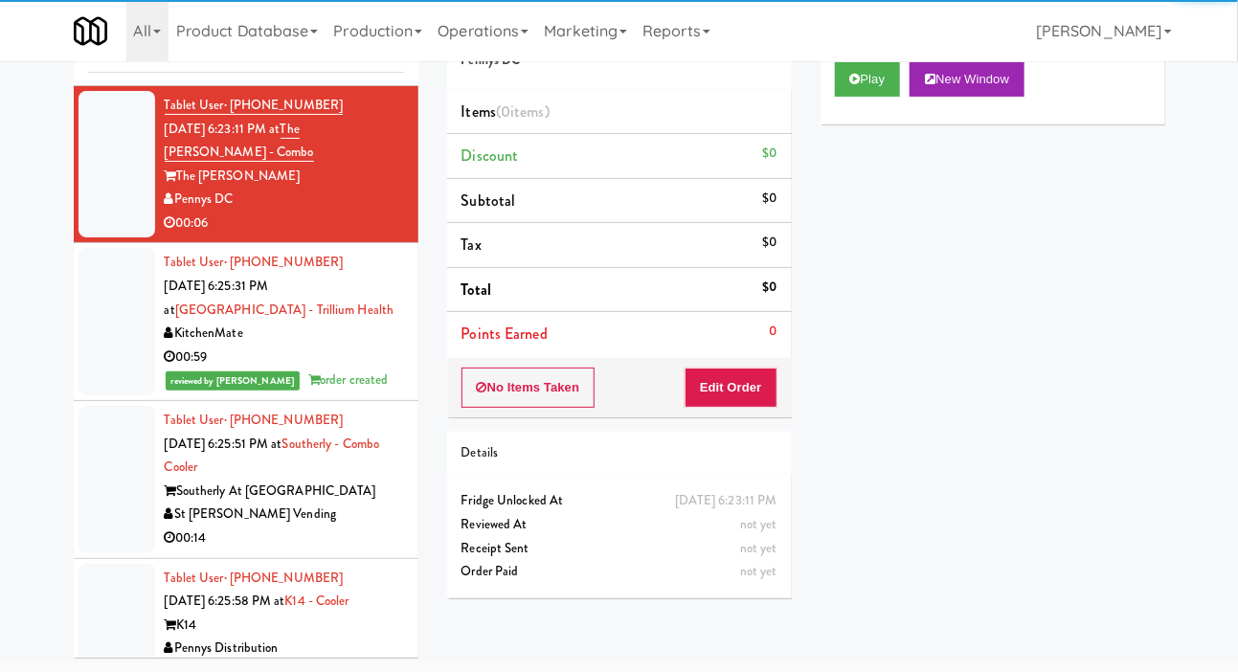
click at [136, 80] on div at bounding box center [117, 19] width 77 height 124
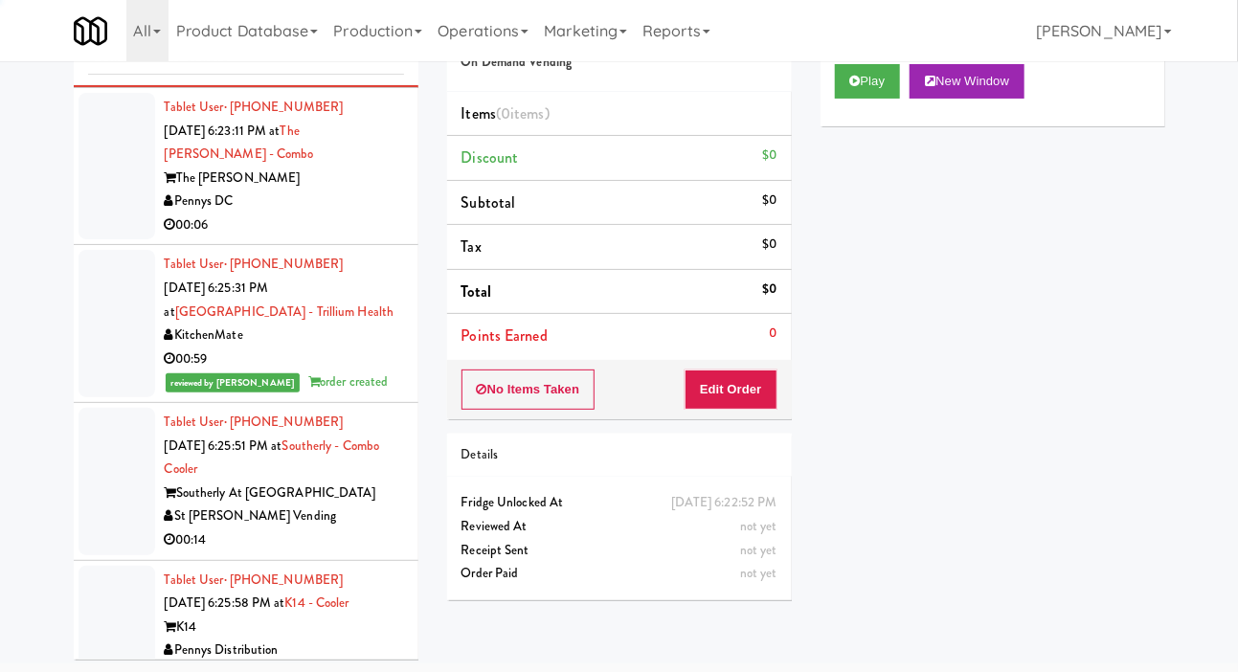
scroll to position [94, 0]
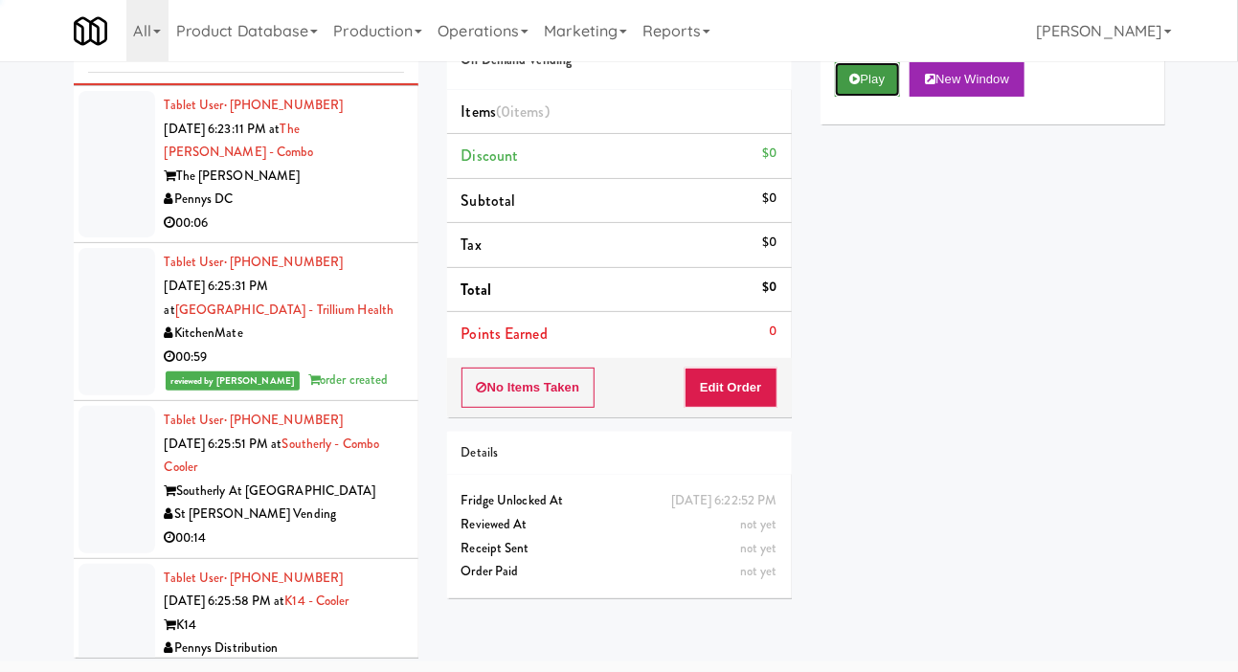
click at [863, 97] on button "Play" at bounding box center [868, 79] width 66 height 34
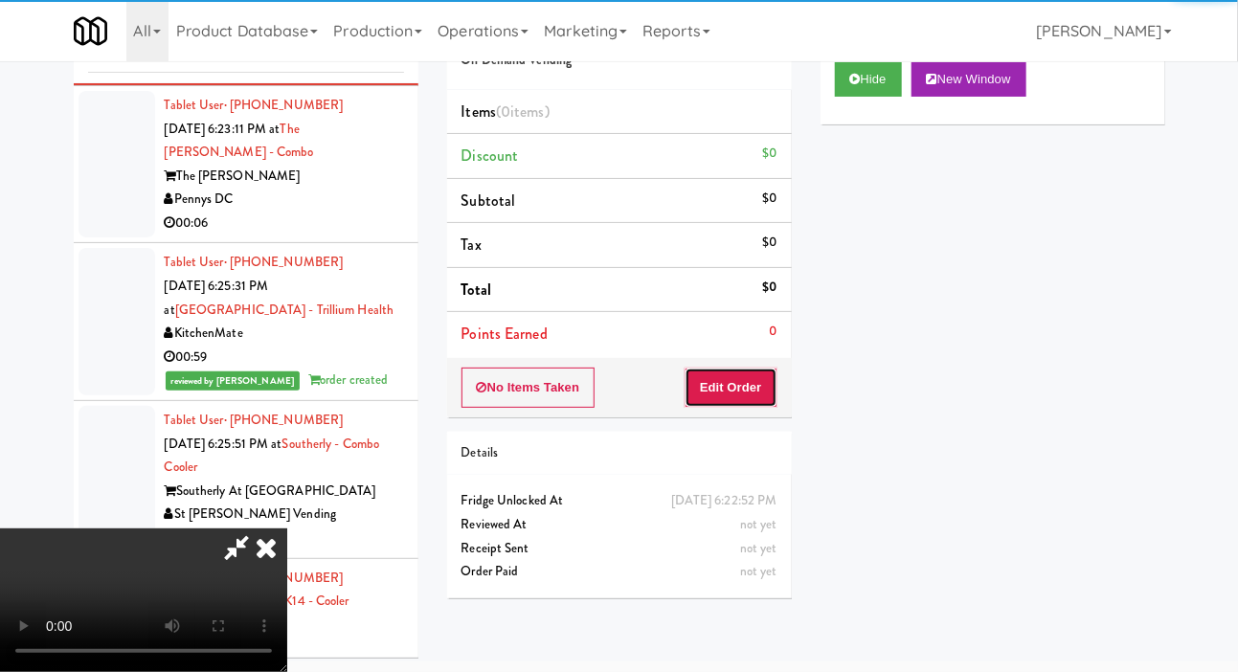
click at [731, 380] on button "Edit Order" at bounding box center [731, 388] width 93 height 40
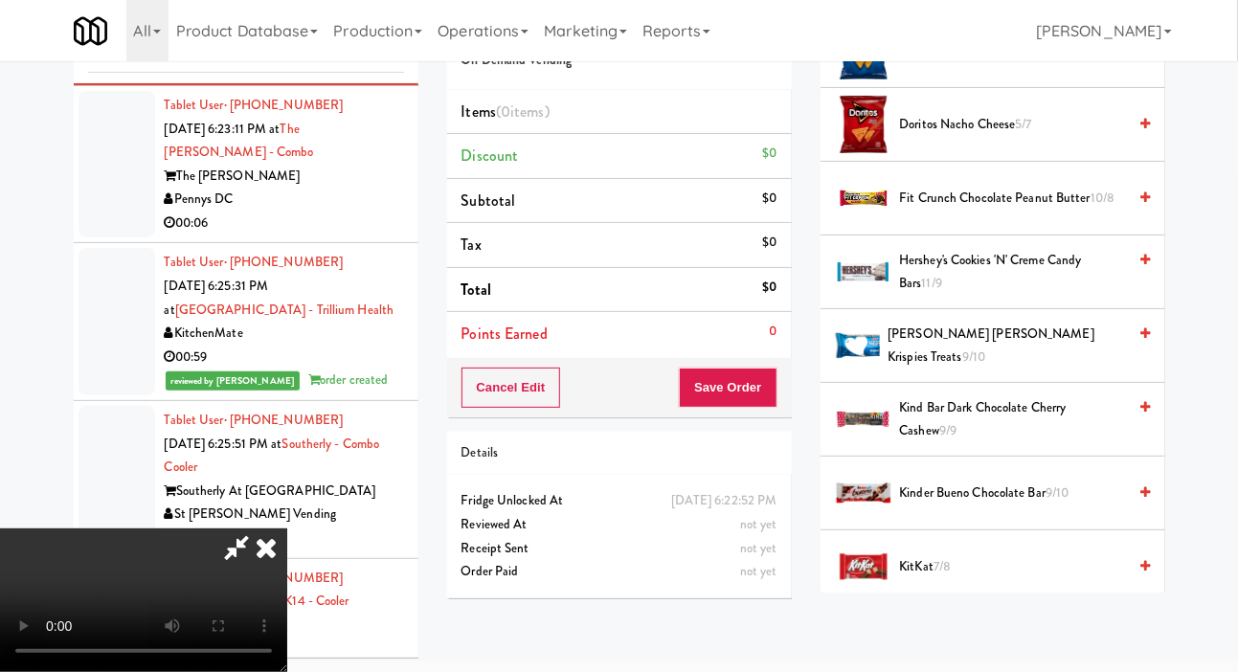
scroll to position [757, 0]
click at [959, 506] on span "Kinder Bueno Chocolate Bar 9/10" at bounding box center [1013, 494] width 227 height 24
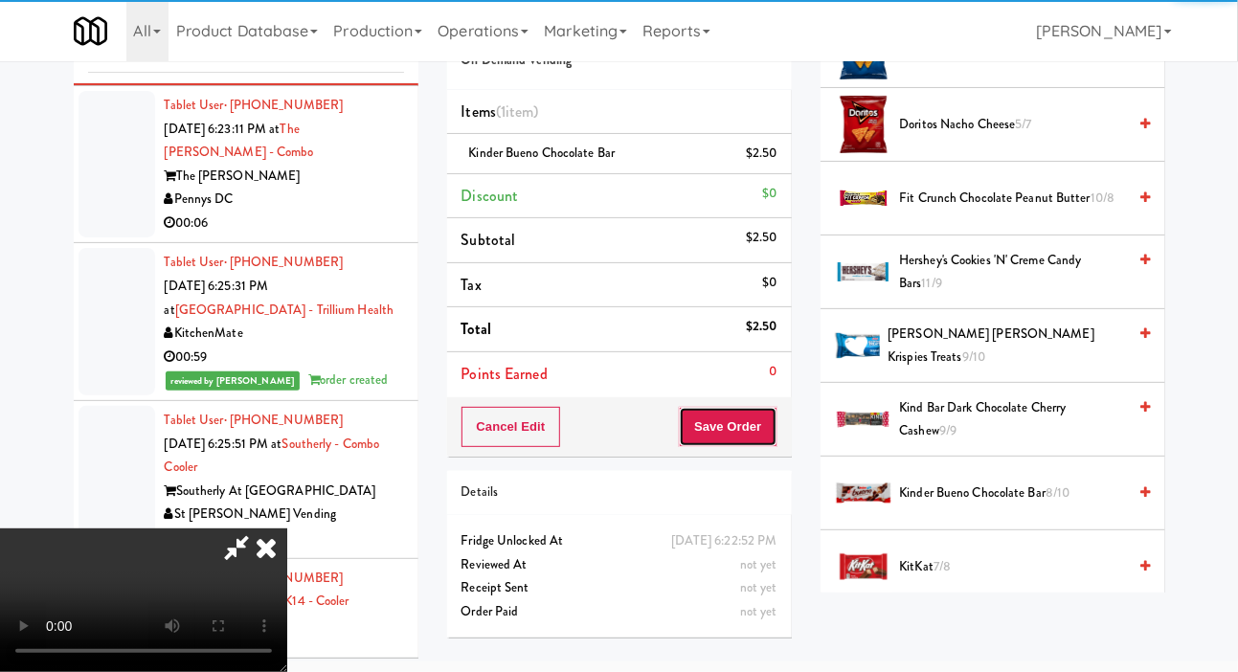
click at [776, 414] on button "Save Order" at bounding box center [728, 427] width 98 height 40
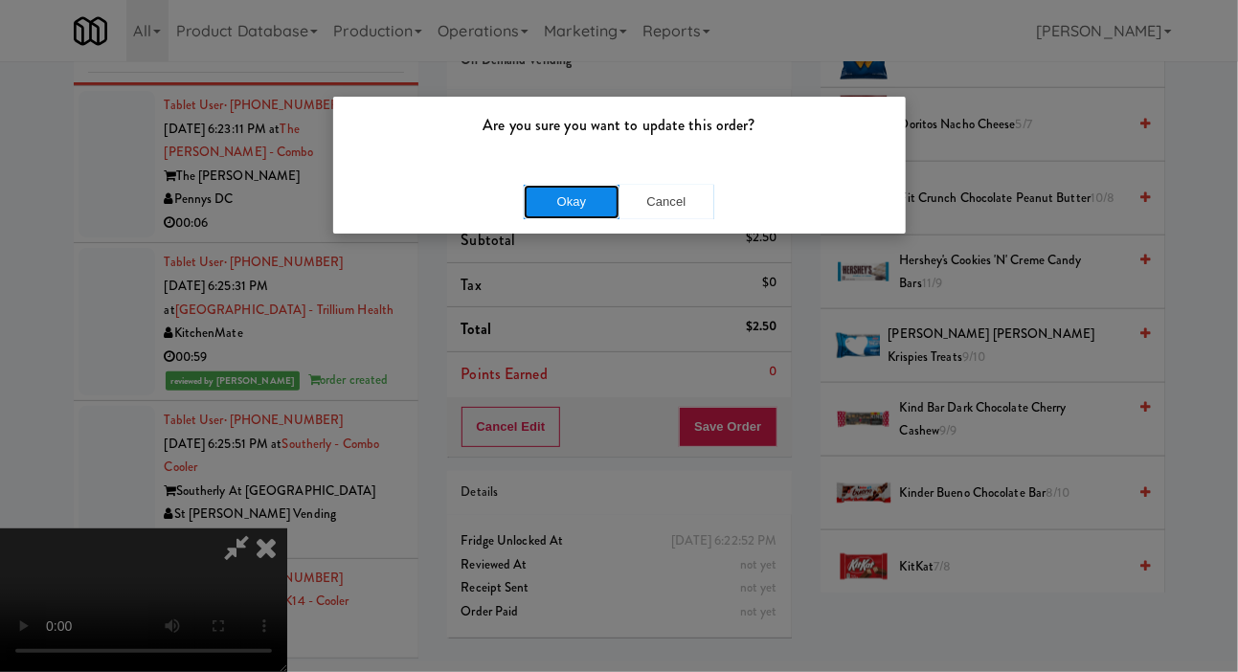
click at [582, 210] on button "Okay" at bounding box center [572, 202] width 96 height 34
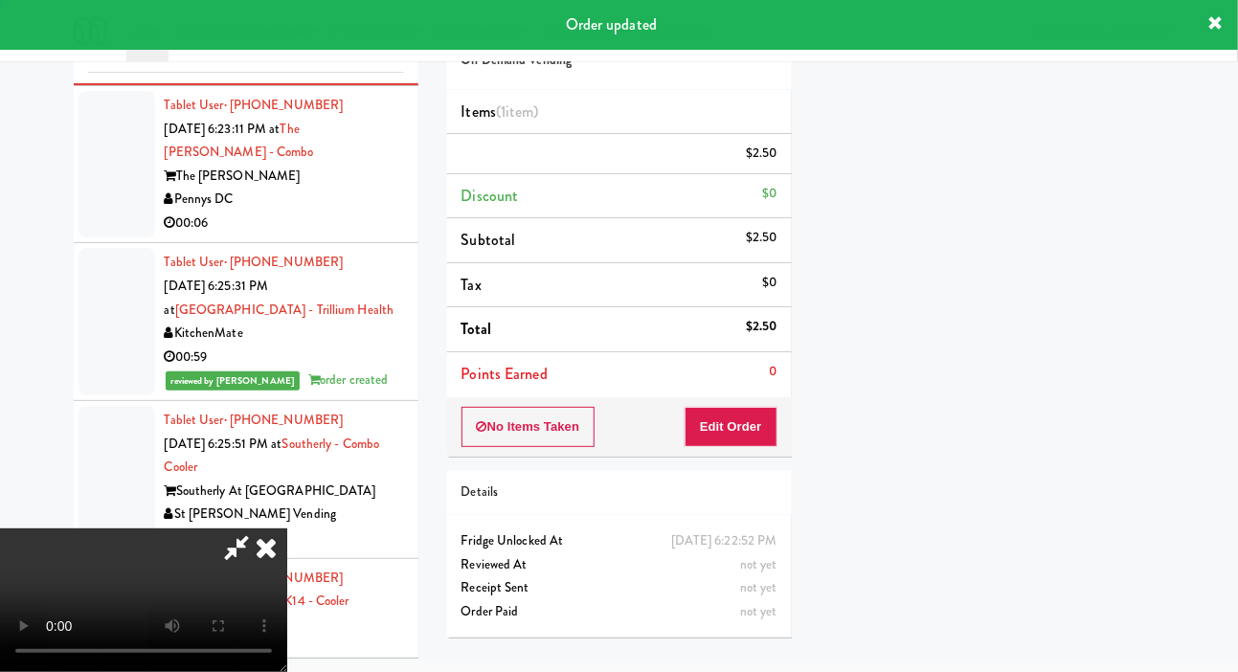
scroll to position [111, 0]
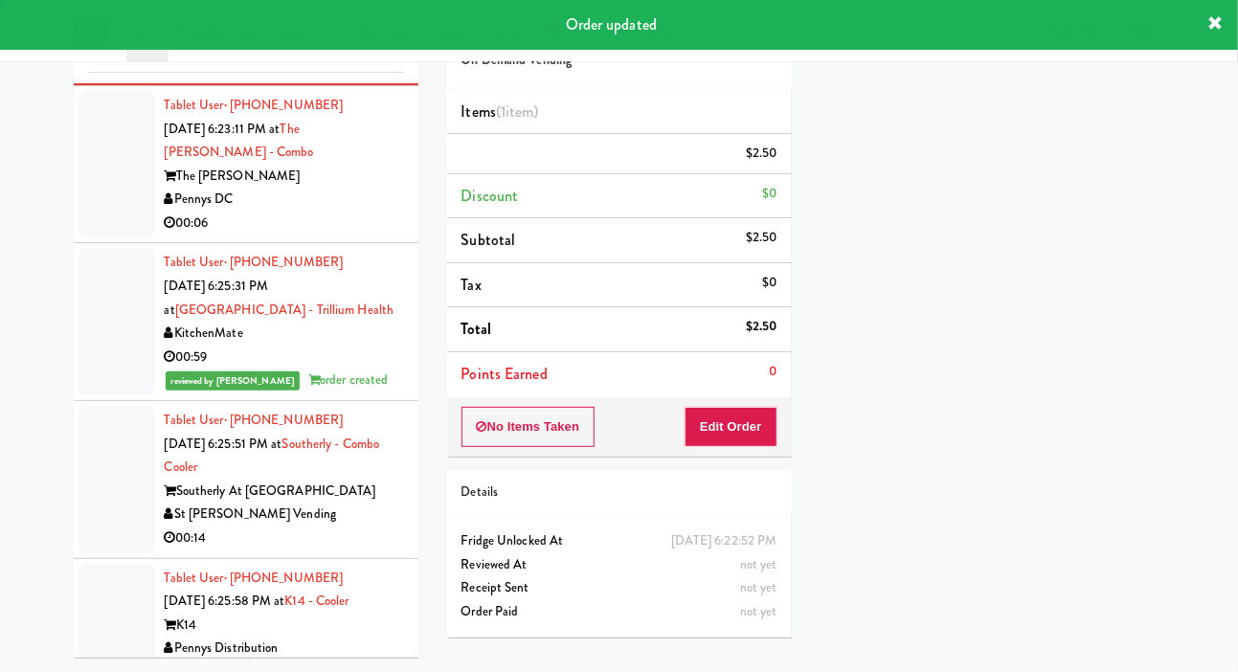
click at [77, 244] on li "Tablet User · (516) 314-7167 Oct 8, 2025 6:23:11 PM at The Earl - Combo The Ear…" at bounding box center [246, 165] width 345 height 158
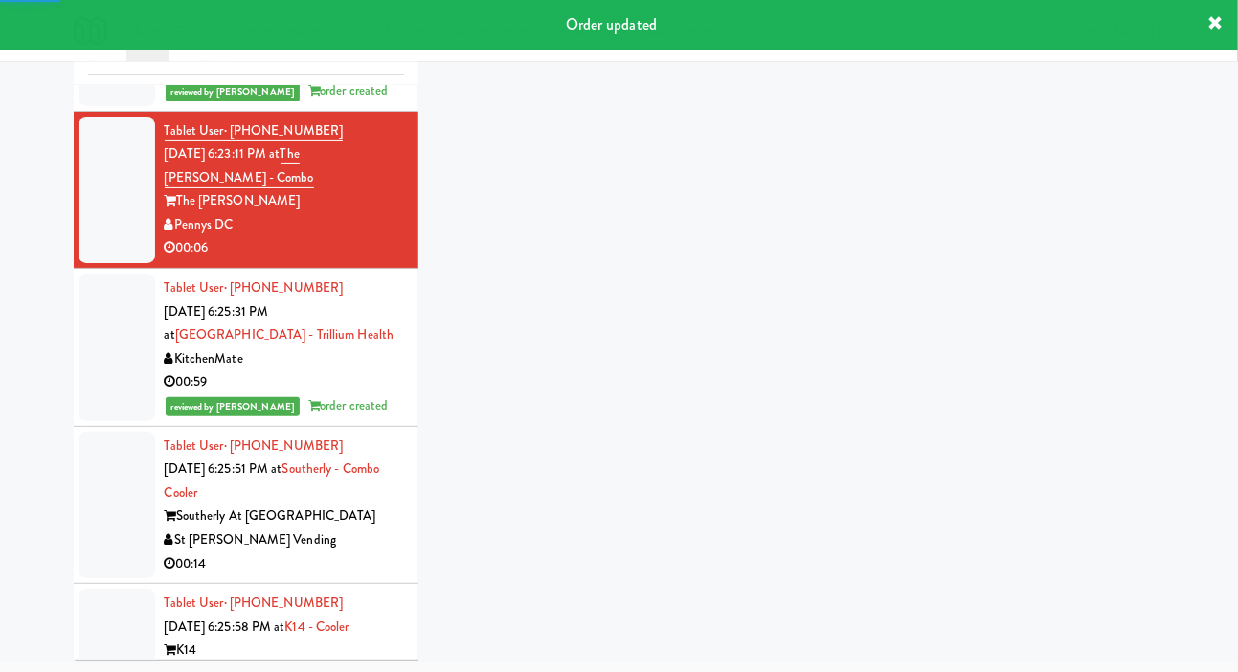
scroll to position [94, 0]
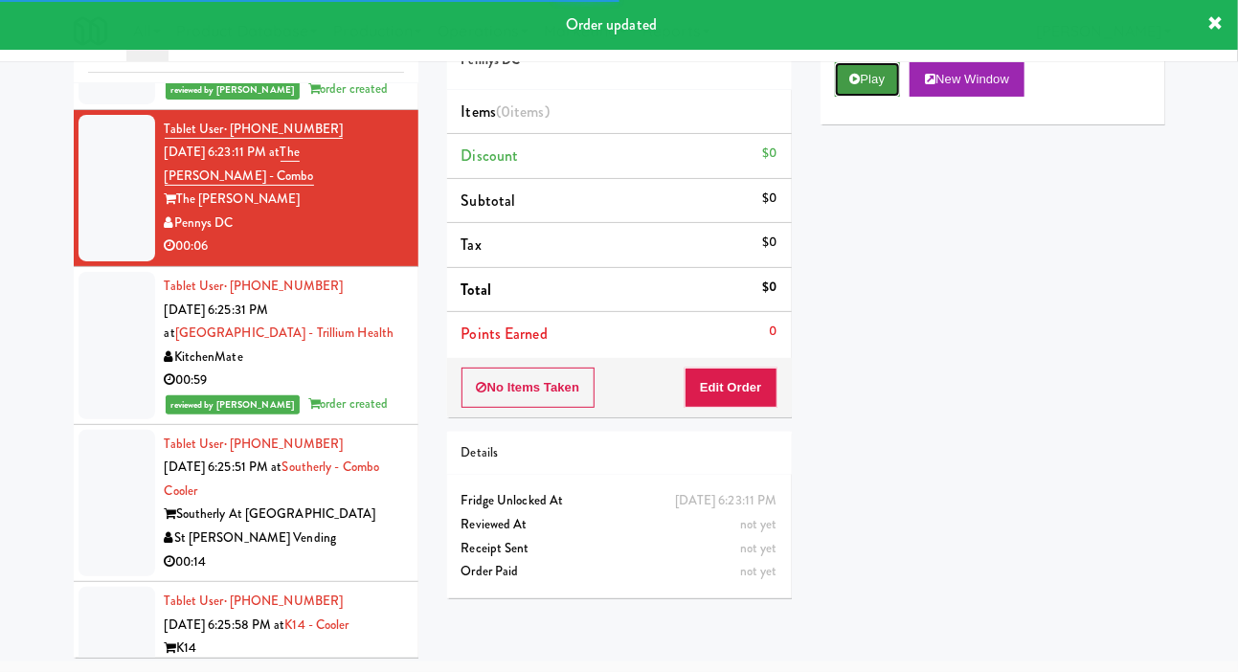
click at [871, 95] on button "Play" at bounding box center [868, 79] width 66 height 34
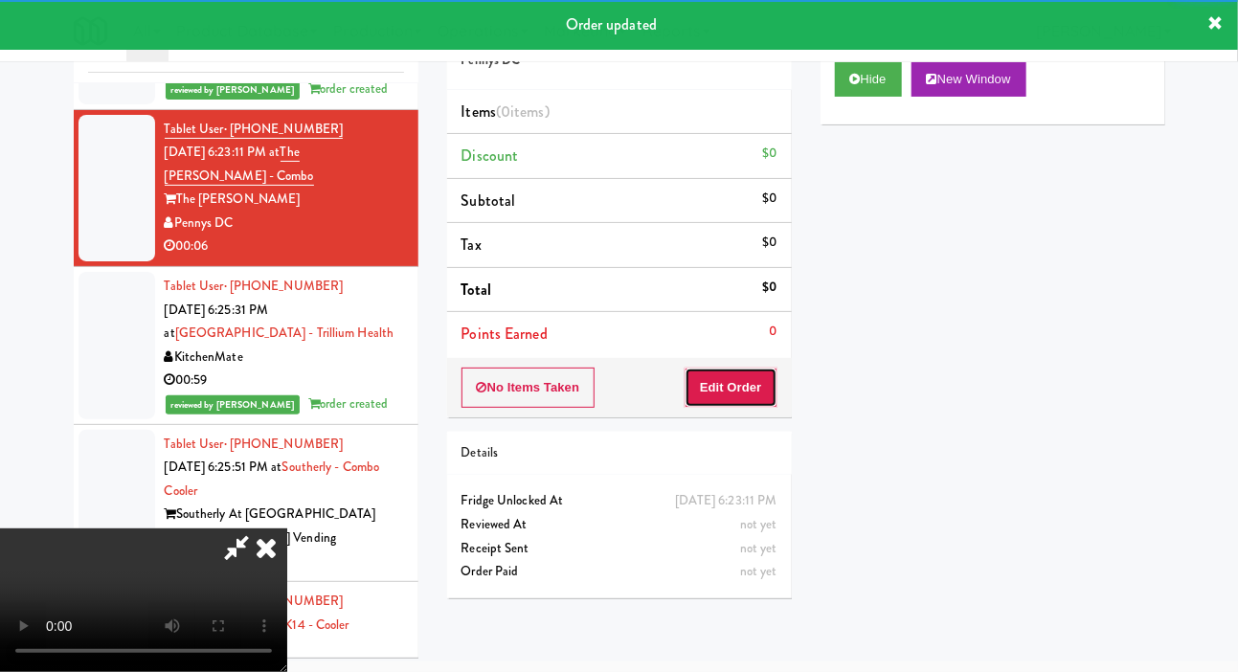
click at [752, 368] on button "Edit Order" at bounding box center [731, 388] width 93 height 40
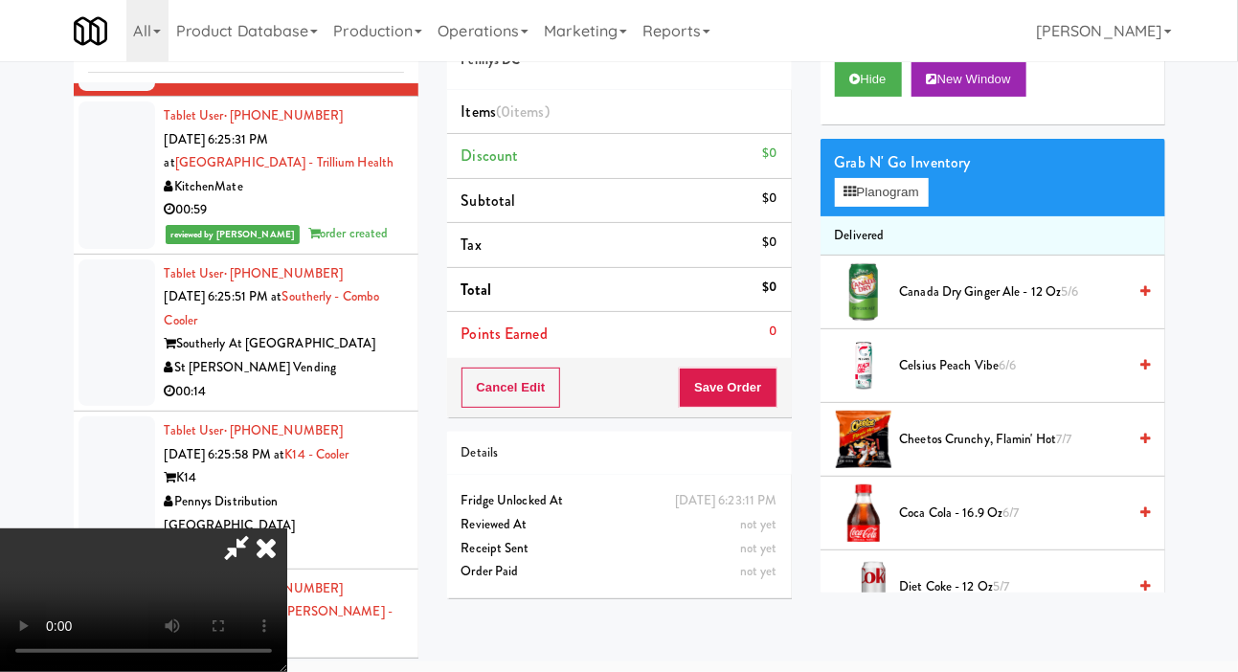
scroll to position [0, 0]
click at [891, 200] on button "Planogram" at bounding box center [882, 192] width 94 height 29
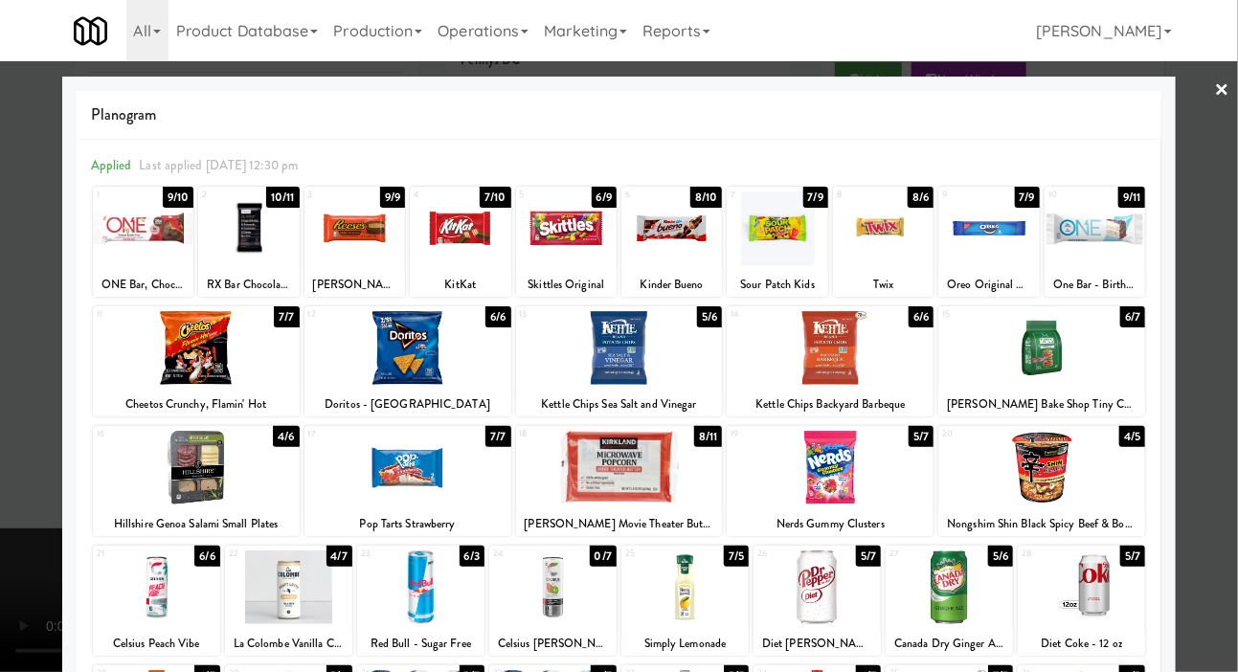
click at [383, 588] on div at bounding box center [420, 588] width 127 height 74
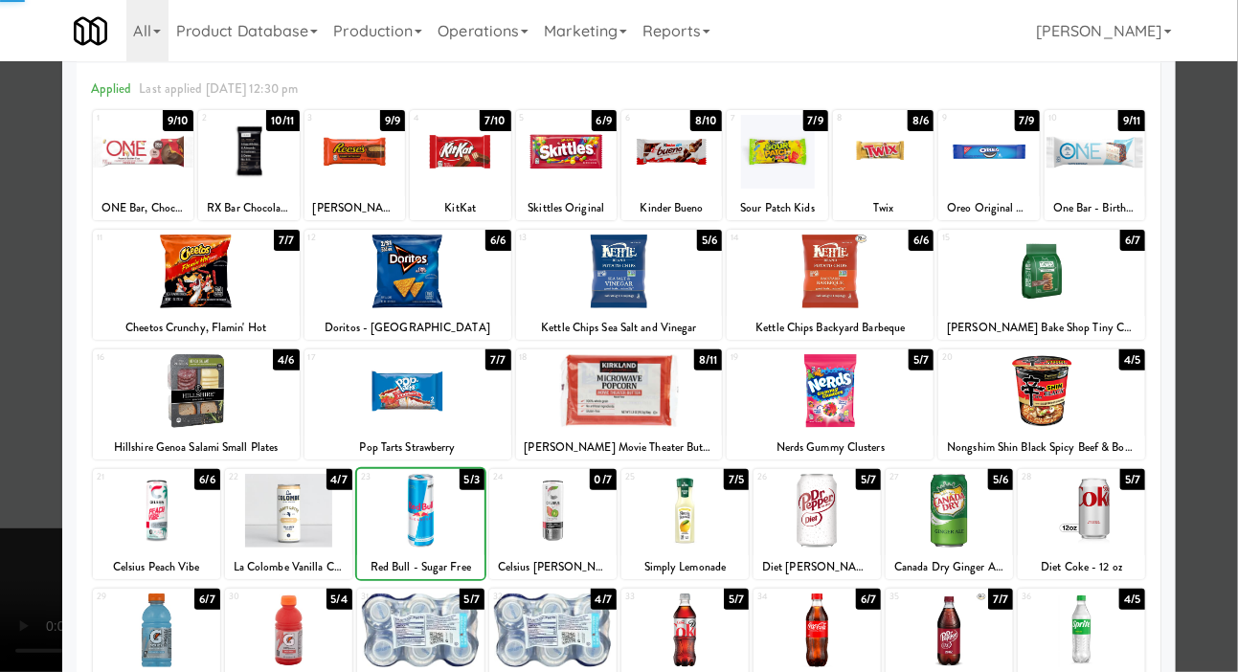
scroll to position [245, 0]
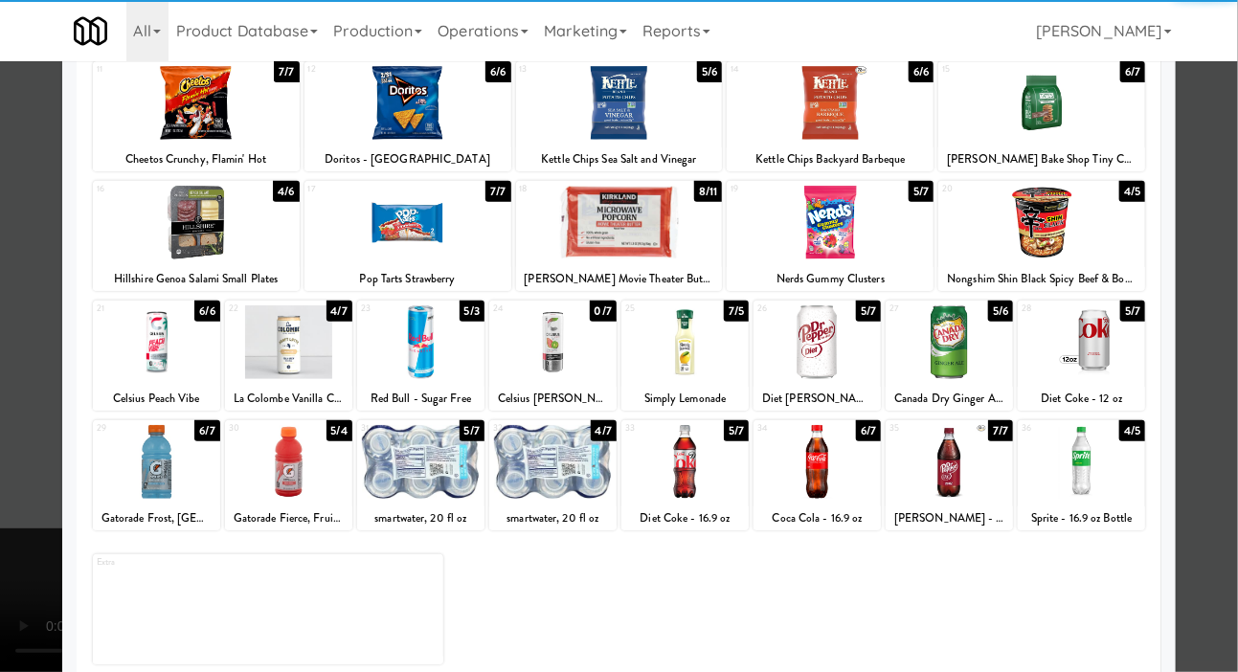
click at [24, 377] on div at bounding box center [619, 336] width 1238 height 672
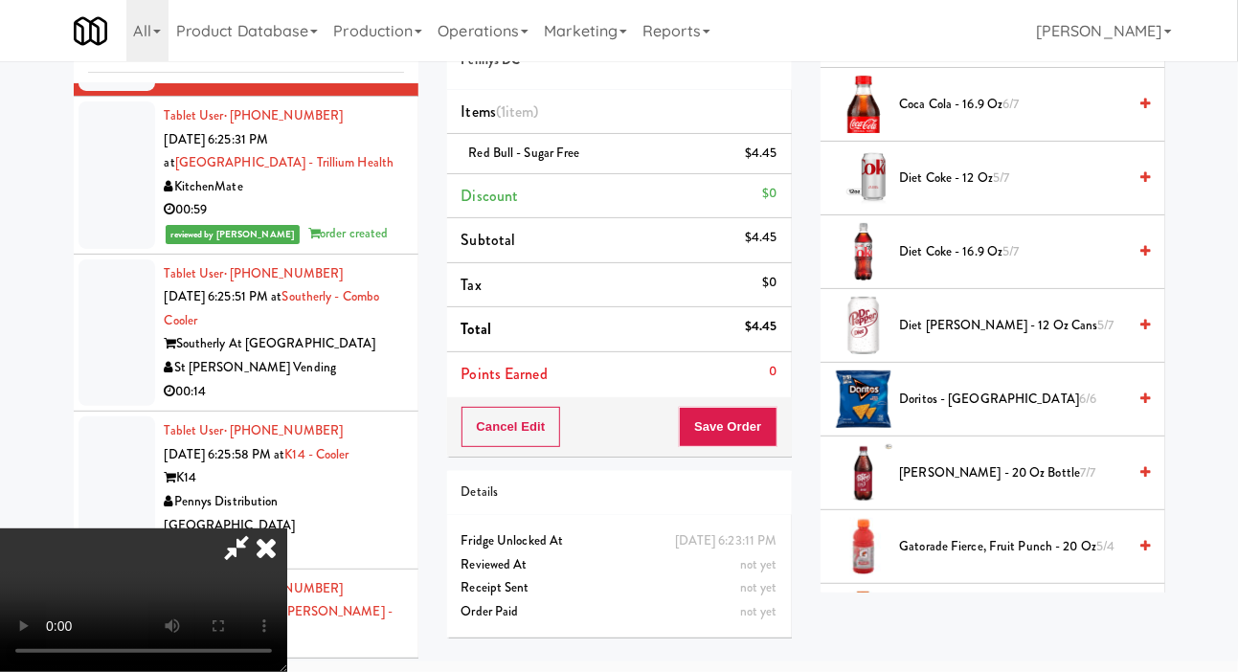
scroll to position [408, 0]
click at [967, 339] on span "Diet [PERSON_NAME] - 12 oz Cans 5/7" at bounding box center [1013, 327] width 227 height 24
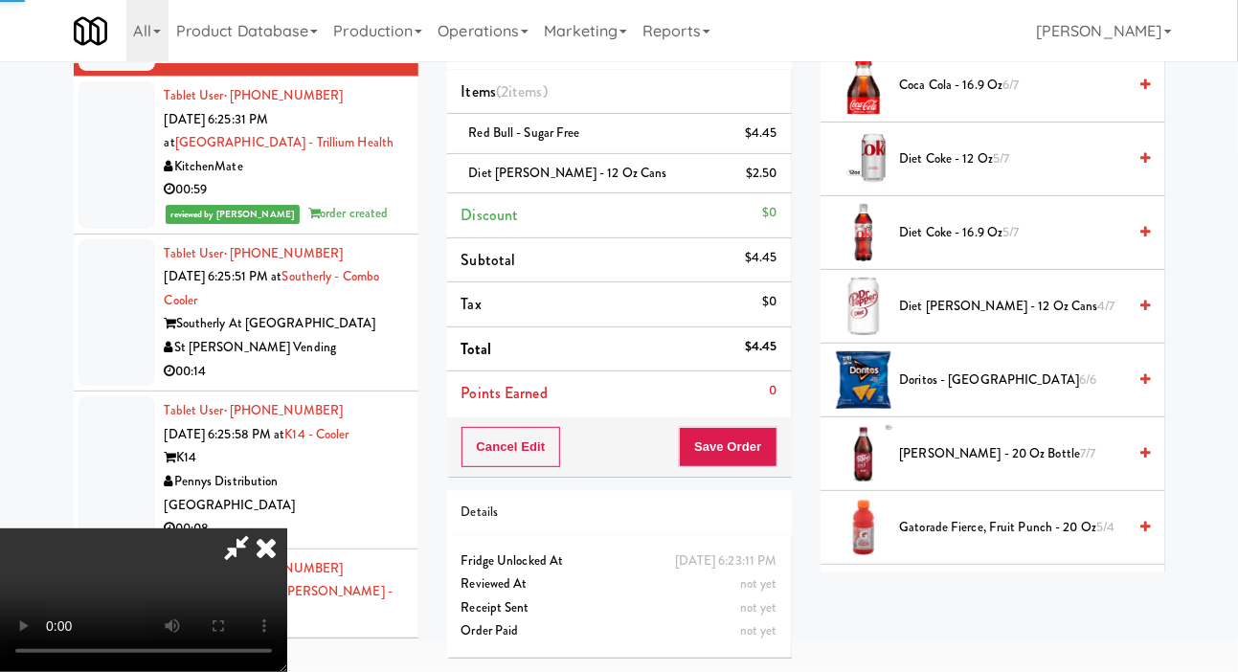
click at [980, 319] on span "Diet [PERSON_NAME] - 12 oz Cans 4/7" at bounding box center [1013, 307] width 227 height 24
click at [761, 447] on button "Save Order" at bounding box center [728, 447] width 98 height 40
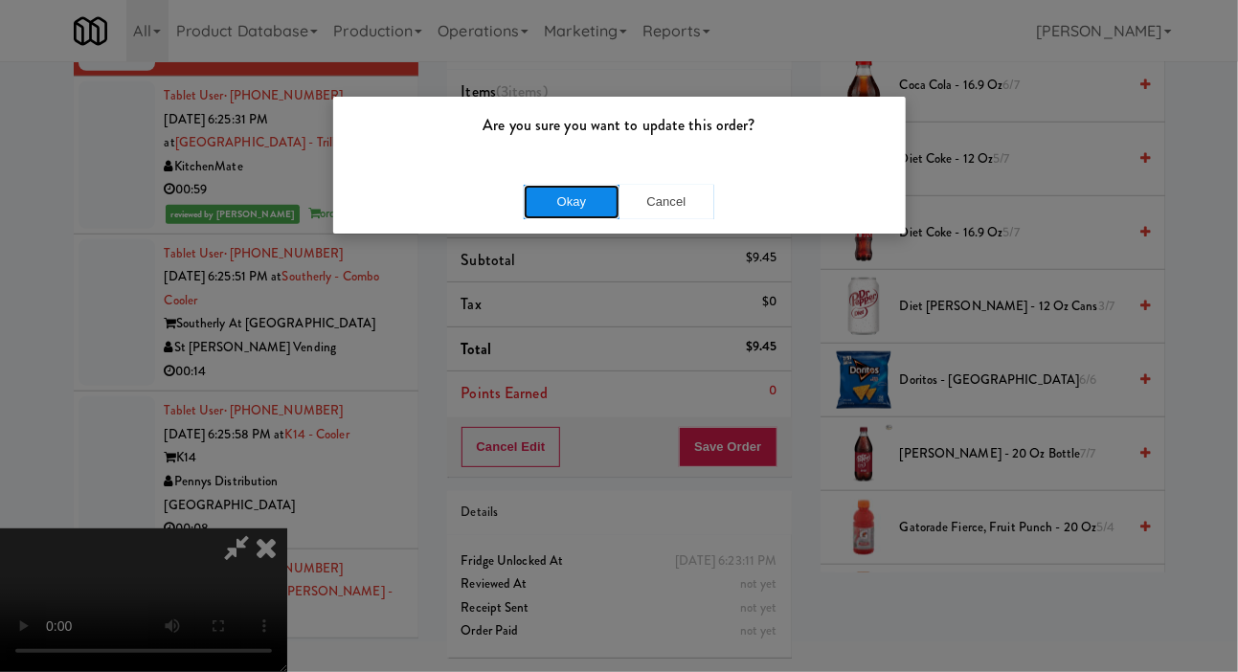
click at [582, 214] on button "Okay" at bounding box center [572, 202] width 96 height 34
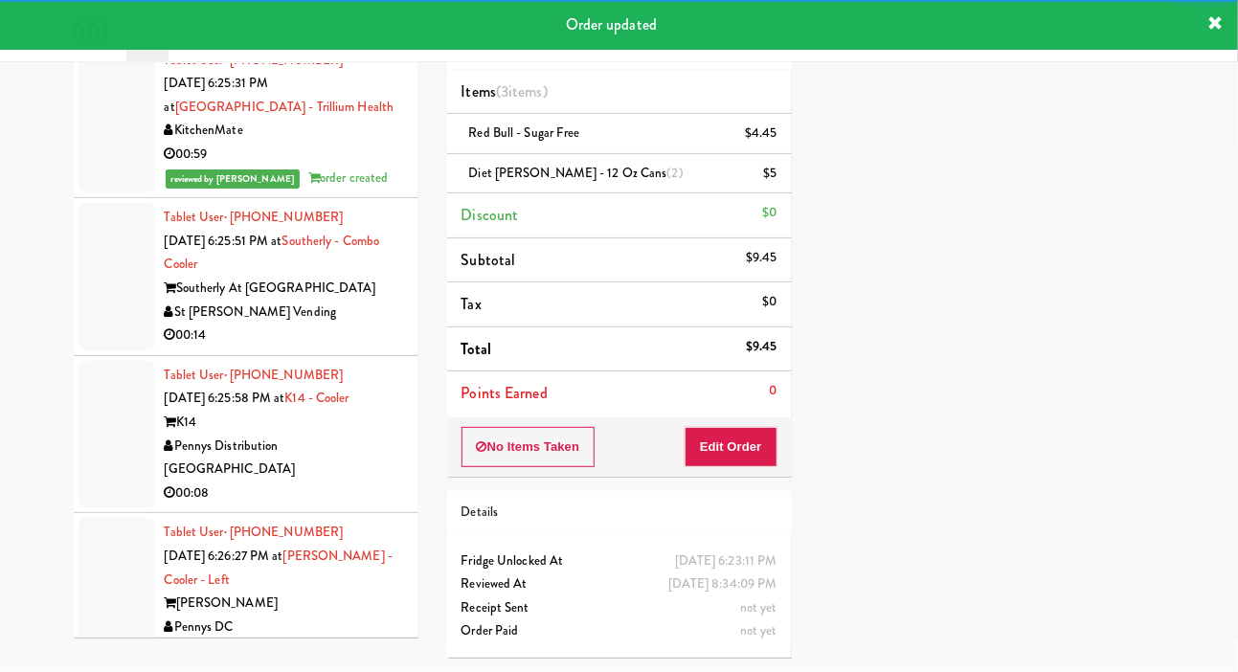
scroll to position [6414, 0]
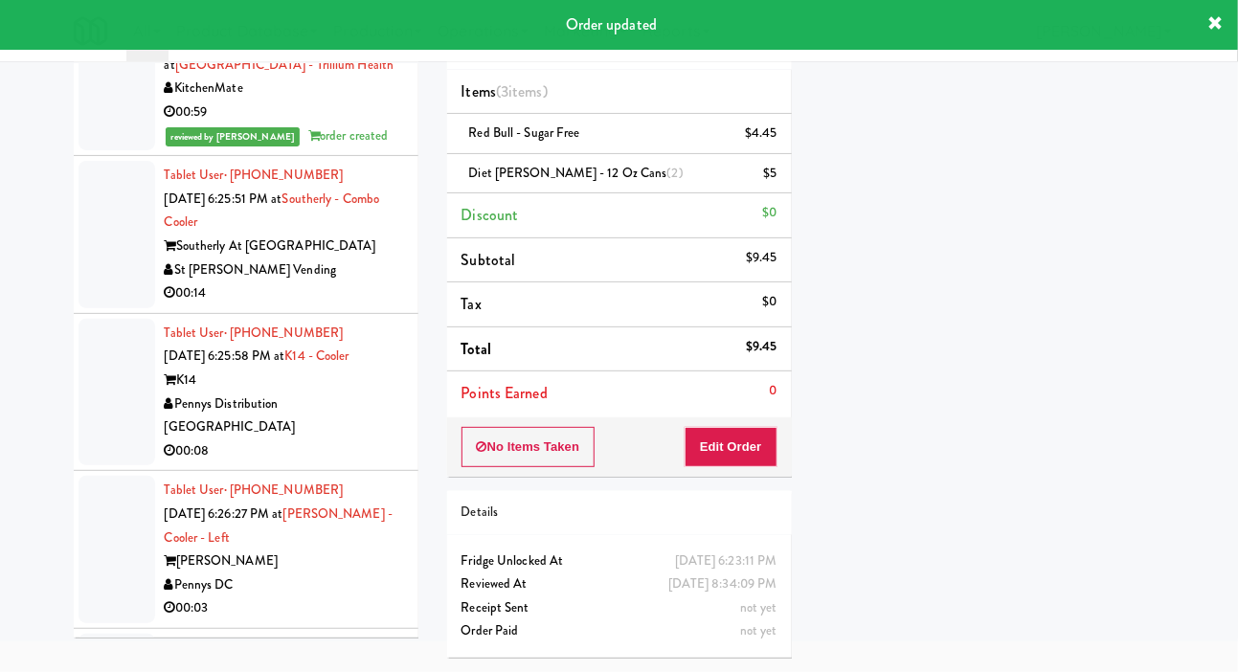
click at [90, 308] on div at bounding box center [117, 234] width 77 height 147
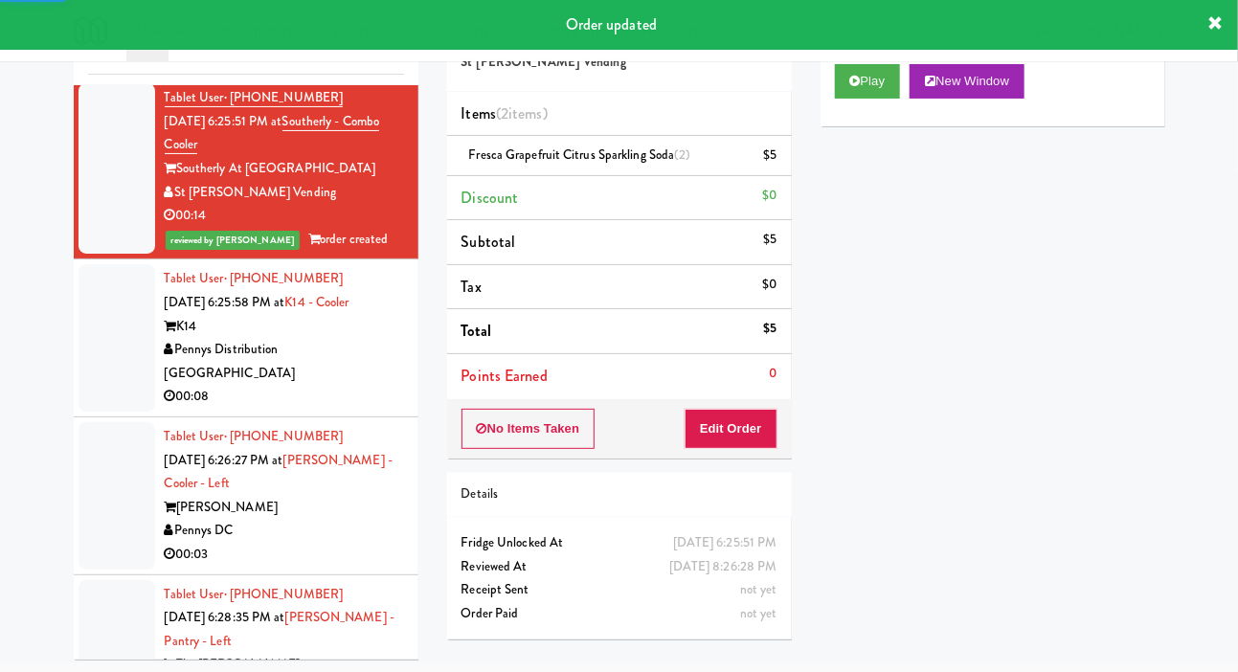
click at [91, 412] on div at bounding box center [117, 337] width 77 height 147
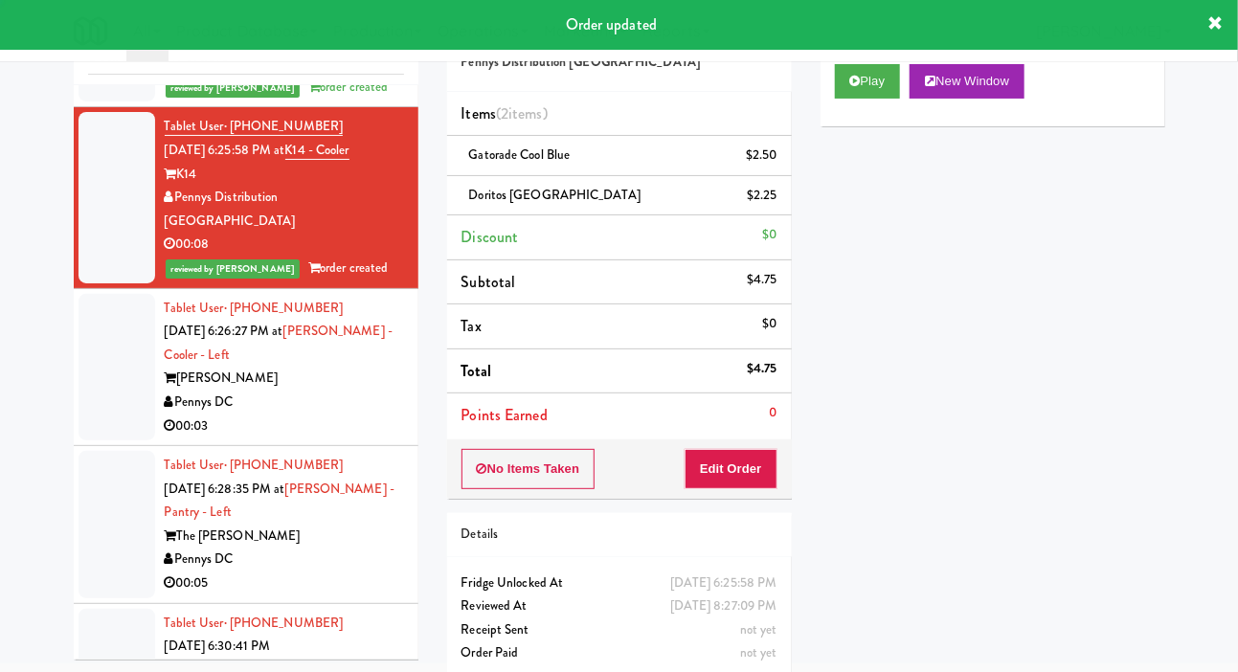
click at [101, 441] on div at bounding box center [117, 367] width 77 height 147
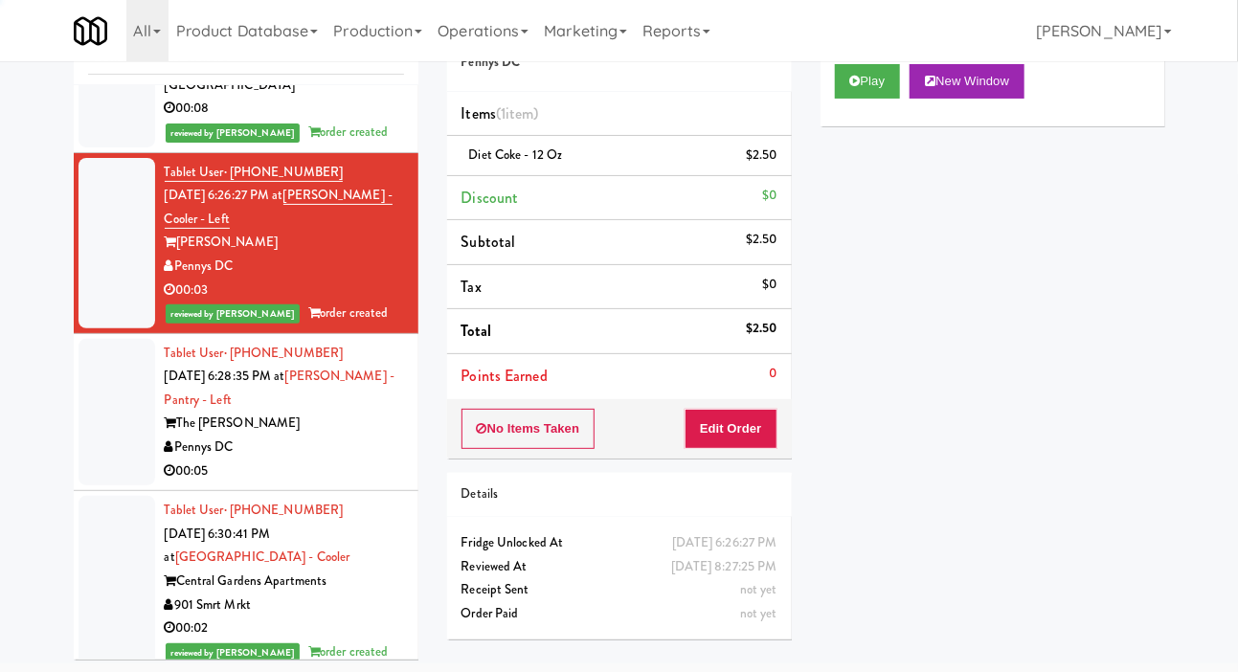
click at [96, 486] on div at bounding box center [117, 412] width 77 height 147
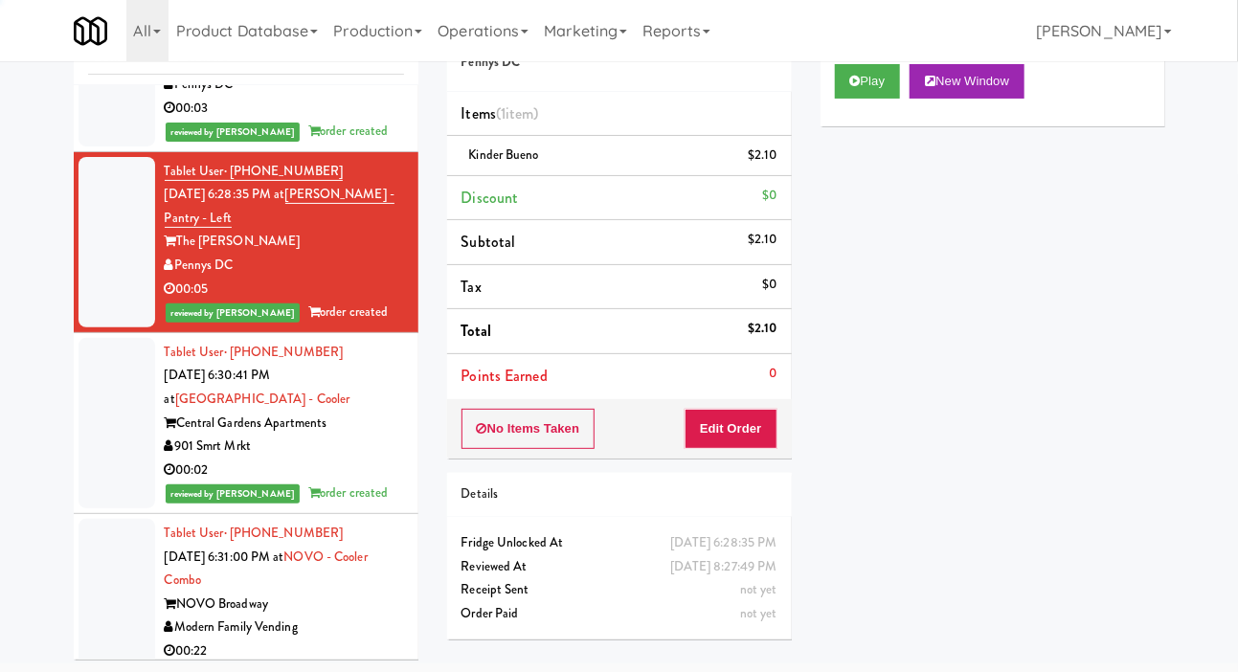
click at [99, 508] on div at bounding box center [117, 423] width 77 height 170
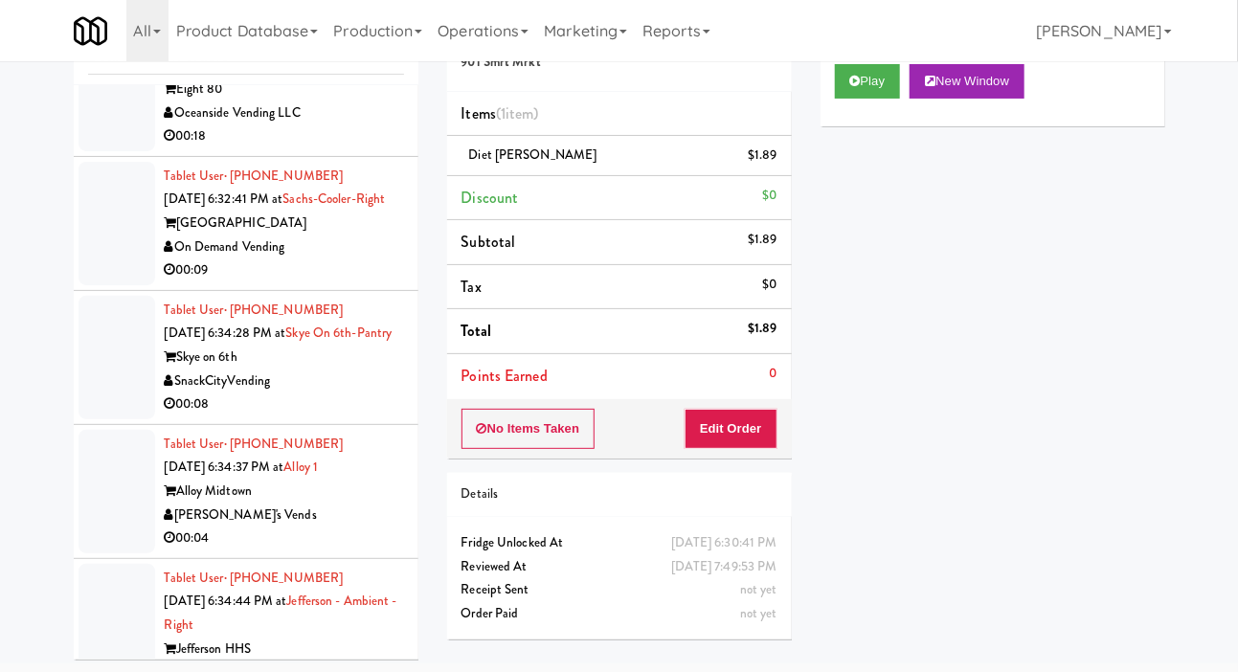
scroll to position [8827, 0]
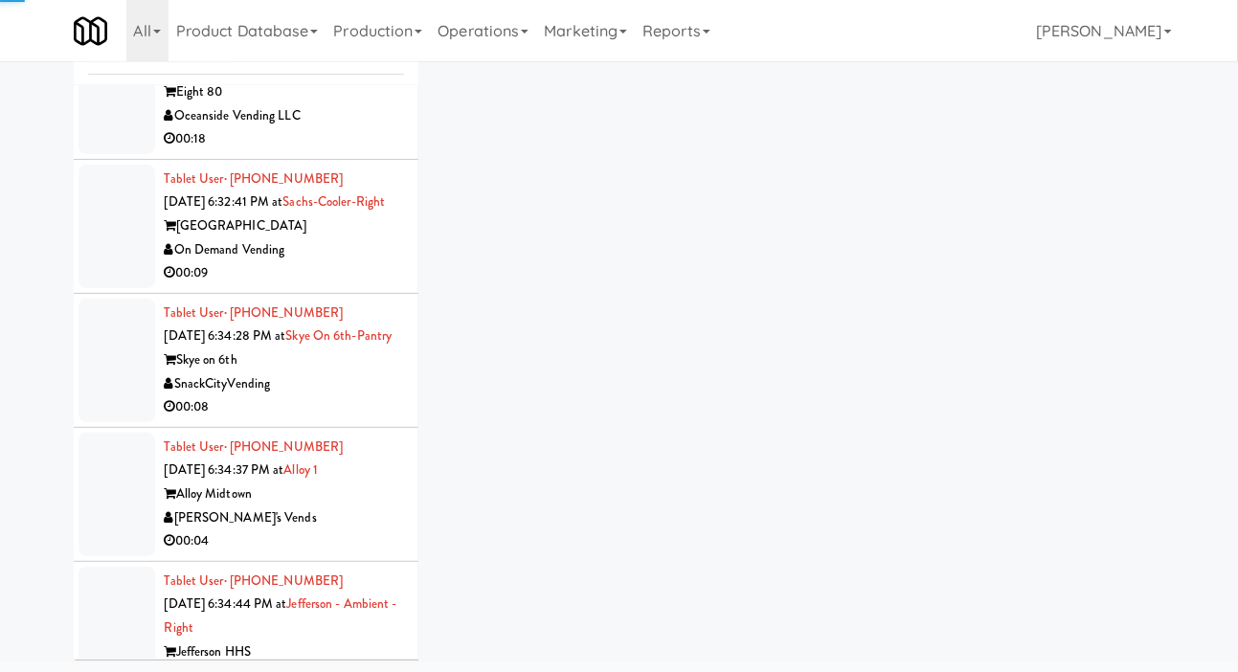
click at [88, 154] on div at bounding box center [117, 93] width 77 height 124
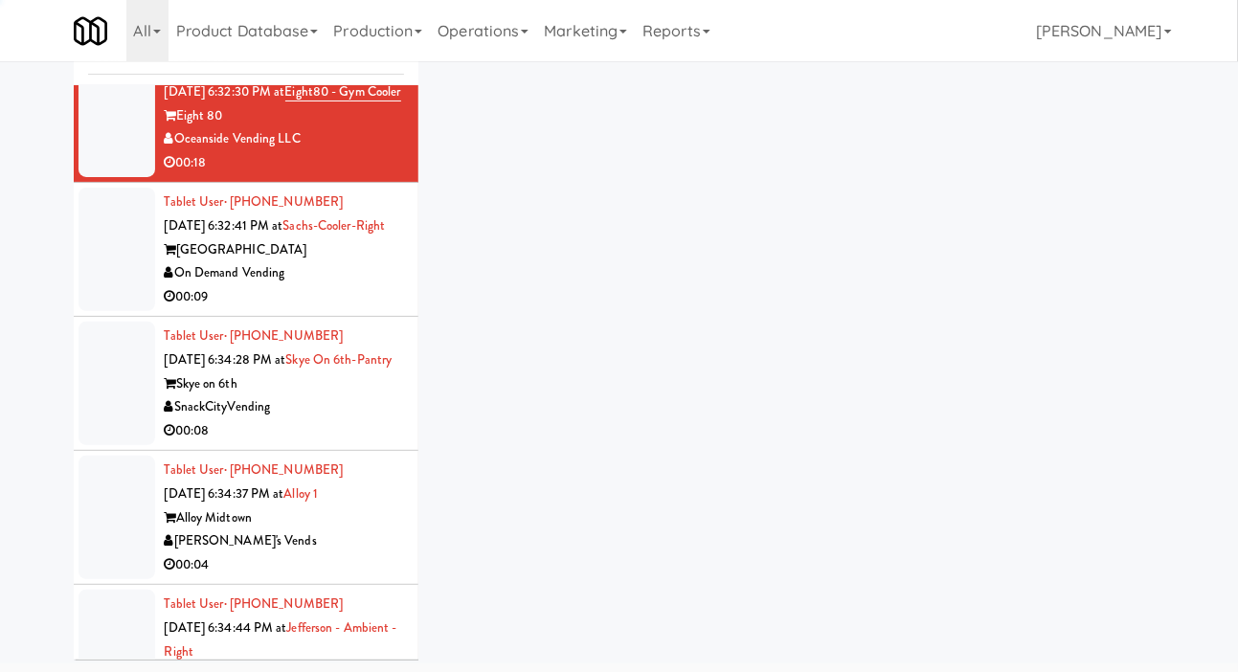
click at [101, 311] on div at bounding box center [117, 250] width 77 height 124
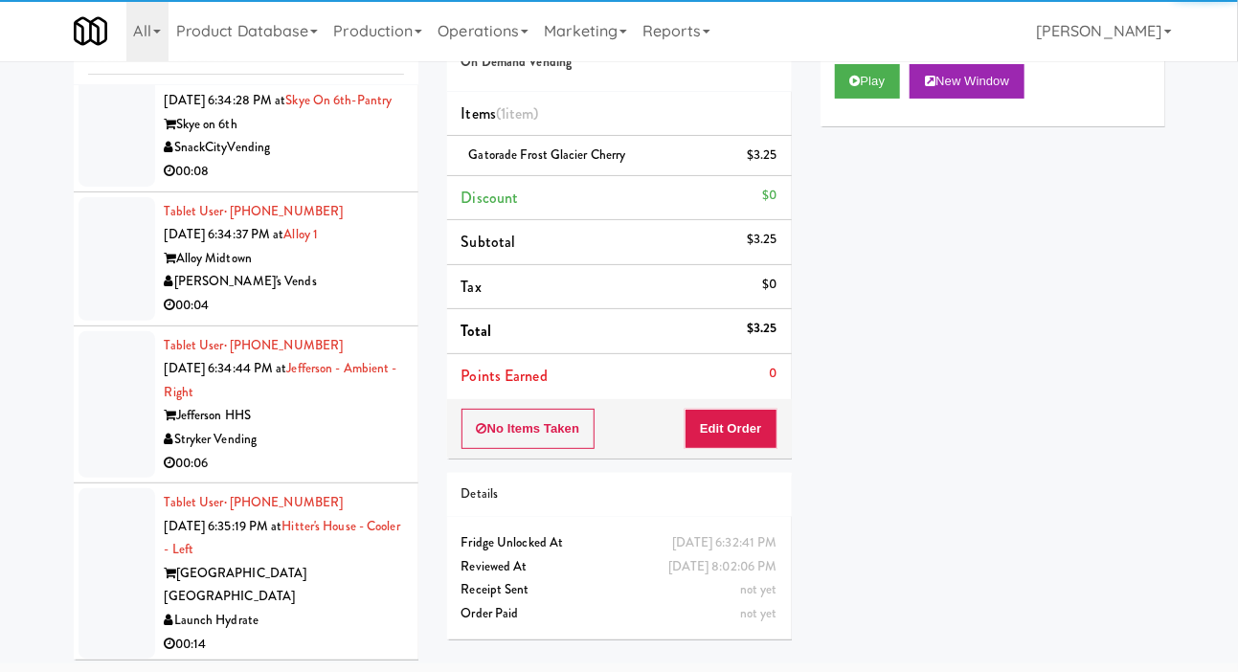
click at [102, 187] on div at bounding box center [117, 125] width 77 height 124
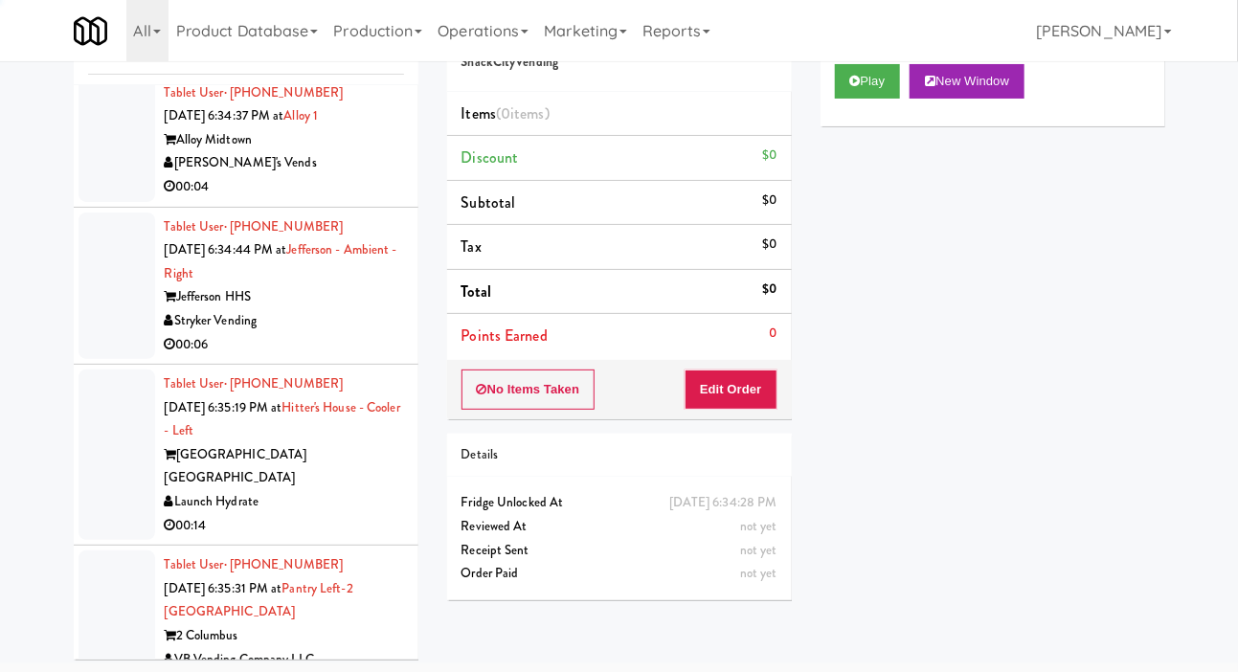
click at [98, 360] on div at bounding box center [117, 286] width 77 height 147
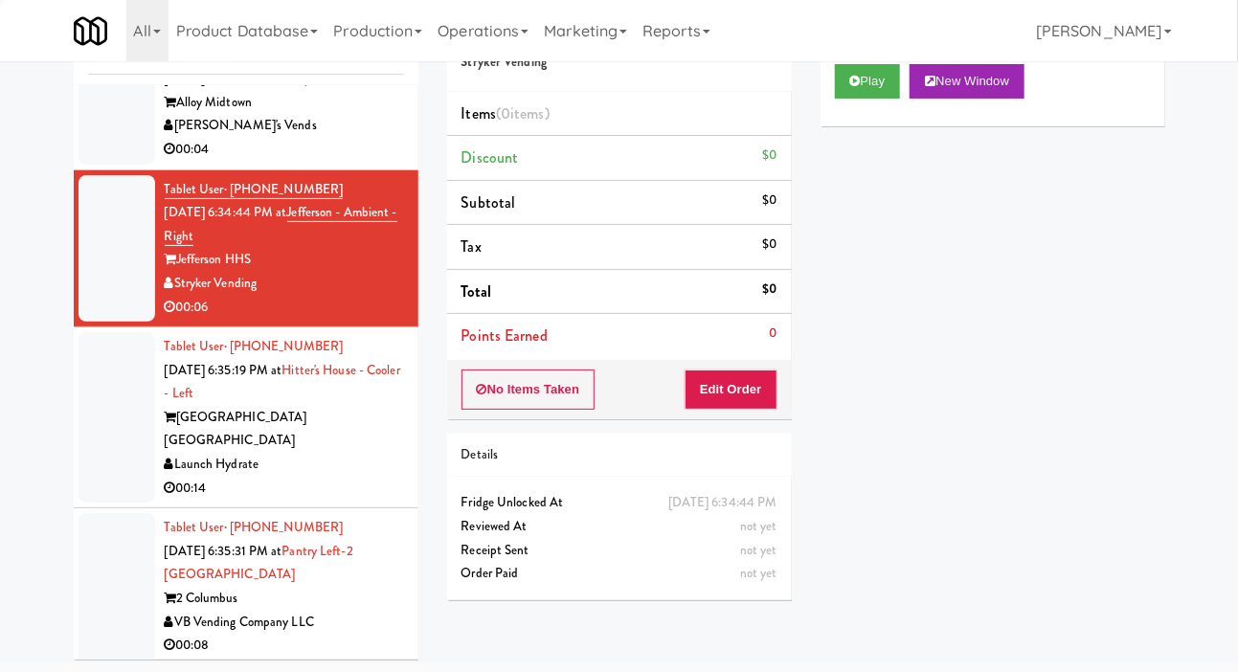
scroll to position [9336, 0]
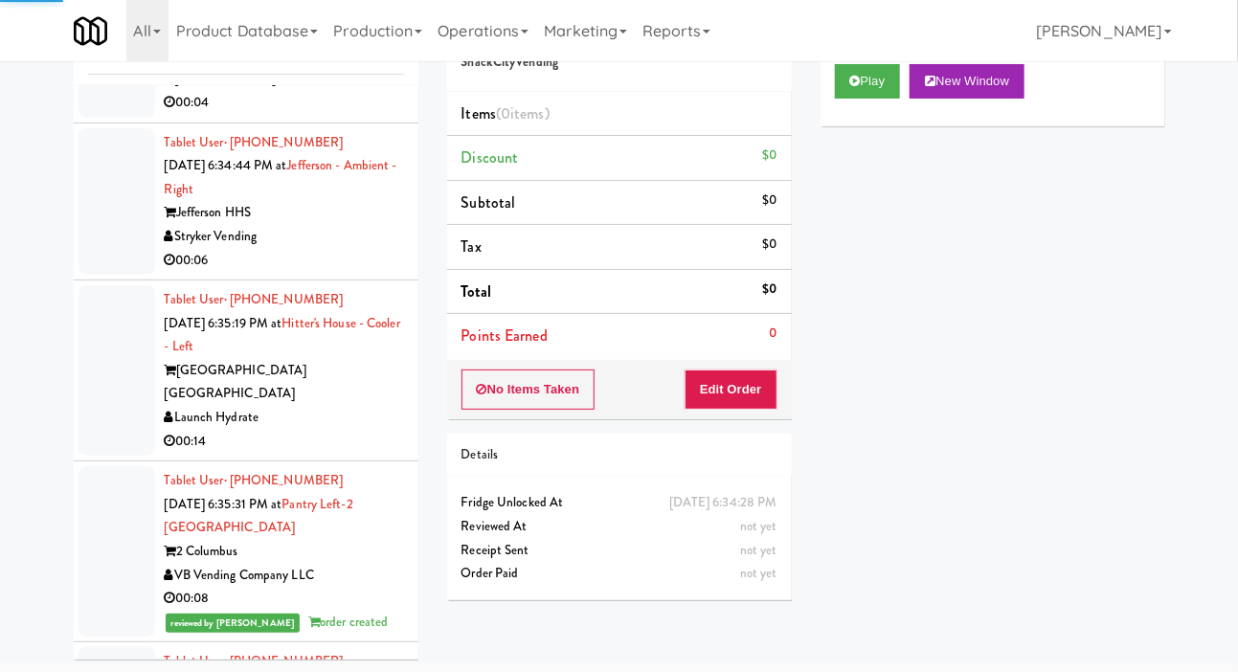
click at [95, 118] on div at bounding box center [117, 56] width 77 height 124
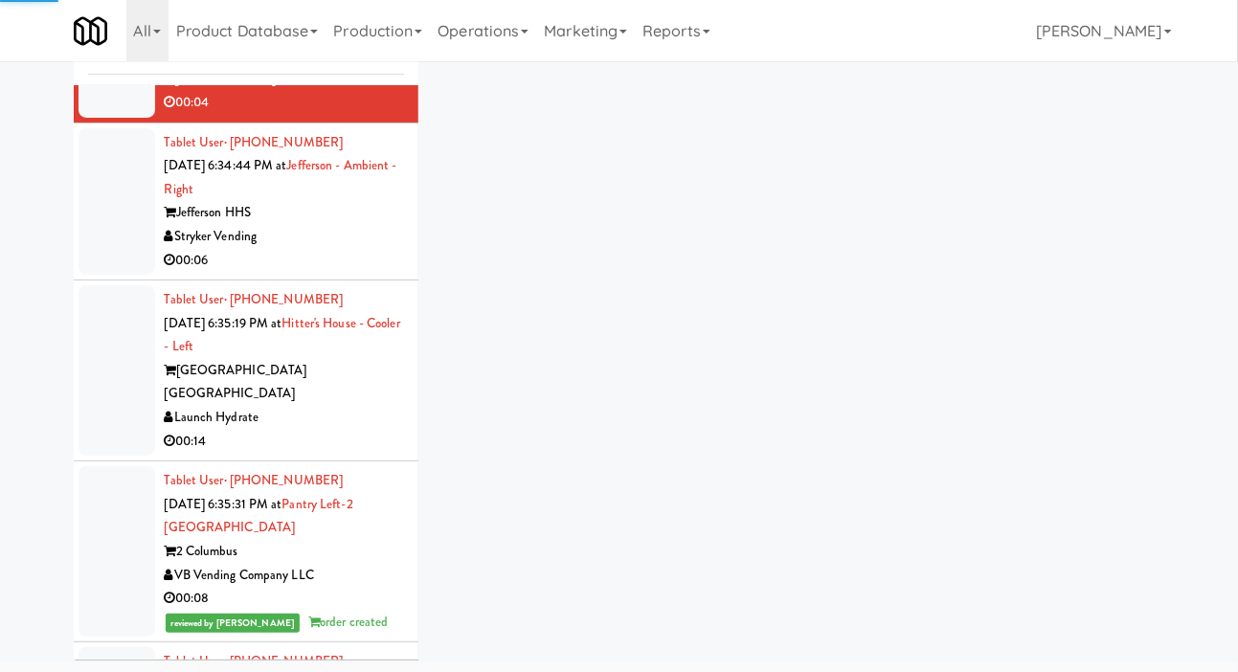
click at [93, 276] on div at bounding box center [117, 201] width 77 height 147
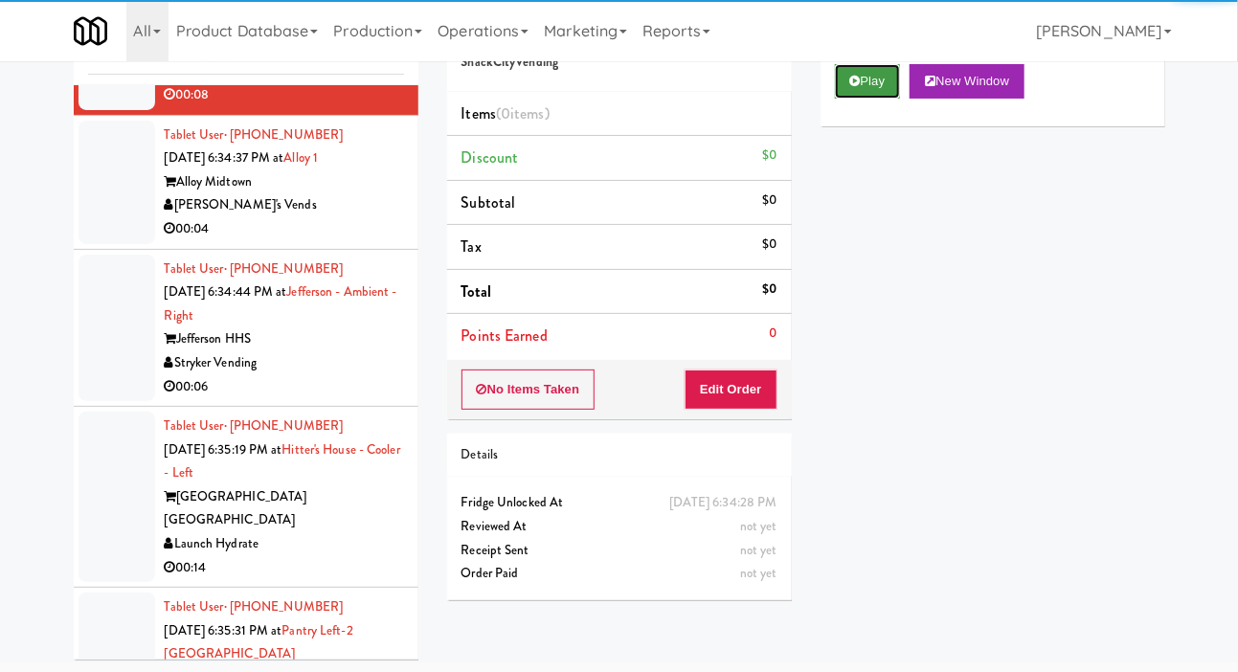
click at [855, 87] on icon at bounding box center [855, 81] width 11 height 12
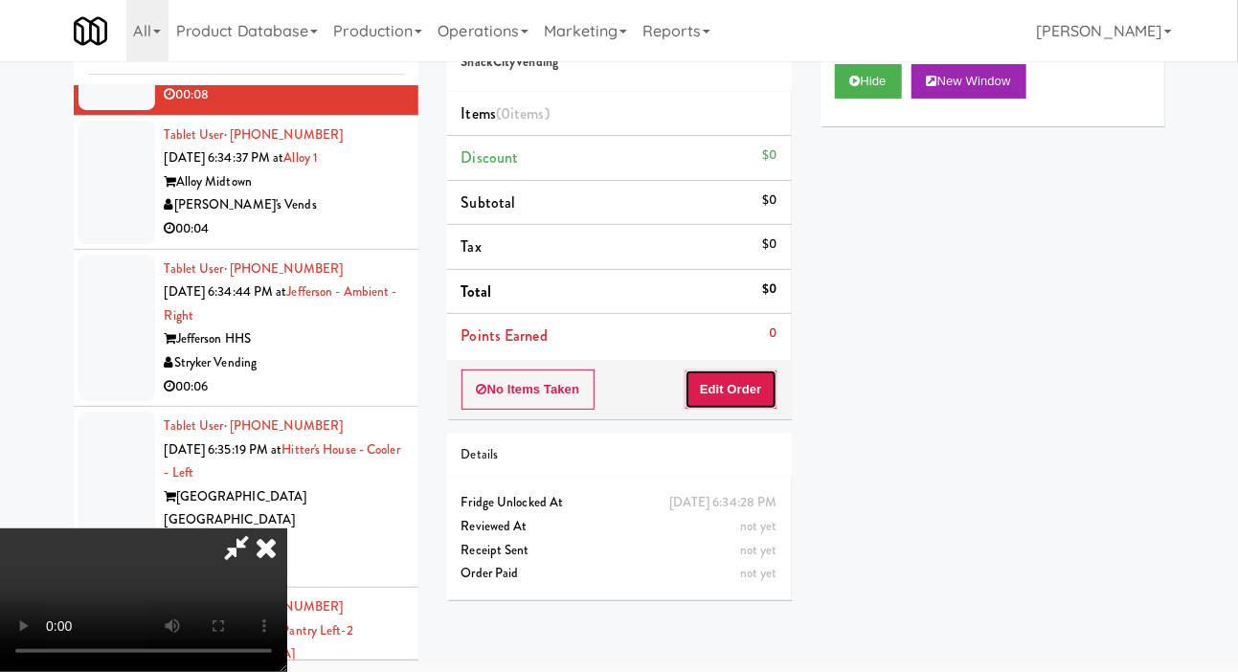
click at [742, 399] on button "Edit Order" at bounding box center [731, 390] width 93 height 40
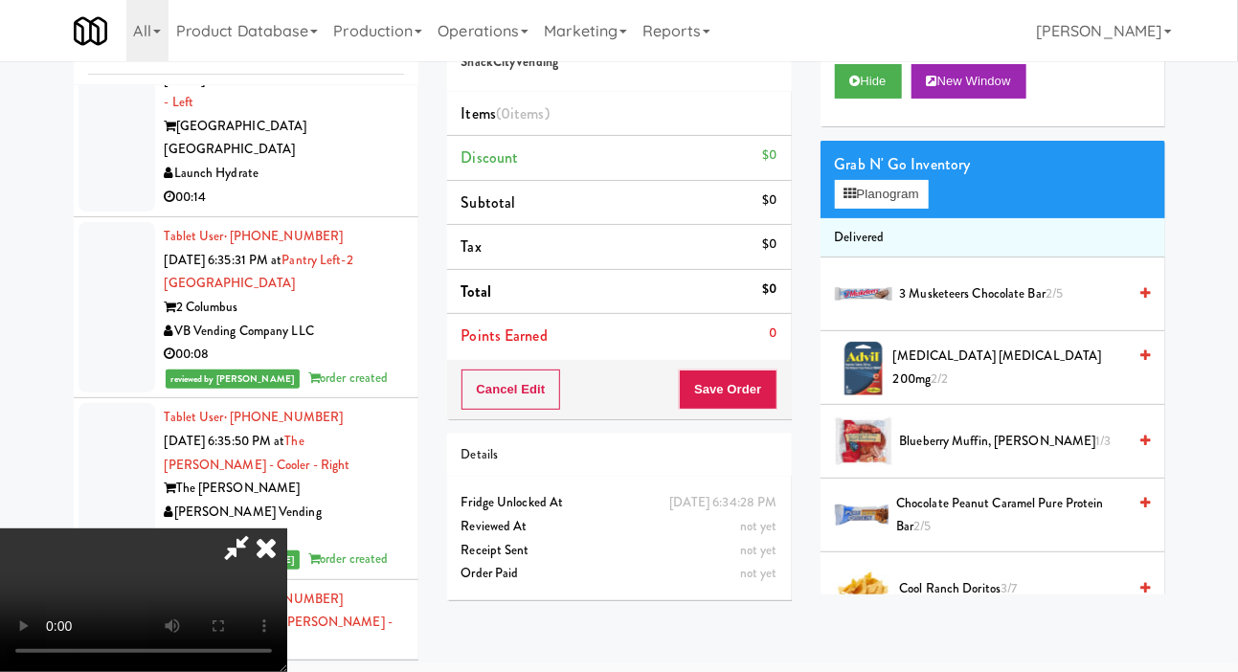
scroll to position [9588, 0]
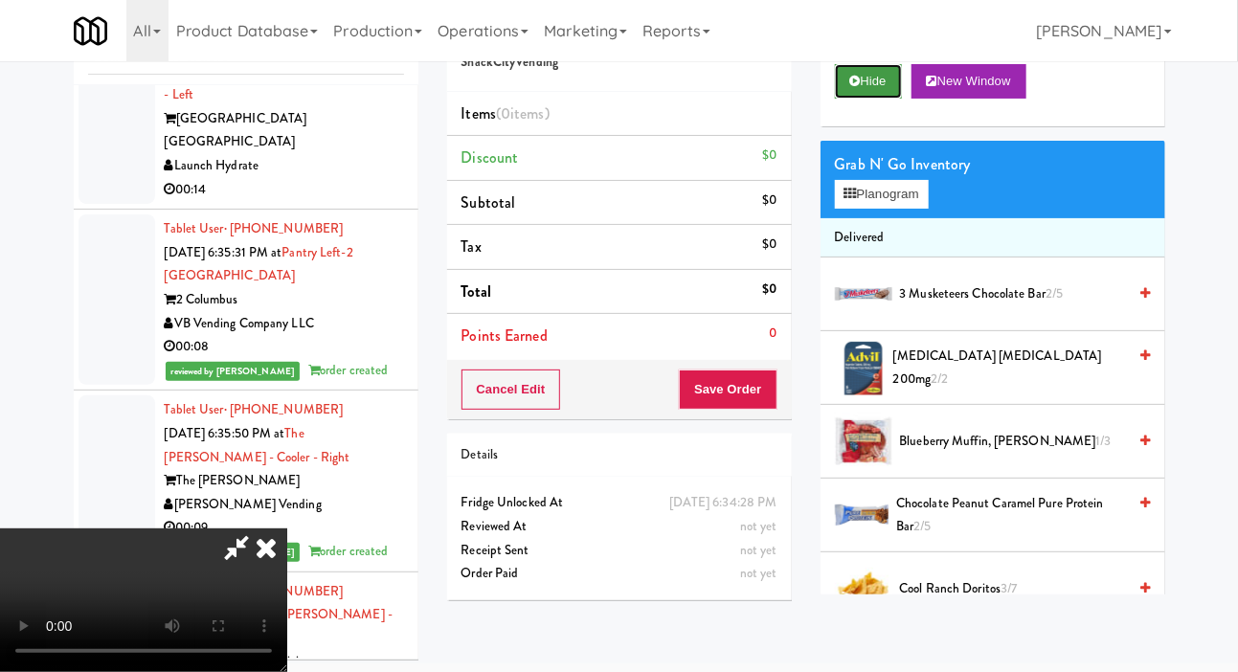
click at [866, 99] on button "Hide" at bounding box center [868, 81] width 67 height 34
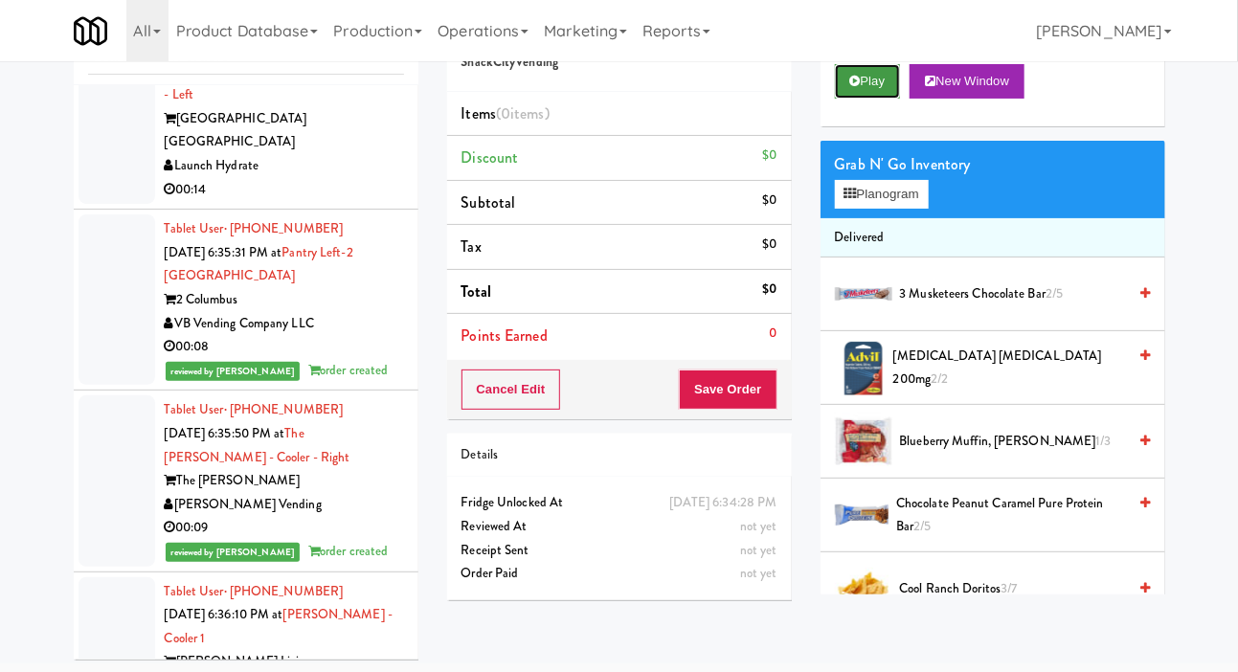
scroll to position [0, 0]
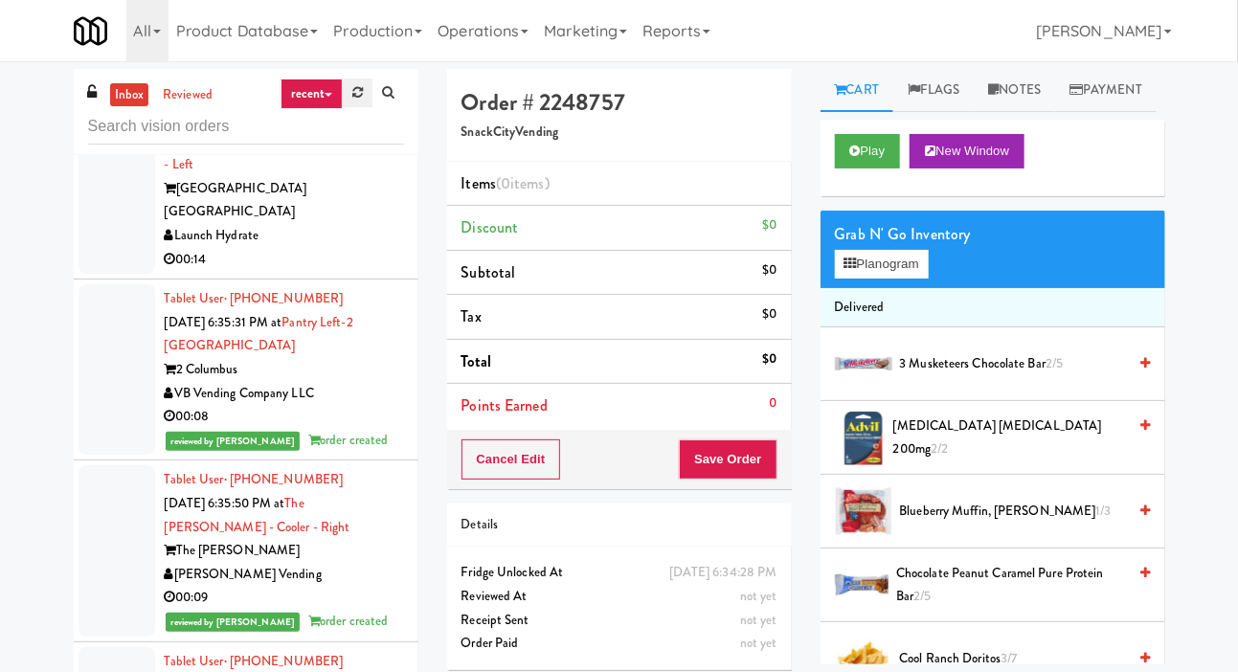
click at [357, 95] on icon at bounding box center [357, 92] width 11 height 12
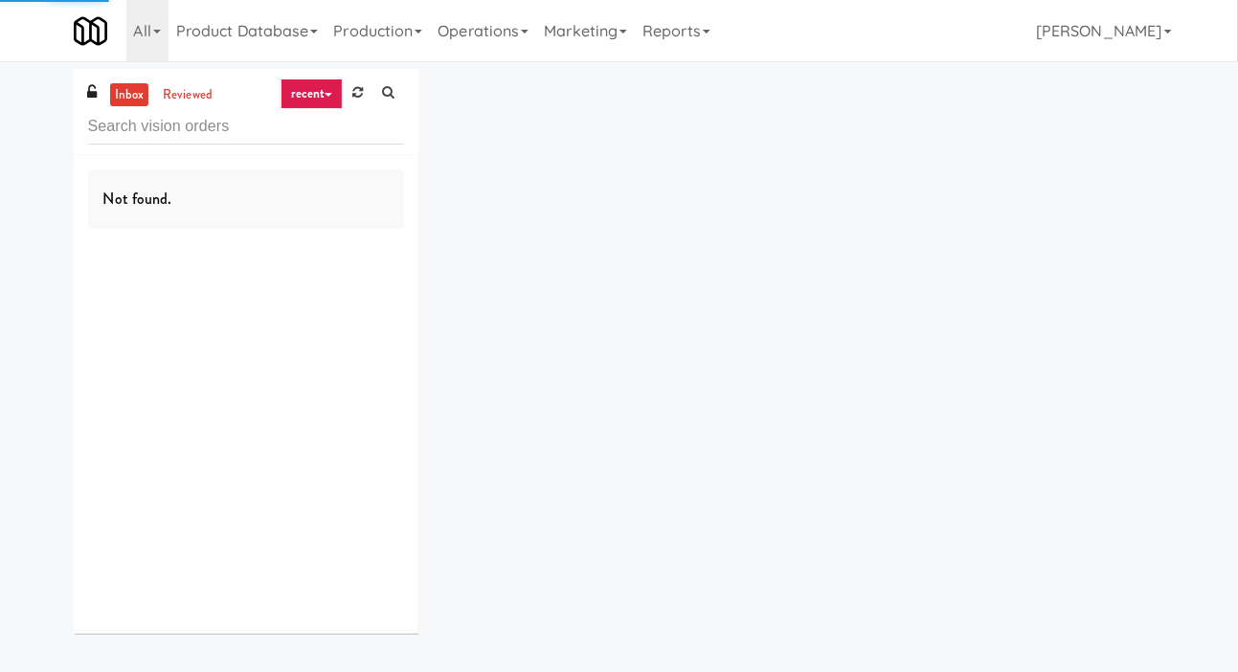
click at [10, 286] on div "inbox reviewed recent all unclear take inventory issue suspicious failed recent…" at bounding box center [619, 358] width 1238 height 579
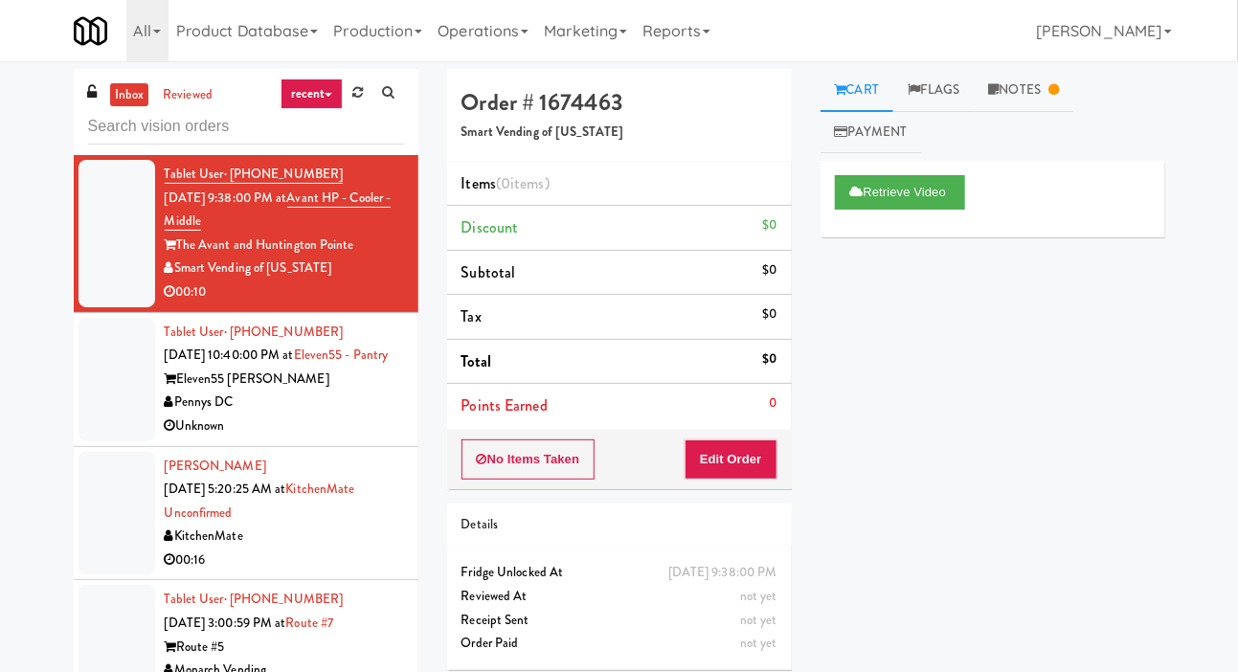
click at [83, 401] on div at bounding box center [117, 380] width 77 height 124
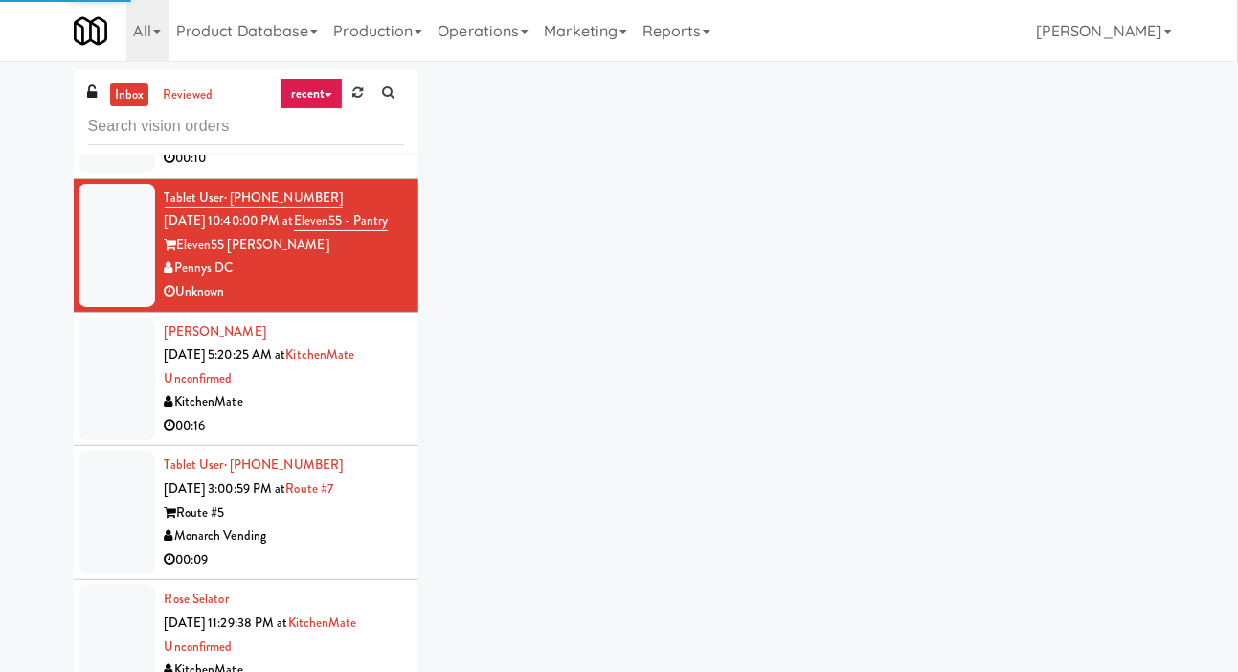
scroll to position [131, 0]
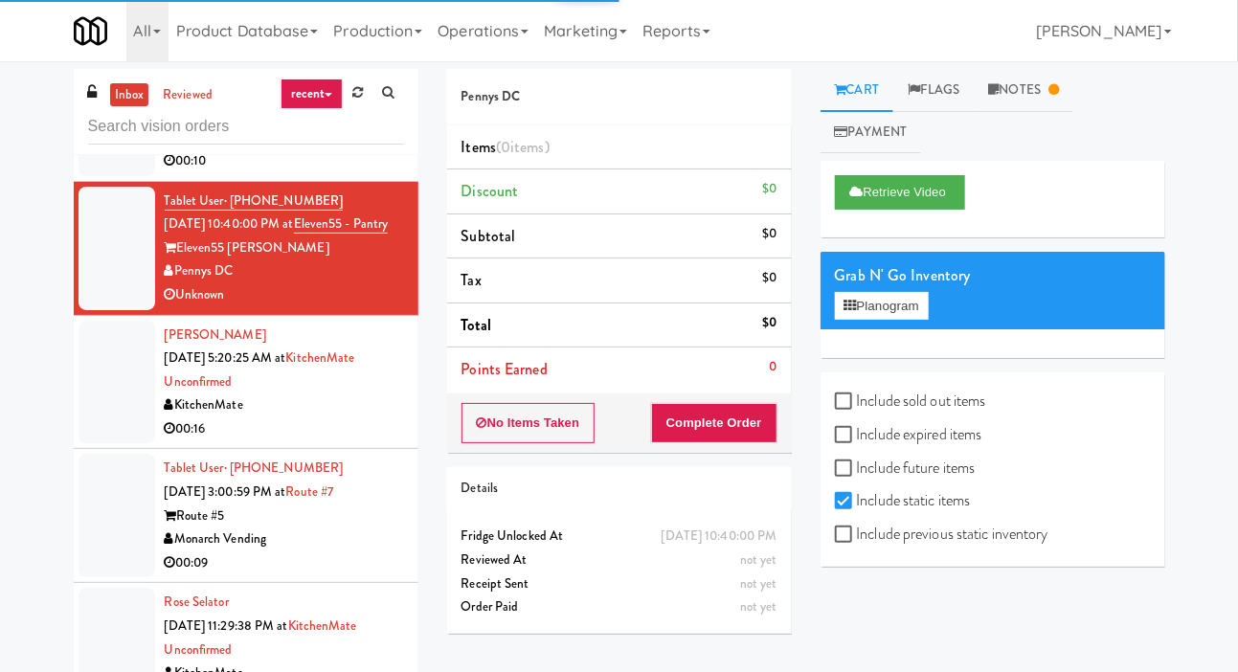
click at [95, 439] on div at bounding box center [117, 383] width 77 height 124
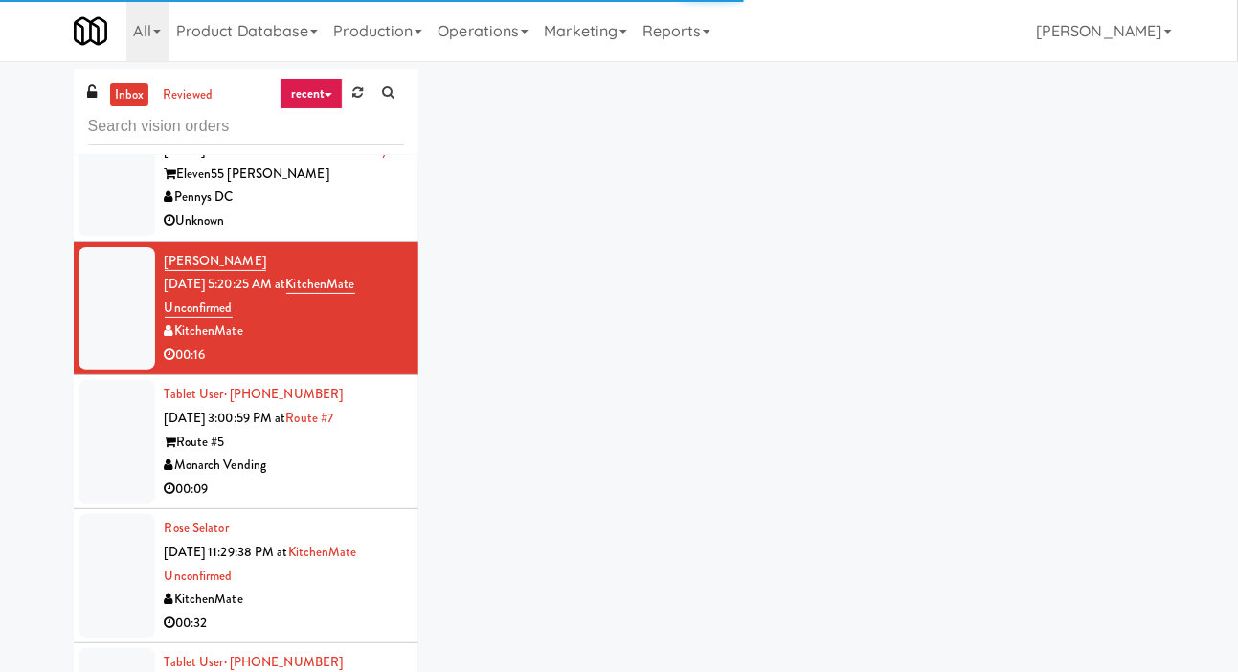
scroll to position [205, 0]
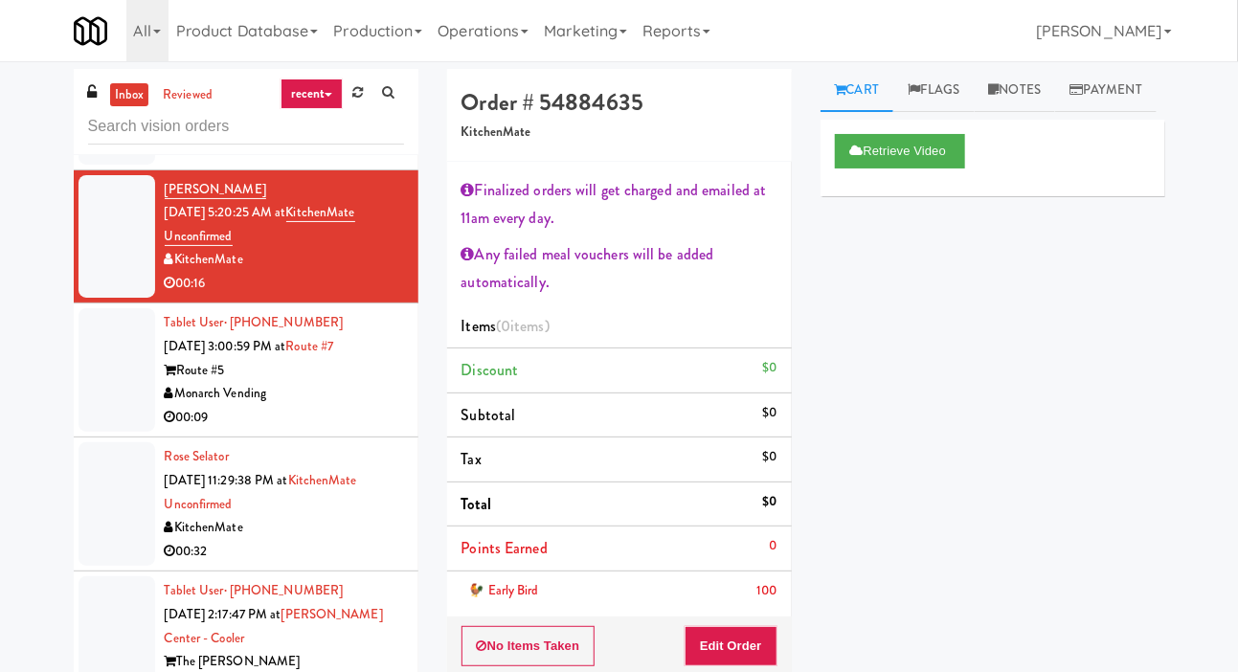
click at [82, 411] on div at bounding box center [117, 370] width 77 height 124
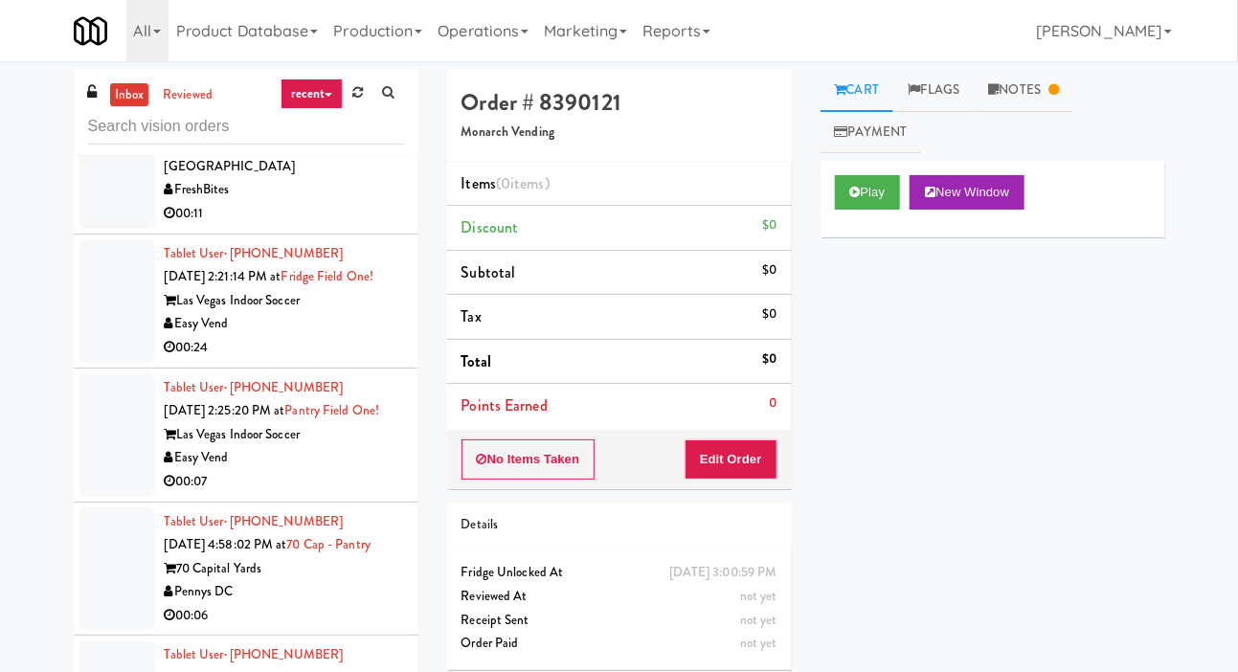
scroll to position [804, 0]
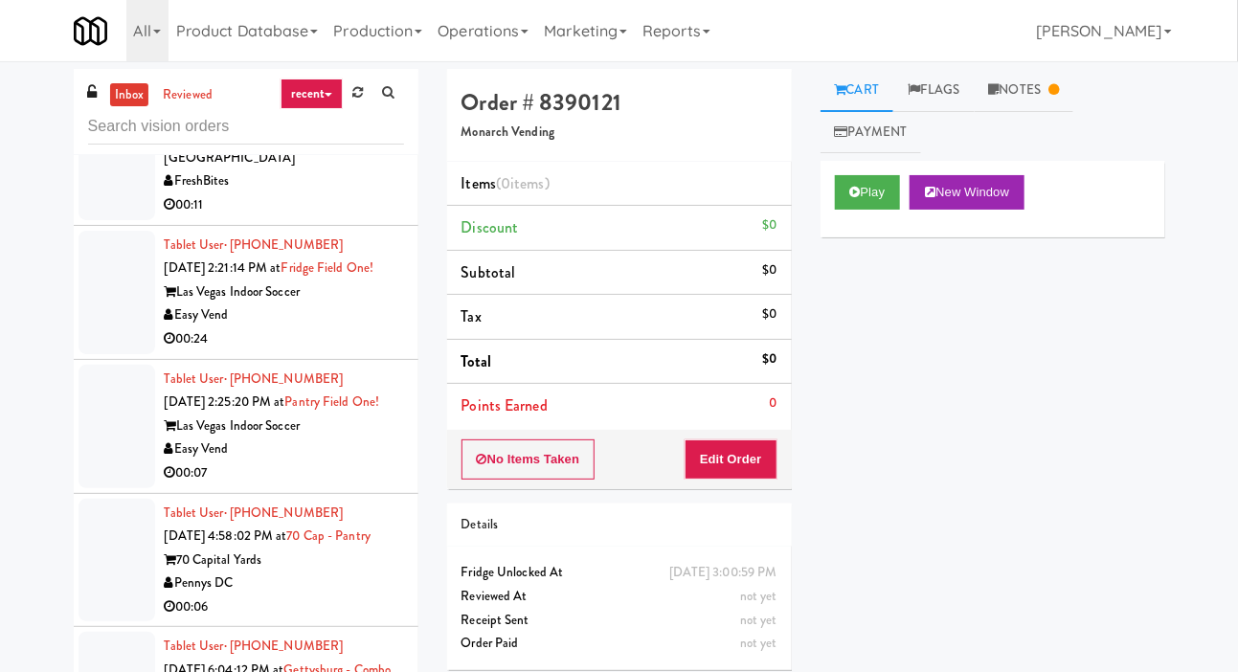
click at [79, 343] on div at bounding box center [117, 293] width 77 height 124
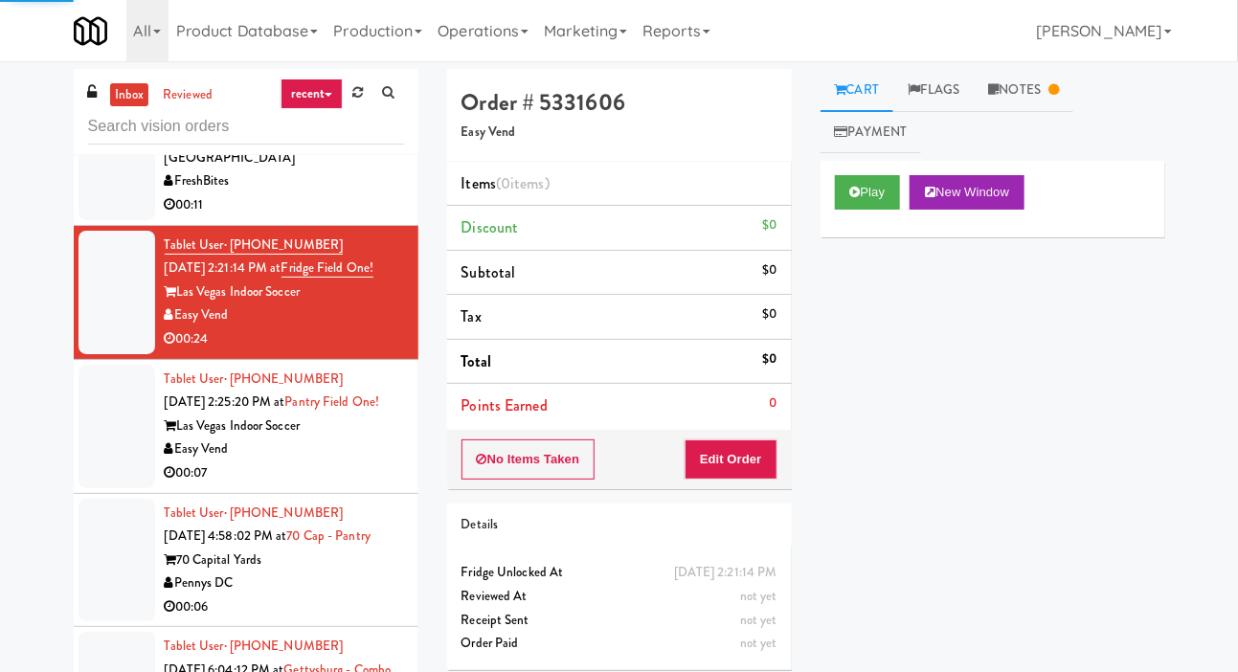
click at [98, 476] on div at bounding box center [117, 427] width 77 height 124
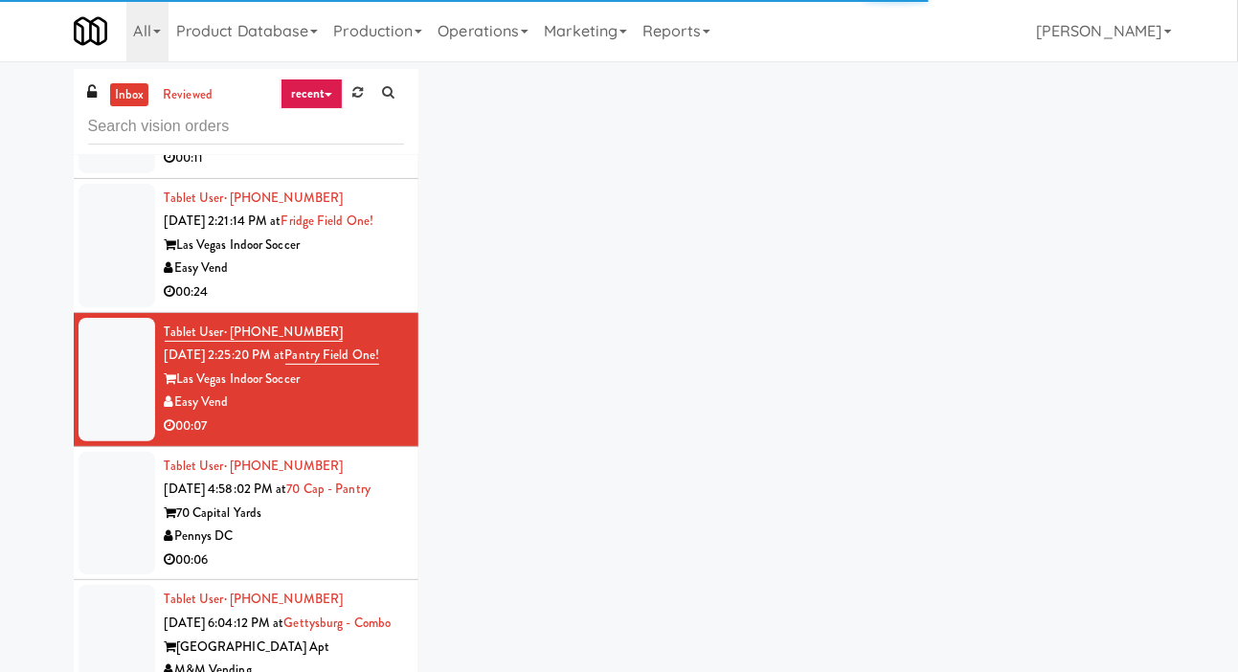
scroll to position [866, 0]
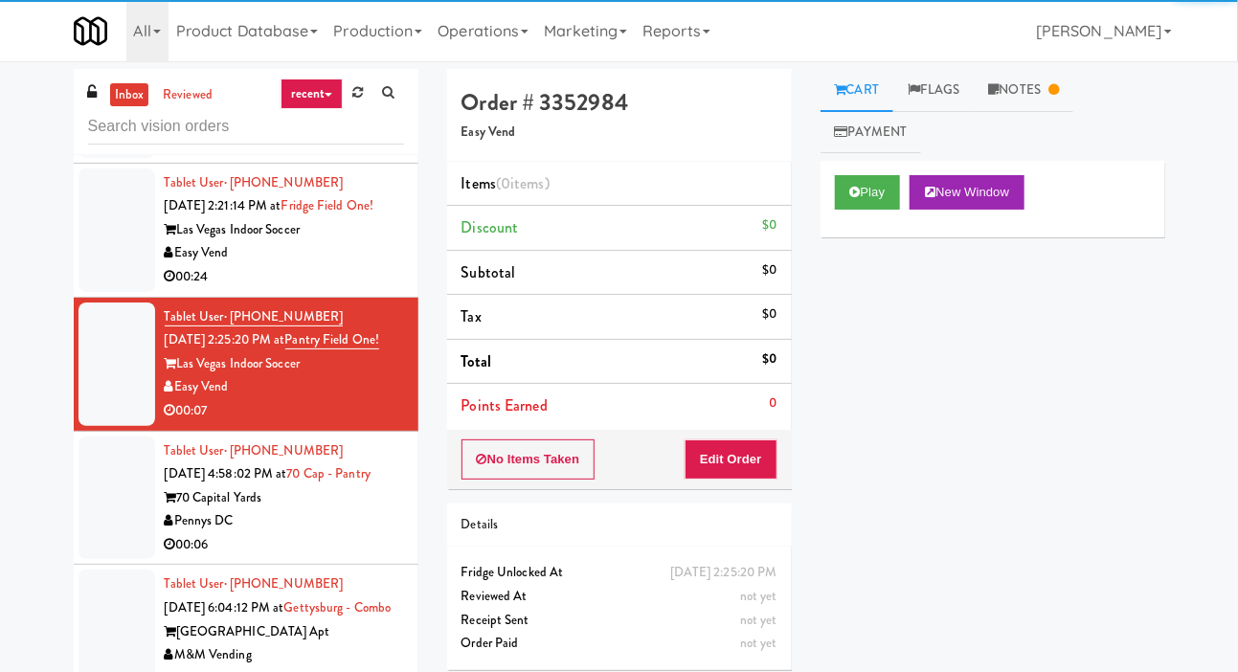
click at [79, 286] on li "Tablet User · (702) 708-6171 [DATE] 2:21:14 PM at [GEOGRAPHIC_DATA] One! Las Ve…" at bounding box center [246, 231] width 345 height 134
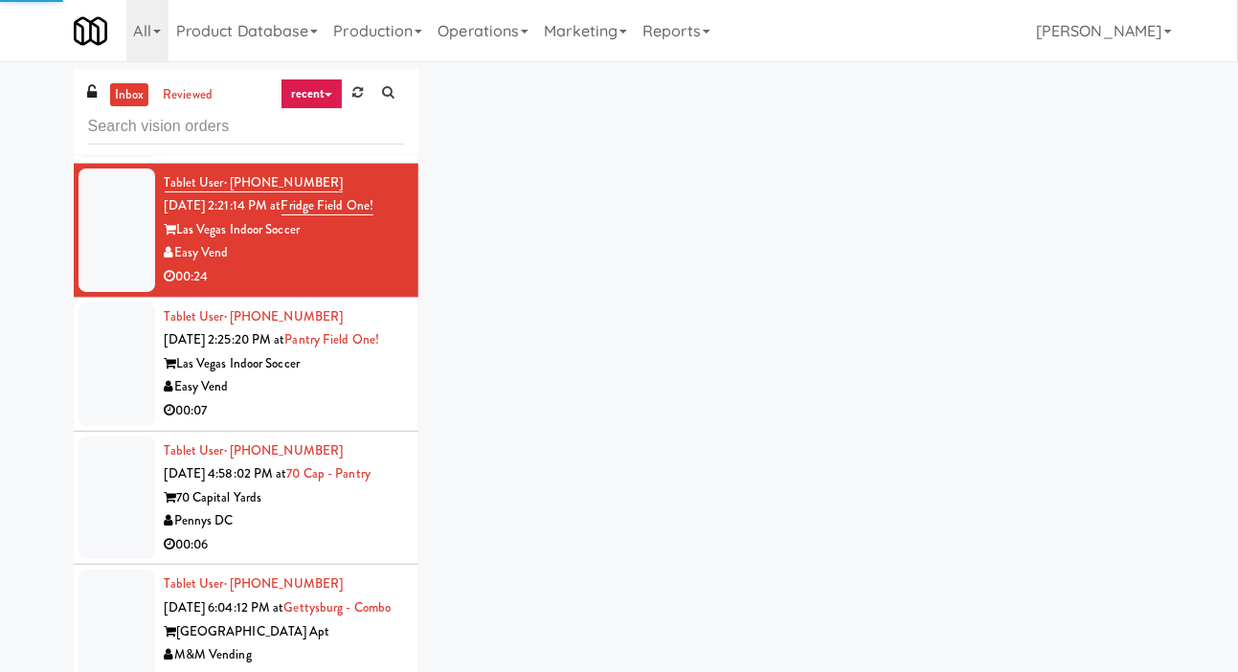
click at [1055, 97] on div "inbox reviewed recent all unclear take inventory issue suspicious failed recent…" at bounding box center [619, 406] width 1120 height 675
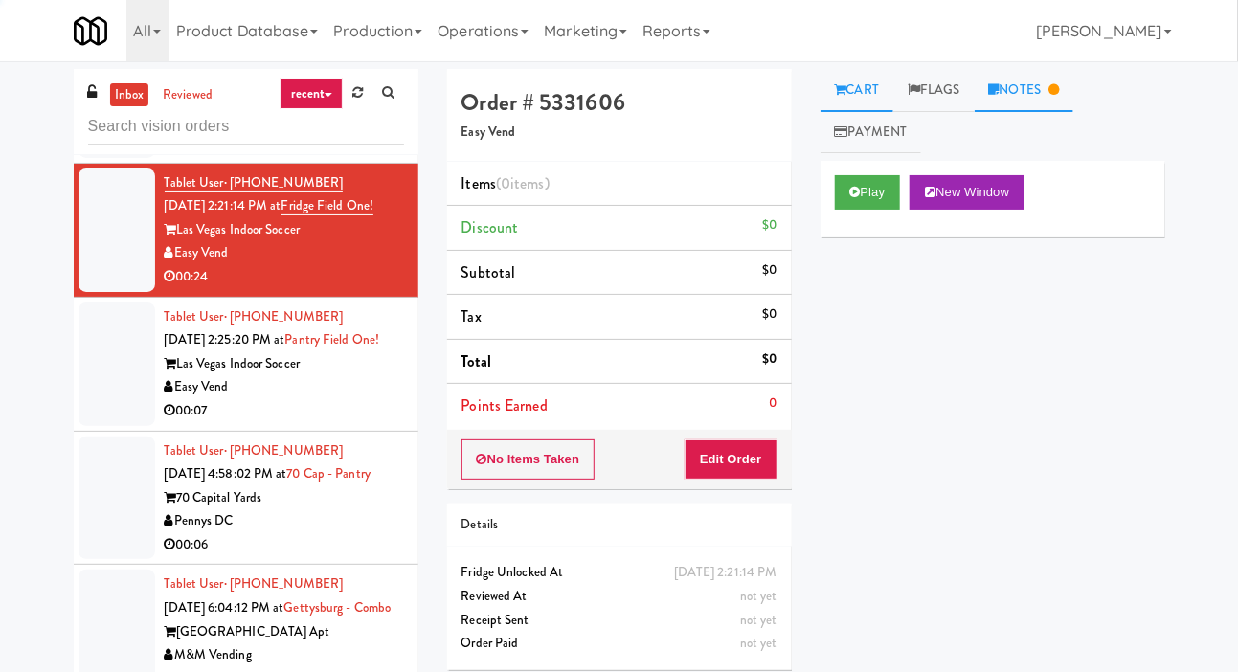
click at [1049, 98] on link "Notes" at bounding box center [1025, 90] width 100 height 43
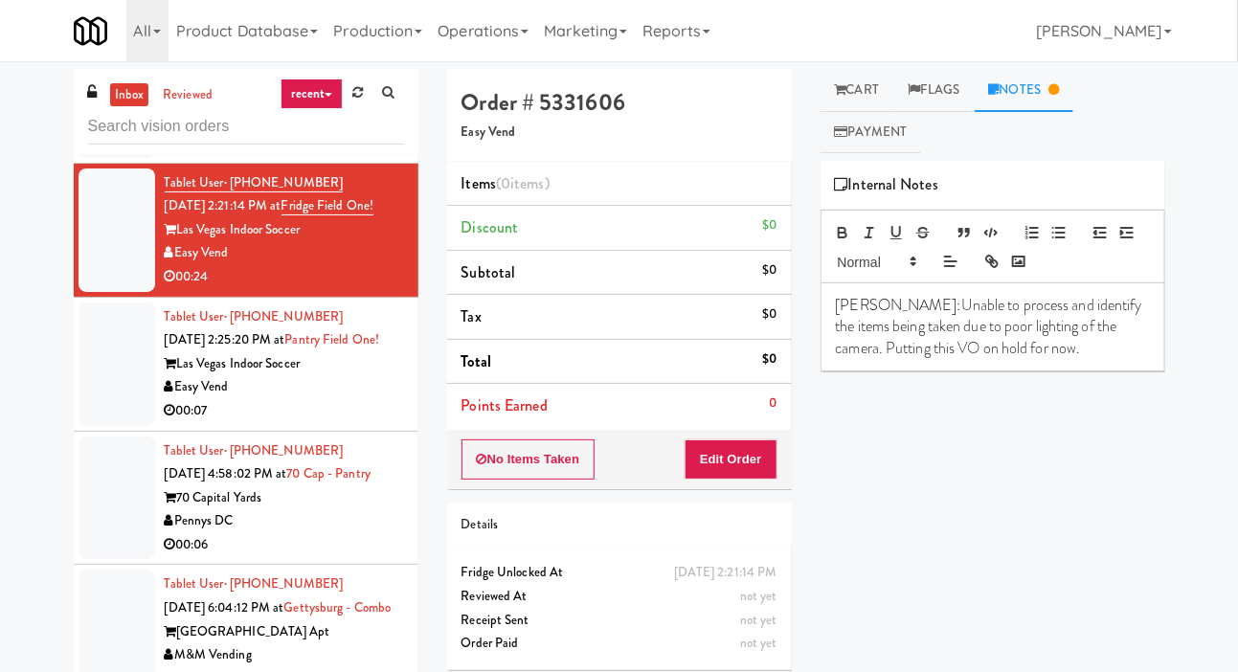
click at [95, 407] on div at bounding box center [117, 365] width 77 height 124
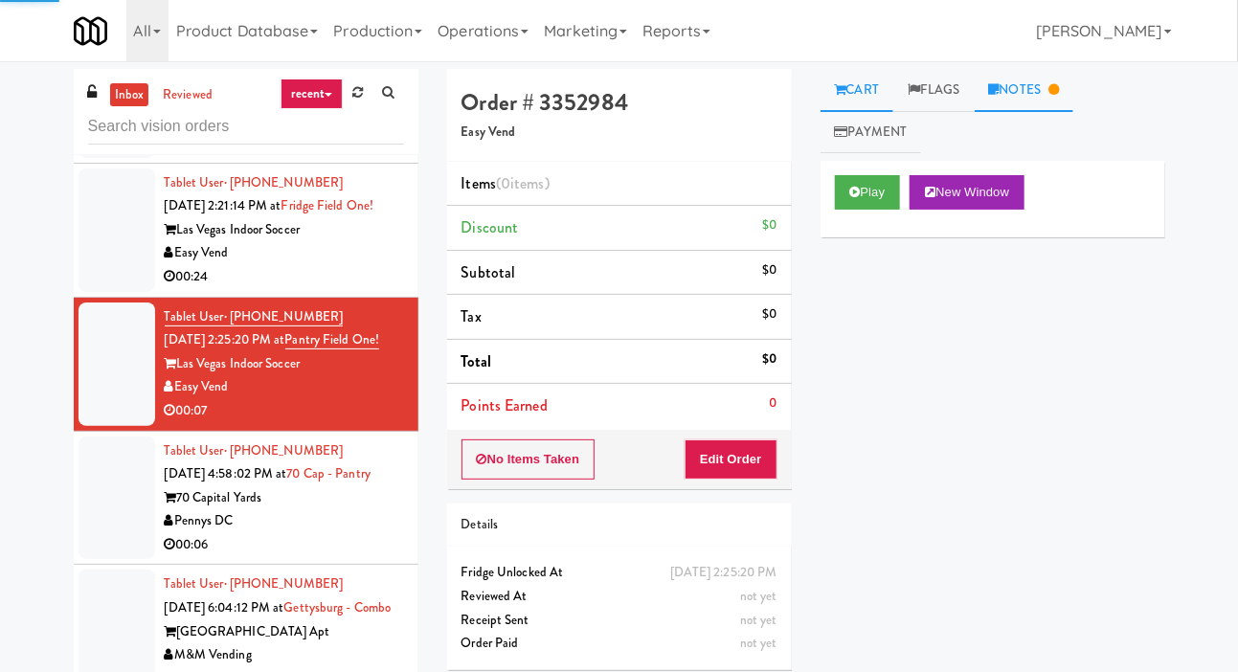
click at [1049, 89] on link "Notes" at bounding box center [1025, 90] width 100 height 43
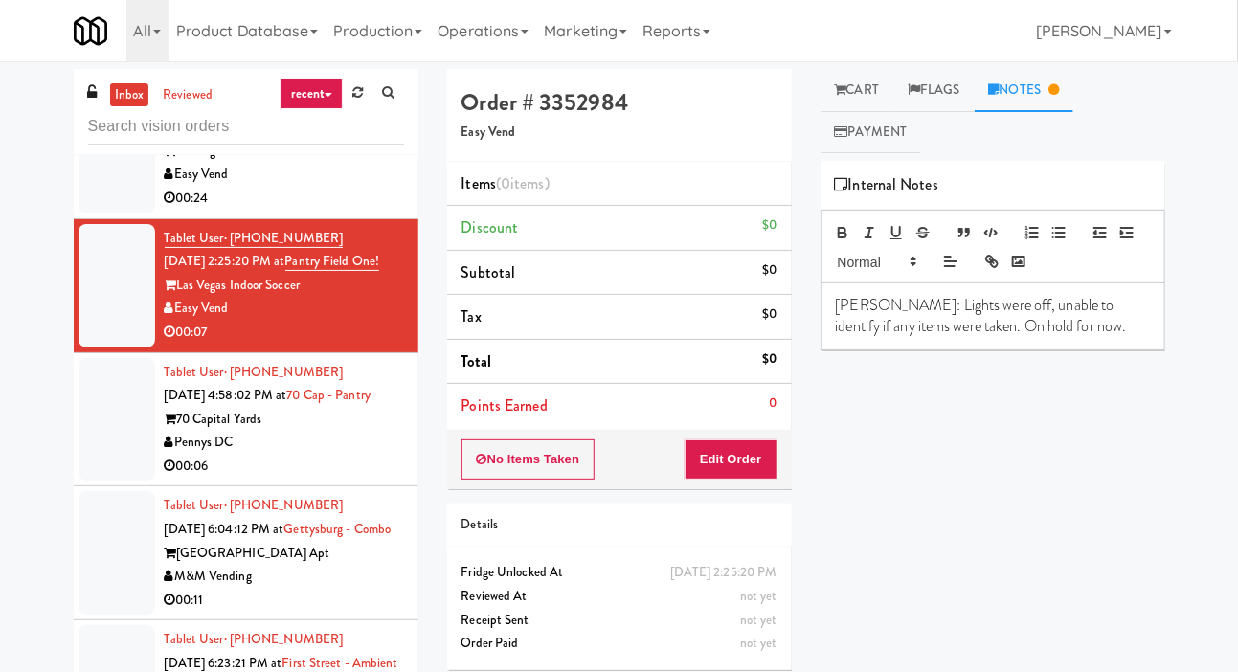
scroll to position [950, 0]
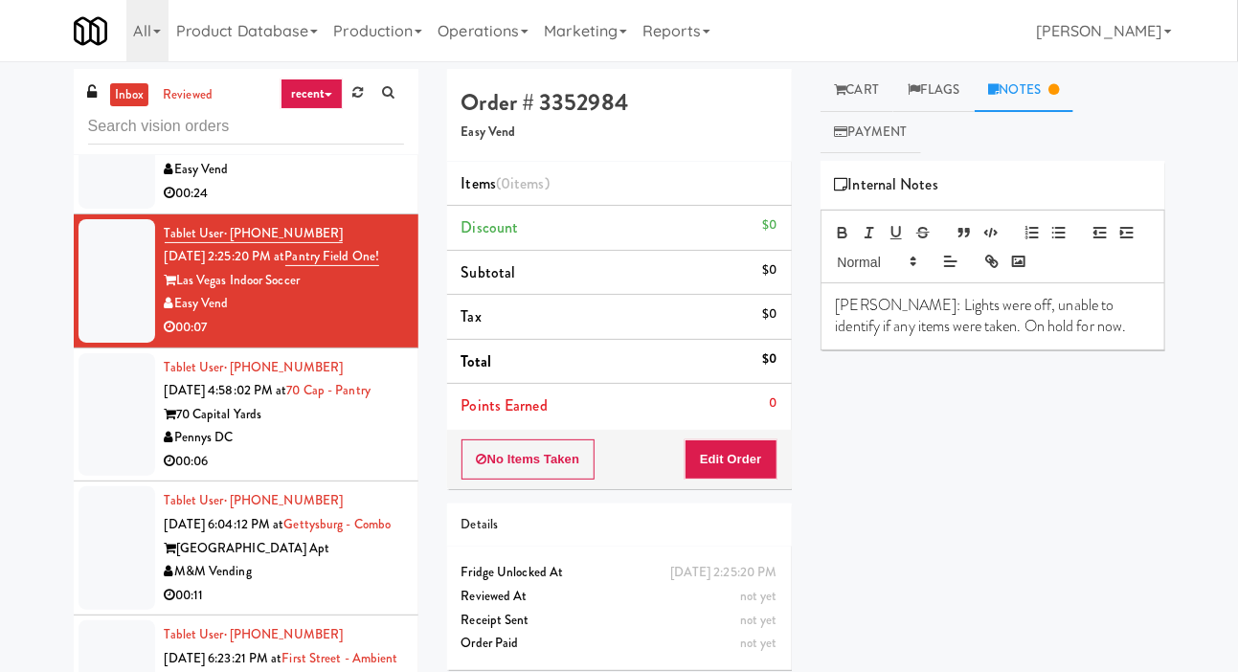
click at [88, 431] on div at bounding box center [117, 415] width 77 height 124
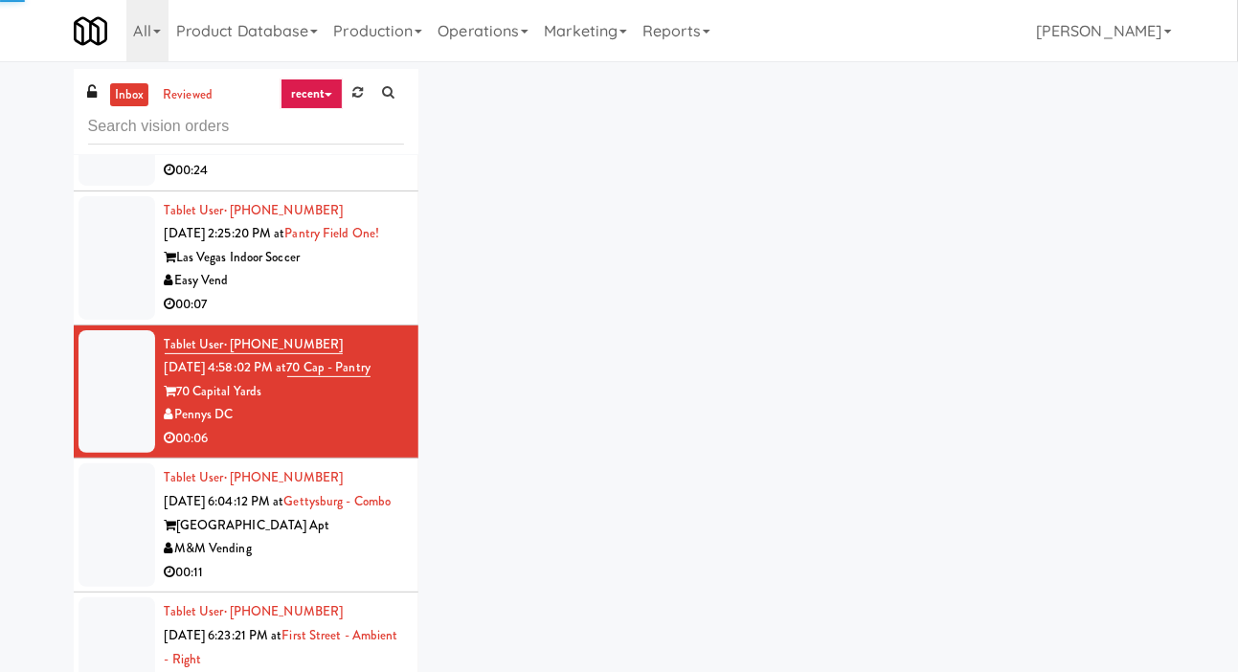
scroll to position [1008, 0]
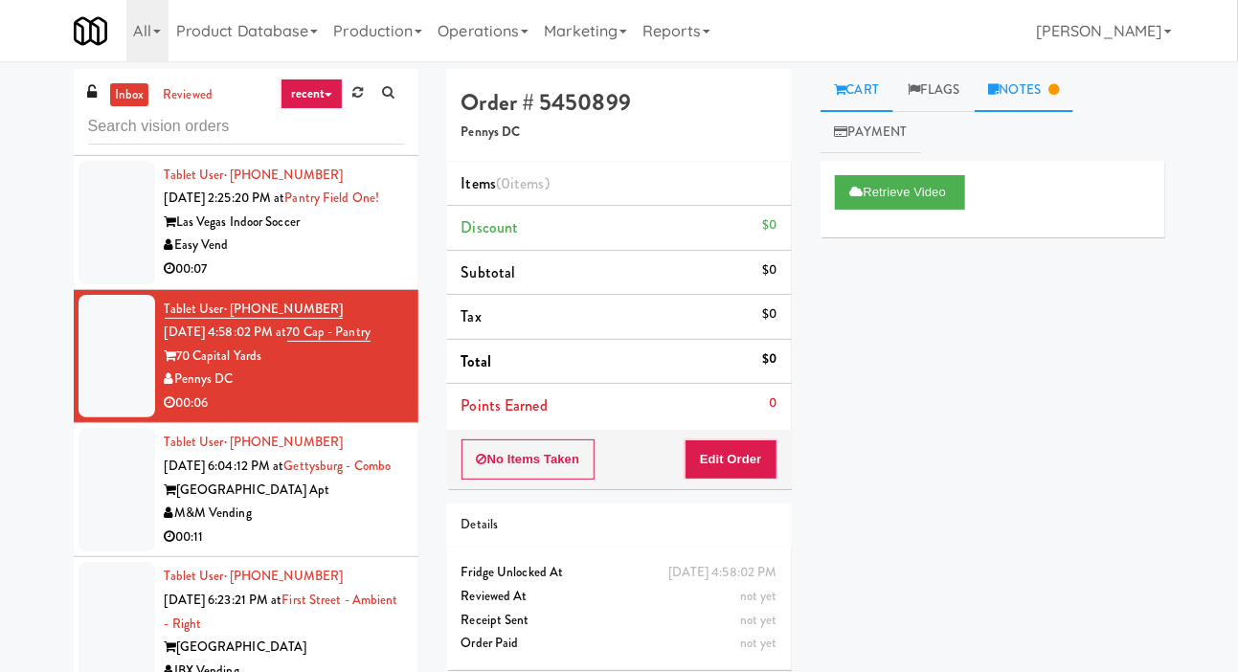
click at [1055, 86] on link "Notes" at bounding box center [1025, 90] width 100 height 43
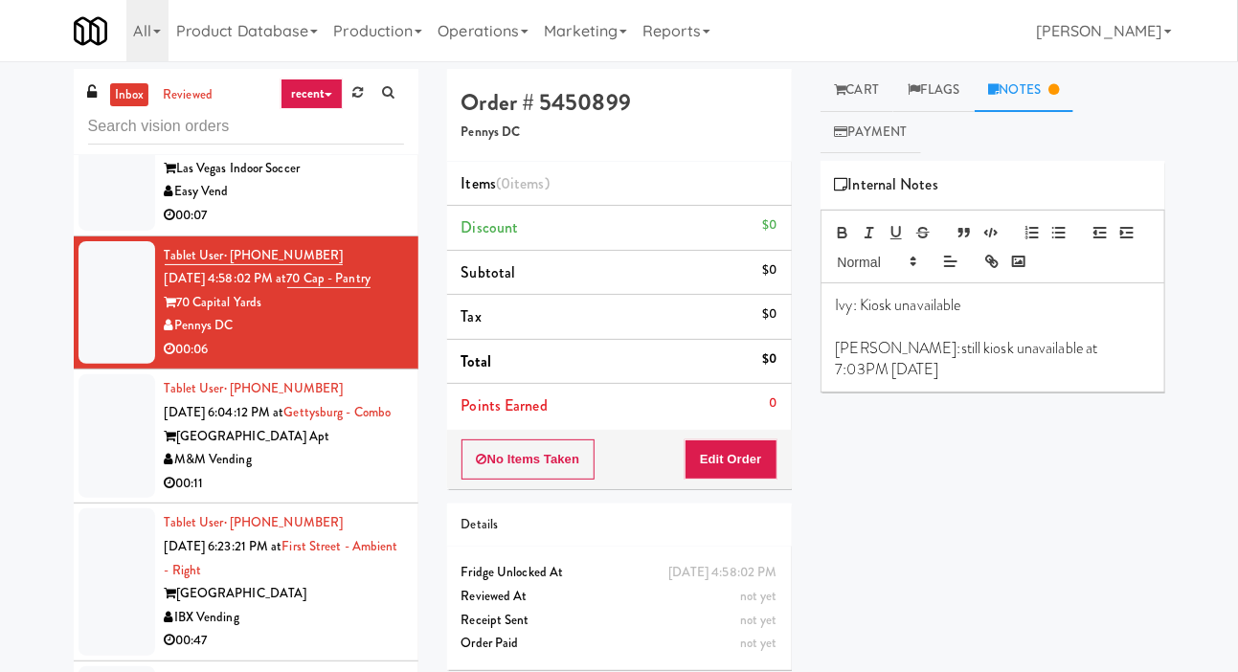
click at [88, 438] on div at bounding box center [117, 436] width 77 height 124
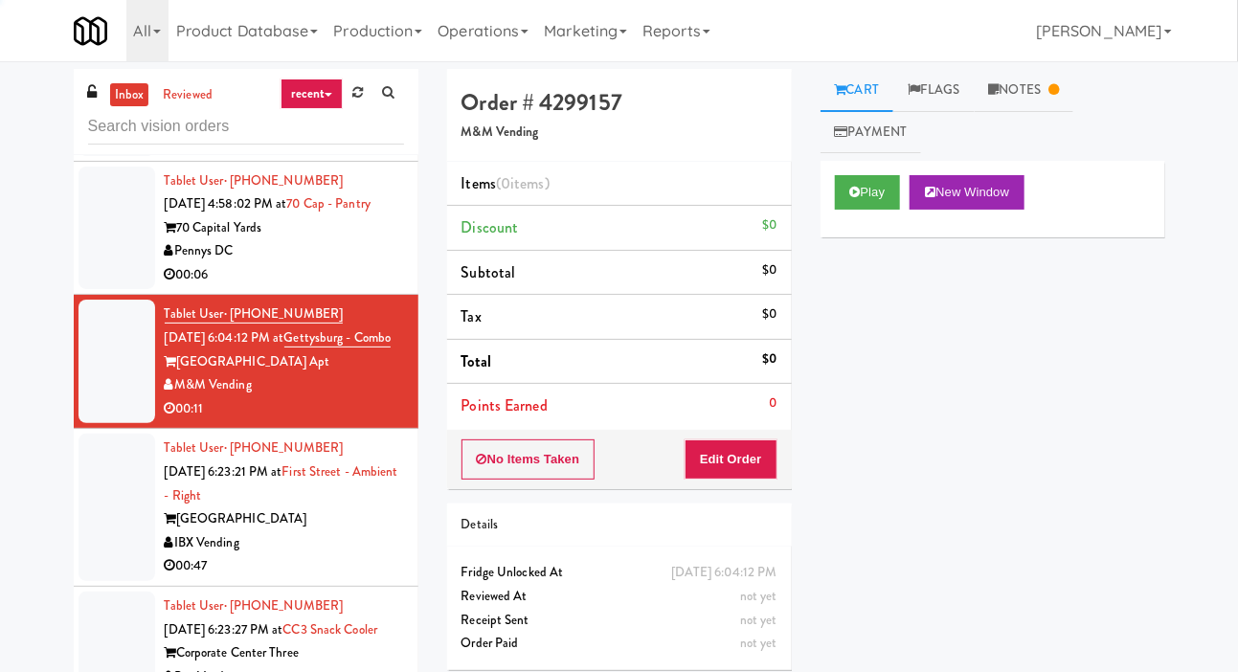
scroll to position [1138, 0]
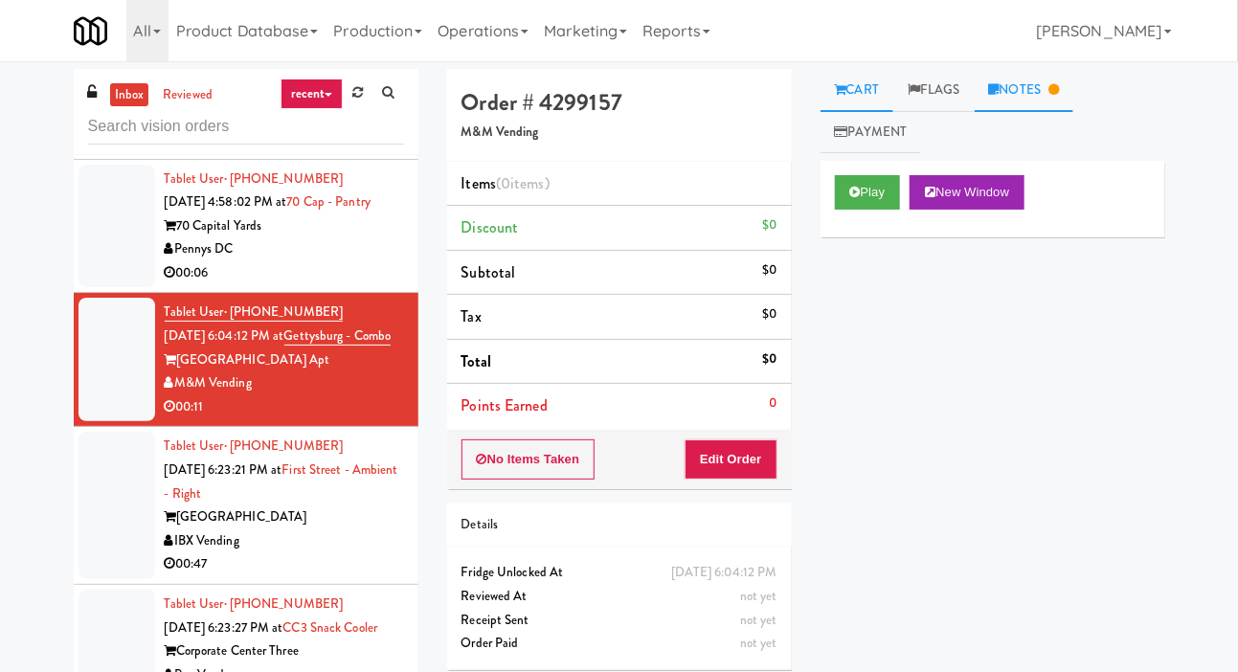
click at [1046, 83] on link "Notes" at bounding box center [1025, 90] width 100 height 43
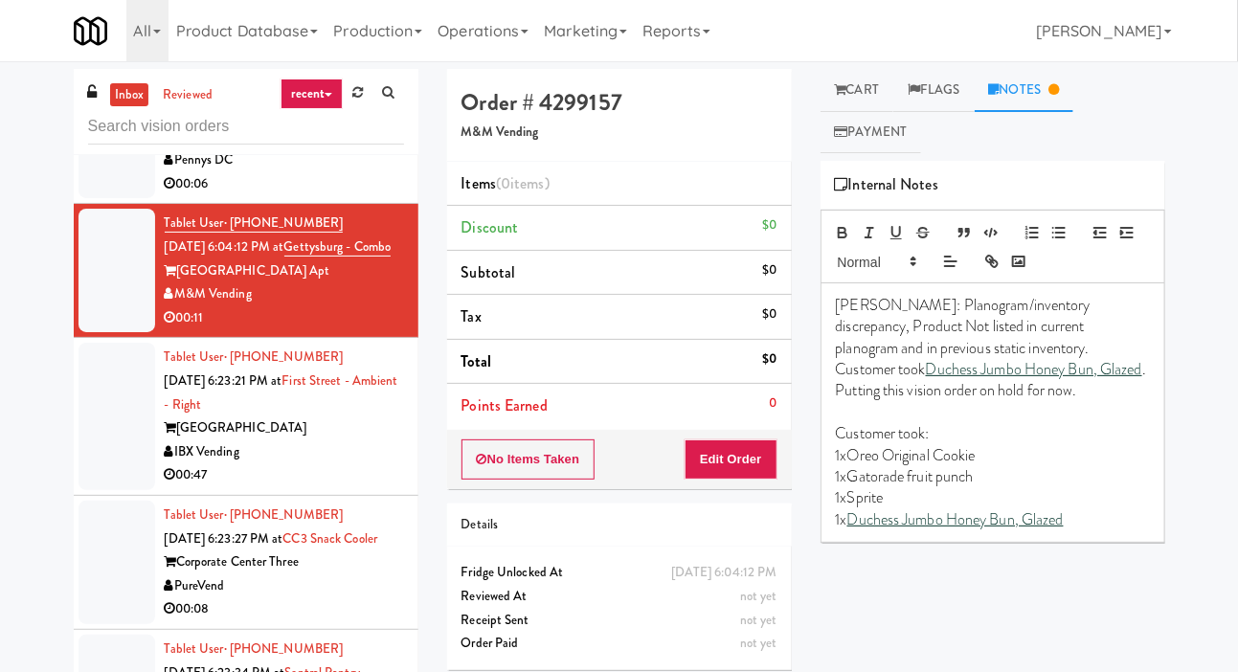
click at [85, 439] on div at bounding box center [117, 416] width 77 height 147
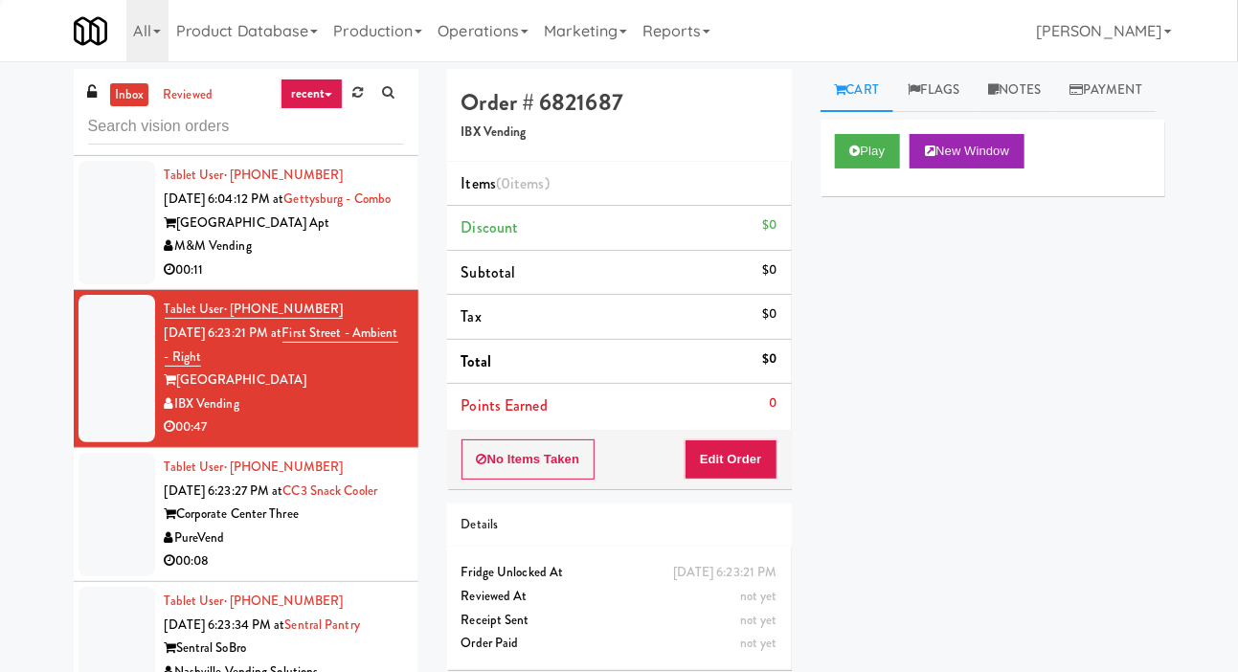
scroll to position [1304, 0]
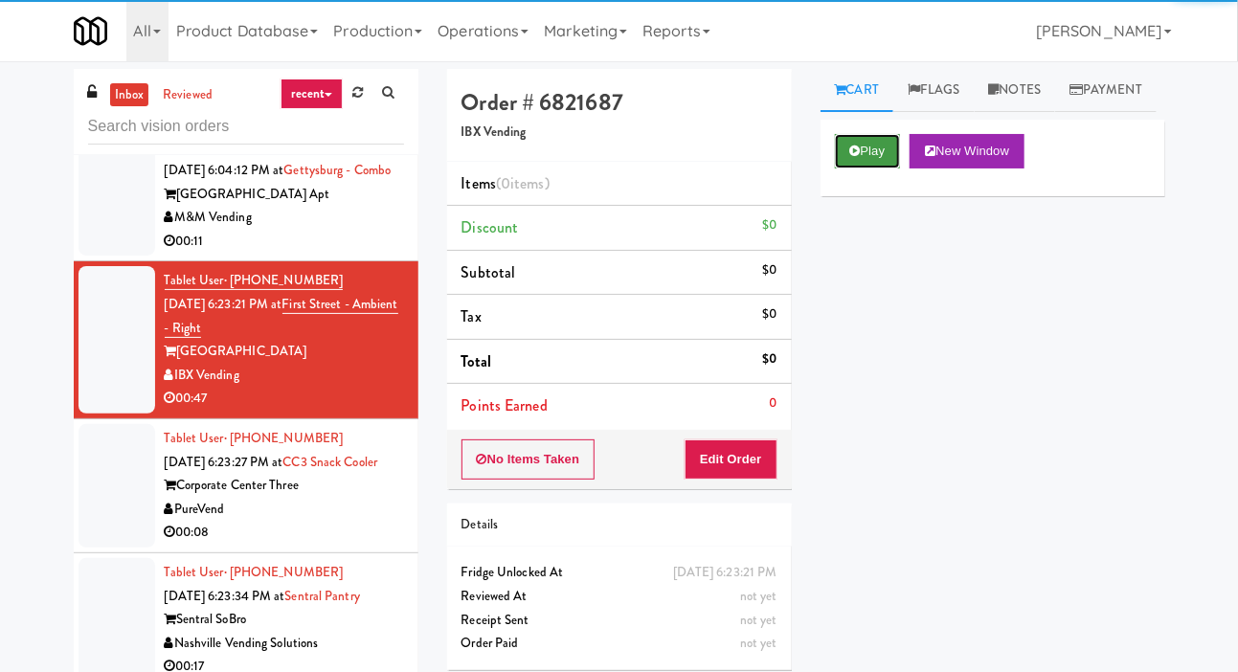
click at [844, 169] on button "Play" at bounding box center [868, 151] width 66 height 34
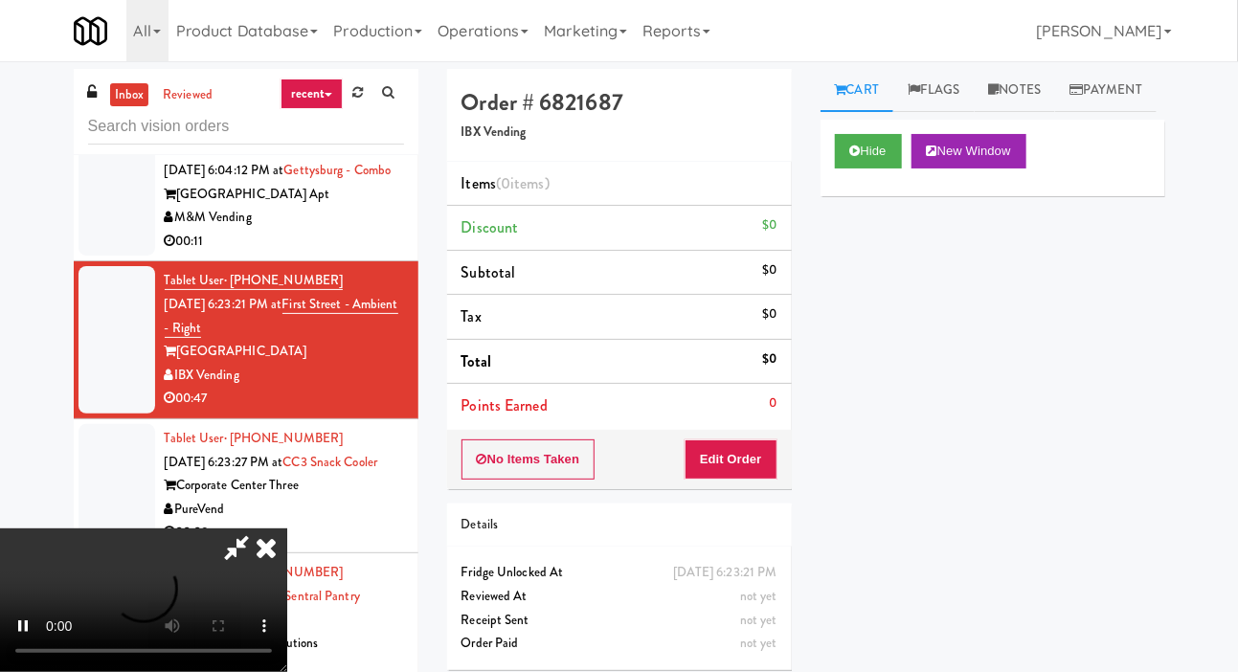
click at [725, 507] on div "Details" at bounding box center [619, 526] width 345 height 44
click at [725, 460] on button "Edit Order" at bounding box center [731, 459] width 93 height 40
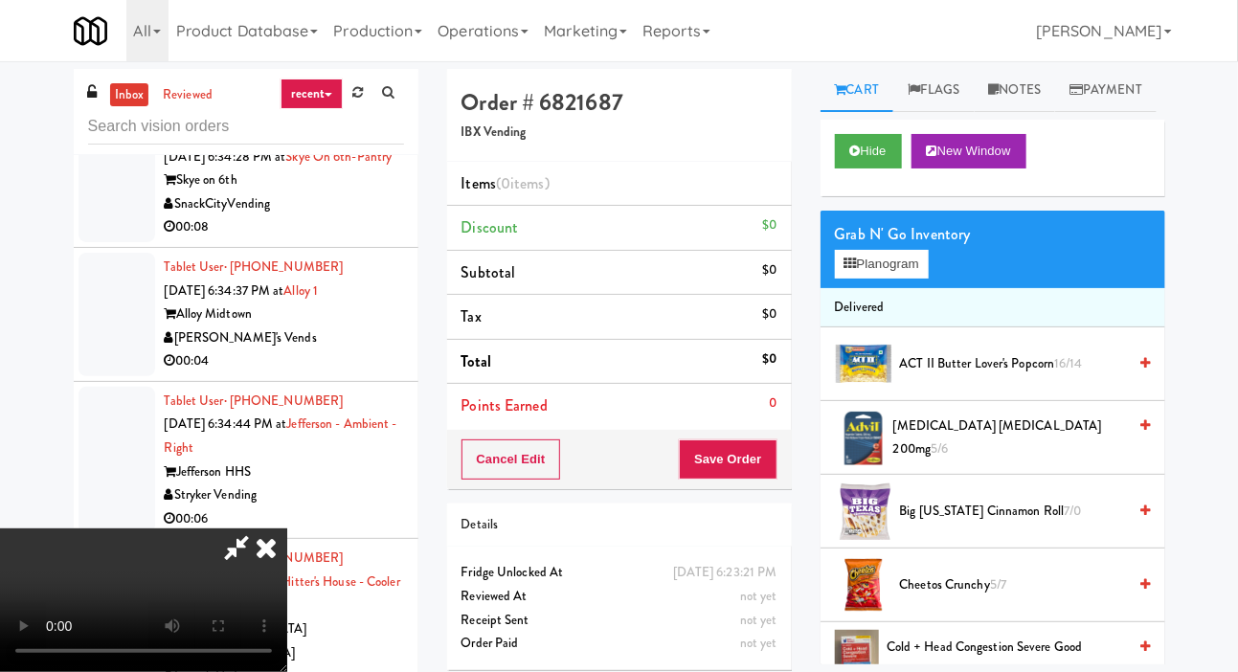
scroll to position [1883, 0]
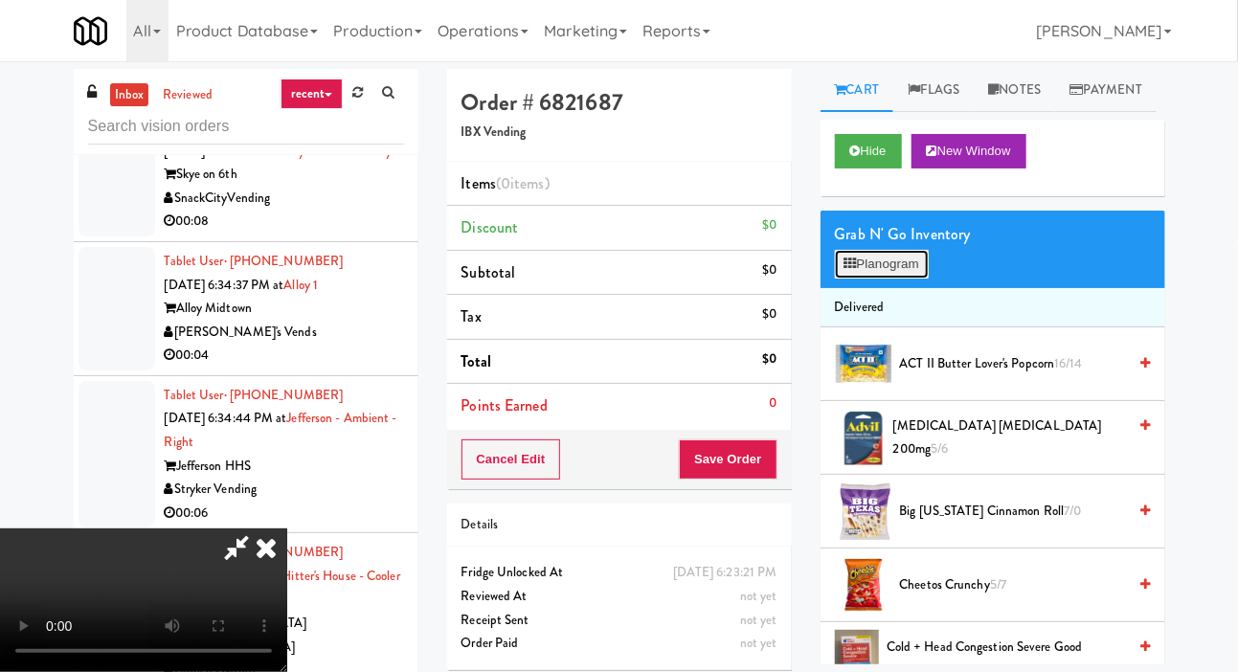
click at [879, 279] on button "Planogram" at bounding box center [882, 264] width 94 height 29
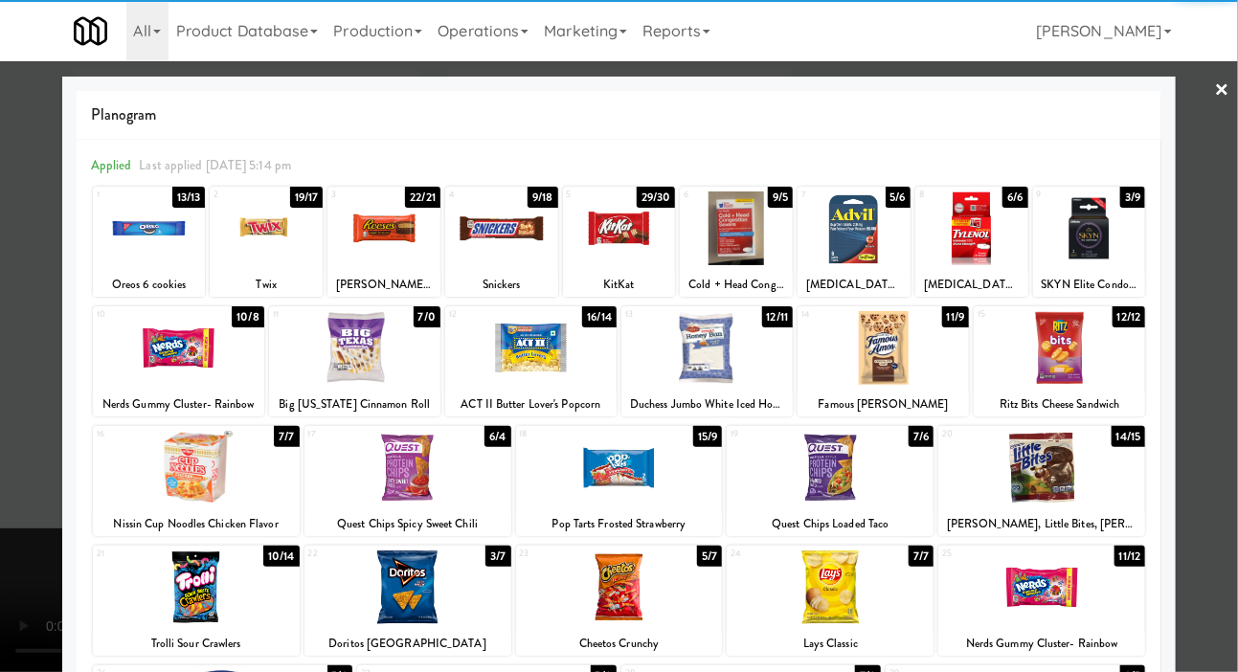
click at [682, 484] on div at bounding box center [619, 468] width 207 height 74
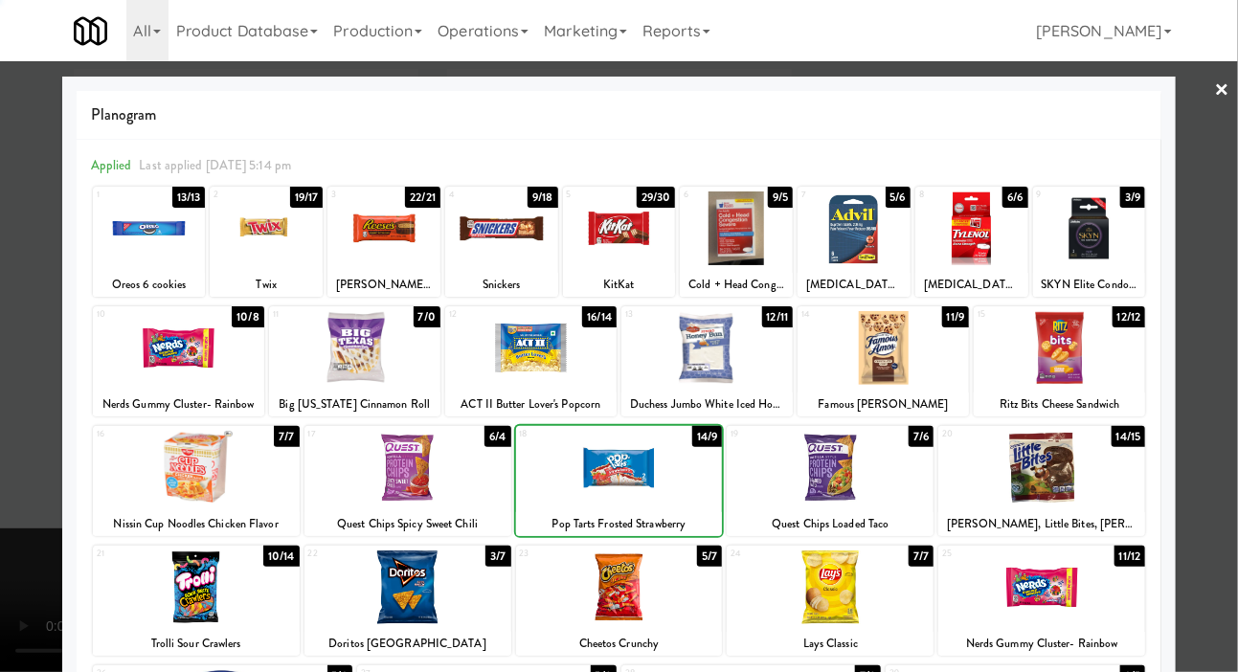
click at [19, 419] on div at bounding box center [619, 336] width 1238 height 672
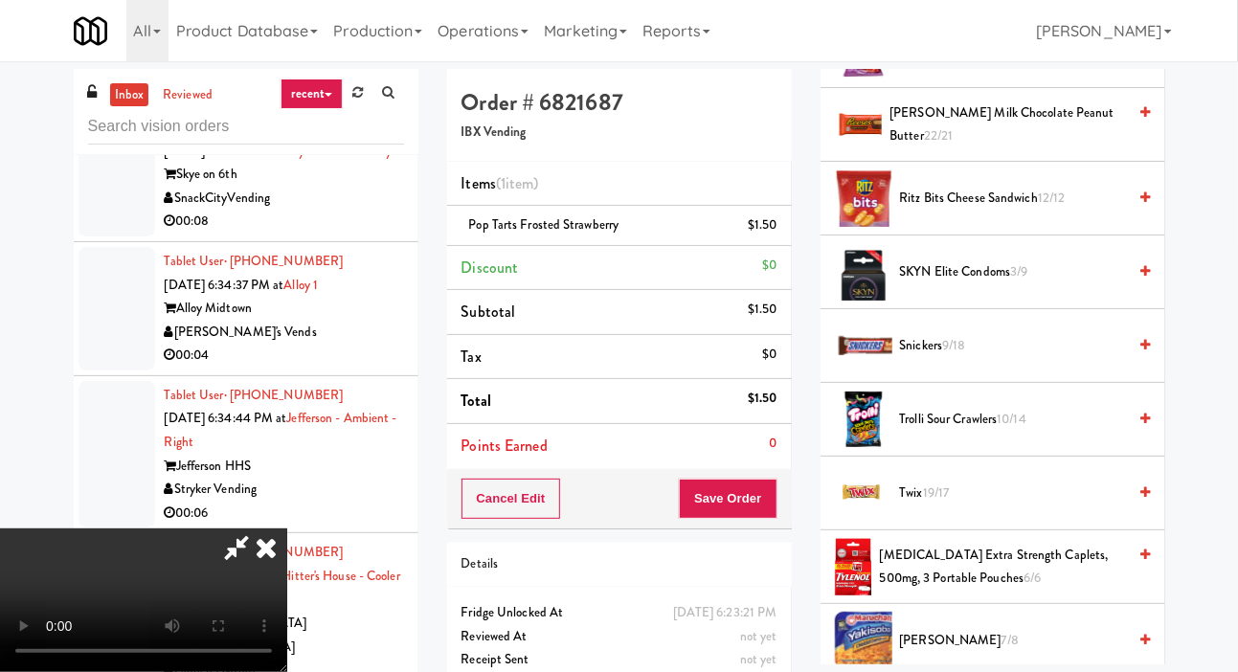
scroll to position [1956, 0]
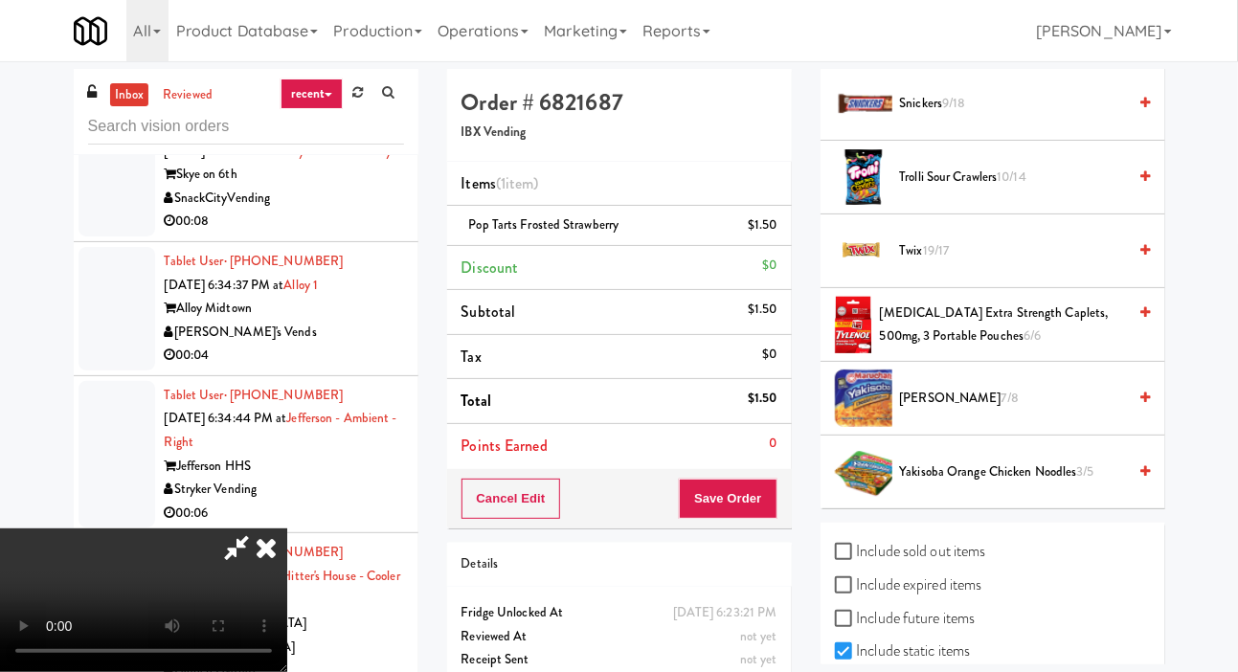
click at [973, 116] on span "Snickers 9/18" at bounding box center [1013, 104] width 227 height 24
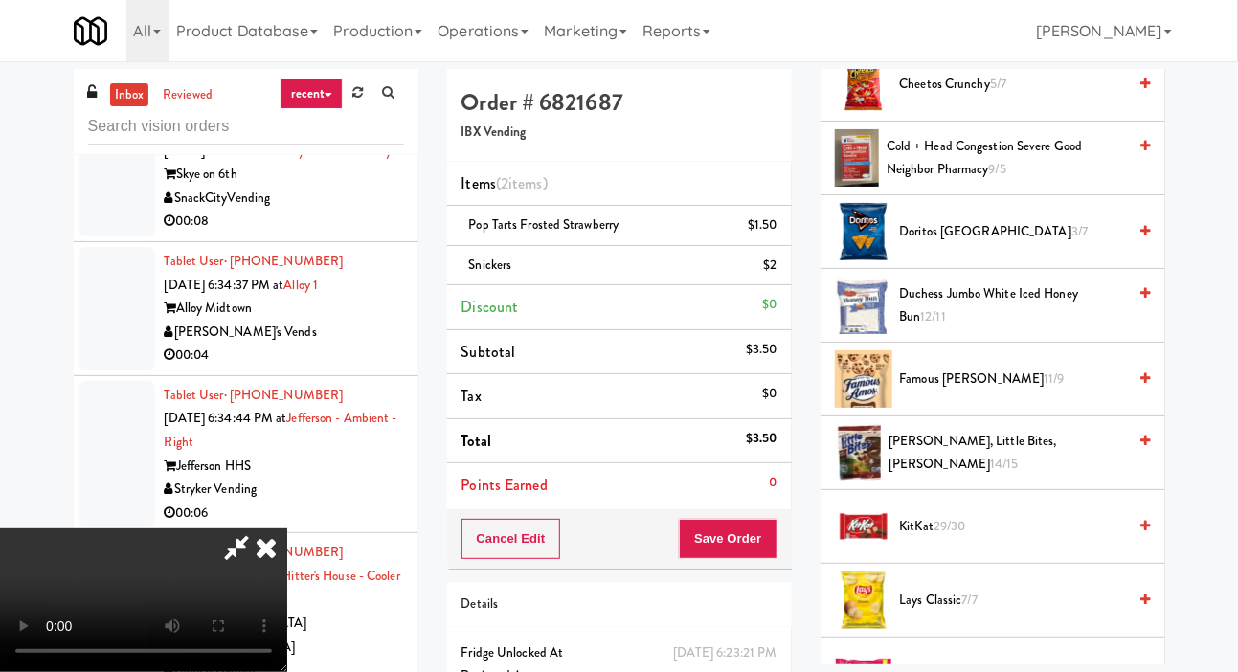
scroll to position [0, 0]
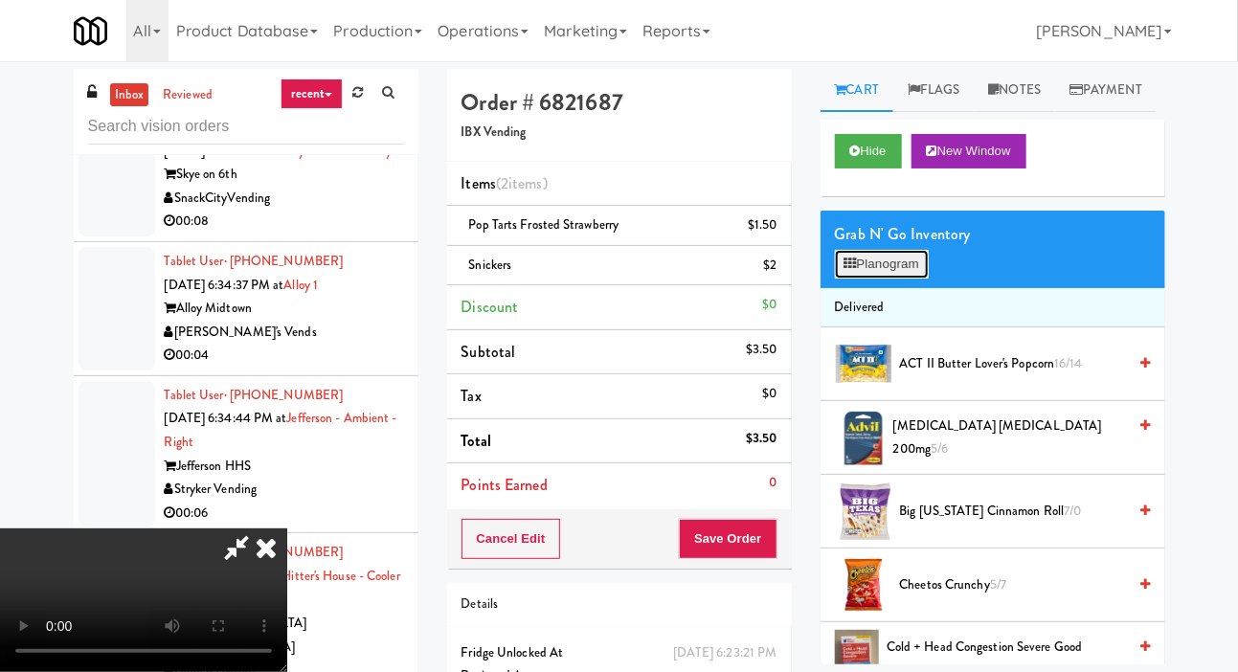
click at [876, 279] on button "Planogram" at bounding box center [882, 264] width 94 height 29
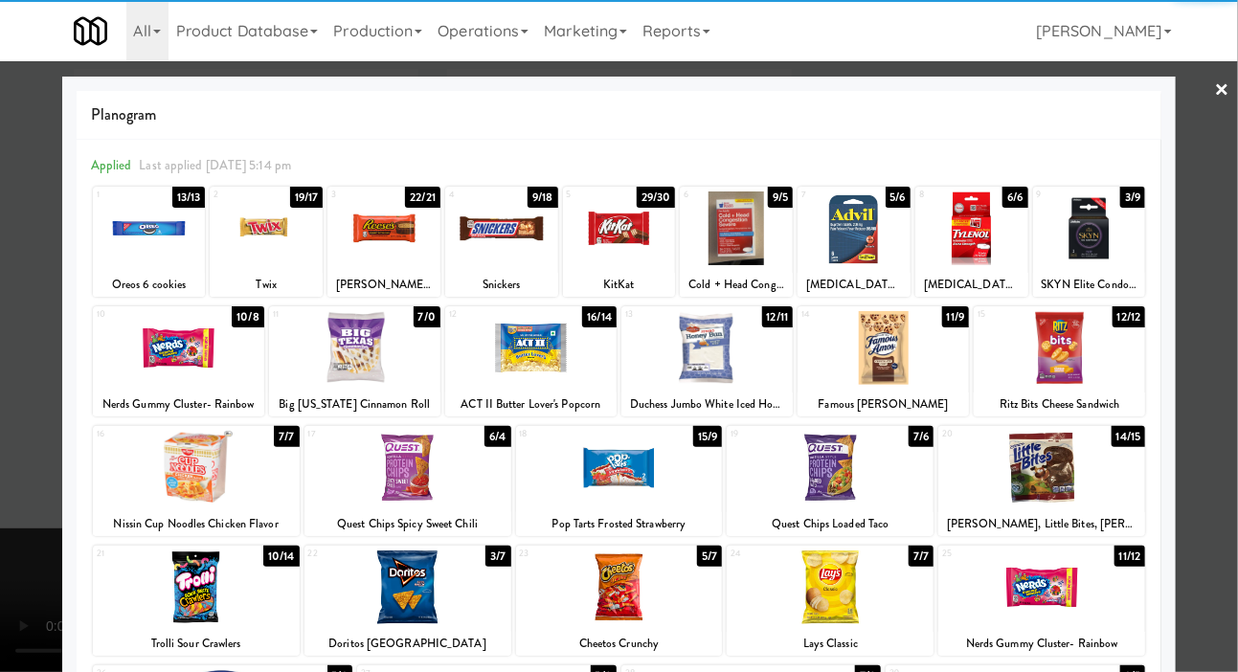
click at [1095, 453] on div at bounding box center [1041, 468] width 207 height 74
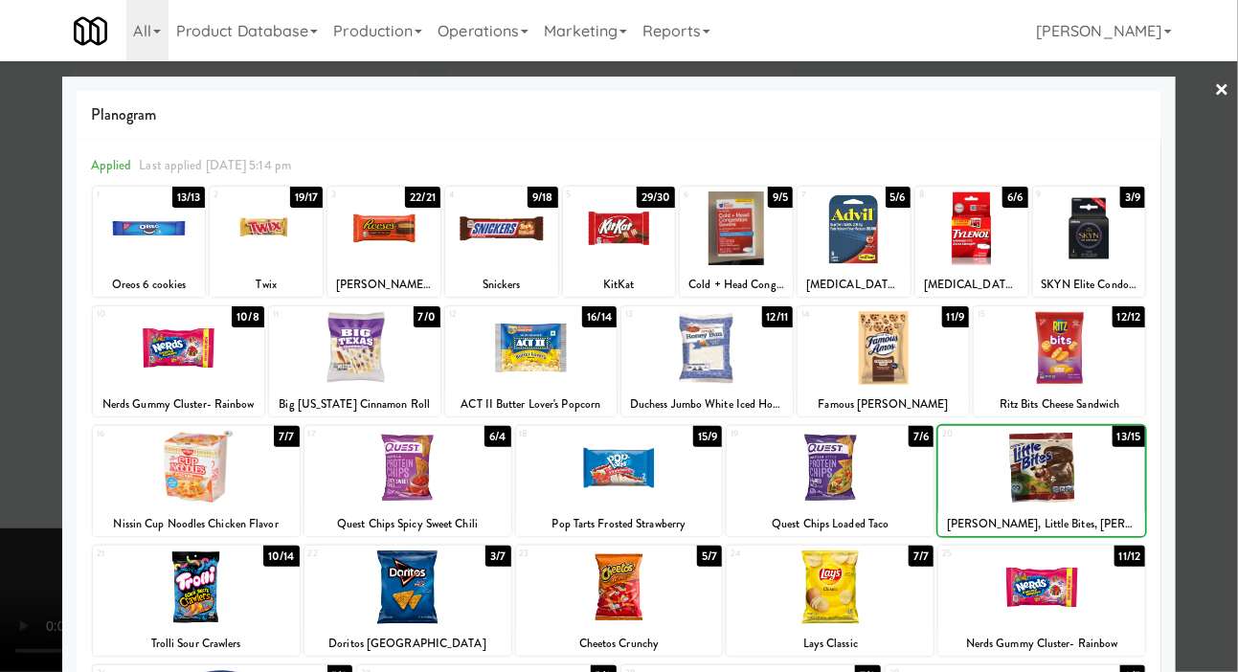
click at [1187, 320] on div at bounding box center [619, 336] width 1238 height 672
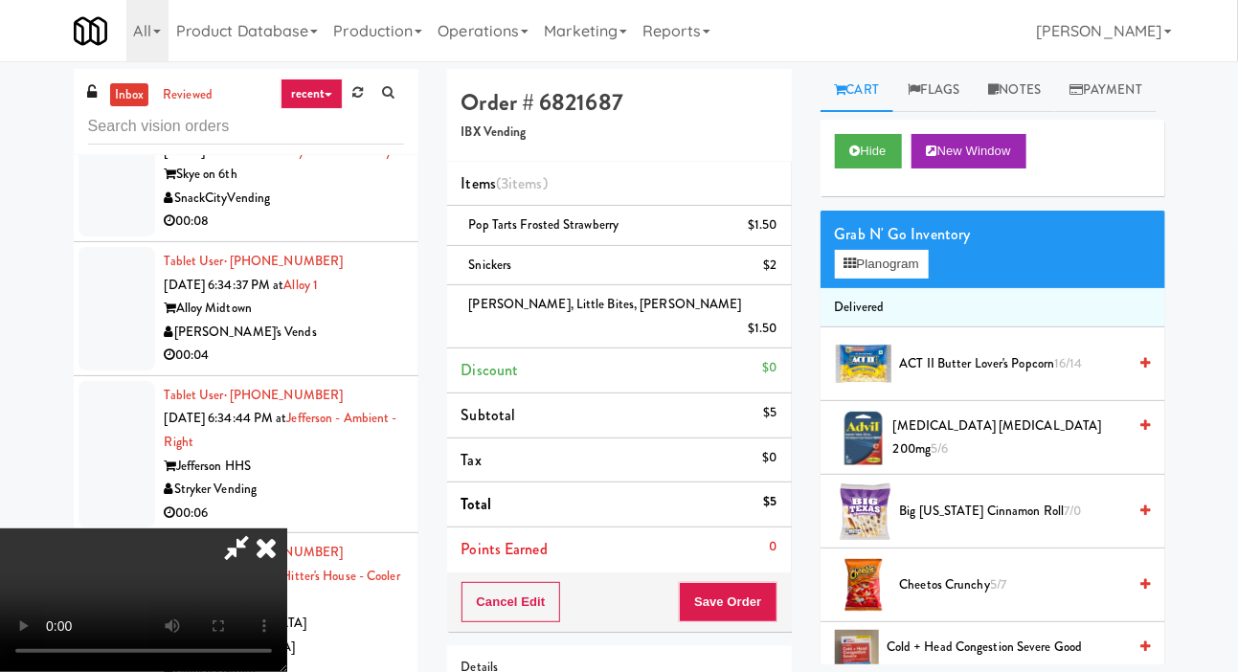
click at [259, 529] on icon at bounding box center [236, 548] width 44 height 38
click at [767, 317] on div "$1.50" at bounding box center [763, 329] width 30 height 24
click at [768, 325] on link at bounding box center [774, 337] width 17 height 24
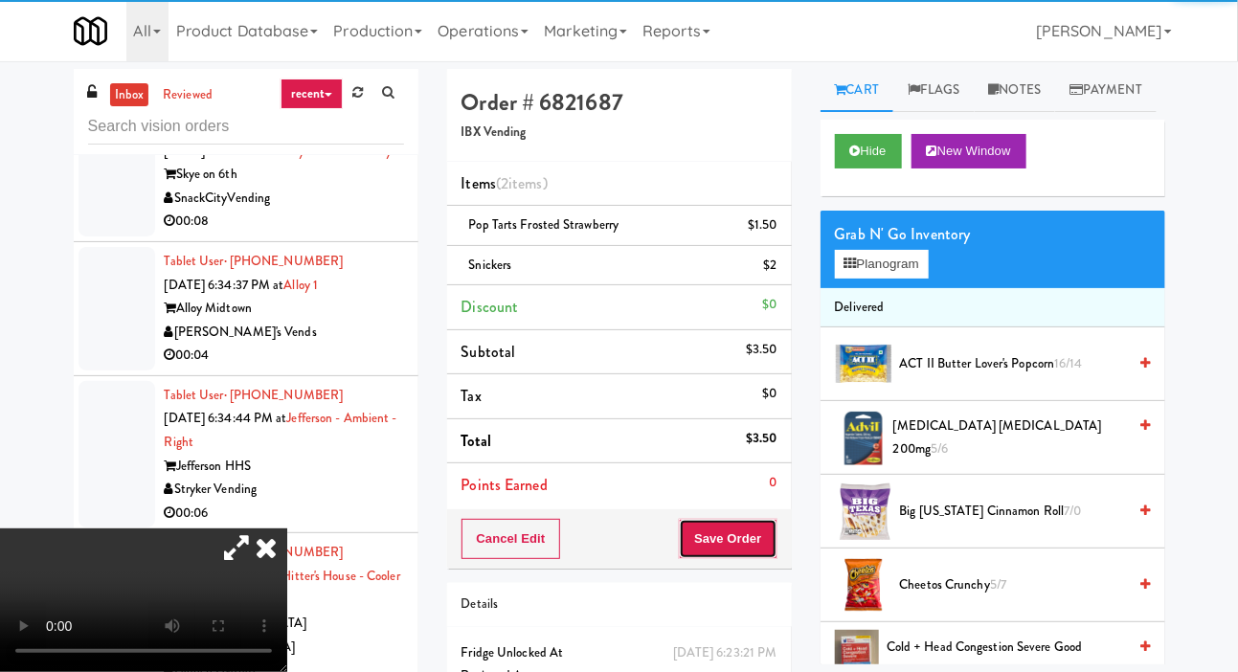
click at [732, 542] on button "Save Order" at bounding box center [728, 539] width 98 height 40
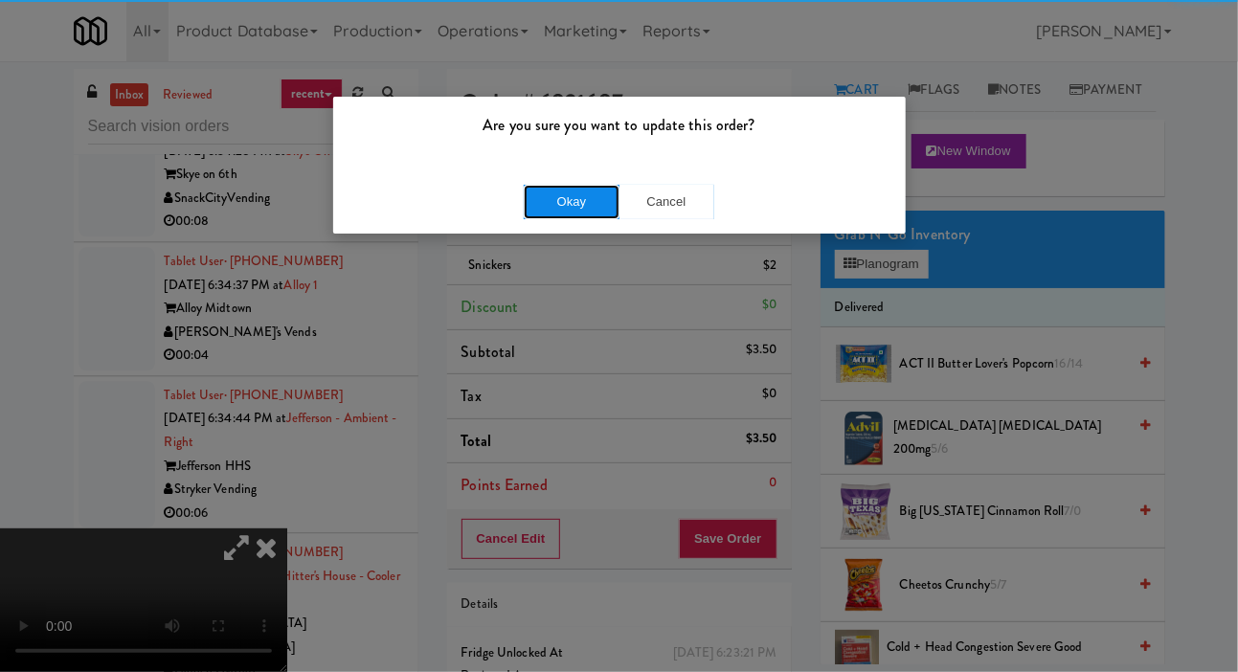
click at [563, 201] on button "Okay" at bounding box center [572, 202] width 96 height 34
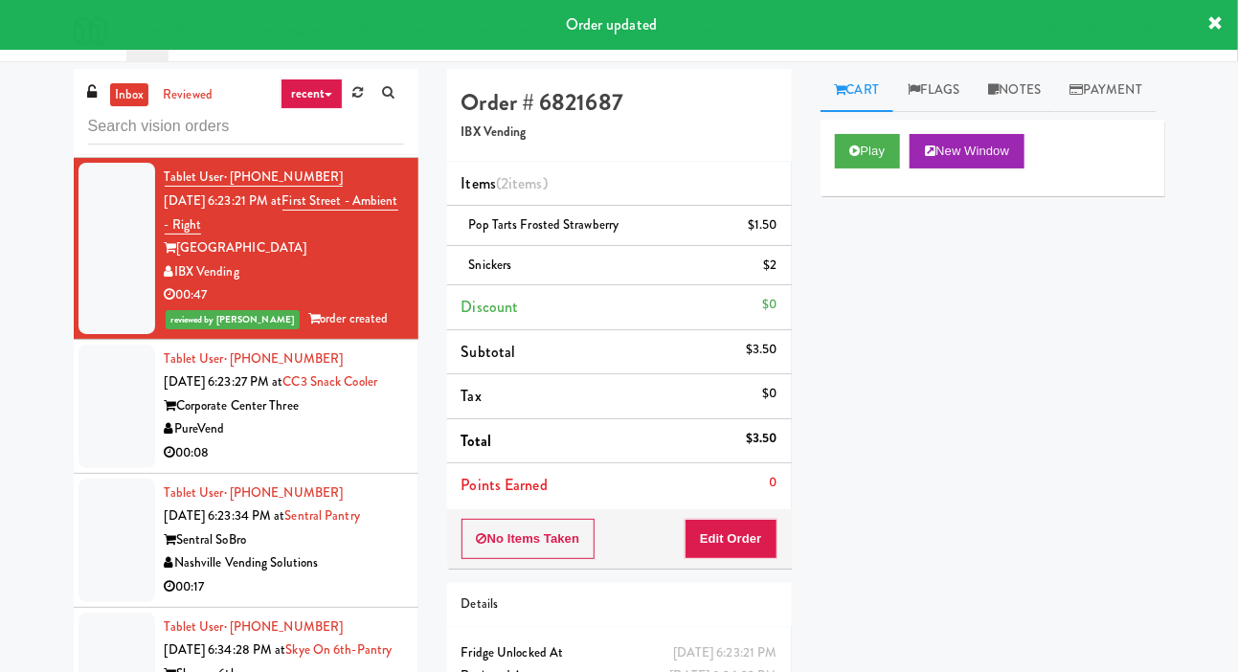
click at [92, 437] on div at bounding box center [117, 407] width 77 height 124
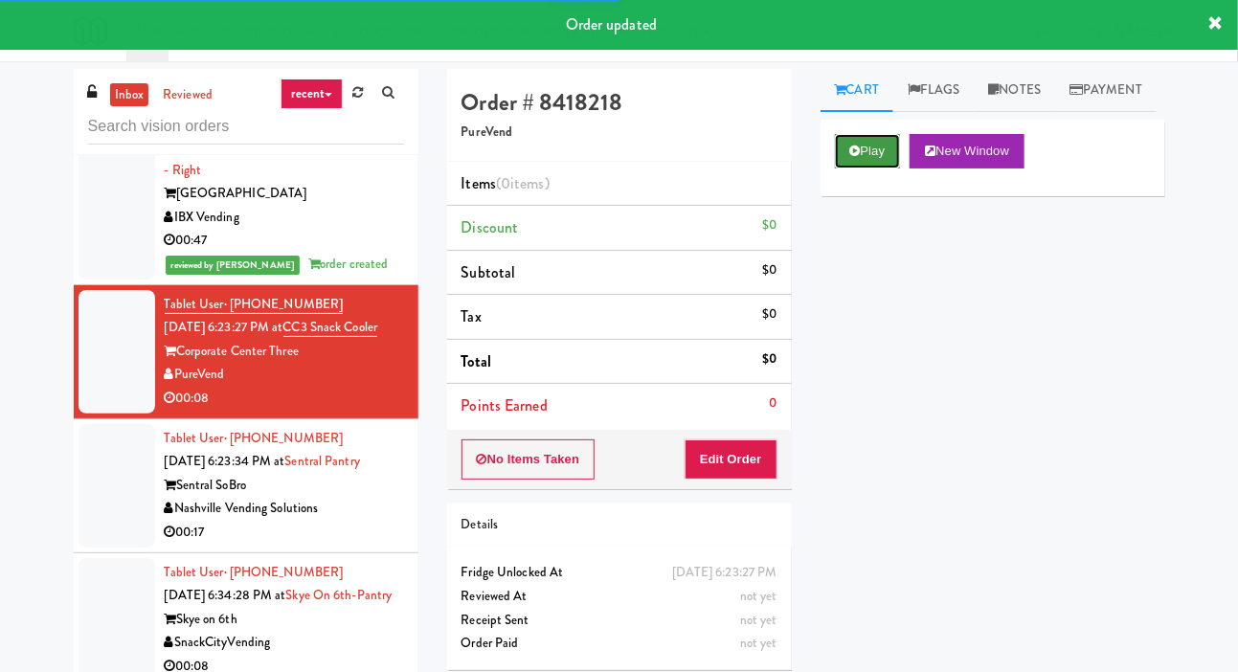
click at [858, 157] on icon at bounding box center [855, 151] width 11 height 12
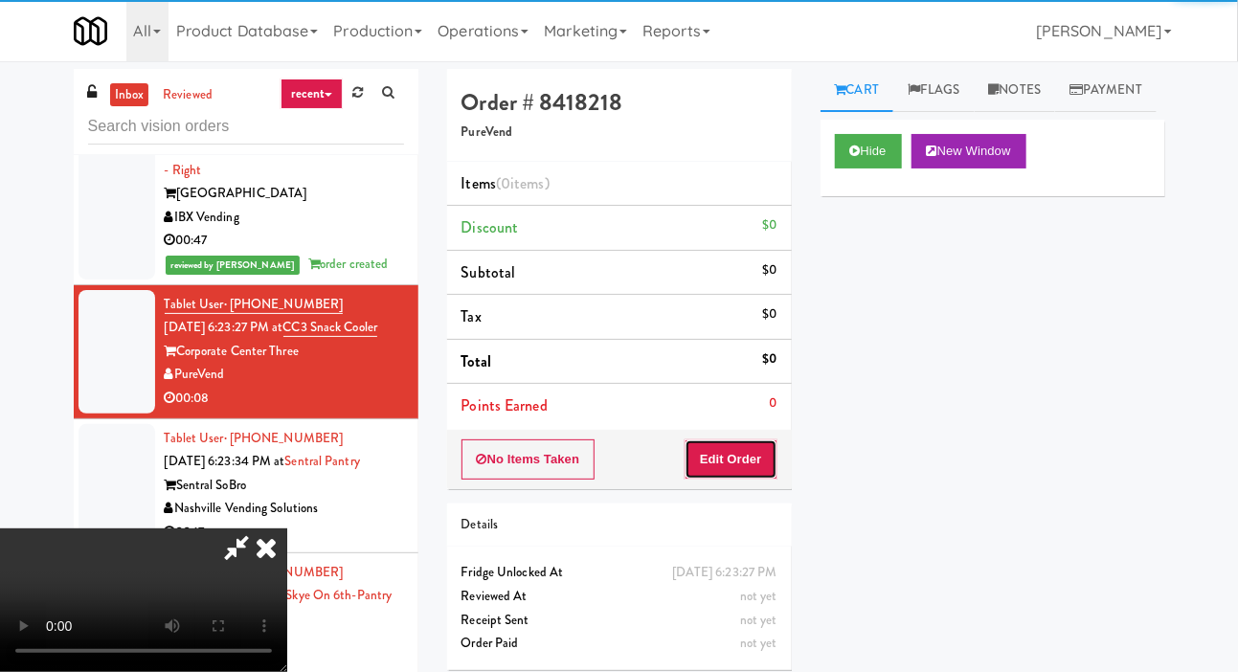
click at [741, 456] on button "Edit Order" at bounding box center [731, 459] width 93 height 40
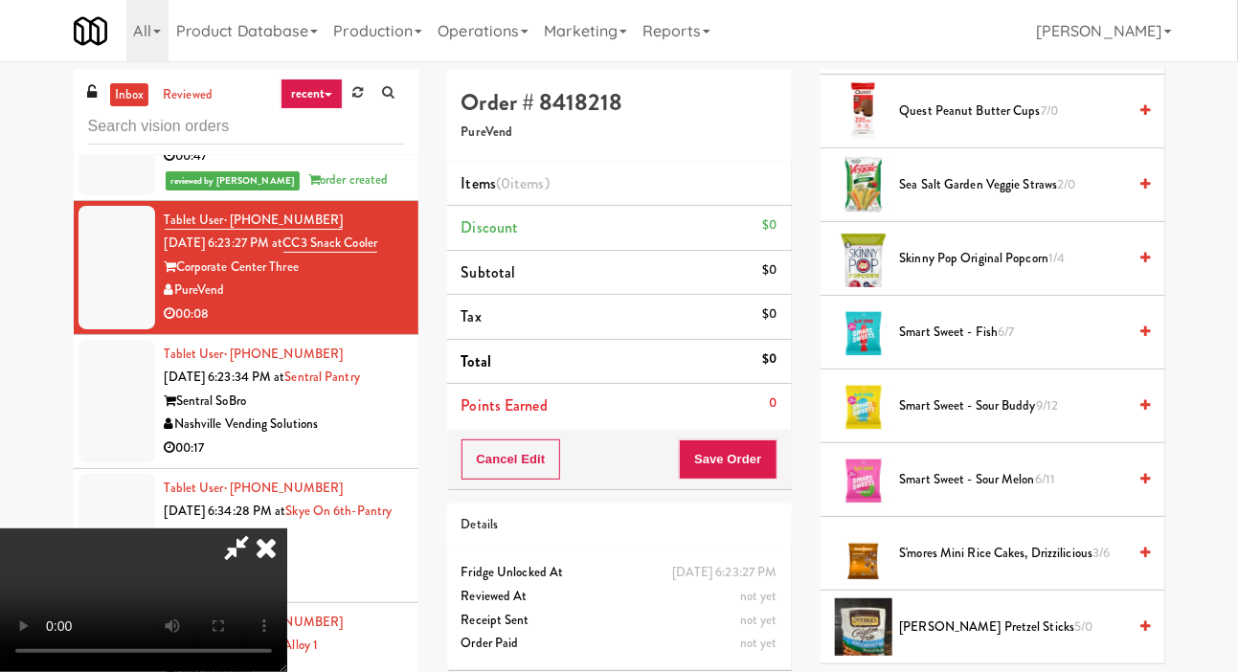
scroll to position [1435, 0]
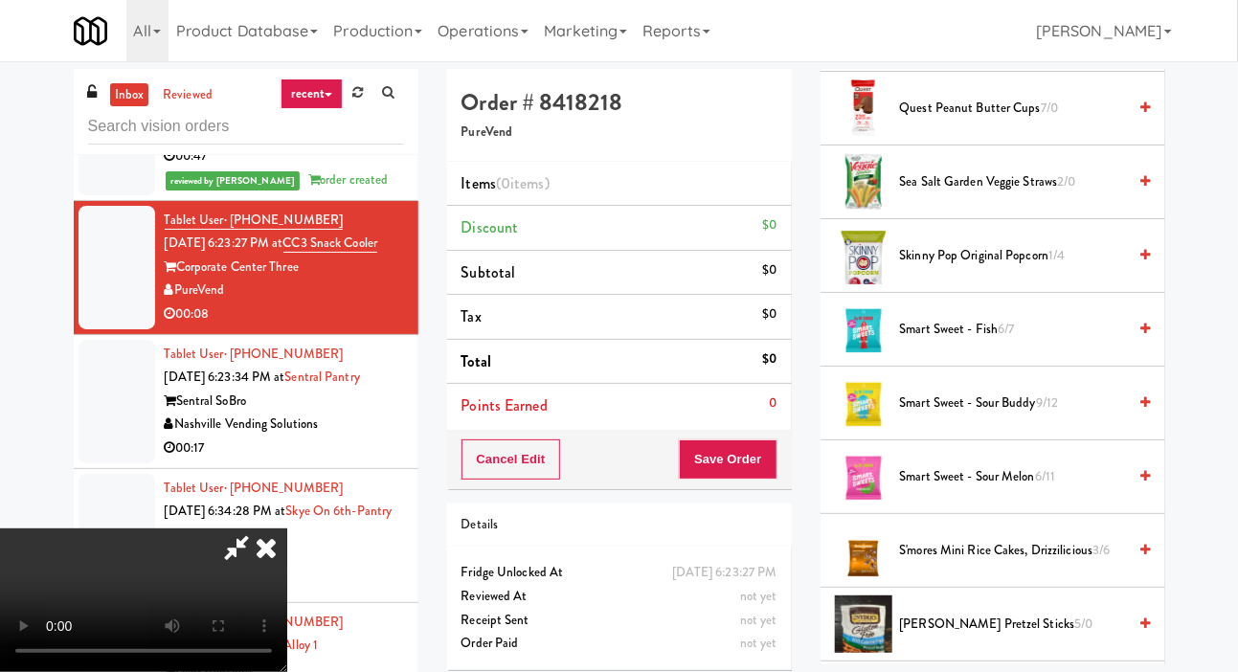
click at [999, 194] on span "Sea Salt Garden Veggie Straws 2/0" at bounding box center [1013, 182] width 227 height 24
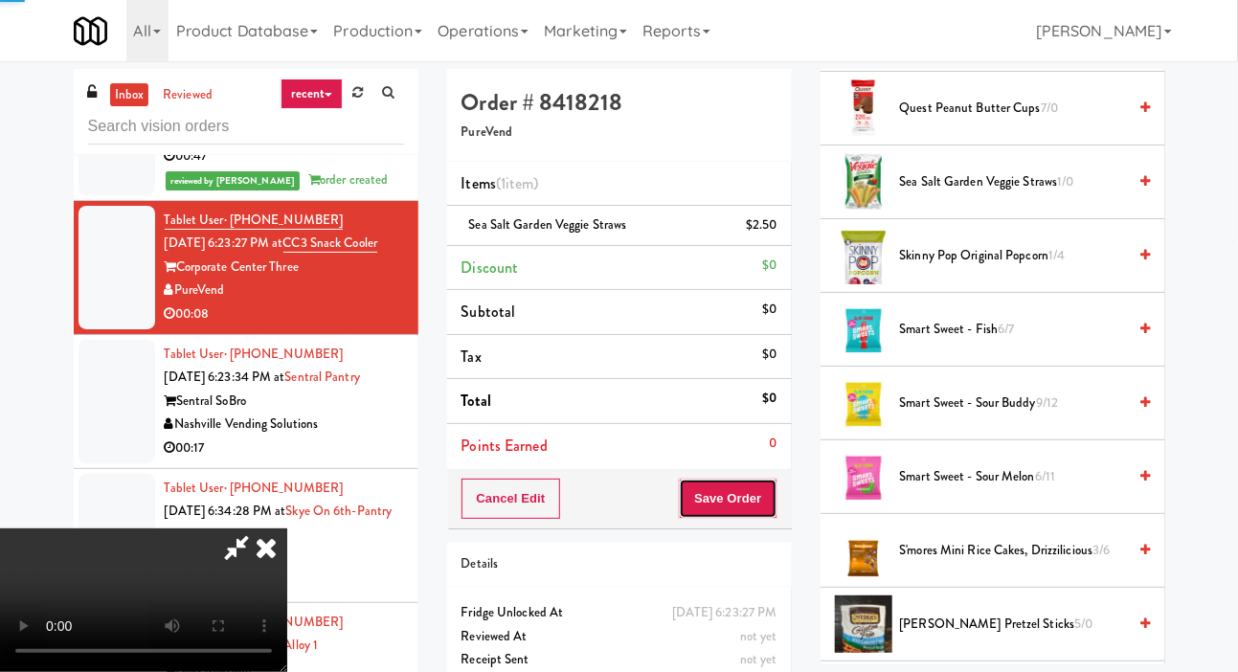
click at [773, 479] on button "Save Order" at bounding box center [728, 499] width 98 height 40
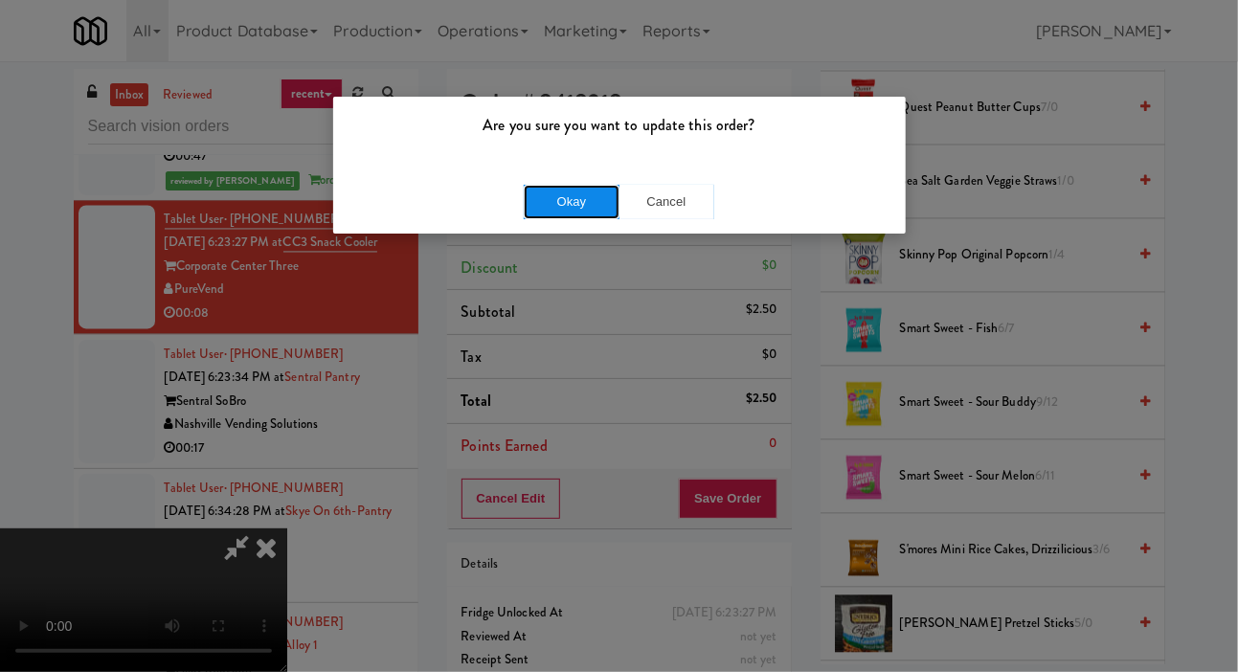
click at [599, 185] on button "Okay" at bounding box center [572, 202] width 96 height 34
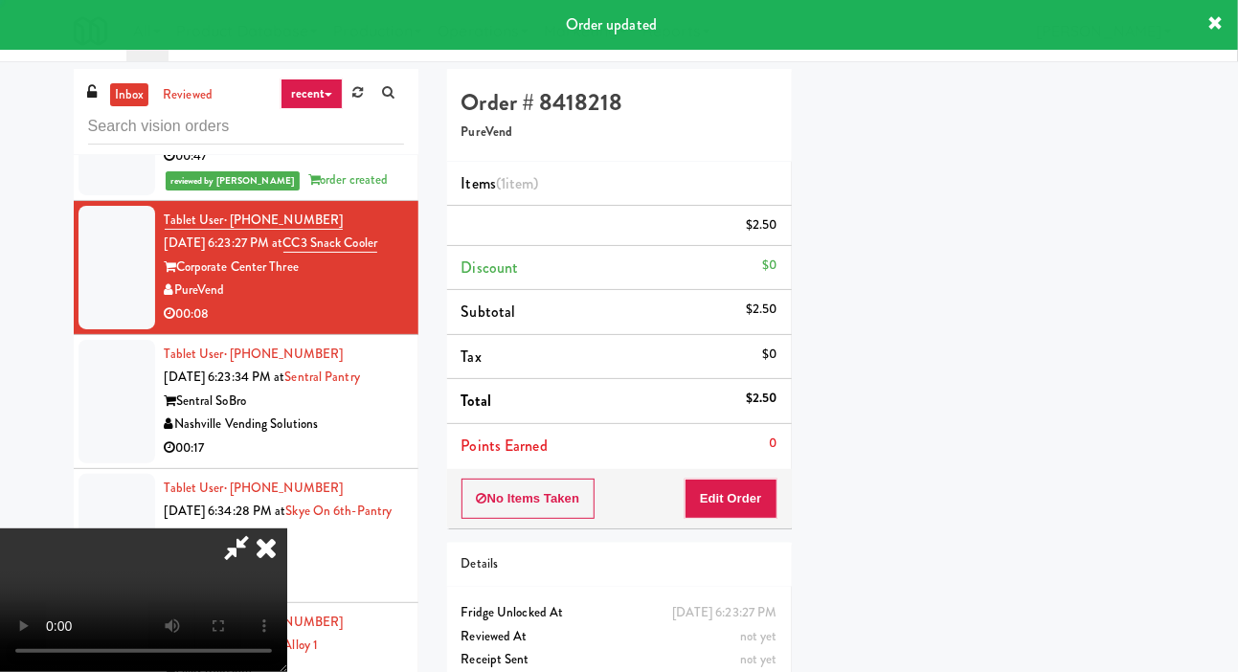
scroll to position [111, 0]
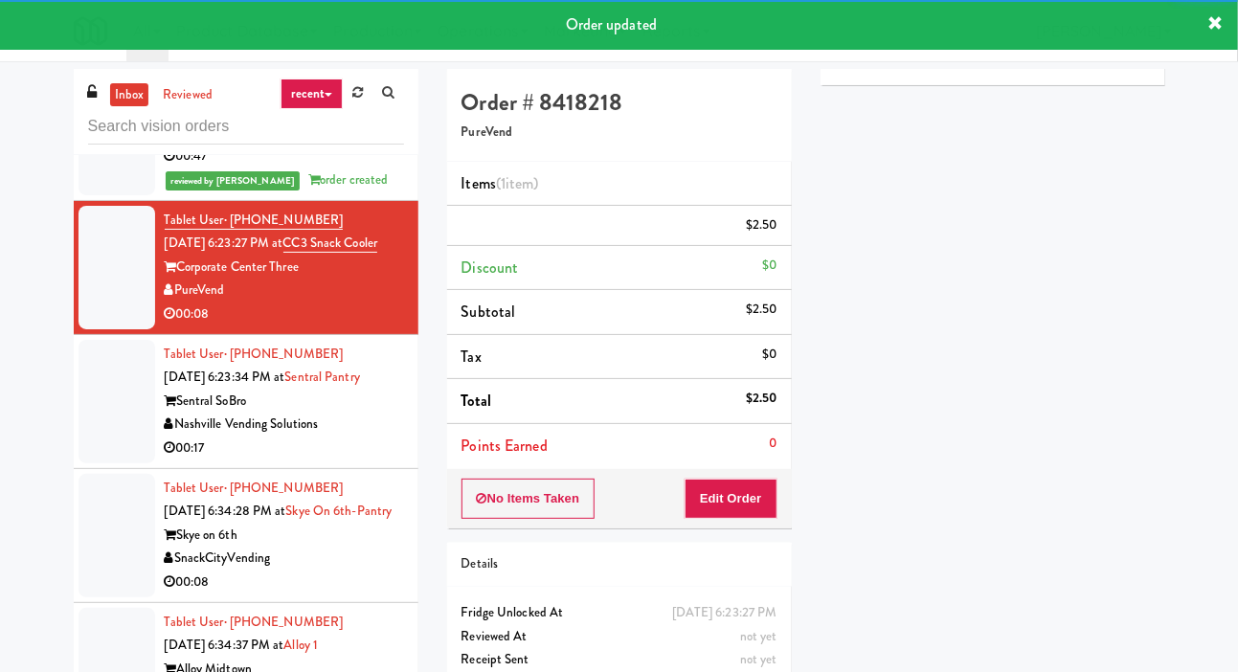
click at [89, 436] on div at bounding box center [117, 402] width 77 height 124
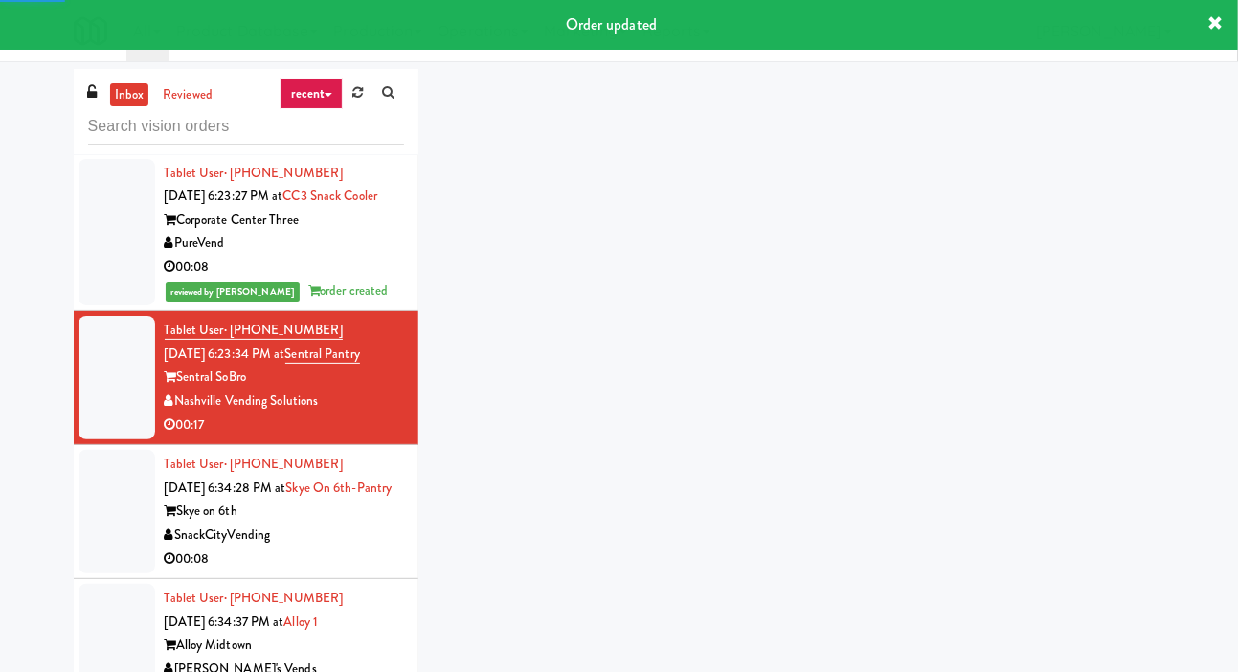
scroll to position [1638, 0]
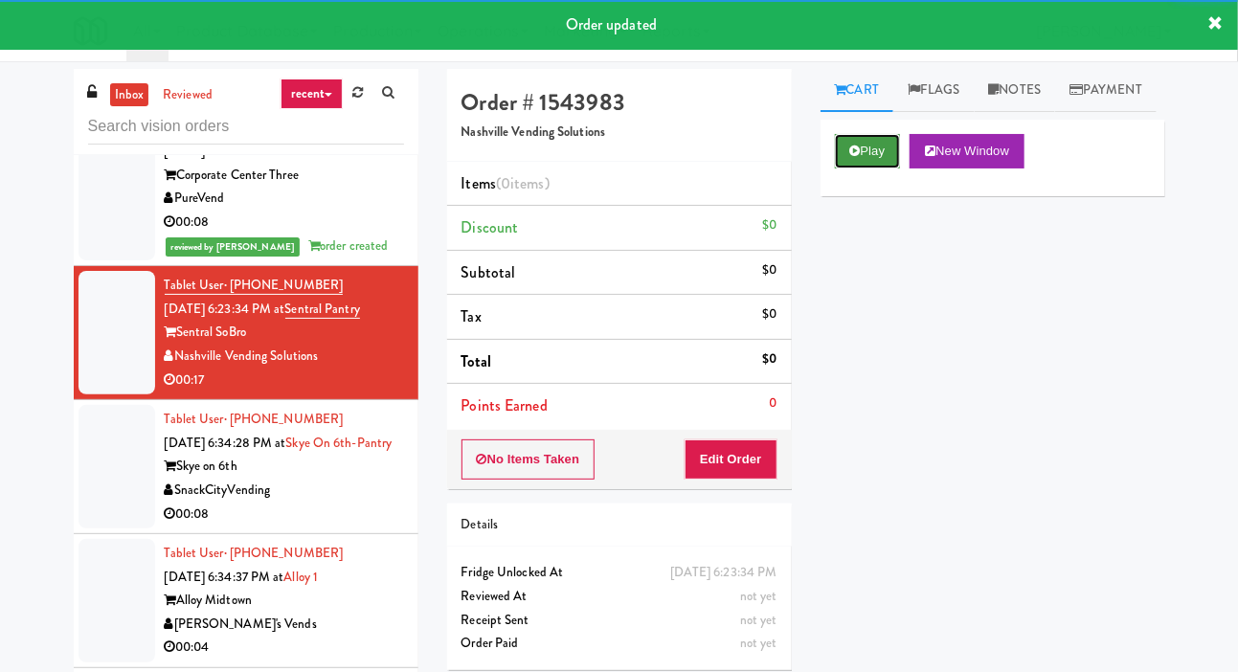
click at [862, 169] on button "Play" at bounding box center [868, 151] width 66 height 34
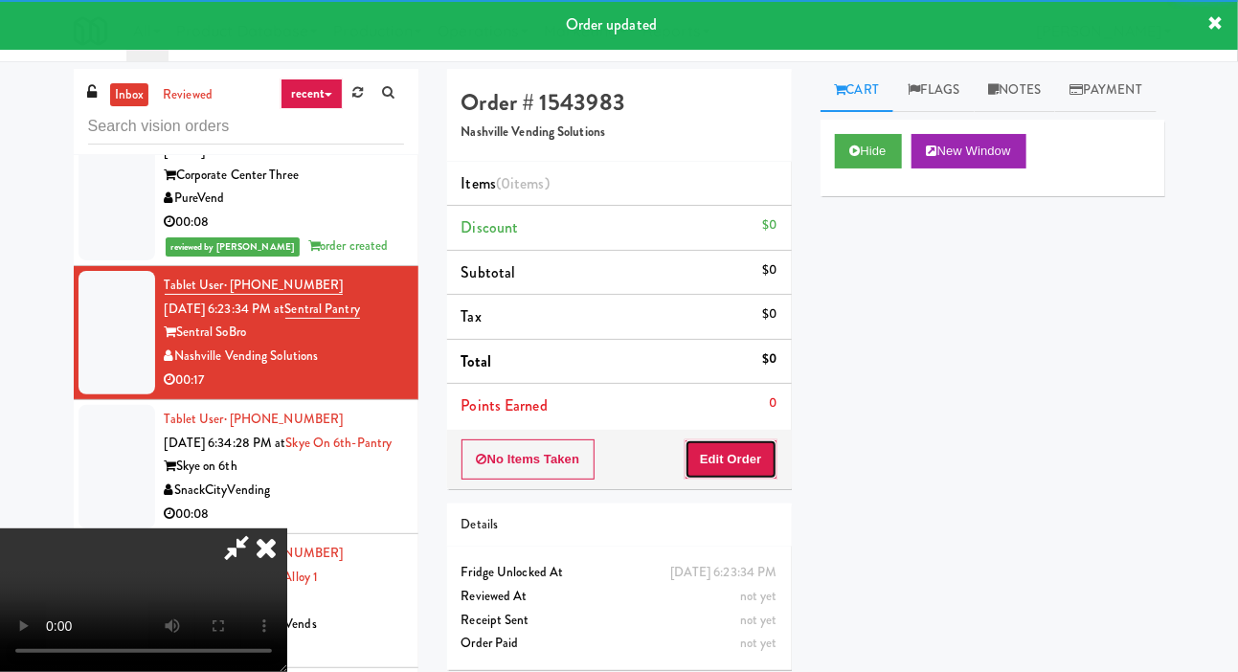
click at [746, 472] on button "Edit Order" at bounding box center [731, 459] width 93 height 40
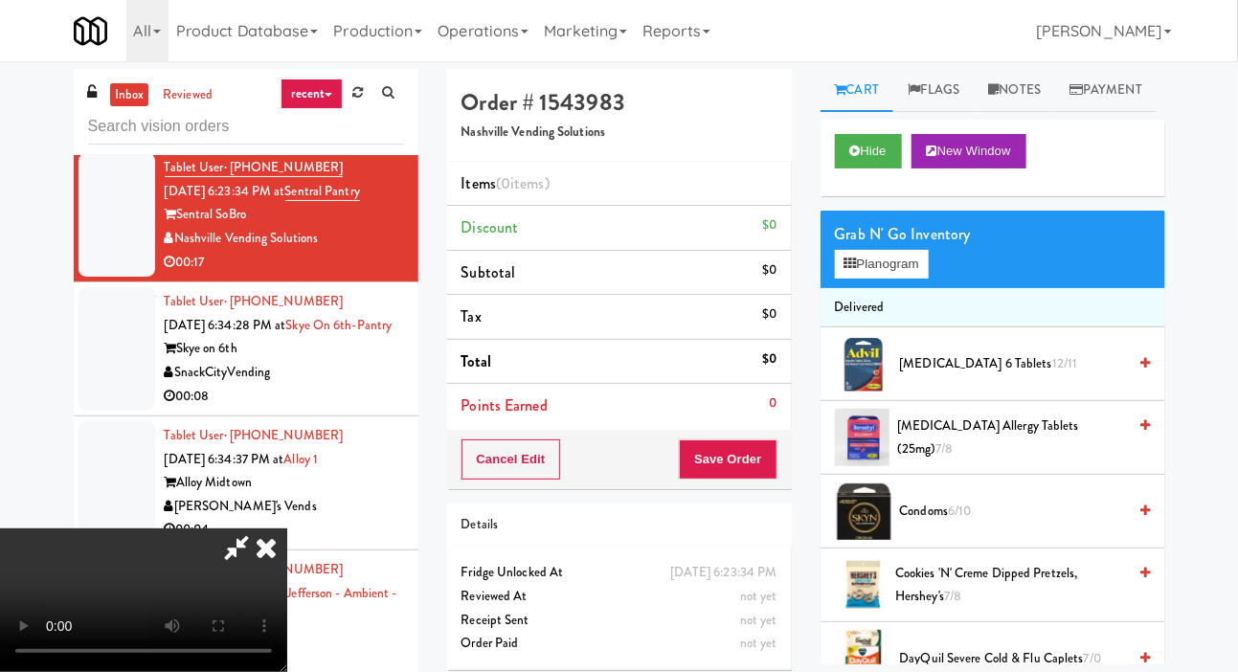
scroll to position [0, 0]
click at [895, 279] on button "Planogram" at bounding box center [882, 264] width 94 height 29
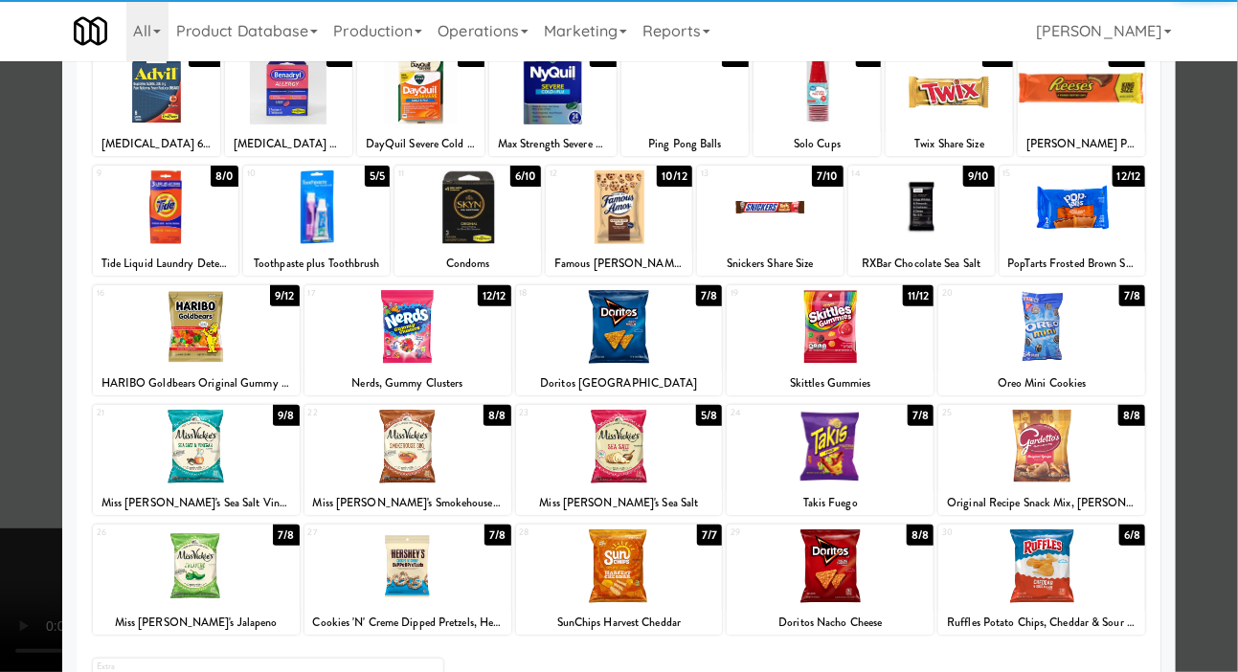
scroll to position [140, 0]
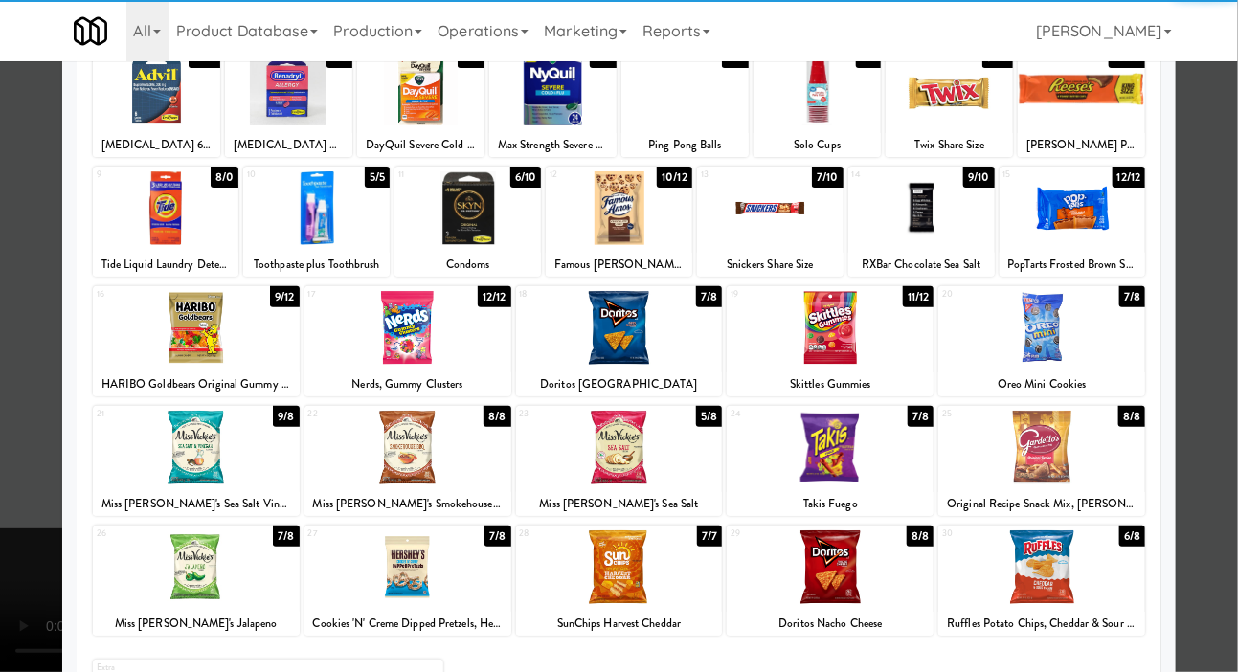
click at [176, 453] on div at bounding box center [196, 448] width 207 height 74
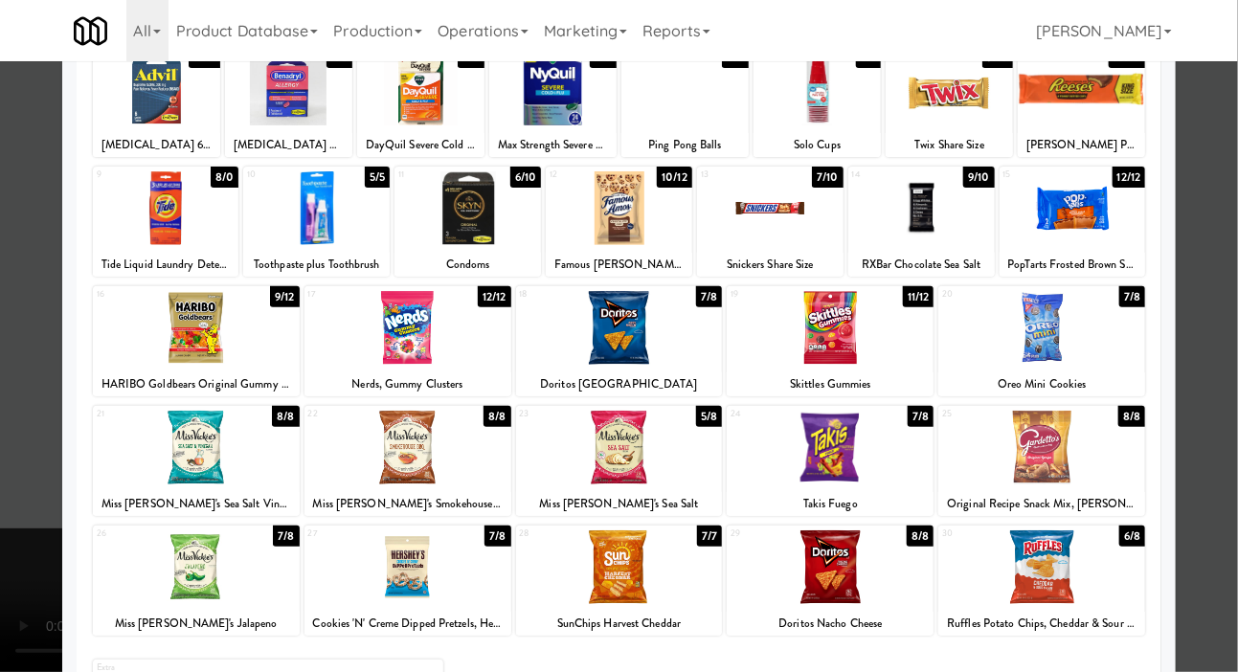
click at [60, 366] on div at bounding box center [619, 336] width 1238 height 672
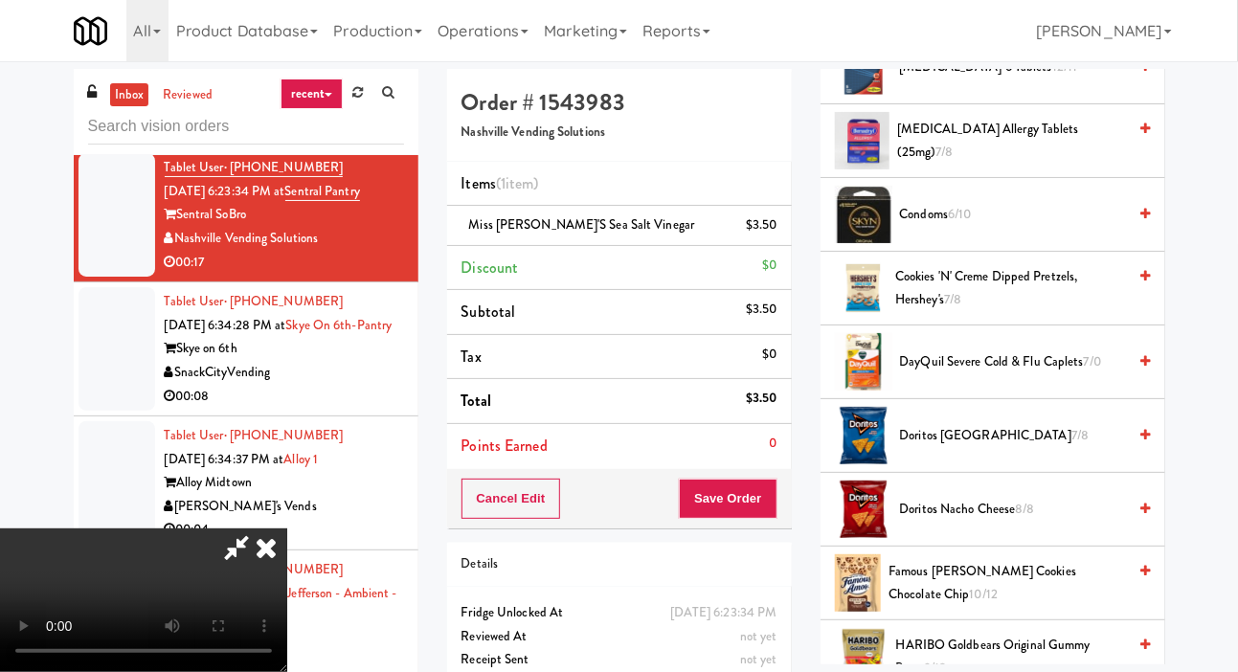
scroll to position [301, 0]
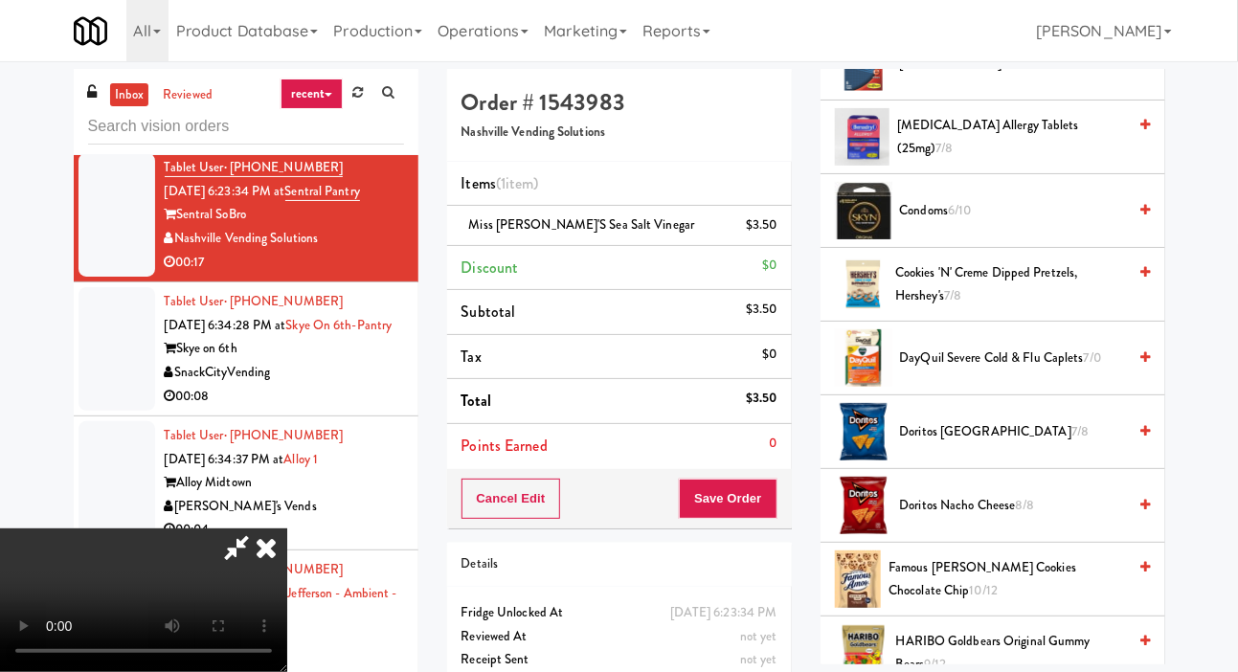
click at [952, 308] on span "Cookies 'N' Creme Dipped Pretzels, Hershey's 7/8" at bounding box center [1010, 284] width 231 height 47
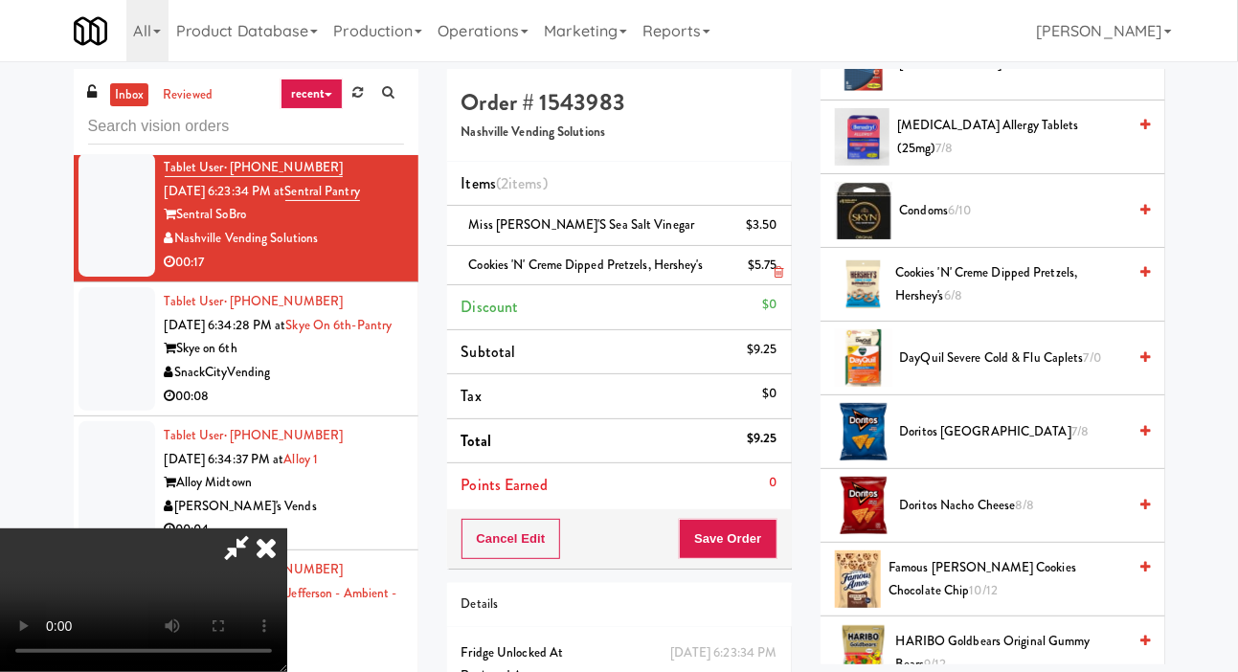
click at [787, 264] on li "Cookies 'N' Creme Dipped Pretzels, Hershey's $5.75" at bounding box center [619, 266] width 345 height 40
click at [779, 272] on icon at bounding box center [779, 272] width 10 height 12
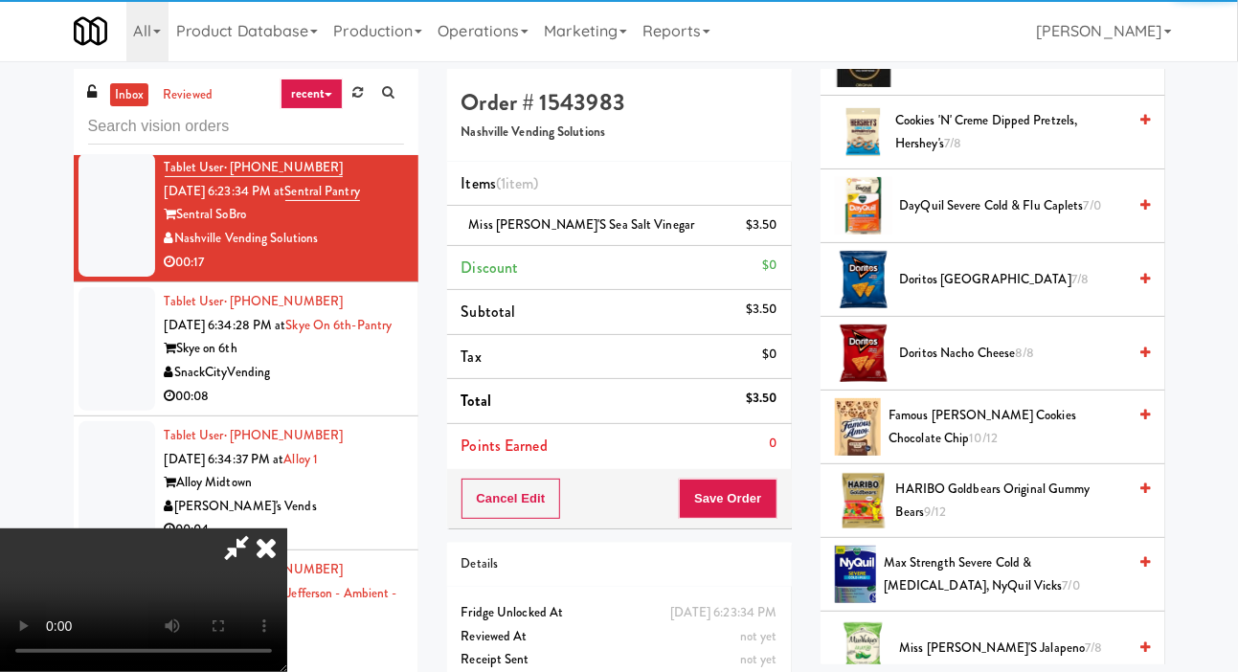
scroll to position [453, 0]
click at [956, 451] on span "Famous [PERSON_NAME] Cookies Chocolate Chip 10/12" at bounding box center [1007, 427] width 237 height 47
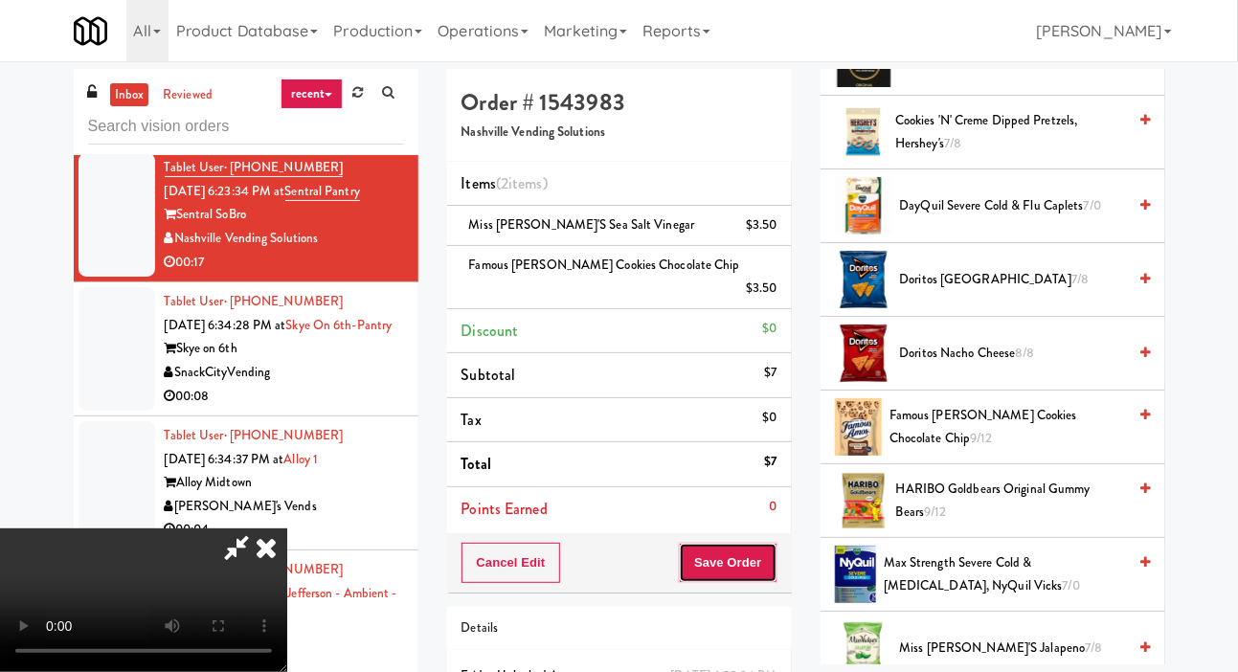
click at [771, 543] on button "Save Order" at bounding box center [728, 563] width 98 height 40
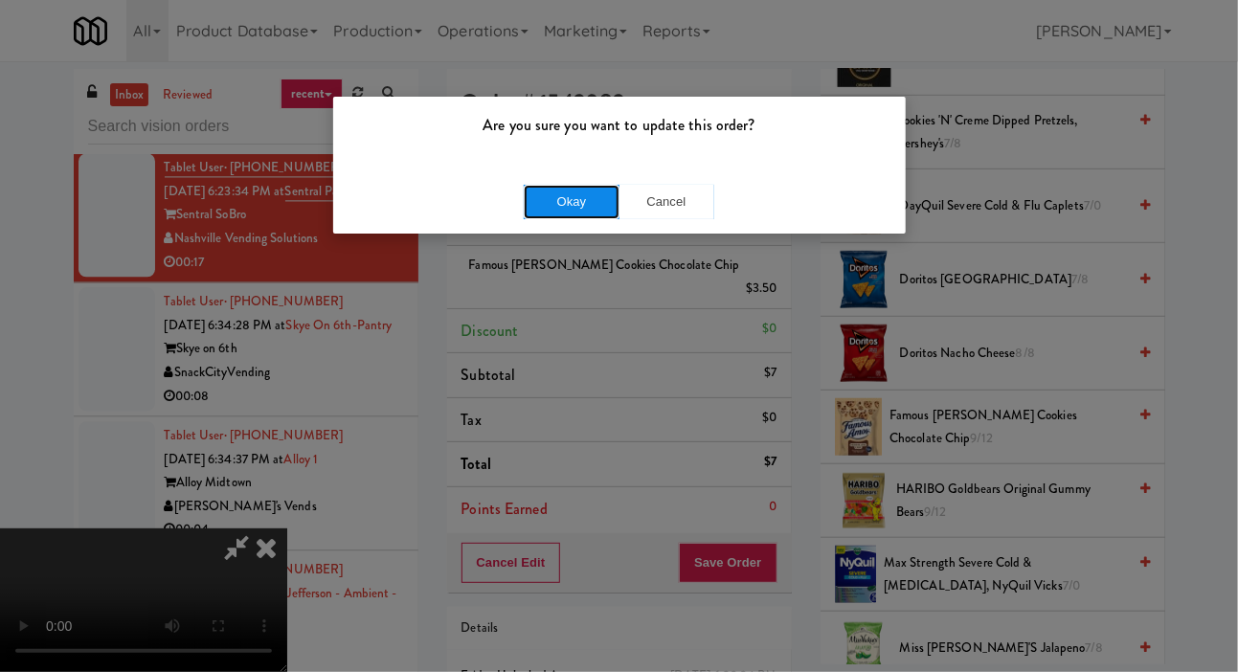
click at [588, 204] on button "Okay" at bounding box center [572, 202] width 96 height 34
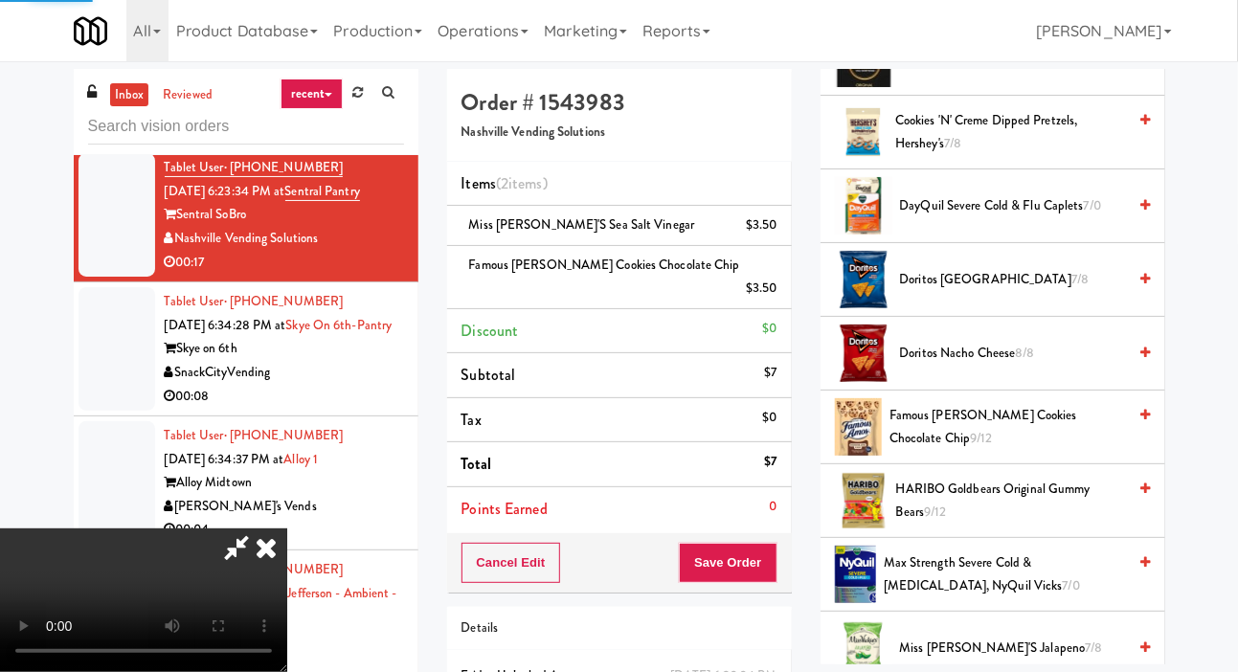
scroll to position [111, 0]
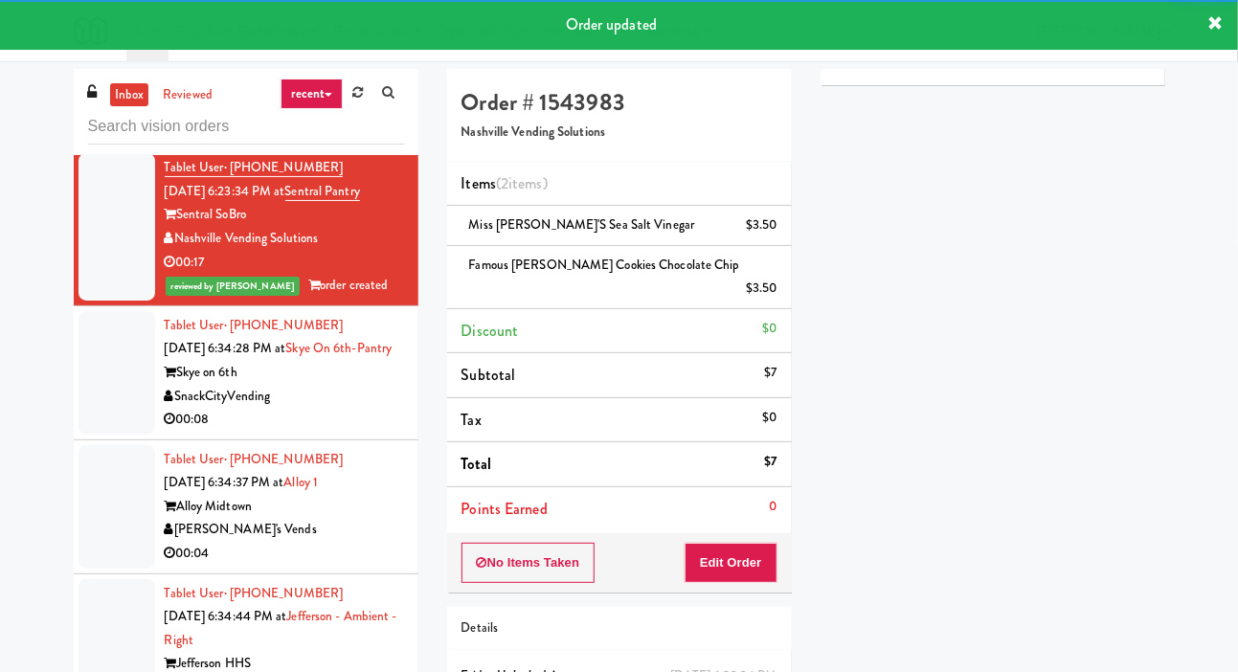
click at [89, 424] on div at bounding box center [117, 373] width 77 height 124
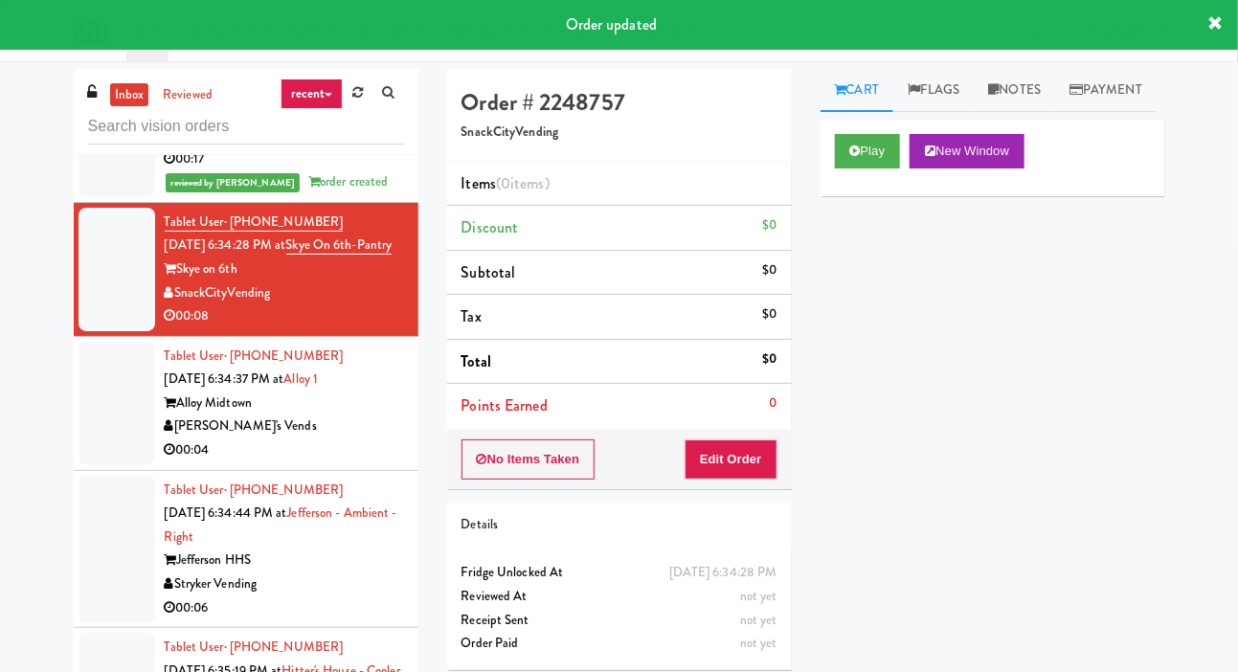
scroll to position [1867, 0]
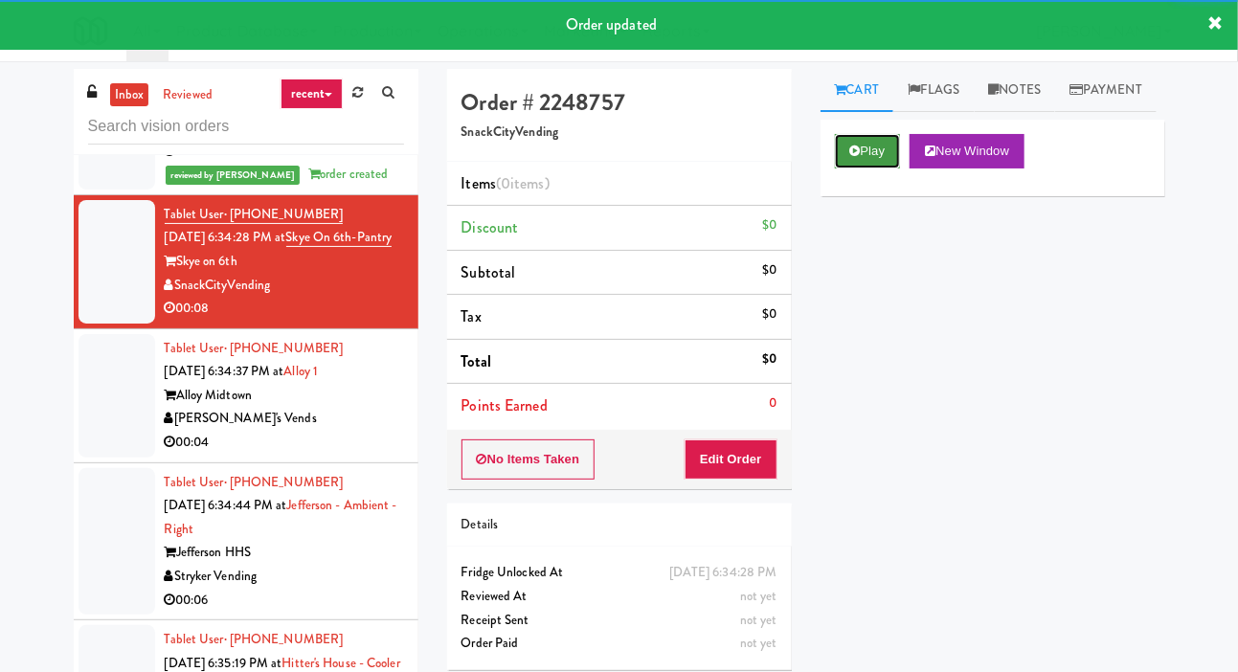
click at [878, 169] on button "Play" at bounding box center [868, 151] width 66 height 34
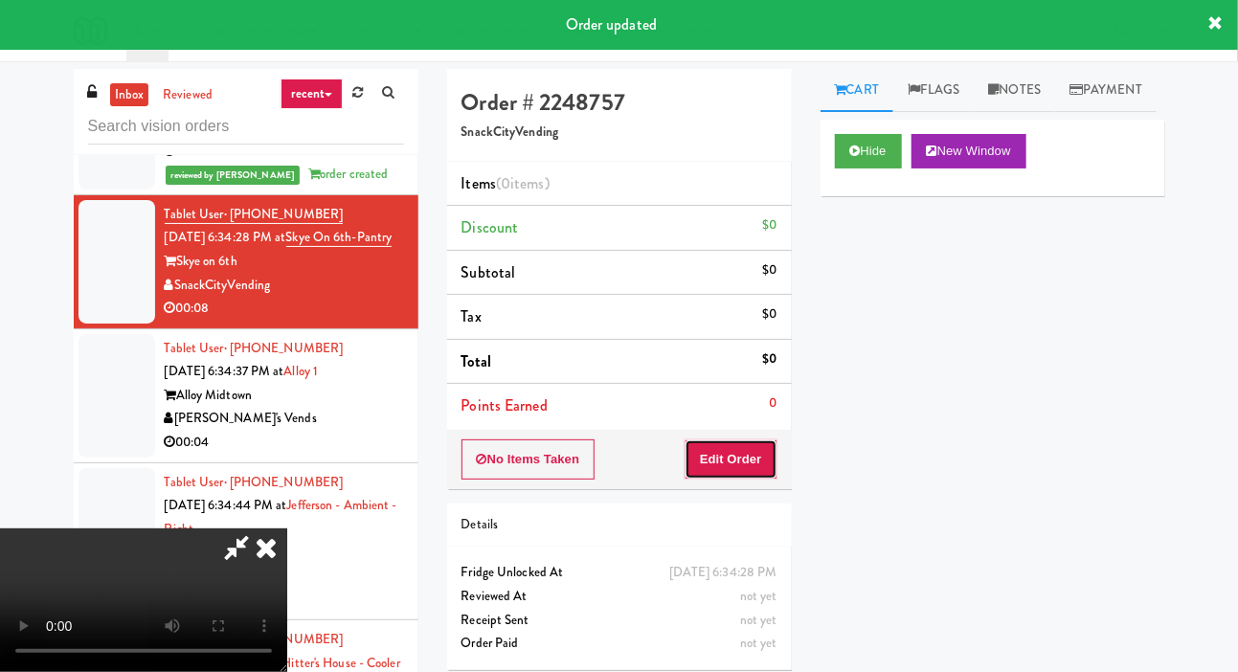
click at [739, 439] on button "Edit Order" at bounding box center [731, 459] width 93 height 40
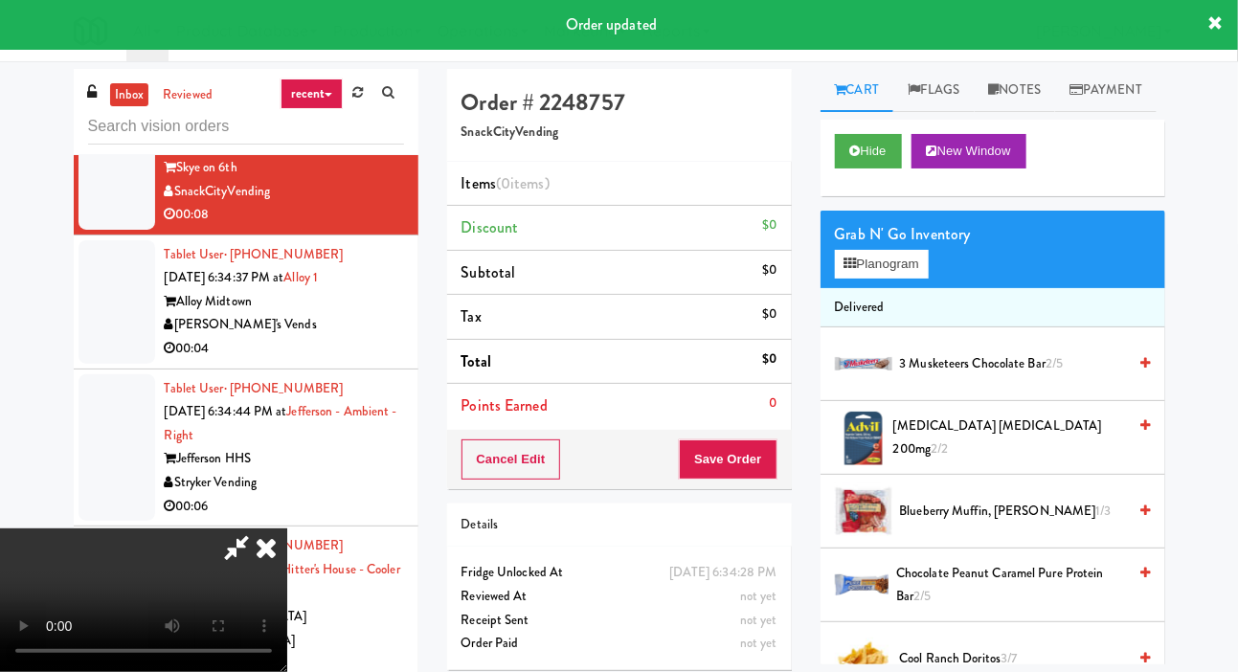
scroll to position [1959, 0]
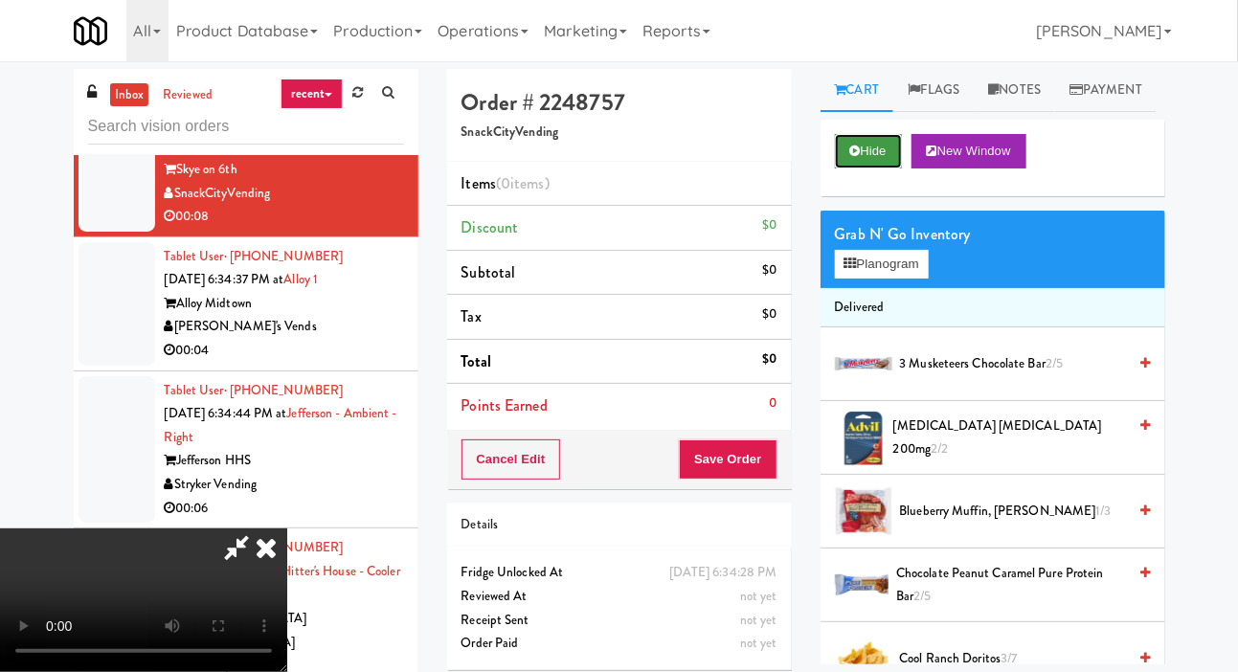
click at [860, 169] on button "Hide" at bounding box center [868, 151] width 67 height 34
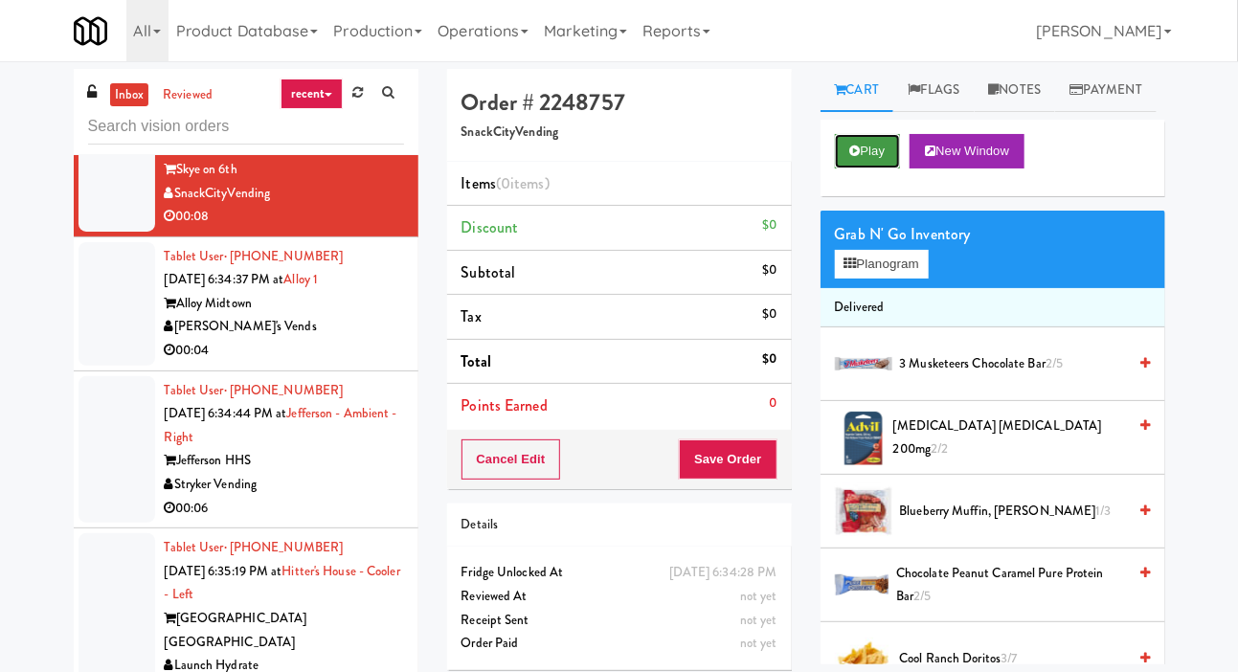
click at [868, 169] on button "Play" at bounding box center [868, 151] width 66 height 34
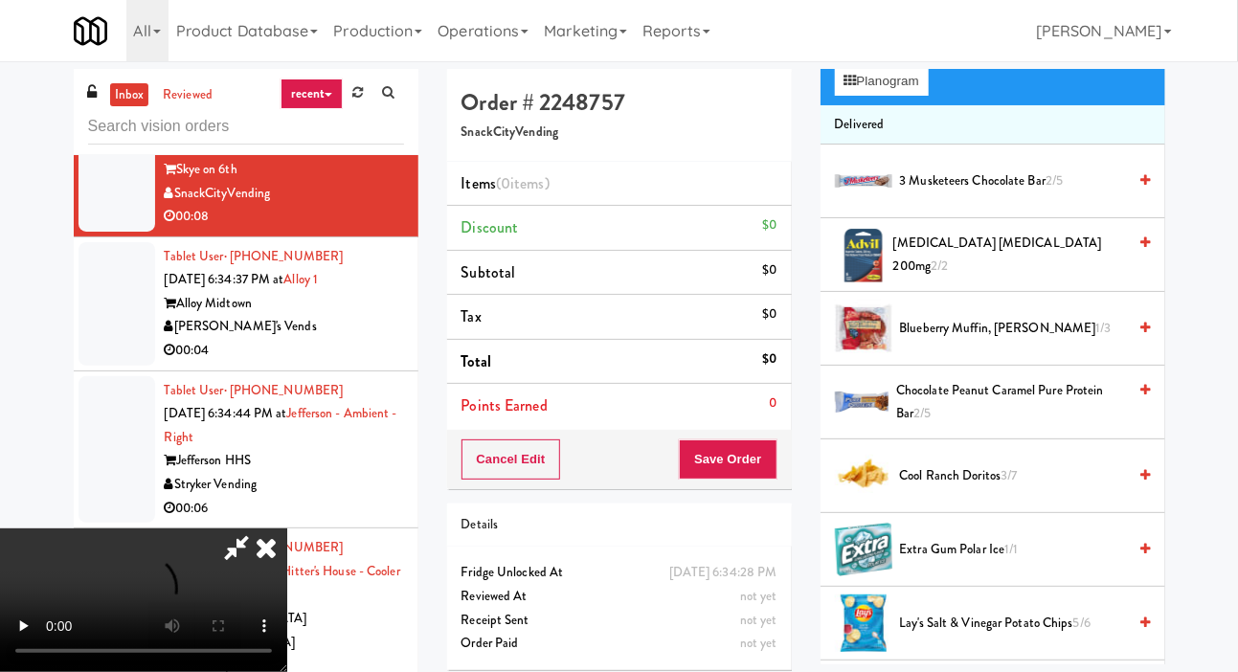
scroll to position [706, 0]
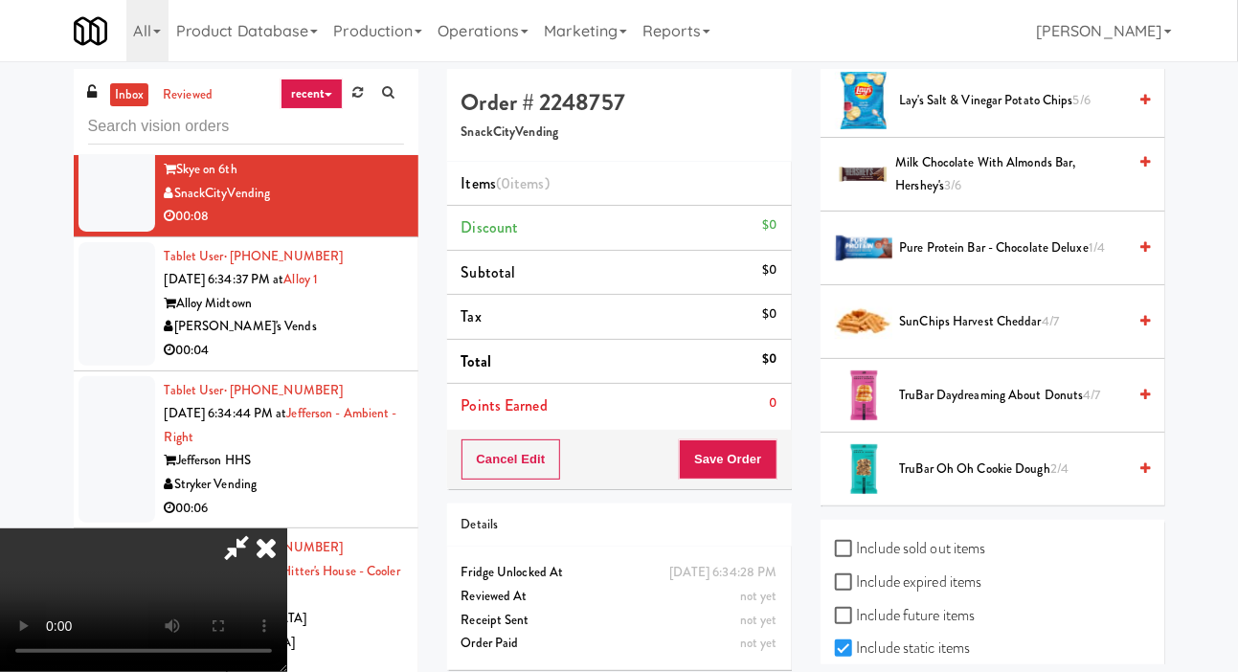
click at [955, 671] on label "Include previous static inventory" at bounding box center [942, 681] width 214 height 29
click at [857, 671] on input "Include previous static inventory" at bounding box center [846, 682] width 22 height 15
checkbox input "true"
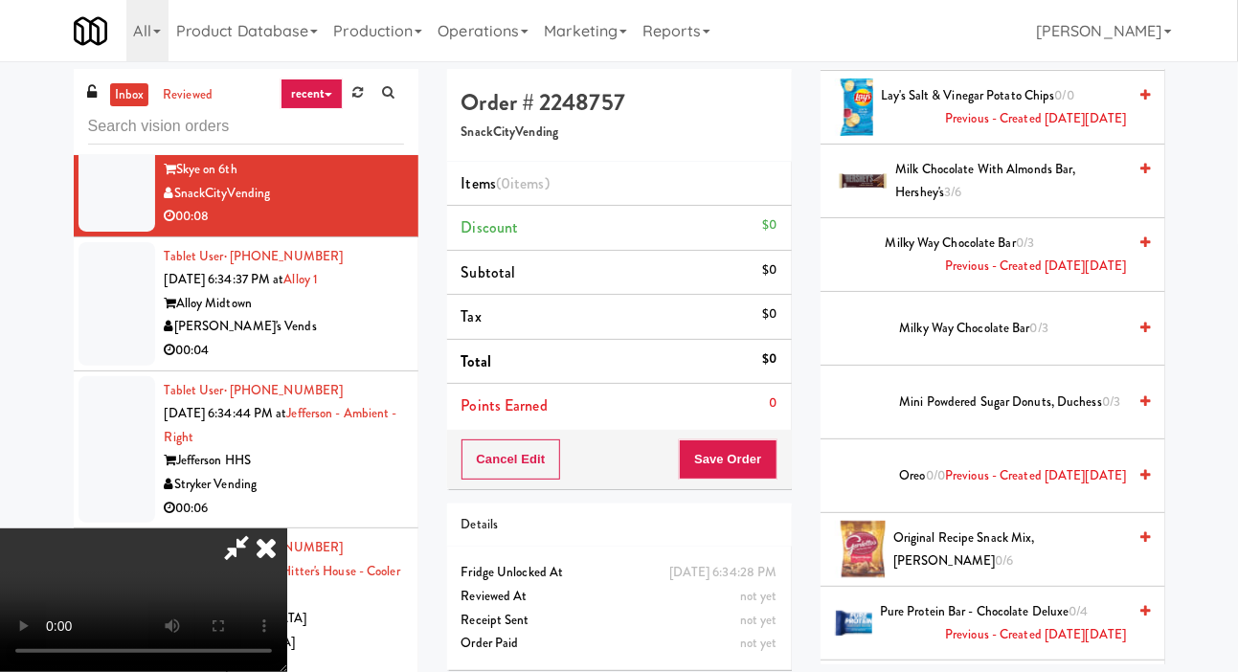
scroll to position [4000, 0]
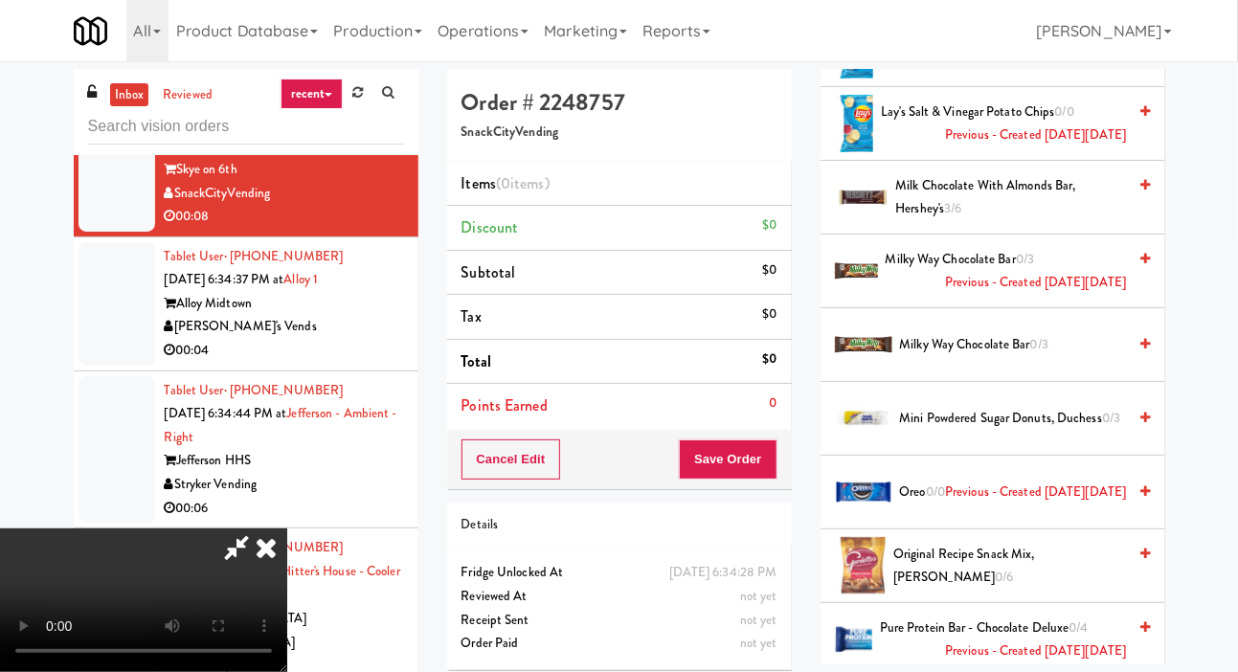
click at [1038, 353] on span "0/3" at bounding box center [1039, 344] width 18 height 18
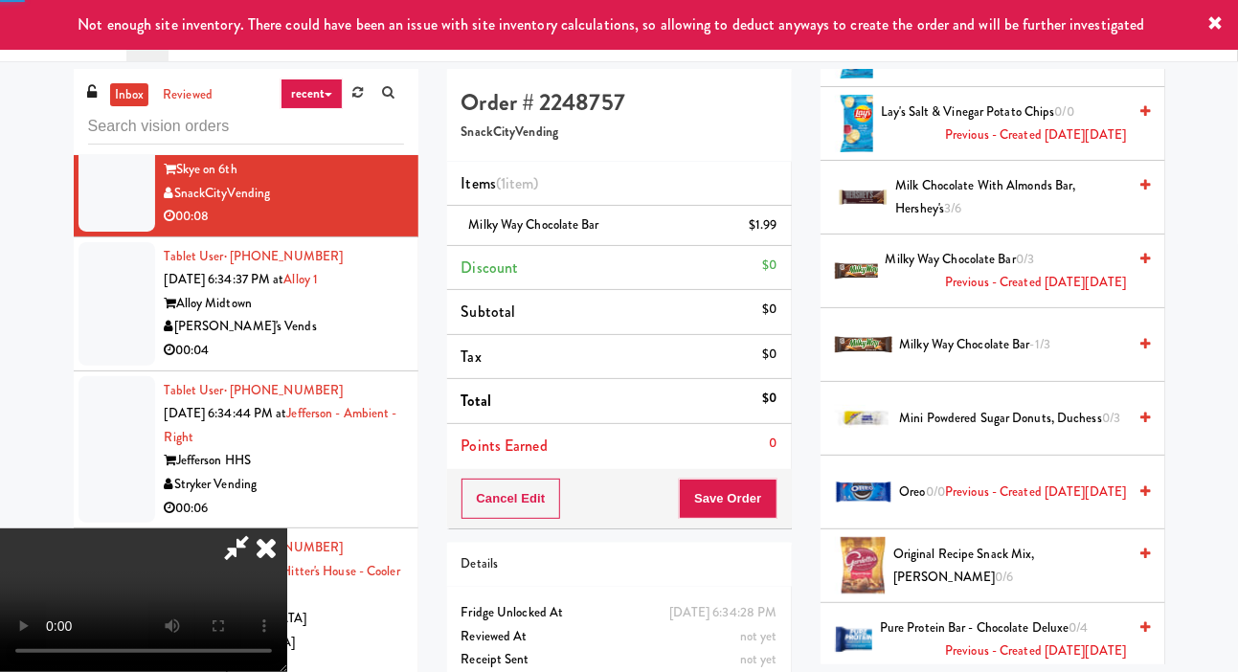
click at [1035, 353] on span "-1/3" at bounding box center [1040, 344] width 20 height 18
click at [771, 496] on button "Save Order" at bounding box center [728, 499] width 98 height 40
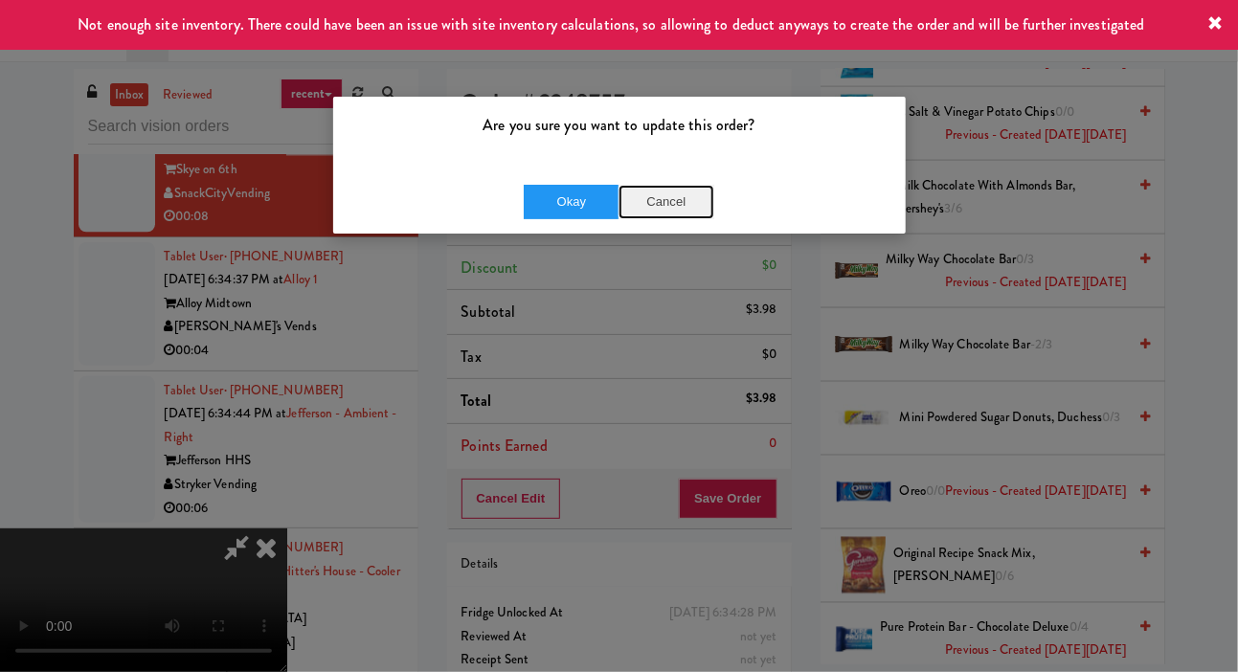
click at [665, 202] on button "Cancel" at bounding box center [667, 202] width 96 height 34
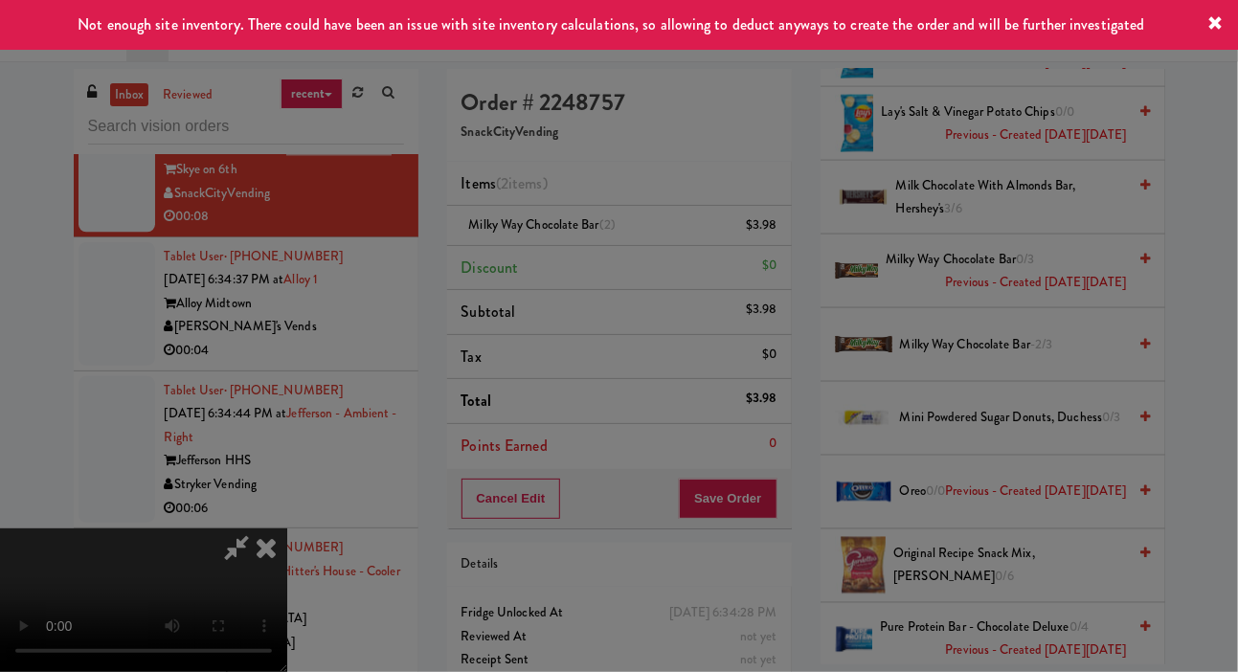
click at [301, 610] on div at bounding box center [619, 336] width 1238 height 672
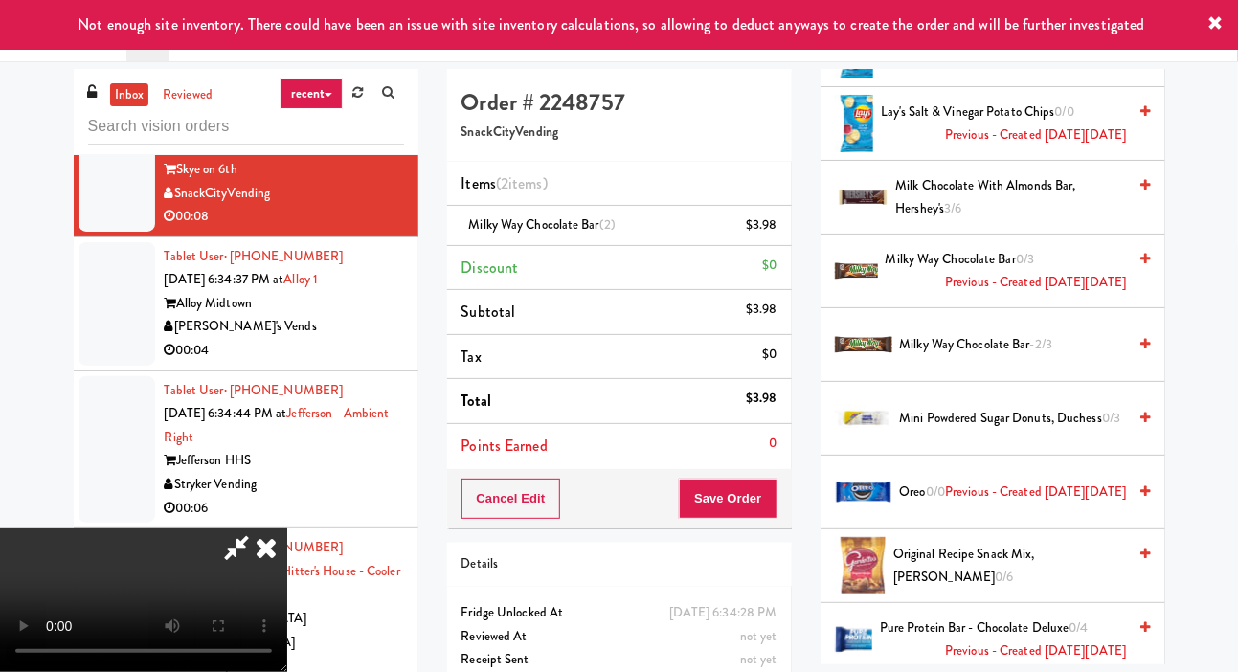
scroll to position [0, 0]
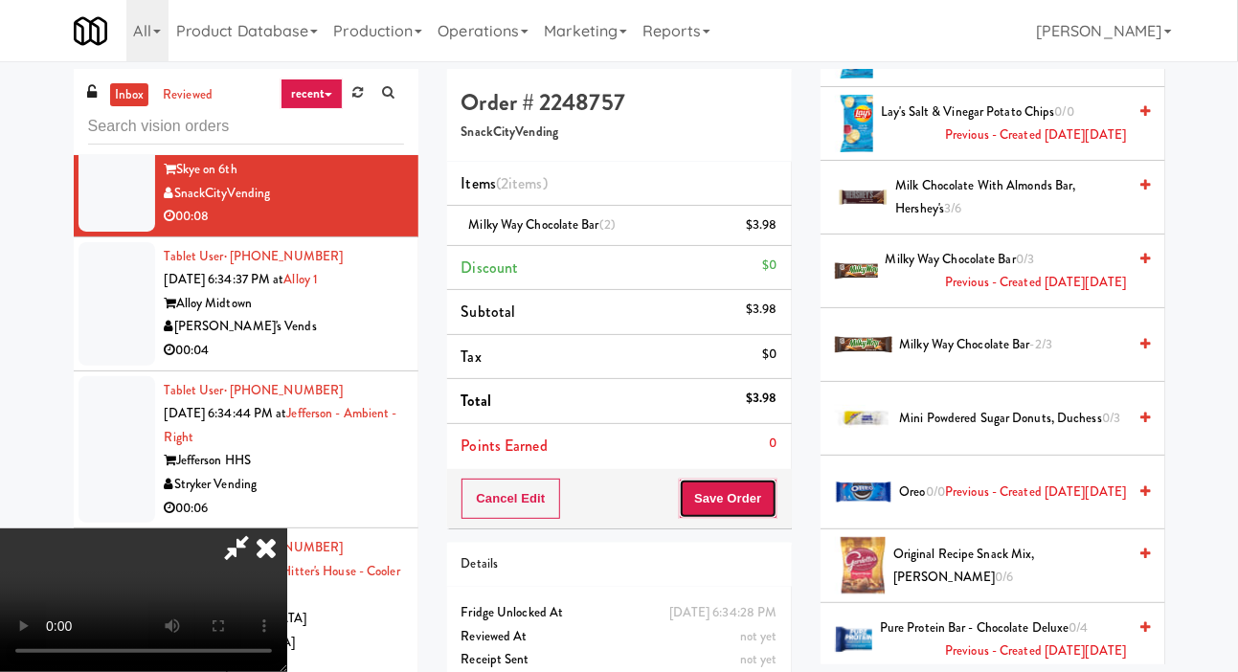
click at [772, 492] on button "Save Order" at bounding box center [728, 499] width 98 height 40
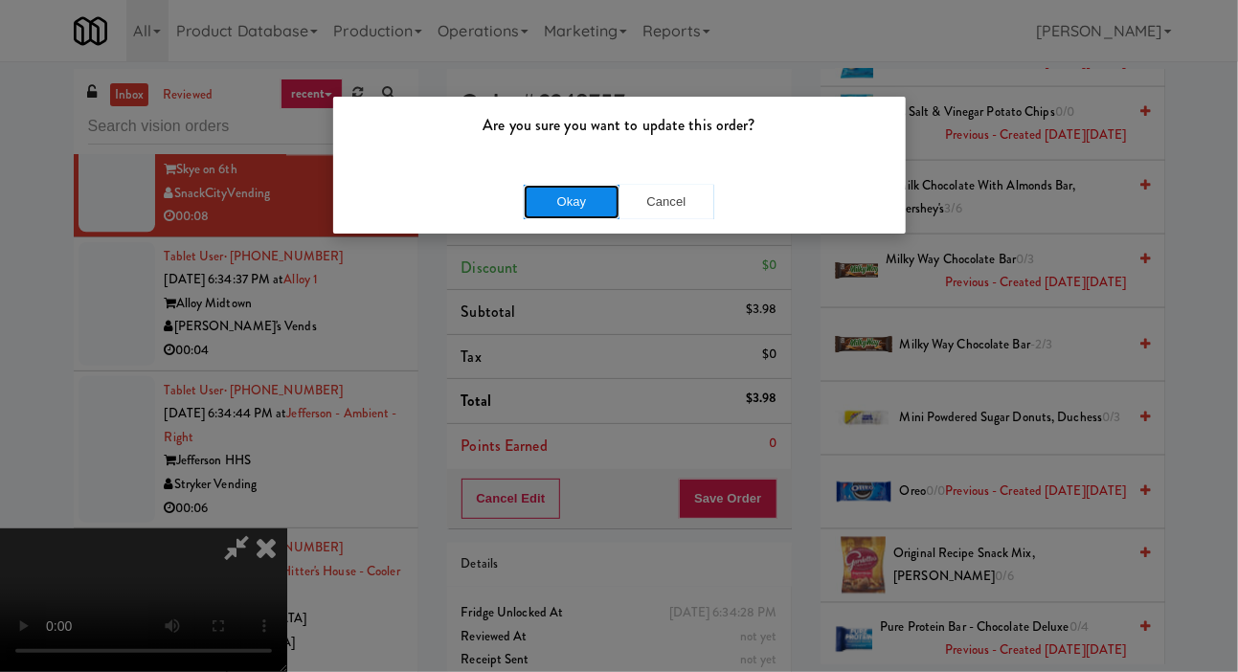
click at [558, 213] on button "Okay" at bounding box center [572, 202] width 96 height 34
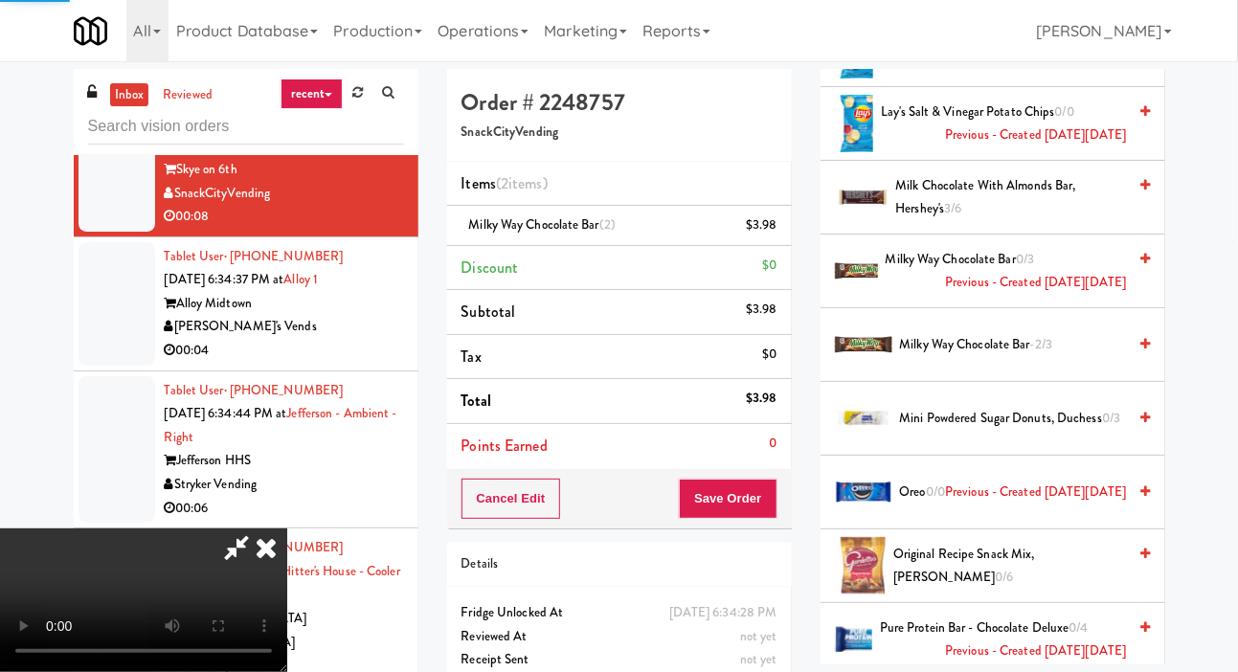
scroll to position [111, 0]
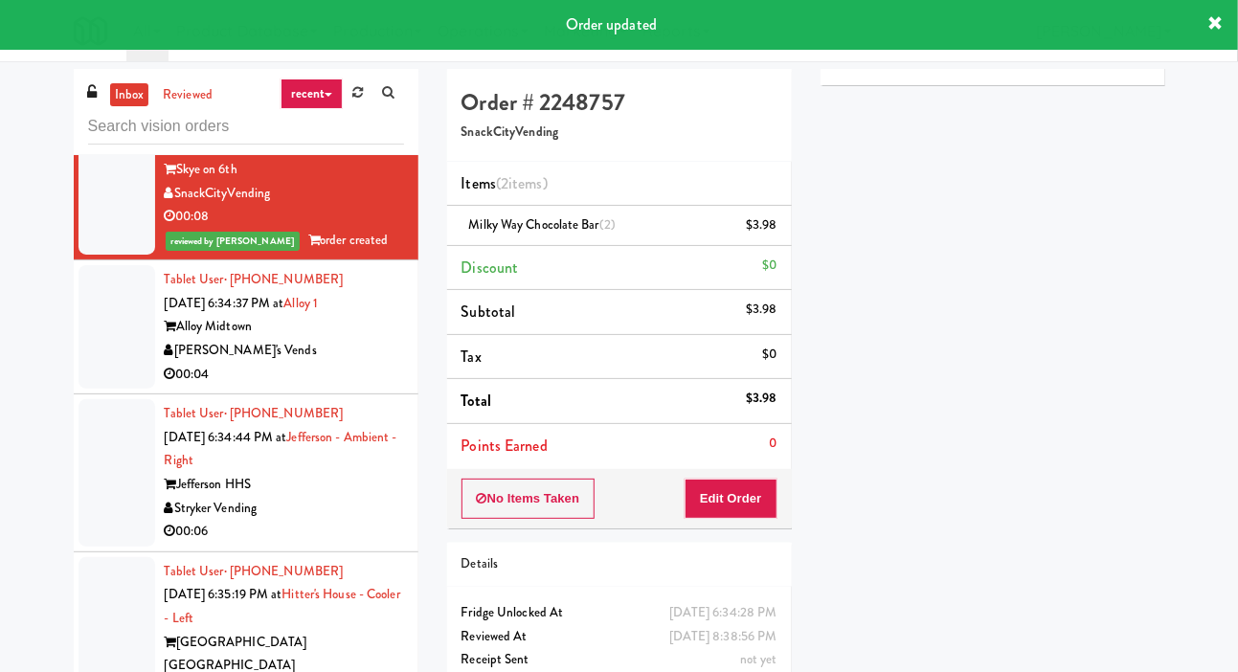
click at [103, 389] on div at bounding box center [117, 327] width 77 height 124
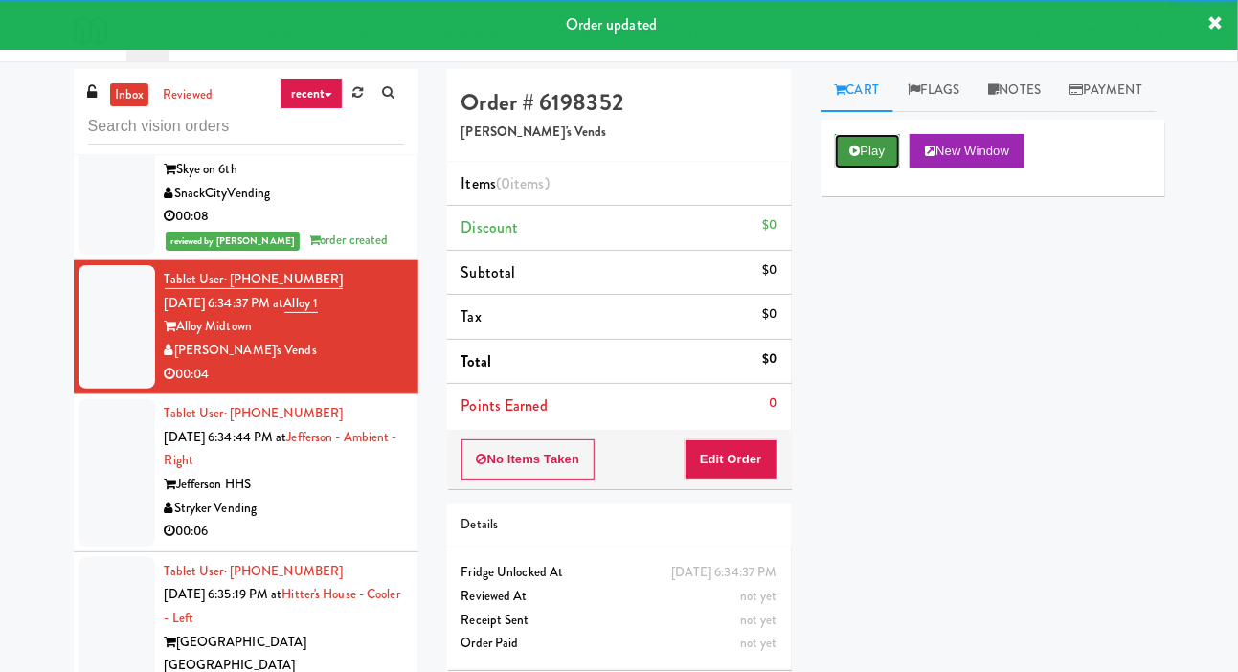
click at [860, 169] on button "Play" at bounding box center [868, 151] width 66 height 34
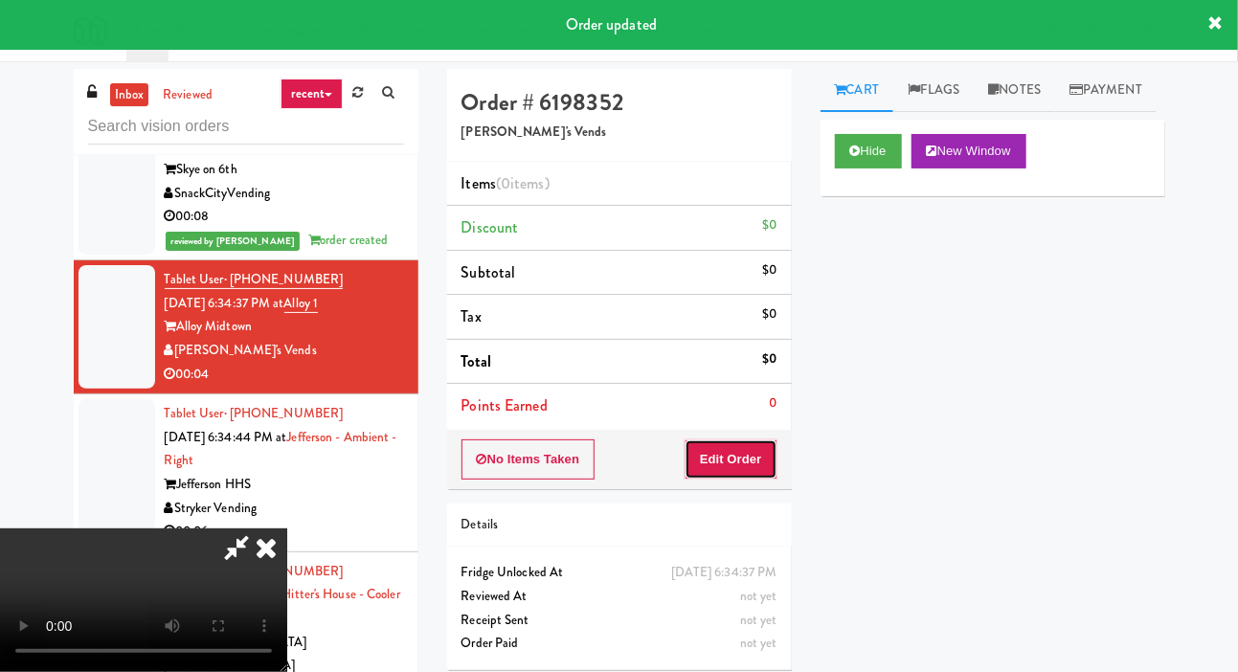
click at [743, 452] on button "Edit Order" at bounding box center [731, 459] width 93 height 40
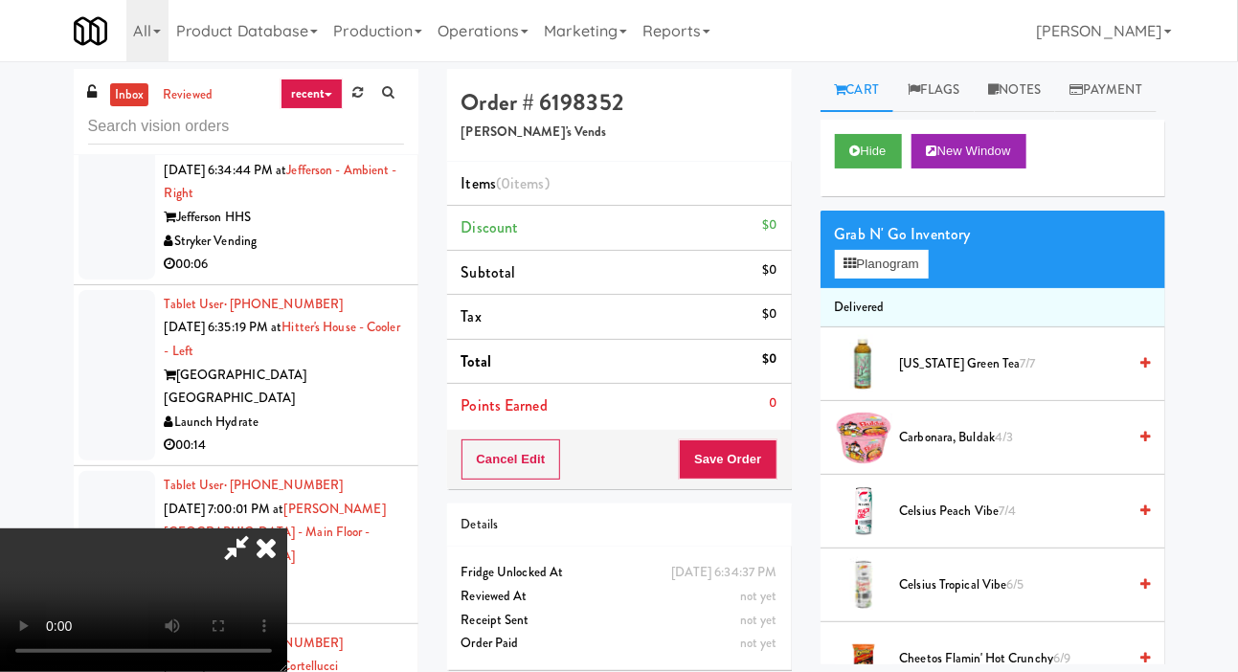
scroll to position [70, 0]
click at [1235, 331] on div "inbox reviewed recent all unclear take inventory issue suspicious failed recent…" at bounding box center [619, 406] width 1238 height 675
click at [868, 169] on button "Hide" at bounding box center [868, 151] width 67 height 34
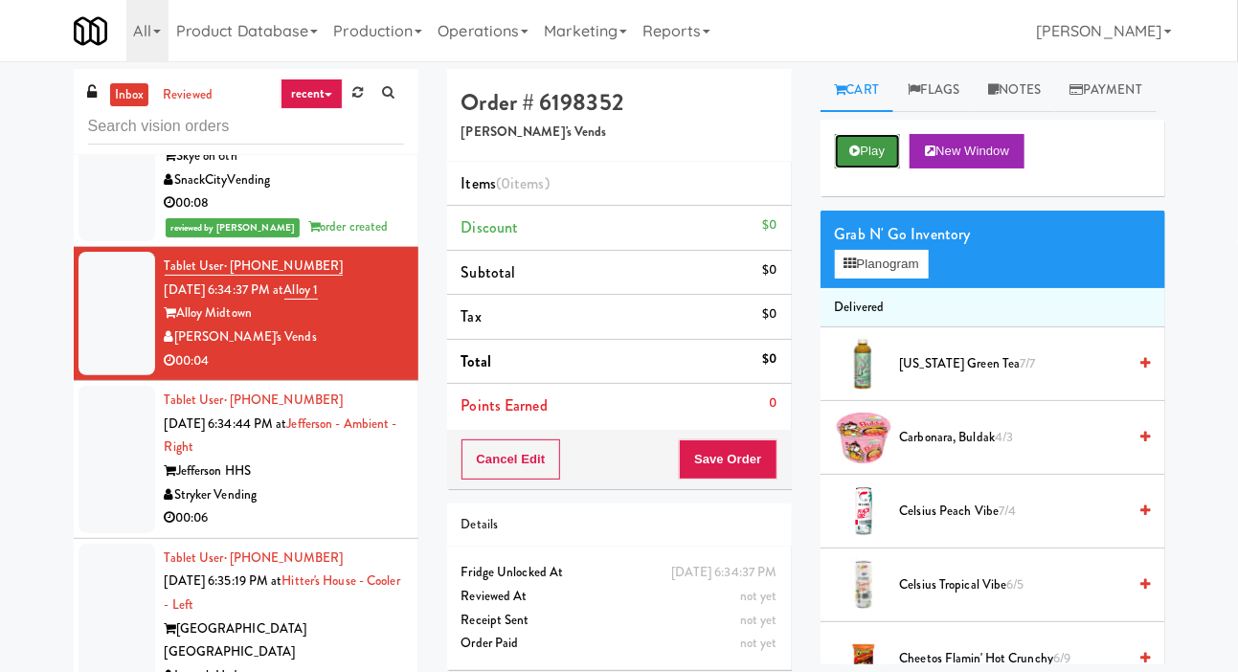
scroll to position [1972, 0]
click at [107, 522] on div at bounding box center [117, 459] width 77 height 147
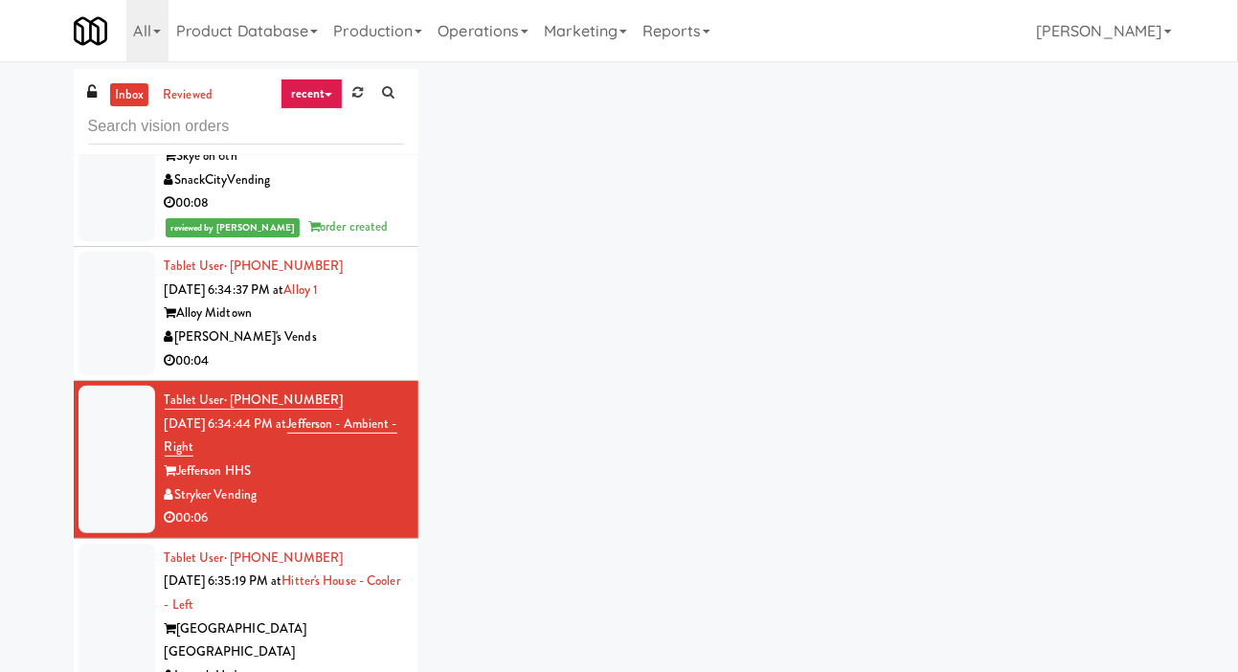
click at [104, 375] on div at bounding box center [117, 314] width 77 height 124
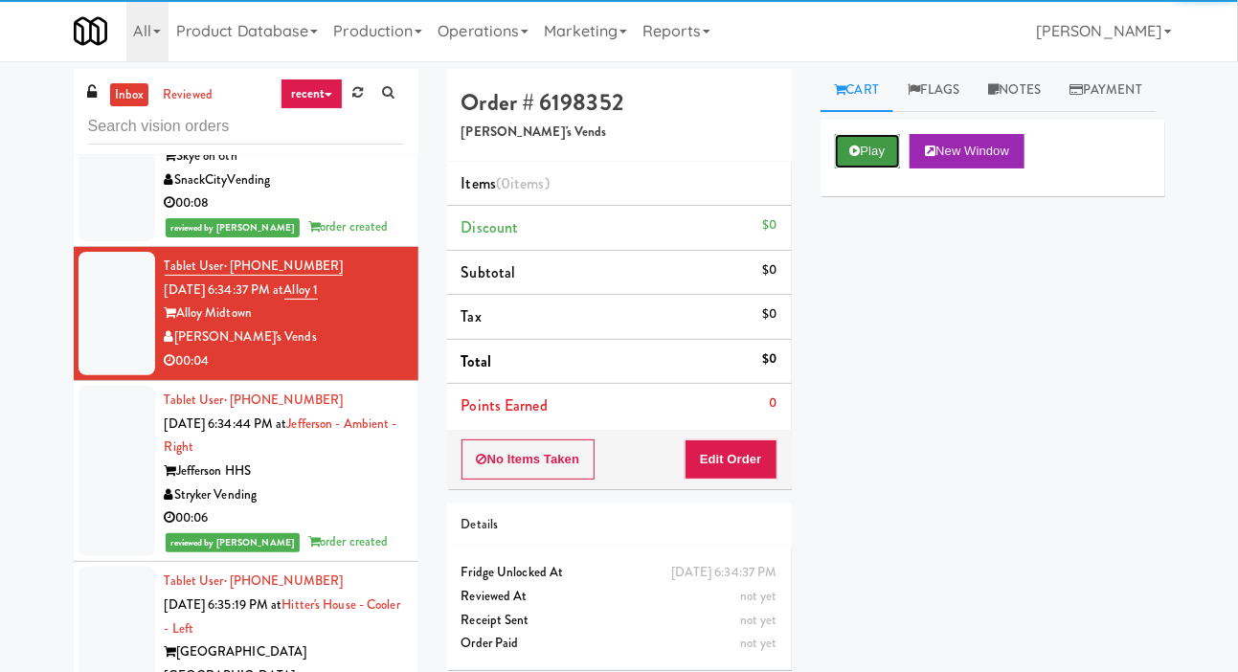
click at [874, 169] on button "Play" at bounding box center [868, 151] width 66 height 34
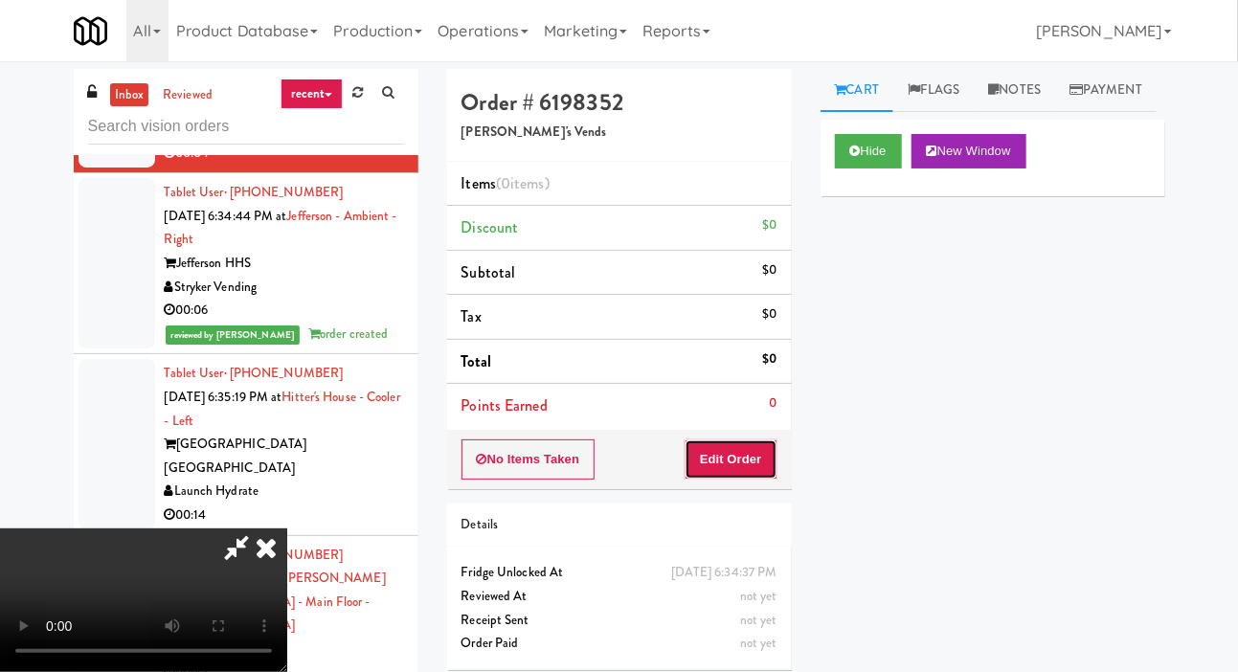
click at [749, 459] on button "Edit Order" at bounding box center [731, 459] width 93 height 40
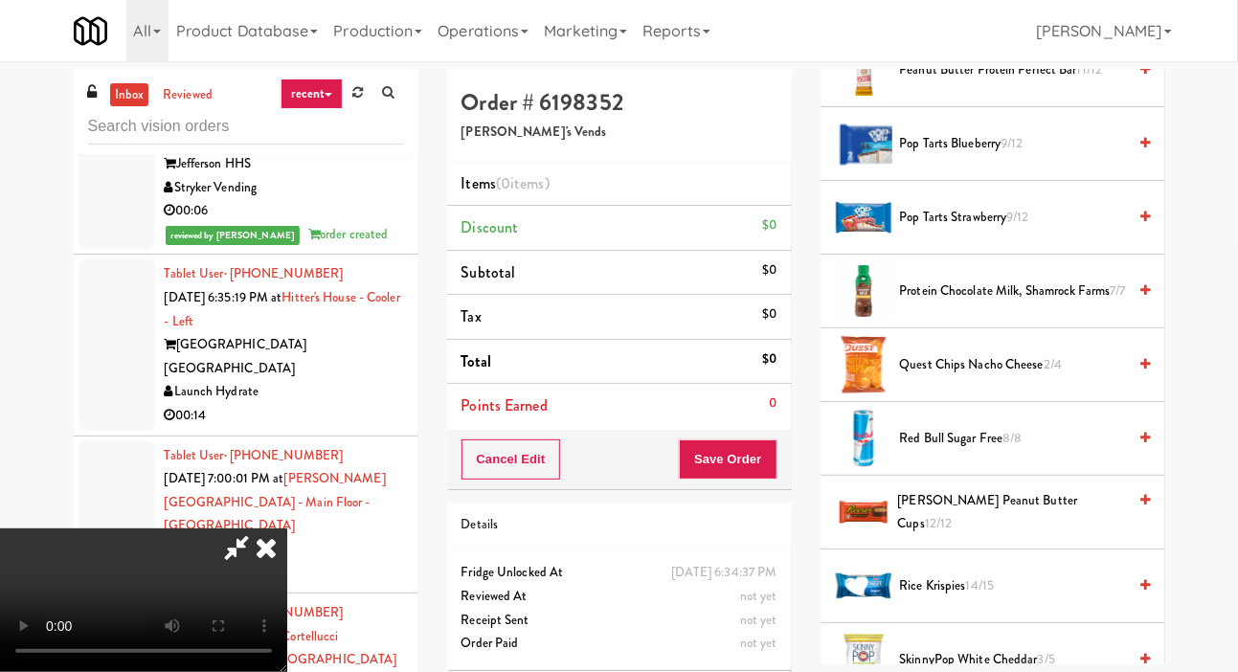
scroll to position [1916, 0]
click at [942, 451] on span "Red Bull Sugar Free 8/8" at bounding box center [1013, 439] width 227 height 24
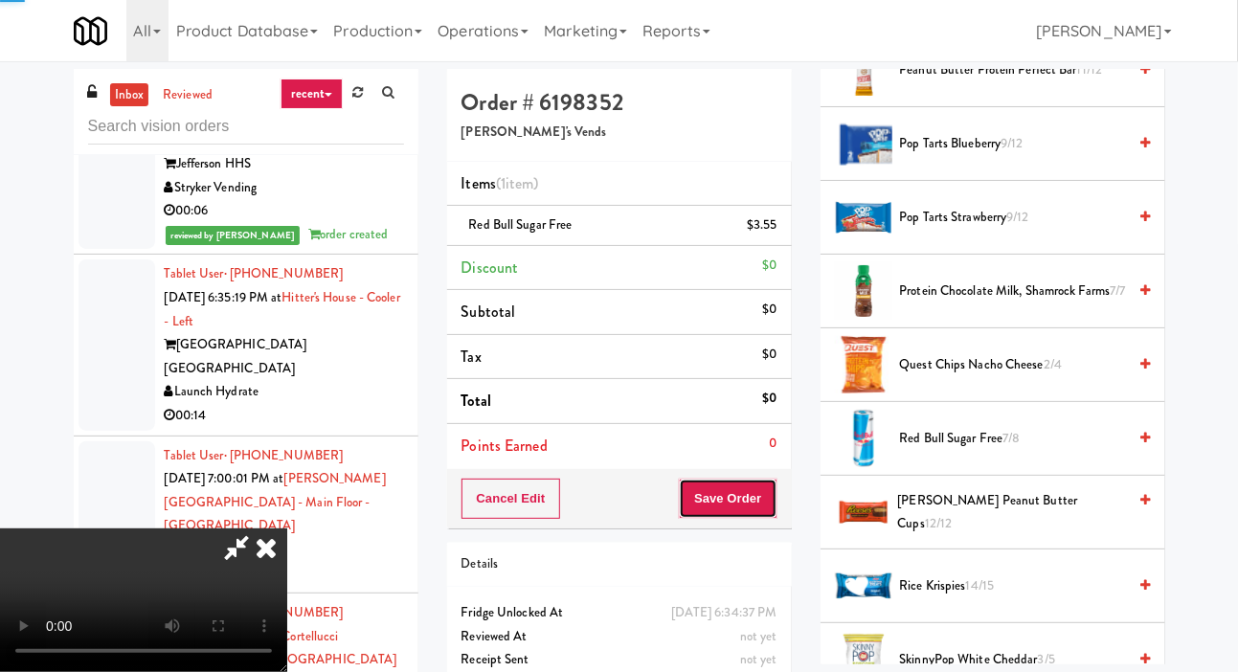
click at [774, 492] on button "Save Order" at bounding box center [728, 499] width 98 height 40
click at [773, 508] on button "Save Order" at bounding box center [728, 499] width 98 height 40
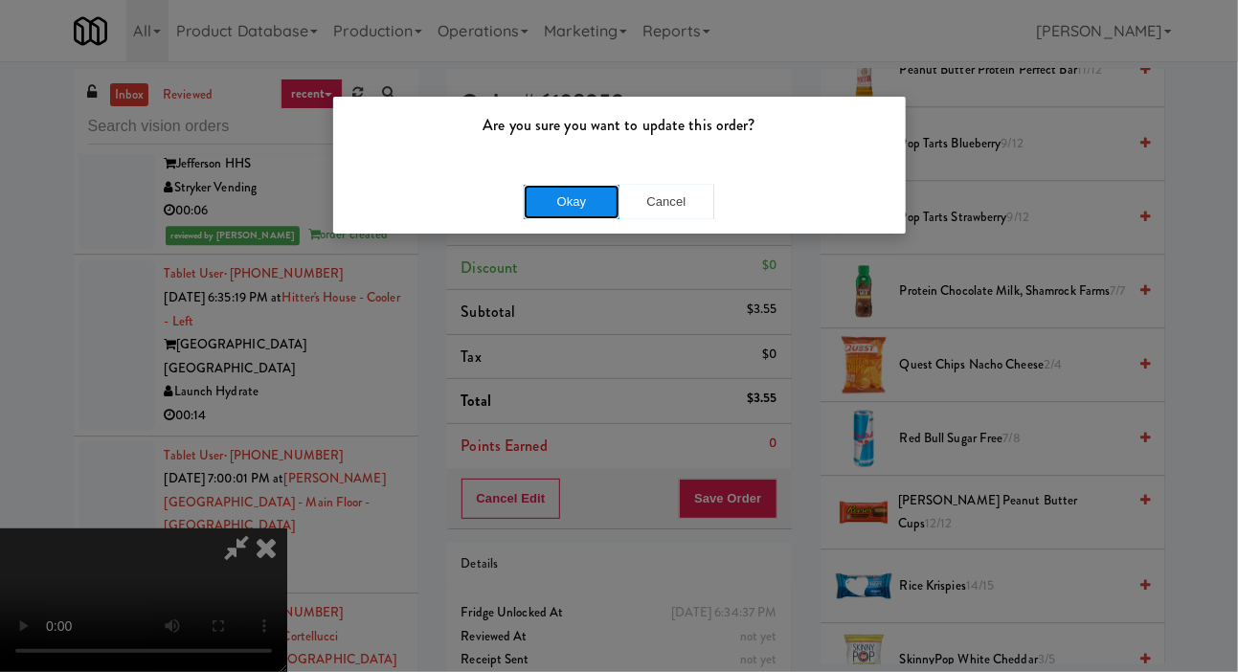
click at [536, 204] on button "Okay" at bounding box center [572, 202] width 96 height 34
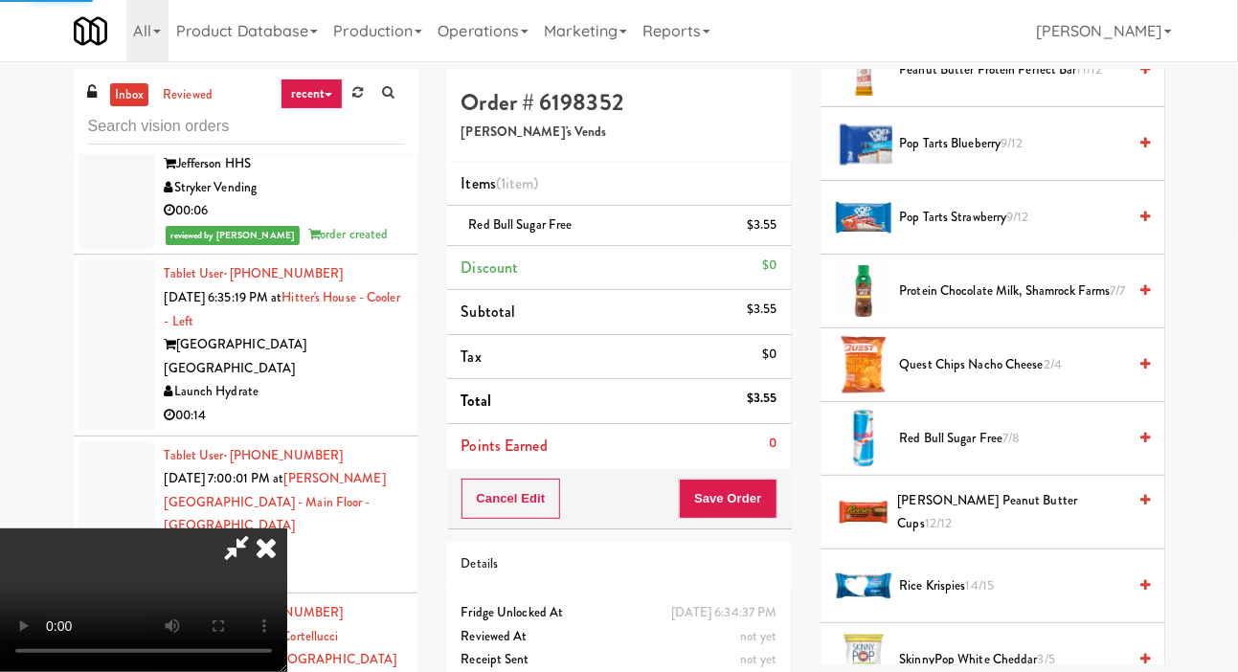
scroll to position [111, 0]
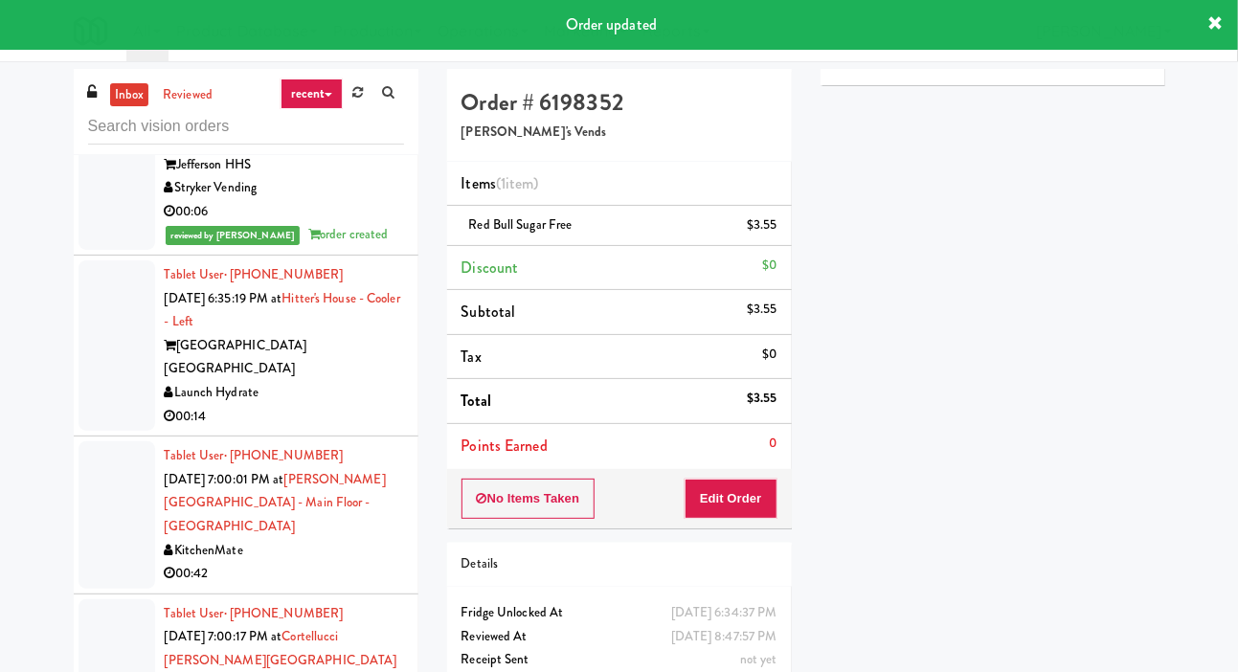
click at [94, 430] on div at bounding box center [117, 345] width 77 height 170
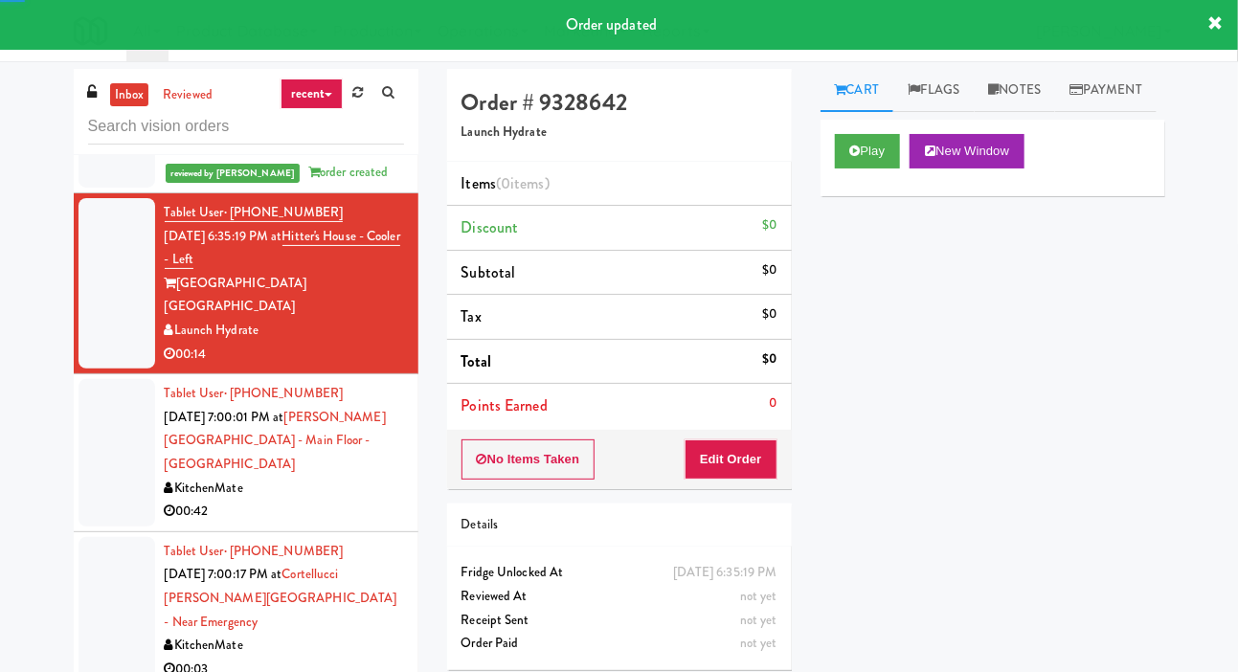
scroll to position [2369, 0]
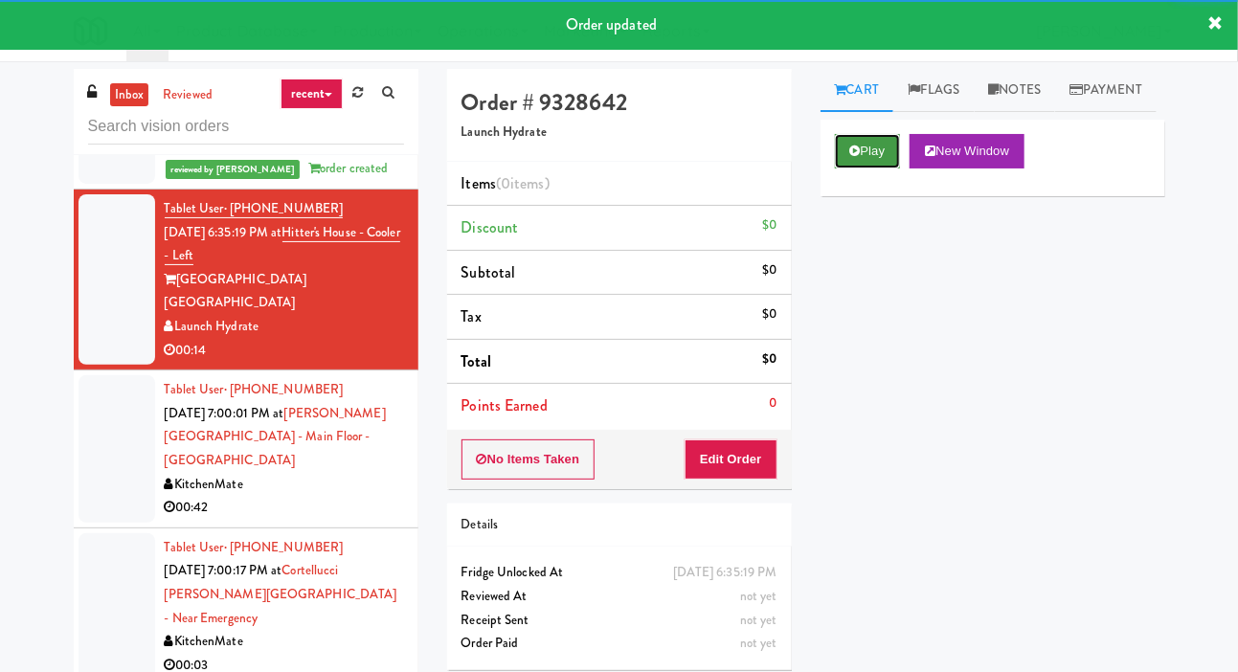
click at [882, 169] on button "Play" at bounding box center [868, 151] width 66 height 34
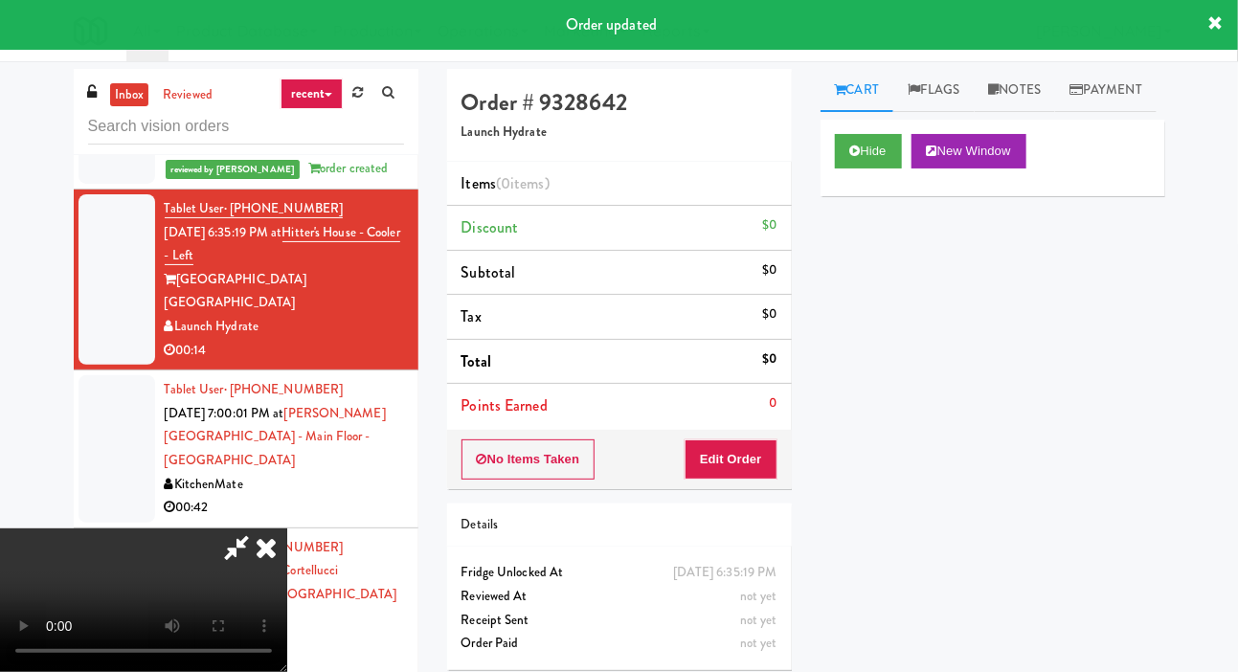
click at [744, 418] on li "Points Earned 0" at bounding box center [619, 406] width 345 height 44
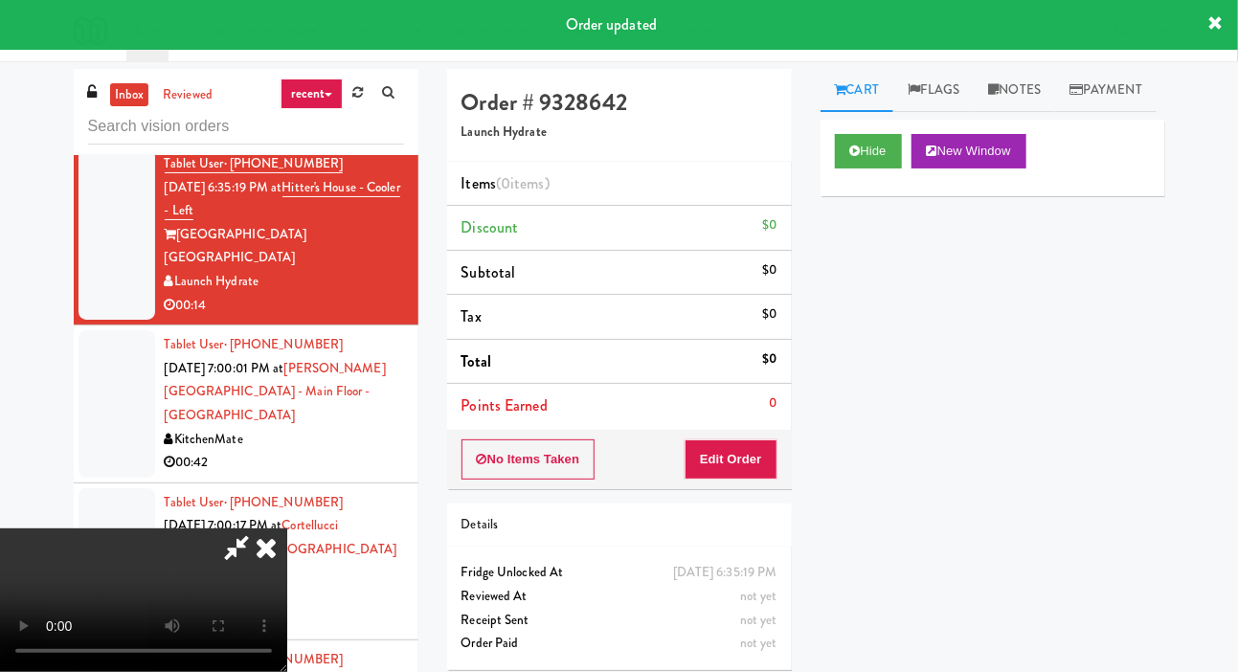
scroll to position [2429, 0]
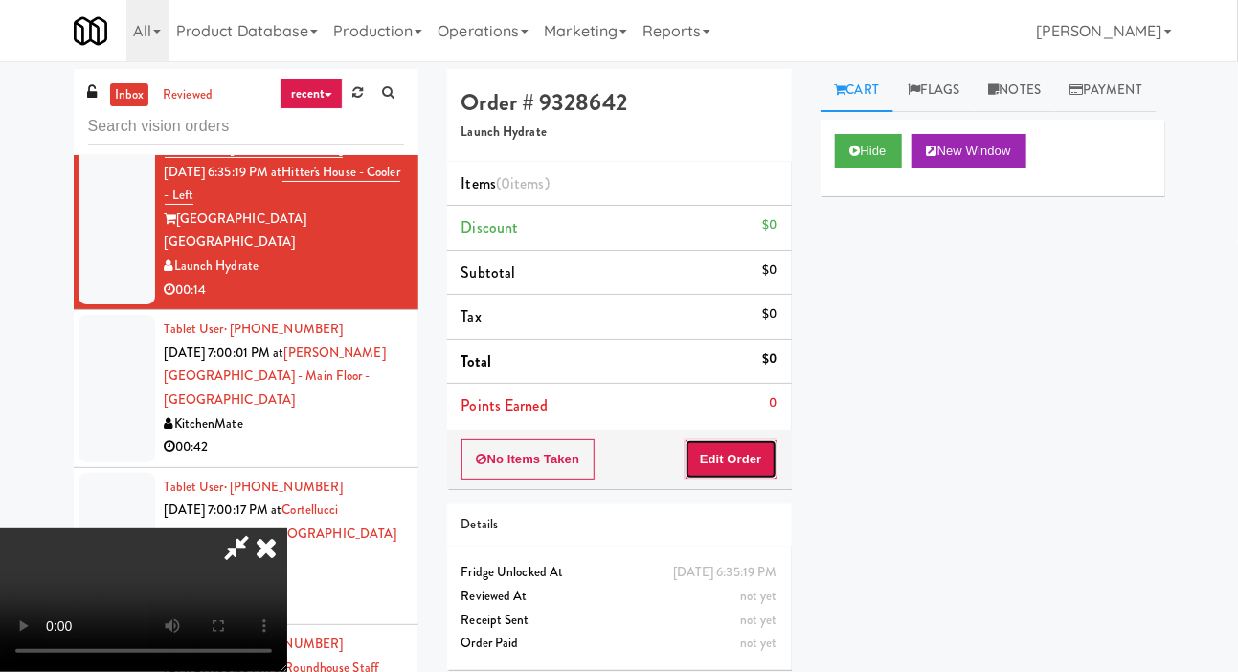
click at [753, 448] on button "Edit Order" at bounding box center [731, 459] width 93 height 40
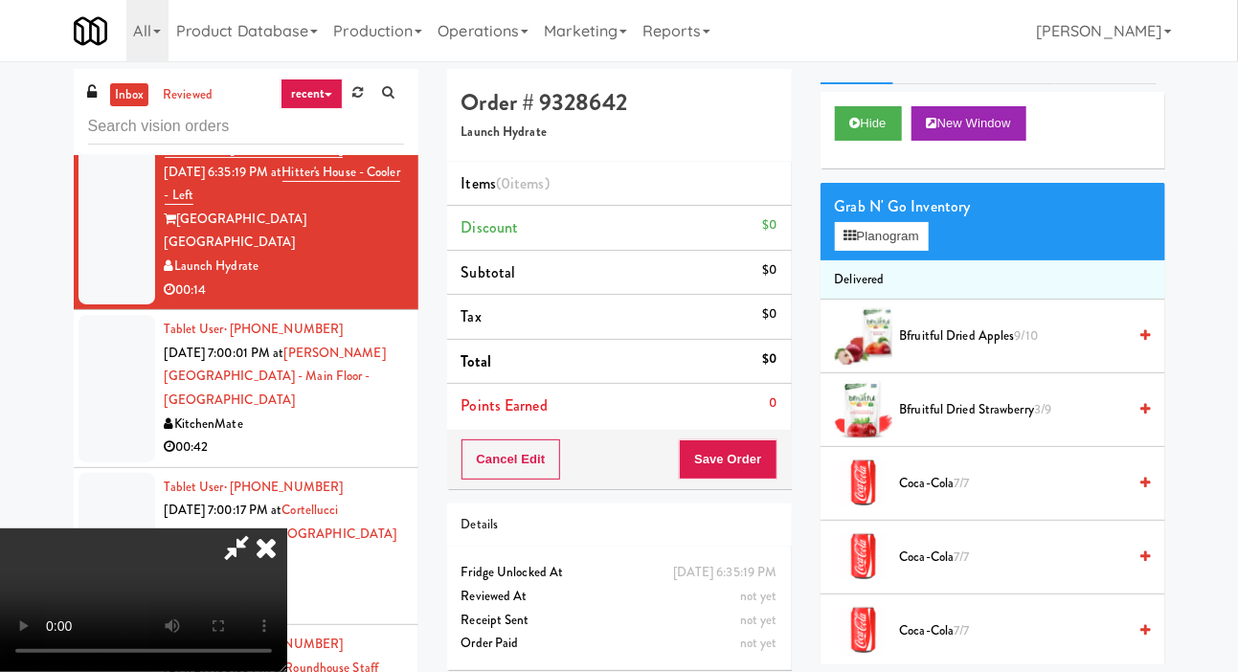
scroll to position [25, 0]
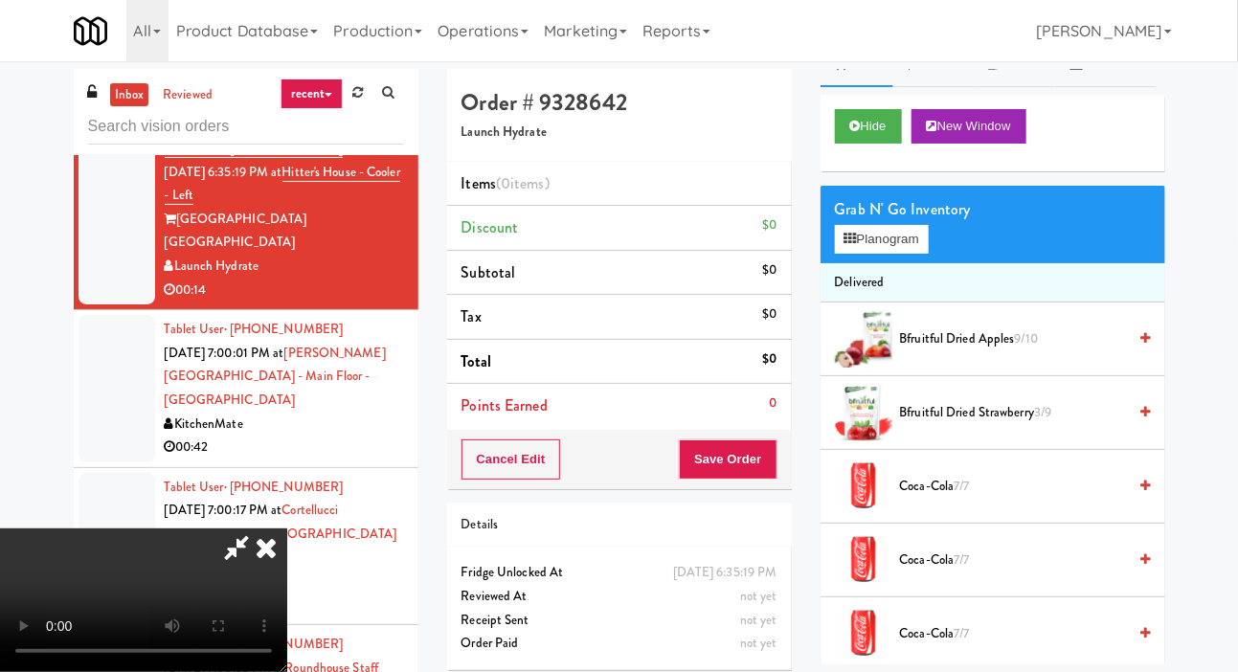
click at [1020, 425] on span "Bfruitful Dried Strawberry 3/9" at bounding box center [1013, 413] width 227 height 24
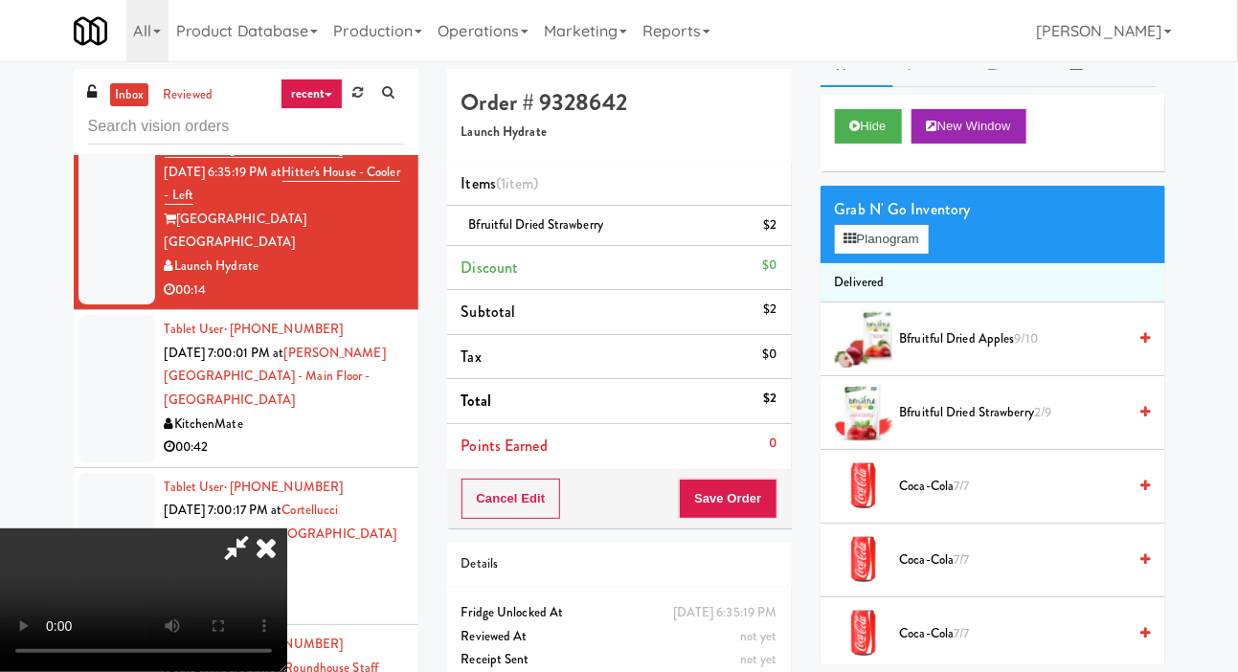
click at [1042, 421] on span "2/9" at bounding box center [1042, 412] width 17 height 18
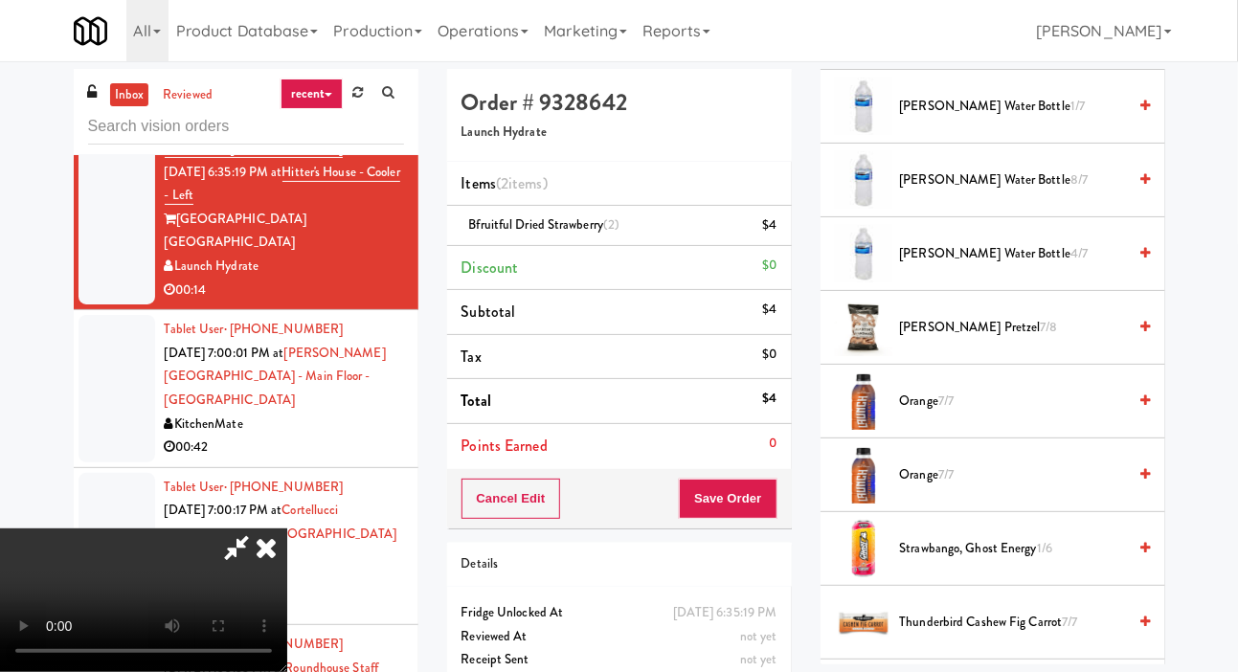
scroll to position [1218, 0]
click at [1086, 264] on span "[PERSON_NAME] Water Bottle 4/7" at bounding box center [1013, 252] width 227 height 24
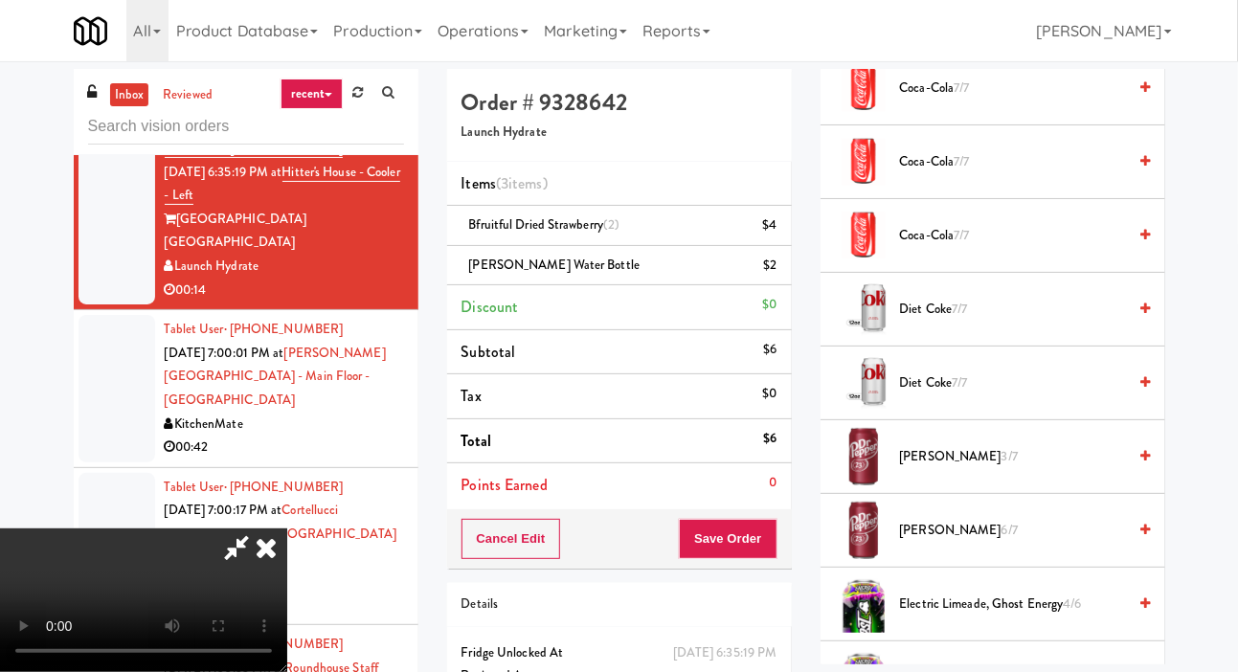
scroll to position [424, 0]
click at [1030, 394] on span "Diet Coke 7/7" at bounding box center [1013, 383] width 227 height 24
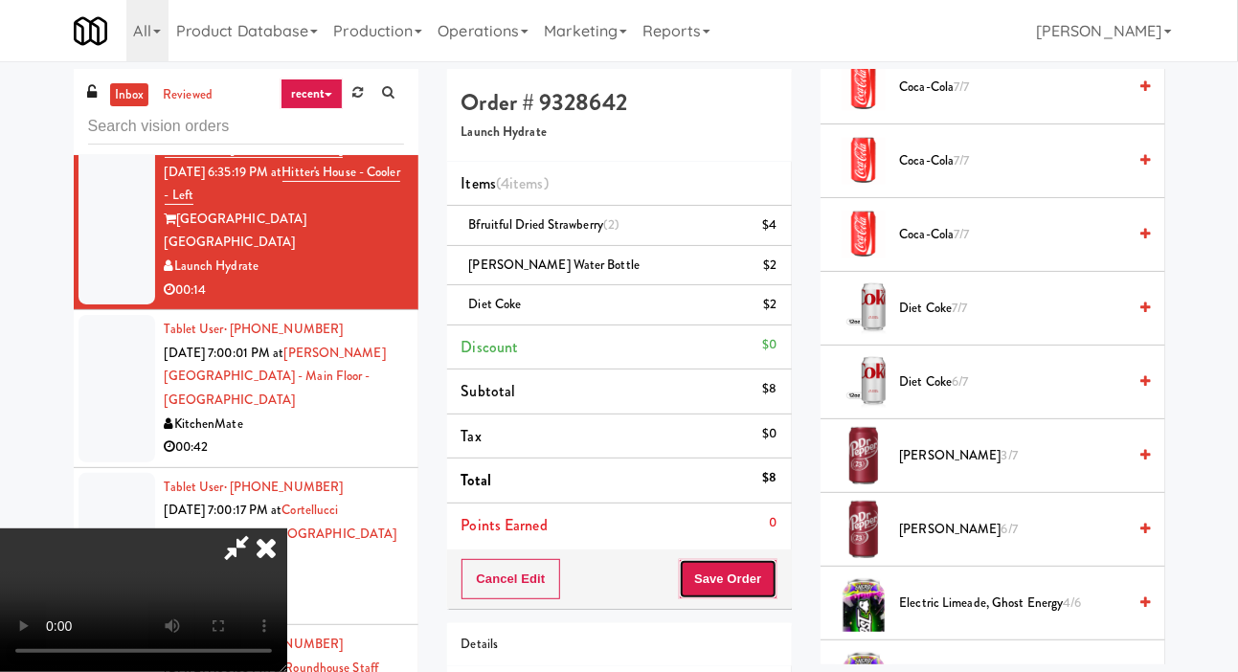
click at [754, 582] on button "Save Order" at bounding box center [728, 579] width 98 height 40
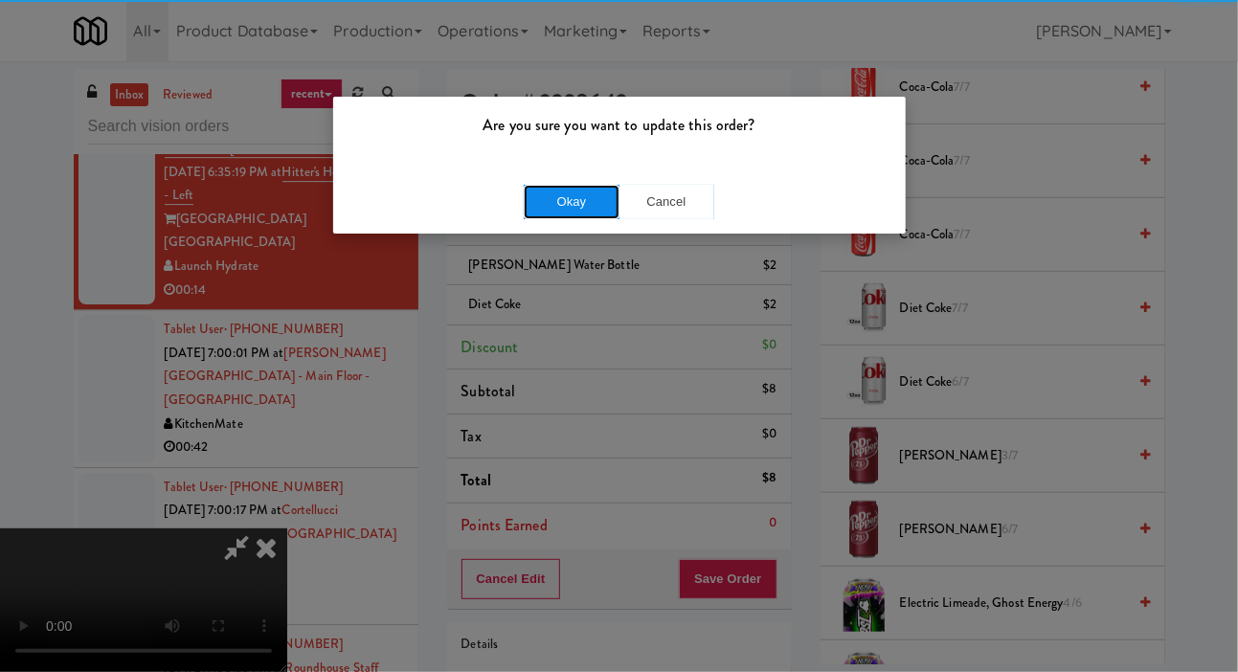
click at [553, 210] on button "Okay" at bounding box center [572, 202] width 96 height 34
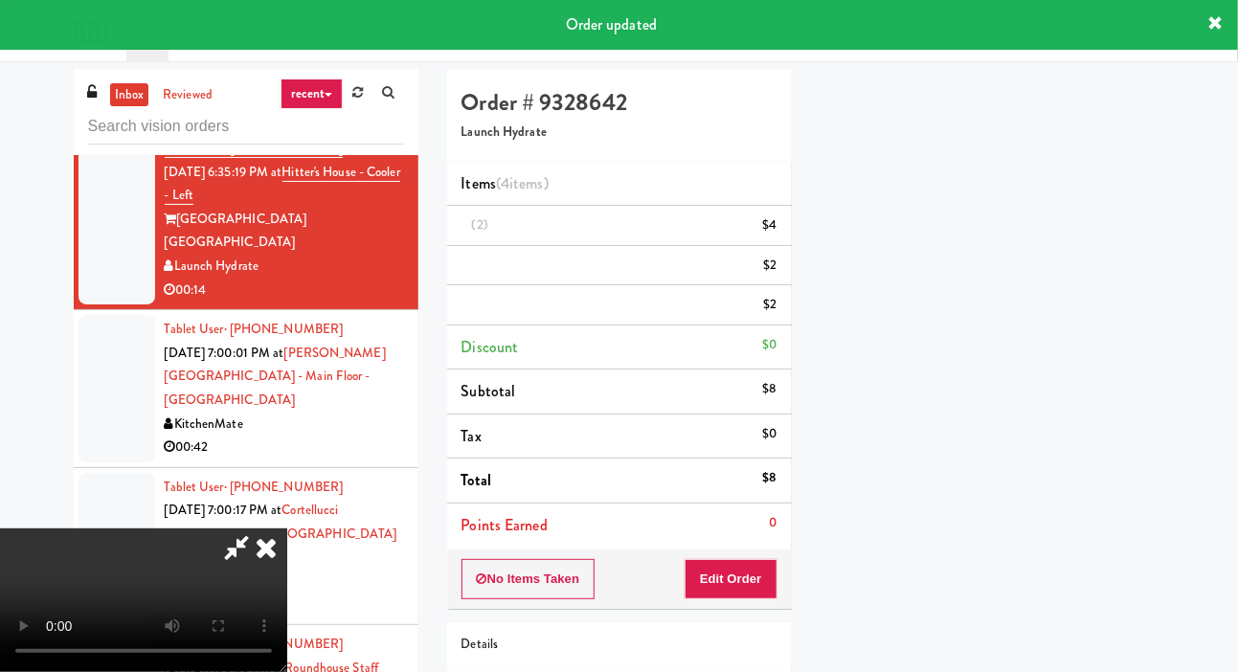
scroll to position [111, 0]
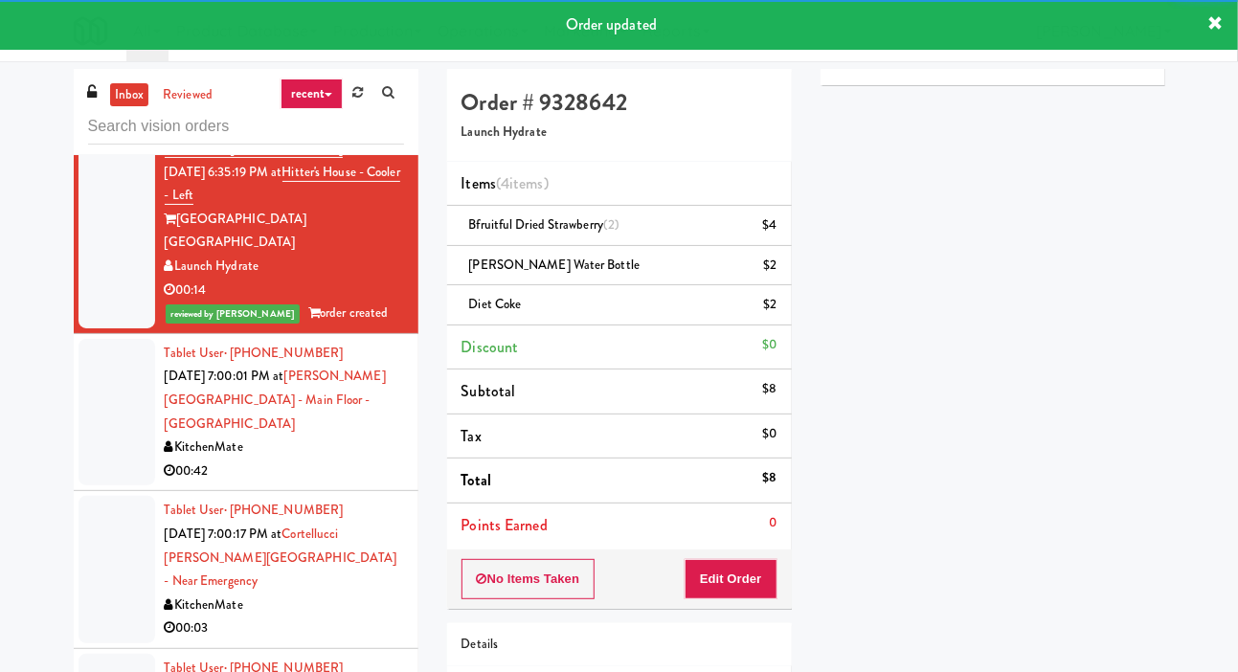
click at [92, 466] on div at bounding box center [117, 412] width 77 height 147
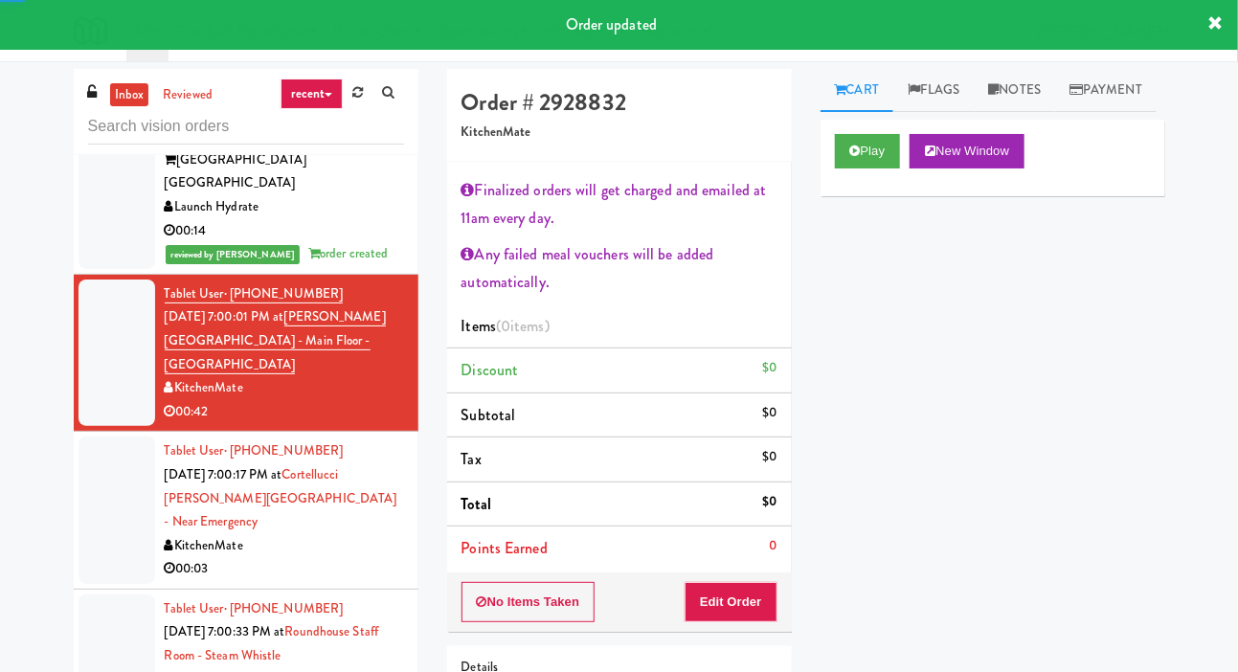
scroll to position [2525, 0]
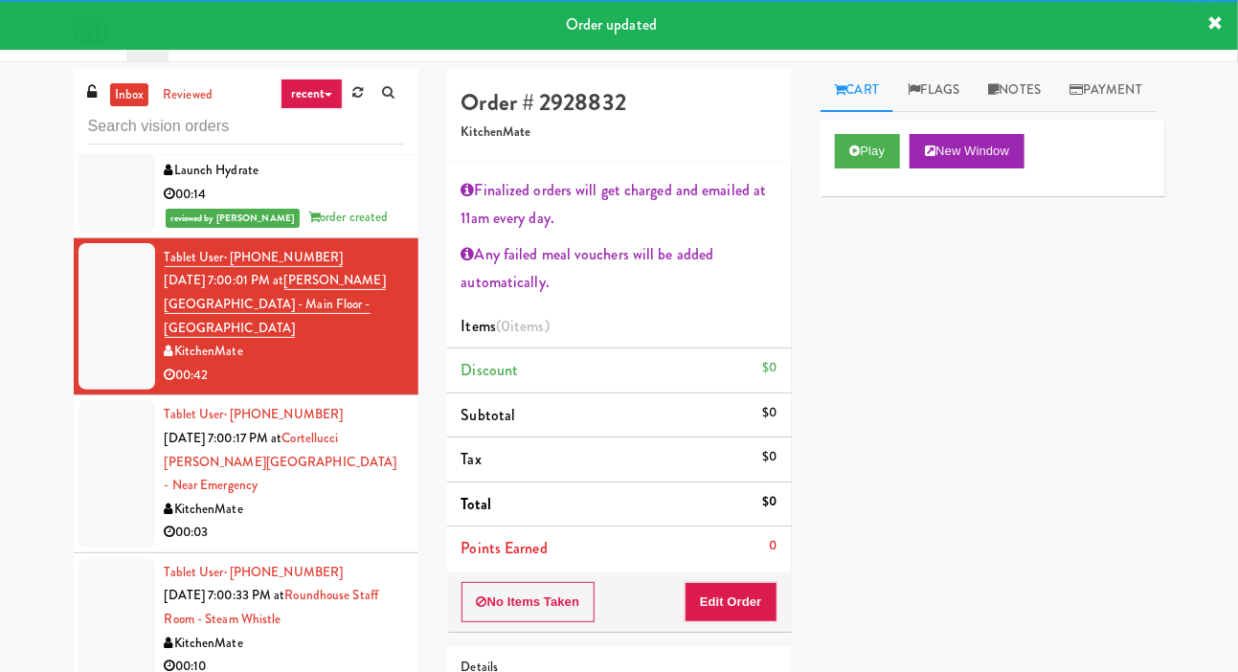
click at [97, 488] on div at bounding box center [117, 473] width 77 height 147
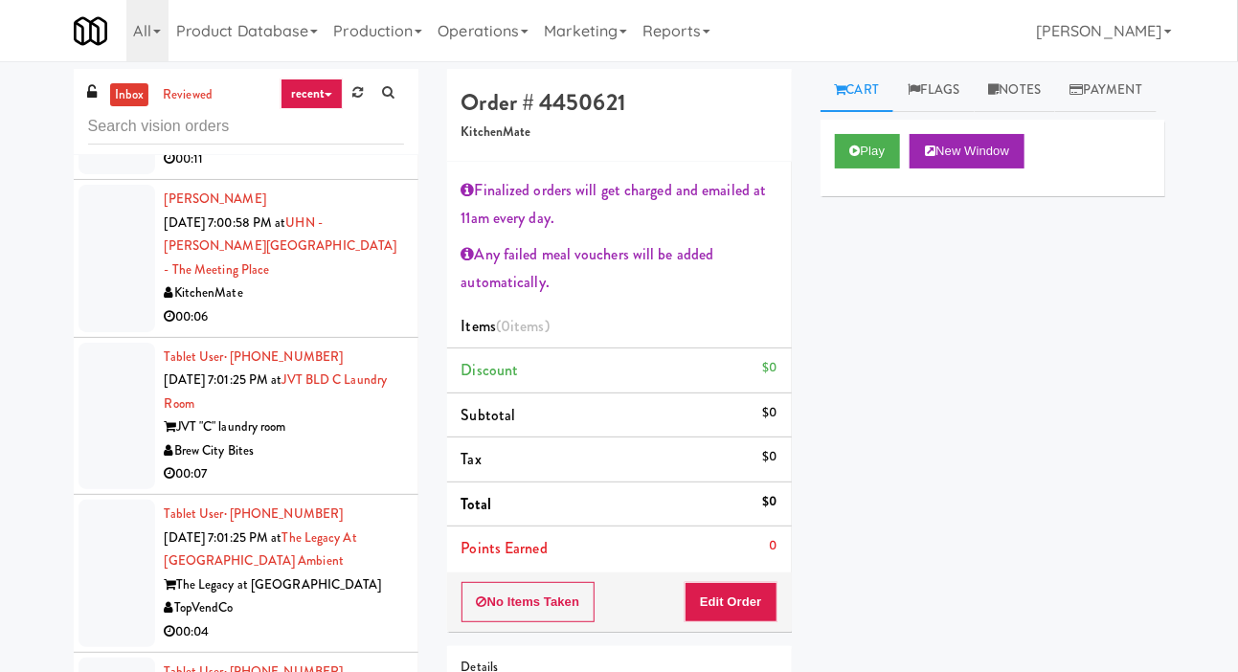
scroll to position [3492, 0]
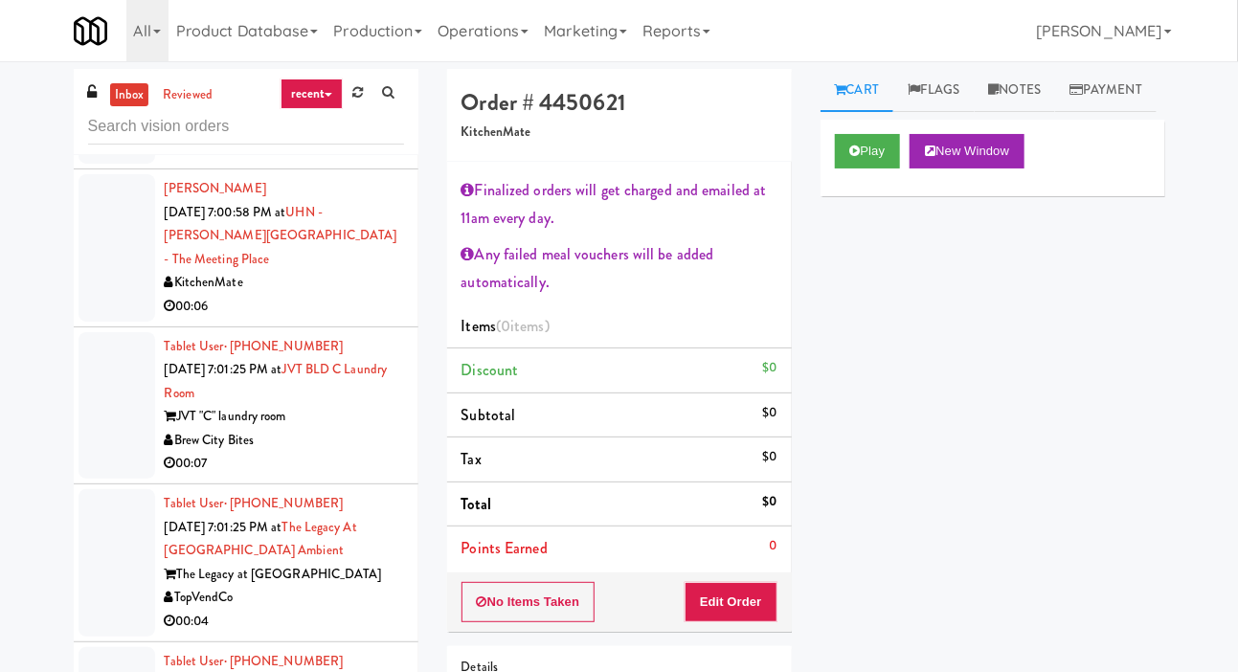
click at [83, 317] on li "[PERSON_NAME] [DATE] 7:00:58 PM at [GEOGRAPHIC_DATA][PERSON_NAME] - The Meeting…" at bounding box center [246, 248] width 345 height 158
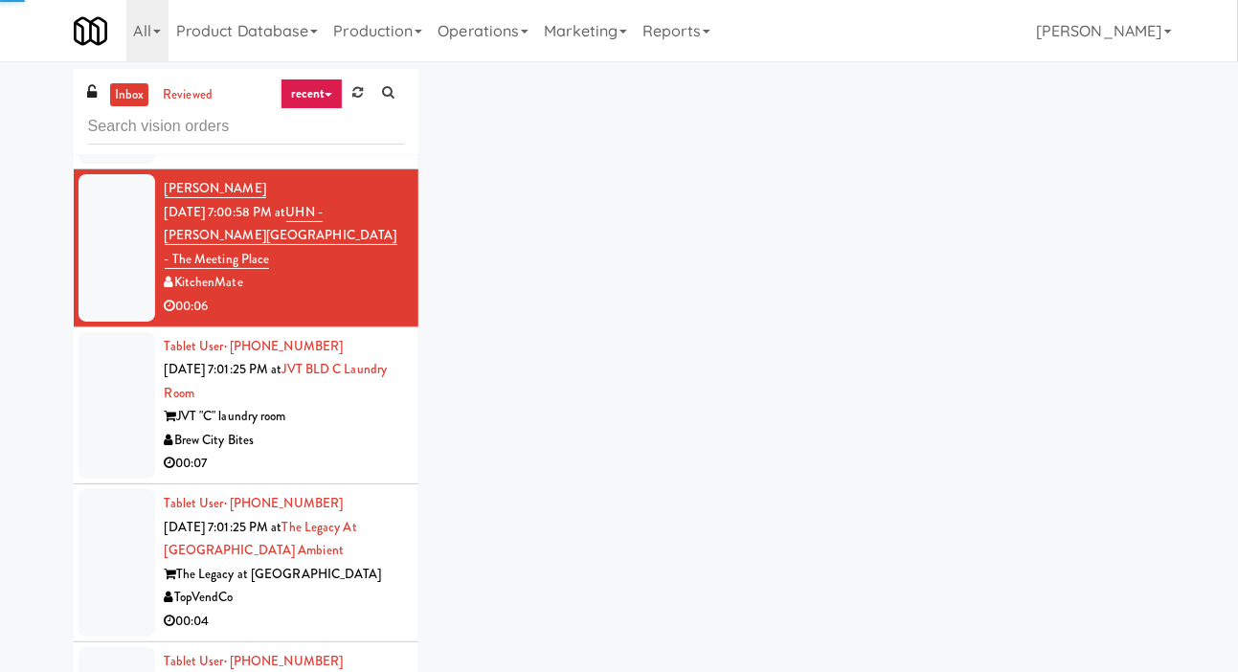
click at [99, 406] on div at bounding box center [117, 405] width 77 height 147
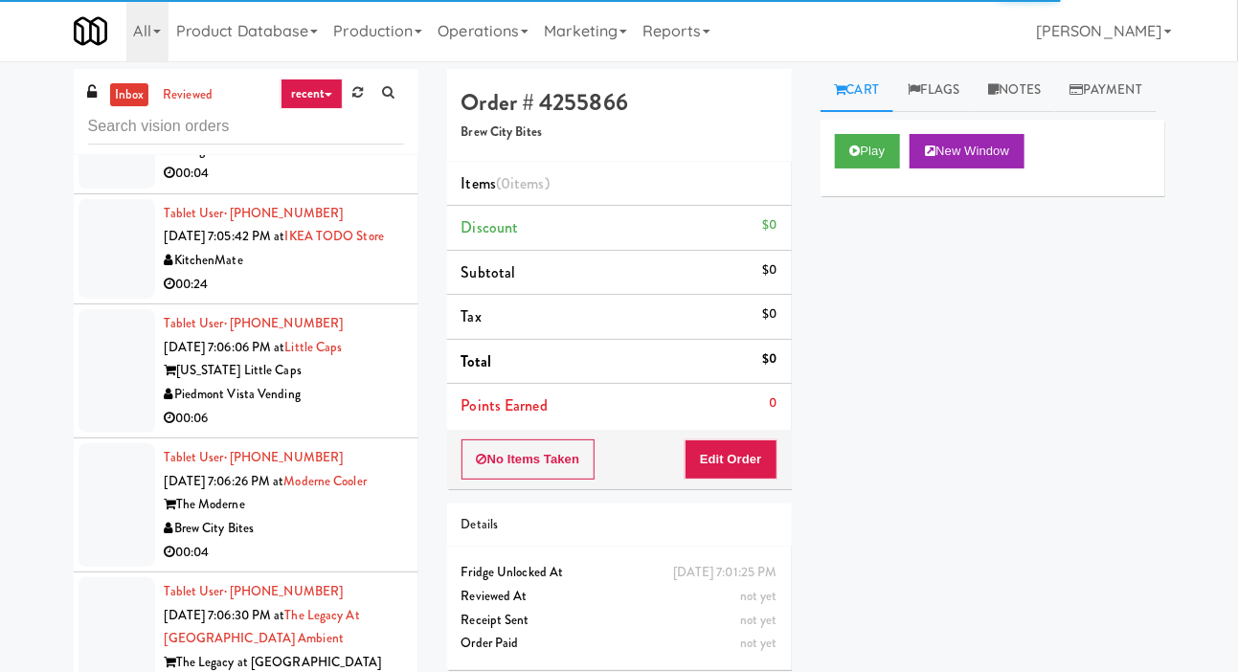
click at [104, 462] on div at bounding box center [117, 505] width 77 height 124
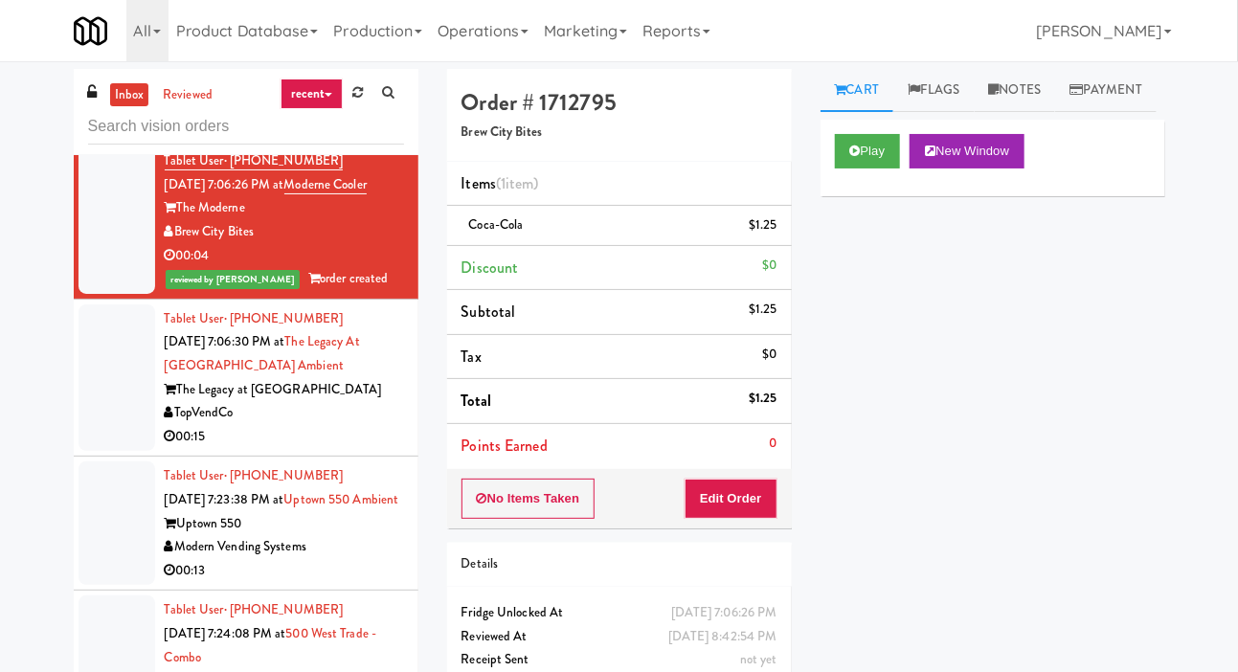
click at [107, 452] on div at bounding box center [117, 377] width 77 height 147
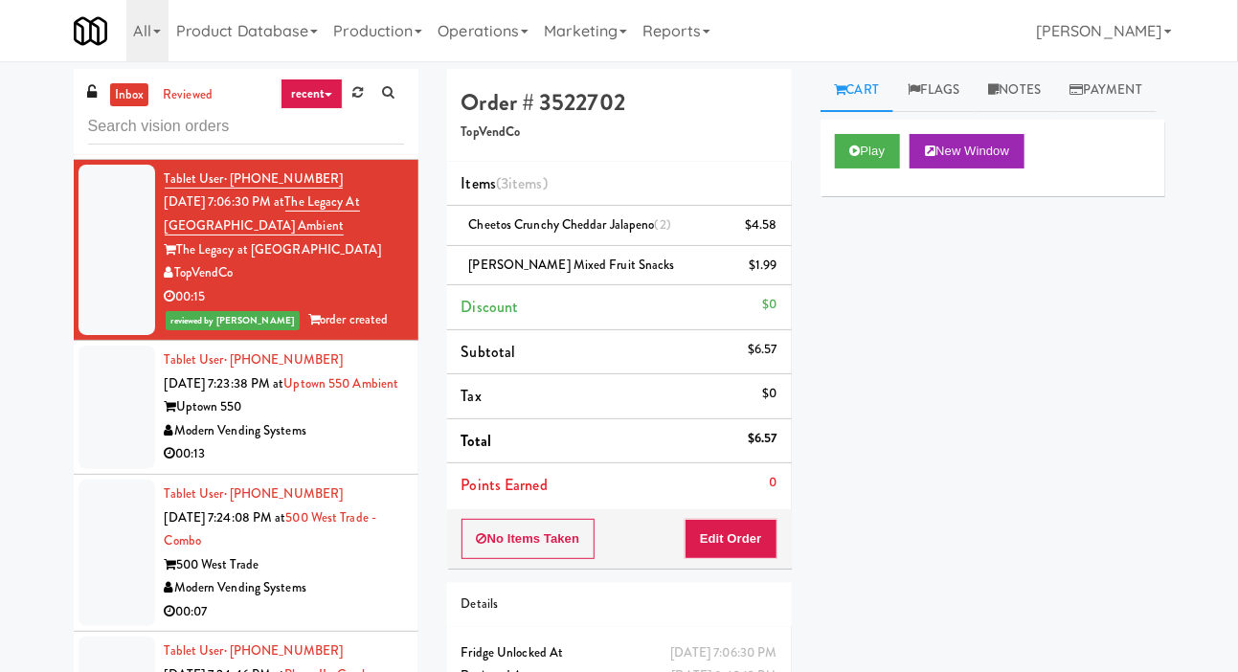
click at [109, 469] on div at bounding box center [117, 408] width 77 height 124
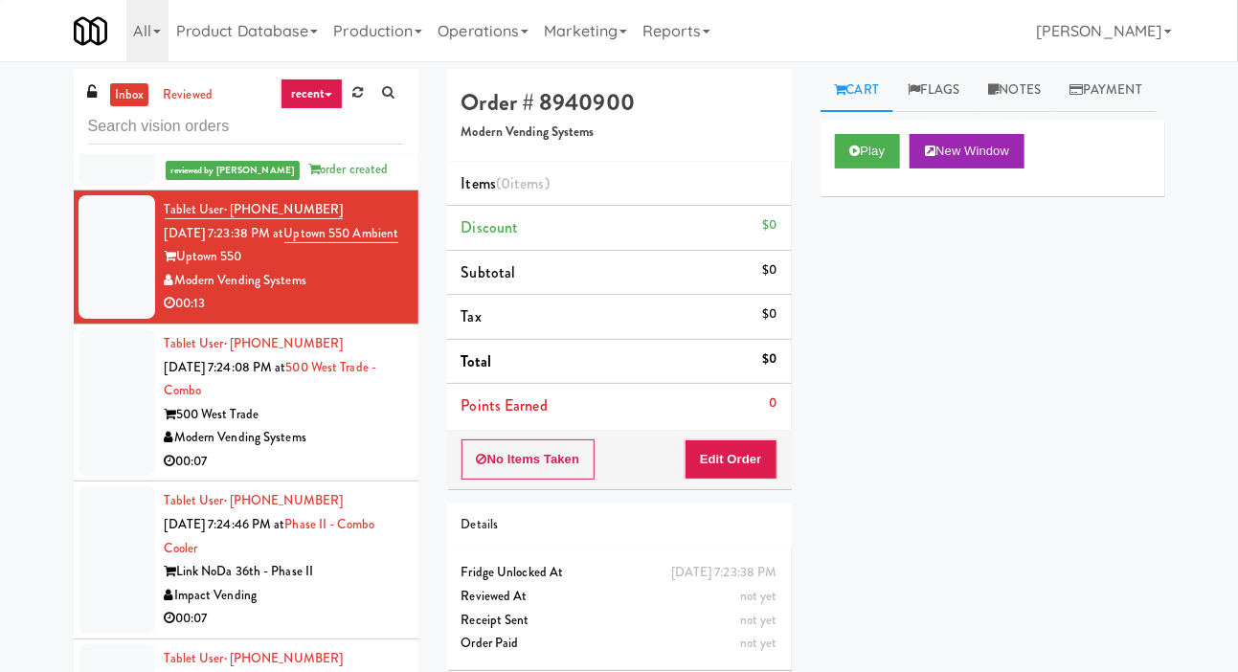
click at [116, 477] on div at bounding box center [117, 402] width 77 height 147
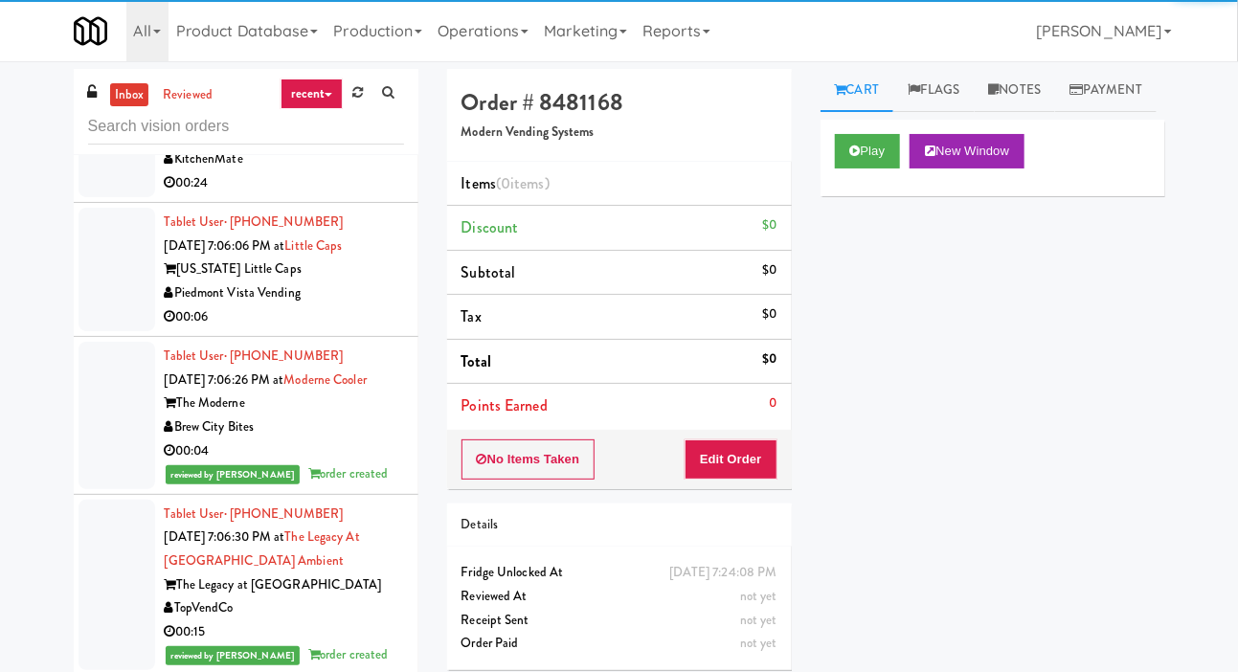
scroll to position [5528, 0]
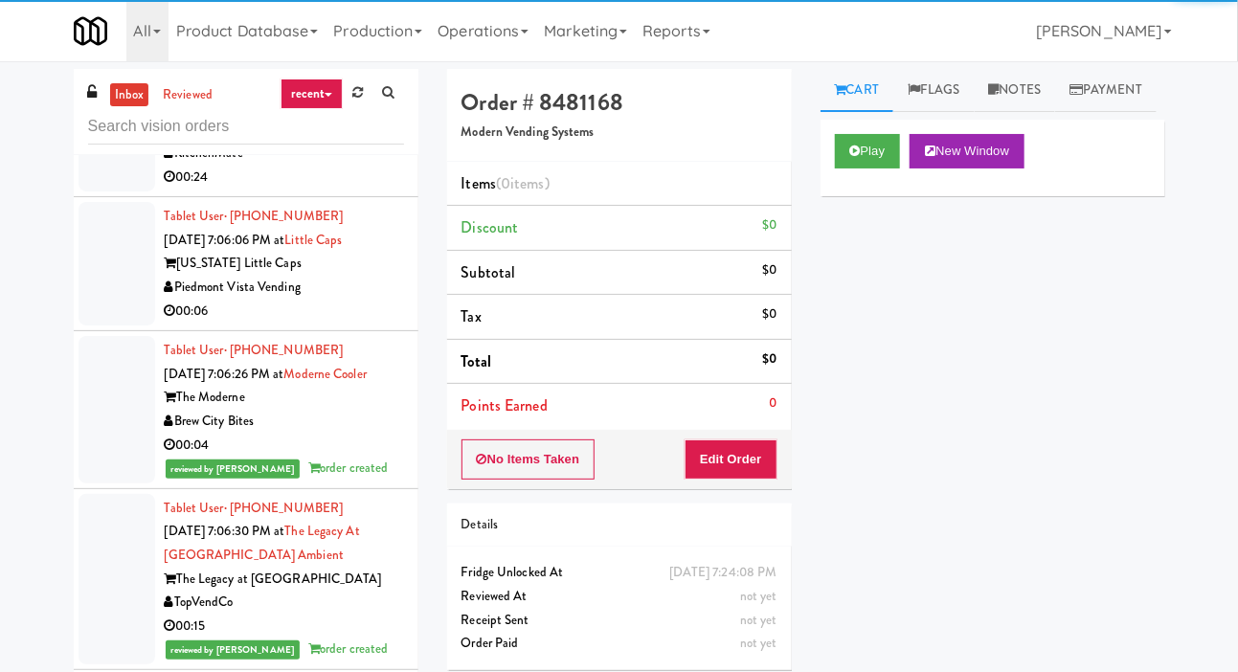
click at [108, 326] on div at bounding box center [117, 264] width 77 height 124
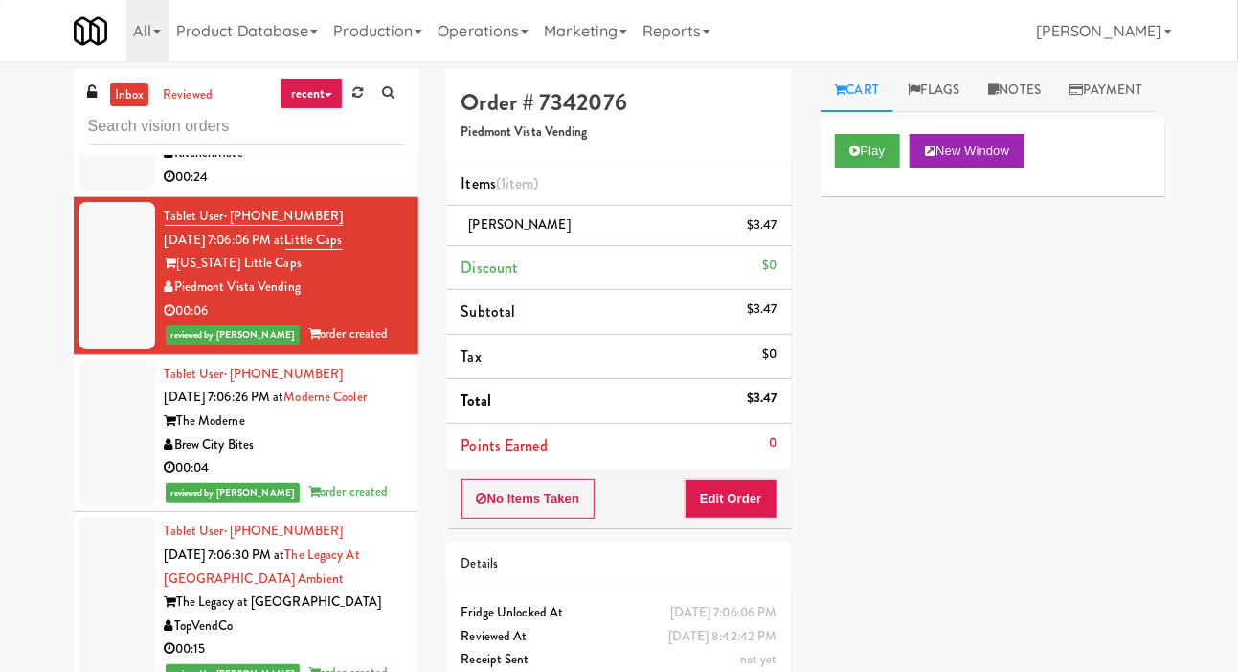
click at [101, 191] on div at bounding box center [117, 142] width 77 height 100
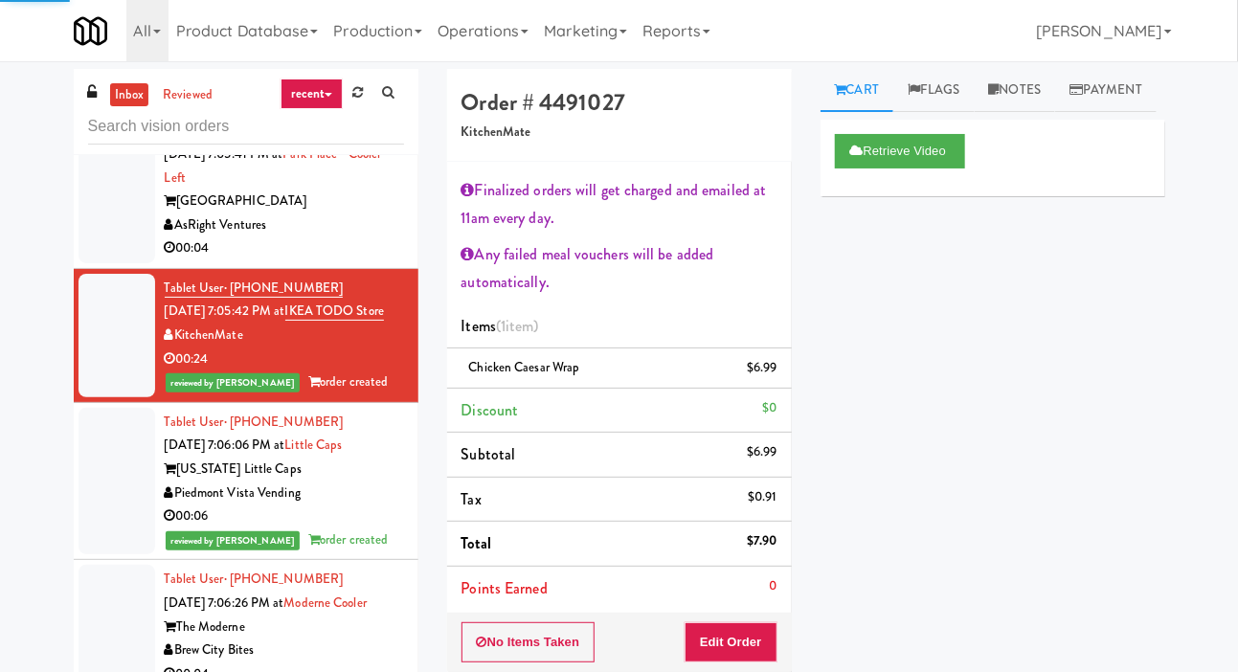
click at [108, 263] on div at bounding box center [117, 189] width 77 height 147
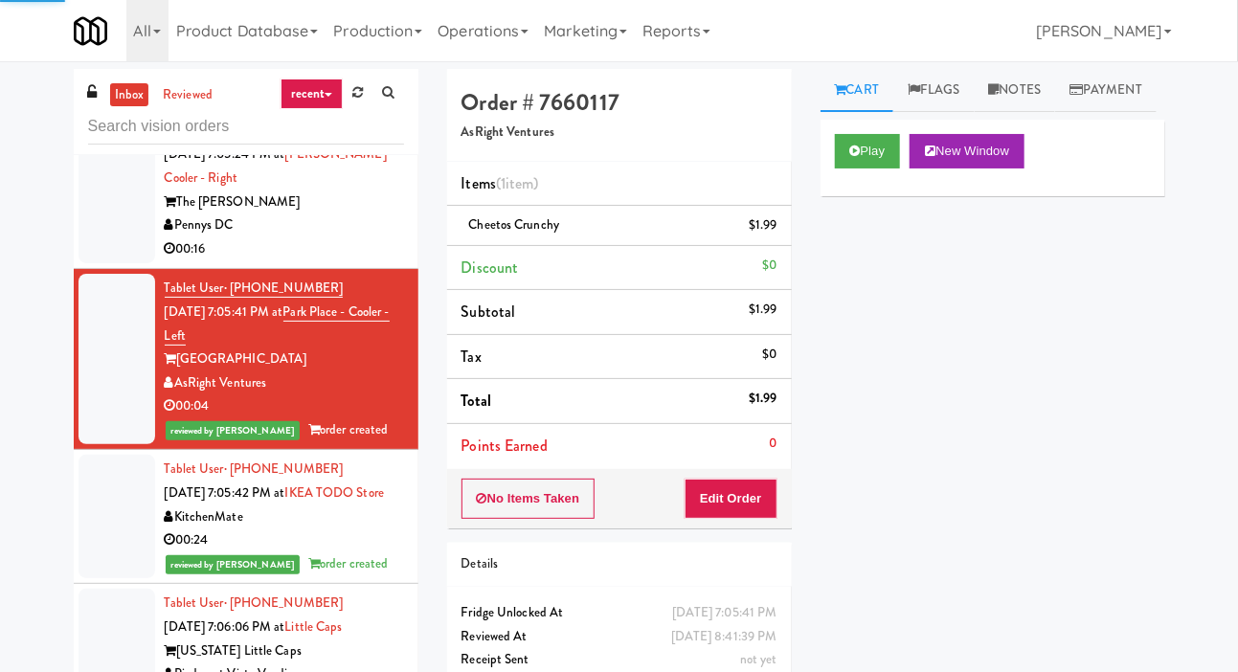
click at [98, 264] on div at bounding box center [117, 190] width 77 height 147
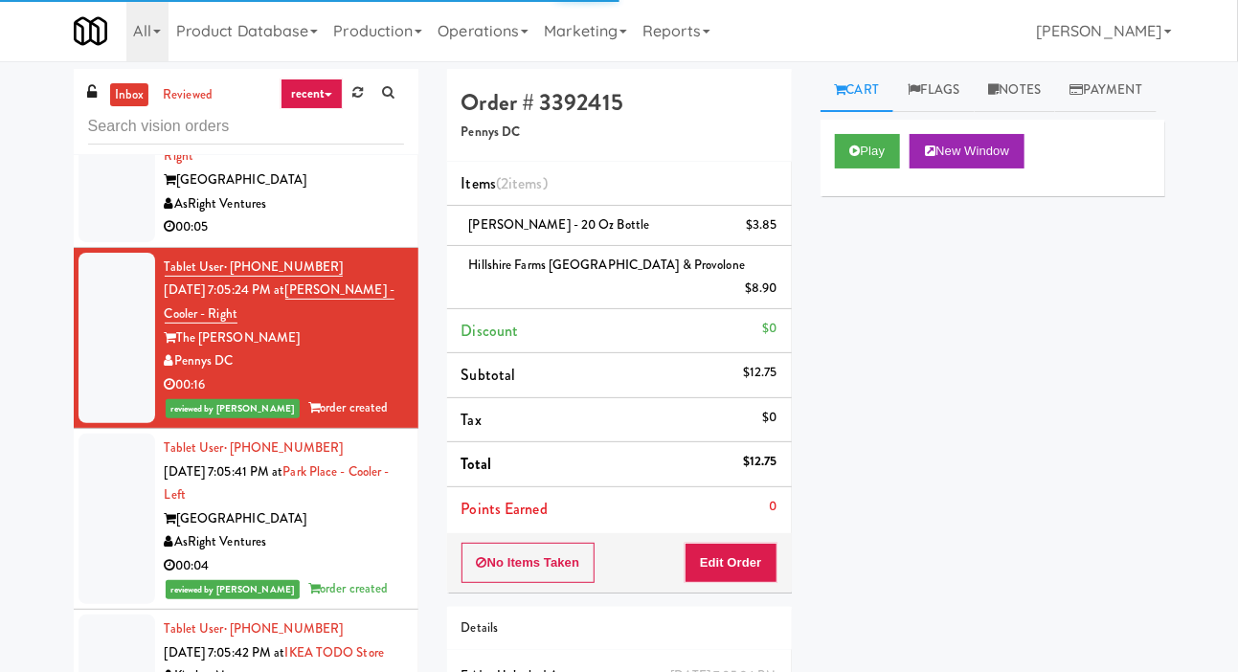
click at [96, 242] on div at bounding box center [117, 168] width 77 height 147
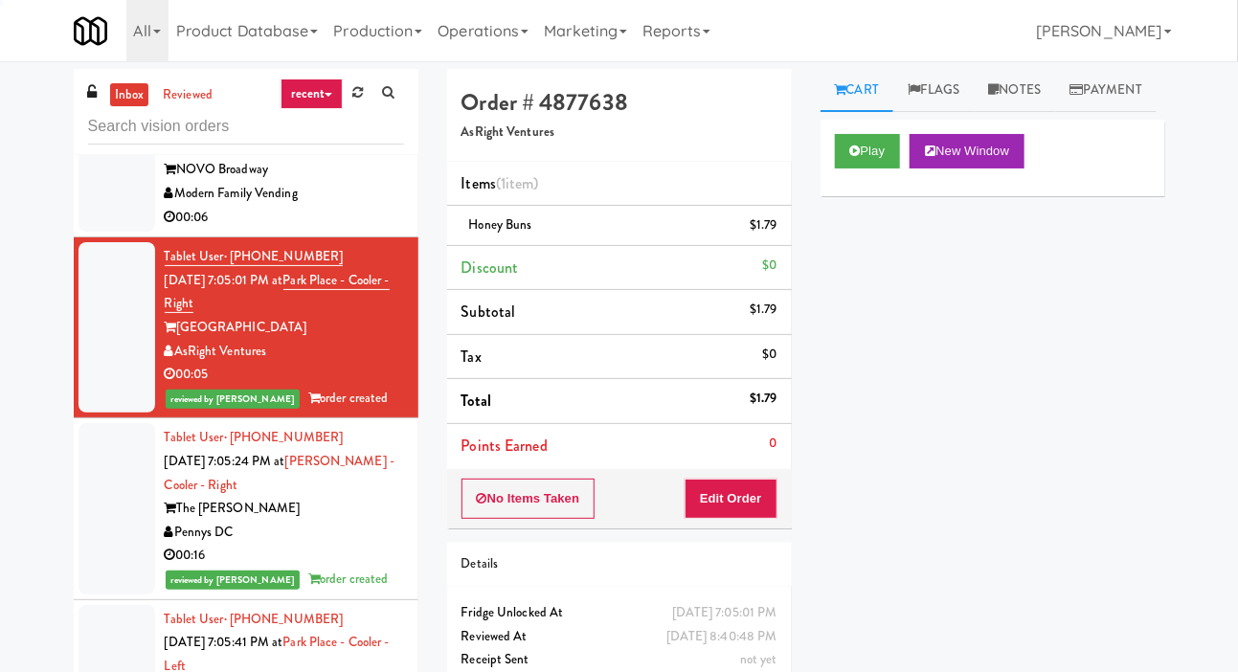
click at [102, 233] on div at bounding box center [117, 158] width 77 height 147
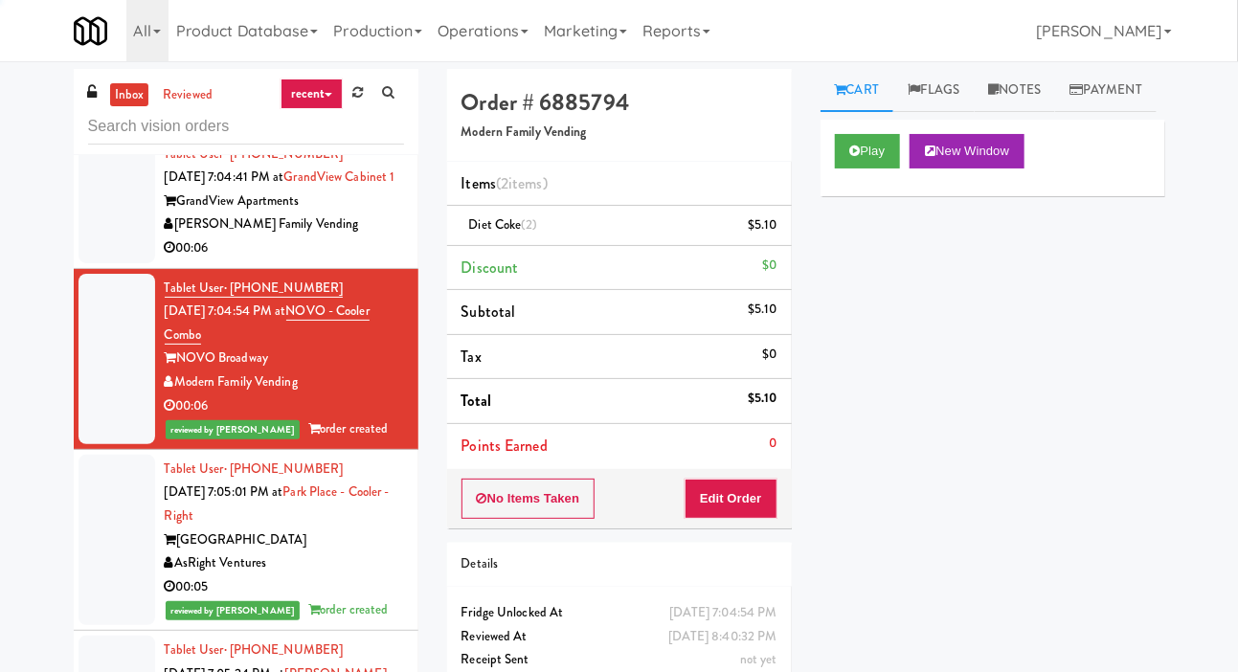
click at [102, 249] on div at bounding box center [117, 202] width 77 height 124
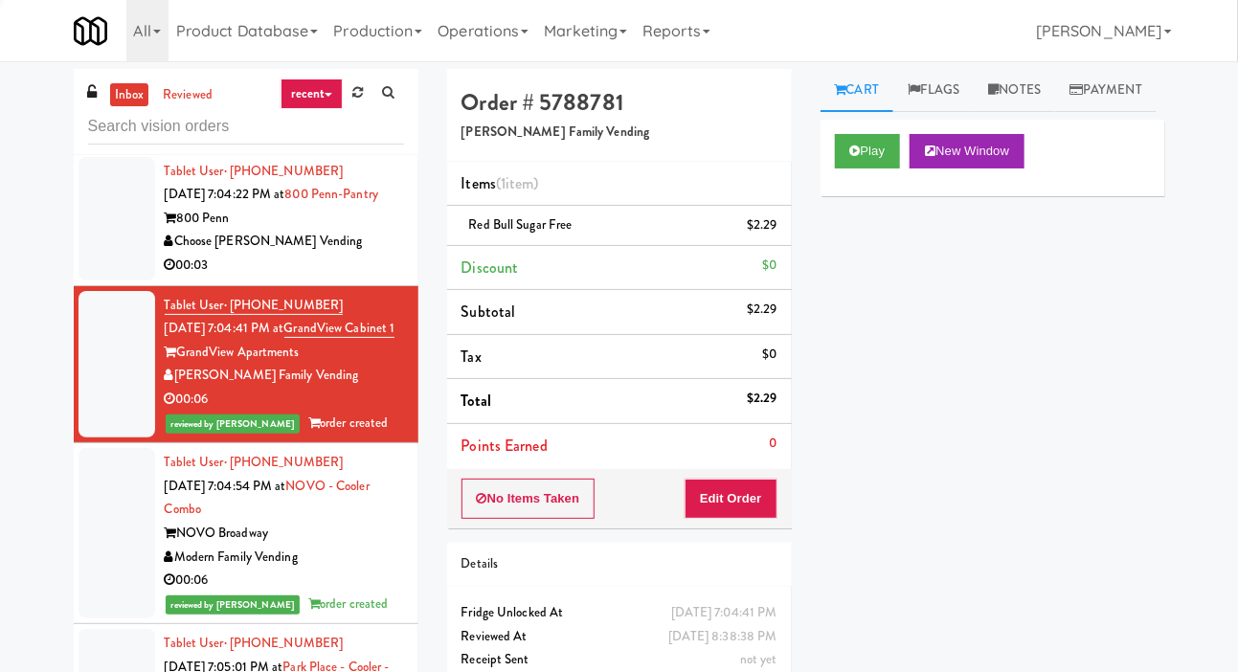
click at [101, 256] on div at bounding box center [117, 219] width 77 height 124
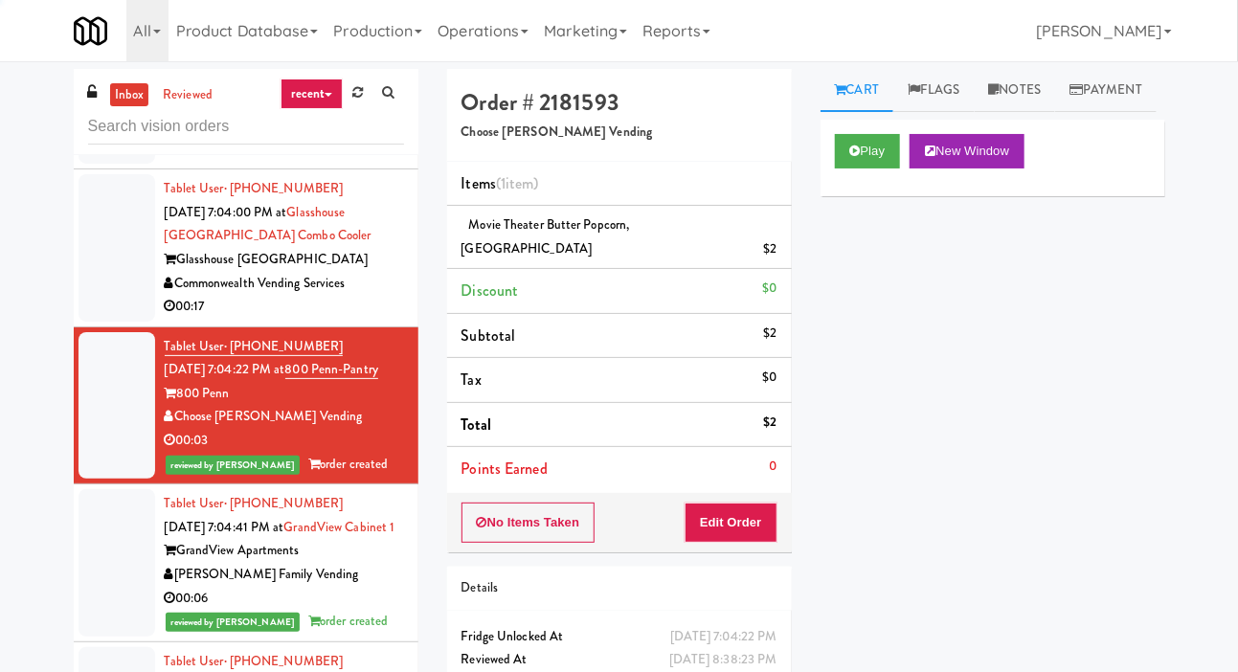
click at [101, 257] on div at bounding box center [117, 247] width 77 height 147
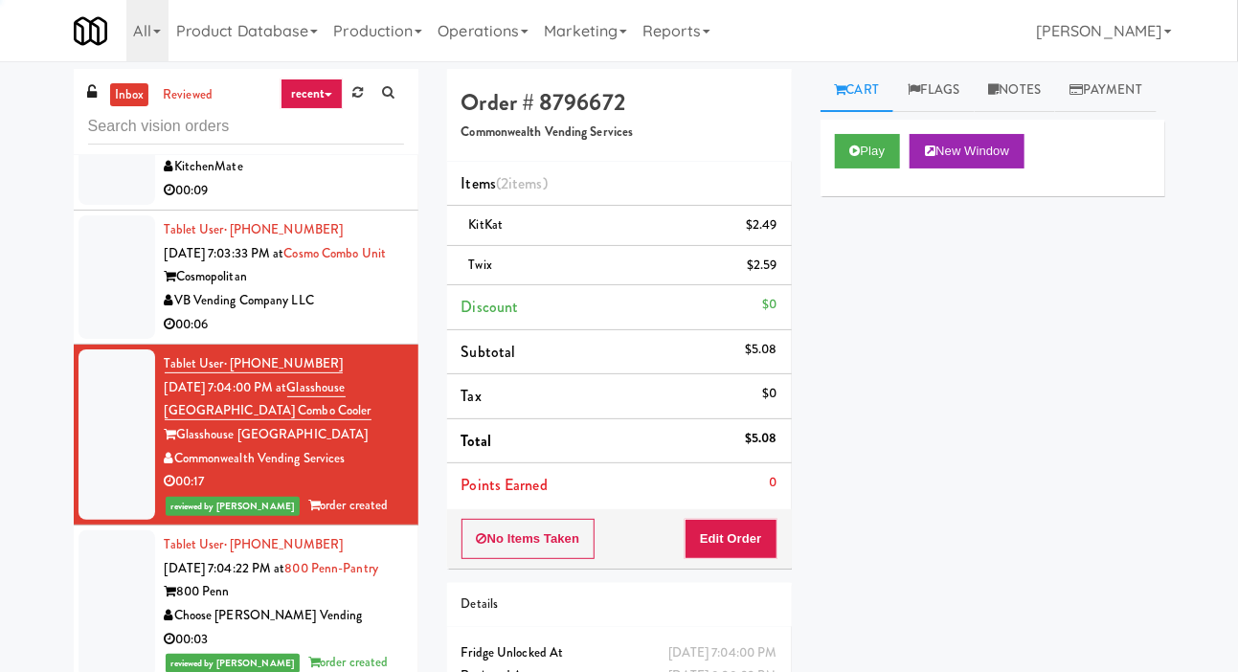
click at [105, 280] on div at bounding box center [117, 277] width 77 height 124
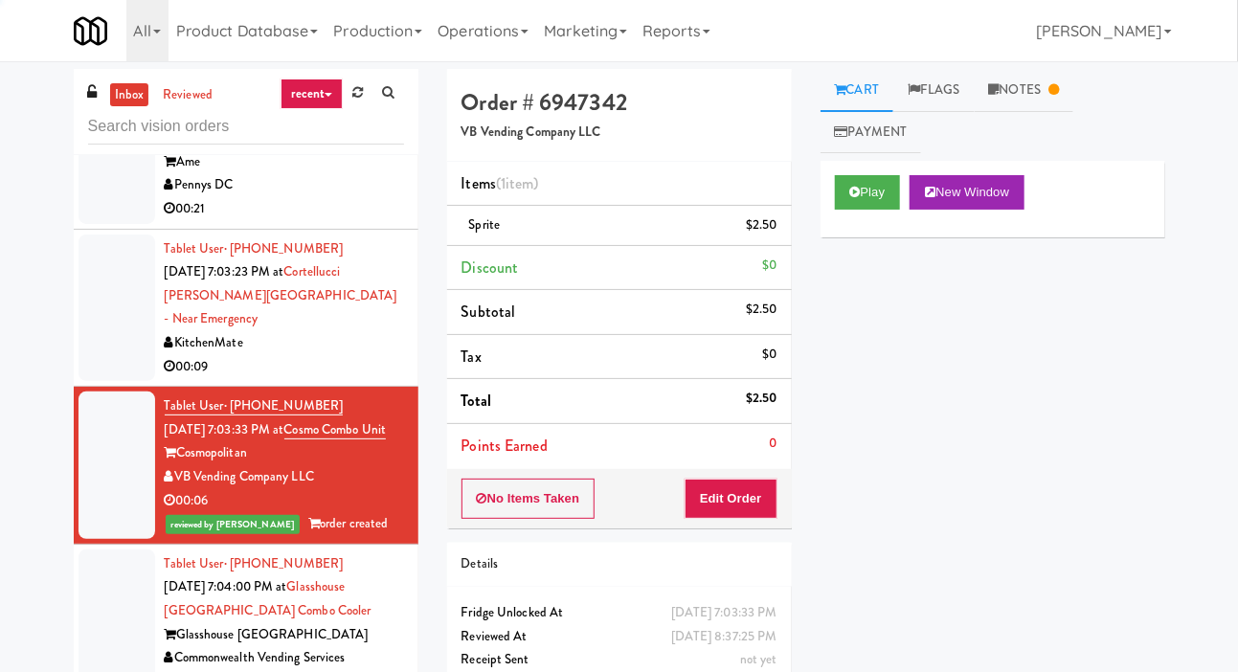
click at [114, 286] on div at bounding box center [117, 308] width 77 height 147
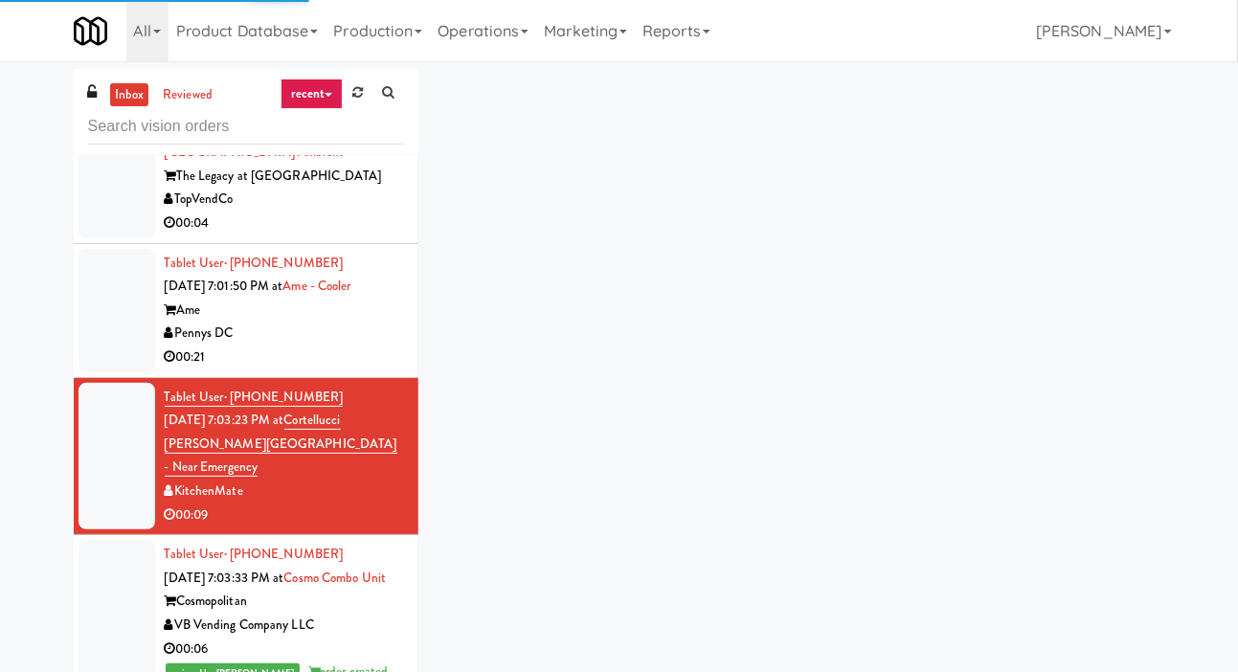
click at [110, 318] on div at bounding box center [117, 311] width 77 height 124
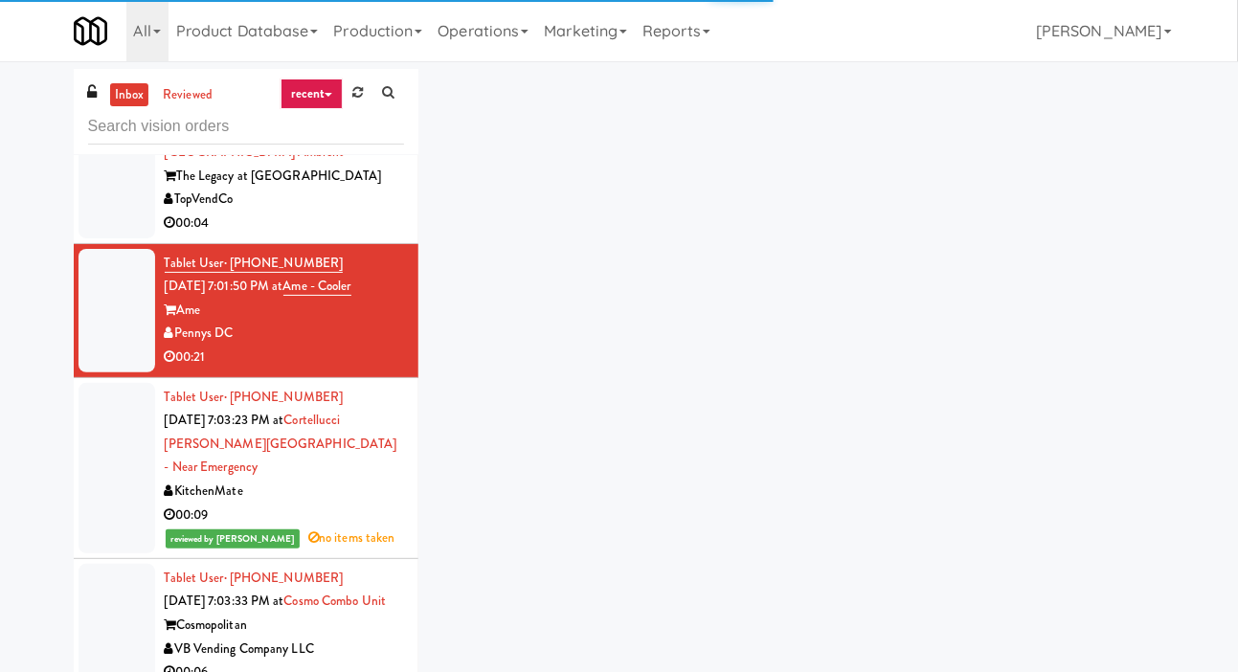
scroll to position [3747, 0]
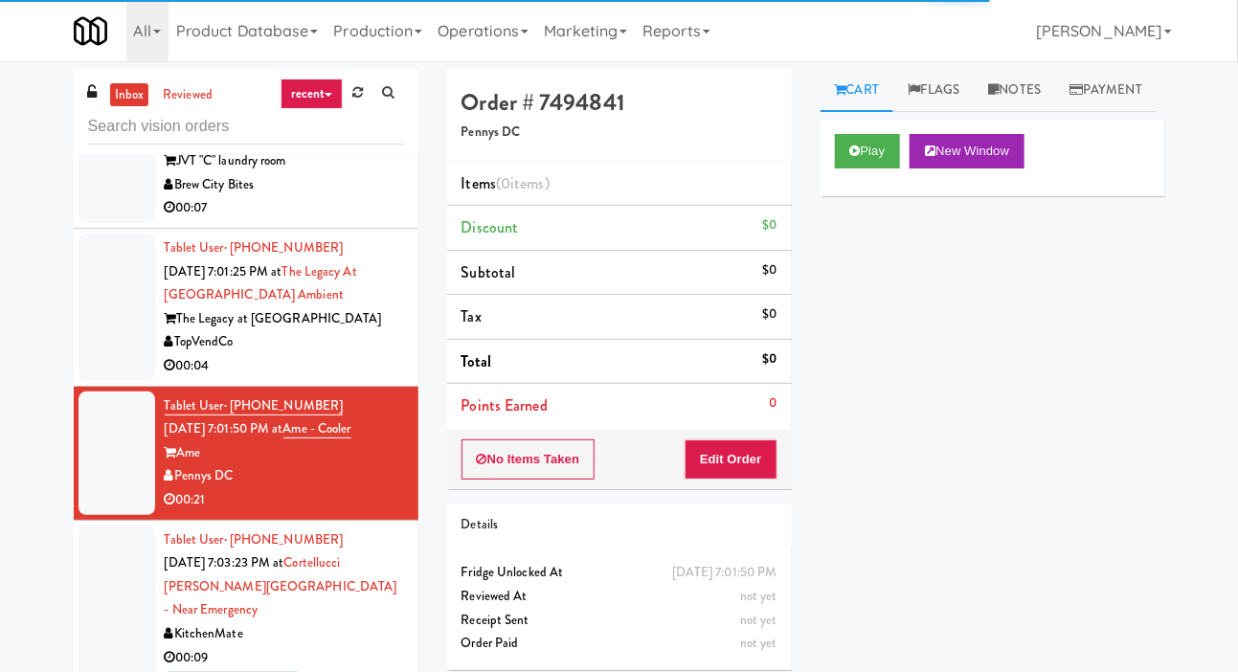
click at [102, 315] on div at bounding box center [117, 307] width 77 height 147
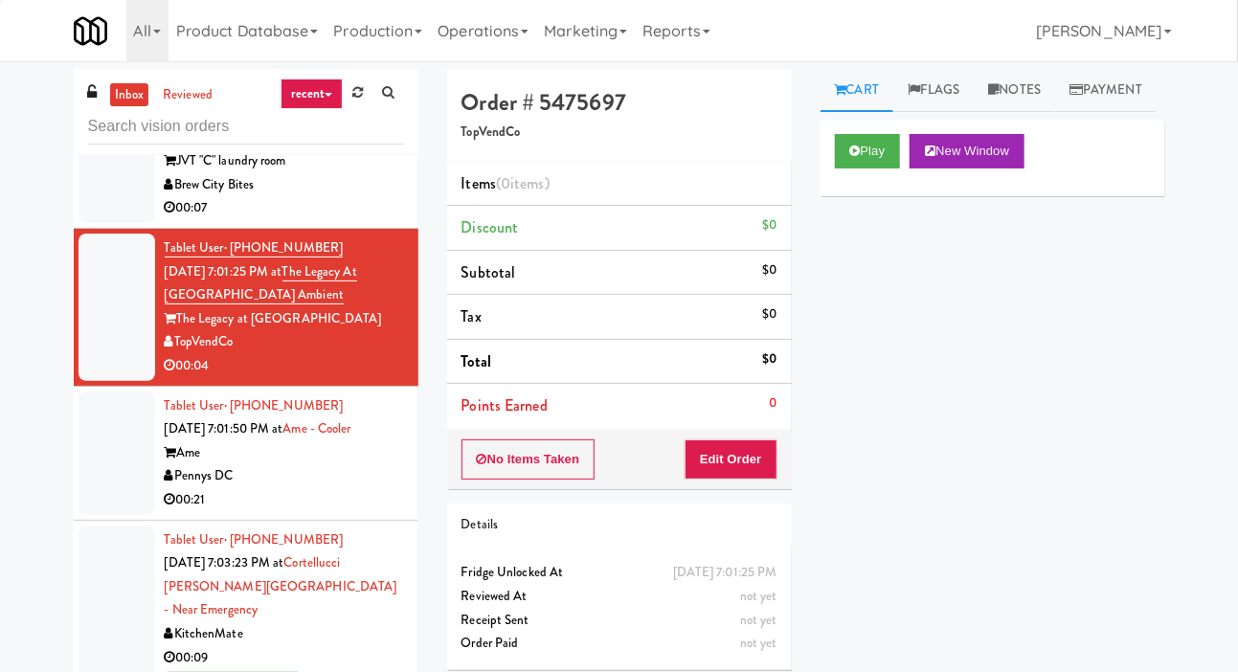
click at [105, 450] on div at bounding box center [117, 454] width 77 height 124
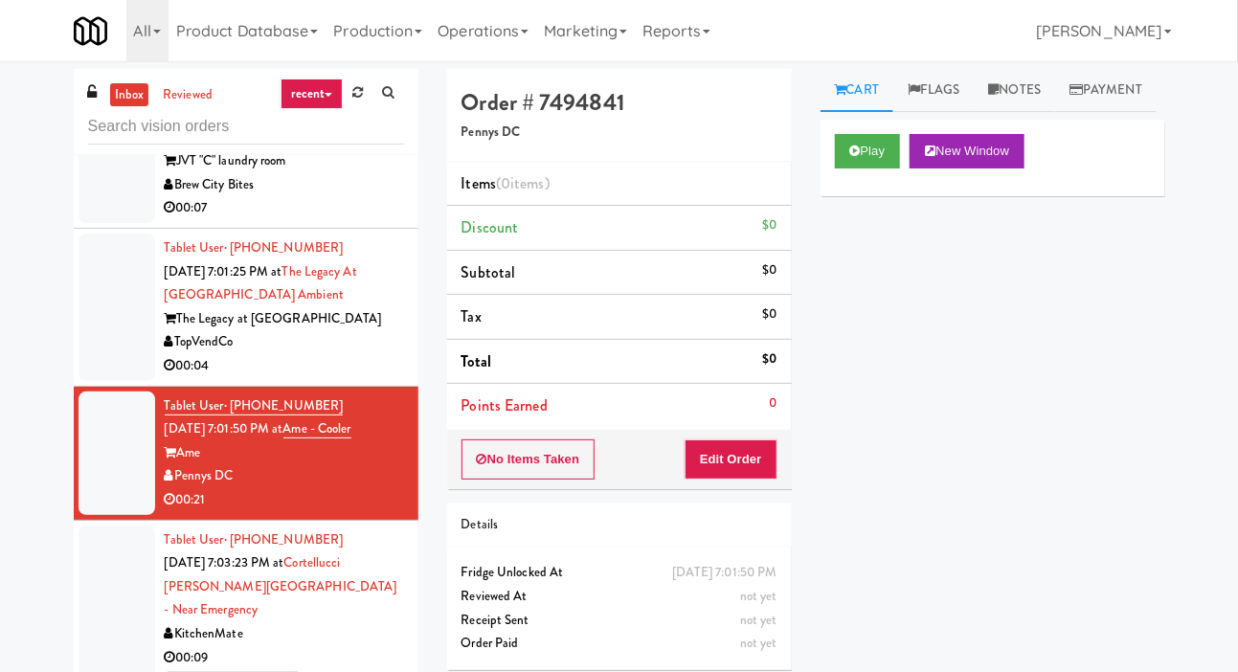
click at [116, 344] on div at bounding box center [117, 307] width 77 height 147
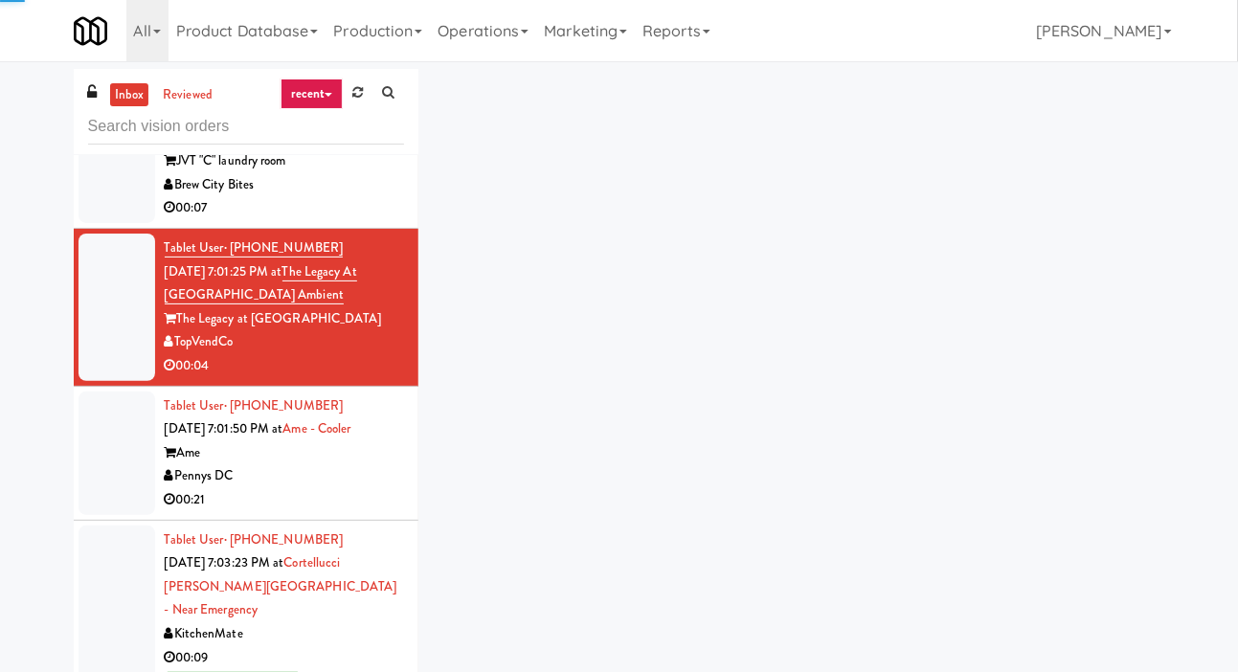
click at [122, 445] on div at bounding box center [117, 454] width 77 height 124
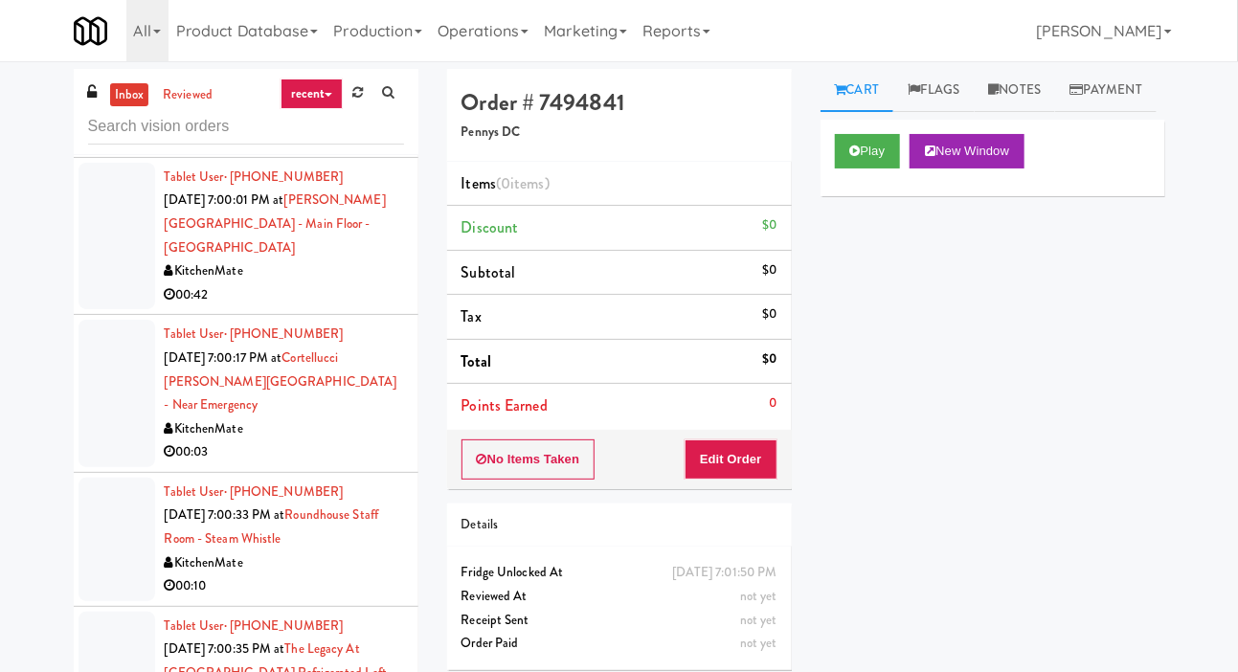
scroll to position [2619, 0]
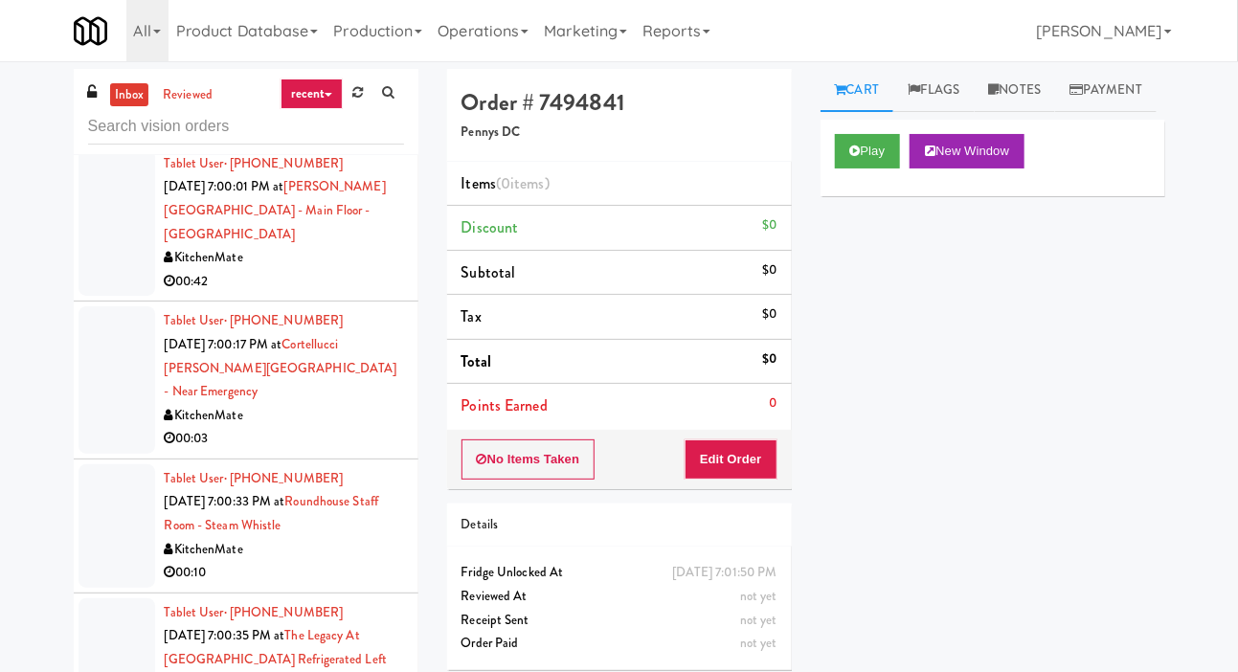
click at [107, 281] on div at bounding box center [117, 222] width 77 height 147
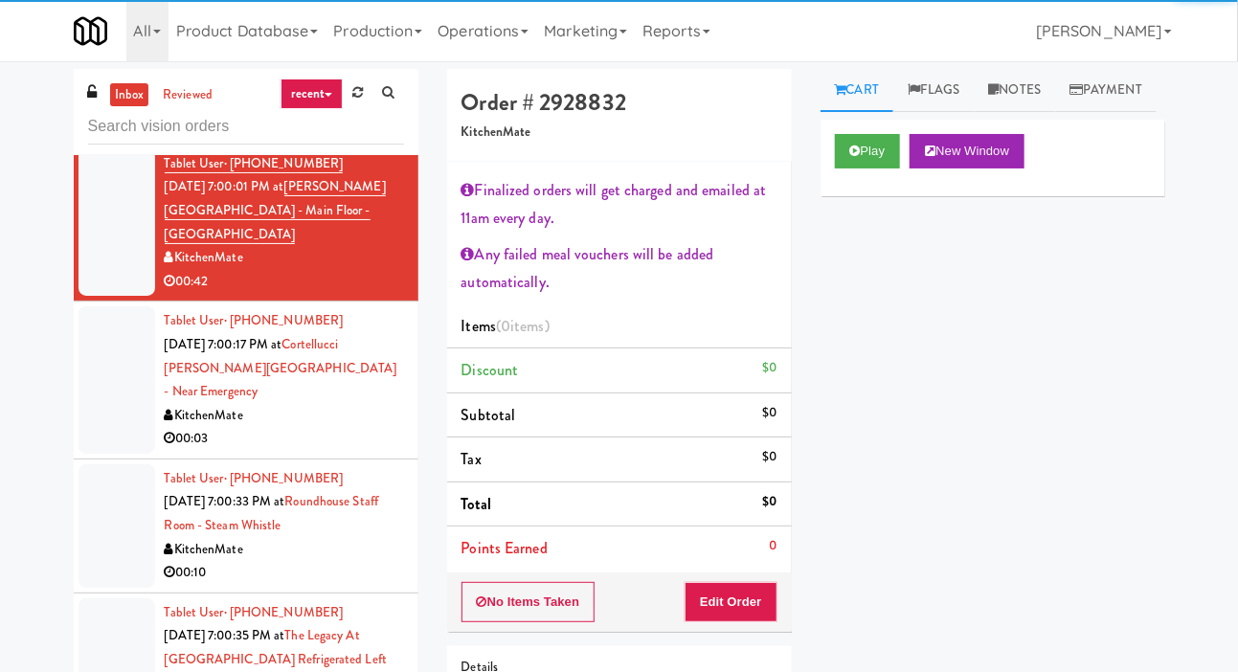
click at [111, 418] on div at bounding box center [117, 379] width 77 height 147
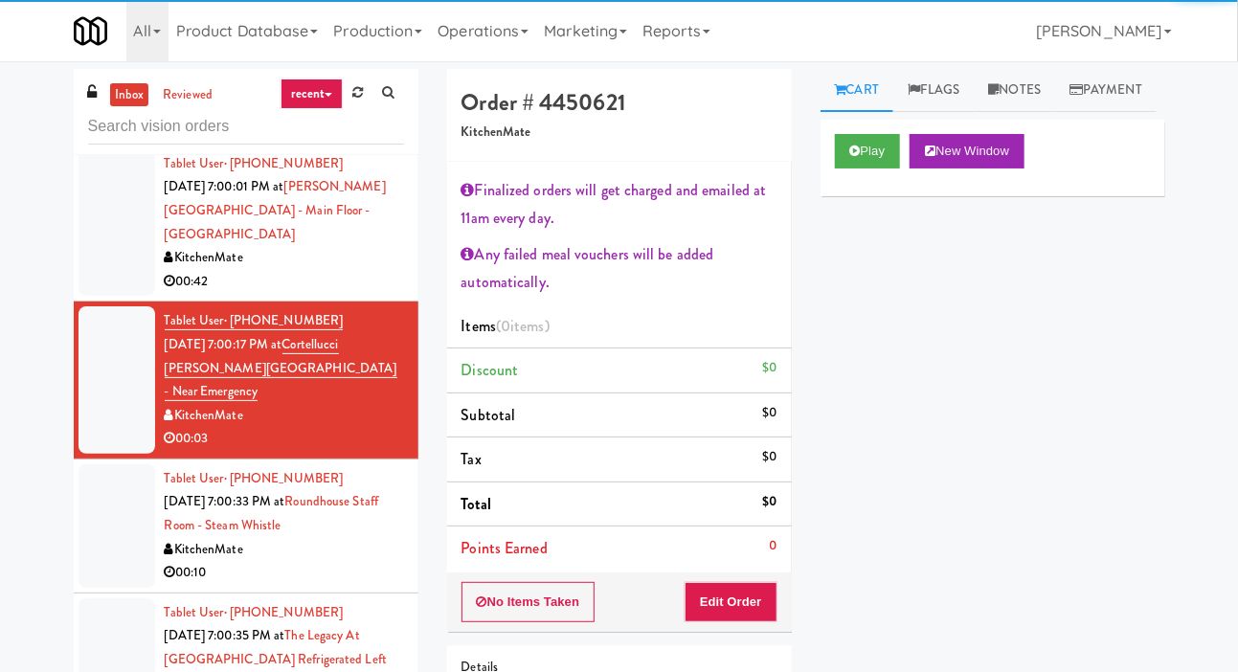
click at [113, 517] on div at bounding box center [117, 526] width 77 height 124
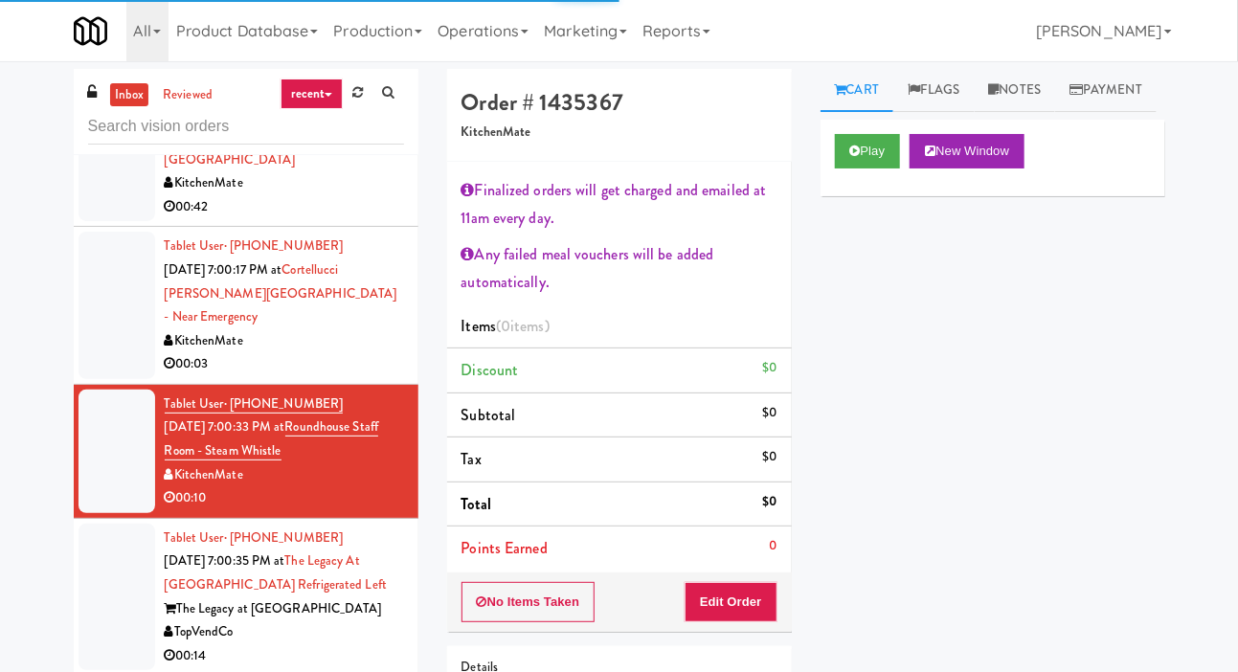
click at [104, 248] on li "Tablet User · (416) 737-2471 [DATE] 7:00:17 PM at [GEOGRAPHIC_DATA][PERSON_NAME…" at bounding box center [246, 306] width 345 height 158
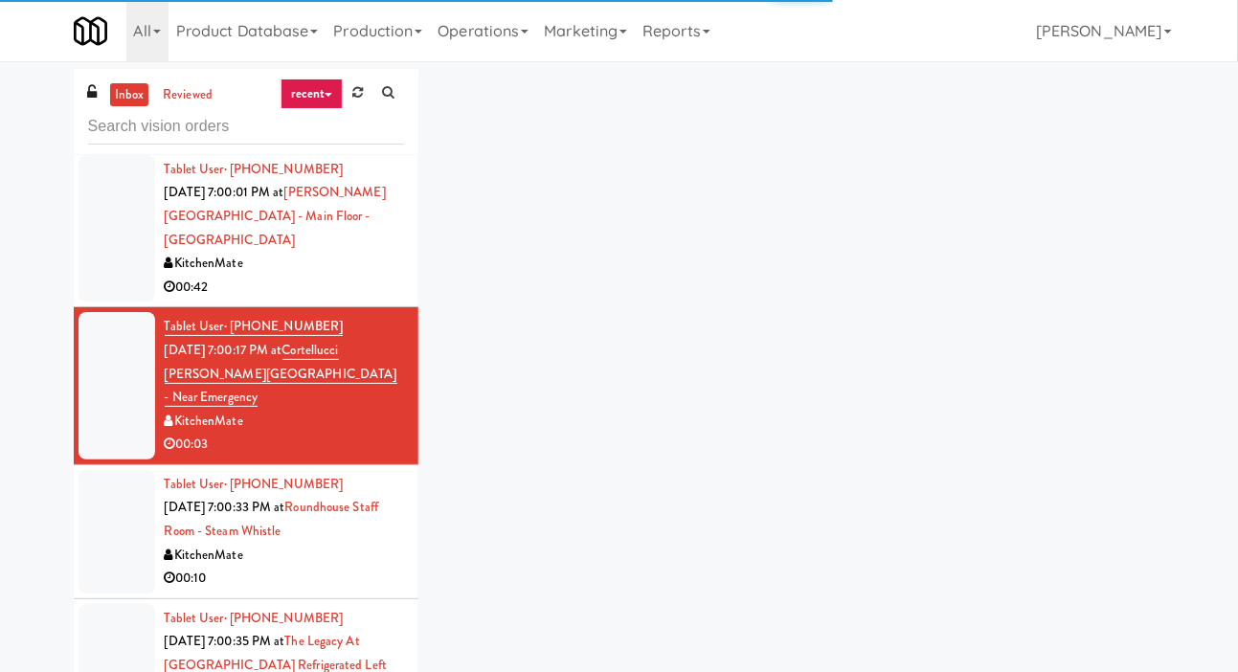
scroll to position [2584, 0]
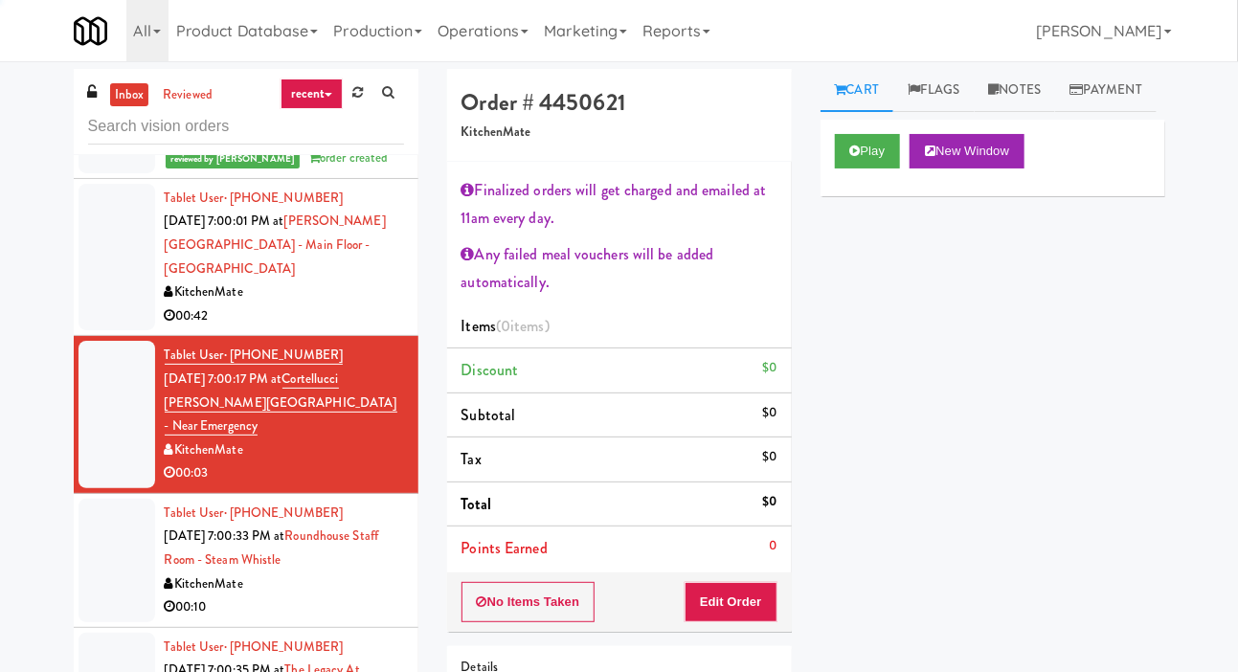
click at [117, 302] on div at bounding box center [117, 257] width 77 height 147
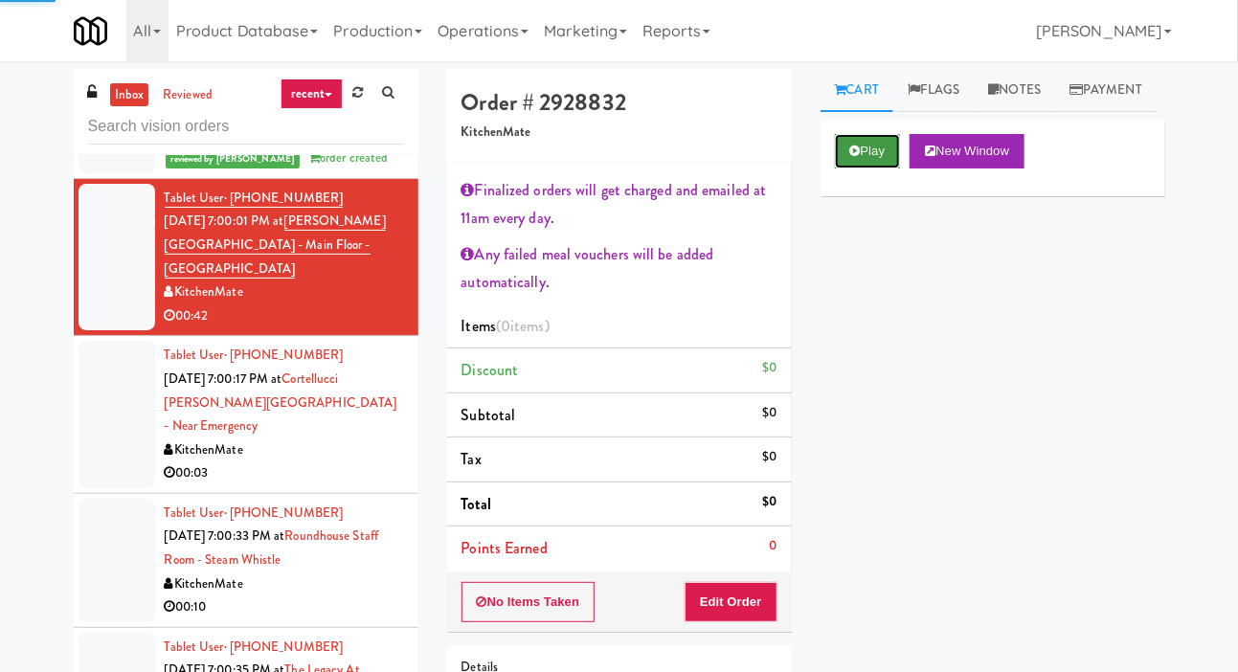
click at [897, 169] on button "Play" at bounding box center [868, 151] width 66 height 34
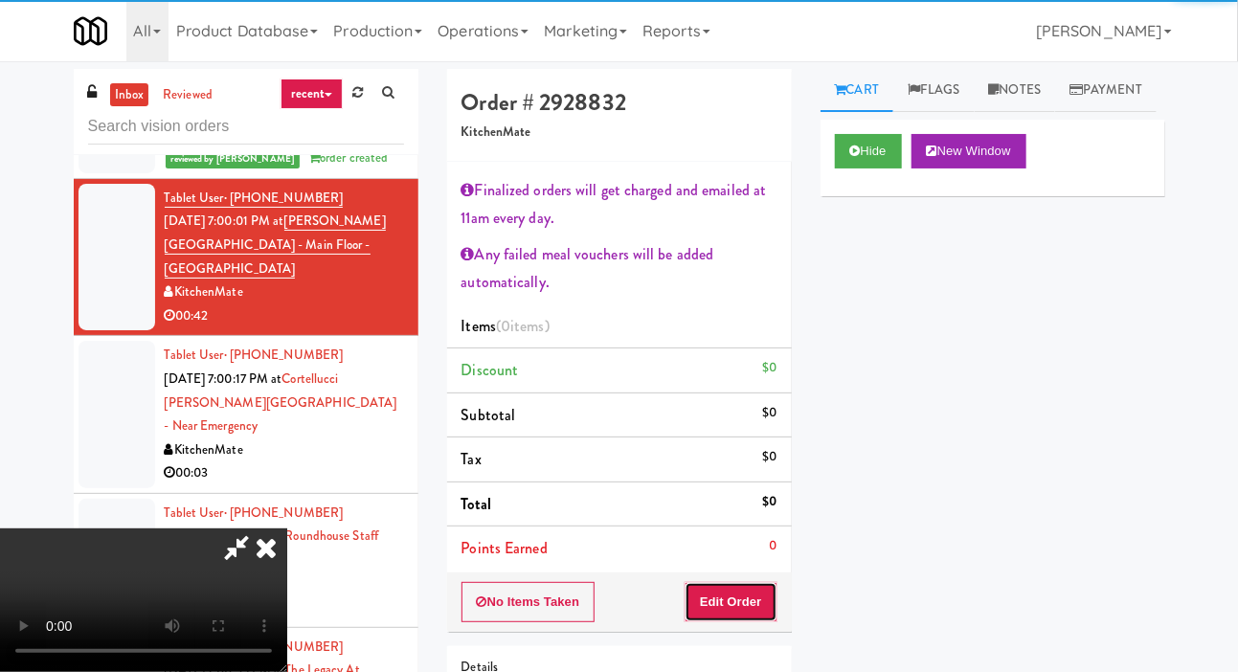
click at [746, 591] on button "Edit Order" at bounding box center [731, 602] width 93 height 40
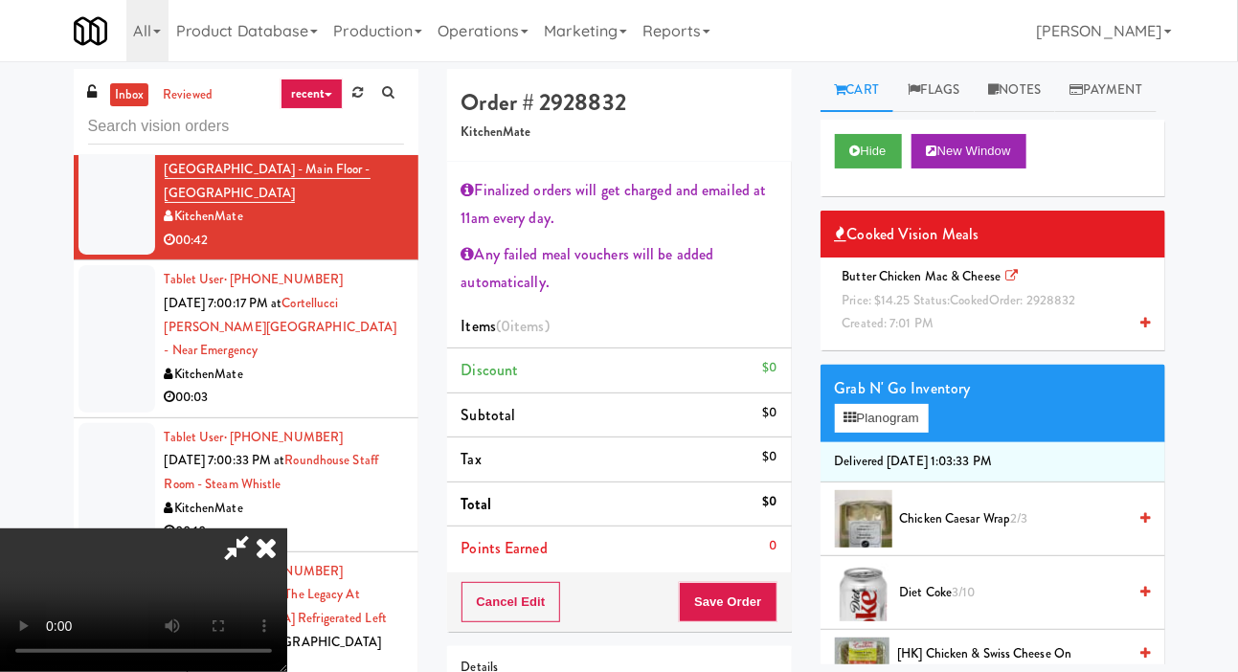
scroll to position [2674, 0]
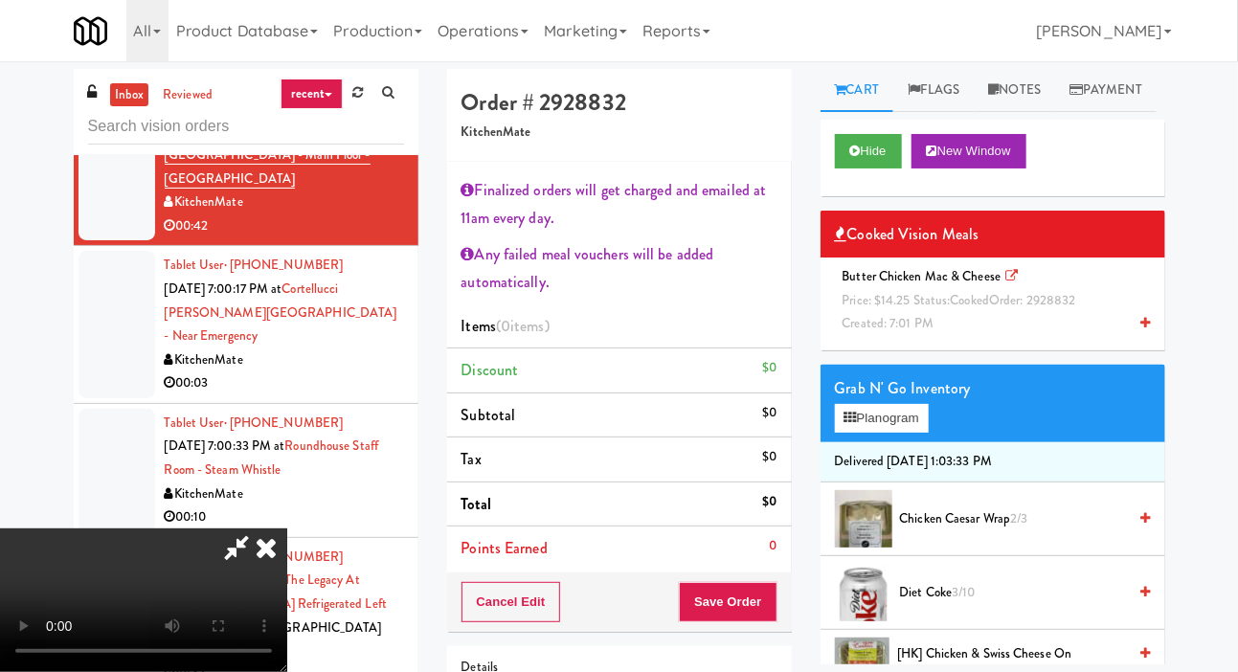
click at [1007, 336] on div "Butter Chicken Mac & Cheese Price: $14.25 Status: cooked Order: 2928832 Created…" at bounding box center [993, 300] width 316 height 71
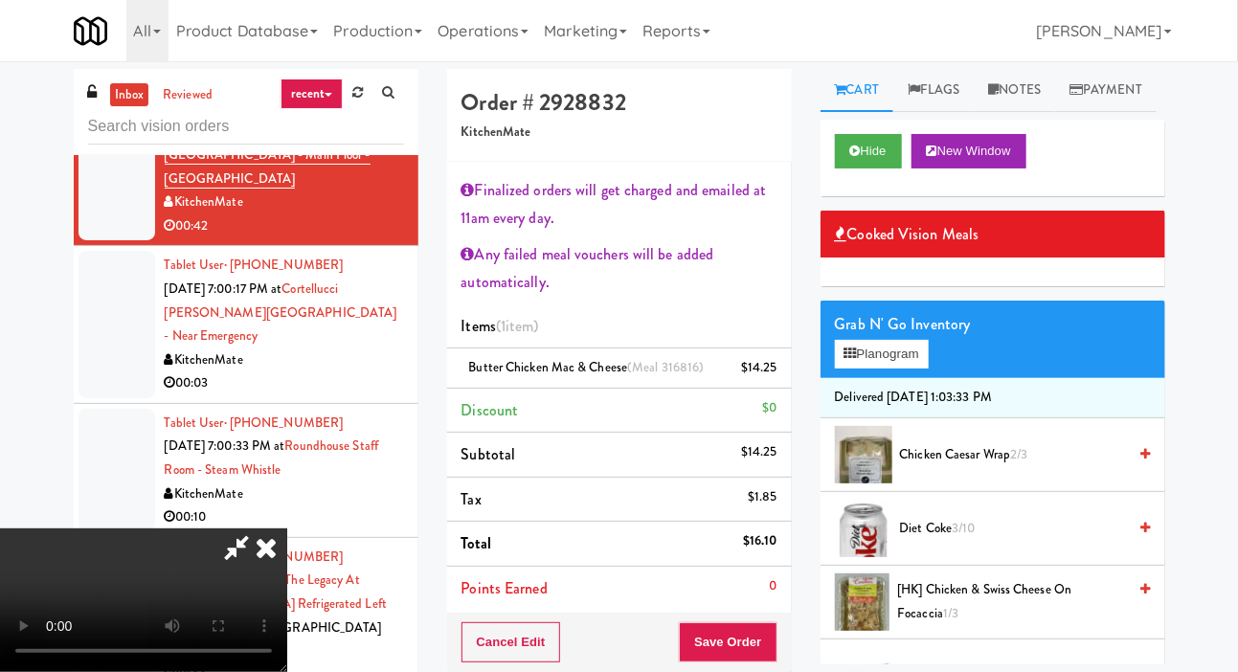
scroll to position [0, 0]
click at [773, 645] on button "Save Order" at bounding box center [728, 642] width 98 height 40
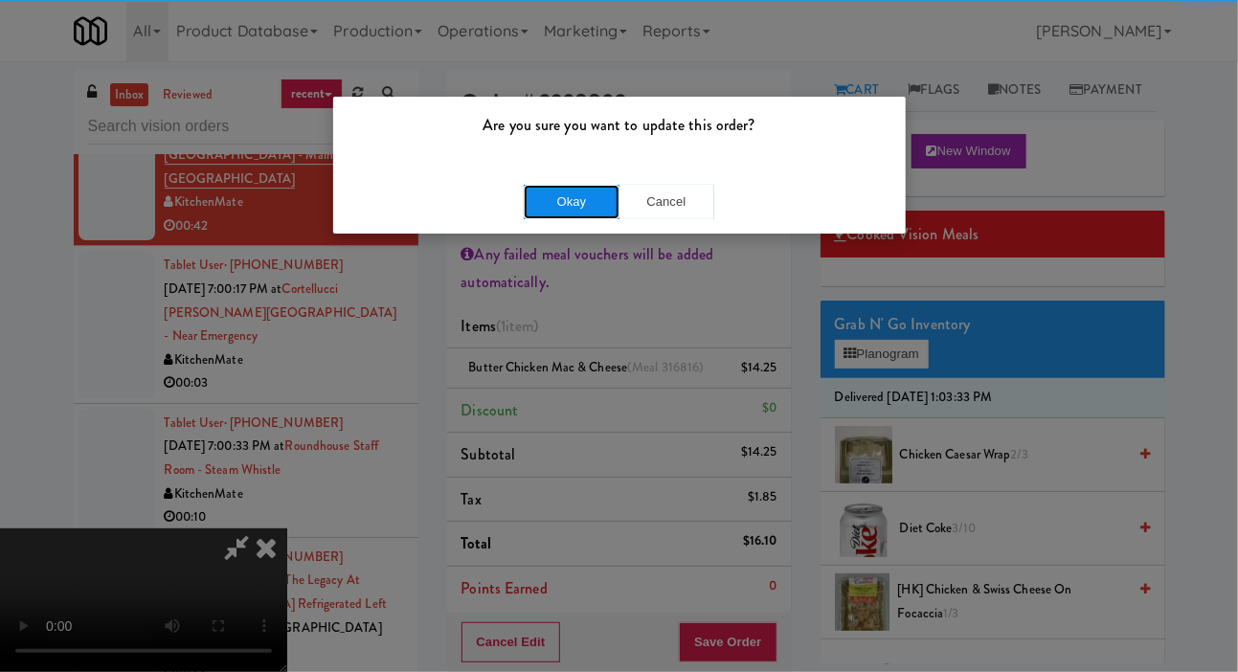
click at [531, 214] on button "Okay" at bounding box center [572, 202] width 96 height 34
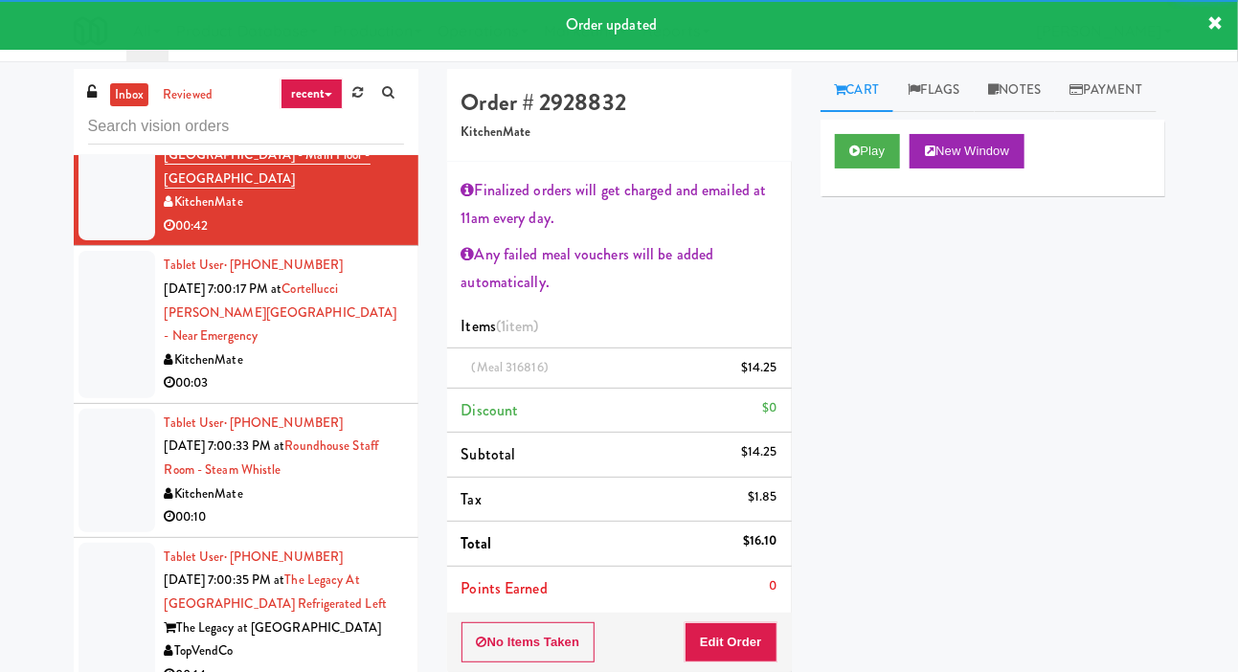
click at [94, 371] on div at bounding box center [117, 324] width 77 height 147
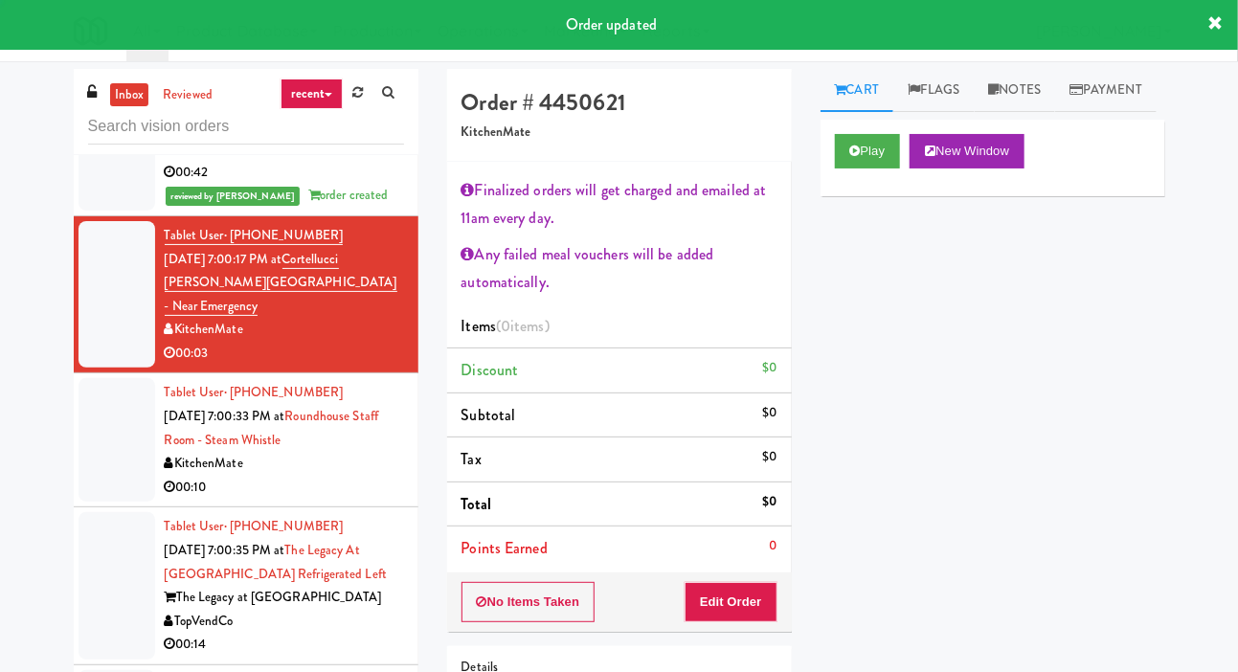
scroll to position [2728, 0]
click at [883, 196] on div "Play New Window" at bounding box center [993, 158] width 345 height 77
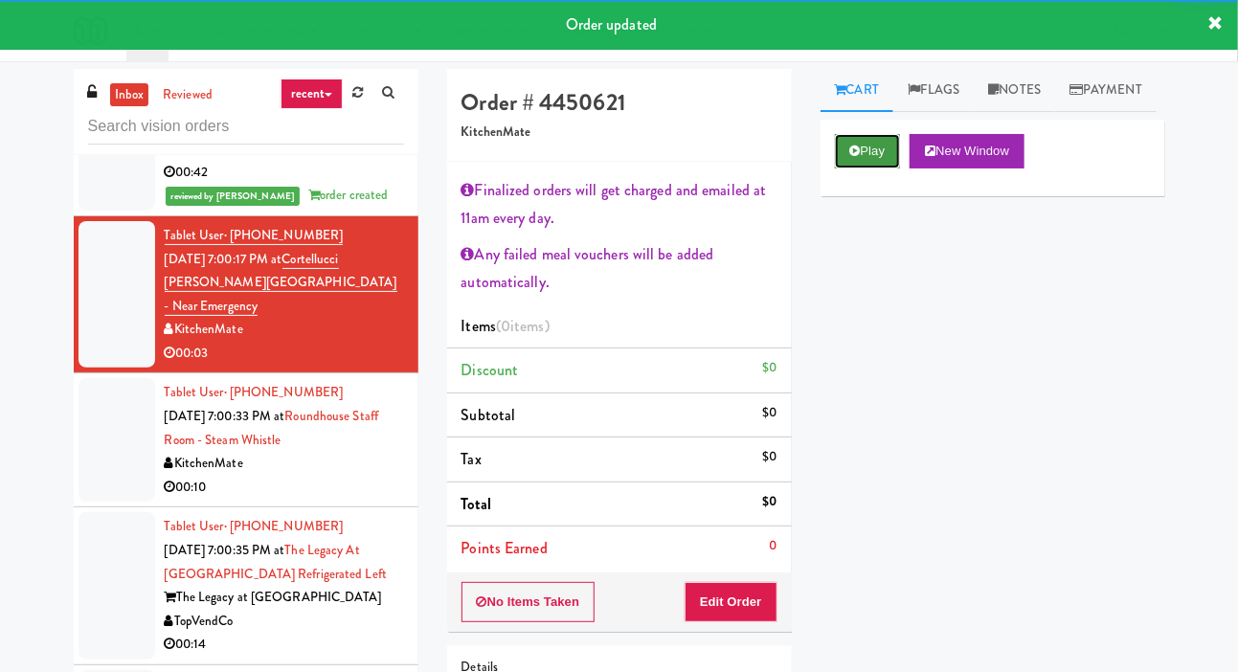
click at [889, 169] on button "Play" at bounding box center [868, 151] width 66 height 34
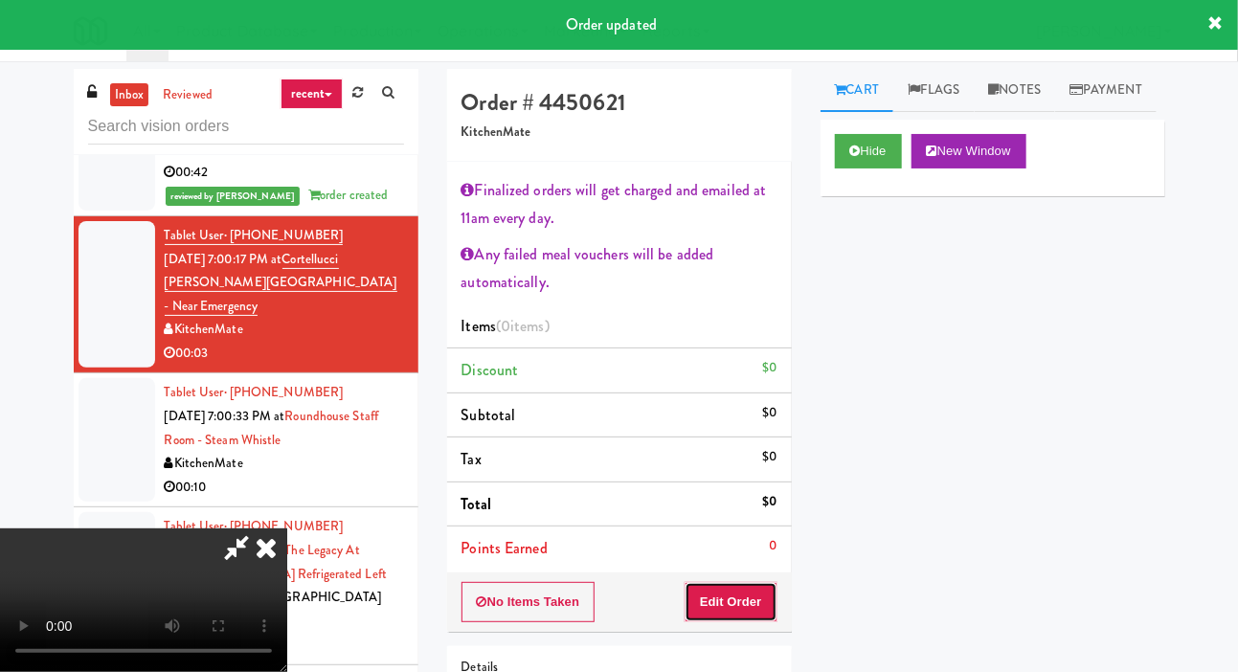
click at [756, 604] on button "Edit Order" at bounding box center [731, 602] width 93 height 40
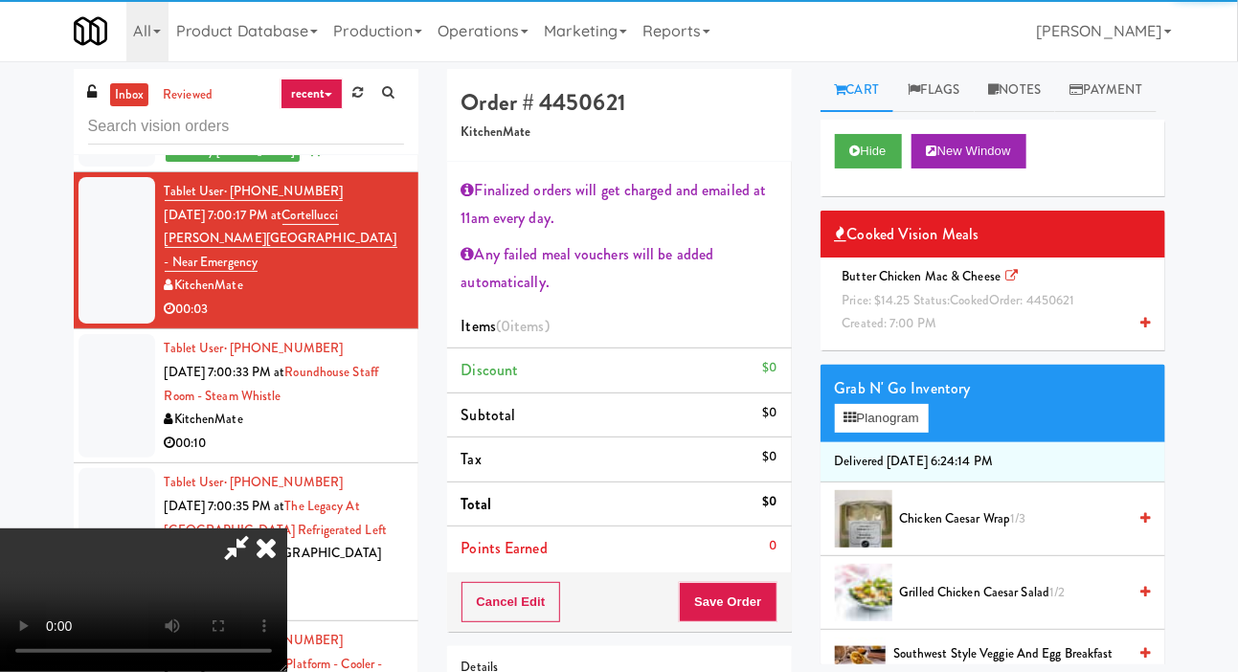
scroll to position [2778, 0]
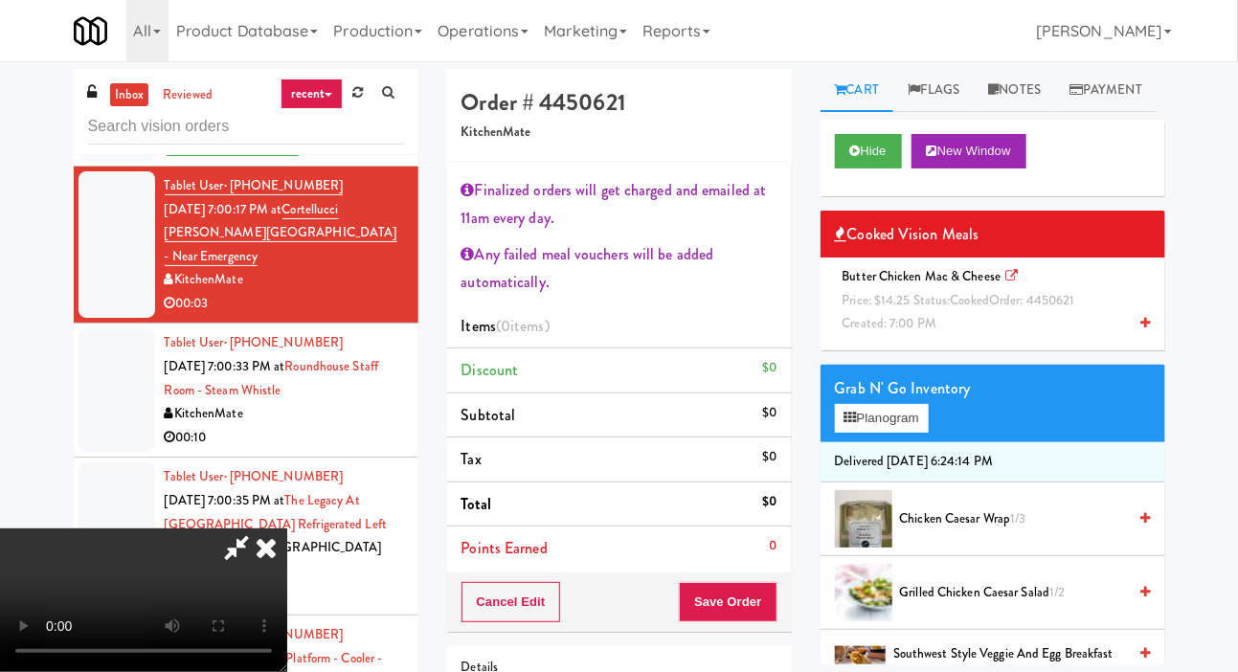
click at [965, 336] on div "Butter Chicken Mac & Cheese Price: $14.25 Status: cooked Order: 4450621 Created…" at bounding box center [993, 300] width 316 height 71
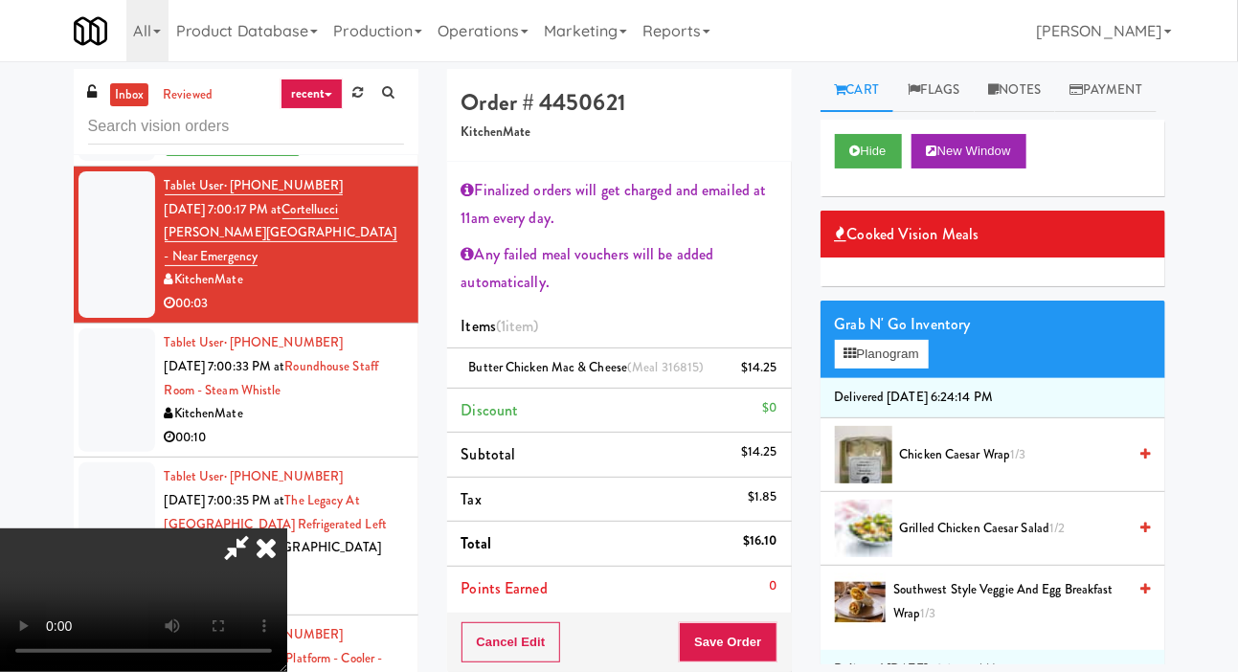
scroll to position [0, 0]
click at [772, 637] on button "Save Order" at bounding box center [728, 642] width 98 height 40
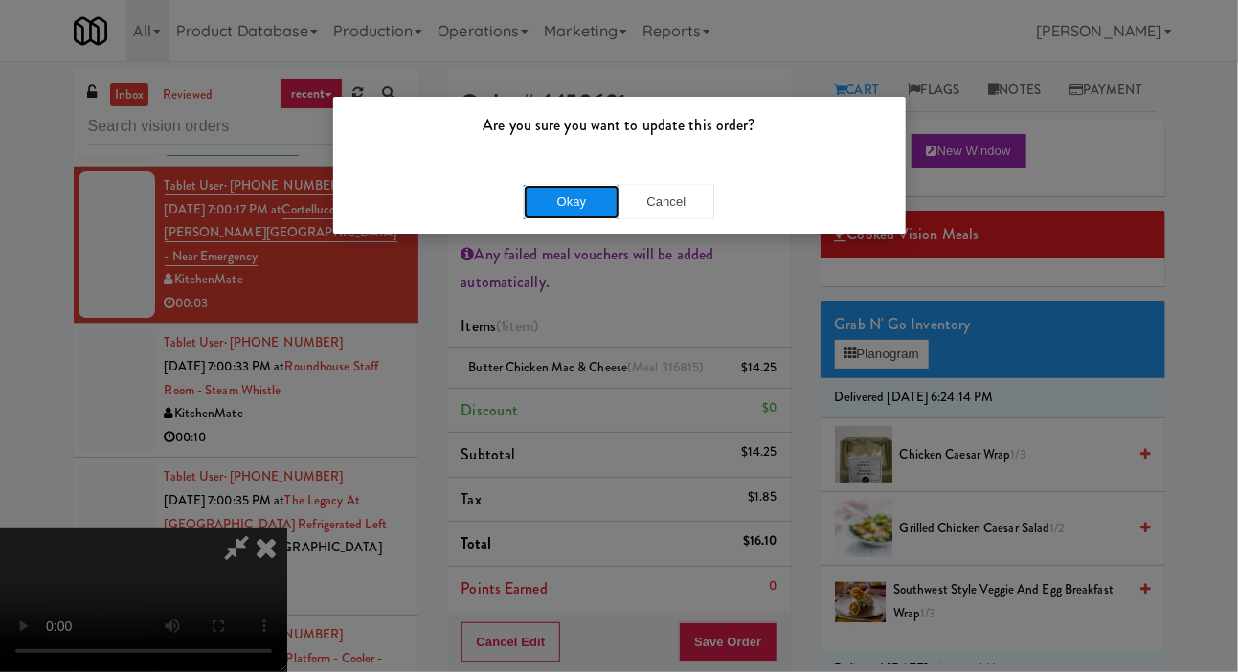
click at [549, 199] on button "Okay" at bounding box center [572, 202] width 96 height 34
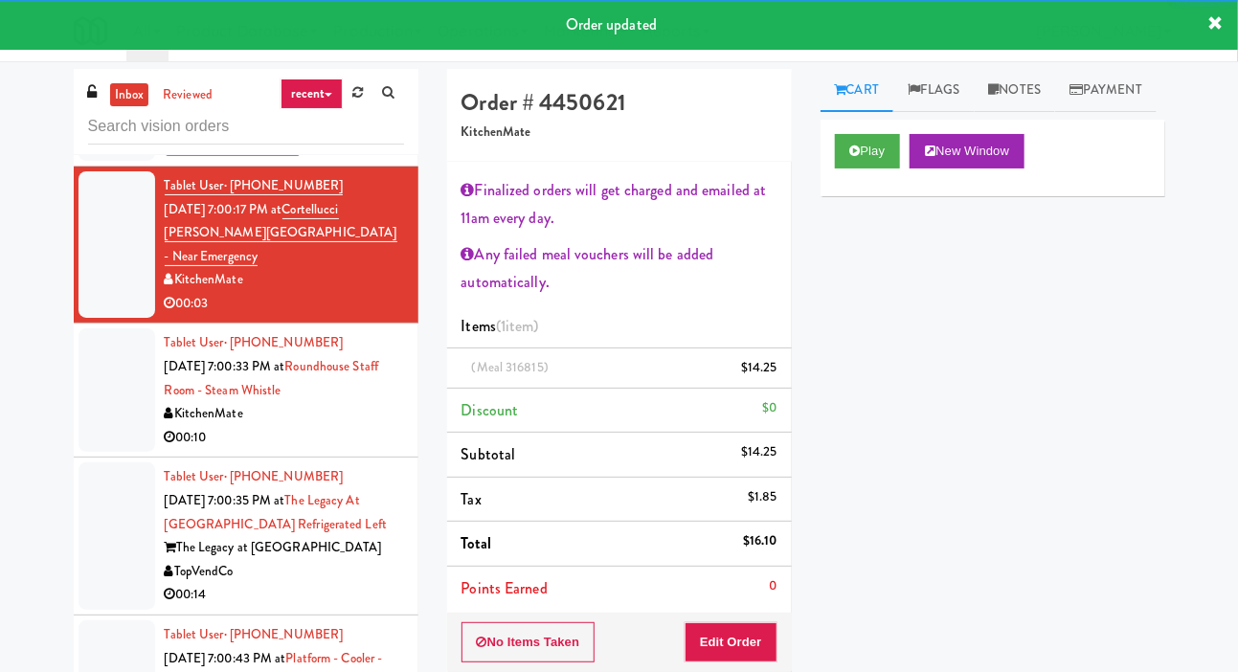
click at [95, 409] on div at bounding box center [117, 390] width 77 height 124
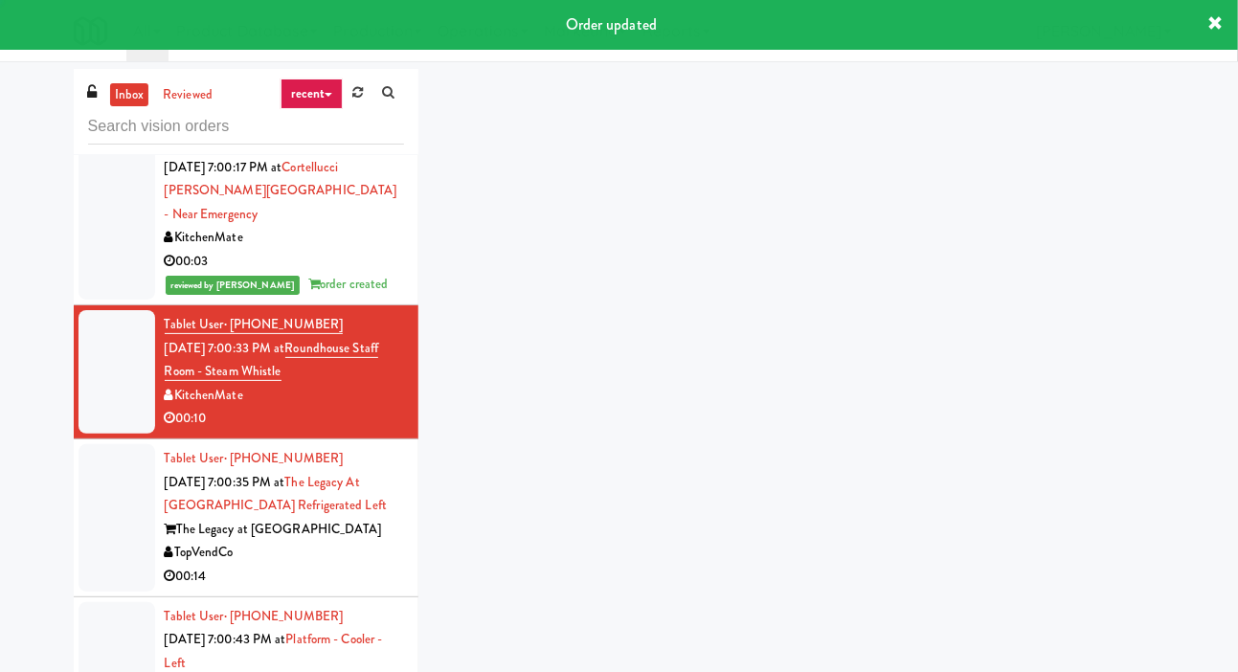
scroll to position [2839, 0]
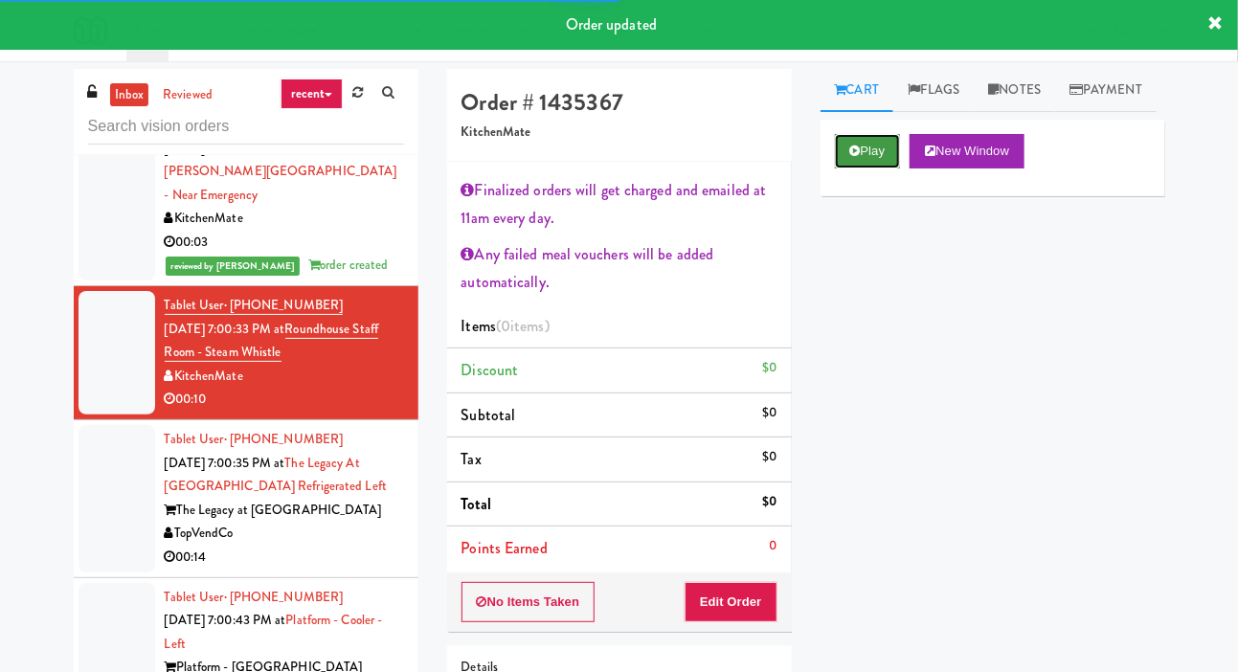
click at [885, 169] on button "Play" at bounding box center [868, 151] width 66 height 34
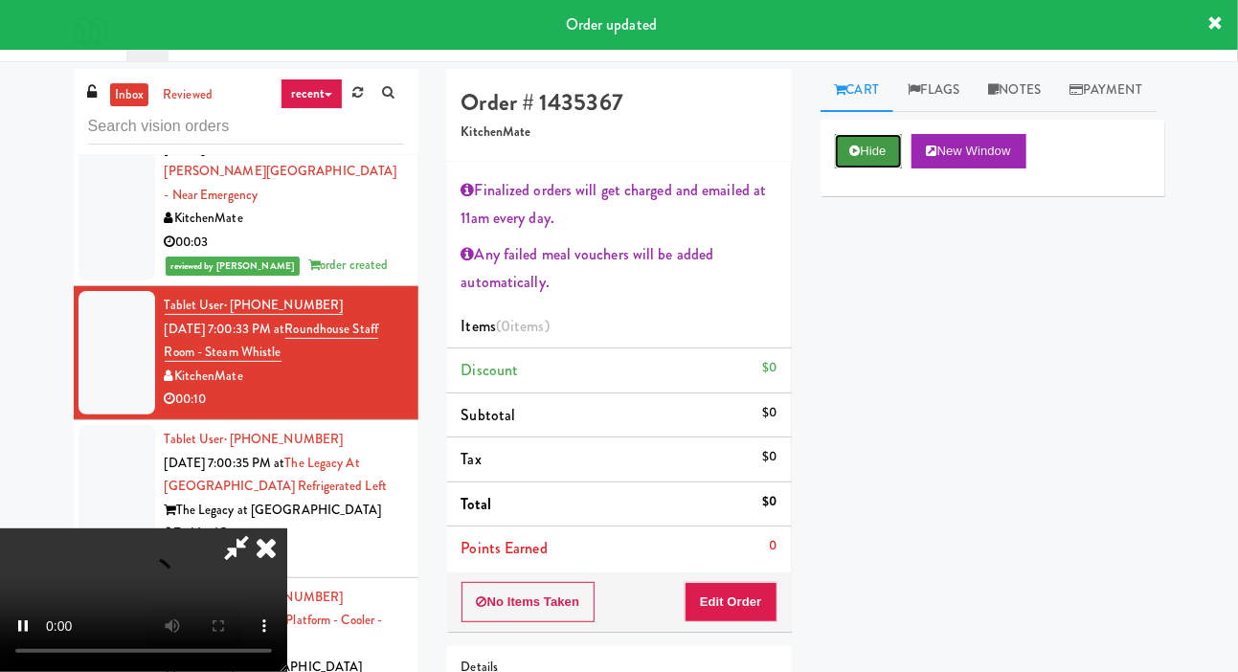
scroll to position [15, 0]
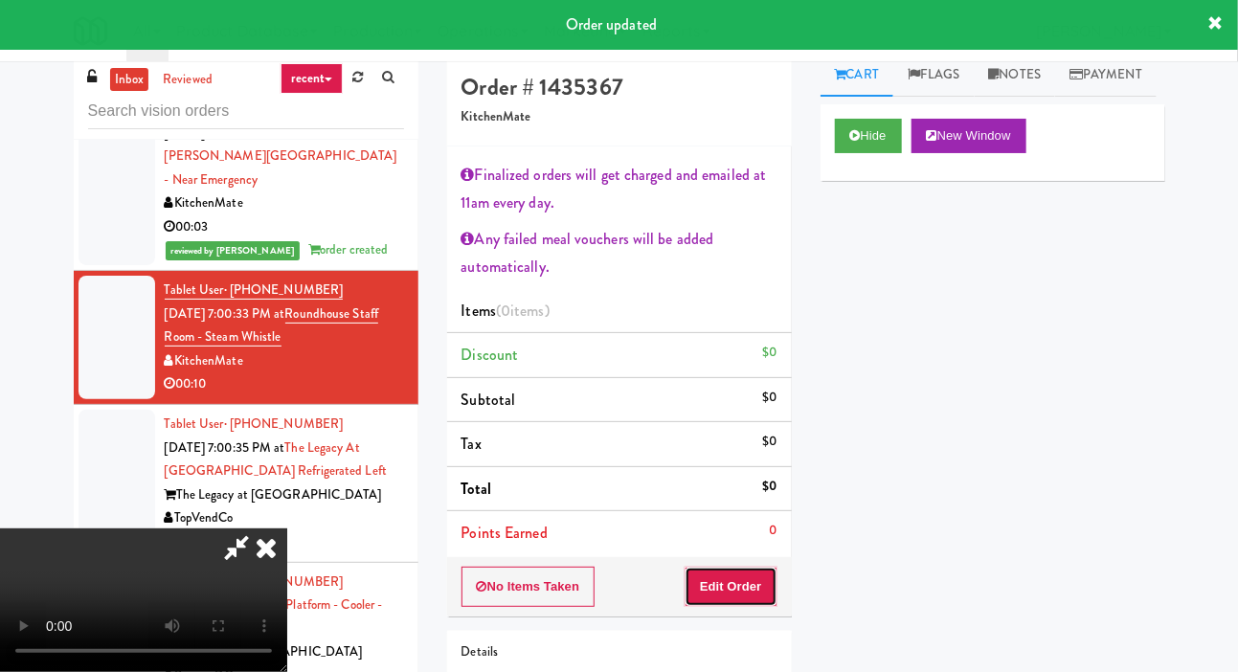
click at [750, 567] on button "Edit Order" at bounding box center [731, 587] width 93 height 40
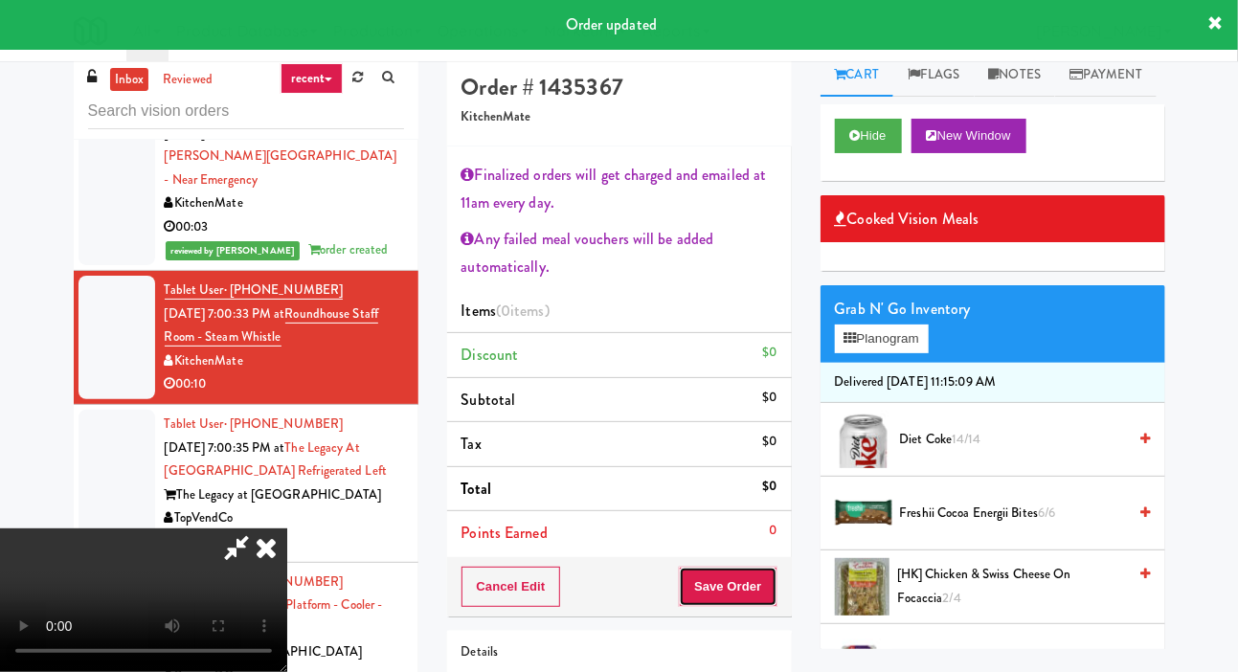
click at [755, 576] on button "Save Order" at bounding box center [728, 587] width 98 height 40
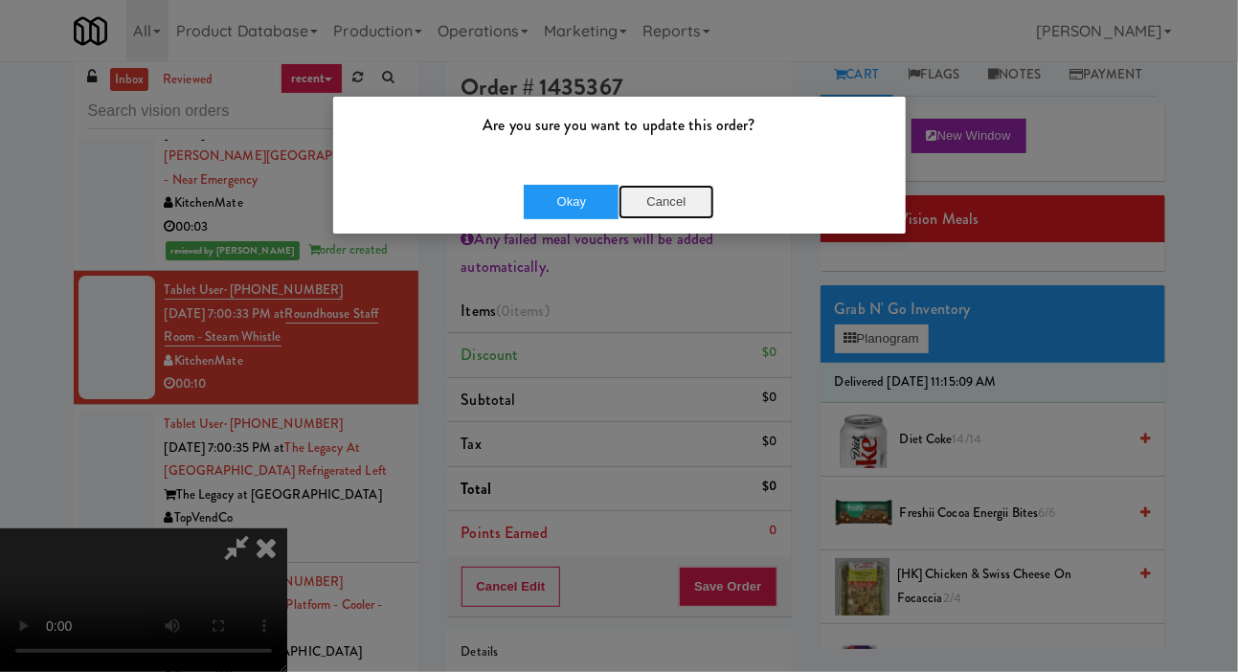
click at [682, 198] on button "Cancel" at bounding box center [667, 202] width 96 height 34
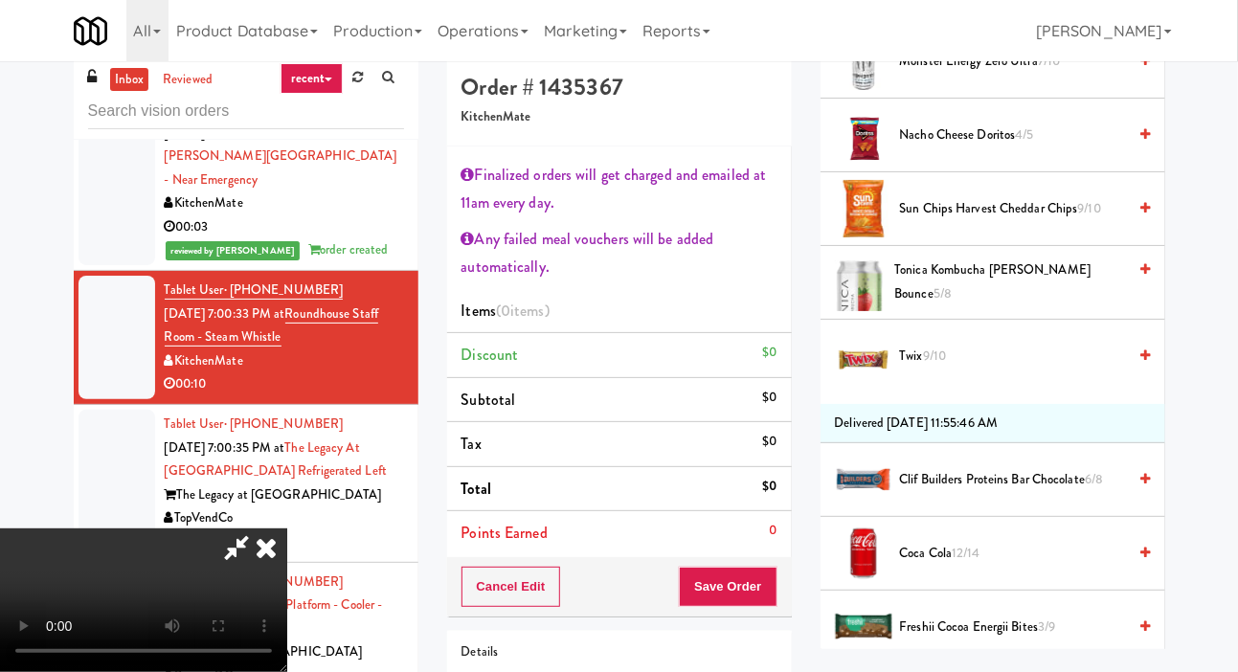
scroll to position [824, 0]
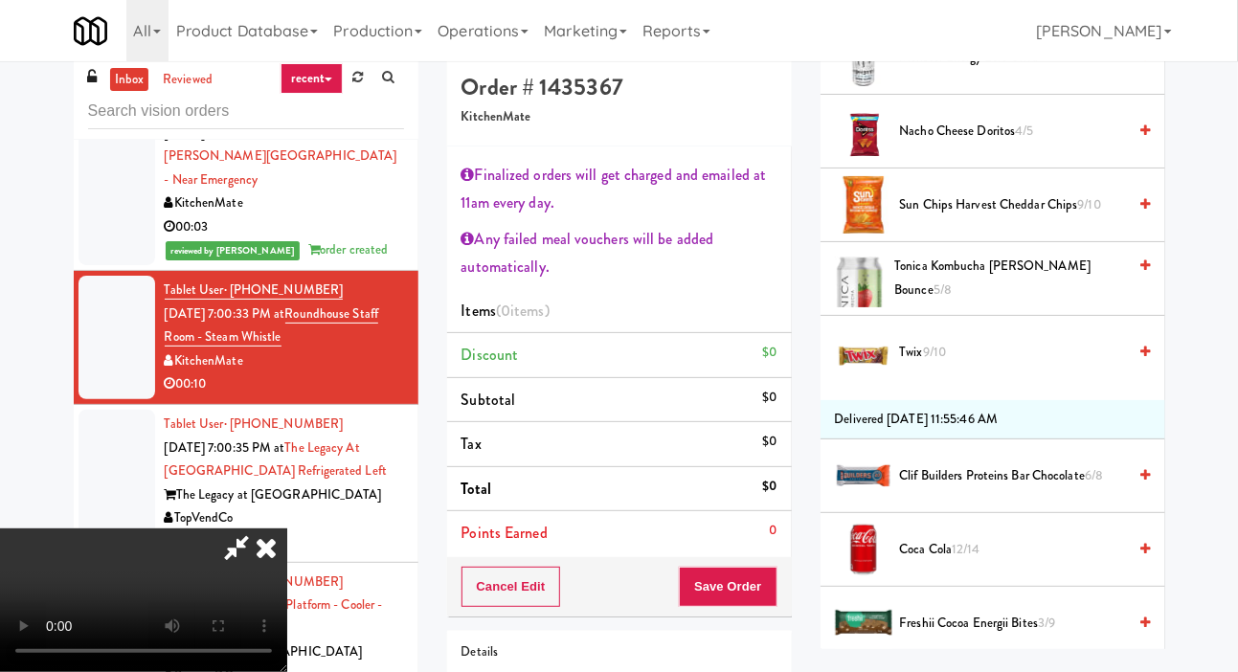
click at [1089, 214] on span "9/10" at bounding box center [1089, 204] width 23 height 18
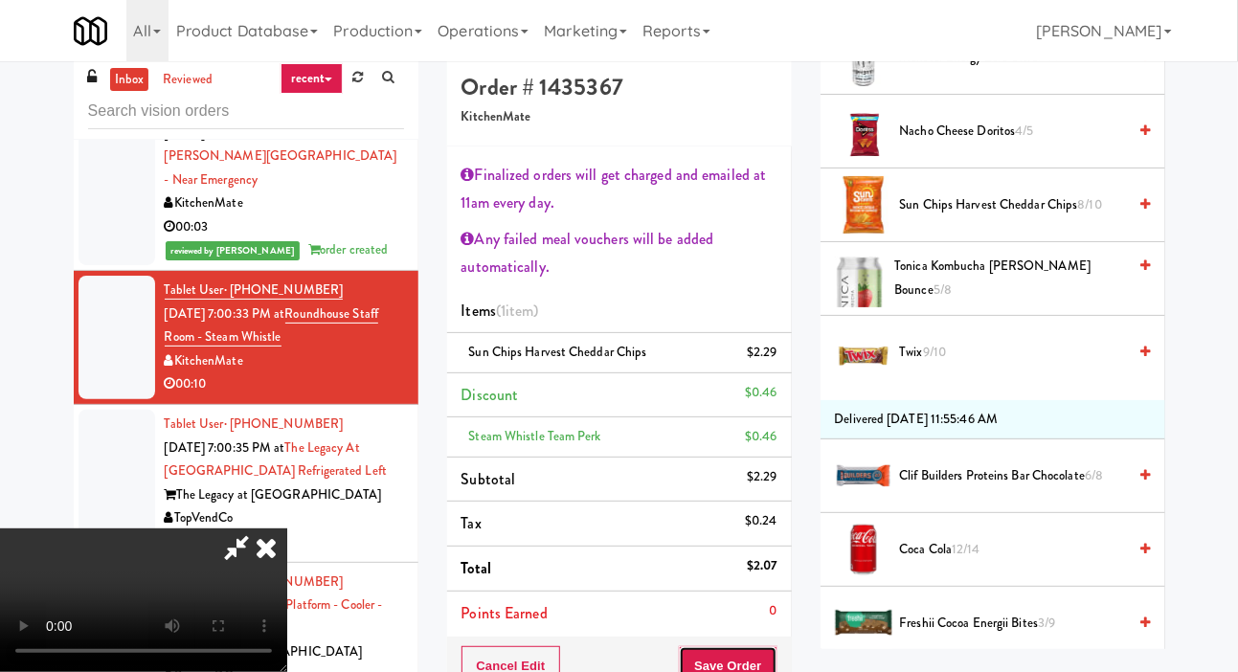
click at [768, 650] on button "Save Order" at bounding box center [728, 666] width 98 height 40
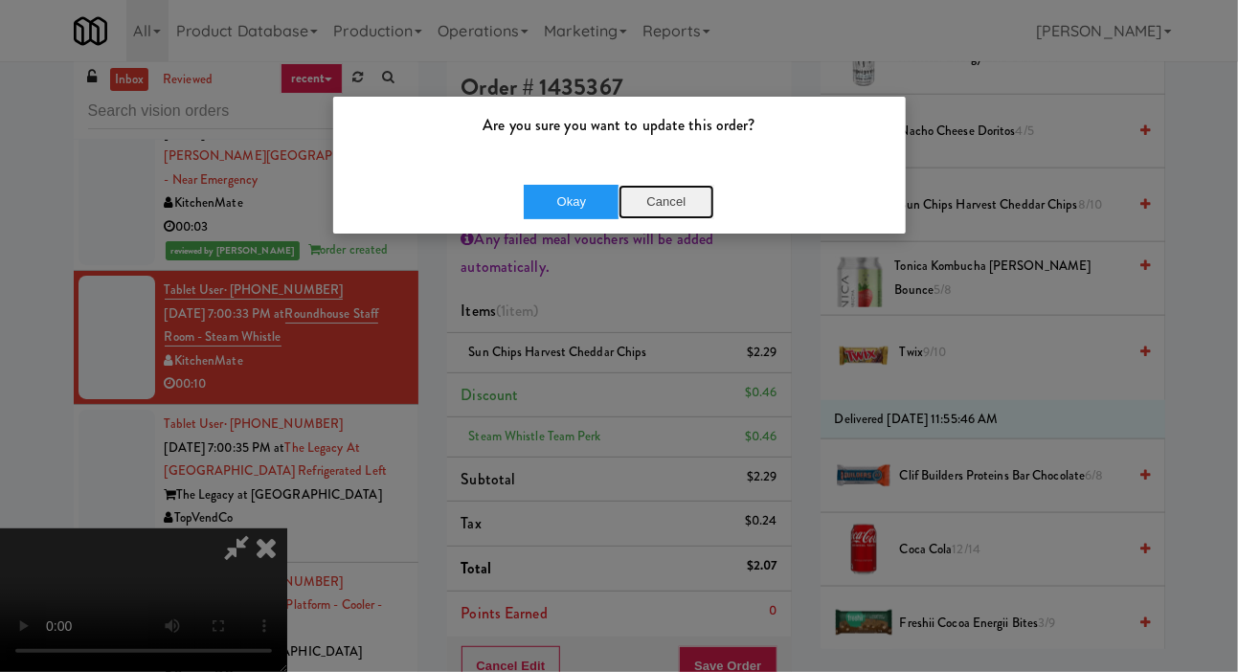
click at [647, 209] on button "Cancel" at bounding box center [667, 202] width 96 height 34
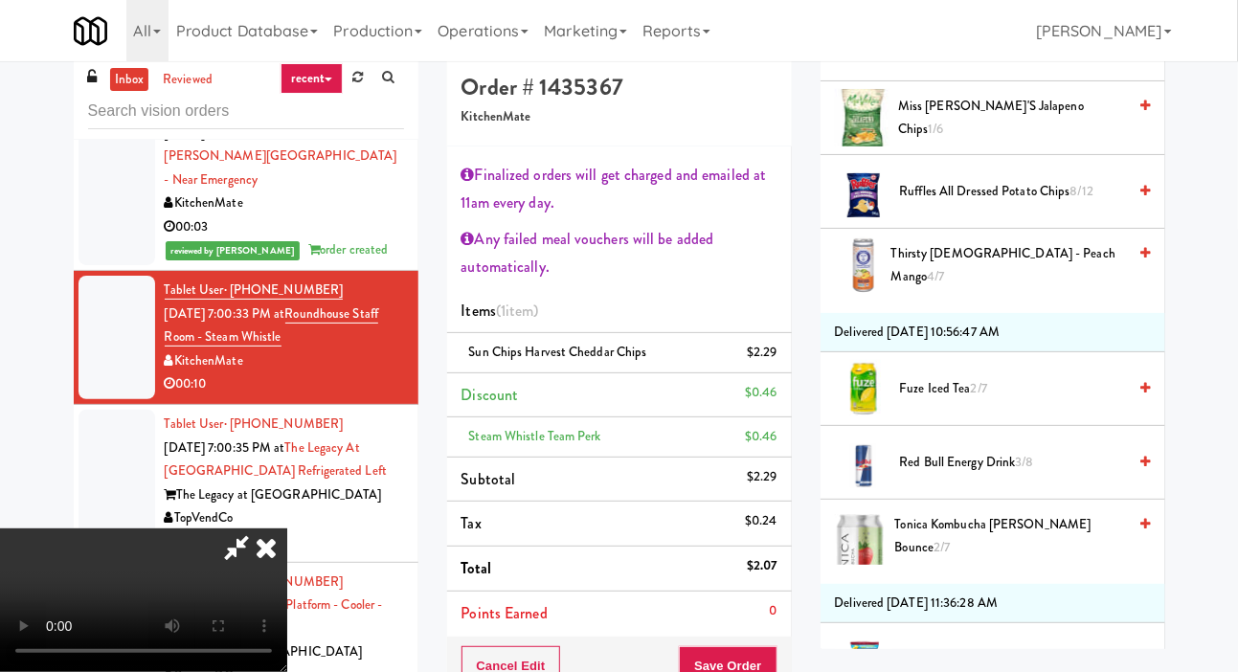
scroll to position [1552, 0]
click at [1067, 203] on span "Ruffles All Dressed Potato Chips 8/12" at bounding box center [1013, 191] width 227 height 24
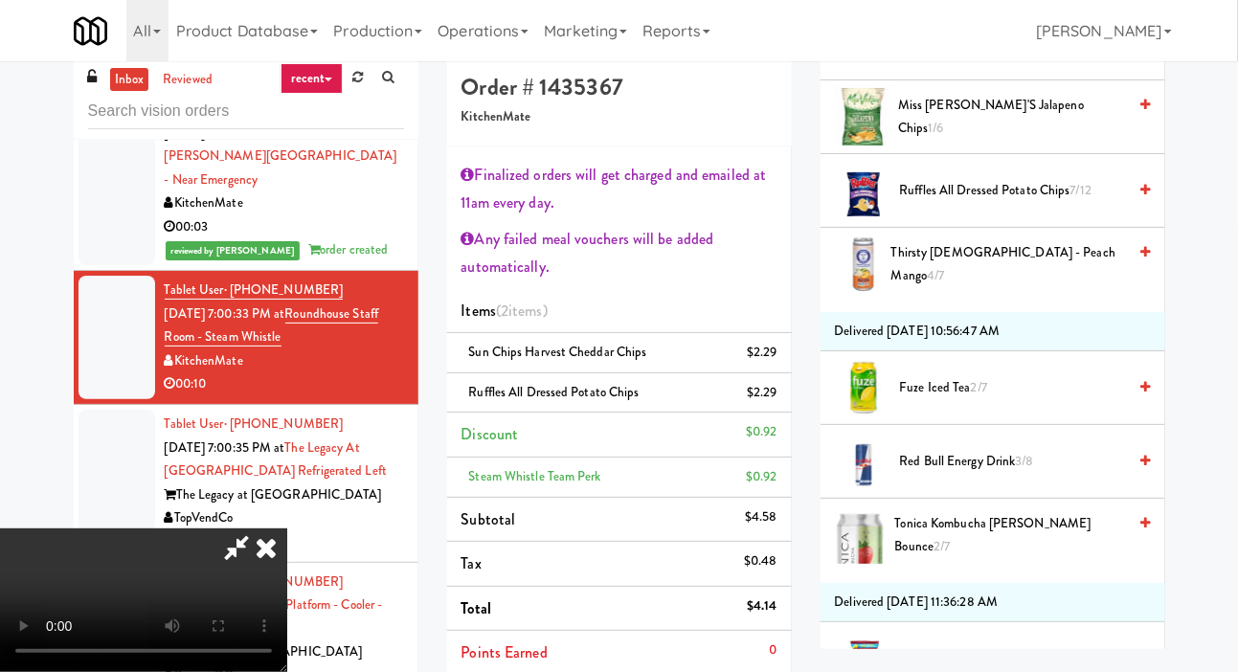
scroll to position [0, 0]
click at [787, 349] on li "Sun Chips Harvest Cheddar Chips $2.29" at bounding box center [619, 353] width 345 height 40
click at [780, 353] on icon at bounding box center [779, 359] width 10 height 12
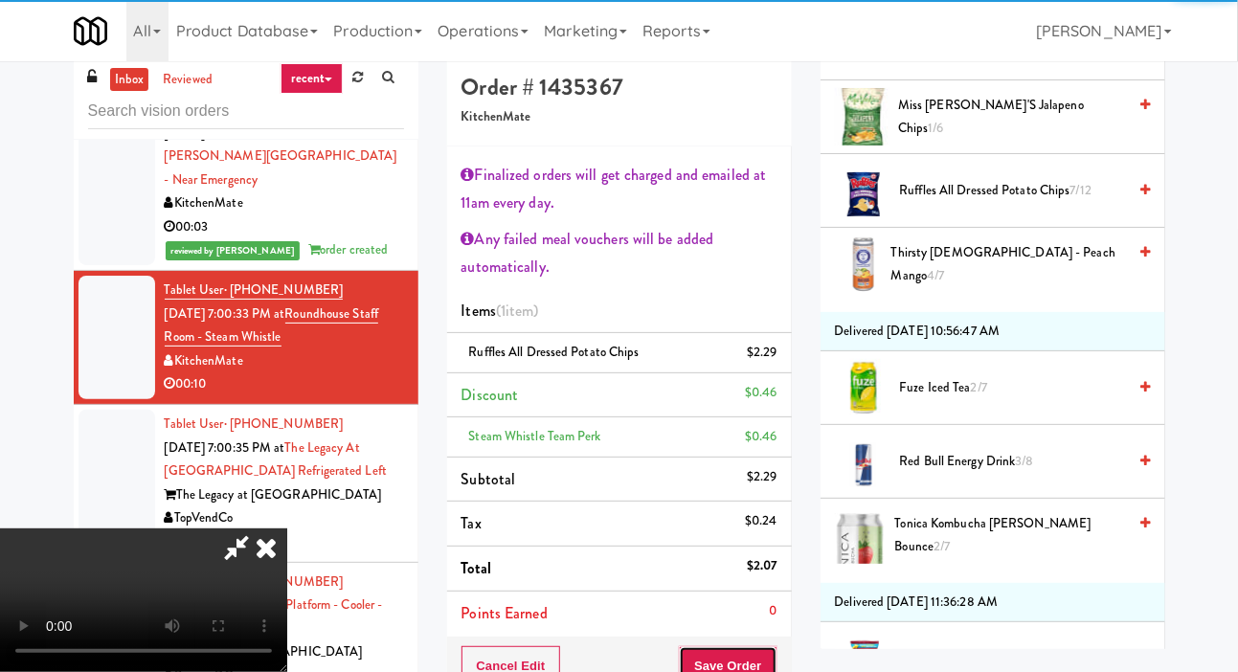
click at [773, 656] on button "Save Order" at bounding box center [728, 666] width 98 height 40
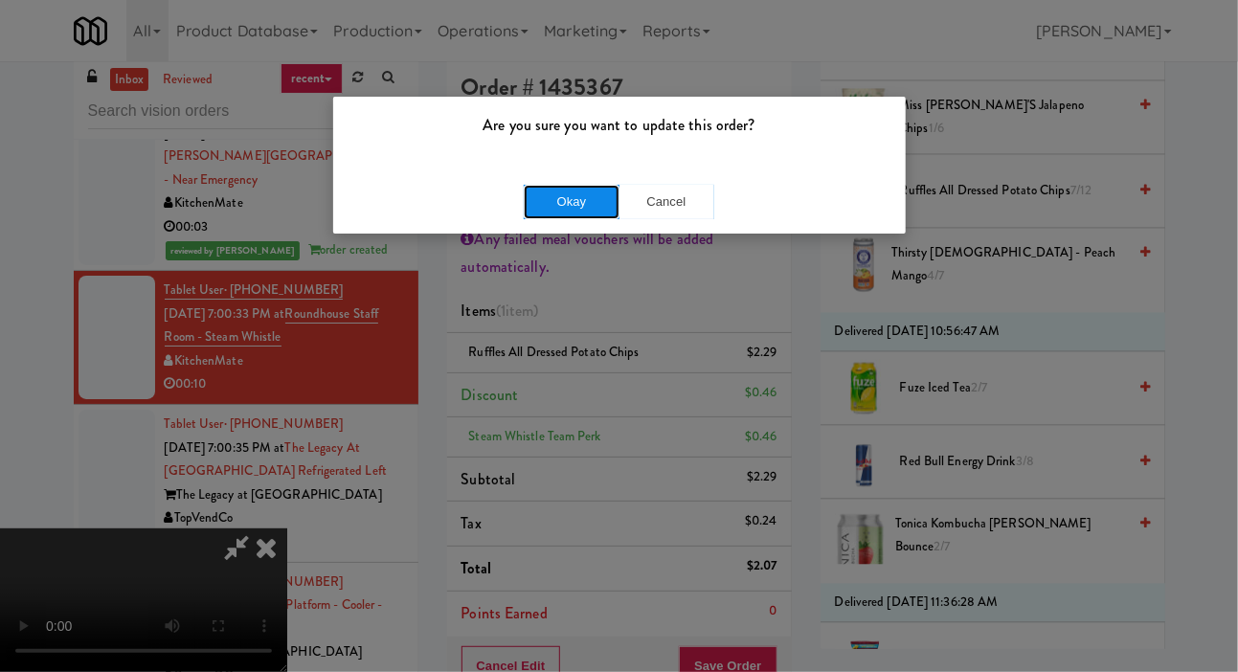
click at [548, 203] on button "Okay" at bounding box center [572, 202] width 96 height 34
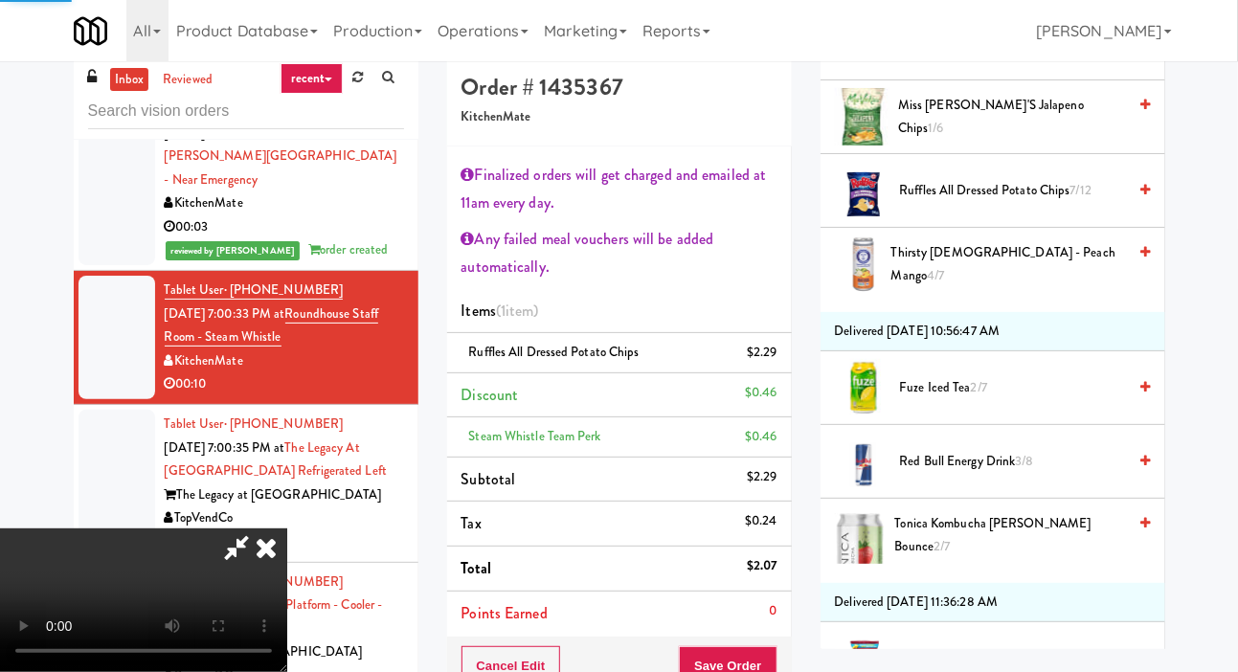
scroll to position [111, 0]
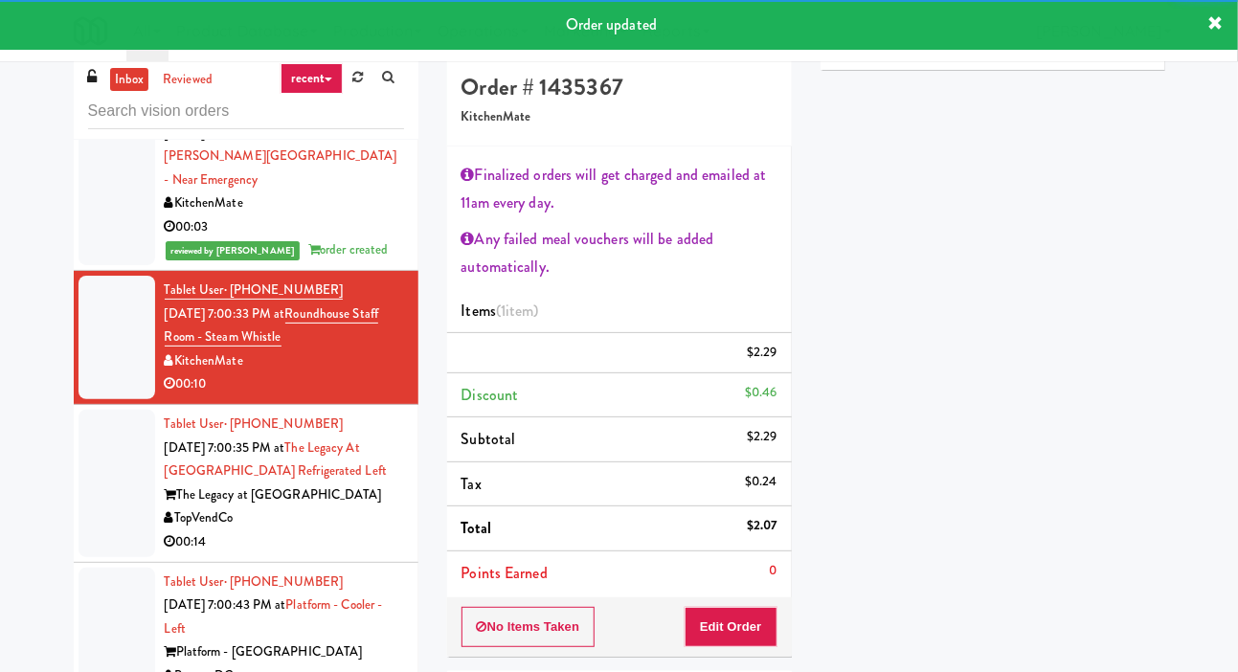
click at [88, 481] on div at bounding box center [117, 483] width 77 height 147
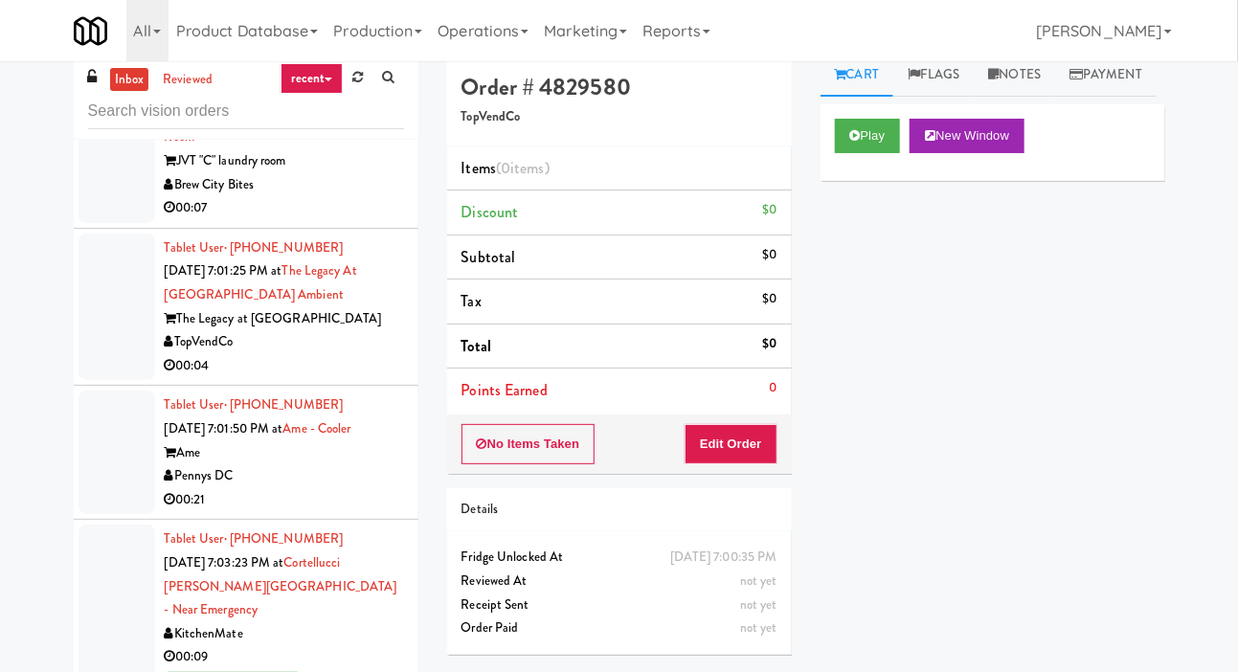
click at [113, 439] on div at bounding box center [117, 453] width 77 height 124
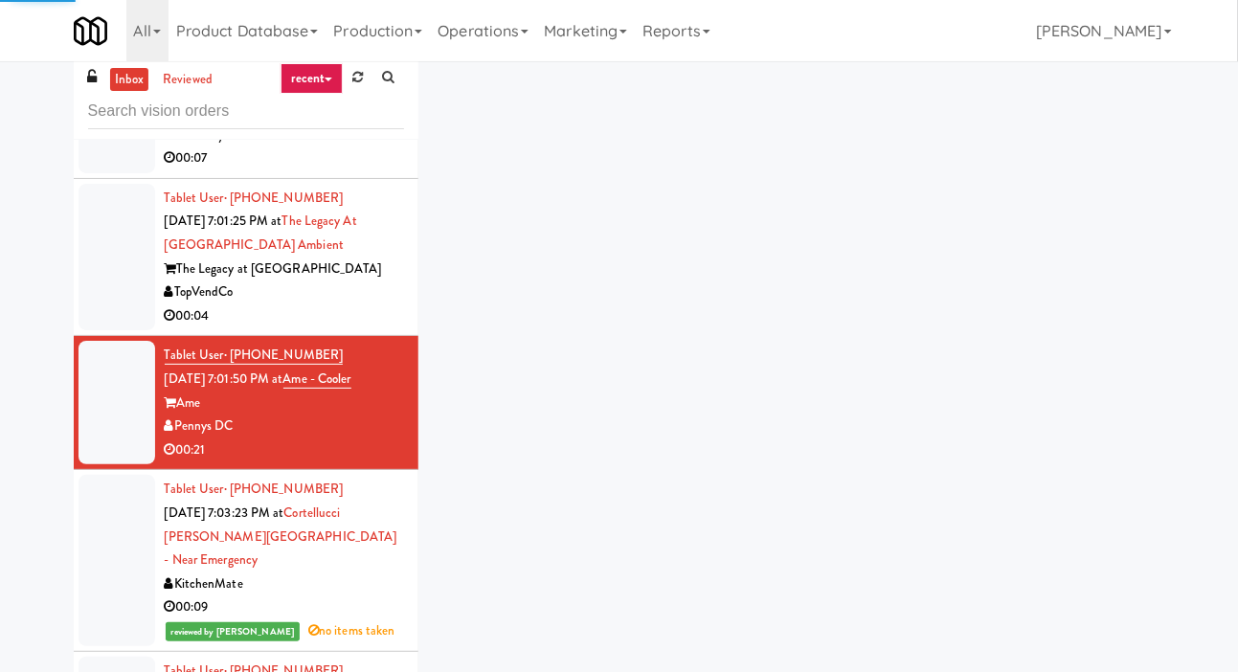
scroll to position [3862, 0]
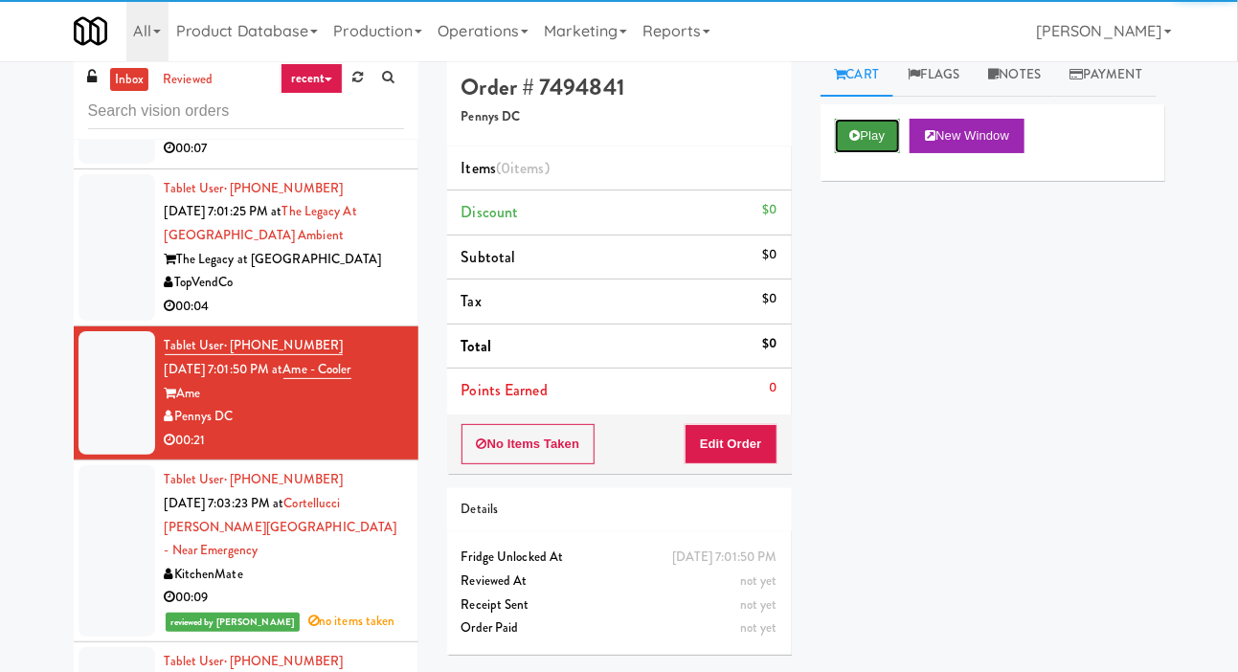
click at [866, 153] on button "Play" at bounding box center [868, 136] width 66 height 34
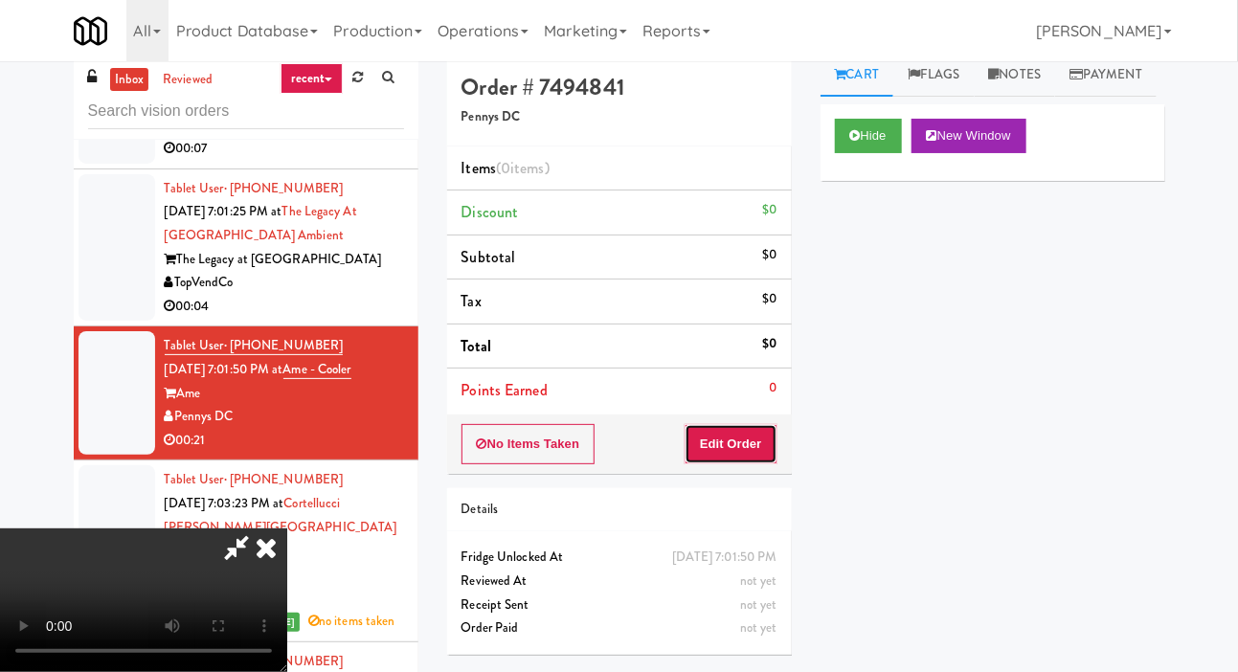
click at [764, 455] on button "Edit Order" at bounding box center [731, 444] width 93 height 40
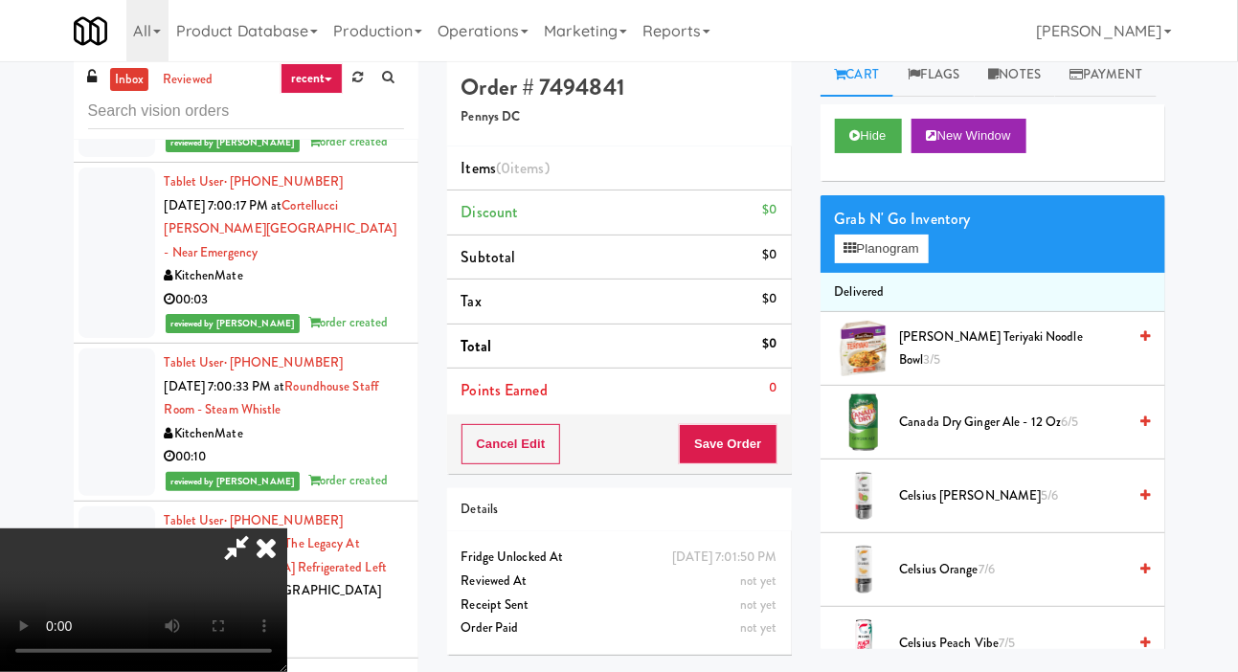
click at [116, 399] on div at bounding box center [117, 422] width 77 height 147
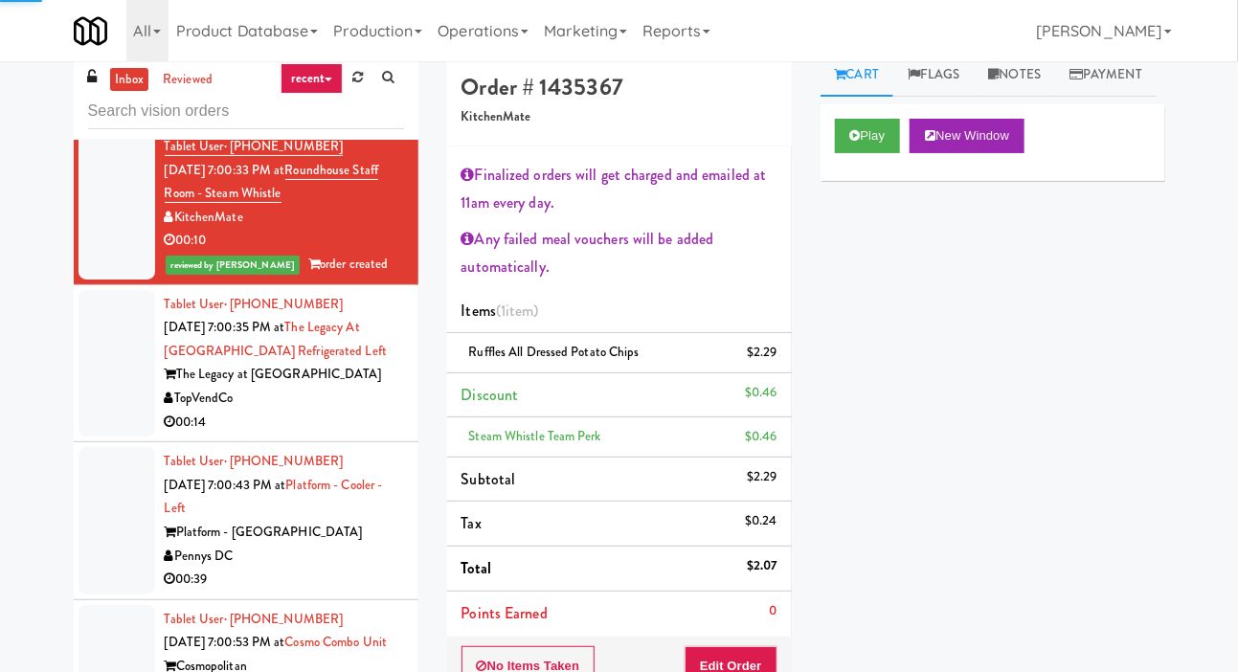
click at [112, 357] on div at bounding box center [117, 363] width 77 height 147
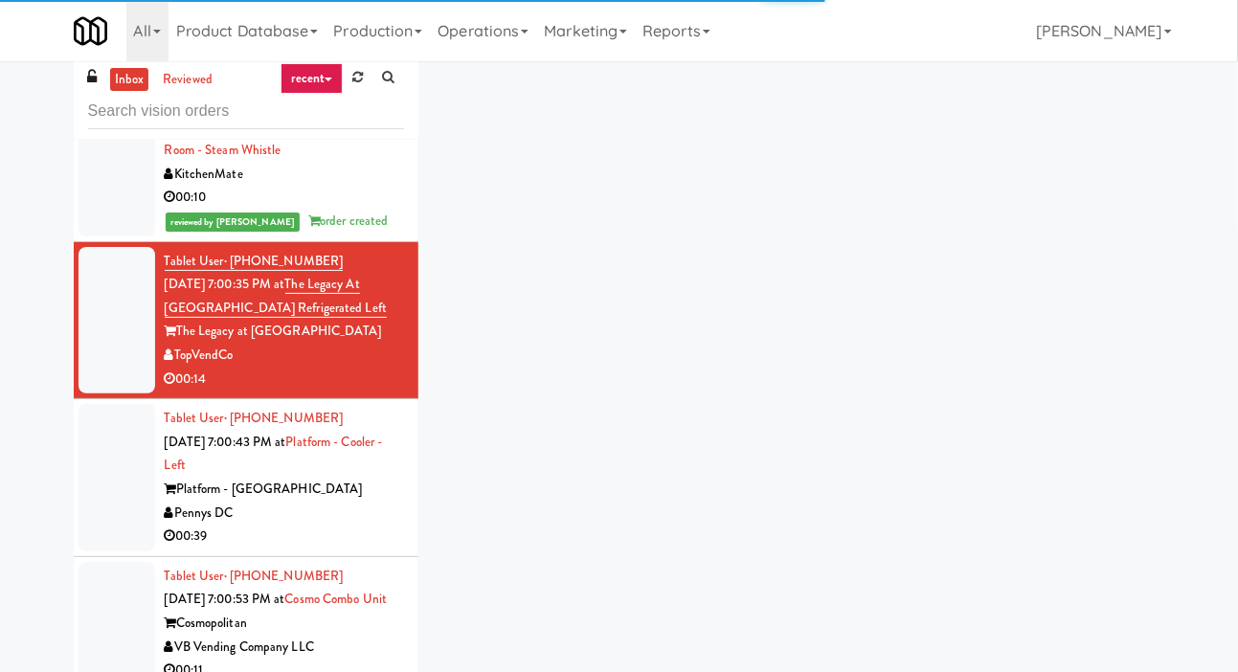
scroll to position [3038, 0]
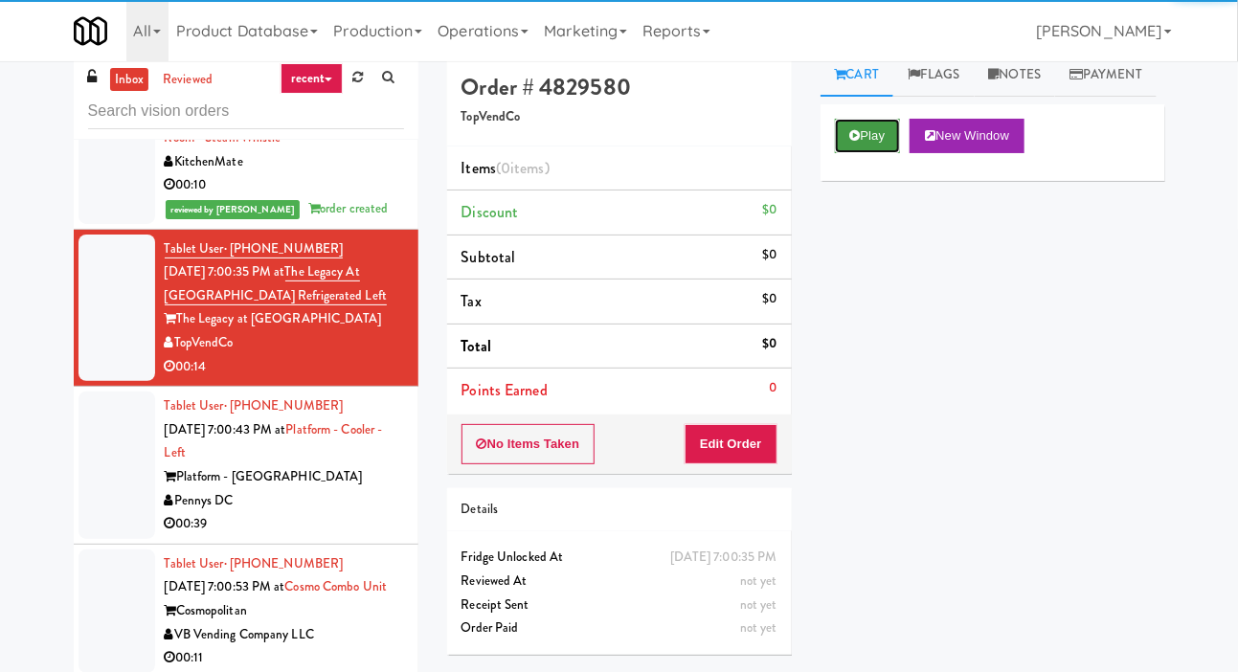
click at [889, 153] on button "Play" at bounding box center [868, 136] width 66 height 34
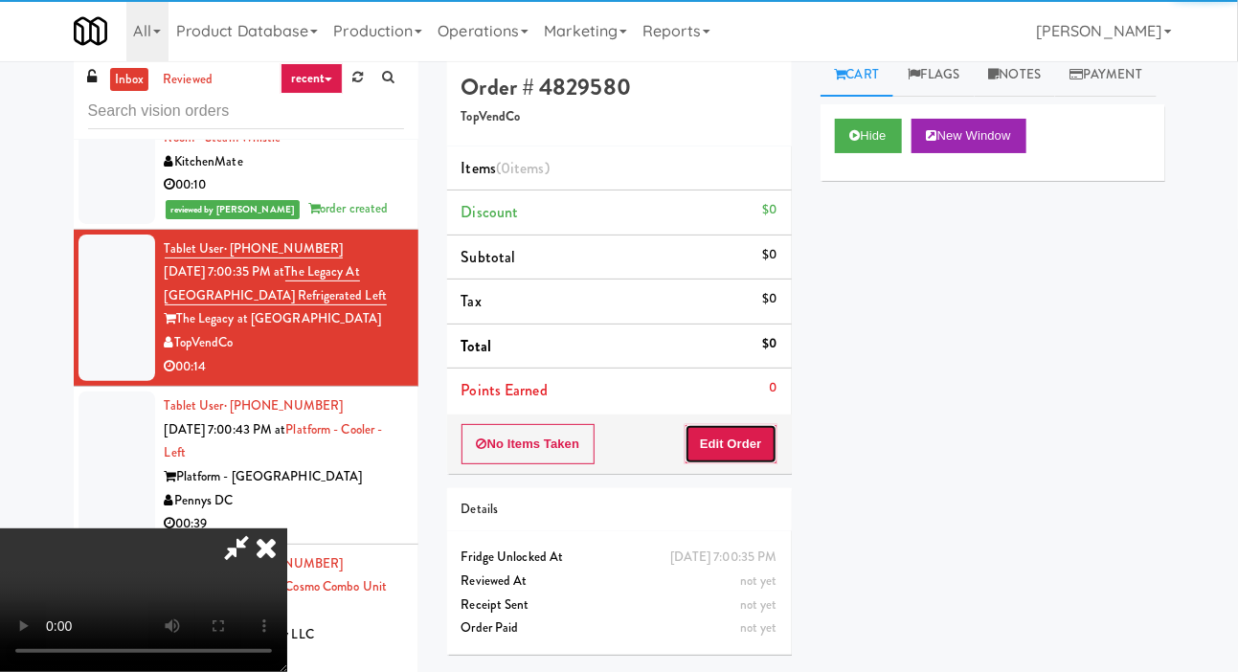
click at [754, 424] on button "Edit Order" at bounding box center [731, 444] width 93 height 40
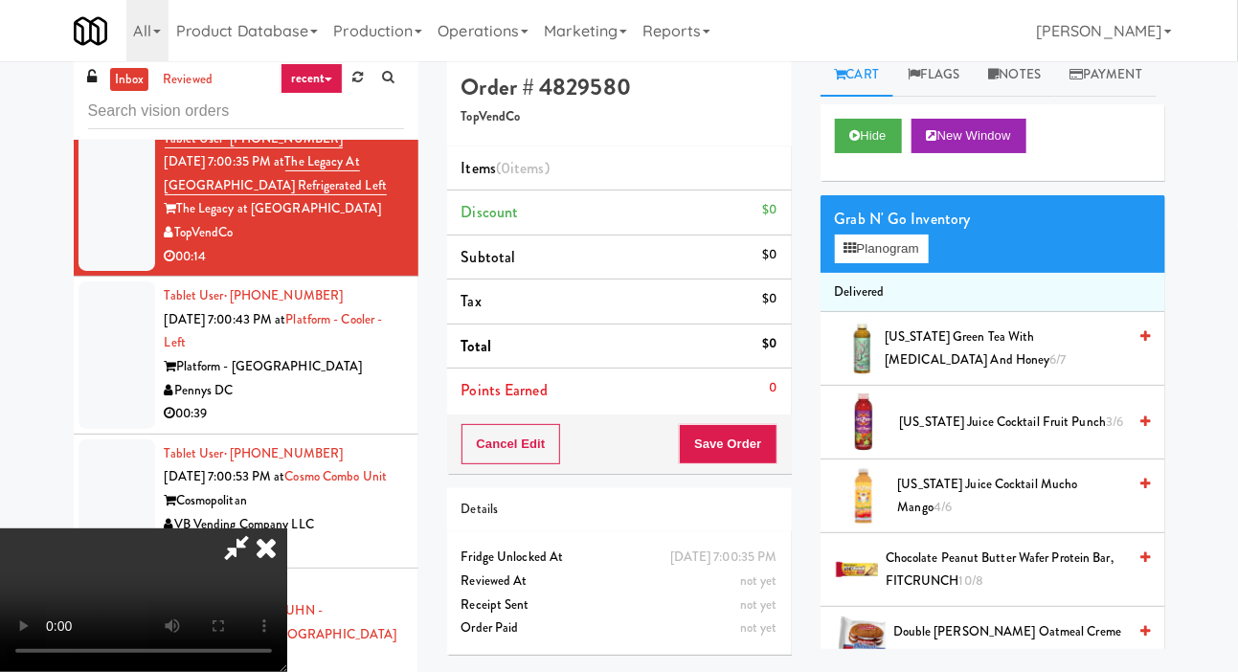
scroll to position [0, 0]
click at [910, 263] on button "Planogram" at bounding box center [882, 249] width 94 height 29
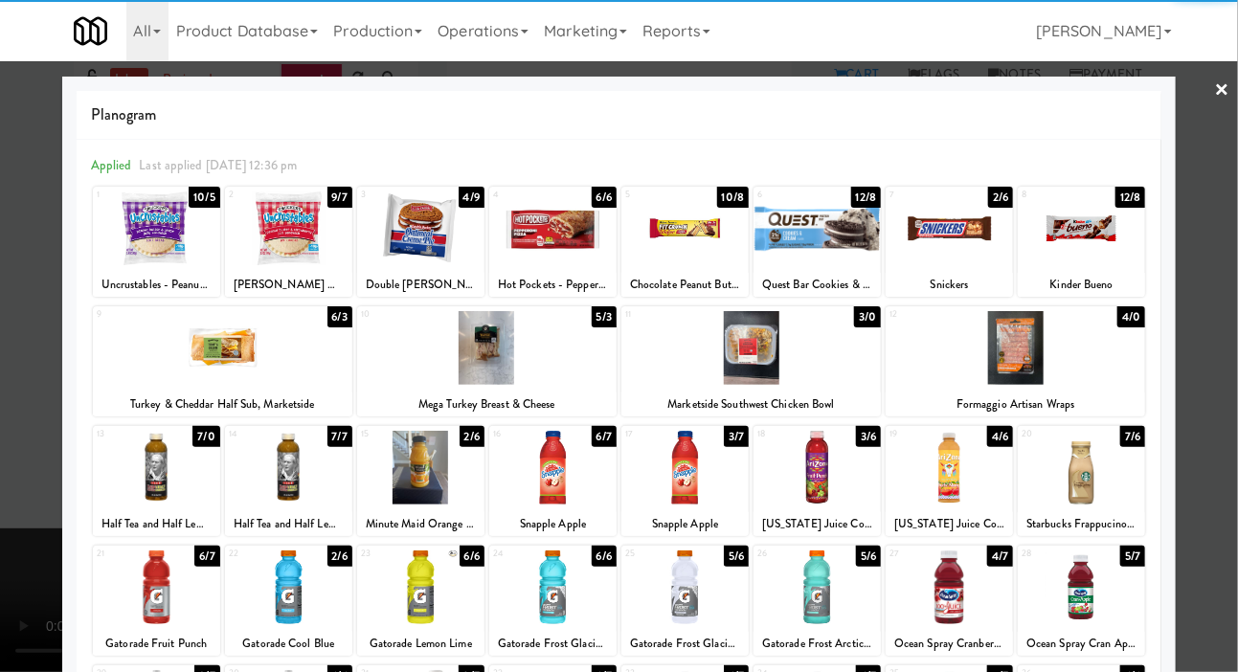
click at [1104, 597] on div at bounding box center [1081, 588] width 127 height 74
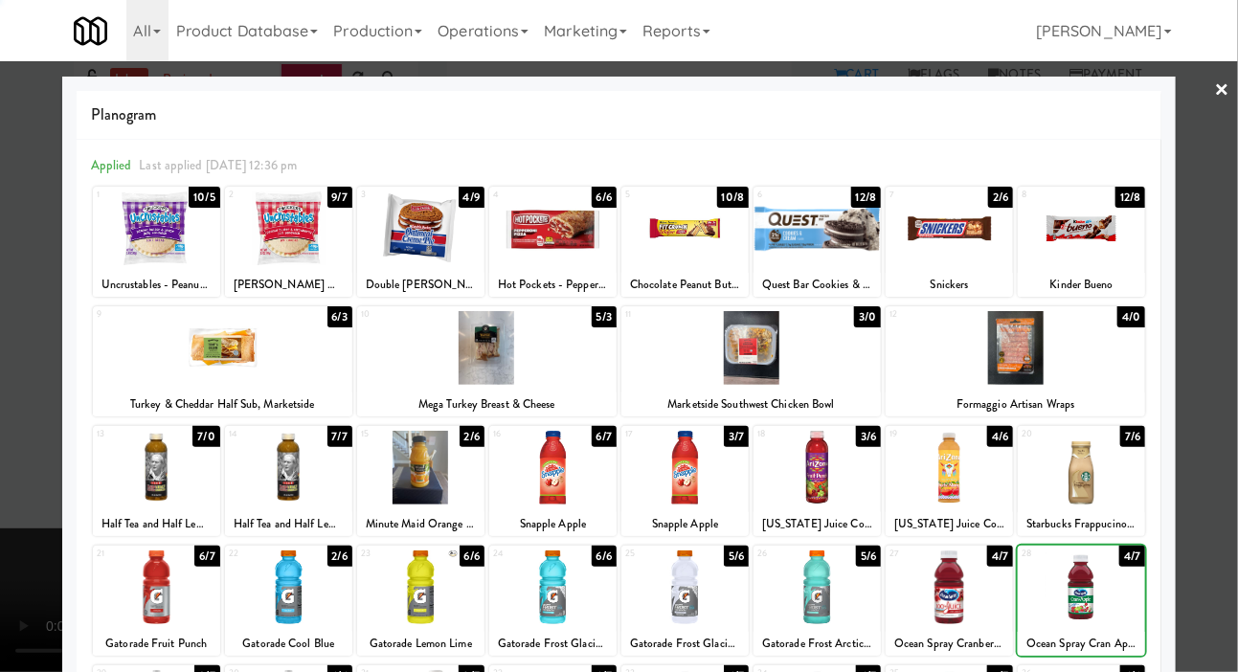
click at [1229, 490] on div at bounding box center [619, 336] width 1238 height 672
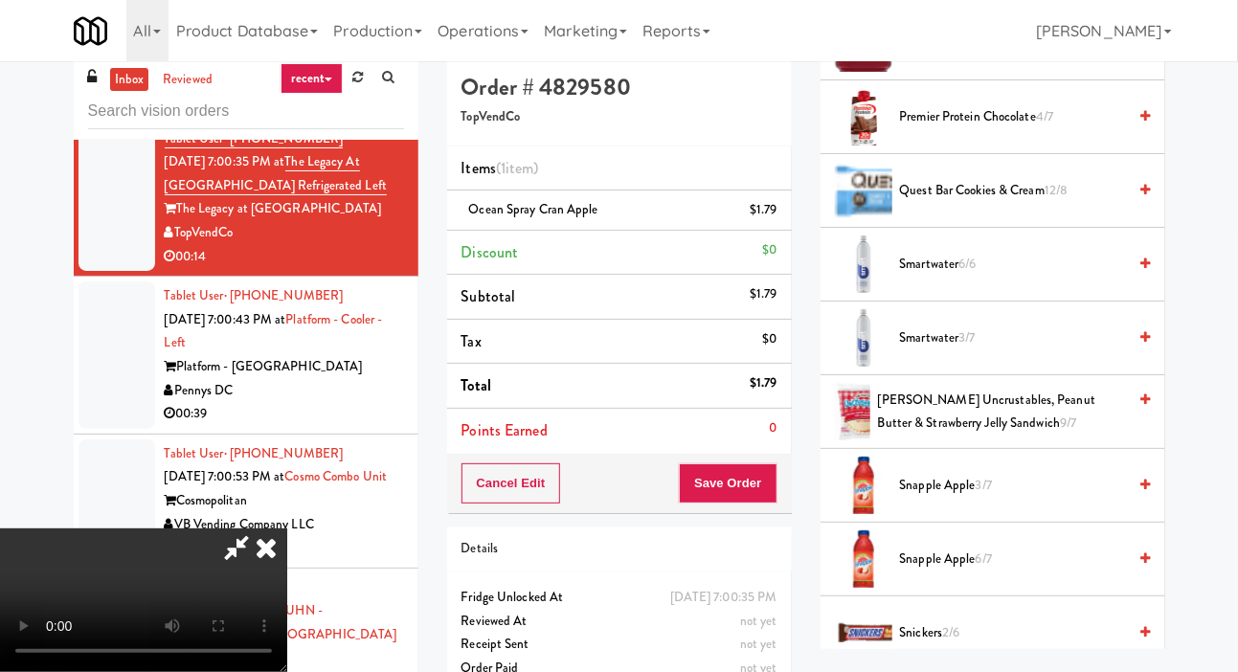
scroll to position [1930, 0]
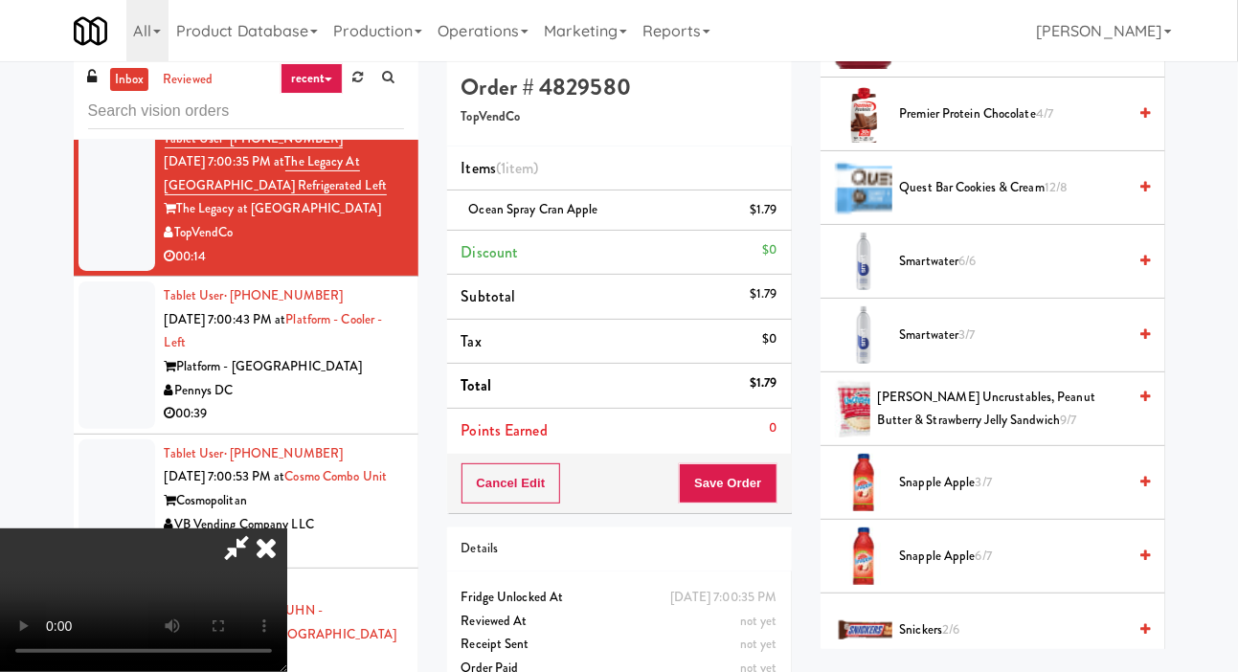
click at [1074, 348] on span "Smartwater 3/7" at bounding box center [1013, 336] width 227 height 24
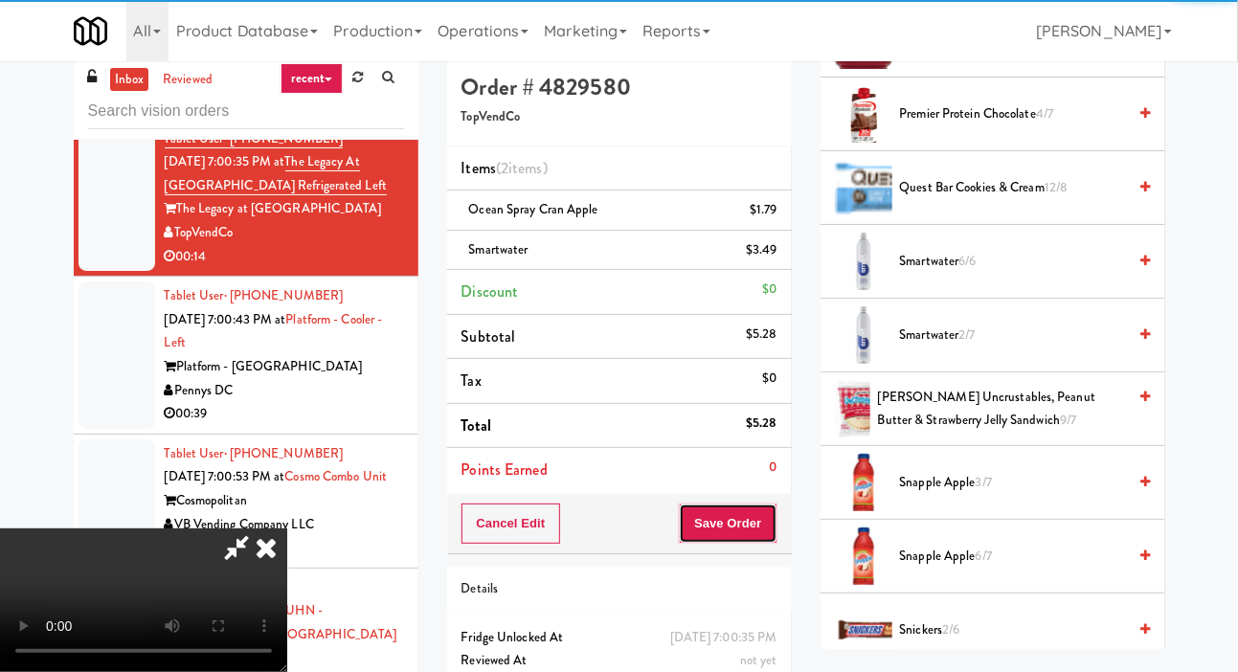
click at [776, 536] on button "Save Order" at bounding box center [728, 524] width 98 height 40
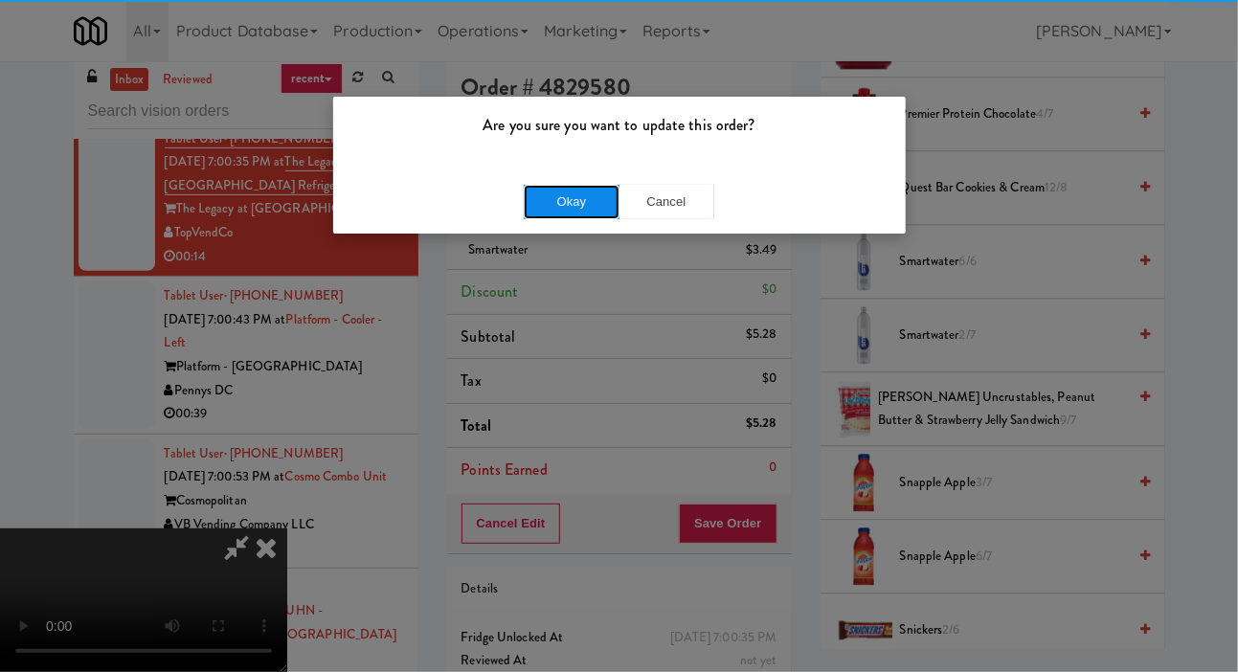
click at [542, 214] on button "Okay" at bounding box center [572, 202] width 96 height 34
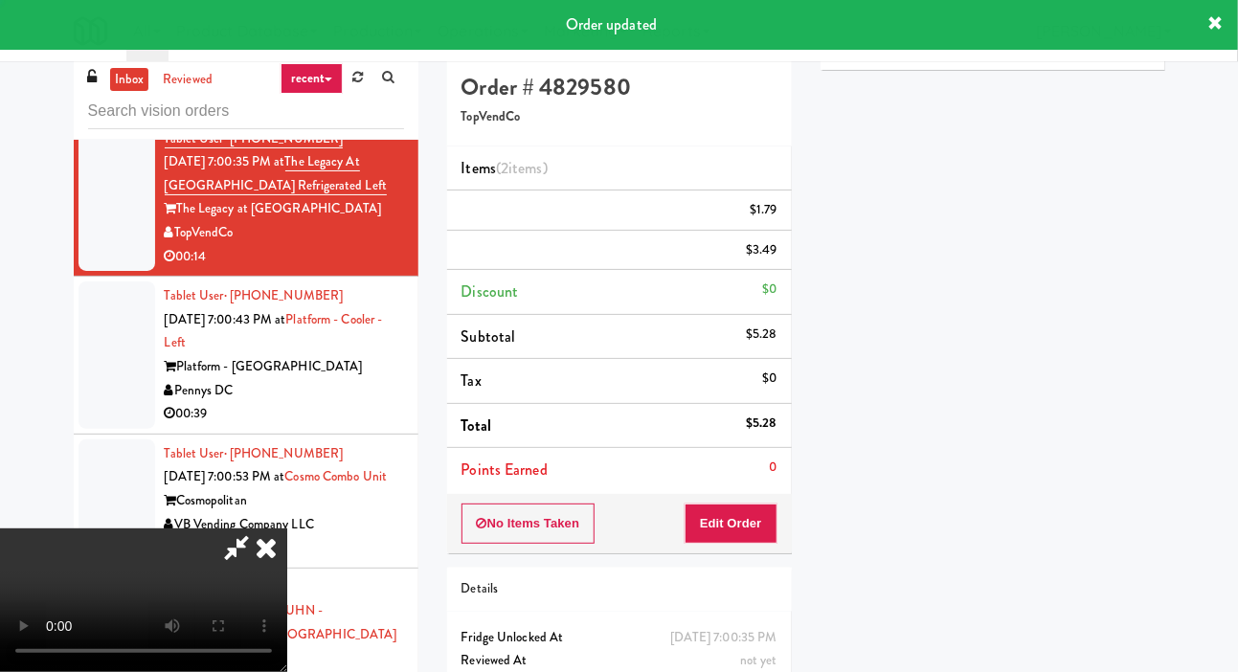
scroll to position [0, 0]
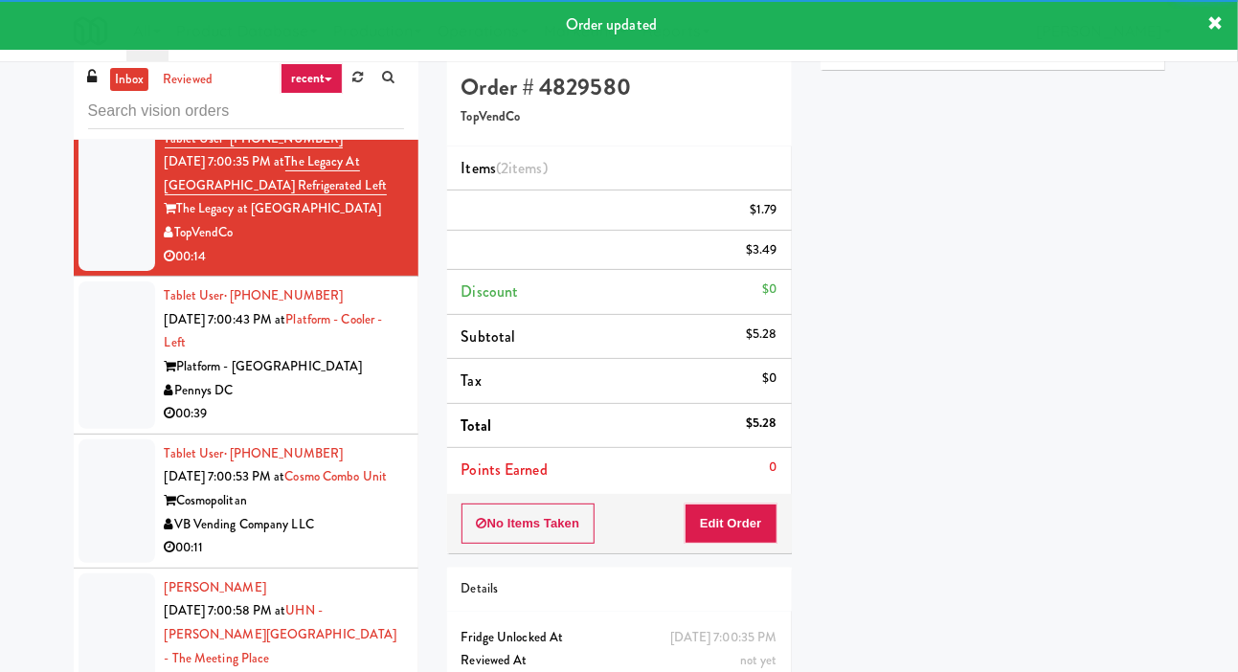
click at [79, 373] on div at bounding box center [117, 354] width 77 height 147
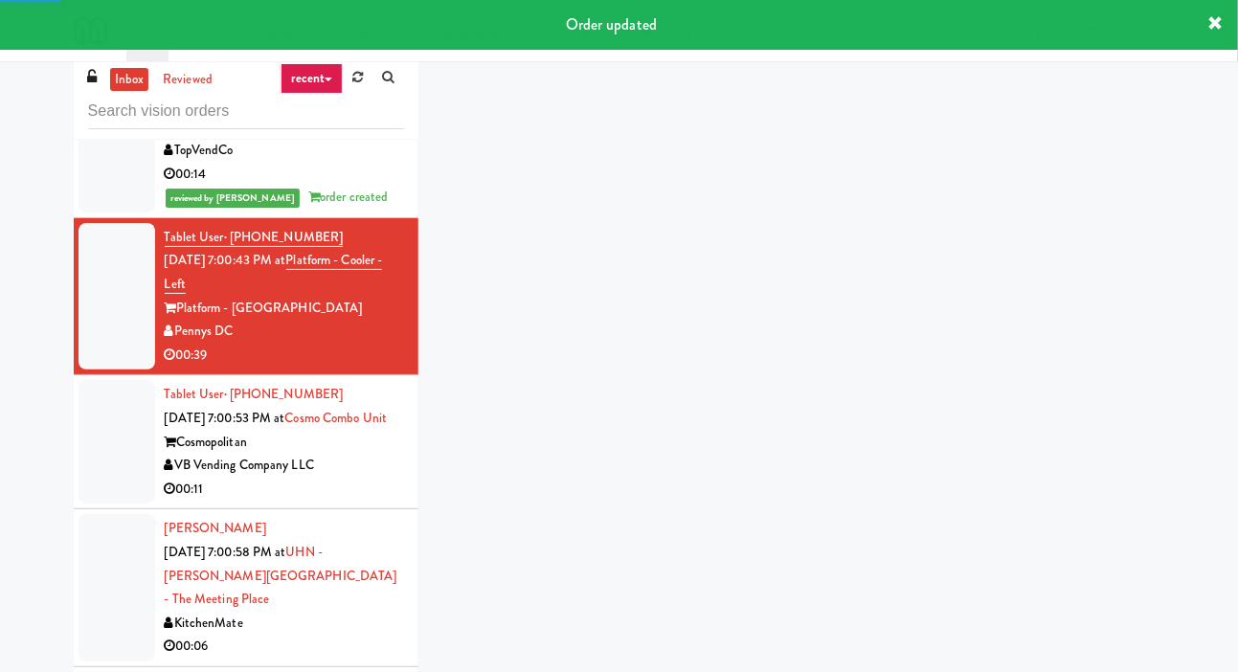
scroll to position [3243, 0]
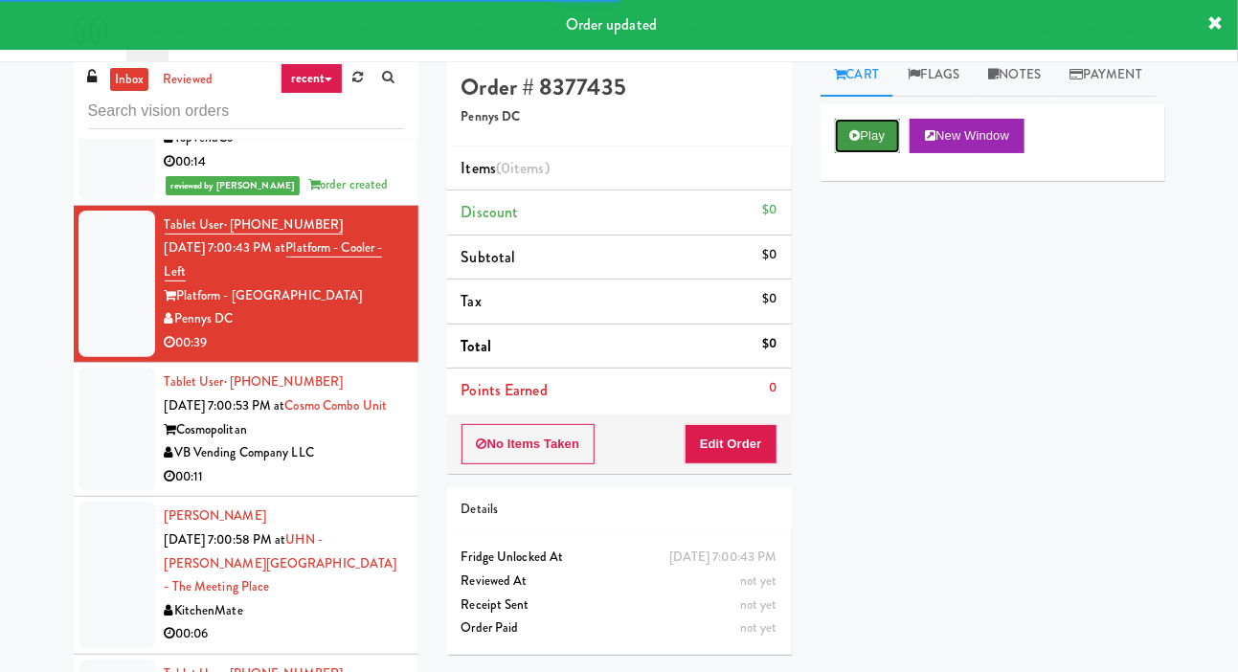
click at [875, 153] on button "Play" at bounding box center [868, 136] width 66 height 34
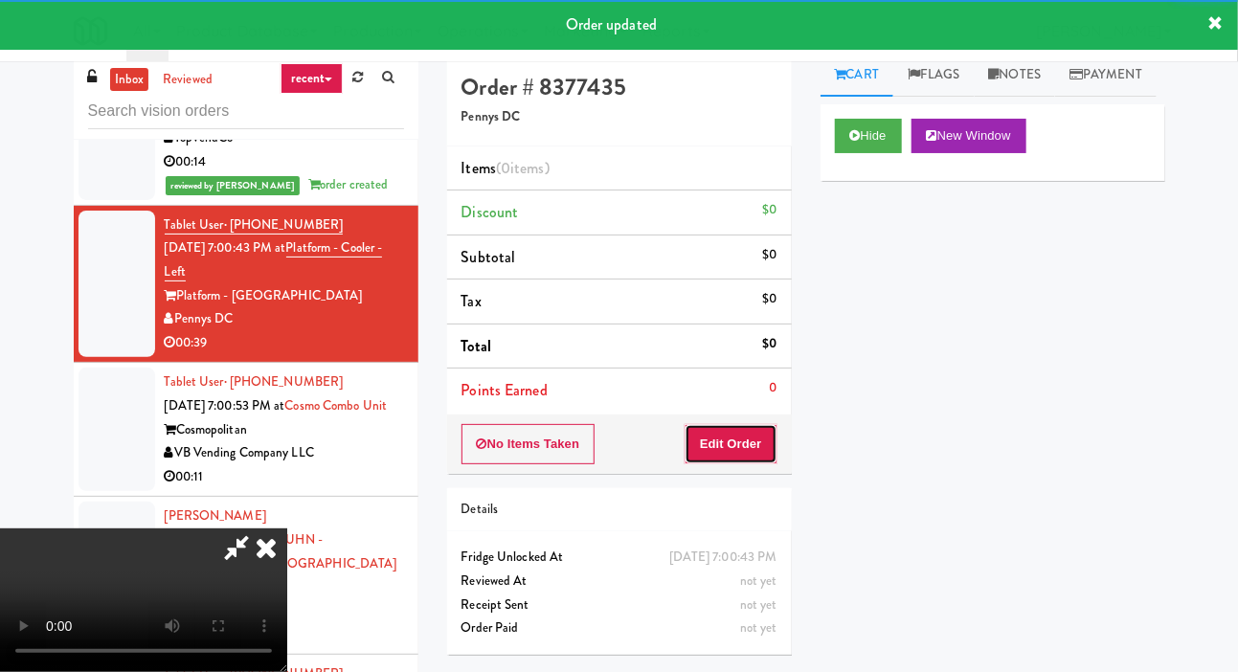
click at [765, 448] on button "Edit Order" at bounding box center [731, 444] width 93 height 40
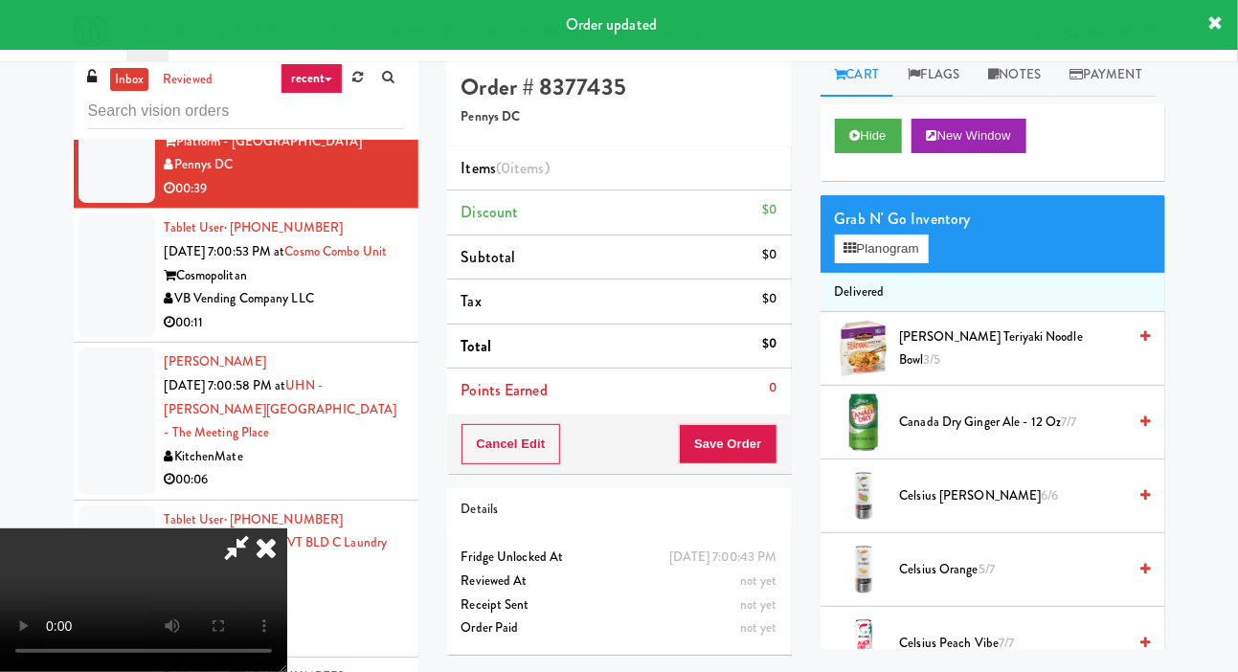
scroll to position [3402, 0]
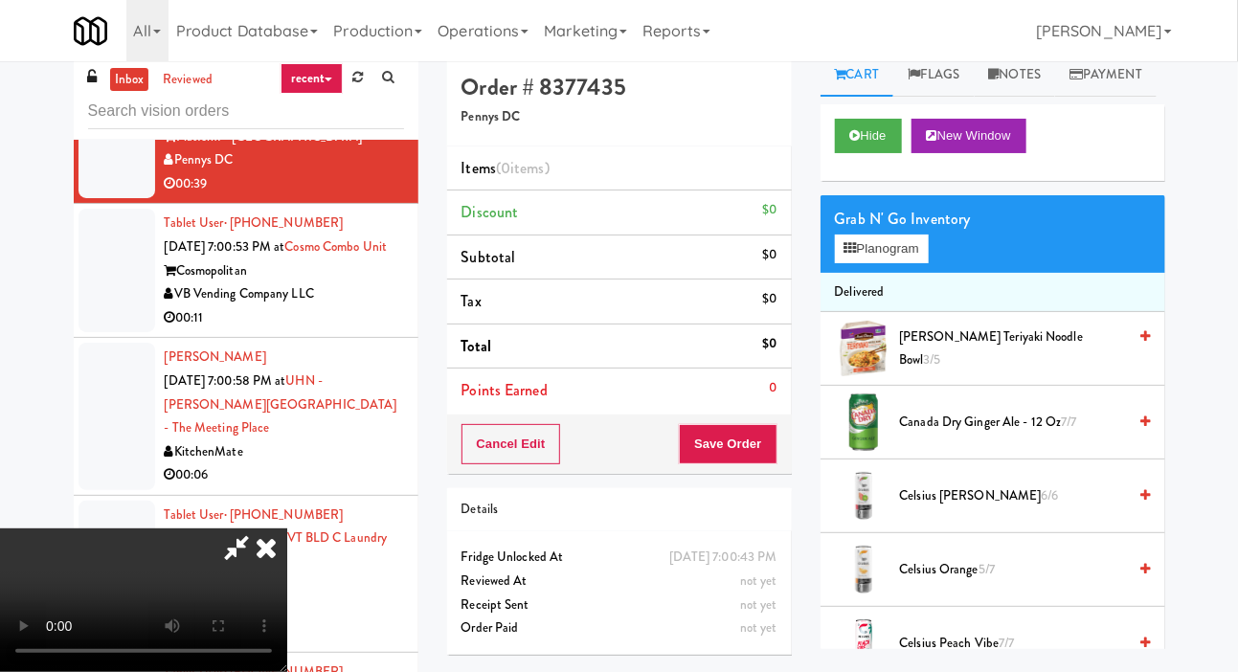
click at [1235, 333] on div "inbox reviewed recent all unclear take inventory issue suspicious failed recent…" at bounding box center [619, 391] width 1238 height 675
click at [917, 263] on button "Planogram" at bounding box center [882, 249] width 94 height 29
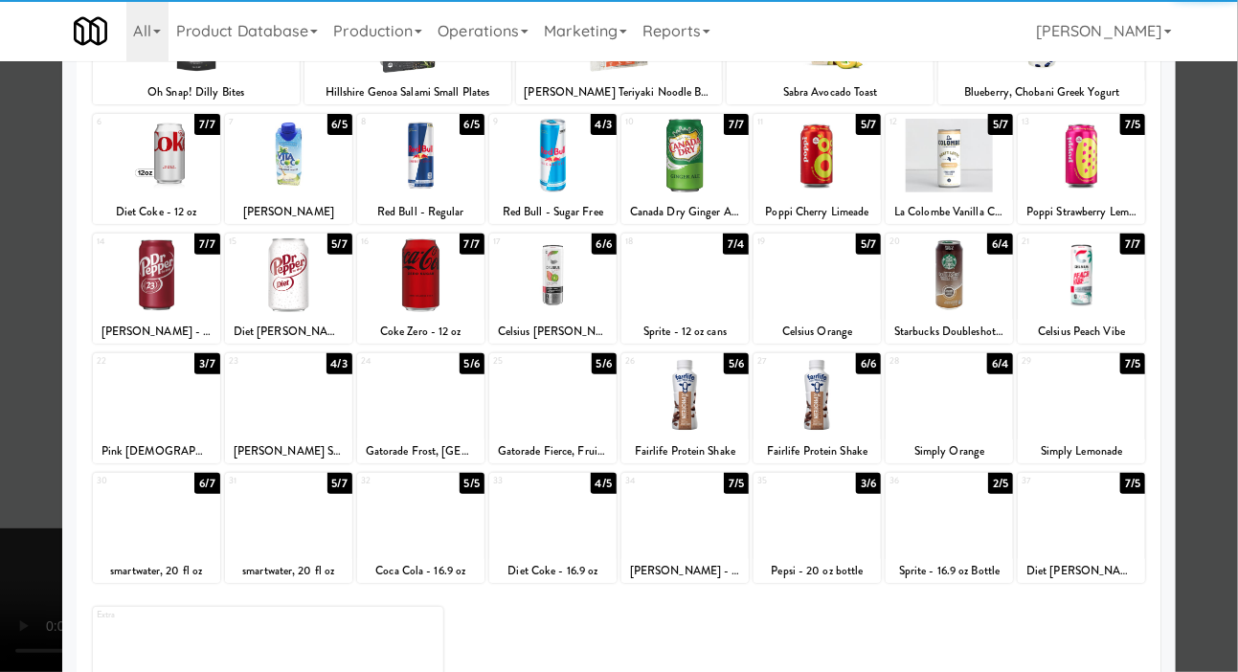
scroll to position [196, 0]
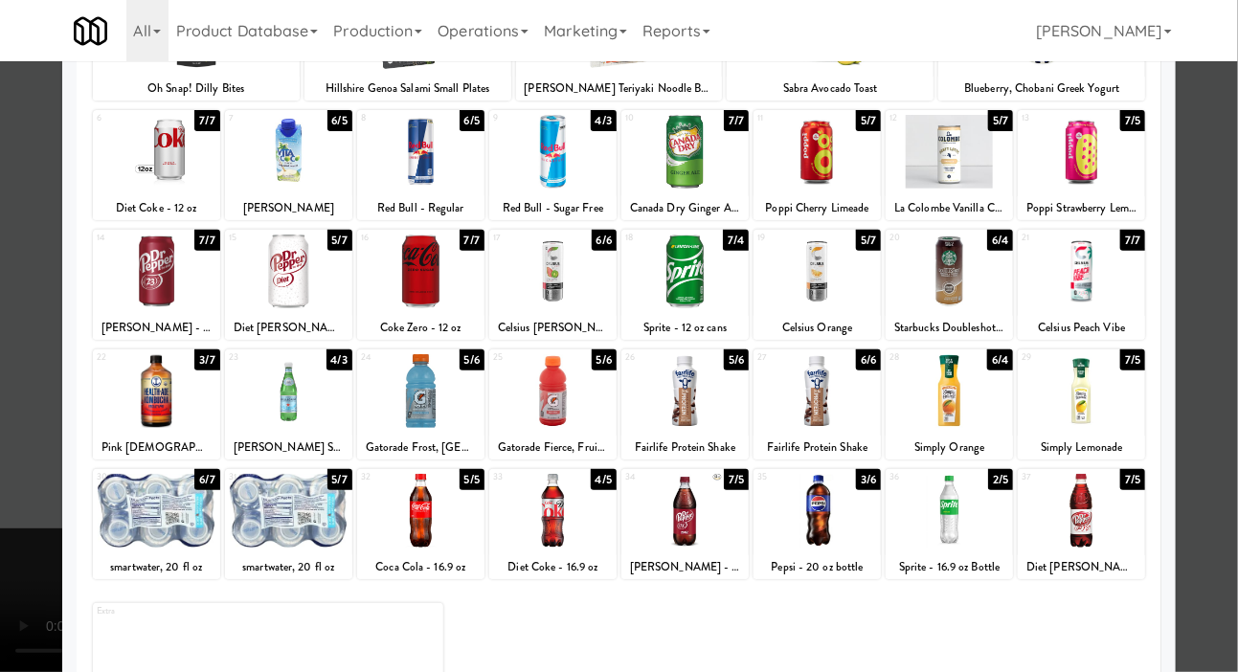
click at [151, 416] on div at bounding box center [156, 391] width 127 height 74
click at [14, 428] on div at bounding box center [619, 336] width 1238 height 672
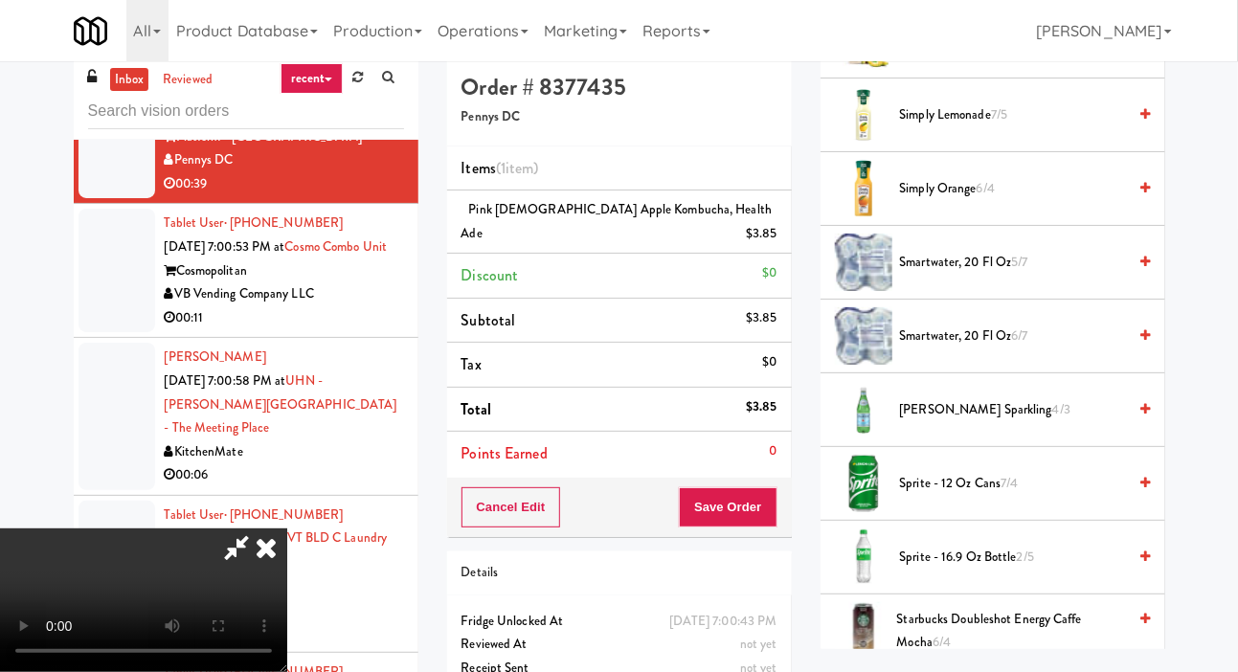
scroll to position [2470, 0]
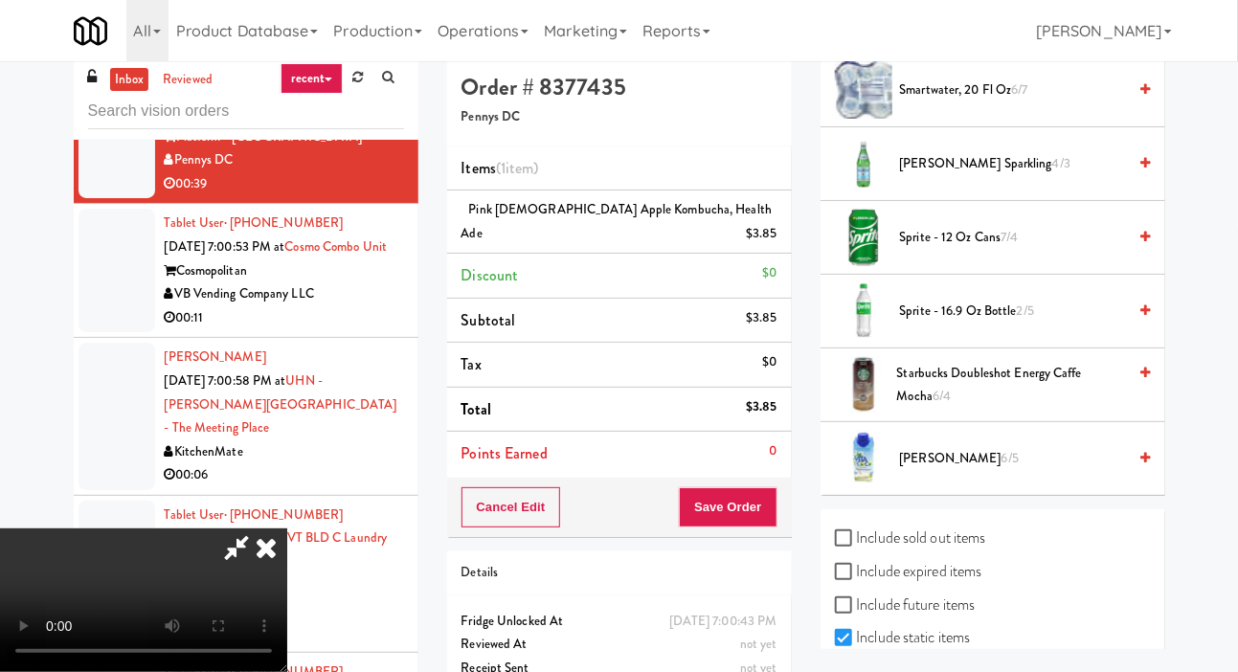
click at [1001, 467] on span "6/5" at bounding box center [1009, 458] width 17 height 18
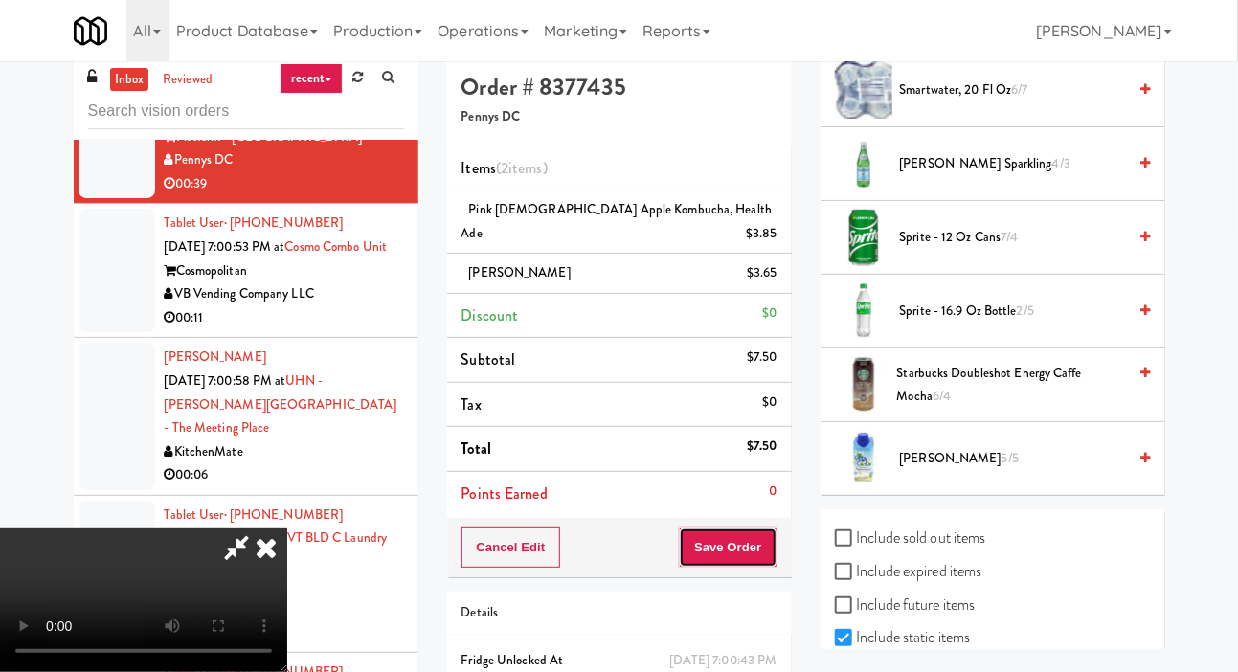
click at [775, 528] on button "Save Order" at bounding box center [728, 548] width 98 height 40
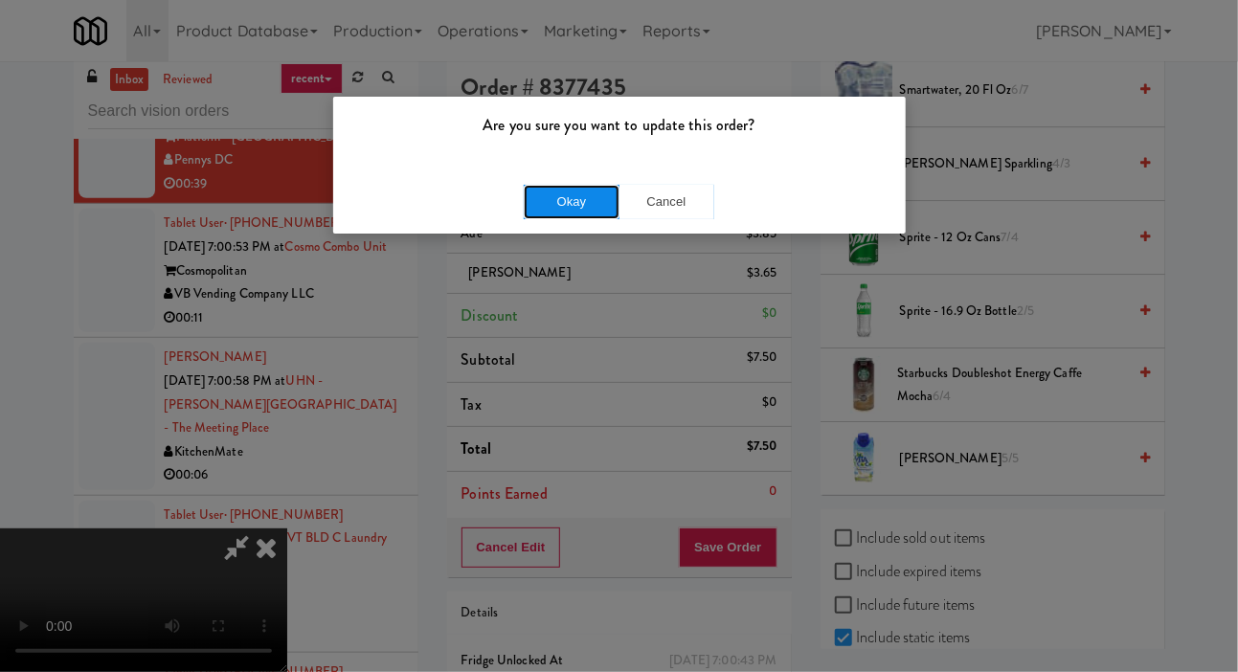
click at [540, 197] on button "Okay" at bounding box center [572, 202] width 96 height 34
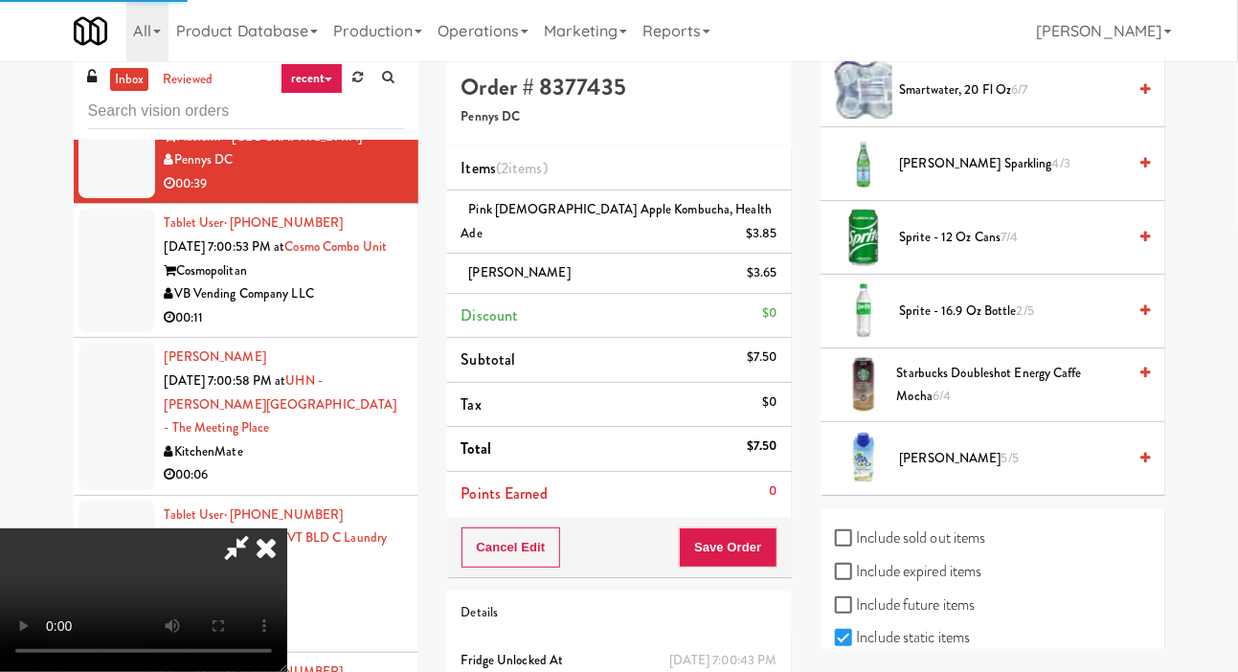
scroll to position [111, 0]
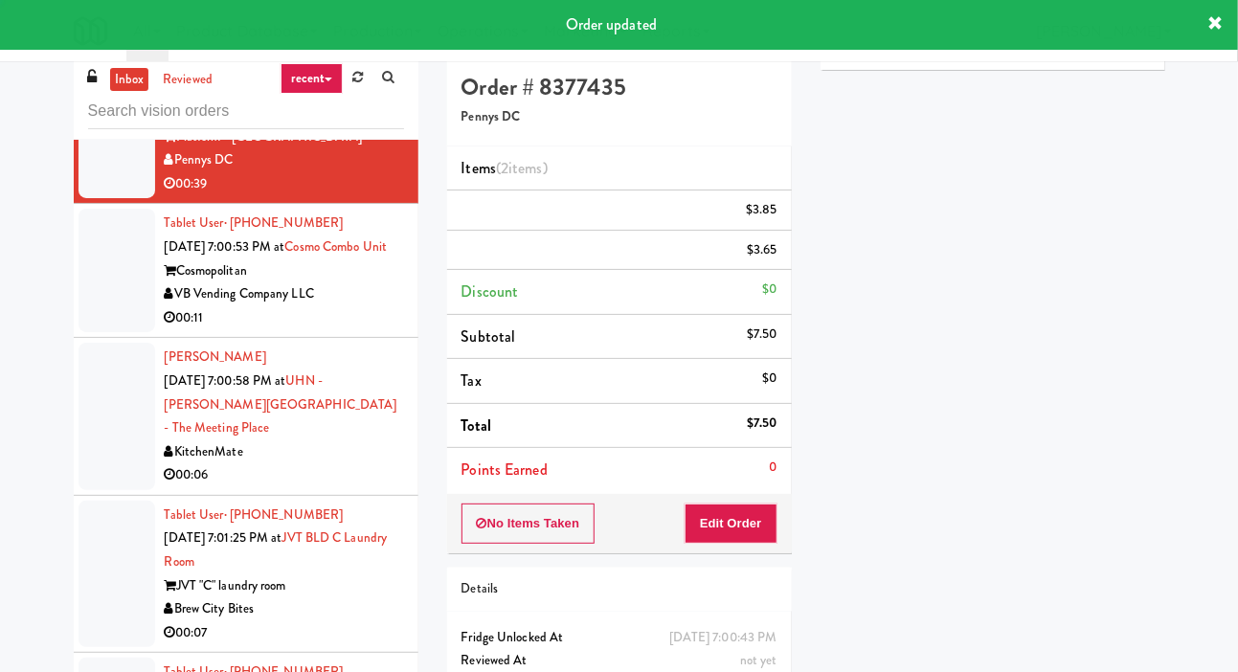
click at [86, 253] on div at bounding box center [117, 271] width 77 height 124
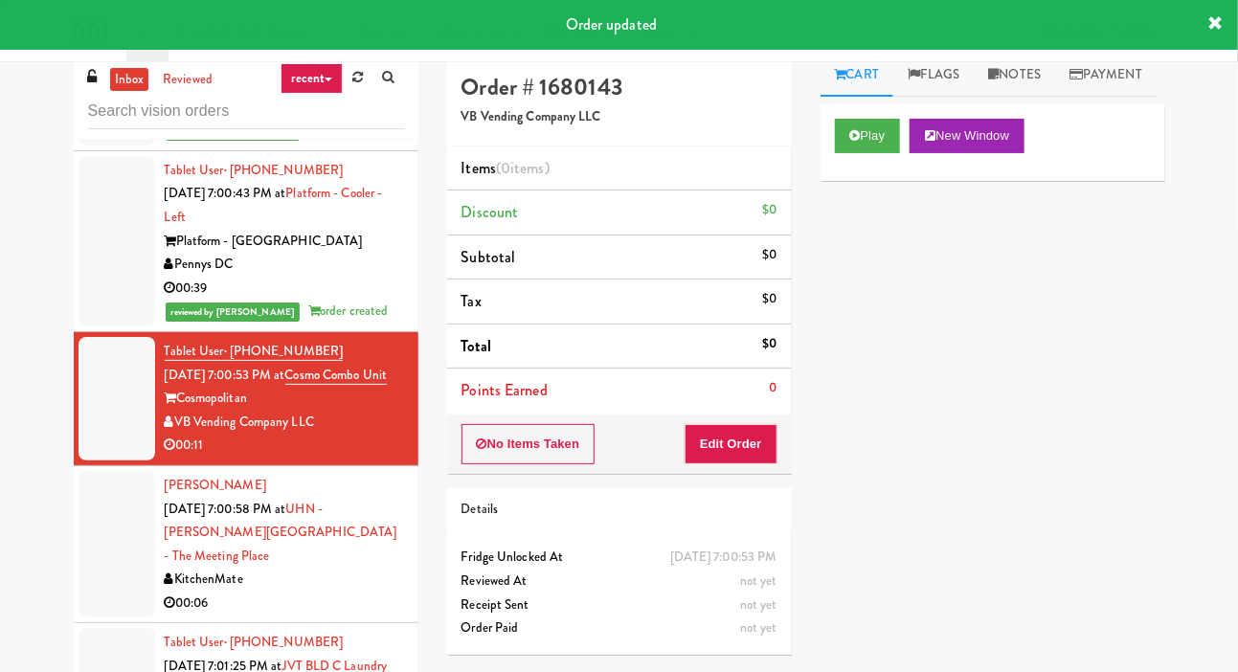
scroll to position [3297, 0]
click at [881, 153] on button "Play" at bounding box center [868, 136] width 66 height 34
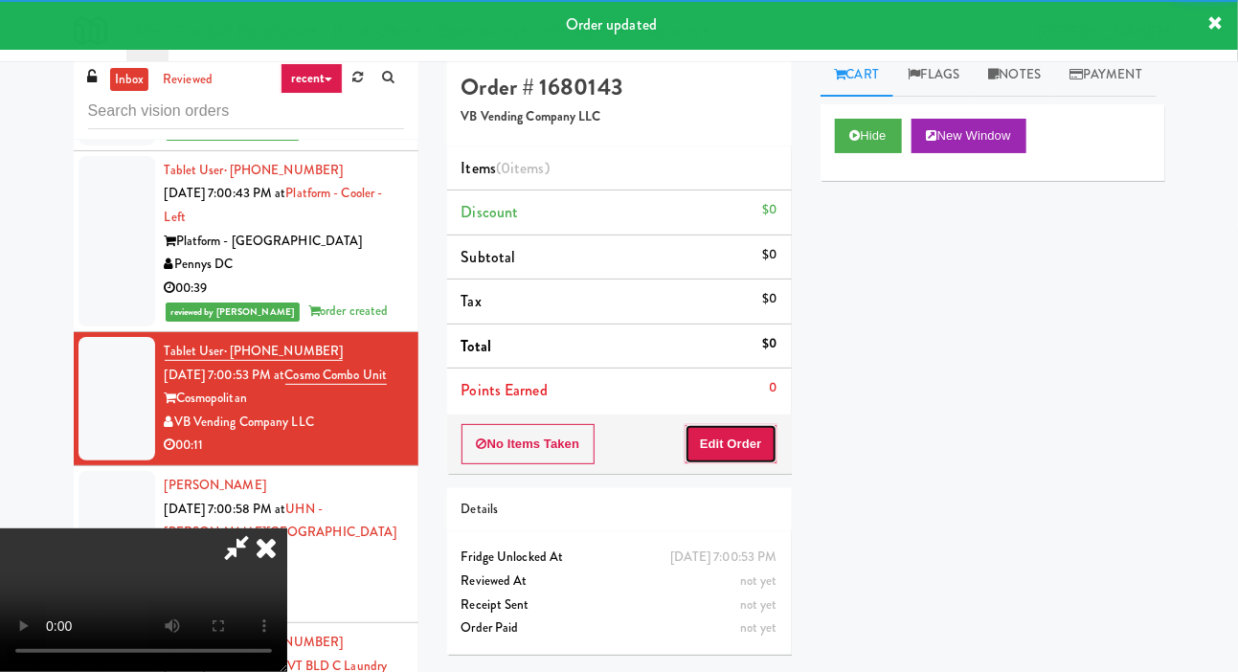
click at [773, 435] on button "Edit Order" at bounding box center [731, 444] width 93 height 40
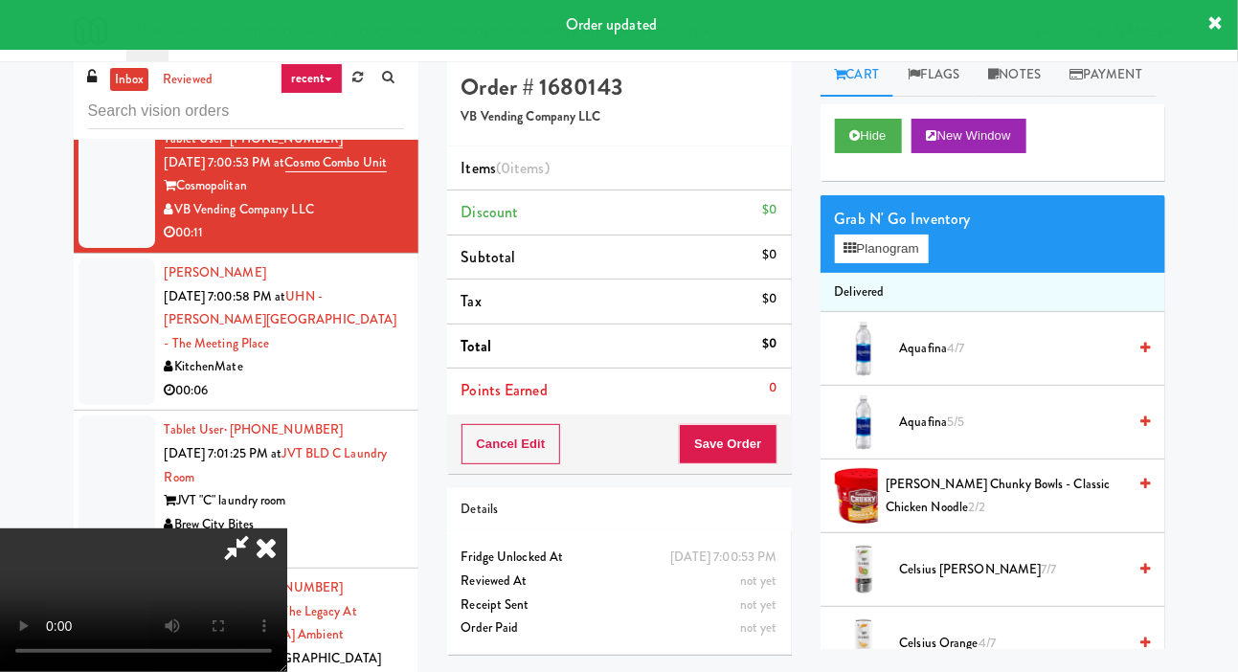
scroll to position [3512, 0]
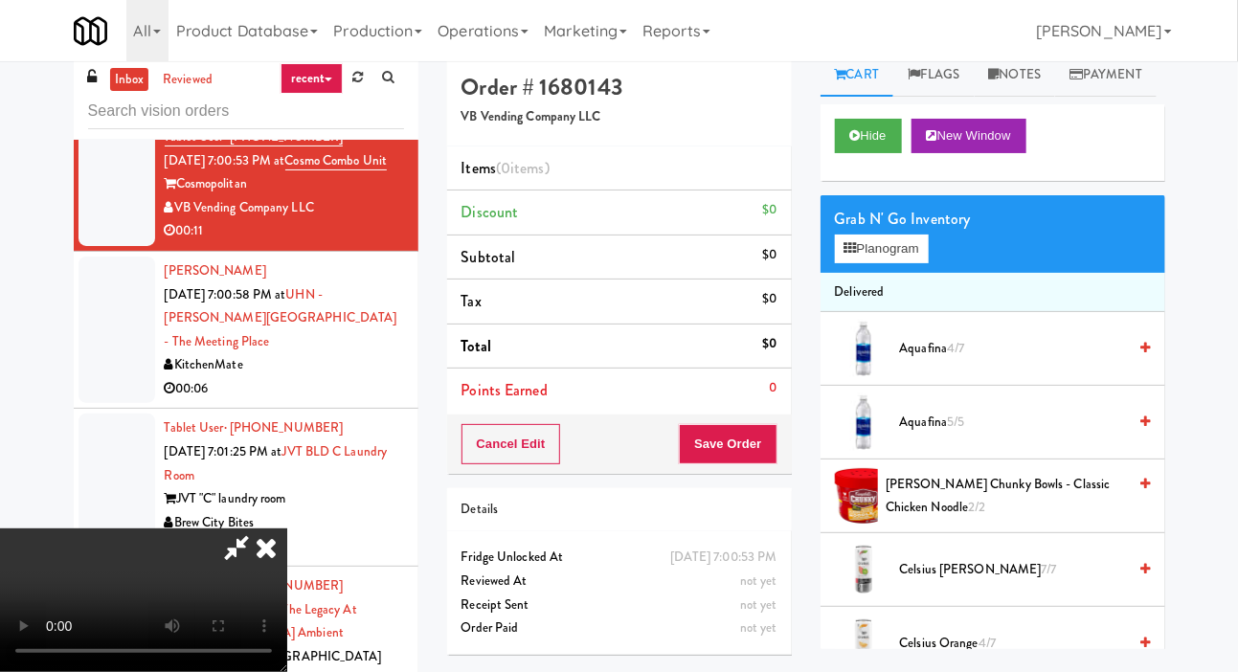
click at [1235, 377] on div "inbox reviewed recent all unclear take inventory issue suspicious failed recent…" at bounding box center [619, 391] width 1238 height 675
click at [859, 153] on button "Hide" at bounding box center [868, 136] width 67 height 34
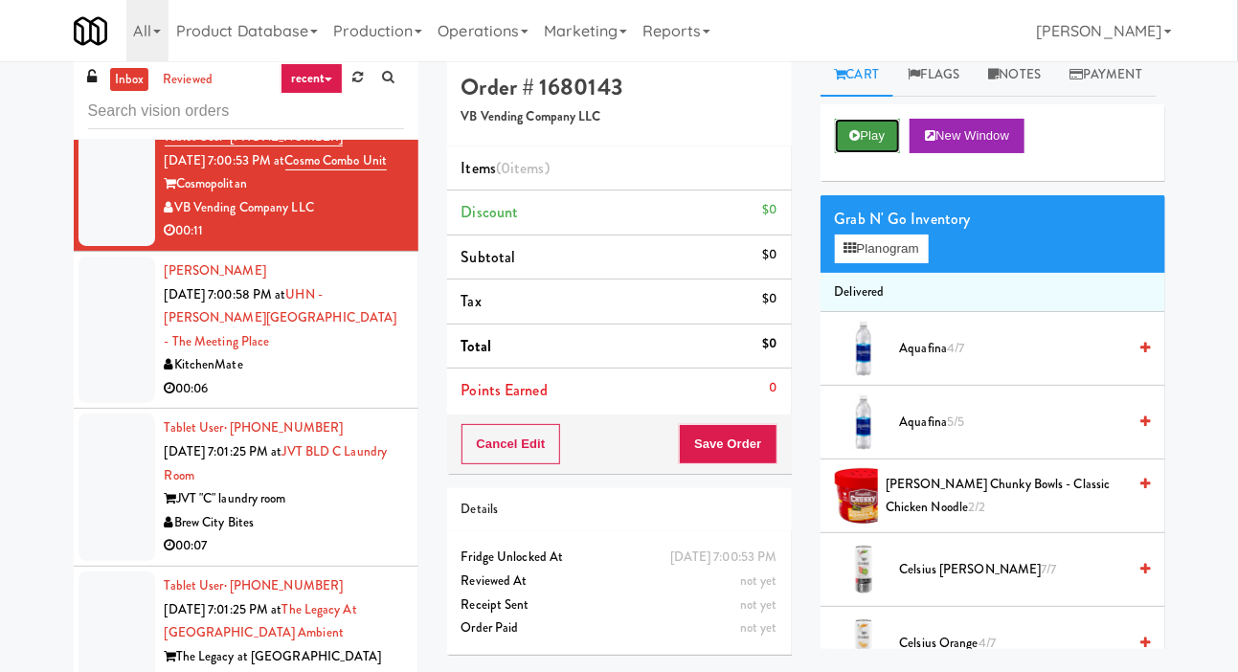
click at [869, 153] on button "Play" at bounding box center [868, 136] width 66 height 34
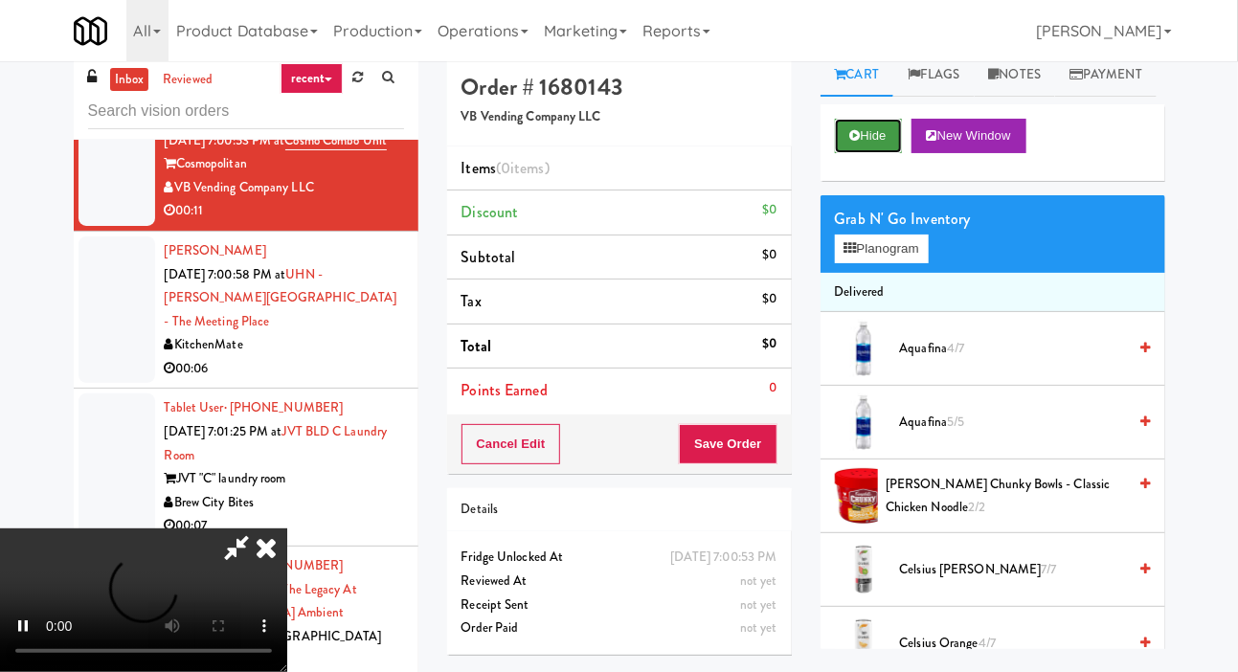
scroll to position [3534, 0]
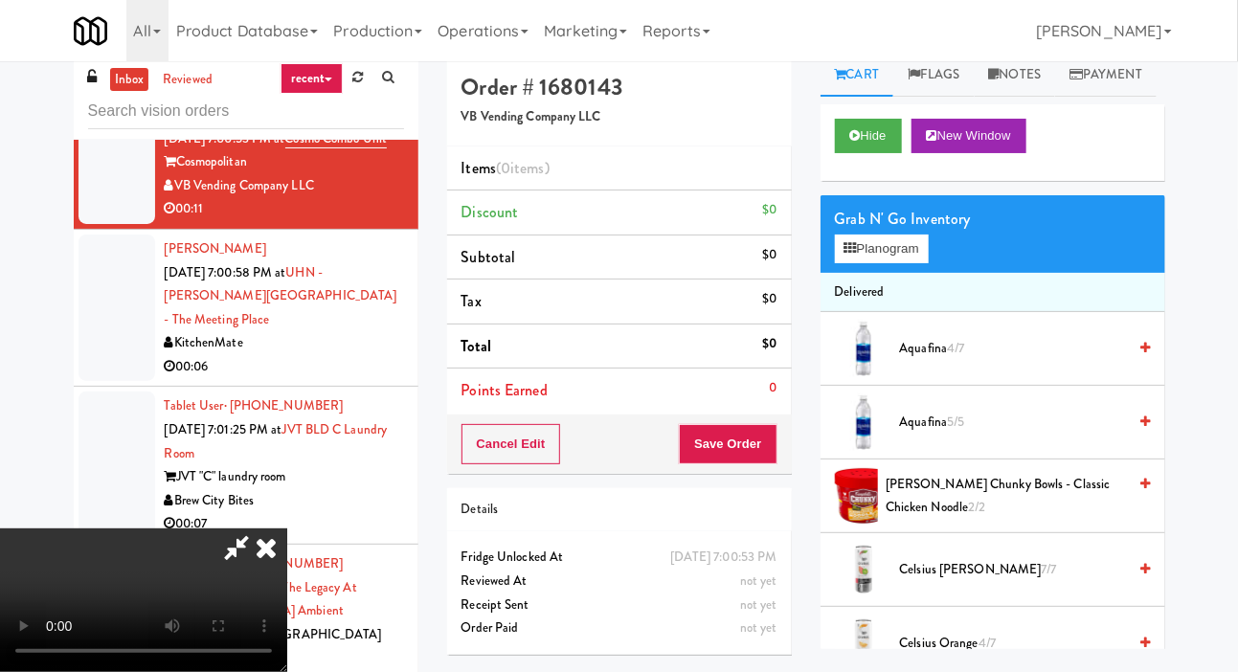
click at [1235, 367] on div "inbox reviewed recent all unclear take inventory issue suspicious failed recent…" at bounding box center [619, 391] width 1238 height 675
click at [1235, 365] on div "inbox reviewed recent all unclear take inventory issue suspicious failed recent…" at bounding box center [619, 391] width 1238 height 675
click at [887, 153] on button "Hide" at bounding box center [868, 136] width 67 height 34
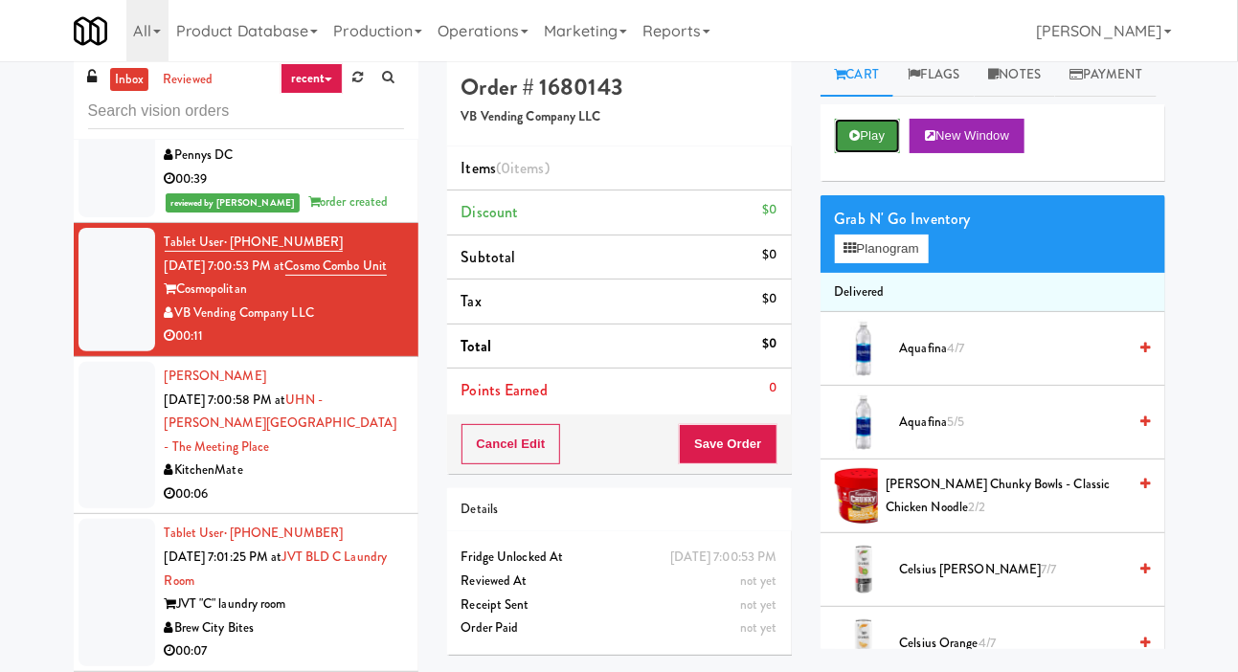
scroll to position [3402, 0]
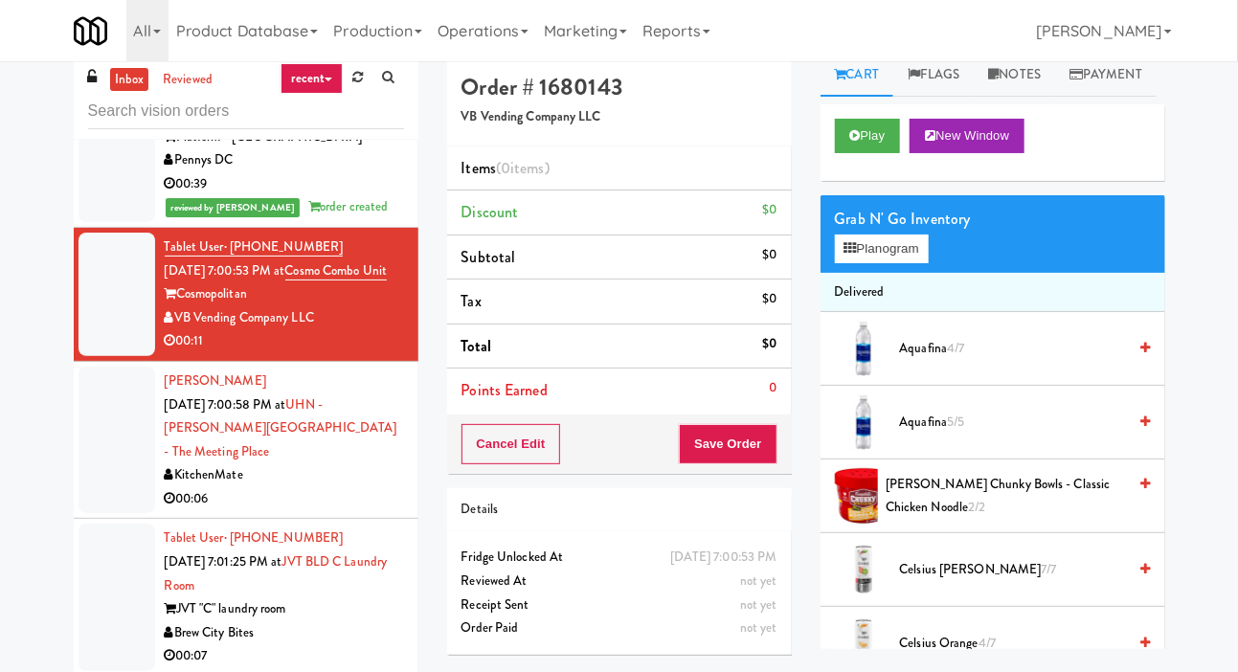
click at [116, 470] on div at bounding box center [117, 440] width 77 height 147
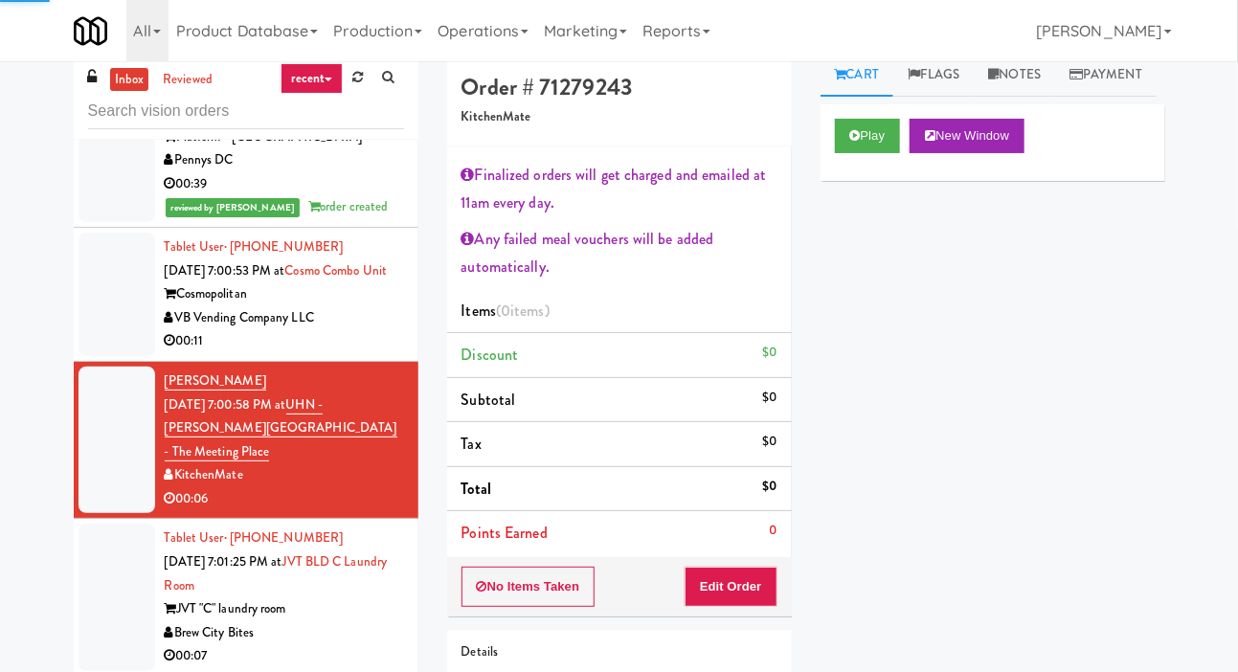
click at [108, 339] on div at bounding box center [117, 295] width 77 height 124
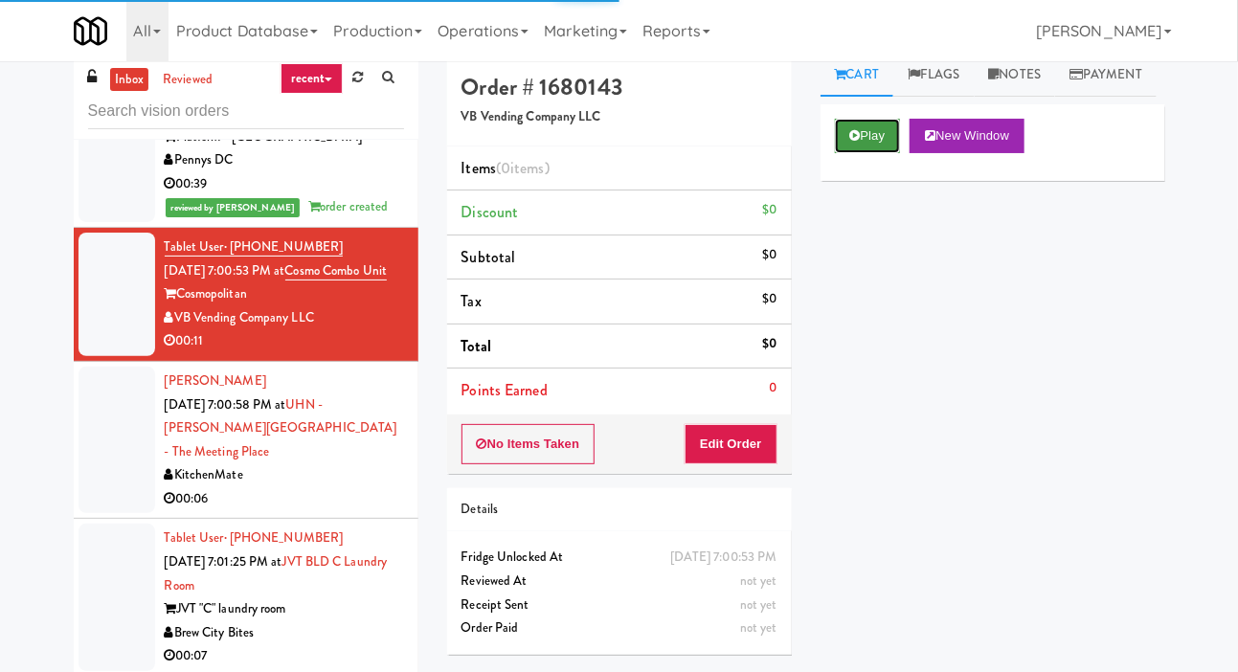
click at [889, 153] on button "Play" at bounding box center [868, 136] width 66 height 34
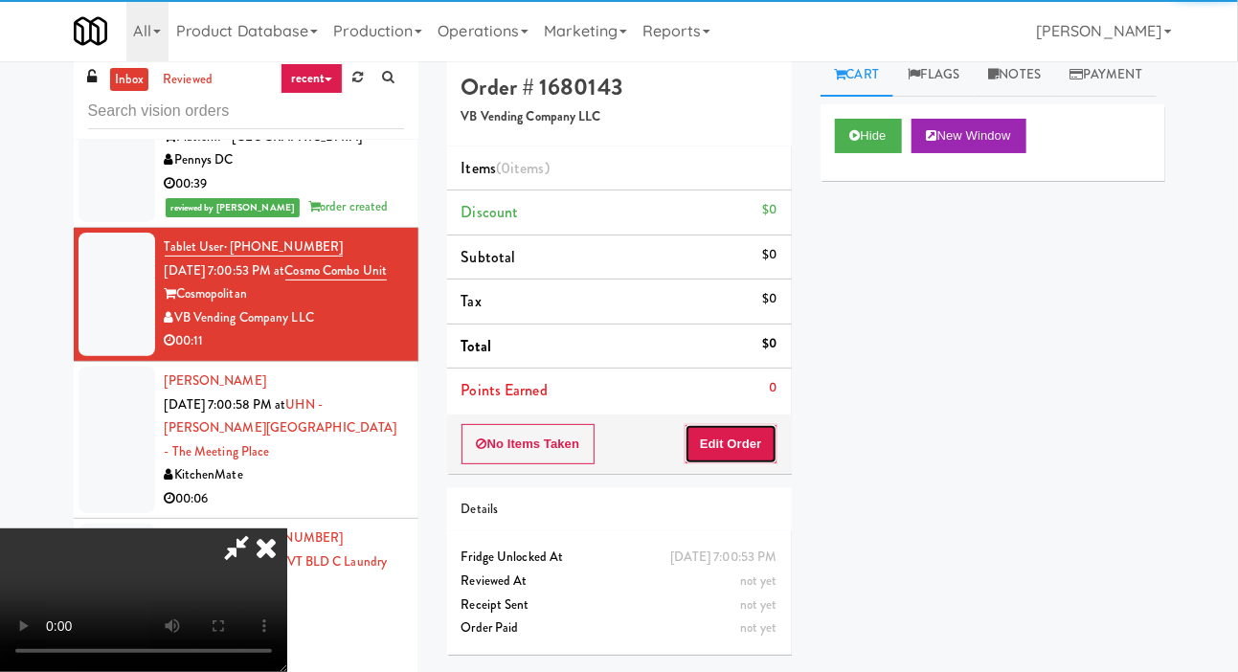
click at [750, 450] on button "Edit Order" at bounding box center [731, 444] width 93 height 40
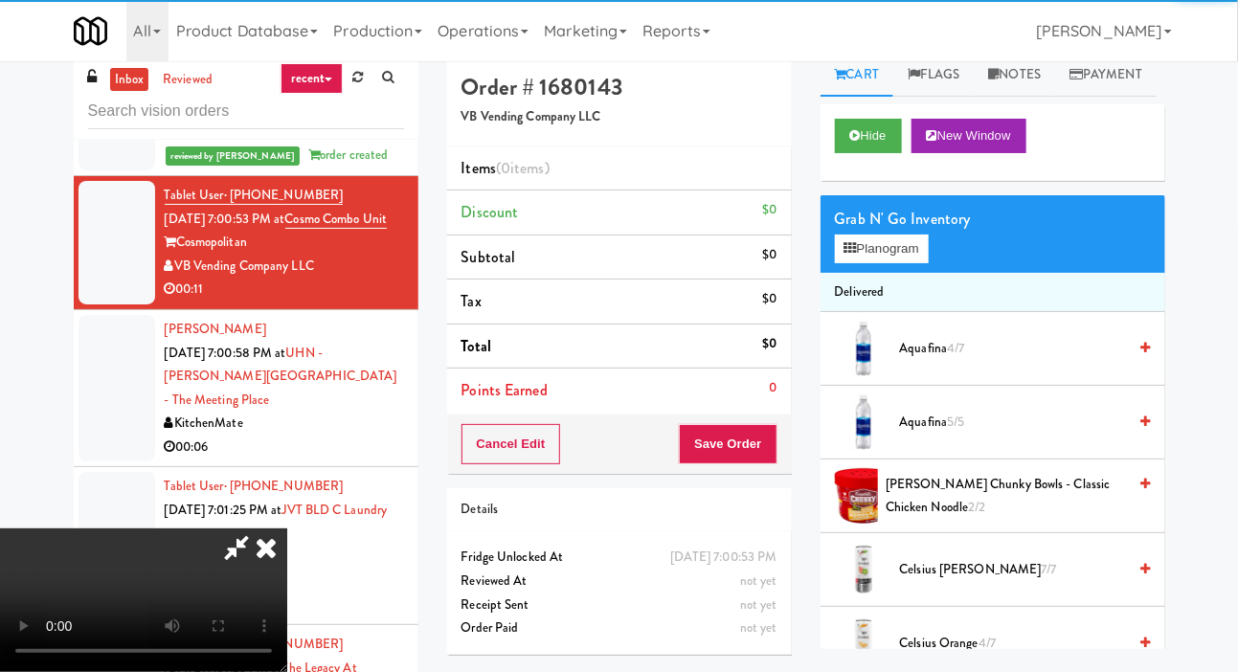
scroll to position [3455, 0]
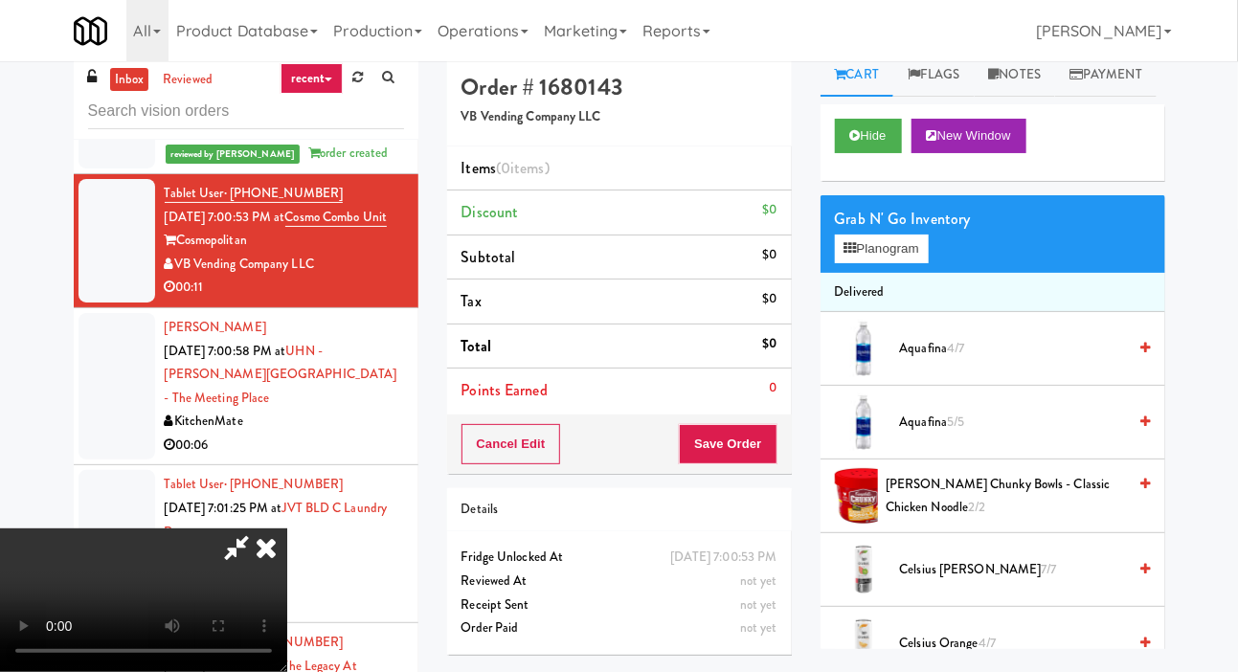
click at [1235, 354] on div "inbox reviewed recent all unclear take inventory issue suspicious failed recent…" at bounding box center [619, 391] width 1238 height 675
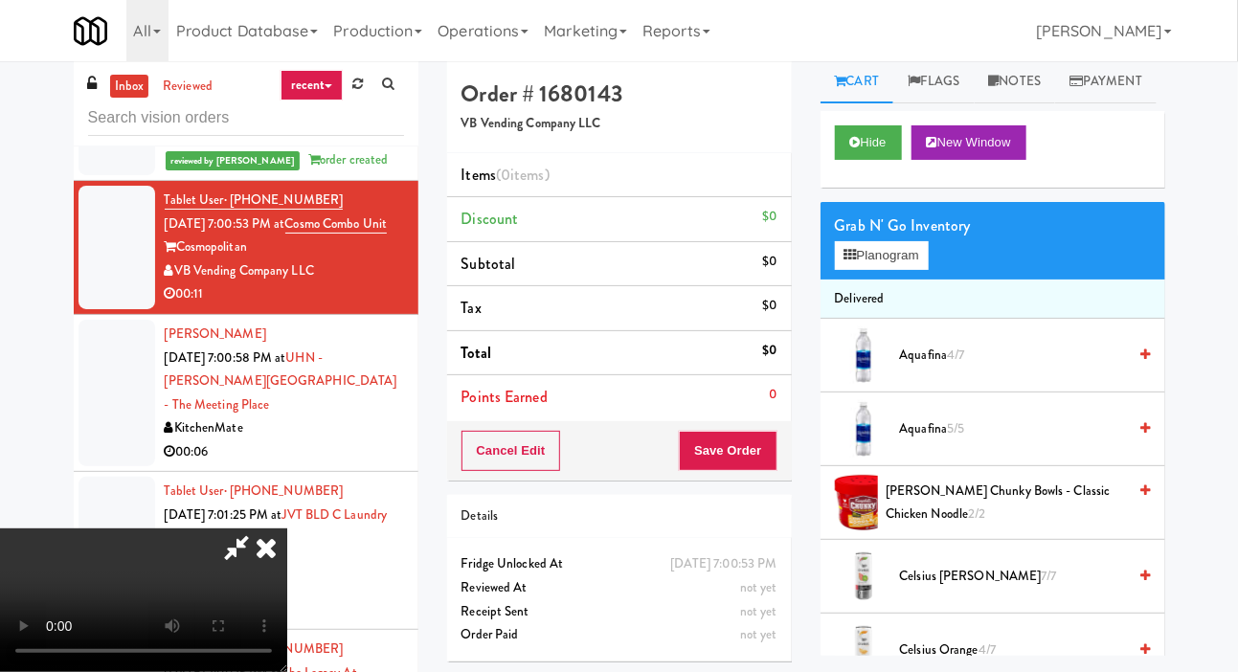
scroll to position [0, 0]
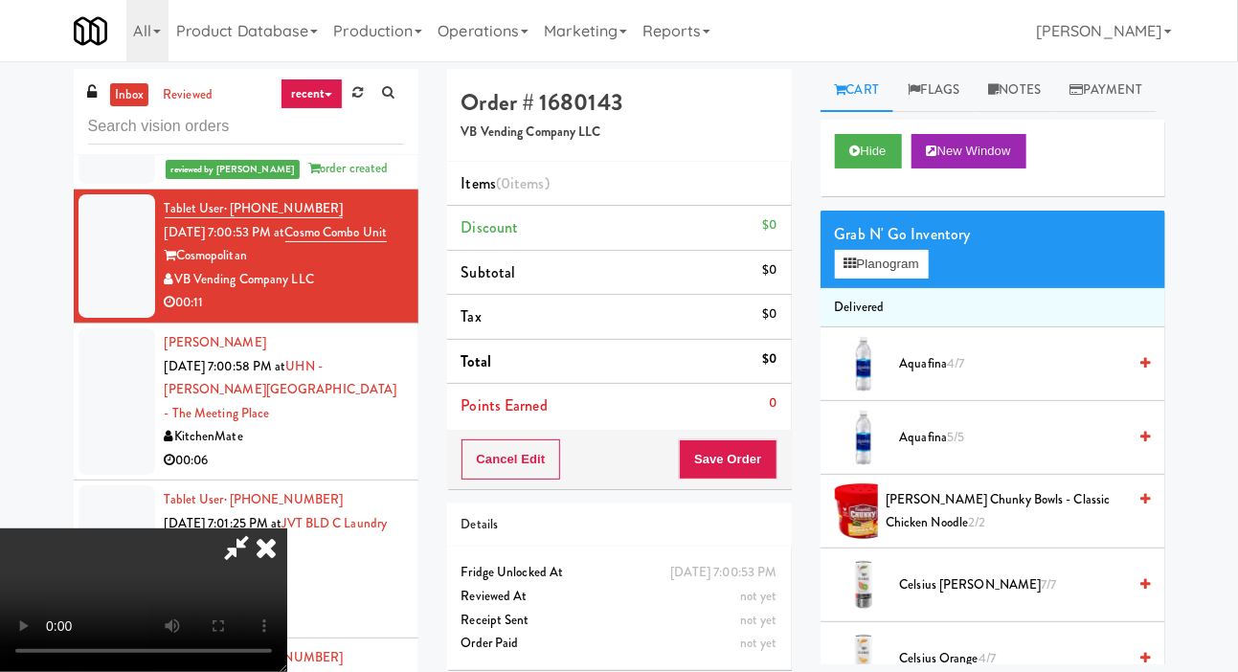
click at [1235, 456] on div "inbox reviewed recent all unclear take inventory issue suspicious failed recent…" at bounding box center [619, 406] width 1238 height 675
click at [921, 279] on button "Planogram" at bounding box center [882, 264] width 94 height 29
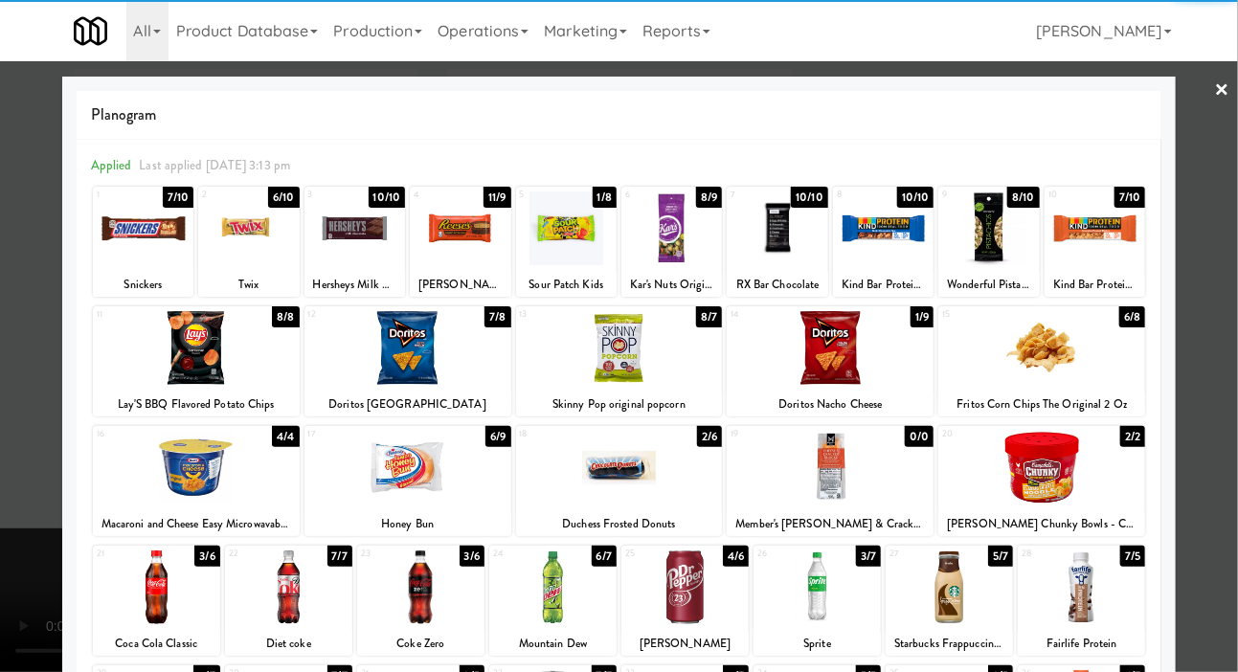
click at [661, 277] on div "Kar's Nuts Original Sweet 'N Salty Trail Mix" at bounding box center [671, 285] width 95 height 24
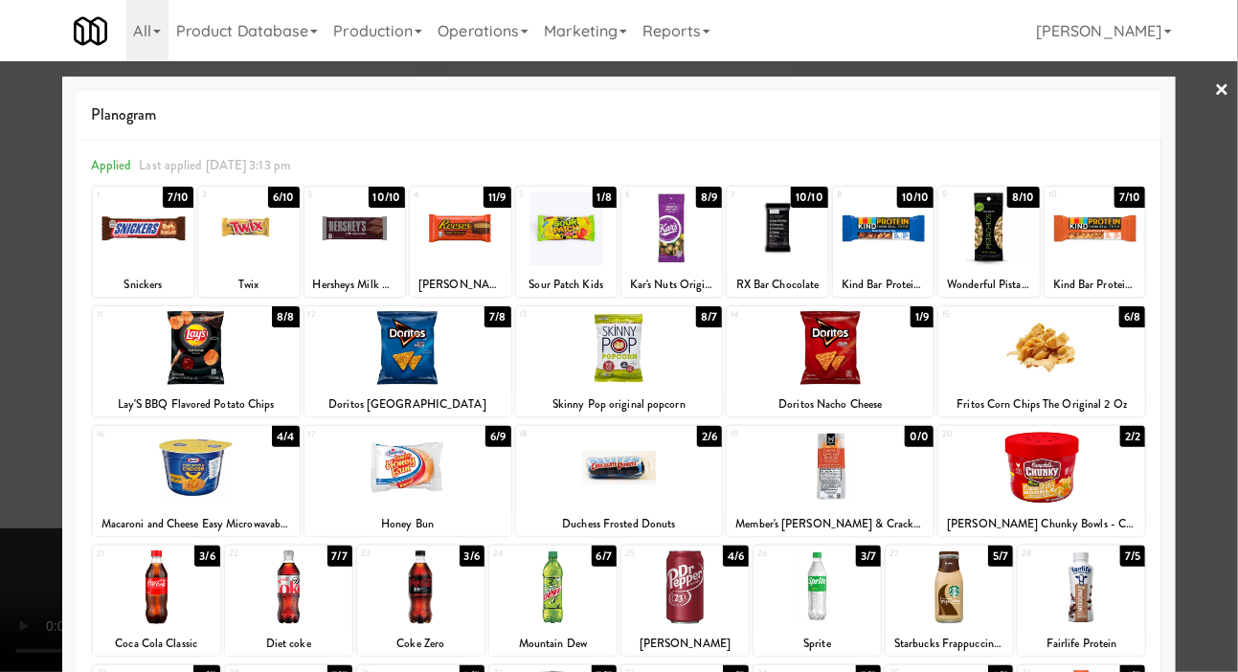
click at [643, 219] on div at bounding box center [671, 228] width 101 height 74
click at [1224, 297] on div at bounding box center [619, 336] width 1238 height 672
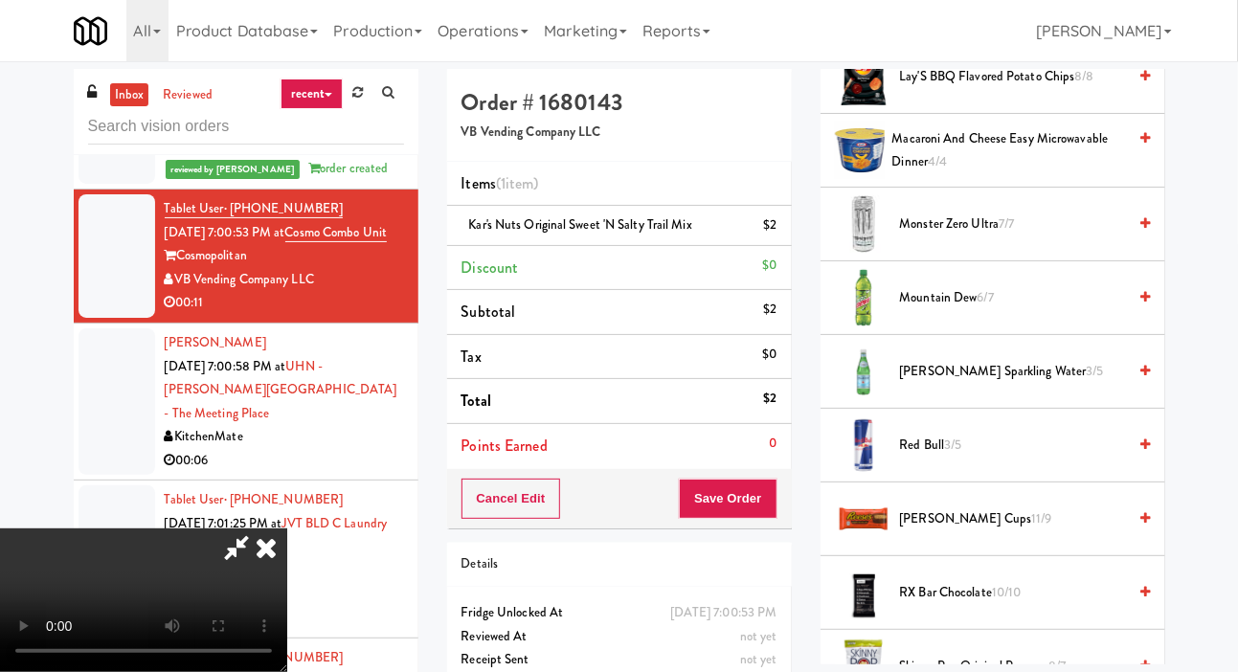
scroll to position [1749, 0]
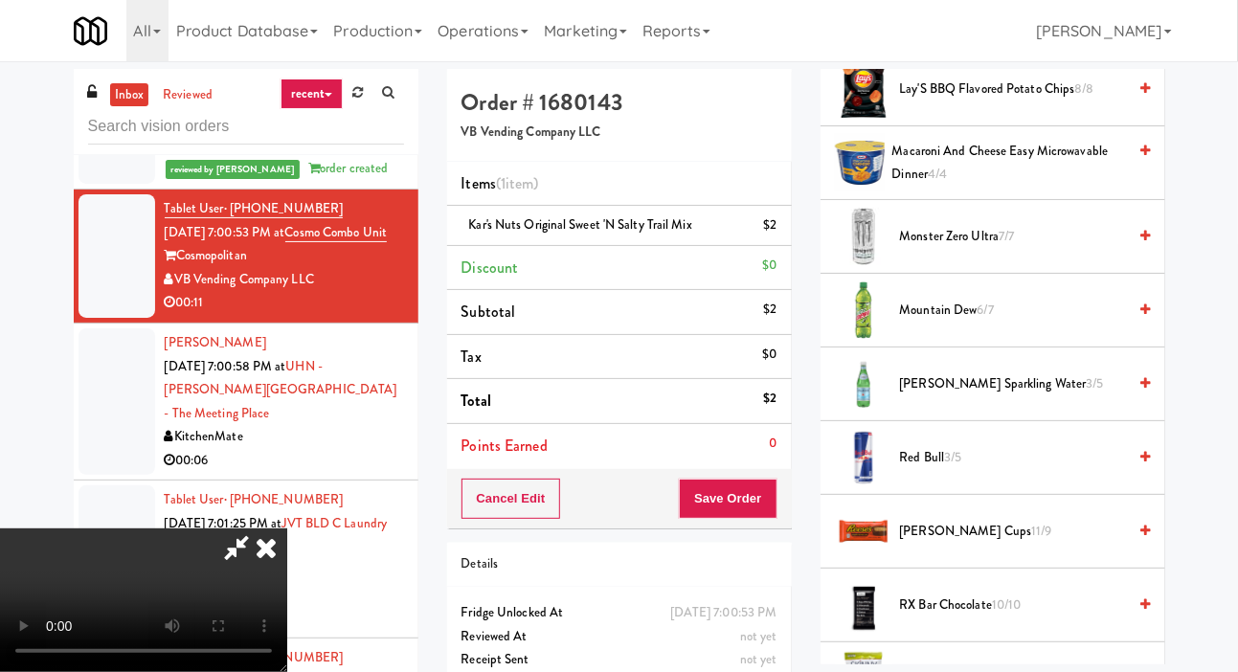
click at [1020, 396] on span "[PERSON_NAME] Sparkling Water 3/5" at bounding box center [1013, 384] width 227 height 24
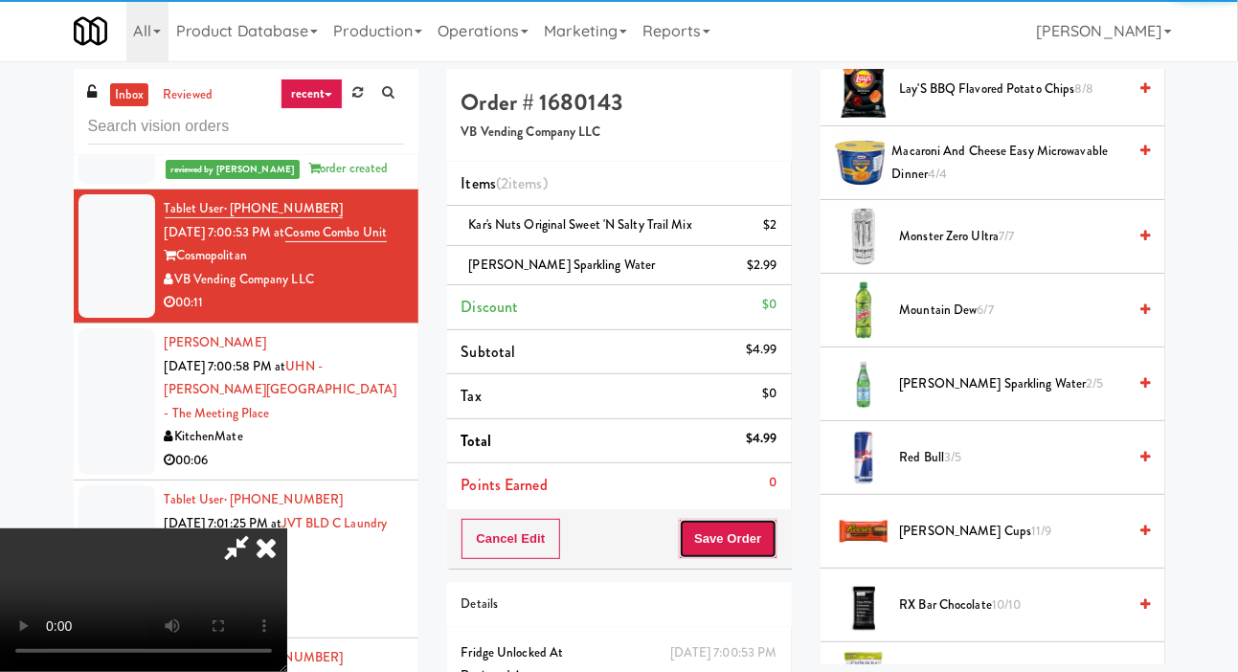
click at [773, 532] on button "Save Order" at bounding box center [728, 539] width 98 height 40
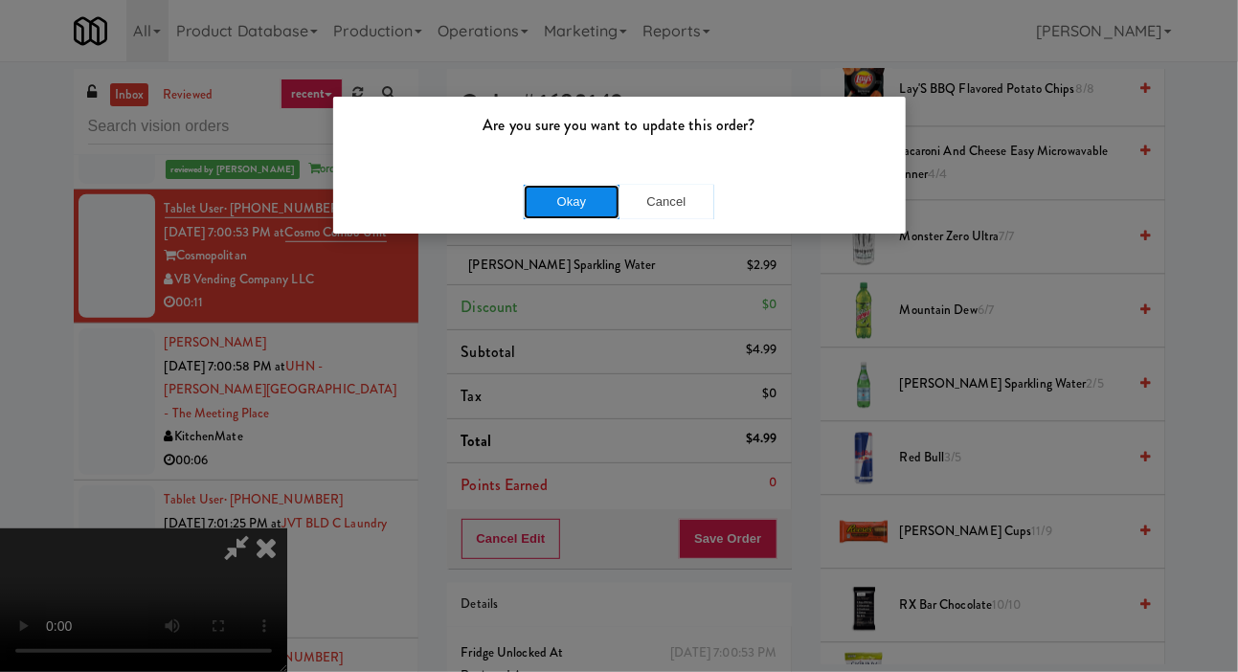
click at [535, 216] on button "Okay" at bounding box center [572, 202] width 96 height 34
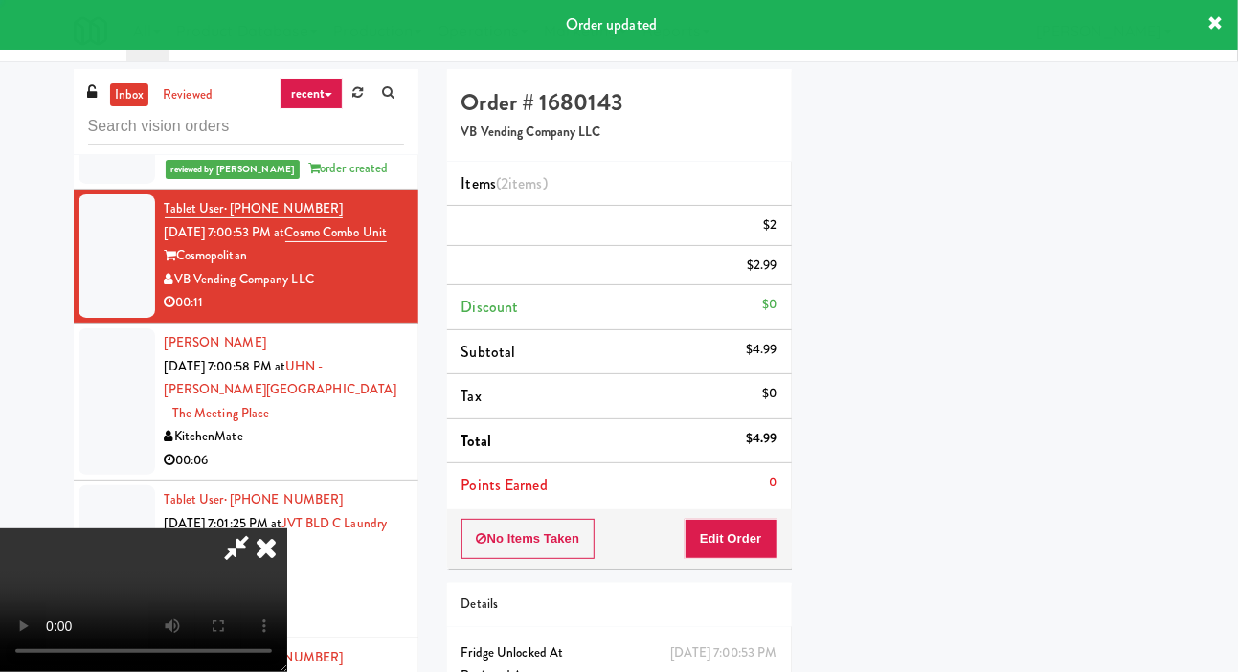
scroll to position [111, 0]
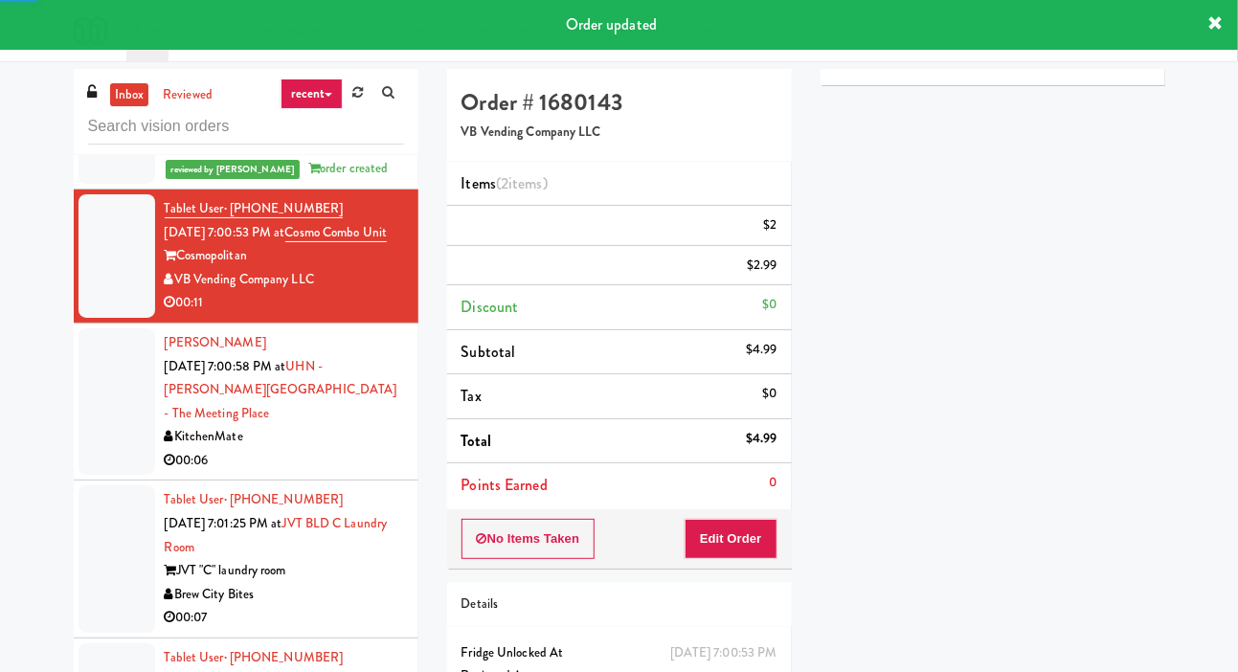
click at [81, 463] on div at bounding box center [117, 401] width 77 height 147
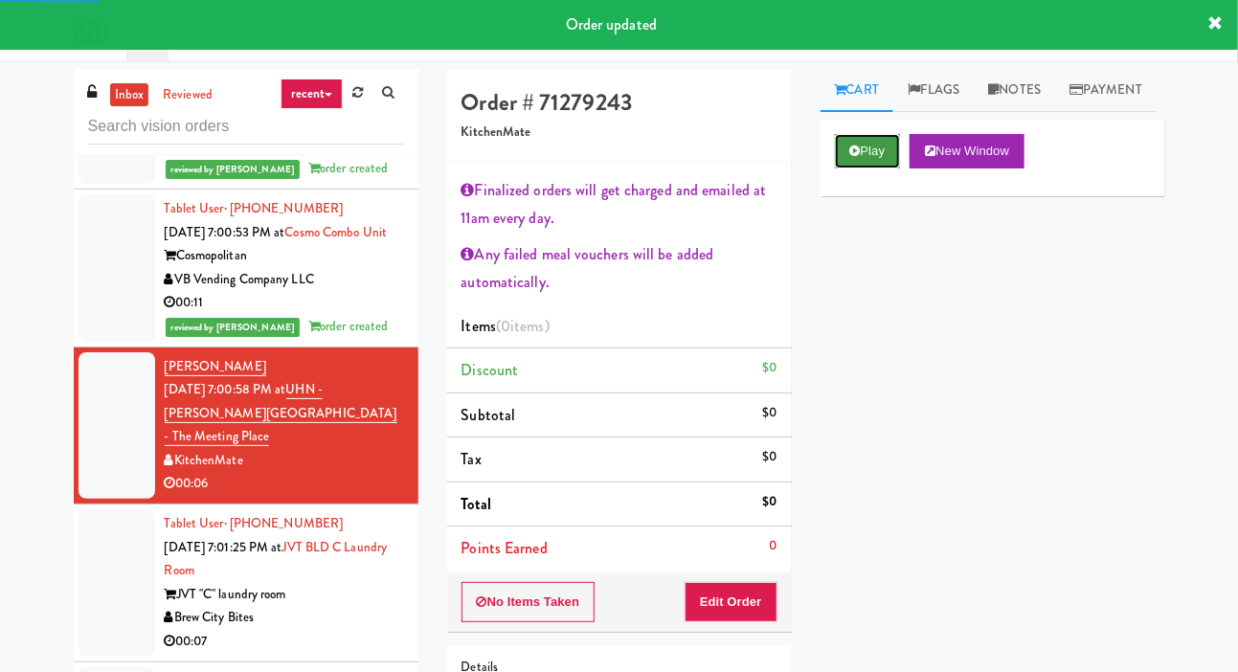
click at [889, 169] on button "Play" at bounding box center [868, 151] width 66 height 34
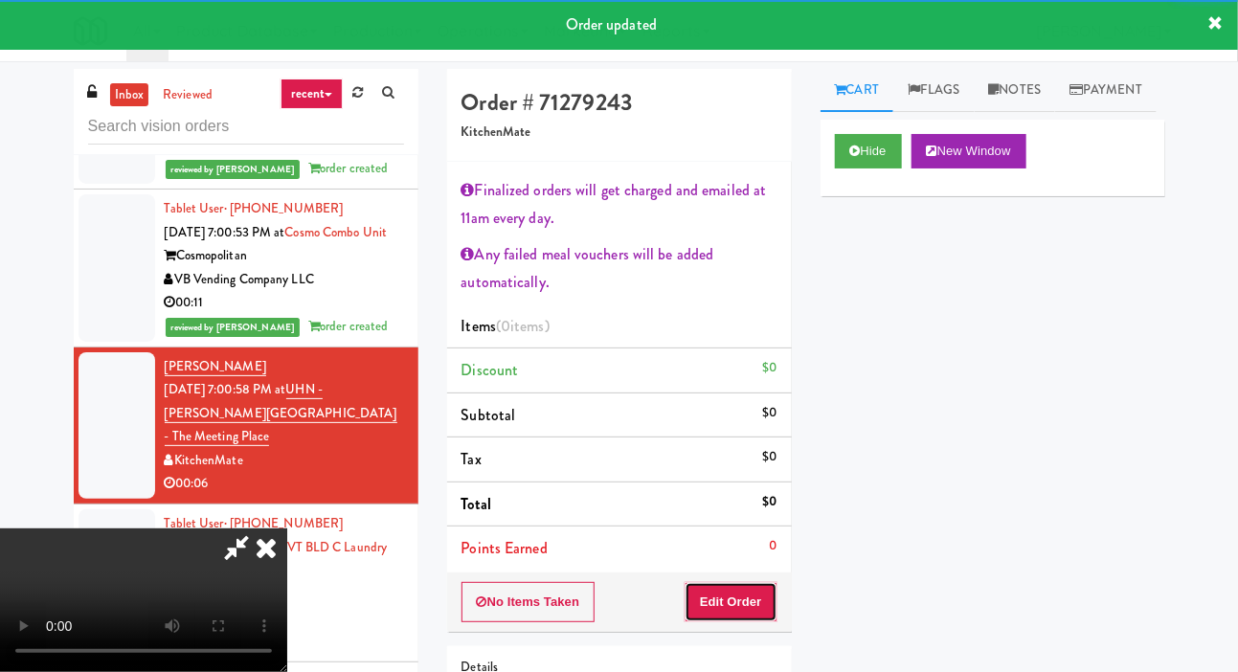
click at [759, 597] on button "Edit Order" at bounding box center [731, 602] width 93 height 40
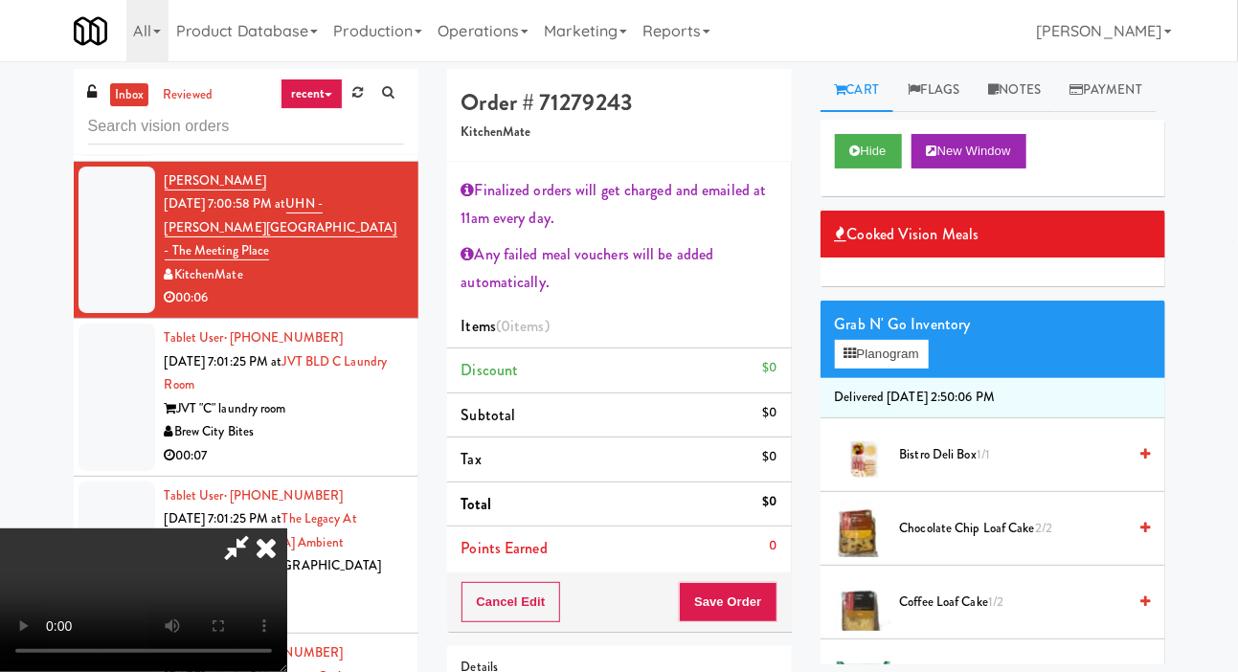
click at [990, 463] on span "1/1" at bounding box center [983, 454] width 13 height 18
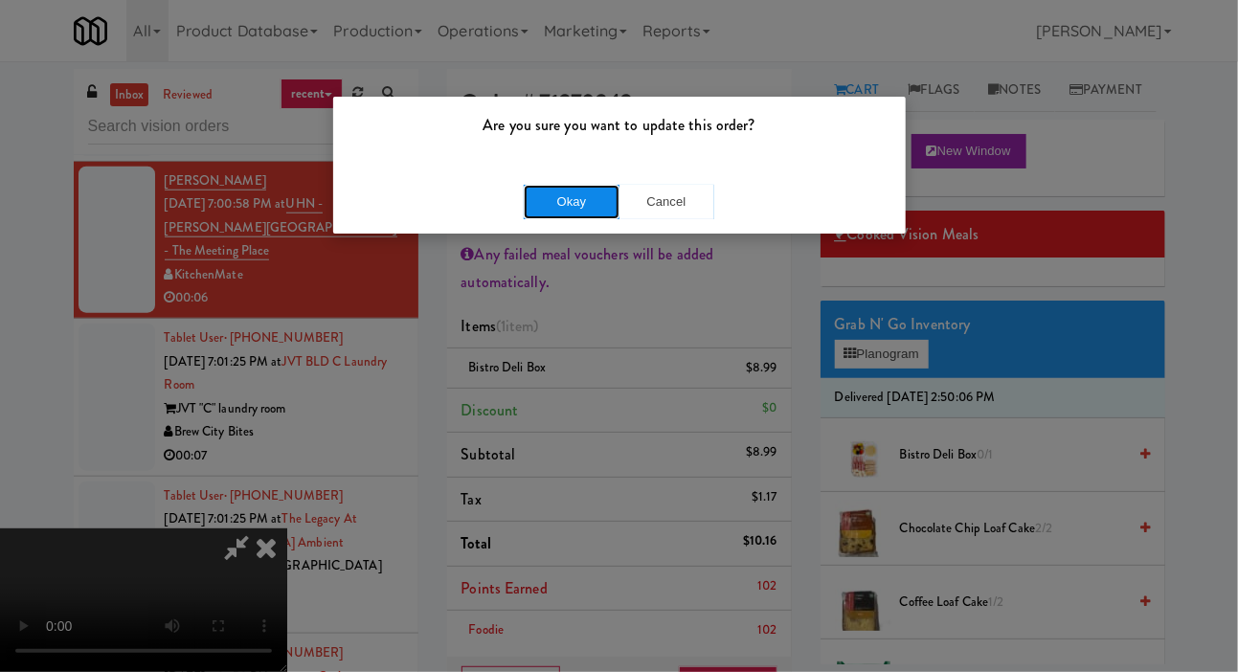
click at [537, 215] on button "Okay" at bounding box center [572, 202] width 96 height 34
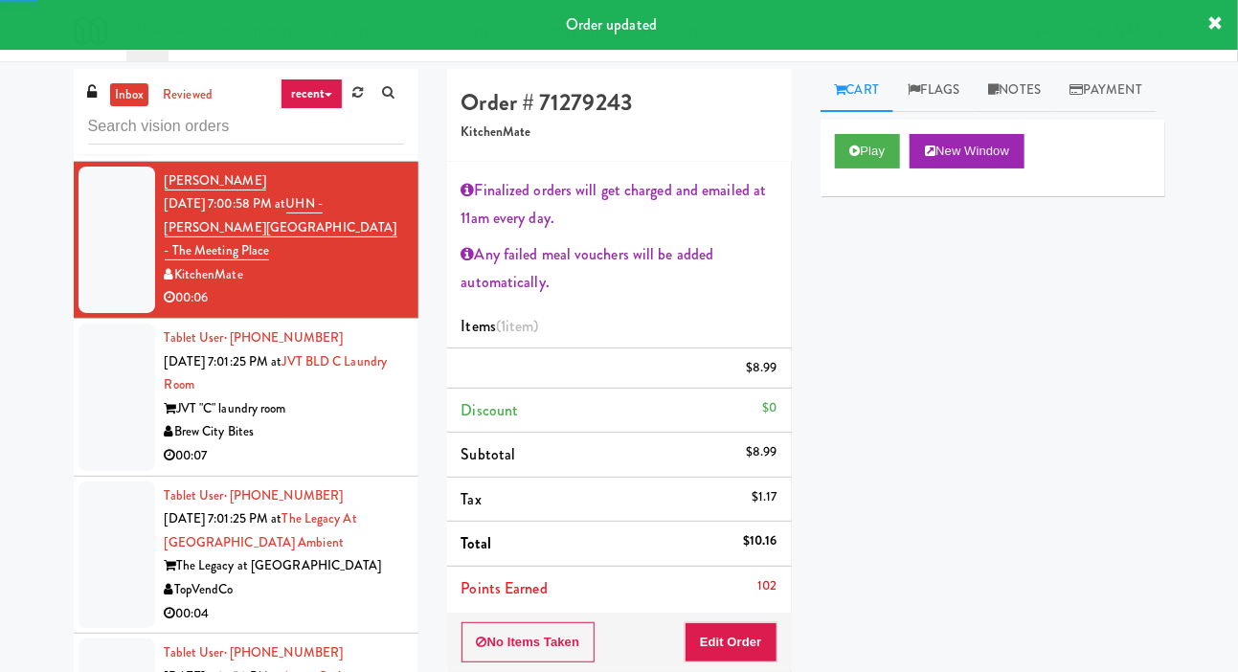
click at [93, 429] on div at bounding box center [117, 397] width 77 height 147
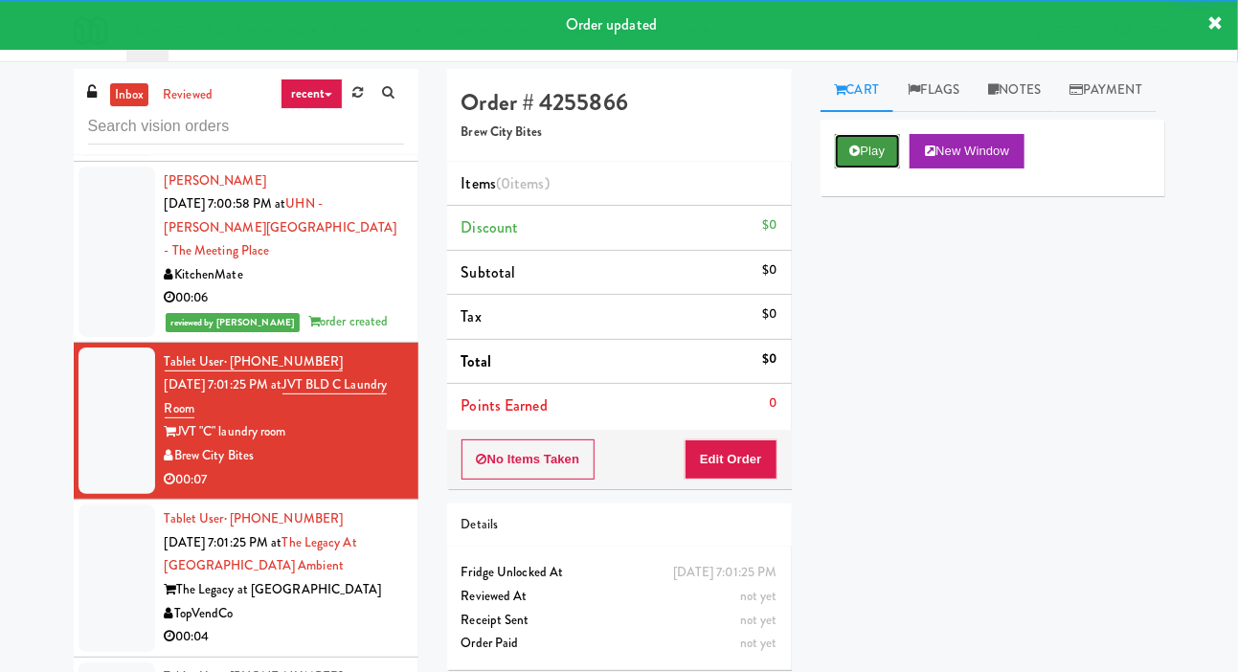
click at [884, 169] on button "Play" at bounding box center [868, 151] width 66 height 34
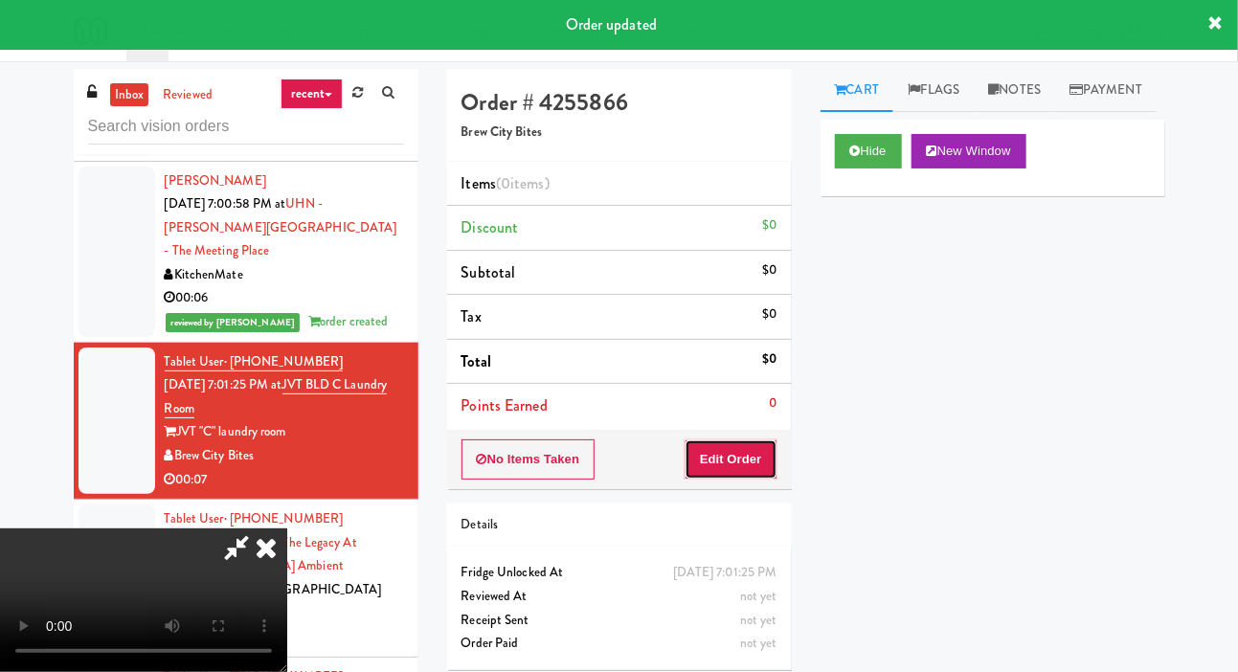
click at [749, 468] on button "Edit Order" at bounding box center [731, 459] width 93 height 40
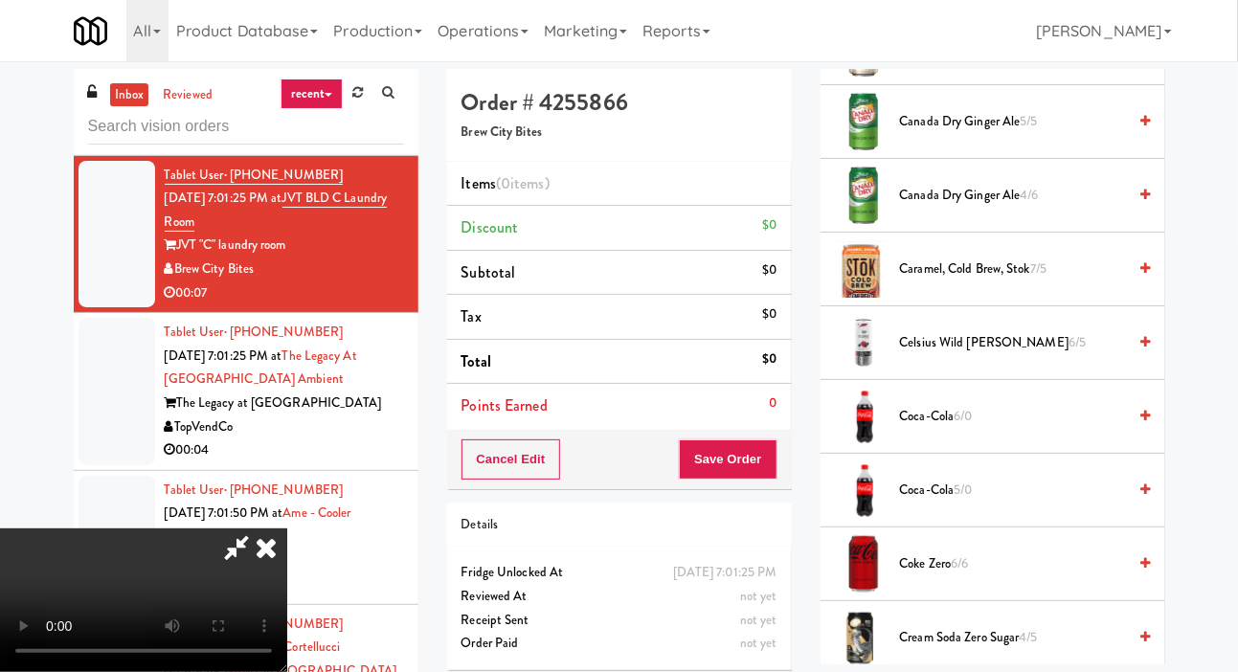
scroll to position [407, 0]
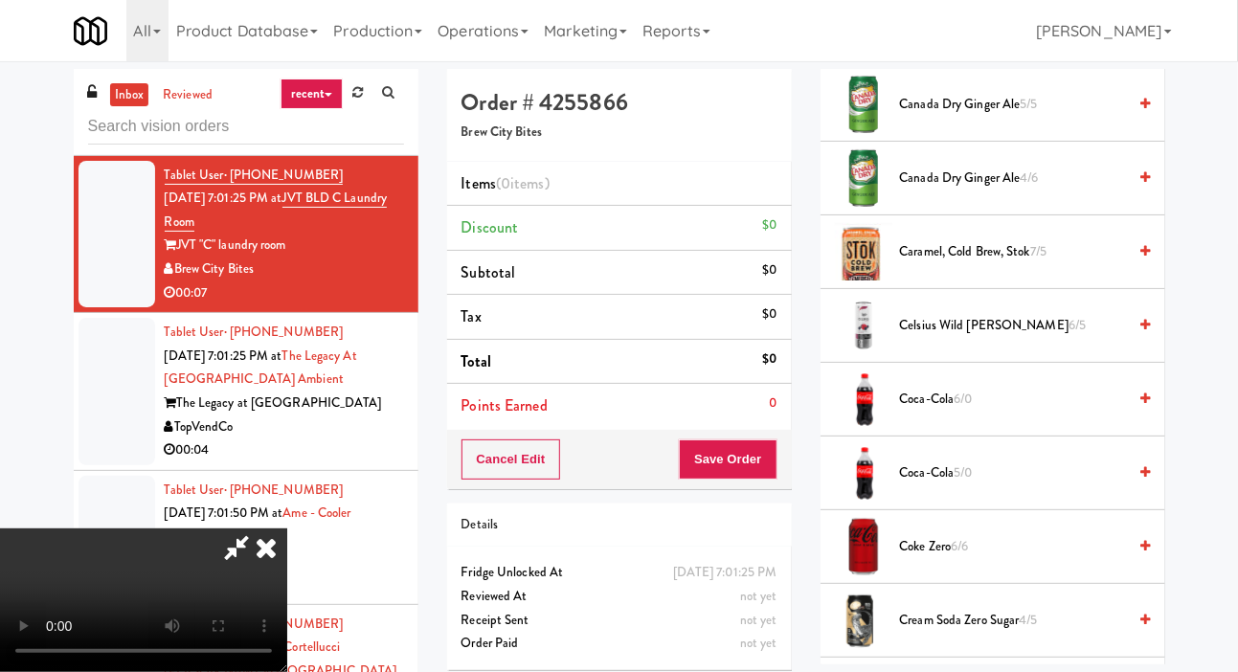
click at [957, 555] on span "6/6" at bounding box center [959, 546] width 17 height 18
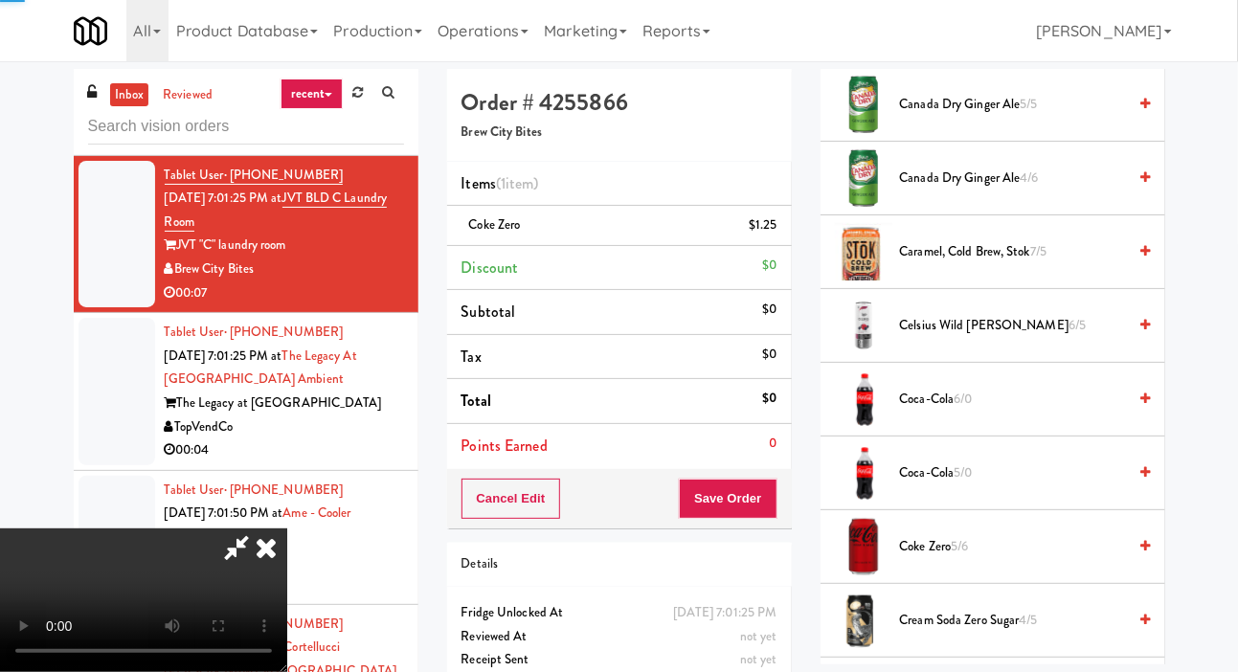
click at [965, 555] on span "5/6" at bounding box center [959, 546] width 17 height 18
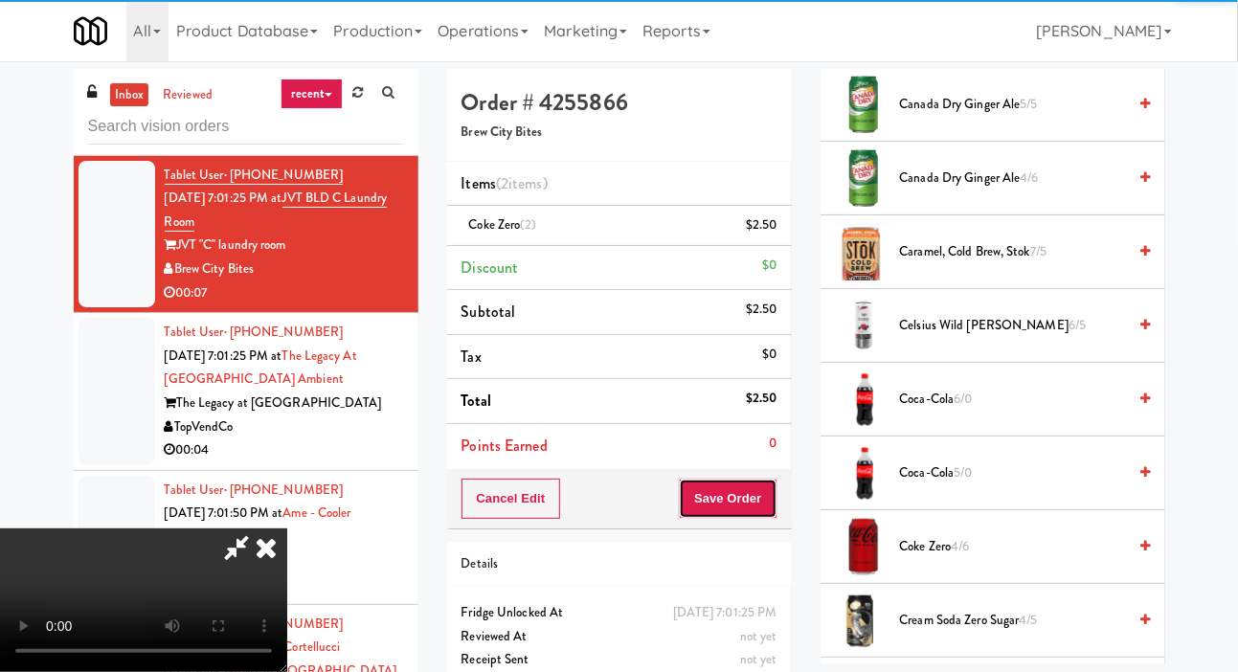
click at [772, 505] on button "Save Order" at bounding box center [728, 499] width 98 height 40
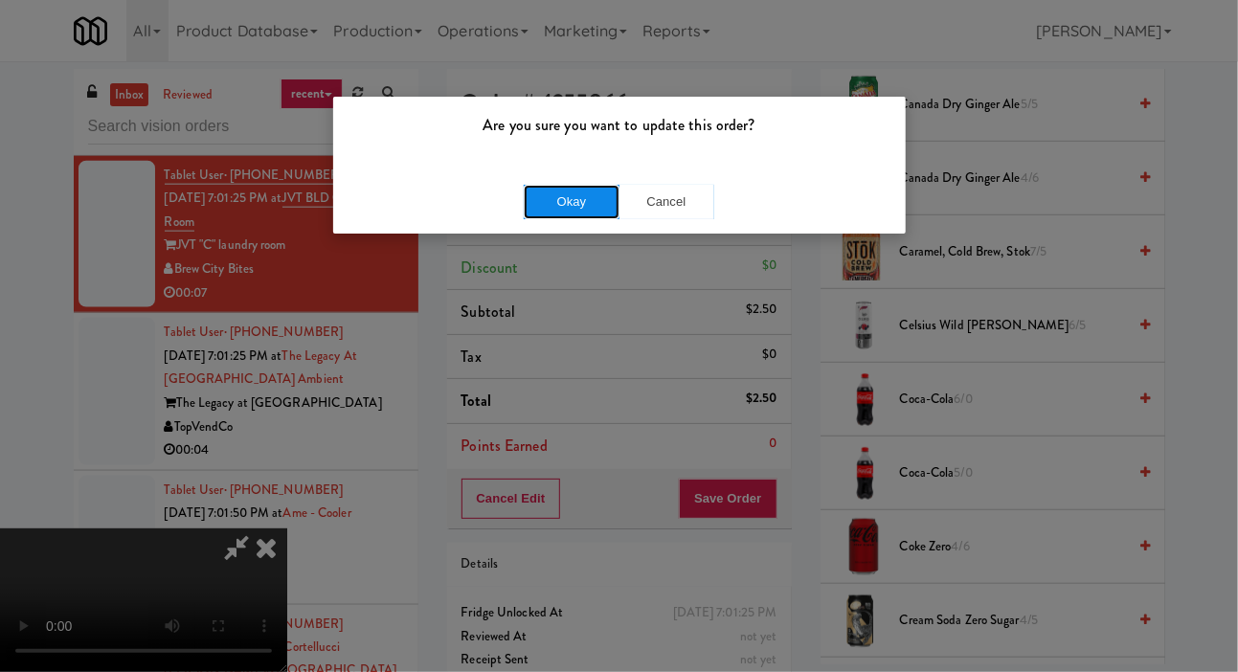
click at [547, 212] on button "Okay" at bounding box center [572, 202] width 96 height 34
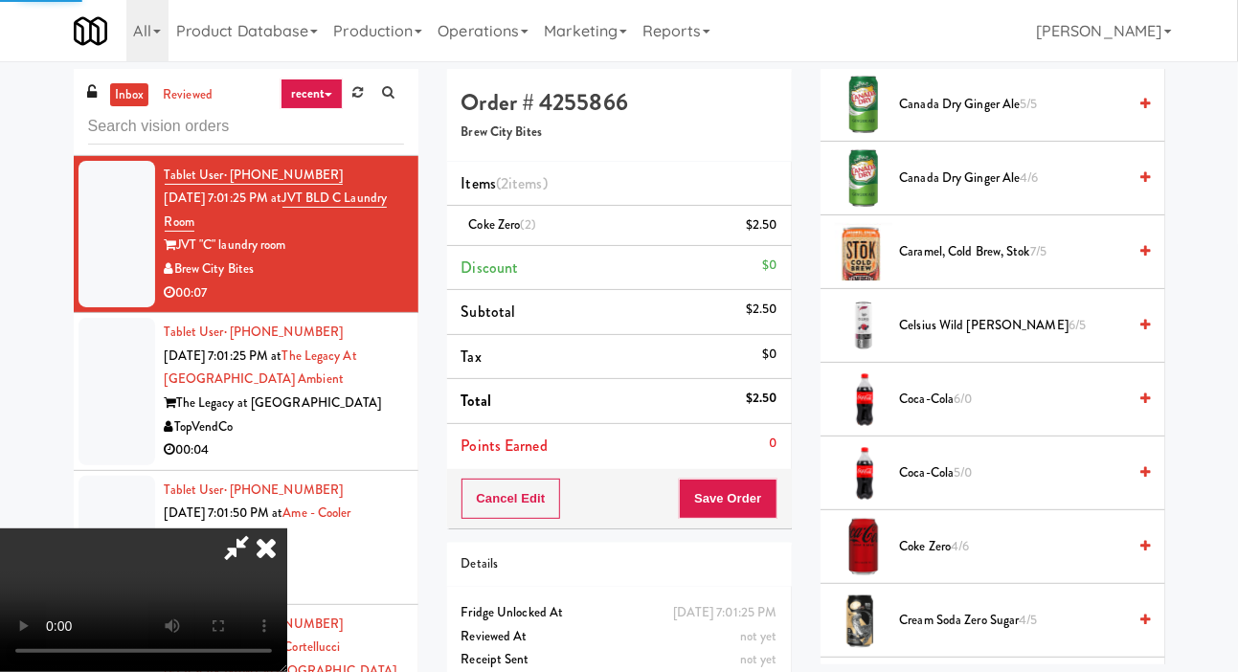
scroll to position [111, 0]
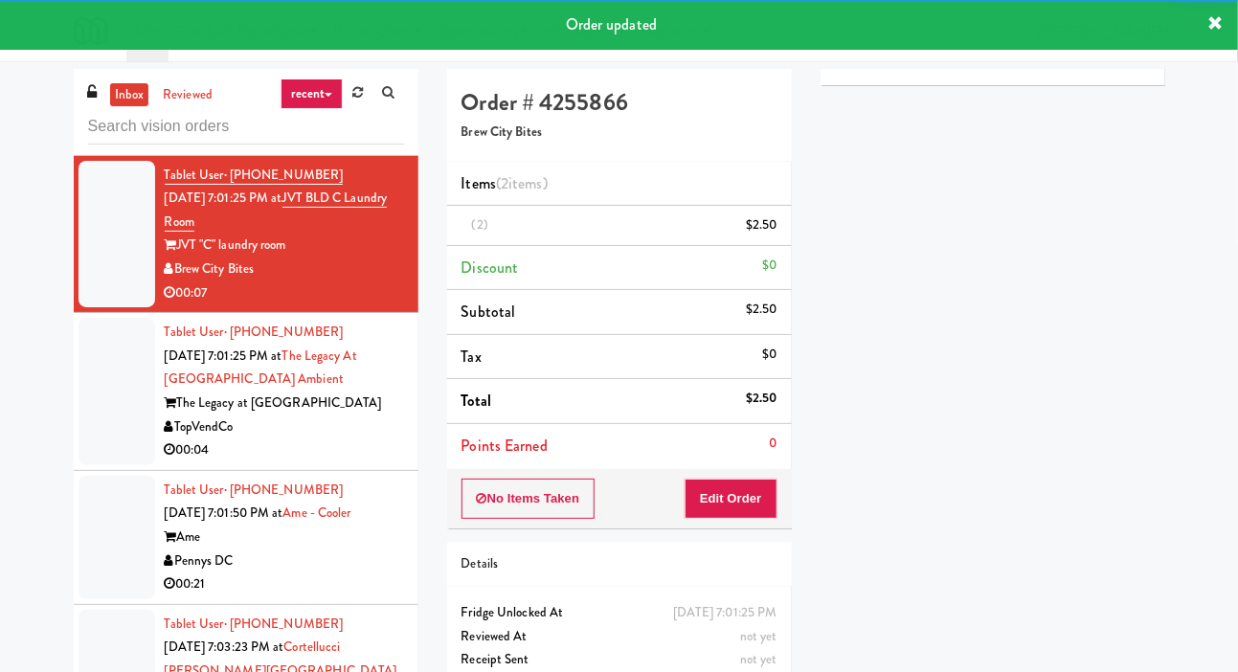
click at [81, 429] on div at bounding box center [117, 391] width 77 height 147
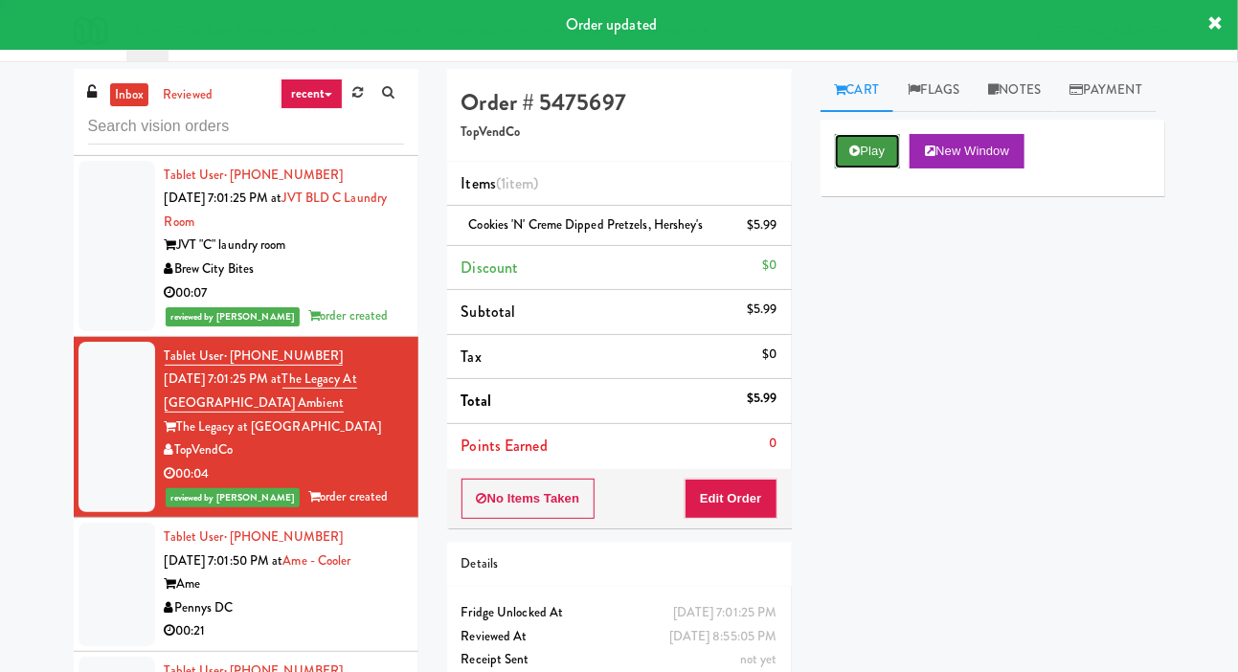
click at [885, 169] on button "Play" at bounding box center [868, 151] width 66 height 34
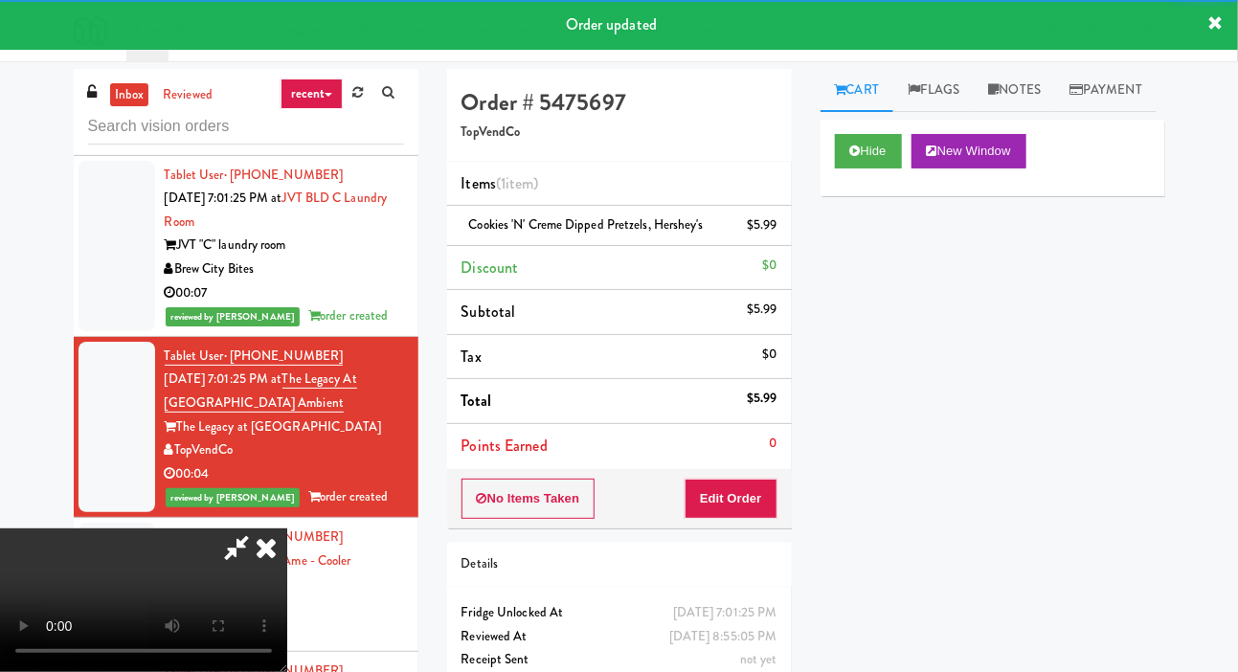
click at [92, 558] on div at bounding box center [117, 585] width 77 height 124
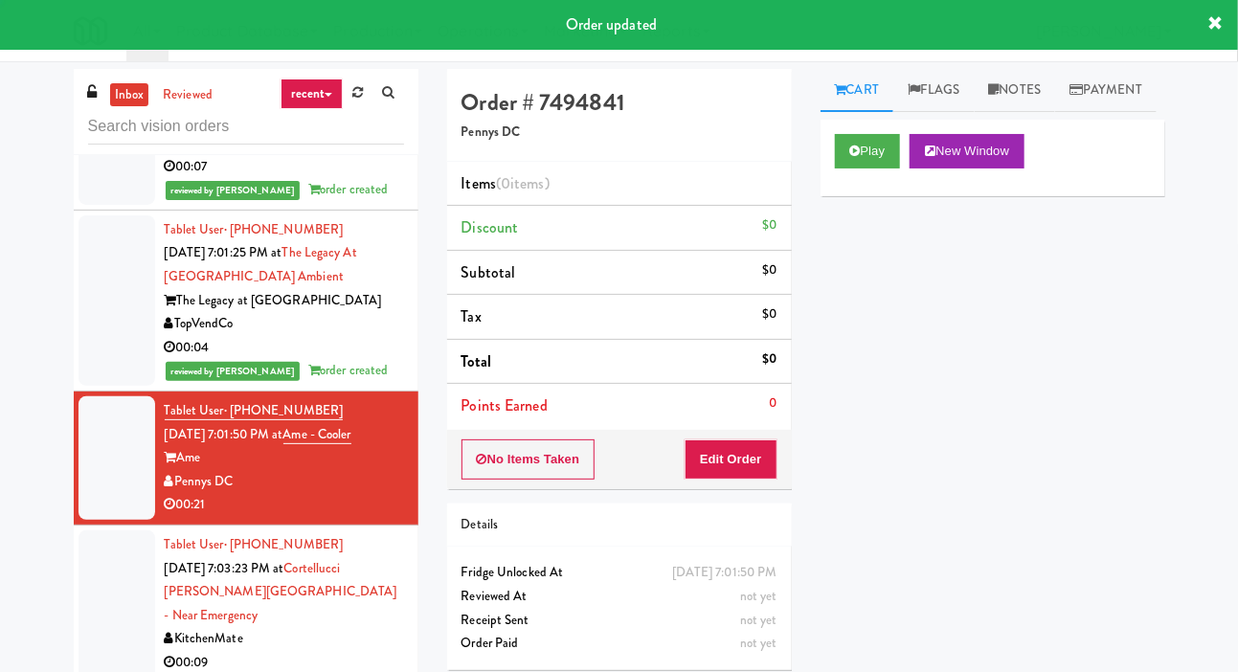
scroll to position [3961, 0]
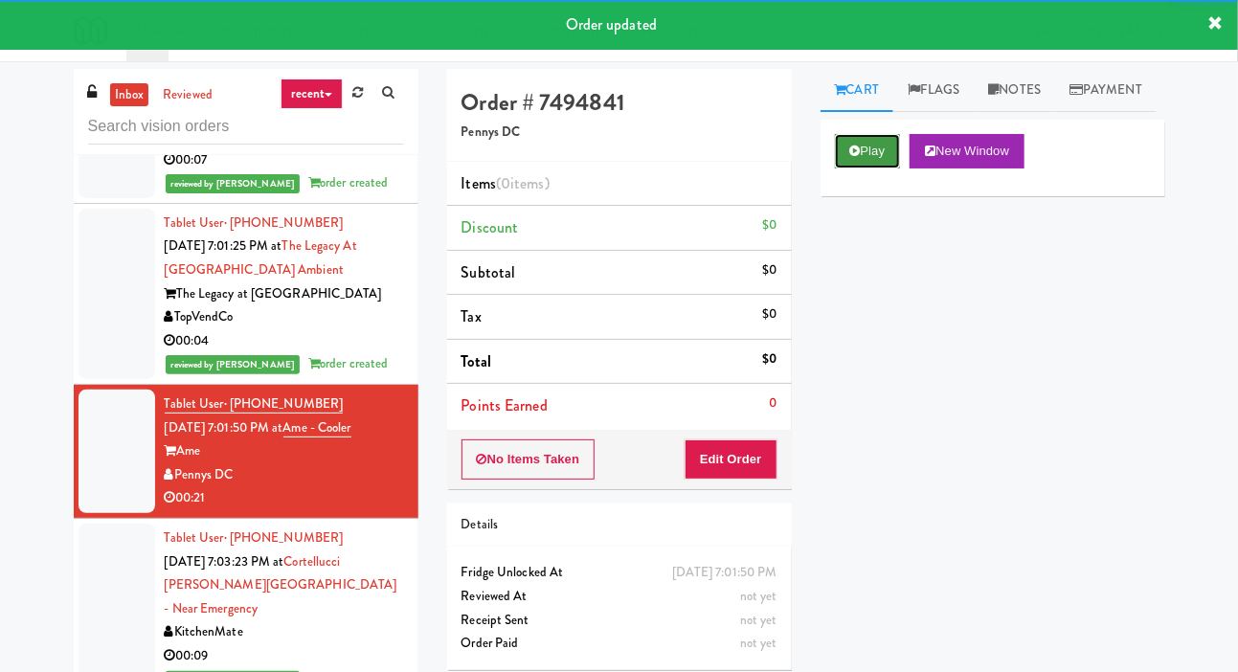
click at [876, 169] on button "Play" at bounding box center [868, 151] width 66 height 34
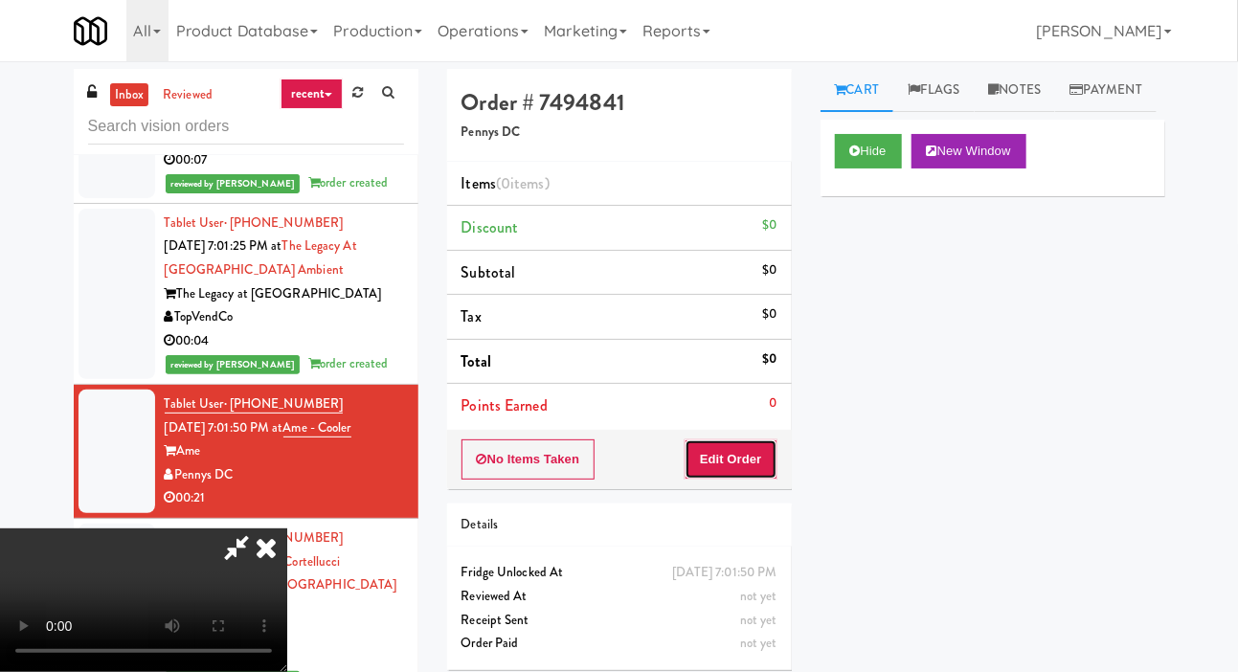
click at [749, 456] on button "Edit Order" at bounding box center [731, 459] width 93 height 40
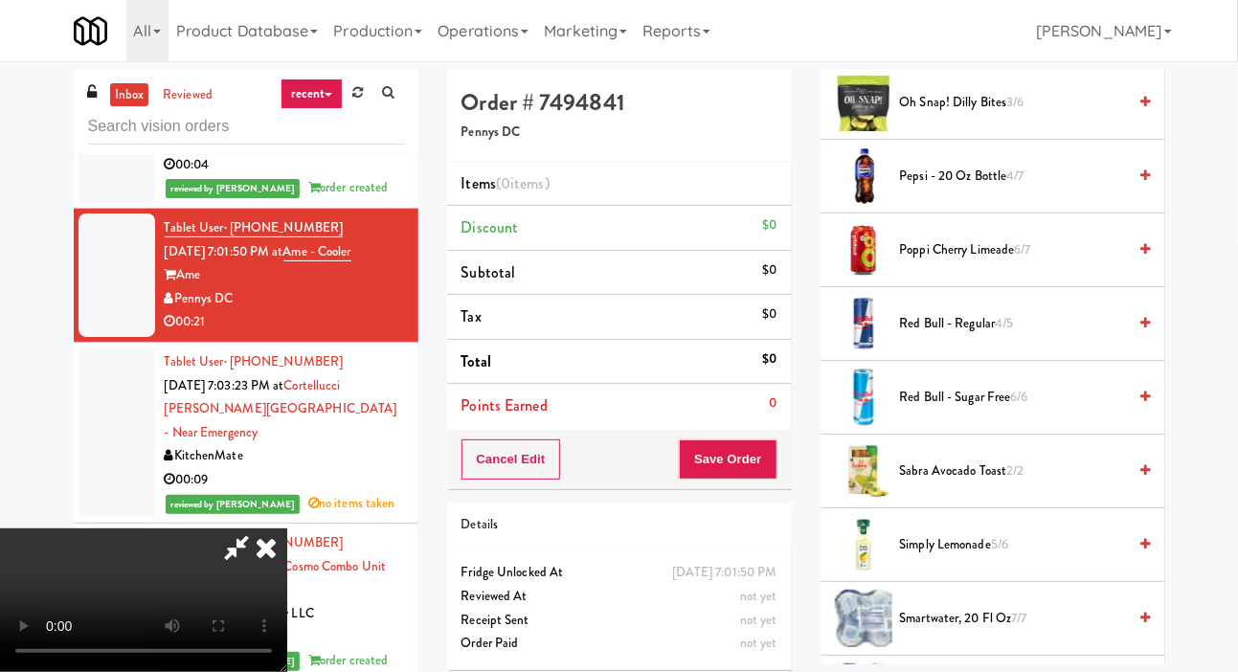
scroll to position [1664, 0]
click at [1040, 260] on span "Poppi Cherry Limeade 6/7" at bounding box center [1013, 248] width 227 height 24
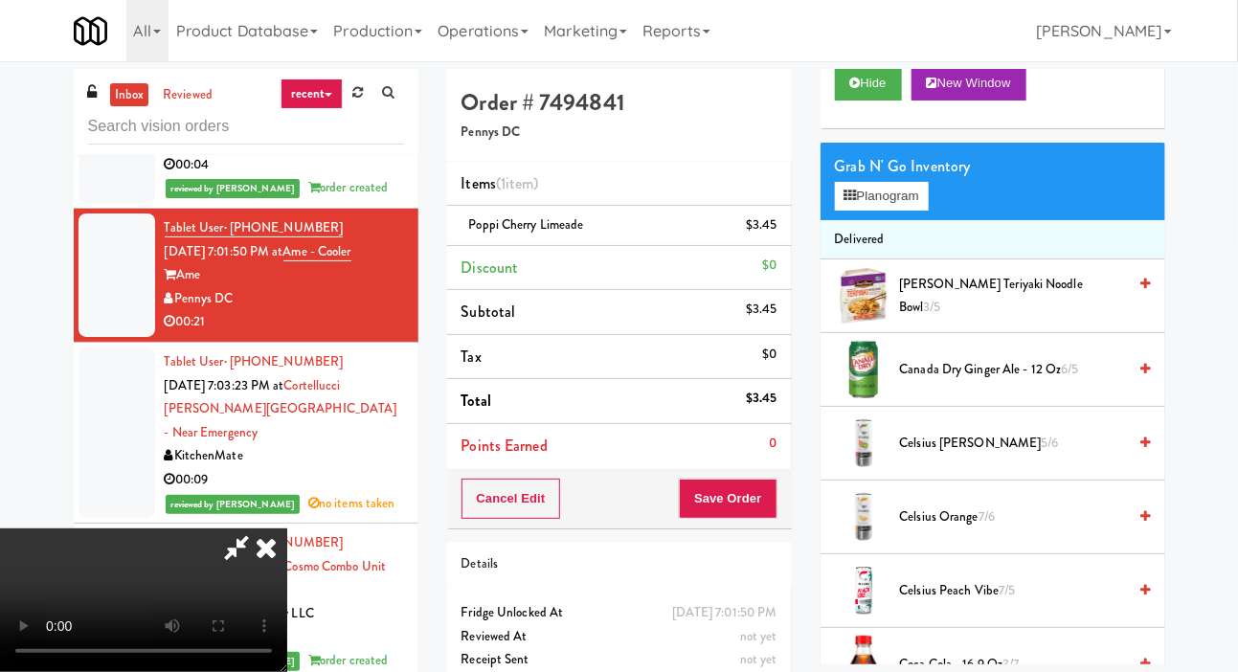
scroll to position [0, 0]
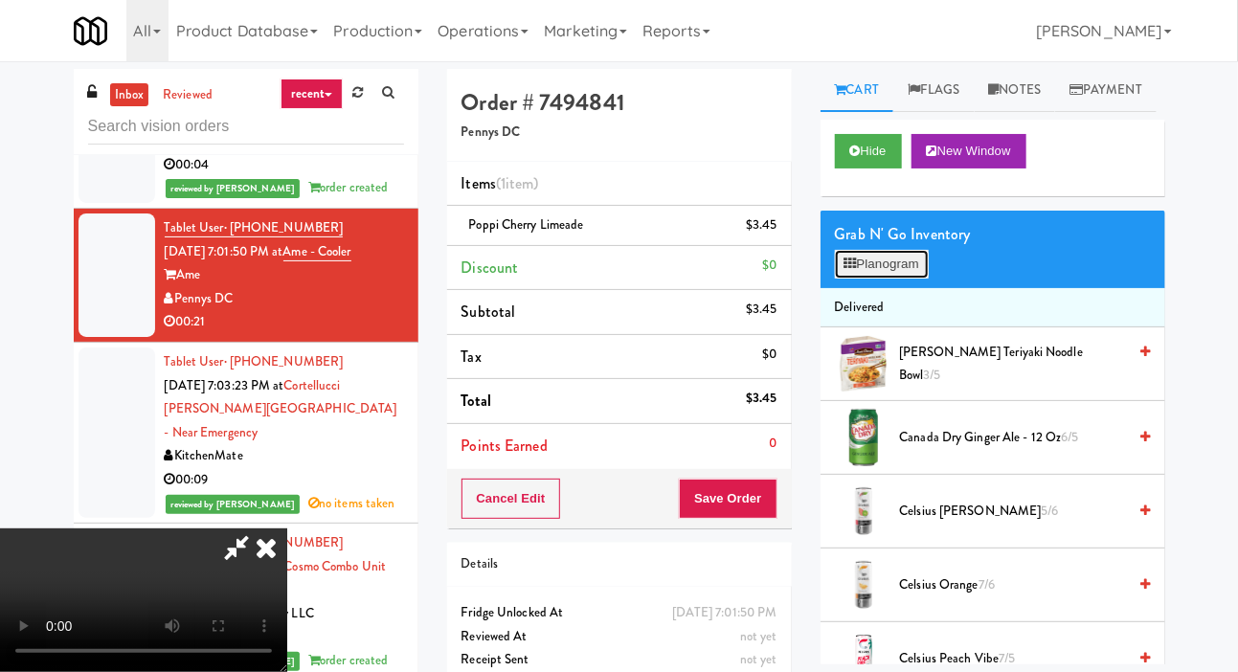
click at [914, 279] on button "Planogram" at bounding box center [882, 264] width 94 height 29
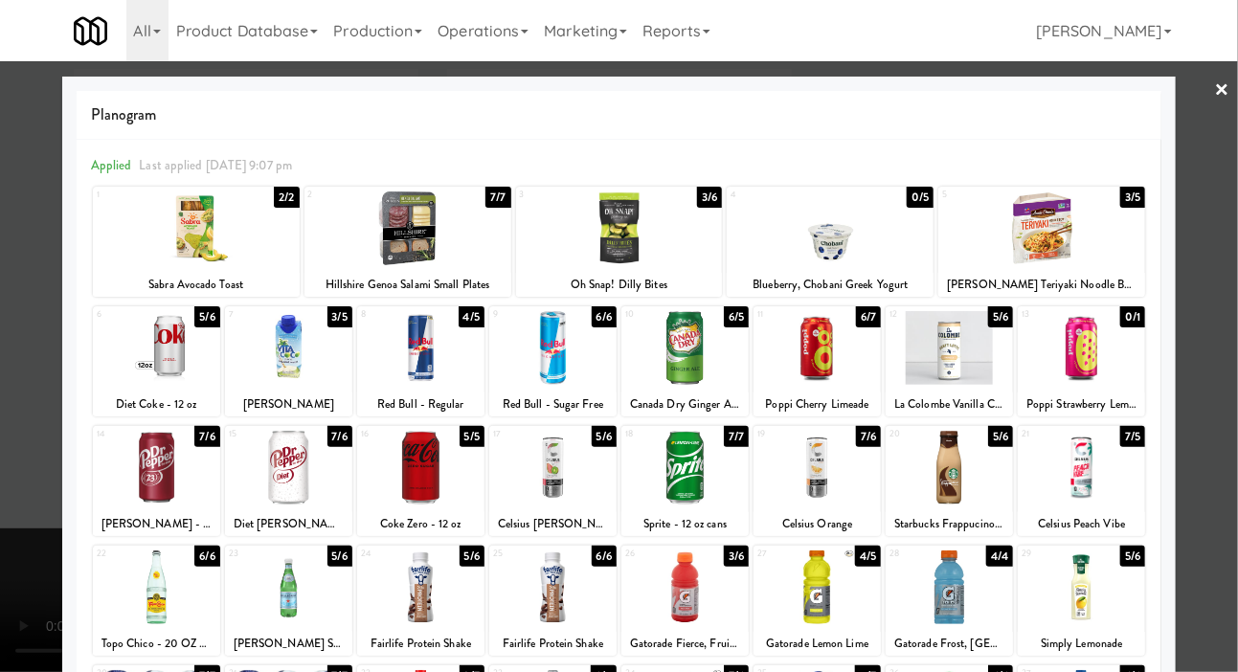
click at [847, 371] on div at bounding box center [817, 348] width 127 height 74
click at [11, 246] on div at bounding box center [619, 336] width 1238 height 672
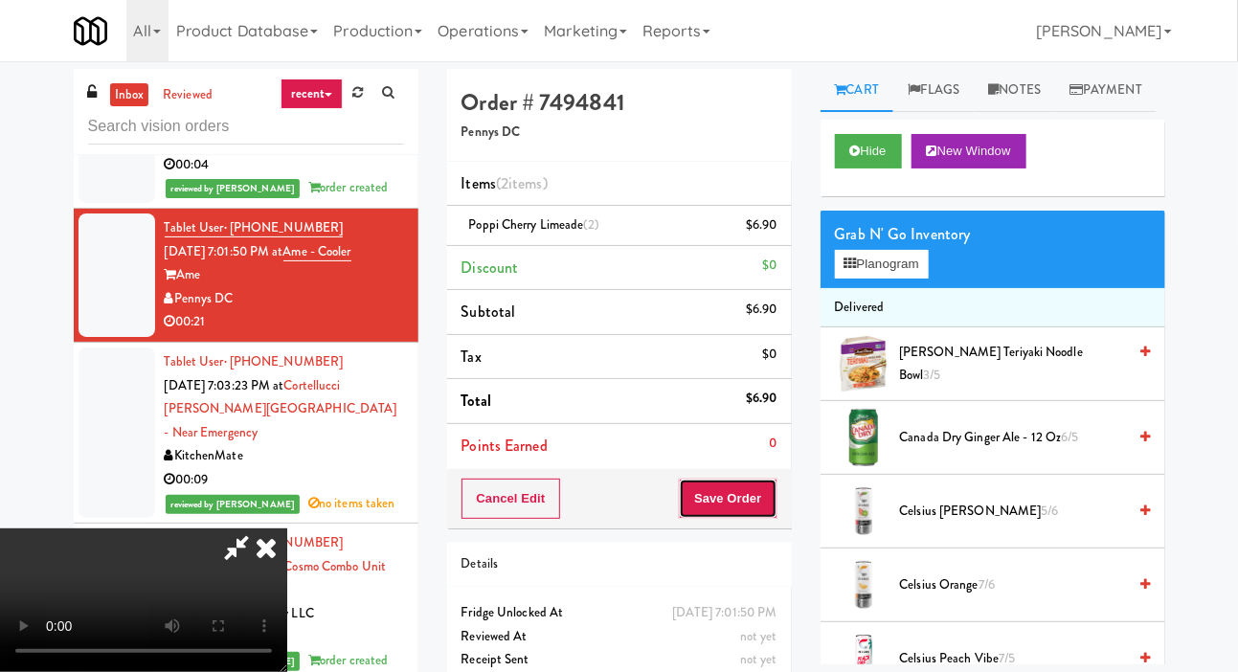
click at [774, 509] on button "Save Order" at bounding box center [728, 499] width 98 height 40
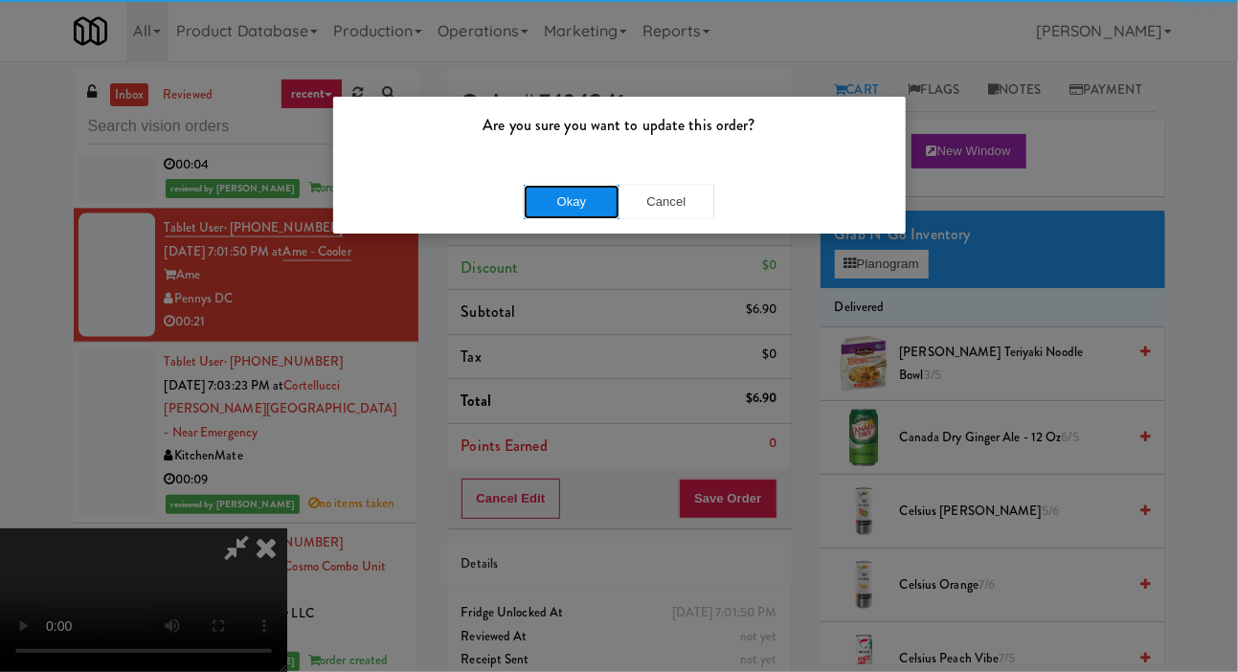
click at [541, 216] on button "Okay" at bounding box center [572, 202] width 96 height 34
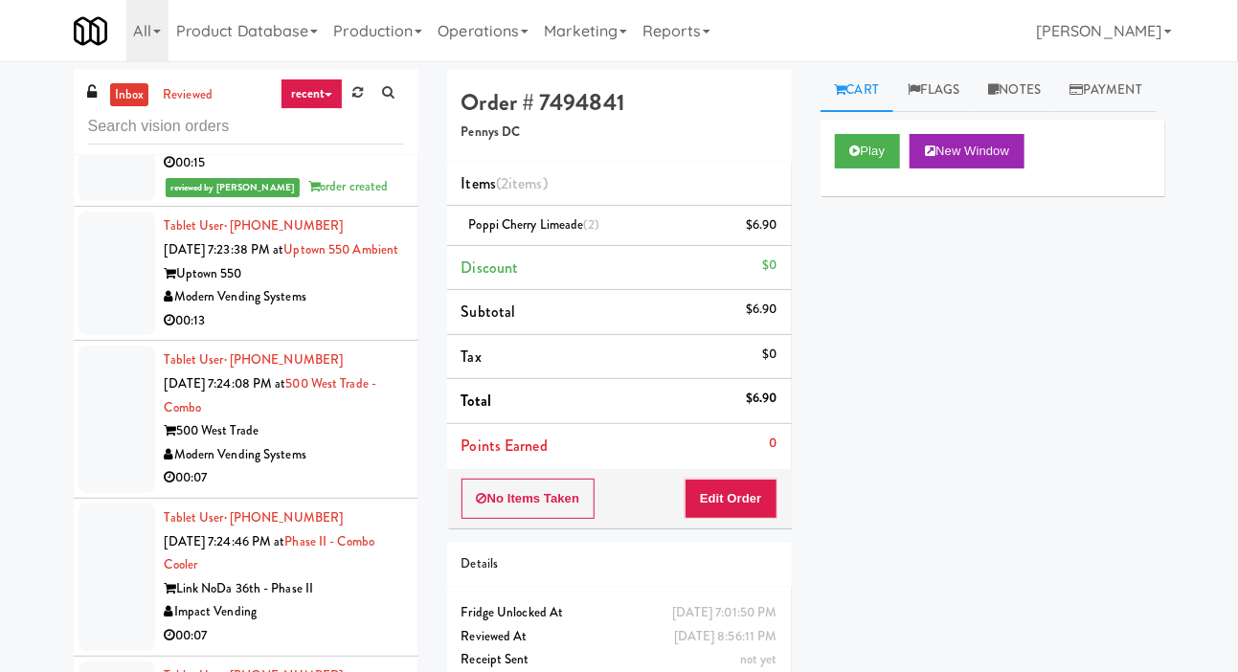
click at [108, 335] on div at bounding box center [117, 274] width 77 height 124
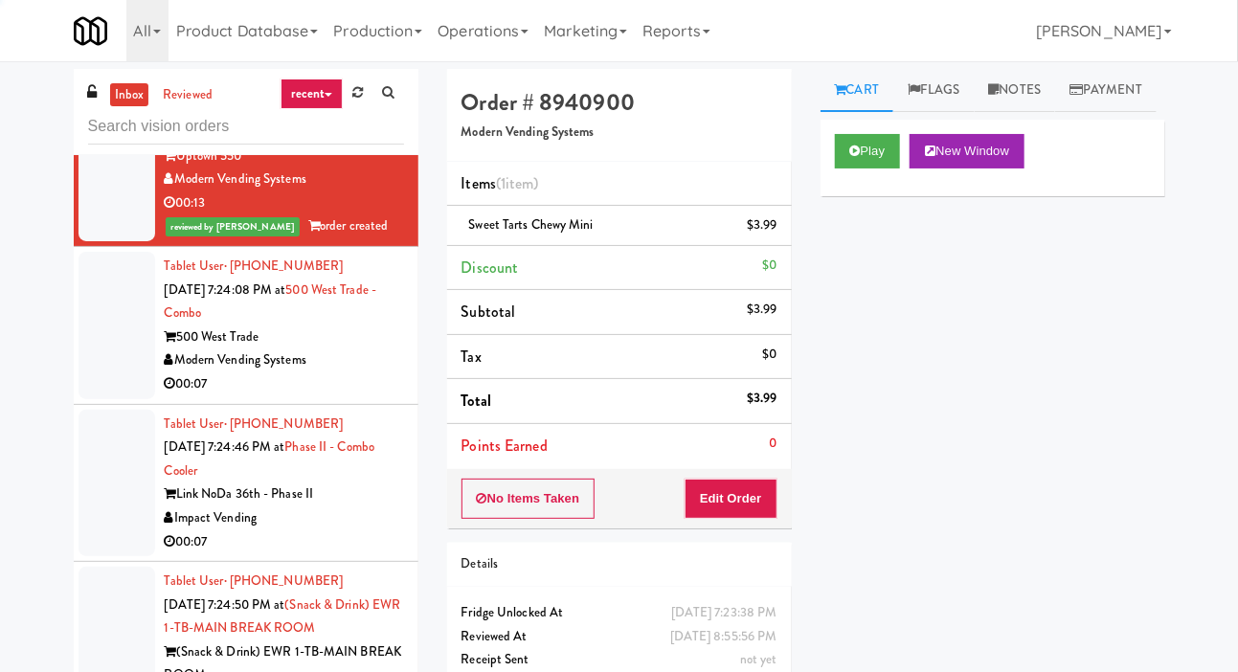
click at [110, 399] on div at bounding box center [117, 325] width 77 height 147
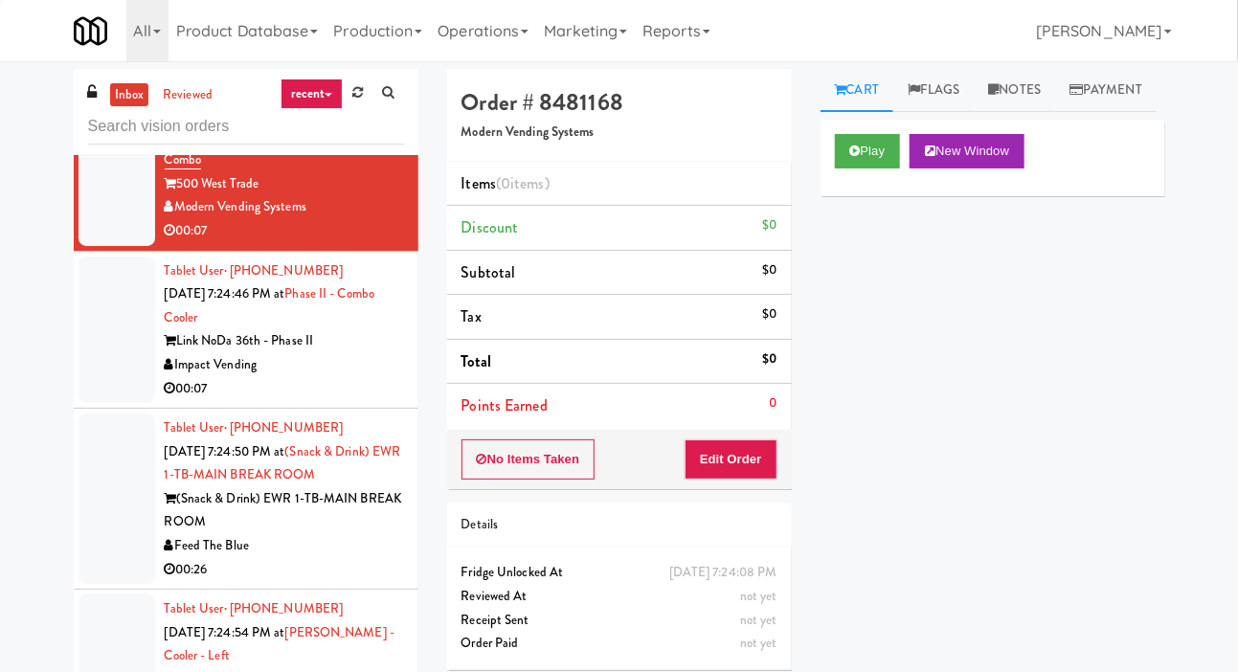
click at [116, 404] on div at bounding box center [117, 330] width 77 height 147
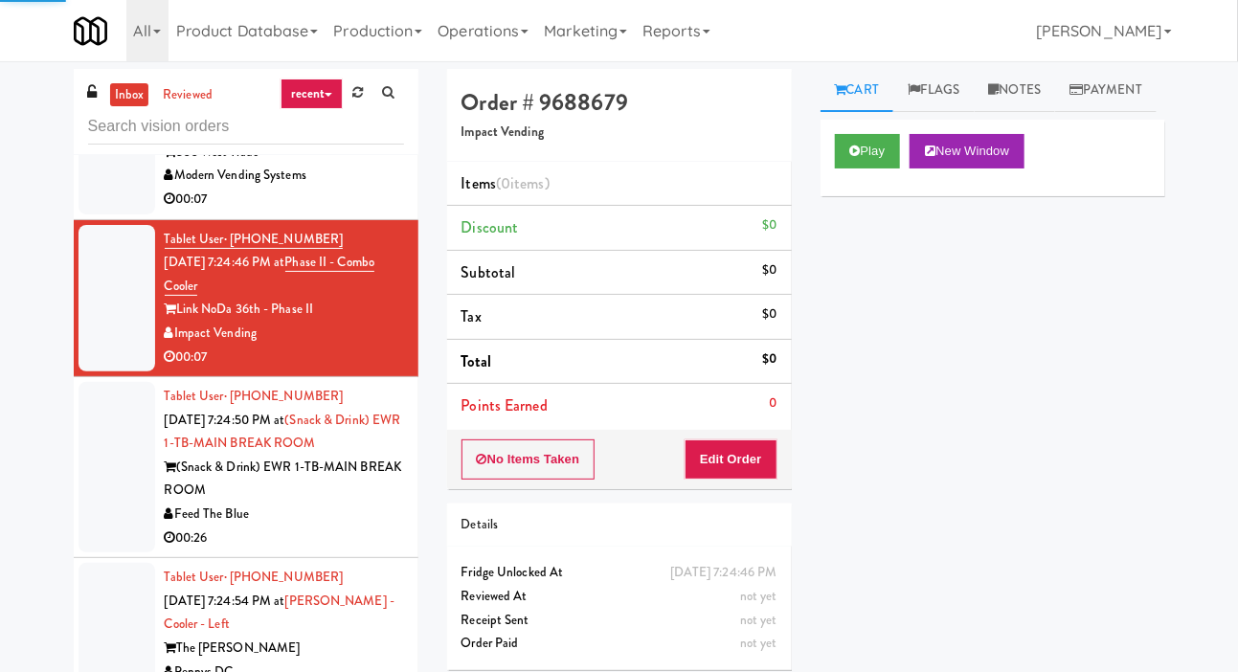
click at [108, 214] on div at bounding box center [117, 140] width 77 height 147
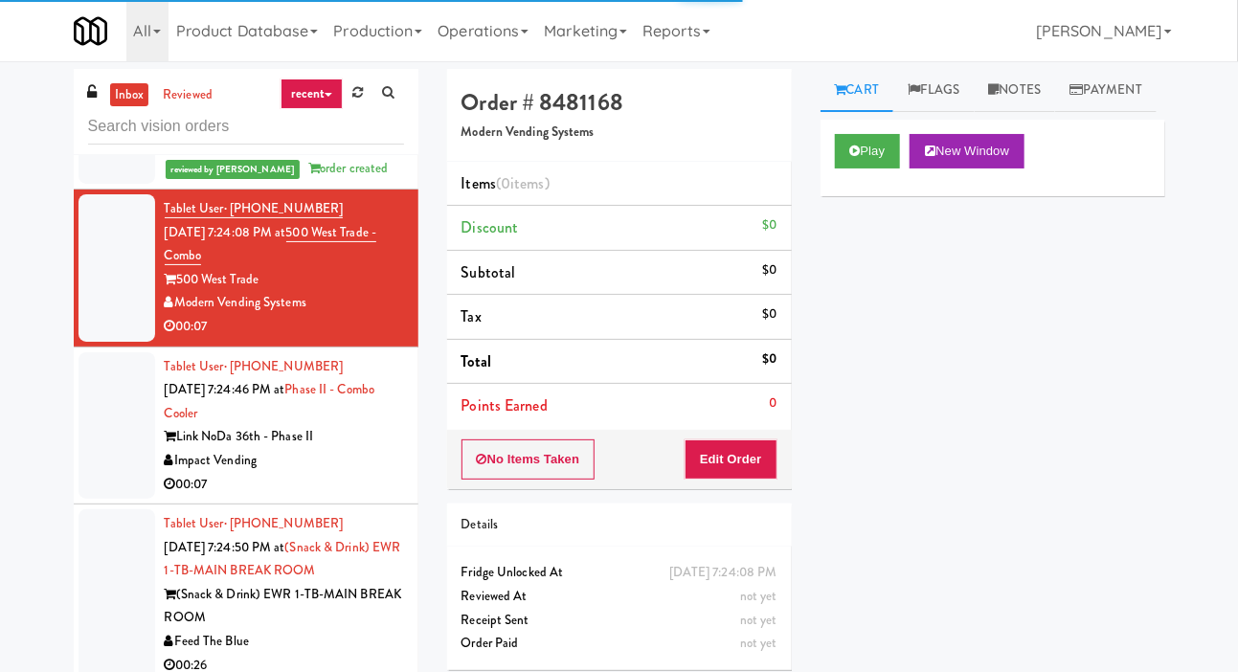
scroll to position [6663, 0]
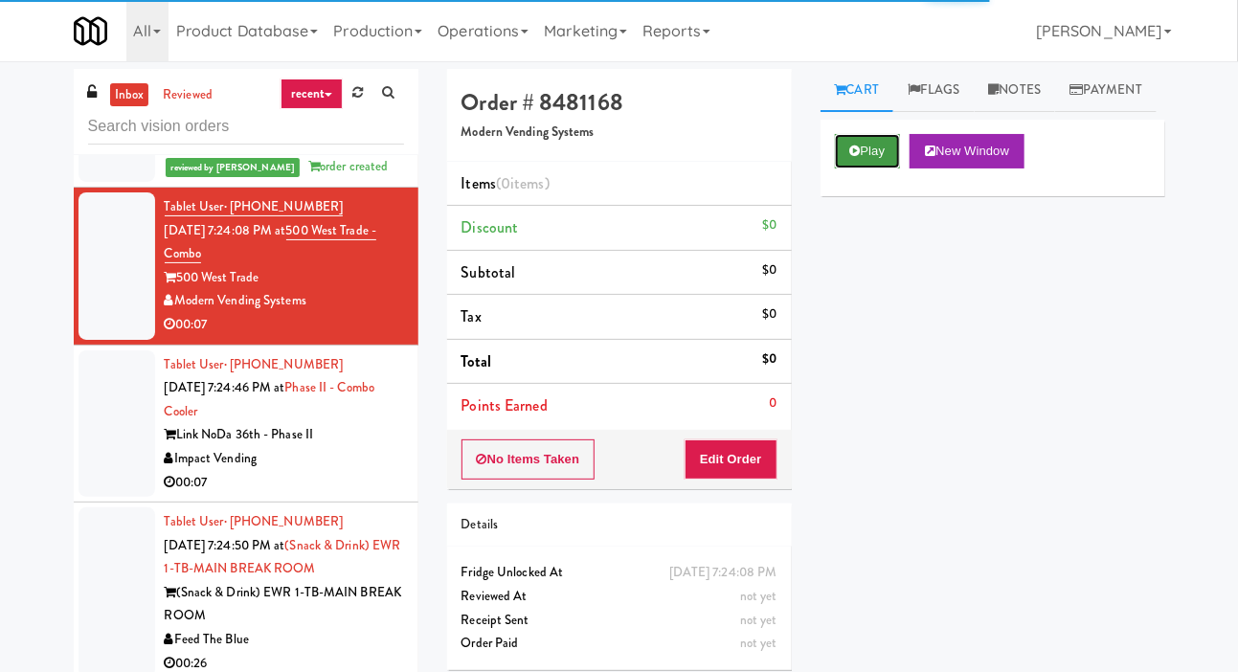
click at [876, 169] on button "Play" at bounding box center [868, 151] width 66 height 34
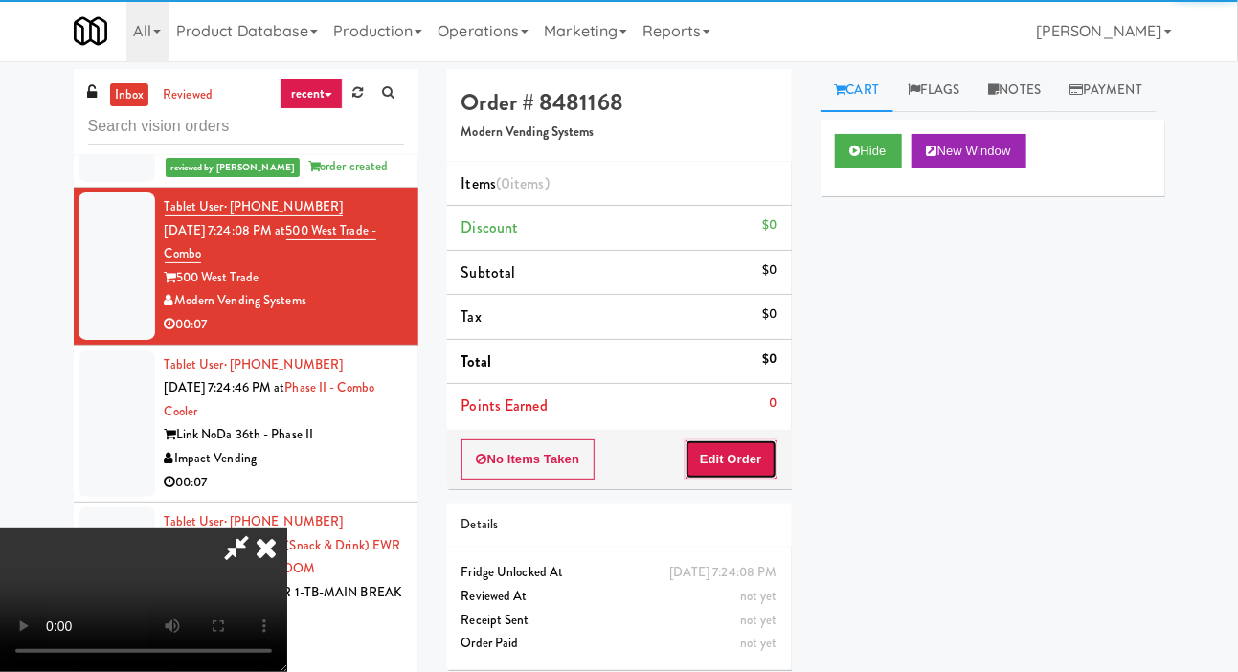
click at [751, 472] on button "Edit Order" at bounding box center [731, 459] width 93 height 40
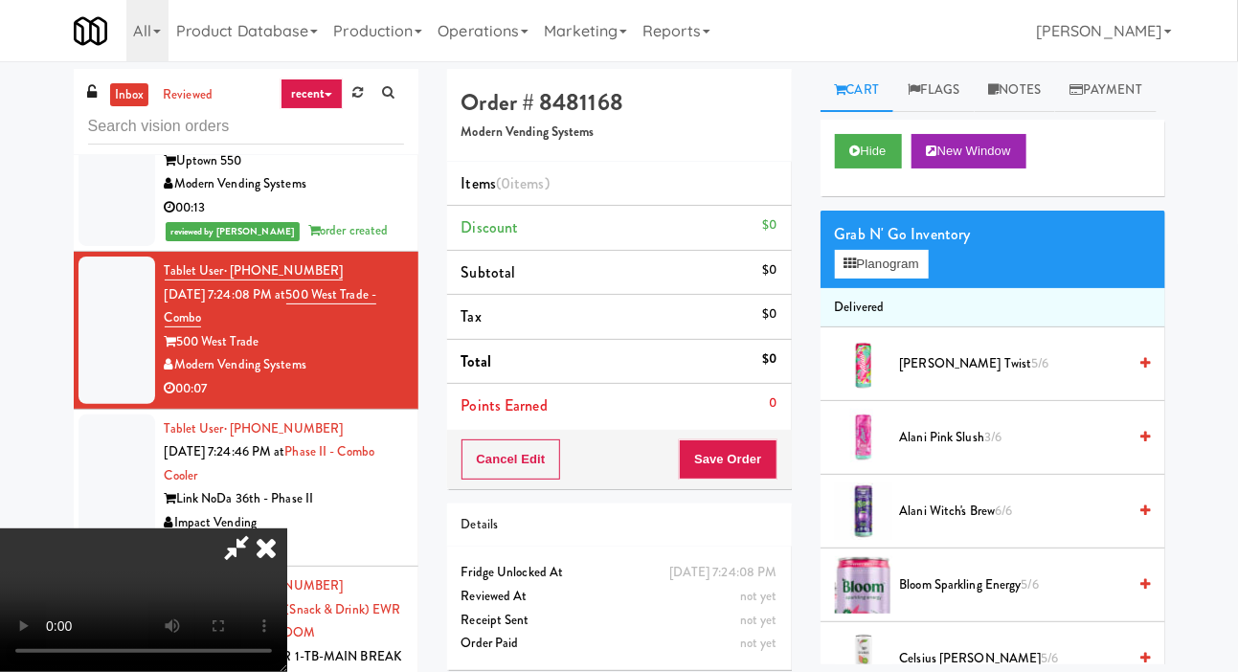
scroll to position [6584, 0]
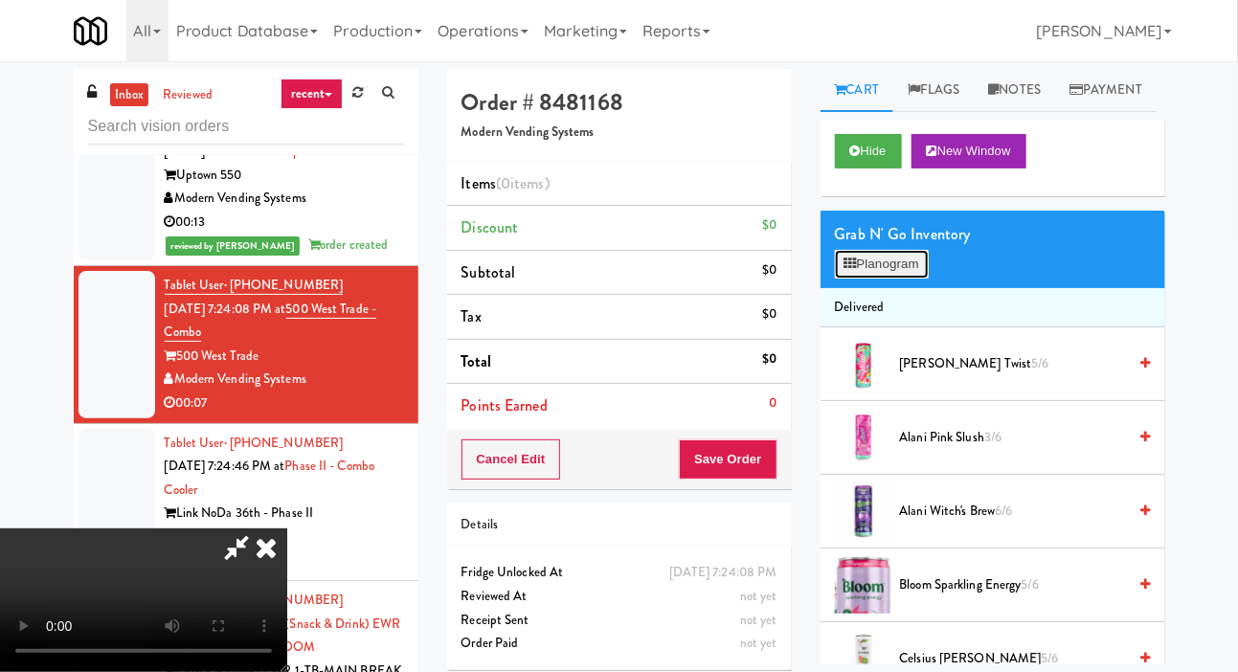
click at [880, 279] on button "Planogram" at bounding box center [882, 264] width 94 height 29
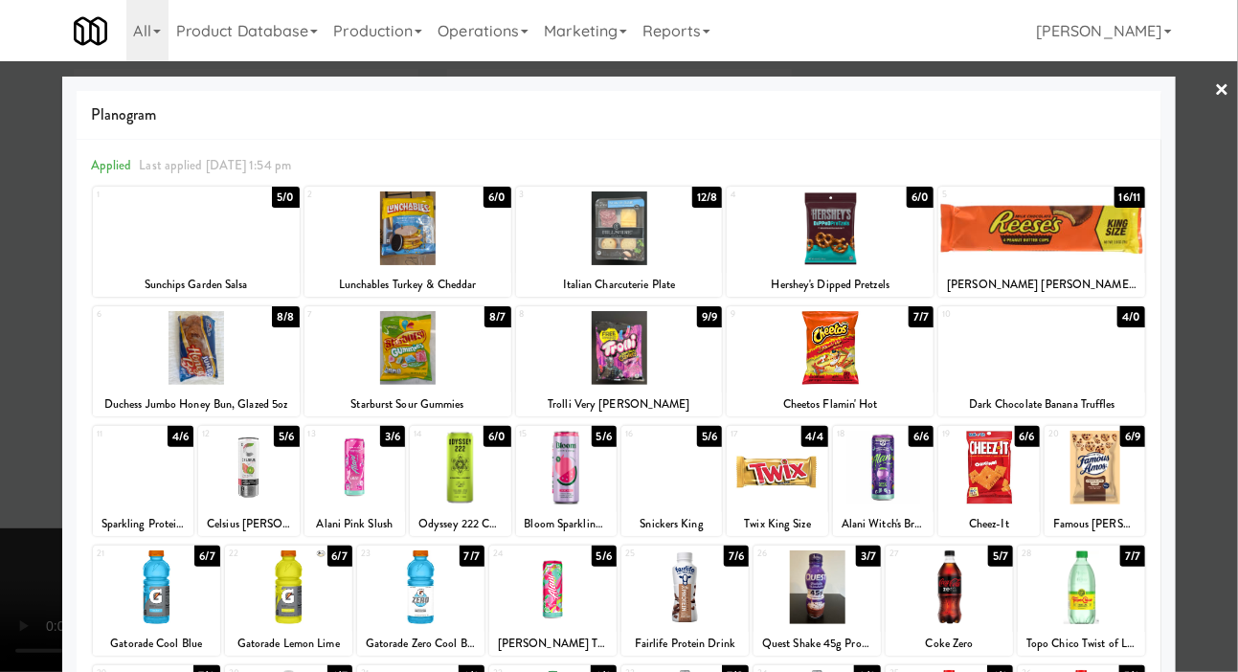
click at [696, 492] on div at bounding box center [671, 468] width 101 height 74
click at [1235, 389] on div at bounding box center [619, 336] width 1238 height 672
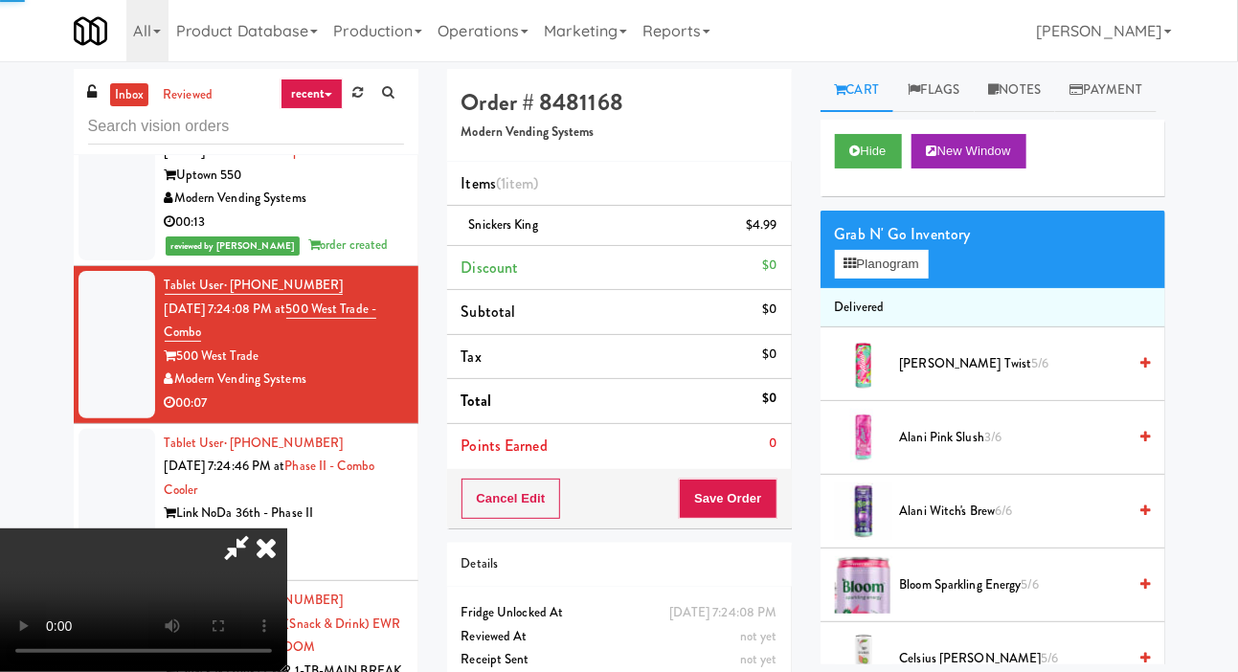
click at [822, 328] on li "Delivered" at bounding box center [993, 308] width 345 height 40
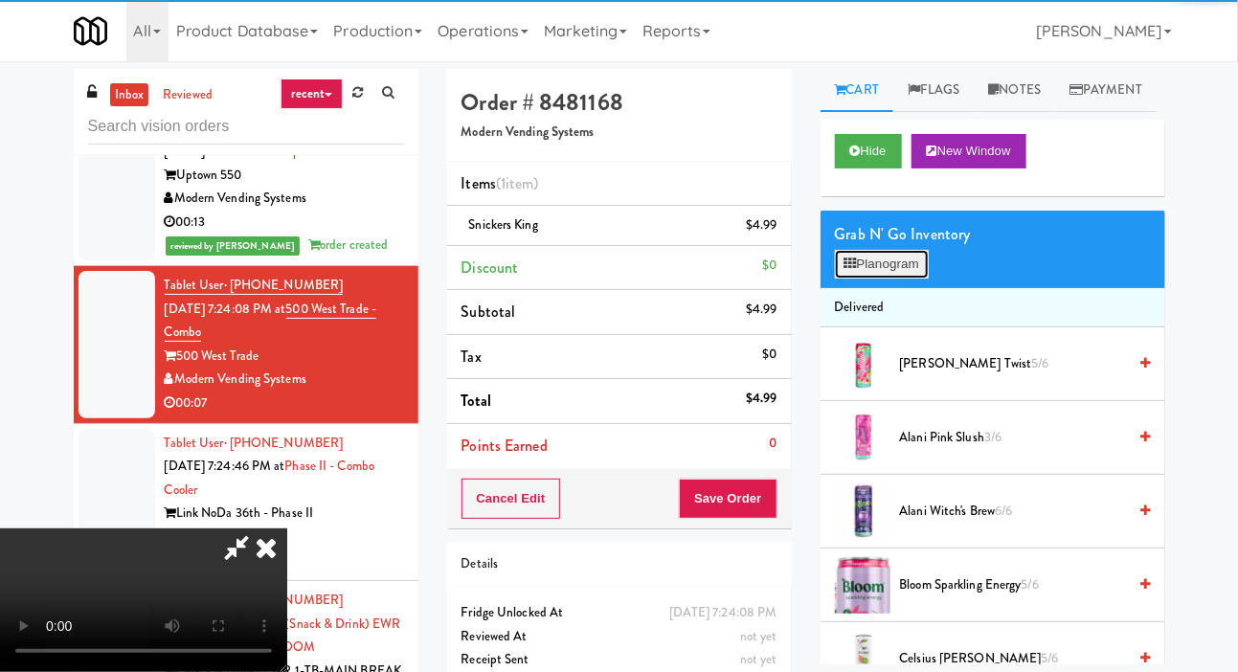
click at [866, 279] on button "Planogram" at bounding box center [882, 264] width 94 height 29
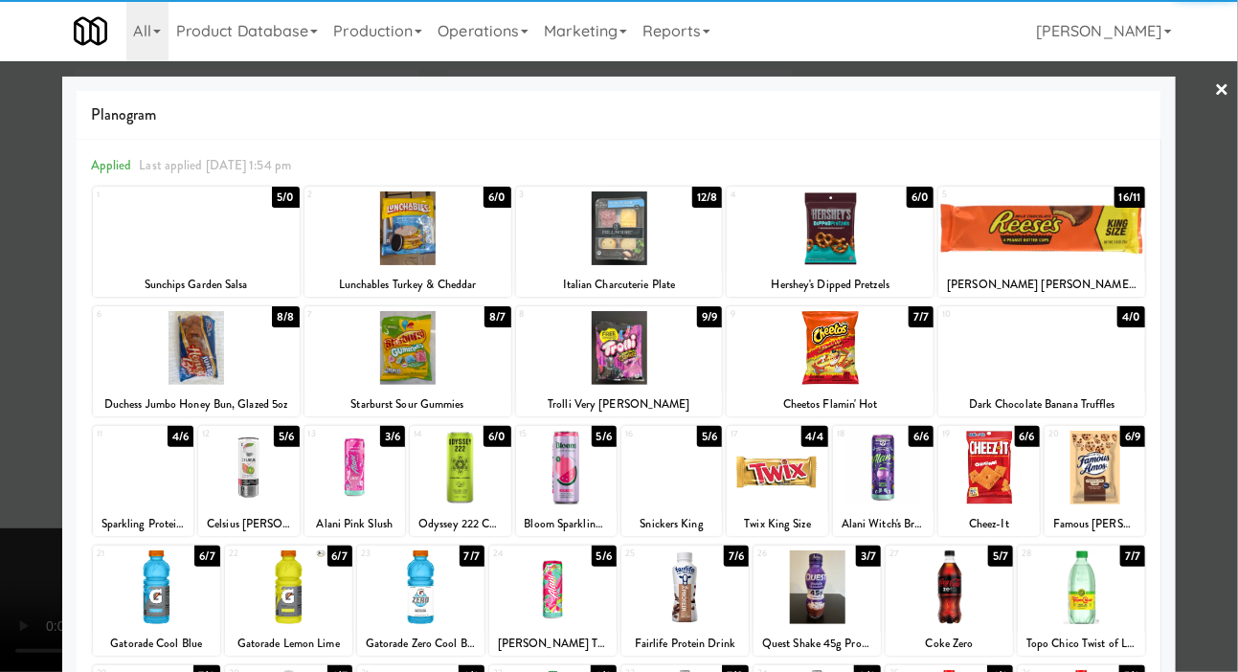
click at [871, 370] on div at bounding box center [830, 348] width 207 height 74
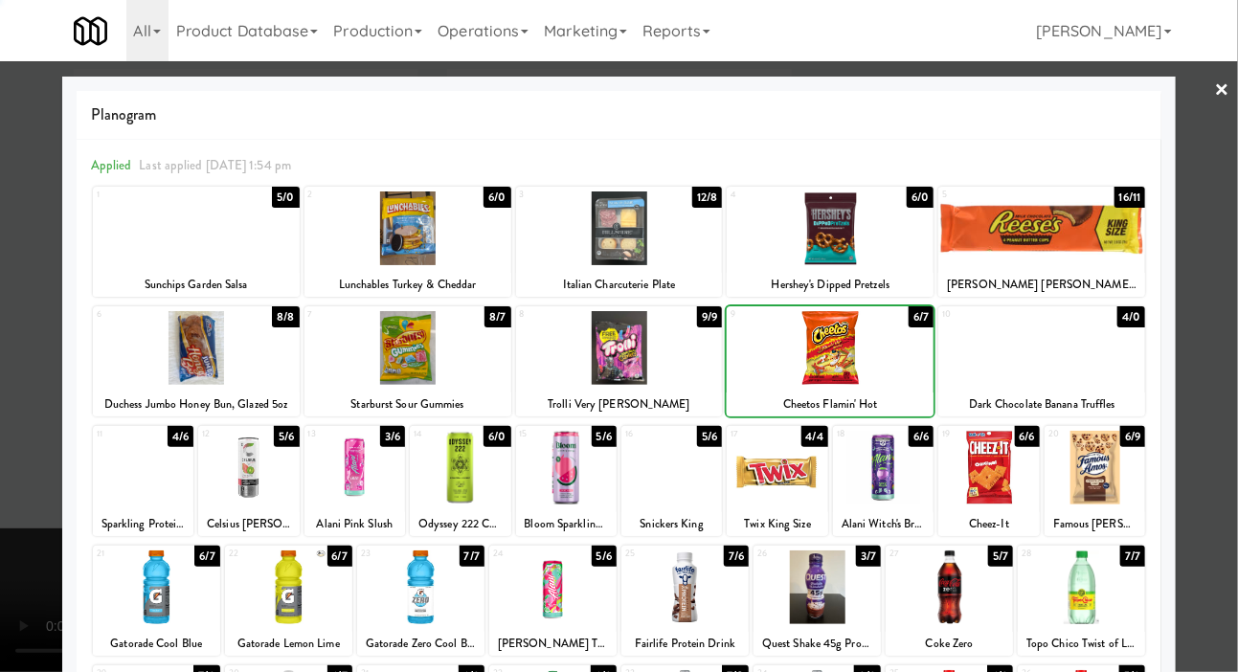
click at [28, 377] on div at bounding box center [619, 336] width 1238 height 672
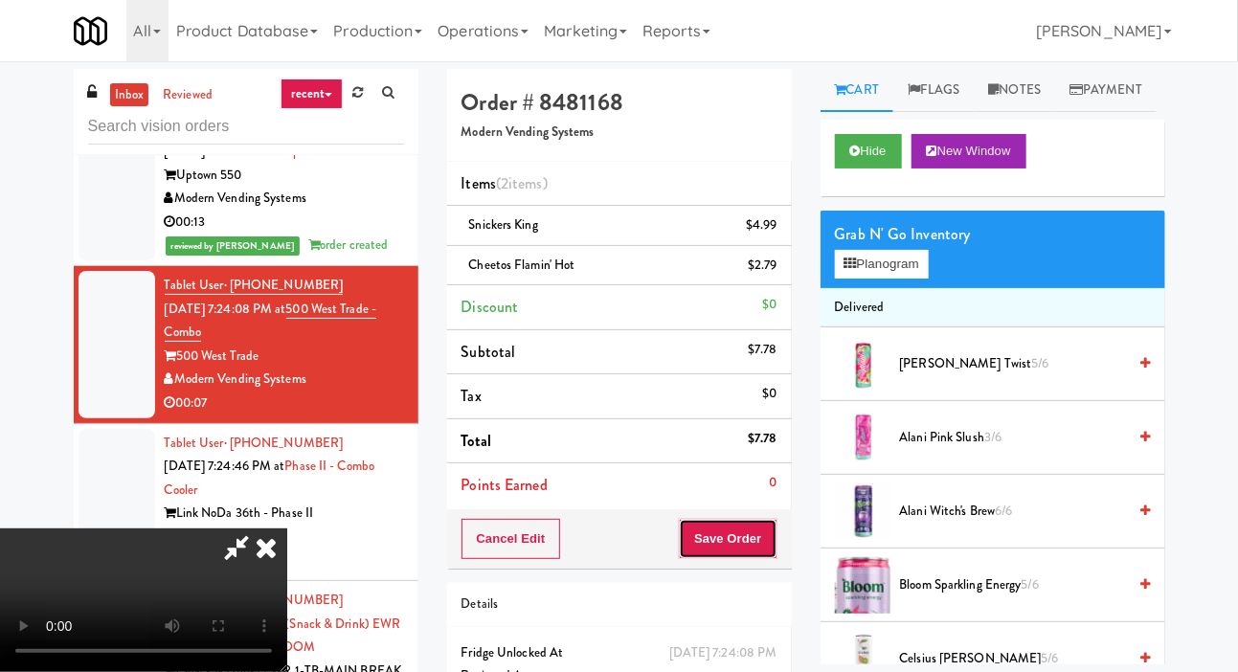
click at [757, 530] on button "Save Order" at bounding box center [728, 539] width 98 height 40
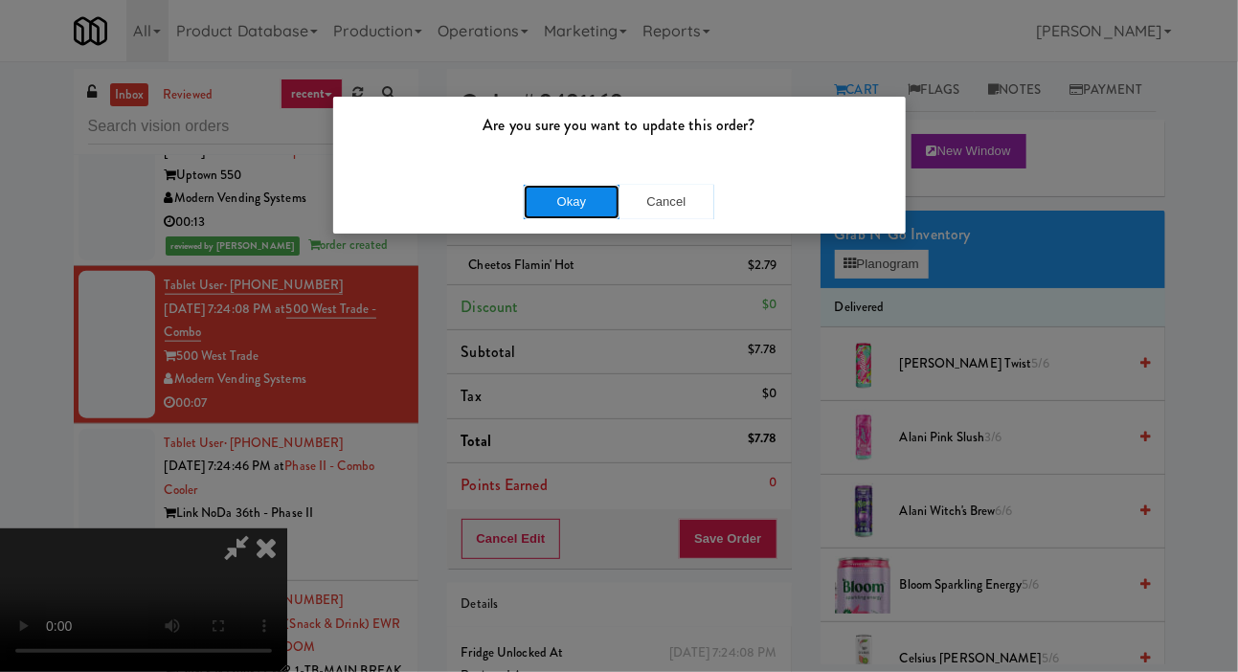
click at [529, 204] on button "Okay" at bounding box center [572, 202] width 96 height 34
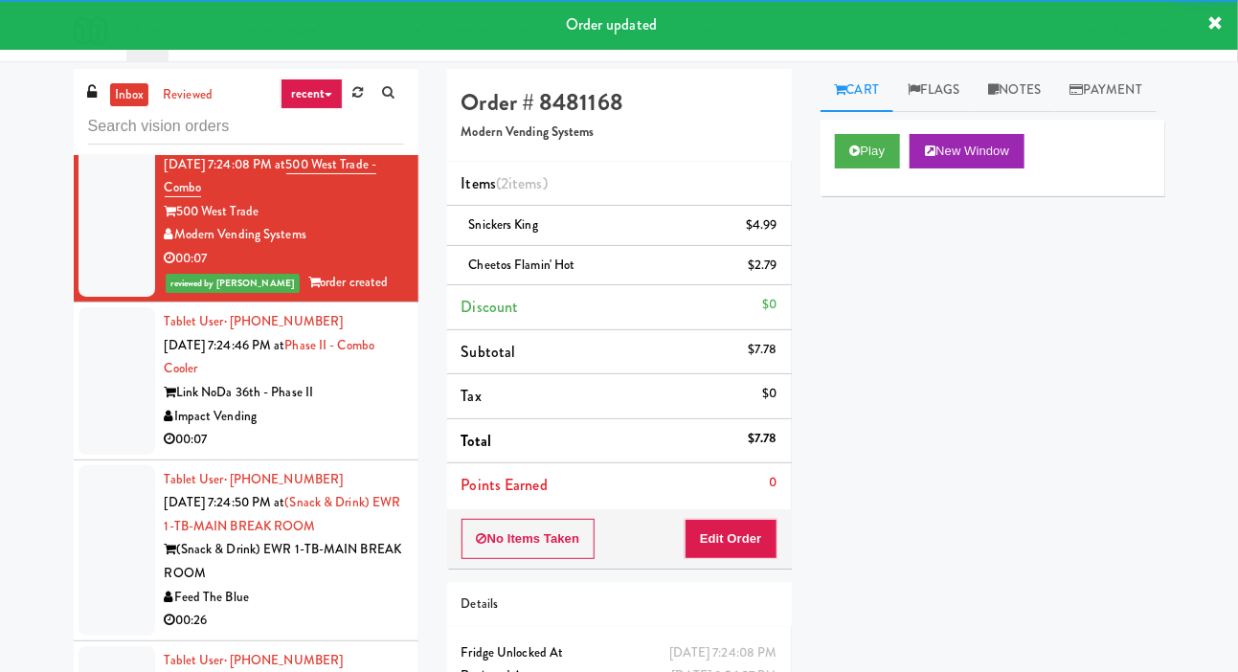
click at [96, 454] on div at bounding box center [117, 380] width 77 height 147
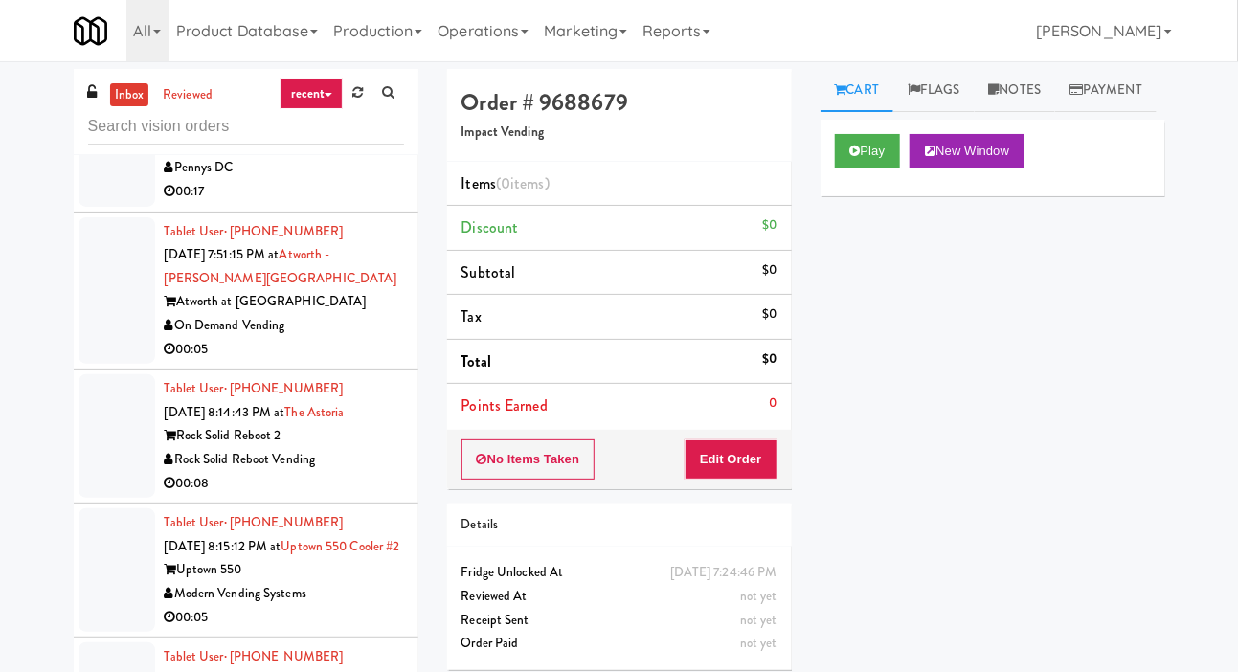
scroll to position [12438, 0]
click at [104, 364] on div at bounding box center [117, 289] width 77 height 147
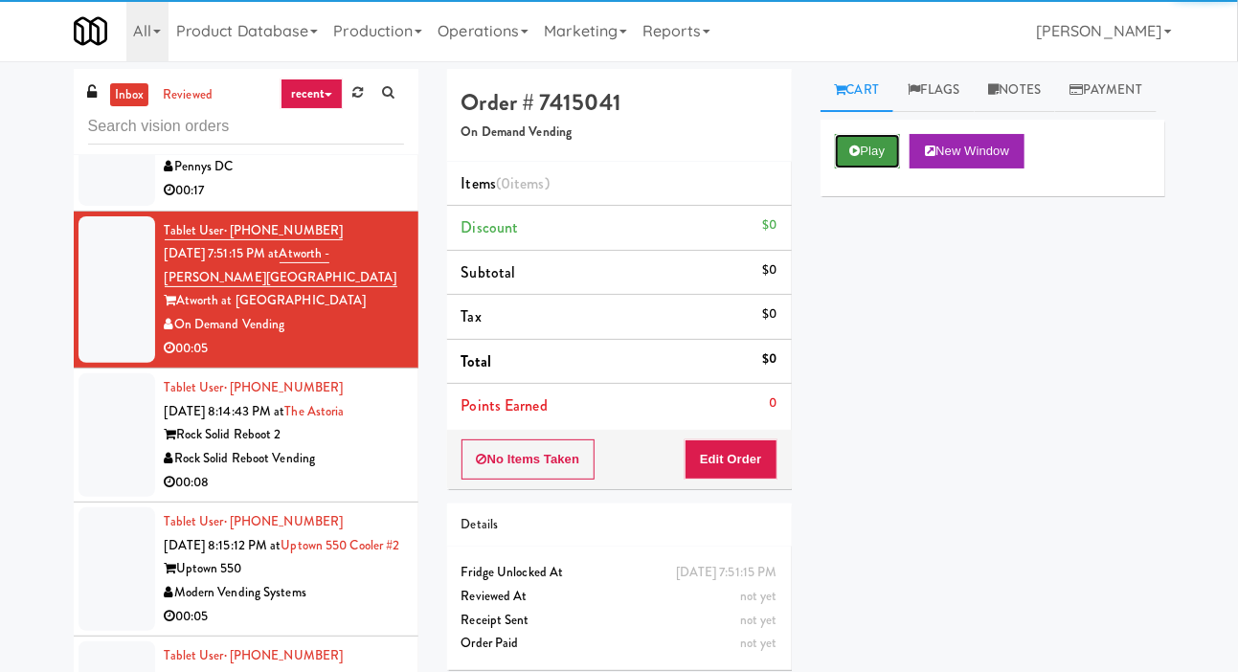
click at [891, 169] on button "Play" at bounding box center [868, 151] width 66 height 34
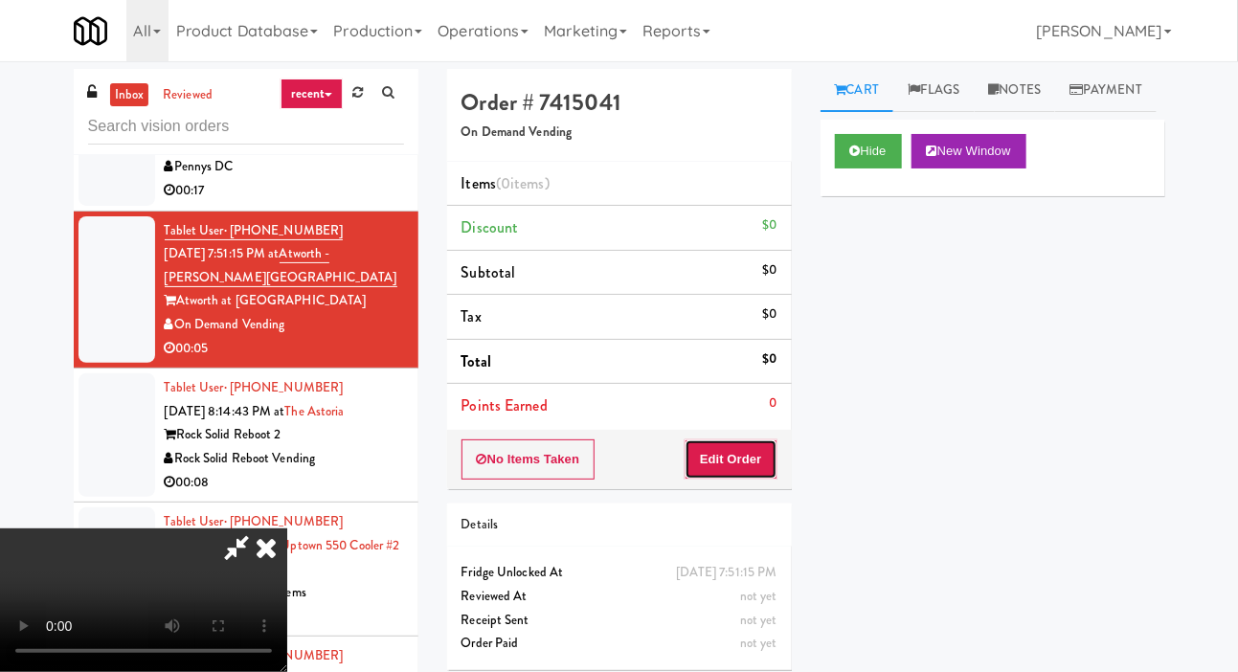
click at [746, 443] on button "Edit Order" at bounding box center [731, 459] width 93 height 40
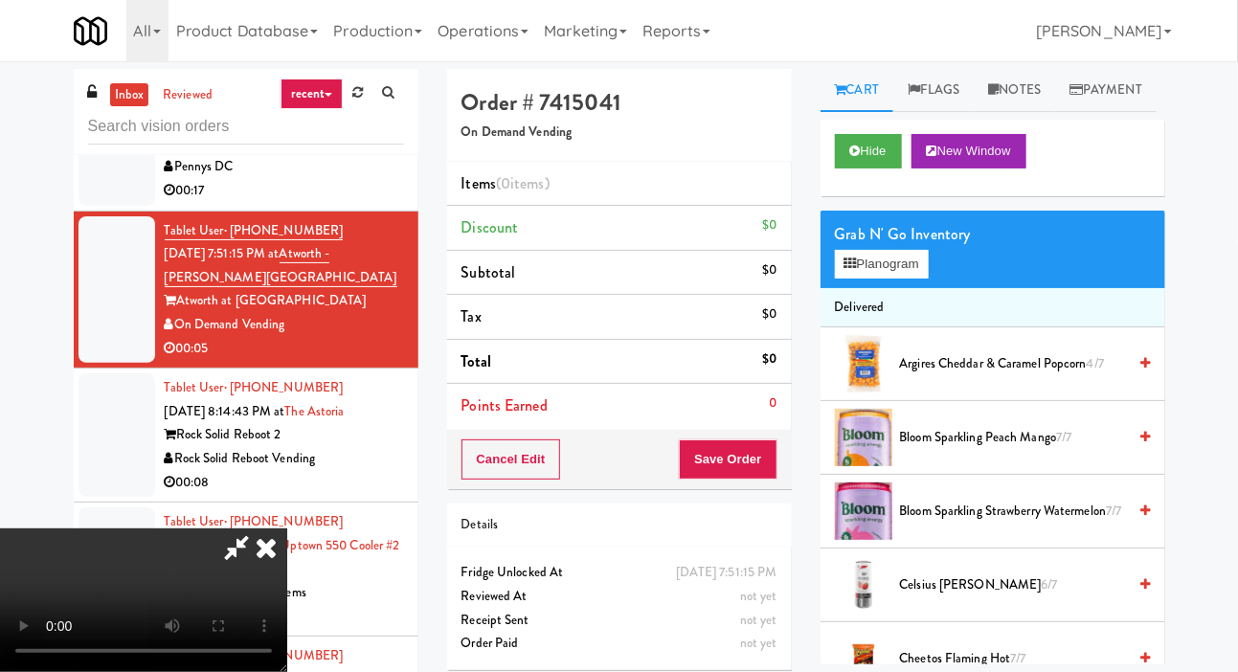
scroll to position [70, 0]
click at [1235, 370] on div "inbox reviewed recent all unclear take inventory issue suspicious failed recent…" at bounding box center [619, 406] width 1238 height 675
click at [896, 279] on button "Planogram" at bounding box center [882, 264] width 94 height 29
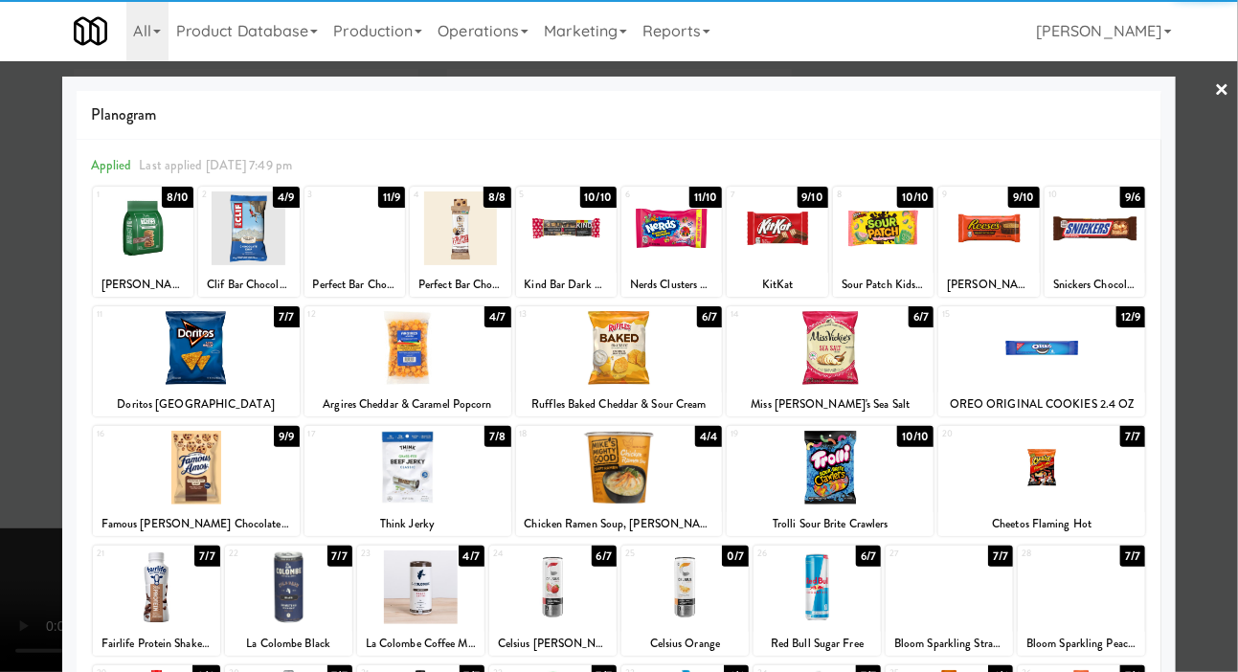
click at [1062, 479] on div at bounding box center [1041, 468] width 207 height 74
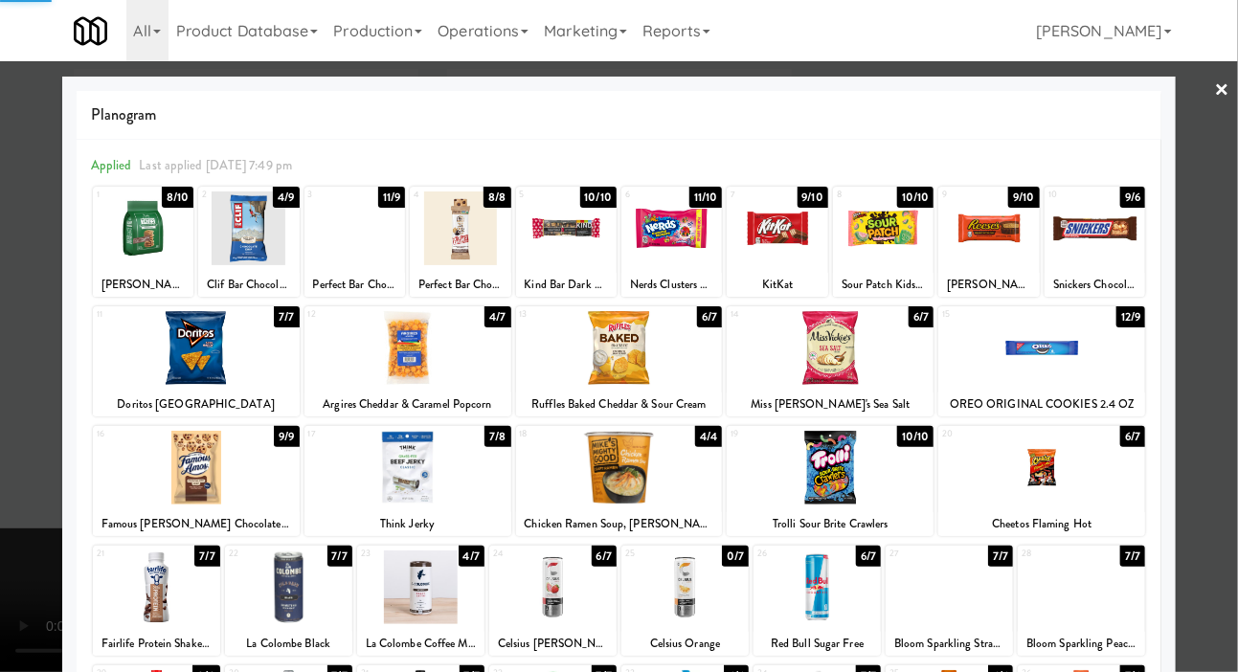
click at [15, 288] on div at bounding box center [619, 336] width 1238 height 672
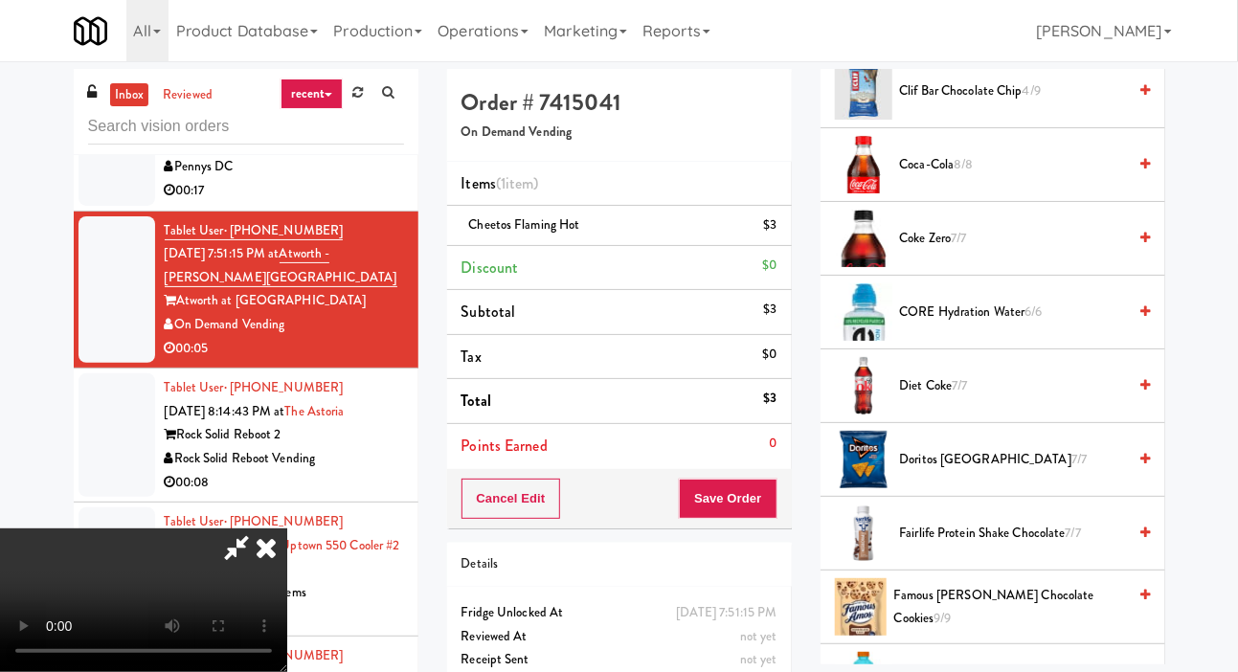
scroll to position [727, 0]
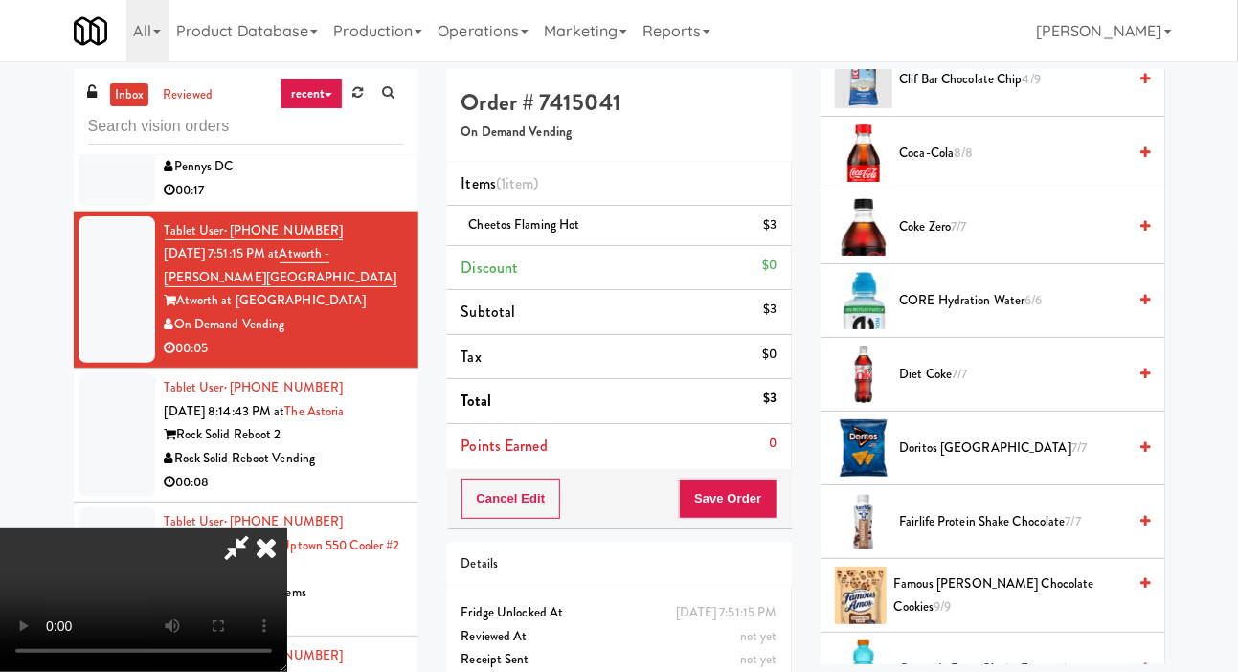
click at [936, 461] on span "Doritos Cool Ranch 7/7" at bounding box center [1013, 449] width 227 height 24
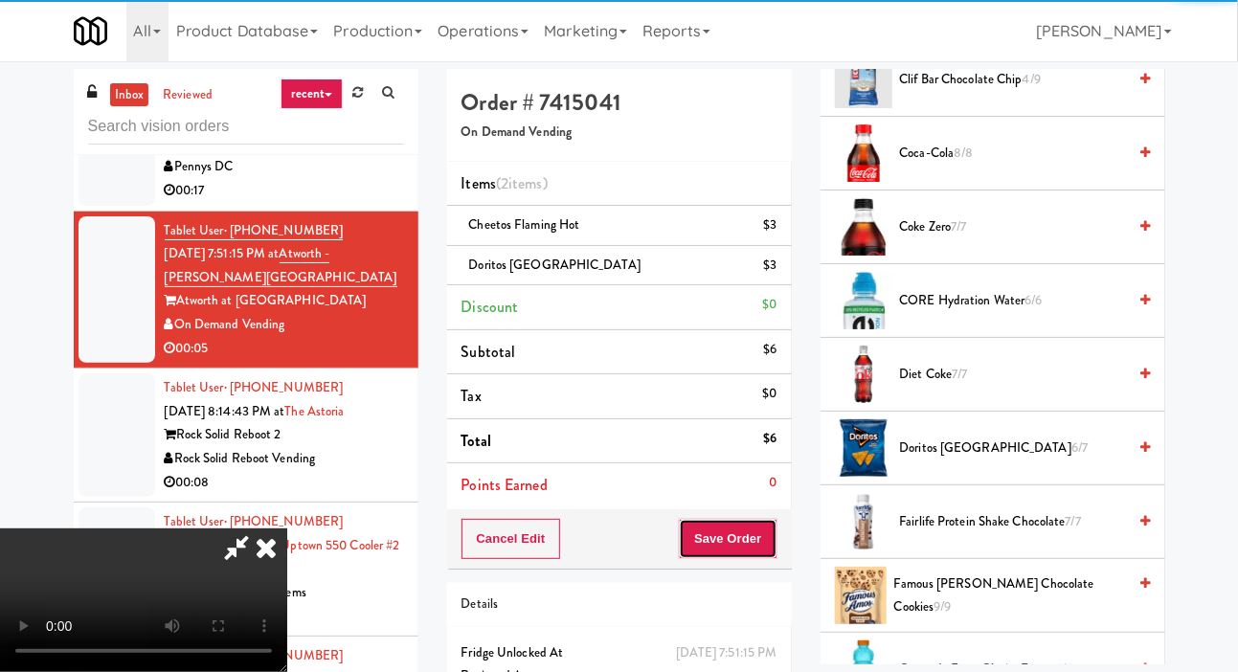
click at [765, 530] on button "Save Order" at bounding box center [728, 539] width 98 height 40
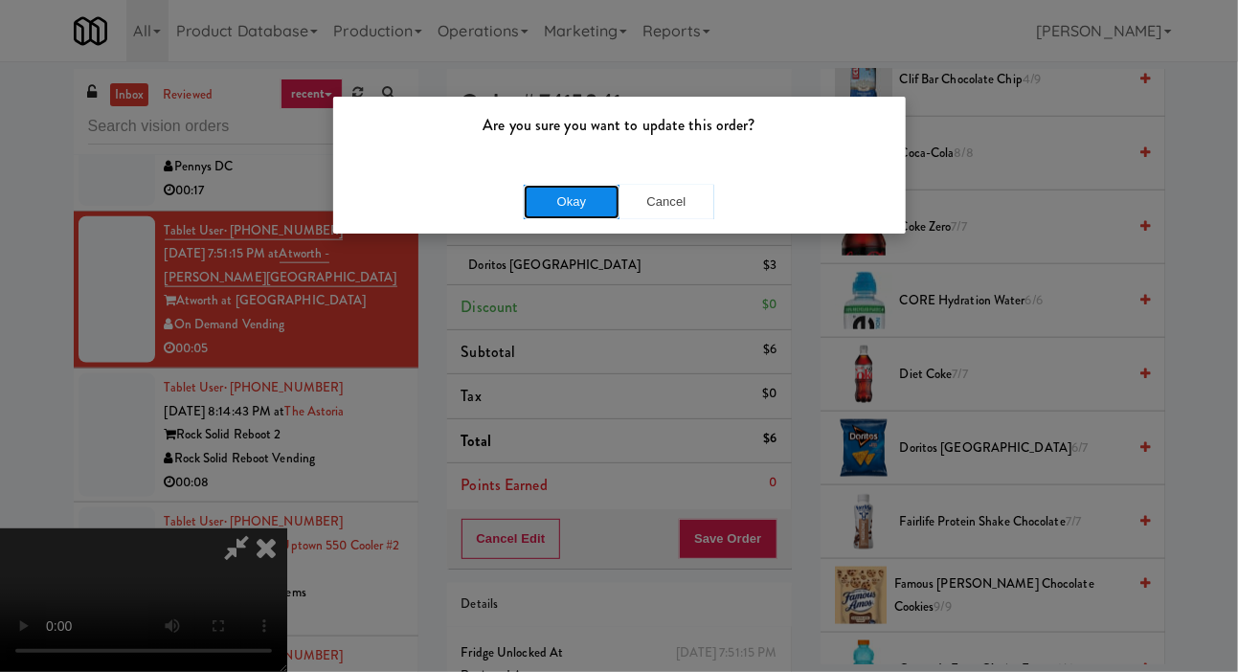
click at [541, 209] on button "Okay" at bounding box center [572, 202] width 96 height 34
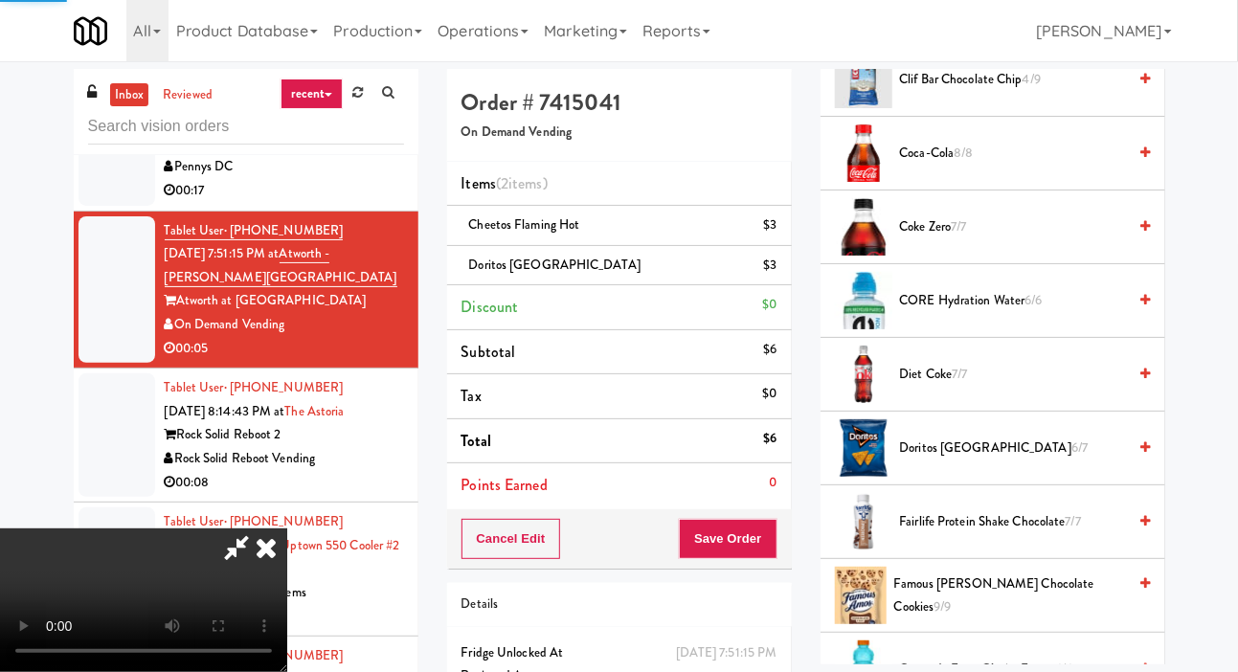
scroll to position [111, 0]
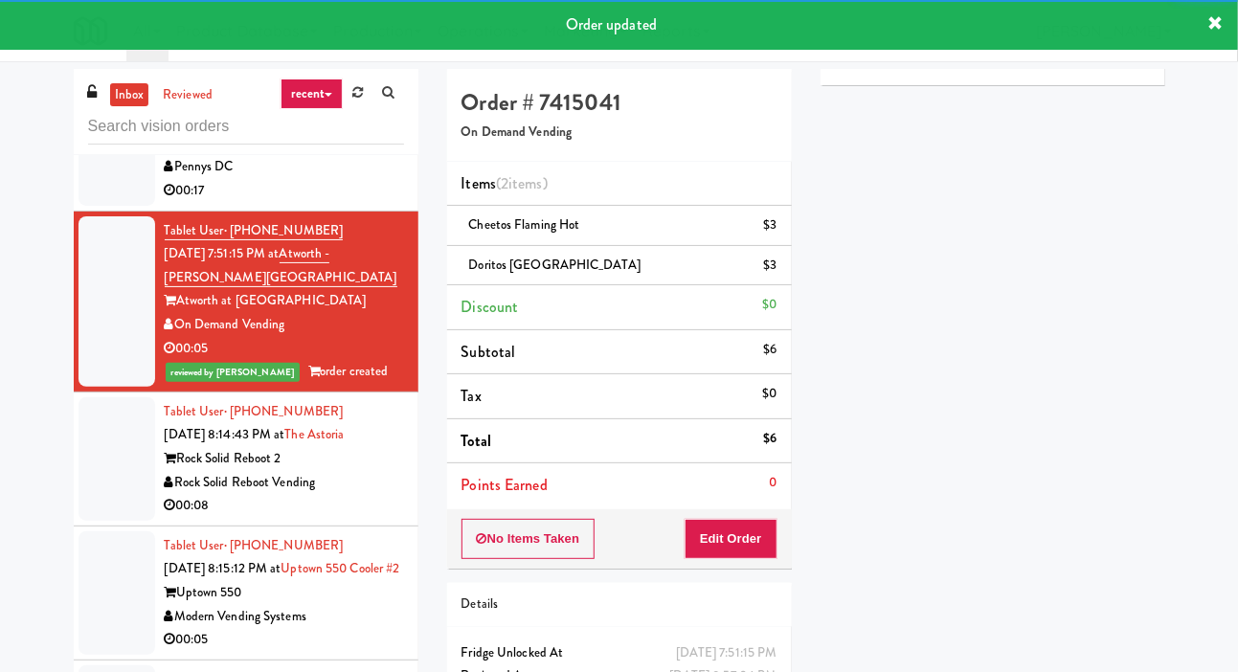
click at [102, 206] on div at bounding box center [117, 144] width 77 height 124
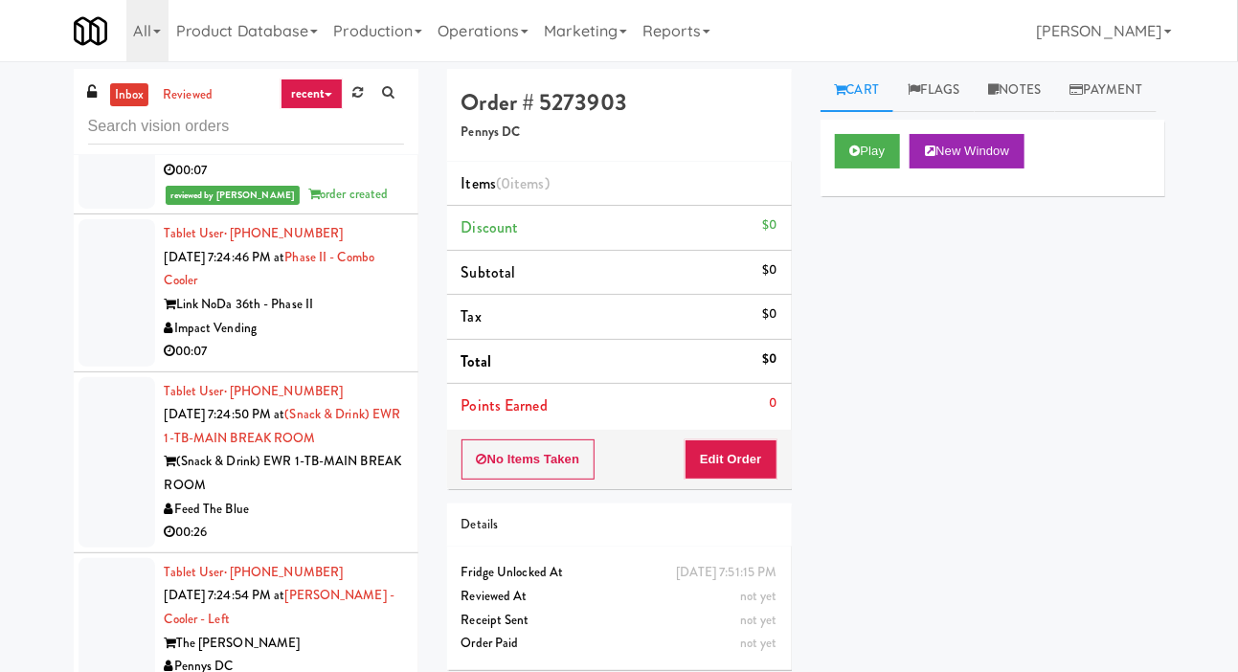
click at [105, 367] on div at bounding box center [117, 292] width 77 height 147
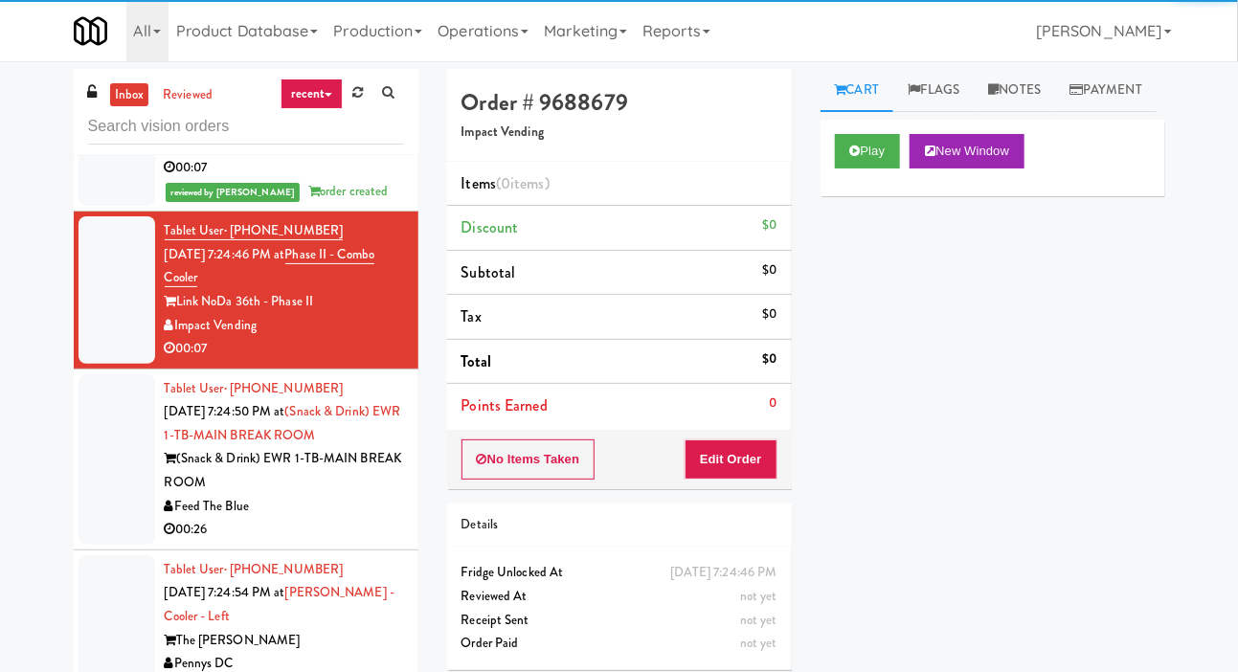
scroll to position [6810, 0]
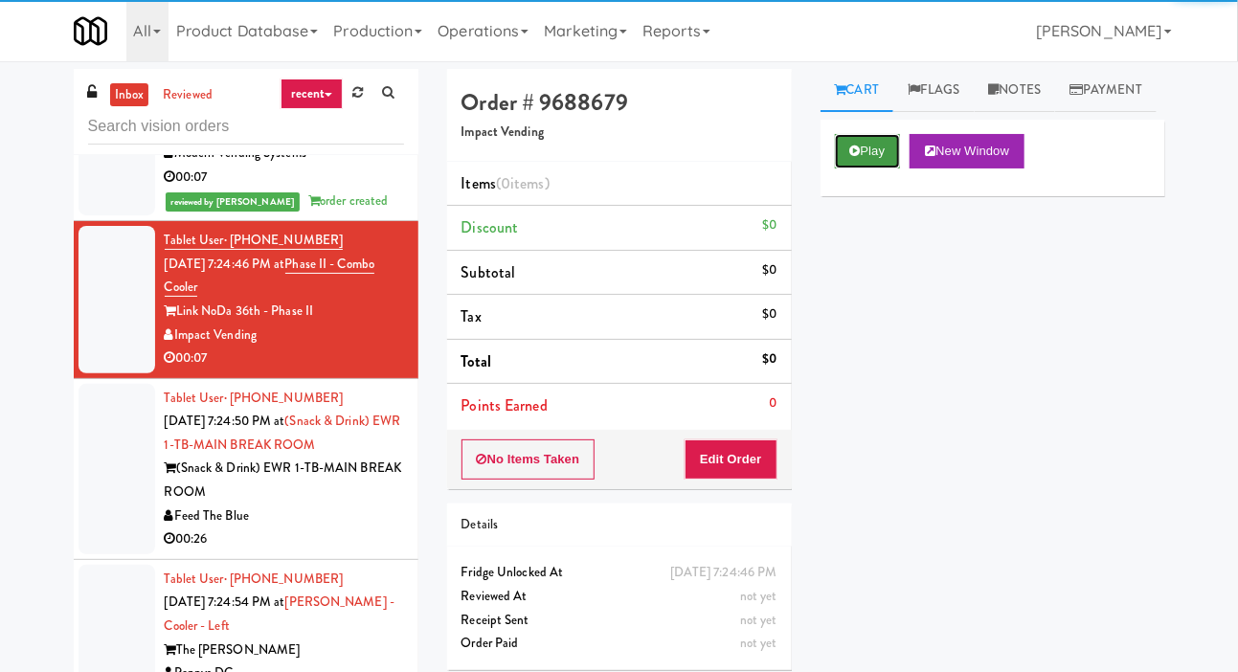
click at [869, 169] on button "Play" at bounding box center [868, 151] width 66 height 34
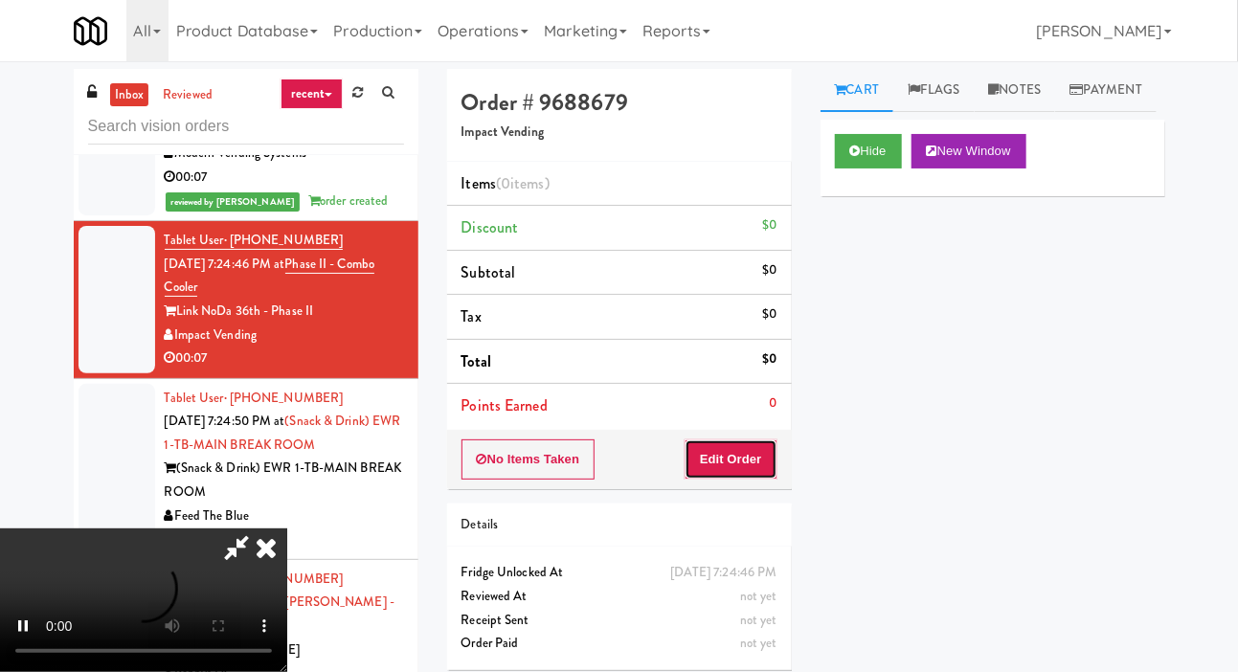
click at [749, 473] on button "Edit Order" at bounding box center [731, 459] width 93 height 40
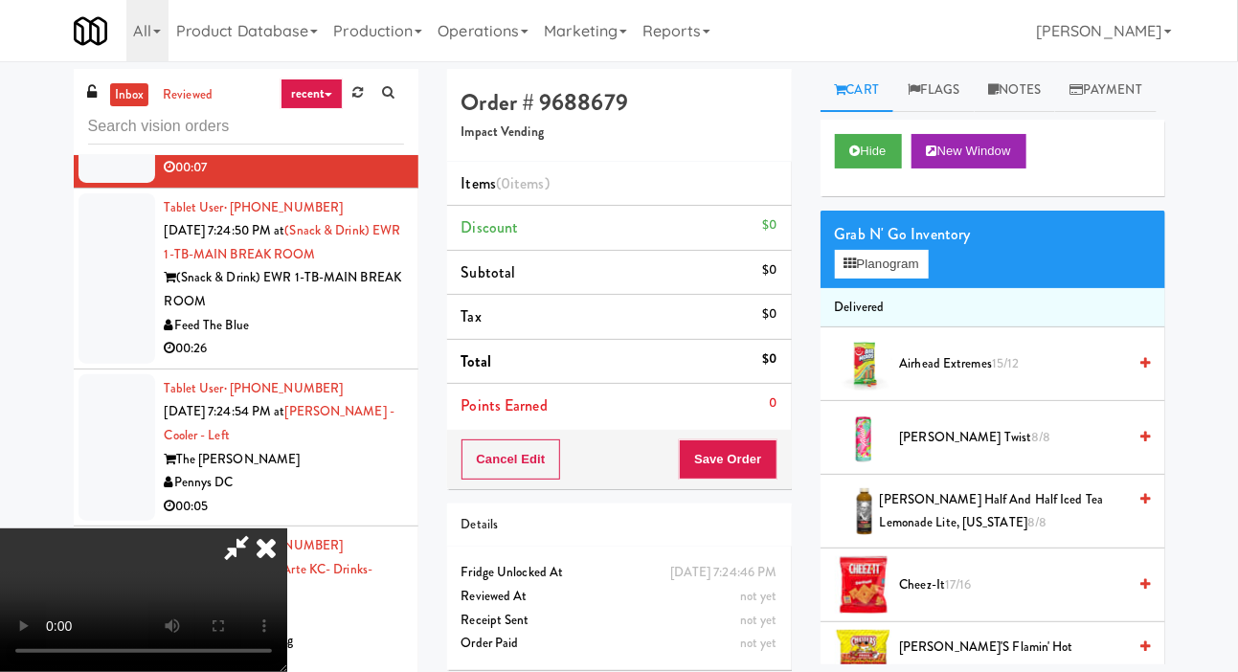
scroll to position [70, 0]
click at [850, 157] on icon at bounding box center [855, 151] width 11 height 12
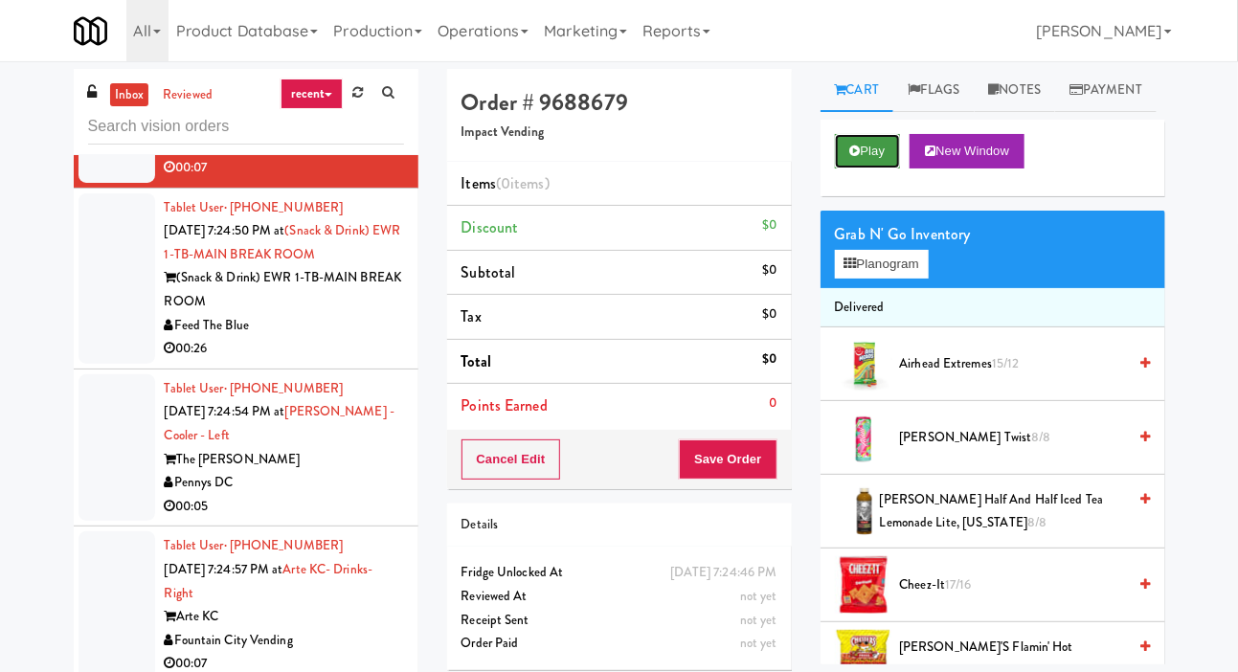
scroll to position [0, 0]
click at [873, 169] on button "Play" at bounding box center [868, 151] width 66 height 34
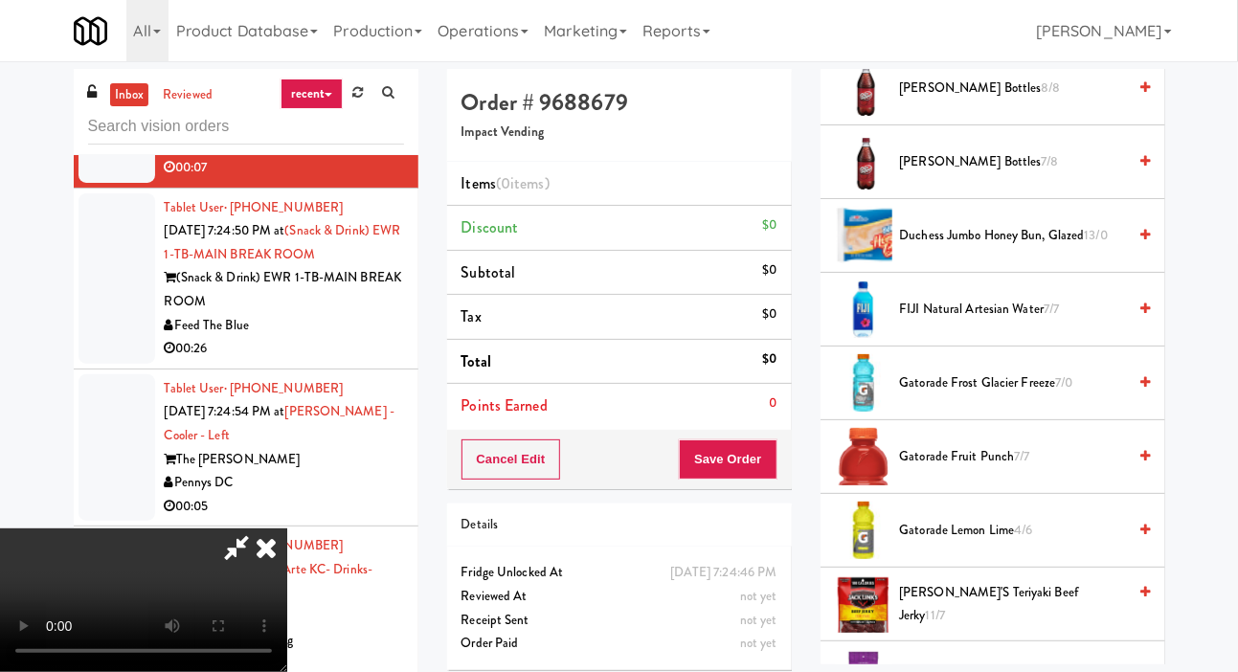
scroll to position [873, 0]
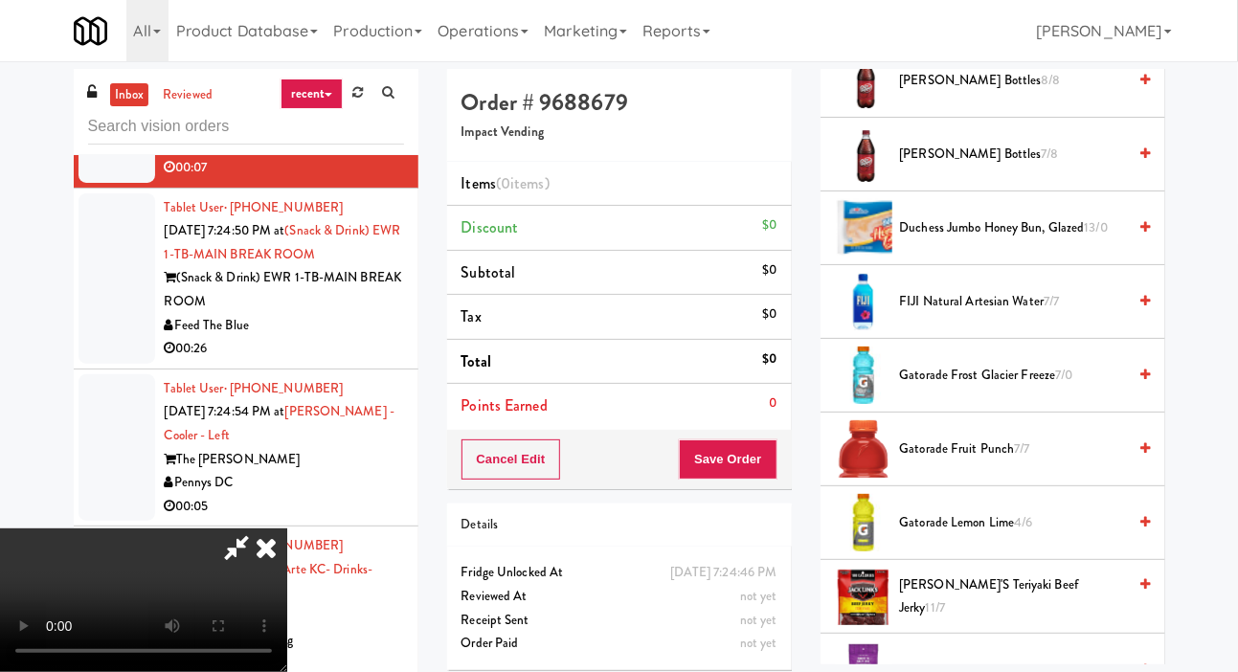
click at [1039, 167] on span "[PERSON_NAME] Bottles 7/8" at bounding box center [1013, 155] width 227 height 24
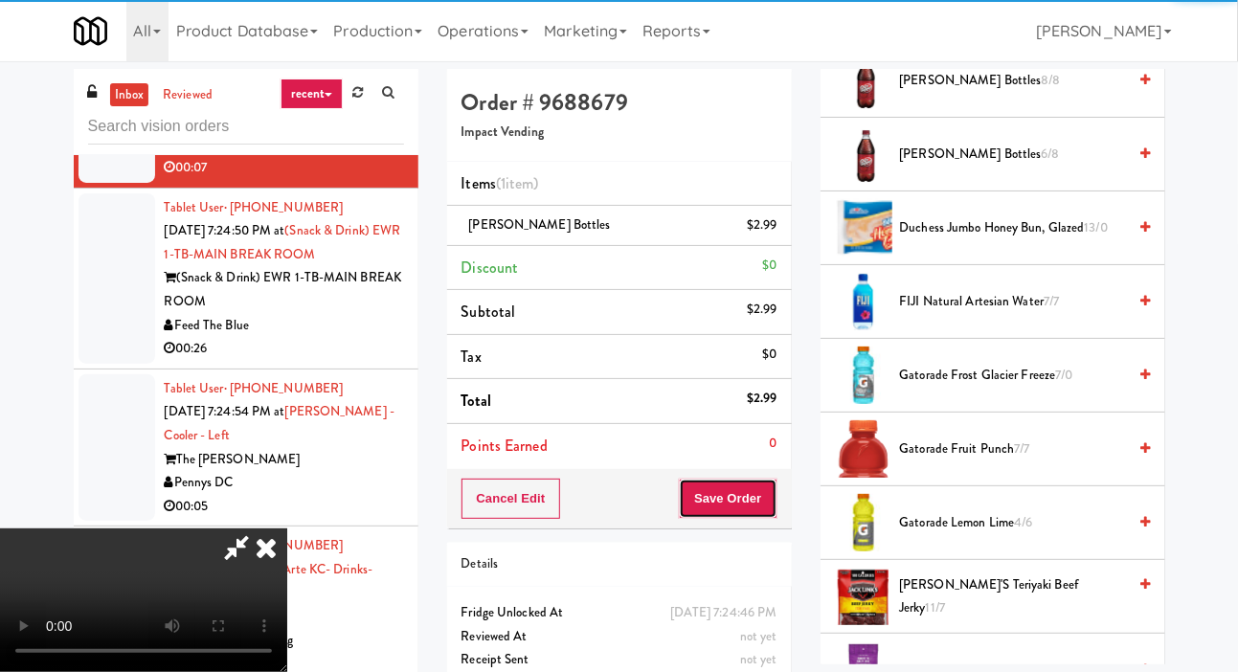
click at [773, 494] on button "Save Order" at bounding box center [728, 499] width 98 height 40
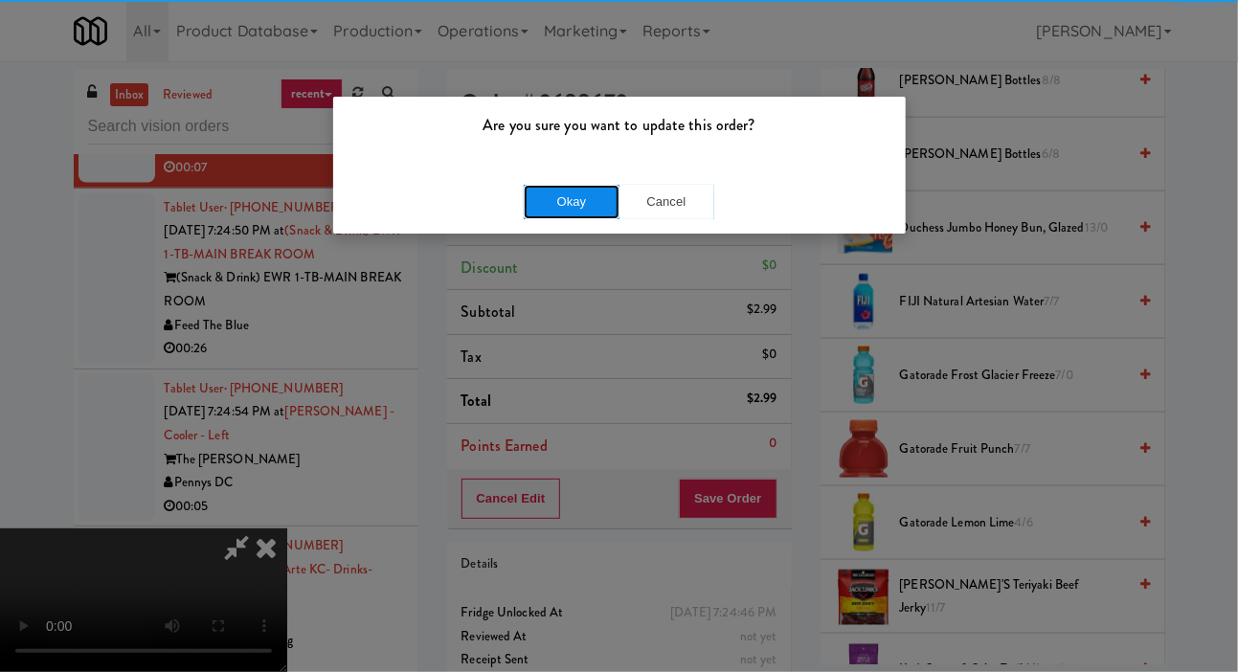
click at [532, 188] on button "Okay" at bounding box center [572, 202] width 96 height 34
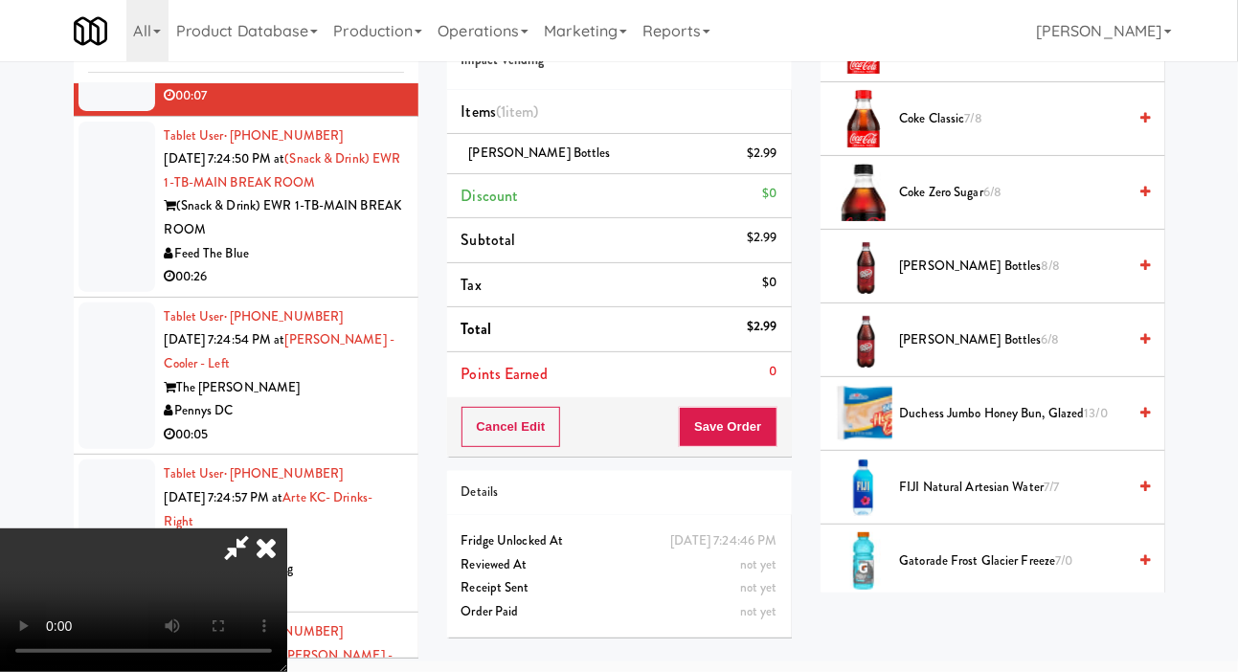
scroll to position [608, 0]
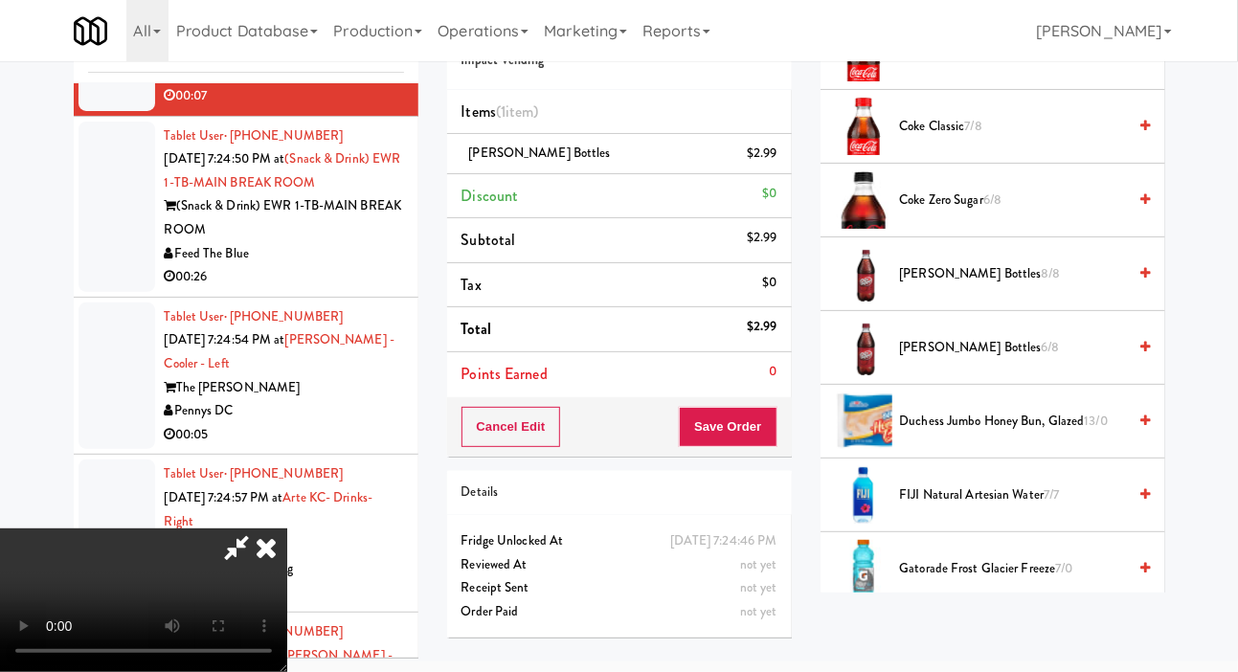
click at [1001, 354] on span "[PERSON_NAME] Bottles 6/8" at bounding box center [1013, 348] width 227 height 24
click at [761, 407] on button "Save Order" at bounding box center [728, 427] width 98 height 40
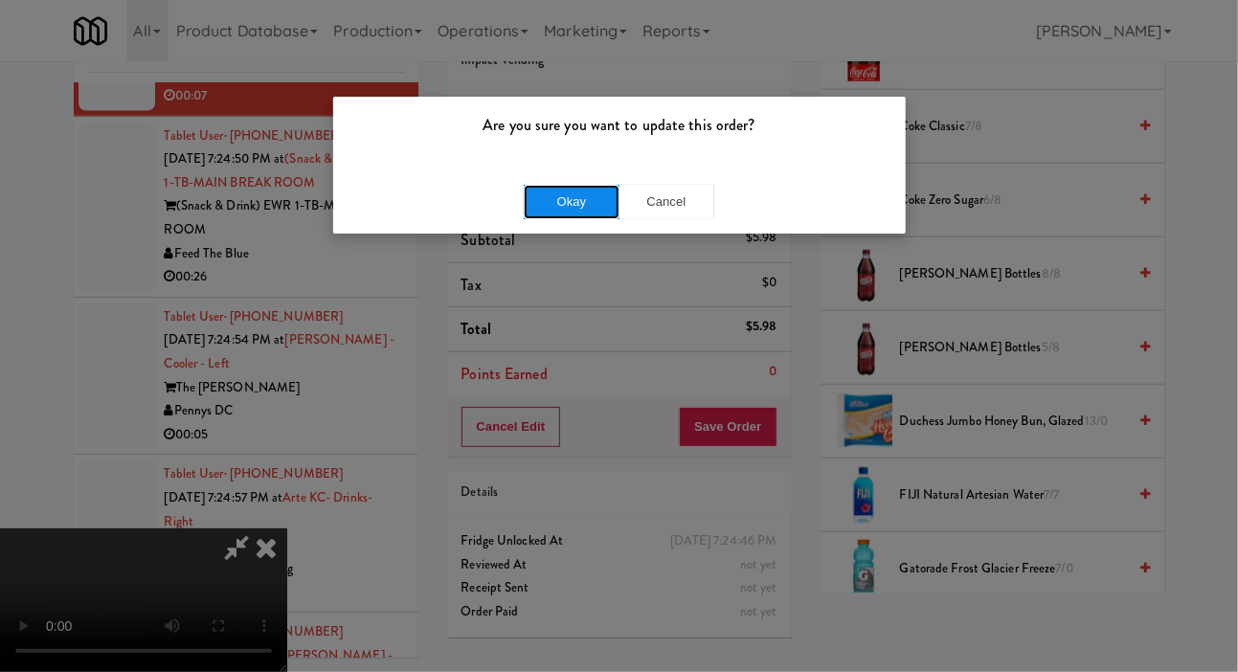
click at [554, 209] on button "Okay" at bounding box center [572, 202] width 96 height 34
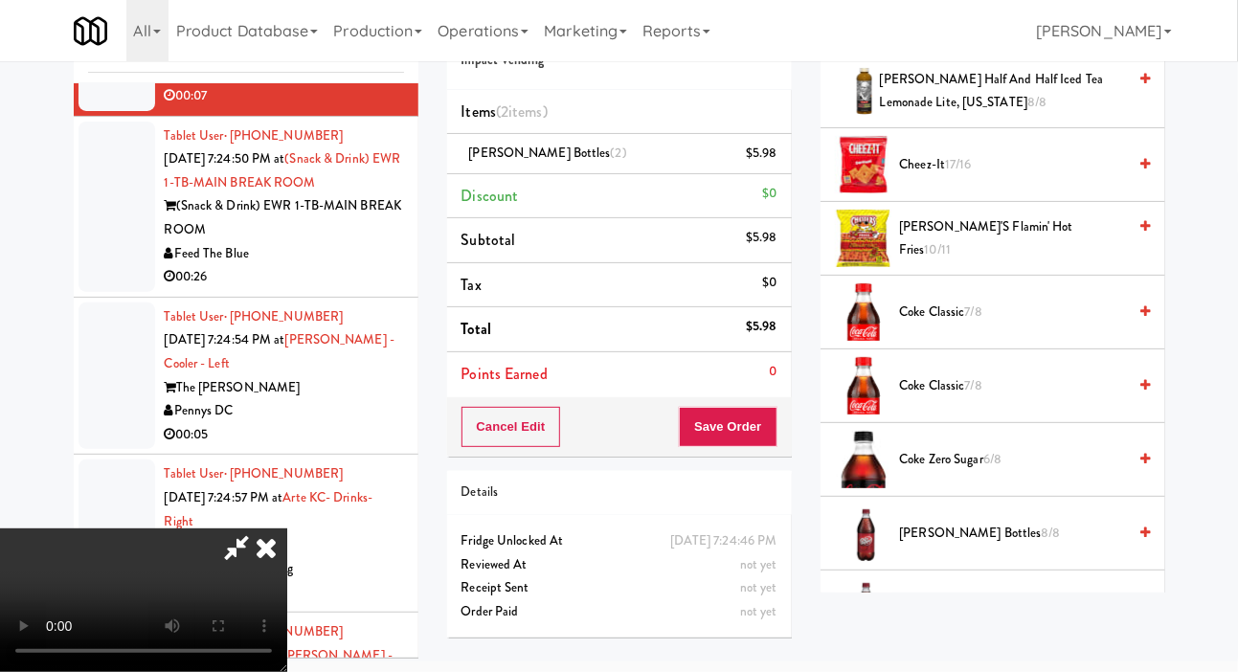
scroll to position [0, 0]
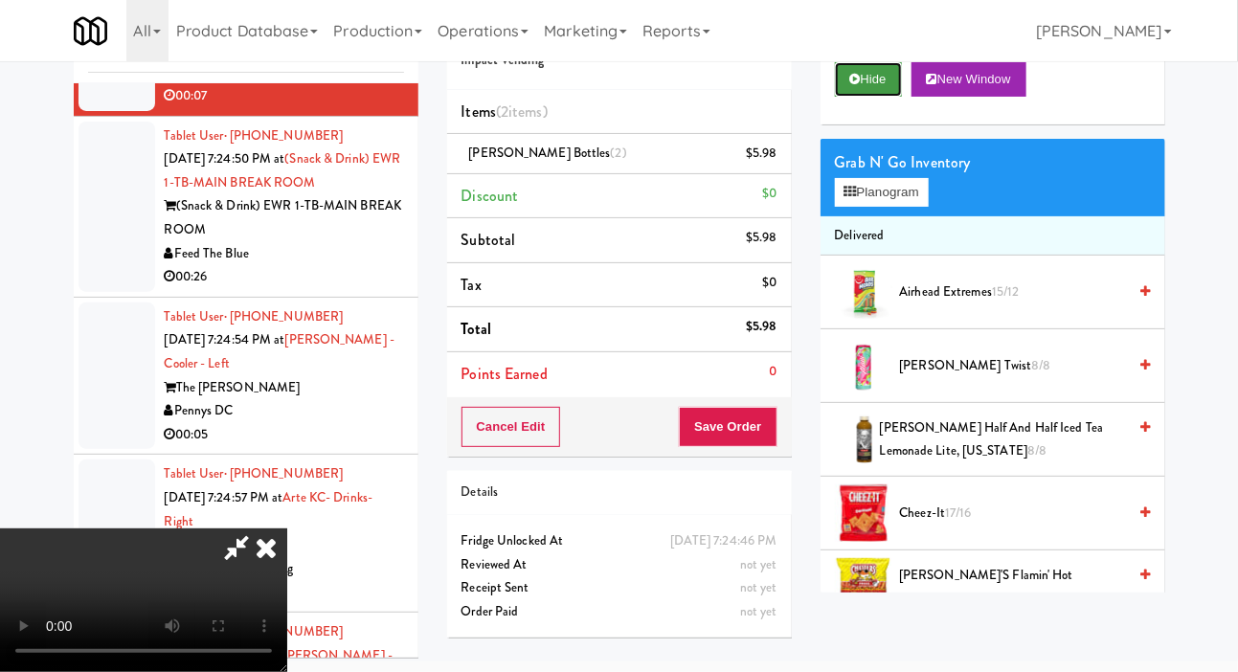
click at [861, 97] on button "Hide" at bounding box center [868, 79] width 67 height 34
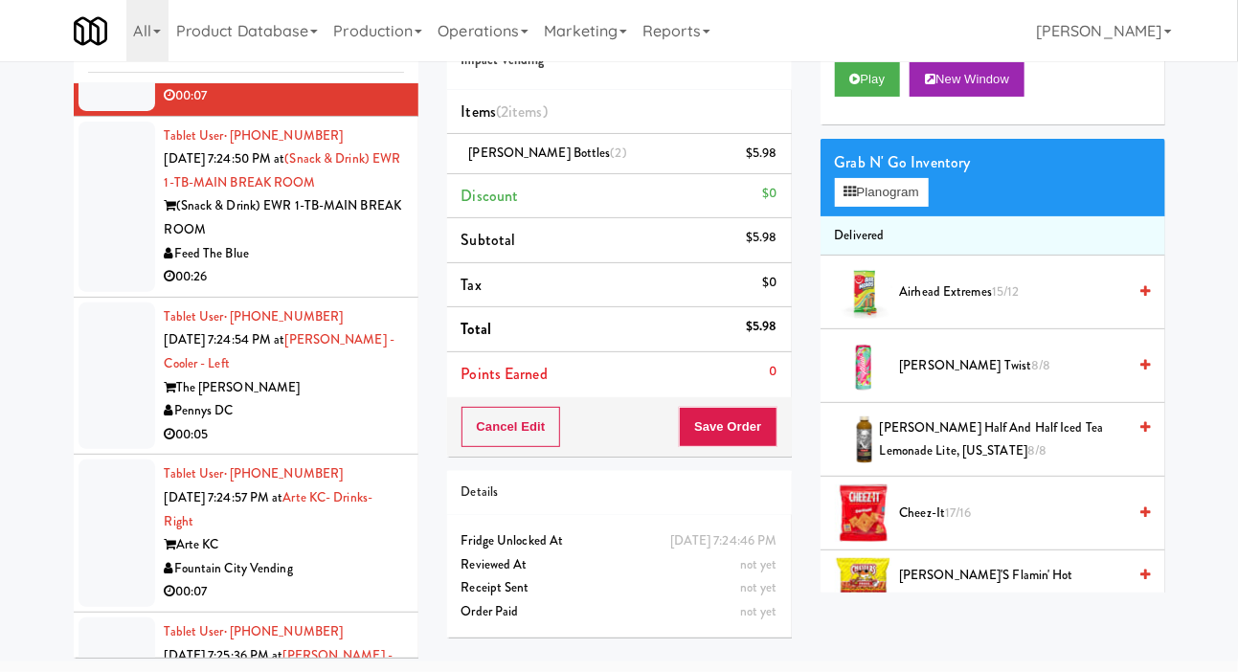
click at [90, 292] on div at bounding box center [117, 207] width 77 height 170
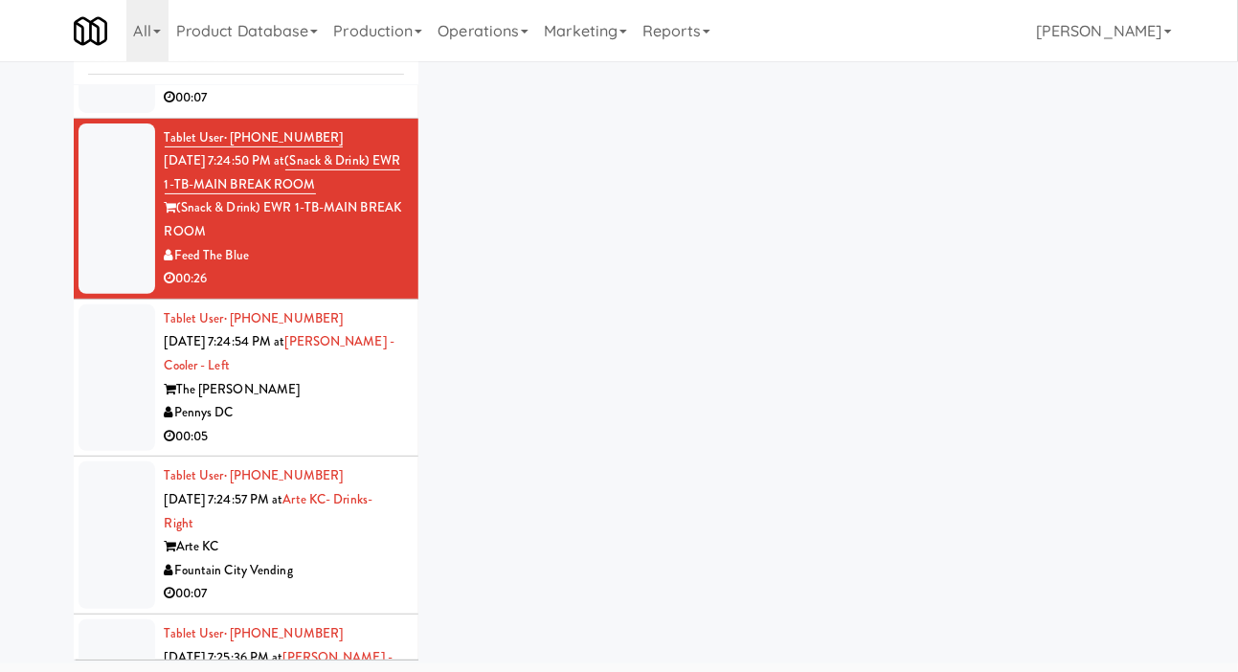
click at [101, 113] on div at bounding box center [117, 39] width 77 height 147
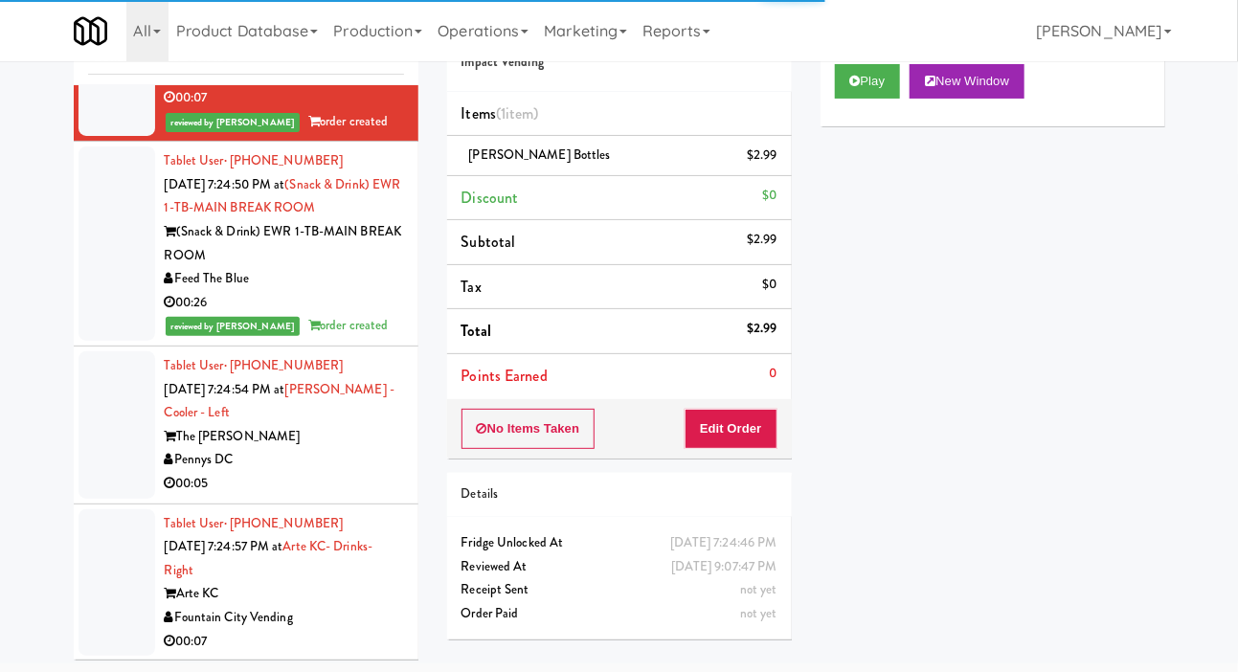
click at [115, 499] on div at bounding box center [117, 424] width 77 height 147
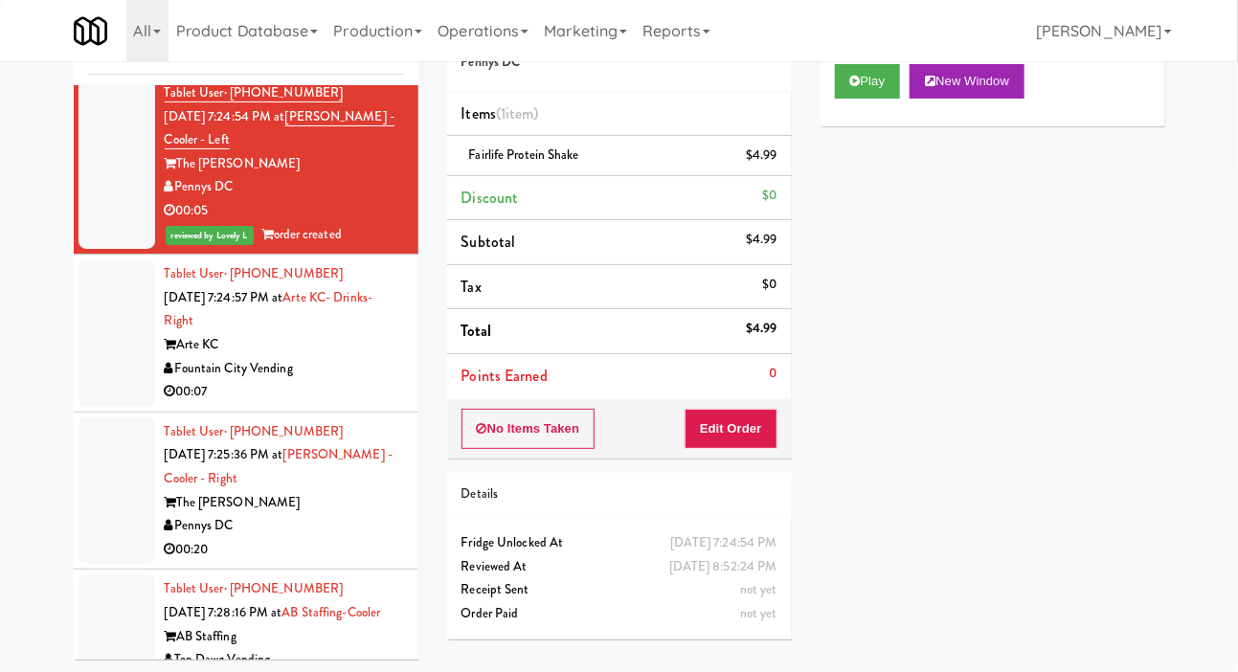
click at [99, 407] on div at bounding box center [117, 332] width 77 height 147
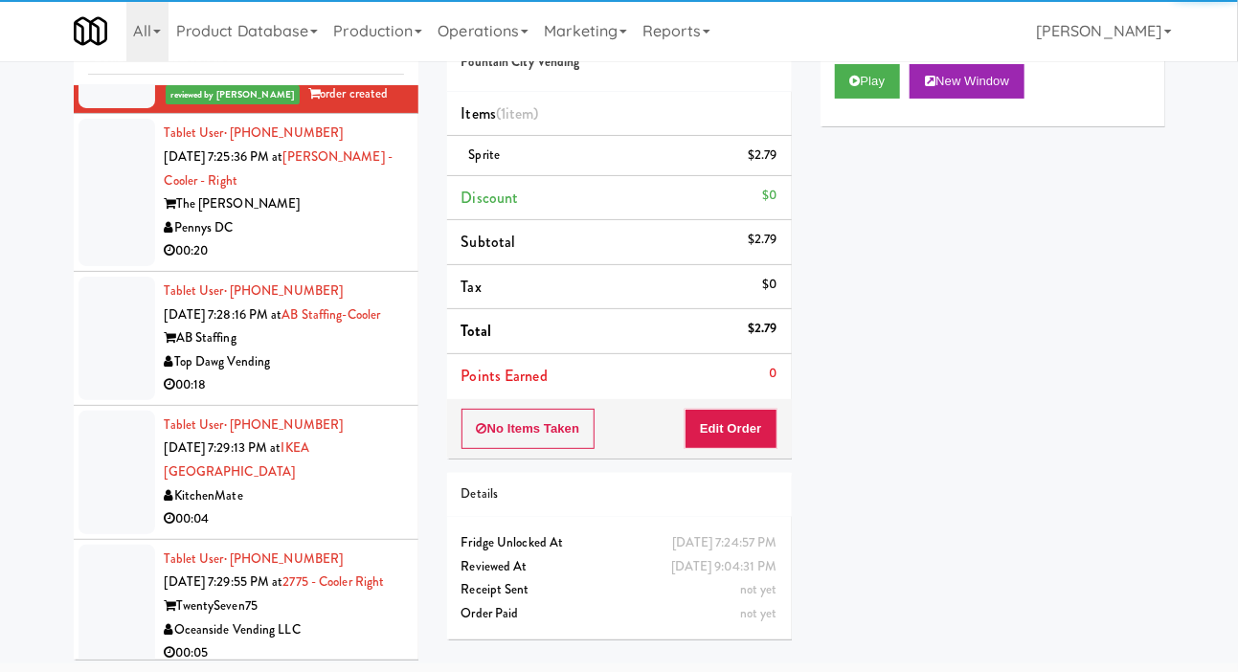
click at [84, 266] on div at bounding box center [117, 192] width 77 height 147
click at [97, 400] on div at bounding box center [117, 339] width 77 height 124
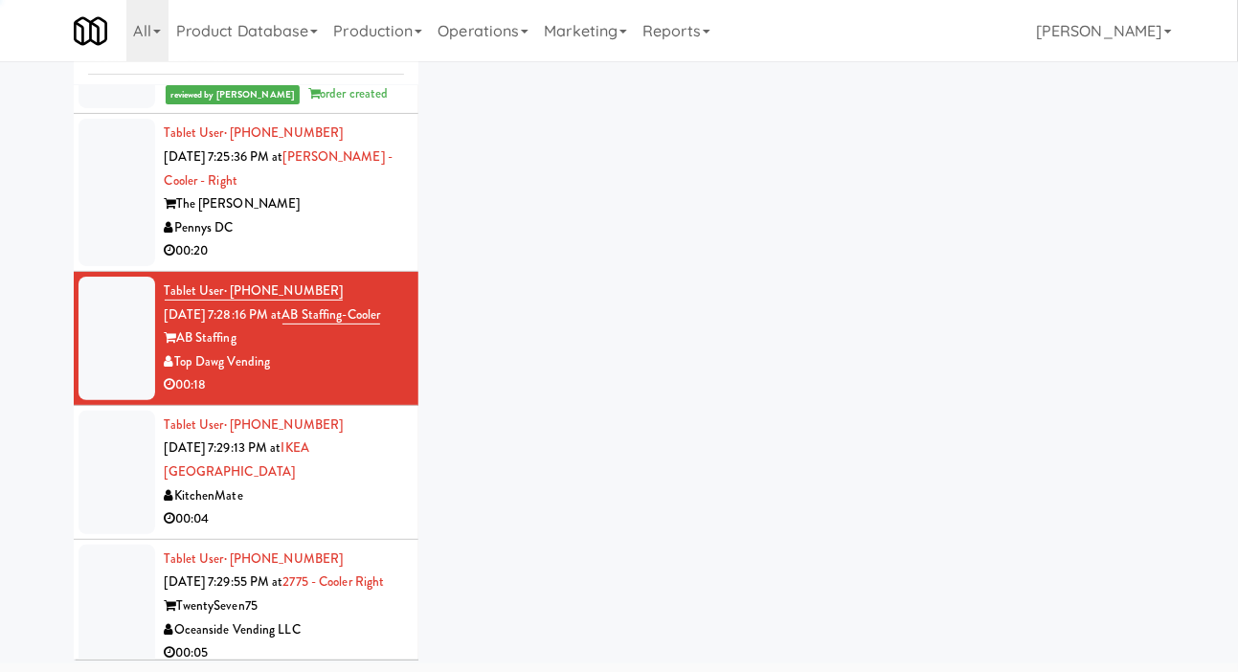
click at [100, 400] on div at bounding box center [117, 339] width 77 height 124
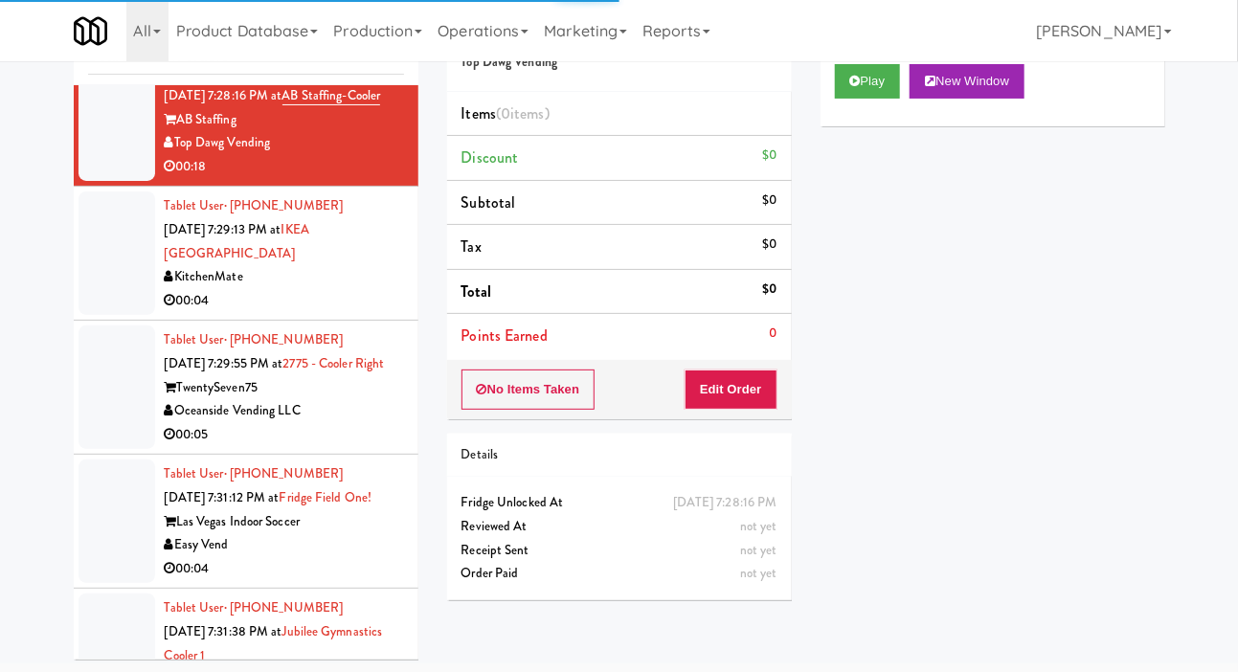
scroll to position [7839, 0]
click at [104, 447] on div at bounding box center [117, 386] width 77 height 124
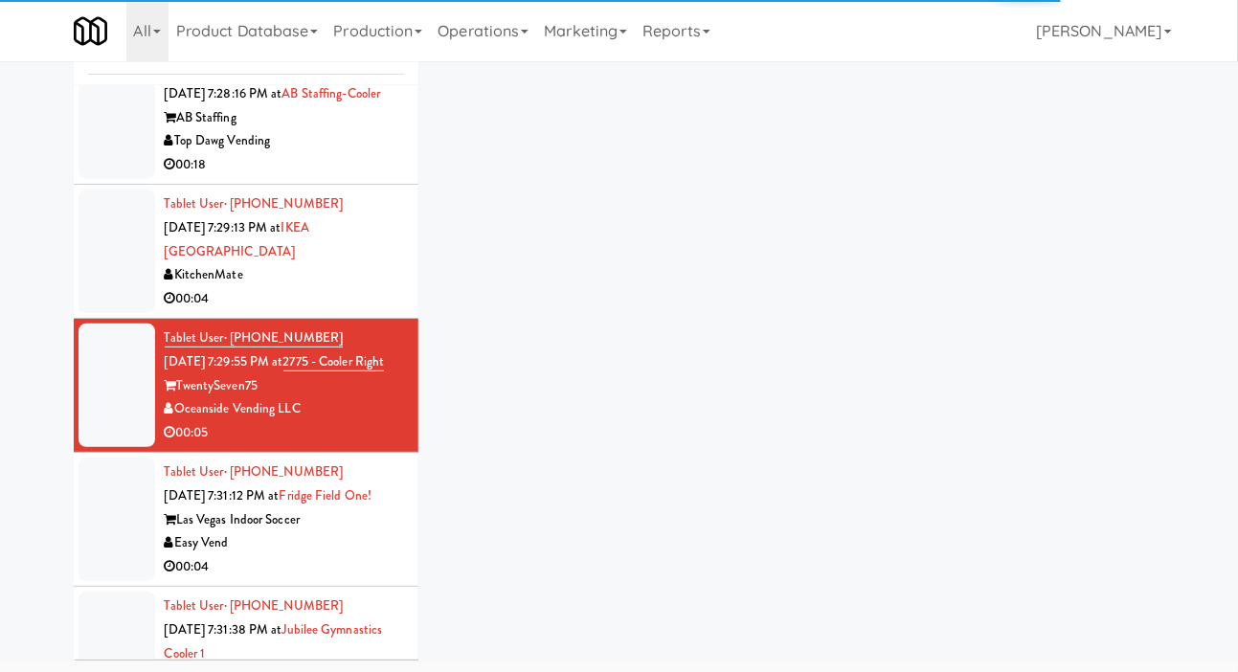
click at [112, 313] on div at bounding box center [117, 252] width 77 height 124
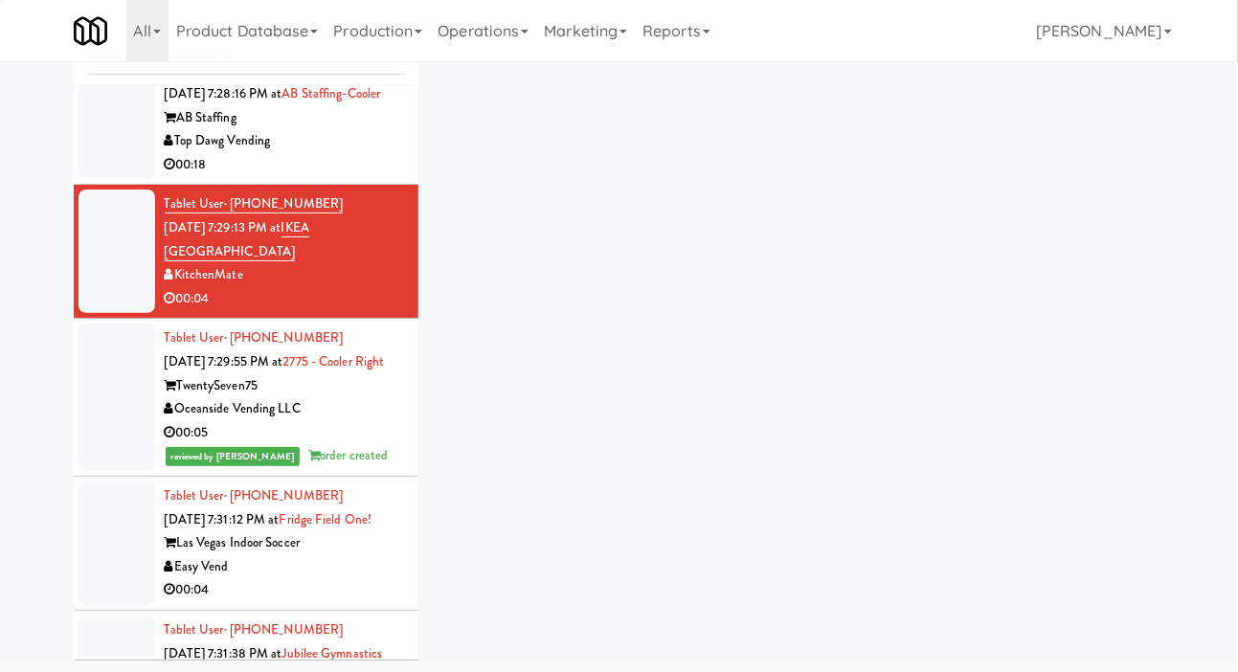
click at [91, 180] on div at bounding box center [117, 118] width 77 height 124
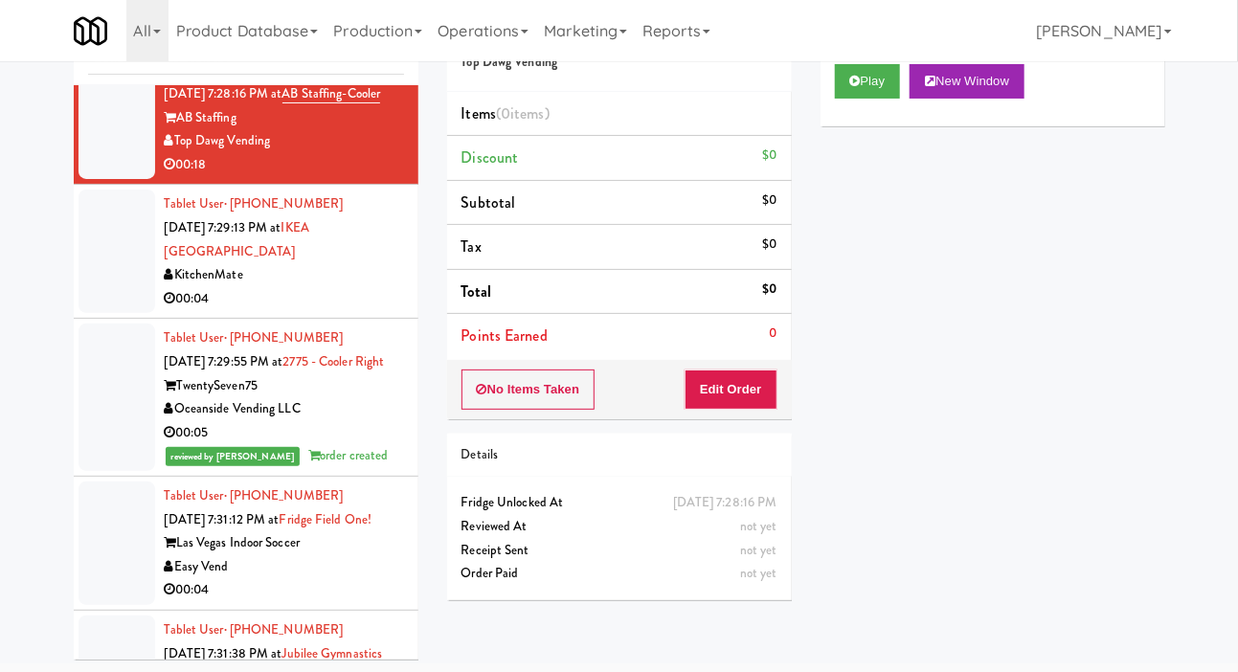
click at [77, 319] on li "Tablet User · (437) 970-0659 [DATE] 7:29:13 PM at [GEOGRAPHIC_DATA] KitchenMate…" at bounding box center [246, 252] width 345 height 134
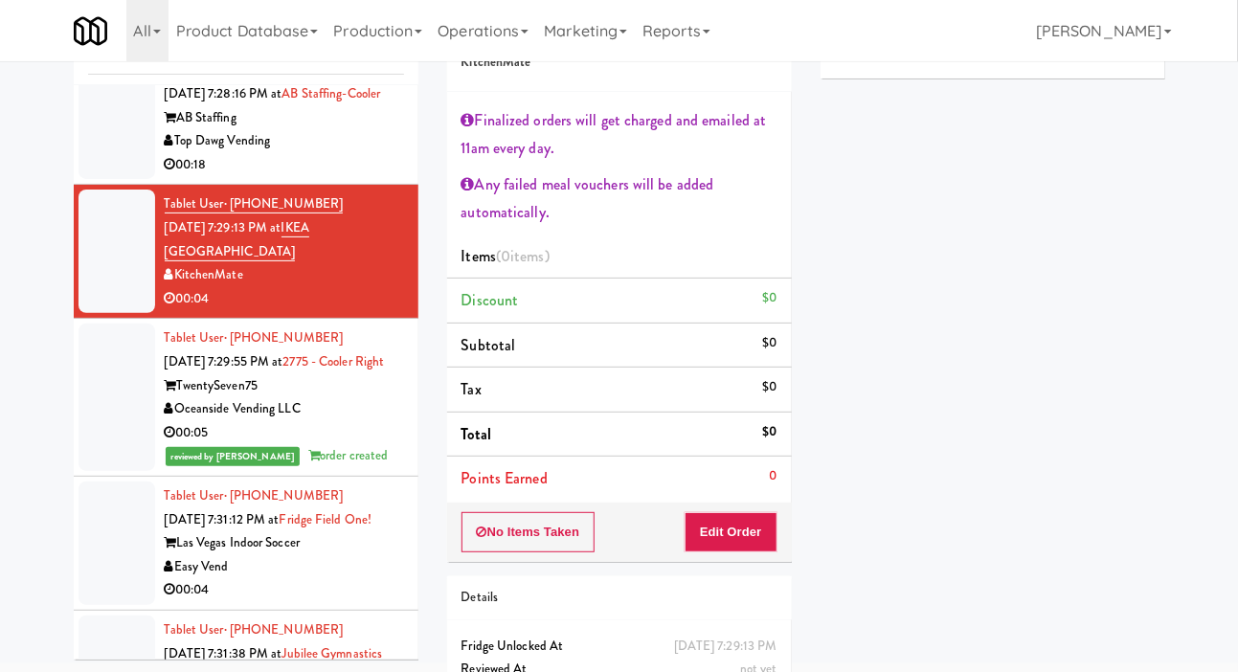
click at [103, 180] on div at bounding box center [117, 118] width 77 height 124
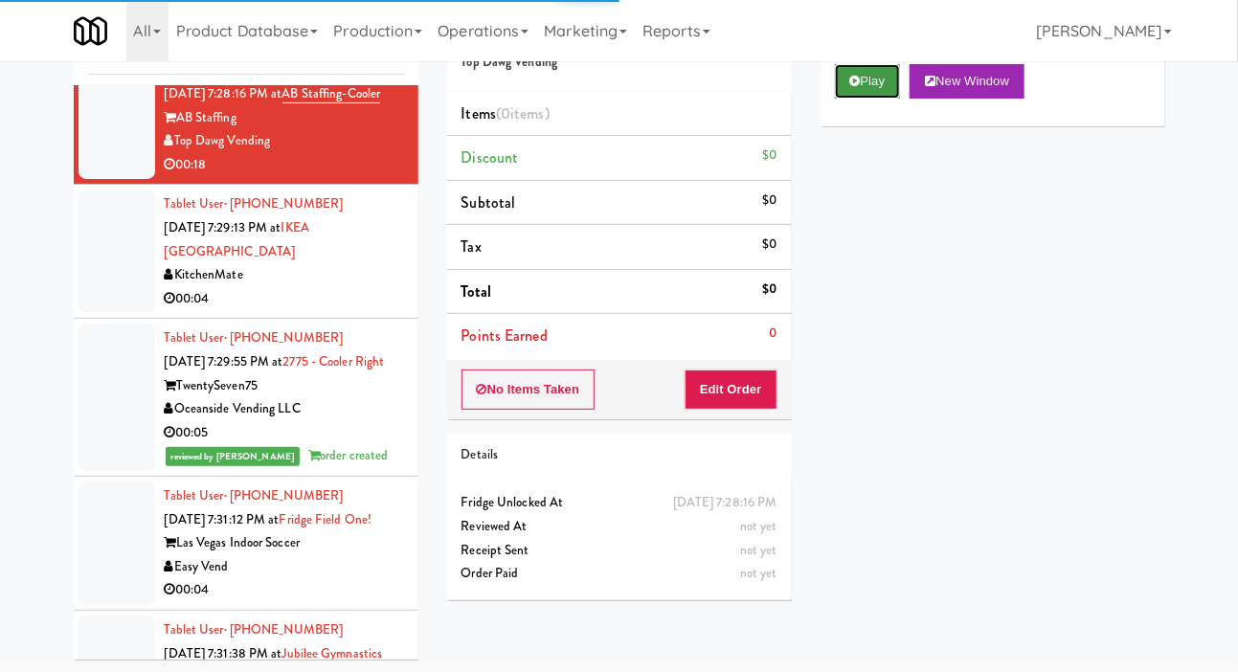
click at [858, 87] on icon at bounding box center [855, 81] width 11 height 12
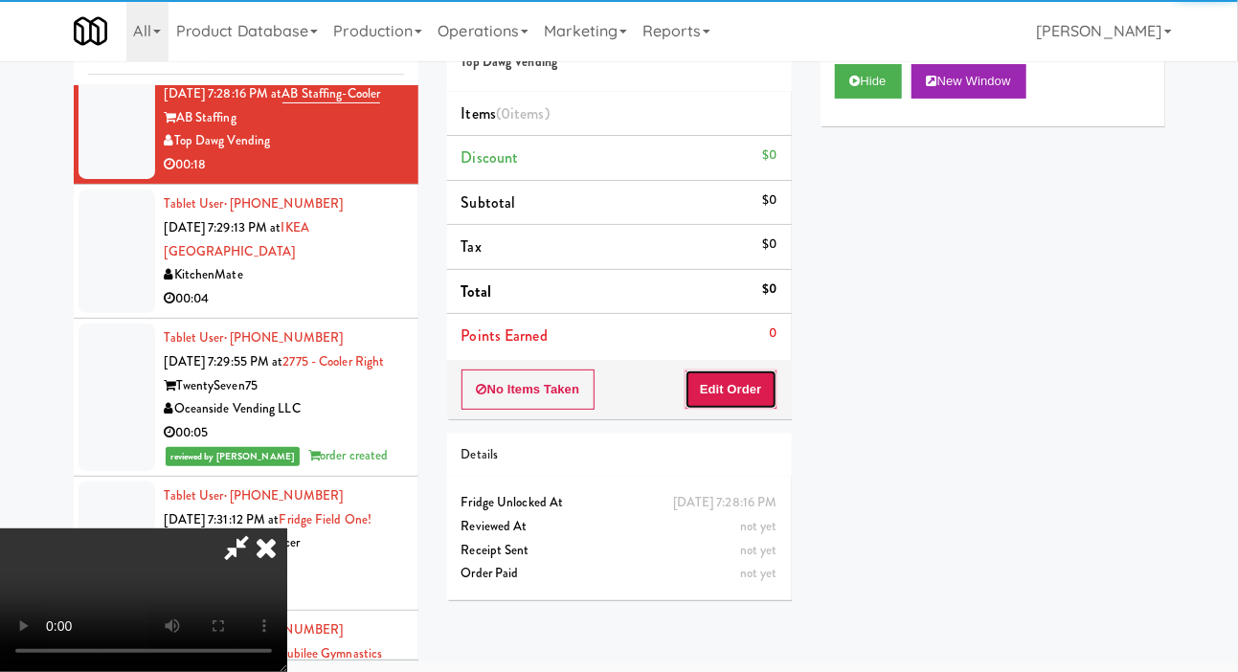
click at [744, 391] on button "Edit Order" at bounding box center [731, 390] width 93 height 40
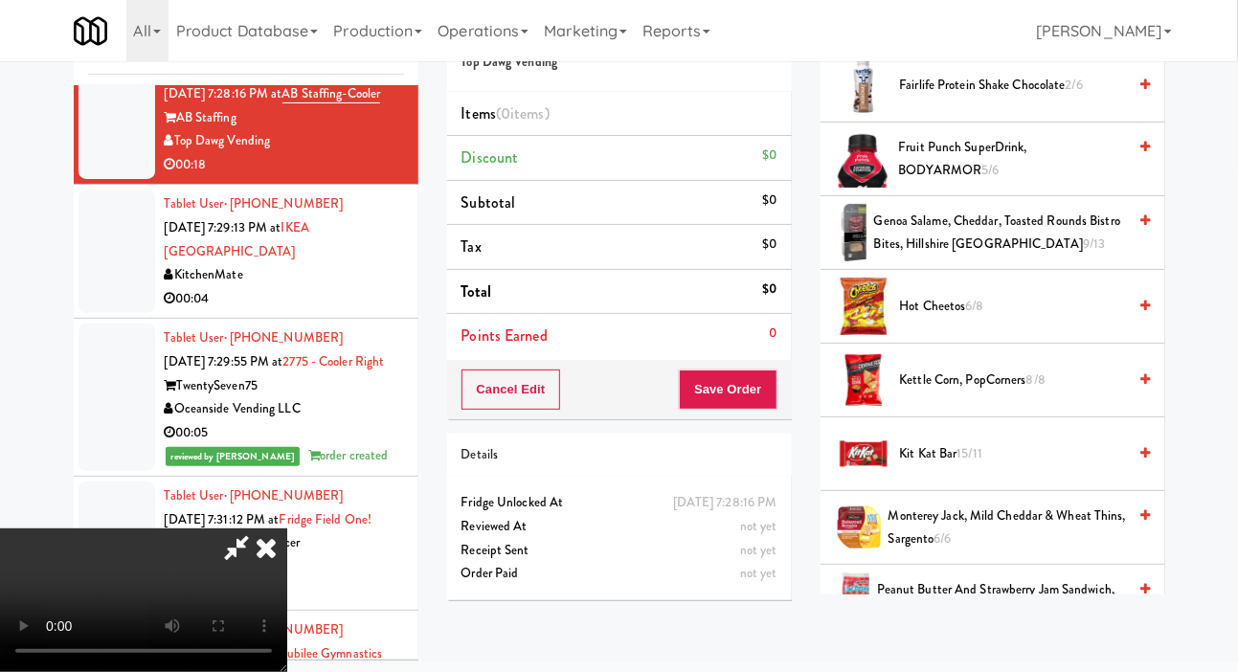
scroll to position [1179, 0]
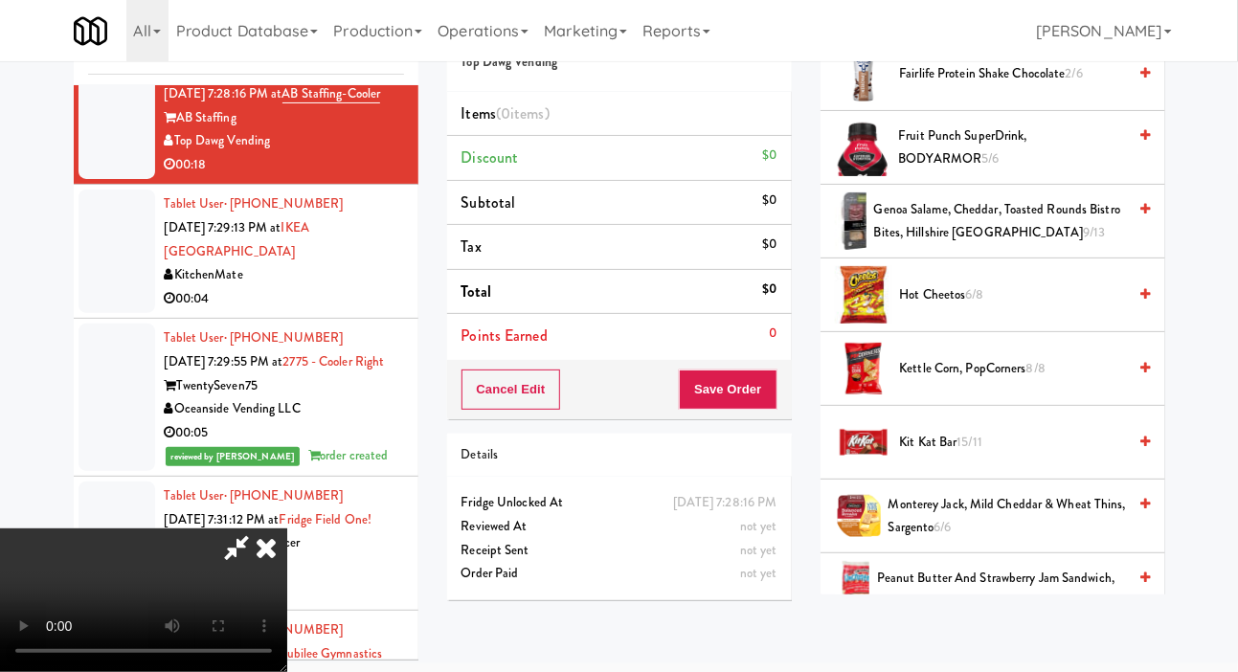
click at [967, 304] on span "6/8" at bounding box center [975, 294] width 18 height 18
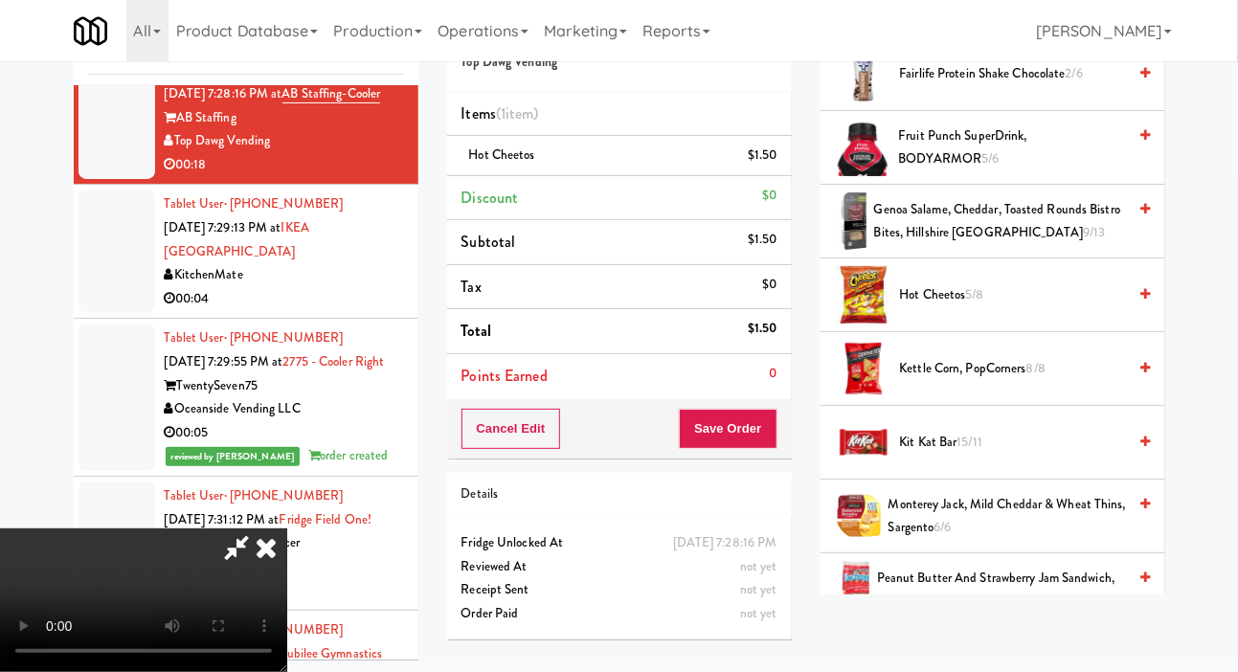
click at [974, 304] on span "5/8" at bounding box center [975, 294] width 18 height 18
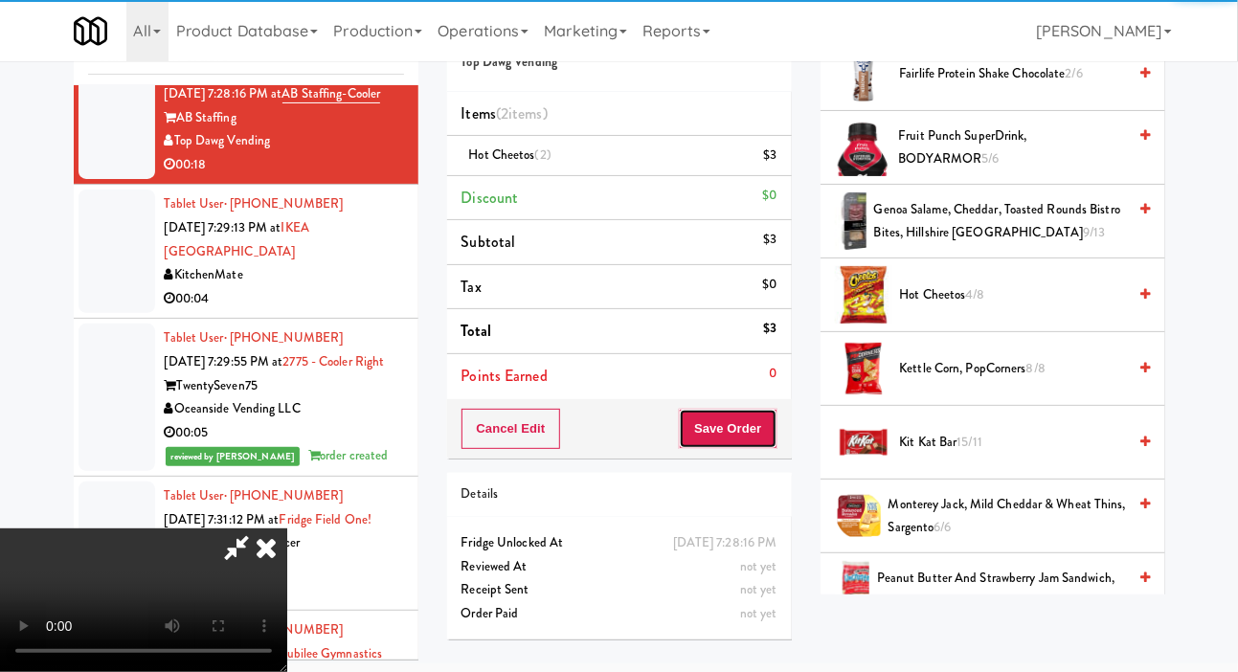
click at [776, 422] on button "Save Order" at bounding box center [728, 429] width 98 height 40
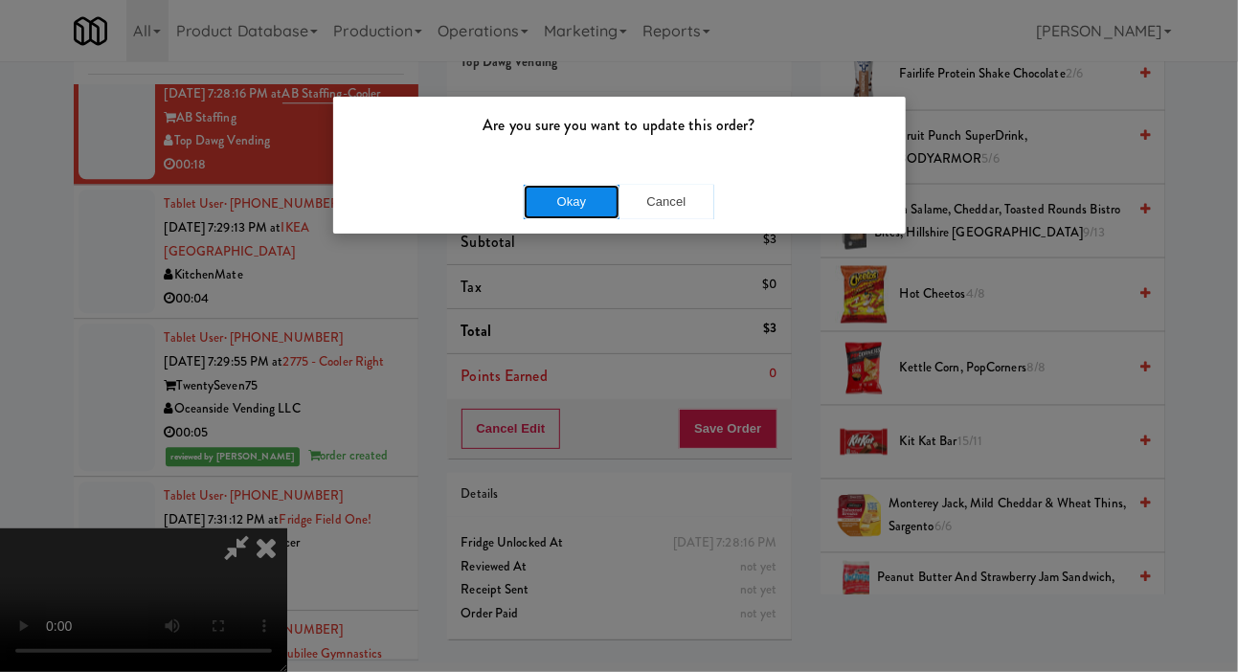
click at [546, 188] on button "Okay" at bounding box center [572, 202] width 96 height 34
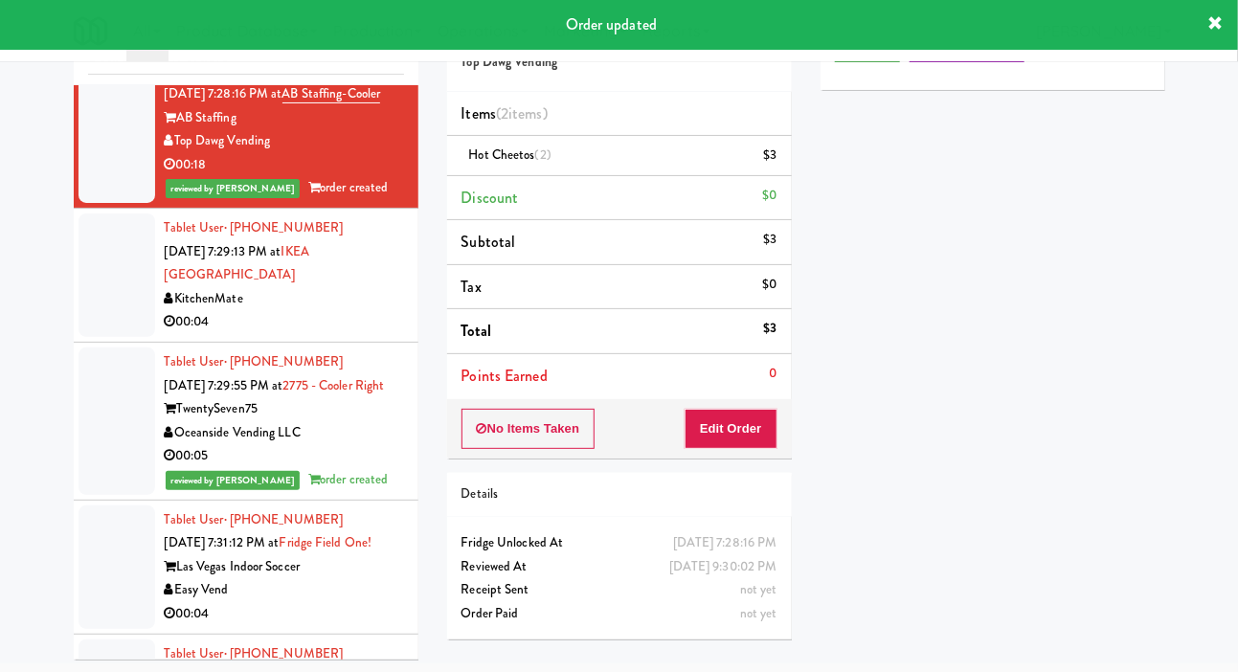
scroll to position [0, 0]
click at [854, 99] on button "Play" at bounding box center [868, 81] width 66 height 34
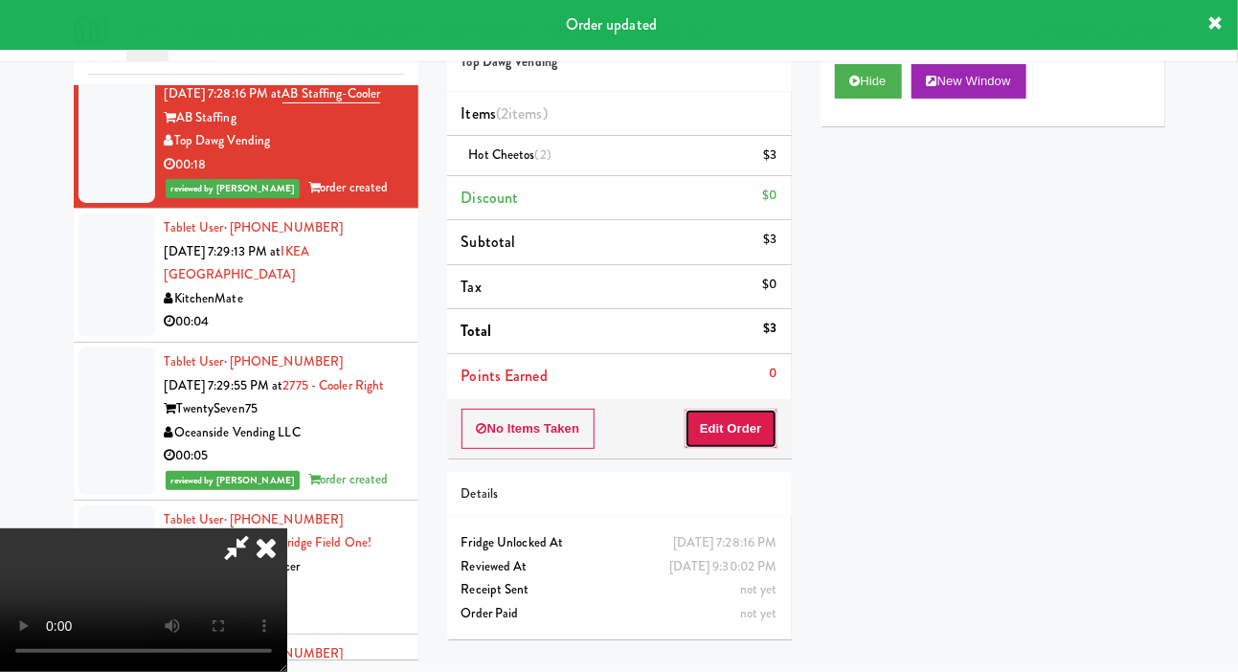
click at [770, 427] on button "Edit Order" at bounding box center [731, 429] width 93 height 40
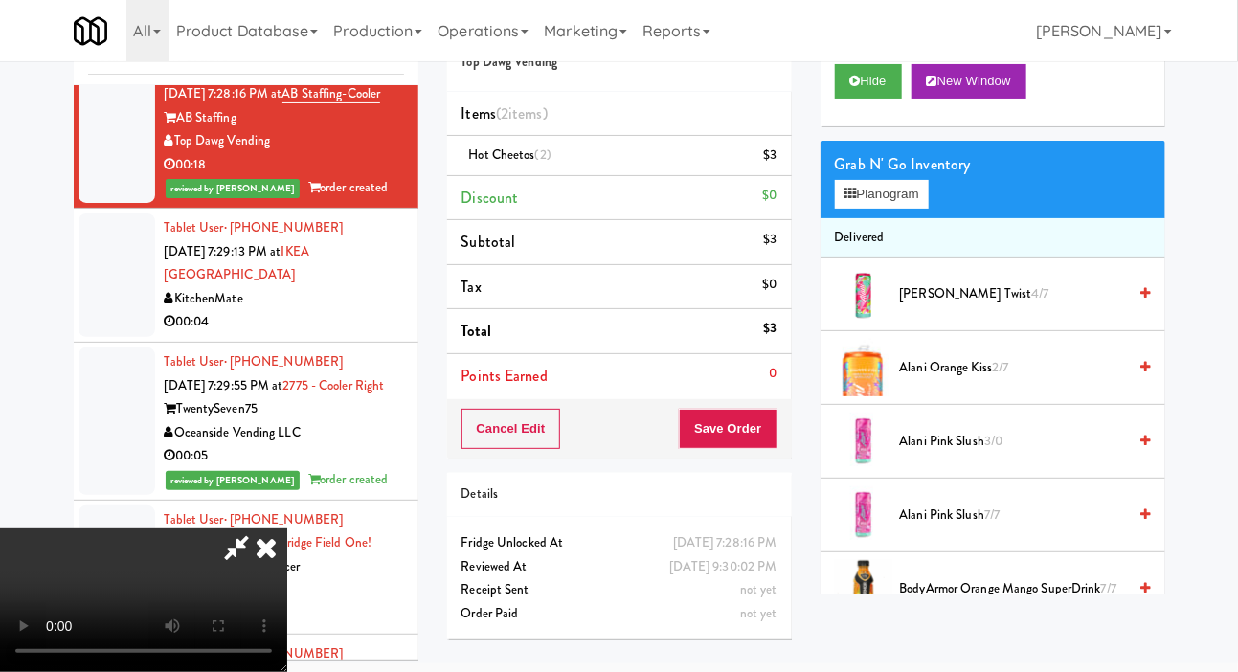
scroll to position [70, 0]
click at [861, 99] on button "Hide" at bounding box center [868, 81] width 67 height 34
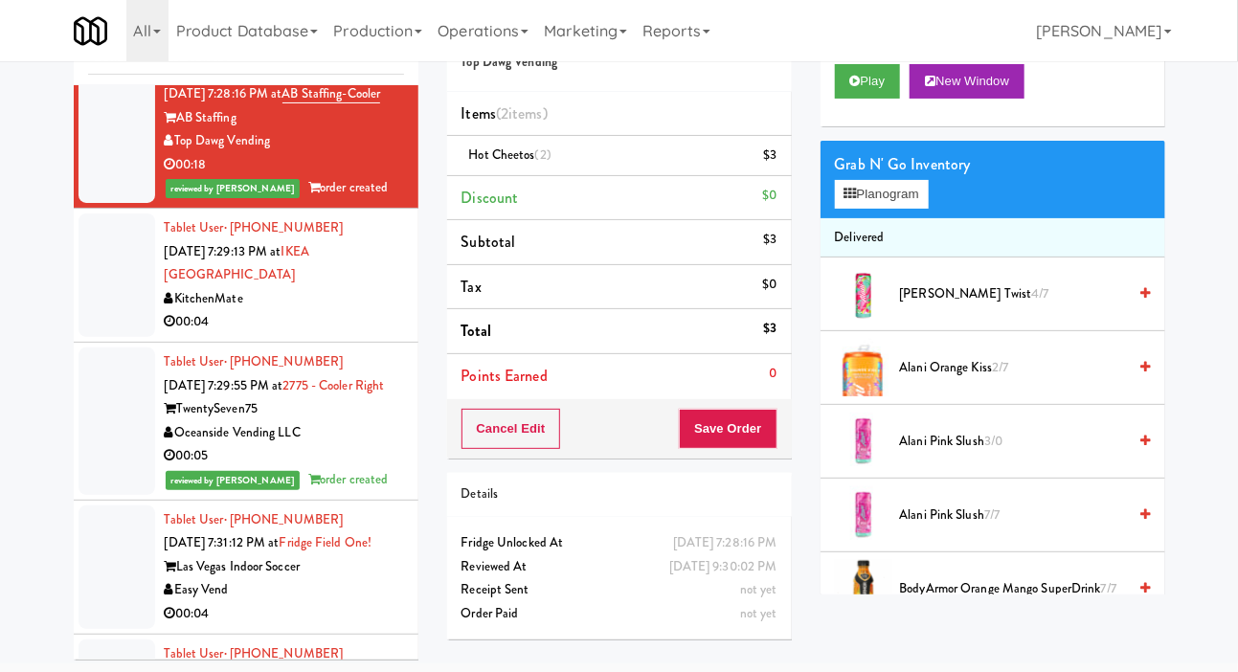
click at [100, 337] on div at bounding box center [117, 276] width 77 height 124
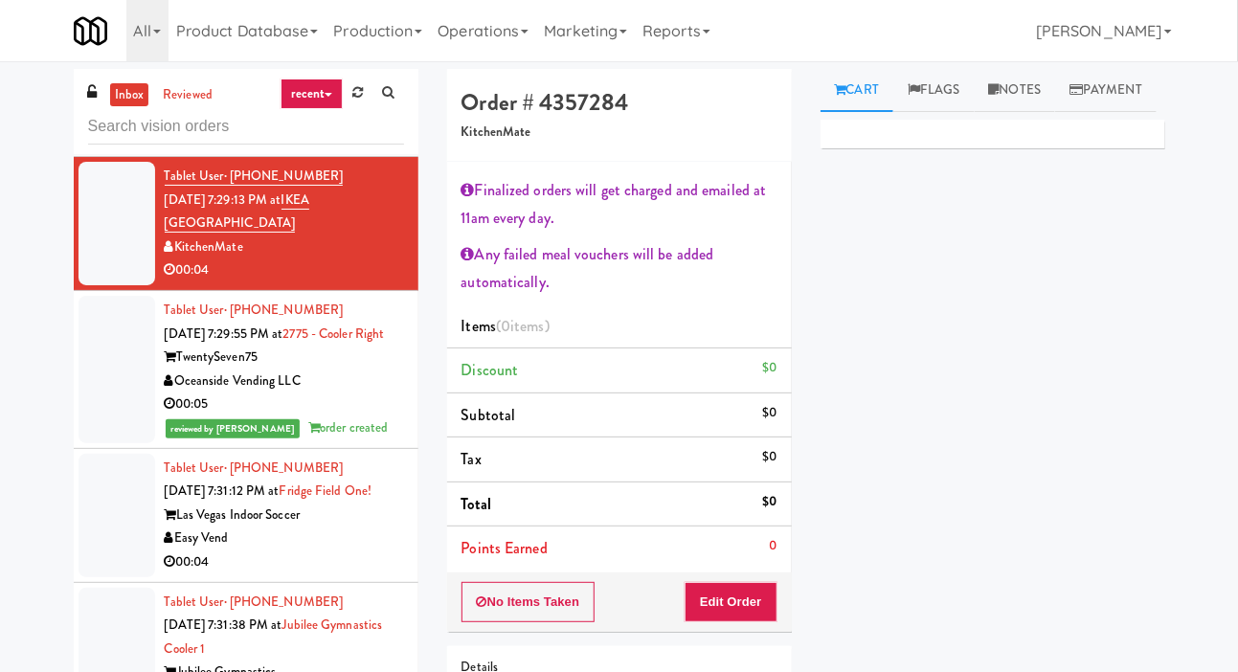
click at [101, 443] on div at bounding box center [117, 369] width 77 height 147
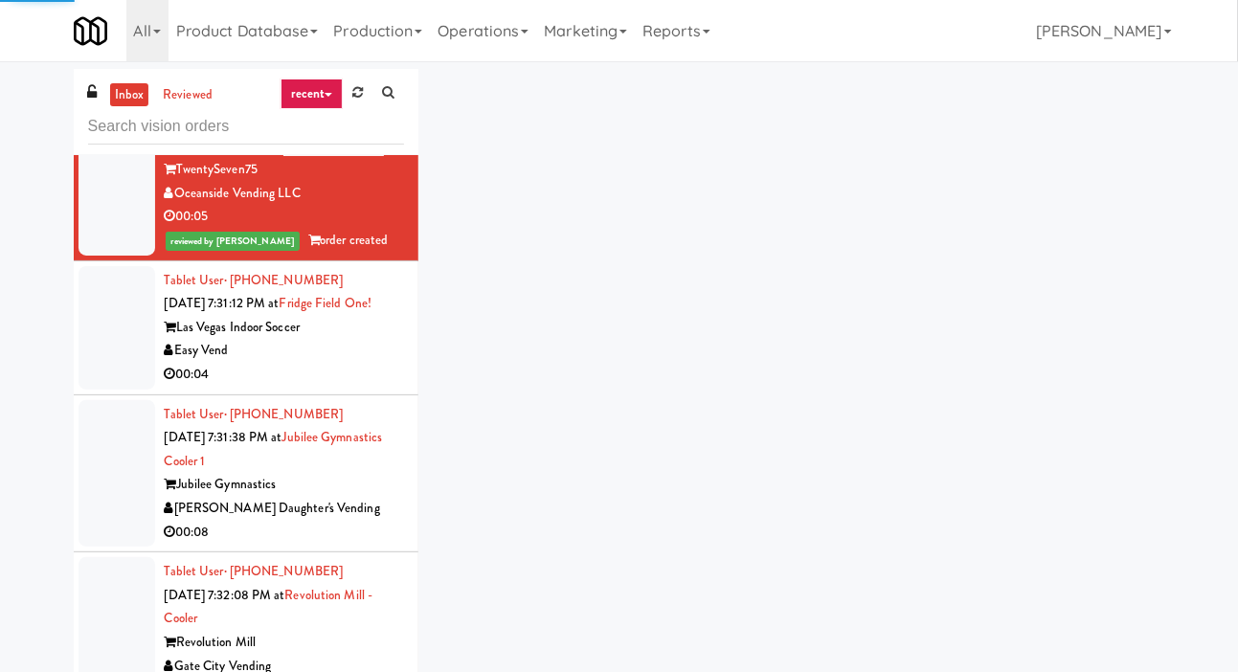
click at [101, 390] on div at bounding box center [117, 328] width 77 height 124
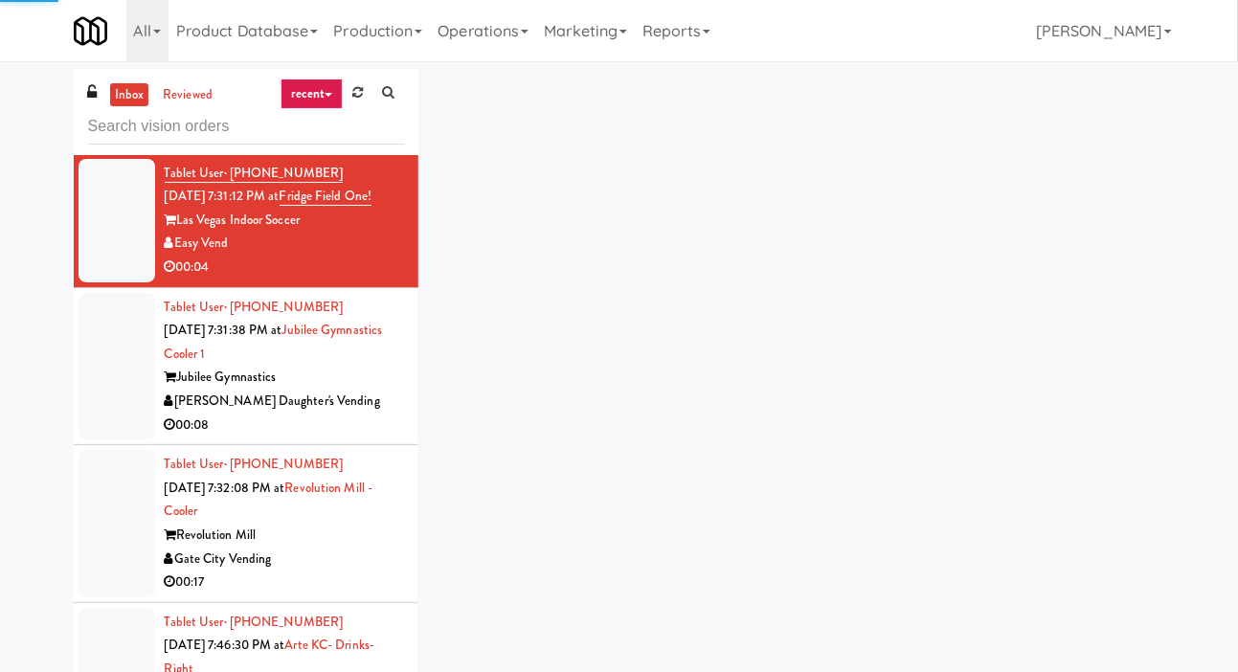
scroll to position [8254, 0]
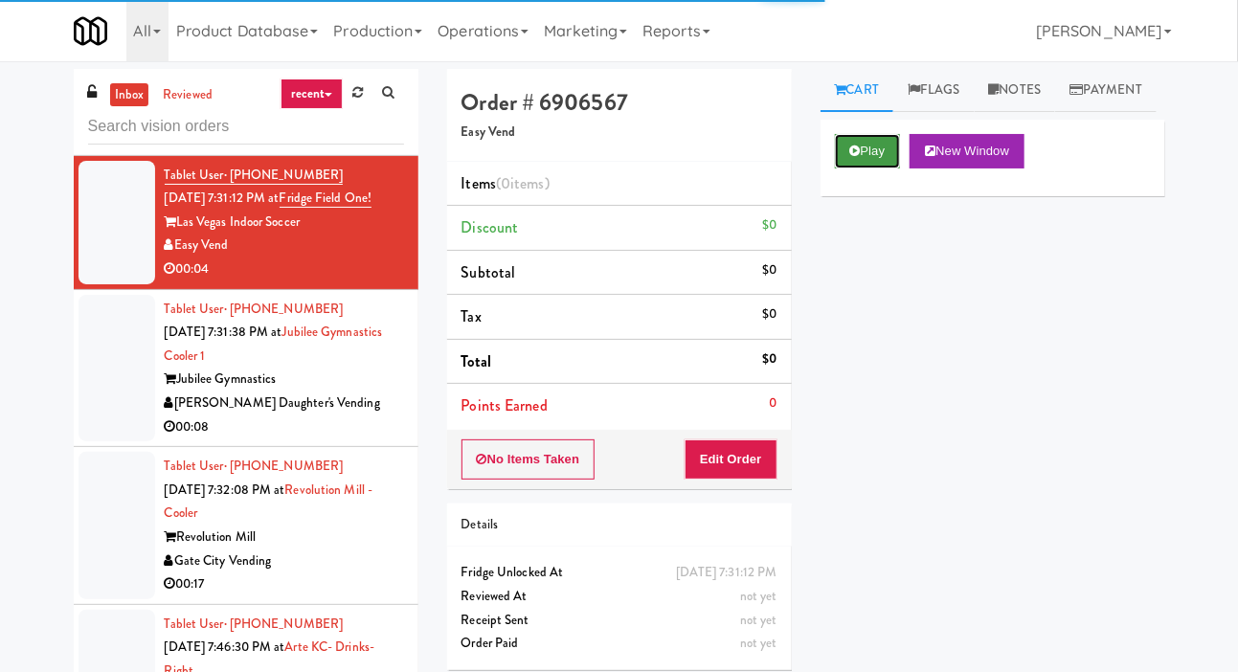
click at [847, 169] on button "Play" at bounding box center [868, 151] width 66 height 34
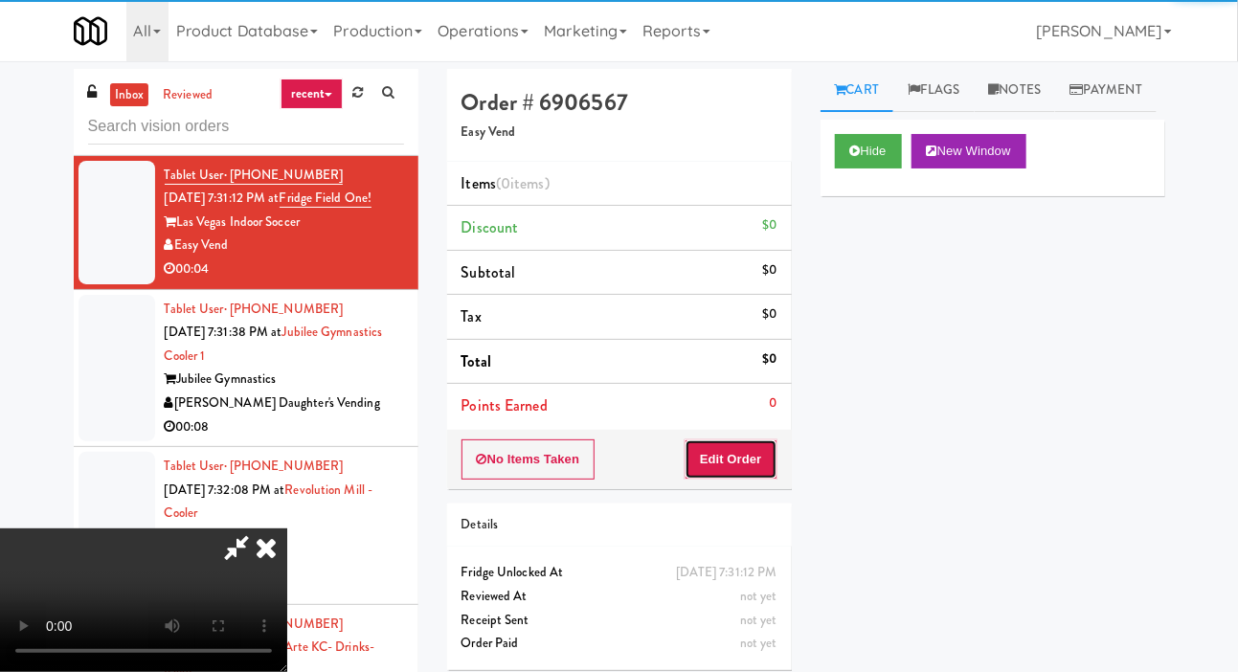
click at [709, 468] on button "Edit Order" at bounding box center [731, 459] width 93 height 40
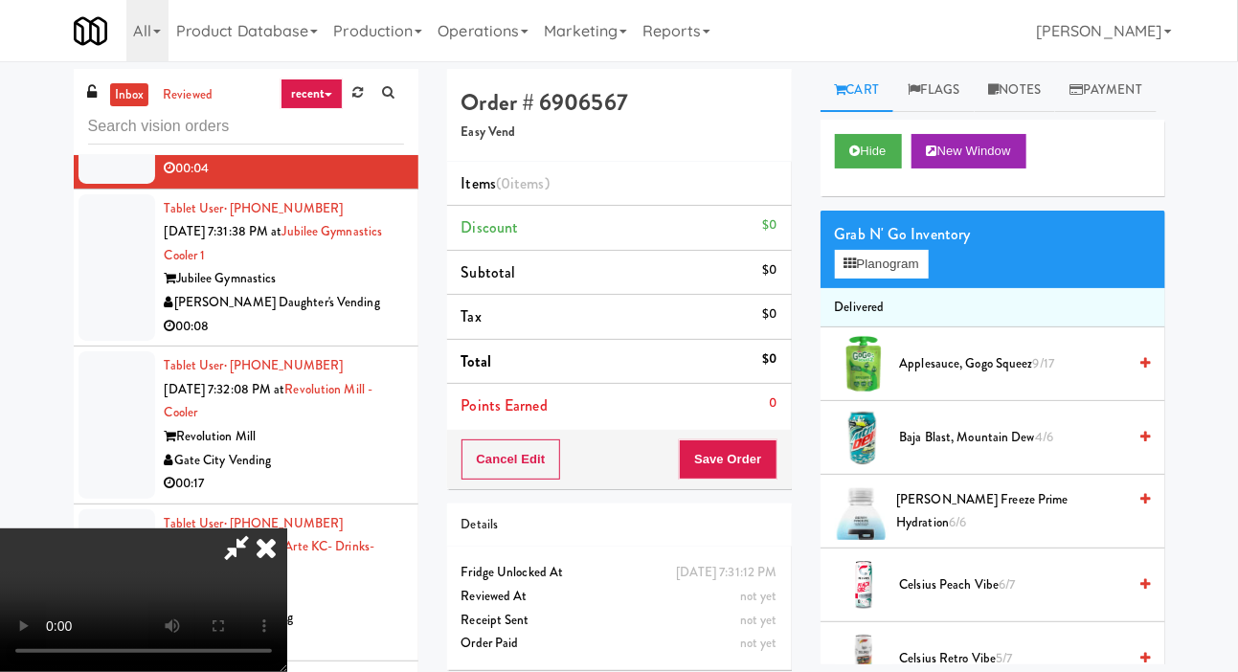
scroll to position [70, 0]
click at [861, 169] on button "Hide" at bounding box center [868, 151] width 67 height 34
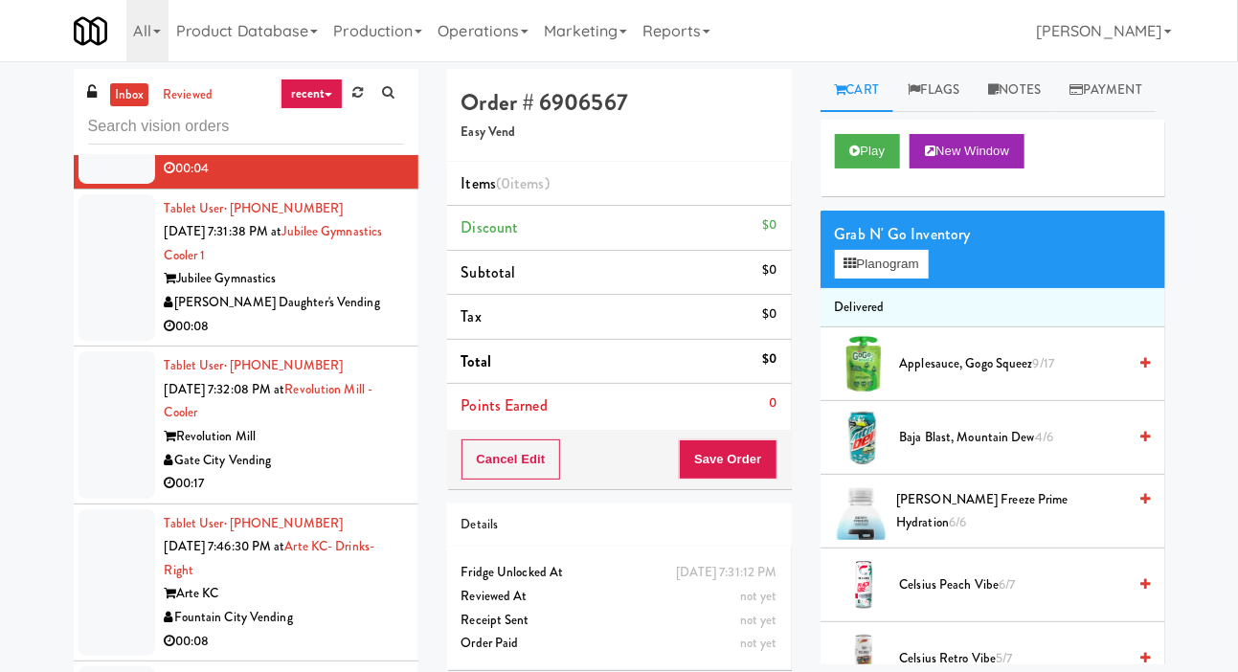
click at [80, 342] on div at bounding box center [117, 267] width 77 height 147
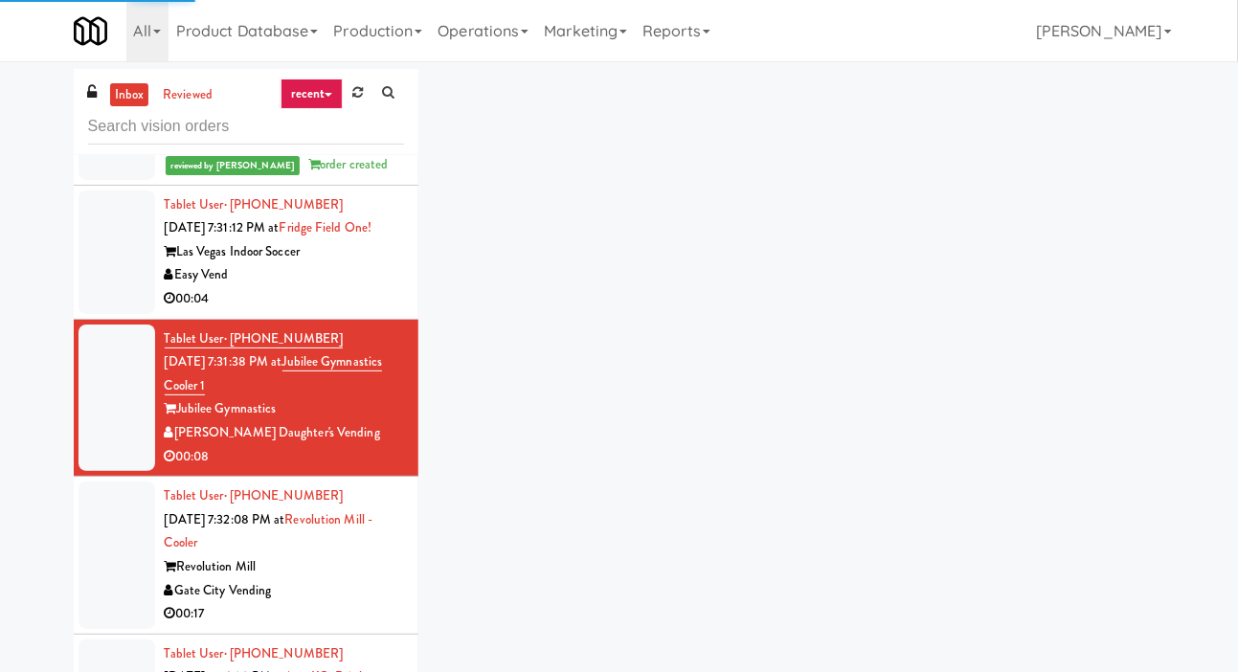
scroll to position [8223, 0]
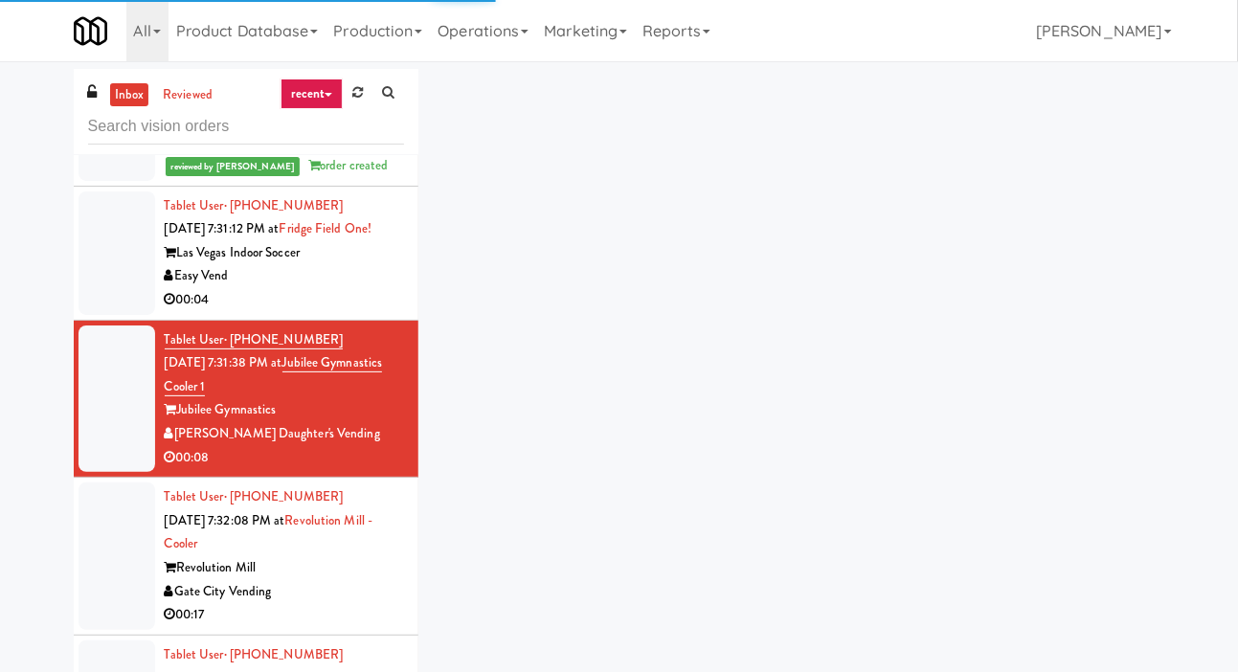
click at [90, 315] on div at bounding box center [117, 253] width 77 height 124
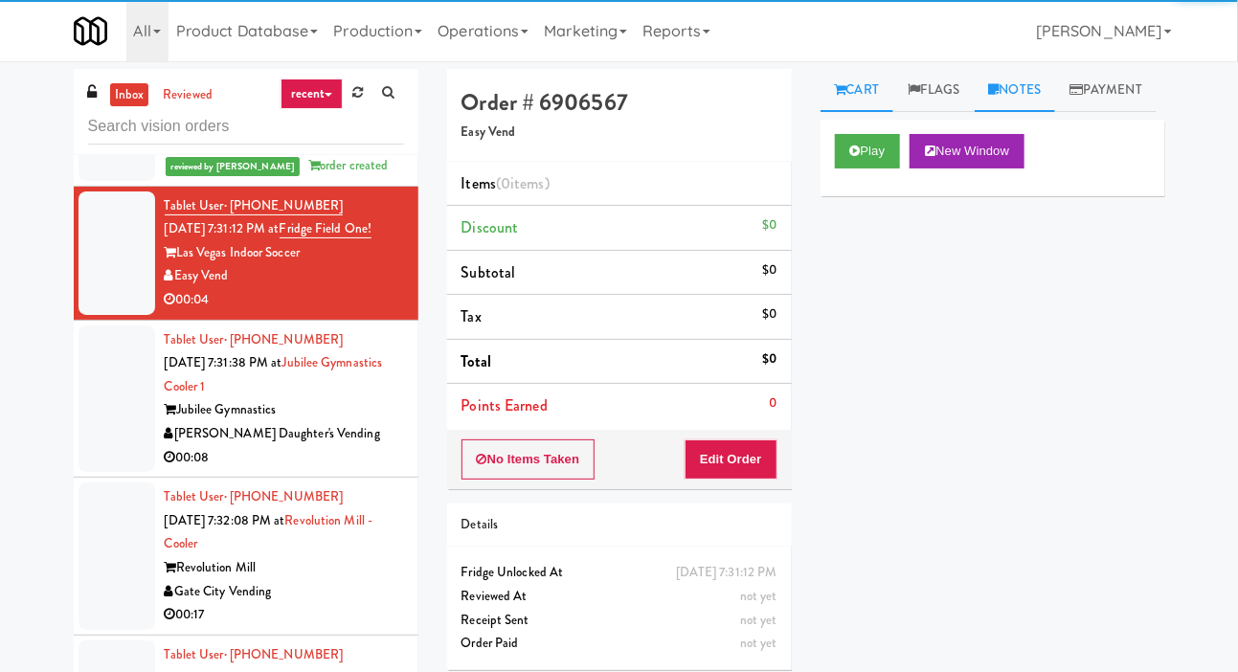
click at [1042, 75] on link "Notes" at bounding box center [1015, 90] width 81 height 43
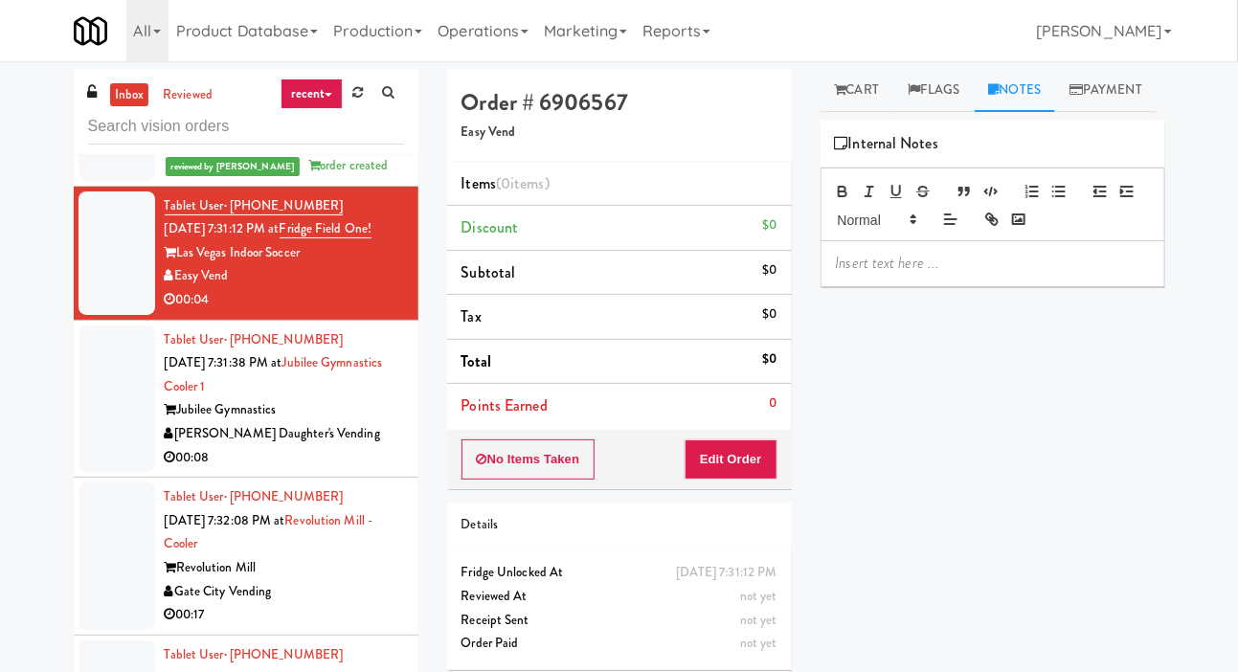
click at [977, 274] on p at bounding box center [993, 263] width 314 height 21
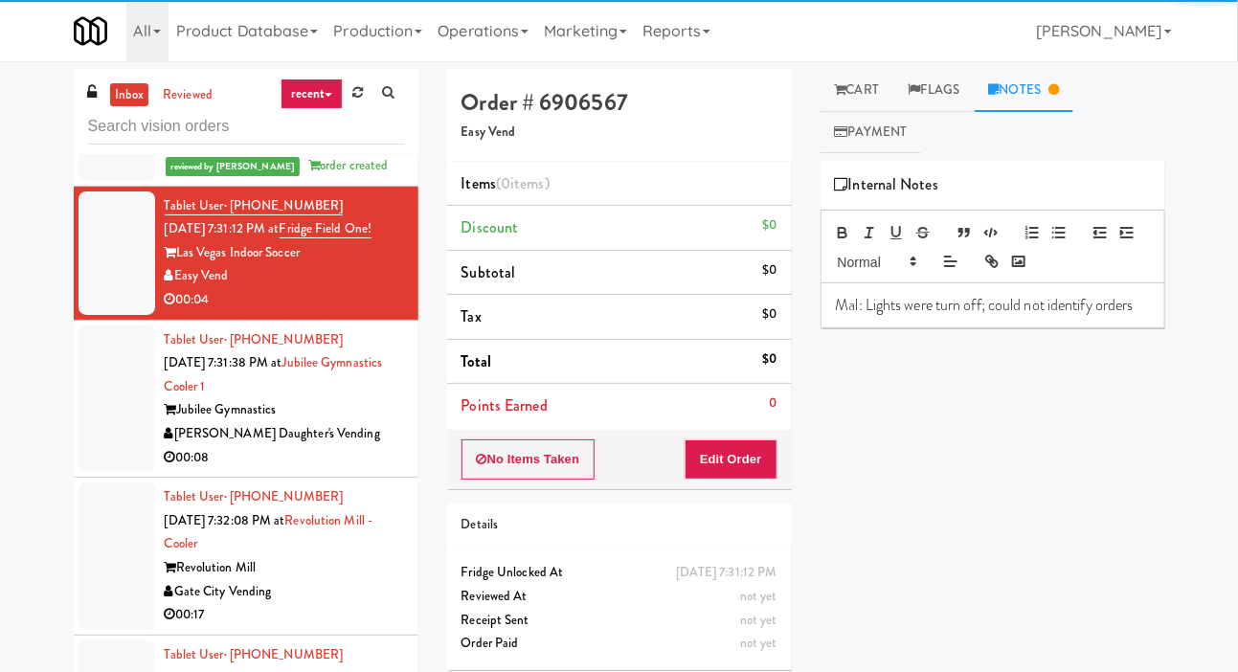
click at [77, 479] on li "Tablet User · (781) 521-7230 [DATE] 7:31:38 PM at [GEOGRAPHIC_DATA] Cooler 1 Ju…" at bounding box center [246, 400] width 345 height 158
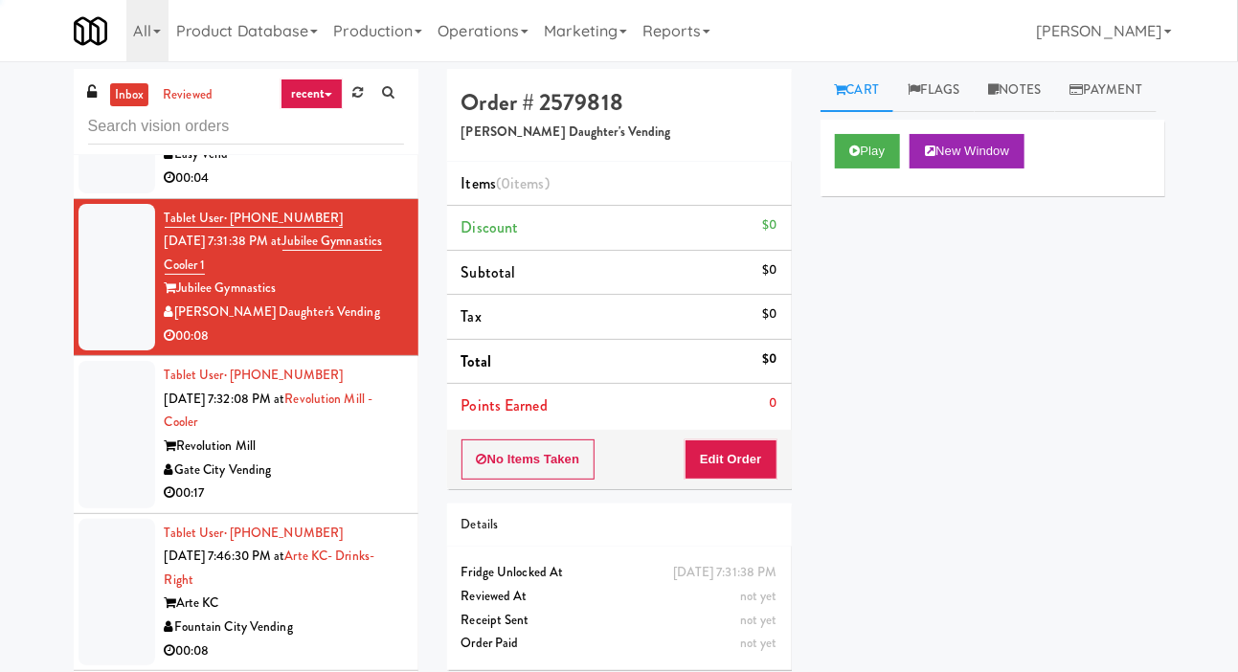
scroll to position [8349, 0]
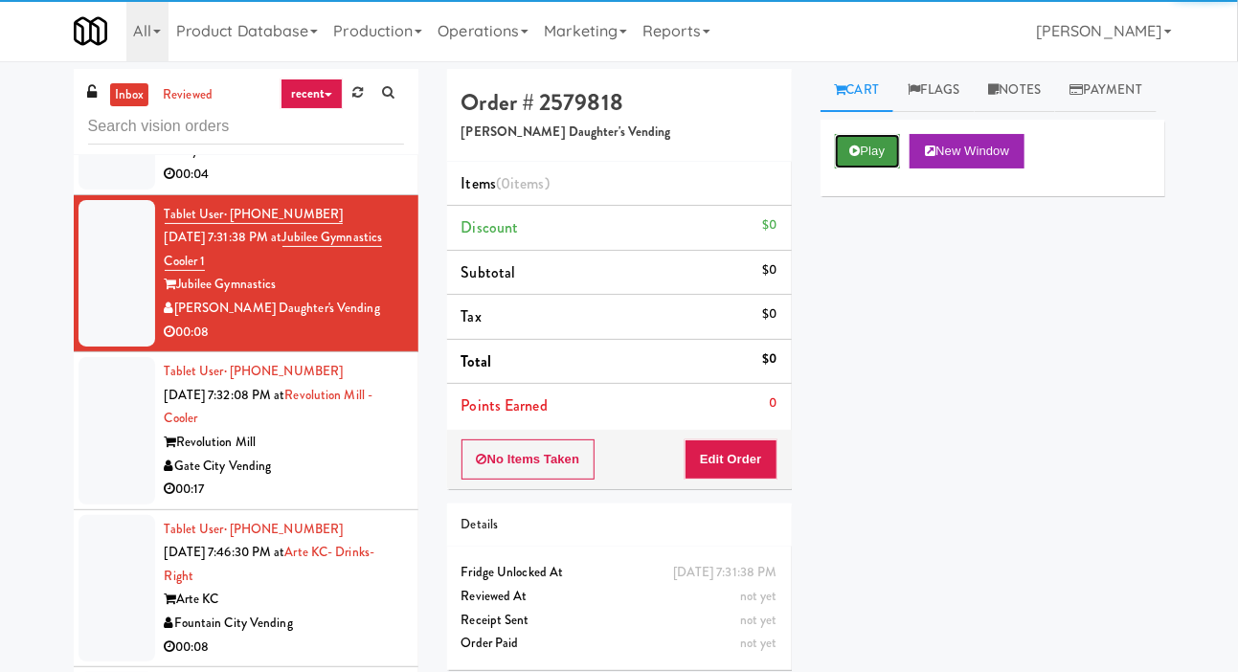
click at [869, 169] on button "Play" at bounding box center [868, 151] width 66 height 34
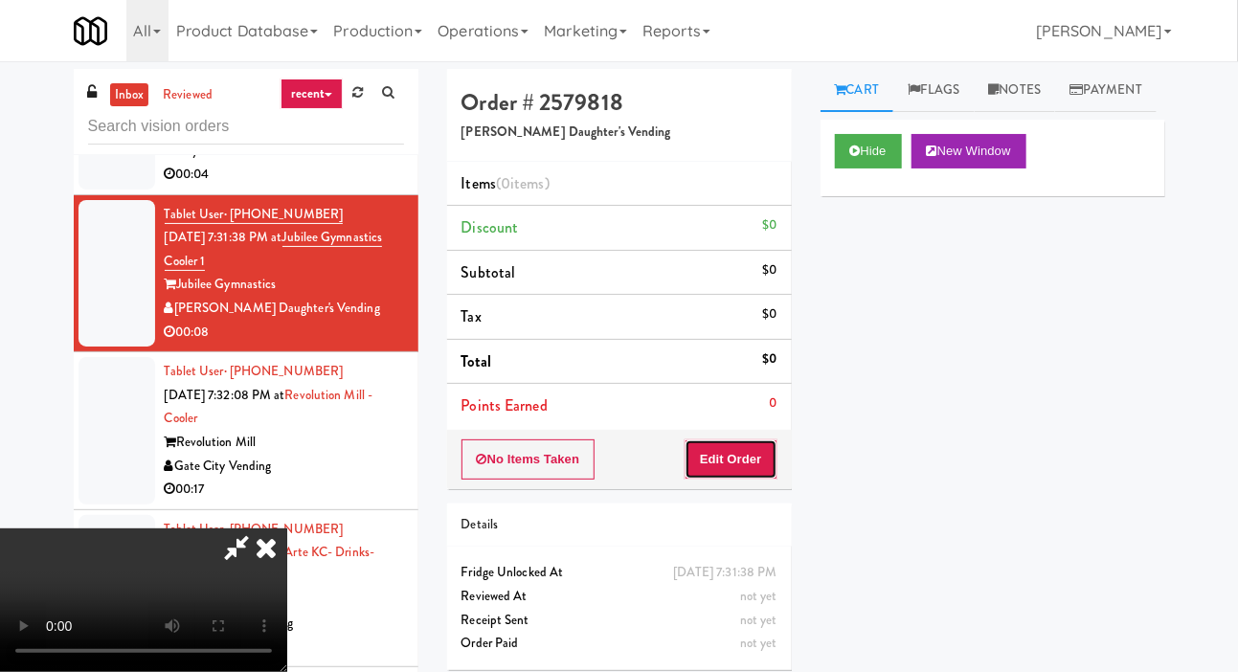
click at [730, 439] on button "Edit Order" at bounding box center [731, 459] width 93 height 40
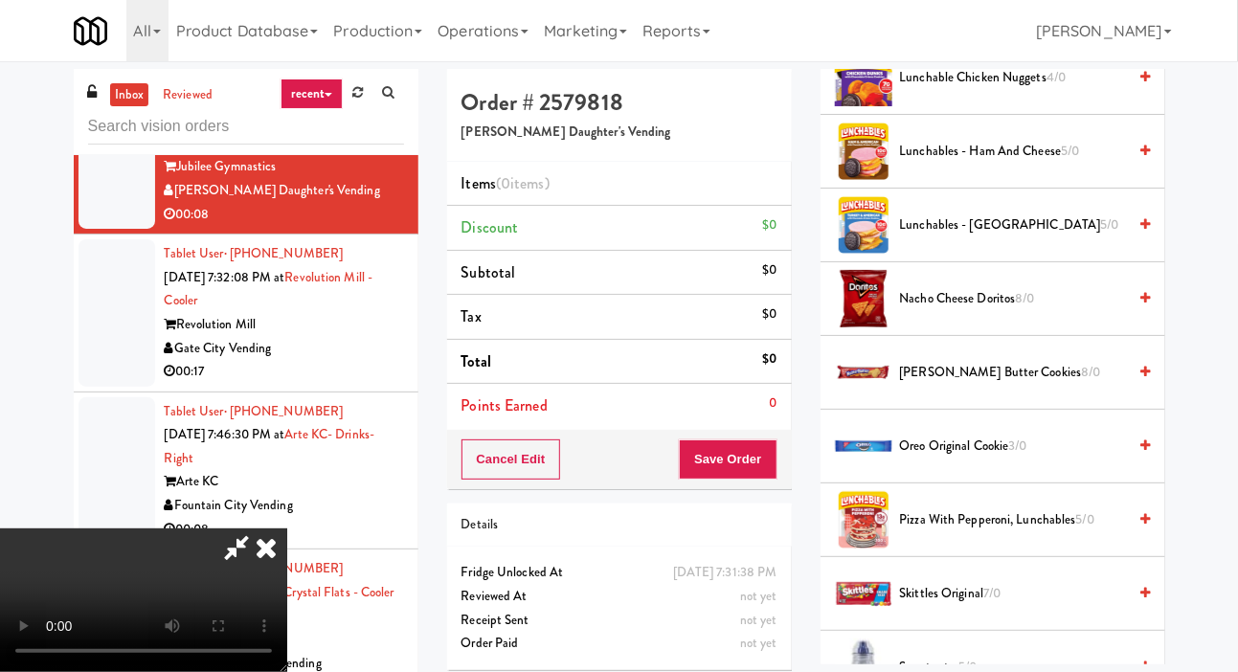
scroll to position [2470, 0]
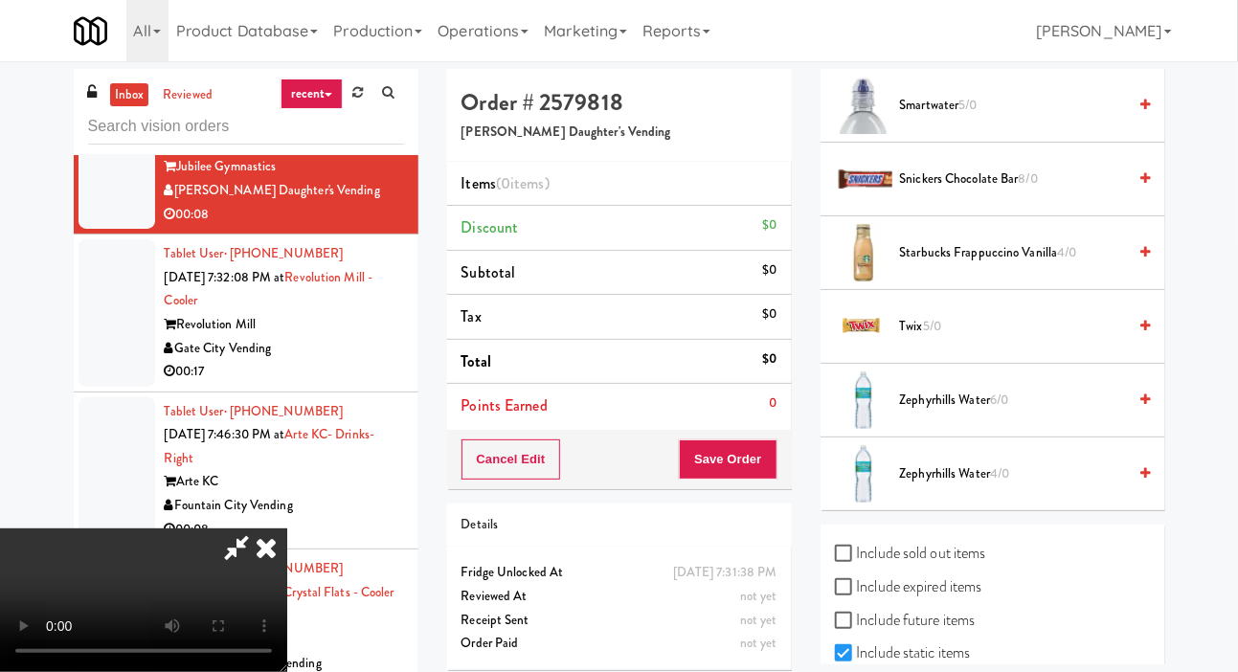
click at [1001, 339] on span "Twix 5/0" at bounding box center [1013, 327] width 227 height 24
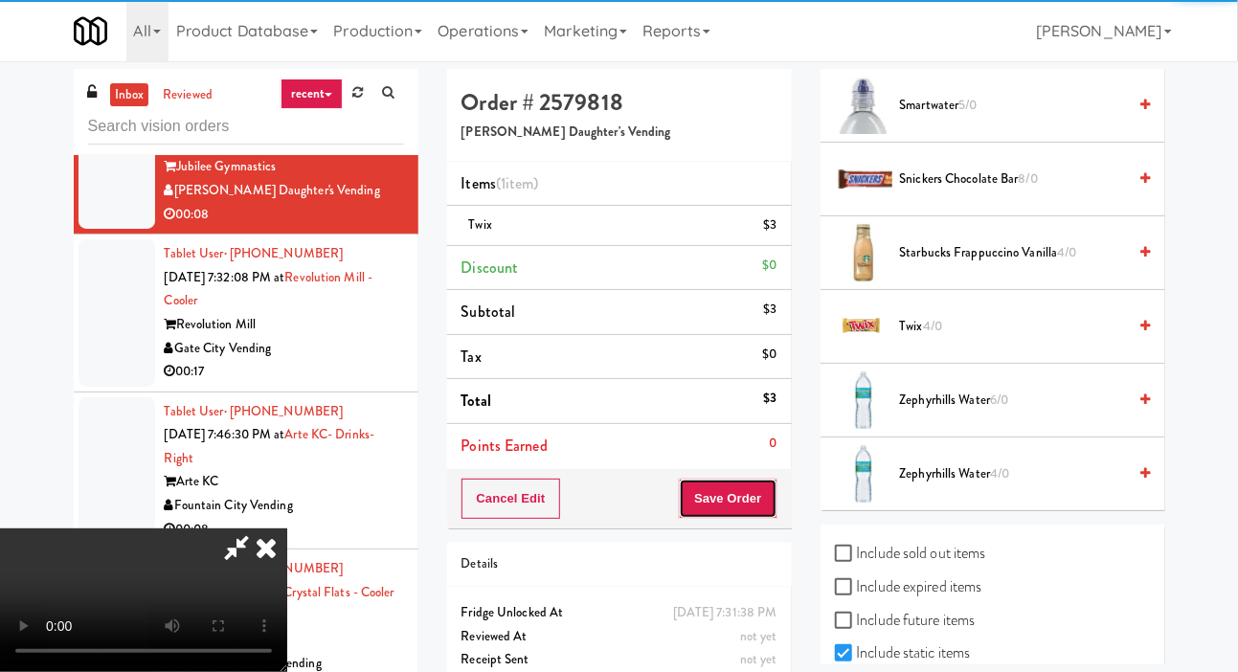
click at [769, 482] on button "Save Order" at bounding box center [728, 499] width 98 height 40
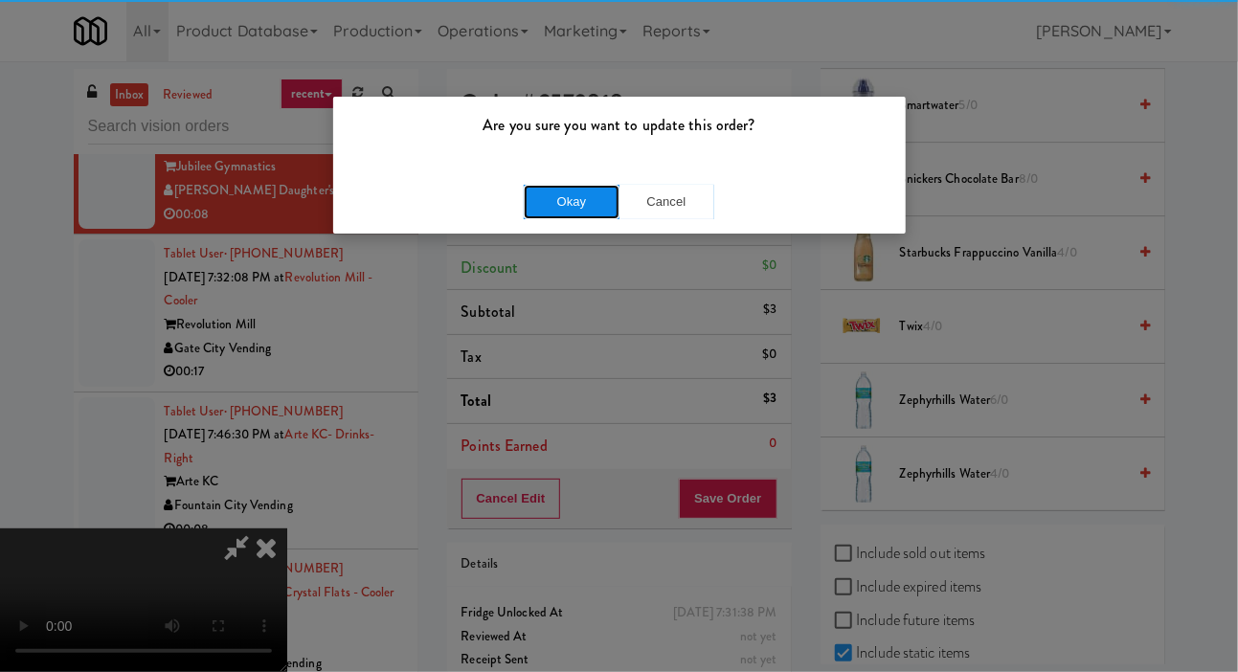
click at [563, 211] on button "Okay" at bounding box center [572, 202] width 96 height 34
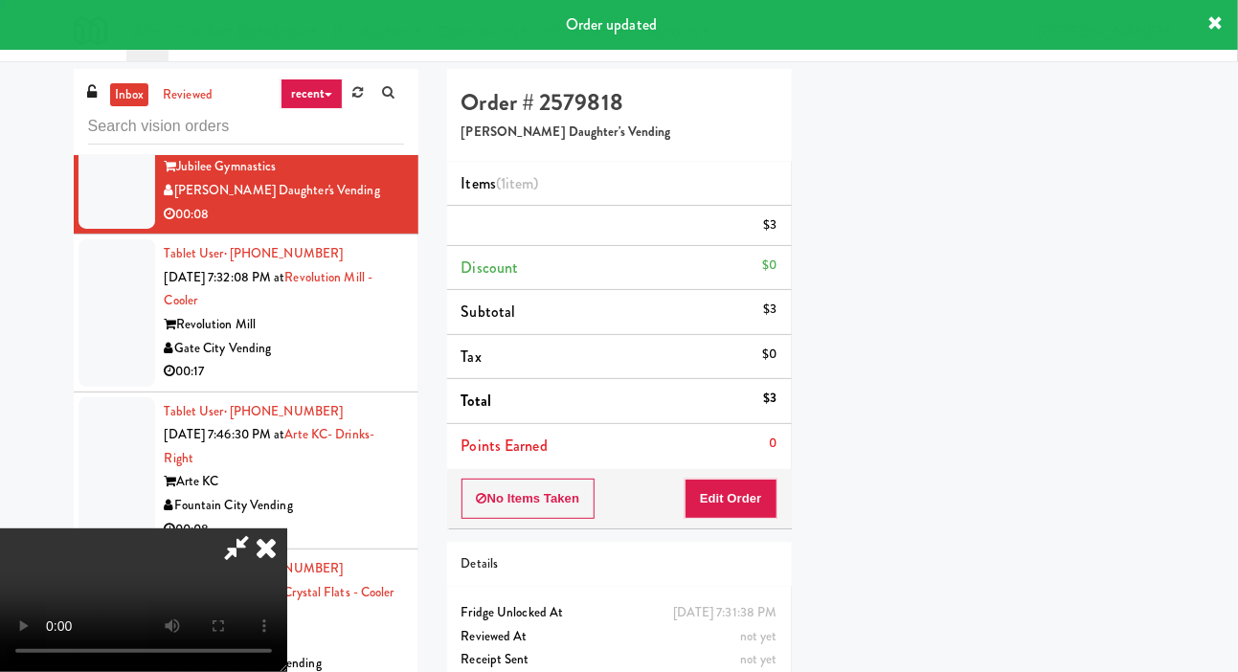
scroll to position [111, 0]
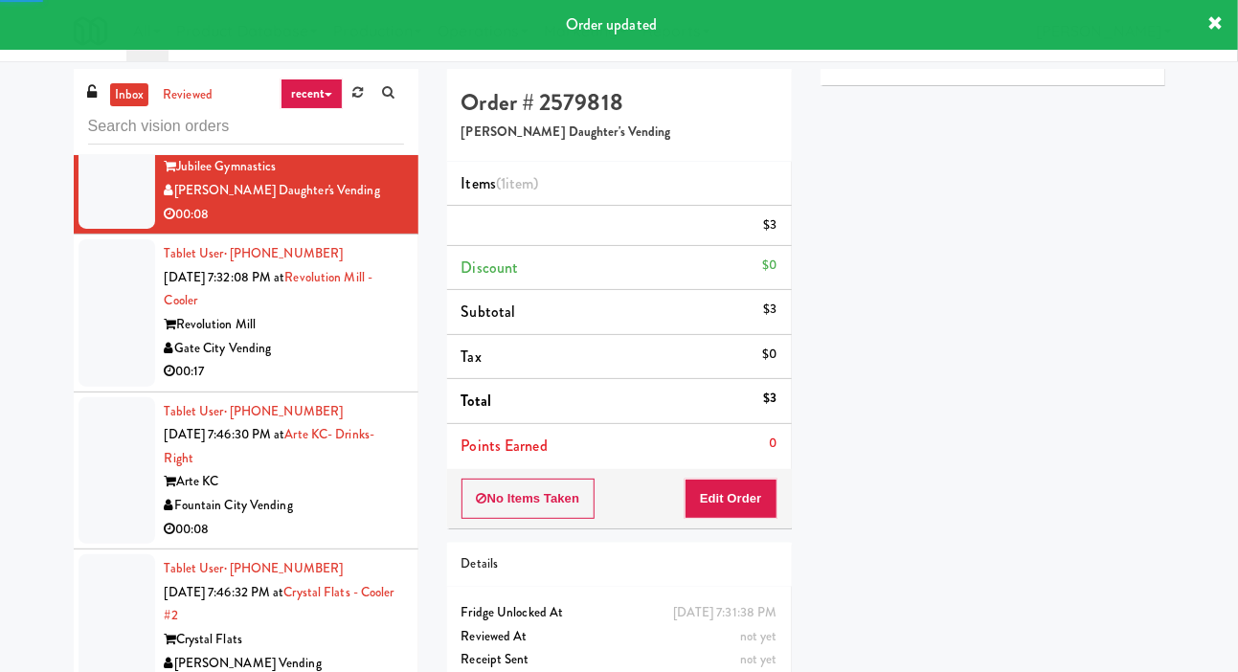
click at [93, 387] on div at bounding box center [117, 312] width 77 height 147
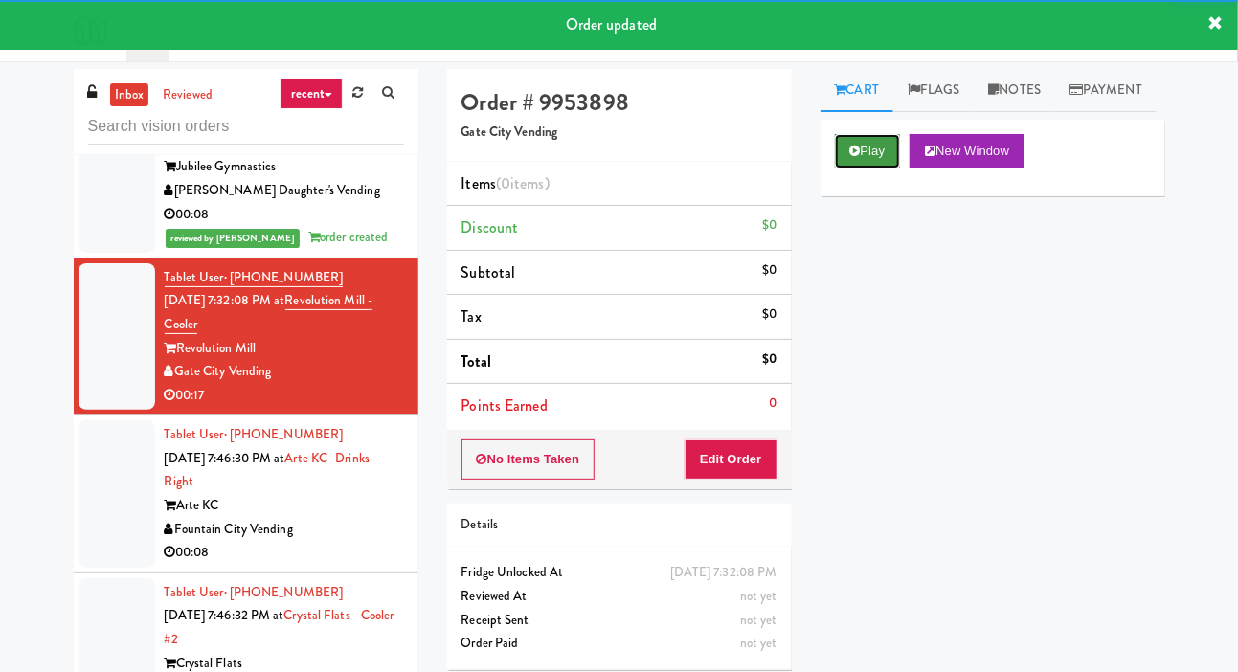
click at [876, 169] on button "Play" at bounding box center [868, 151] width 66 height 34
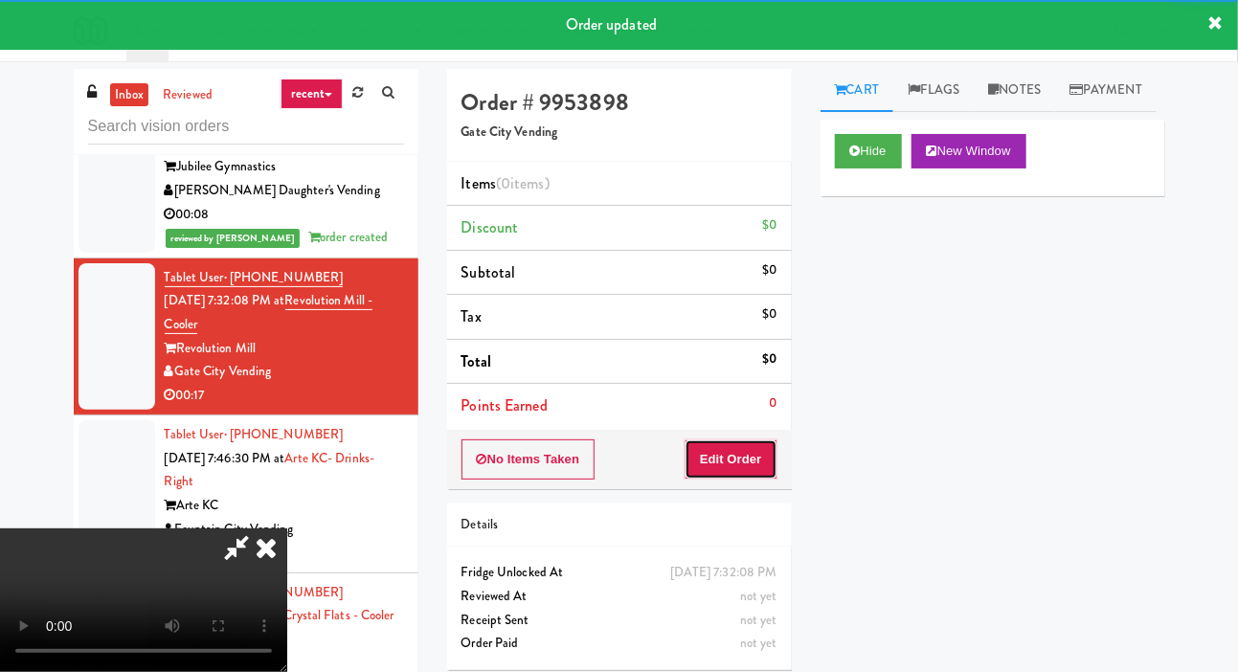
click at [758, 457] on button "Edit Order" at bounding box center [731, 459] width 93 height 40
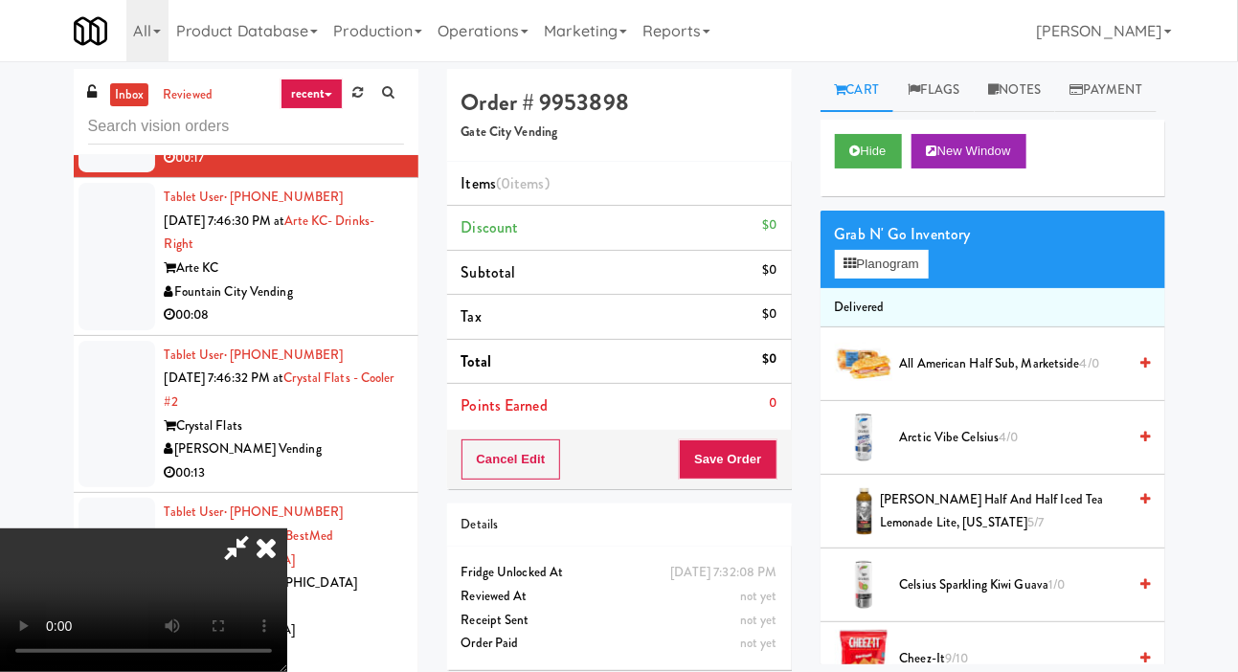
scroll to position [70, 0]
click at [906, 279] on button "Planogram" at bounding box center [882, 264] width 94 height 29
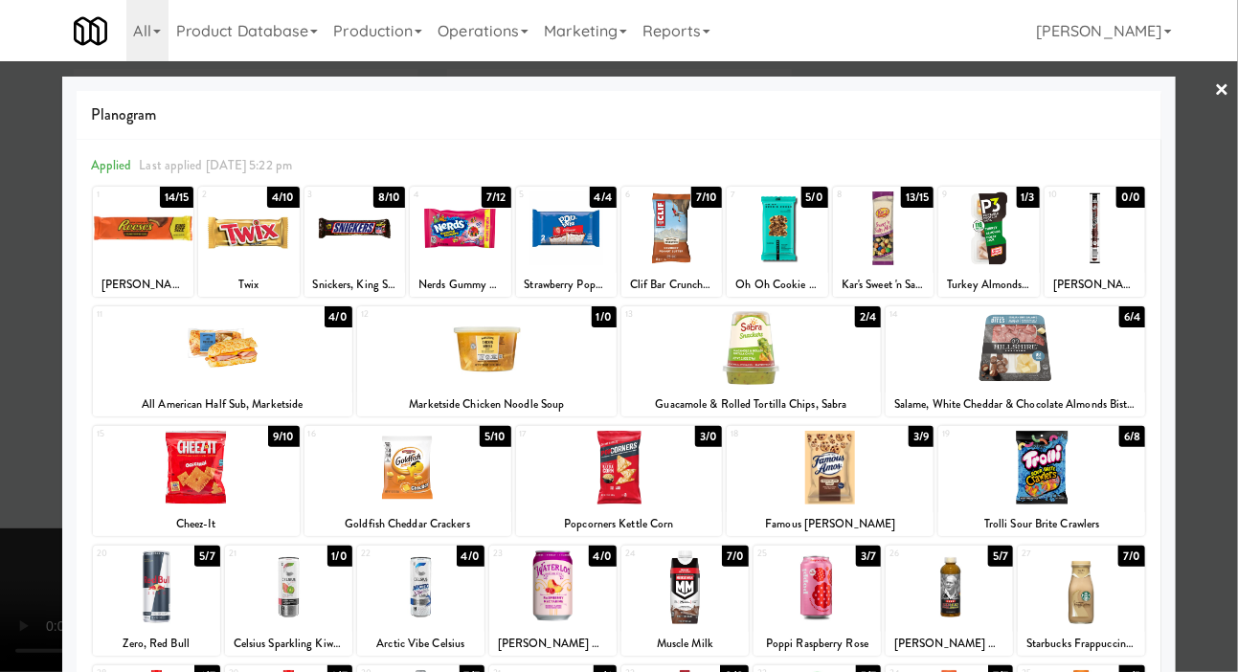
click at [582, 571] on div at bounding box center [552, 588] width 127 height 74
click at [9, 434] on div at bounding box center [619, 336] width 1238 height 672
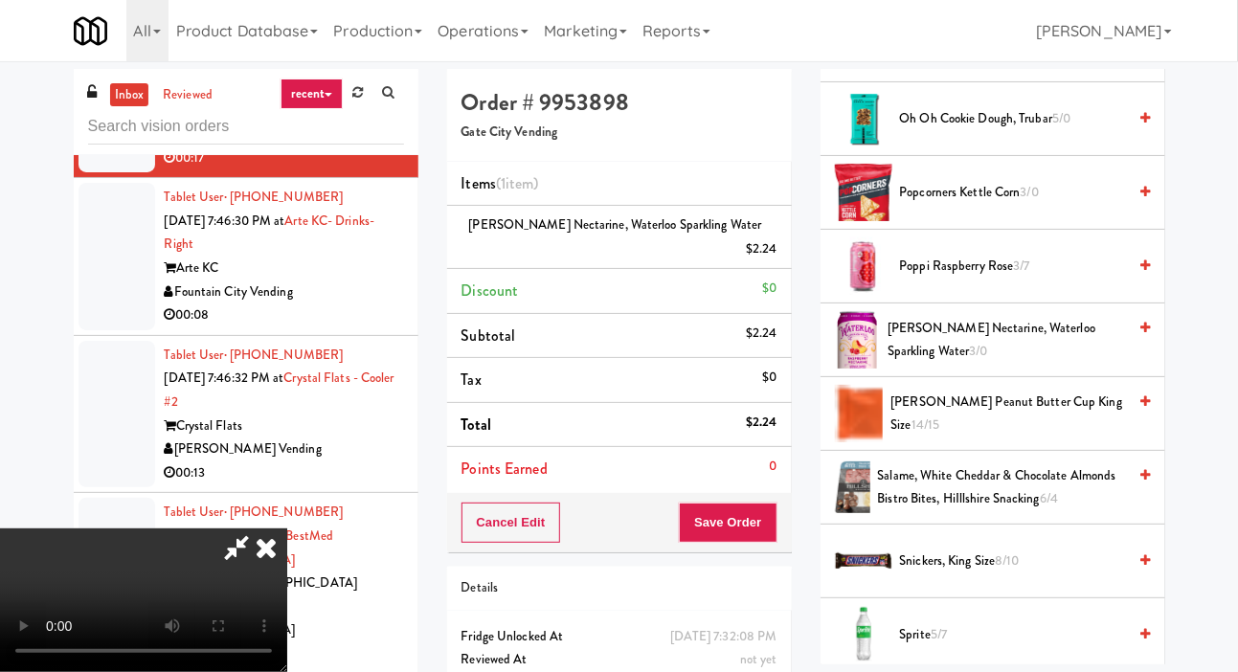
scroll to position [2250, 0]
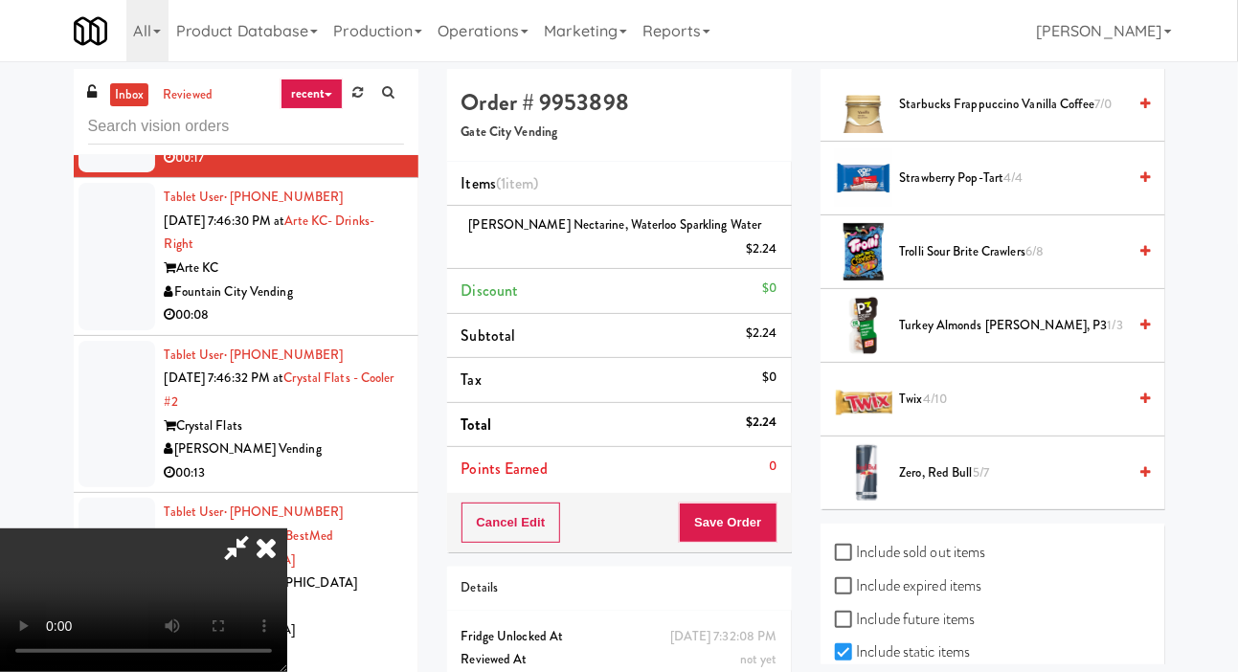
click at [981, 412] on span "Twix 4/10" at bounding box center [1013, 400] width 227 height 24
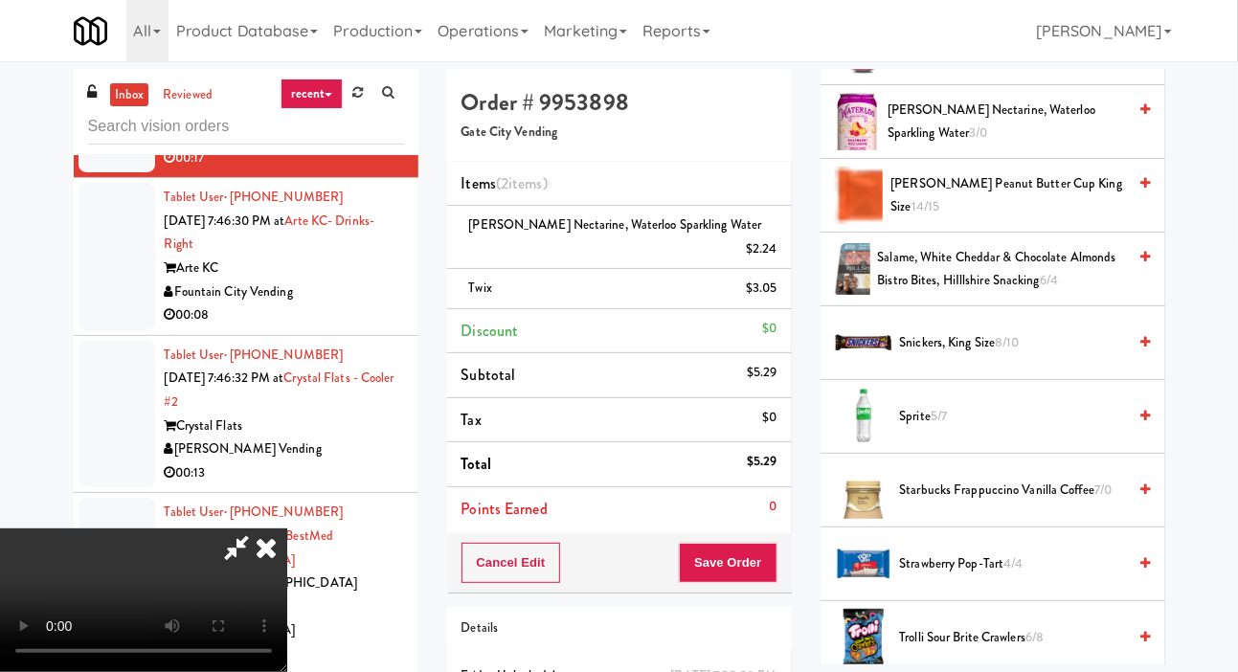
scroll to position [1859, 0]
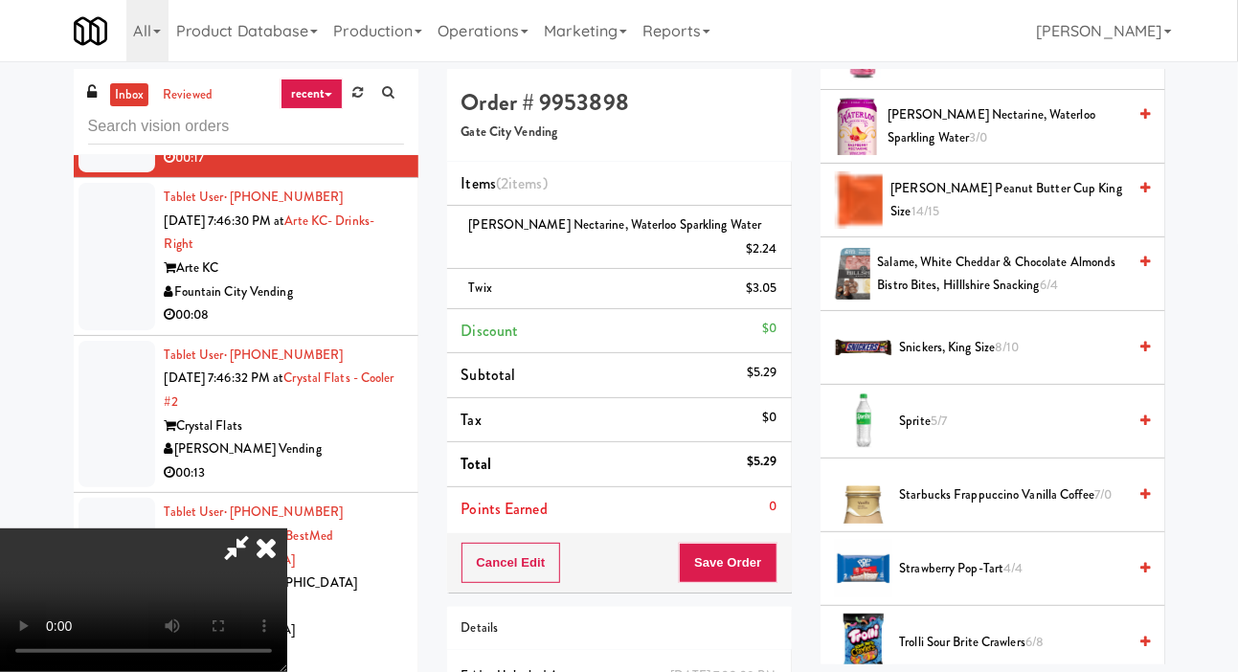
click at [982, 581] on span "Strawberry Pop-Tart 4/4" at bounding box center [1013, 569] width 227 height 24
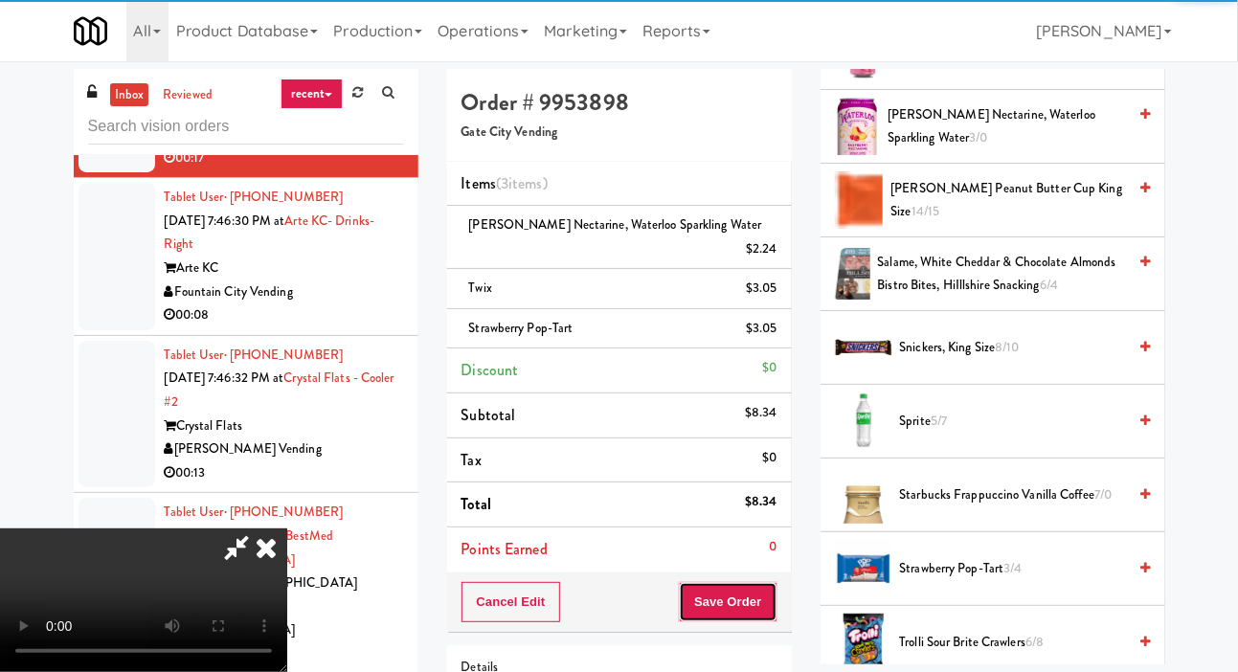
click at [773, 582] on button "Save Order" at bounding box center [728, 602] width 98 height 40
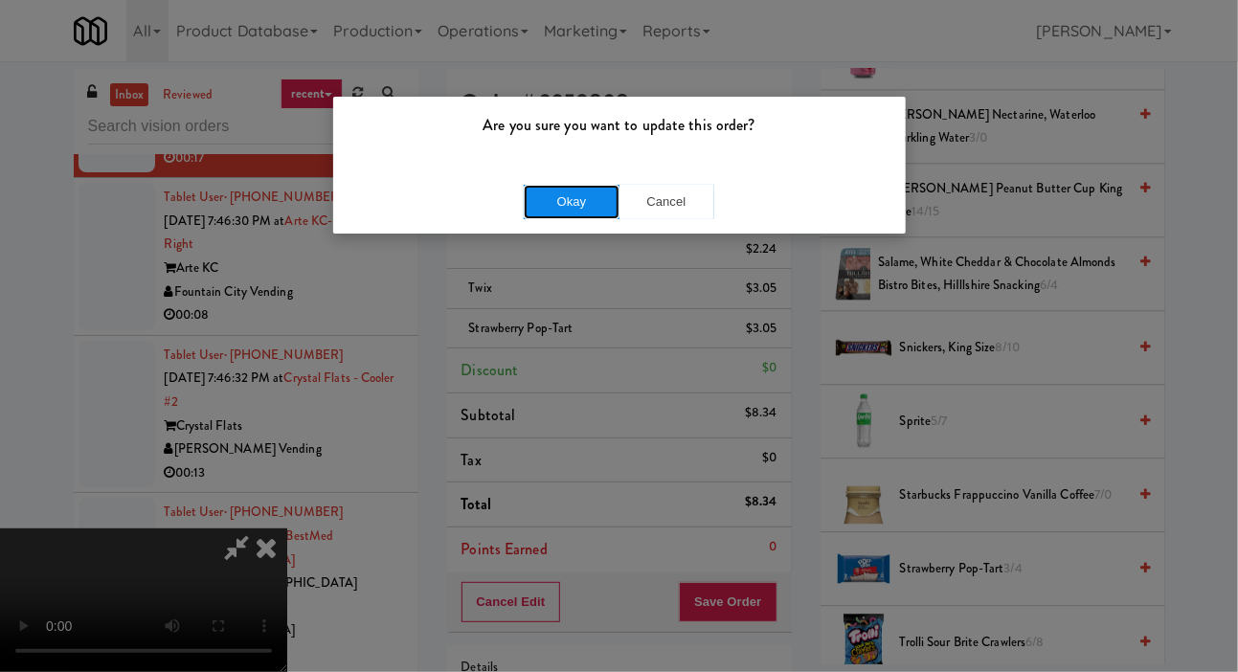
click at [570, 211] on button "Okay" at bounding box center [572, 202] width 96 height 34
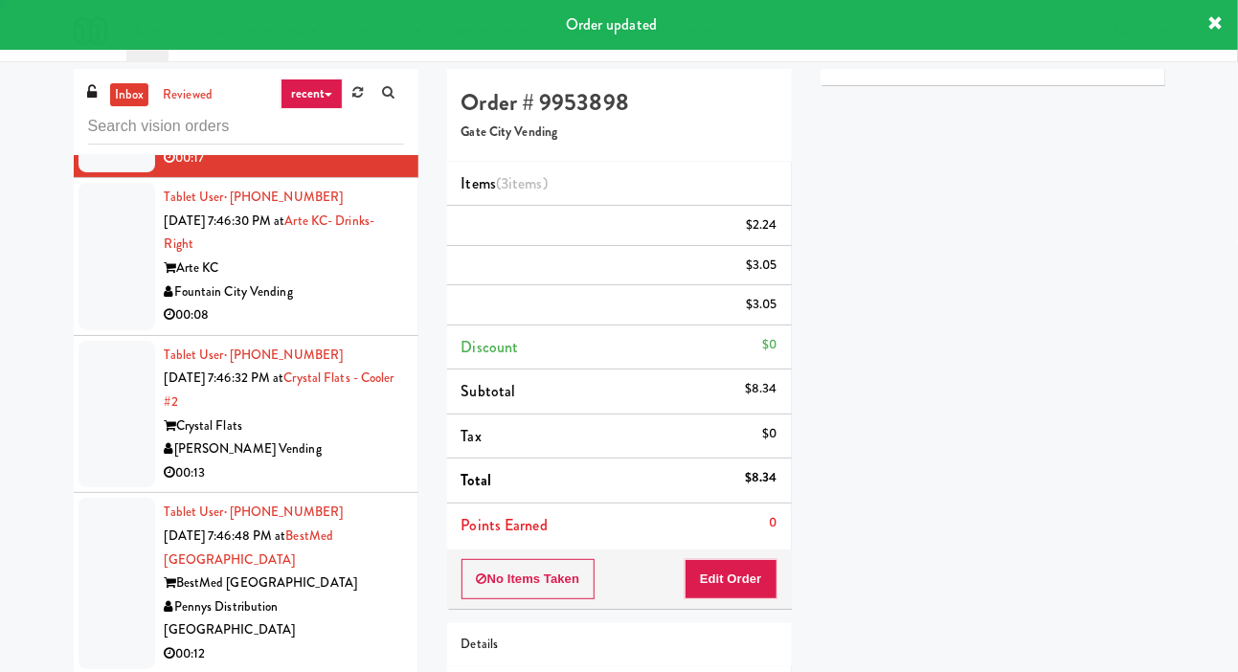
scroll to position [0, 0]
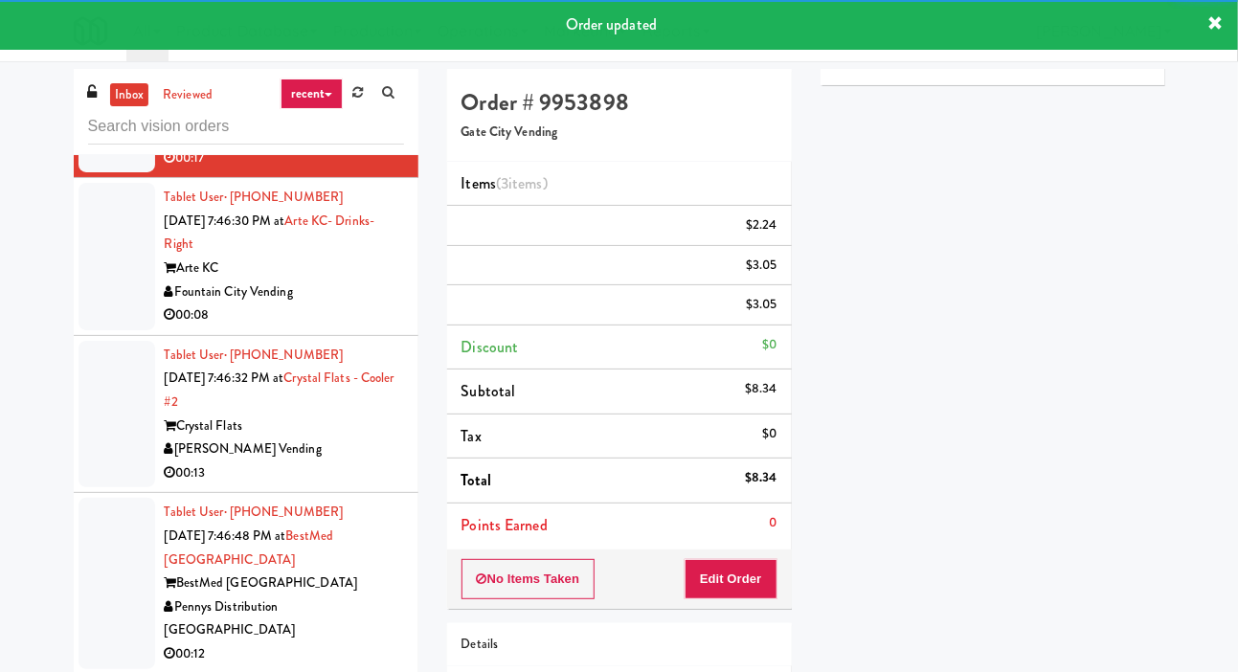
click at [75, 336] on li "Tablet User · (417) 322-4878 [DATE] 7:46:30 PM at Arte KC- Drinks- Right Arte […" at bounding box center [246, 257] width 345 height 158
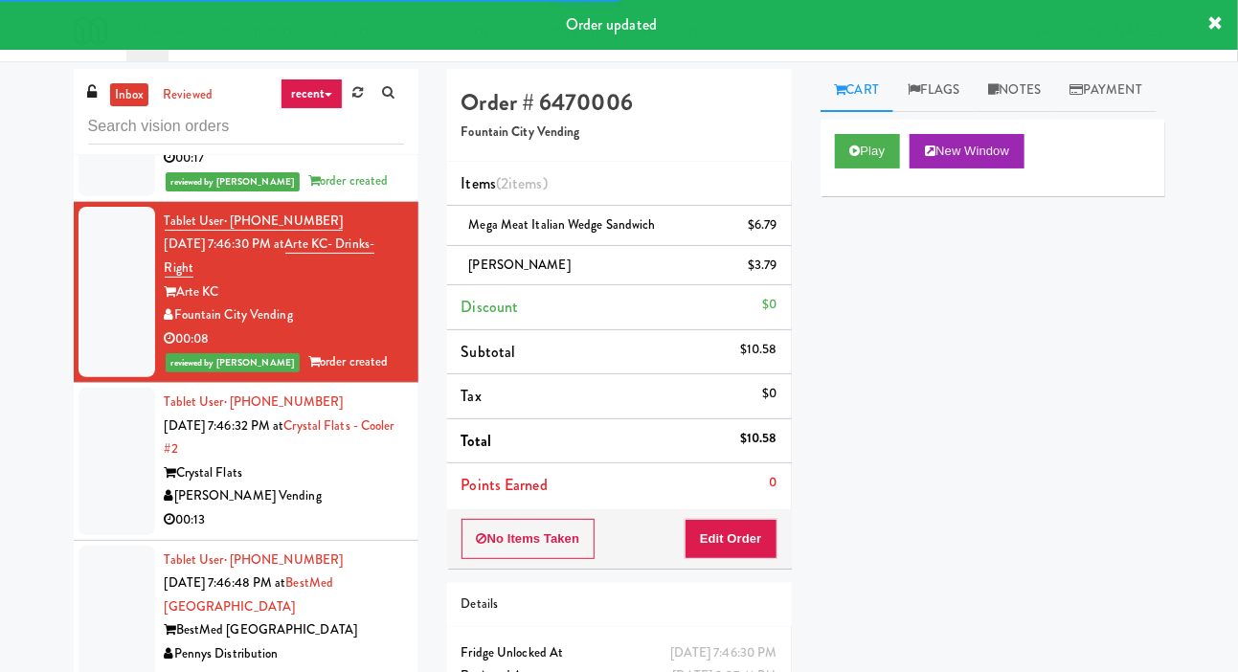
click at [94, 535] on div at bounding box center [117, 461] width 77 height 147
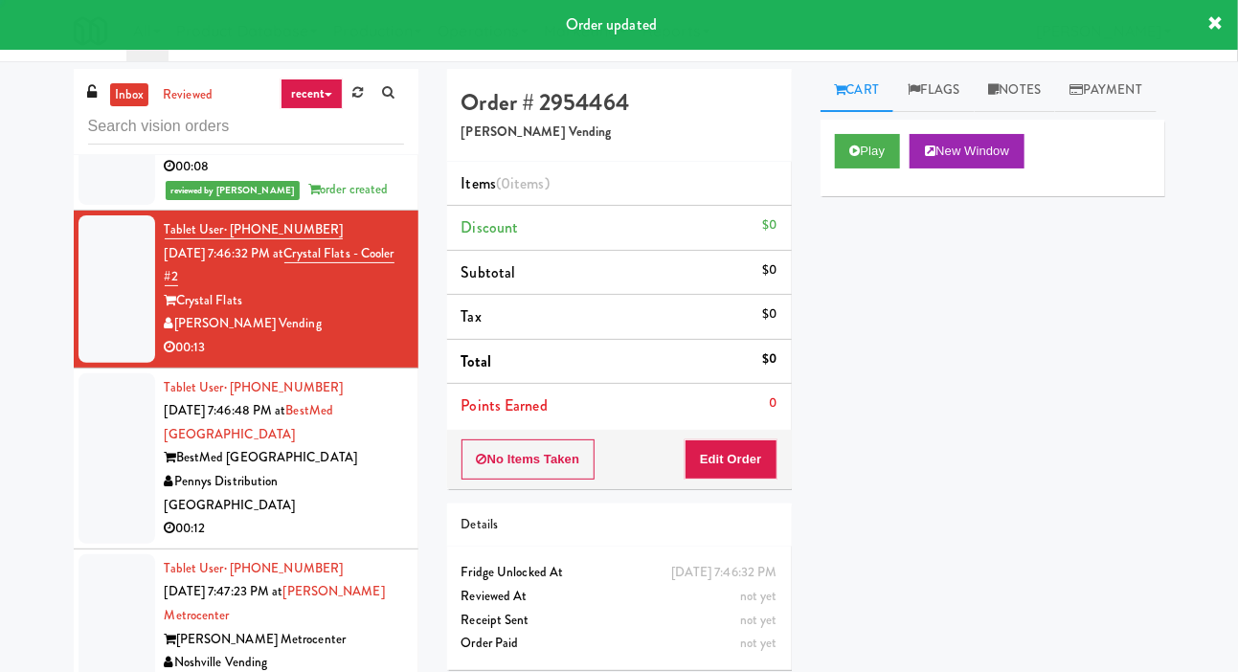
scroll to position [8875, 0]
click at [107, 545] on div at bounding box center [117, 459] width 77 height 170
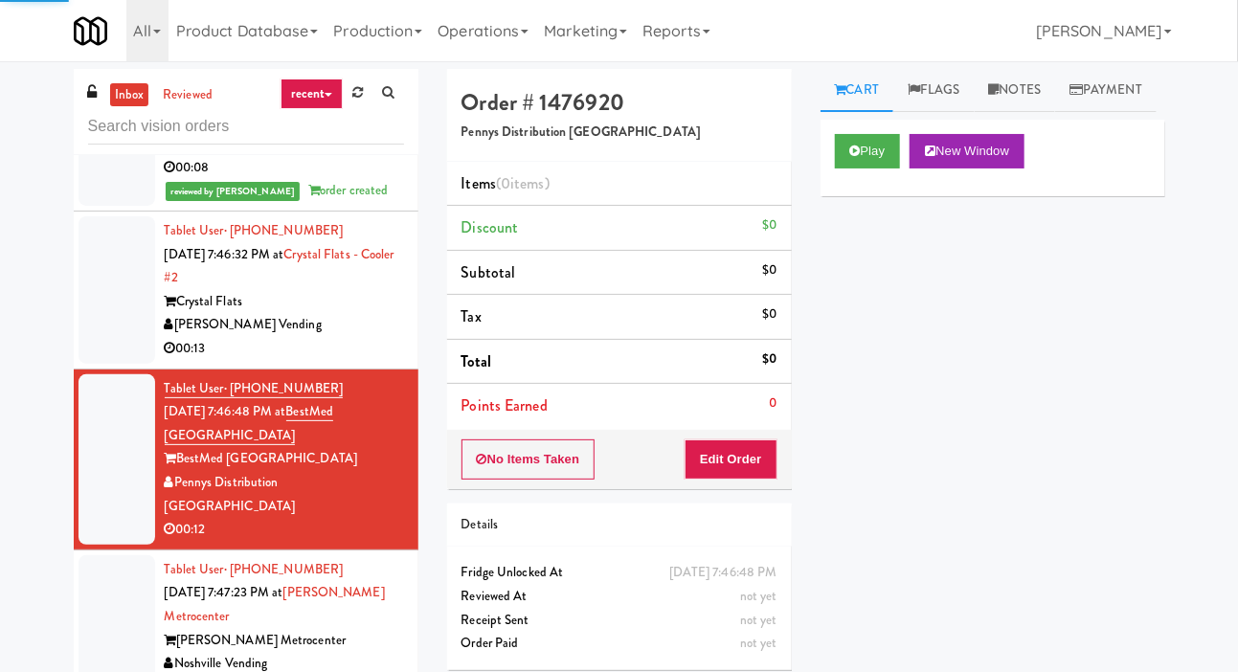
click at [98, 364] on div at bounding box center [117, 289] width 77 height 147
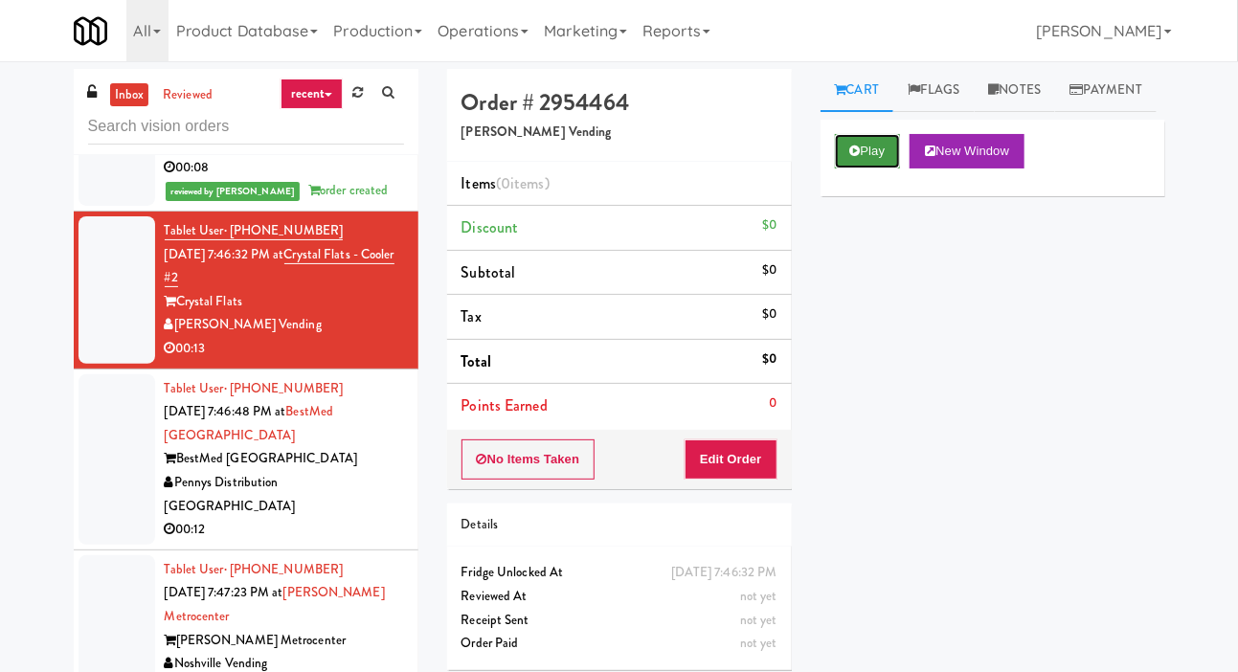
click at [870, 169] on button "Play" at bounding box center [868, 151] width 66 height 34
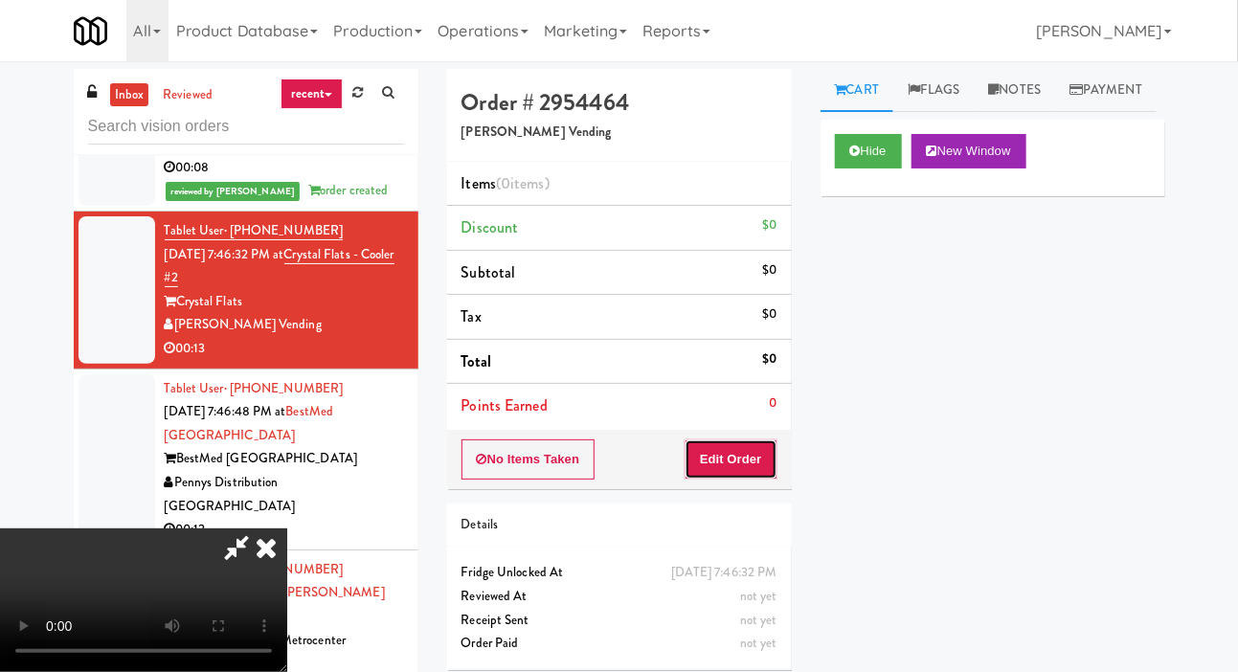
click at [722, 456] on button "Edit Order" at bounding box center [731, 459] width 93 height 40
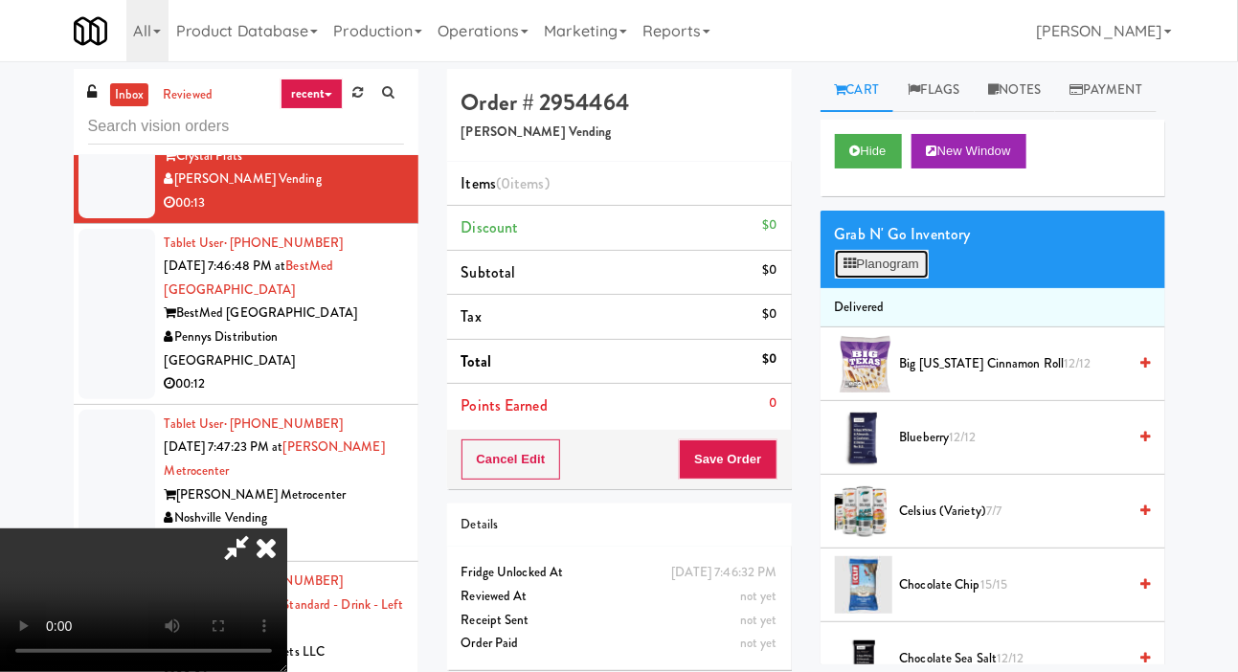
click at [908, 279] on button "Planogram" at bounding box center [882, 264] width 94 height 29
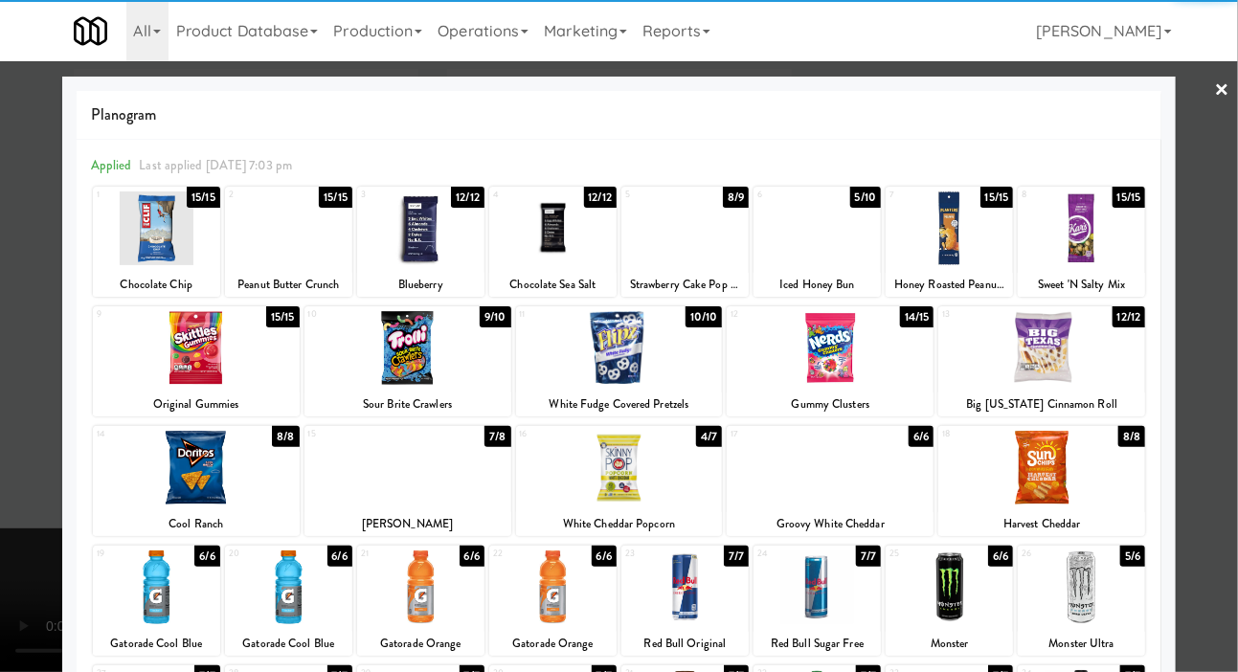
click at [839, 234] on div at bounding box center [817, 228] width 127 height 74
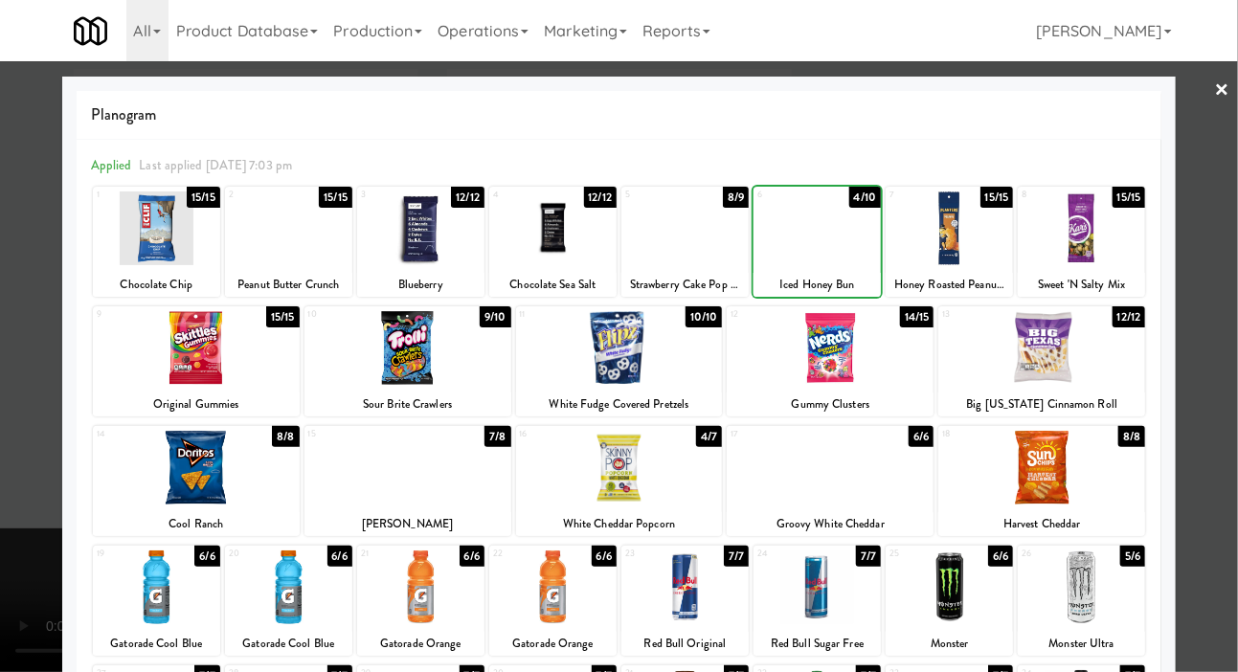
click at [15, 321] on div at bounding box center [619, 336] width 1238 height 672
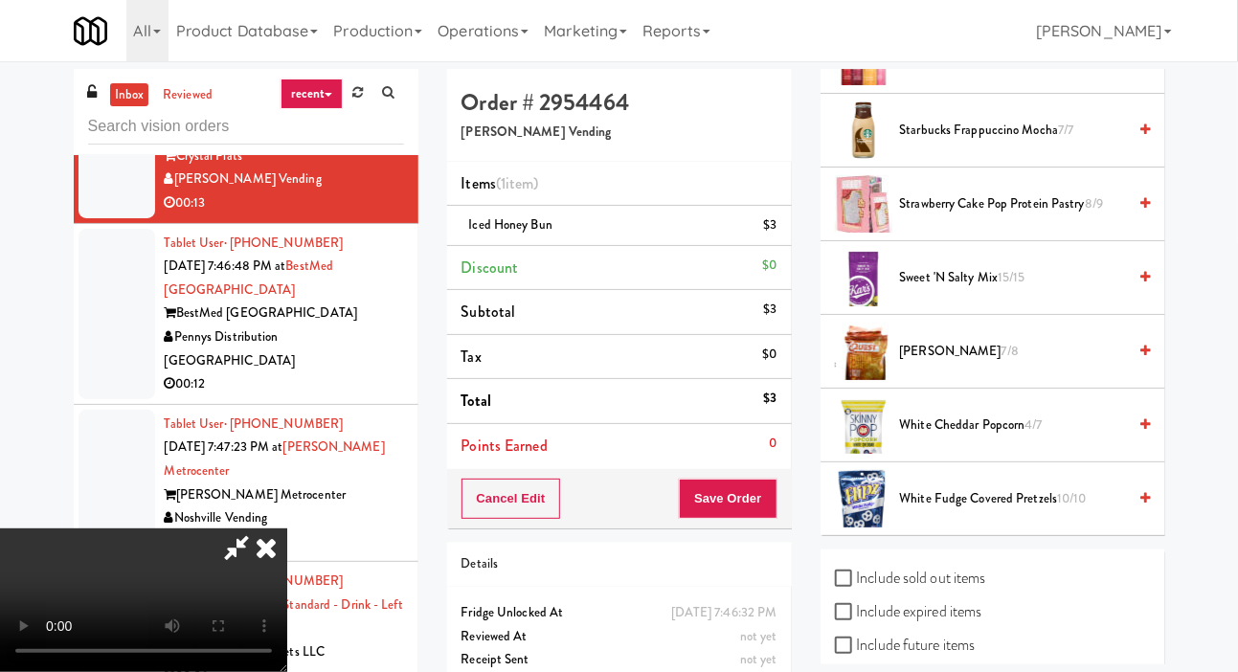
scroll to position [2324, 0]
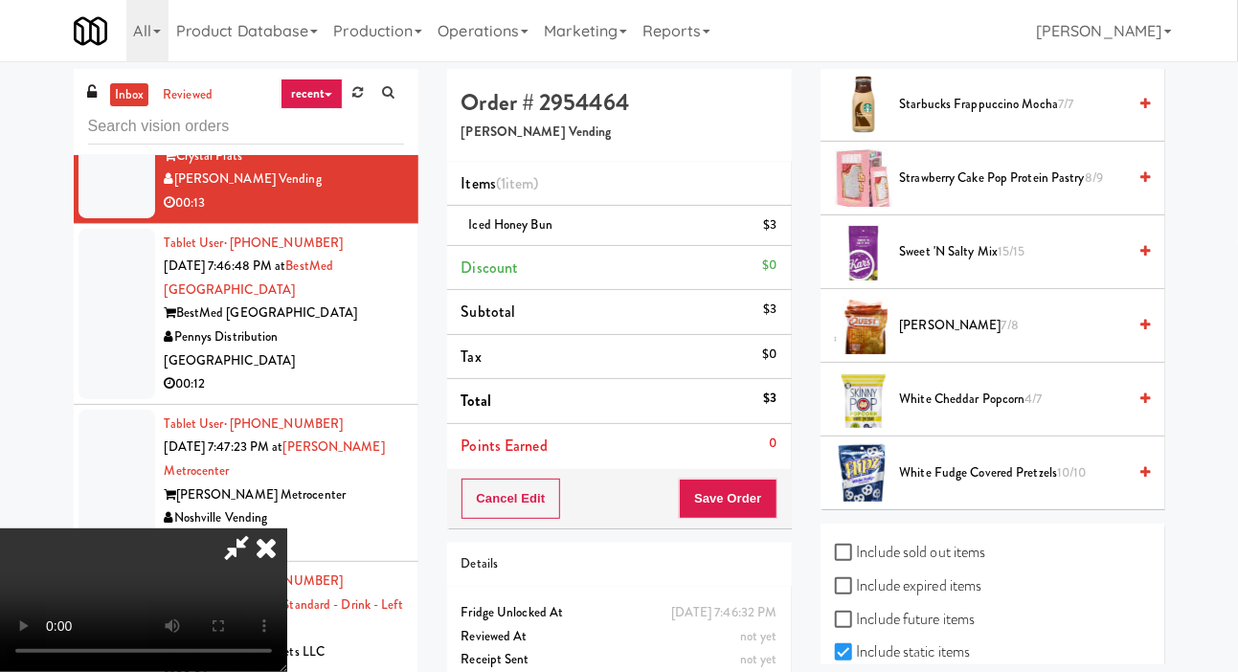
click at [991, 412] on span "White Cheddar Popcorn 4/7" at bounding box center [1013, 400] width 227 height 24
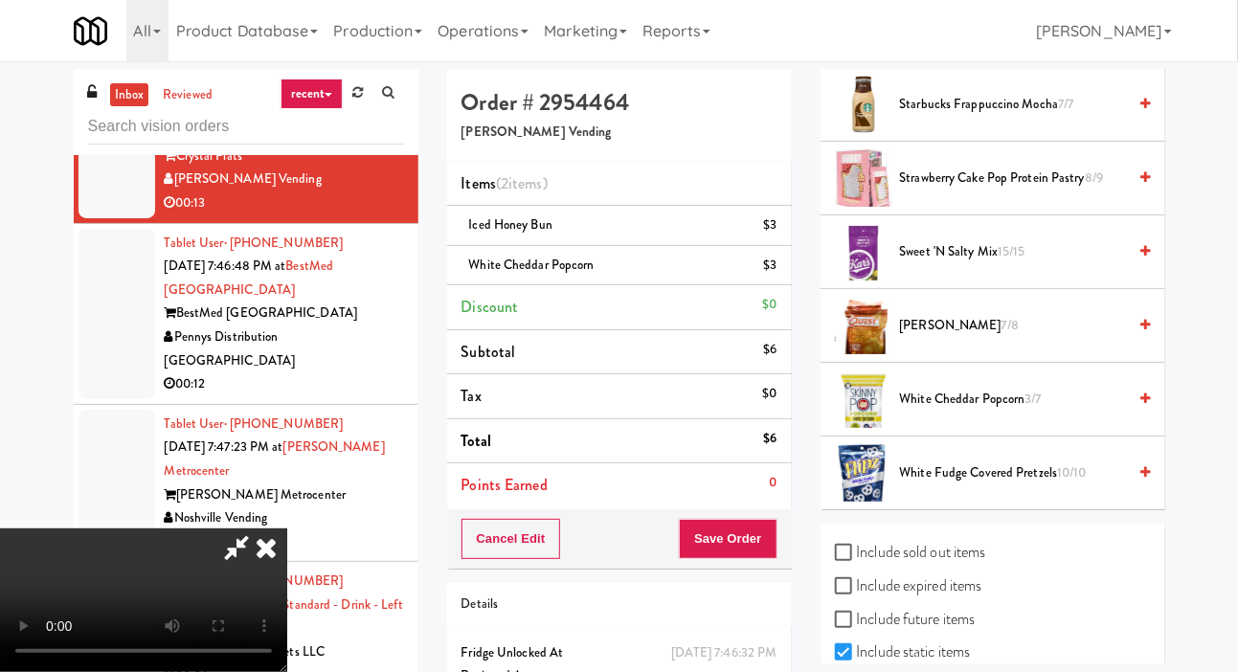
click at [1001, 334] on span "7/8" at bounding box center [1009, 325] width 17 height 18
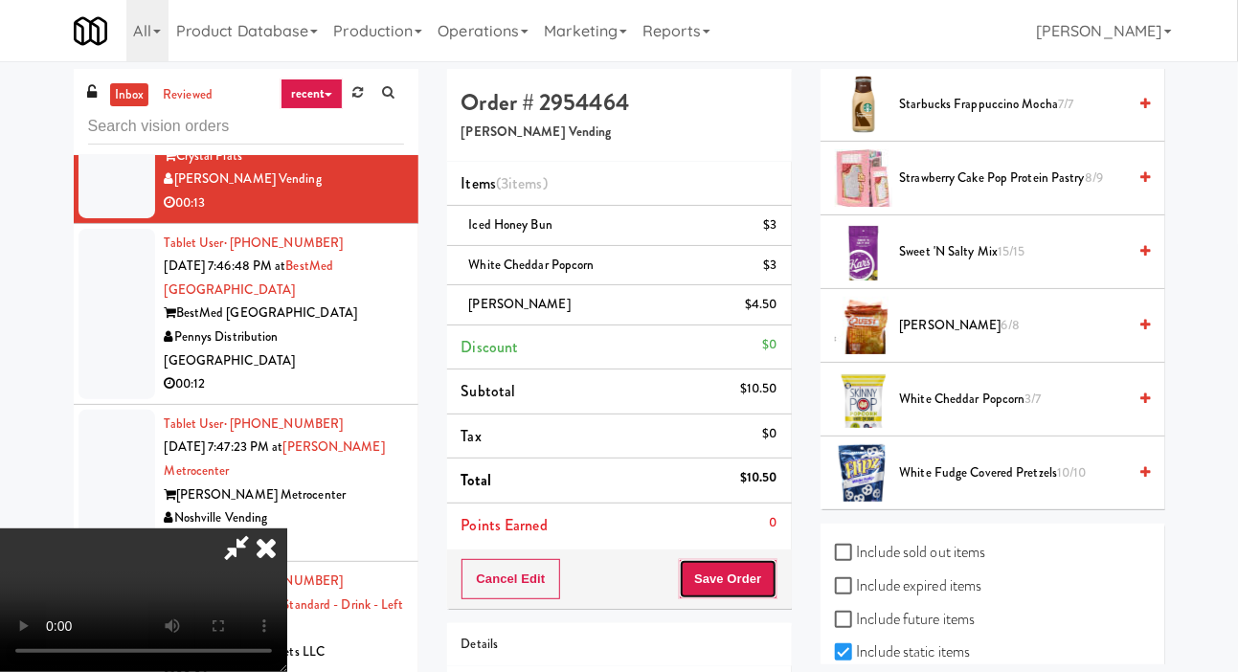
click at [769, 573] on button "Save Order" at bounding box center [728, 579] width 98 height 40
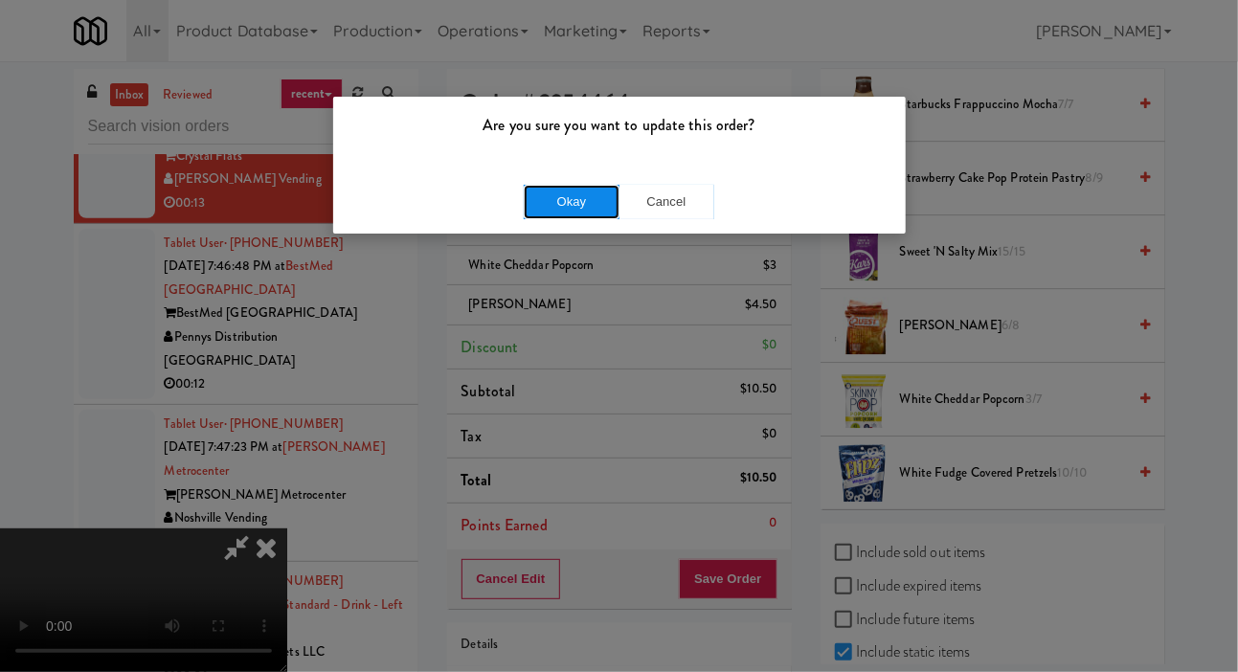
click at [575, 201] on button "Okay" at bounding box center [572, 202] width 96 height 34
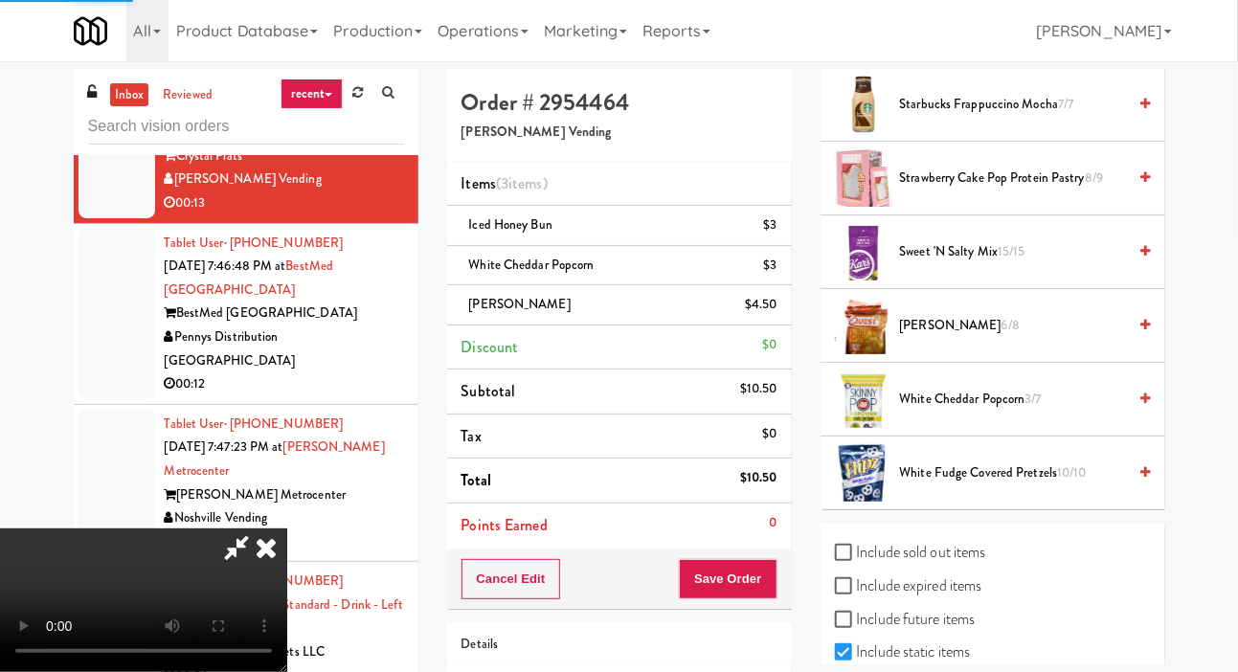
scroll to position [111, 0]
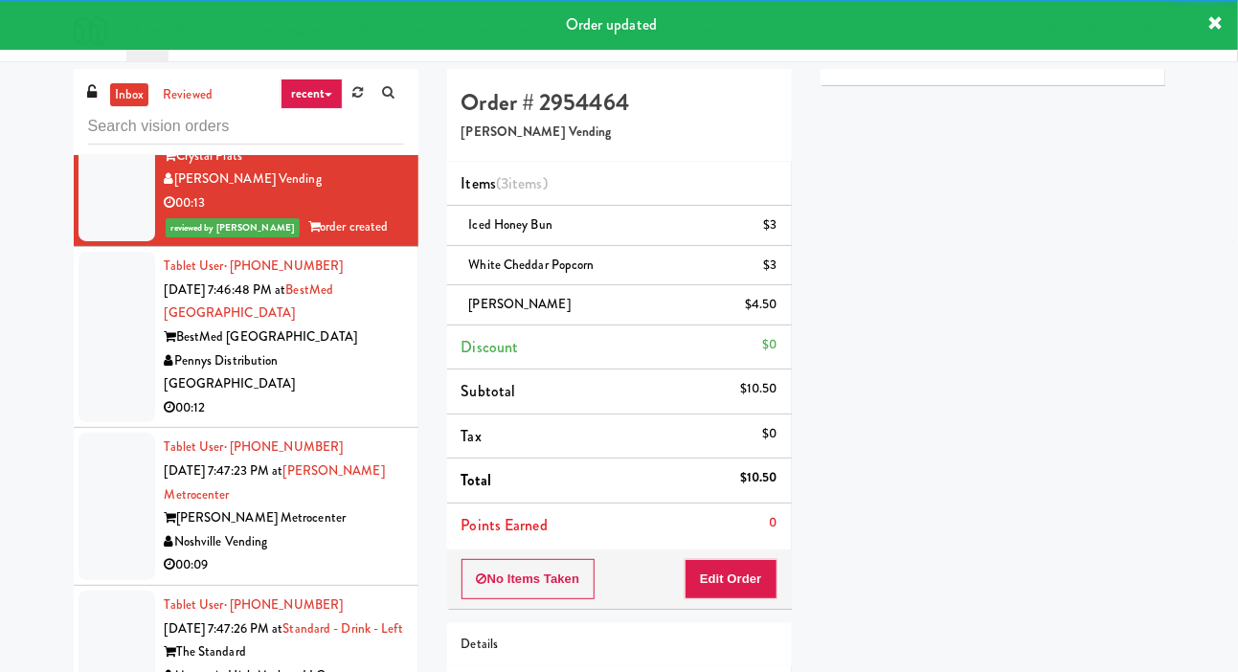
click at [79, 422] on div at bounding box center [117, 337] width 77 height 170
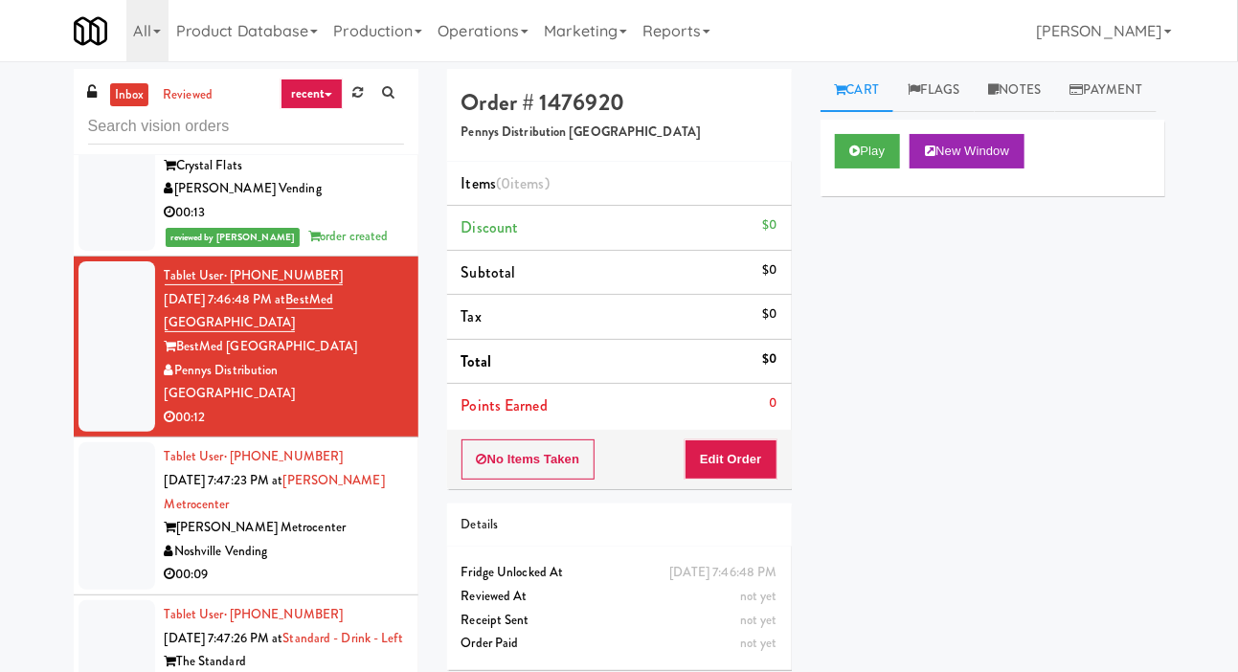
scroll to position [9017, 0]
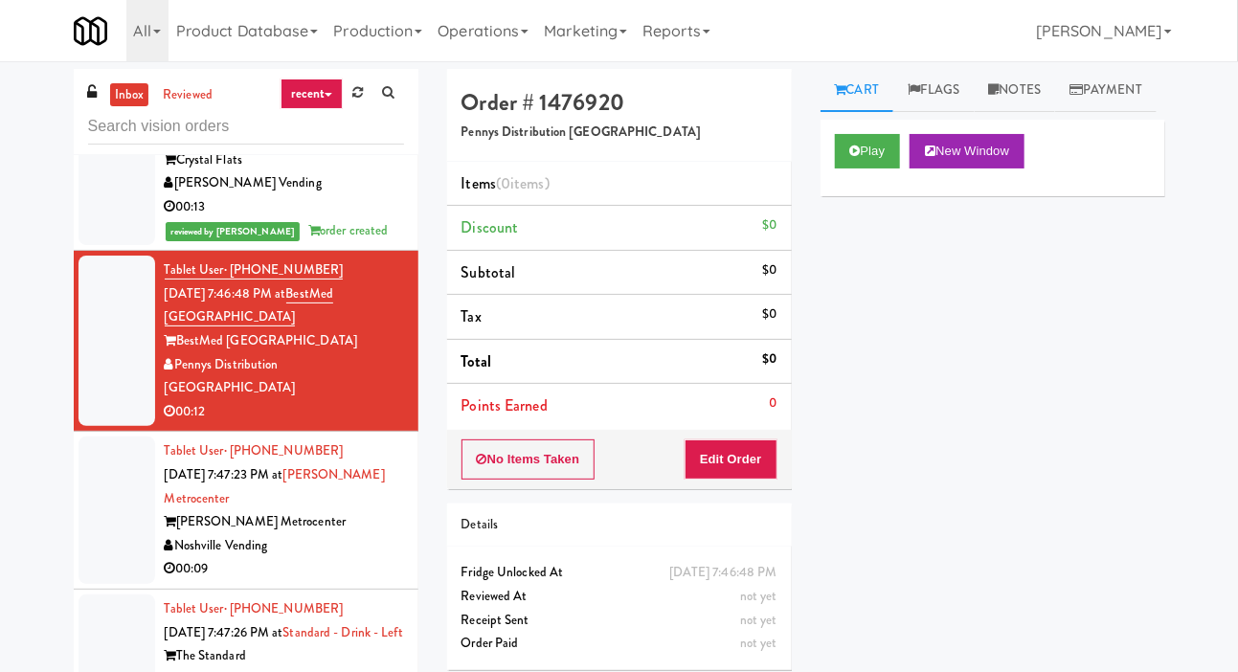
click at [91, 568] on div at bounding box center [117, 510] width 77 height 147
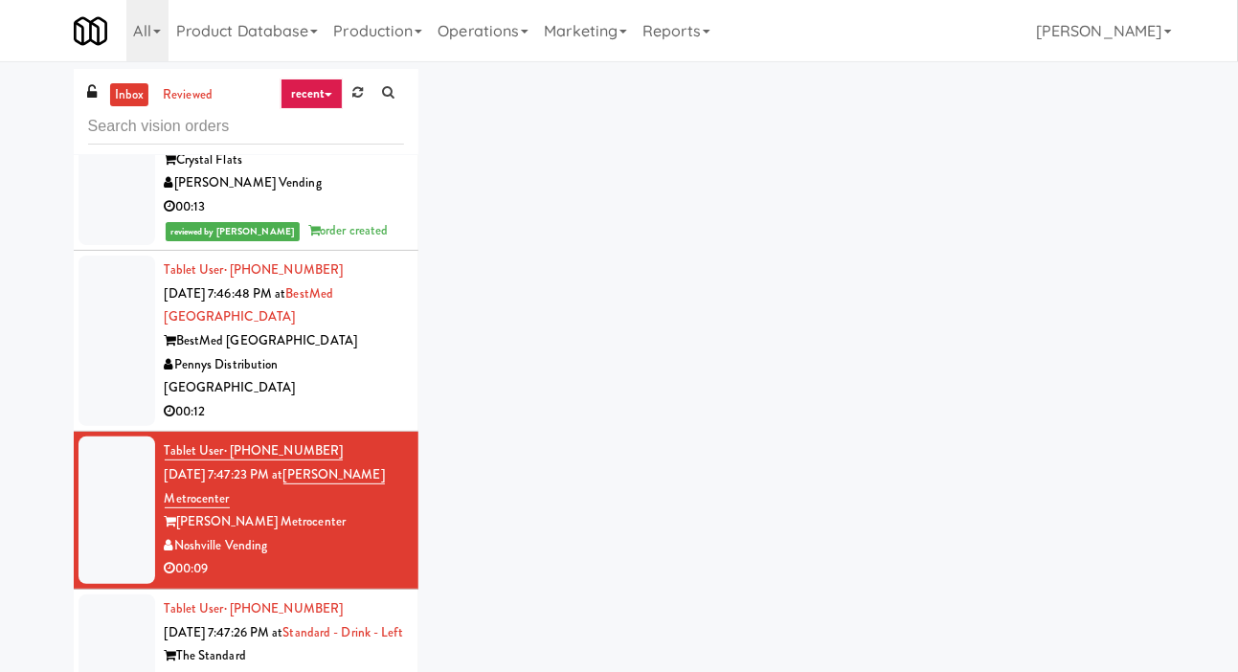
click at [120, 245] on div at bounding box center [117, 160] width 77 height 170
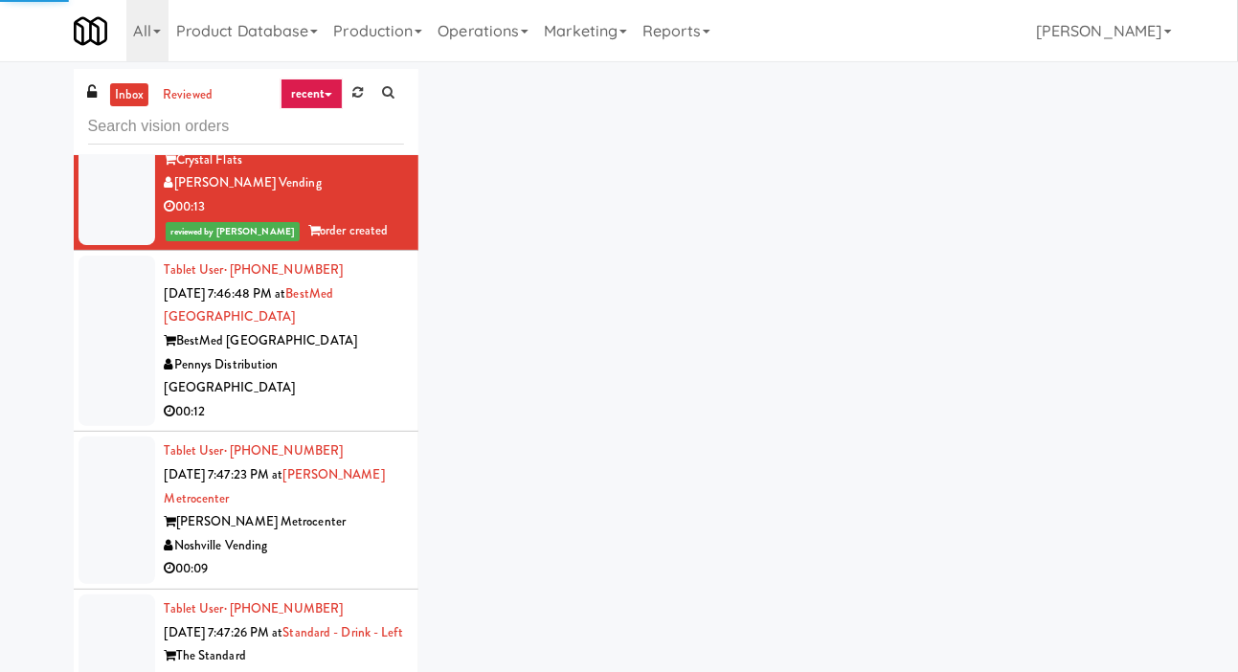
click at [110, 426] on div at bounding box center [117, 341] width 77 height 170
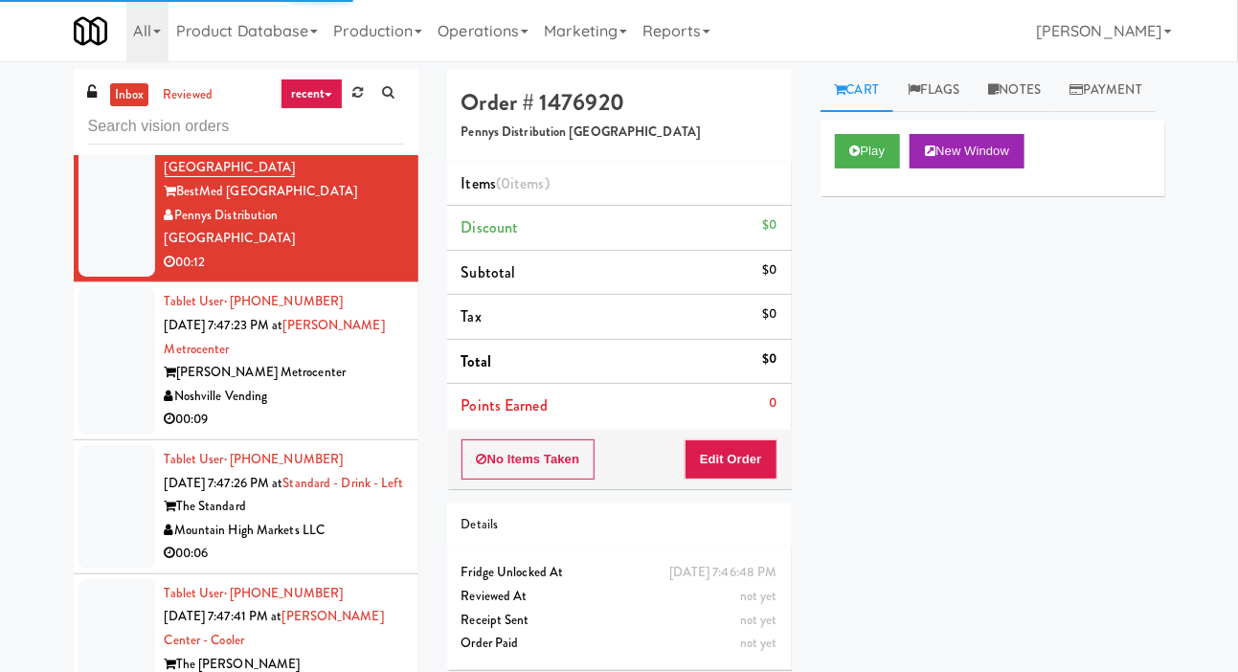
scroll to position [9167, 0]
click at [125, 434] on div at bounding box center [117, 359] width 77 height 147
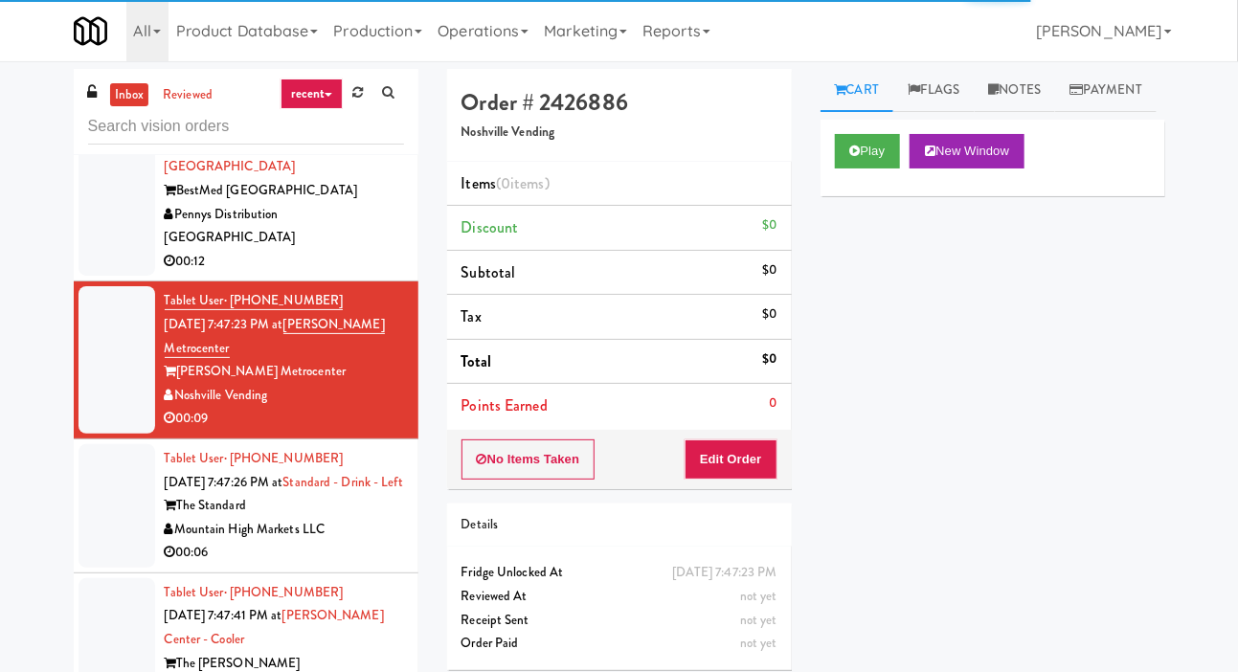
click at [114, 276] on div at bounding box center [117, 190] width 77 height 170
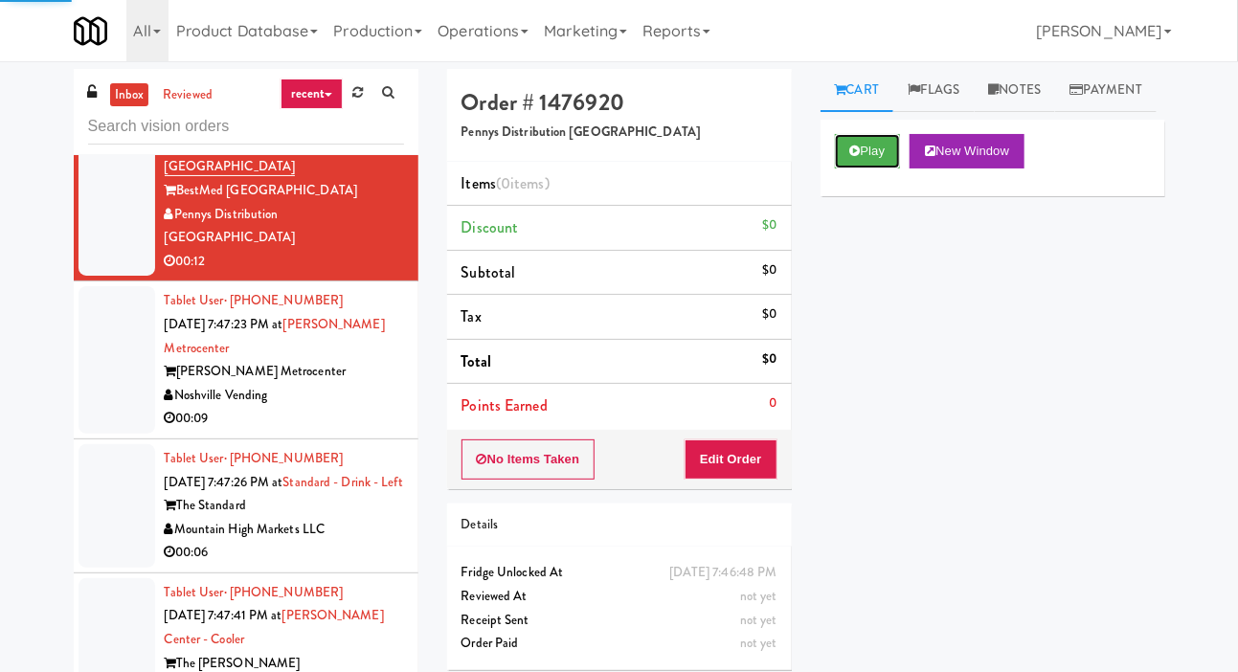
click at [883, 169] on button "Play" at bounding box center [868, 151] width 66 height 34
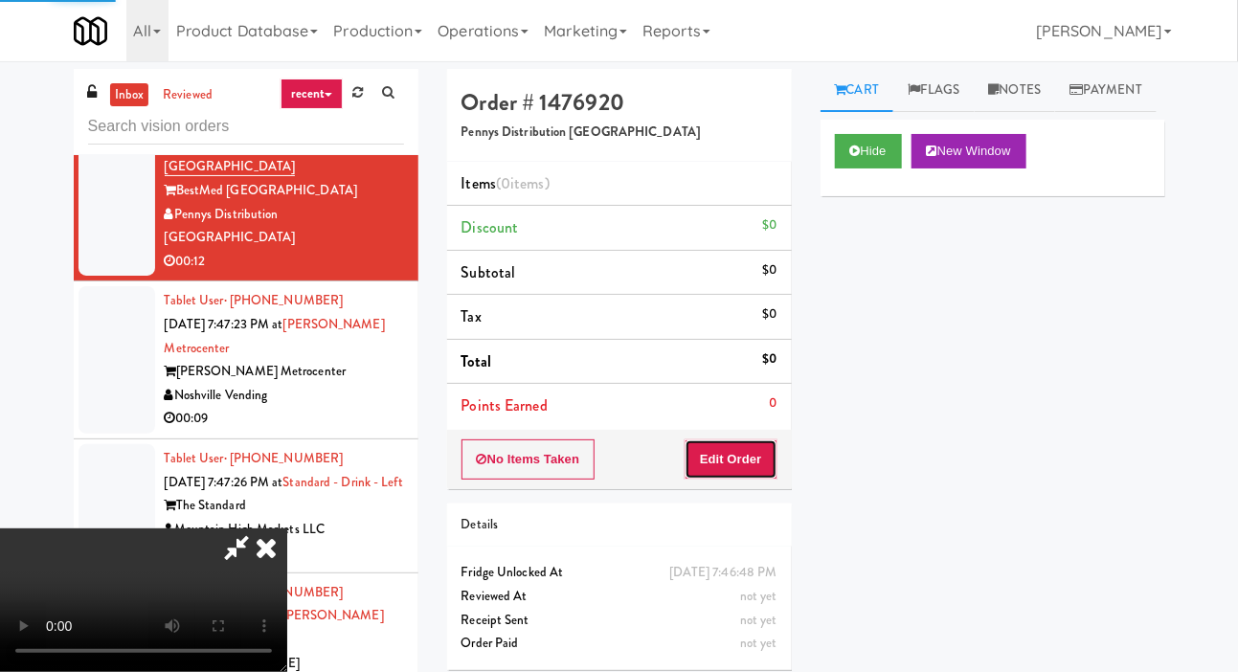
click at [772, 445] on button "Edit Order" at bounding box center [731, 459] width 93 height 40
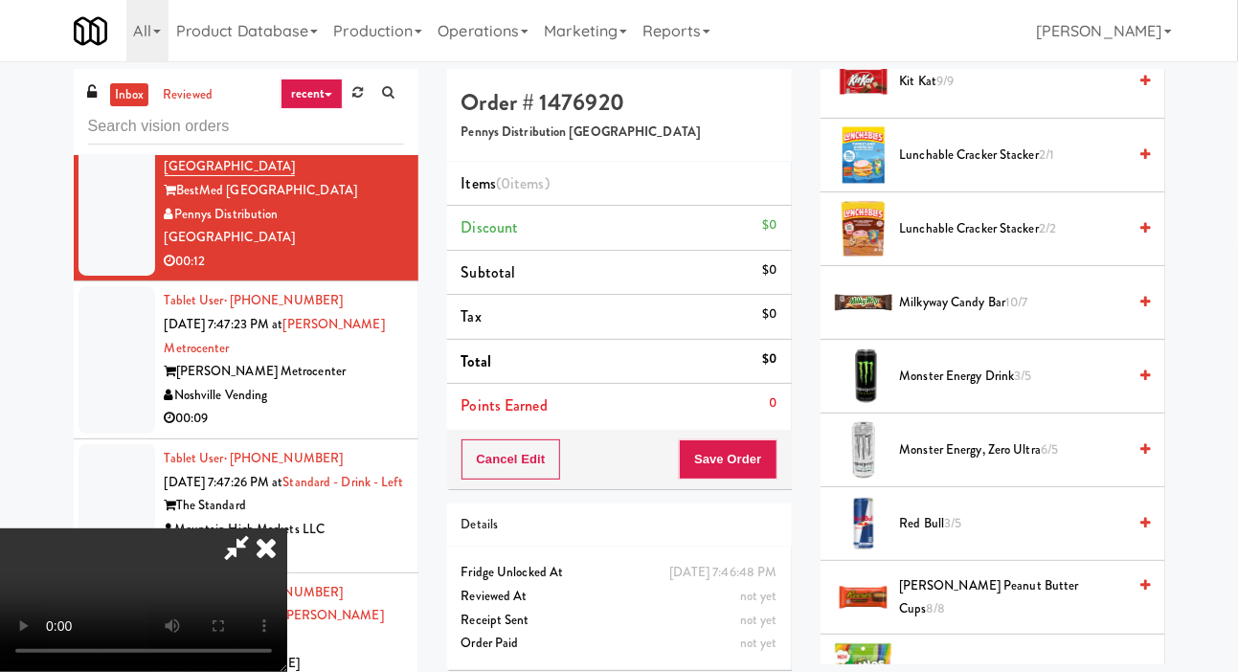
scroll to position [1538, 0]
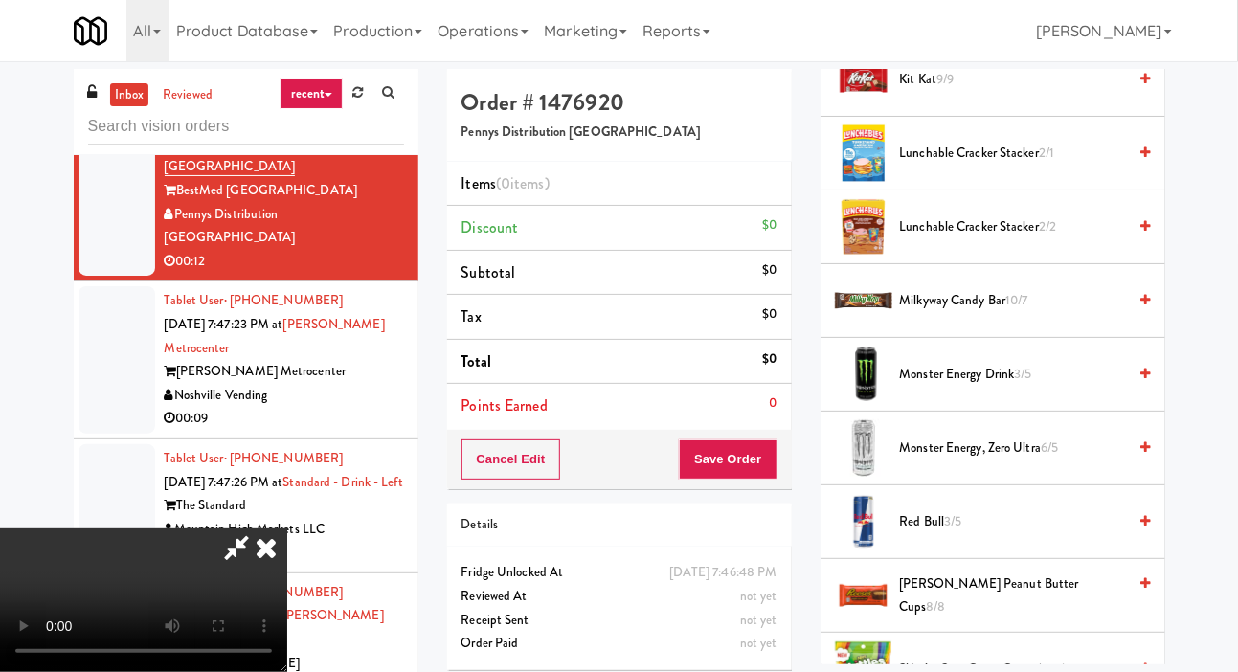
click at [1076, 239] on span "Lunchable Cracker Stacker 2/2" at bounding box center [1013, 227] width 227 height 24
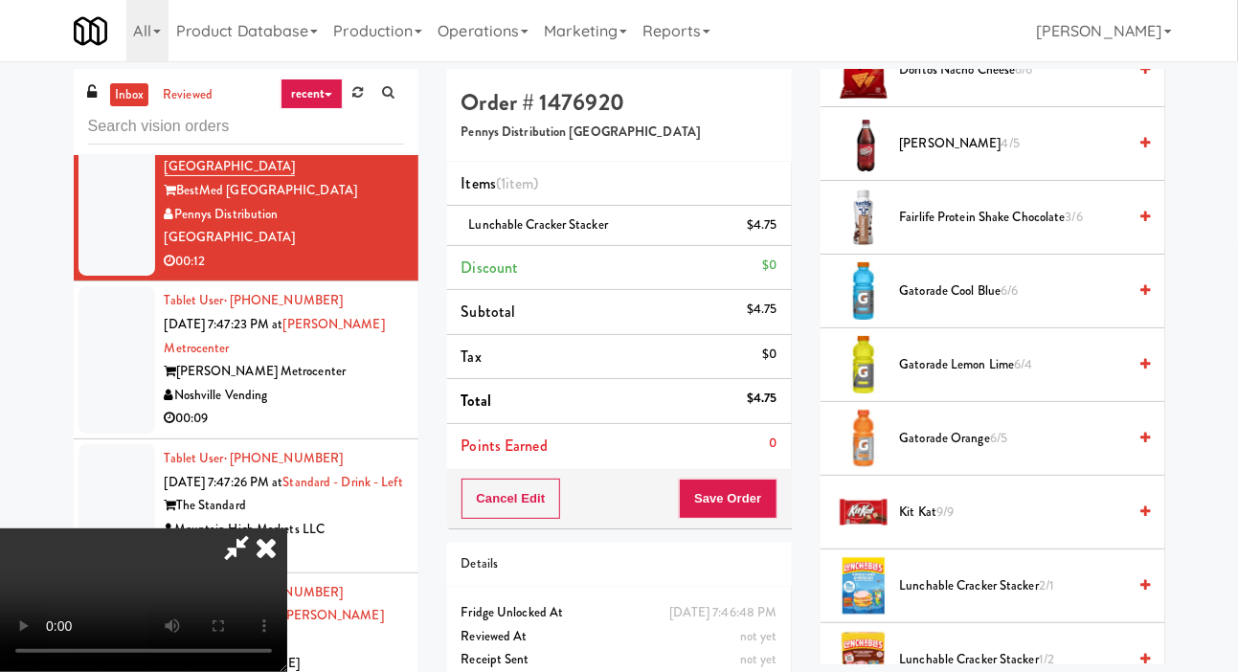
scroll to position [1100, 0]
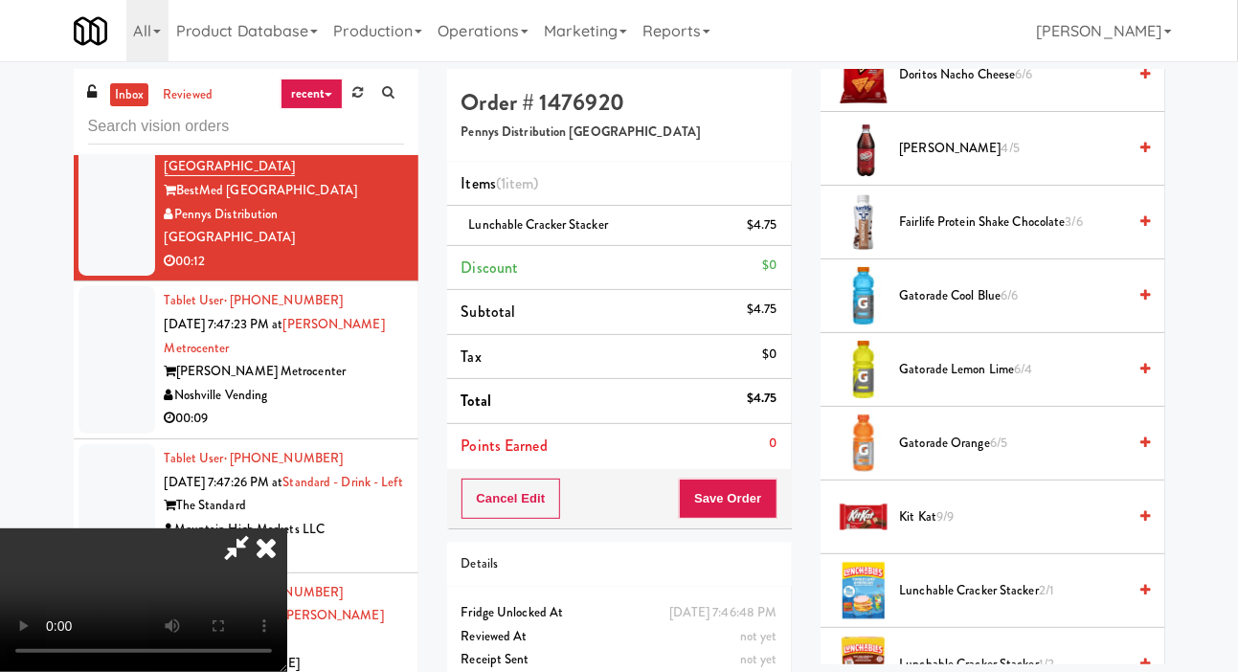
click at [990, 308] on span "Gatorade Cool Blue 6/6" at bounding box center [1013, 296] width 227 height 24
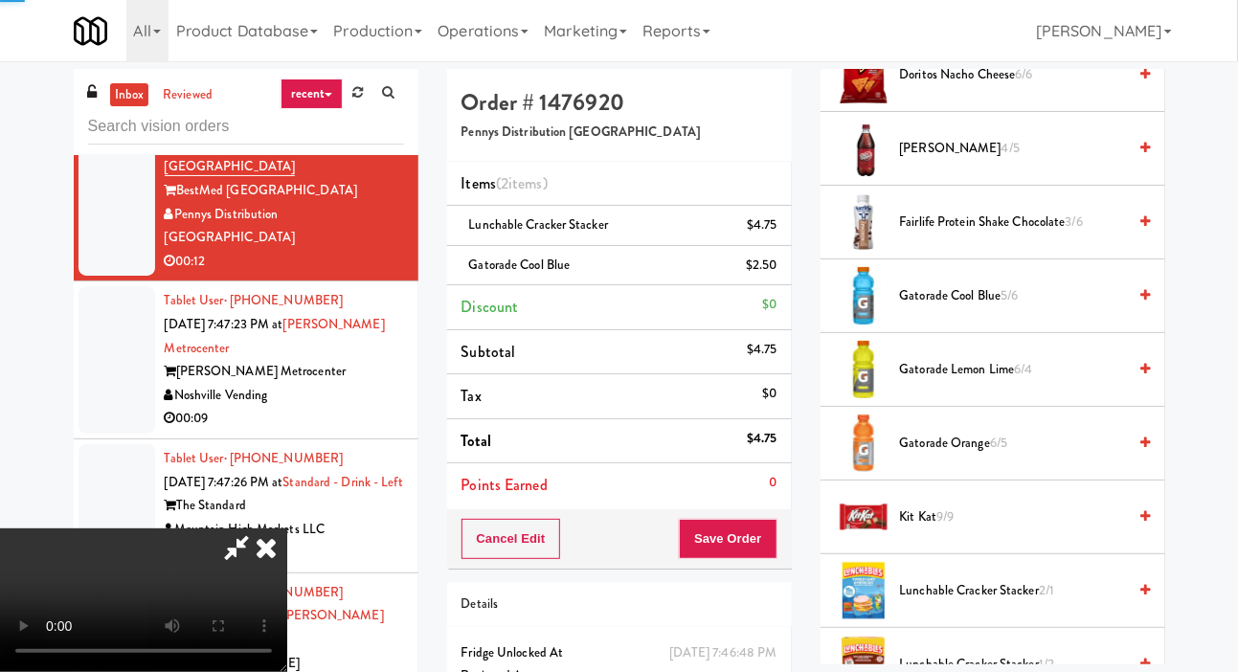
click at [791, 530] on div "Order # 1476920 Pennys Distribution [PERSON_NAME] Items (2 items ) Lunchable Cr…" at bounding box center [619, 416] width 373 height 695
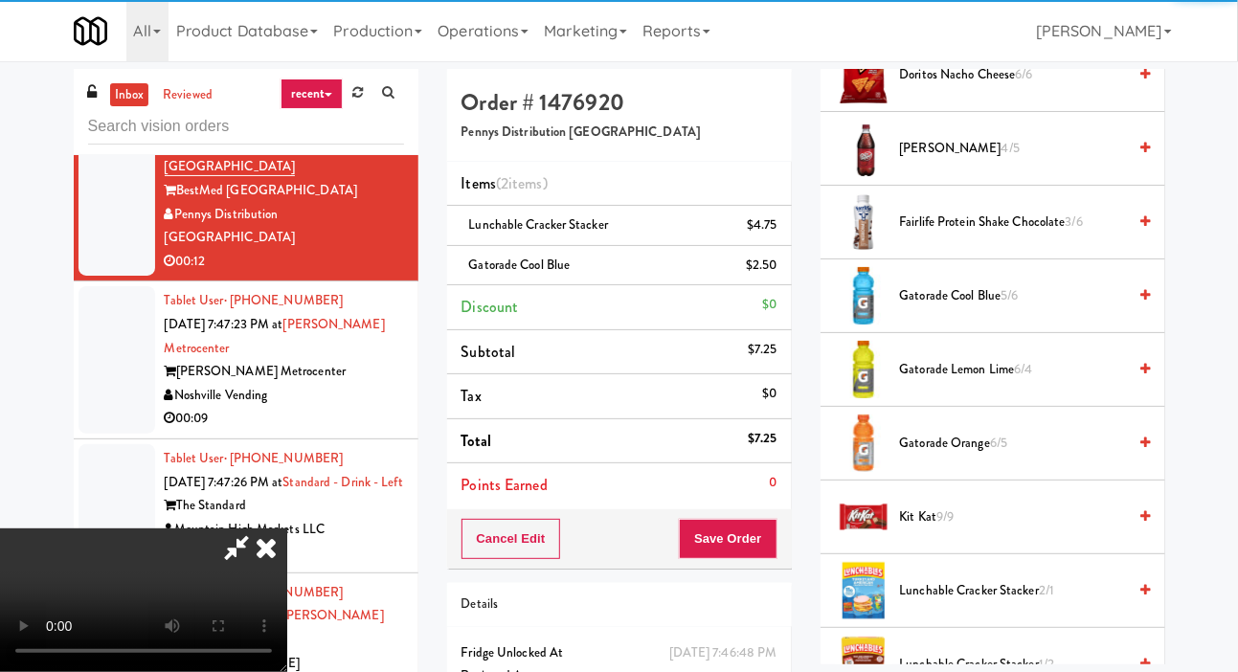
click at [1235, 287] on div "inbox reviewed recent all unclear take inventory issue suspicious failed recent…" at bounding box center [619, 416] width 1238 height 695
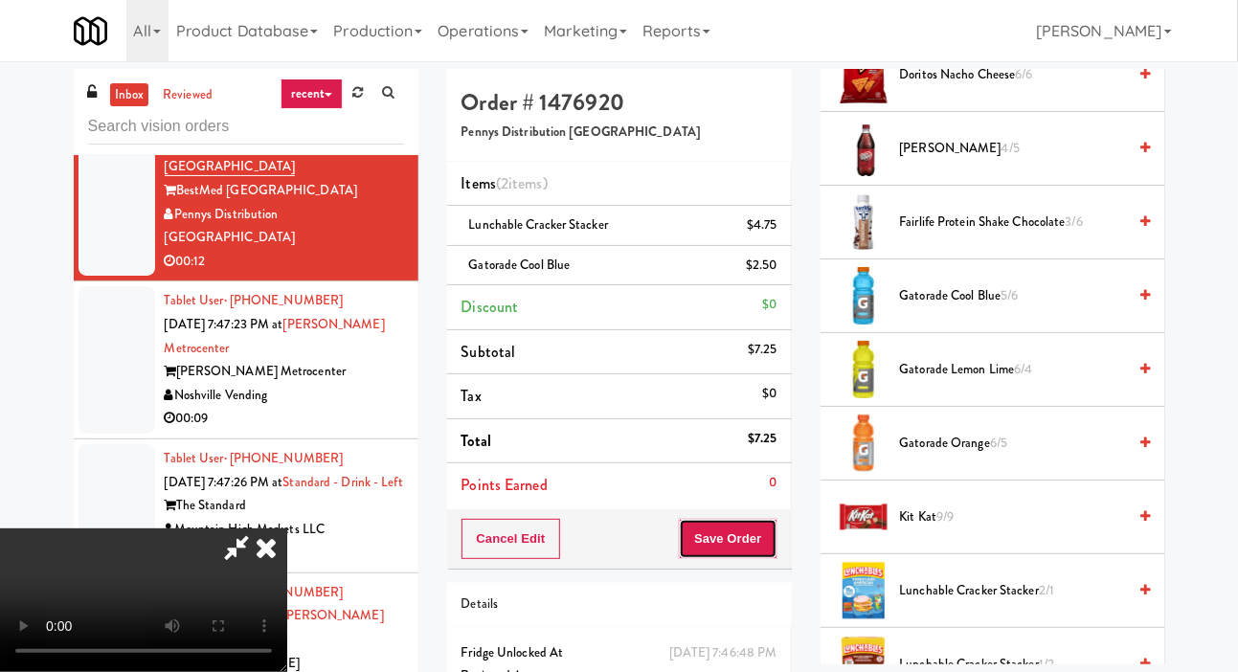
click at [776, 519] on button "Save Order" at bounding box center [728, 539] width 98 height 40
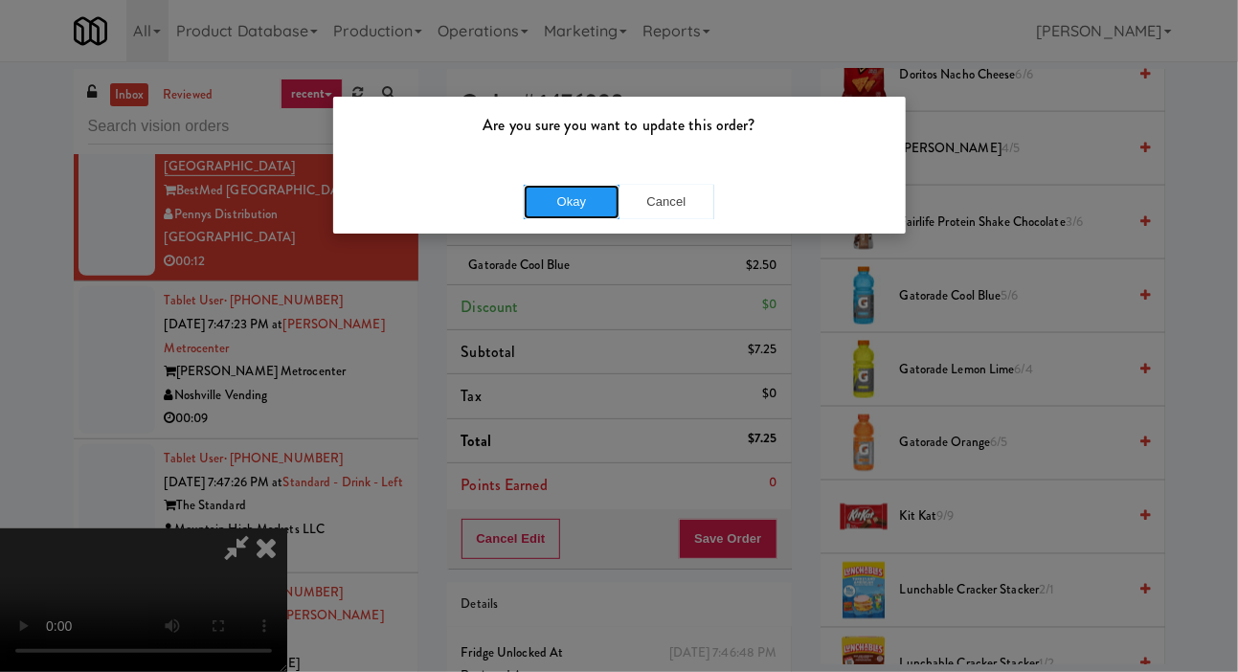
click at [542, 217] on button "Okay" at bounding box center [572, 202] width 96 height 34
click at [2, 112] on div "Are you sure you want to update this order? Okay Cancel" at bounding box center [619, 336] width 1238 height 672
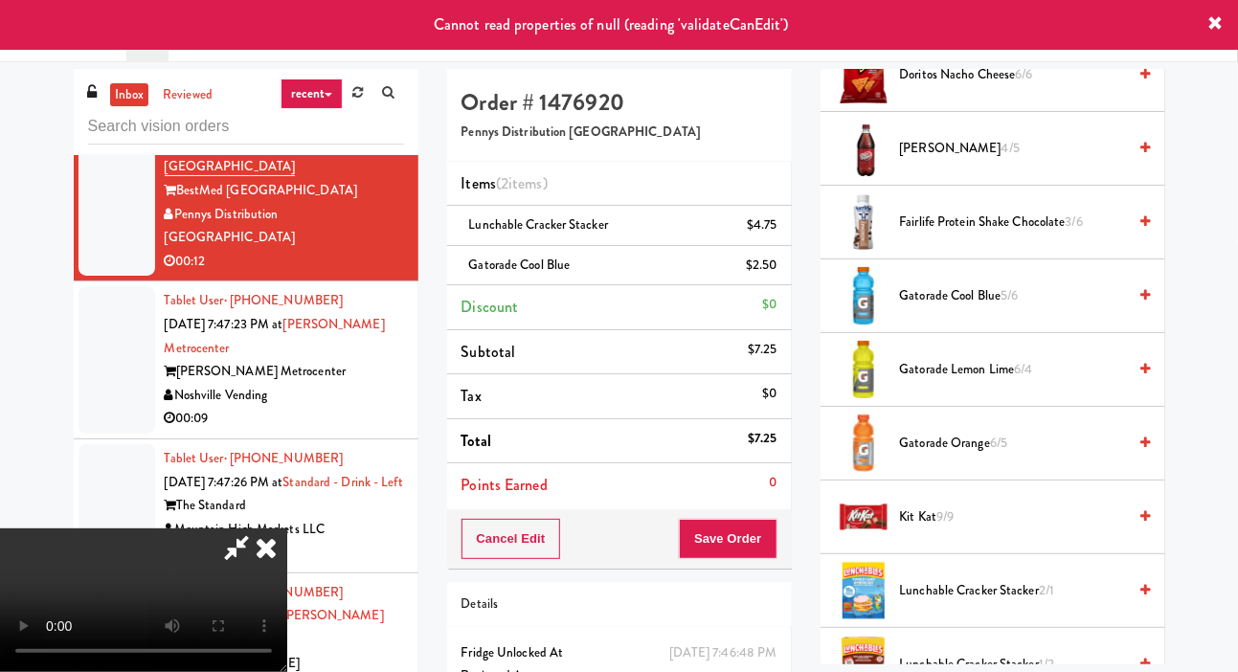
click at [117, 95] on div at bounding box center [117, 9] width 77 height 170
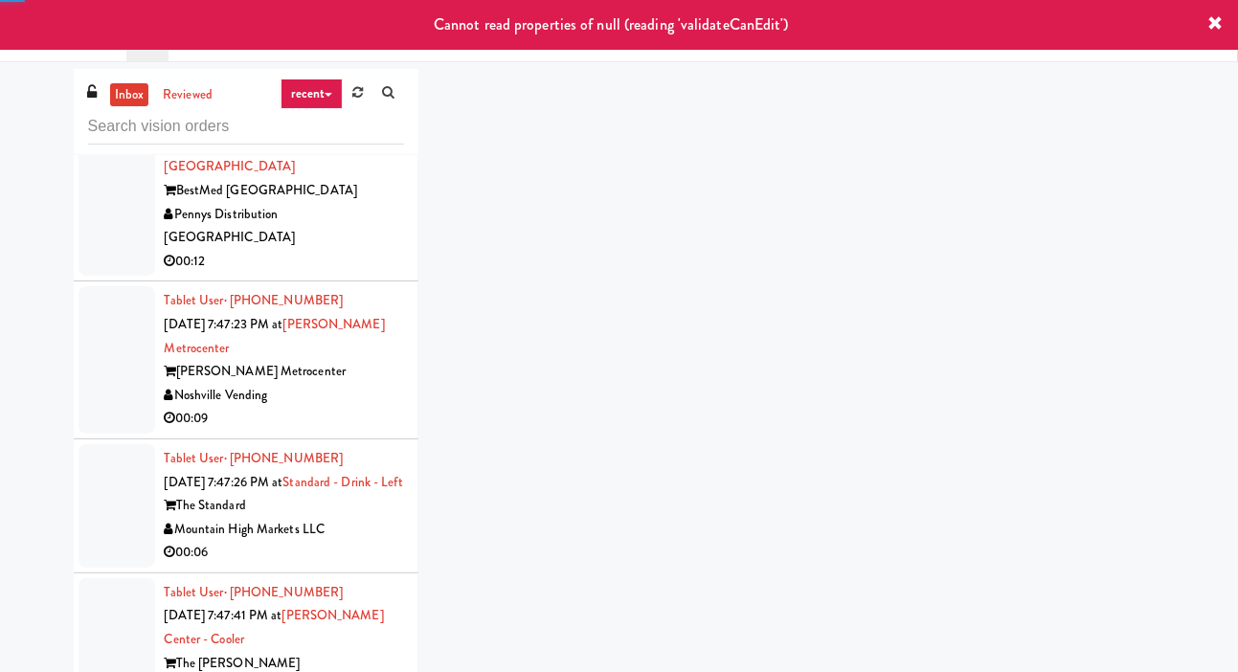
click at [114, 268] on div at bounding box center [117, 190] width 77 height 170
